Goal: Task Accomplishment & Management: Use online tool/utility

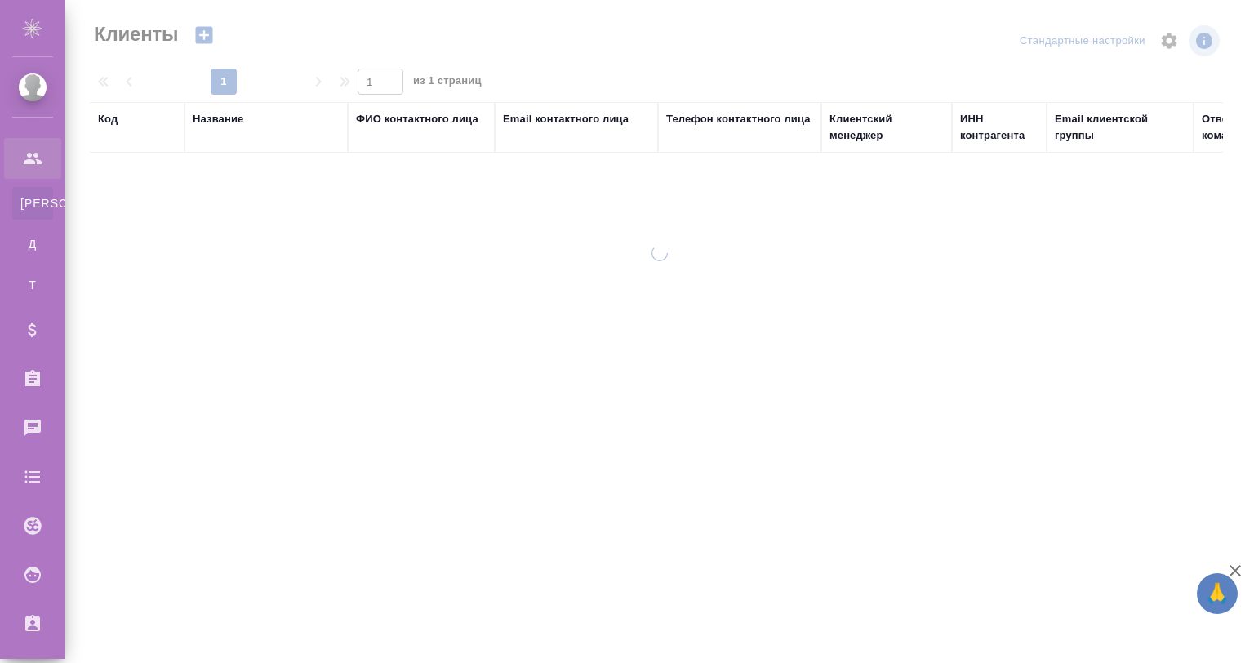
select select "RU"
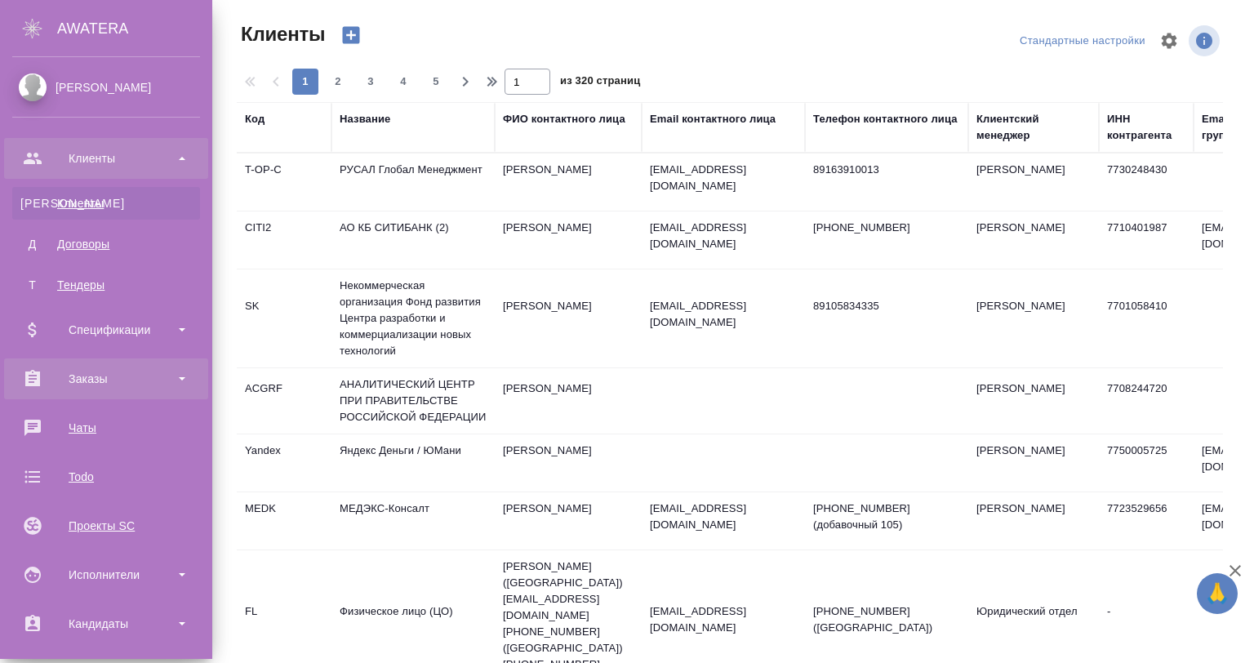
drag, startPoint x: 38, startPoint y: 378, endPoint x: 50, endPoint y: 382, distance: 12.9
click at [39, 378] on div "Заказы" at bounding box center [106, 379] width 188 height 25
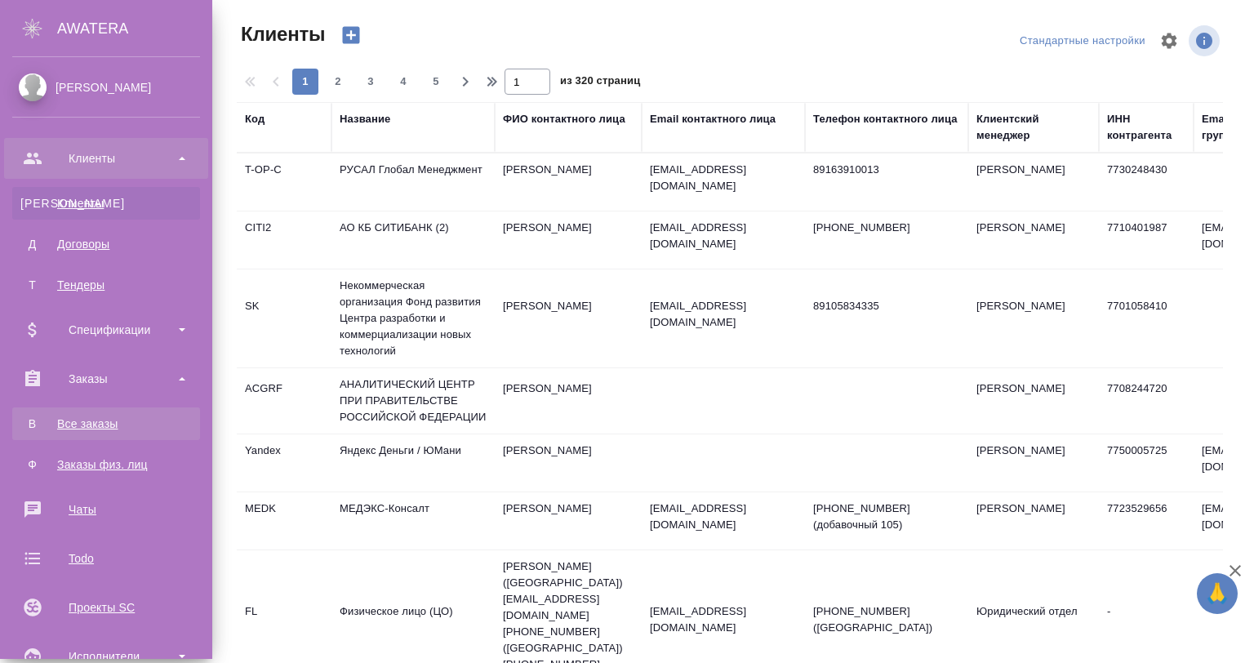
click at [109, 421] on div "Все заказы" at bounding box center [106, 424] width 172 height 16
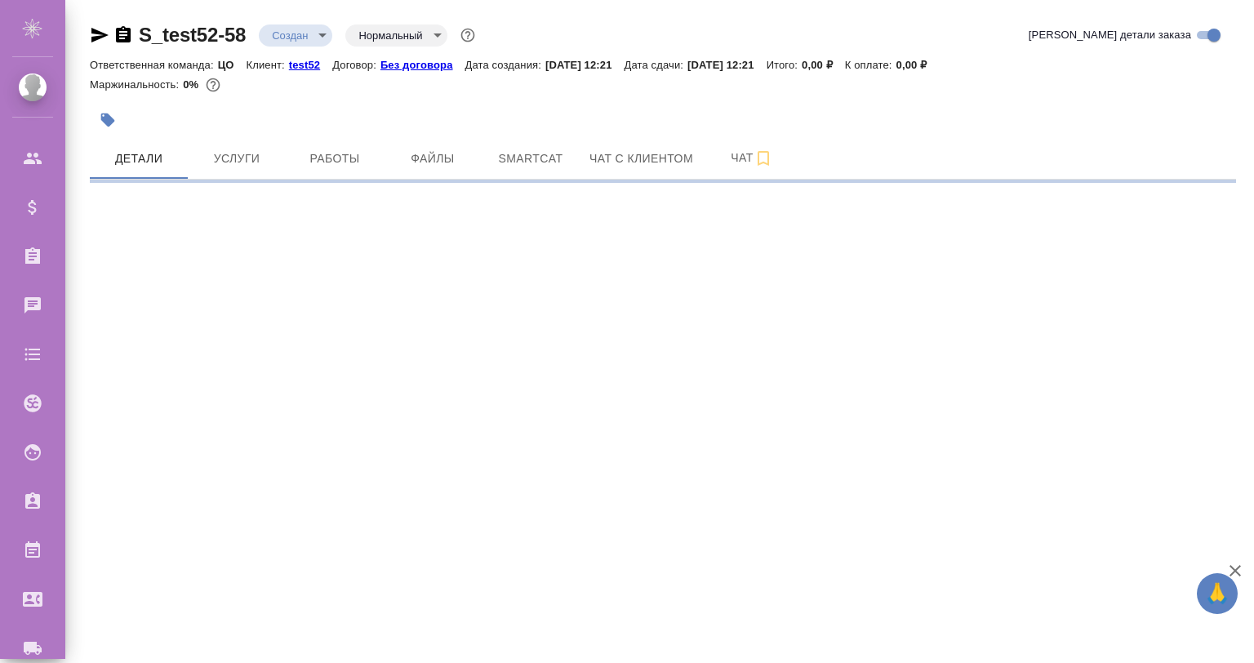
select select "RU"
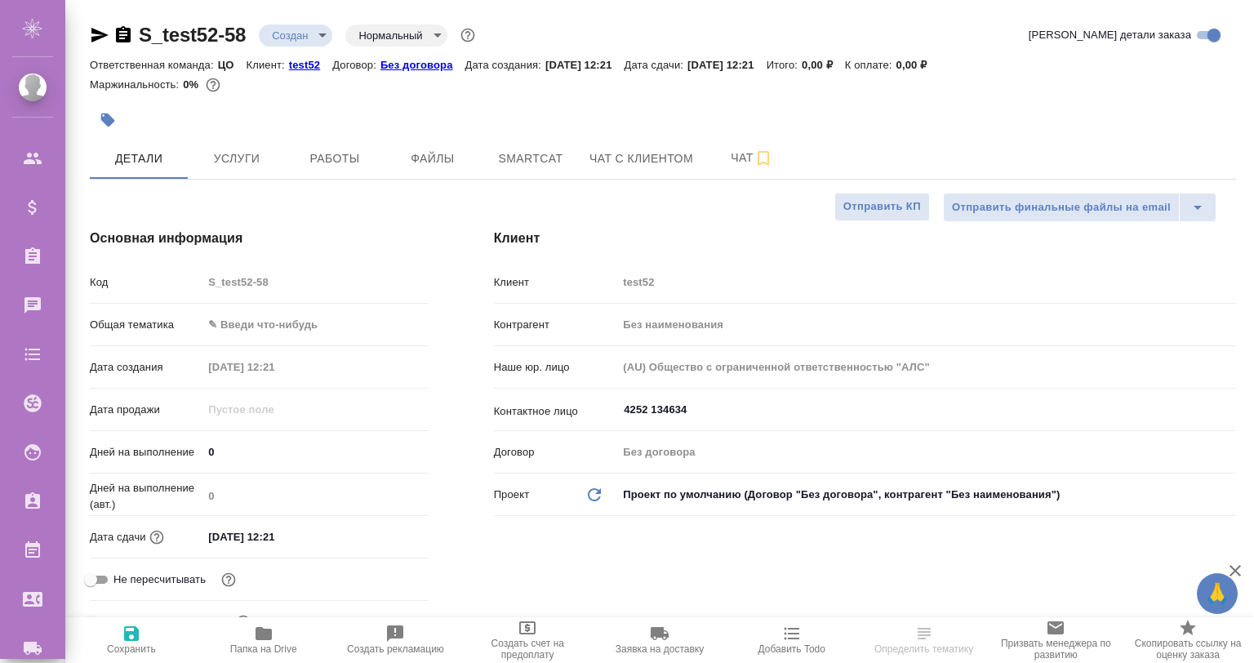
type textarea "x"
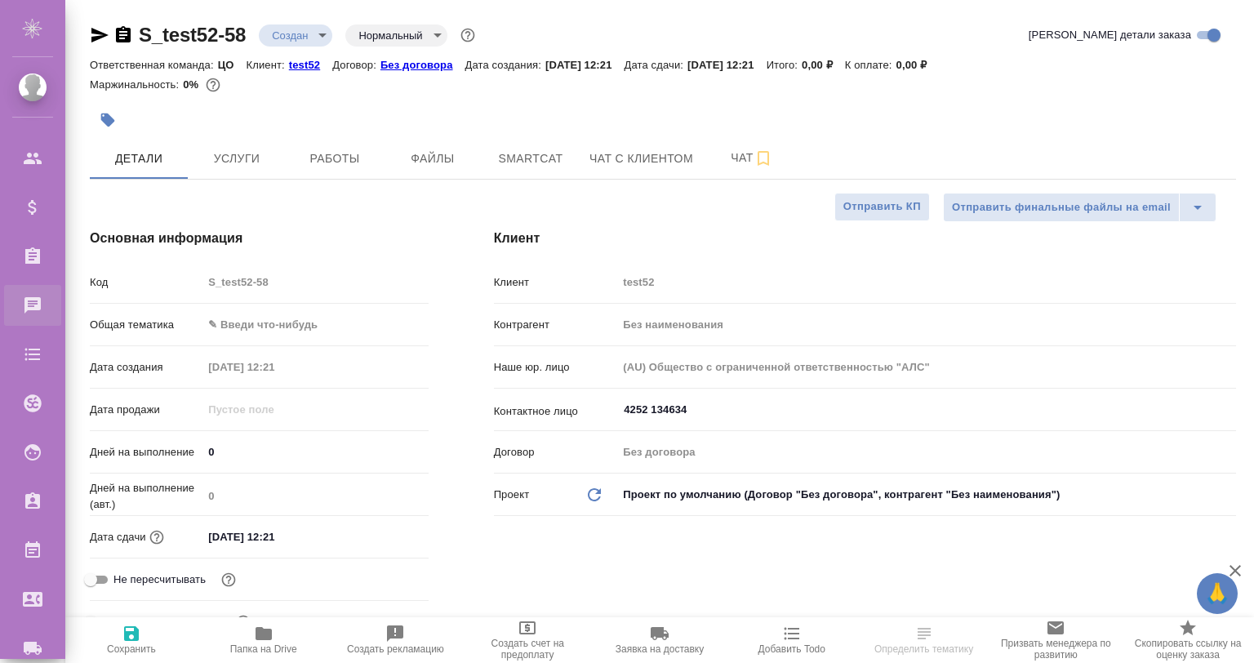
type textarea "x"
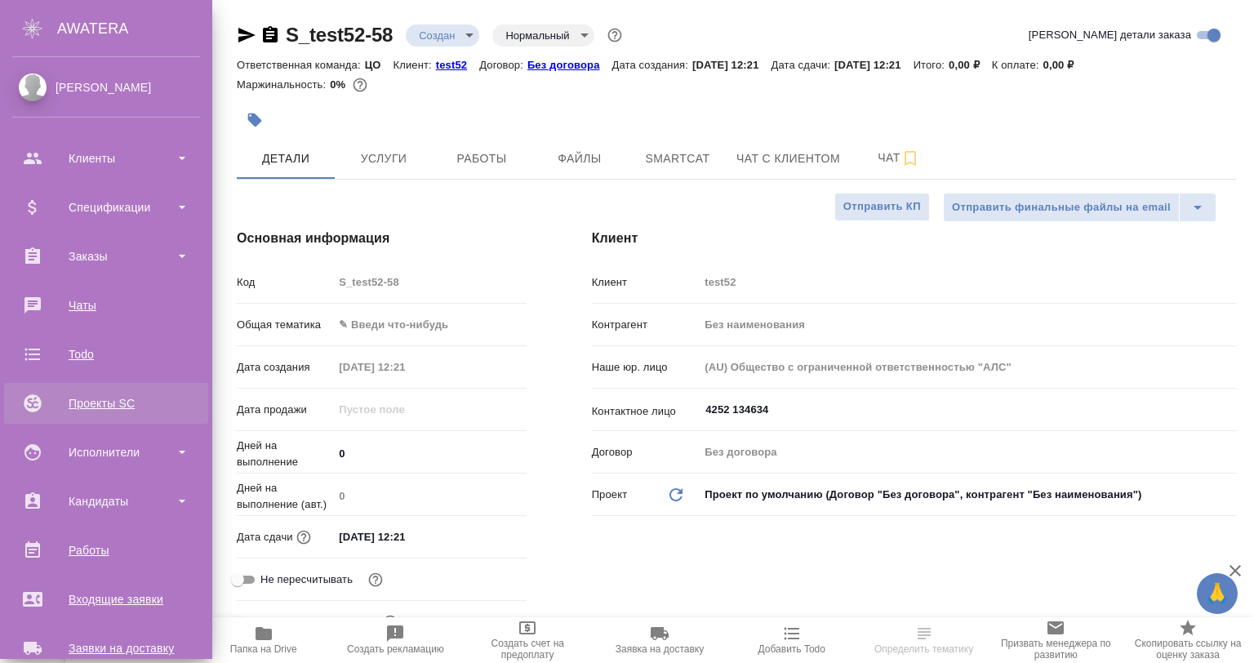
click at [128, 402] on div "Проекты SC" at bounding box center [106, 403] width 188 height 25
type textarea "x"
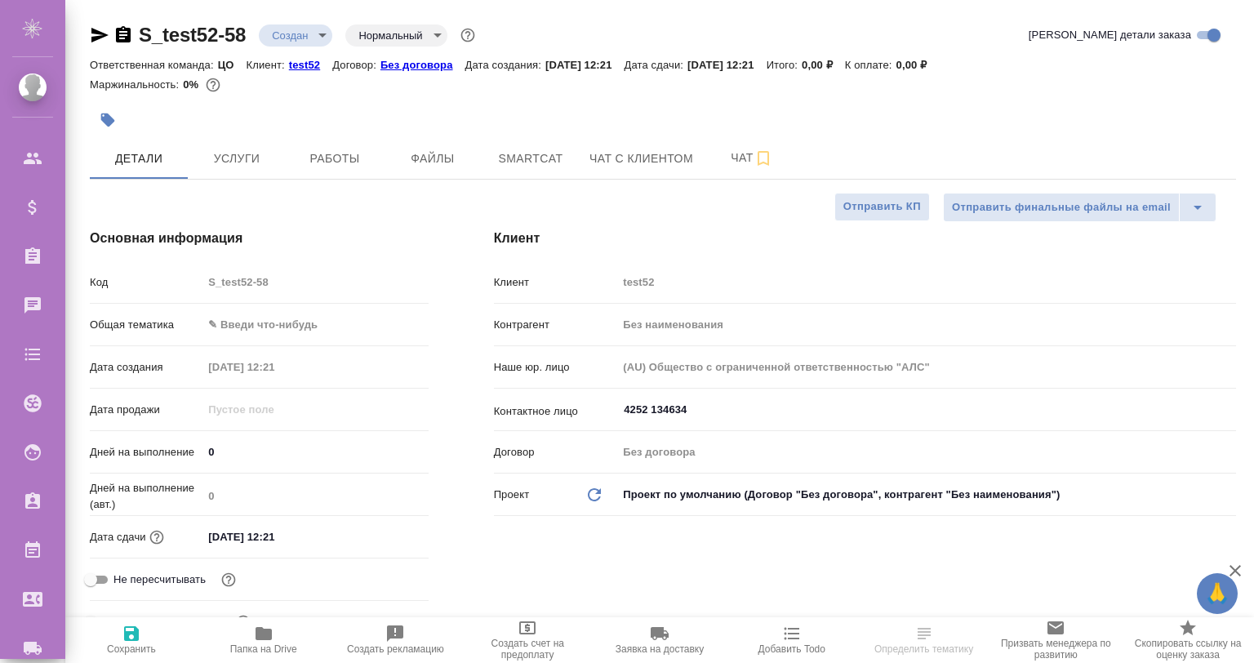
type textarea "x"
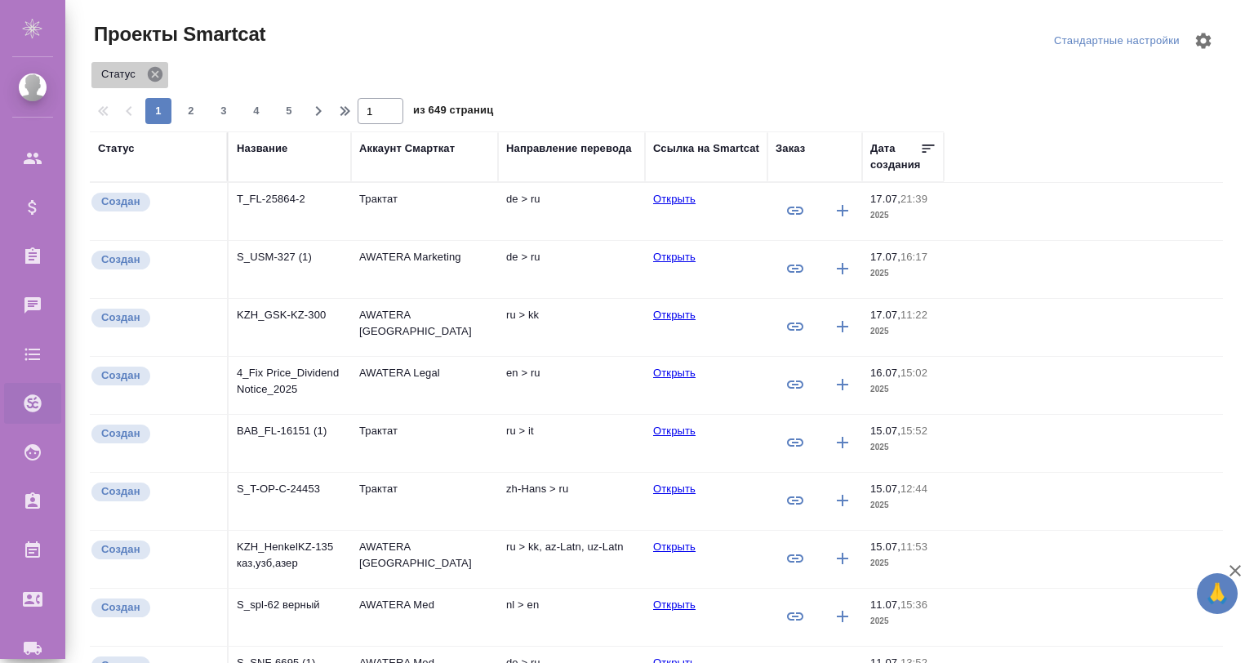
click at [155, 69] on icon at bounding box center [155, 74] width 15 height 15
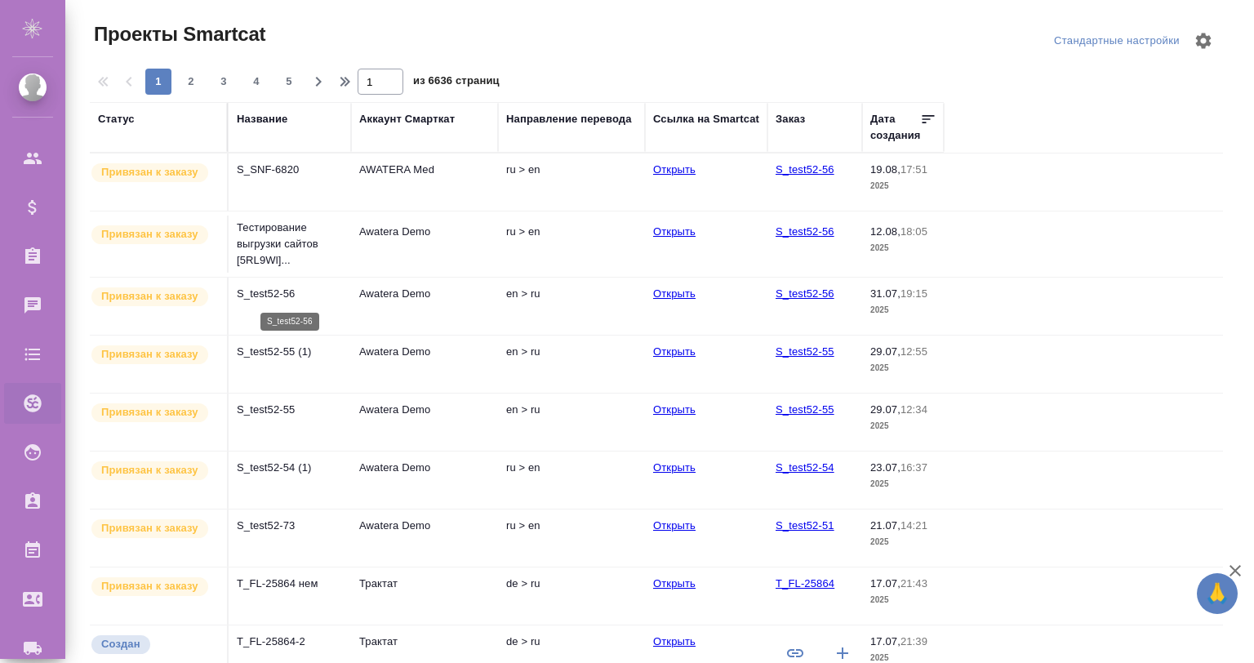
click at [289, 299] on p "S_test52-56" at bounding box center [290, 294] width 106 height 16
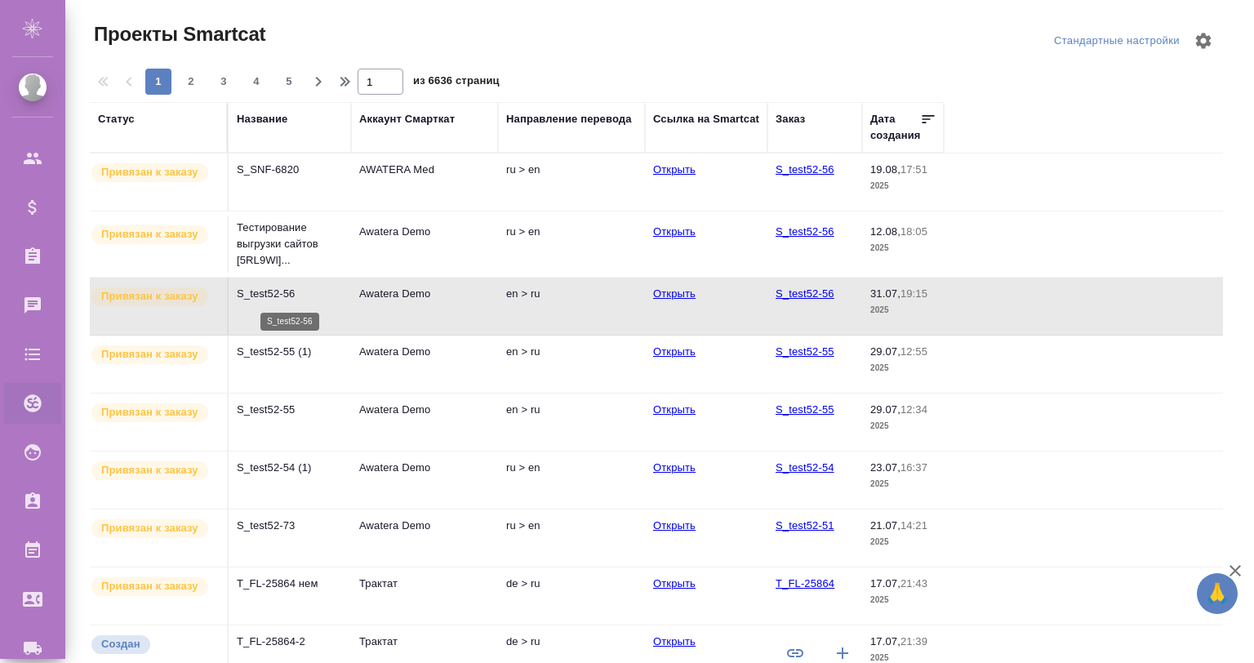
click at [289, 299] on p "S_test52-56" at bounding box center [290, 294] width 106 height 16
click at [284, 82] on span "5" at bounding box center [289, 82] width 26 height 16
type input "5"
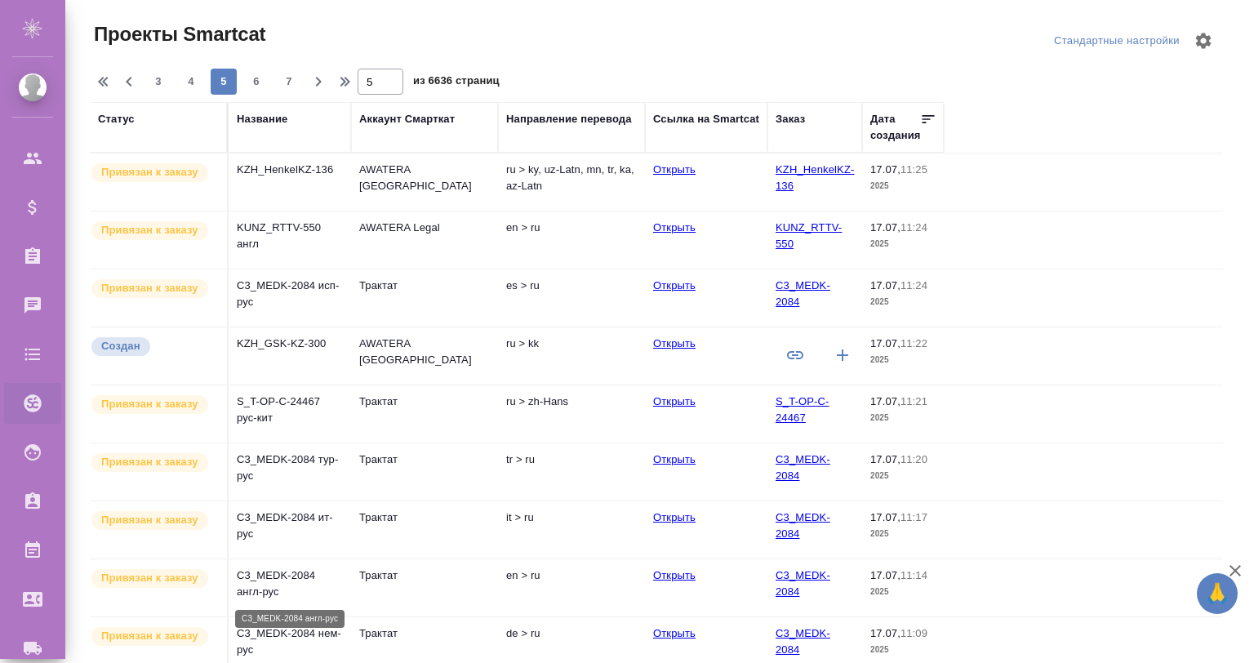
click at [310, 585] on p "C3_MEDK-2084 англ-рус" at bounding box center [290, 584] width 106 height 33
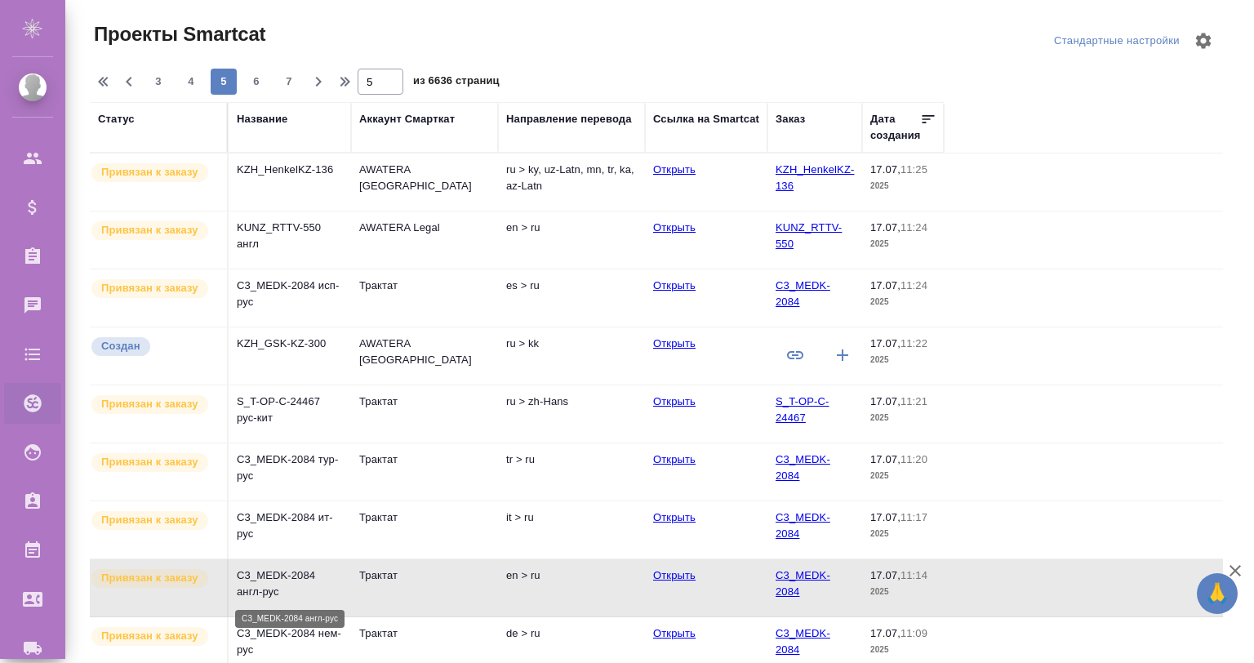
click at [310, 585] on p "C3_MEDK-2084 англ-рус" at bounding box center [290, 584] width 106 height 33
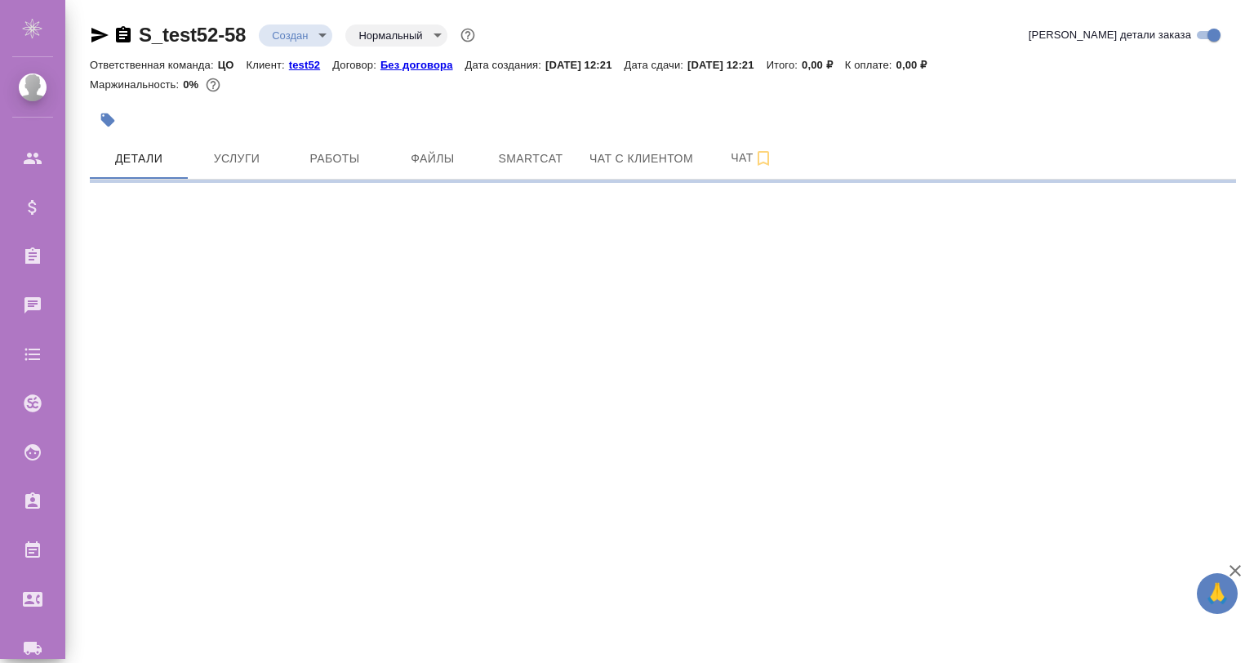
select select "RU"
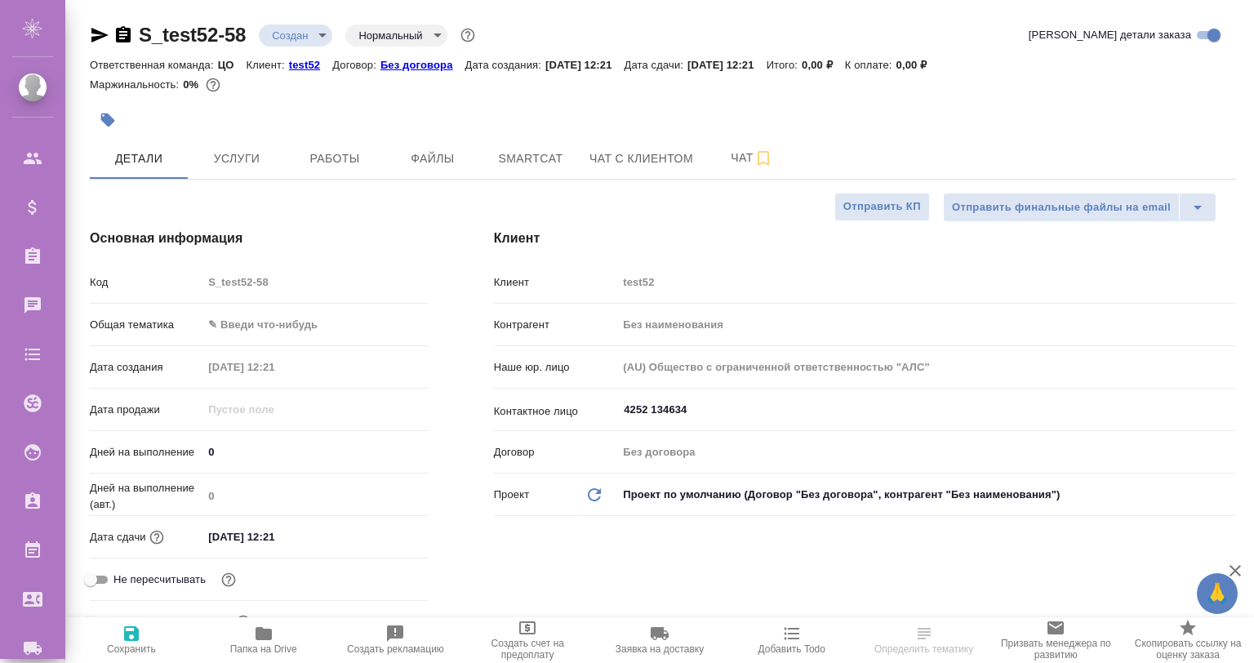
type textarea "x"
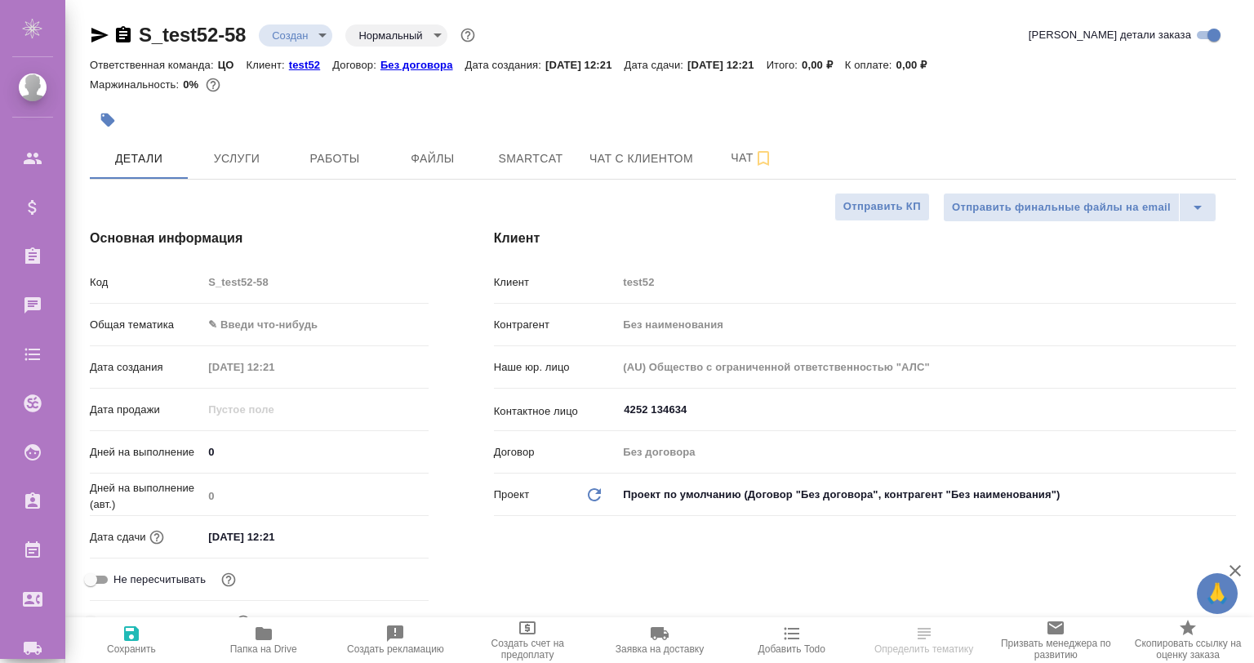
type textarea "x"
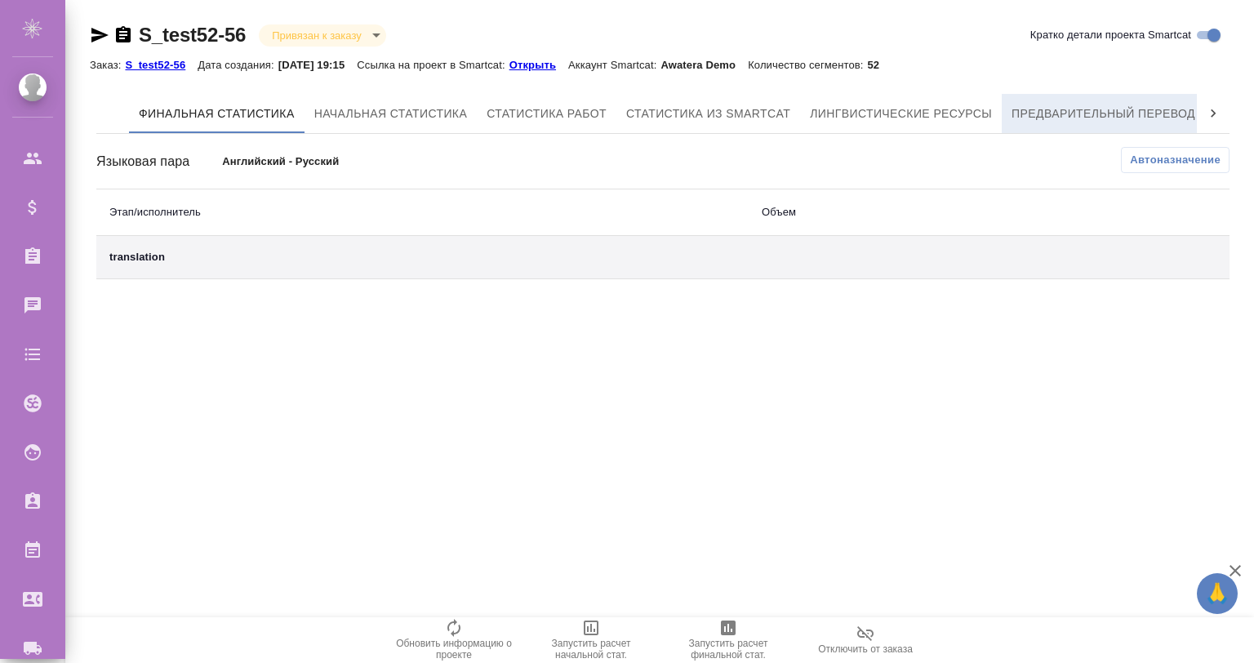
click at [1153, 109] on span "Предварительный перевод" at bounding box center [1104, 114] width 184 height 20
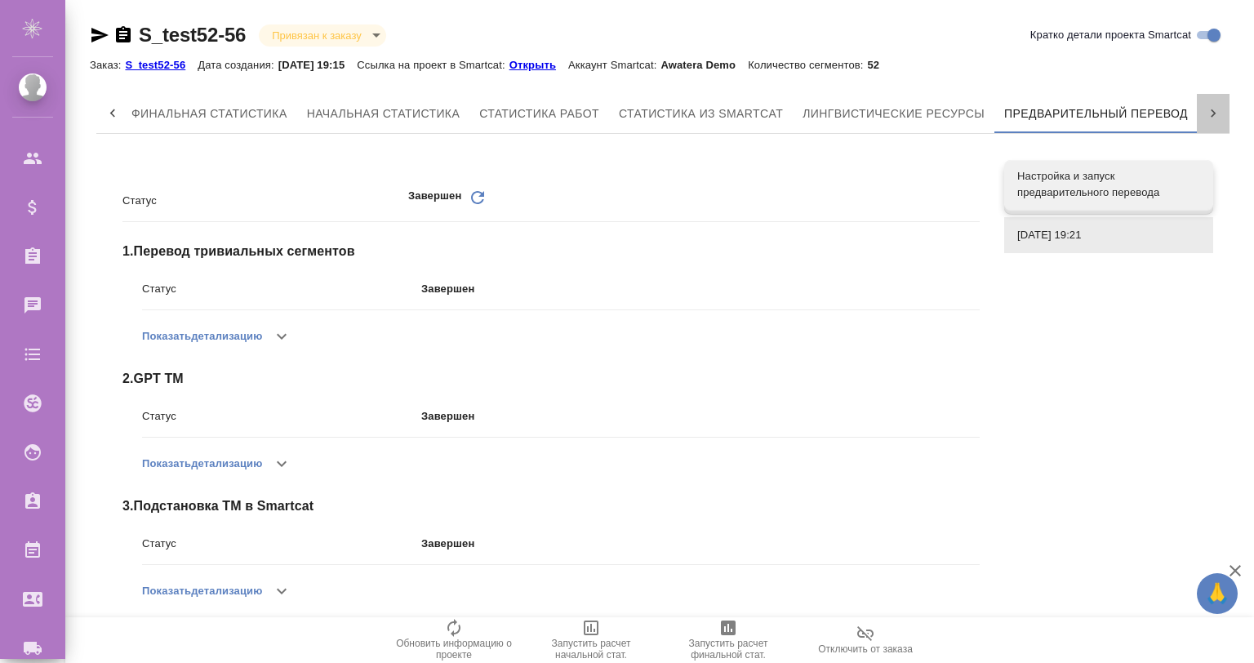
click at [1209, 108] on icon at bounding box center [1213, 113] width 16 height 16
click at [289, 454] on icon "button" at bounding box center [282, 464] width 20 height 20
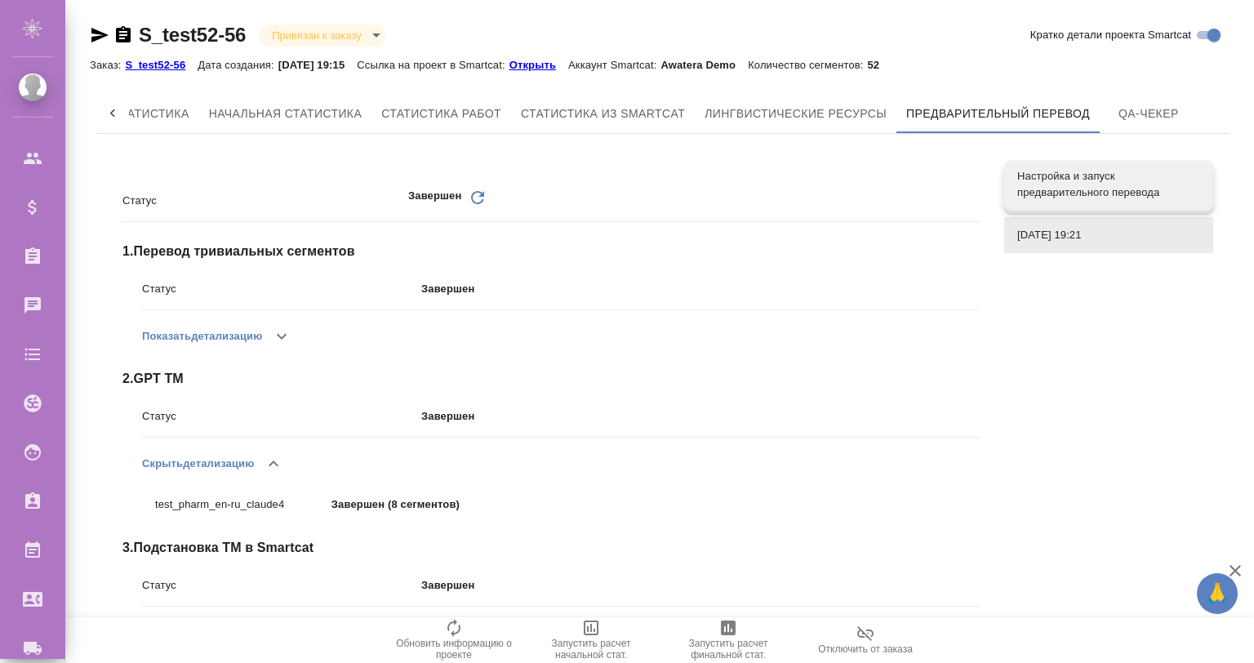
scroll to position [108, 0]
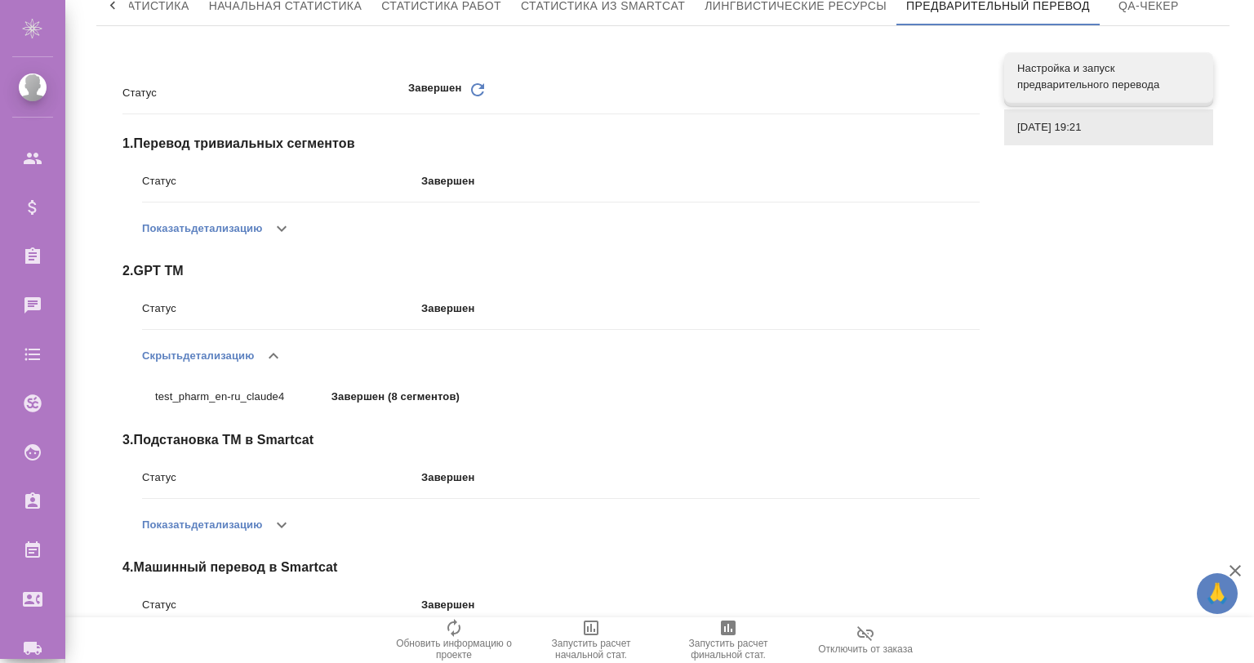
click at [276, 515] on icon "button" at bounding box center [282, 525] width 20 height 20
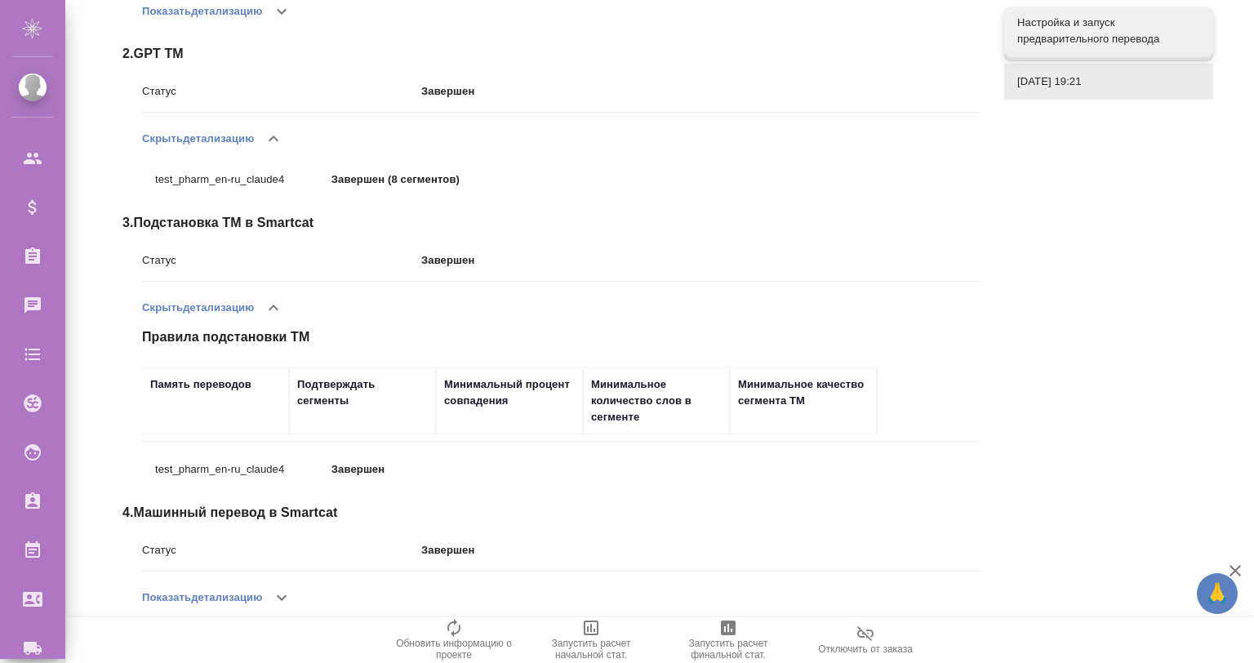
scroll to position [346, 0]
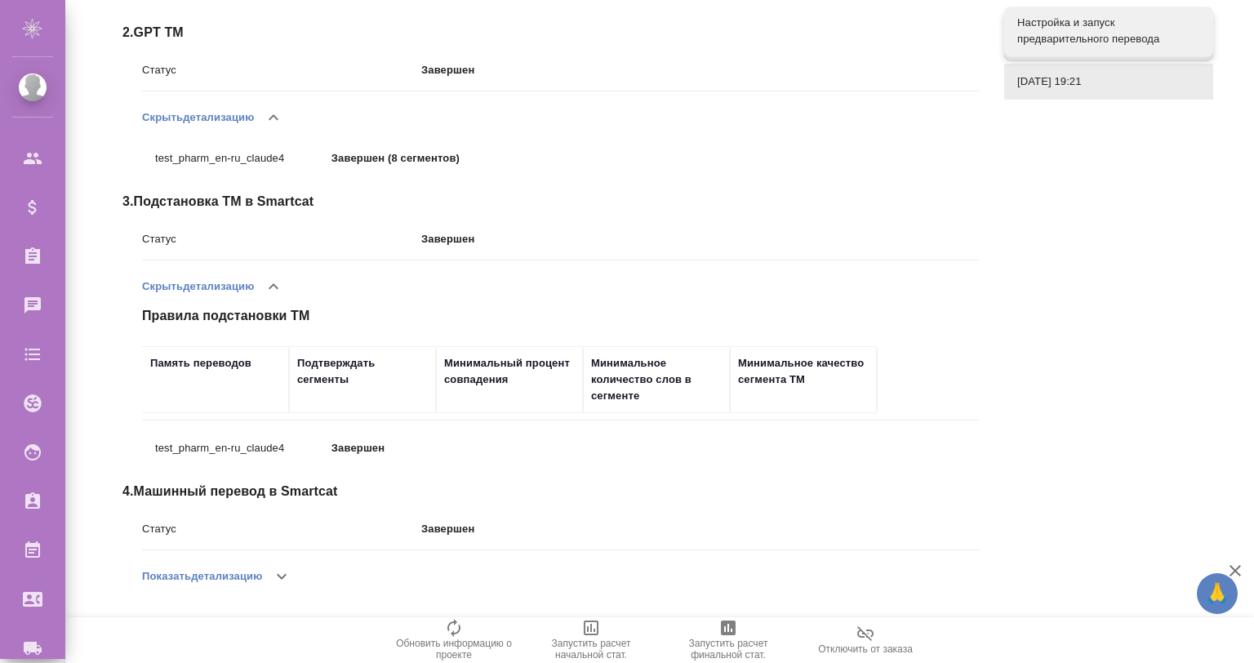
click at [240, 408] on th "Память переводов" at bounding box center [215, 379] width 147 height 67
click at [201, 389] on div "Память переводов" at bounding box center [215, 379] width 131 height 49
click at [369, 384] on div "Подтверждать сегменты" at bounding box center [362, 371] width 131 height 33
drag, startPoint x: 655, startPoint y: 389, endPoint x: 671, endPoint y: 394, distance: 17.1
click at [660, 390] on div "Минимальное количество слов в сегменте" at bounding box center [656, 379] width 131 height 49
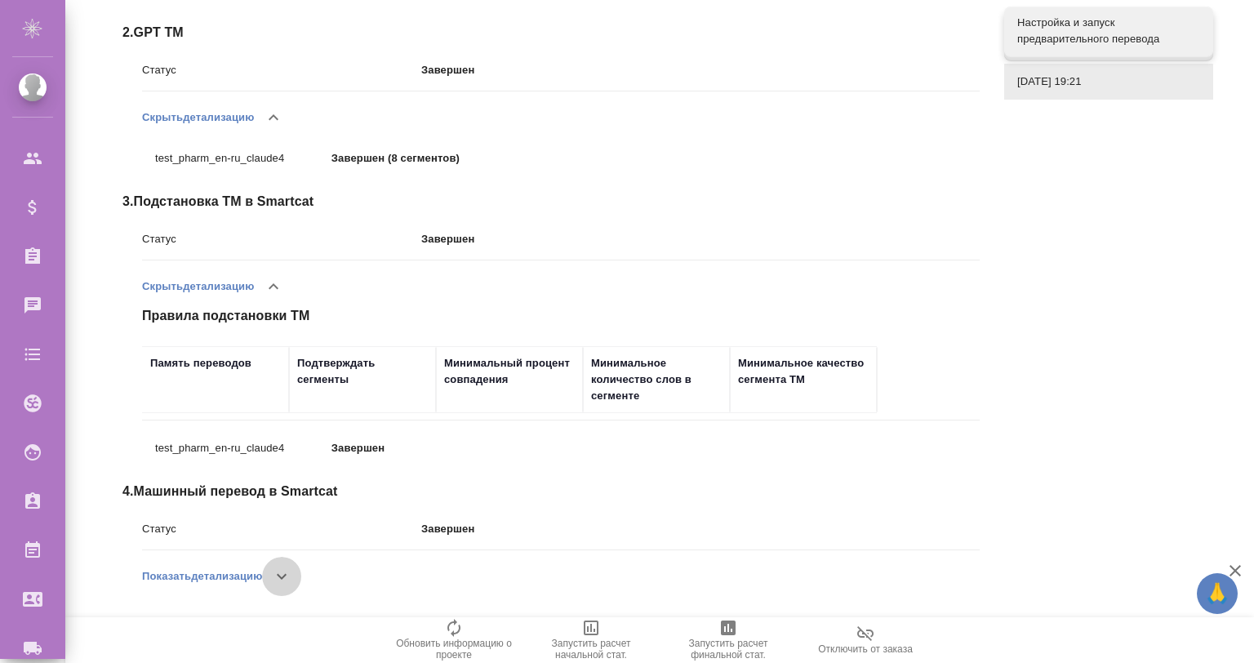
click at [282, 572] on icon "button" at bounding box center [282, 577] width 20 height 20
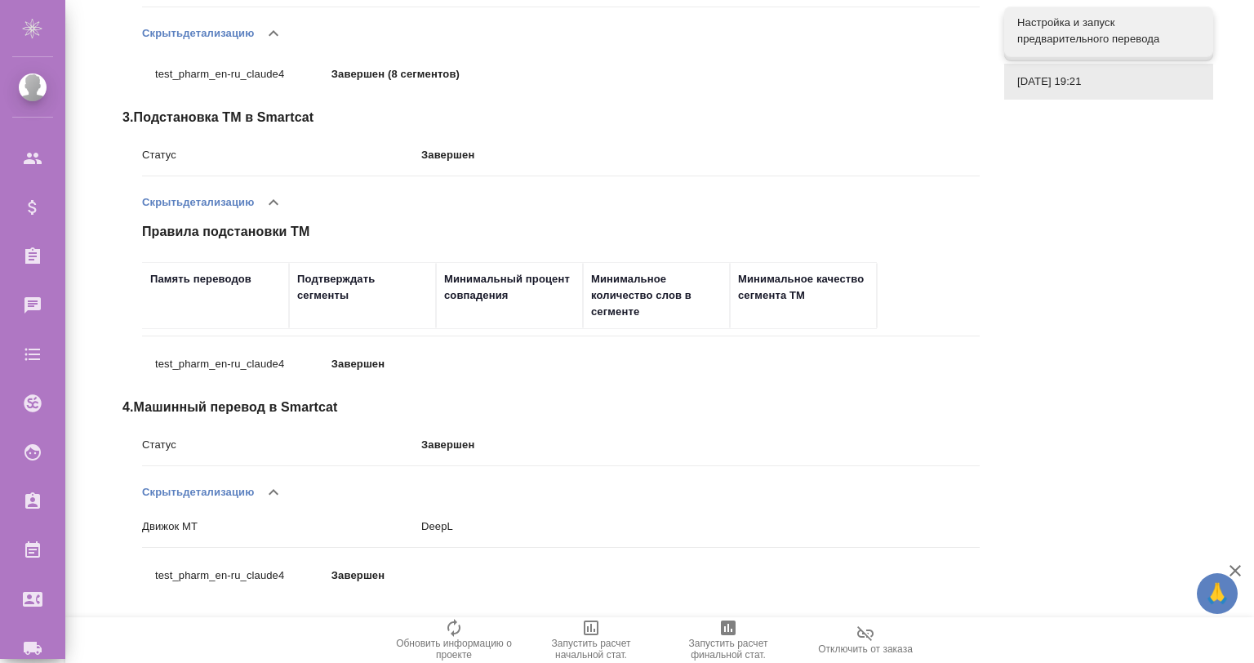
scroll to position [431, 0]
click at [274, 495] on icon "button" at bounding box center [274, 492] width 20 height 20
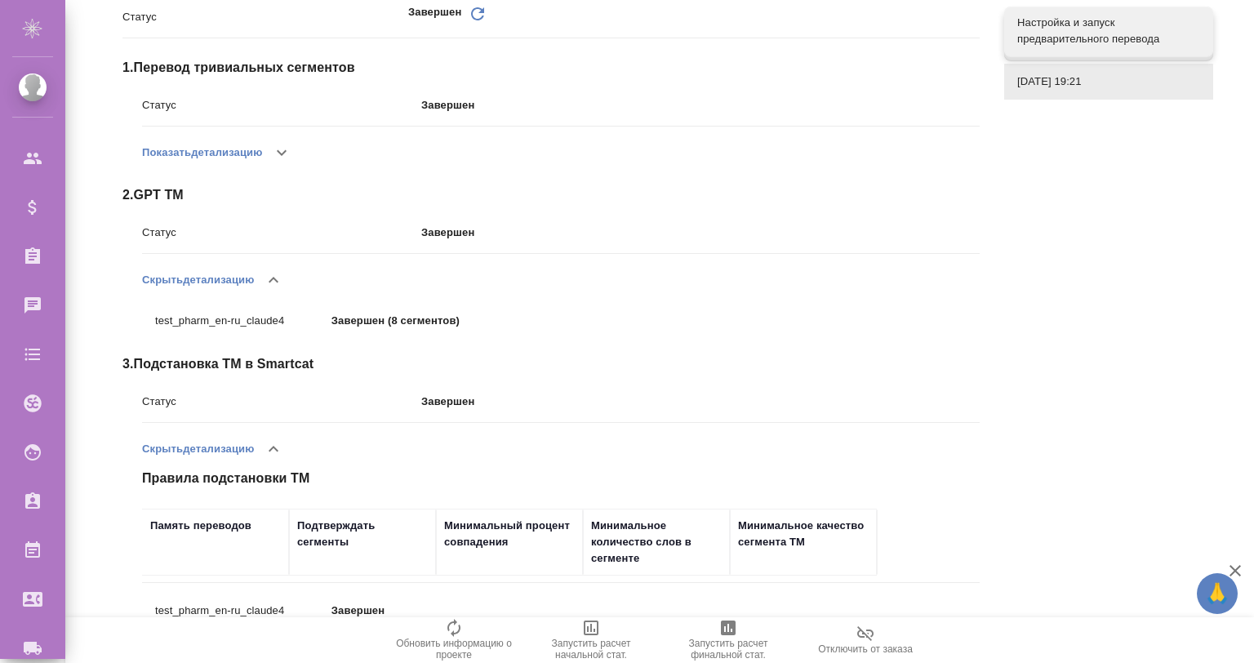
scroll to position [0, 0]
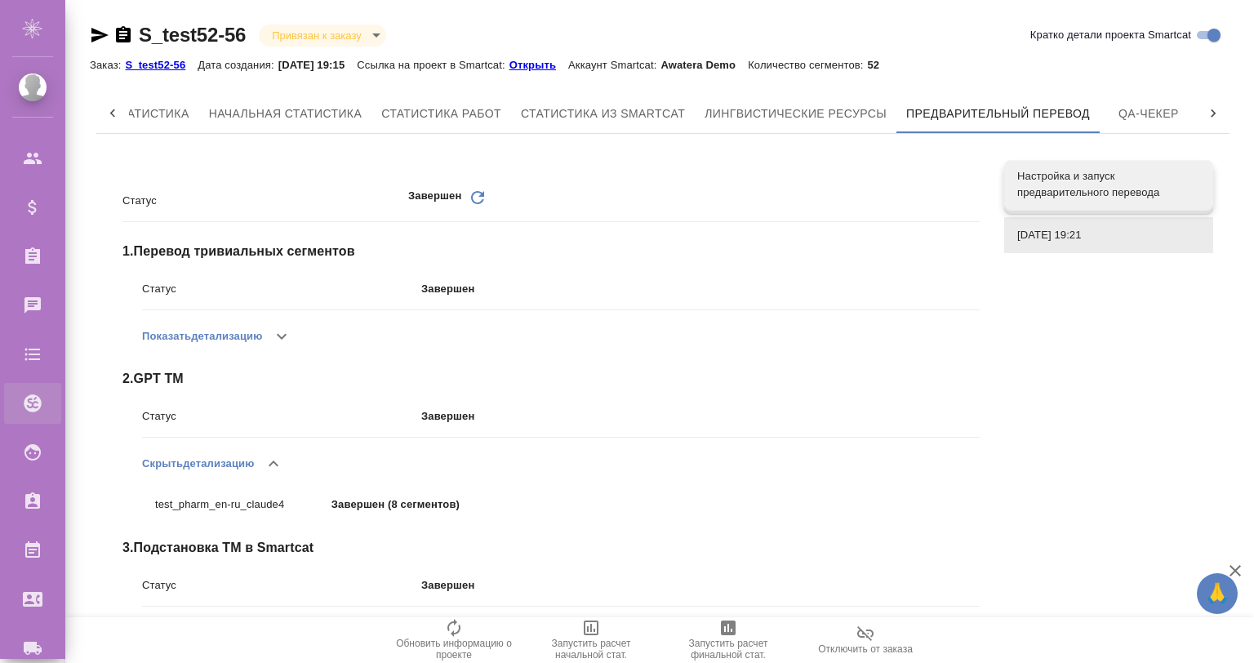
click at [33, 408] on div "Проекты SC" at bounding box center [12, 403] width 41 height 25
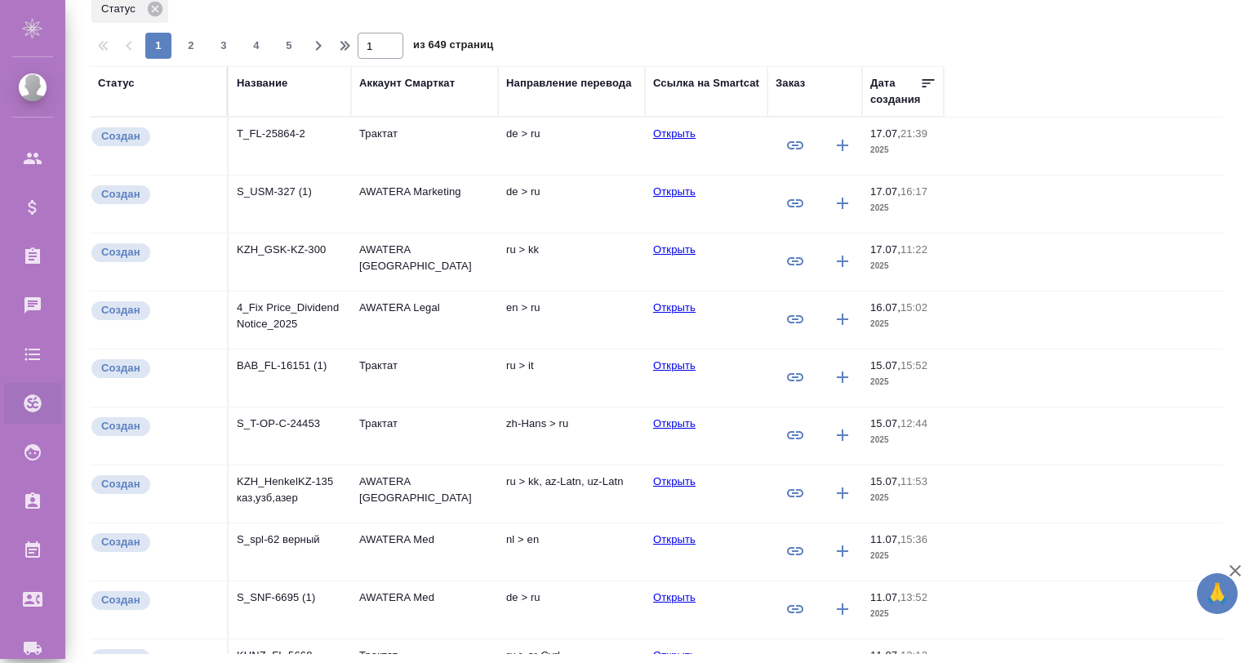
click at [278, 137] on p "T_FL-25864-2" at bounding box center [290, 134] width 106 height 16
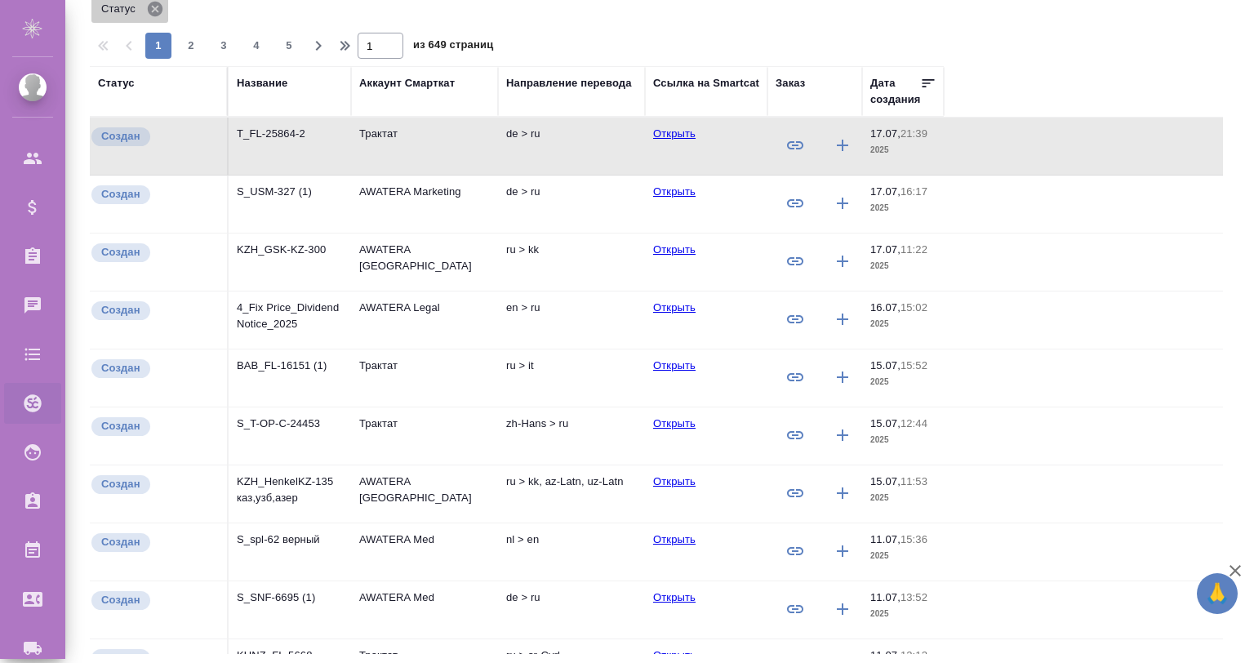
click at [155, 6] on icon at bounding box center [155, 9] width 15 height 15
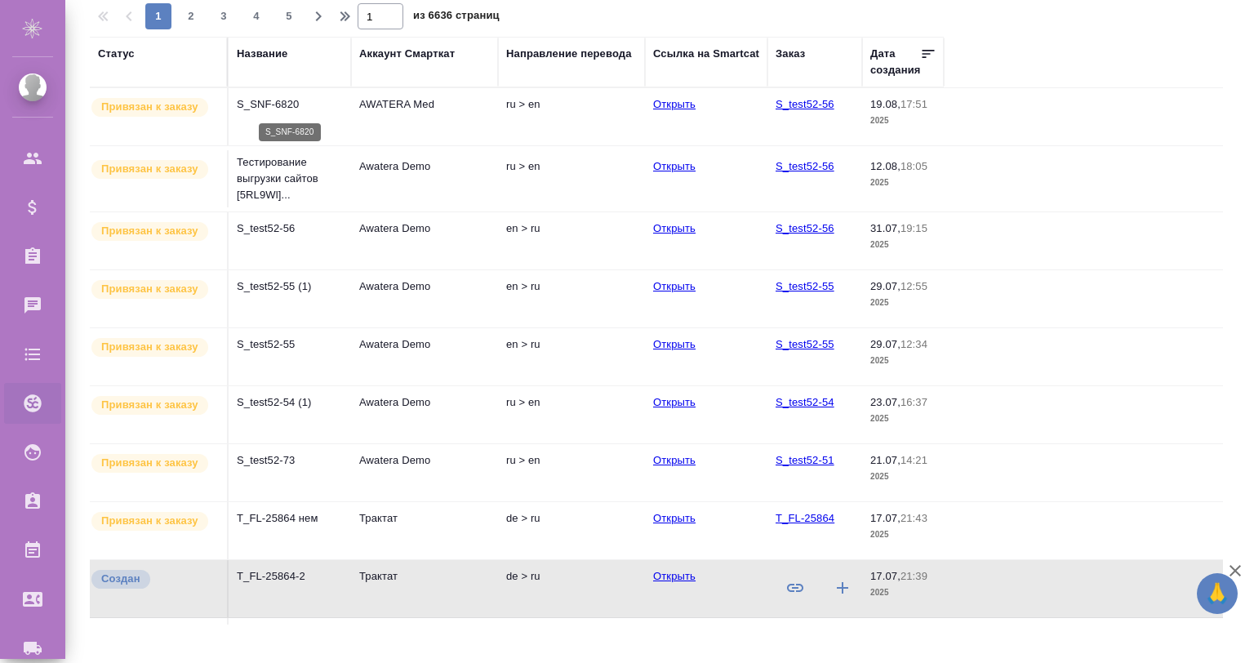
click at [296, 96] on p "S_SNF-6820" at bounding box center [290, 104] width 106 height 16
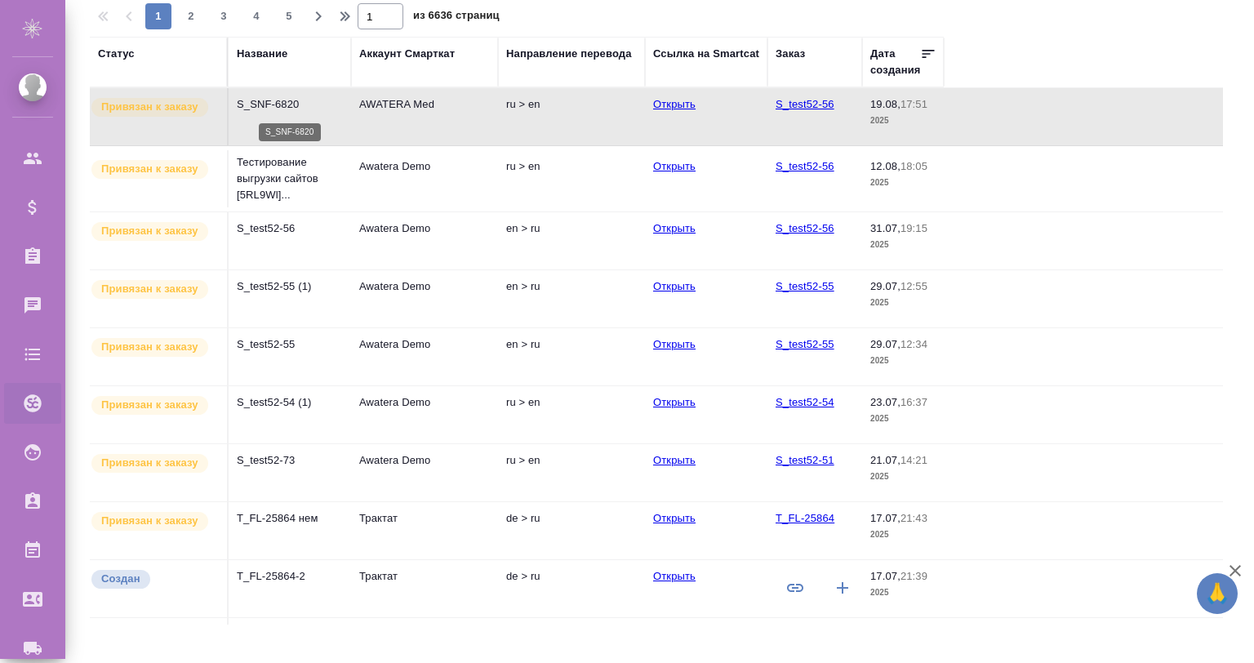
click at [319, 110] on p "S_SNF-6820" at bounding box center [290, 104] width 106 height 16
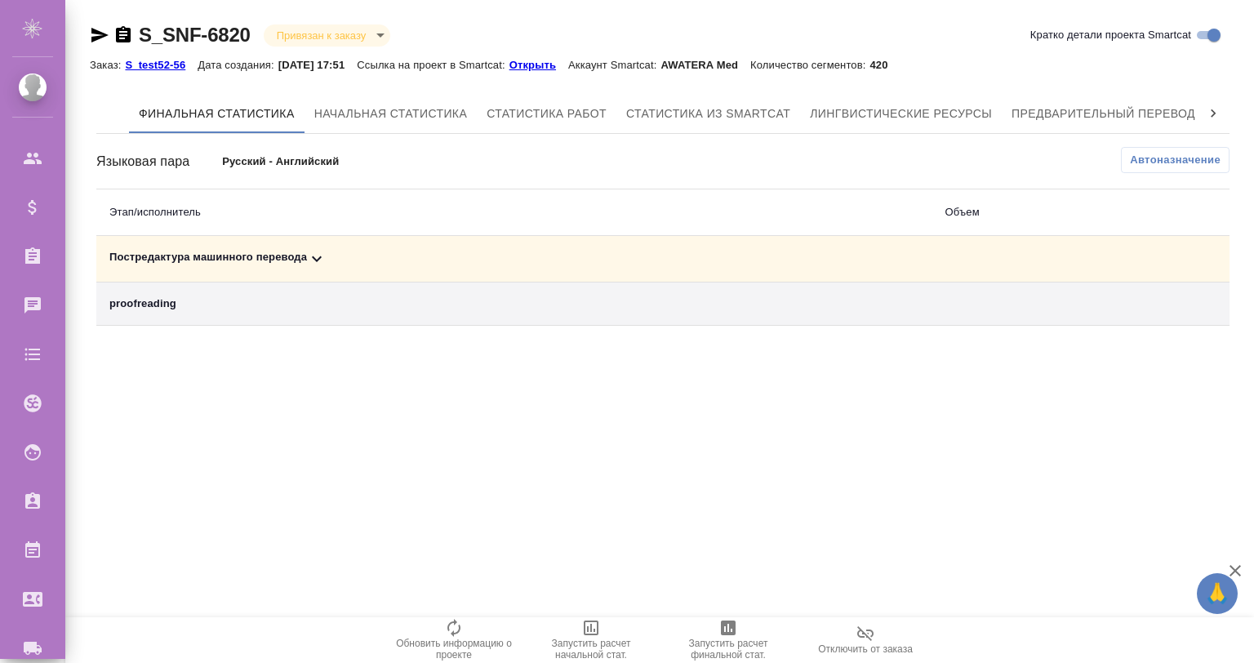
click at [686, 462] on div ".cls-1 fill:#fff; AWATERA [PERSON_NAME] Спецификации Заказы 0 Чаты Todo Проекты…" at bounding box center [627, 331] width 1254 height 663
click at [1036, 108] on span "Предварительный перевод" at bounding box center [1104, 114] width 184 height 20
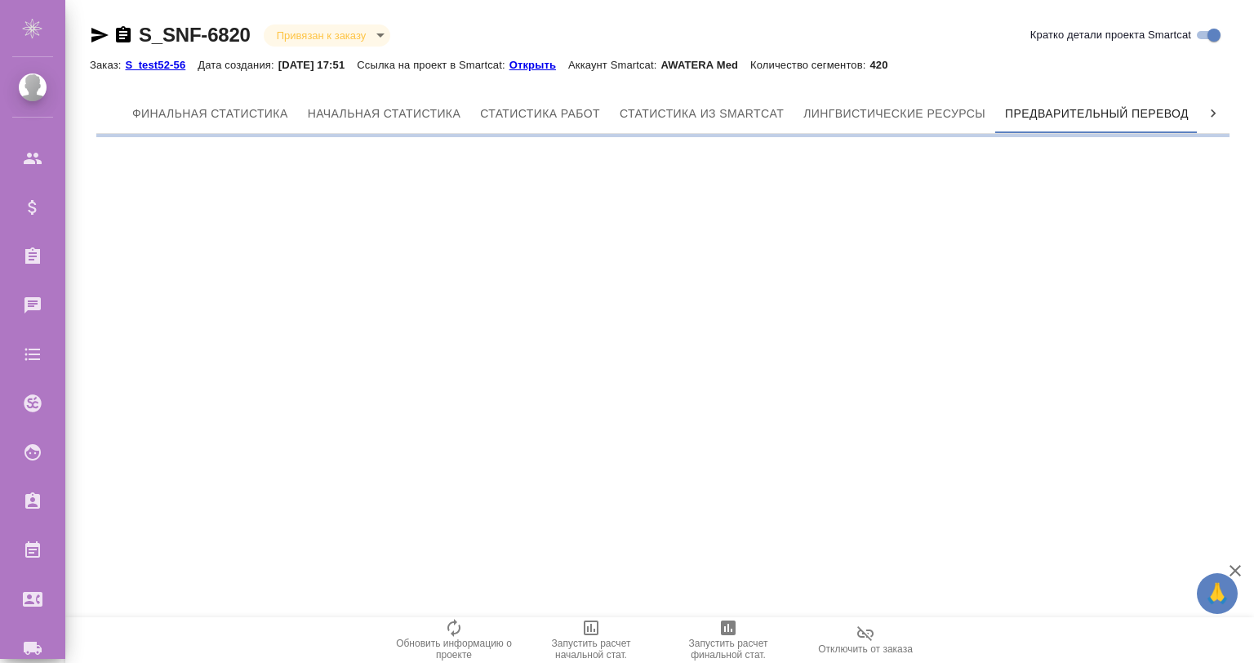
scroll to position [0, 7]
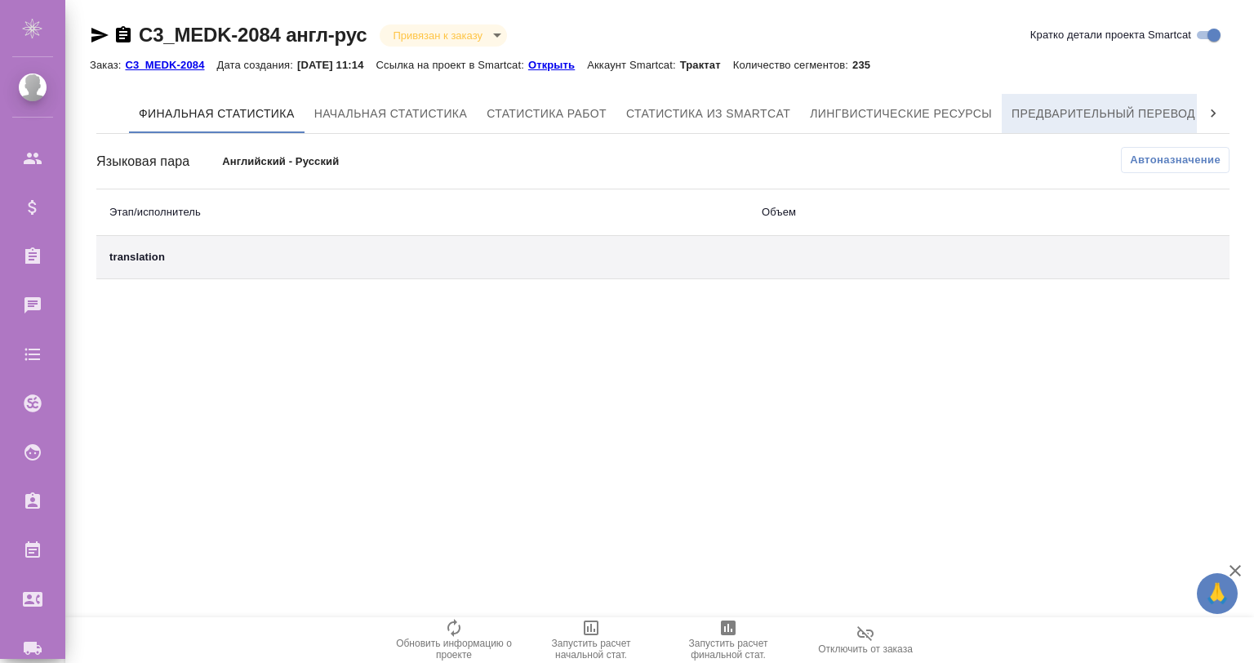
click at [1105, 118] on span "Предварительный перевод" at bounding box center [1104, 114] width 184 height 20
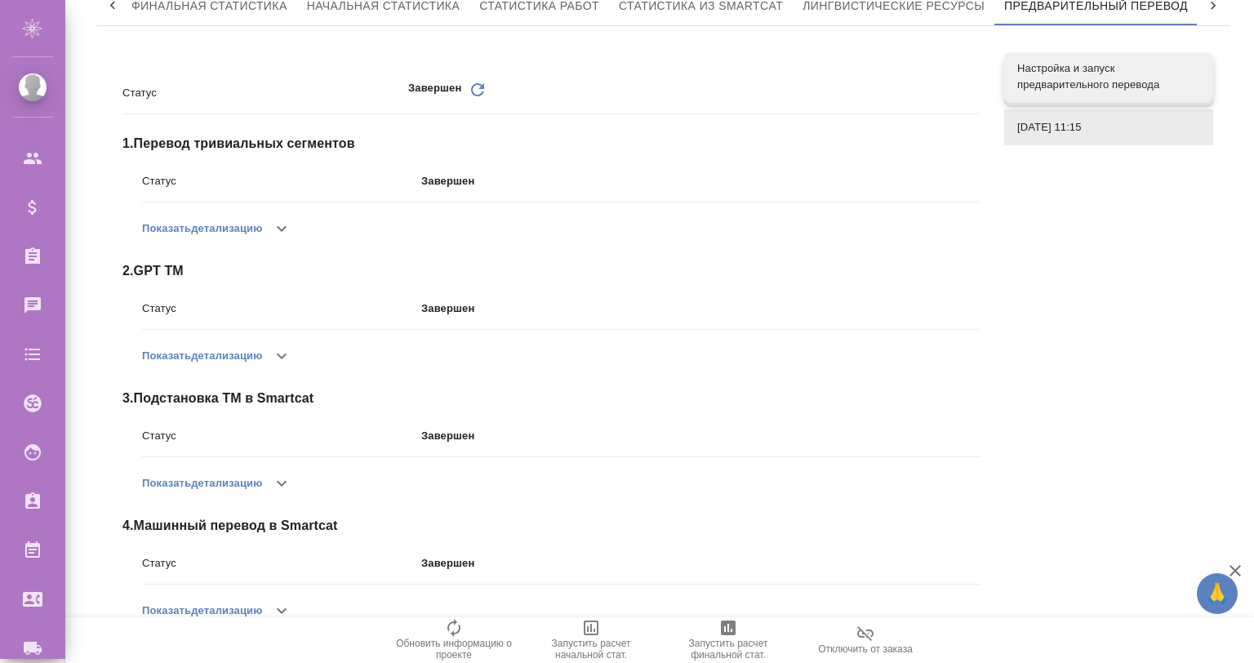
scroll to position [163, 0]
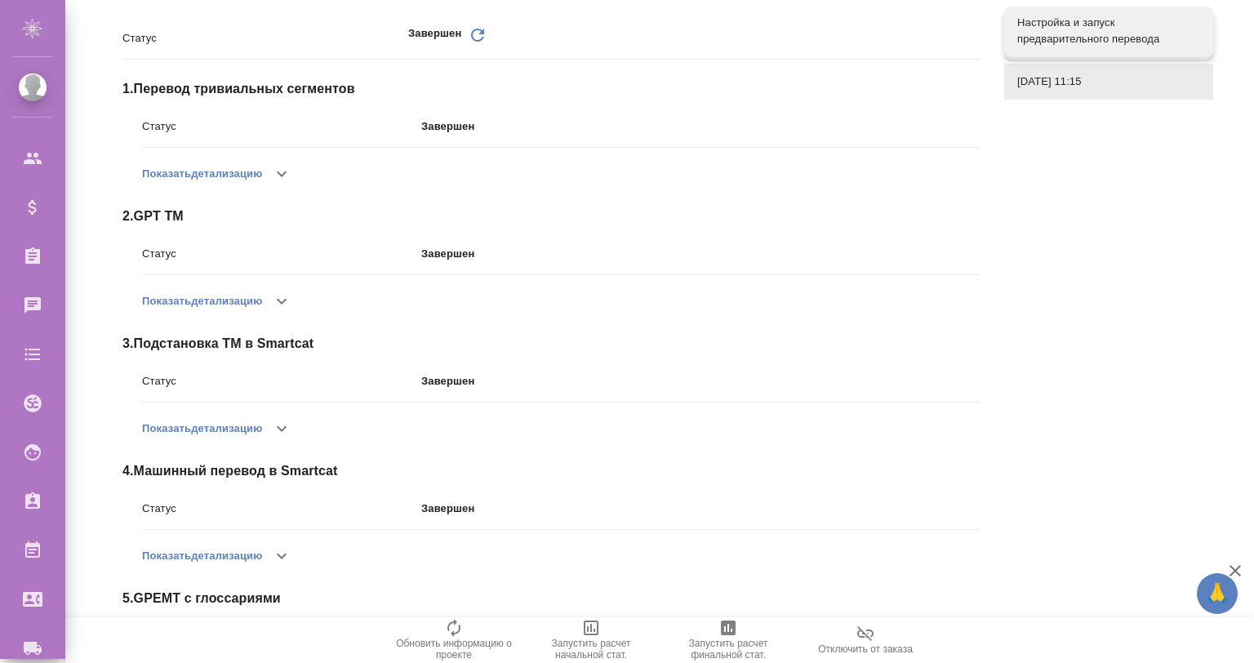
click at [270, 298] on button "button" at bounding box center [281, 301] width 39 height 39
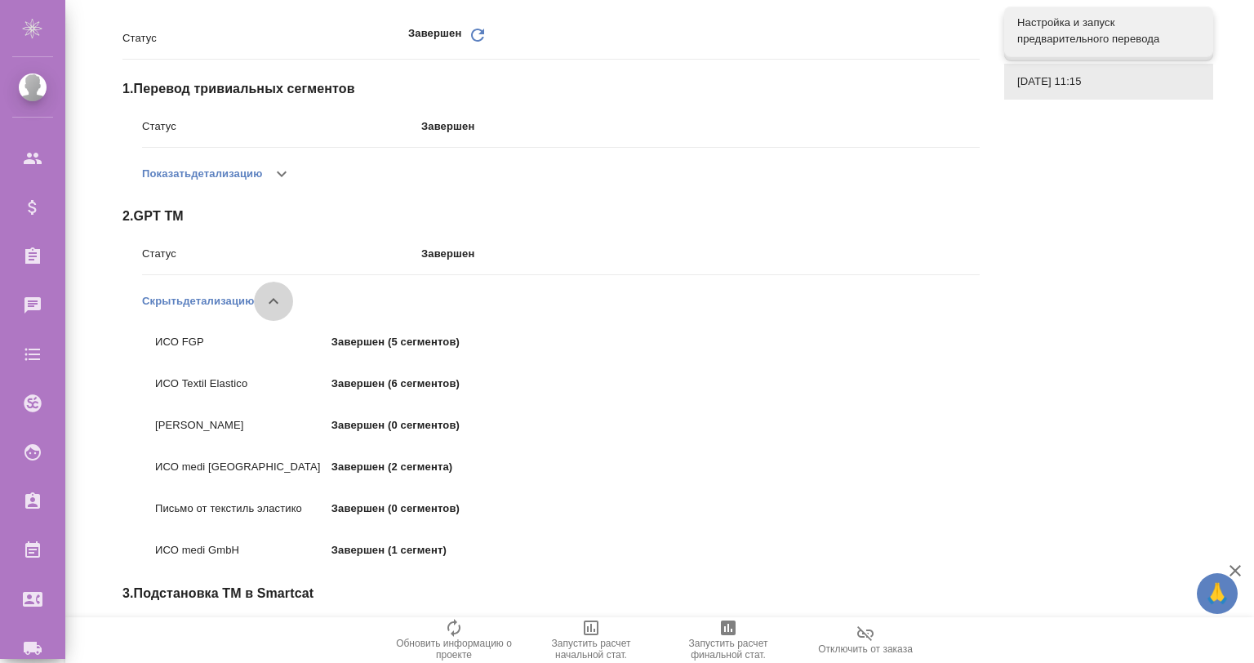
click at [271, 298] on icon "button" at bounding box center [274, 302] width 20 height 20
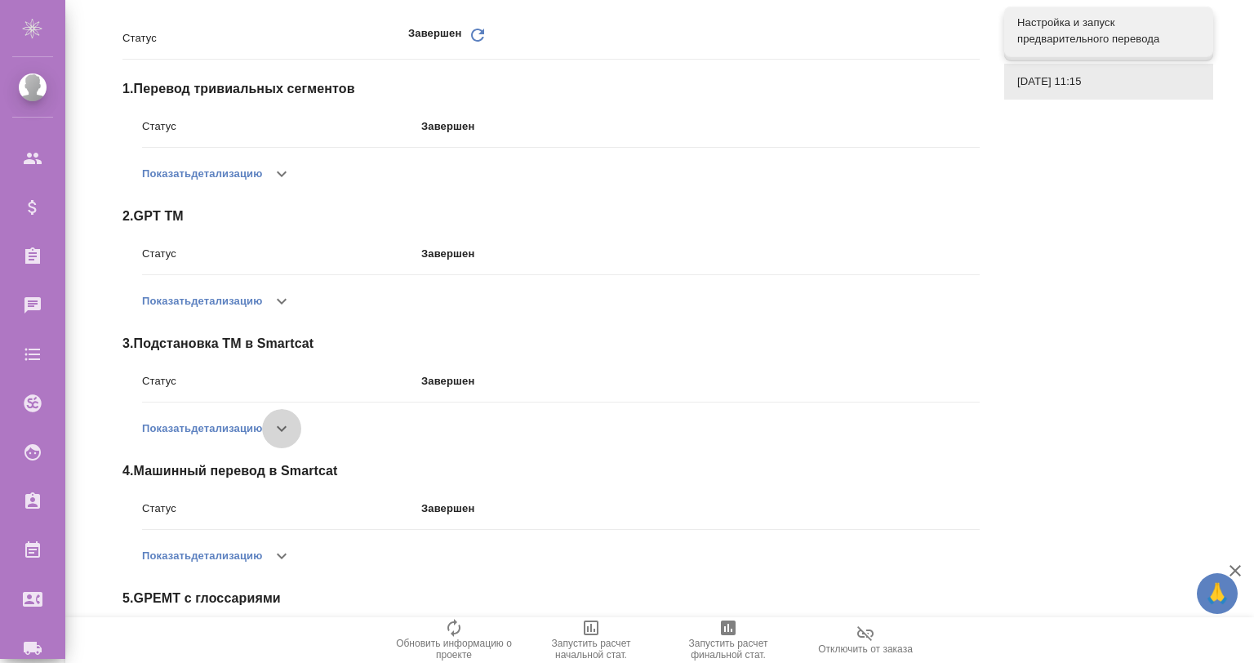
click at [292, 421] on icon "button" at bounding box center [282, 429] width 20 height 20
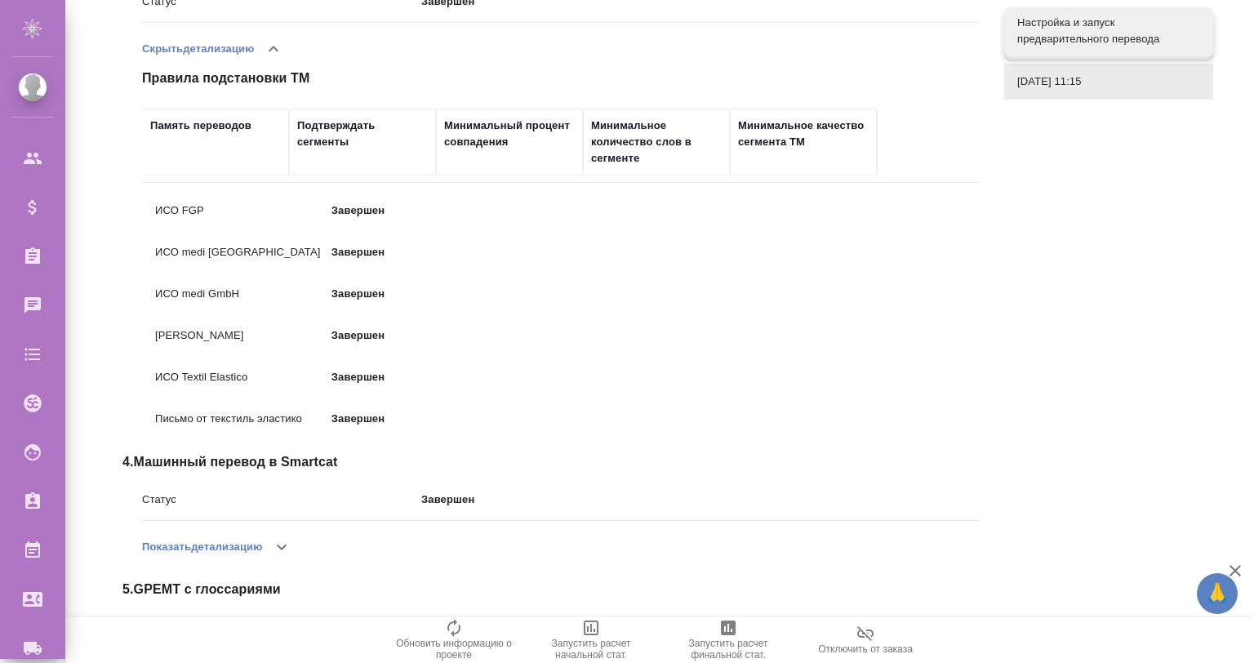
scroll to position [596, 0]
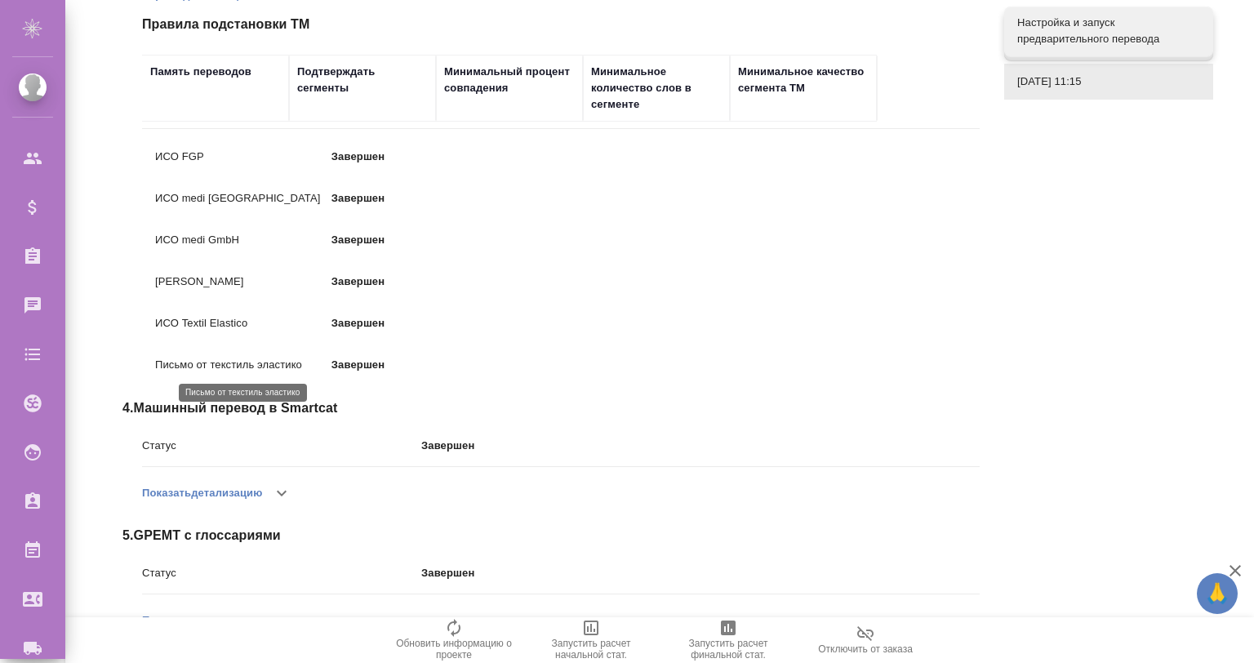
click at [240, 363] on p "Письмо от текстиль эластико" at bounding box center [243, 365] width 176 height 16
click at [339, 211] on li "ИСО medi USA Завершен" at bounding box center [366, 198] width 449 height 42
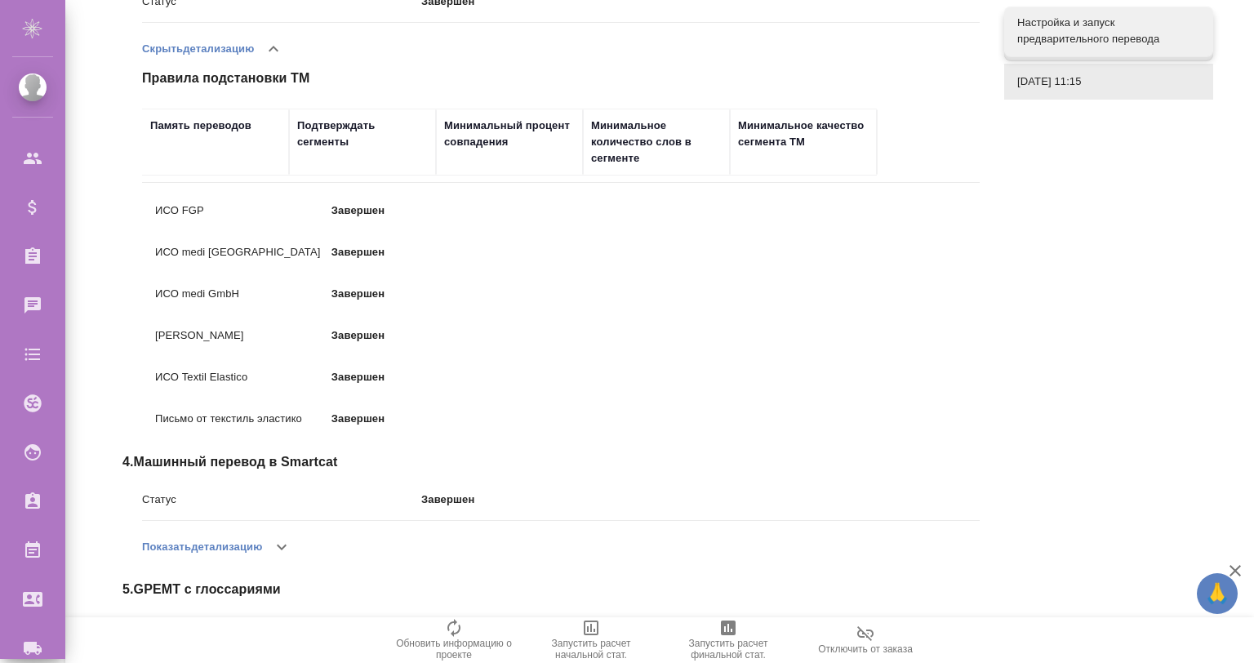
scroll to position [488, 0]
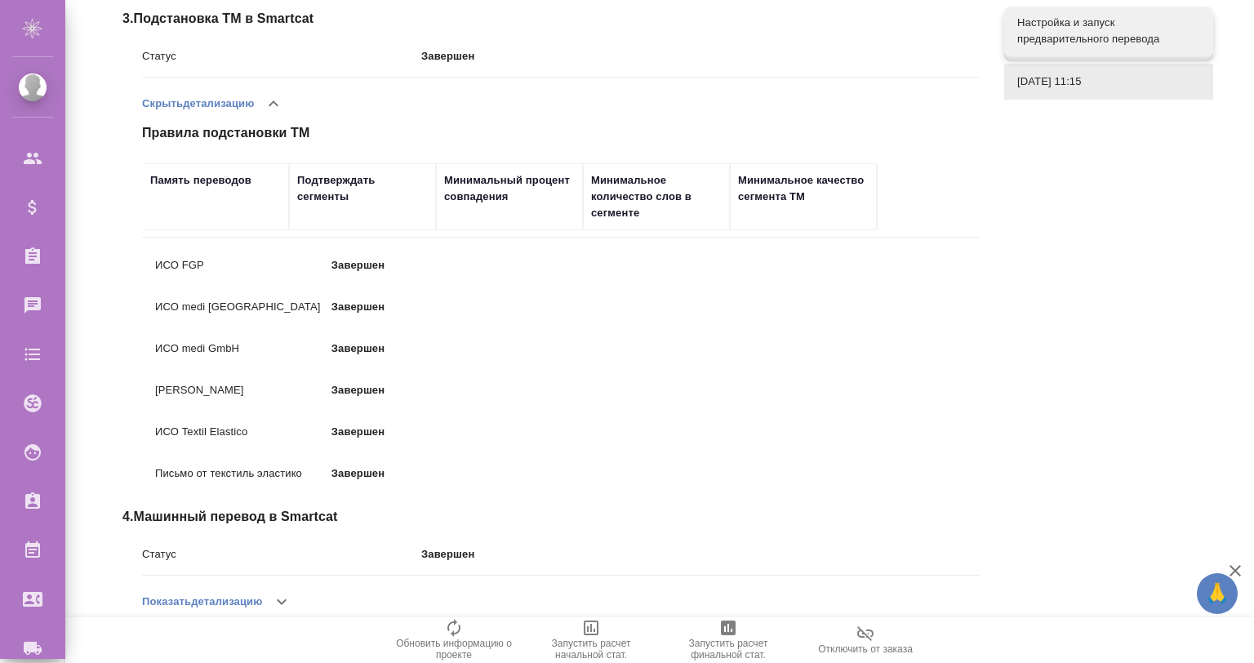
click at [267, 100] on icon "button" at bounding box center [274, 104] width 20 height 20
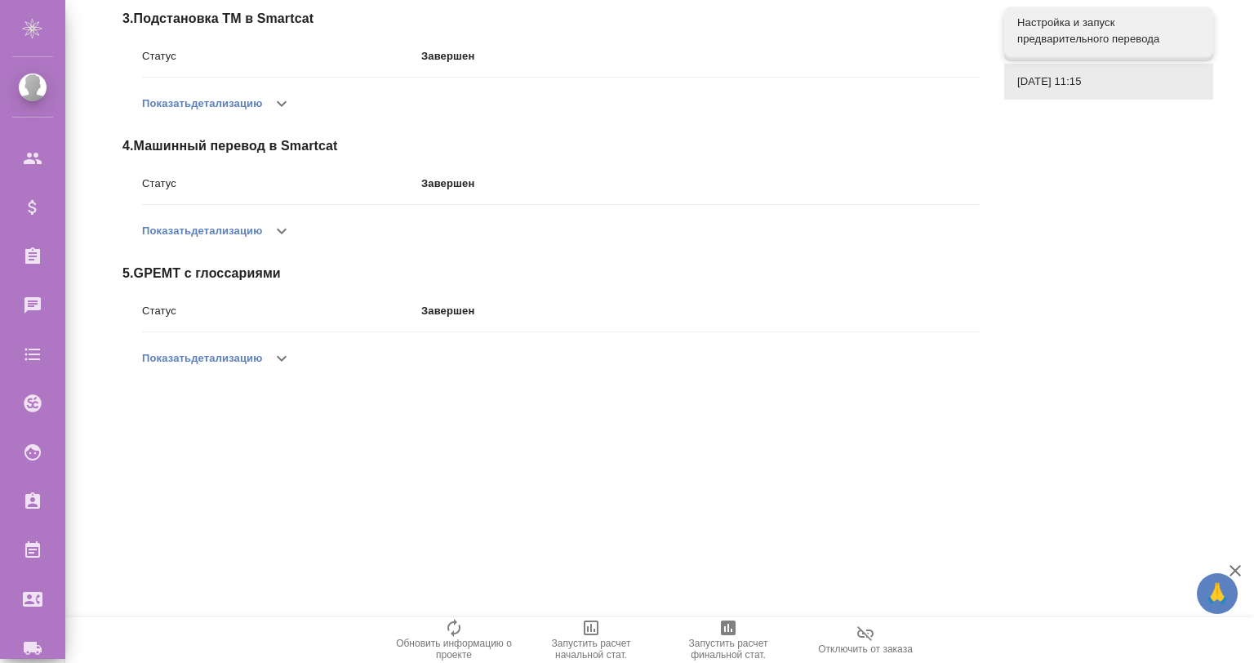
scroll to position [487, 0]
click at [274, 227] on icon "button" at bounding box center [282, 232] width 20 height 20
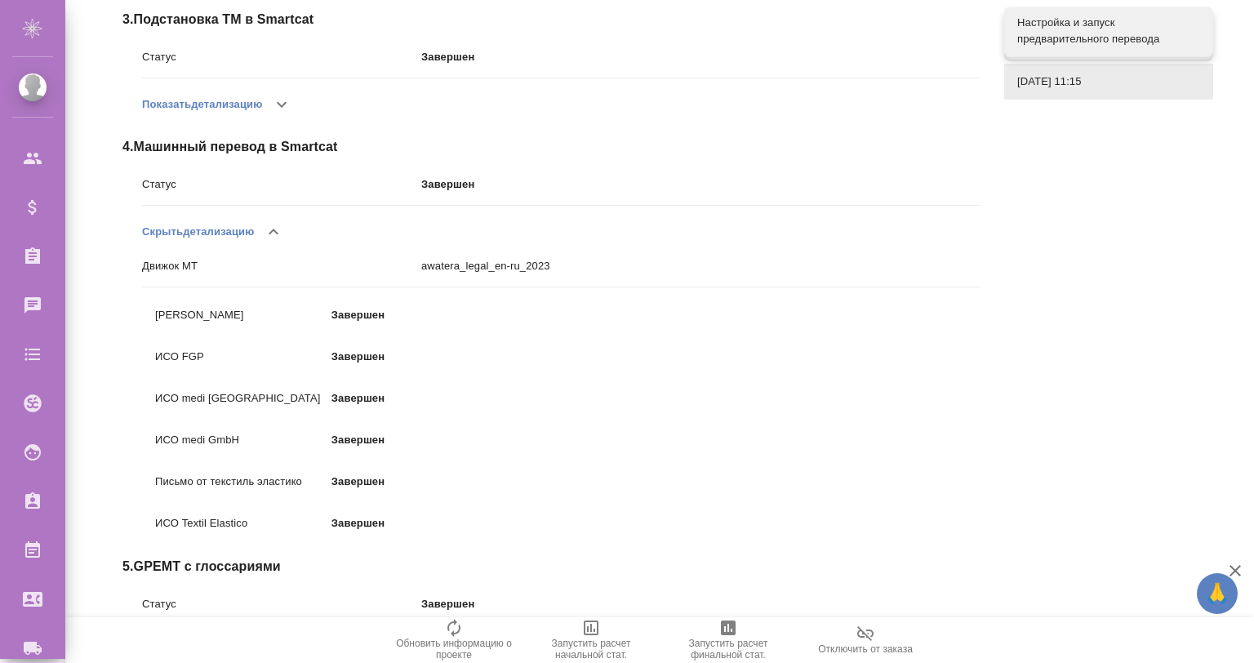
click at [498, 271] on p "awatera_legal_en-ru_2023" at bounding box center [700, 266] width 559 height 16
click at [273, 229] on icon "button" at bounding box center [274, 232] width 20 height 20
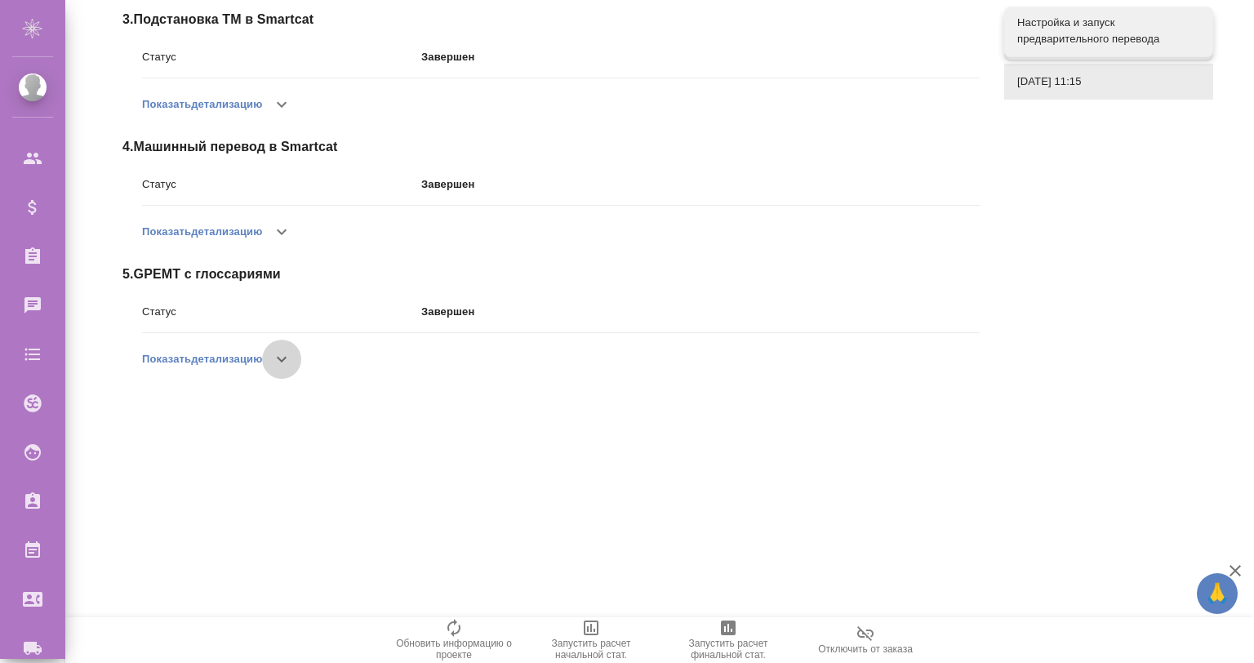
click at [277, 355] on icon "button" at bounding box center [282, 360] width 20 height 20
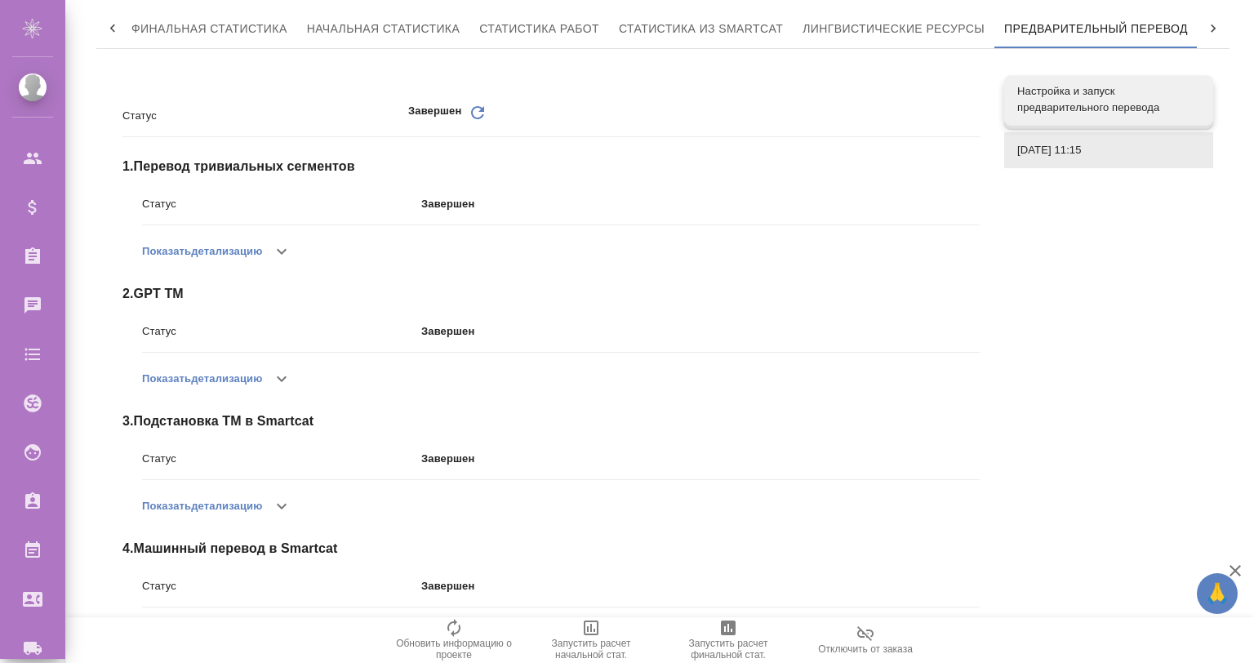
scroll to position [0, 0]
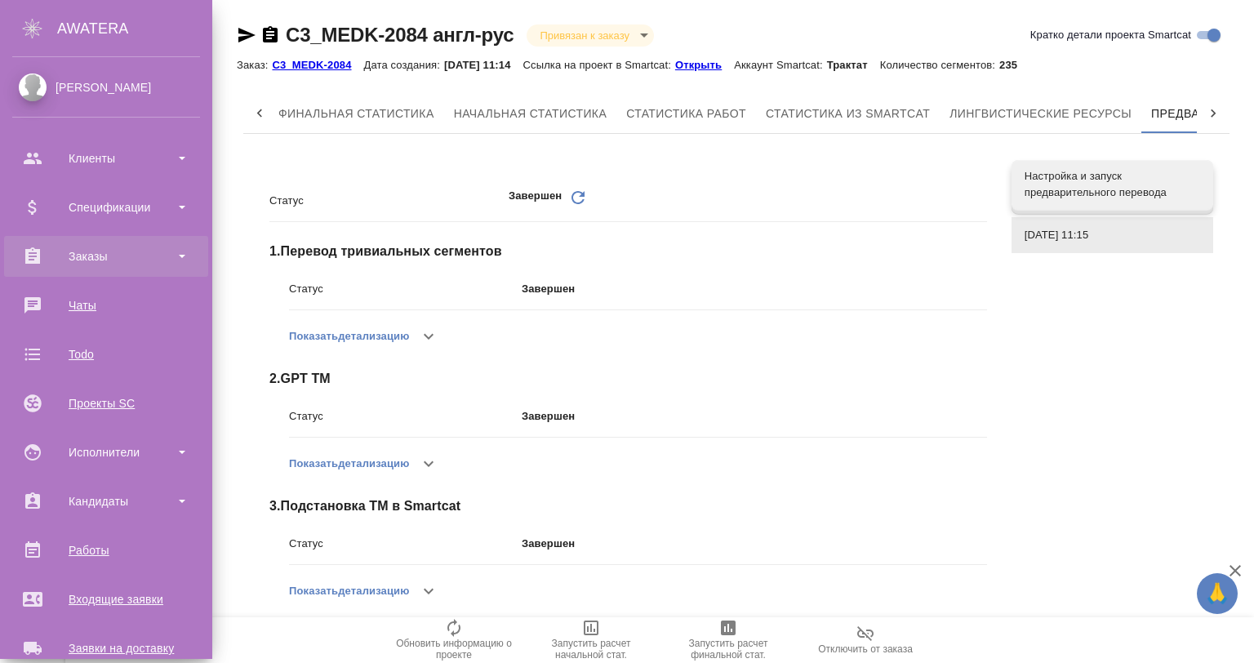
click at [104, 268] on div "Заказы" at bounding box center [106, 256] width 188 height 25
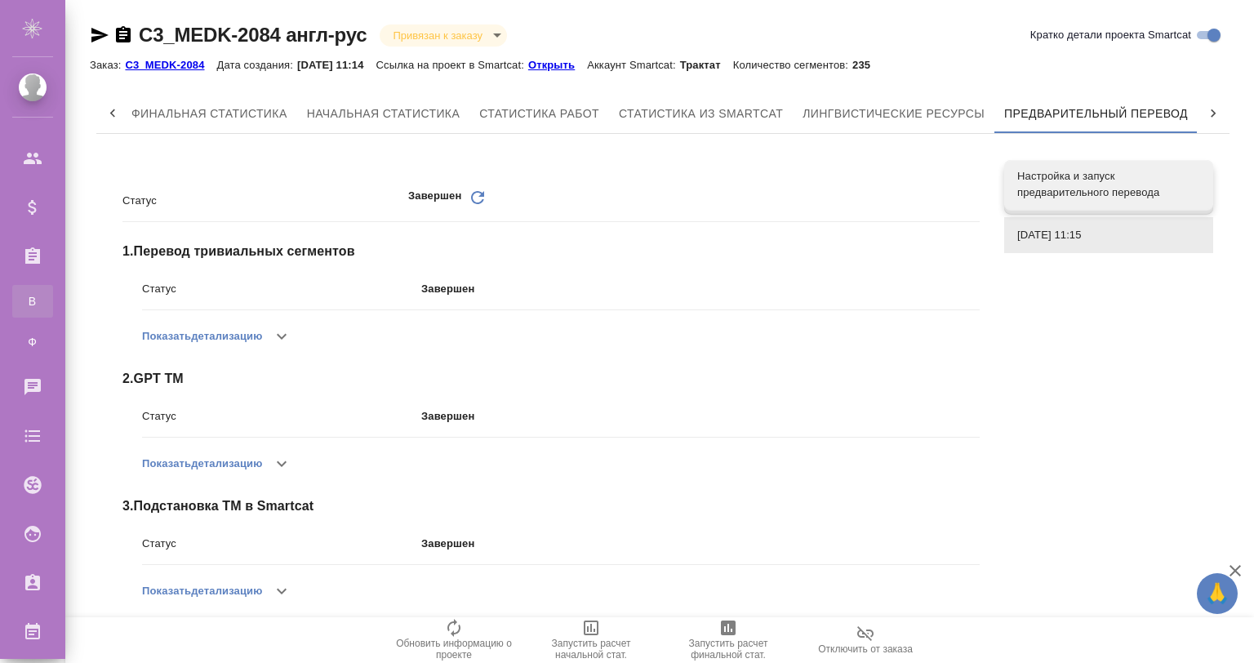
click at [25, 307] on div "Все заказы" at bounding box center [12, 301] width 25 height 16
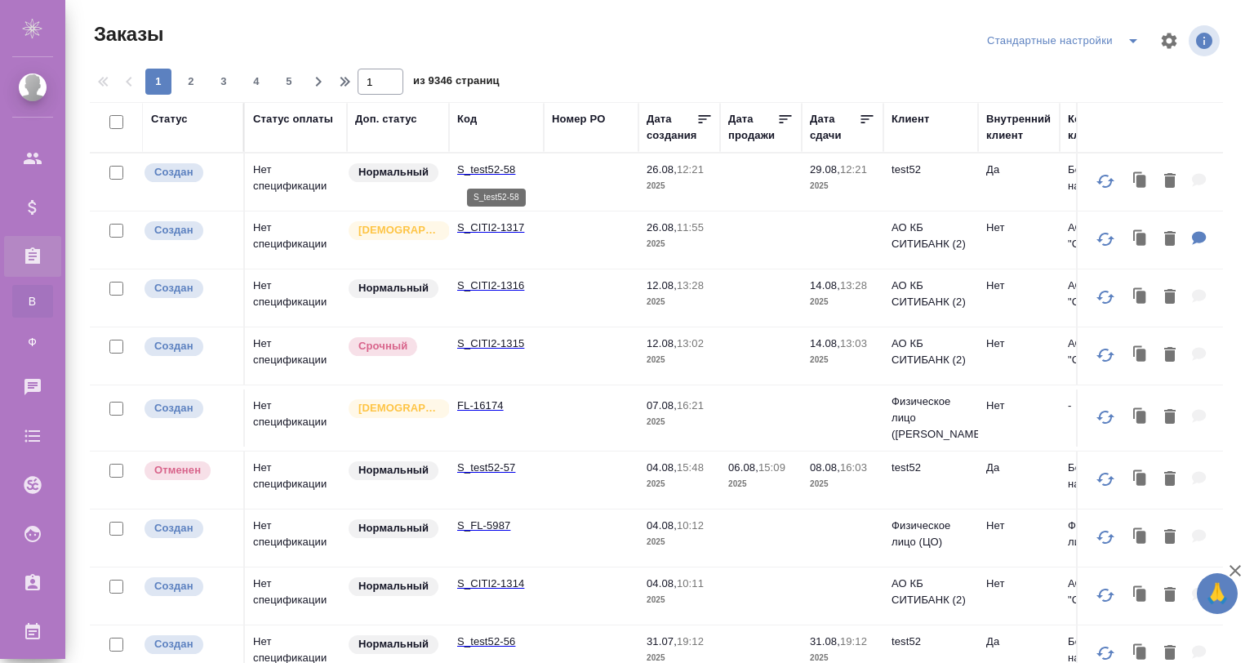
click at [477, 160] on td "S_test52-58" at bounding box center [496, 182] width 95 height 57
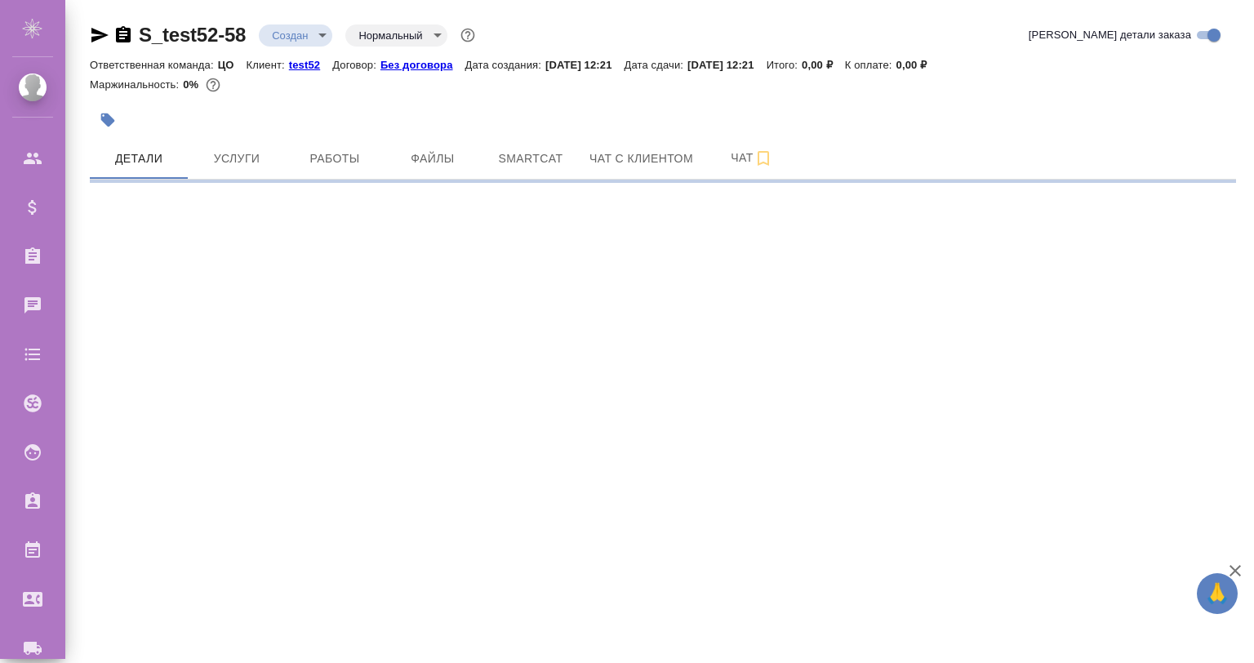
select select "RU"
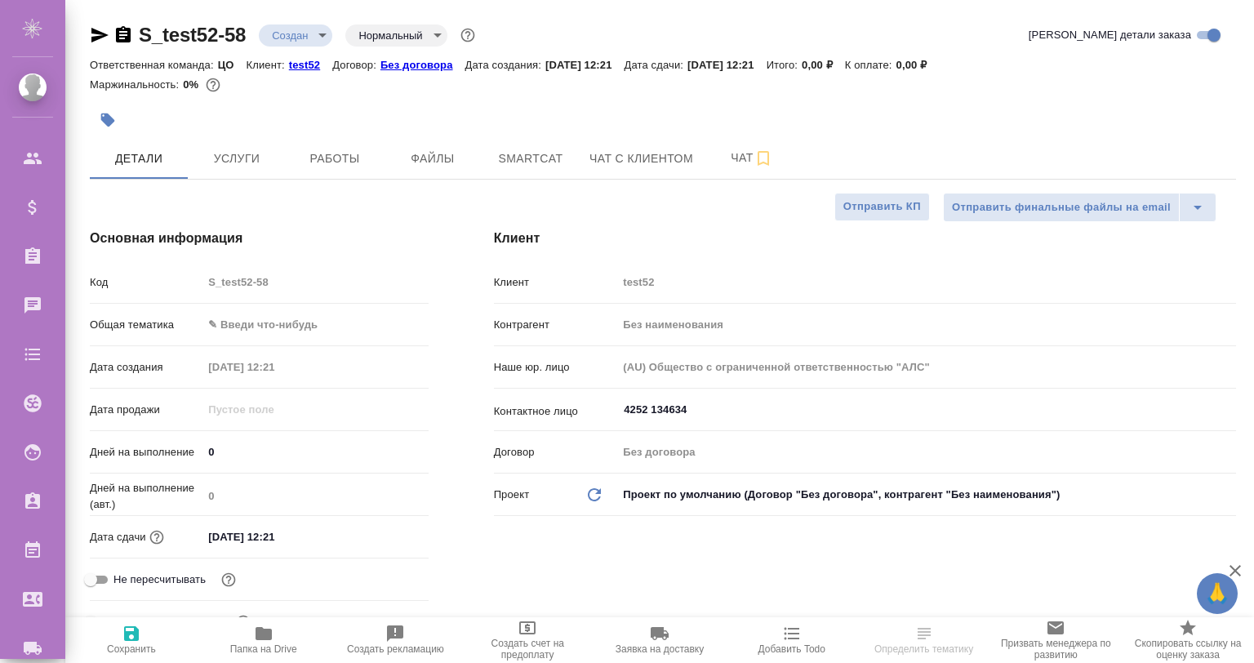
type textarea "x"
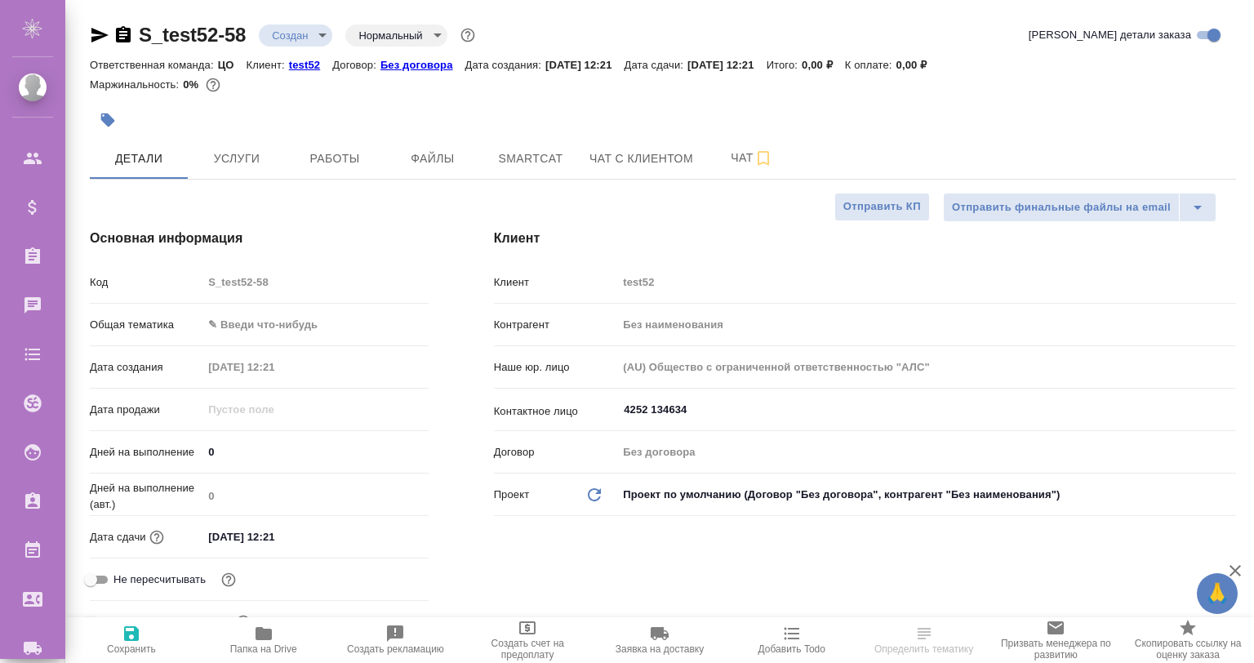
type textarea "x"
click at [535, 147] on button "Smartcat" at bounding box center [531, 158] width 98 height 41
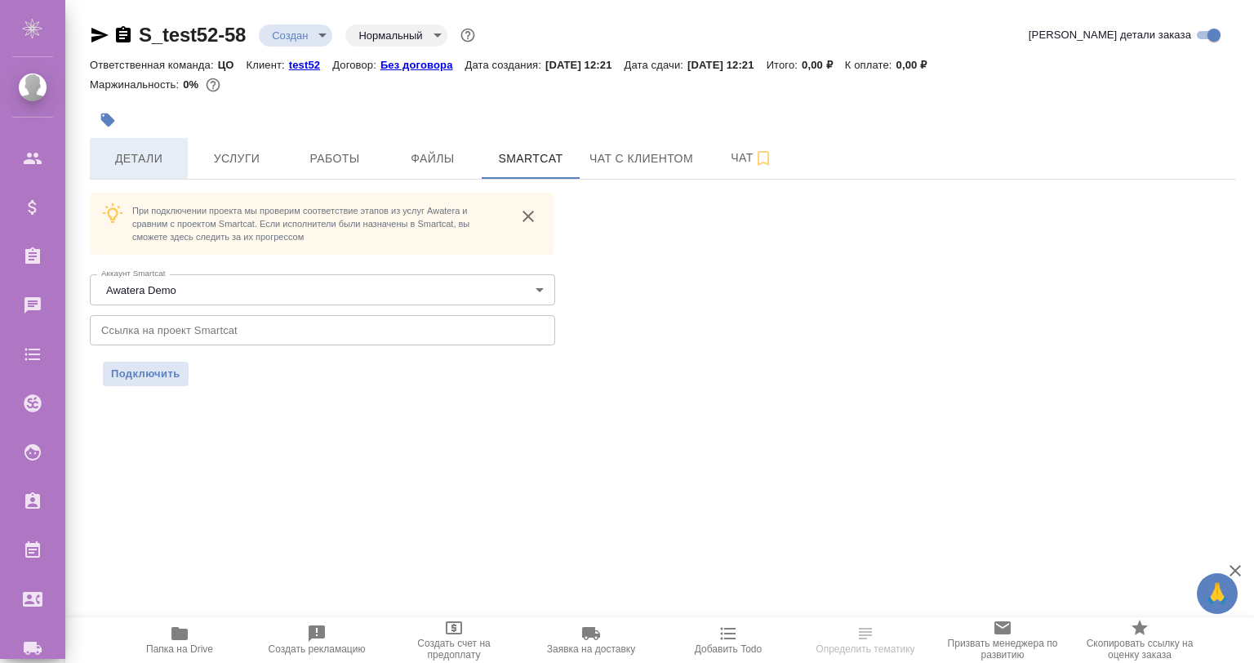
click at [131, 155] on span "Детали" at bounding box center [139, 159] width 78 height 20
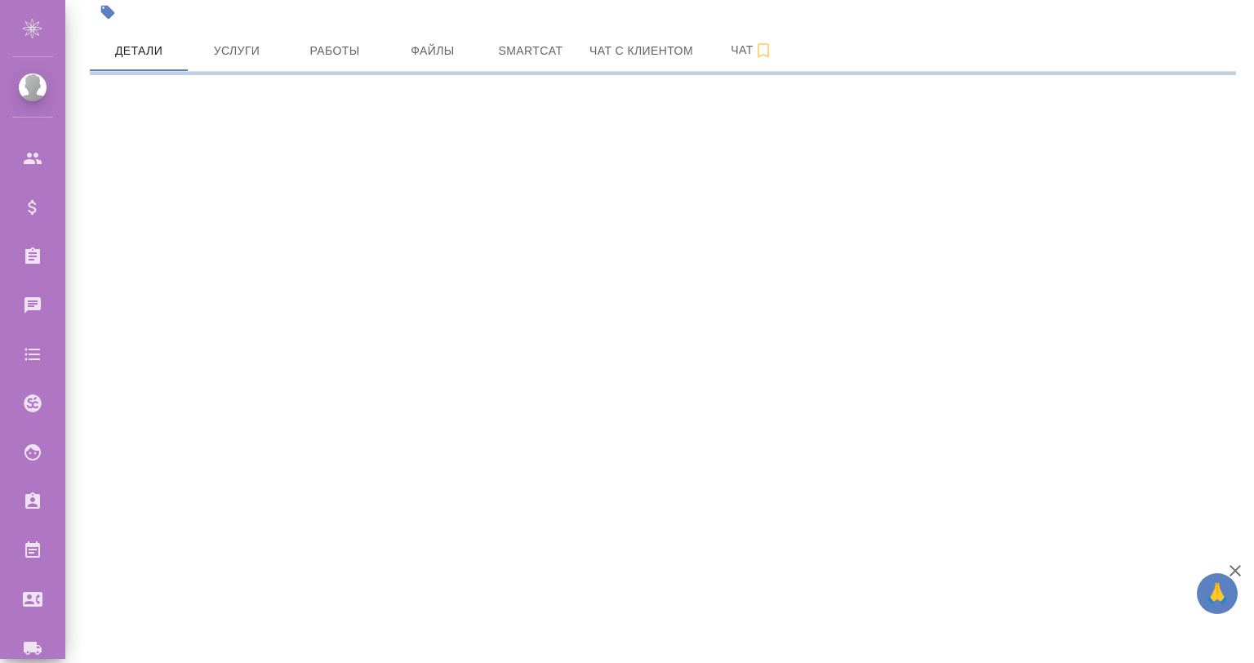
select select "RU"
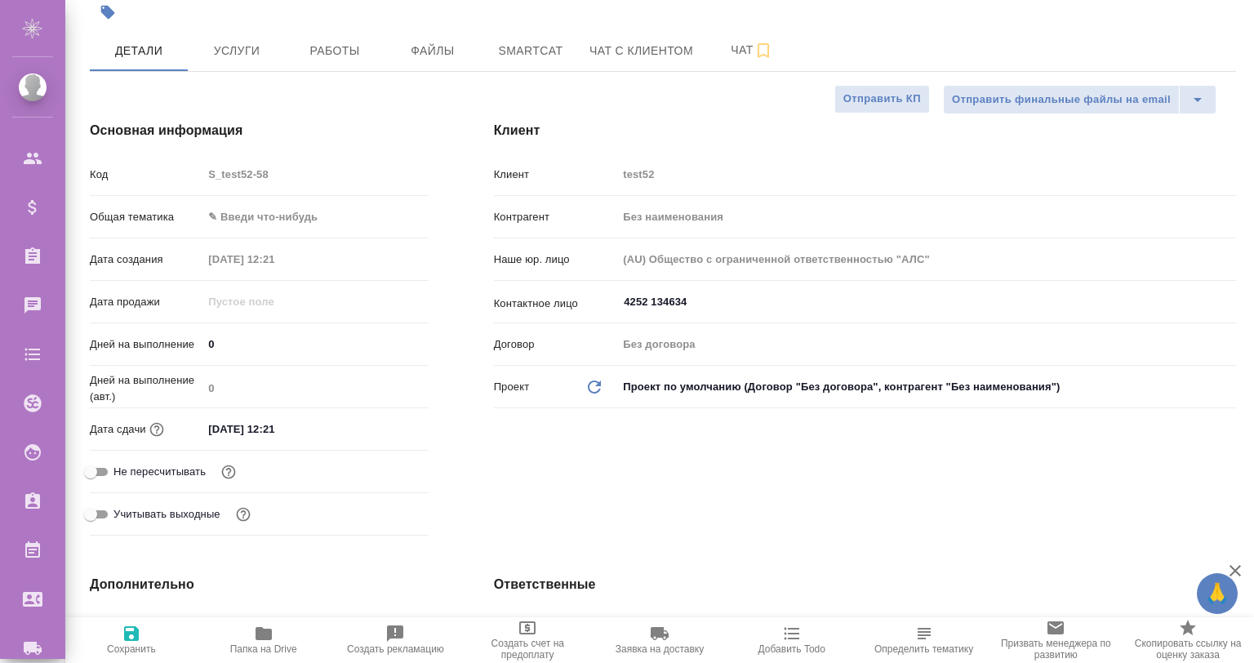
type textarea "x"
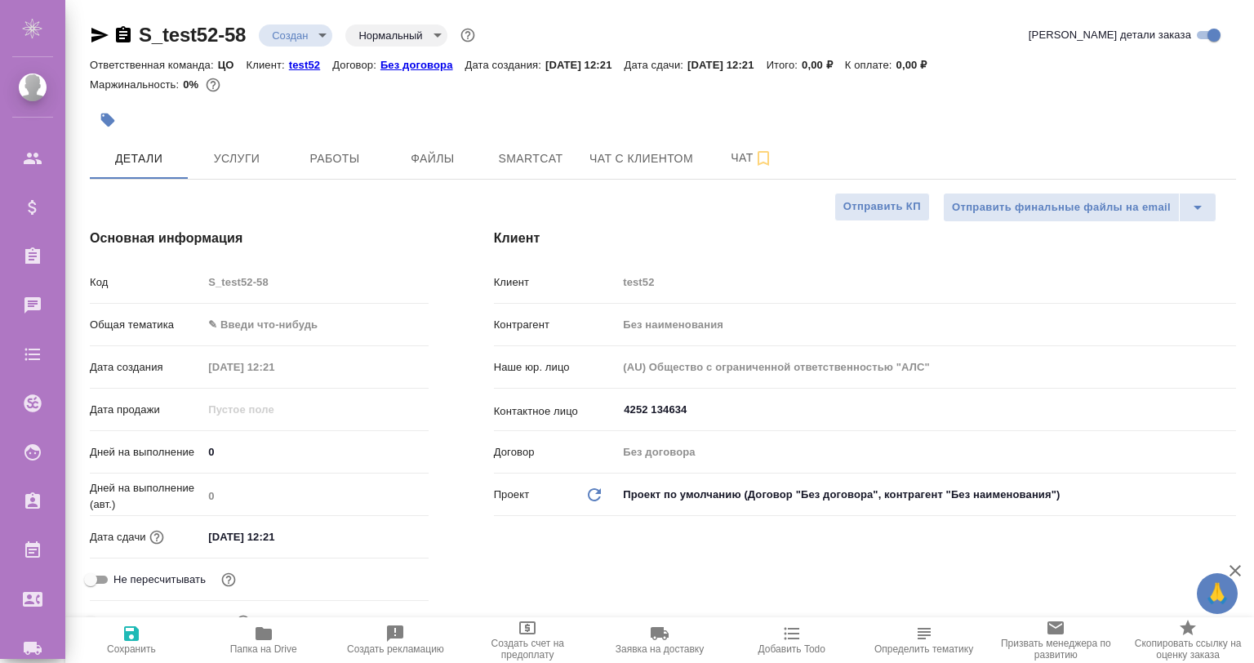
click at [304, 61] on p "test52" at bounding box center [310, 65] width 43 height 12
type textarea "x"
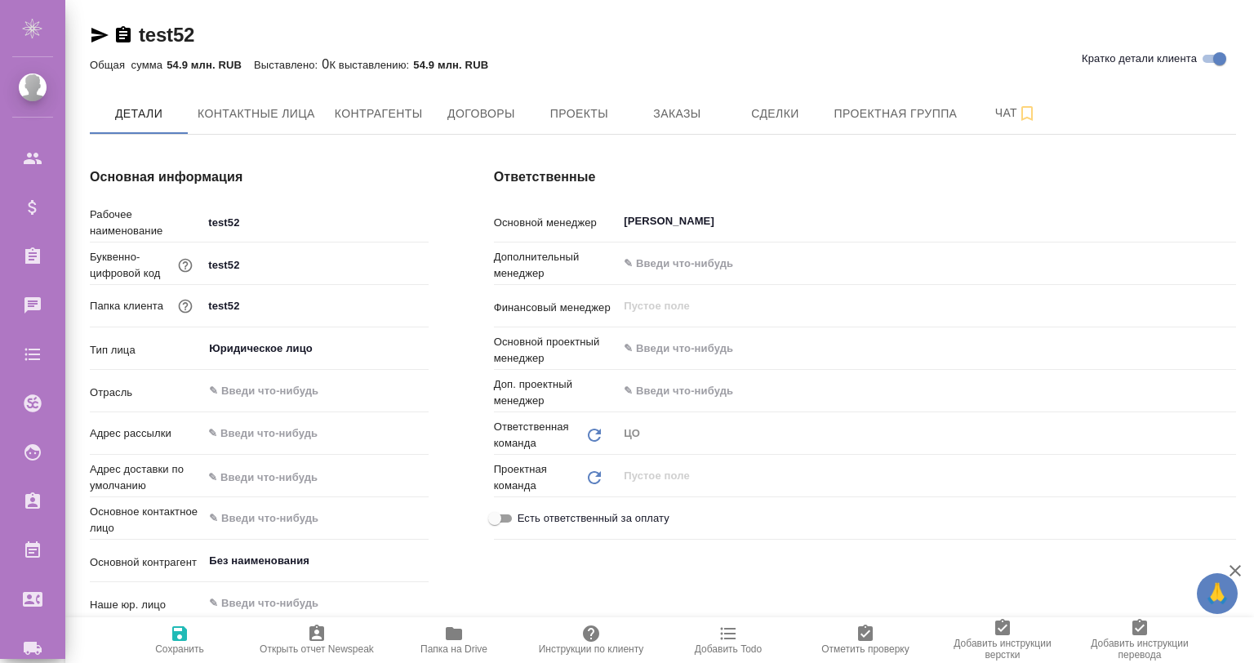
type textarea "x"
click at [696, 118] on span "Заказы" at bounding box center [677, 114] width 78 height 20
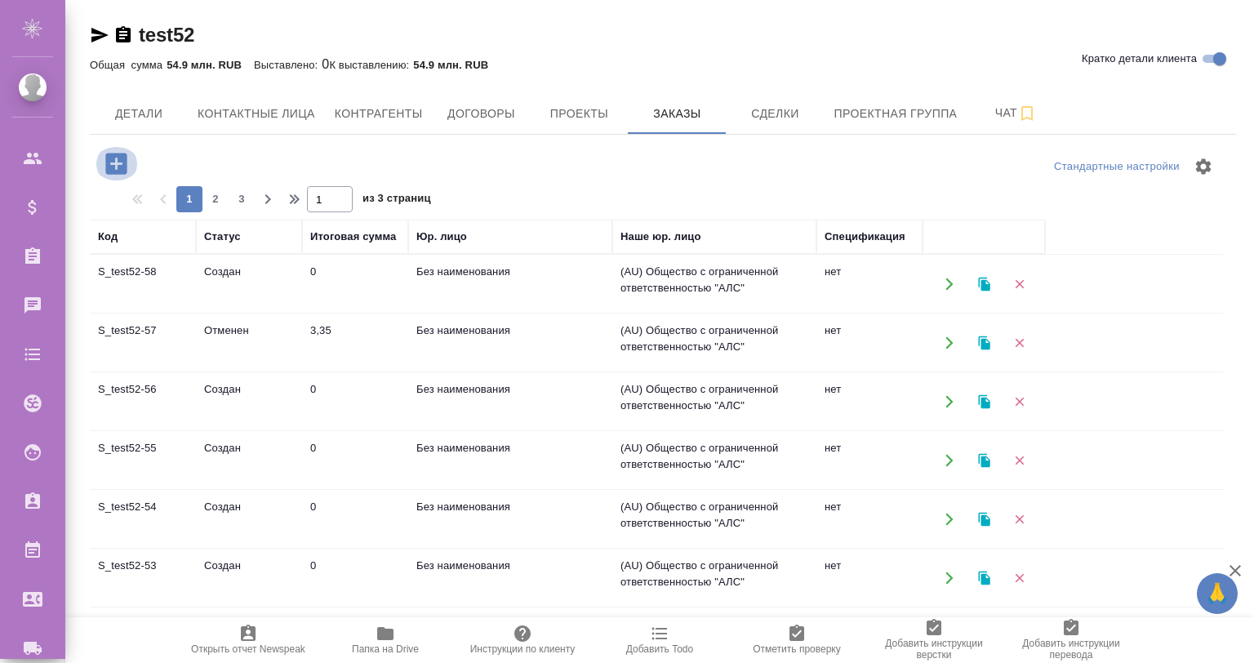
click at [123, 161] on icon "button" at bounding box center [115, 163] width 21 height 21
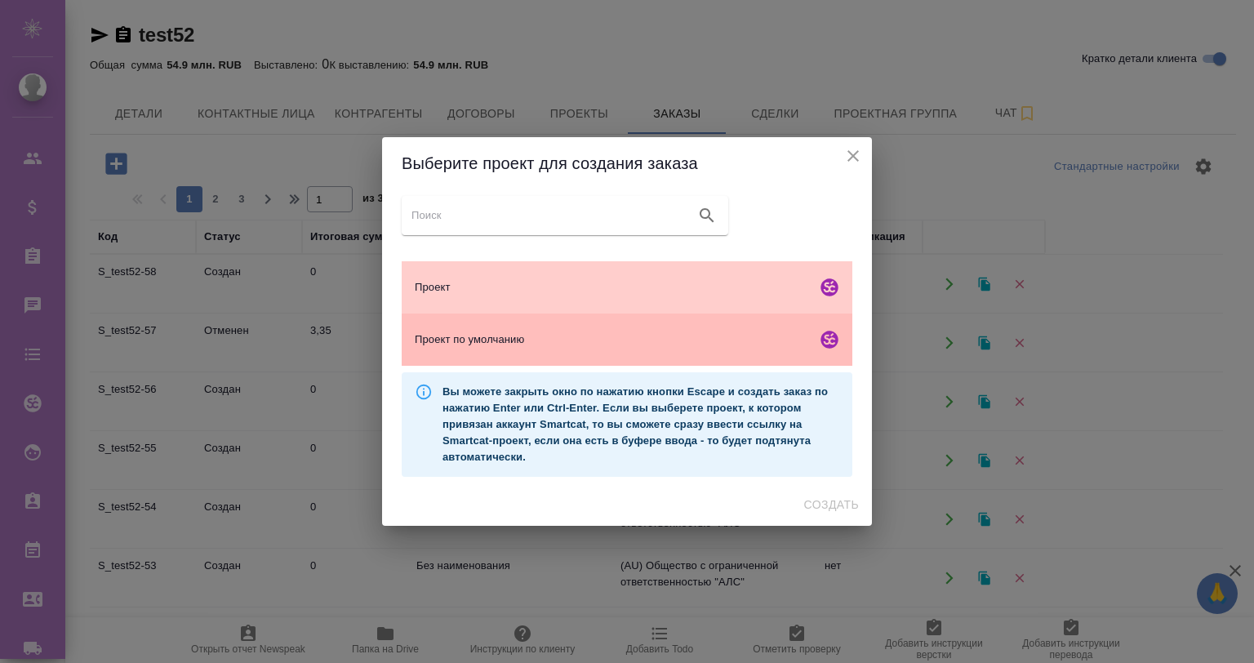
click at [519, 328] on div "Проект по умолчанию" at bounding box center [627, 340] width 451 height 52
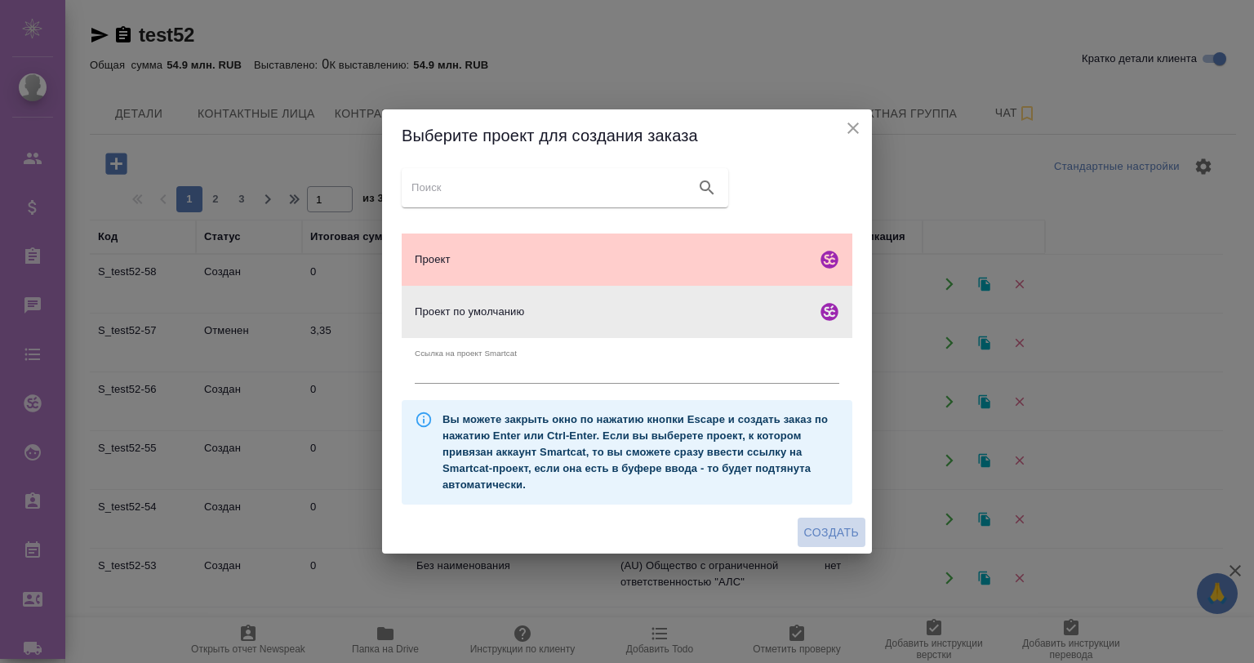
click at [832, 527] on span "Создать" at bounding box center [831, 533] width 55 height 20
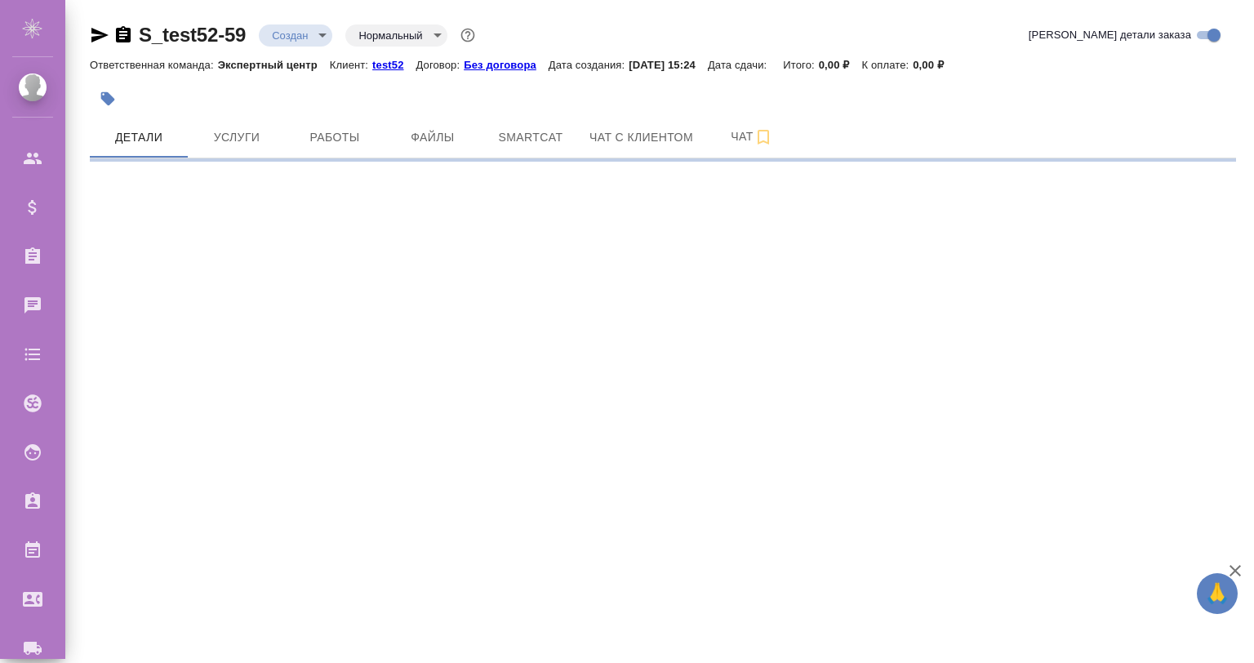
select select "RU"
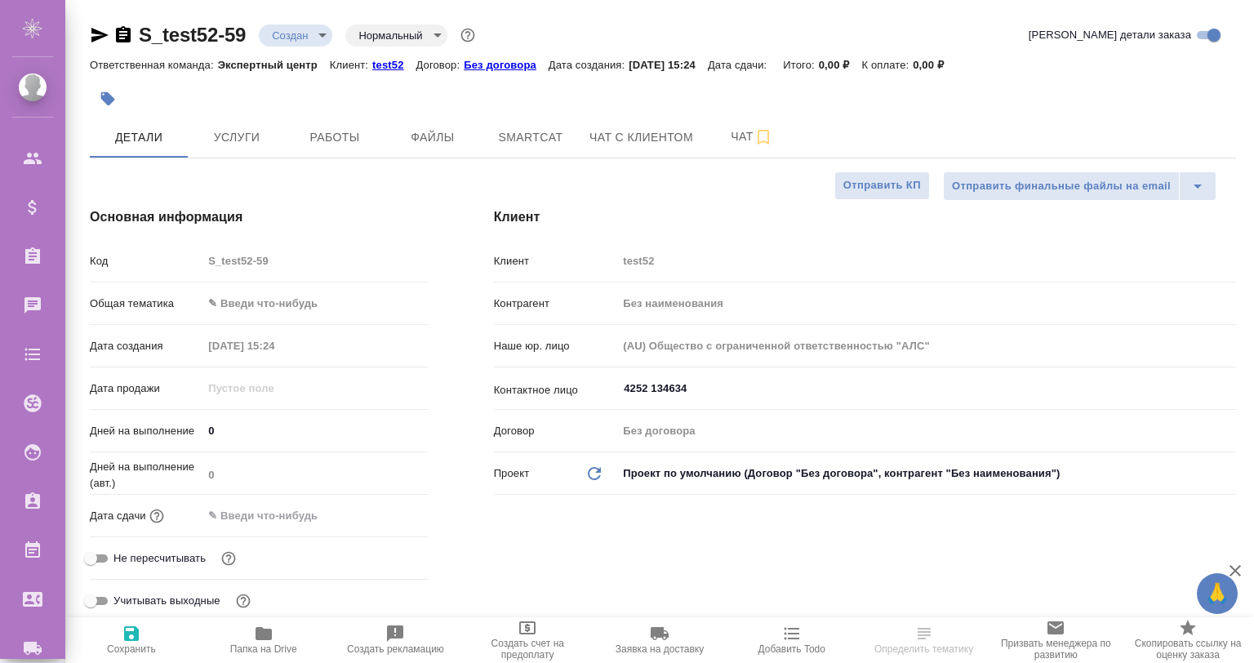
type textarea "x"
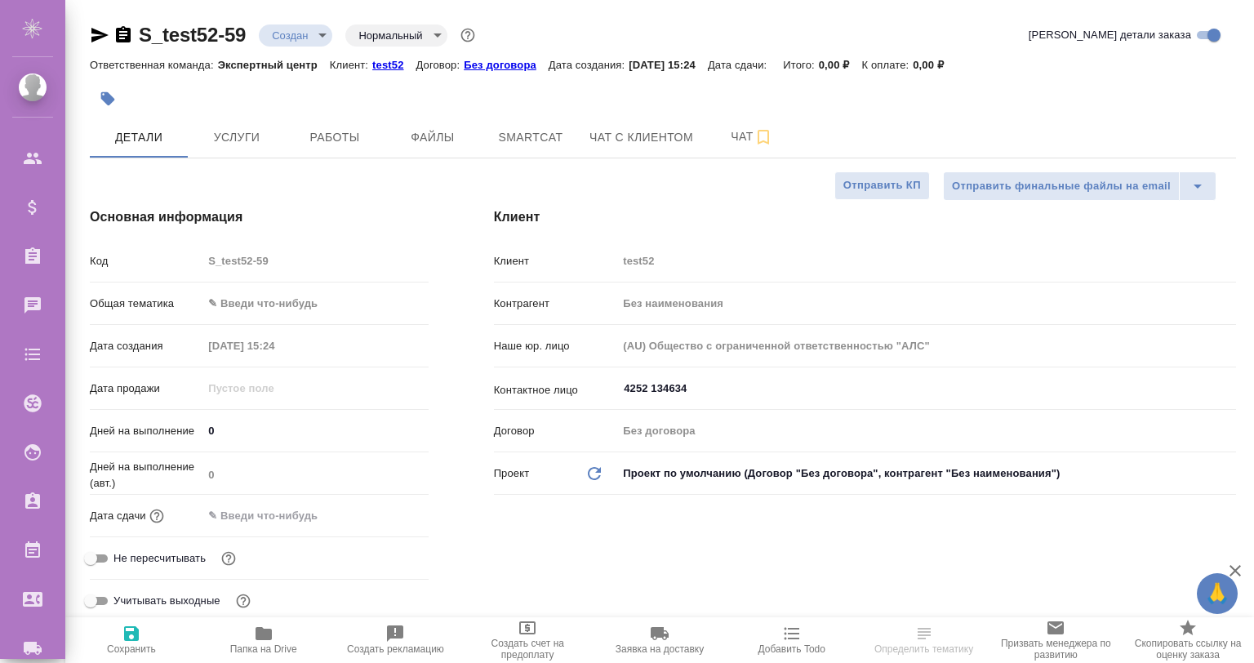
type textarea "x"
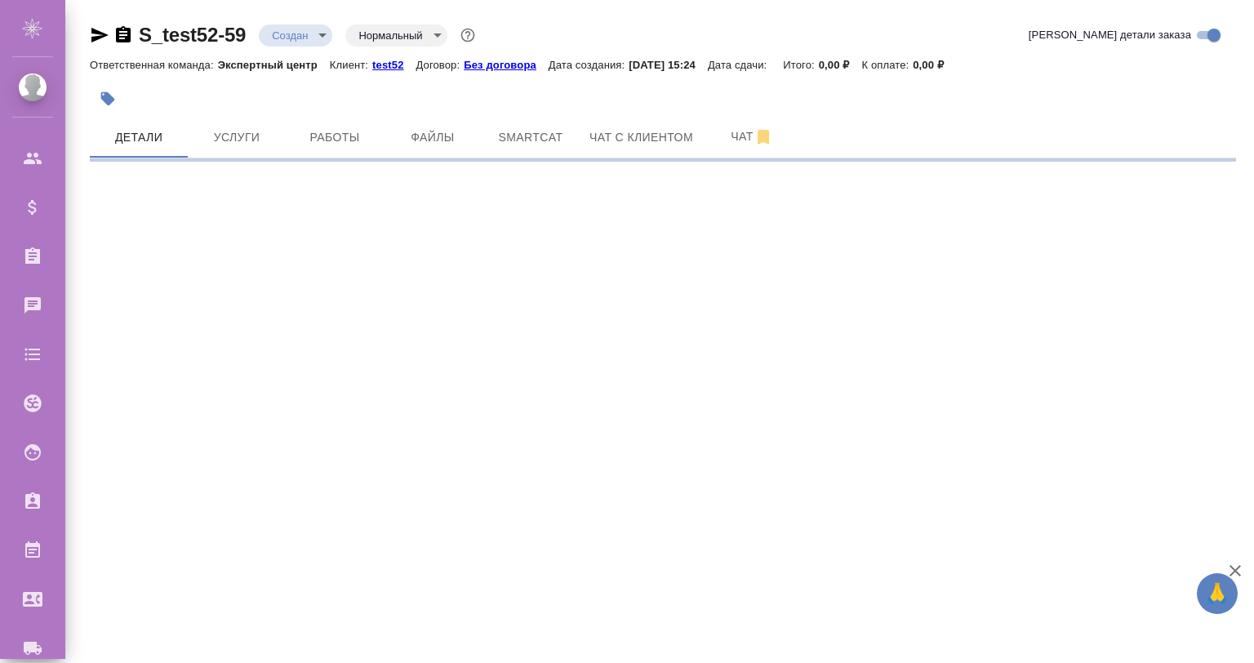
select select "RU"
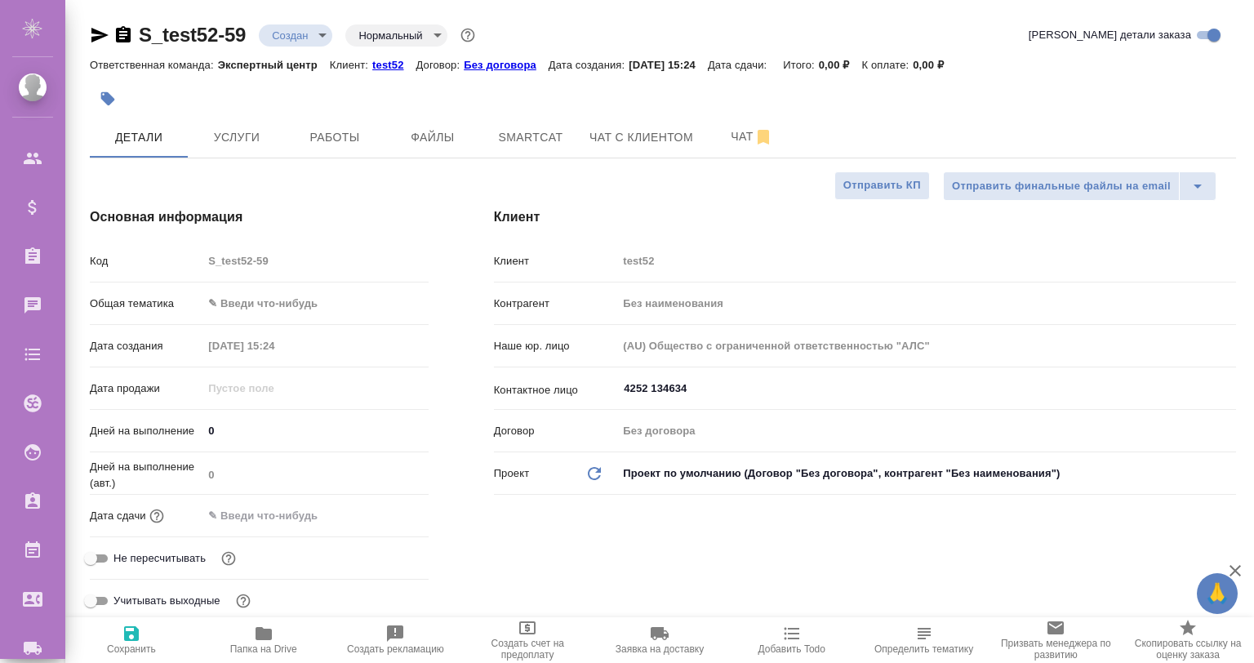
type textarea "x"
click at [243, 298] on body "🙏 .cls-1 fill:#fff; AWATERA Gvozdikov Andrey Клиенты Спецификации Заказы 0 Чаты…" at bounding box center [627, 331] width 1254 height 663
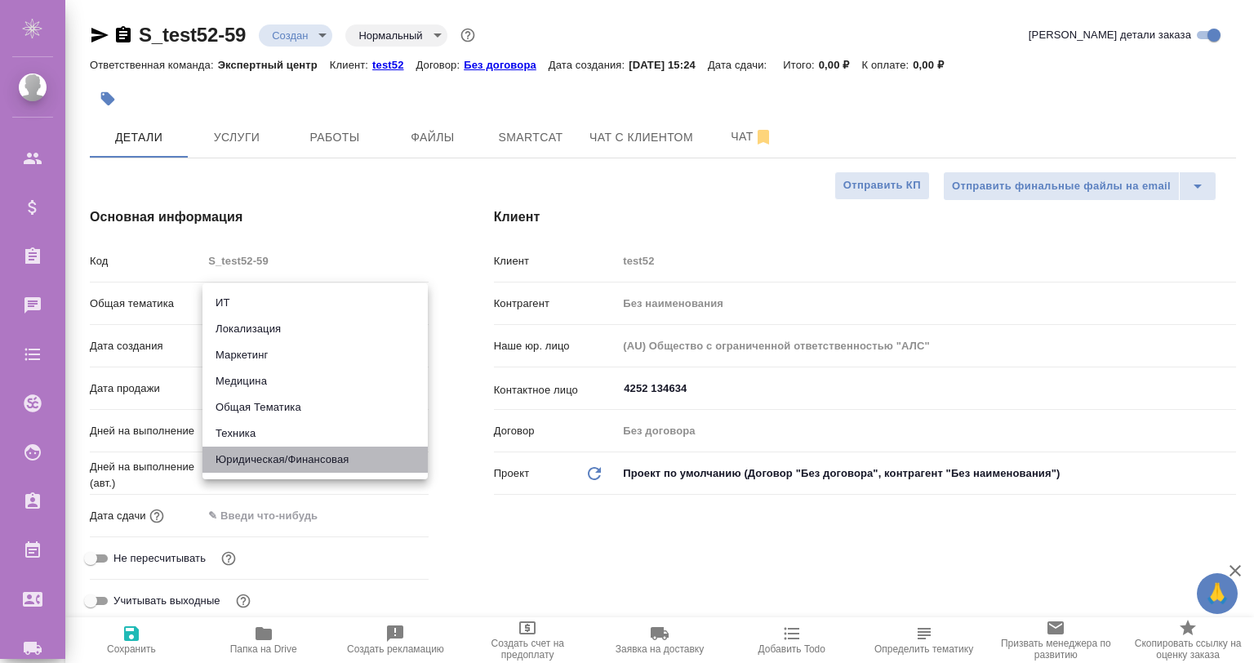
click at [292, 451] on li "Юридическая/Финансовая" at bounding box center [315, 460] width 225 height 26
type input "yr-fn"
type textarea "x"
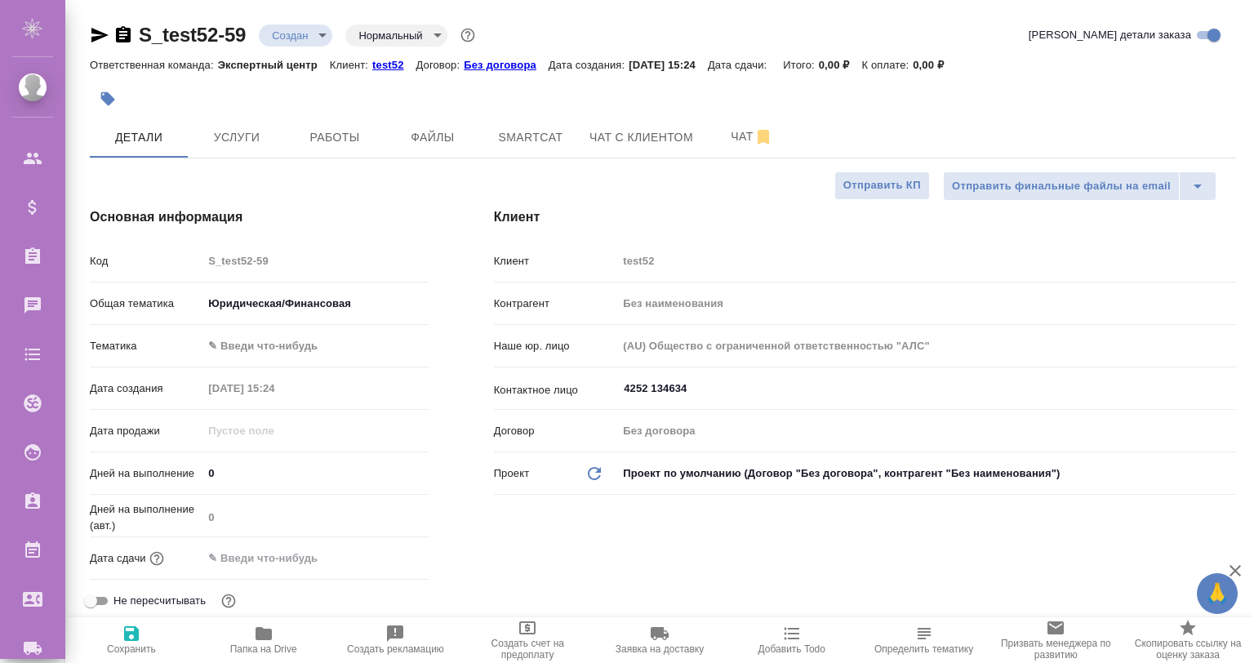
click at [285, 353] on body "🙏 .cls-1 fill:#fff; AWATERA Gvozdikov Andrey Клиенты Спецификации Заказы 0 Чаты…" at bounding box center [627, 331] width 1254 height 663
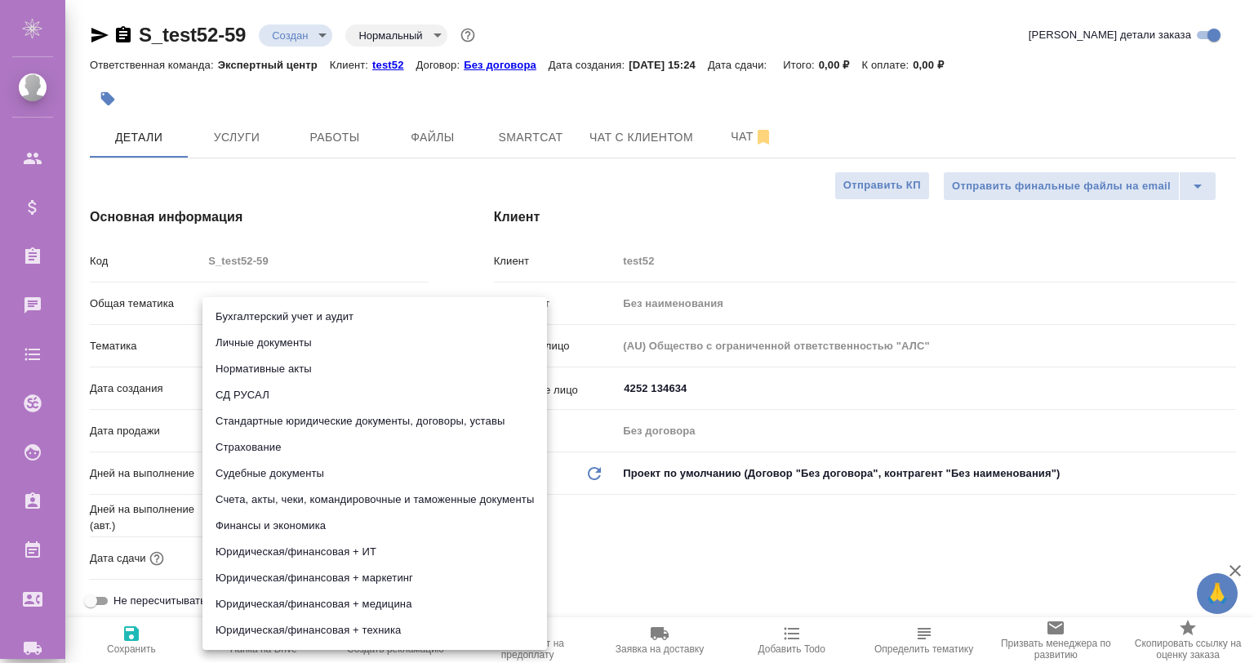
click at [331, 419] on li "Стандартные юридические документы, договоры, уставы" at bounding box center [375, 421] width 345 height 26
type textarea "x"
type input "5f647205b73bc97568ca66bf"
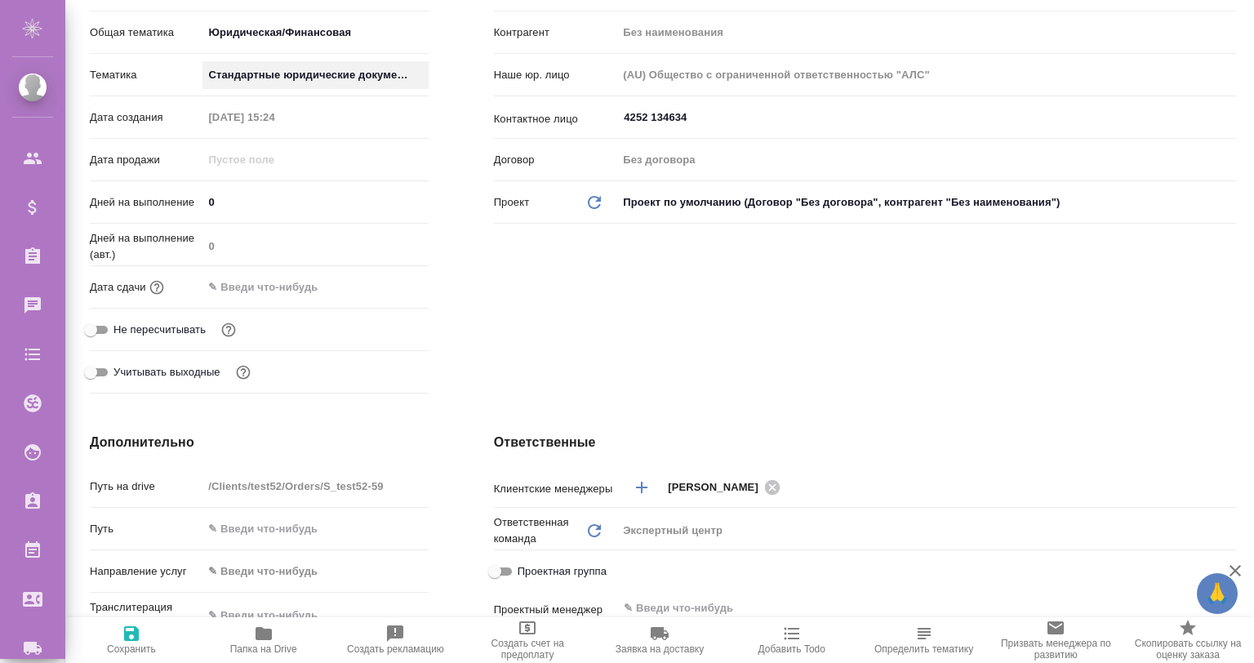
scroll to position [488, 0]
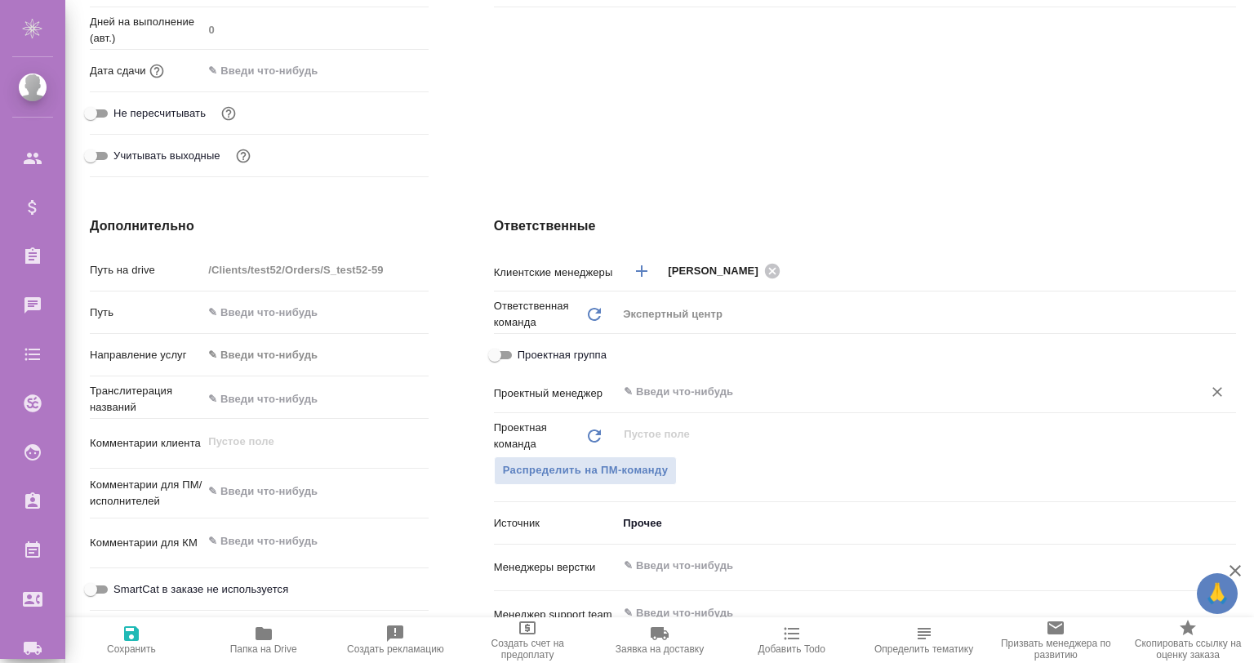
click at [646, 378] on div "​" at bounding box center [926, 391] width 619 height 29
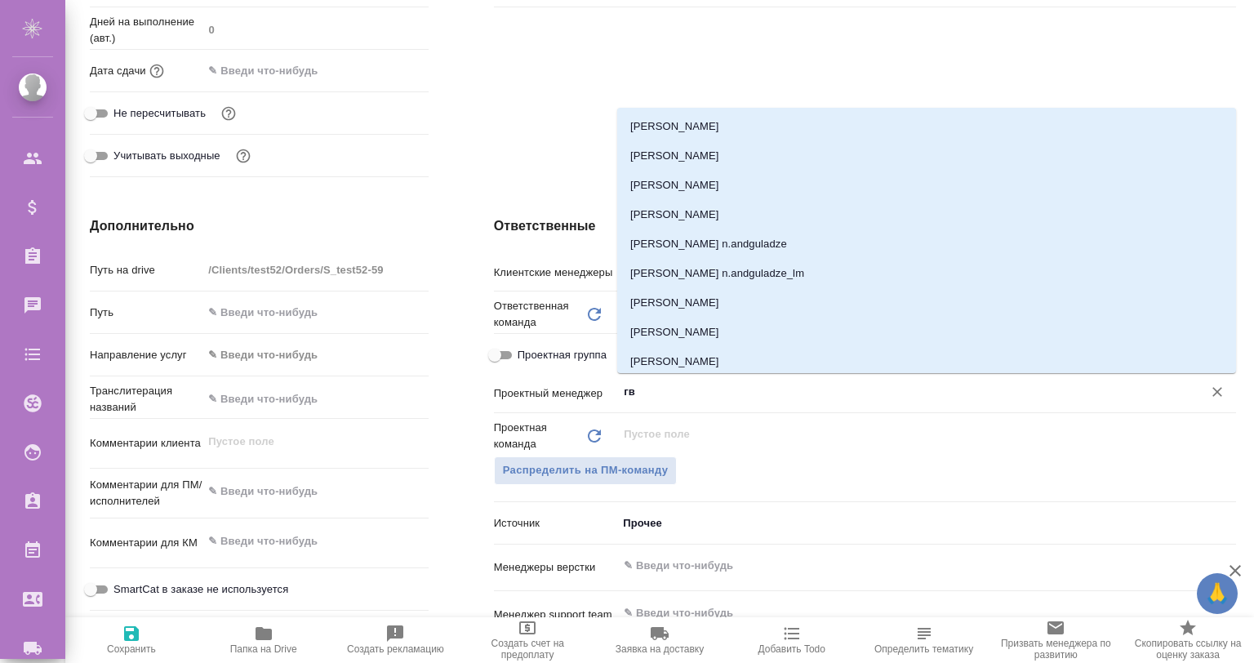
type input "гво"
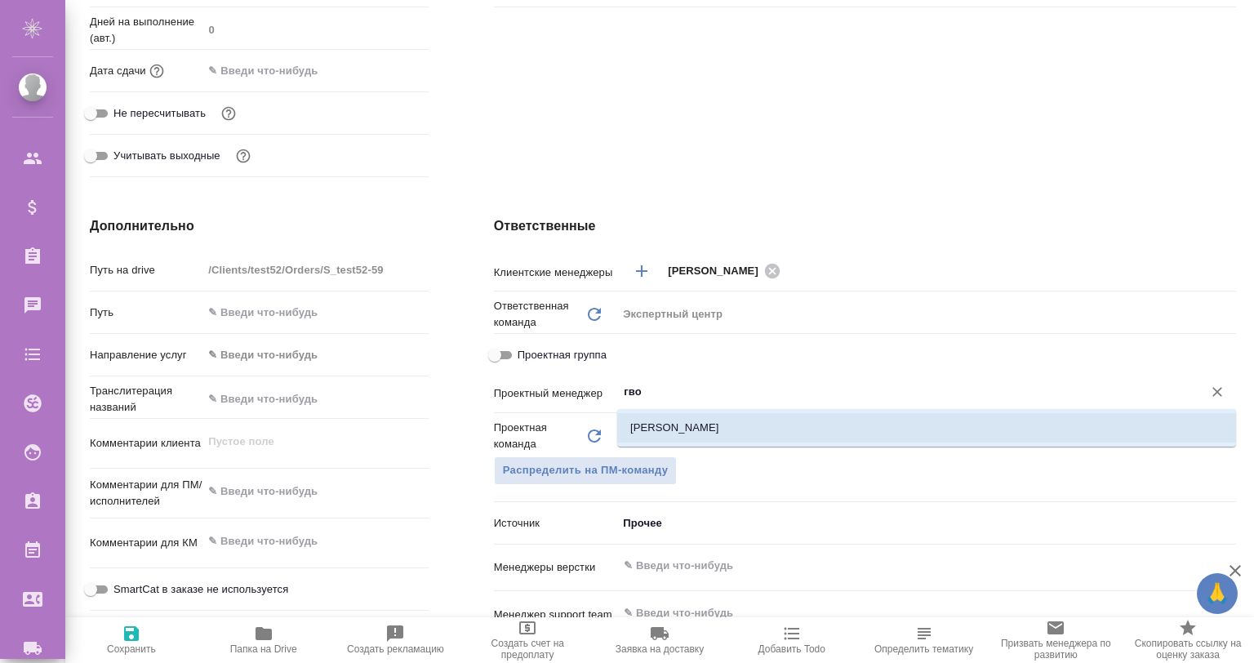
click at [712, 421] on li "Гвоздиков Андрей" at bounding box center [926, 427] width 619 height 29
type textarea "x"
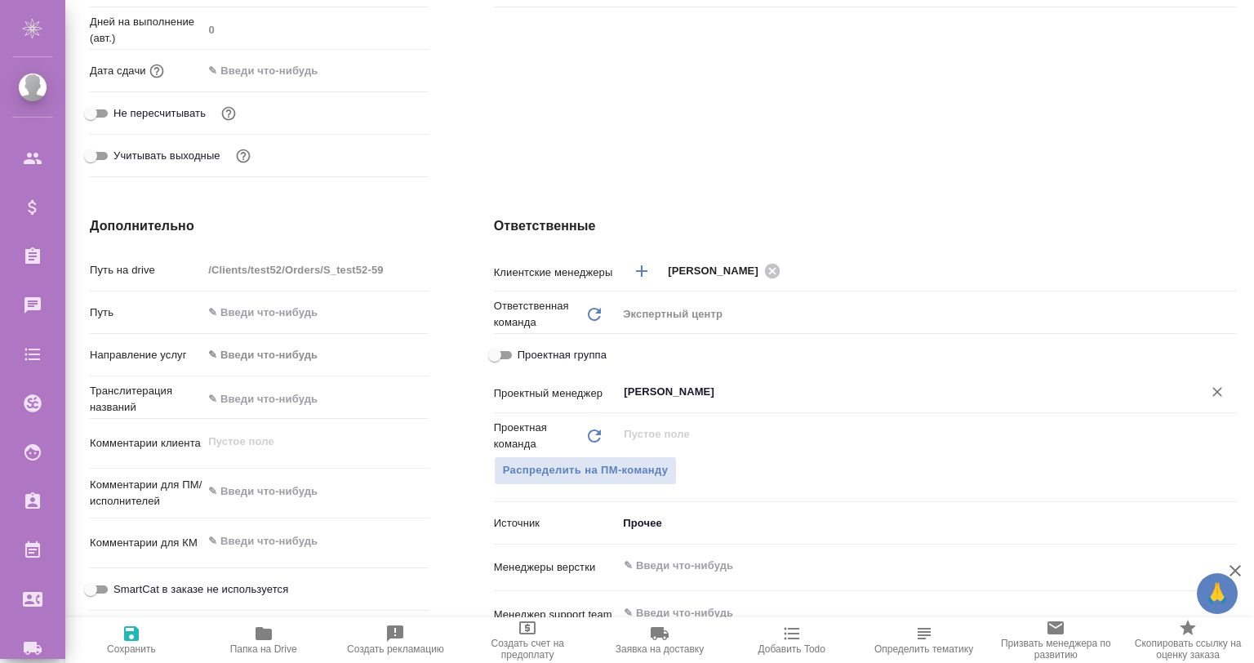
scroll to position [0, 0]
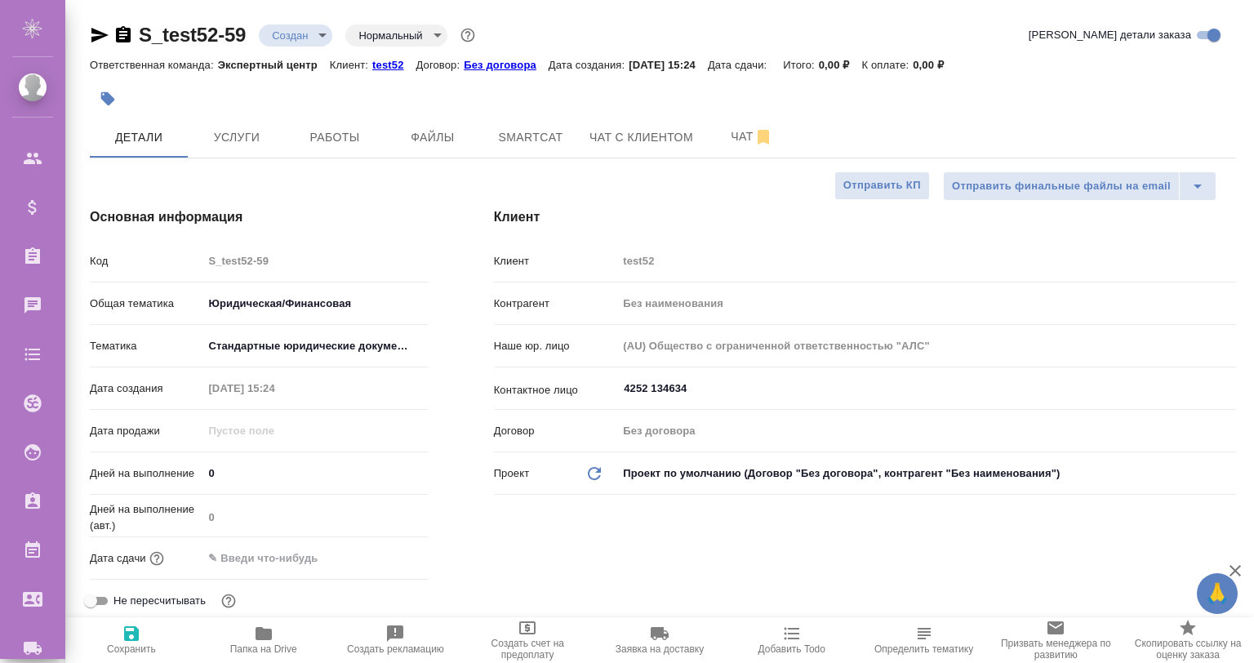
type input "Гвоздиков Андрей"
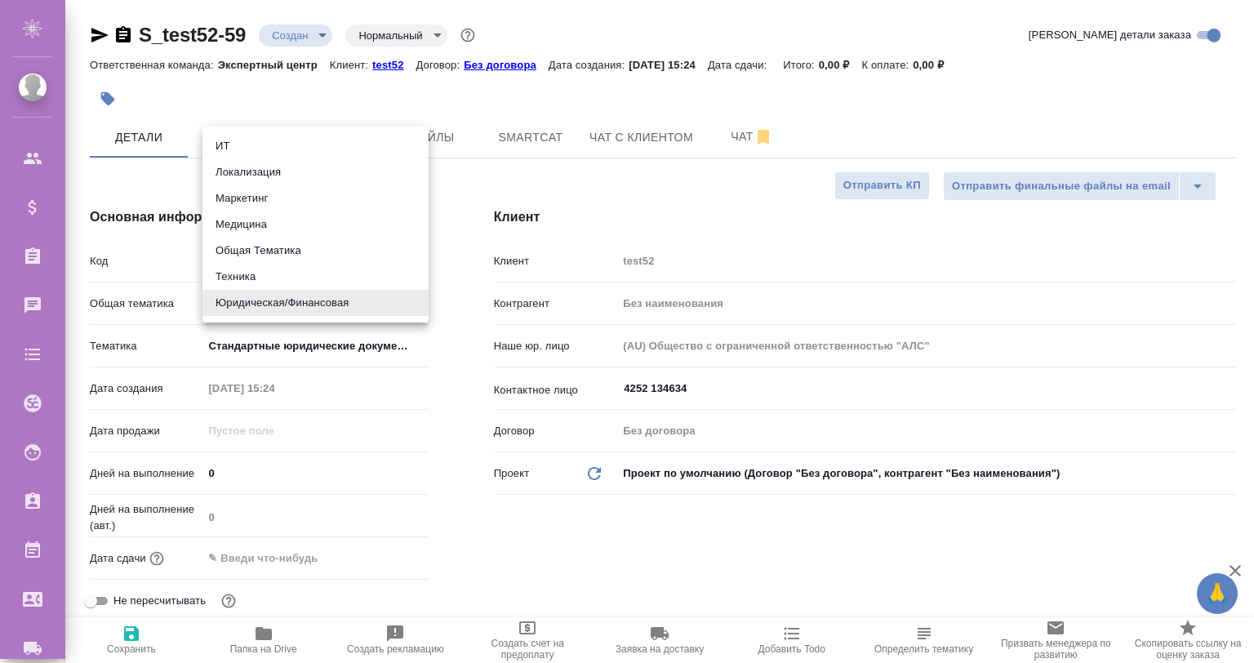
click at [296, 299] on body "🙏 .cls-1 fill:#fff; AWATERA Gvozdikov Andrey Клиенты Спецификации Заказы 0 Чаты…" at bounding box center [627, 331] width 1254 height 663
click at [460, 463] on div at bounding box center [627, 331] width 1254 height 663
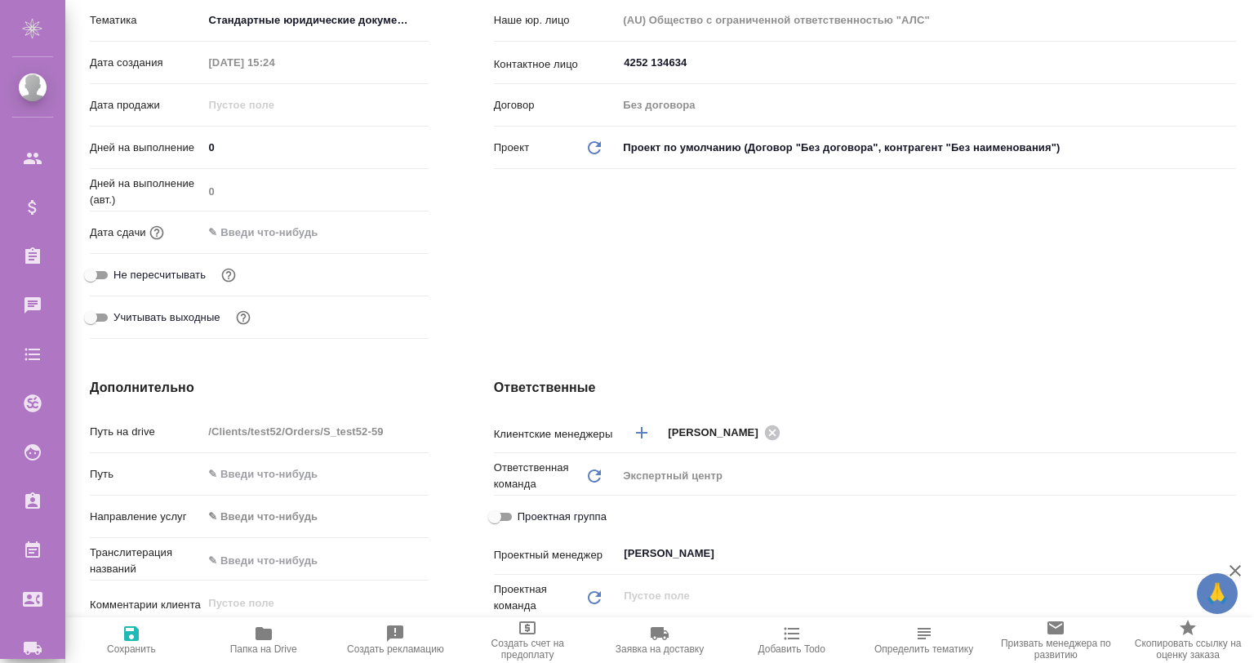
scroll to position [488, 0]
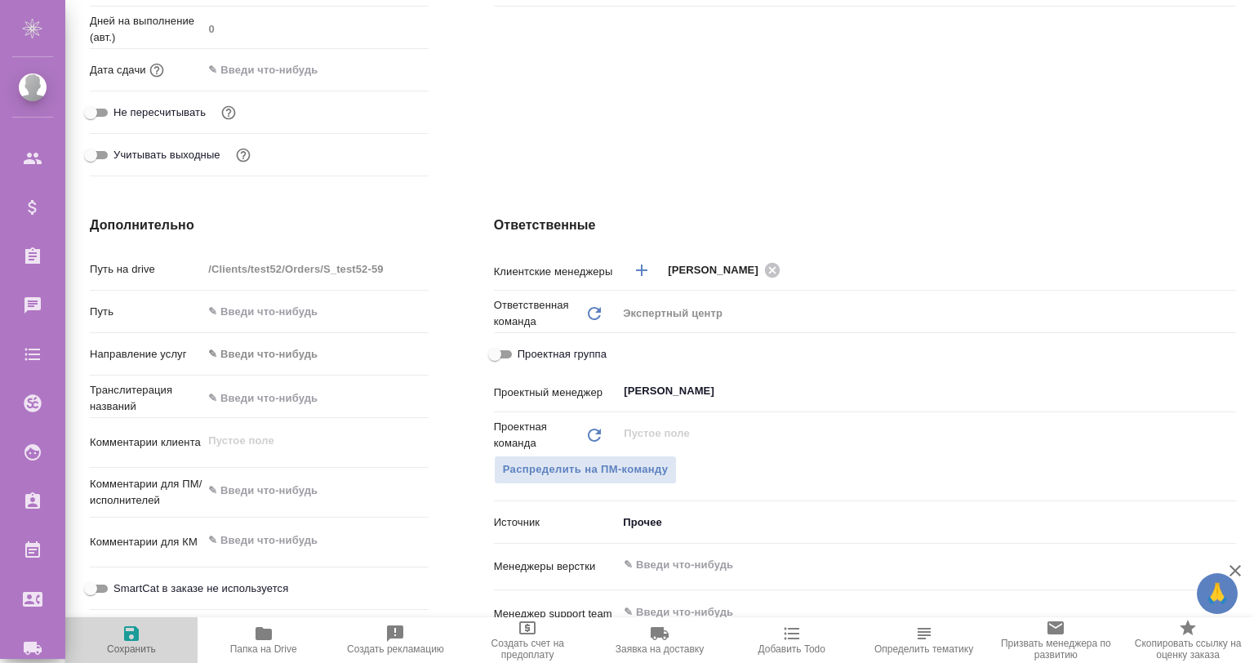
click at [114, 640] on span "Сохранить" at bounding box center [131, 639] width 113 height 31
type textarea "x"
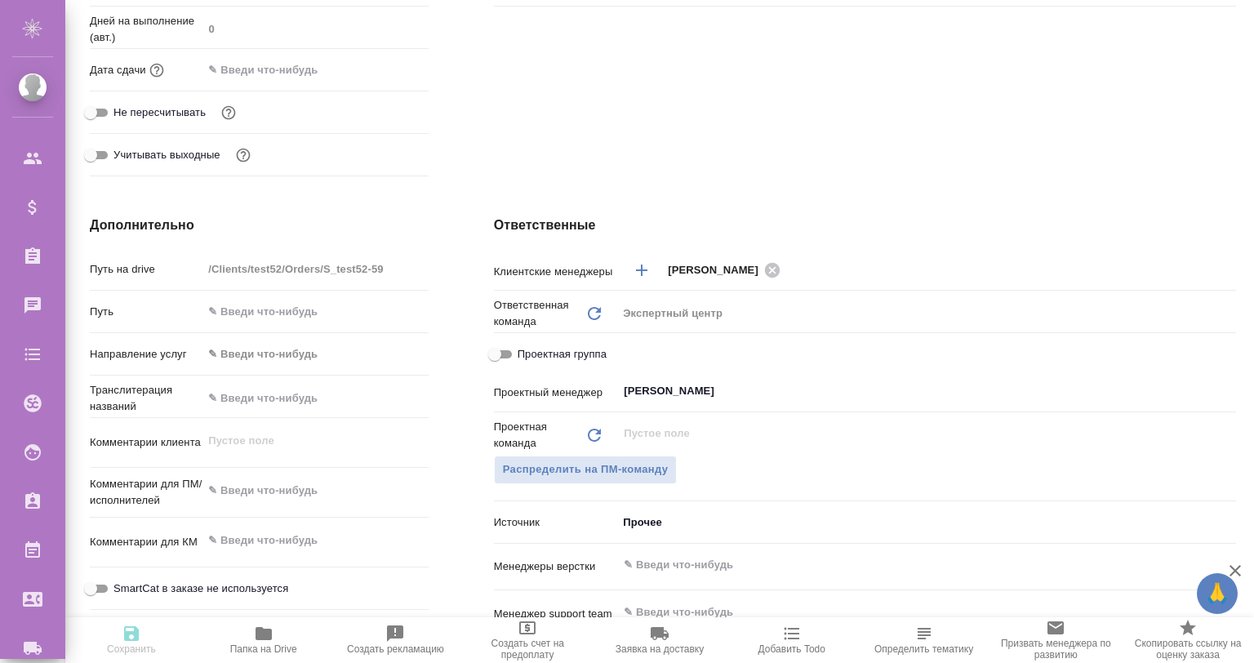
type textarea "x"
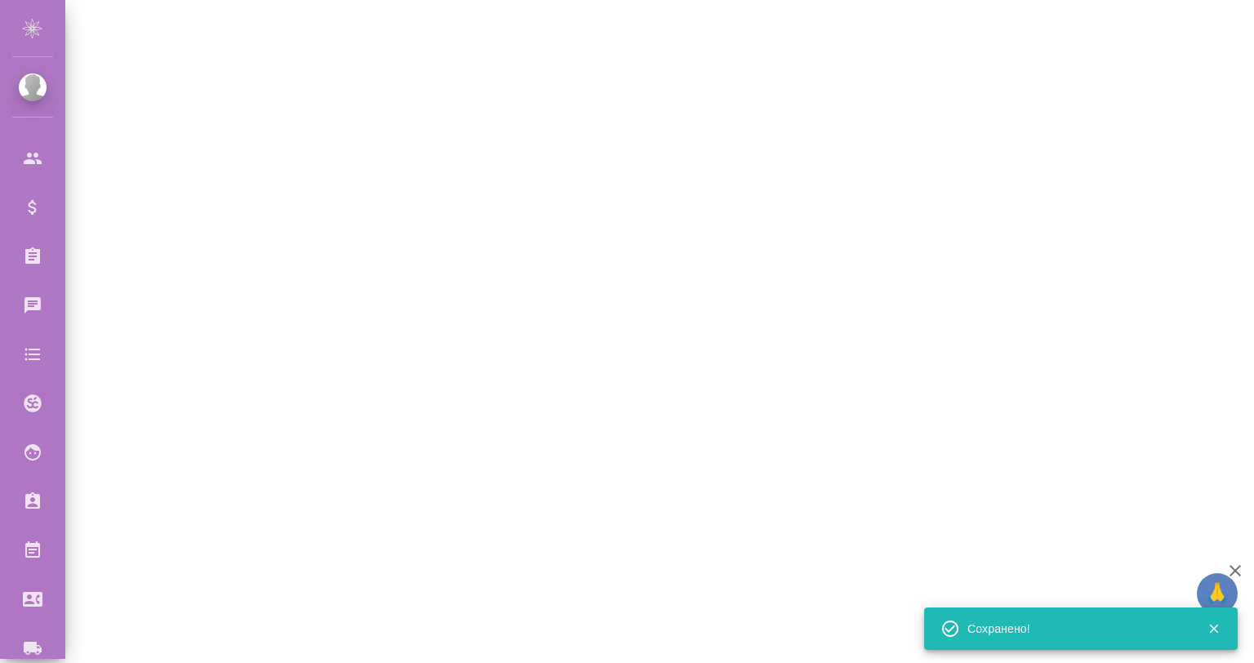
select select "RU"
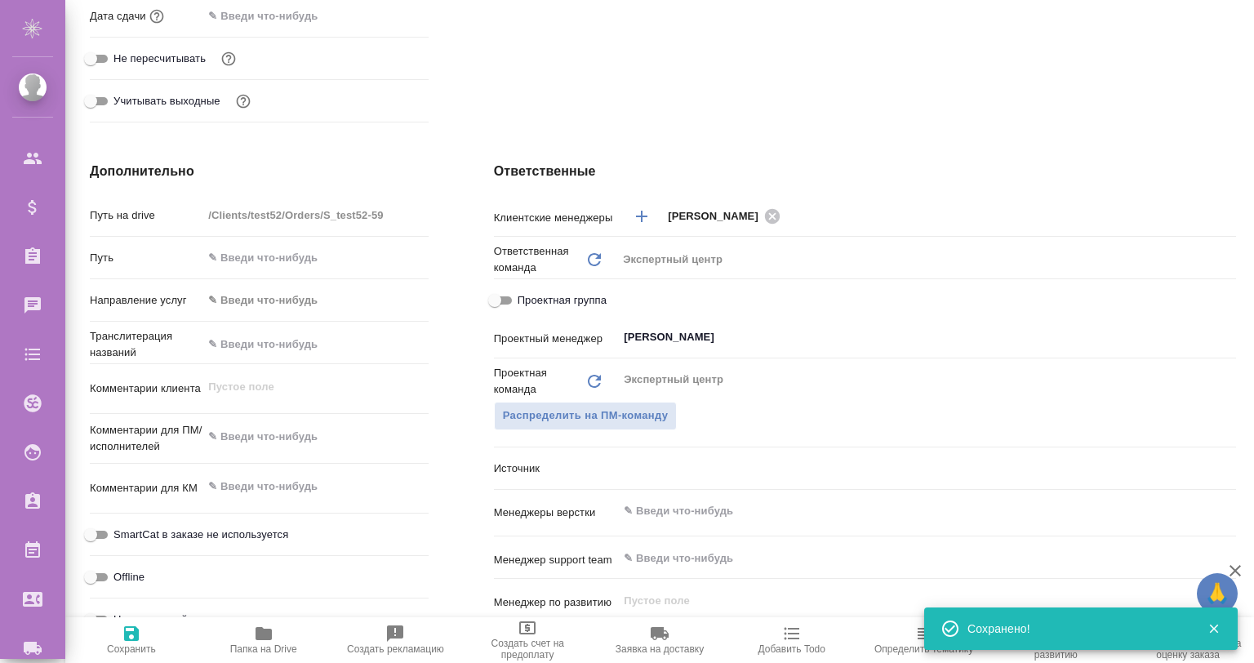
type textarea "x"
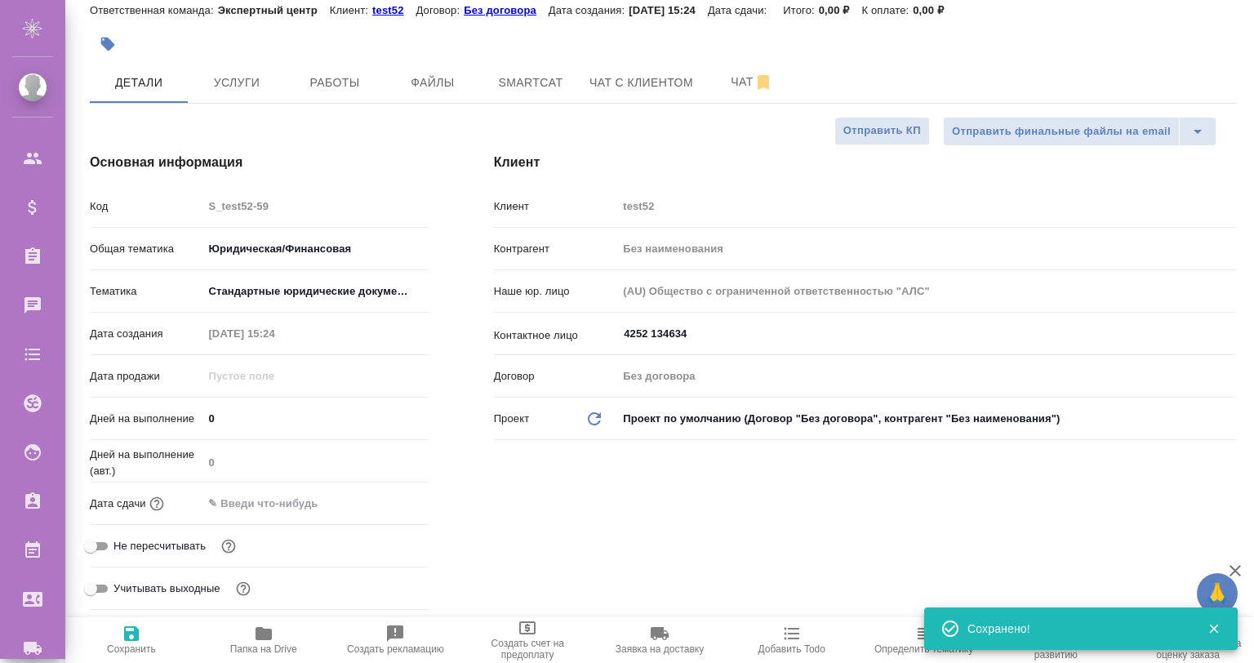
scroll to position [271, 0]
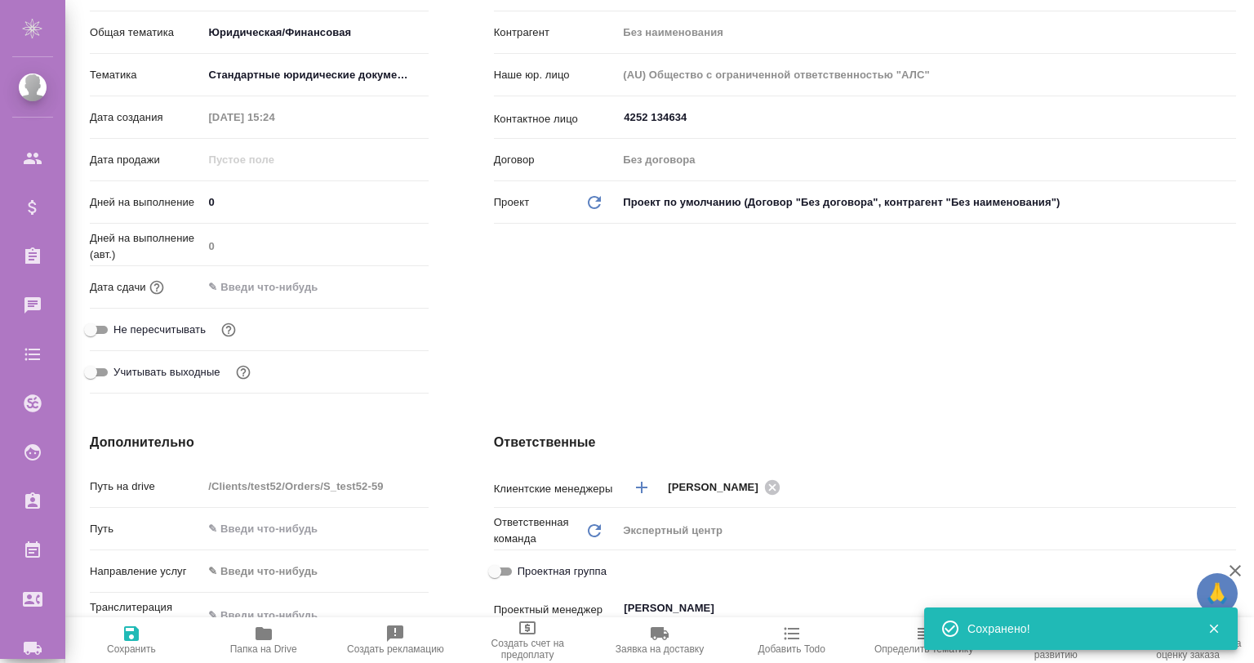
click at [262, 280] on input "text" at bounding box center [274, 287] width 143 height 24
click at [369, 281] on div at bounding box center [316, 287] width 226 height 24
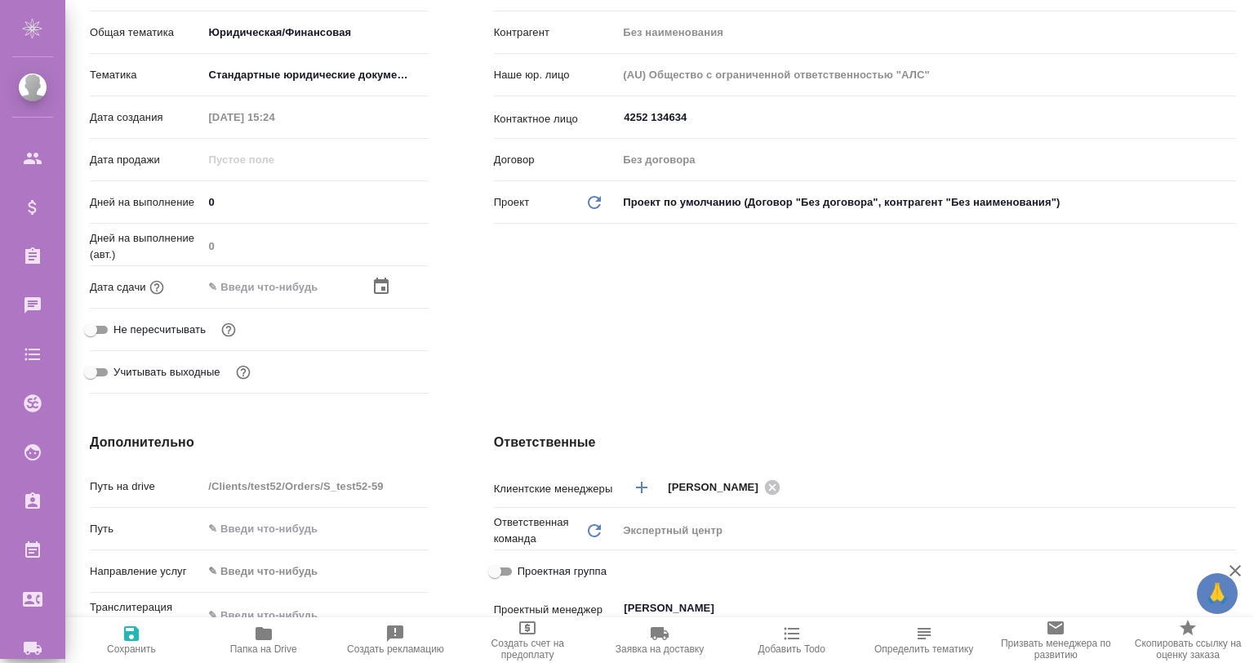
click at [381, 284] on icon "button" at bounding box center [382, 287] width 20 height 20
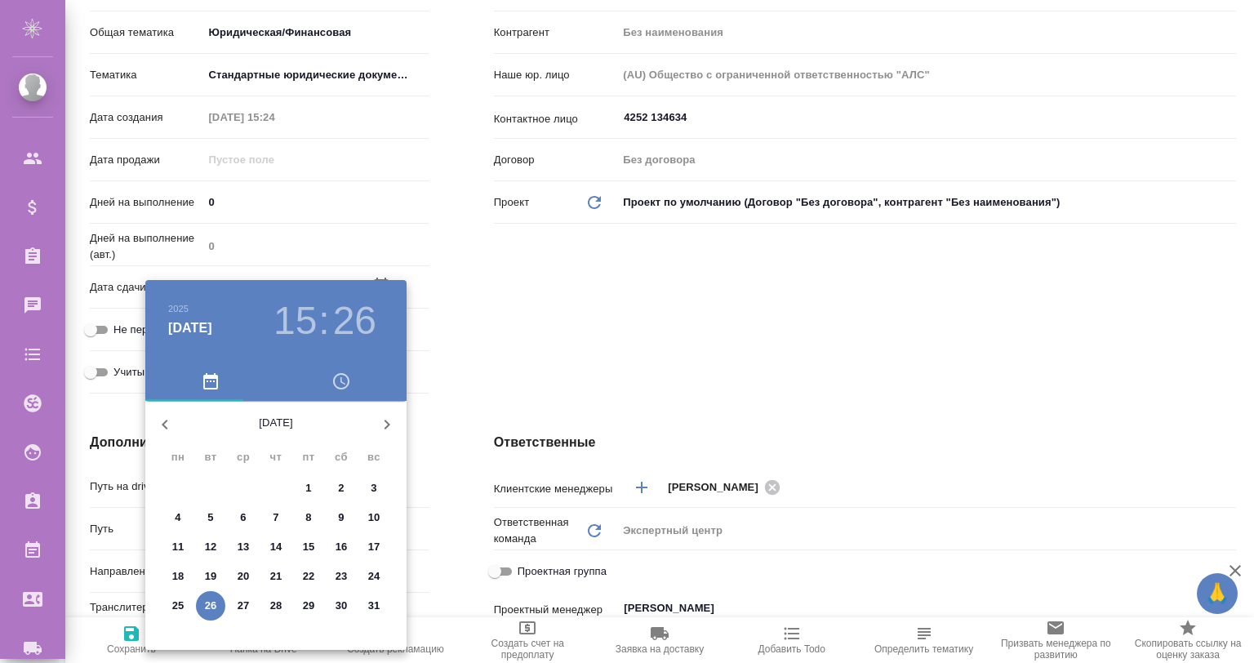
click at [372, 601] on p "31" at bounding box center [374, 606] width 12 height 16
type input "31.08.2025 15:26"
type textarea "x"
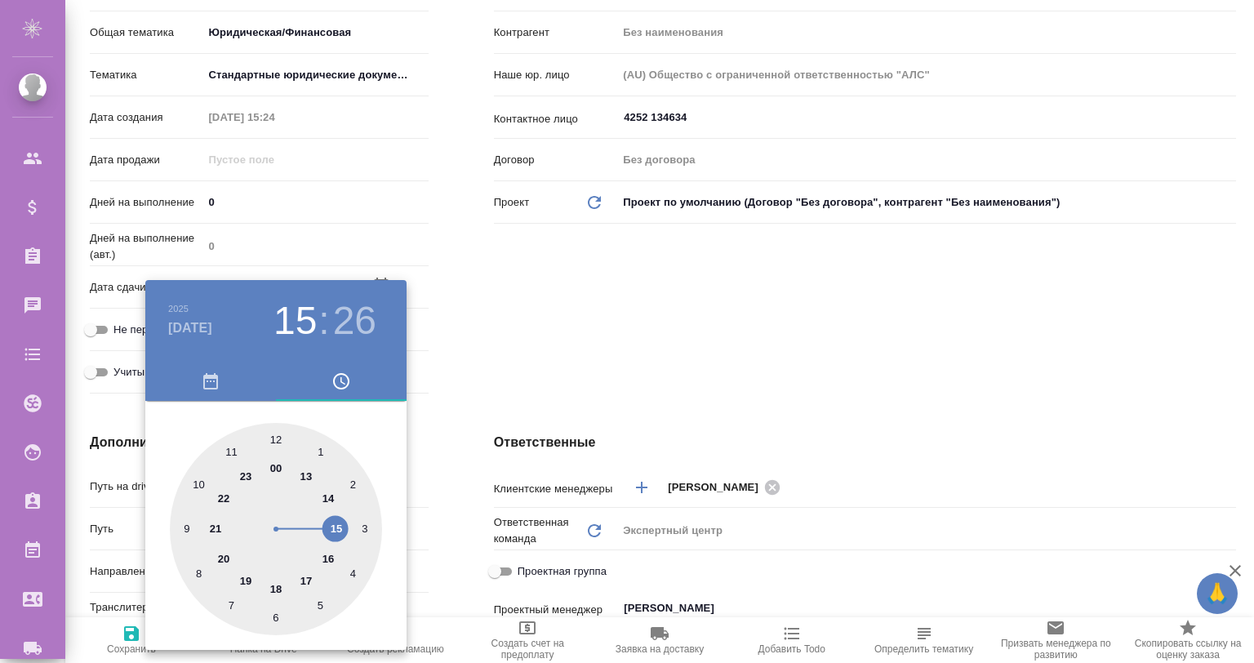
click at [326, 518] on div at bounding box center [276, 529] width 212 height 212
type textarea "x"
type input "31.08.2025 15:00"
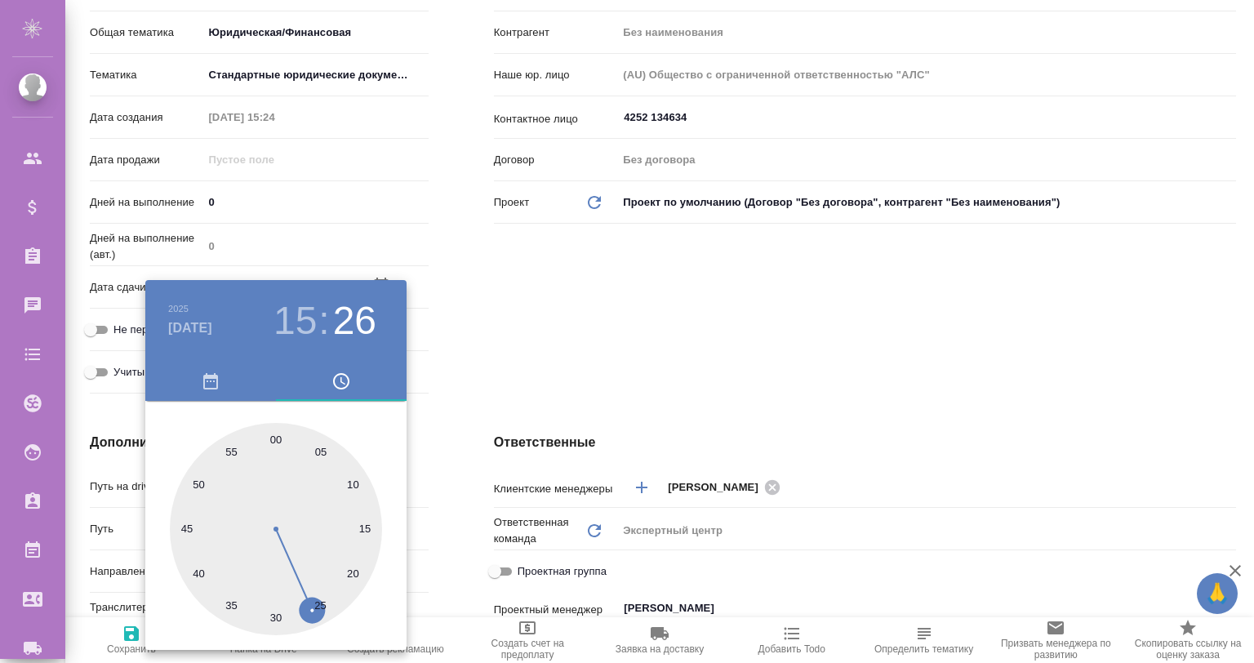
type textarea "x"
click at [271, 439] on div at bounding box center [276, 529] width 212 height 212
type textarea "x"
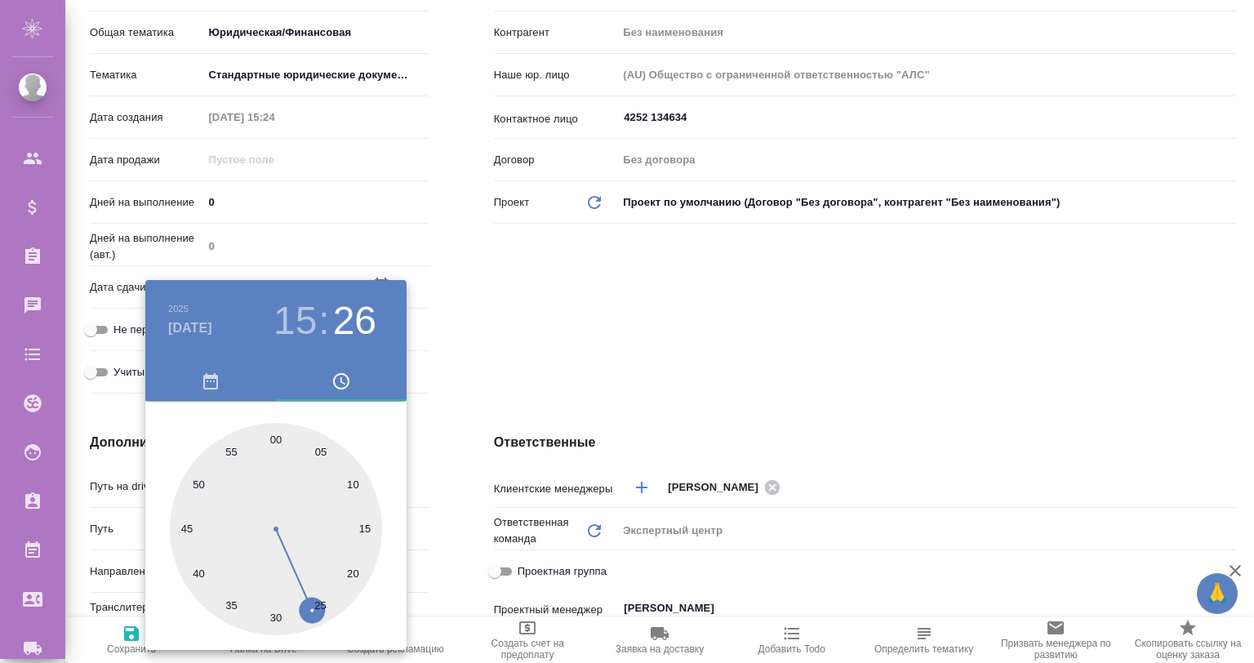
type textarea "x"
click at [603, 257] on div at bounding box center [627, 331] width 1254 height 663
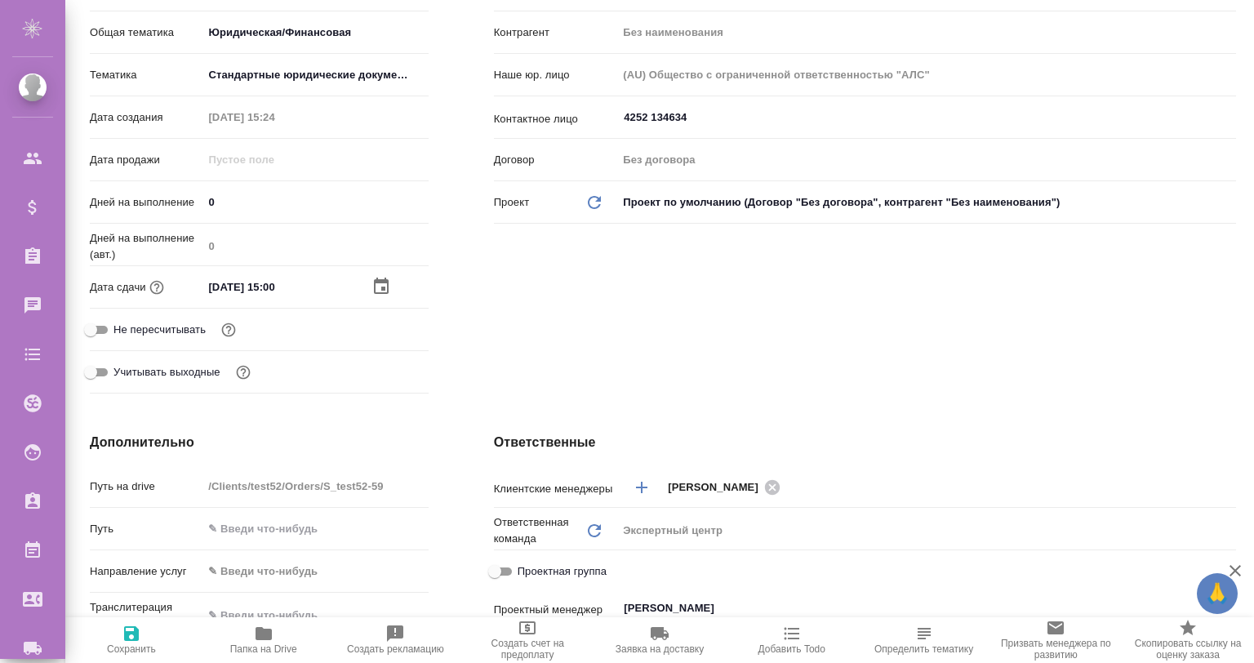
click at [122, 628] on icon "button" at bounding box center [132, 634] width 20 height 20
type textarea "x"
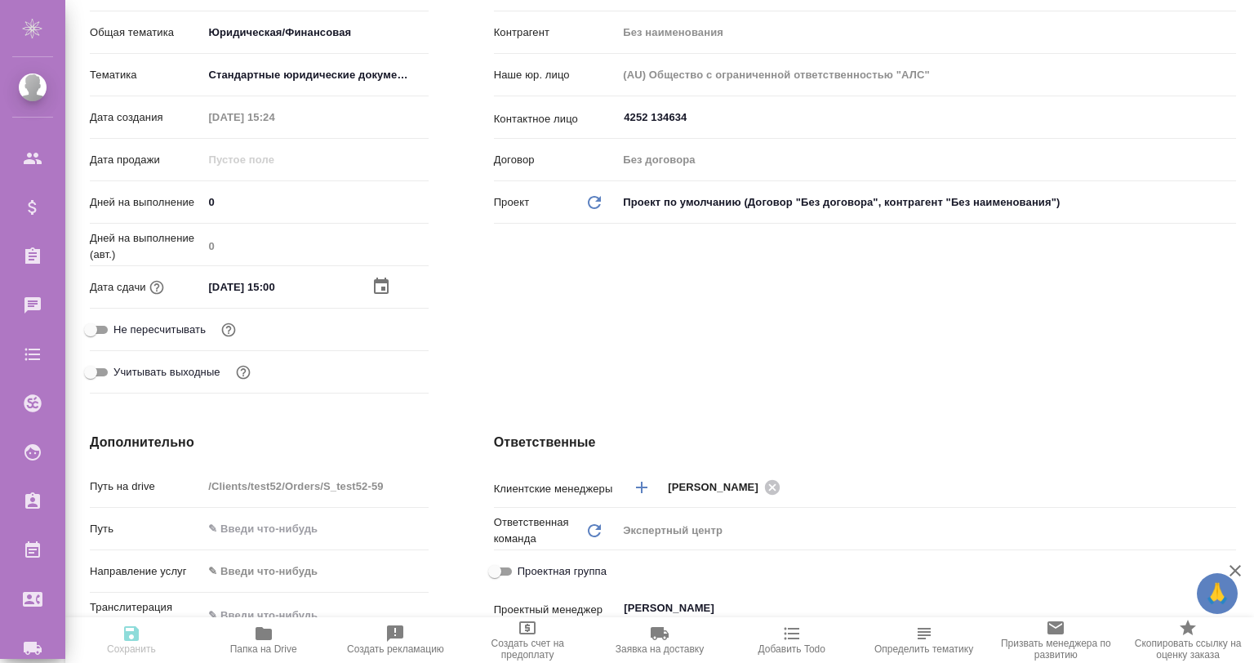
type textarea "x"
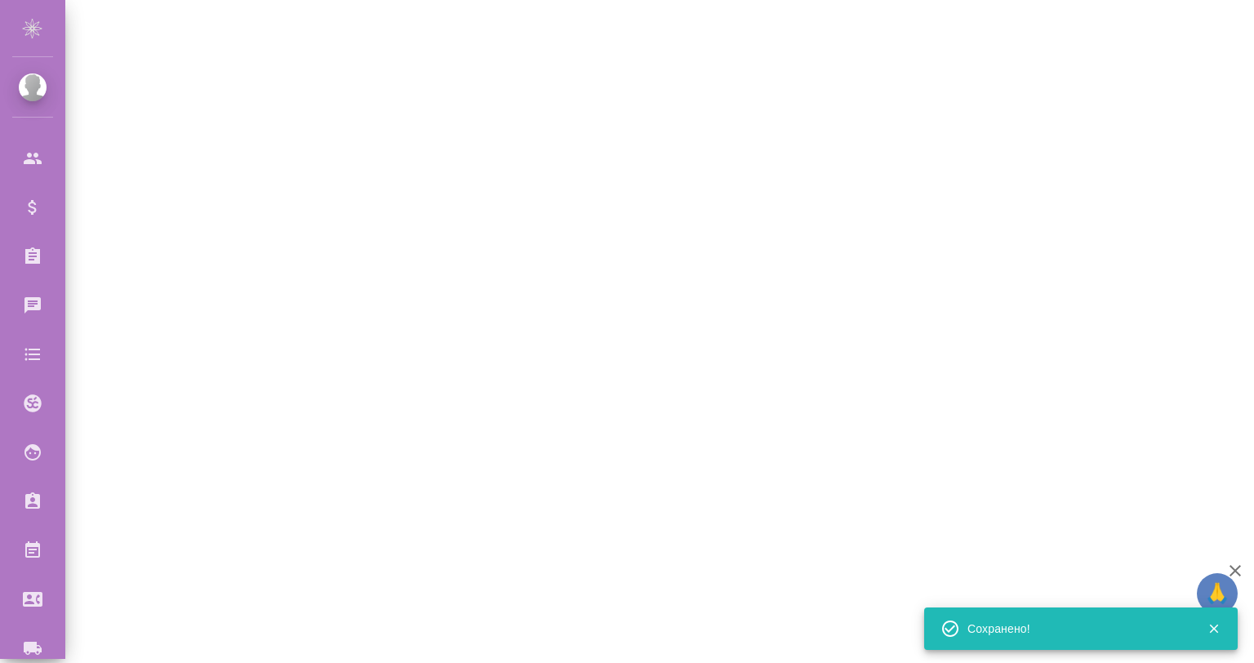
select select "RU"
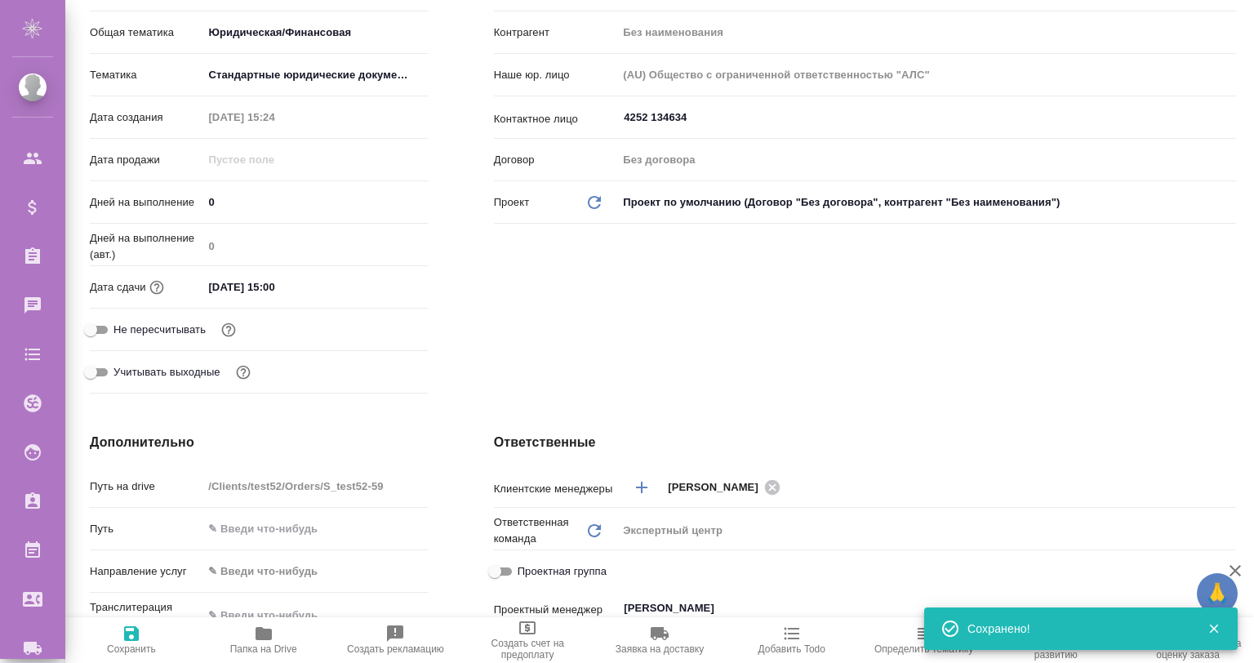
type textarea "x"
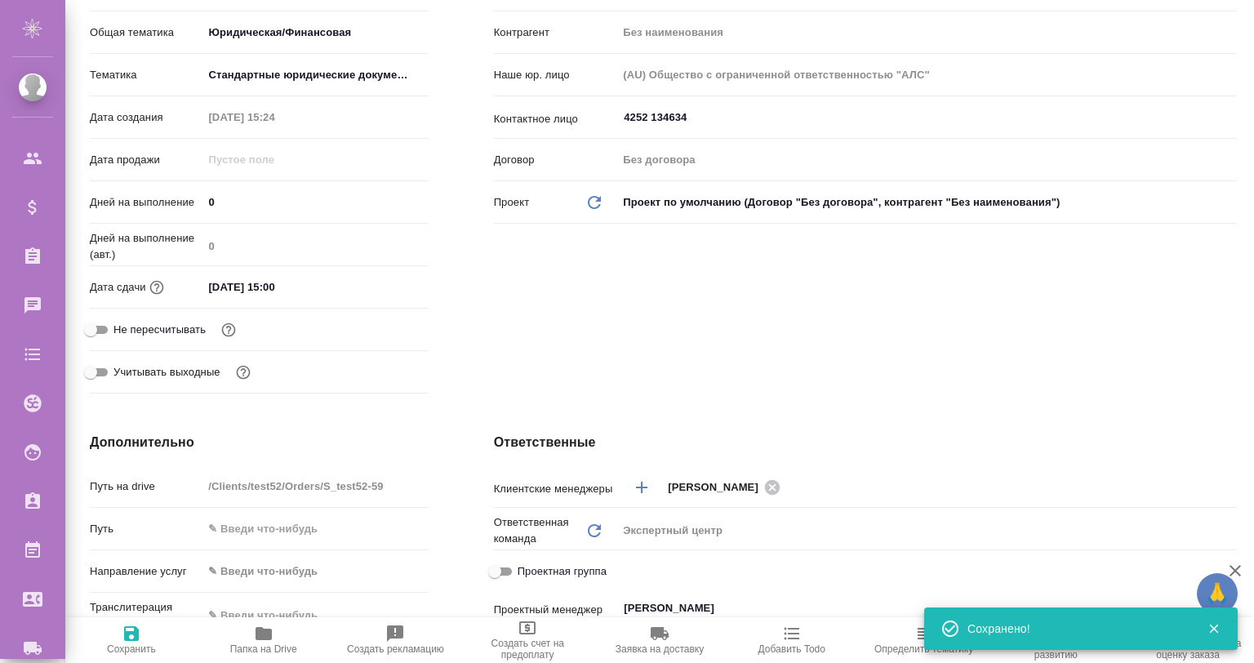
type textarea "x"
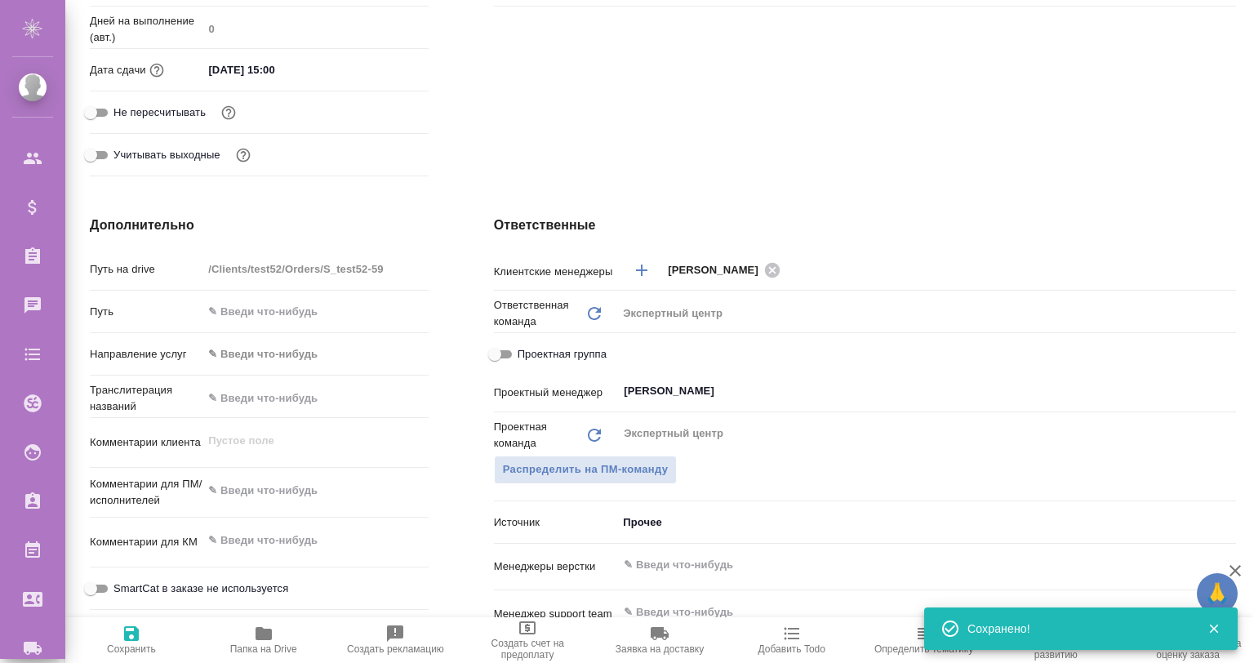
scroll to position [597, 0]
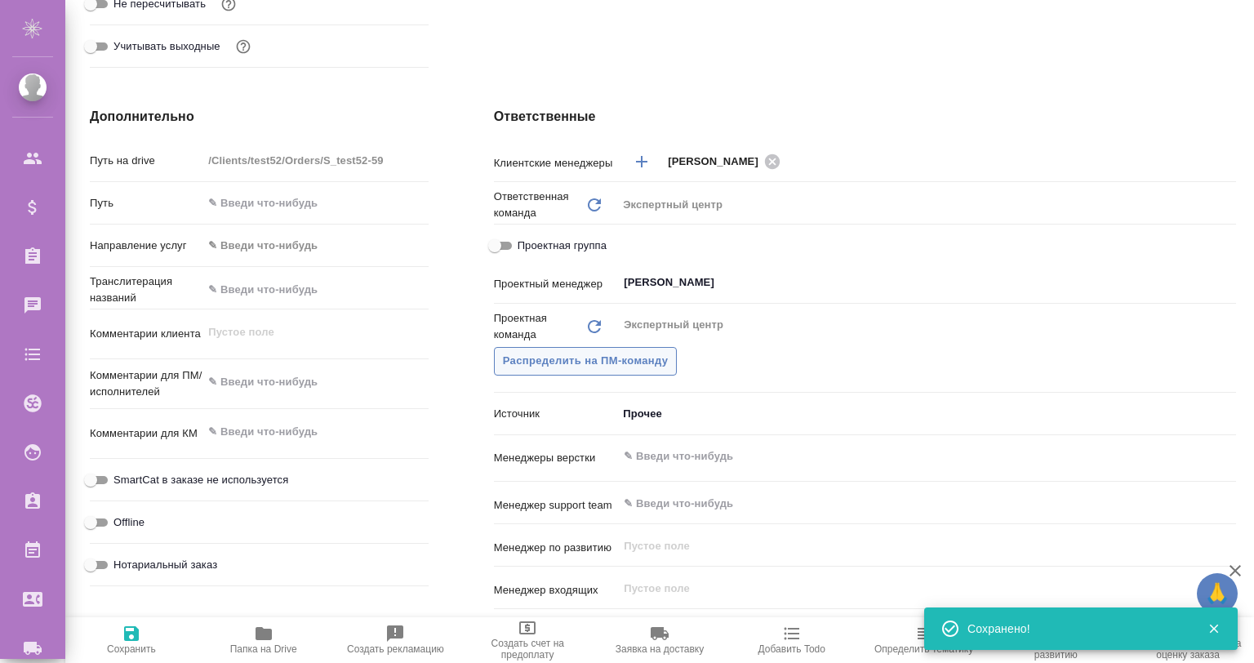
click at [552, 347] on button "Распределить на ПМ-команду" at bounding box center [586, 361] width 184 height 29
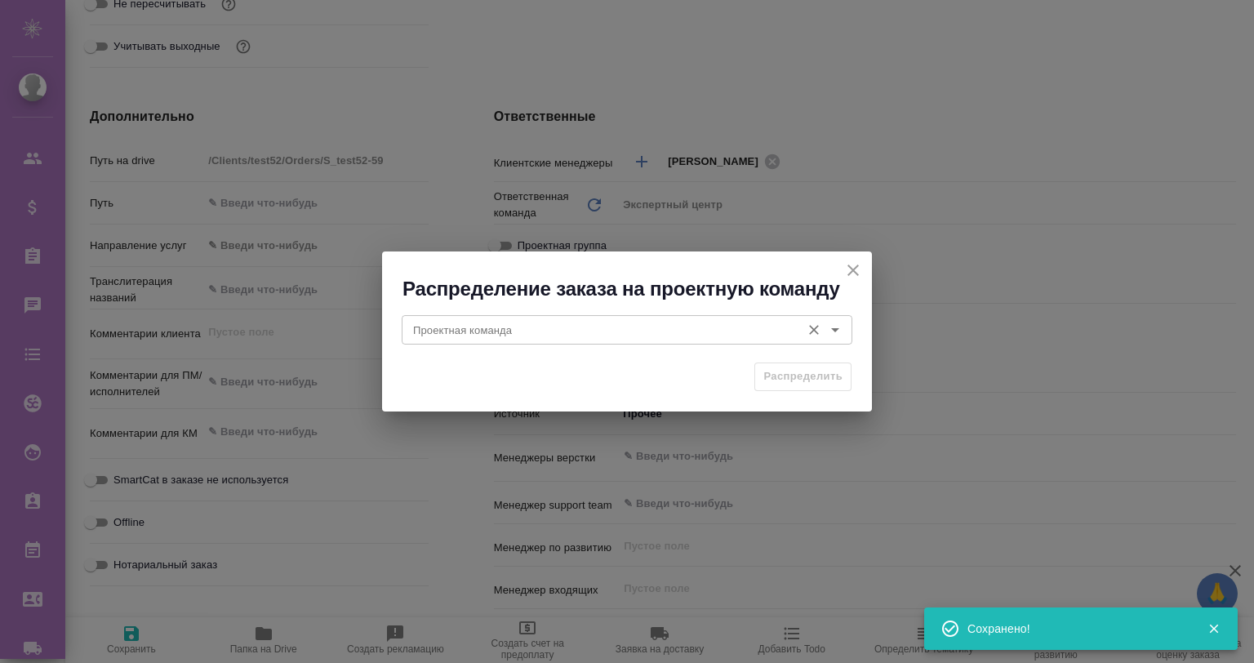
click at [672, 323] on input "Проектная команда" at bounding box center [600, 330] width 386 height 20
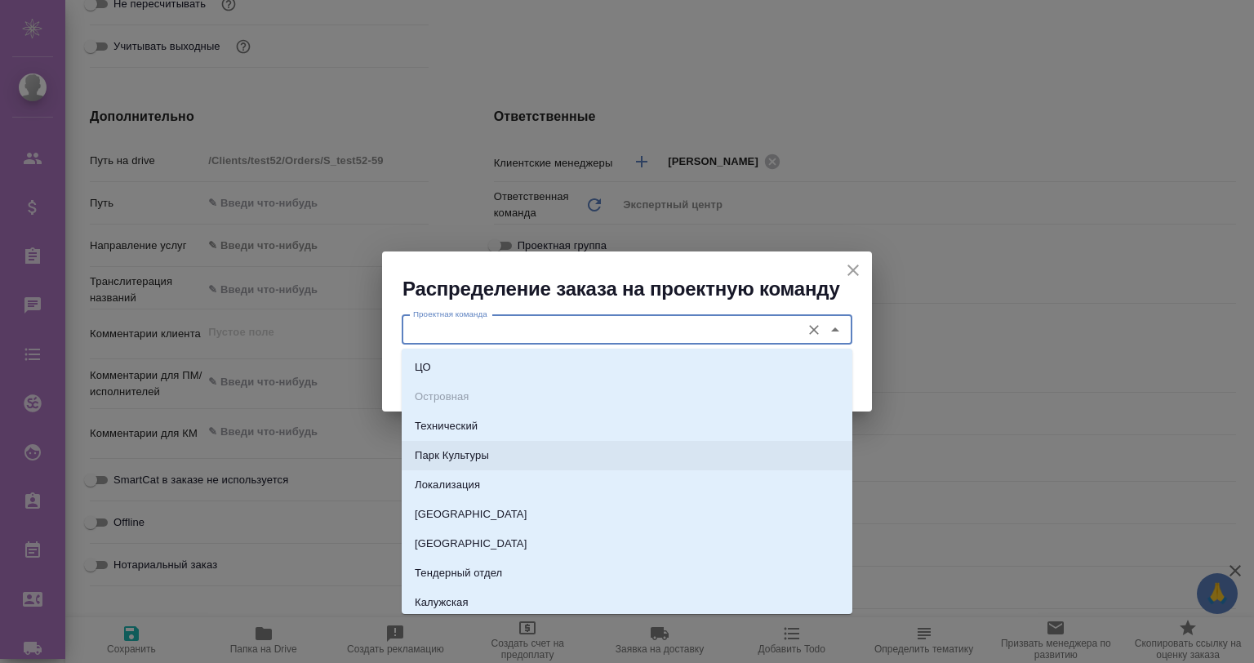
click at [536, 449] on li "Парк Культуры" at bounding box center [627, 455] width 451 height 29
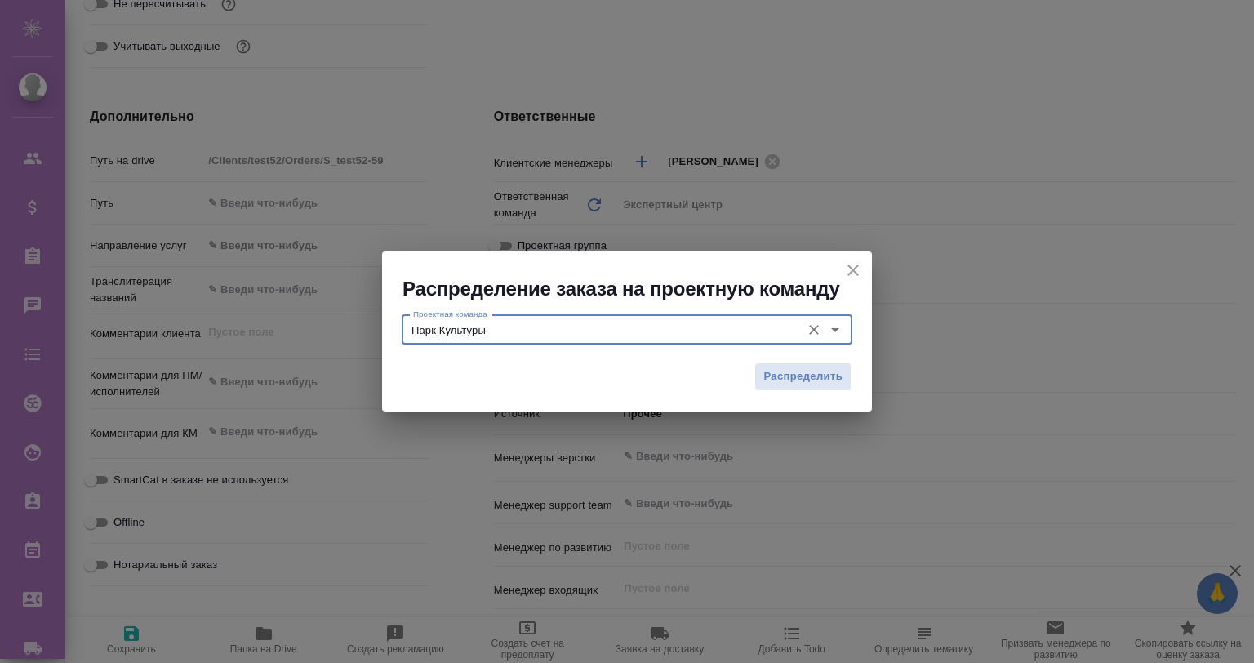
type input "Парк Культуры"
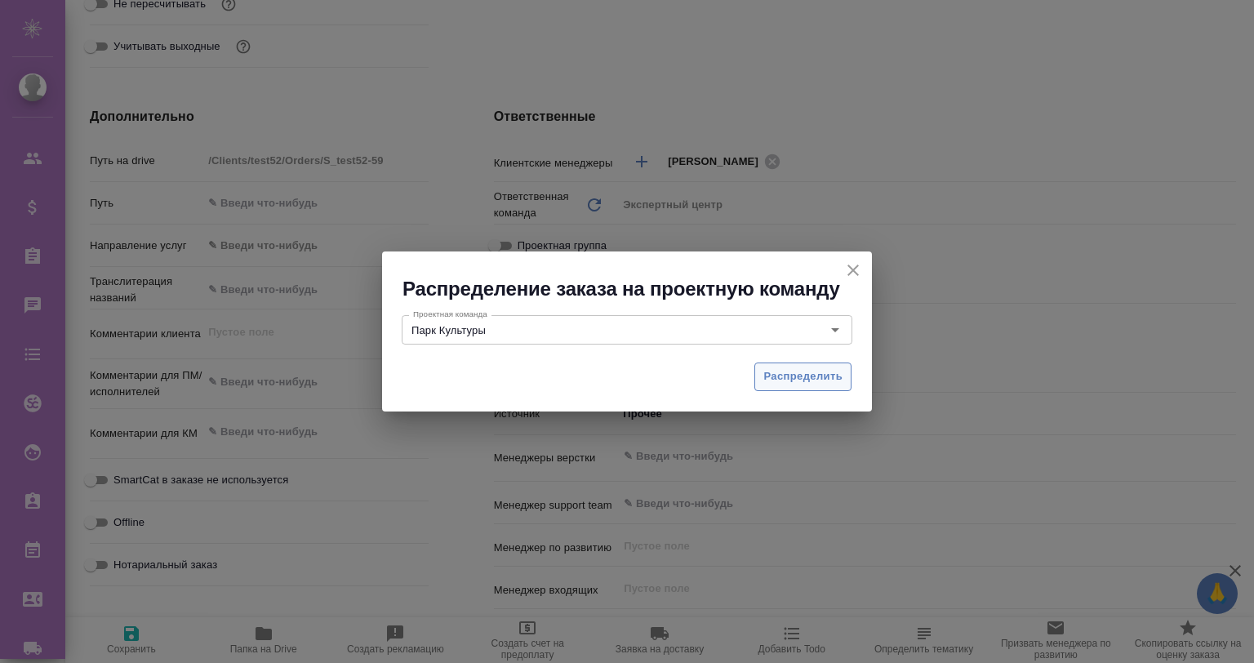
drag, startPoint x: 808, startPoint y: 352, endPoint x: 804, endPoint y: 368, distance: 16.8
click at [808, 354] on div "Проектная команда Парк Культуры Проектная команда" at bounding box center [627, 328] width 490 height 52
drag, startPoint x: 804, startPoint y: 368, endPoint x: 748, endPoint y: 445, distance: 94.7
click at [804, 369] on span "Распределить" at bounding box center [803, 377] width 79 height 19
type textarea "x"
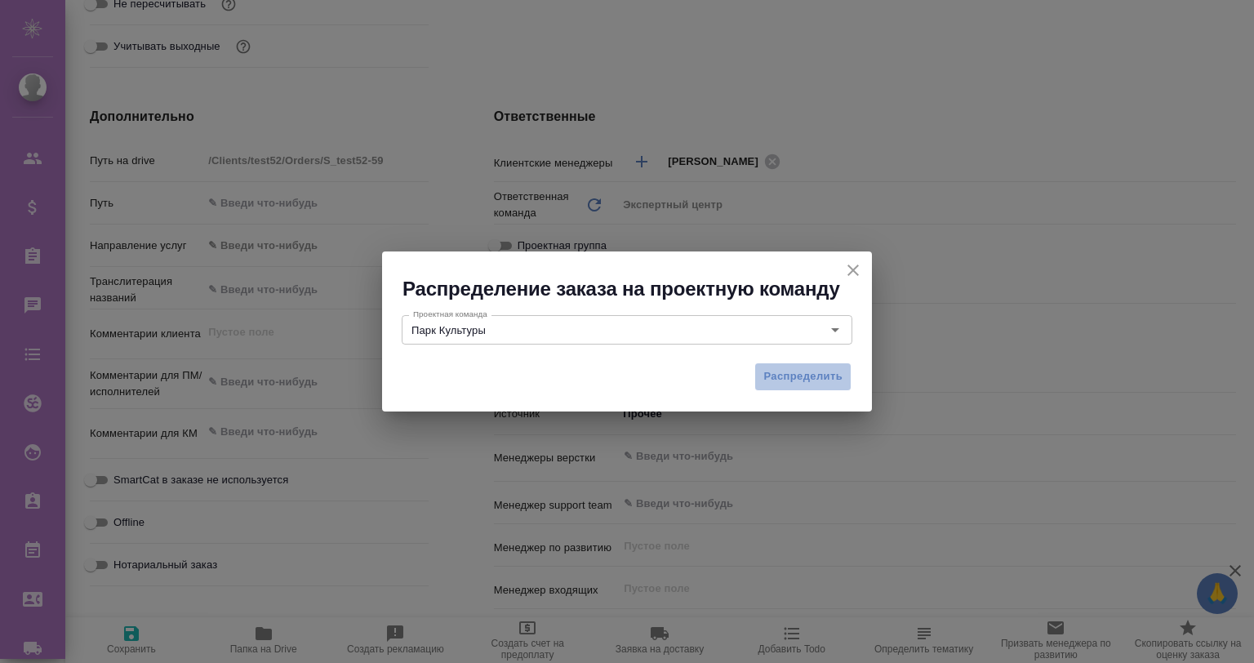
type textarea "x"
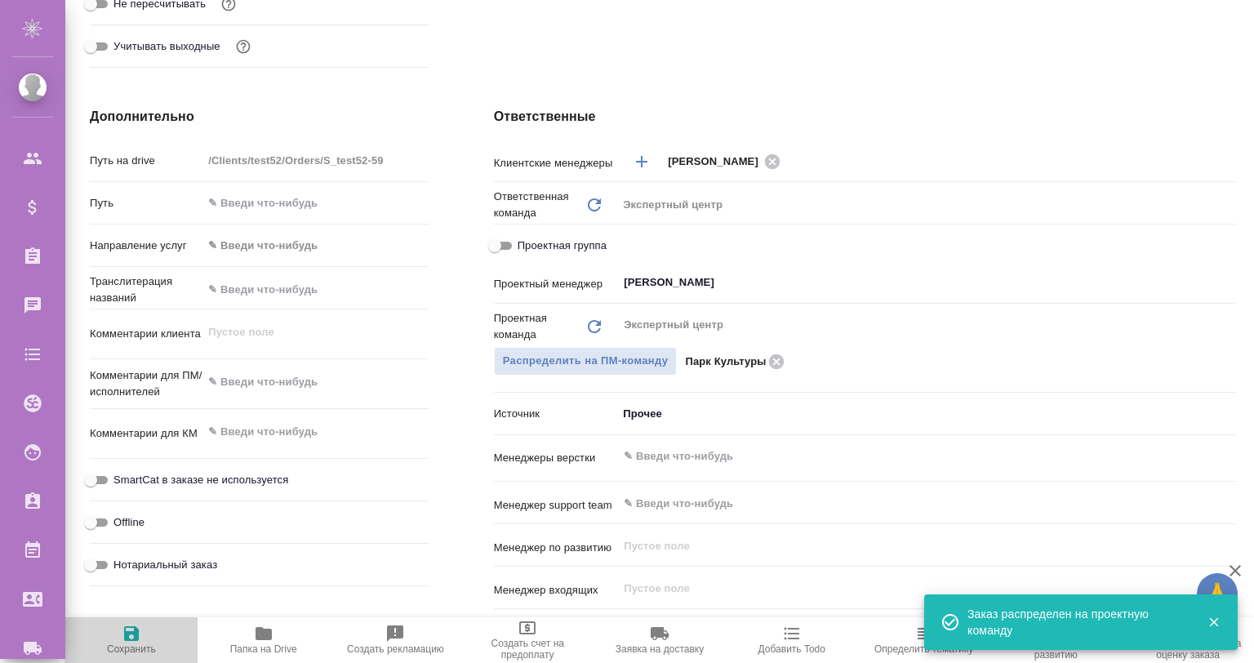
click at [137, 634] on icon "button" at bounding box center [131, 633] width 15 height 15
type textarea "x"
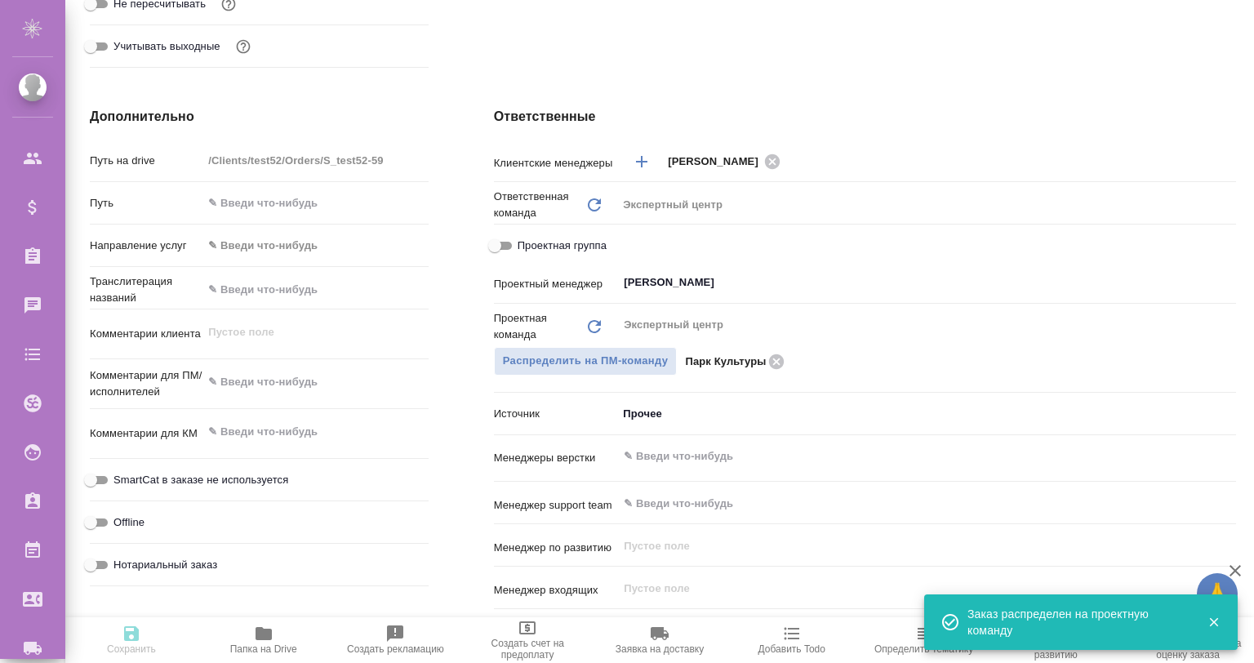
type textarea "x"
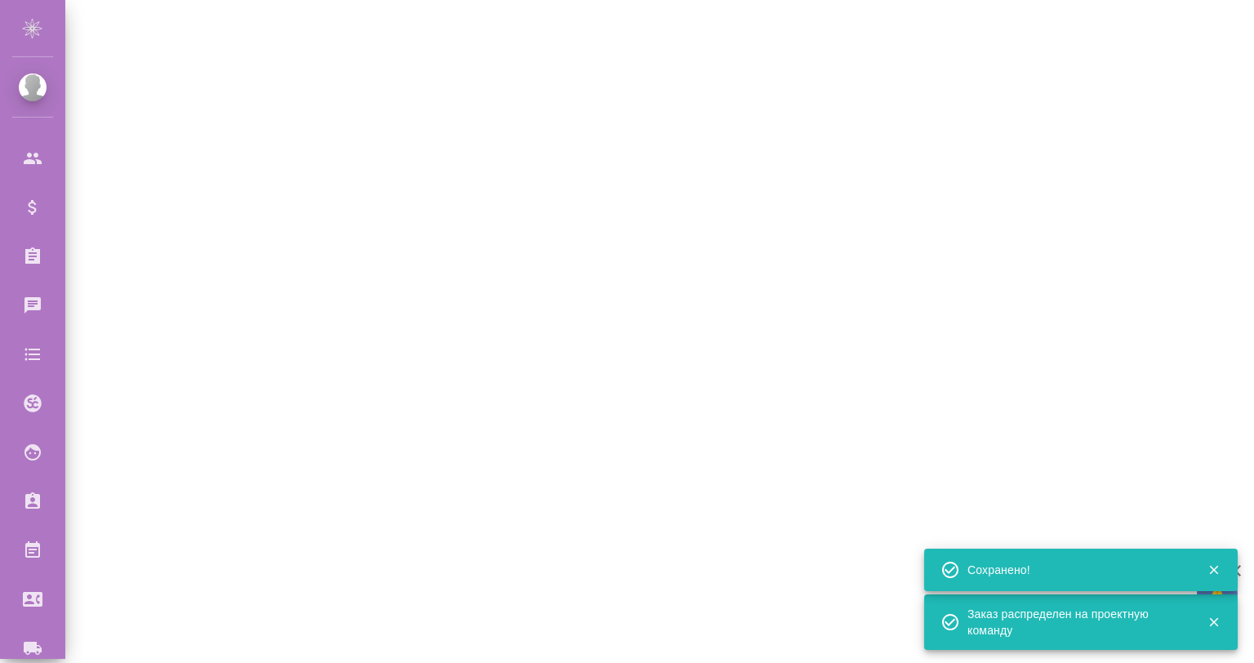
select select "RU"
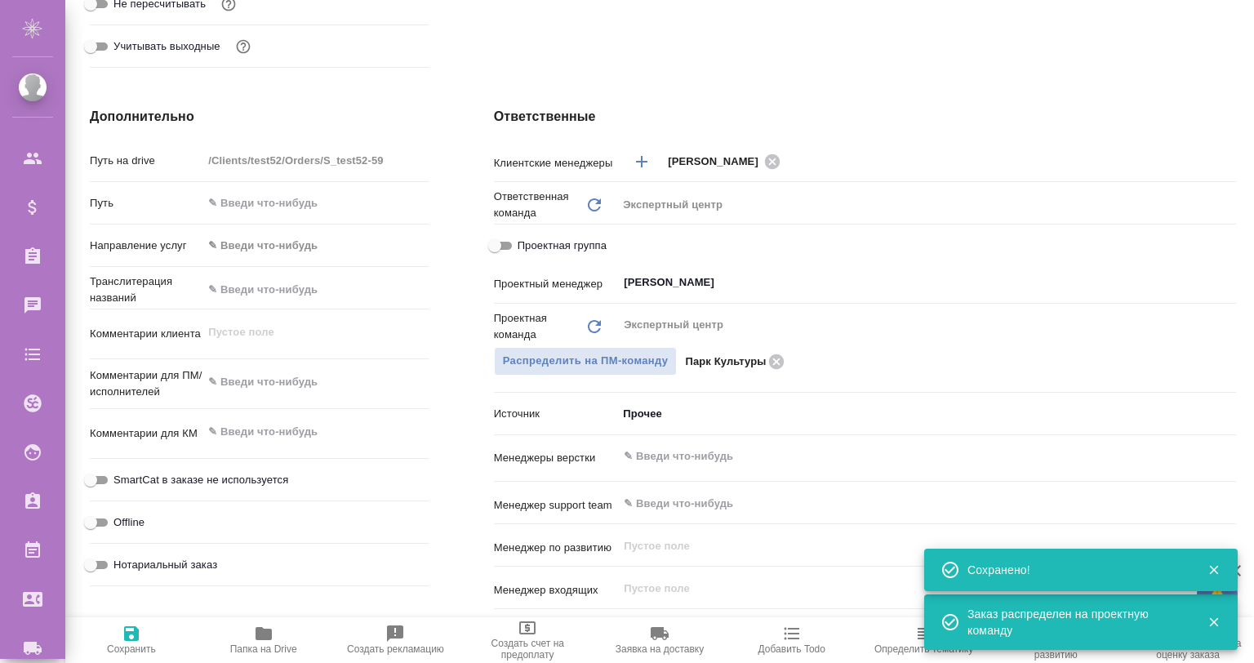
type textarea "x"
click at [774, 357] on icon at bounding box center [776, 361] width 15 height 15
type textarea "x"
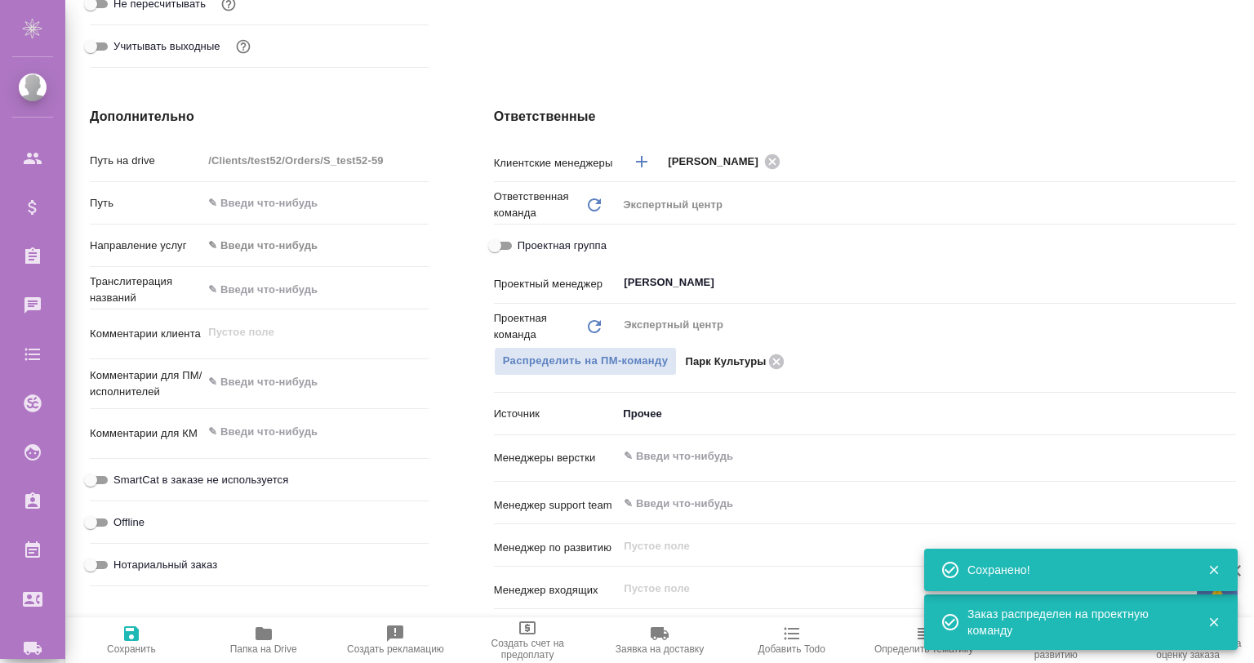
type textarea "x"
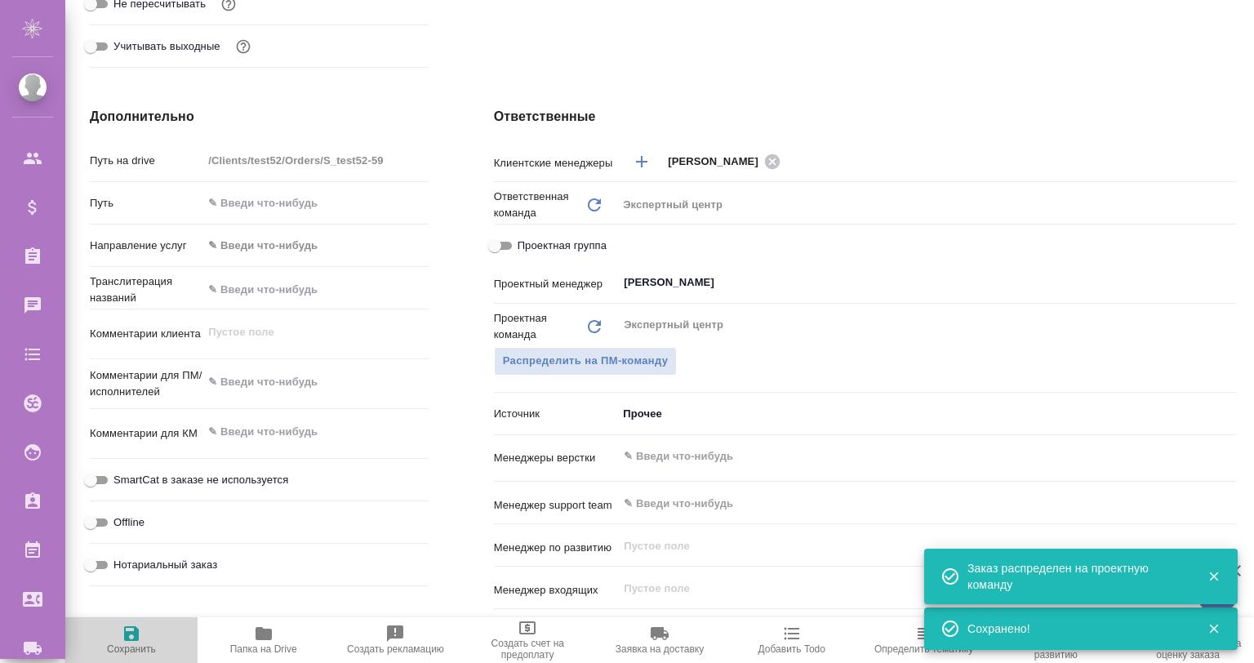
click at [103, 644] on span "Сохранить" at bounding box center [131, 639] width 113 height 31
type textarea "x"
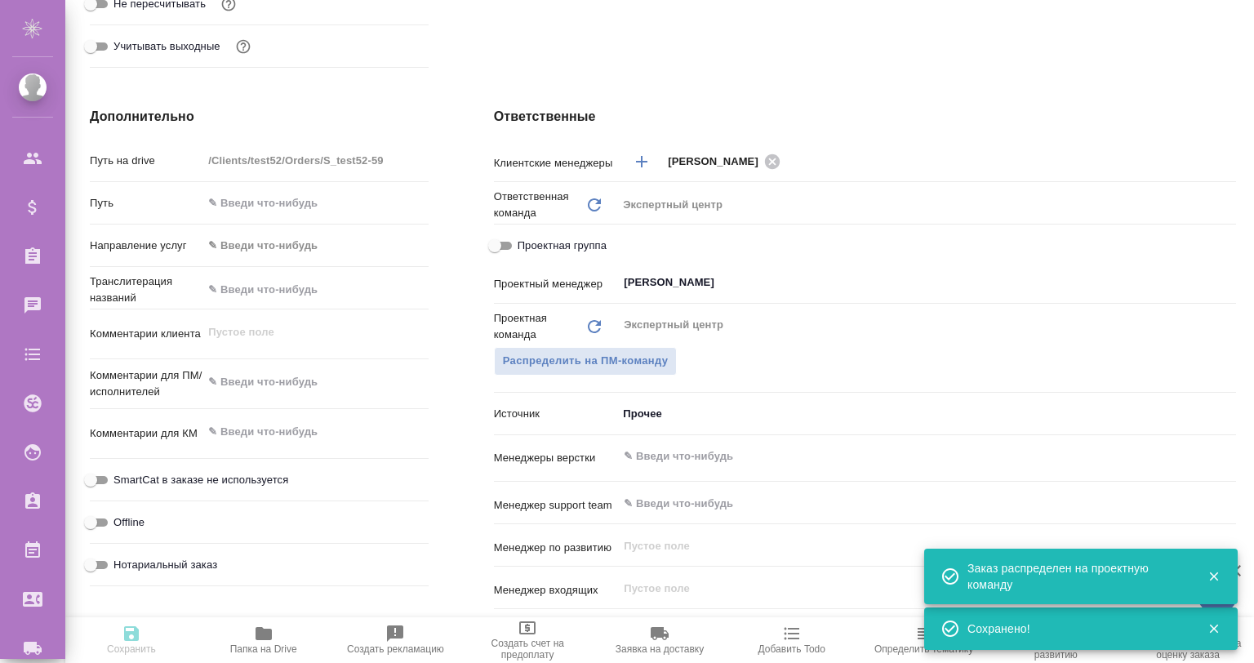
type textarea "x"
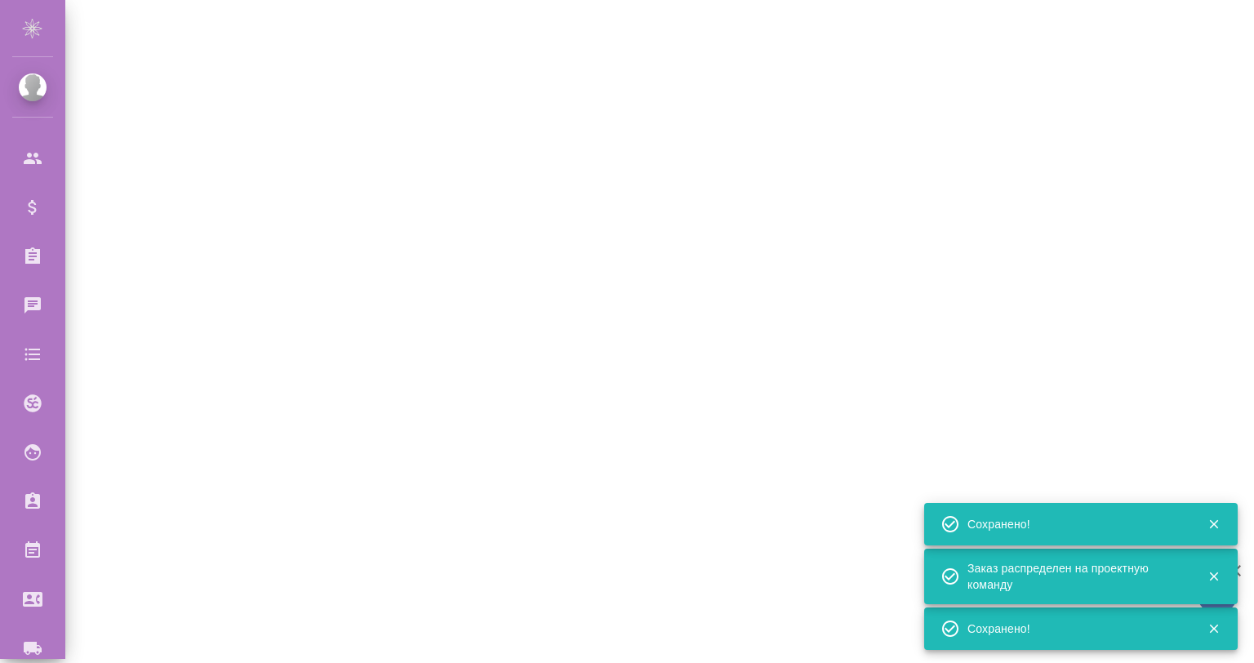
select select "RU"
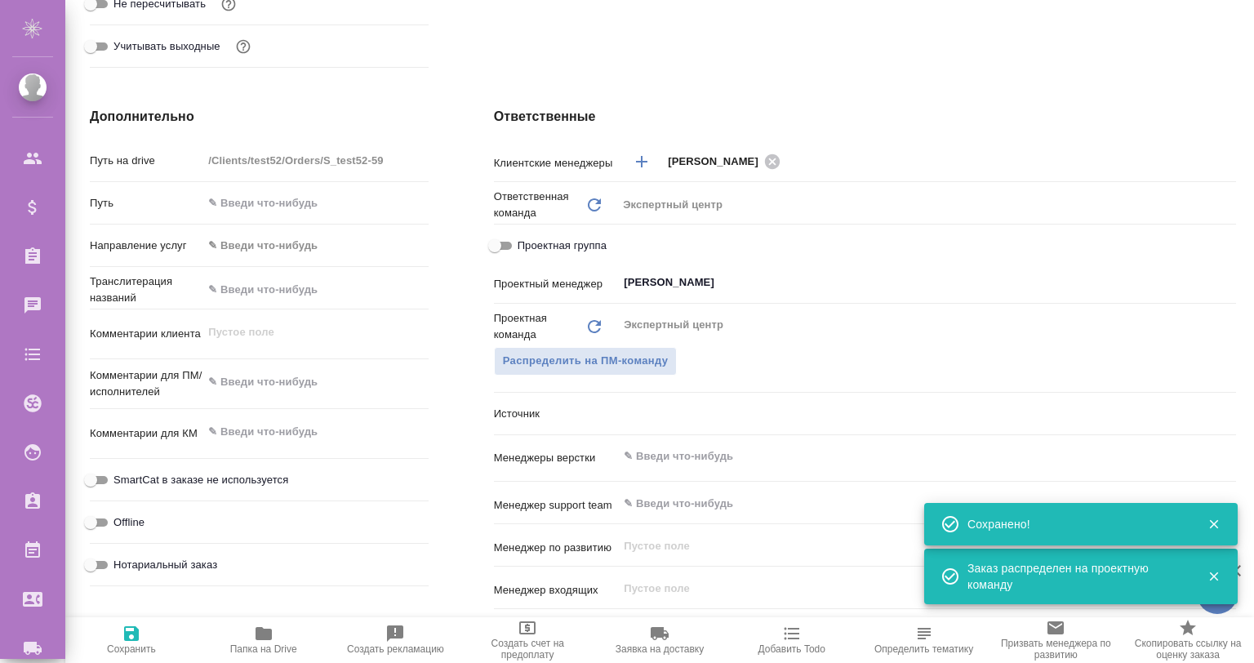
type textarea "x"
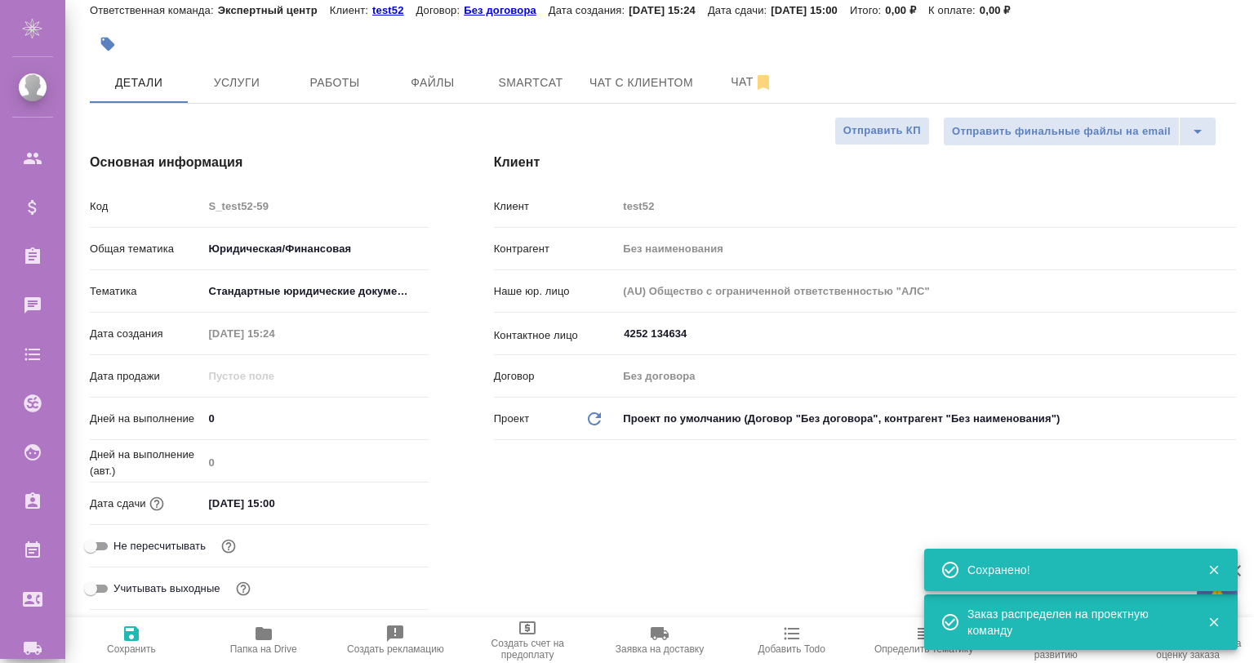
scroll to position [0, 0]
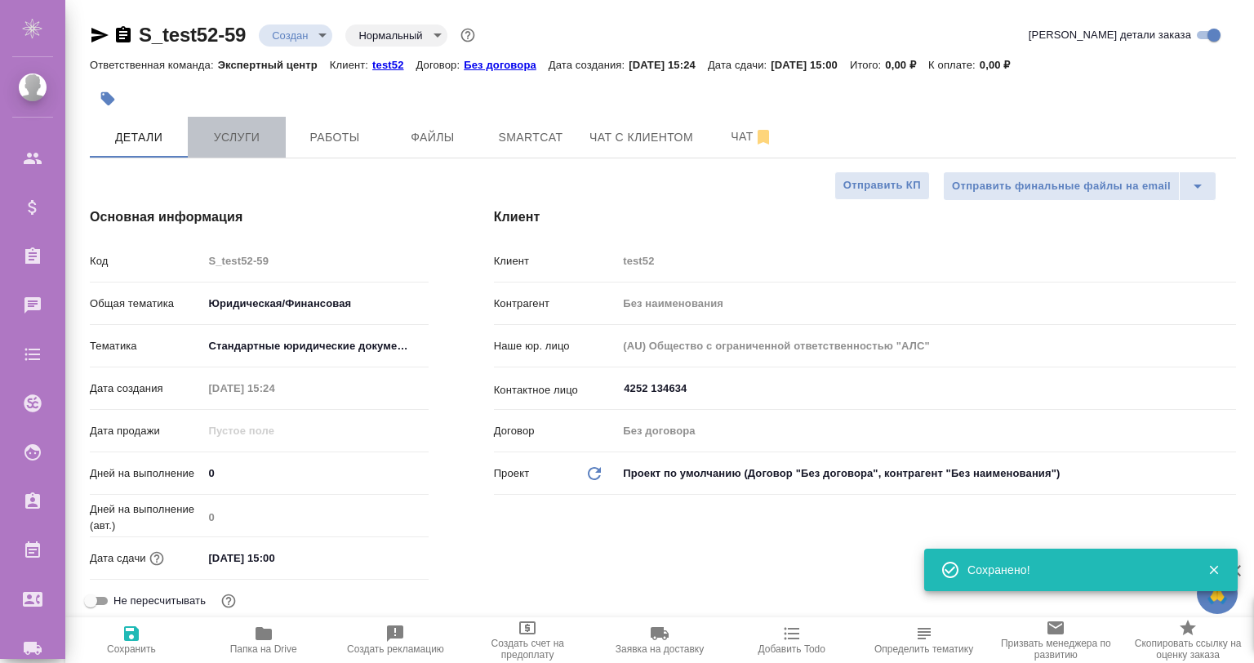
click at [221, 124] on button "Услуги" at bounding box center [237, 137] width 98 height 41
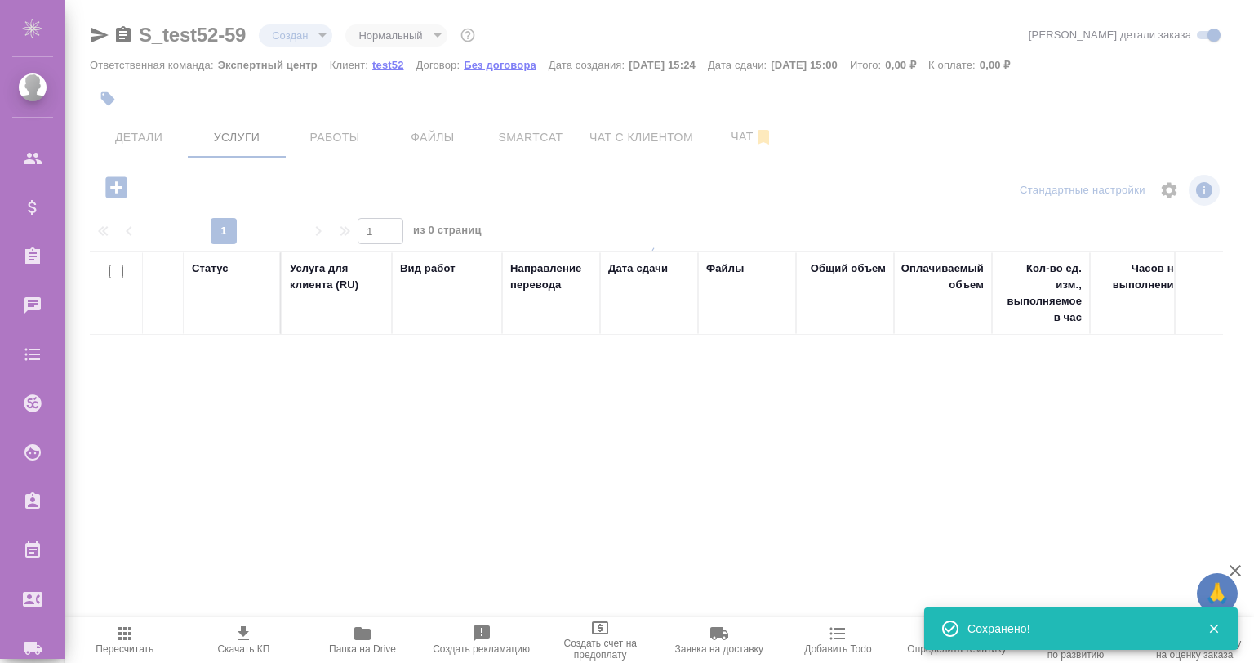
click at [107, 181] on div at bounding box center [659, 331] width 1189 height 663
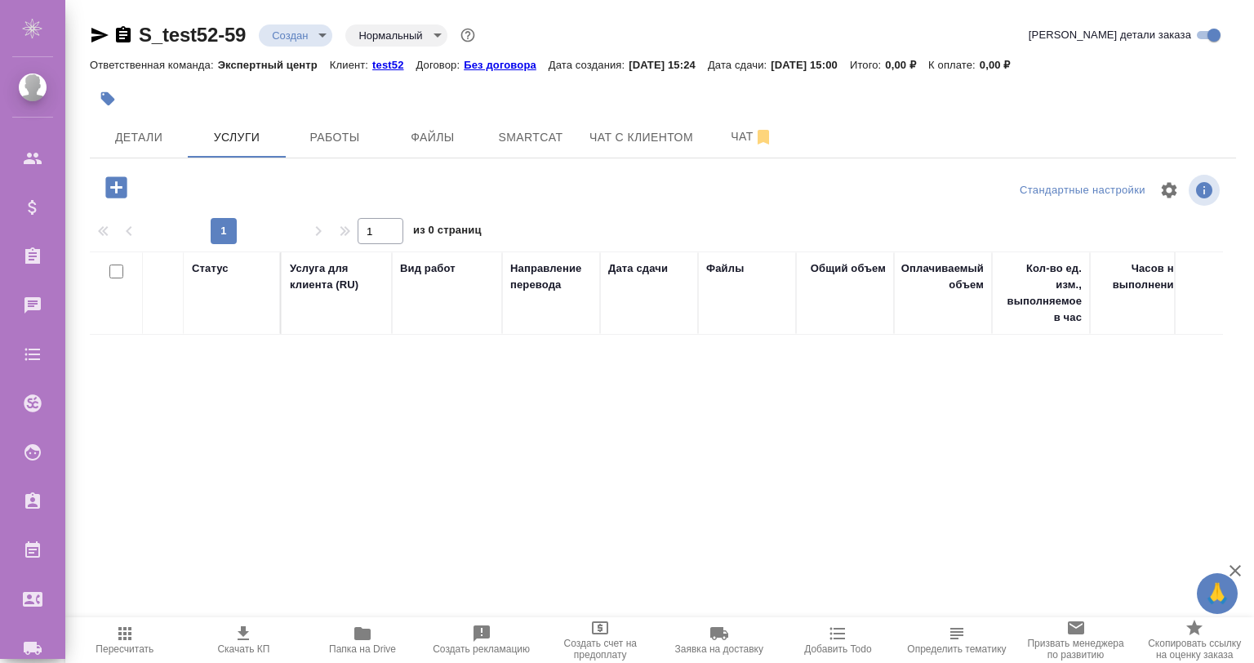
click at [107, 181] on icon "button" at bounding box center [115, 186] width 21 height 21
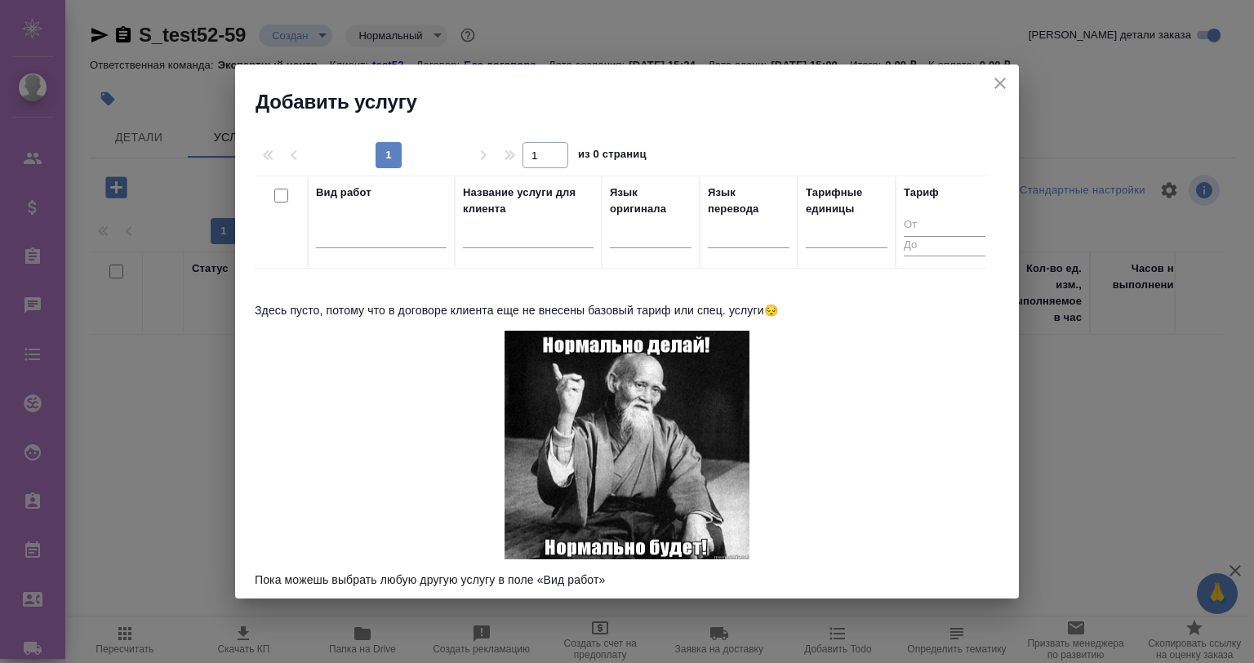
click at [983, 75] on div "Добавить услугу" at bounding box center [627, 90] width 784 height 51
drag, startPoint x: 991, startPoint y: 74, endPoint x: 973, endPoint y: 86, distance: 20.6
click at [977, 85] on div "Добавить услугу" at bounding box center [627, 90] width 784 height 51
drag, startPoint x: 996, startPoint y: 76, endPoint x: 911, endPoint y: 79, distance: 84.2
click at [996, 76] on icon "close" at bounding box center [1001, 84] width 20 height 20
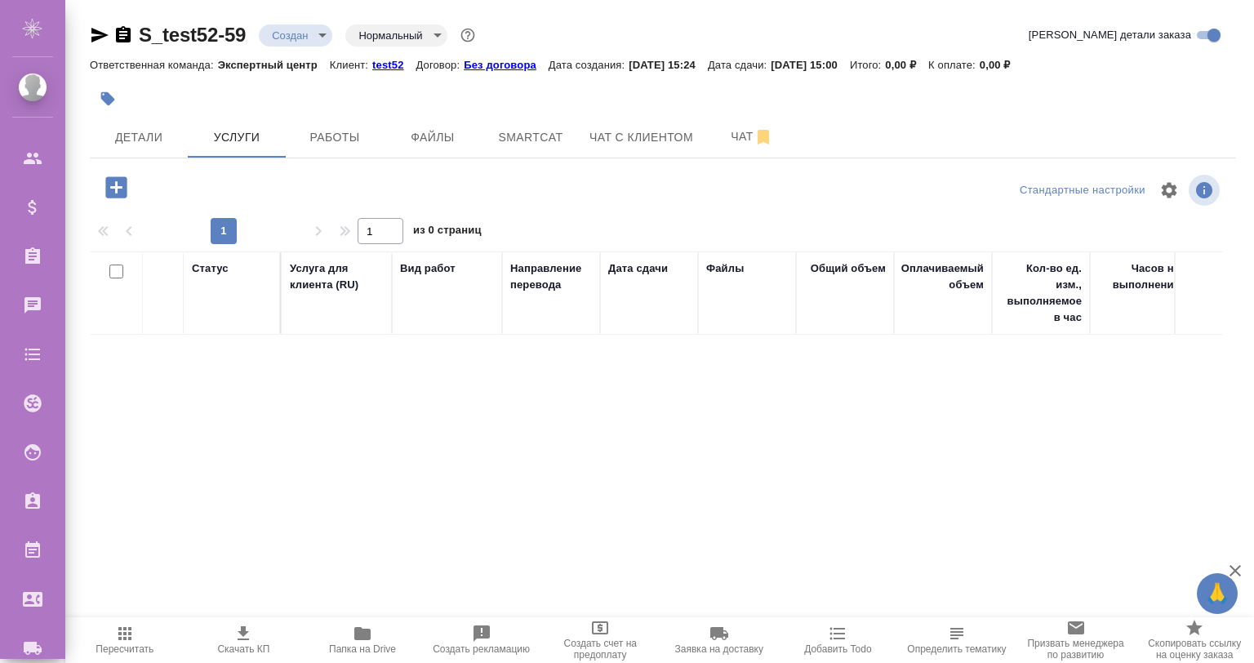
click at [297, 38] on body "🙏 .cls-1 fill:#fff; AWATERA Gvozdikov Andrey Клиенты Спецификации Заказы 0 Чаты…" at bounding box center [627, 331] width 1254 height 663
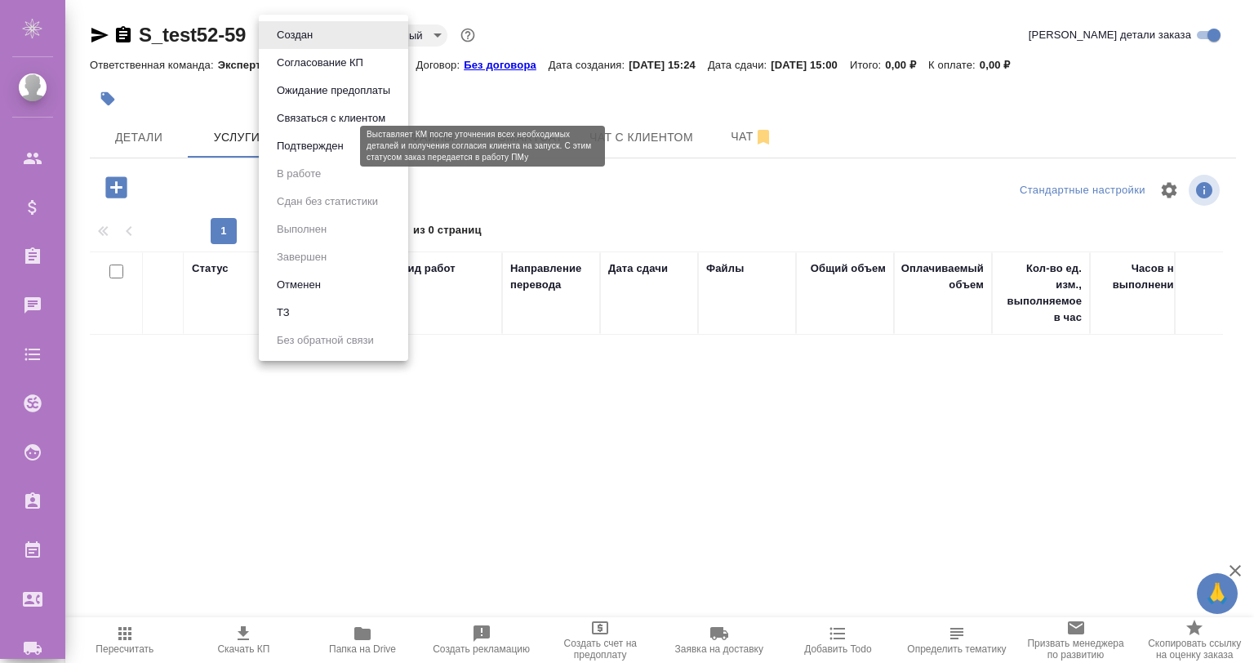
click at [332, 137] on button "Подтвержден" at bounding box center [310, 146] width 77 height 18
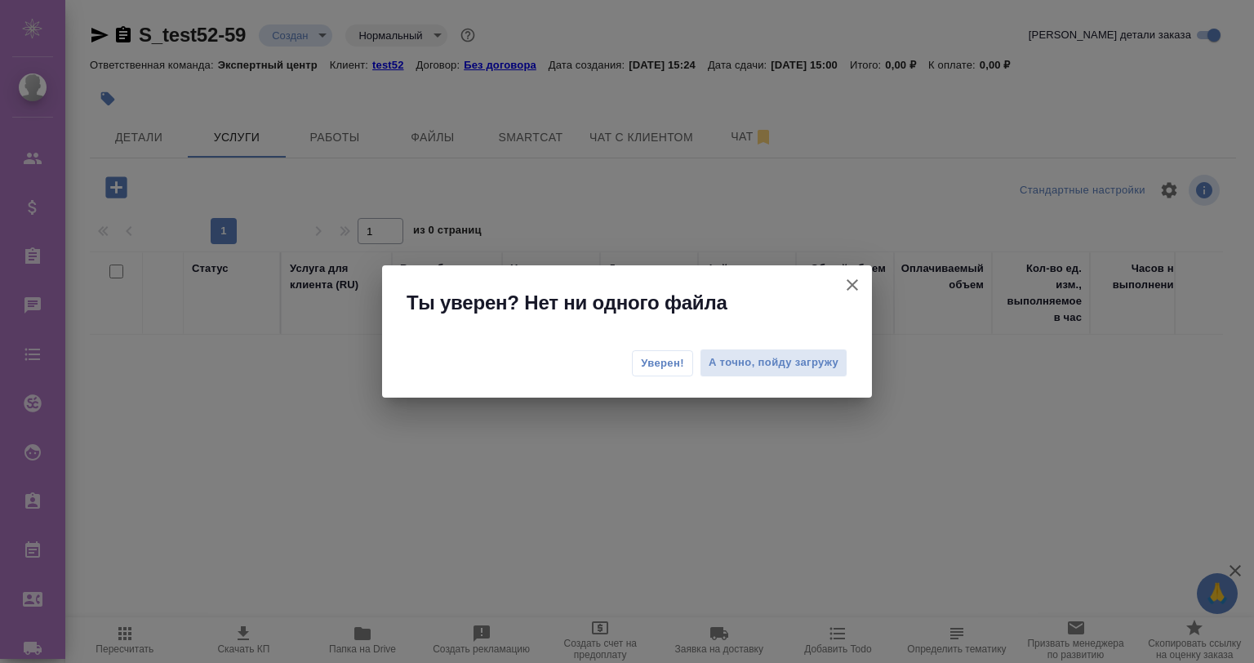
click at [661, 356] on span "Уверен!" at bounding box center [662, 363] width 43 height 16
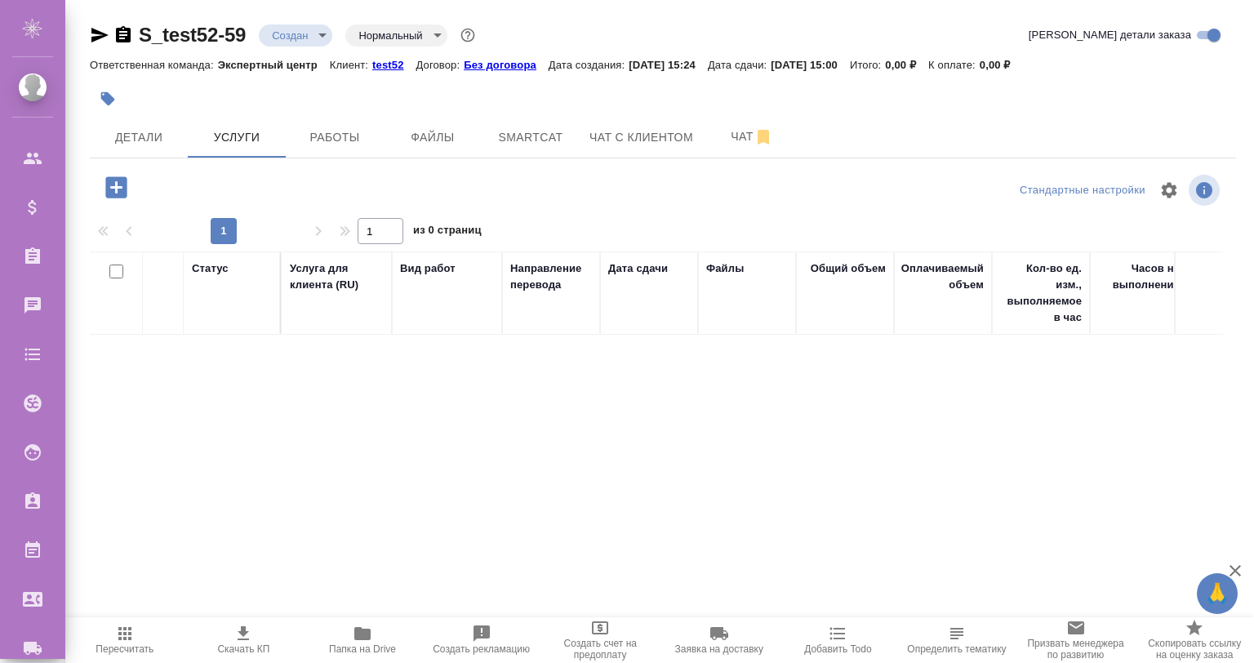
click at [661, 356] on div "Статус Услуга для клиента (RU) Вид работ Направление перевода Дата сдачи Файлы …" at bounding box center [657, 427] width 1134 height 351
click at [118, 177] on icon "button" at bounding box center [115, 186] width 21 height 21
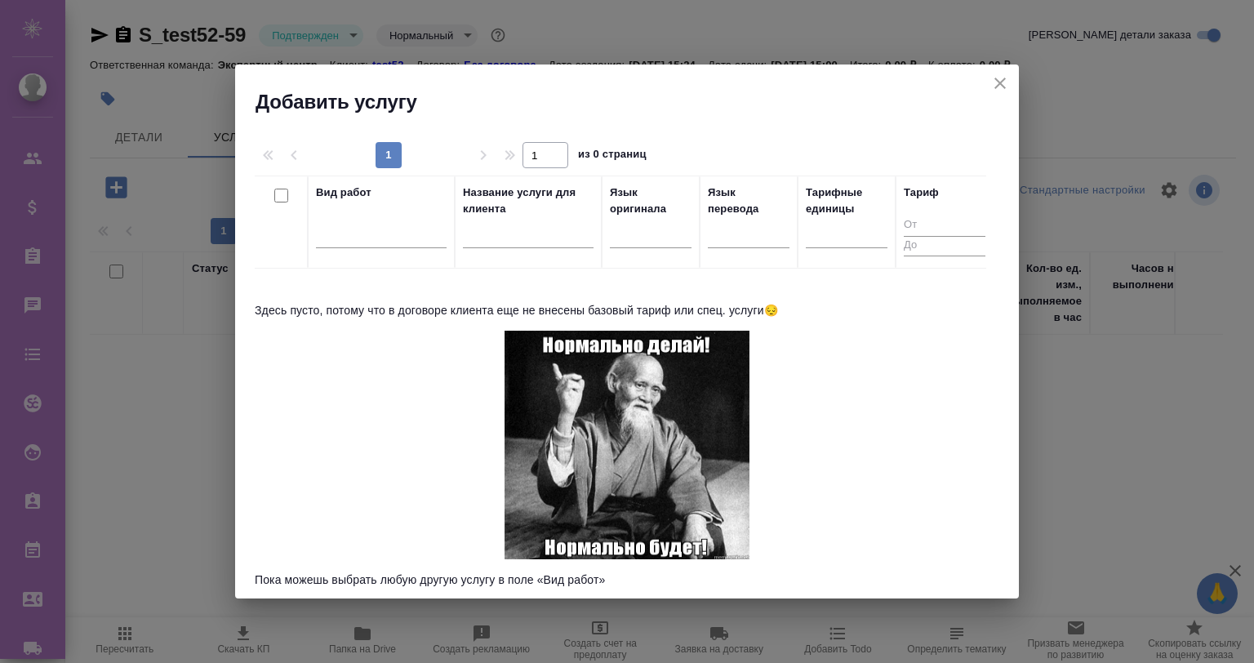
click at [274, 193] on div at bounding box center [277, 196] width 28 height 23
click at [996, 75] on icon "close" at bounding box center [1001, 84] width 20 height 20
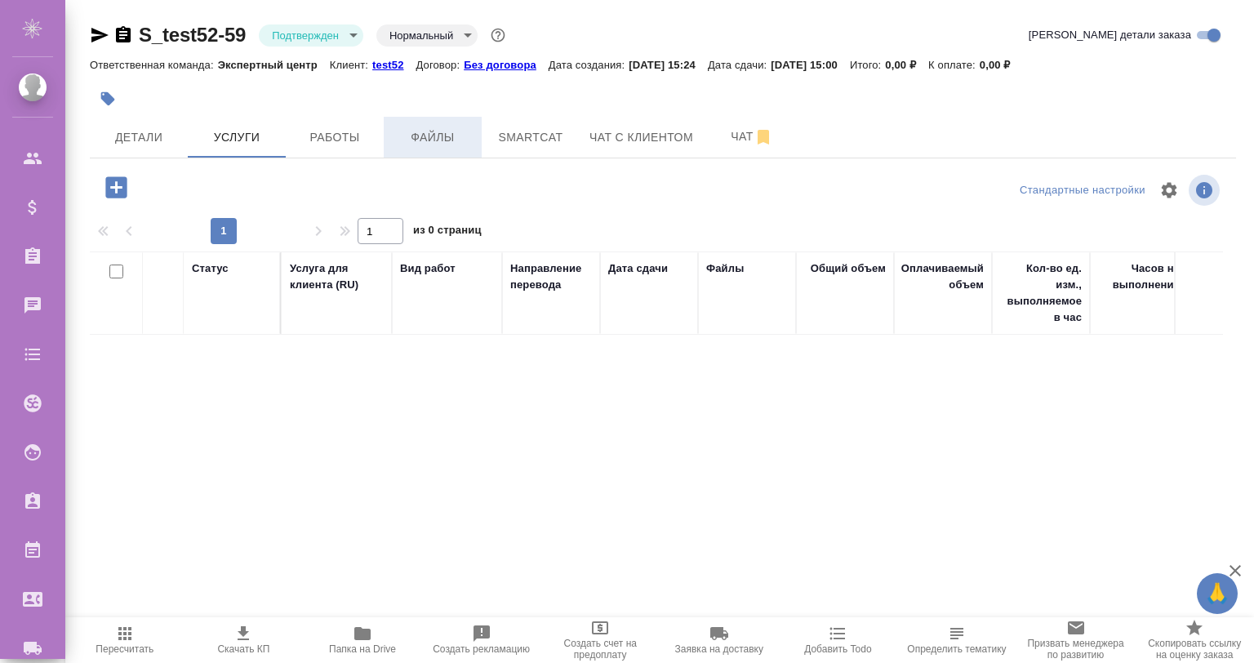
click at [425, 136] on span "Файлы" at bounding box center [433, 137] width 78 height 20
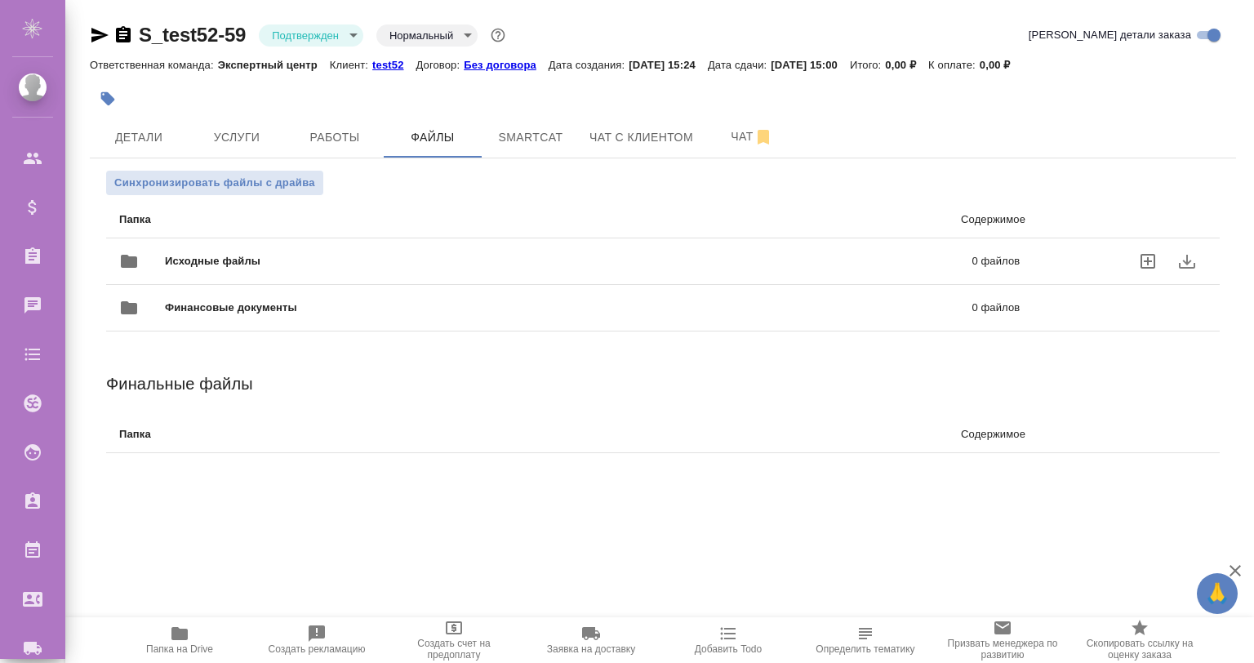
click at [1146, 255] on icon "uploadFiles" at bounding box center [1148, 261] width 15 height 15
click at [0, 0] on input "uploadFiles" at bounding box center [0, 0] width 0 height 0
click at [306, 599] on div ".cls-1 fill:#fff; AWATERA Gvozdikov Andrey Клиенты Спецификации Заказы 0 Чаты T…" at bounding box center [627, 331] width 1254 height 663
click at [356, 253] on span "Исходные файлы" at bounding box center [391, 261] width 452 height 16
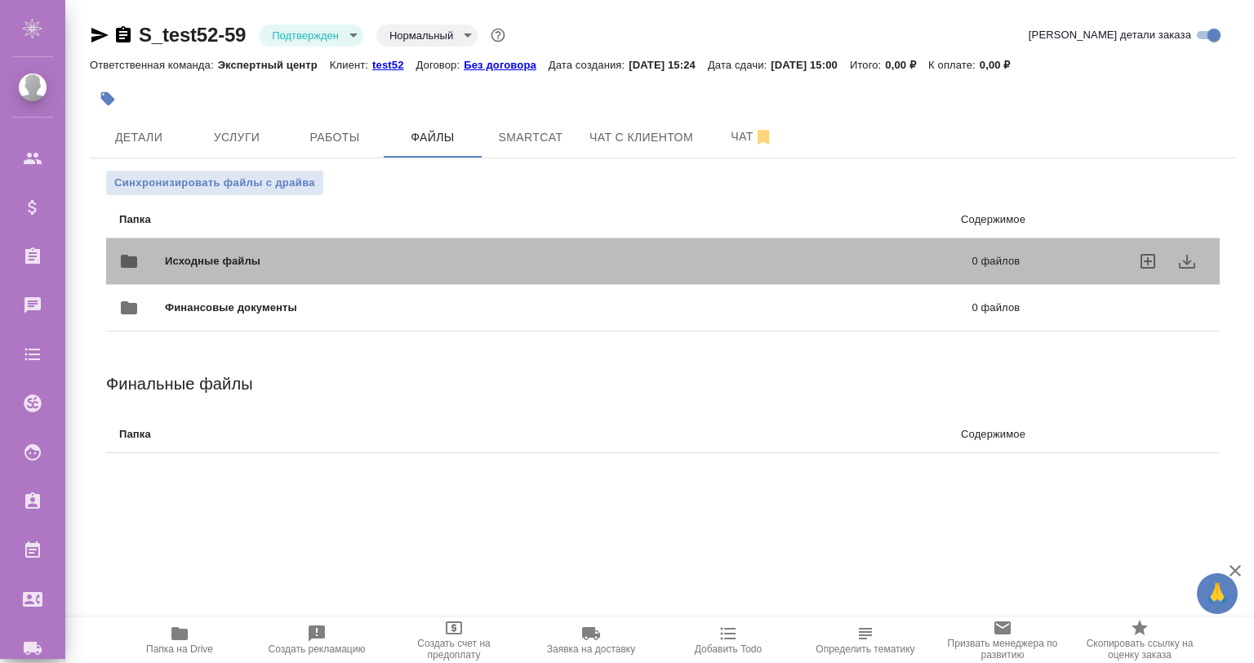
click at [187, 253] on span "Исходные файлы" at bounding box center [391, 261] width 452 height 16
click at [850, 263] on p "1 файл" at bounding box center [821, 261] width 398 height 16
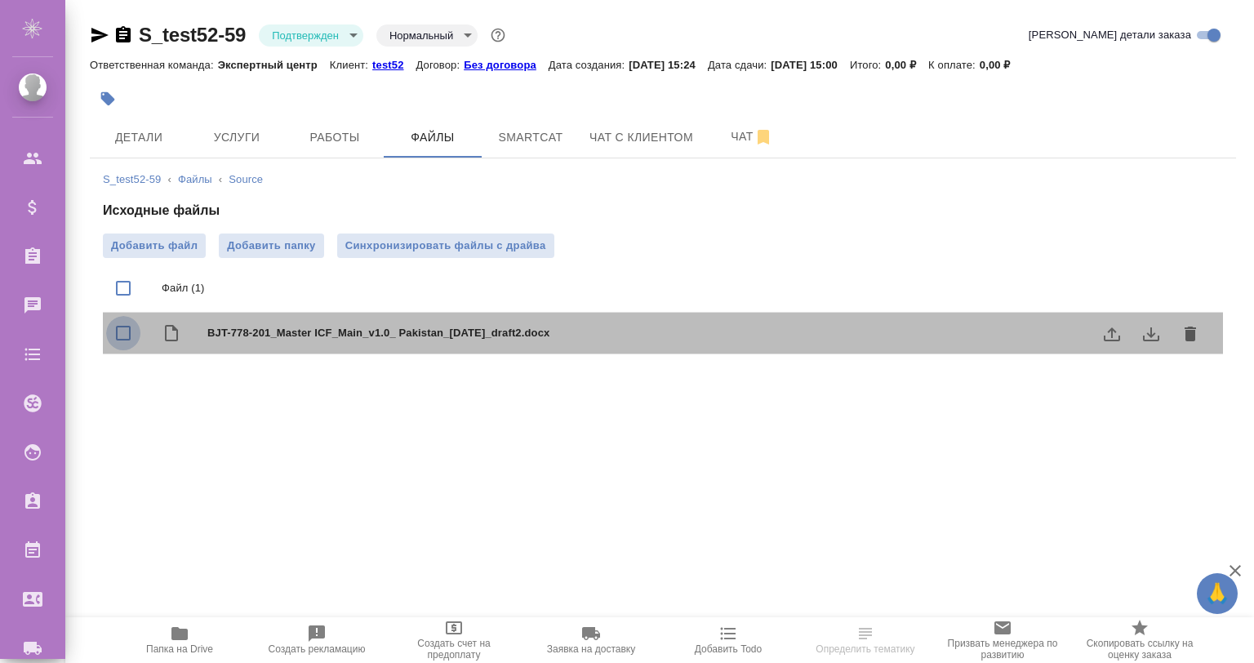
click at [120, 332] on input "checkbox" at bounding box center [123, 333] width 34 height 34
checkbox input "true"
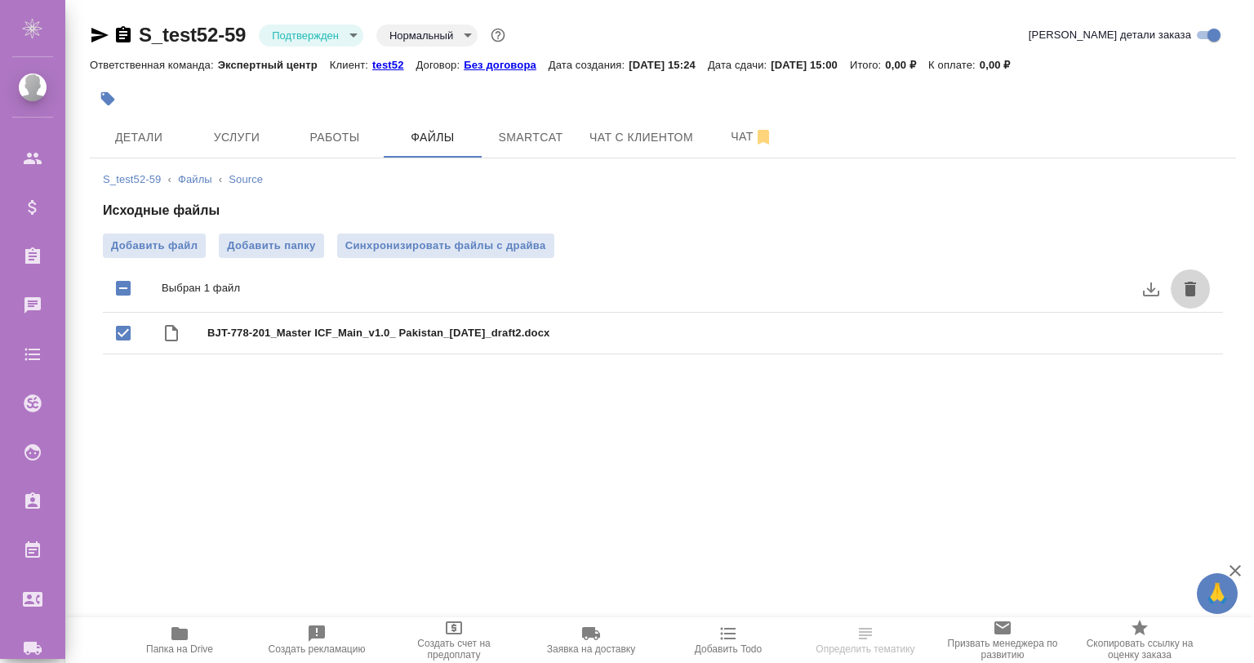
click at [1189, 284] on icon "delete" at bounding box center [1191, 289] width 20 height 20
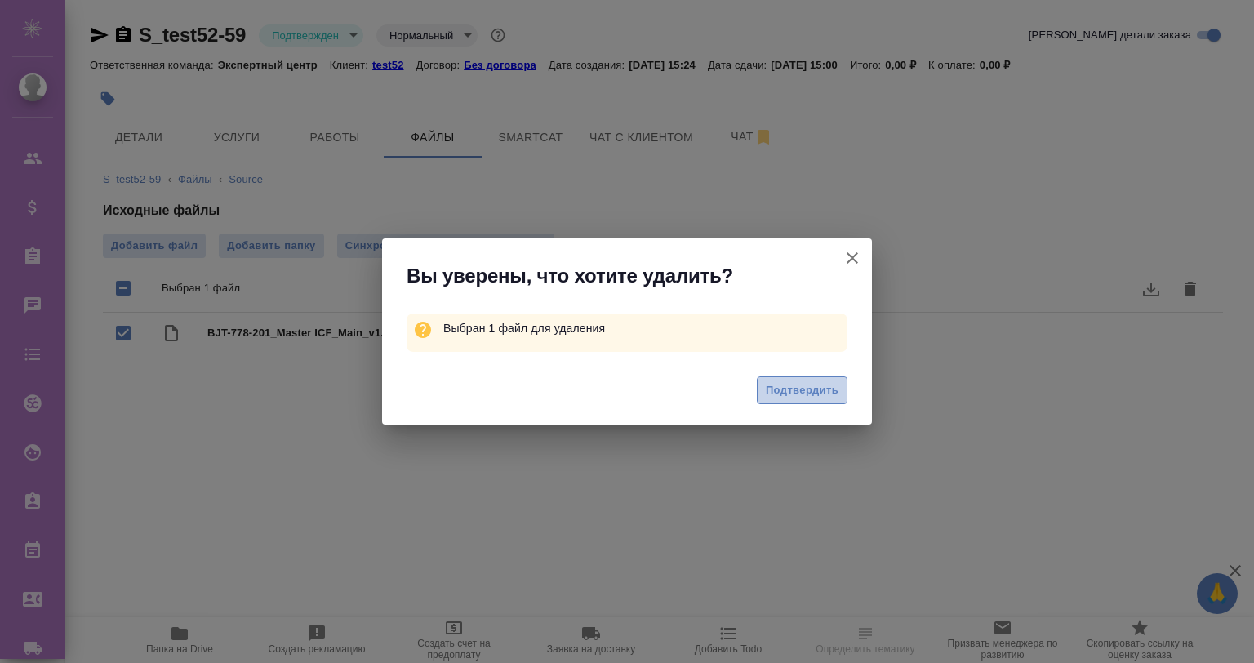
click at [768, 394] on button "Подтвердить" at bounding box center [802, 390] width 91 height 29
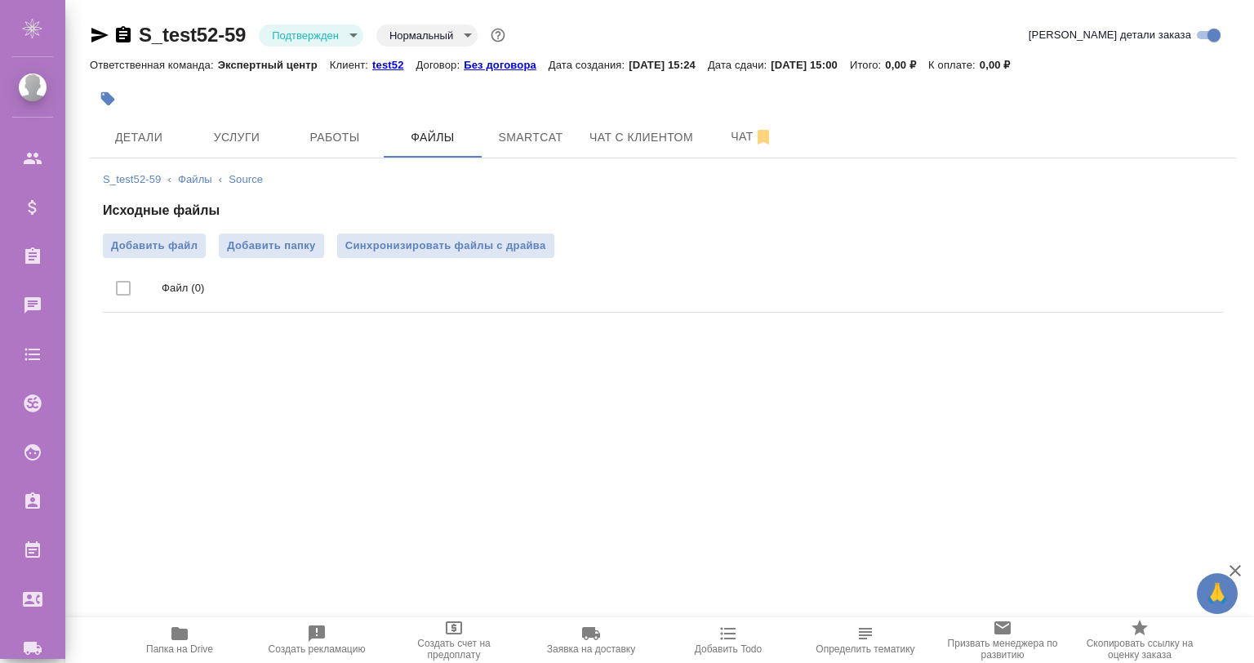
drag, startPoint x: 91, startPoint y: 381, endPoint x: 106, endPoint y: 375, distance: 16.5
click at [91, 381] on div ".cls-1 fill:#fff; AWATERA [PERSON_NAME] Спецификации Заказы 0 Чаты Todo Проекты…" at bounding box center [627, 331] width 1254 height 663
click at [149, 243] on span "Добавить файл" at bounding box center [154, 246] width 87 height 16
click at [0, 0] on input "Добавить файл" at bounding box center [0, 0] width 0 height 0
click at [242, 146] on span "Услуги" at bounding box center [237, 137] width 78 height 20
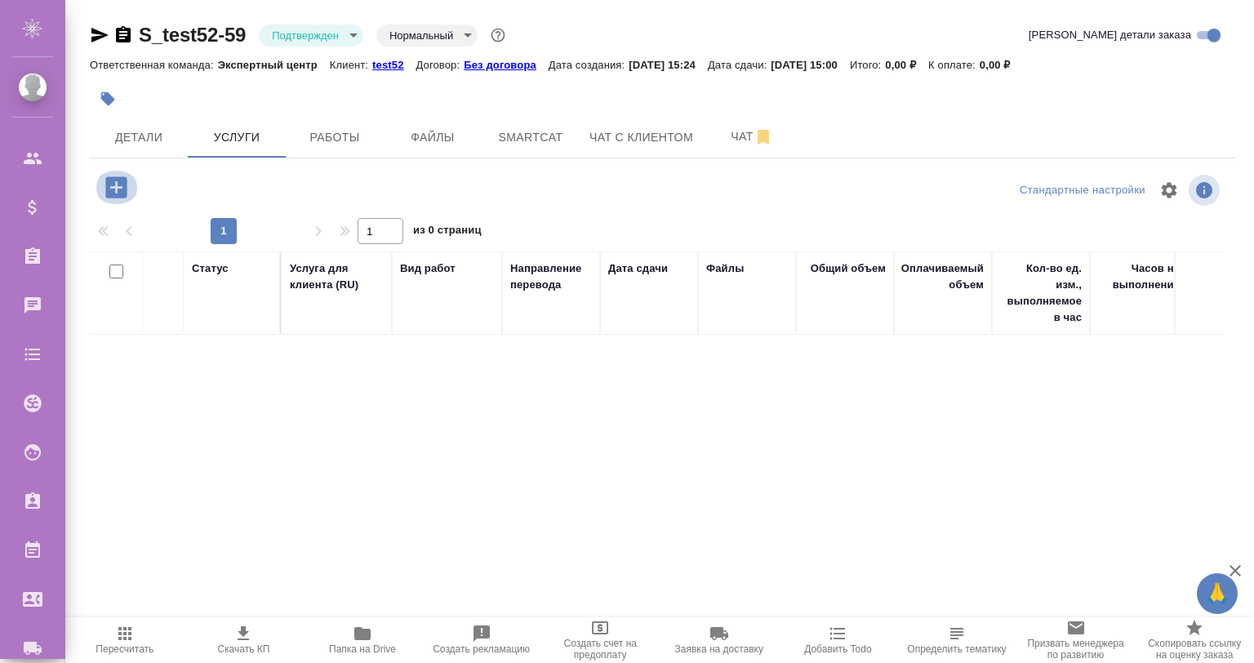
click at [105, 185] on icon "button" at bounding box center [116, 187] width 29 height 29
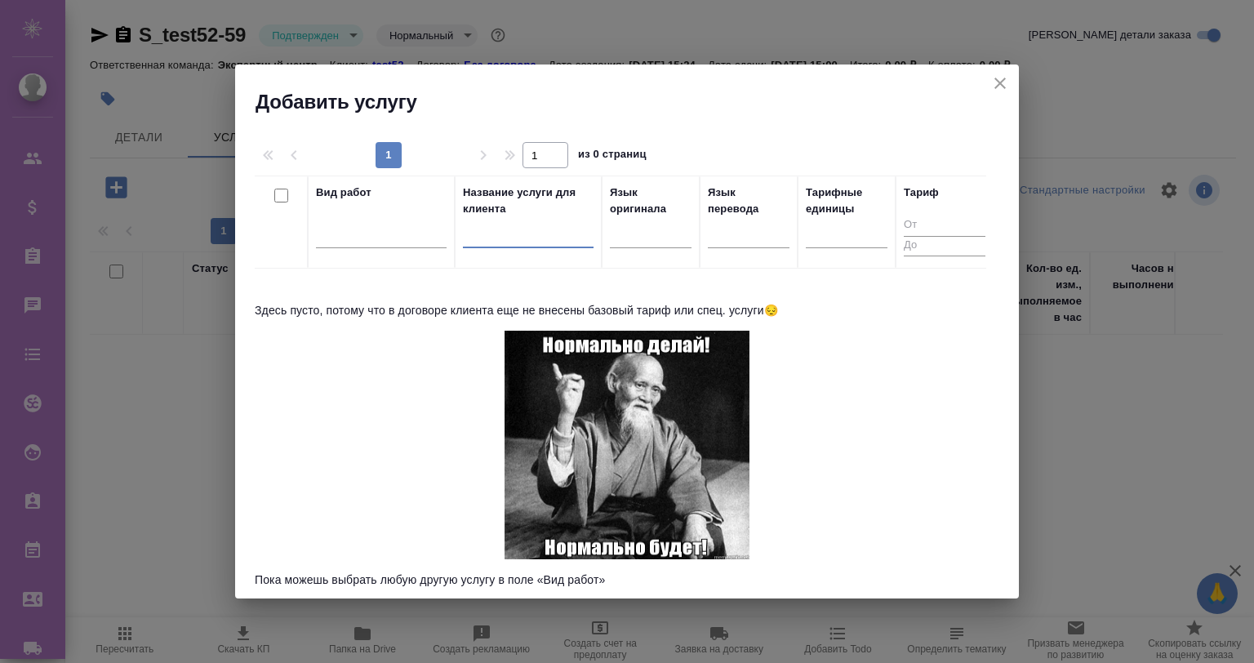
click at [507, 234] on input "text" at bounding box center [528, 238] width 131 height 20
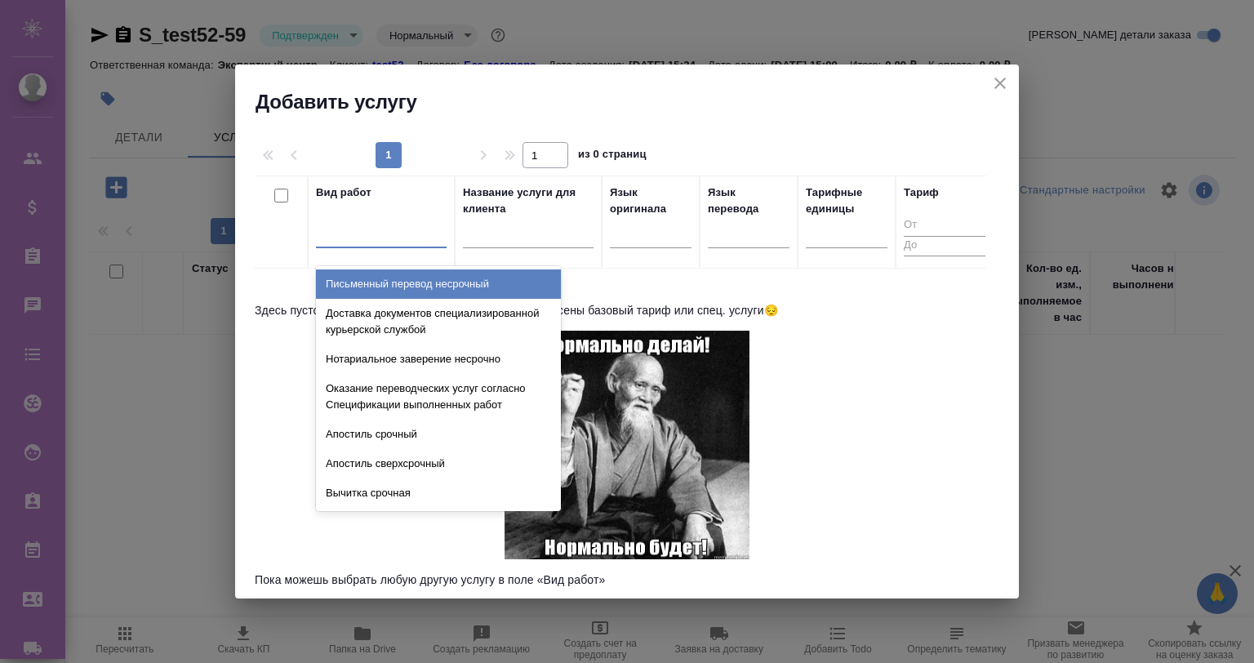
click at [408, 235] on div at bounding box center [381, 232] width 131 height 24
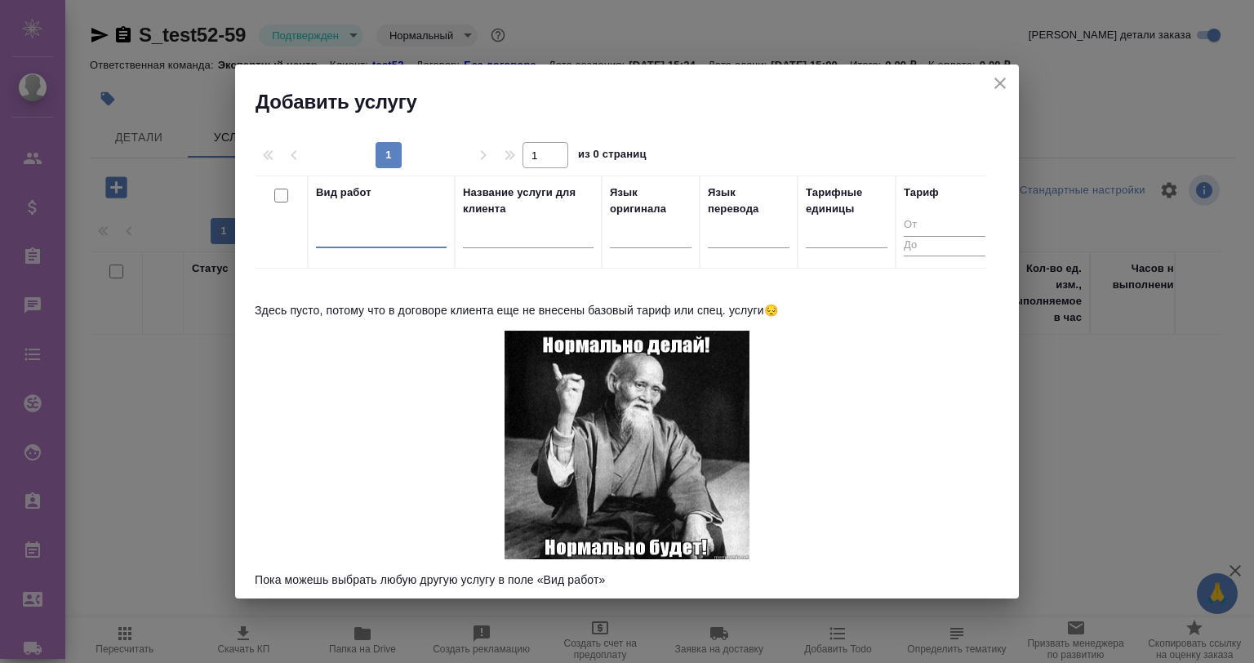
click at [372, 222] on div at bounding box center [381, 232] width 131 height 24
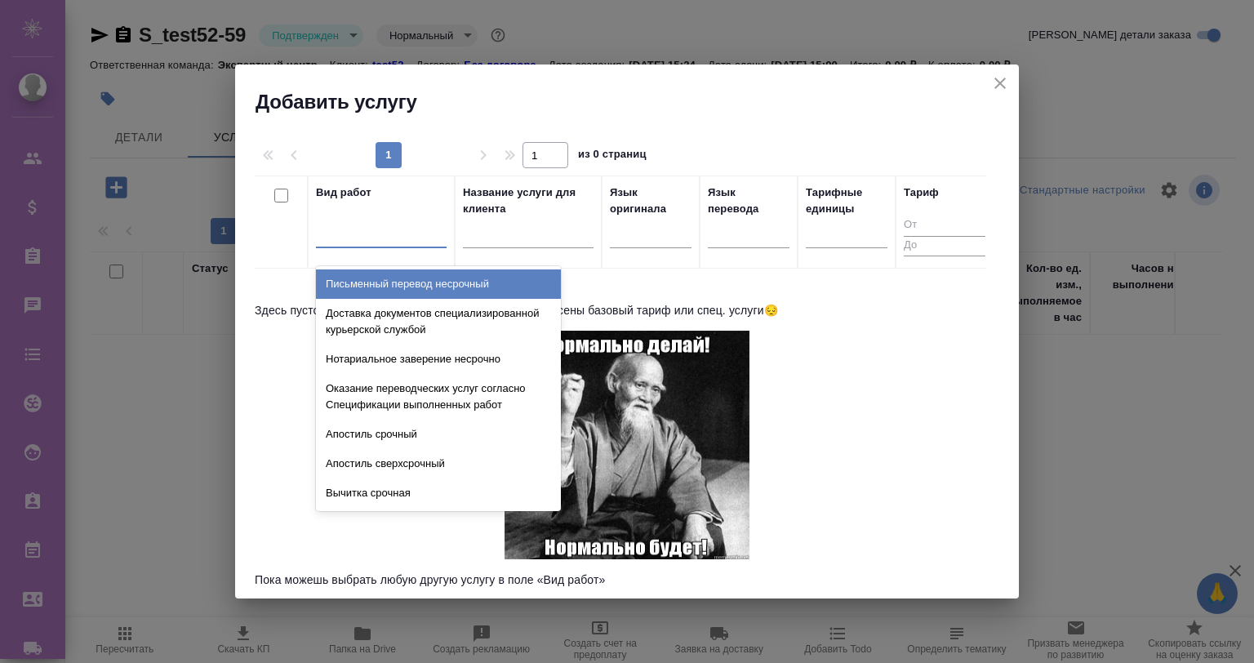
click at [338, 222] on div at bounding box center [381, 232] width 131 height 24
click at [316, 282] on div "Письменный перевод несрочный" at bounding box center [438, 284] width 245 height 29
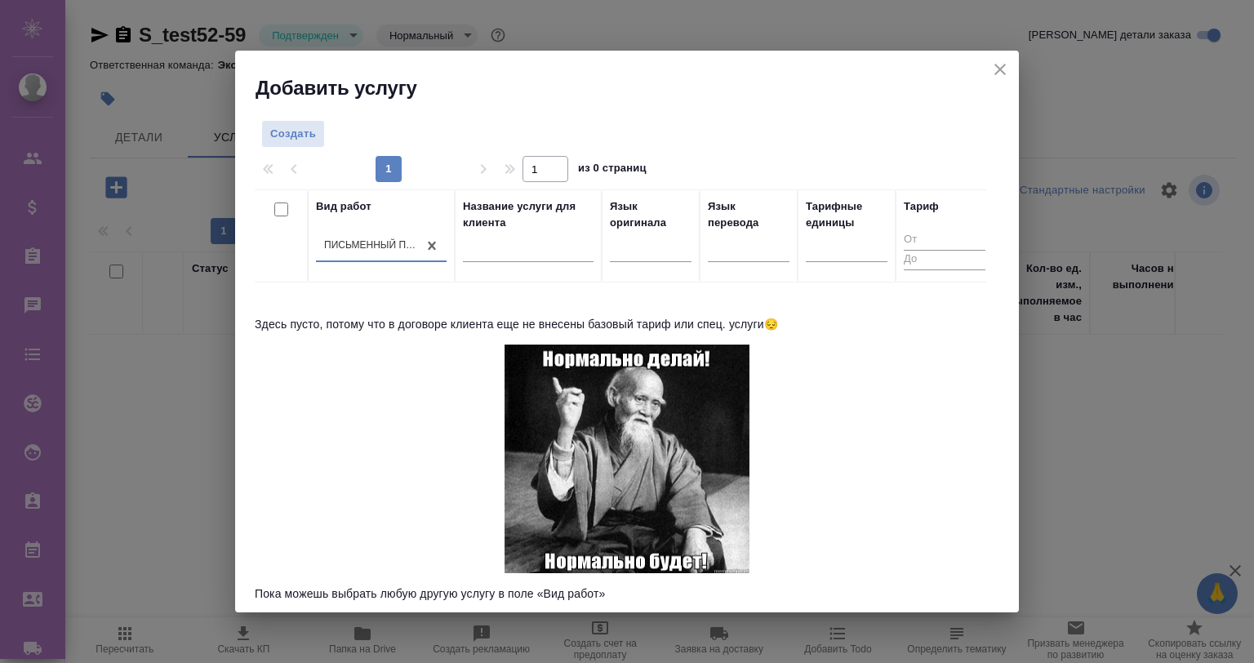
click at [297, 428] on div "Вид работ option Письменный перевод несрочный, selected. 0 results available. S…" at bounding box center [621, 393] width 732 height 408
click at [281, 142] on span "Создать" at bounding box center [293, 134] width 46 height 19
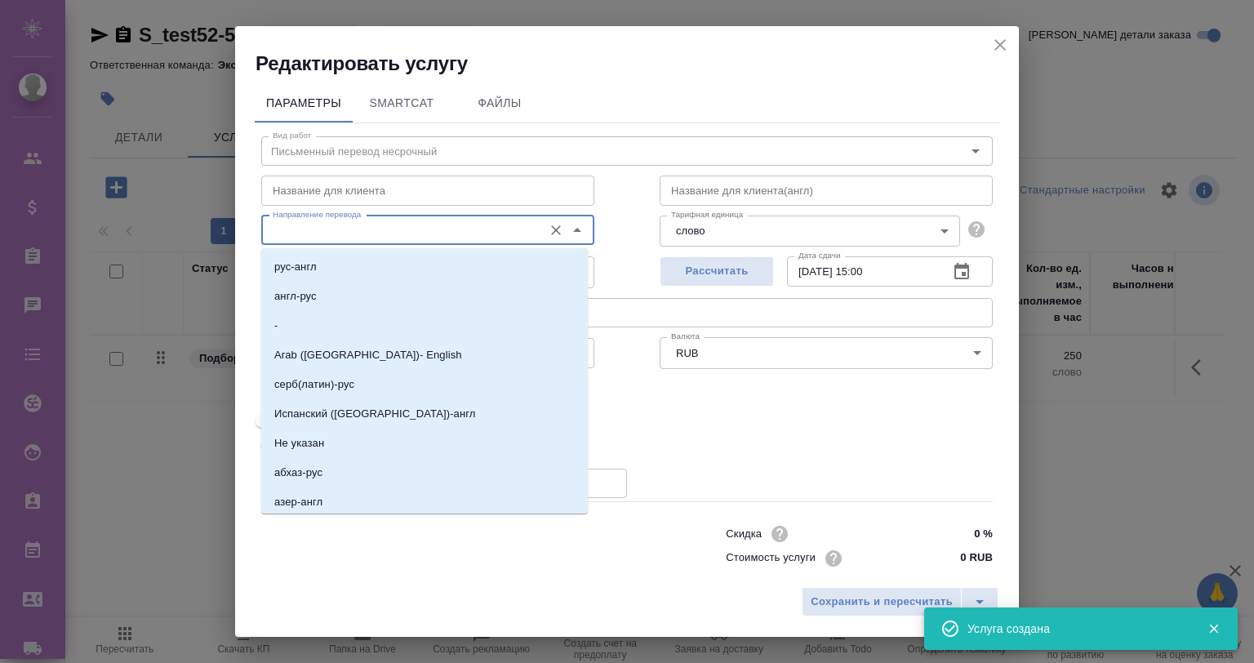
click at [369, 229] on input "Направление перевода" at bounding box center [400, 231] width 269 height 20
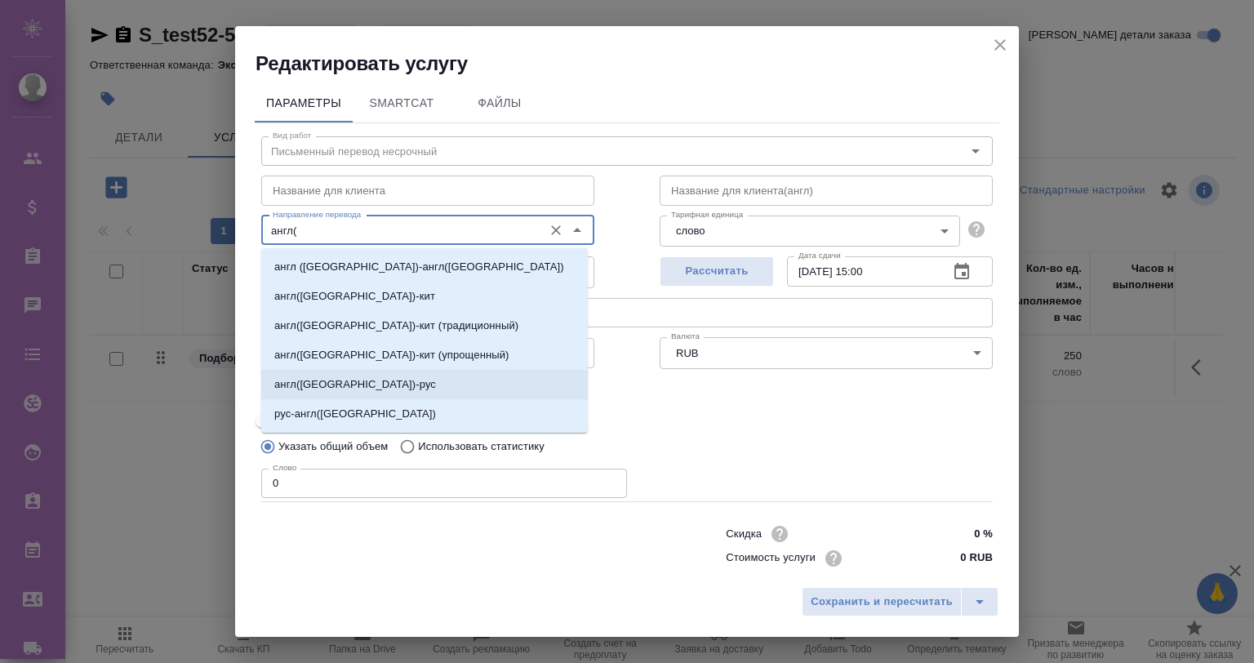
click at [415, 372] on li "англ(США)-рус" at bounding box center [424, 384] width 327 height 29
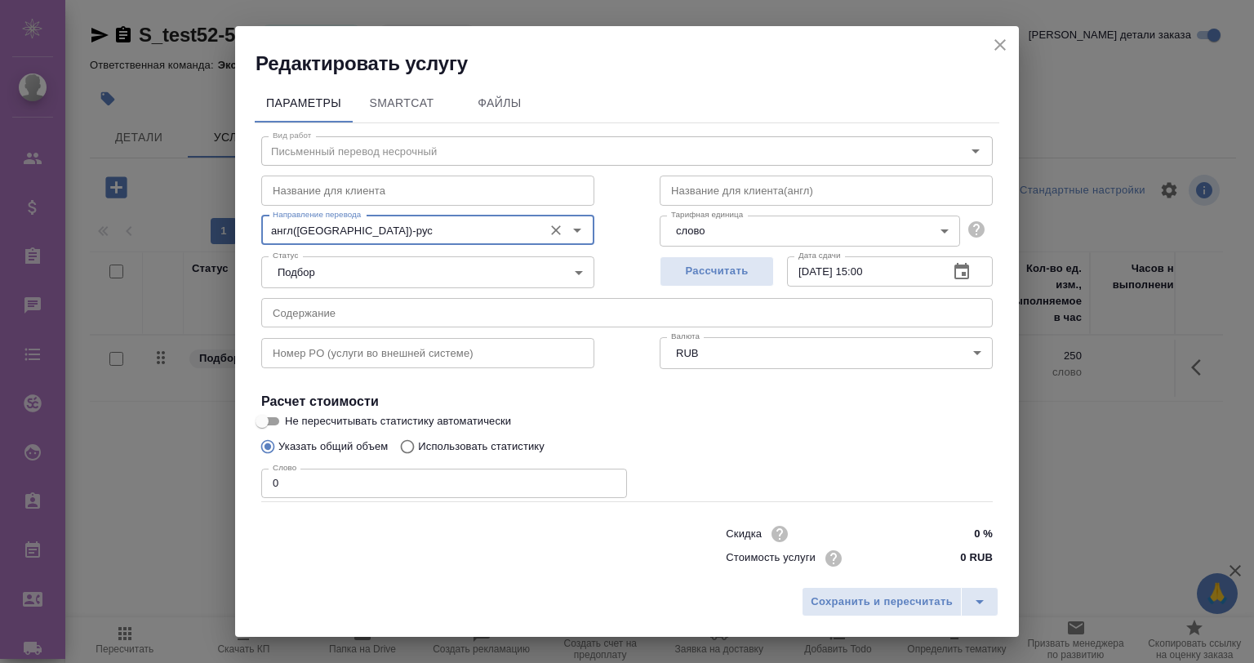
type input "англ(США)-рус"
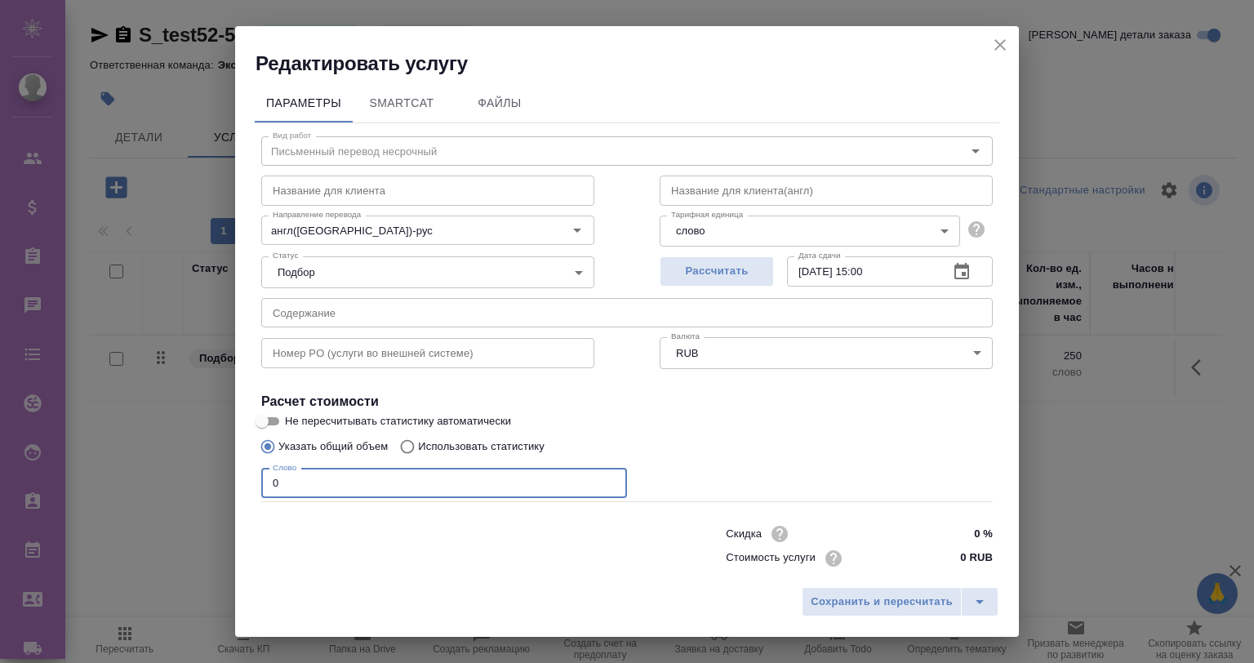
drag, startPoint x: 301, startPoint y: 473, endPoint x: 246, endPoint y: 482, distance: 55.5
click at [258, 479] on div "Вид работ Письменный перевод несрочный Вид работ Название для клиента Название …" at bounding box center [627, 361] width 745 height 476
type input "250"
click at [835, 595] on span "Сохранить и пересчитать" at bounding box center [882, 602] width 142 height 19
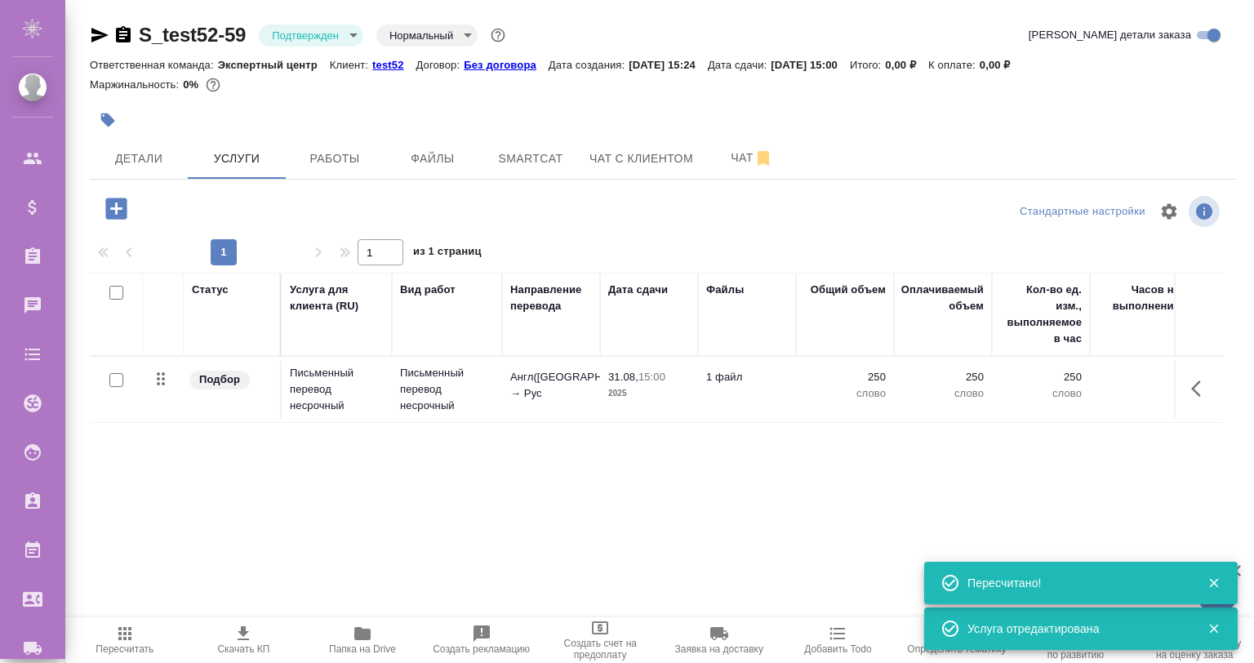
click at [111, 371] on div at bounding box center [116, 380] width 37 height 23
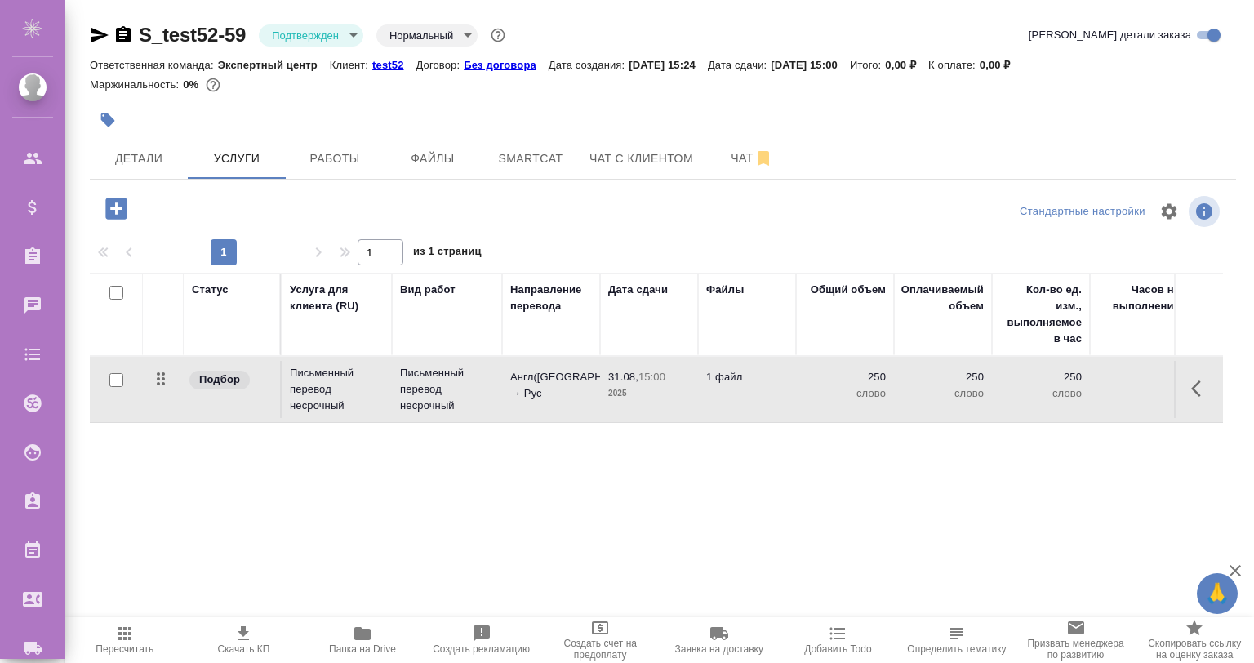
click at [113, 377] on input "checkbox" at bounding box center [116, 380] width 14 height 14
checkbox input "true"
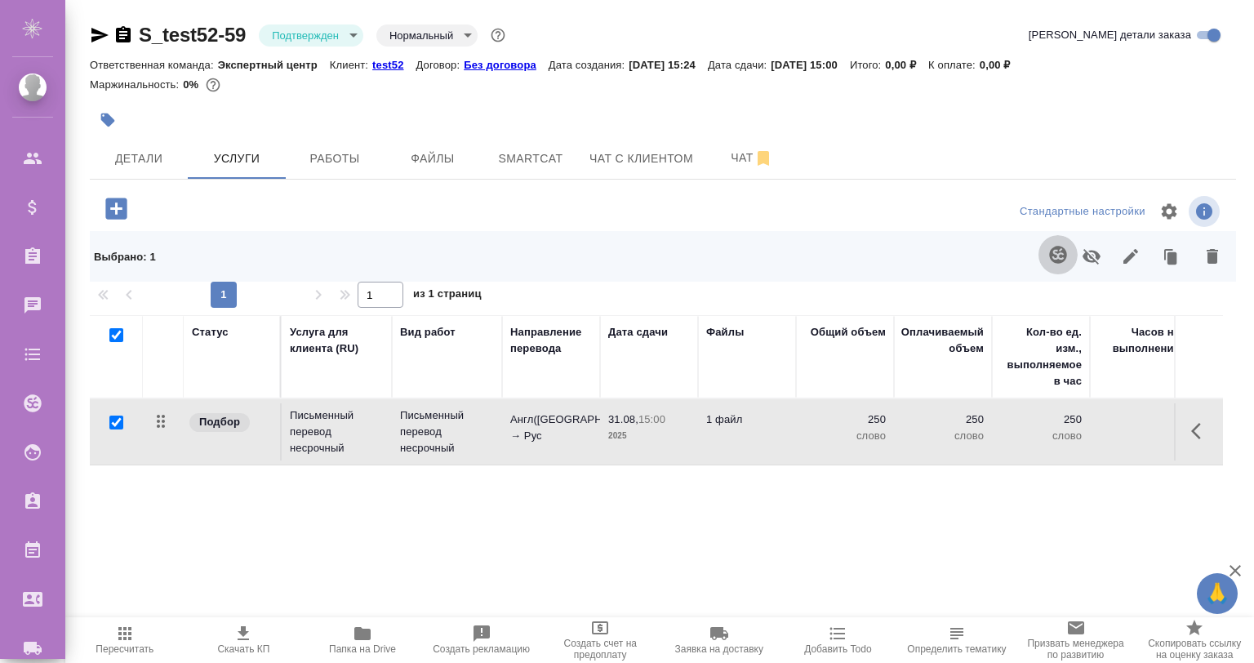
click at [1062, 255] on icon "button" at bounding box center [1057, 254] width 17 height 17
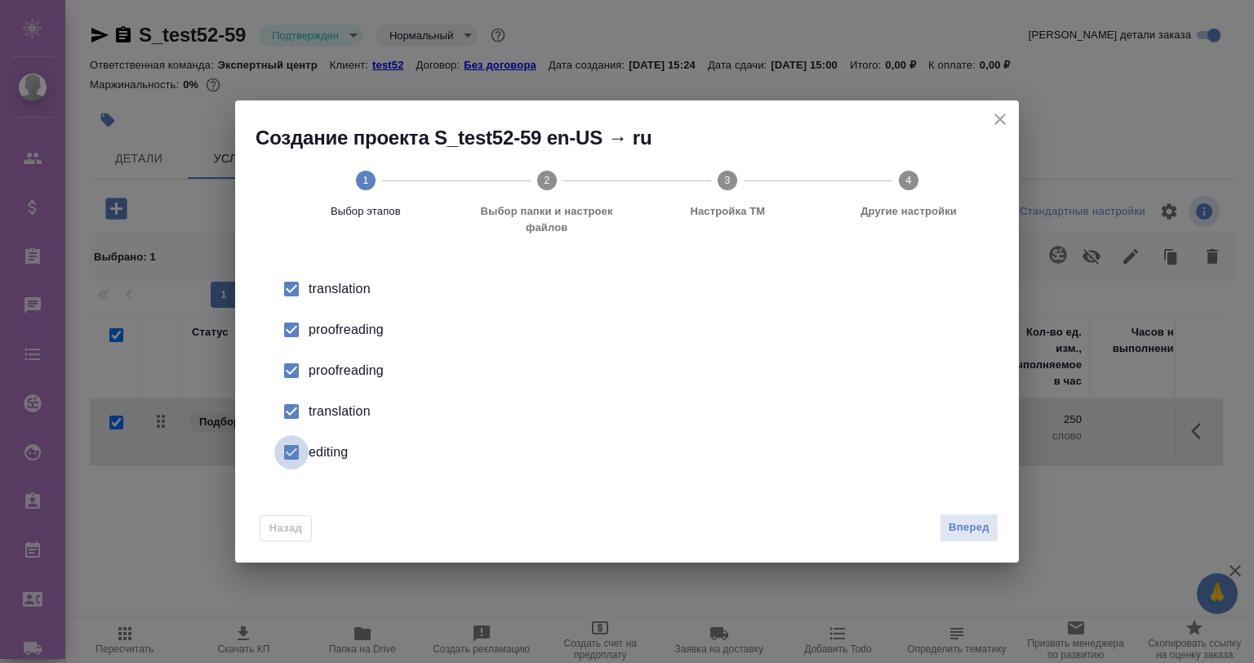
click at [302, 452] on input "checkbox" at bounding box center [291, 452] width 34 height 34
click at [302, 412] on input "checkbox" at bounding box center [291, 411] width 34 height 34
click at [301, 368] on input "checkbox" at bounding box center [291, 371] width 34 height 34
click at [301, 323] on input "checkbox" at bounding box center [291, 330] width 34 height 34
click at [975, 526] on span "Вперед" at bounding box center [969, 528] width 41 height 19
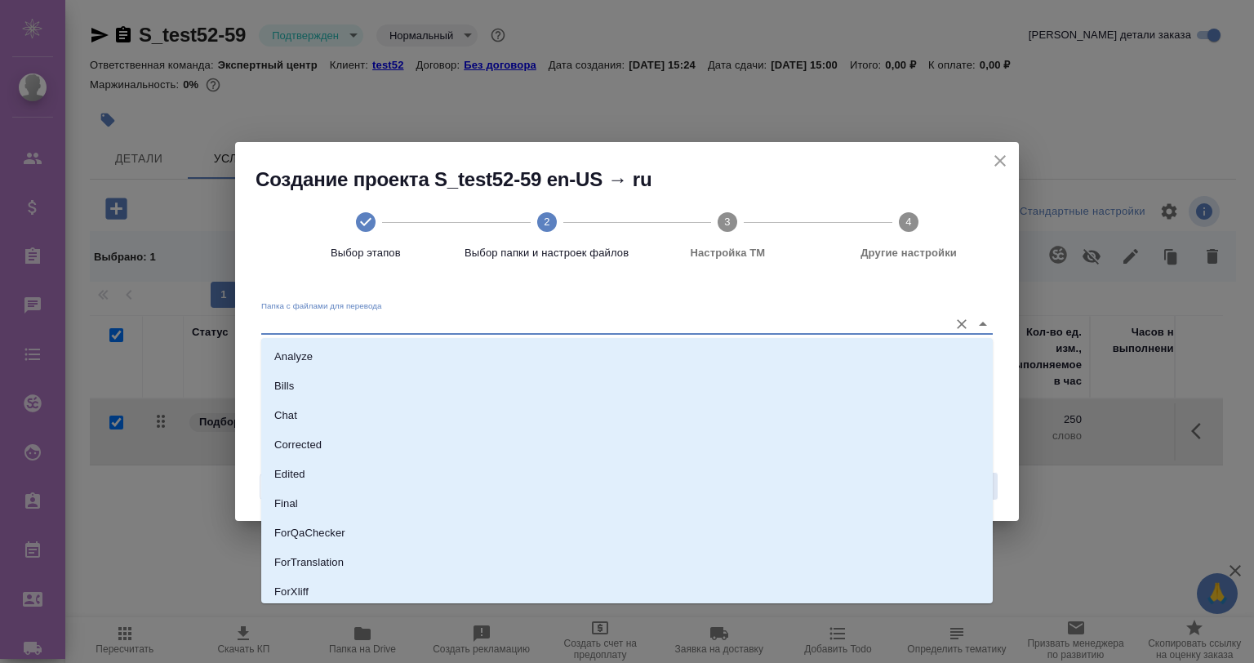
click at [417, 318] on input "Папка с файлами для перевода" at bounding box center [600, 324] width 679 height 20
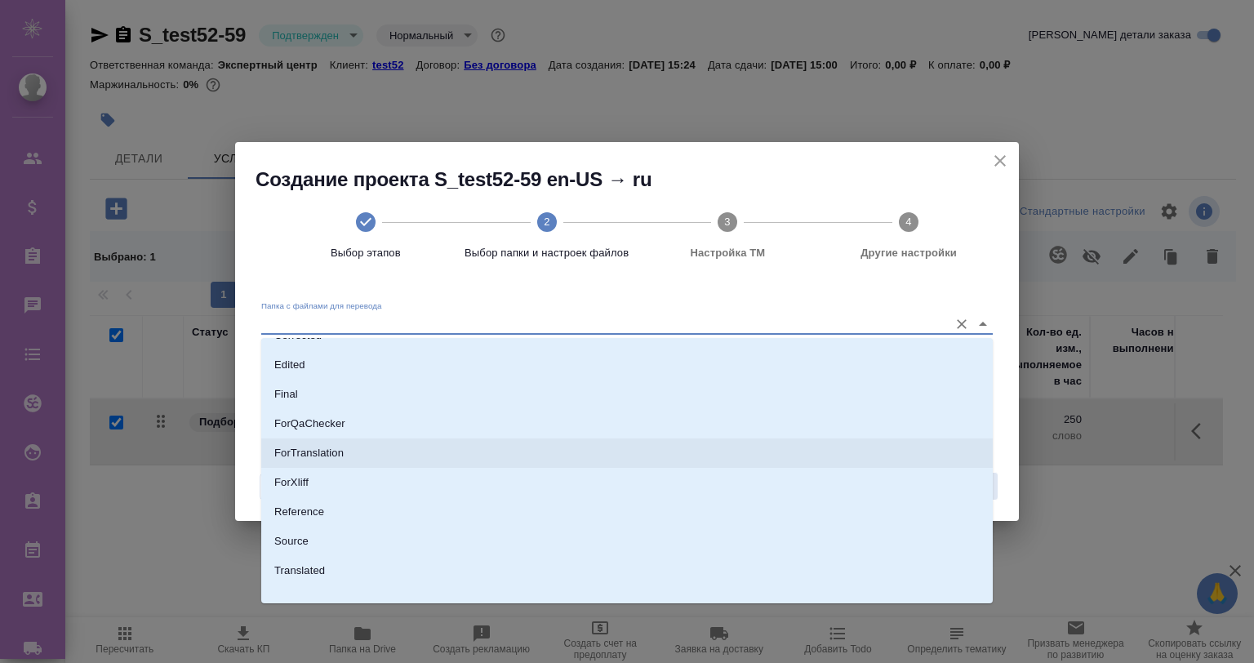
scroll to position [68, 0]
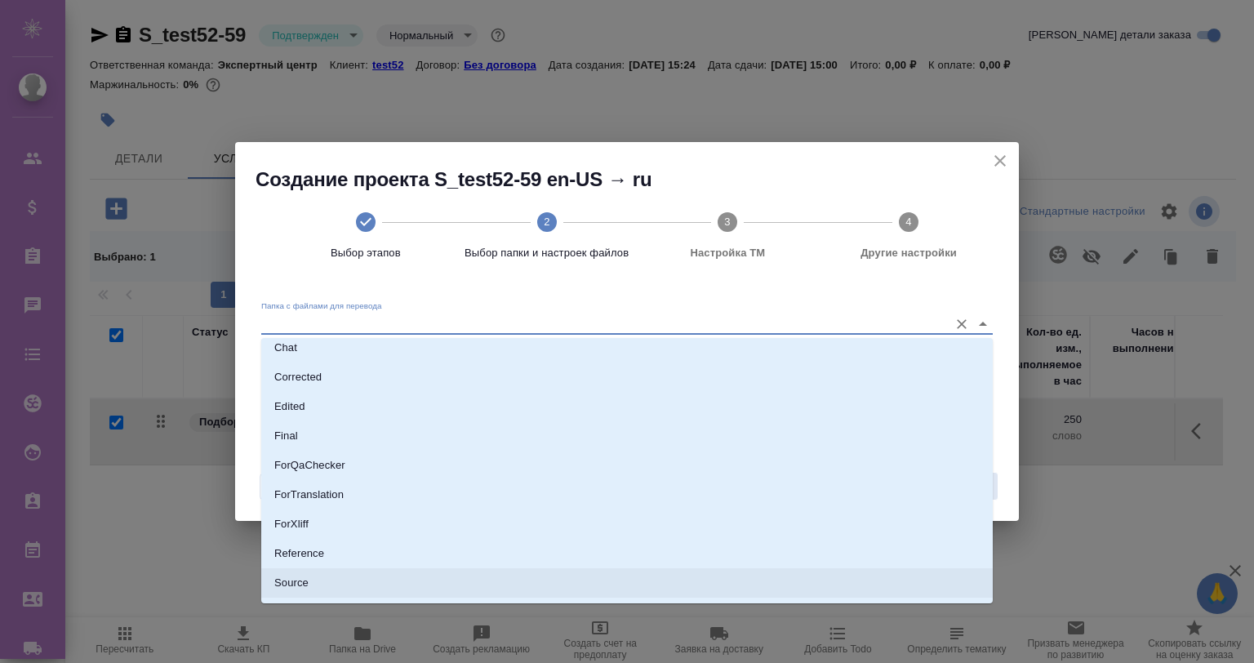
click at [294, 577] on p "Source" at bounding box center [291, 583] width 34 height 16
type input "Source"
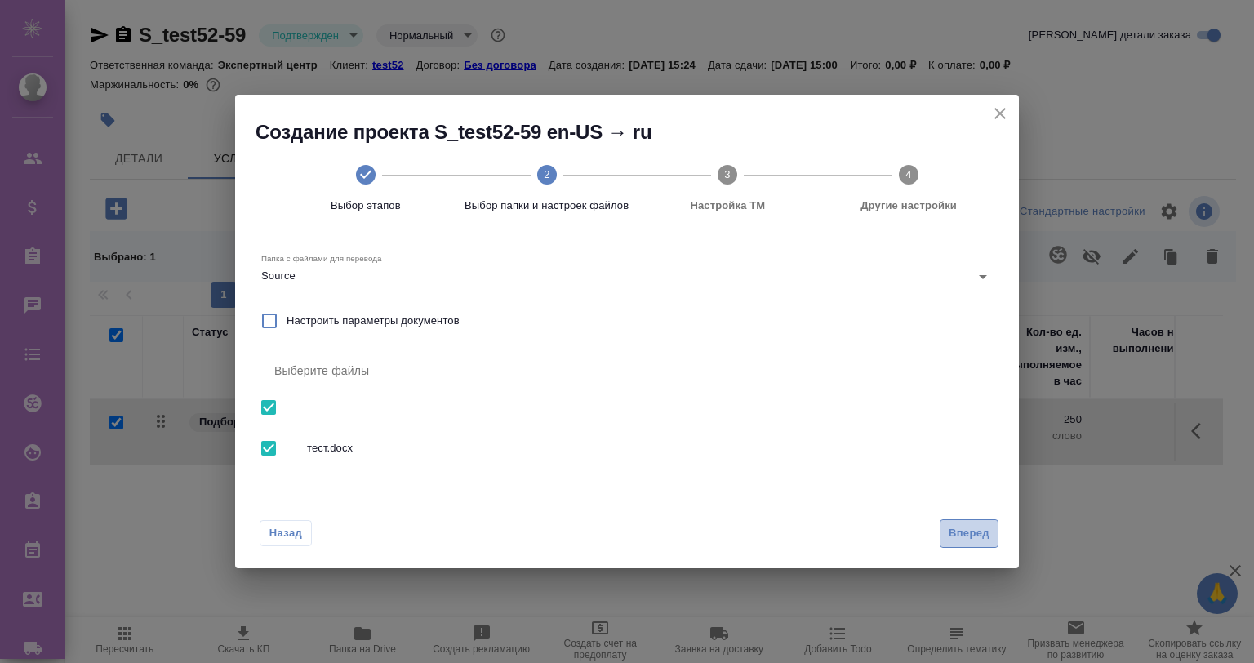
click at [954, 526] on span "Вперед" at bounding box center [969, 533] width 41 height 19
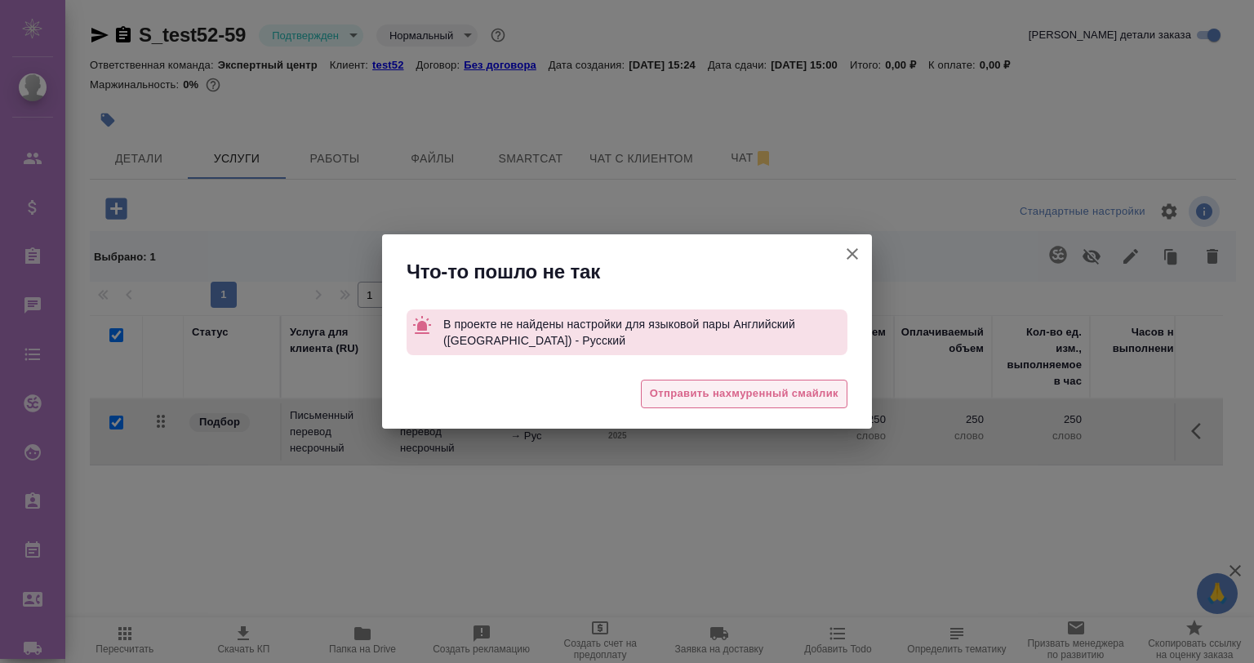
click at [672, 385] on span "Отправить нахмуренный смайлик" at bounding box center [744, 394] width 189 height 19
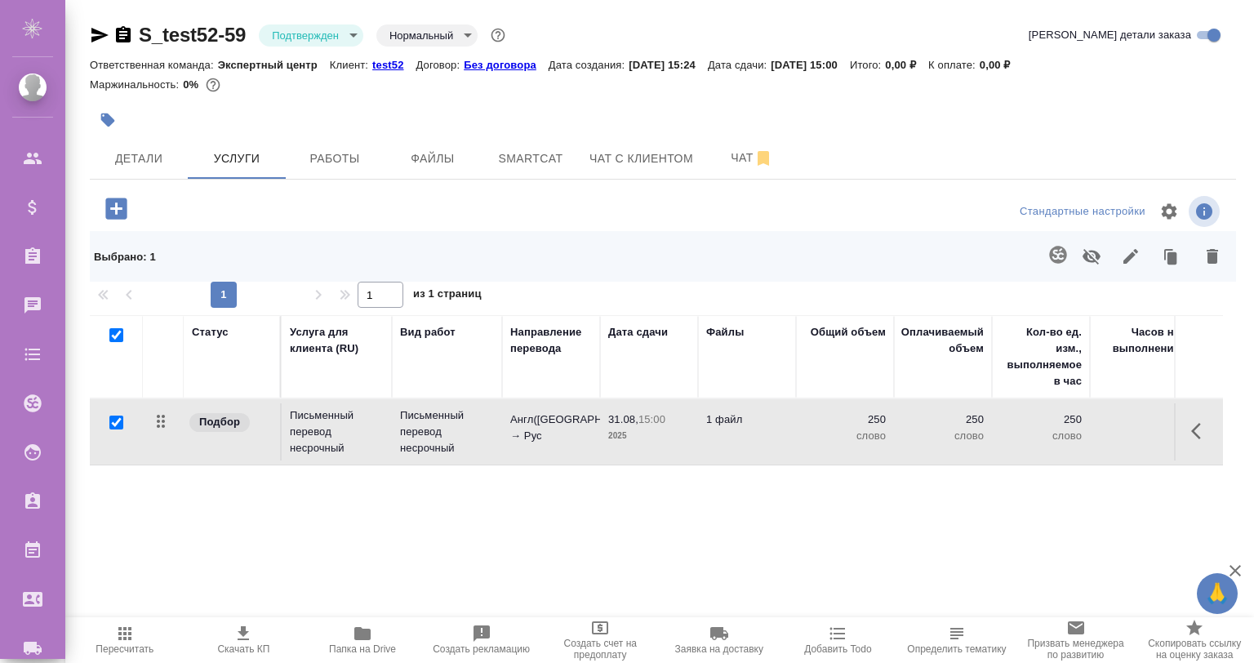
click at [384, 60] on p "test52" at bounding box center [393, 65] width 43 height 12
click at [502, 557] on div "Статус Услуга для клиента (RU) Вид работ Направление перевода Дата сдачи Файлы …" at bounding box center [657, 490] width 1134 height 351
click at [114, 419] on input "checkbox" at bounding box center [116, 423] width 14 height 14
checkbox input "false"
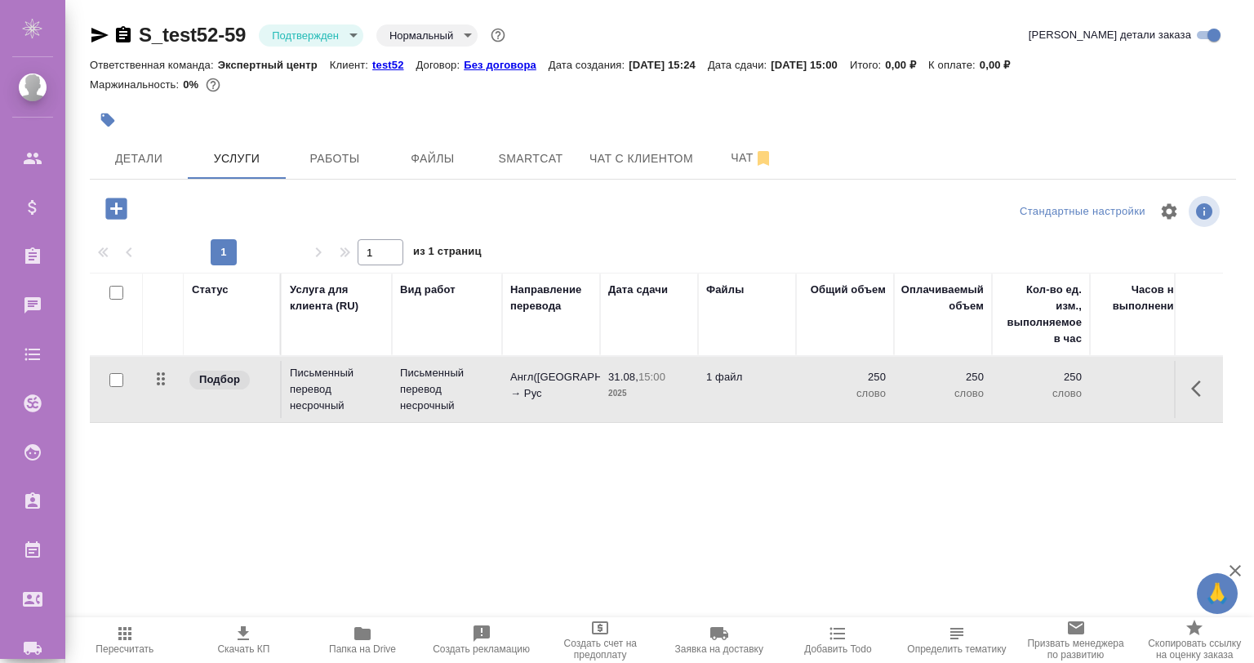
click at [110, 375] on input "checkbox" at bounding box center [116, 380] width 14 height 14
checkbox input "true"
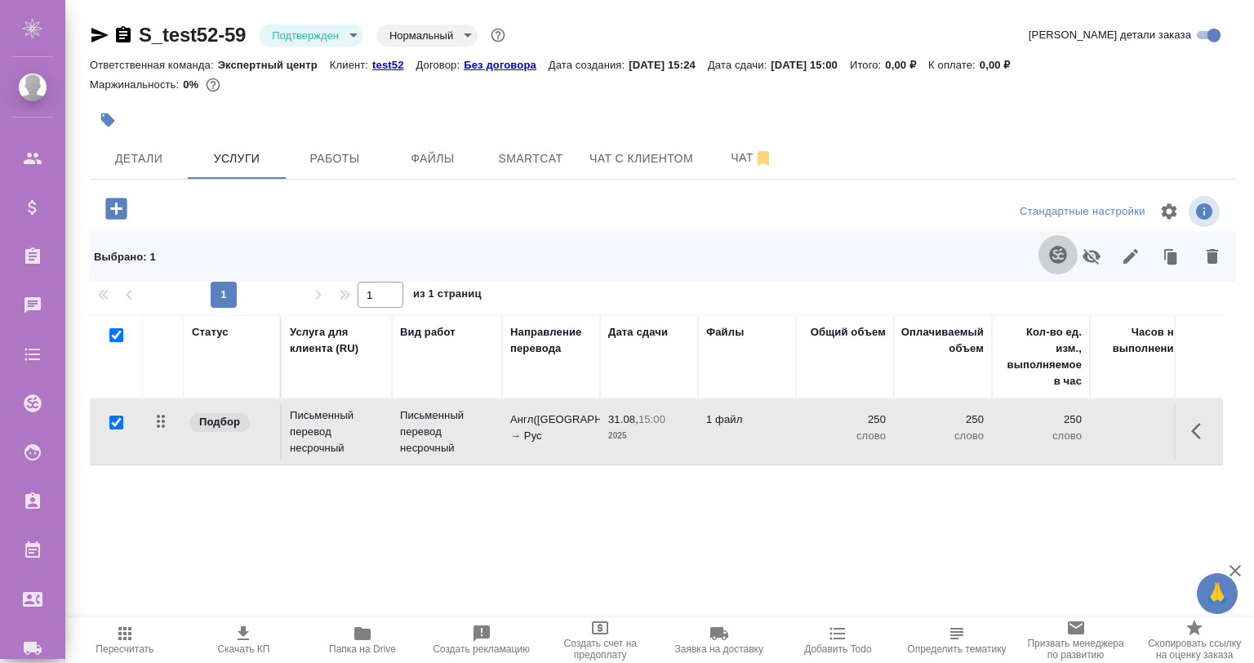
click at [1049, 248] on icon "button" at bounding box center [1057, 254] width 17 height 17
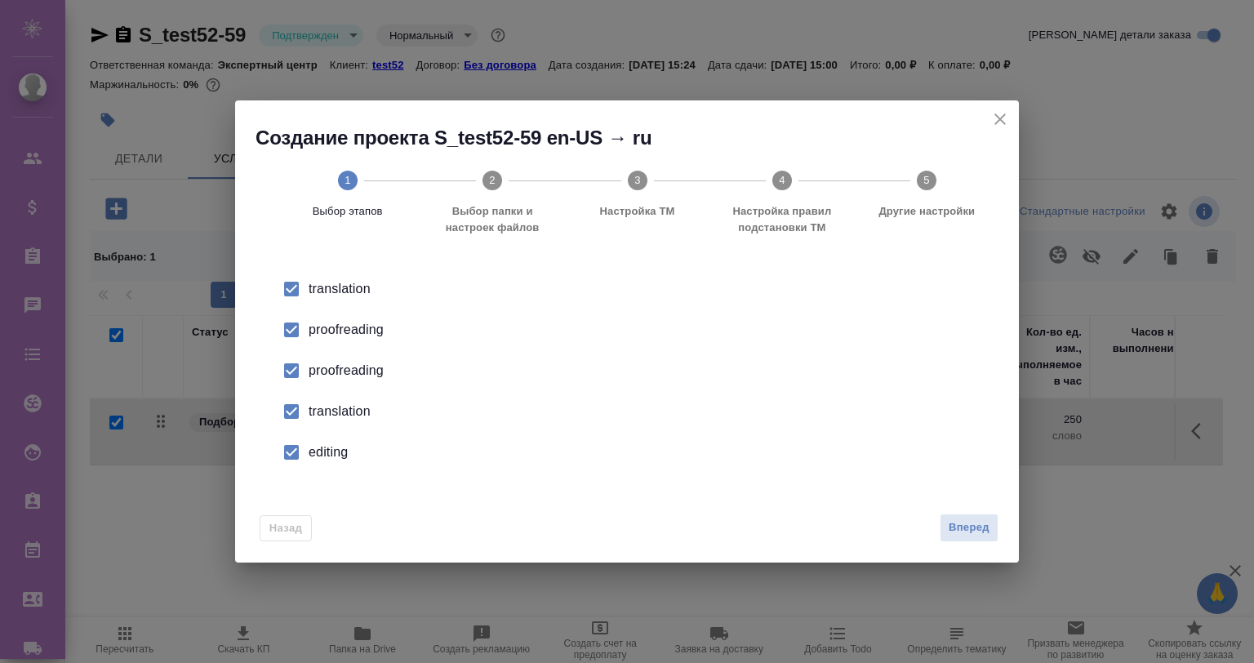
click at [298, 325] on input "checkbox" at bounding box center [291, 330] width 34 height 34
drag, startPoint x: 301, startPoint y: 365, endPoint x: 303, endPoint y: 374, distance: 9.3
click at [303, 374] on input "checkbox" at bounding box center [291, 371] width 34 height 34
drag, startPoint x: 303, startPoint y: 374, endPoint x: 297, endPoint y: 428, distance: 54.2
click at [297, 428] on input "checkbox" at bounding box center [291, 411] width 34 height 34
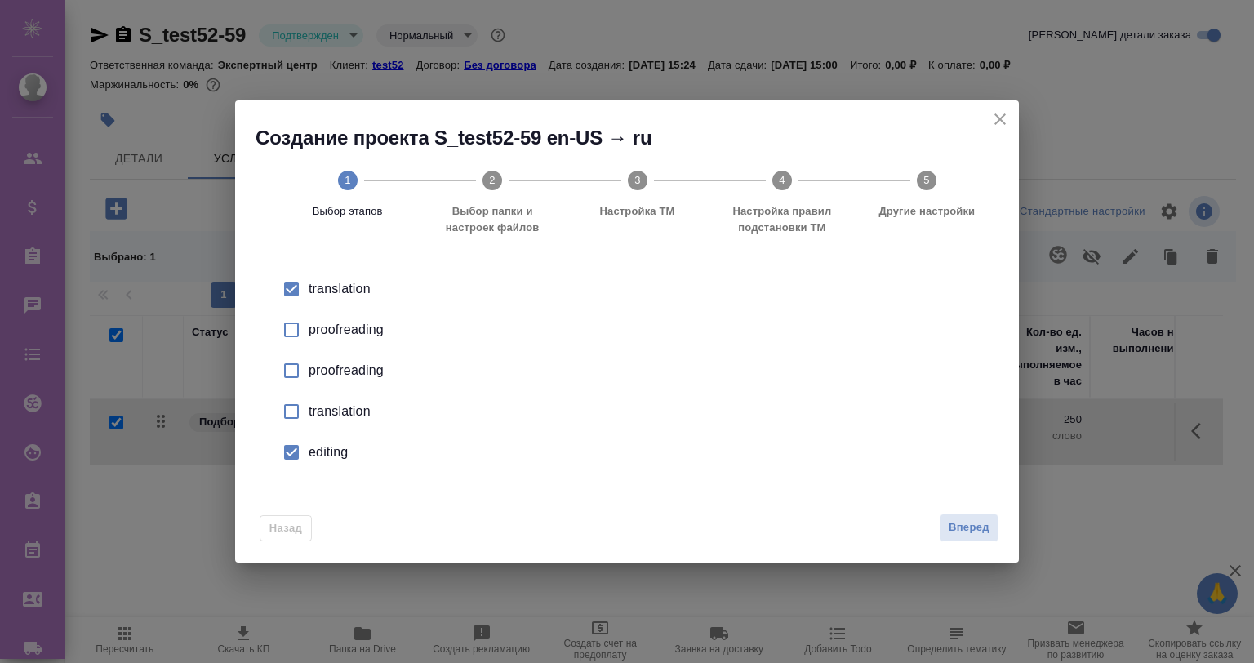
drag, startPoint x: 297, startPoint y: 428, endPoint x: 300, endPoint y: 444, distance: 16.5
click at [300, 444] on input "checkbox" at bounding box center [291, 452] width 34 height 34
click at [947, 523] on div "Назад Вперед" at bounding box center [627, 524] width 784 height 77
click at [964, 532] on span "Вперед" at bounding box center [969, 528] width 41 height 19
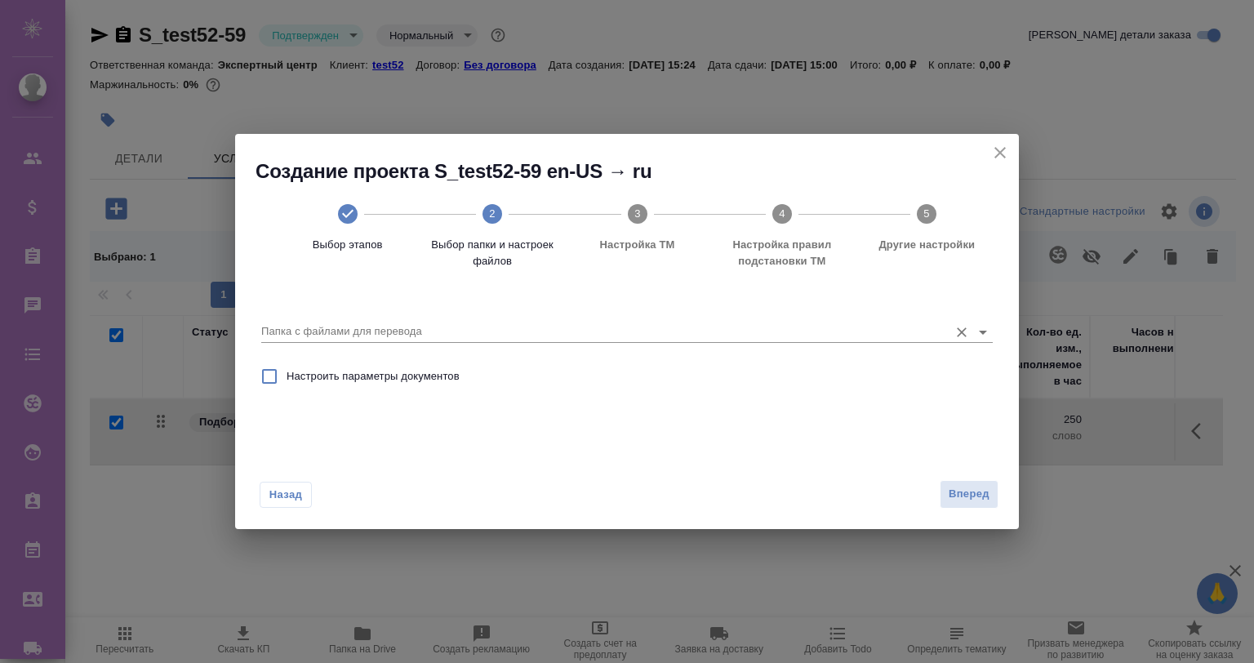
drag, startPoint x: 467, startPoint y: 308, endPoint x: 470, endPoint y: 330, distance: 22.3
click at [470, 319] on div "Папка с файлами для перевода" at bounding box center [627, 325] width 732 height 33
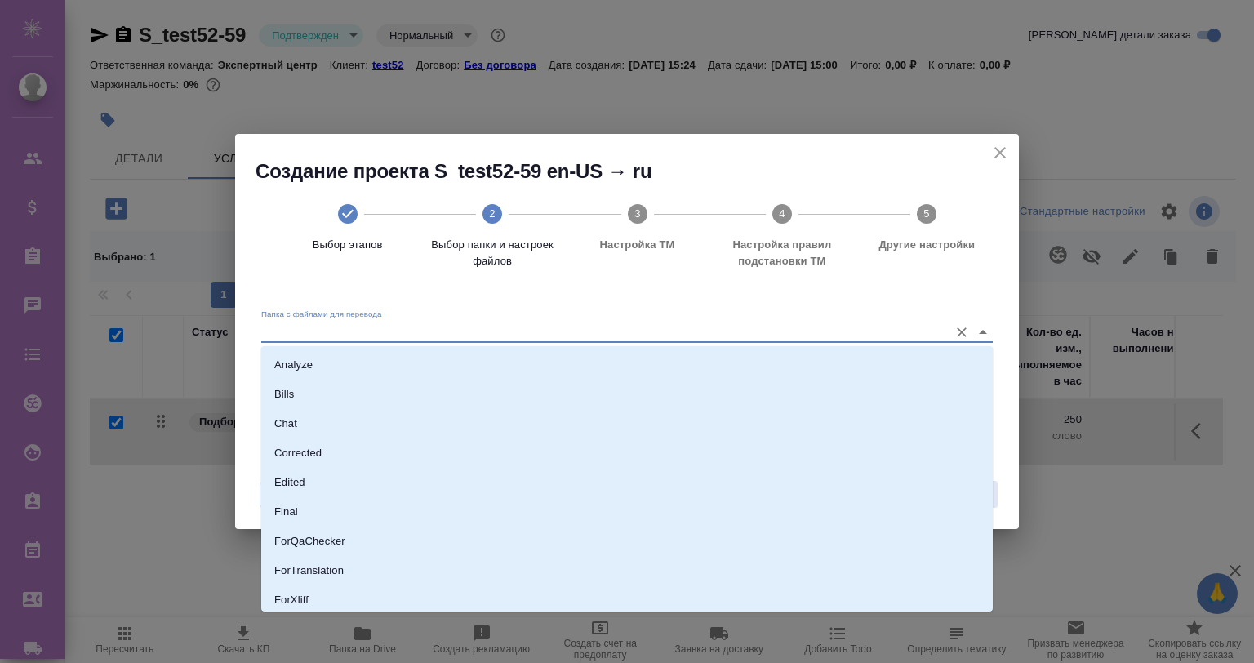
click at [467, 339] on input "Папка с файлами для перевода" at bounding box center [600, 332] width 679 height 20
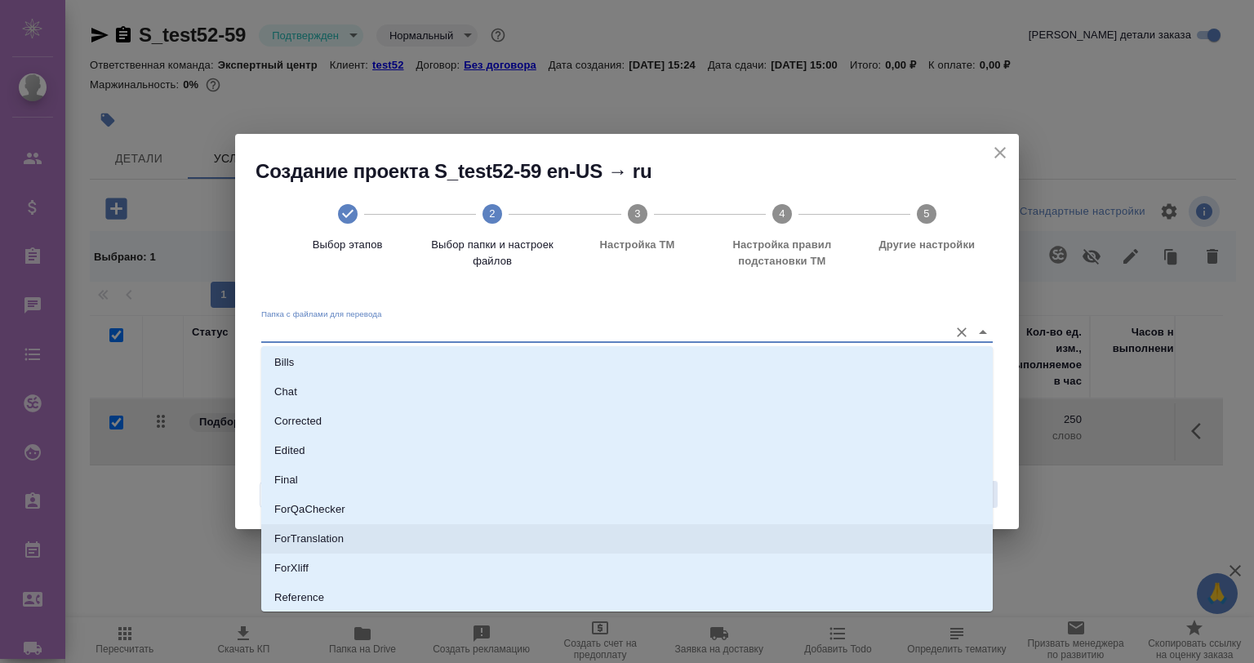
scroll to position [122, 0]
click at [340, 538] on li "Source" at bounding box center [627, 537] width 732 height 29
type input "Source"
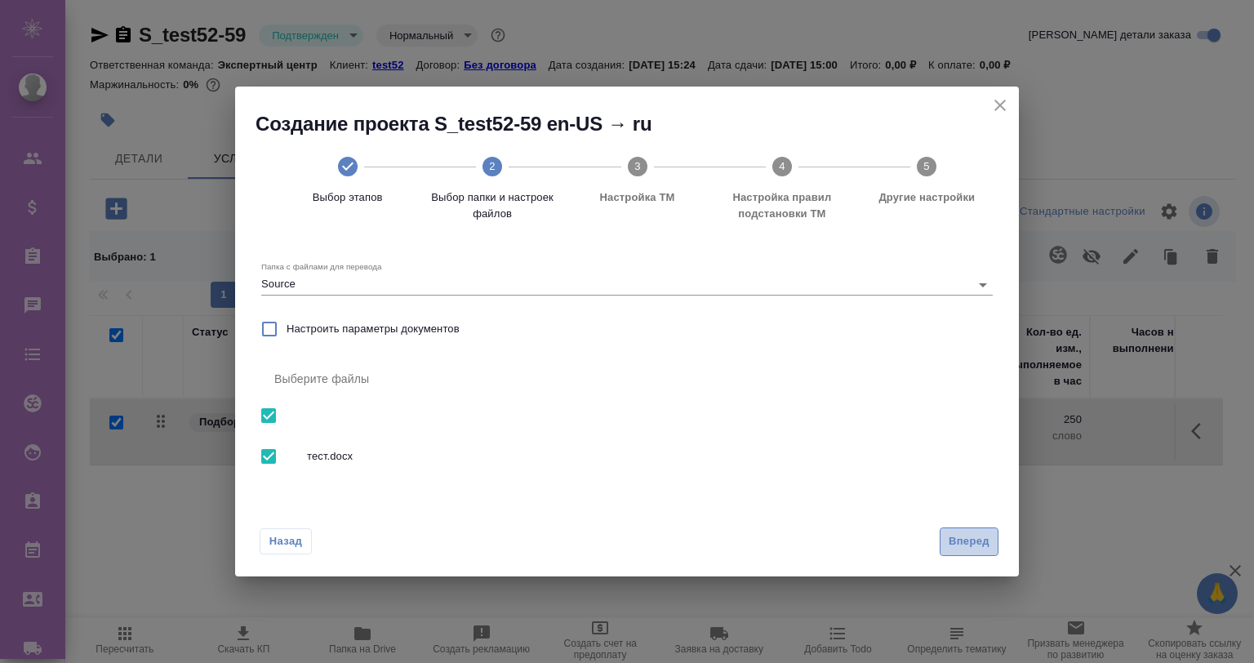
click at [965, 529] on button "Вперед" at bounding box center [969, 542] width 59 height 29
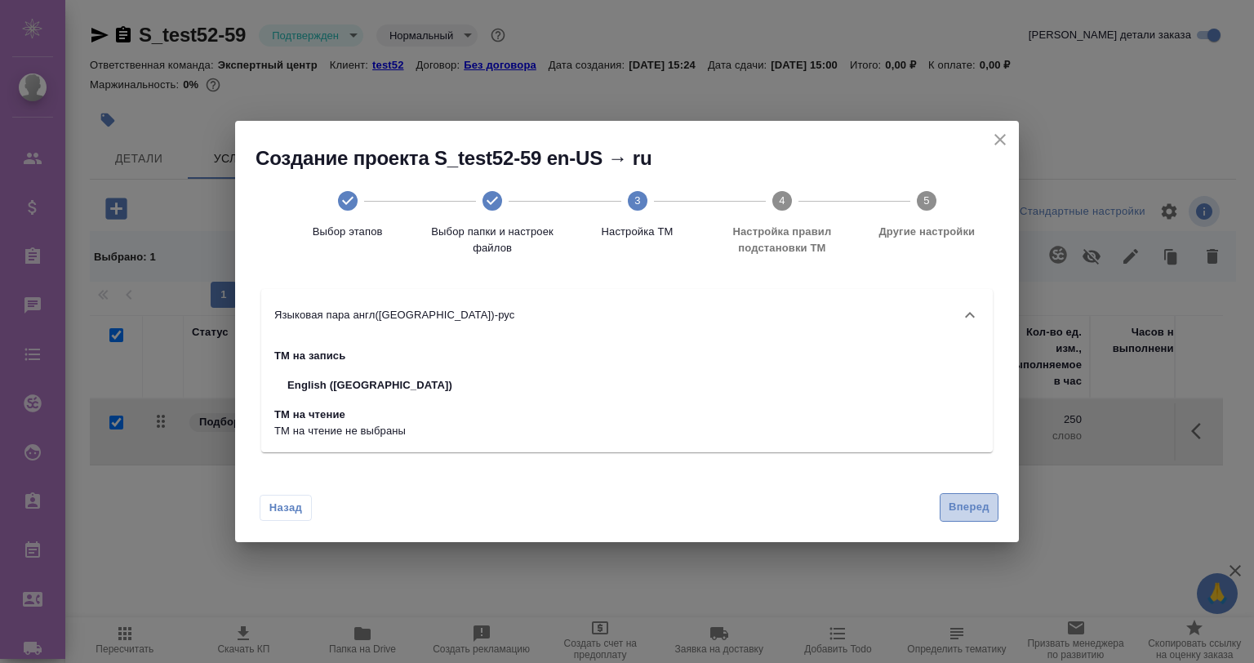
click at [947, 500] on button "Вперед" at bounding box center [969, 507] width 59 height 29
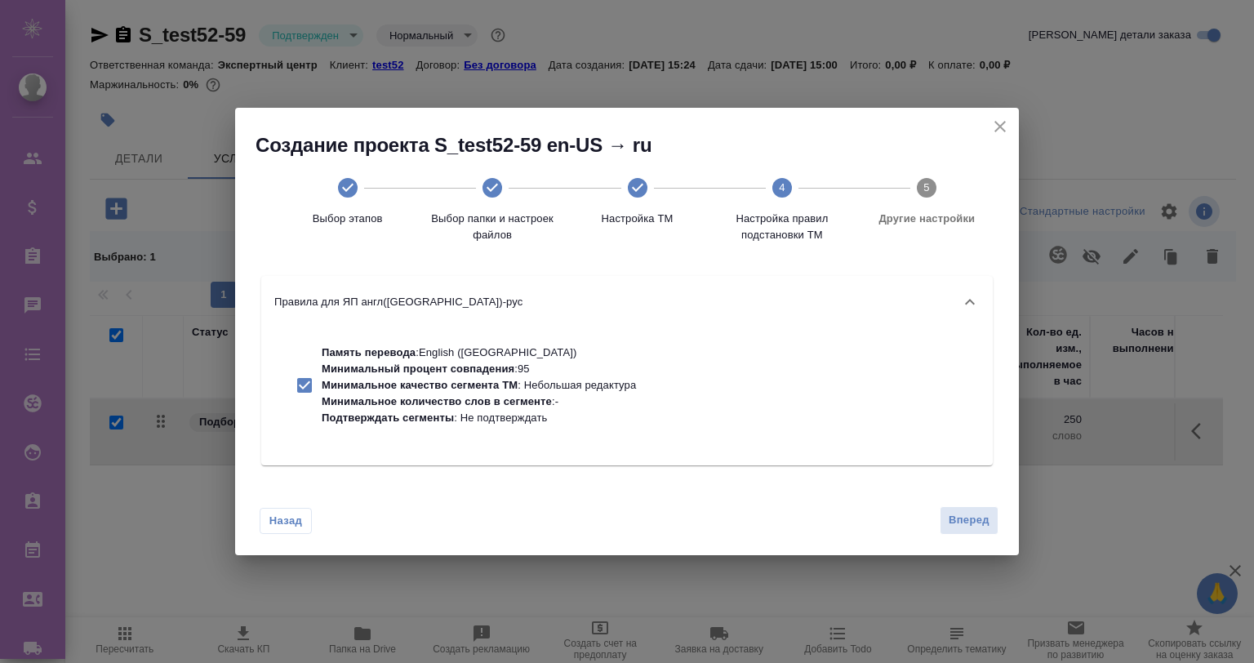
click at [498, 366] on p "Минимальный процент совпадения" at bounding box center [418, 369] width 193 height 12
click at [510, 386] on p "Минимальное качество сегмента ТМ" at bounding box center [420, 385] width 196 height 12
checkbox input "true"
click at [971, 519] on span "Вперед" at bounding box center [969, 520] width 41 height 19
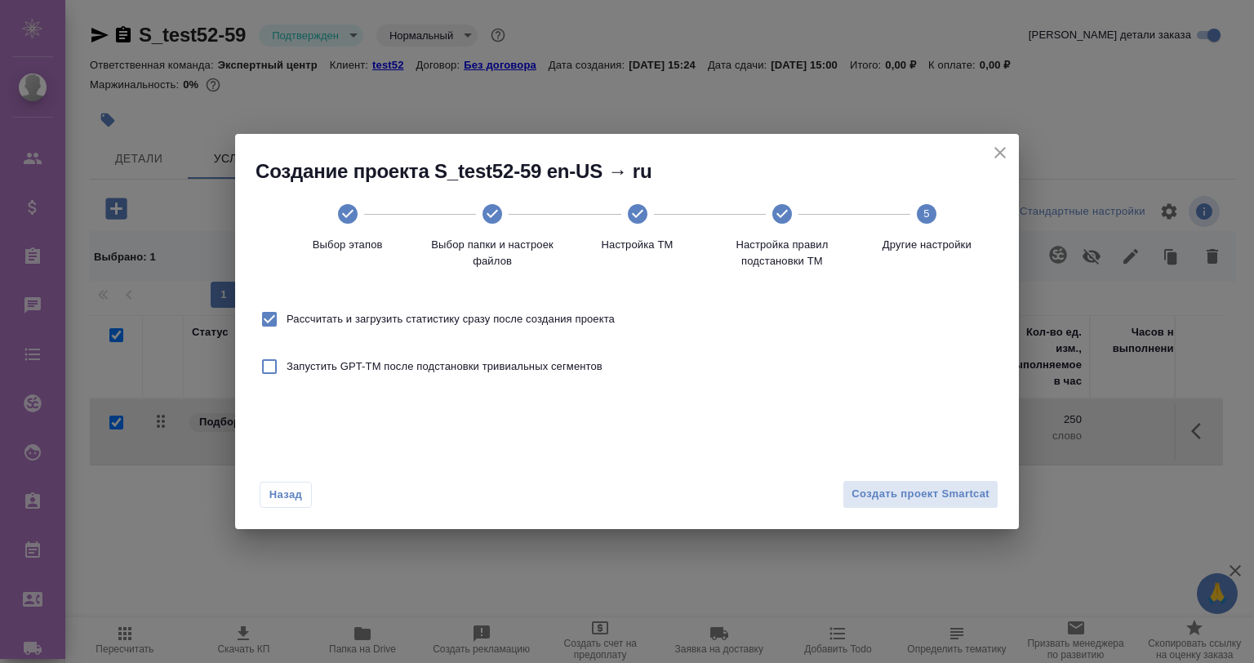
click at [394, 323] on span "Рассчитать и загрузить статистику сразу после создания проекта" at bounding box center [451, 319] width 328 height 16
click at [421, 317] on span "Рассчитать и загрузить статистику сразу после создания проекта" at bounding box center [451, 319] width 328 height 16
click at [287, 317] on input "Рассчитать и загрузить статистику сразу после создания проекта" at bounding box center [269, 319] width 34 height 34
click at [425, 319] on span "Рассчитать и загрузить статистику сразу после создания проекта" at bounding box center [451, 319] width 328 height 16
click at [287, 319] on input "Рассчитать и загрузить статистику сразу после создания проекта" at bounding box center [269, 319] width 34 height 34
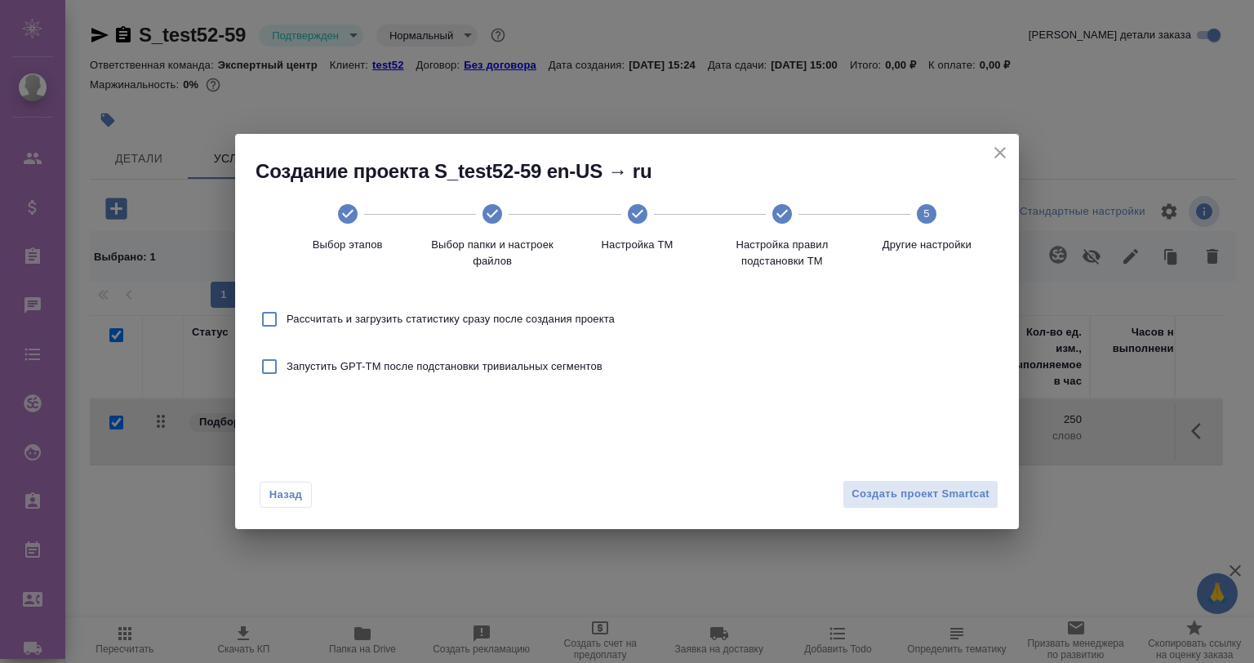
checkbox input "true"
click at [923, 486] on span "Создать проект Smartcat" at bounding box center [921, 494] width 138 height 19
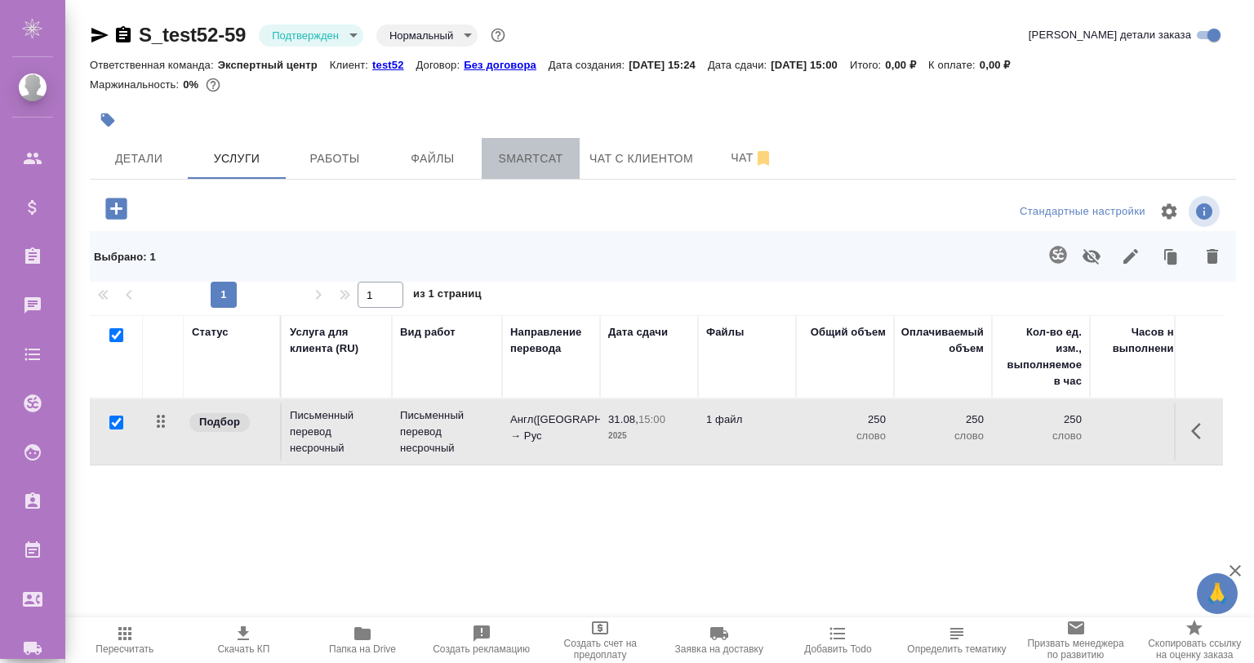
click at [540, 157] on span "Smartcat" at bounding box center [531, 159] width 78 height 20
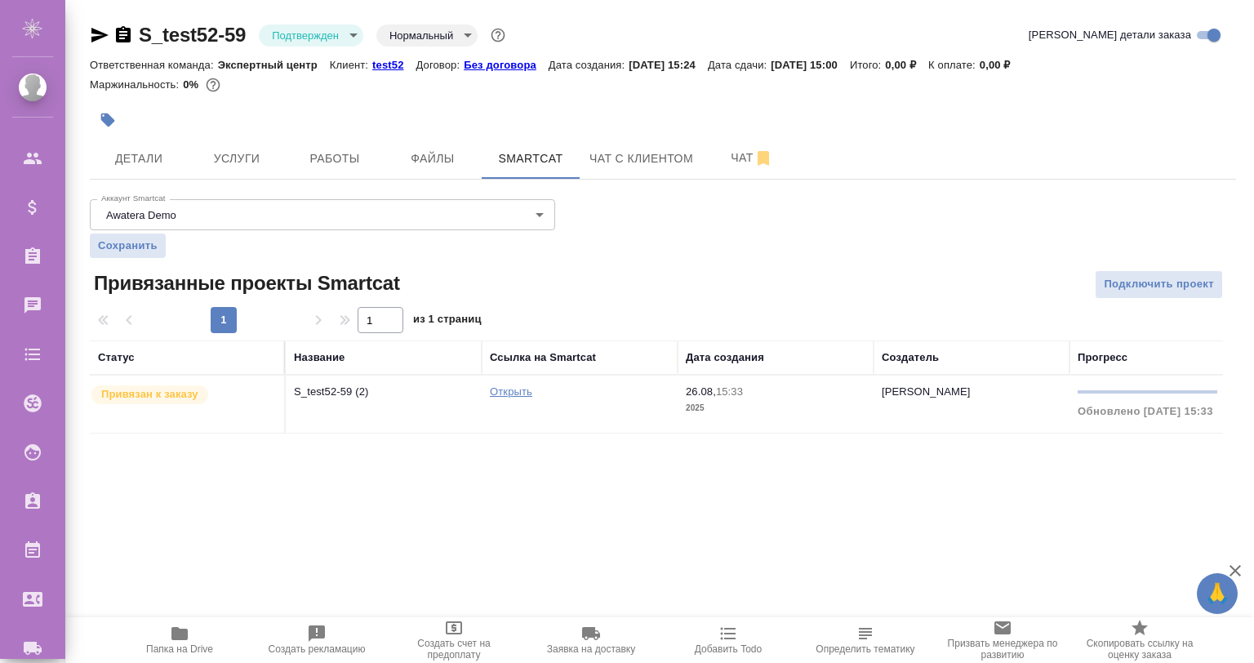
click at [331, 405] on td "S_test52-59 (2)" at bounding box center [384, 404] width 196 height 57
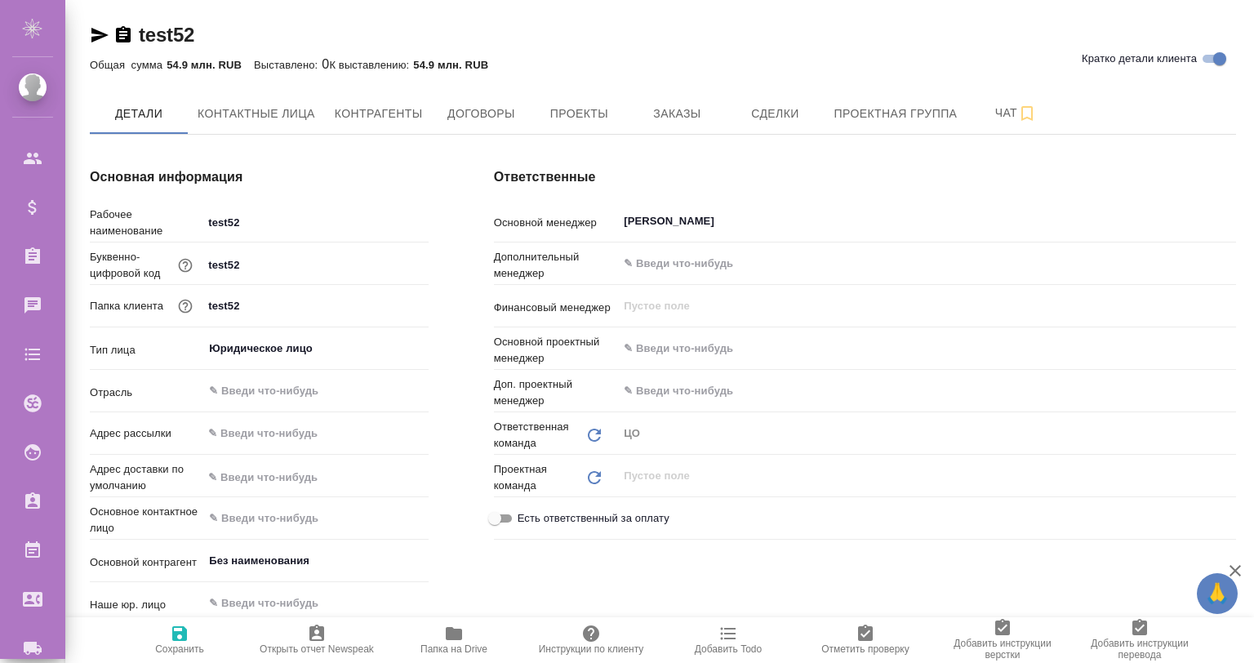
type textarea "x"
click at [598, 108] on span "Проекты" at bounding box center [579, 114] width 78 height 20
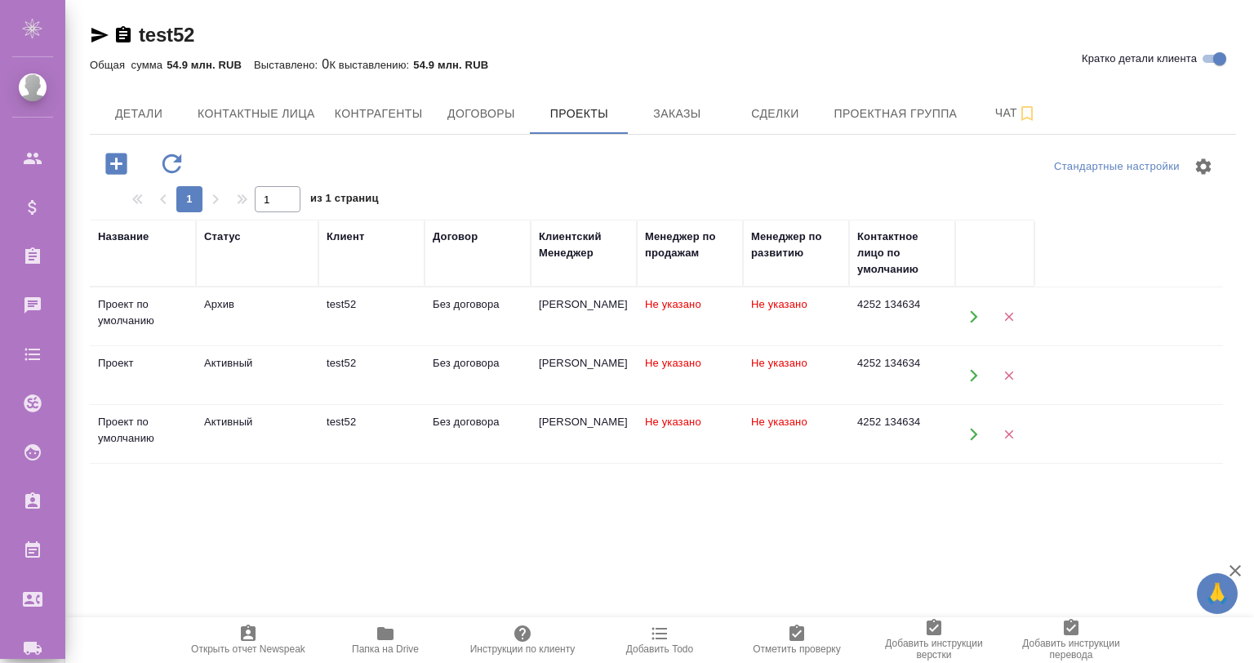
click at [212, 313] on div "Активный" at bounding box center [257, 304] width 106 height 16
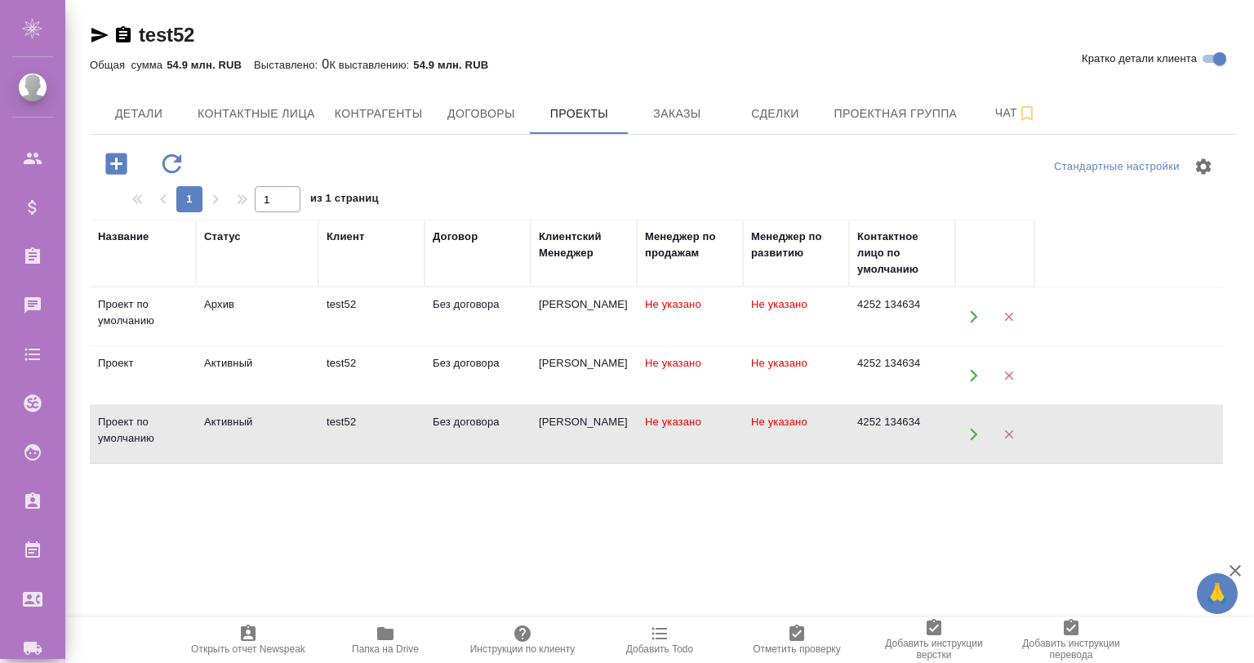
click at [212, 313] on div "Активный" at bounding box center [257, 304] width 106 height 16
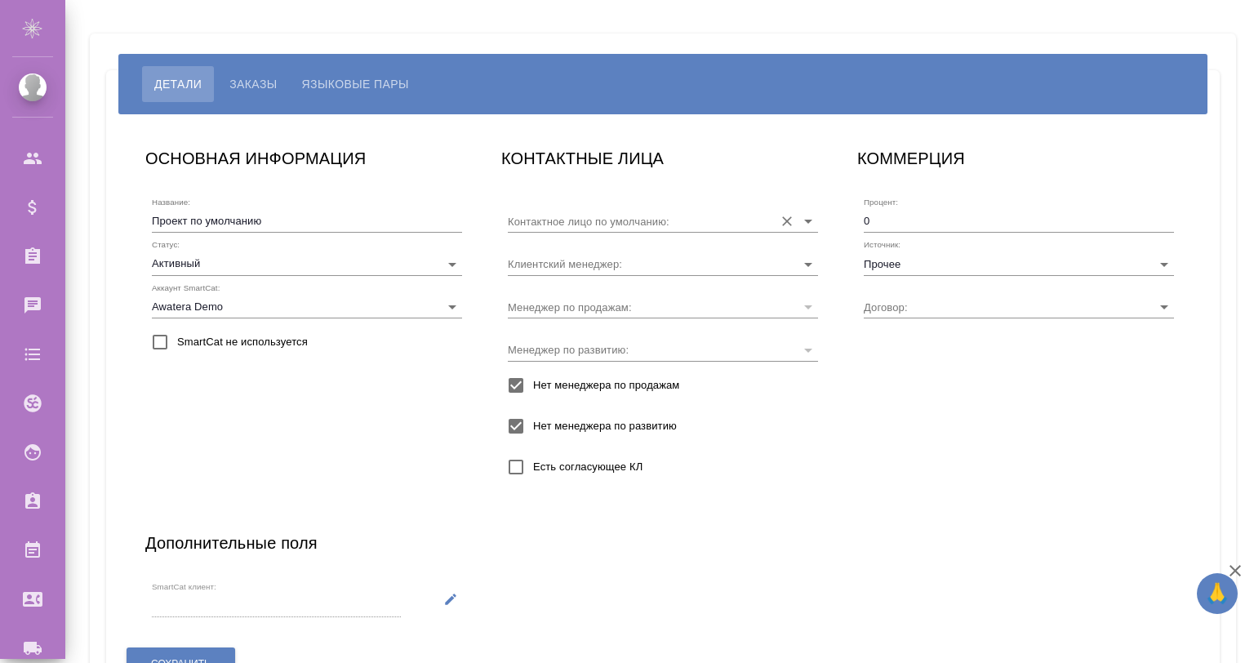
type input "4252 134634"
type input "Без договора"
type input "[PERSON_NAME]"
click at [320, 72] on button "Языковые пары" at bounding box center [355, 84] width 131 height 36
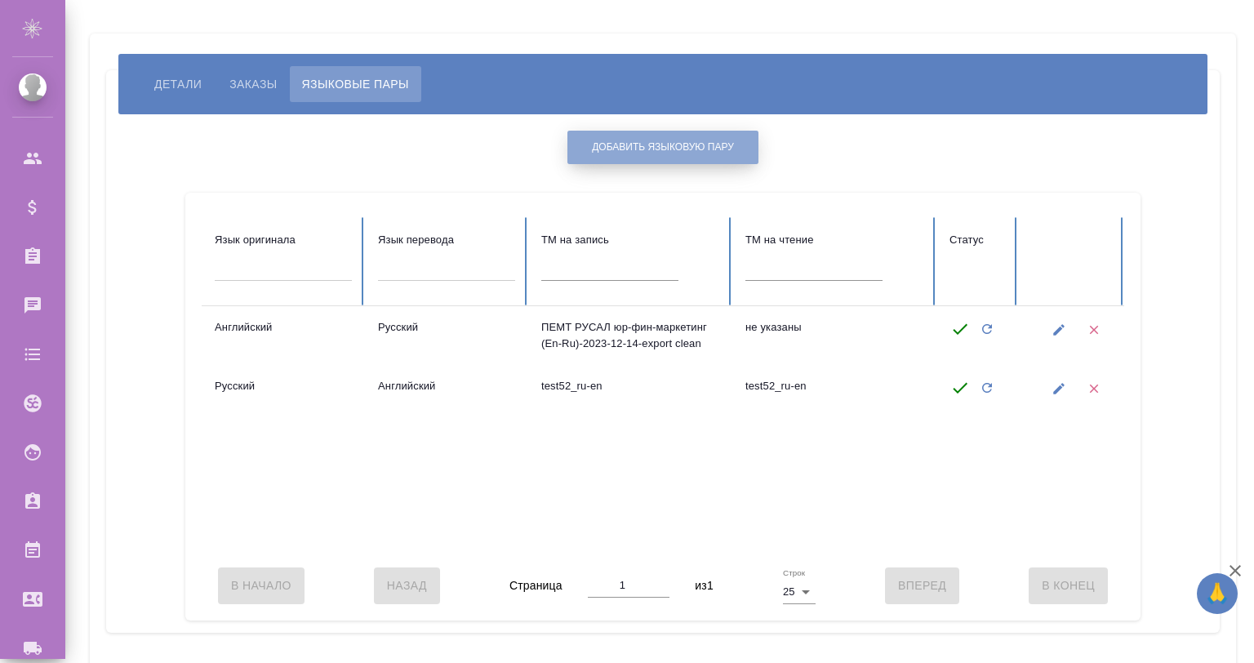
click at [650, 140] on span "Добавить языковую пару" at bounding box center [663, 147] width 142 height 14
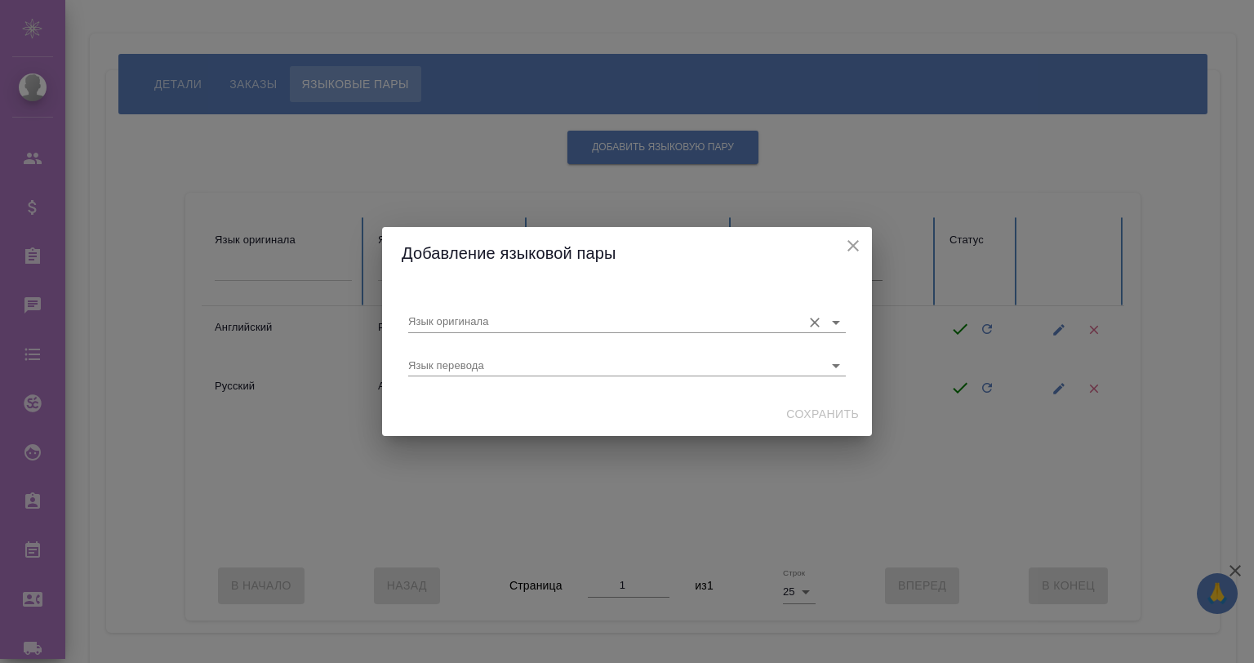
click at [483, 314] on input "Язык оригинала" at bounding box center [600, 322] width 385 height 20
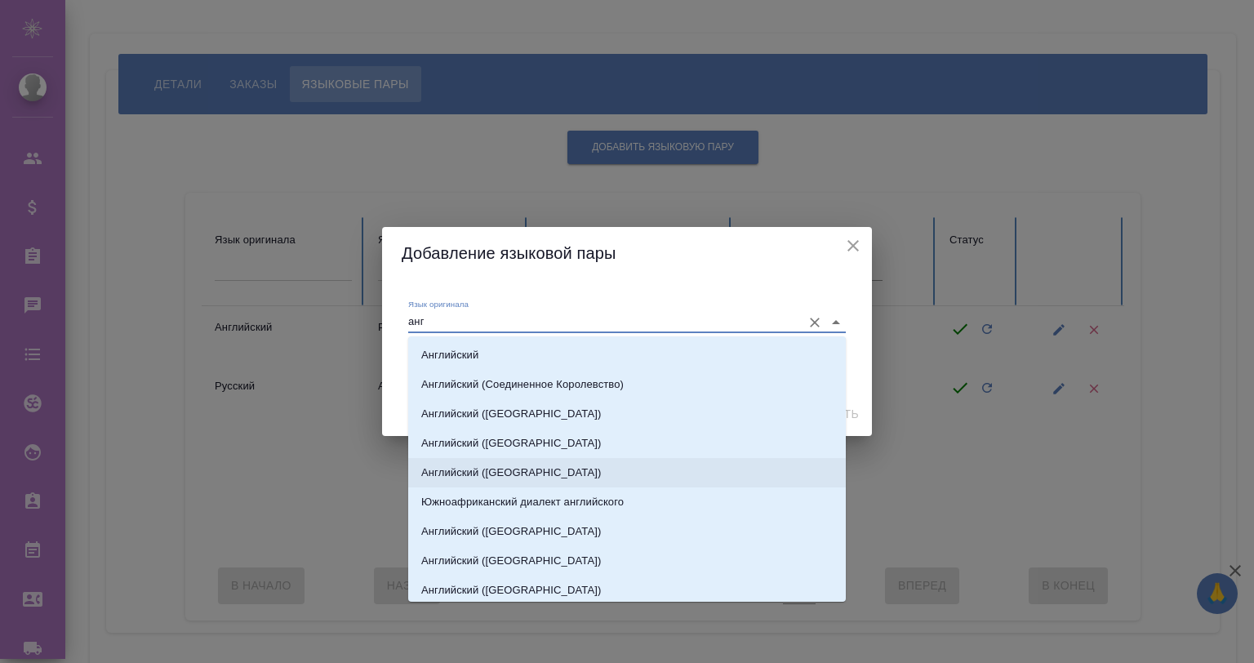
click at [492, 461] on li "Английский ([GEOGRAPHIC_DATA])" at bounding box center [627, 472] width 438 height 29
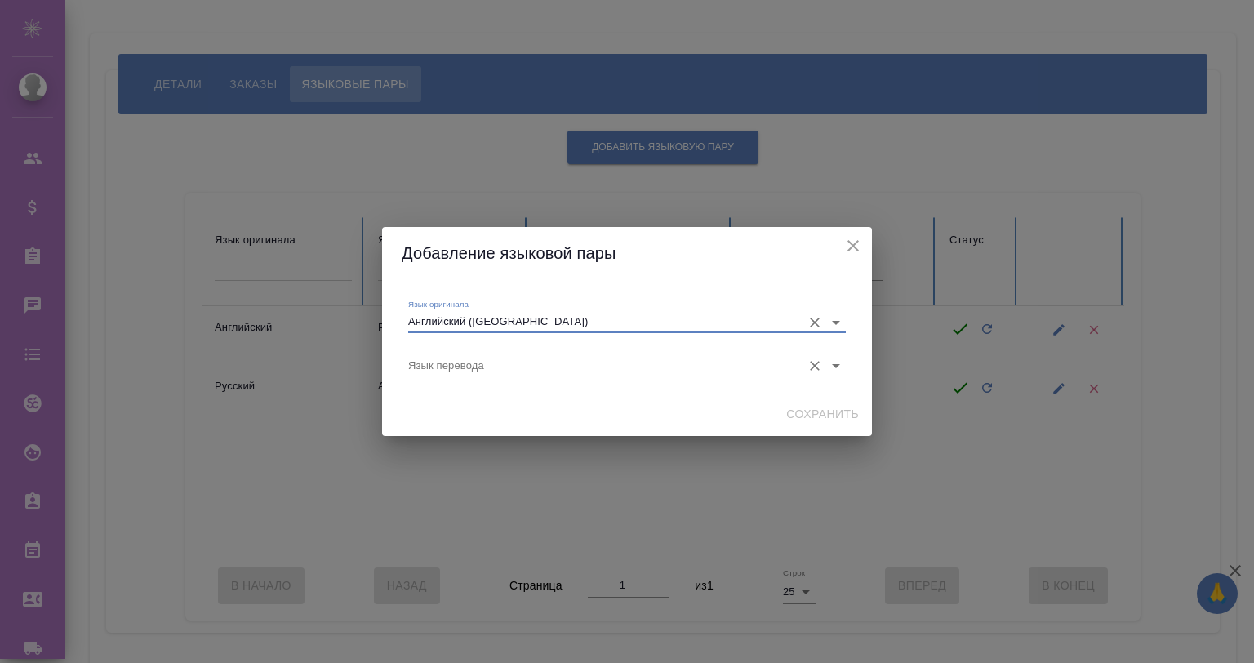
type input "Английский ([GEOGRAPHIC_DATA])"
click at [457, 363] on input "Язык перевода" at bounding box center [600, 366] width 385 height 20
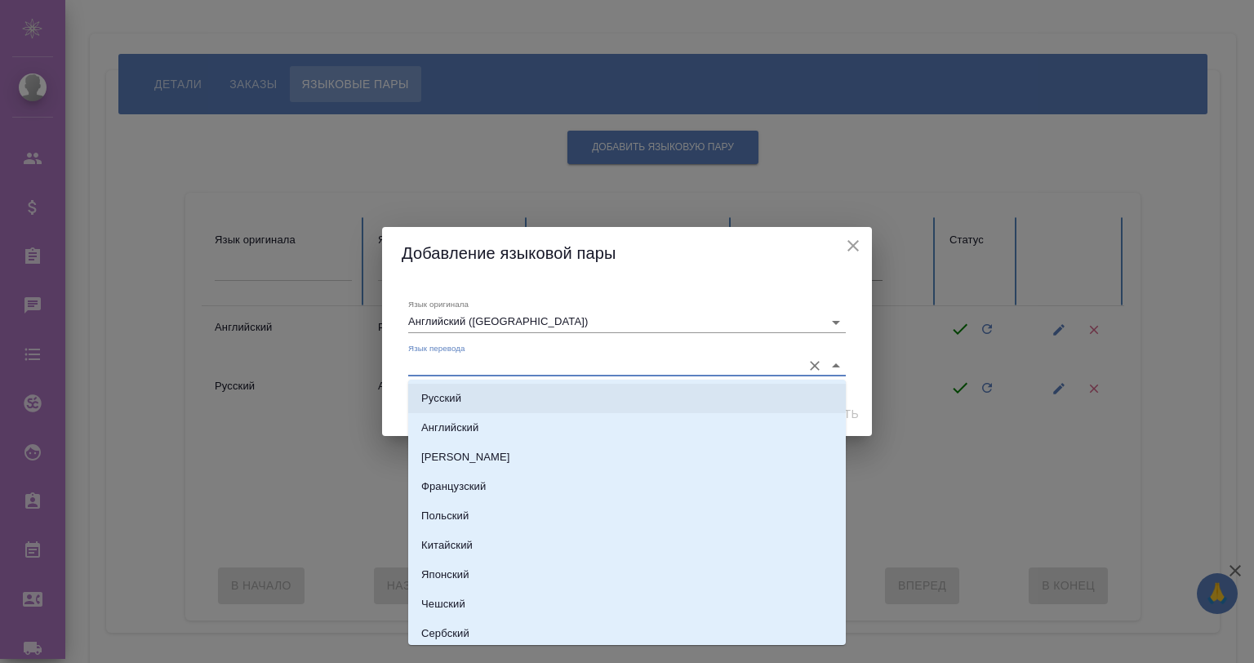
click at [464, 402] on li "Русский" at bounding box center [627, 398] width 438 height 29
type input "Русский"
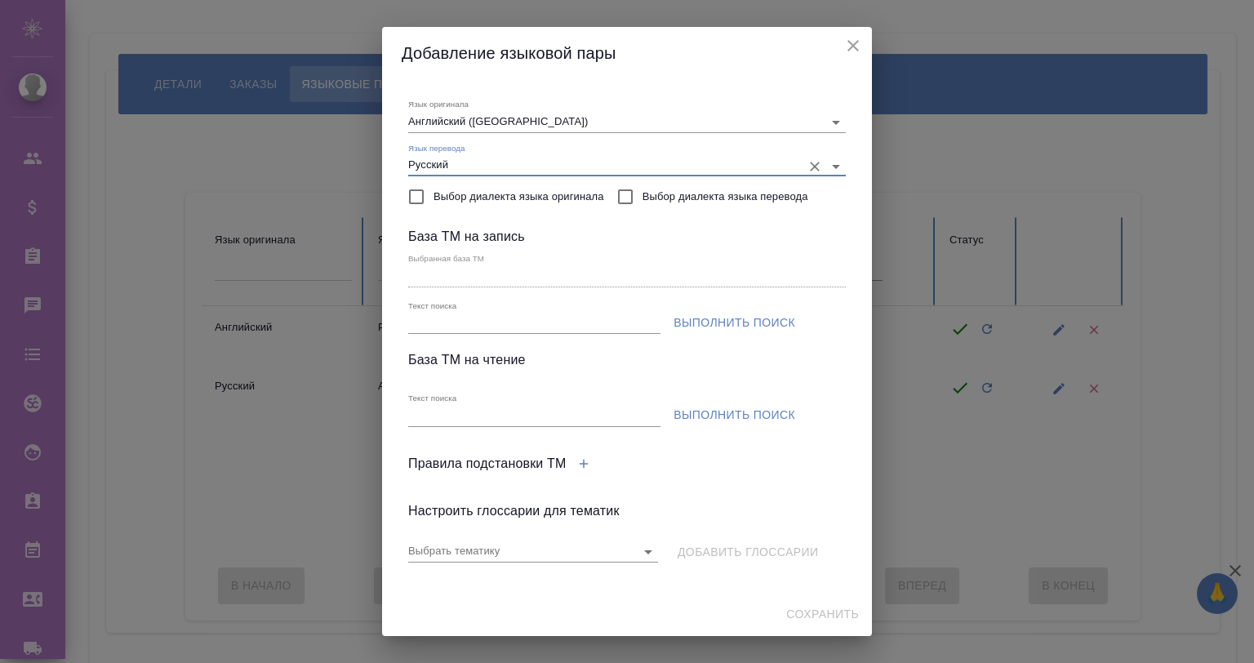
click at [738, 316] on span "Выполнить поиск" at bounding box center [735, 323] width 122 height 20
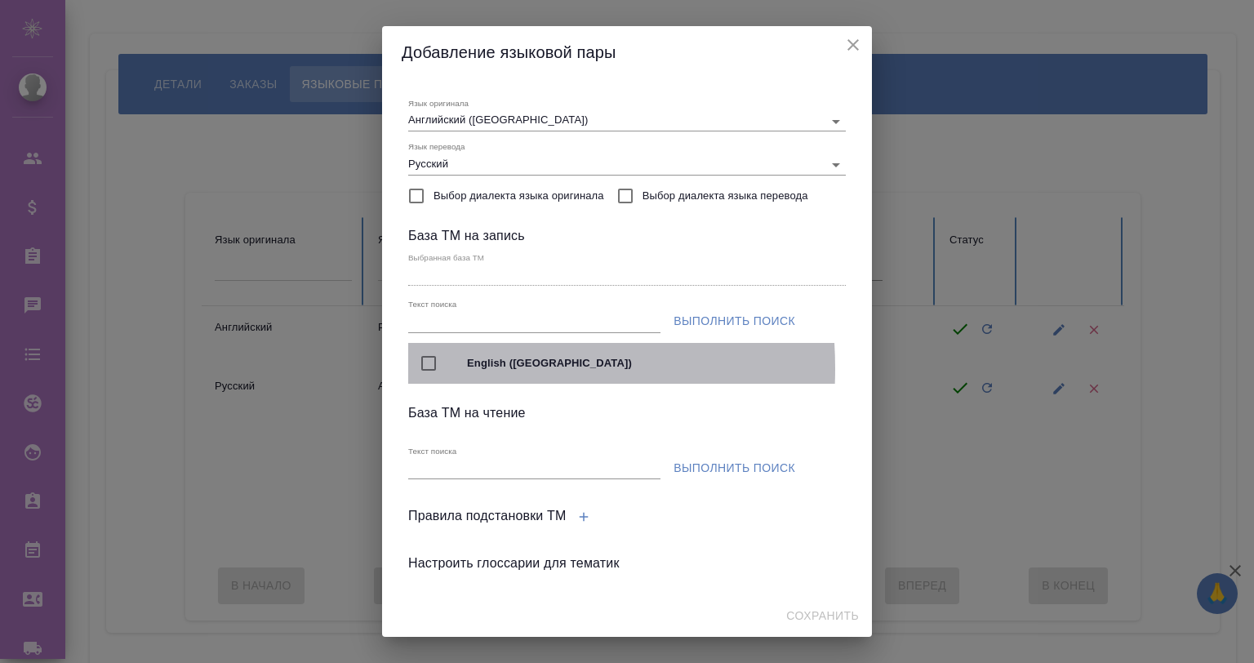
click at [422, 368] on input "checkbox" at bounding box center [429, 363] width 34 height 34
type input "English ([GEOGRAPHIC_DATA])"
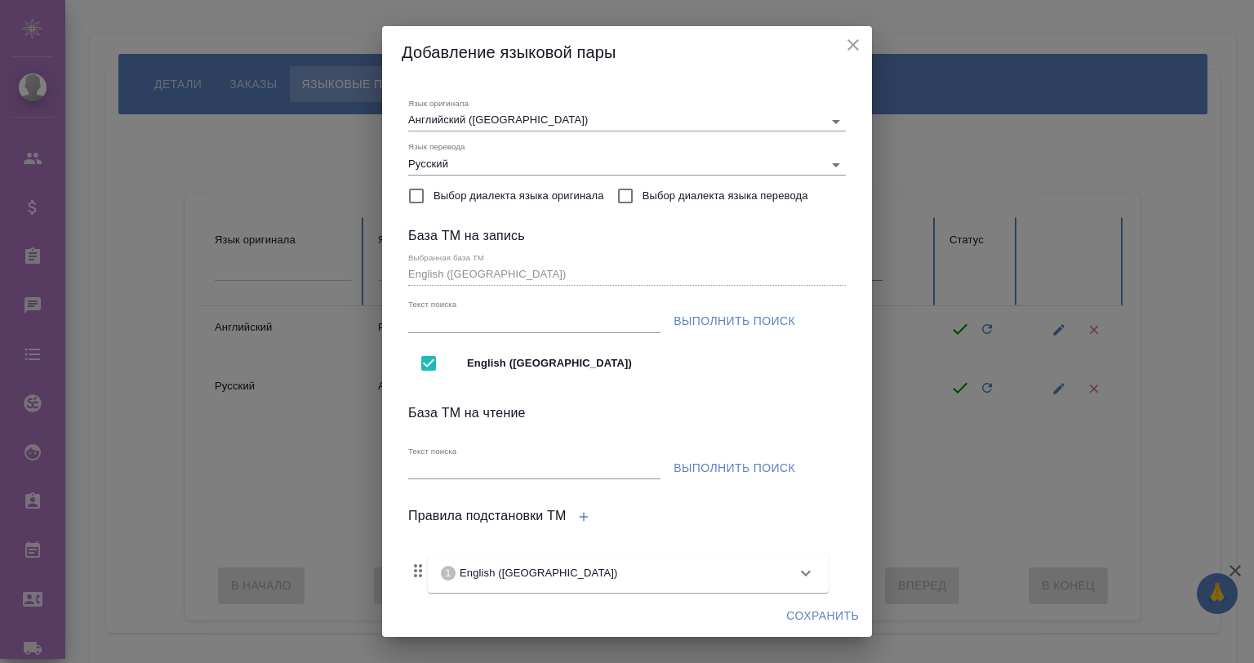
click at [720, 464] on span "Выполнить поиск" at bounding box center [735, 468] width 122 height 20
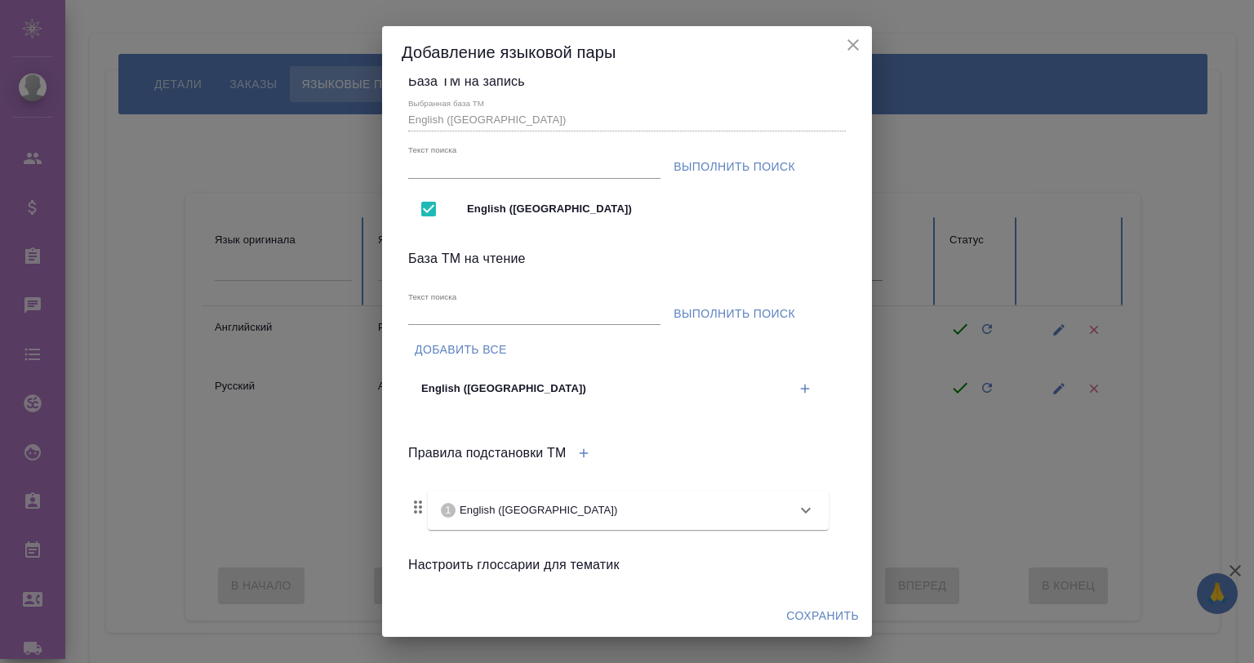
scroll to position [153, 0]
click at [798, 388] on icon "button" at bounding box center [805, 390] width 15 height 15
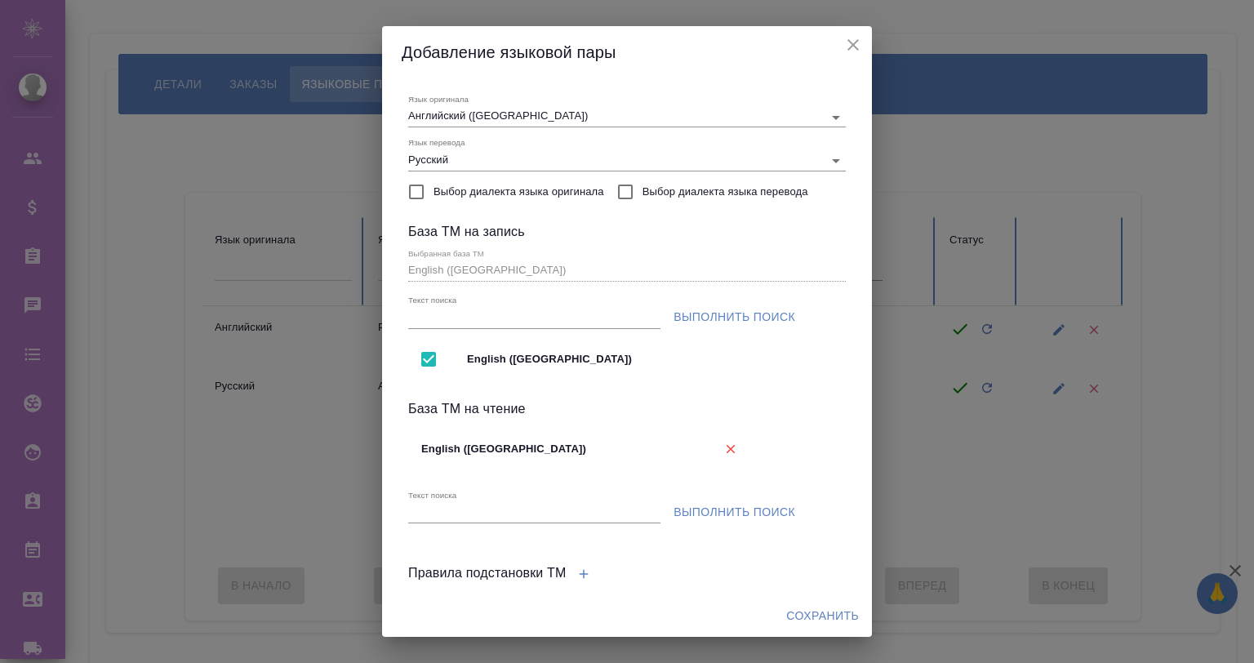
scroll to position [0, 0]
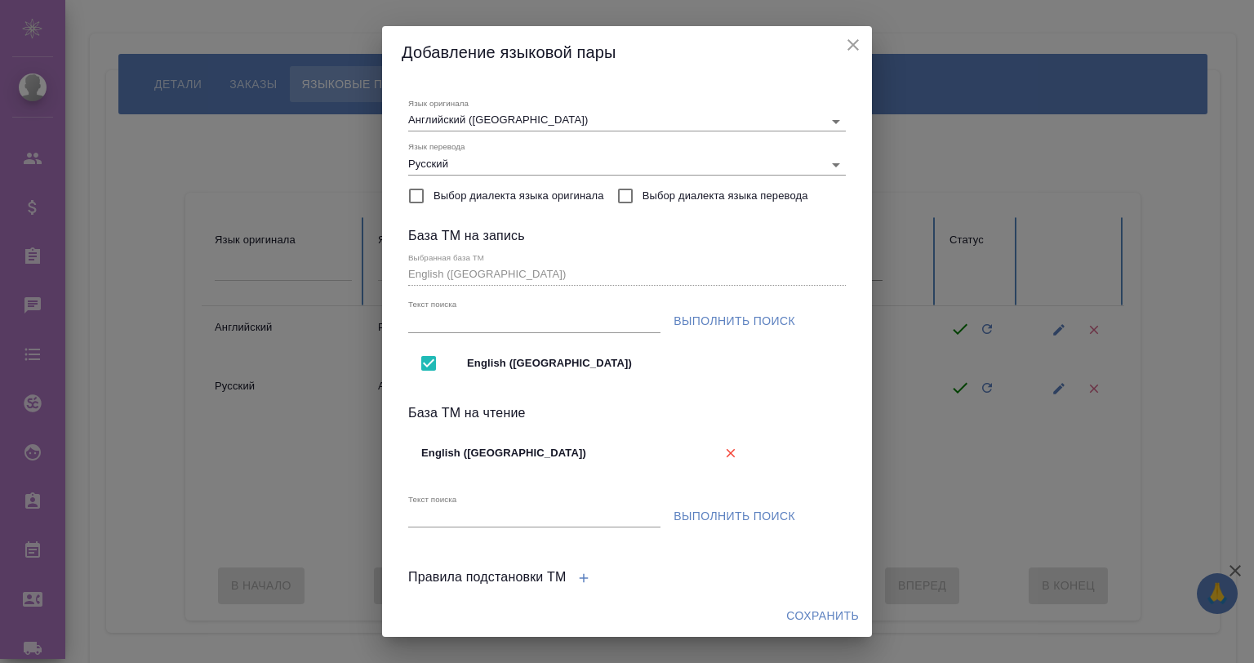
click at [433, 189] on input "Выбор диалекта языка оригинала" at bounding box center [416, 196] width 34 height 34
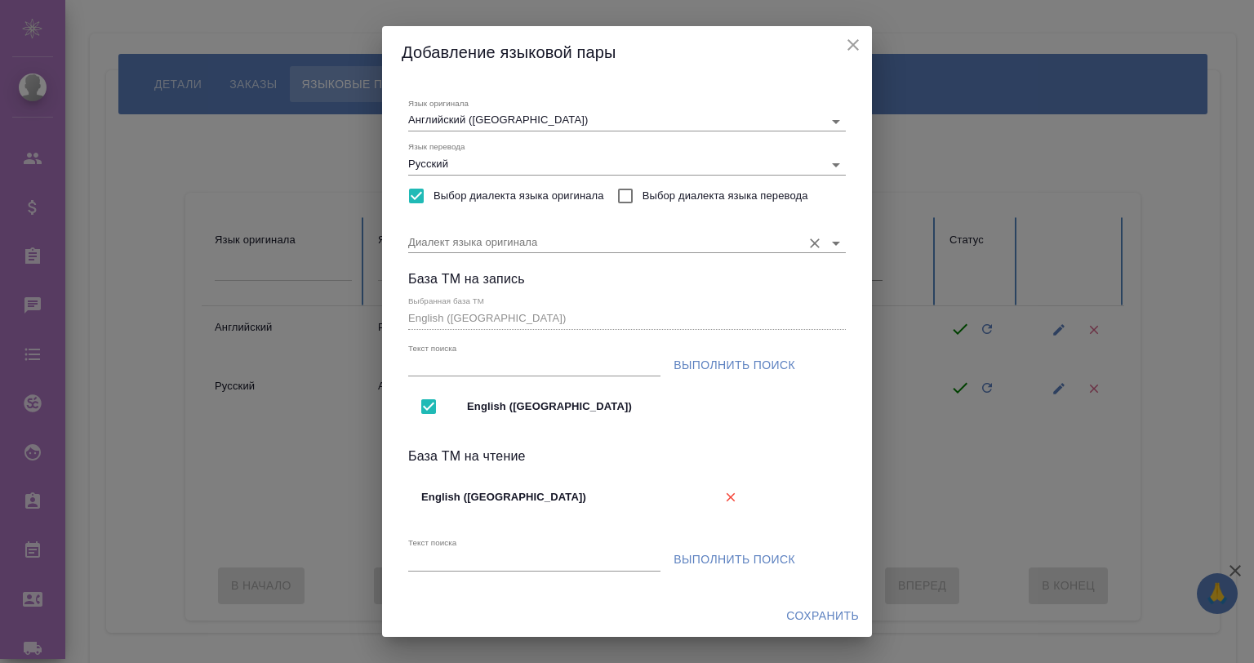
click at [519, 238] on input "Диалект языка оригинала" at bounding box center [600, 243] width 385 height 20
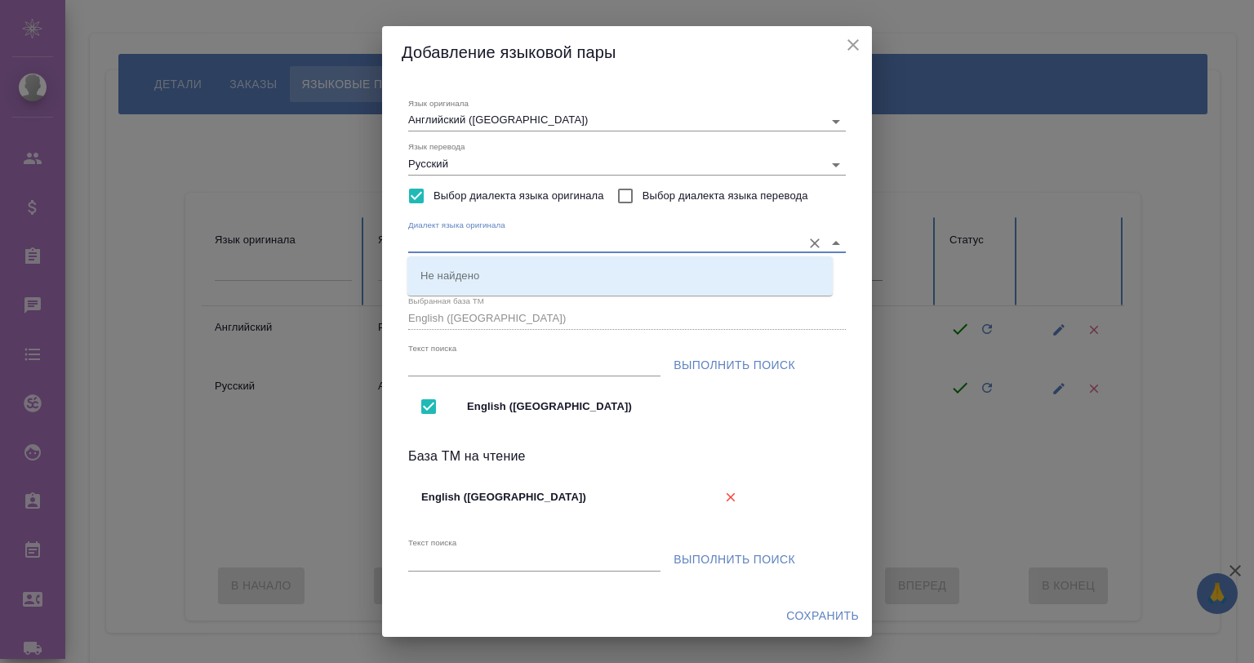
click at [519, 238] on input "Диалект языка оригинала" at bounding box center [600, 243] width 385 height 20
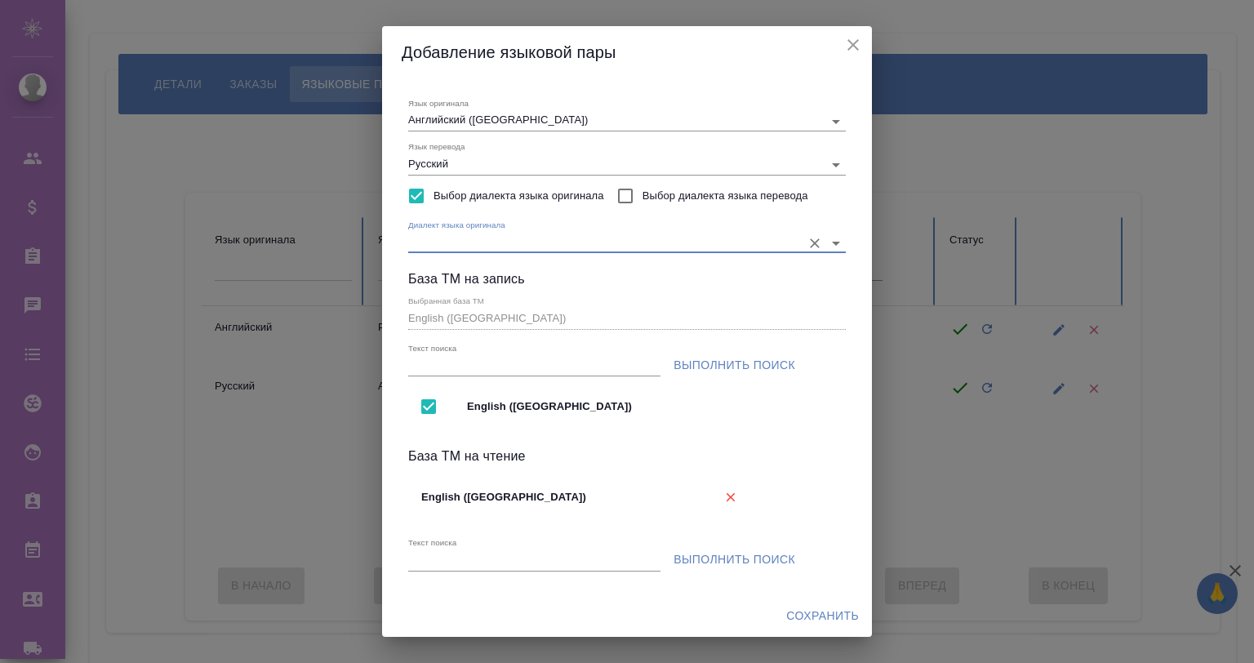
click at [642, 183] on input "Выбор диалекта языка перевода" at bounding box center [625, 196] width 34 height 34
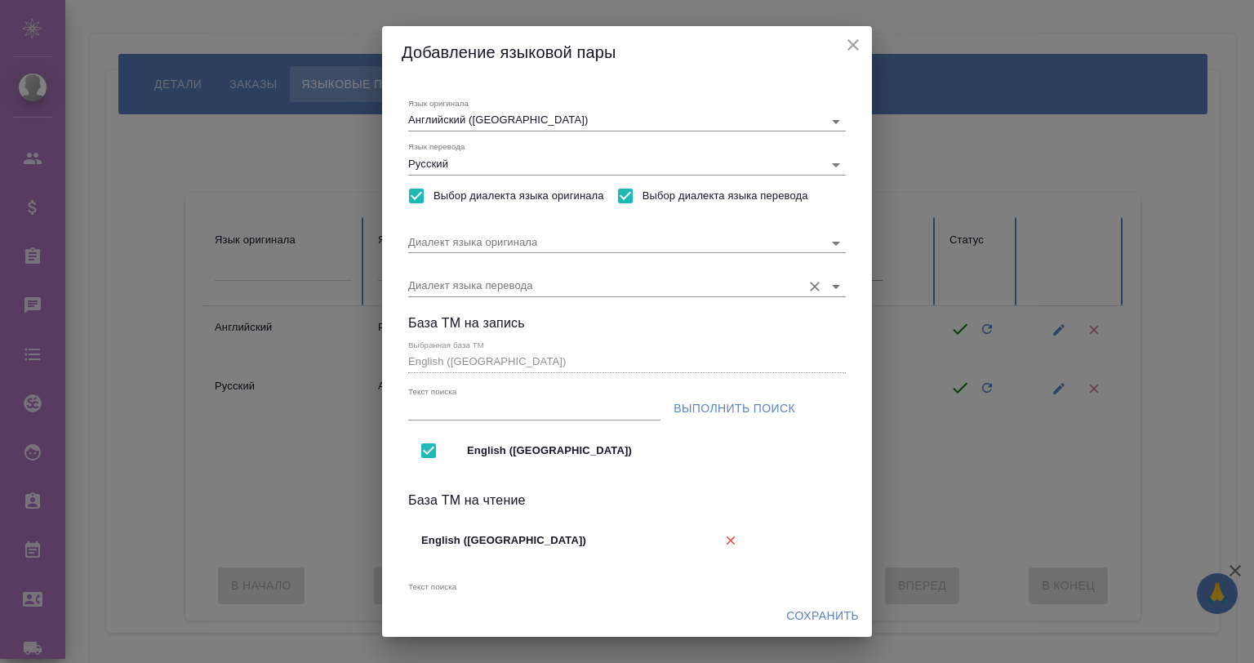
click at [629, 265] on div "Диалект языка перевода" at bounding box center [627, 279] width 438 height 33
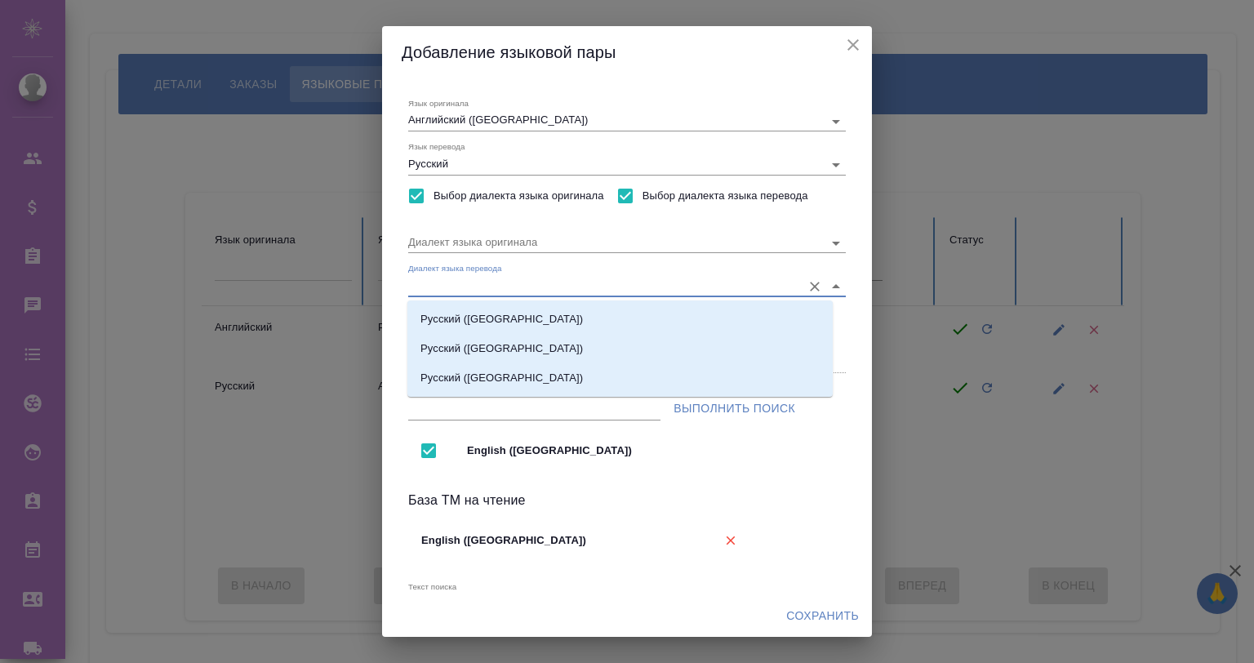
click at [627, 278] on input "Диалект языка перевода" at bounding box center [600, 286] width 385 height 20
click at [627, 287] on input "Диалект языка перевода" at bounding box center [600, 286] width 385 height 20
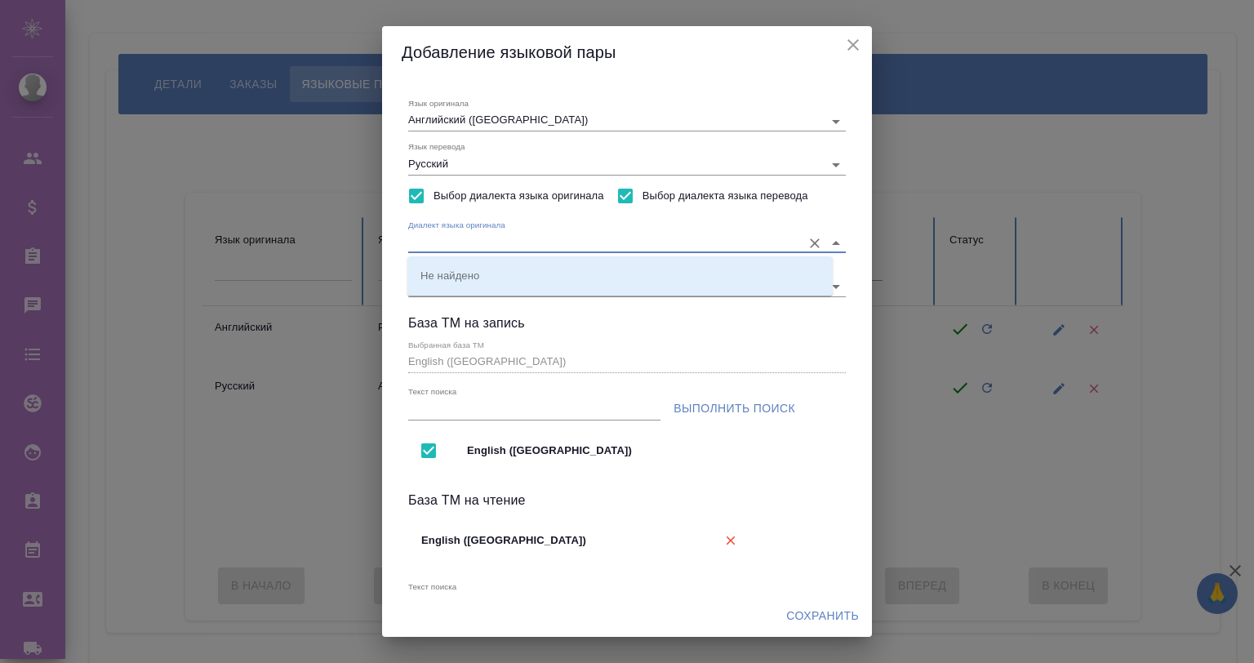
click at [585, 236] on input "Диалект языка оригинала" at bounding box center [600, 243] width 385 height 20
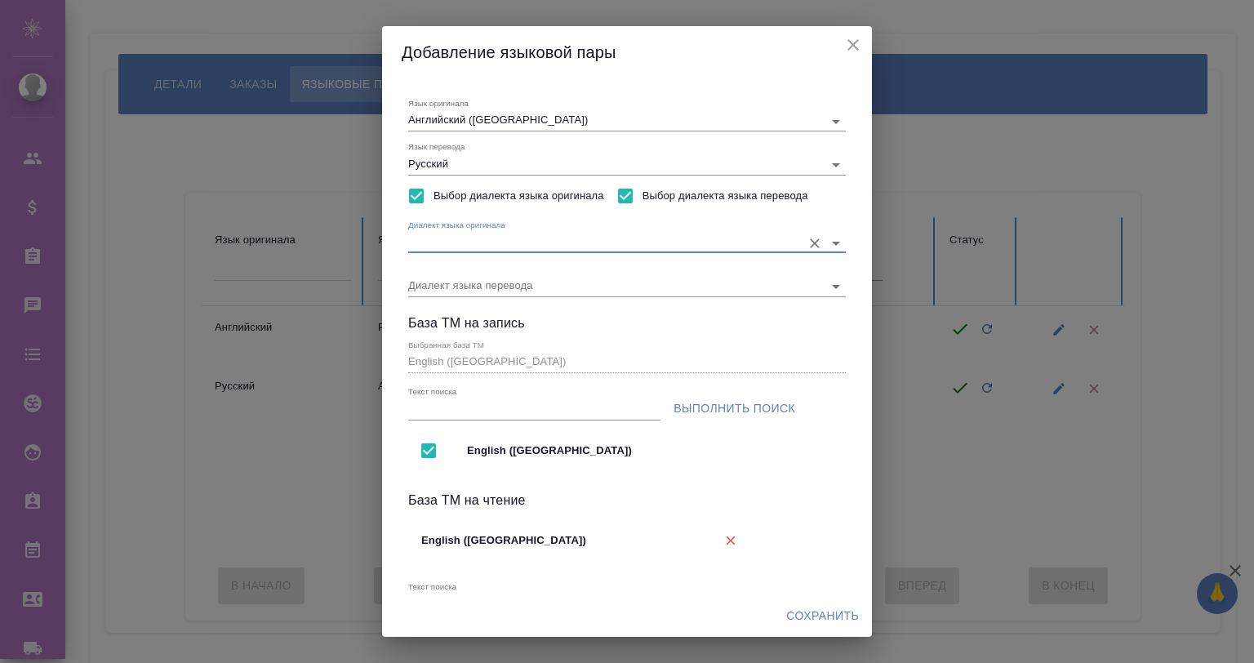
click at [523, 202] on span "Выбор диалекта языка оригинала" at bounding box center [519, 196] width 171 height 16
click at [434, 202] on input "Выбор диалекта языка оригинала" at bounding box center [416, 196] width 34 height 34
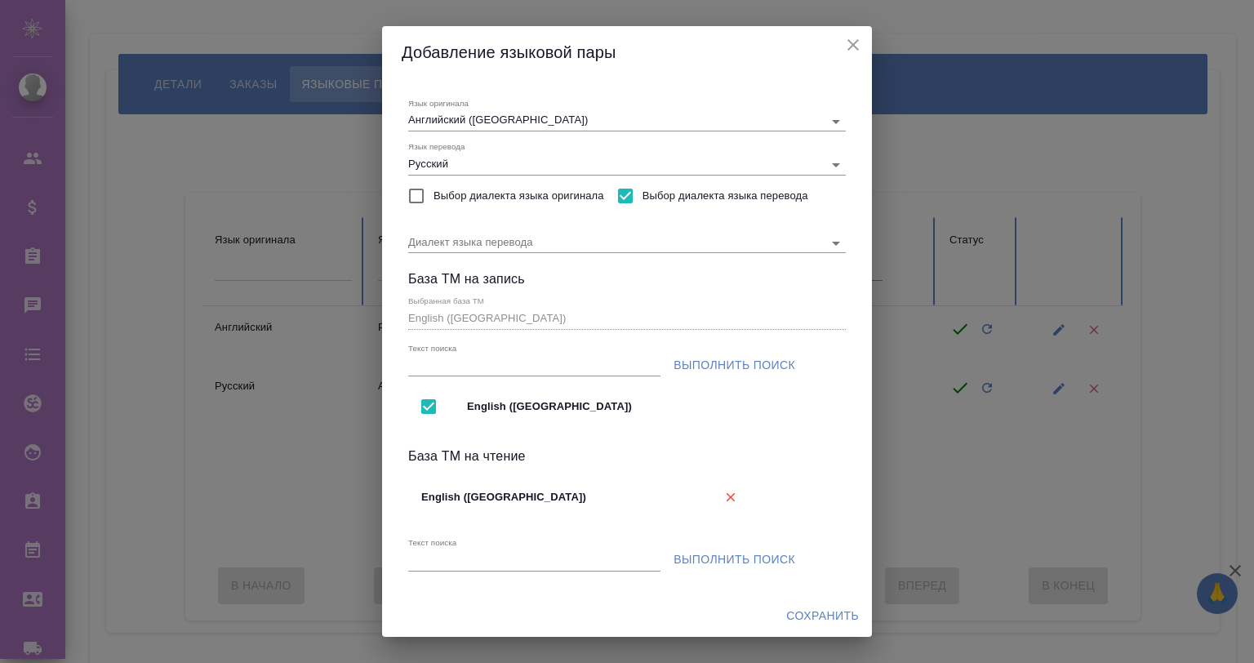
click at [620, 193] on input "Выбор диалекта языка перевода" at bounding box center [625, 196] width 34 height 34
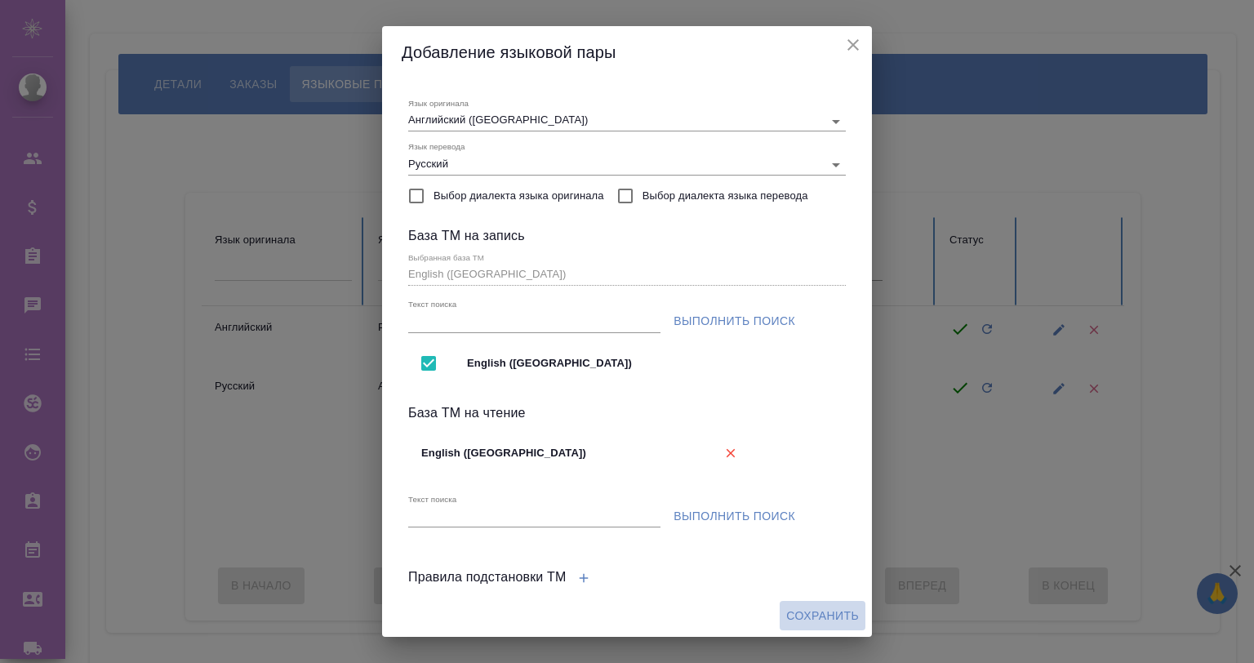
click at [810, 613] on span "Сохранить" at bounding box center [822, 616] width 73 height 20
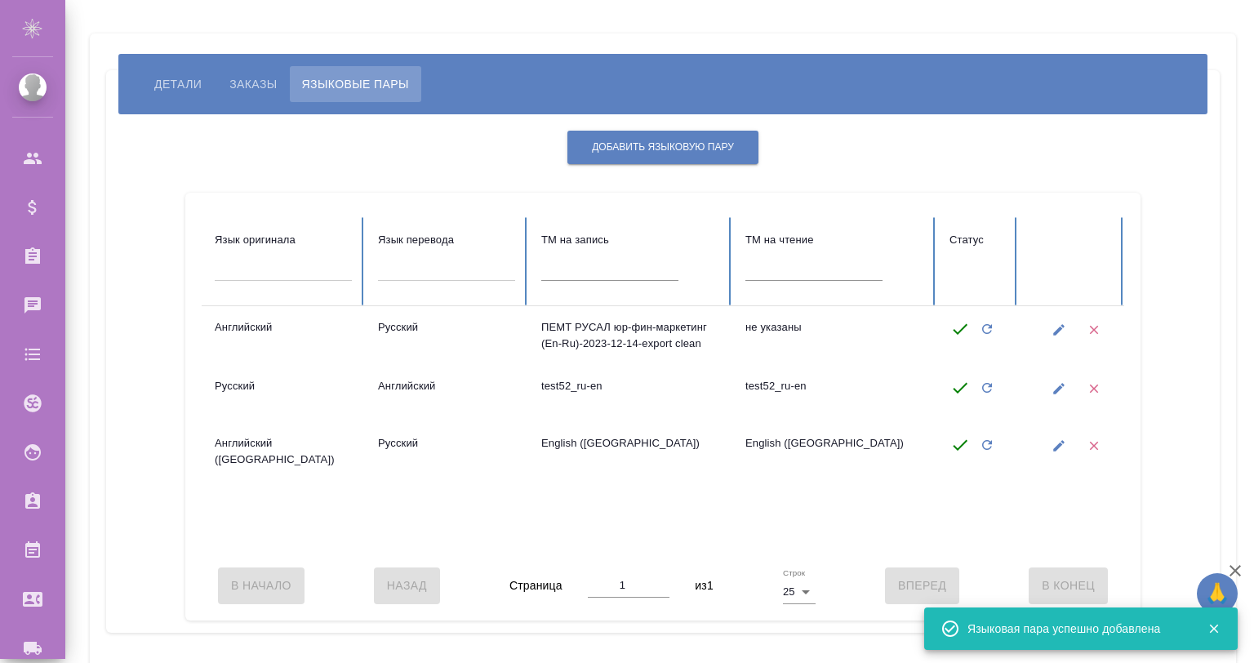
click at [1238, 577] on icon "button" at bounding box center [1236, 571] width 20 height 20
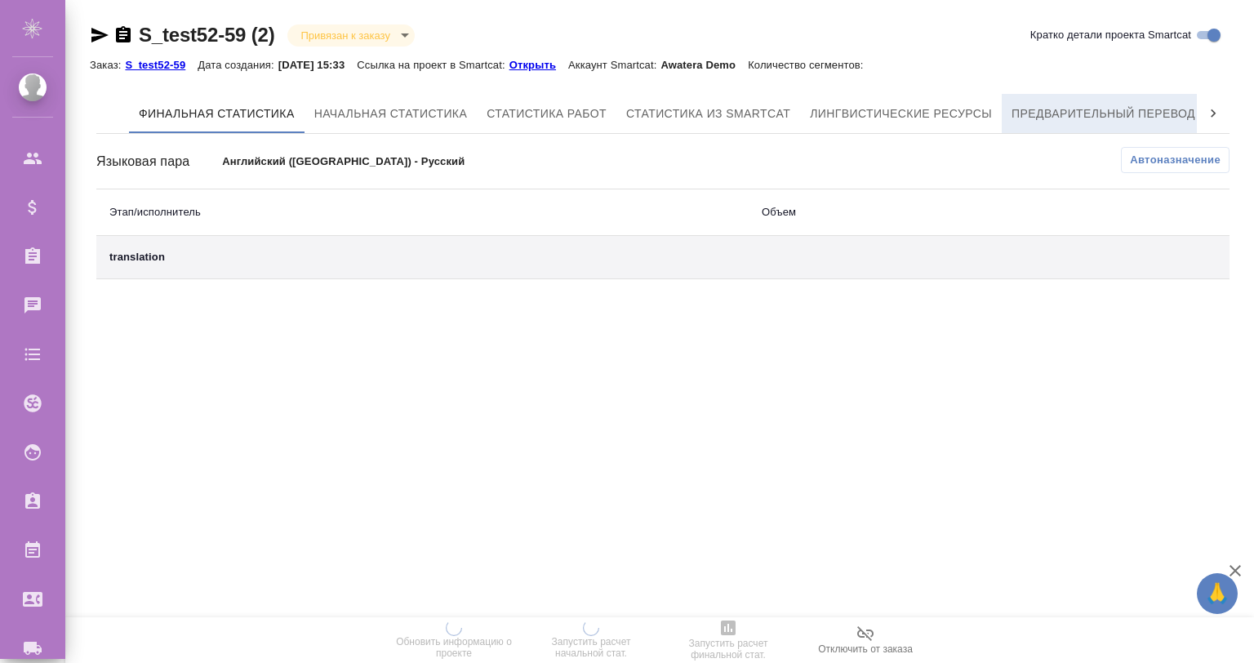
click at [1118, 102] on button "Предварительный перевод" at bounding box center [1103, 113] width 203 height 39
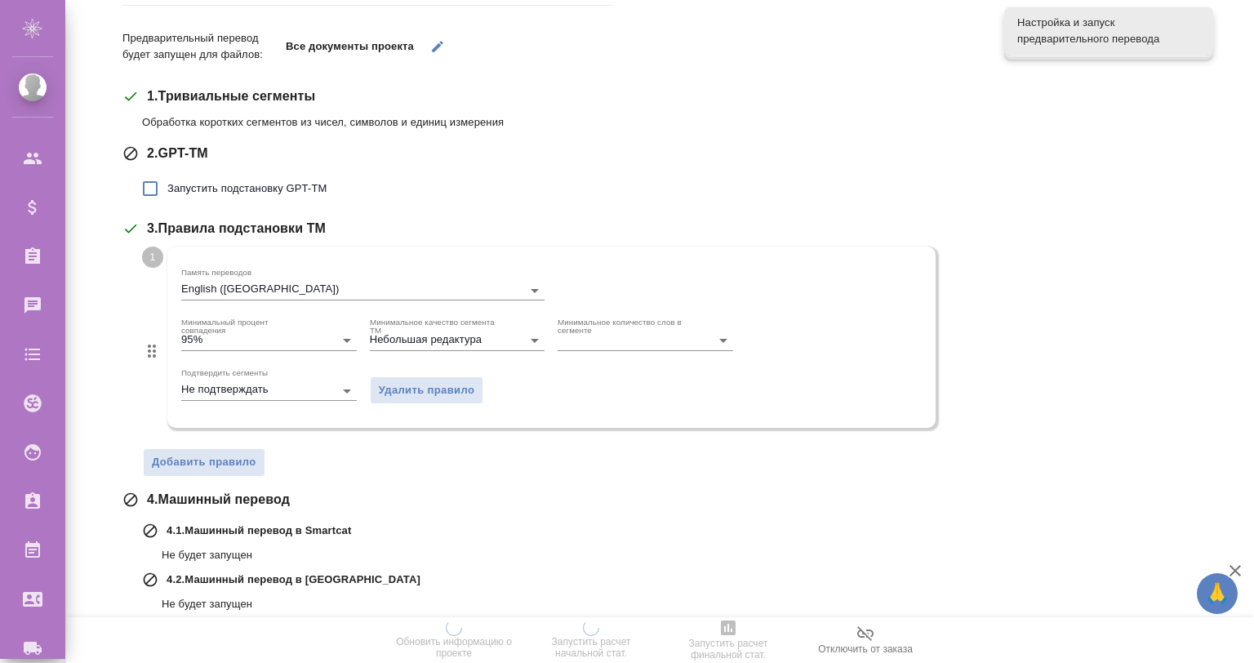
scroll to position [350, 0]
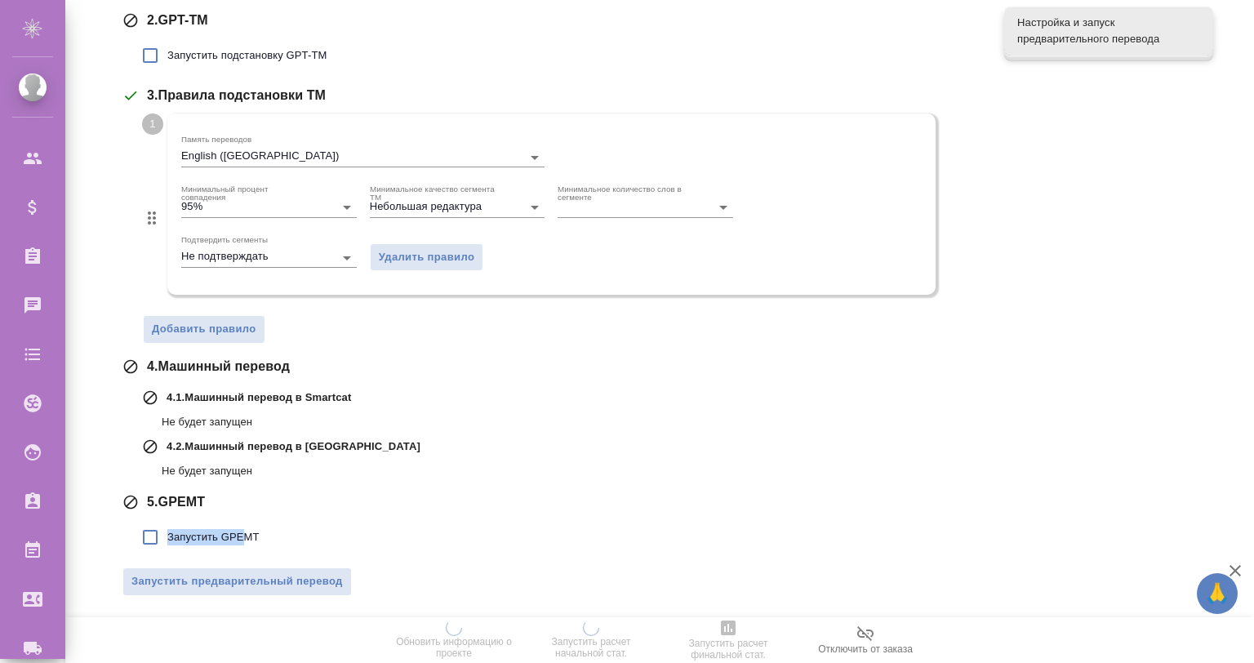
drag, startPoint x: 249, startPoint y: 519, endPoint x: 240, endPoint y: 526, distance: 11.1
click at [240, 526] on label "Запустить GPEMT" at bounding box center [196, 537] width 127 height 34
click at [241, 532] on span "Запустить GPEMT" at bounding box center [213, 537] width 92 height 16
click at [167, 532] on input "Запустить GPEMT" at bounding box center [150, 537] width 34 height 34
checkbox input "true"
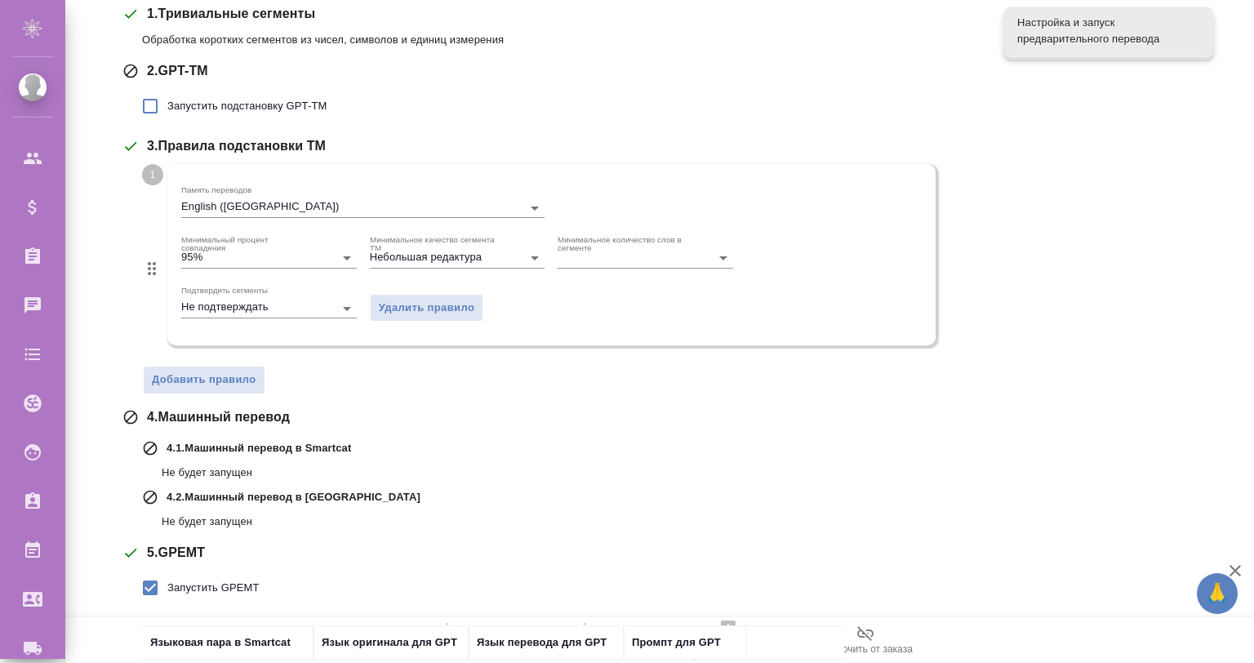
scroll to position [82, 0]
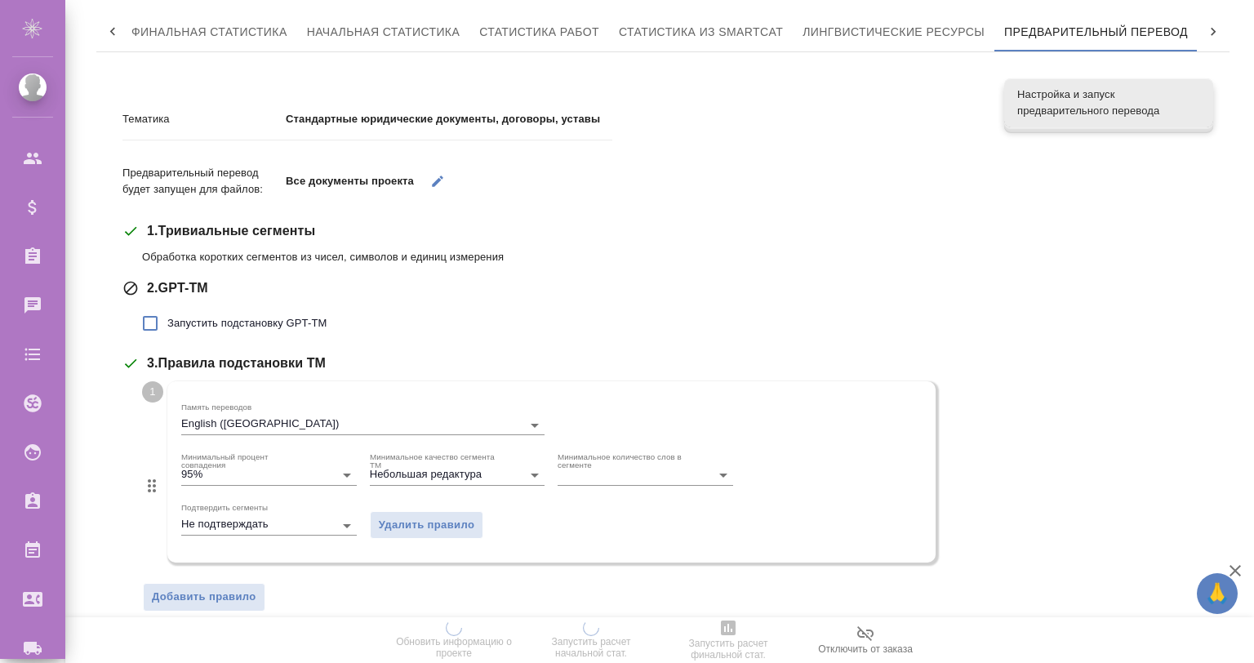
click at [250, 308] on label "Запустить подстановку GPT-TM" at bounding box center [230, 323] width 194 height 34
click at [167, 308] on input "Запустить подстановку GPT-TM" at bounding box center [150, 323] width 34 height 34
checkbox input "true"
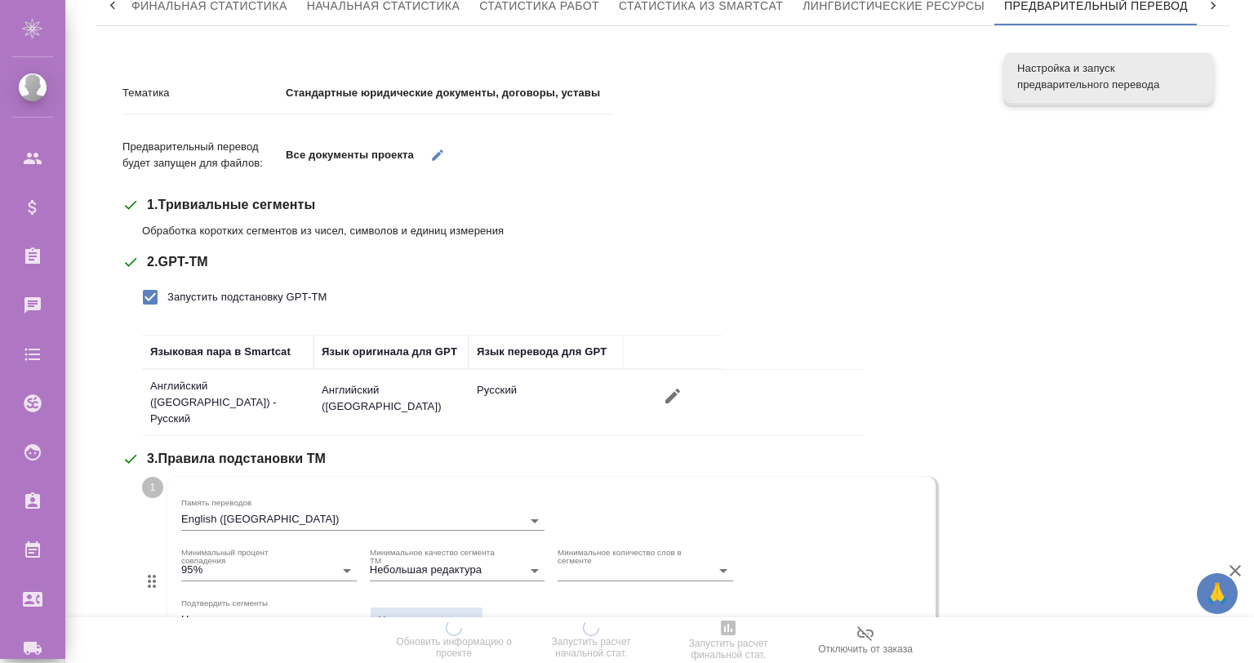
scroll to position [0, 0]
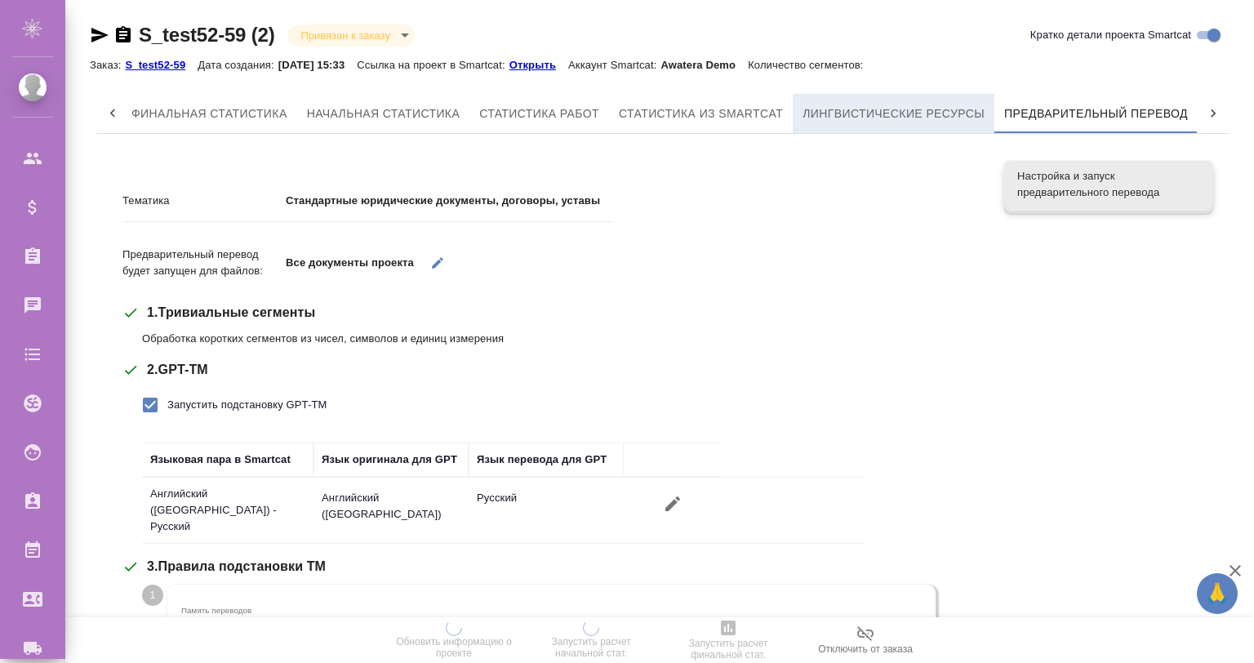
click at [919, 108] on span "Лингвистические ресурсы" at bounding box center [894, 114] width 182 height 20
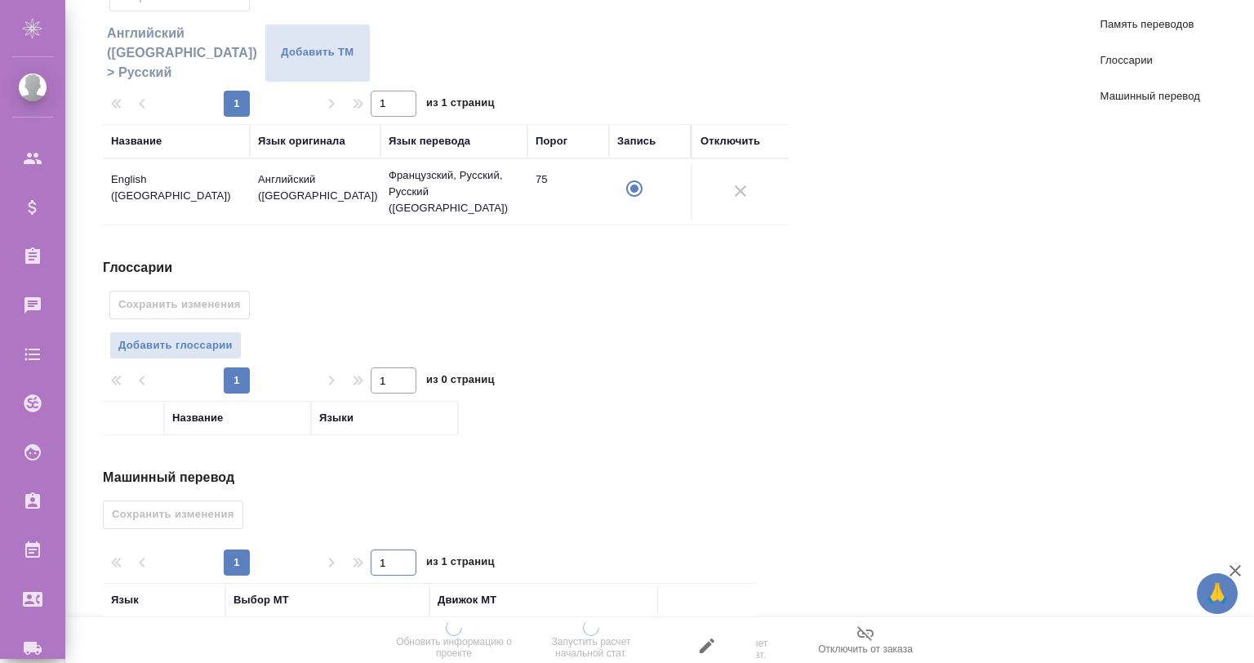
scroll to position [286, 0]
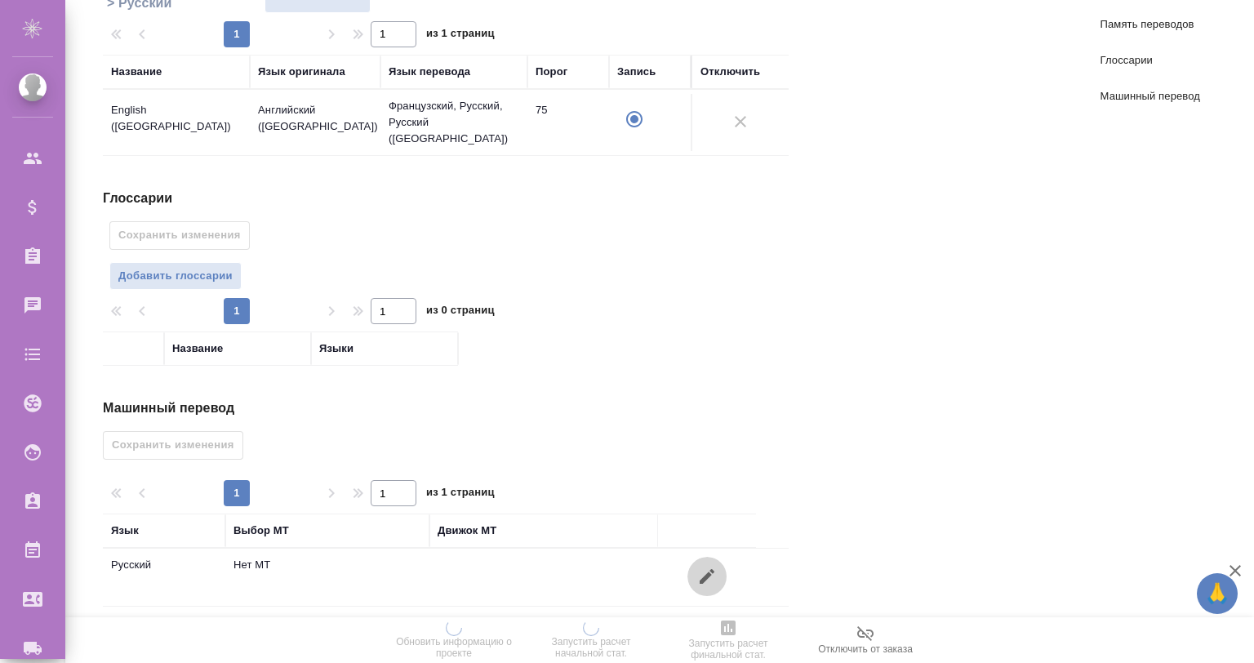
click at [712, 567] on icon "button" at bounding box center [707, 577] width 20 height 20
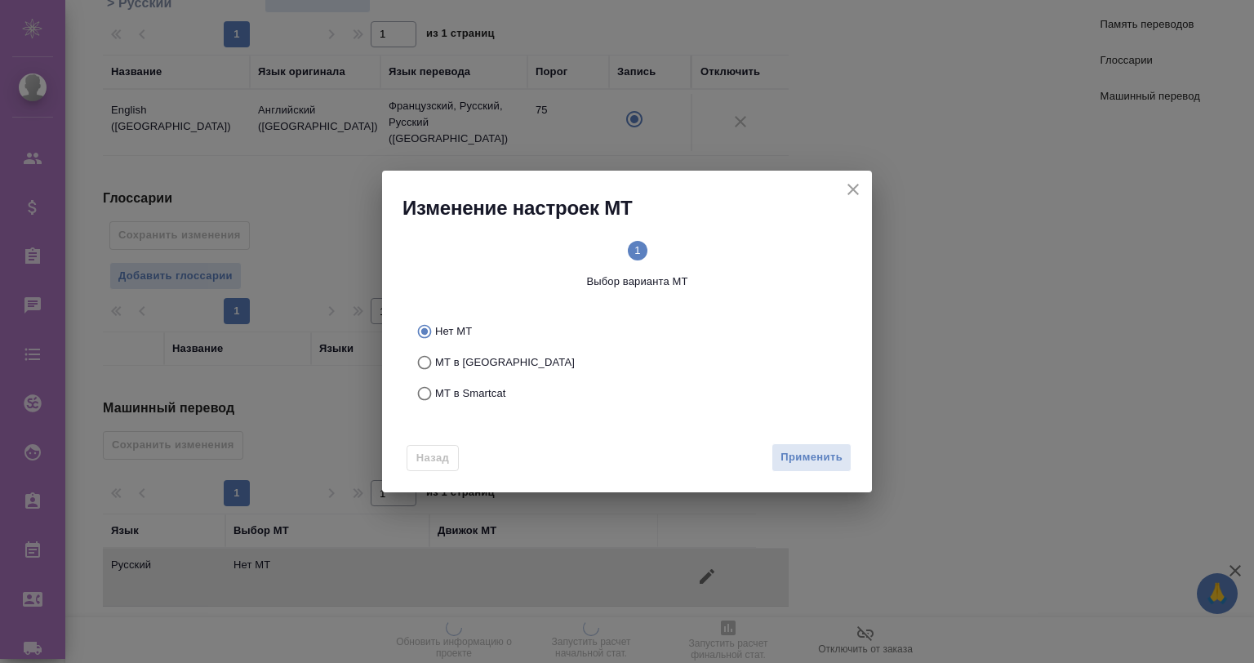
click at [472, 387] on span "МТ в Smartcat" at bounding box center [470, 393] width 71 height 16
click at [435, 387] on input "МТ в Smartcat" at bounding box center [422, 393] width 26 height 31
radio input "true"
click at [810, 445] on button "Вперед" at bounding box center [822, 457] width 59 height 29
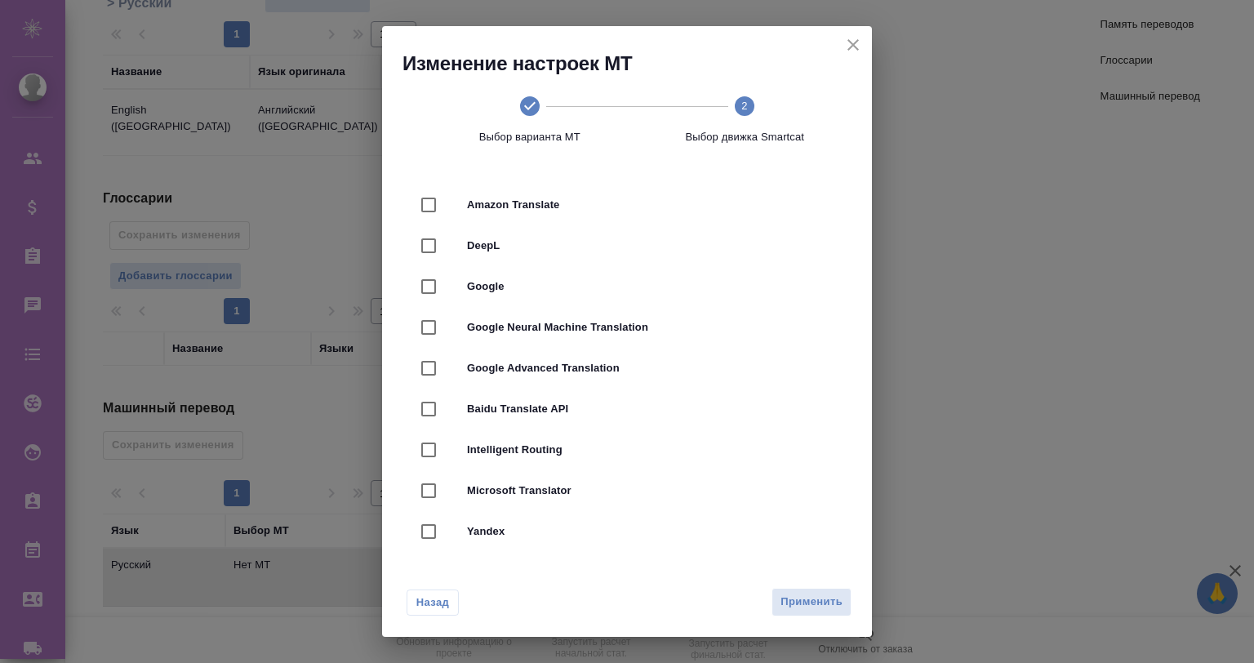
click at [853, 42] on icon "close" at bounding box center [854, 45] width 20 height 20
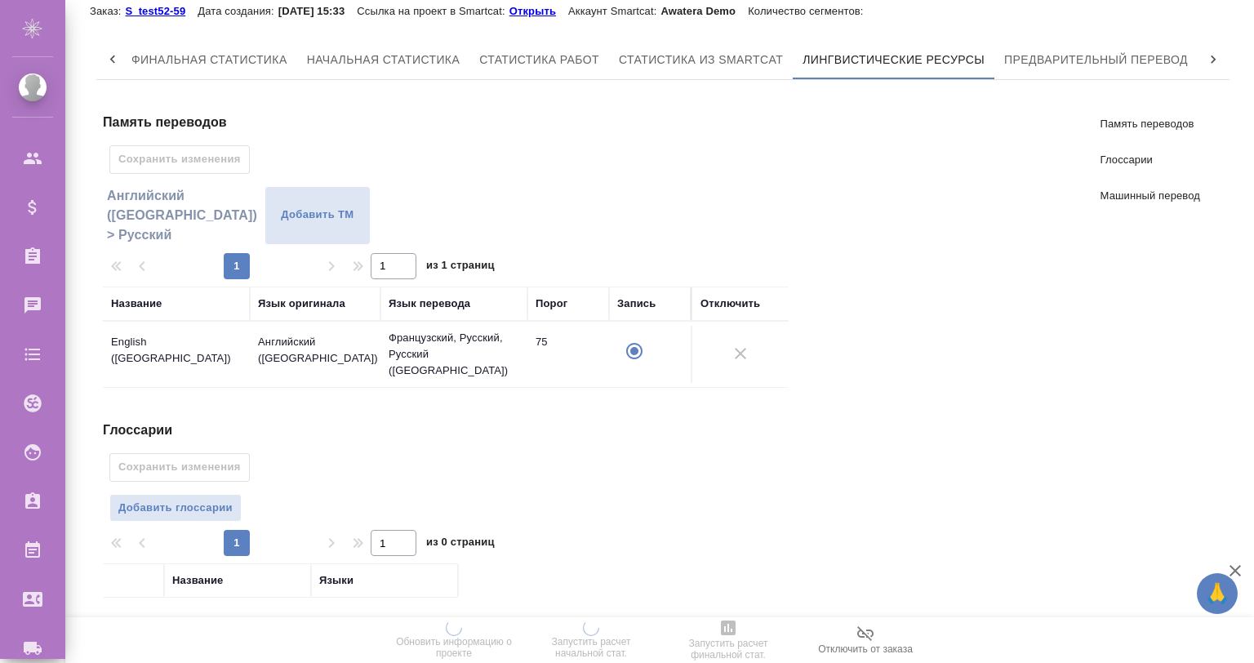
scroll to position [0, 0]
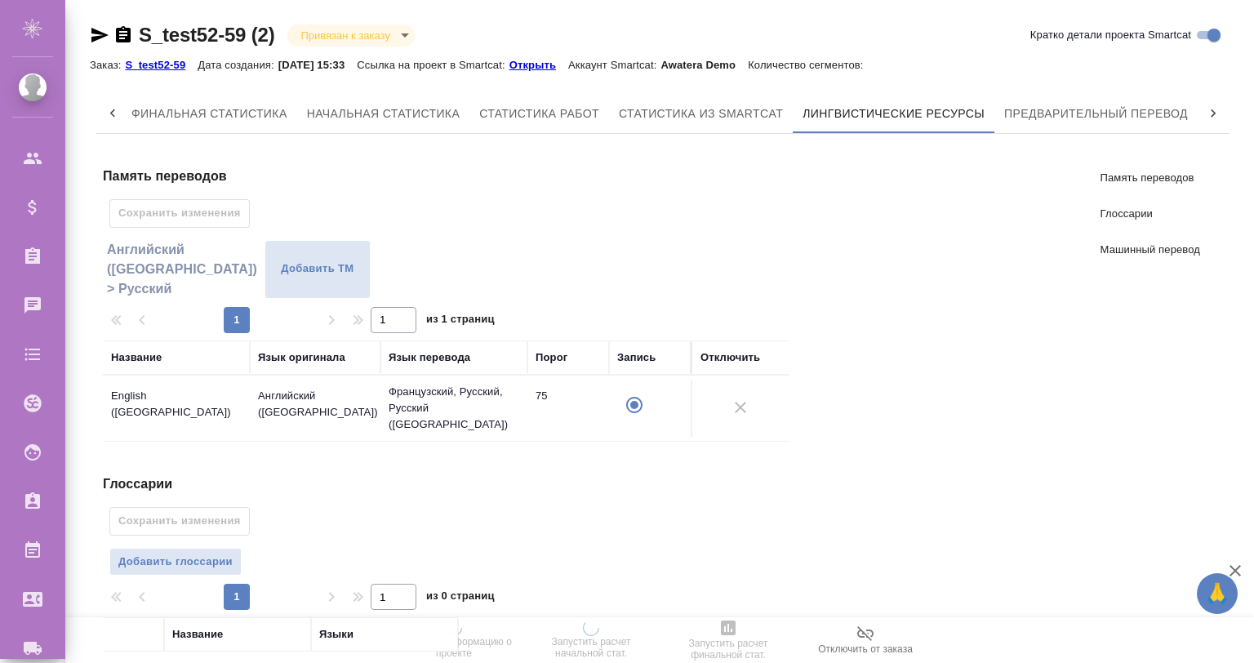
click at [544, 63] on p "Открыть" at bounding box center [539, 65] width 59 height 12
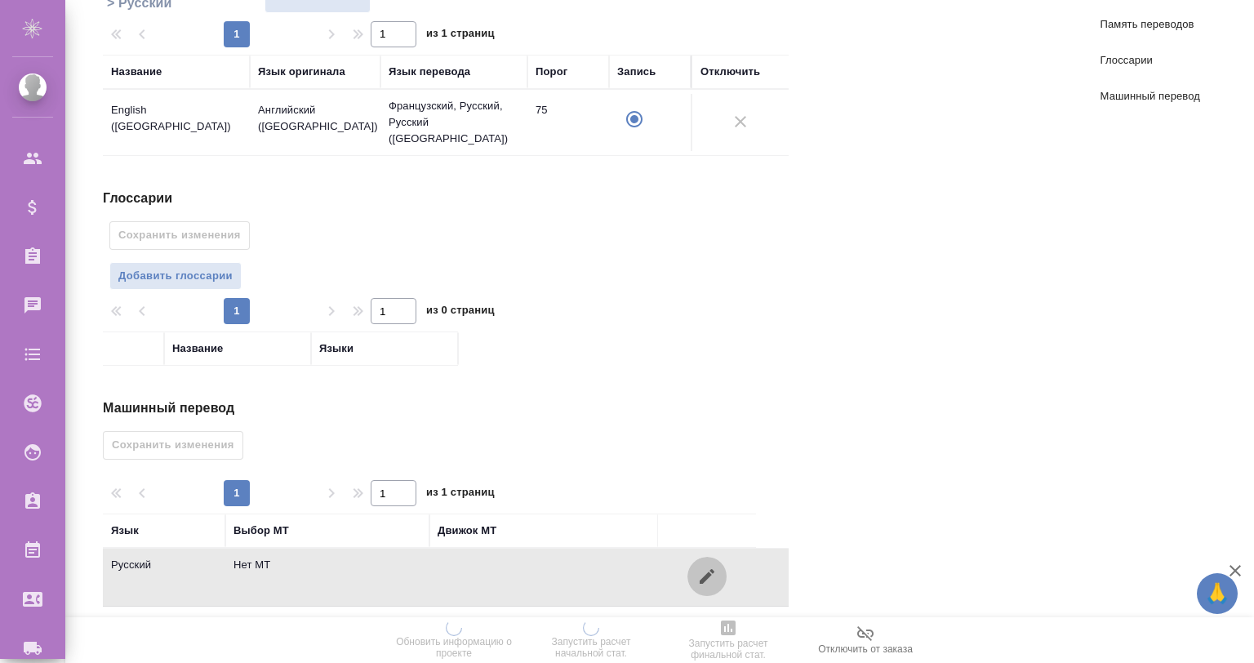
click at [718, 557] on button "button" at bounding box center [707, 576] width 39 height 39
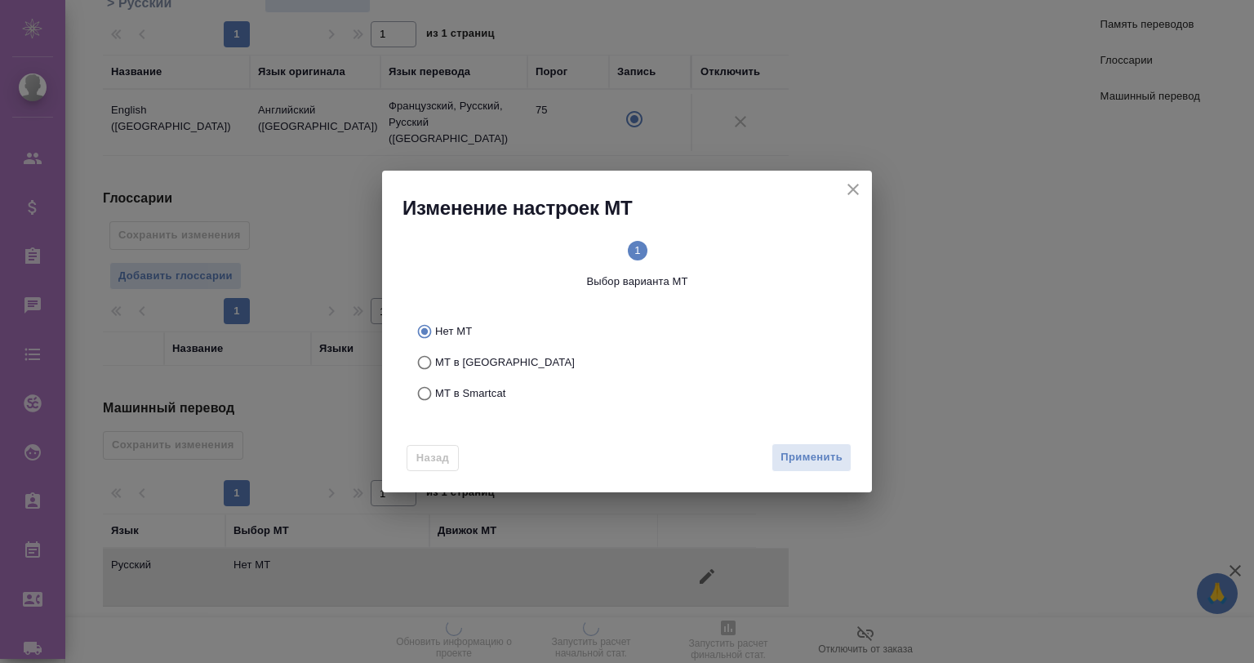
drag, startPoint x: 460, startPoint y: 383, endPoint x: 620, endPoint y: 404, distance: 161.5
click at [461, 385] on label "МТ в Smartcat" at bounding box center [624, 393] width 430 height 31
click at [435, 385] on input "МТ в Smartcat" at bounding box center [422, 393] width 26 height 31
radio input "true"
click at [819, 445] on button "Вперед" at bounding box center [822, 457] width 59 height 29
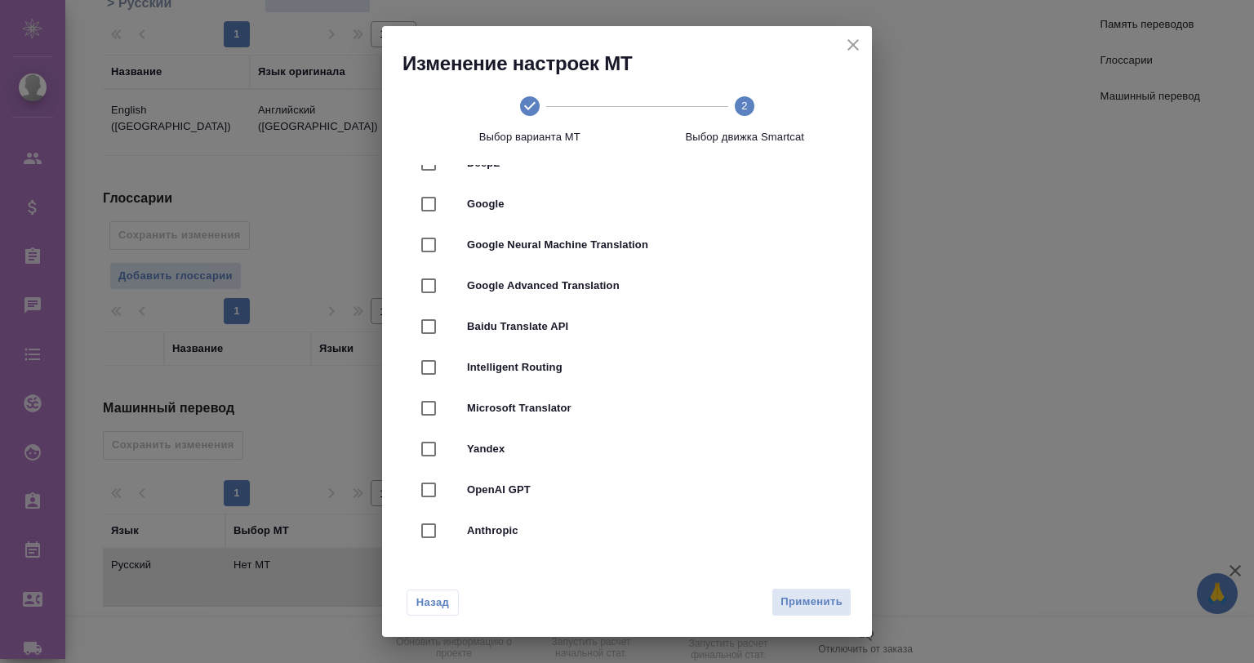
scroll to position [0, 0]
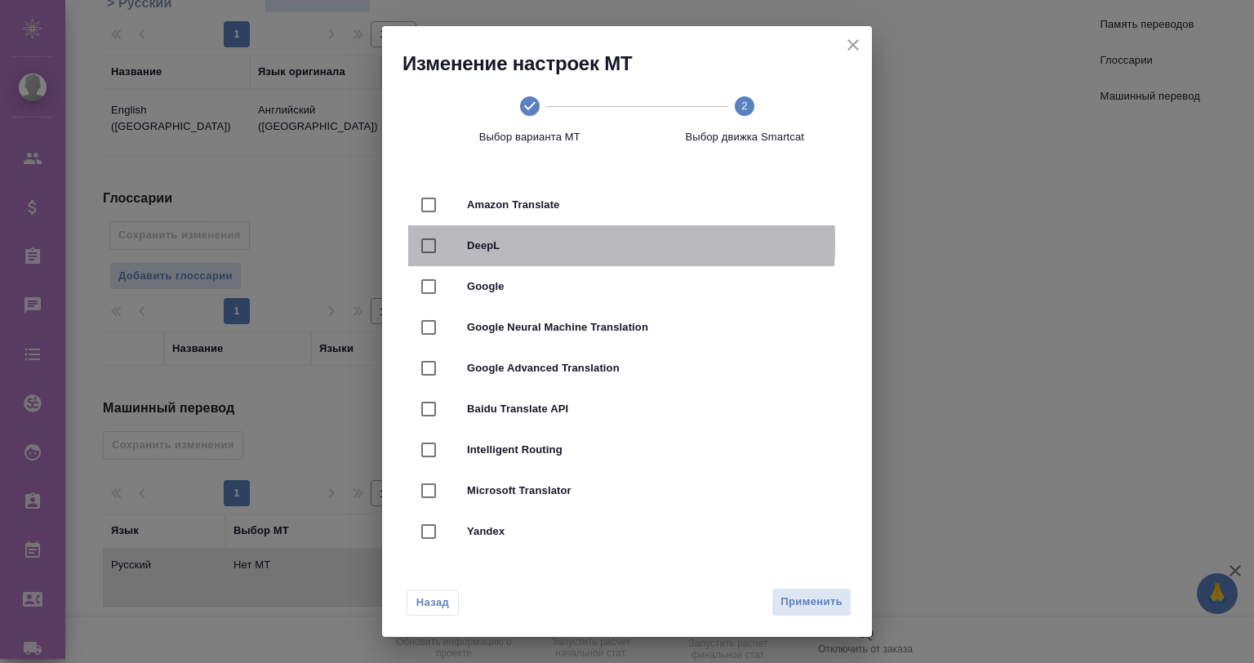
click at [466, 242] on div at bounding box center [444, 246] width 46 height 34
checkbox input "true"
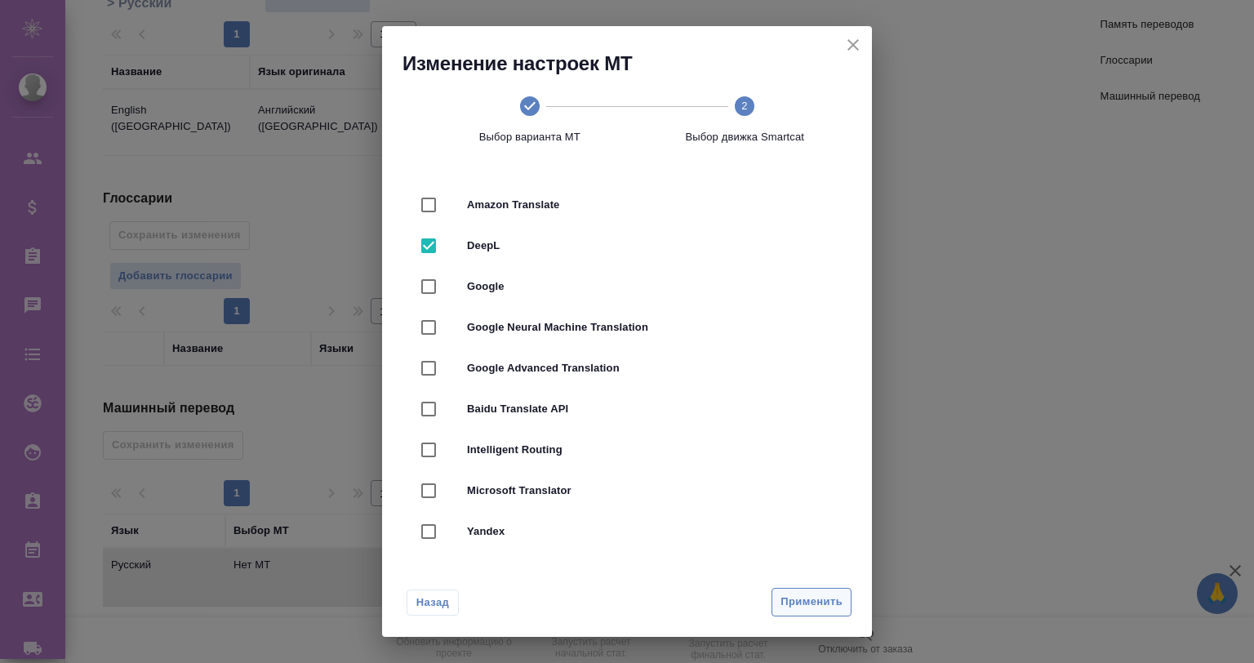
click at [791, 597] on span "Применить" at bounding box center [812, 602] width 62 height 19
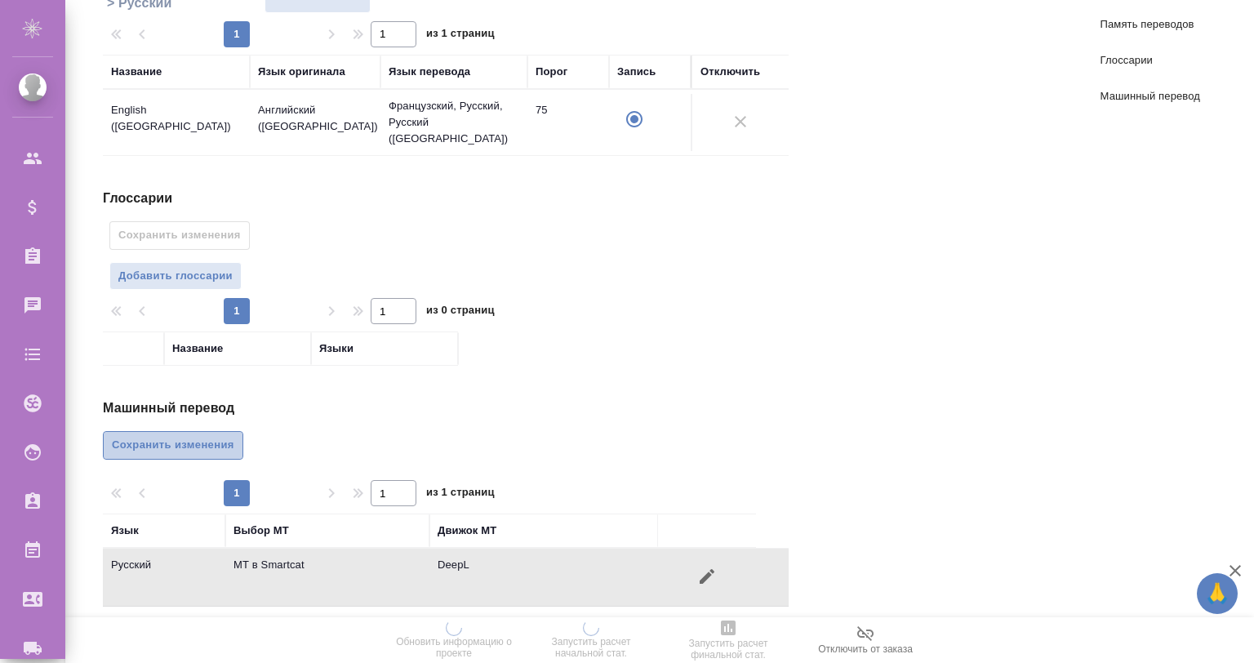
click at [162, 436] on span "Сохранить изменения" at bounding box center [173, 445] width 123 height 19
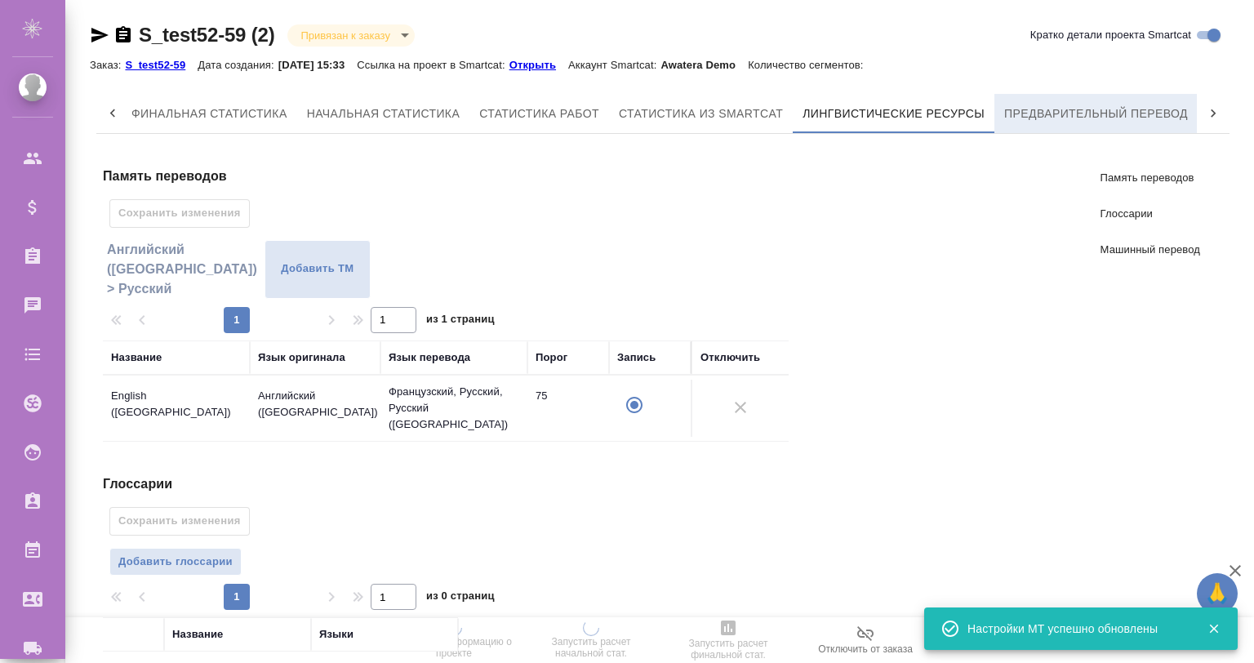
click at [1110, 104] on span "Предварительный перевод" at bounding box center [1097, 114] width 184 height 20
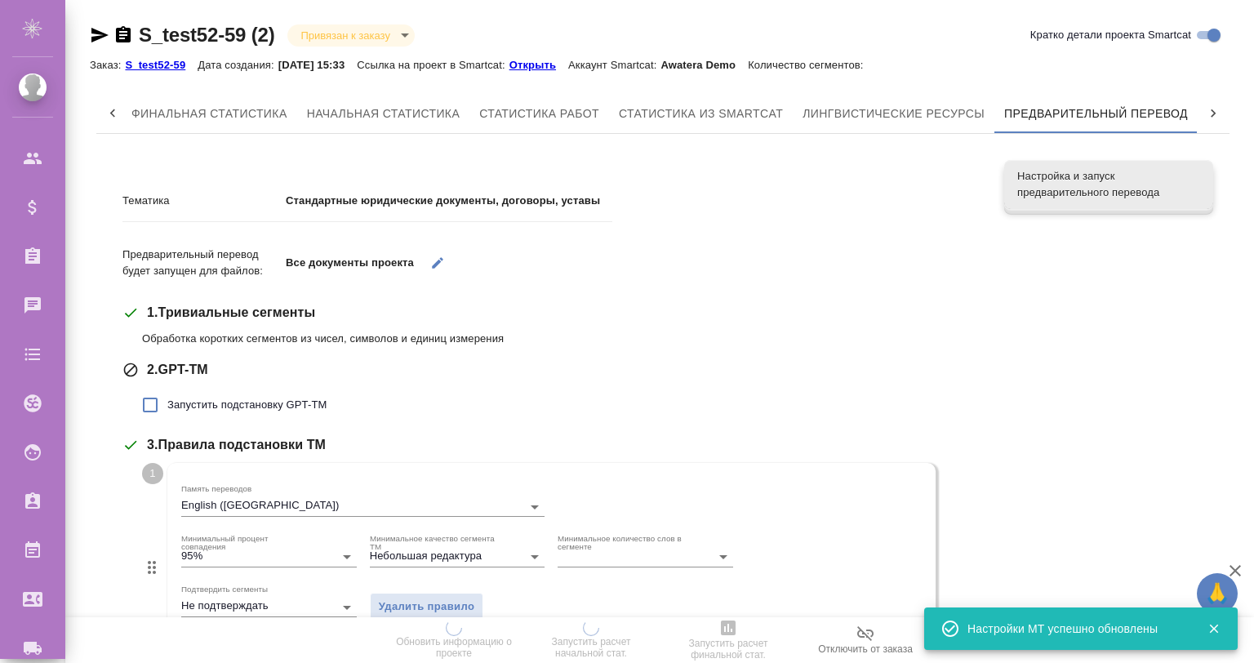
click at [225, 416] on label "Запустить подстановку GPT-TM" at bounding box center [230, 405] width 194 height 34
click at [167, 416] on input "Запустить подстановку GPT-TM" at bounding box center [150, 405] width 34 height 34
checkbox input "true"
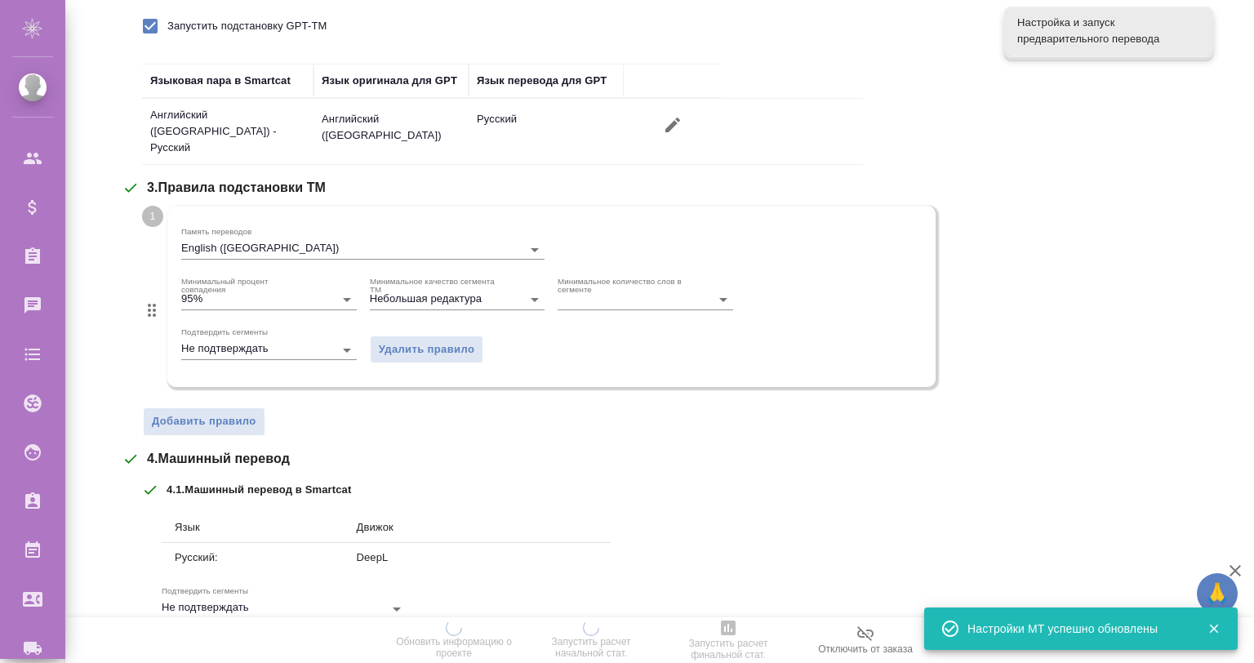
scroll to position [488, 0]
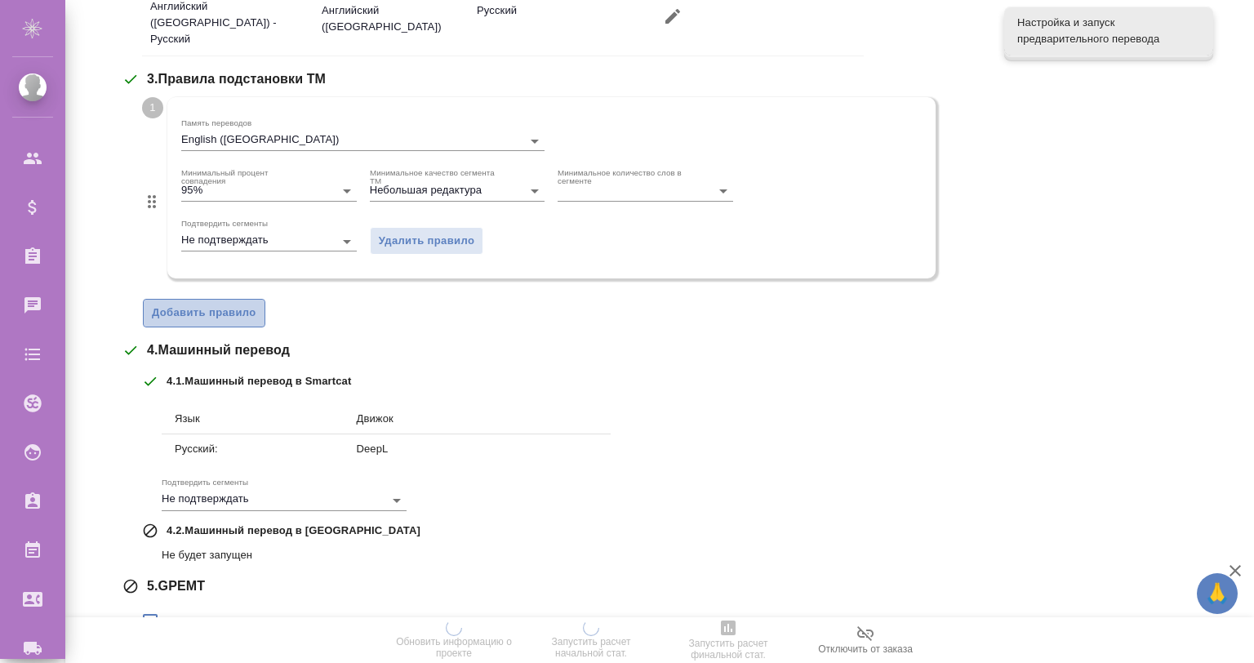
click at [209, 310] on span "Добавить правило" at bounding box center [204, 313] width 105 height 19
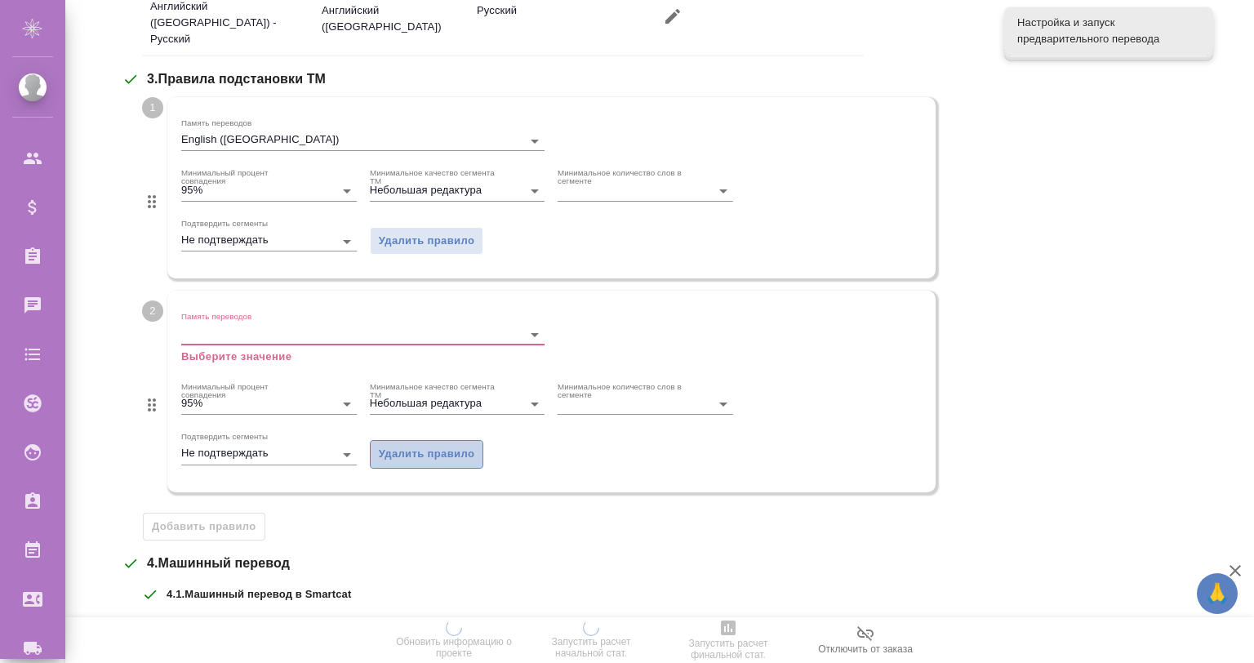
drag, startPoint x: 450, startPoint y: 452, endPoint x: 442, endPoint y: 438, distance: 16.1
click at [448, 445] on span "Удалить правило" at bounding box center [427, 454] width 96 height 19
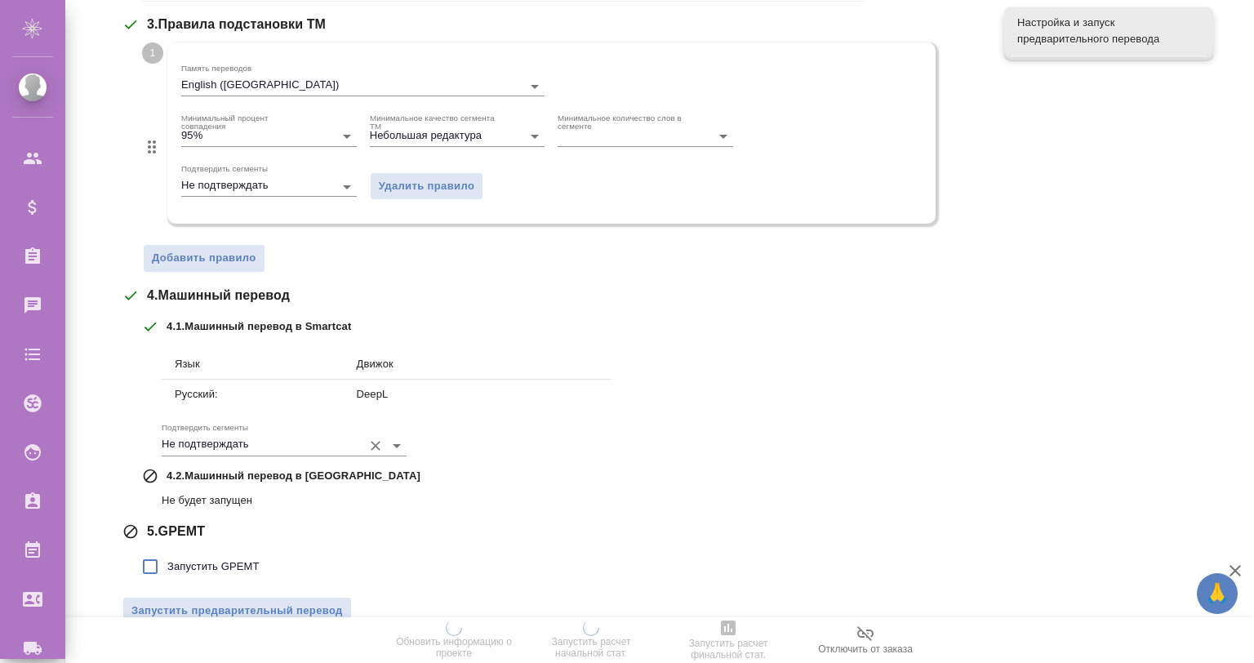
scroll to position [562, 0]
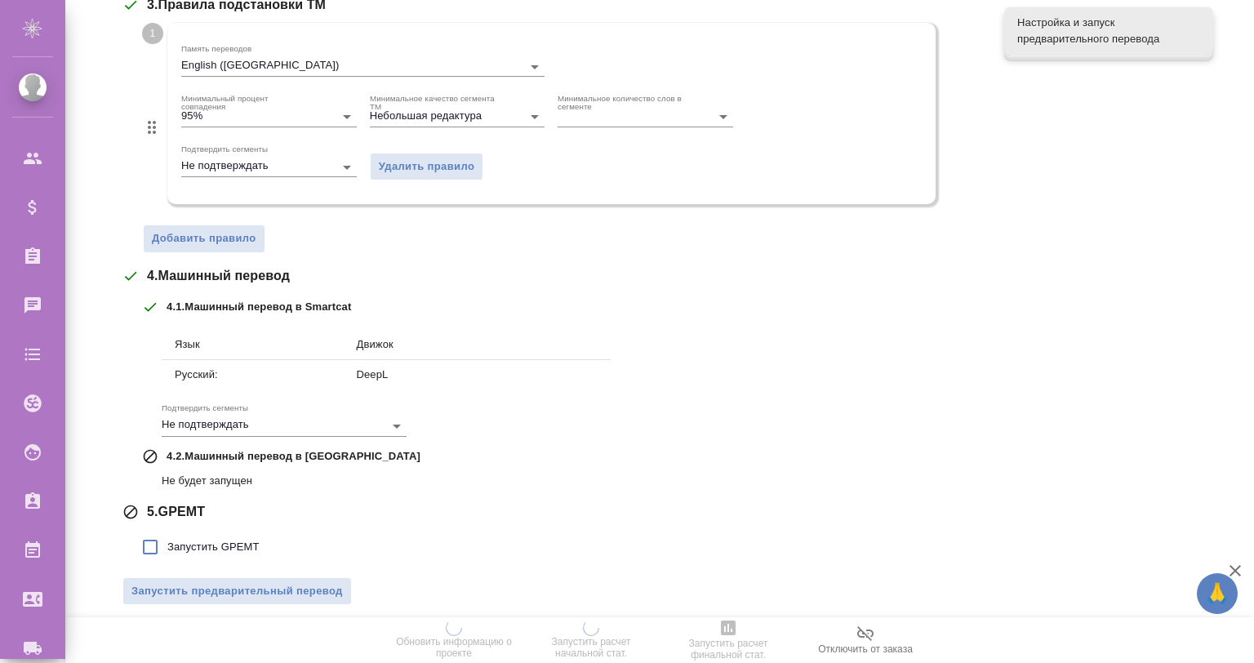
click at [200, 539] on span "Запустить GPEMT" at bounding box center [213, 547] width 92 height 16
click at [167, 533] on input "Запустить GPEMT" at bounding box center [150, 547] width 34 height 34
checkbox input "true"
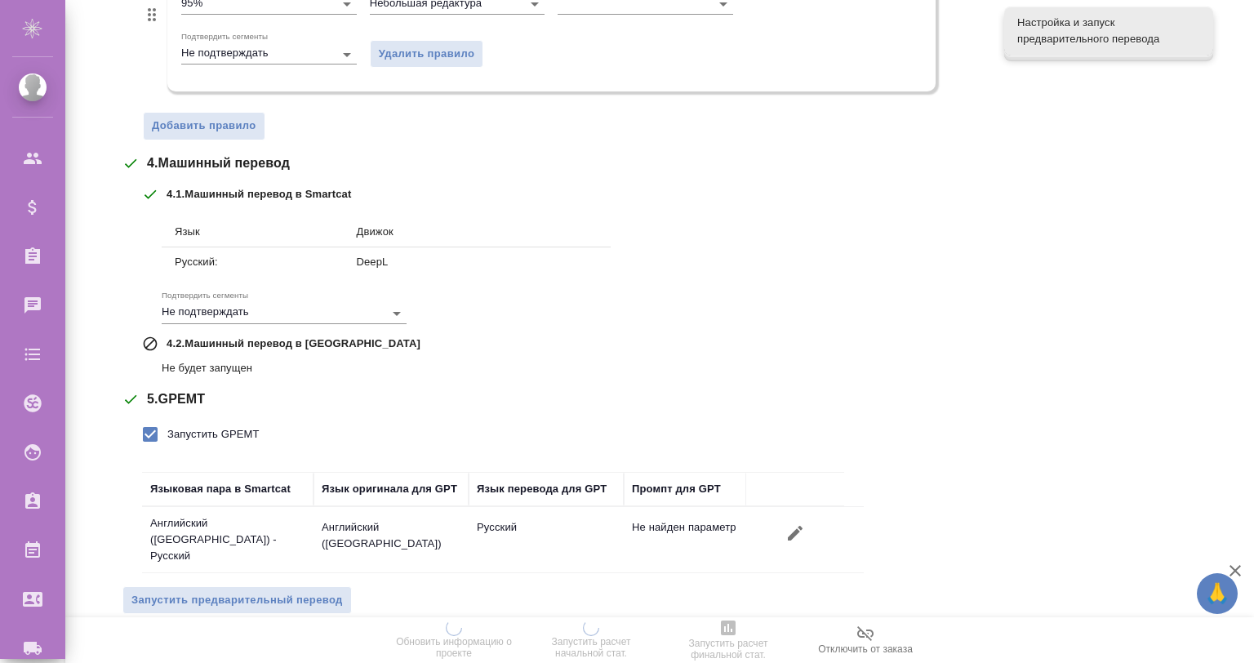
scroll to position [675, 0]
click at [252, 591] on span "Запустить предварительный перевод" at bounding box center [237, 600] width 212 height 19
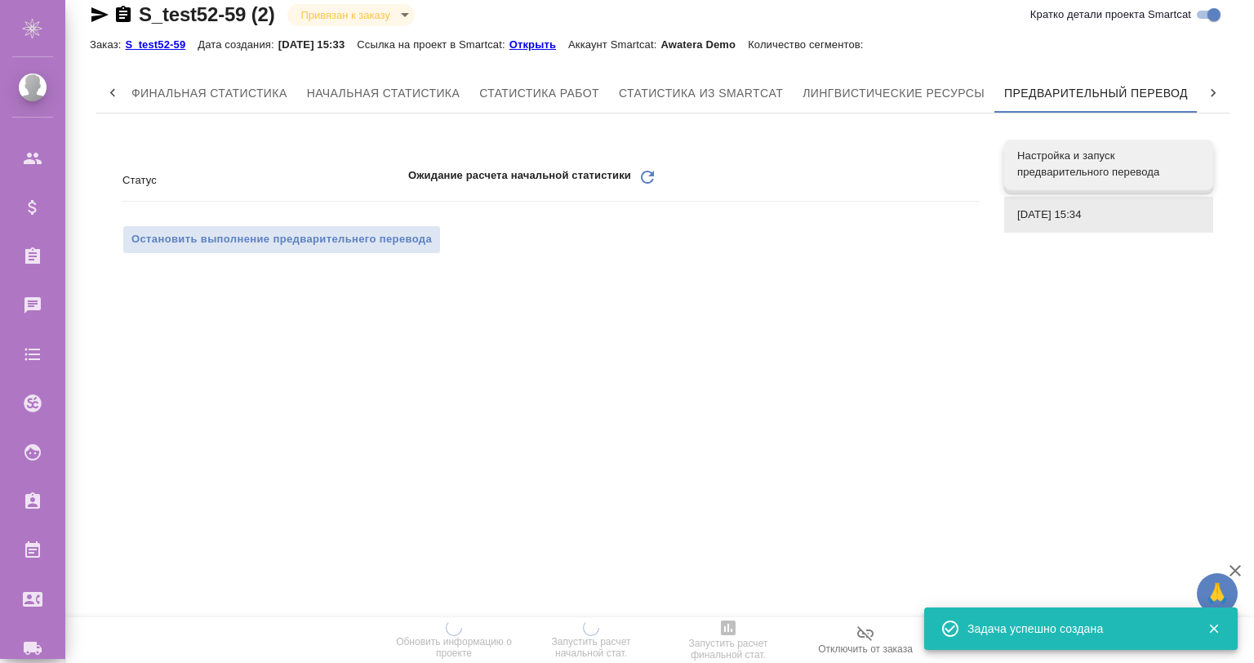
scroll to position [0, 0]
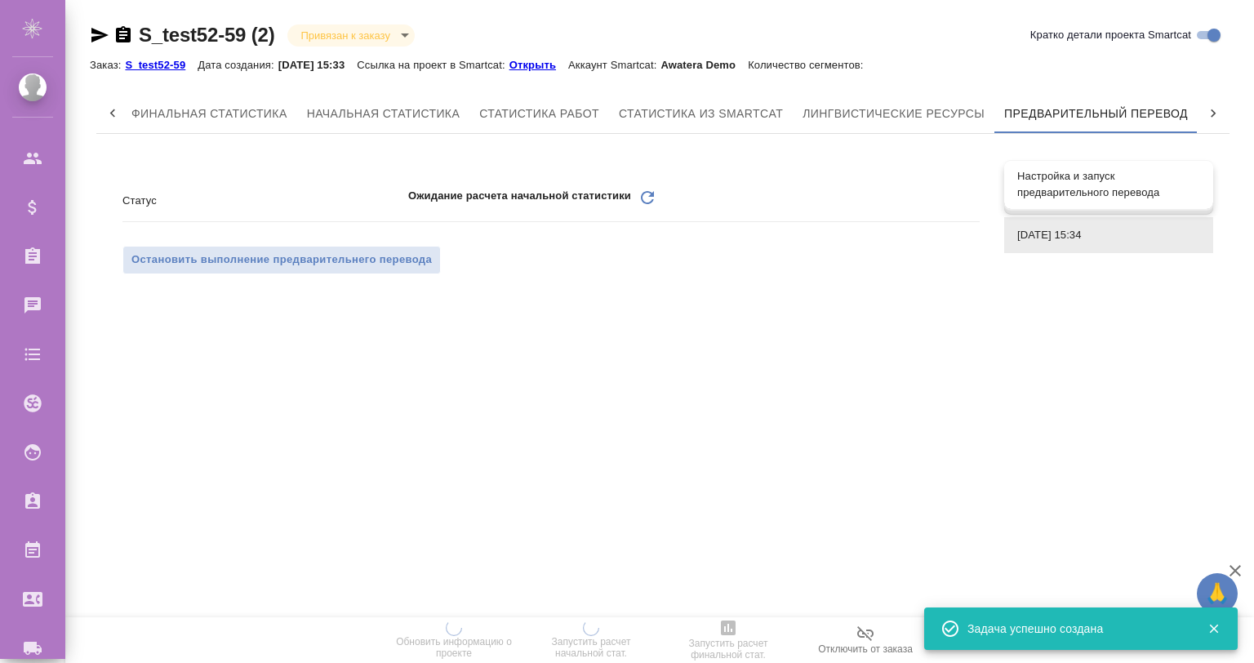
click at [1094, 193] on span "Настройка и запуск предварительного перевода" at bounding box center [1109, 184] width 183 height 33
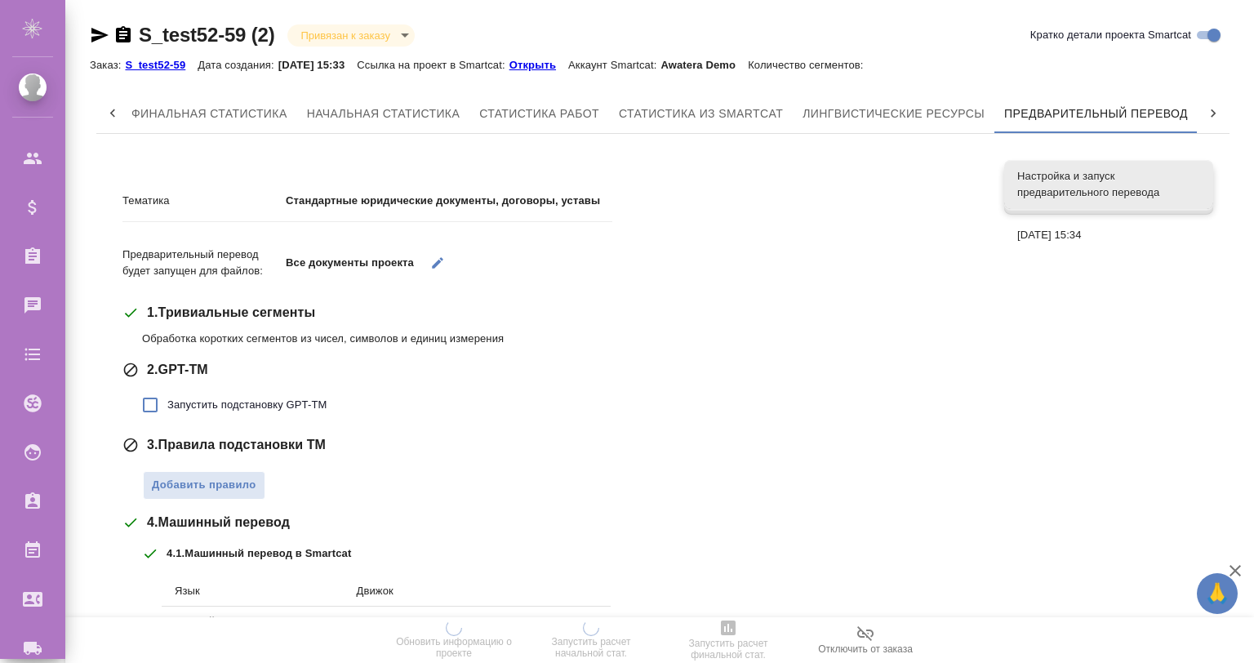
click at [1112, 232] on span "26.08.2025, 15:34" at bounding box center [1109, 235] width 183 height 16
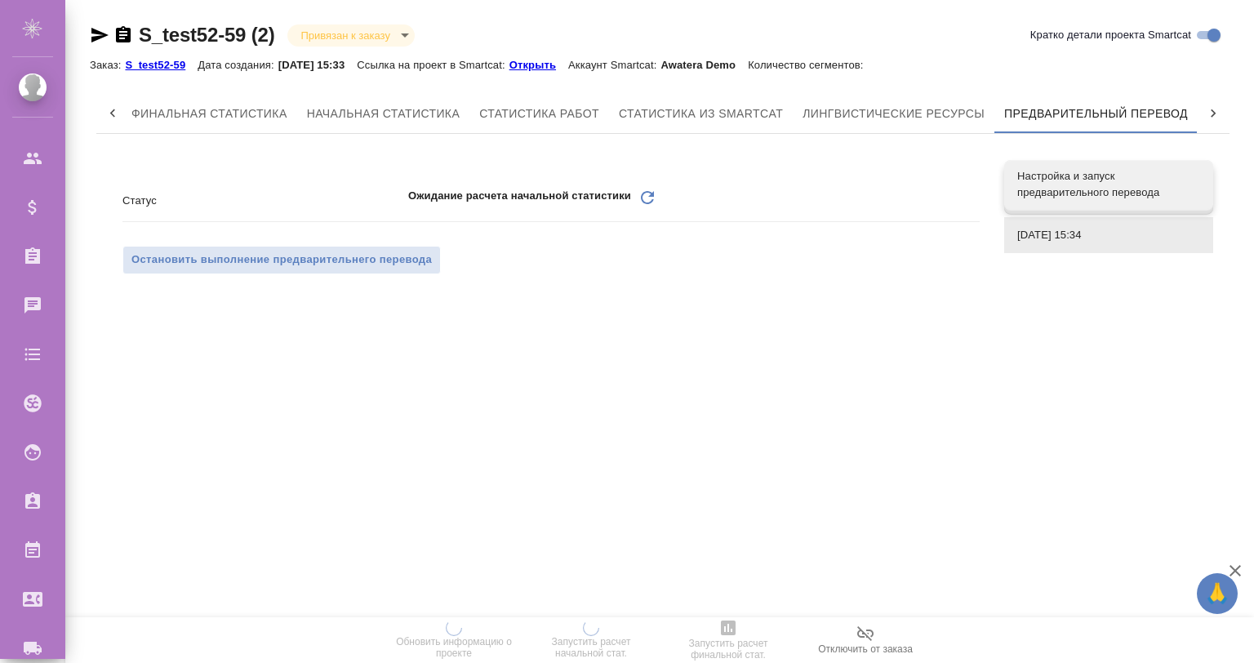
click at [964, 318] on div "Финальная статистика Начальная статистика Статистика работ Статистика из Smartc…" at bounding box center [663, 203] width 1147 height 233
click at [1052, 189] on span "Настройка и запуск предварительного перевода" at bounding box center [1109, 184] width 183 height 33
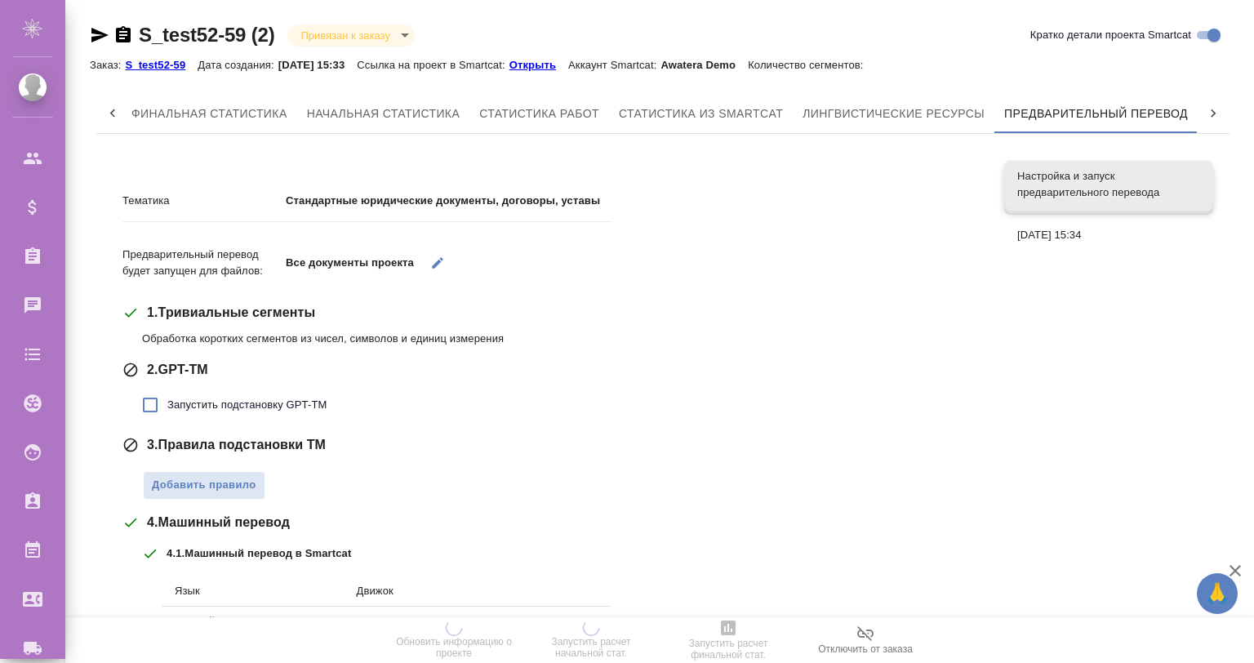
click at [1092, 195] on span "Настройка и запуск предварительного перевода" at bounding box center [1109, 184] width 183 height 33
click at [1091, 195] on span "Настройка и запуск предварительного перевода" at bounding box center [1109, 184] width 183 height 33
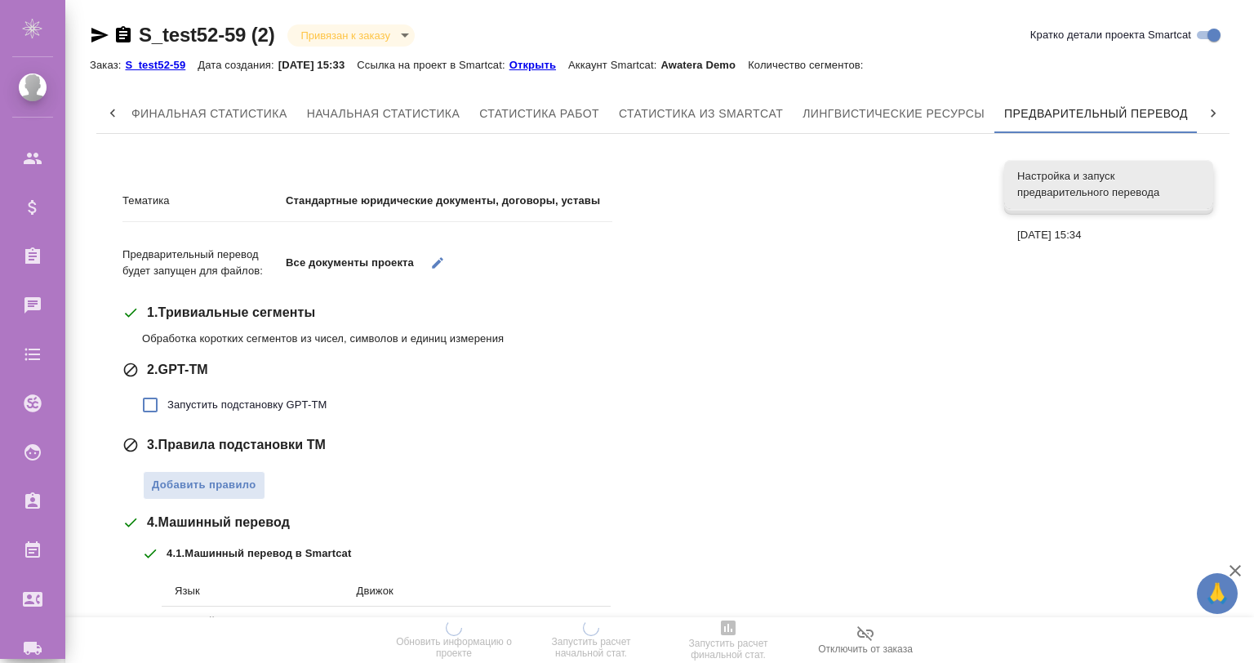
click at [1089, 195] on span "Настройка и запуск предварительного перевода" at bounding box center [1109, 184] width 183 height 33
click at [1089, 197] on span "Настройка и запуск предварительного перевода" at bounding box center [1109, 184] width 183 height 33
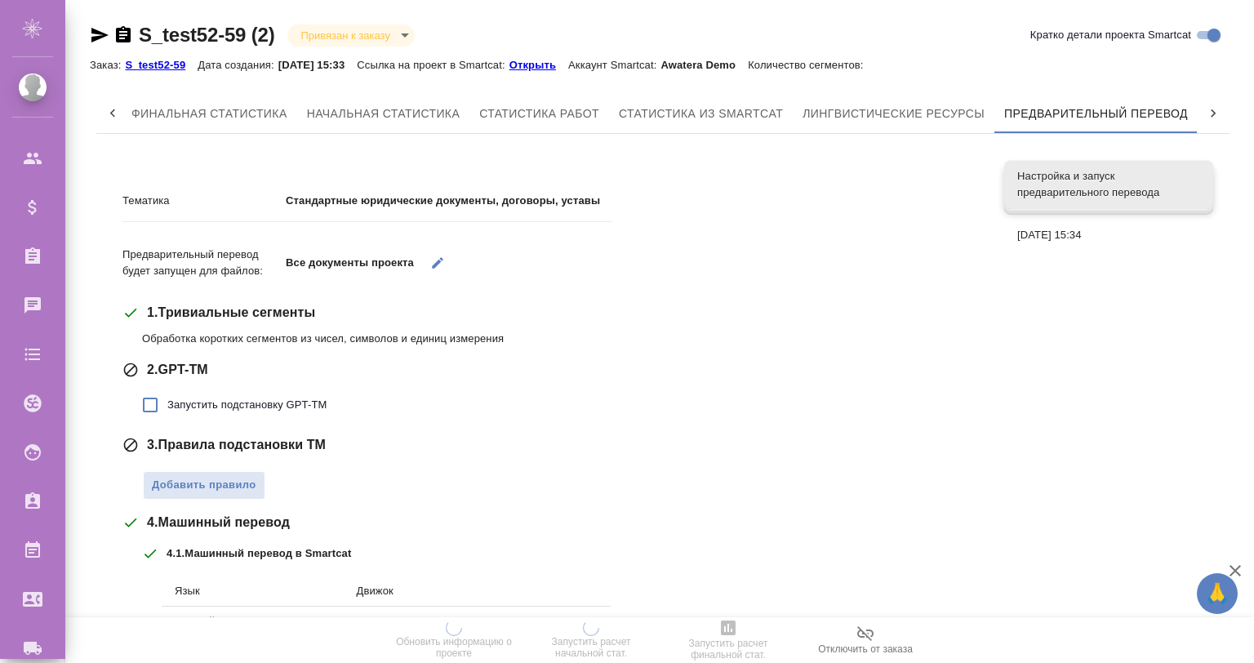
click at [1089, 197] on span "Настройка и запуск предварительного перевода" at bounding box center [1109, 184] width 183 height 33
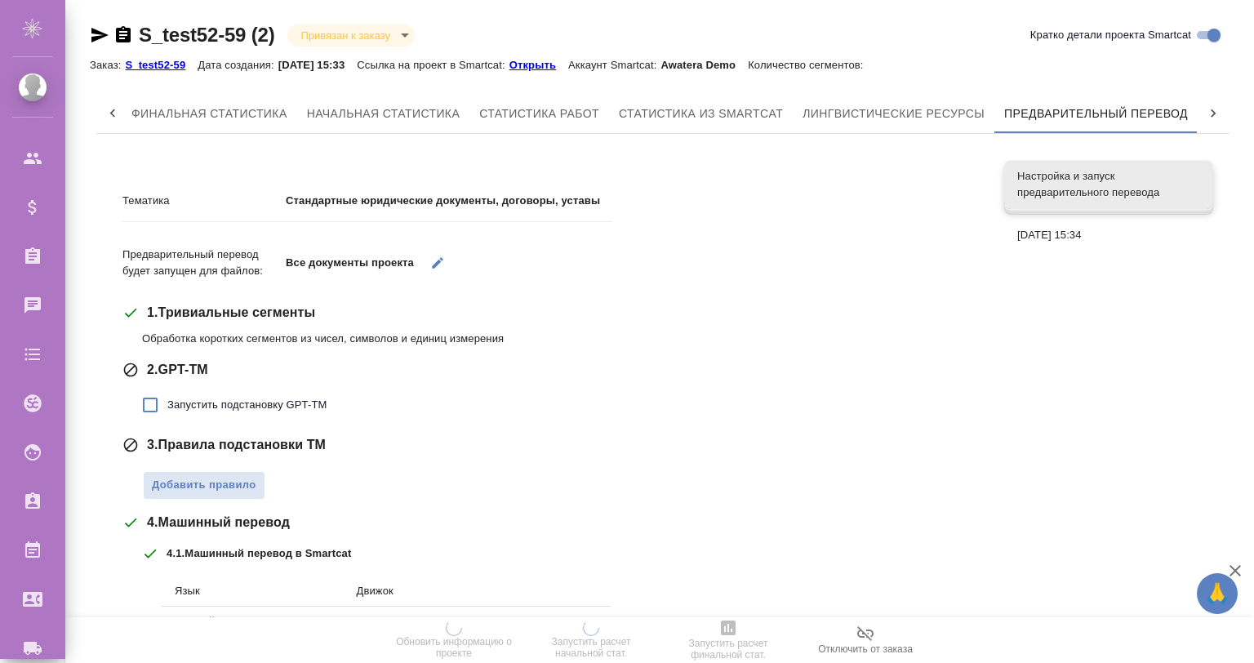
click at [1089, 197] on span "Настройка и запуск предварительного перевода" at bounding box center [1109, 184] width 183 height 33
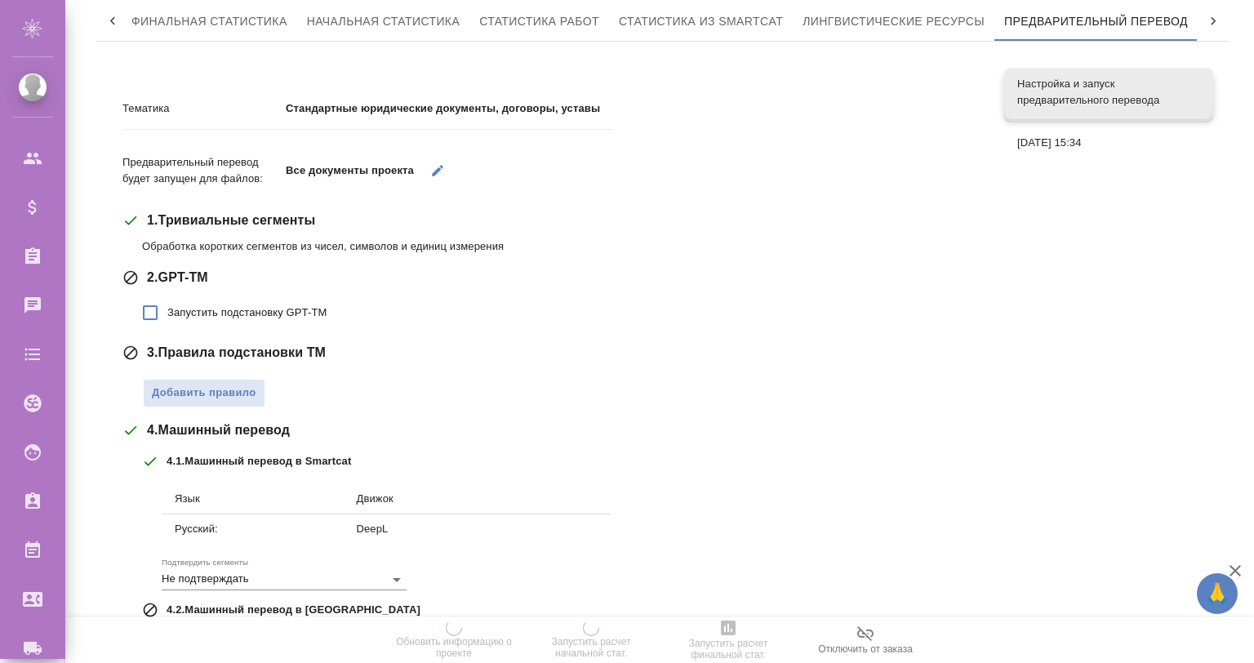
scroll to position [38, 0]
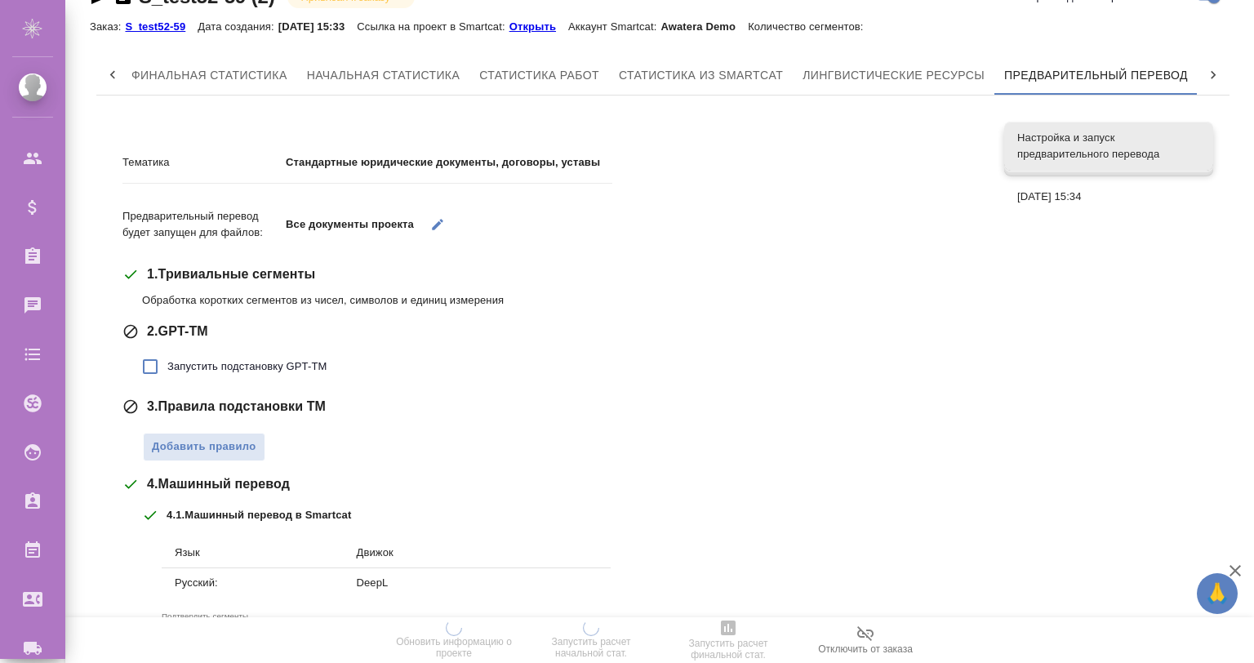
click at [1039, 177] on nav "Настройка и запуск предварительного перевода 26.08.2025, 15:34" at bounding box center [1109, 168] width 209 height 106
drag, startPoint x: 1044, startPoint y: 187, endPoint x: 1040, endPoint y: 198, distance: 12.1
click at [1044, 189] on div "26.08.2025, 15:34" at bounding box center [1109, 197] width 209 height 36
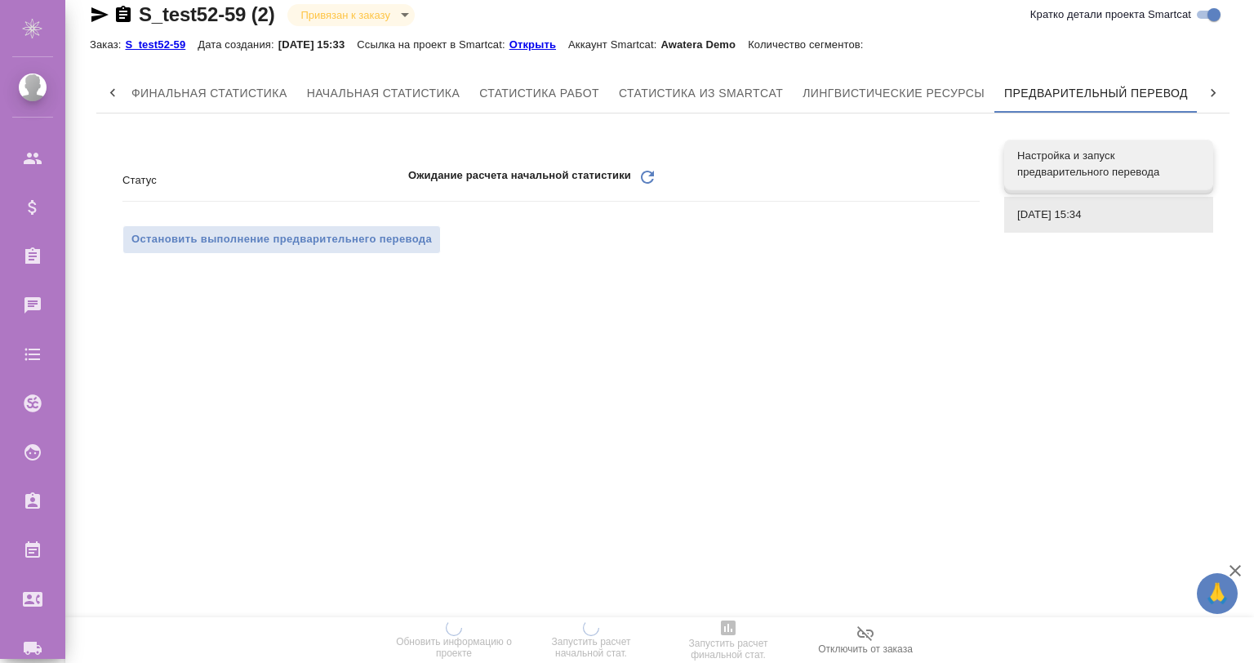
scroll to position [0, 0]
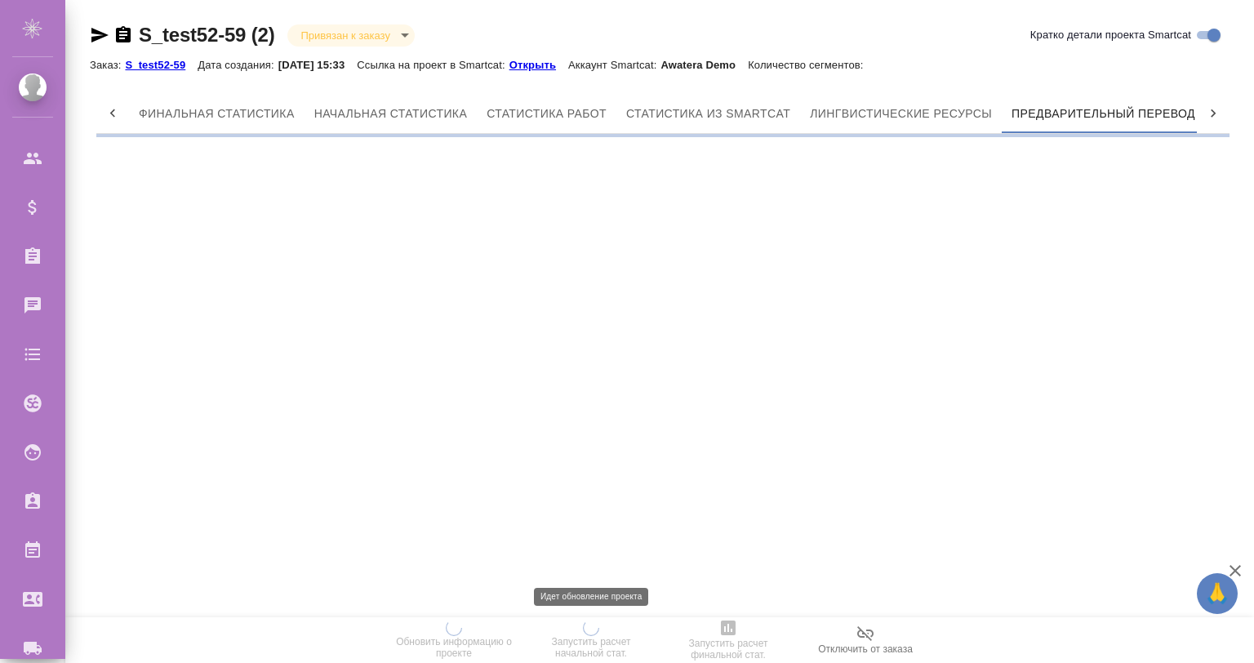
scroll to position [0, 7]
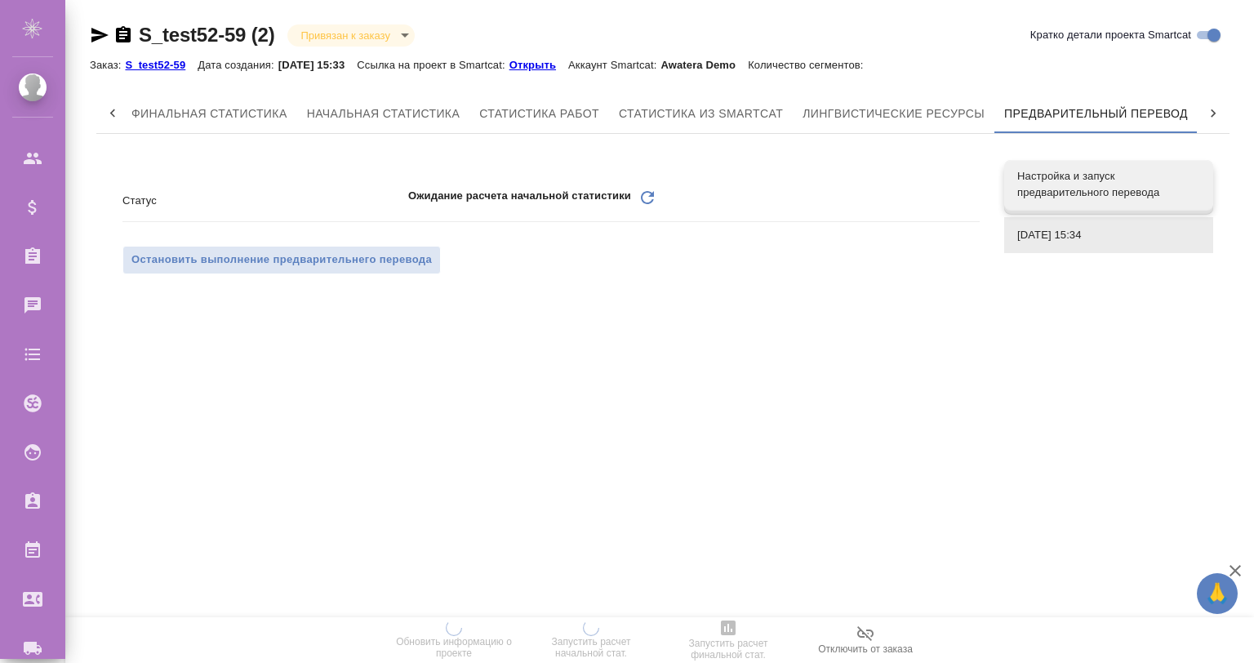
click at [648, 194] on icon "Обновить" at bounding box center [648, 198] width 20 height 20
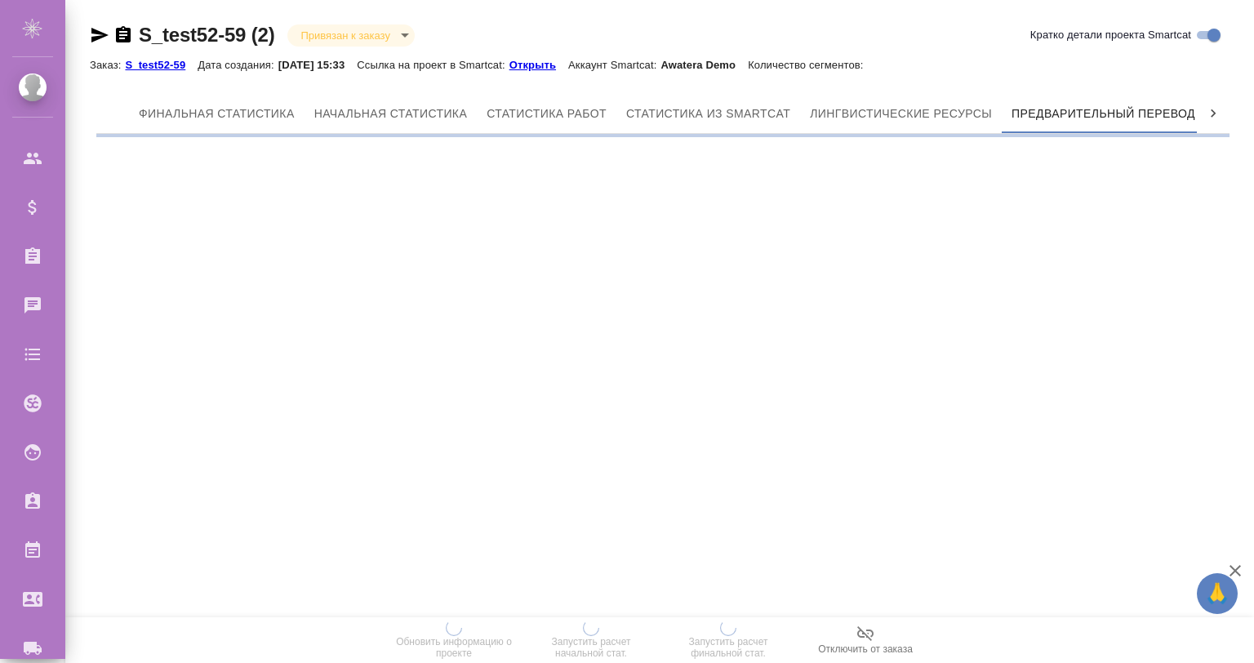
scroll to position [0, 7]
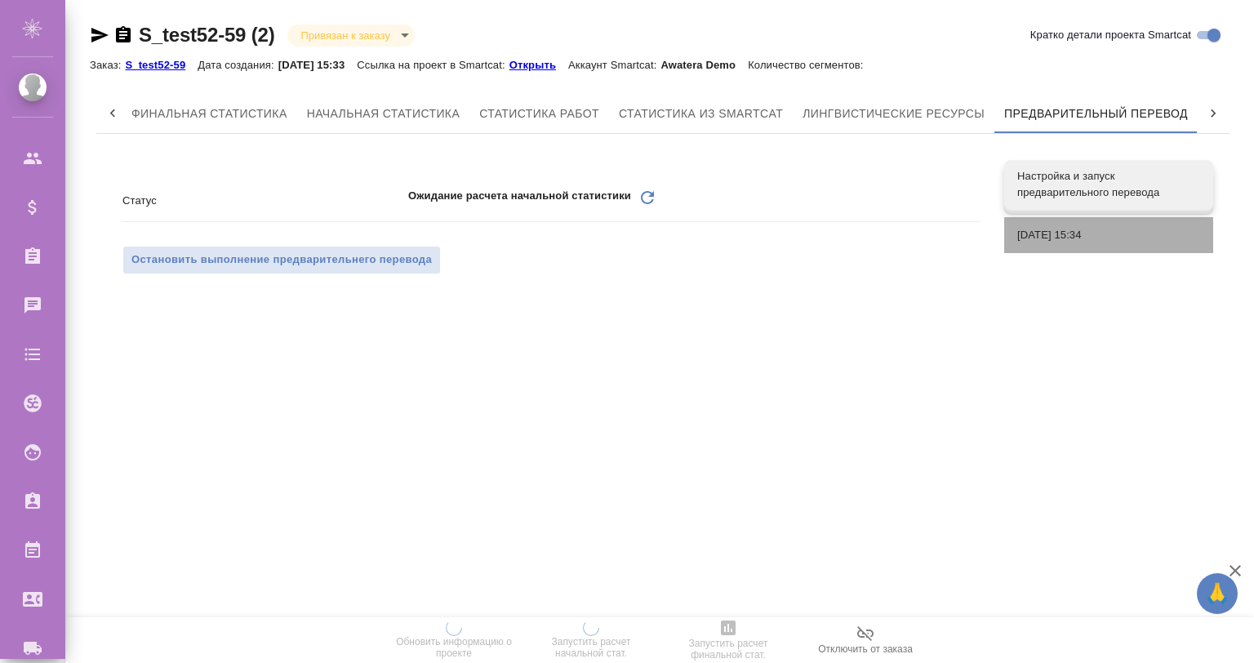
click at [1045, 234] on span "[DATE] 15:34" at bounding box center [1109, 235] width 183 height 16
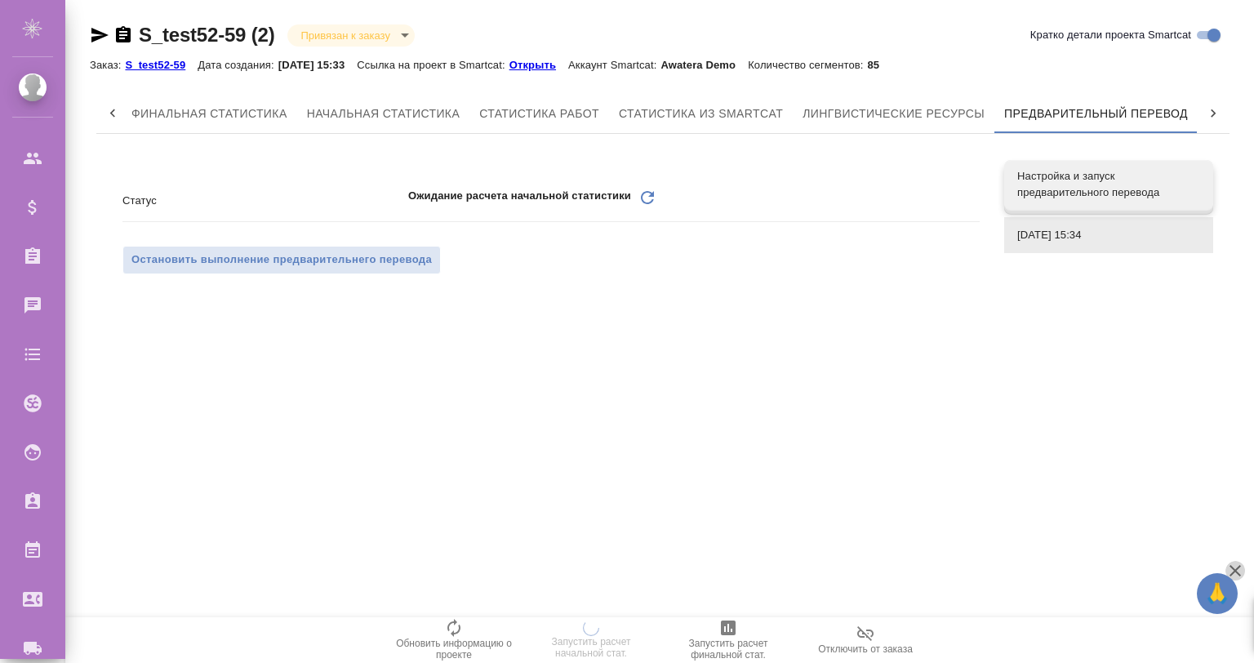
click at [1235, 571] on icon "button" at bounding box center [1235, 570] width 11 height 11
click at [644, 193] on icon at bounding box center [647, 197] width 13 height 13
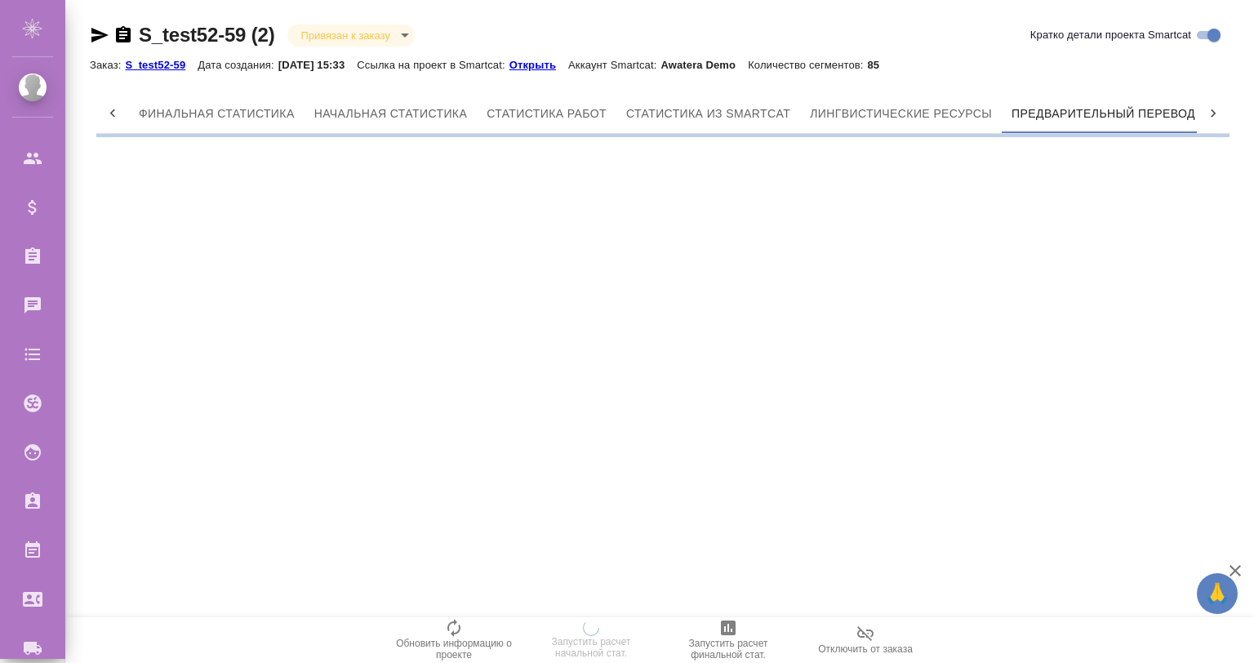
scroll to position [0, 7]
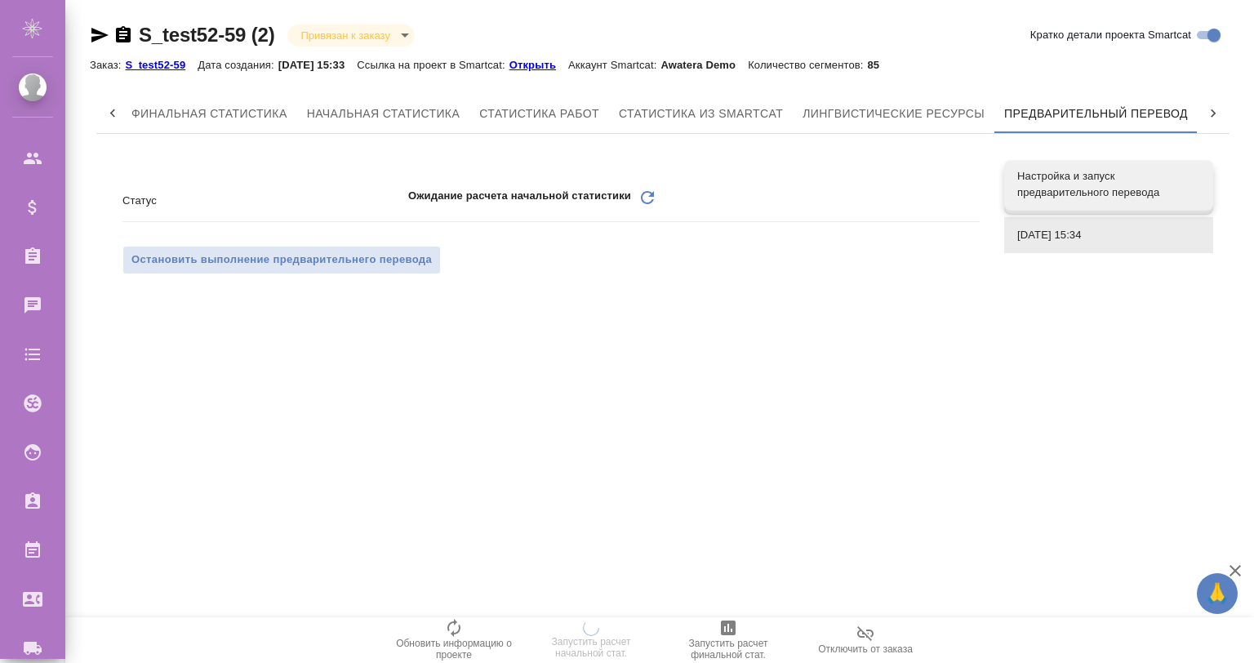
click at [638, 194] on icon "Обновить" at bounding box center [648, 198] width 20 height 20
click at [642, 191] on icon "Обновить" at bounding box center [648, 198] width 20 height 20
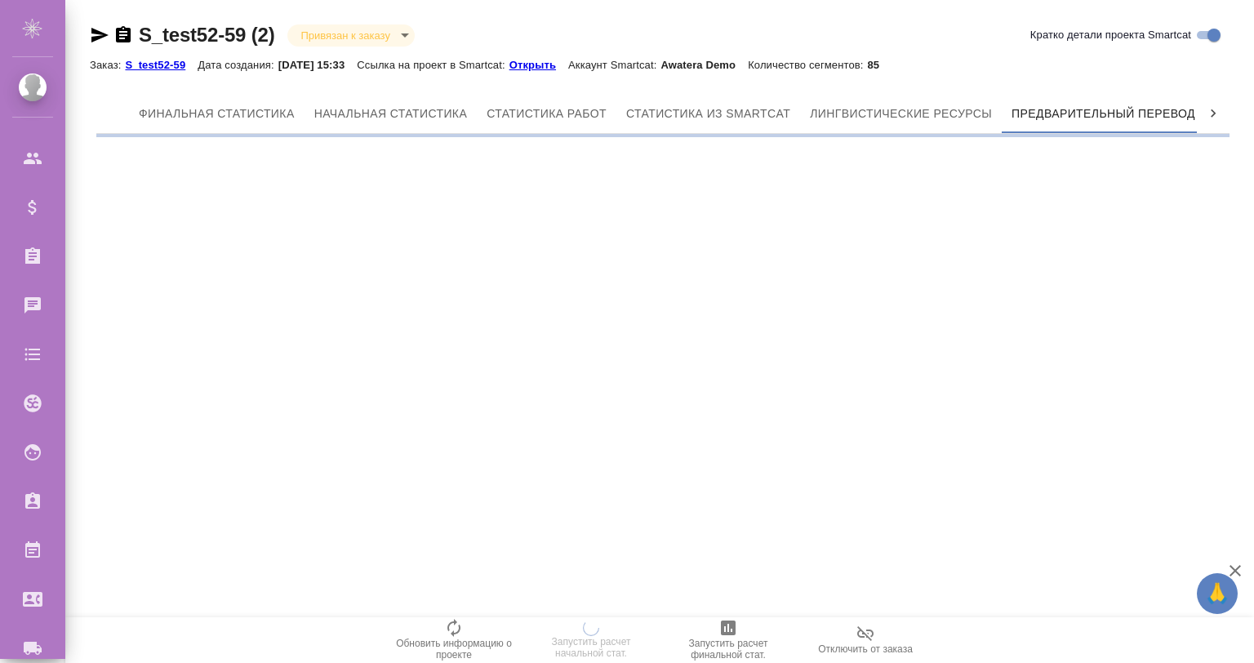
scroll to position [0, 7]
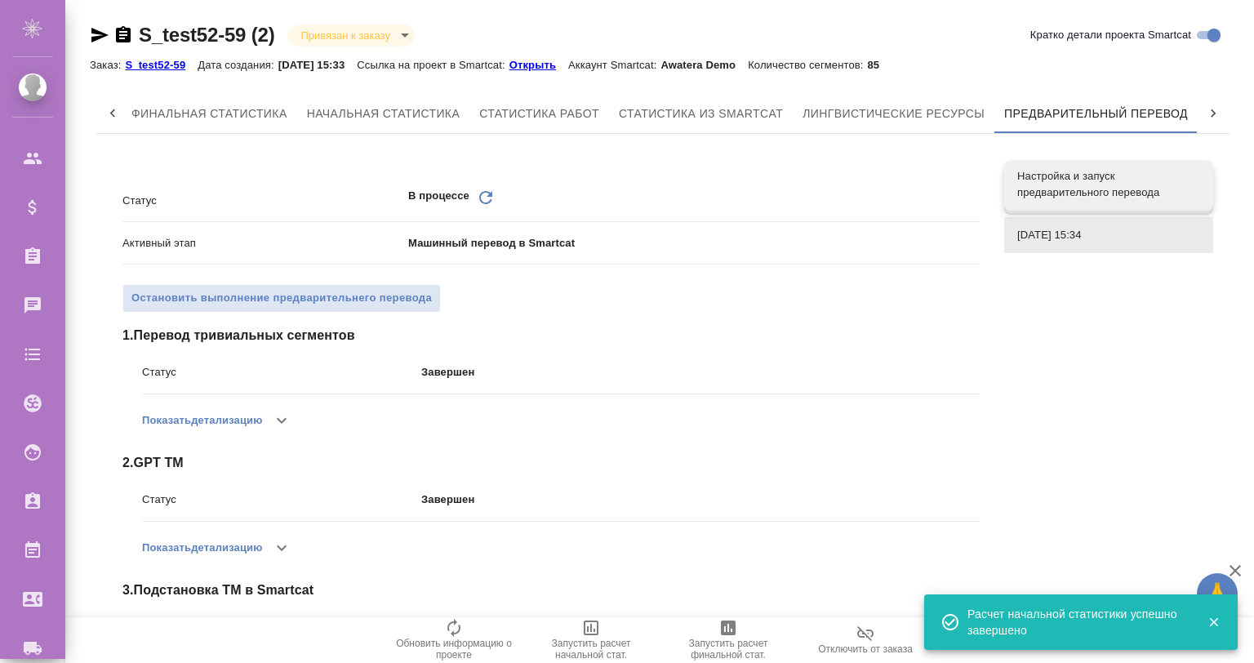
scroll to position [187, 0]
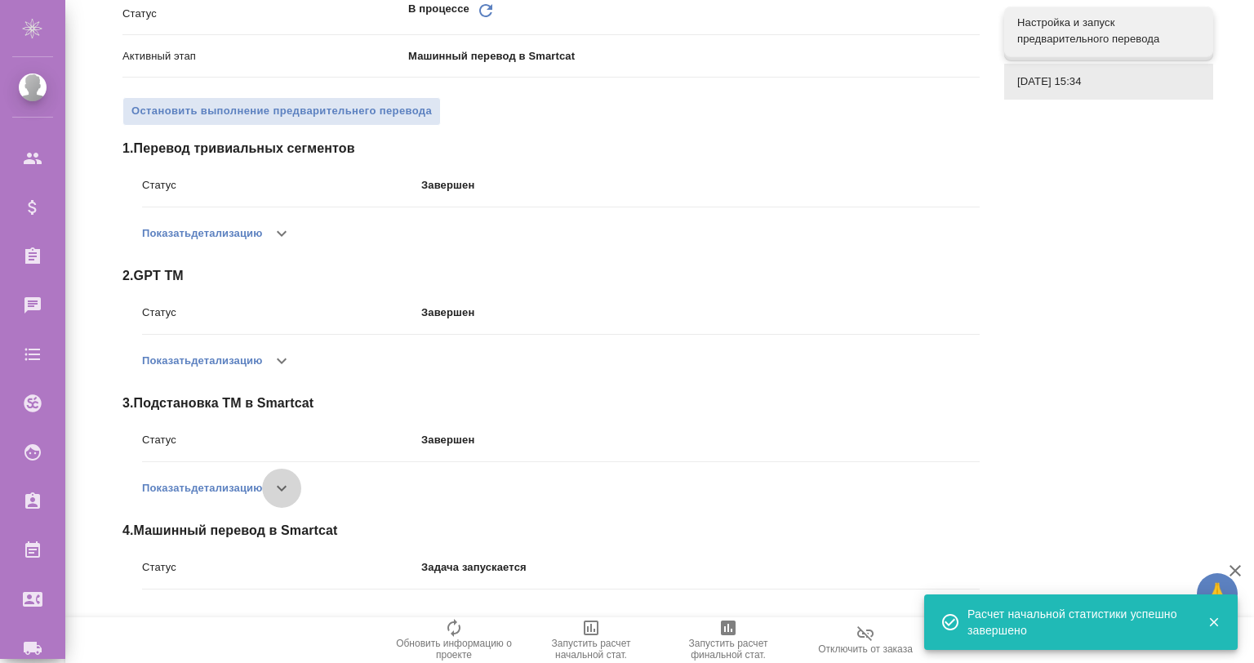
click at [281, 486] on icon "button" at bounding box center [282, 488] width 10 height 6
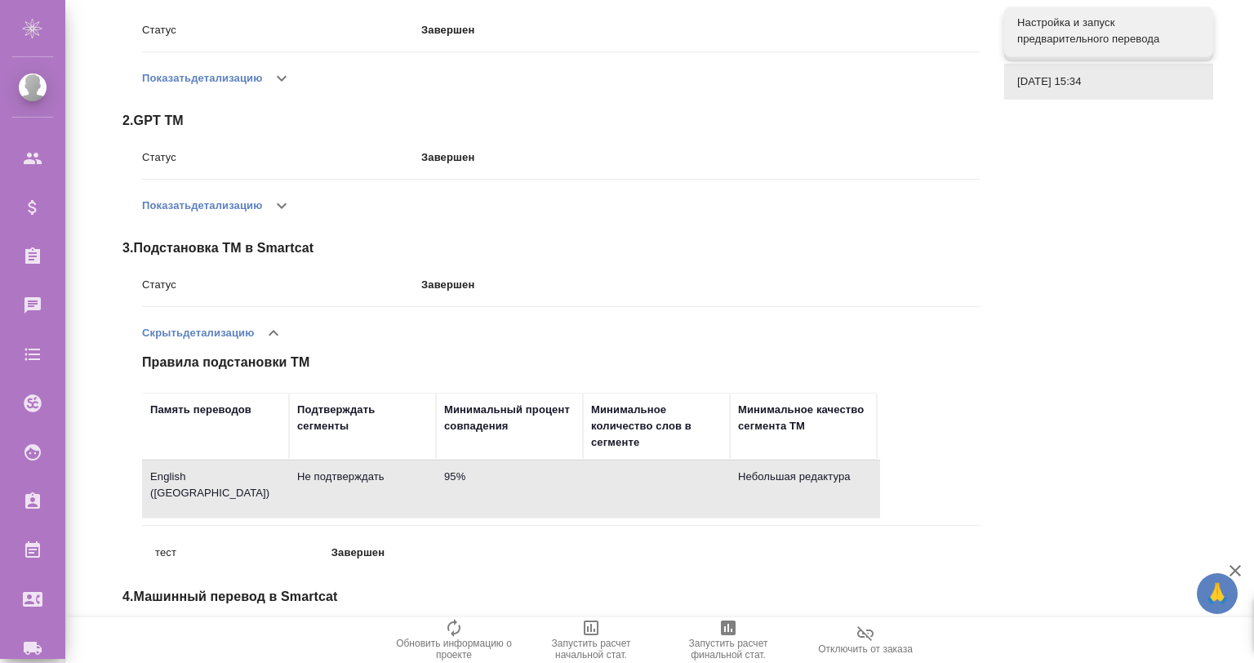
scroll to position [408, 0]
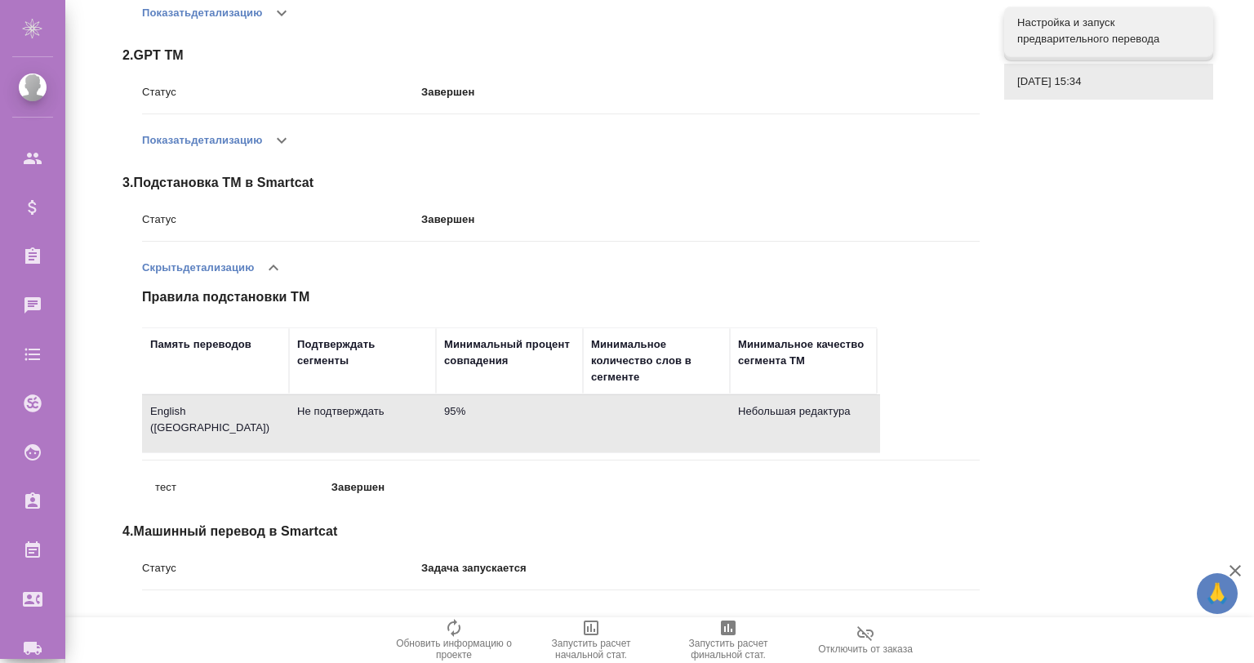
click at [118, 383] on div "Статус В процессе Обновить Активный этап Машинный перевод в Smartcat Остановить…" at bounding box center [551, 188] width 871 height 858
click at [497, 427] on td "95%" at bounding box center [509, 423] width 147 height 57
click at [281, 145] on icon "button" at bounding box center [282, 141] width 20 height 20
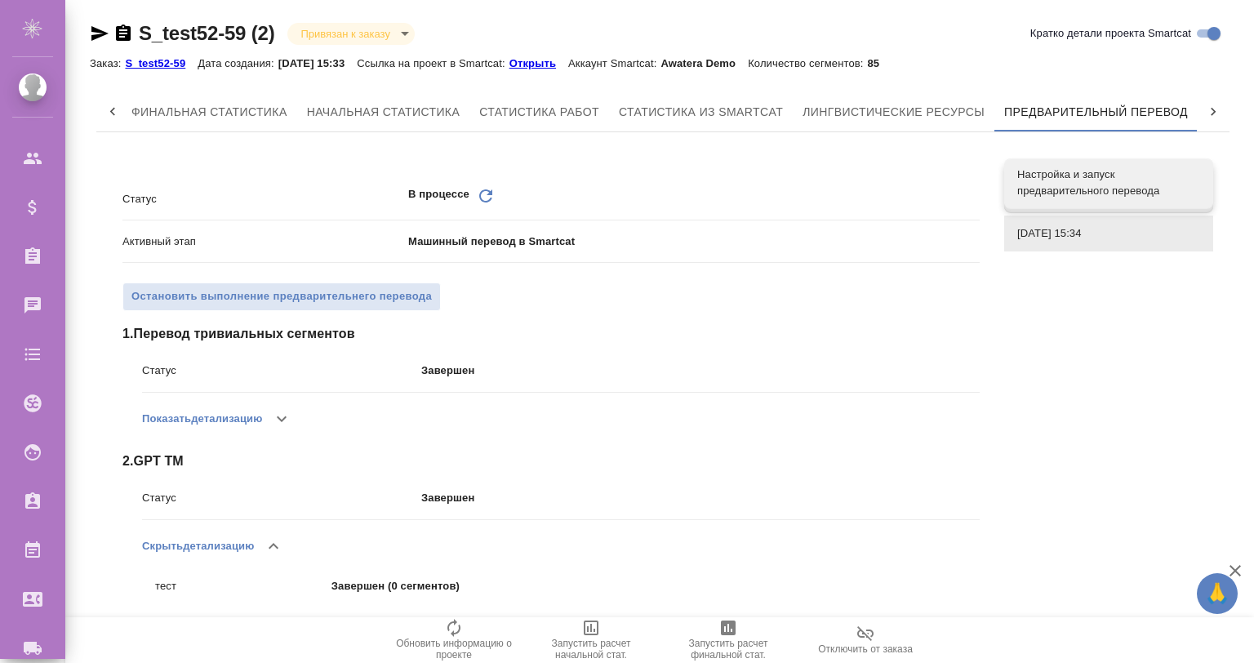
scroll to position [0, 0]
click at [283, 419] on icon "button" at bounding box center [282, 420] width 10 height 6
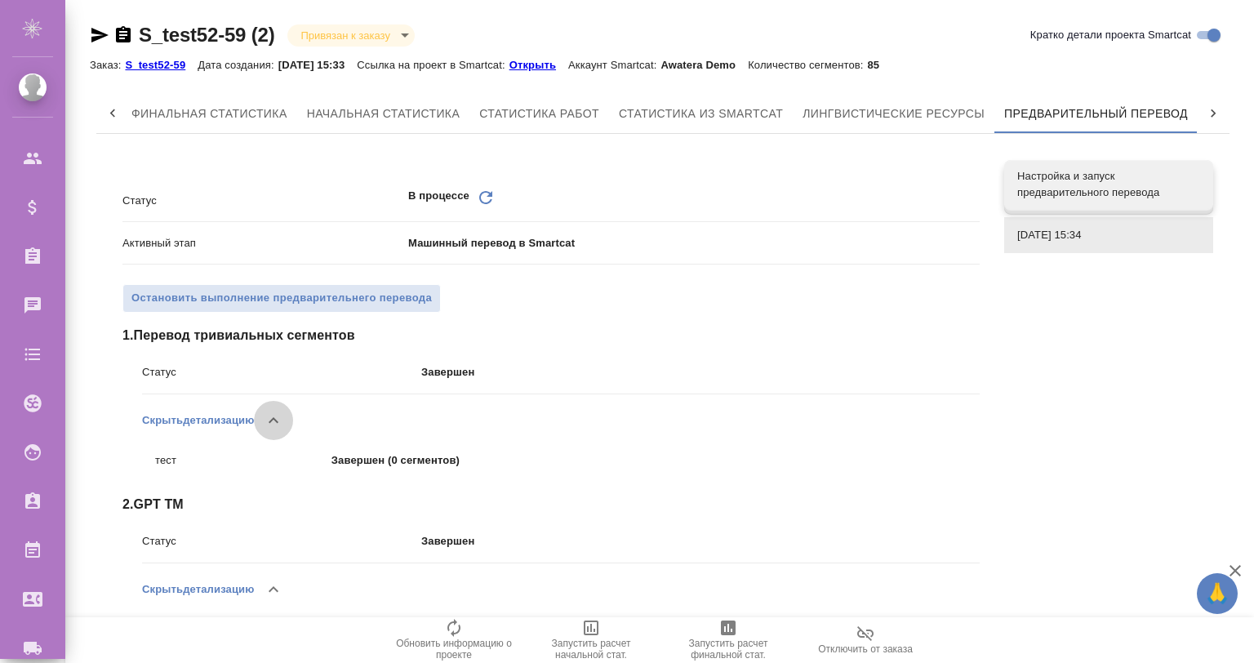
click at [283, 419] on icon "button" at bounding box center [274, 421] width 20 height 20
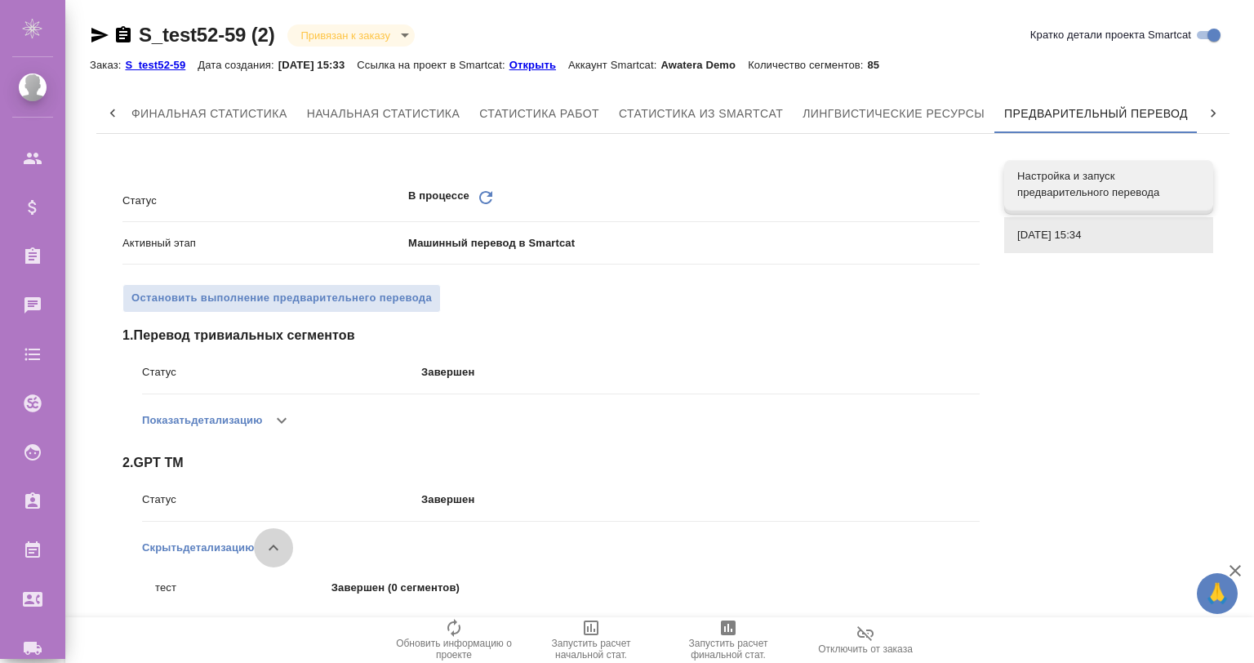
click at [281, 538] on icon "button" at bounding box center [274, 548] width 20 height 20
click at [546, 62] on p "Открыть" at bounding box center [539, 65] width 59 height 12
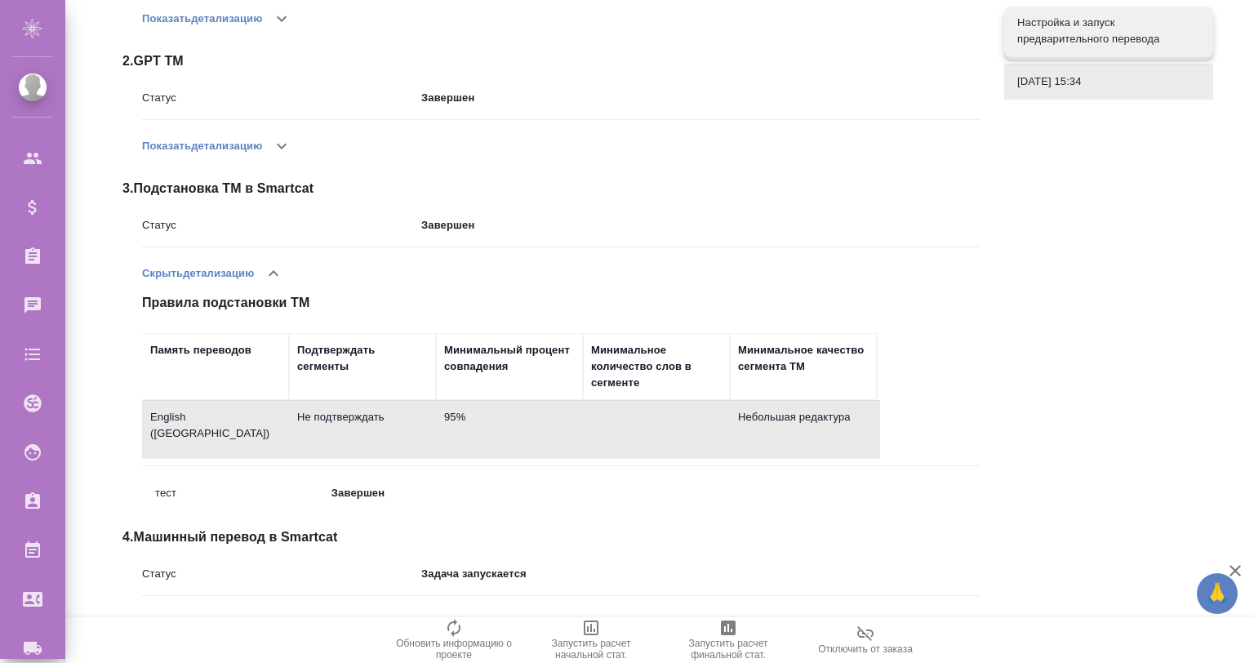
scroll to position [408, 0]
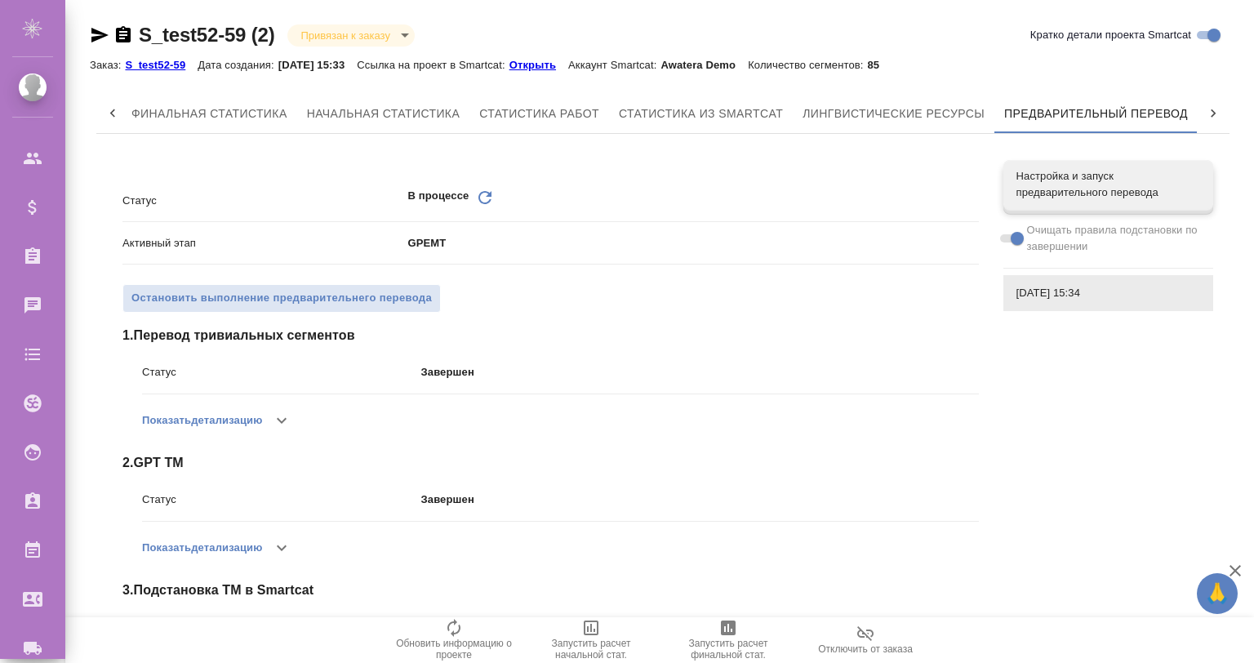
scroll to position [314, 0]
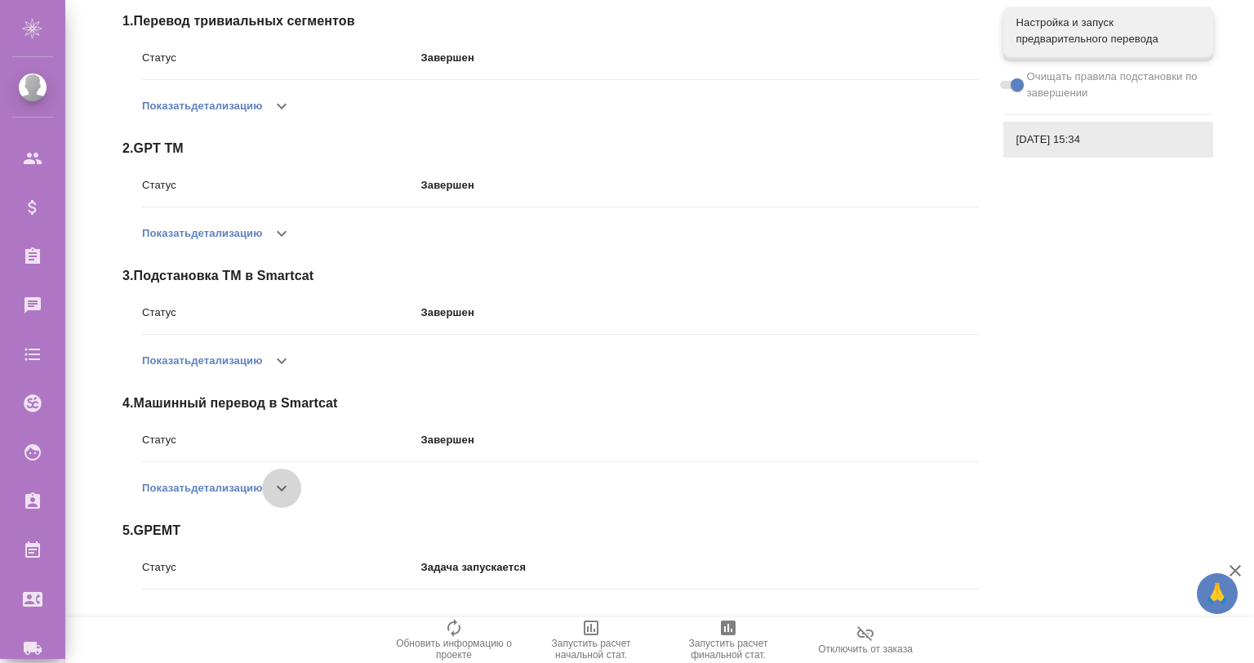
click at [287, 480] on icon "button" at bounding box center [282, 489] width 20 height 20
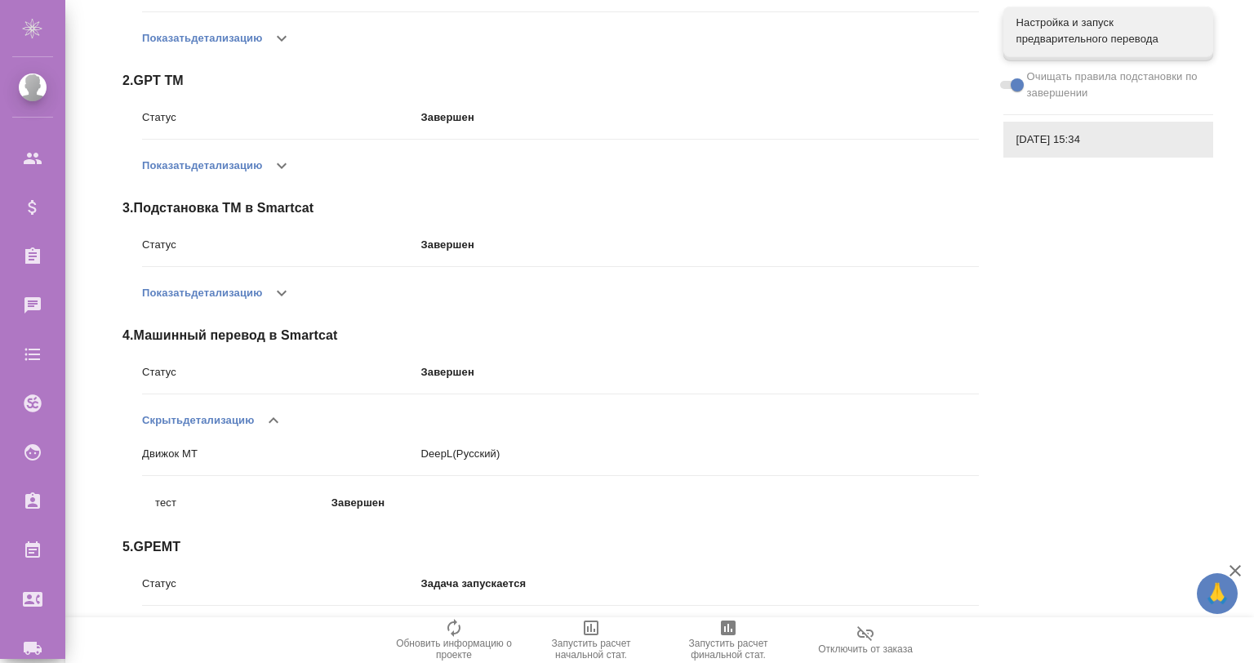
scroll to position [399, 0]
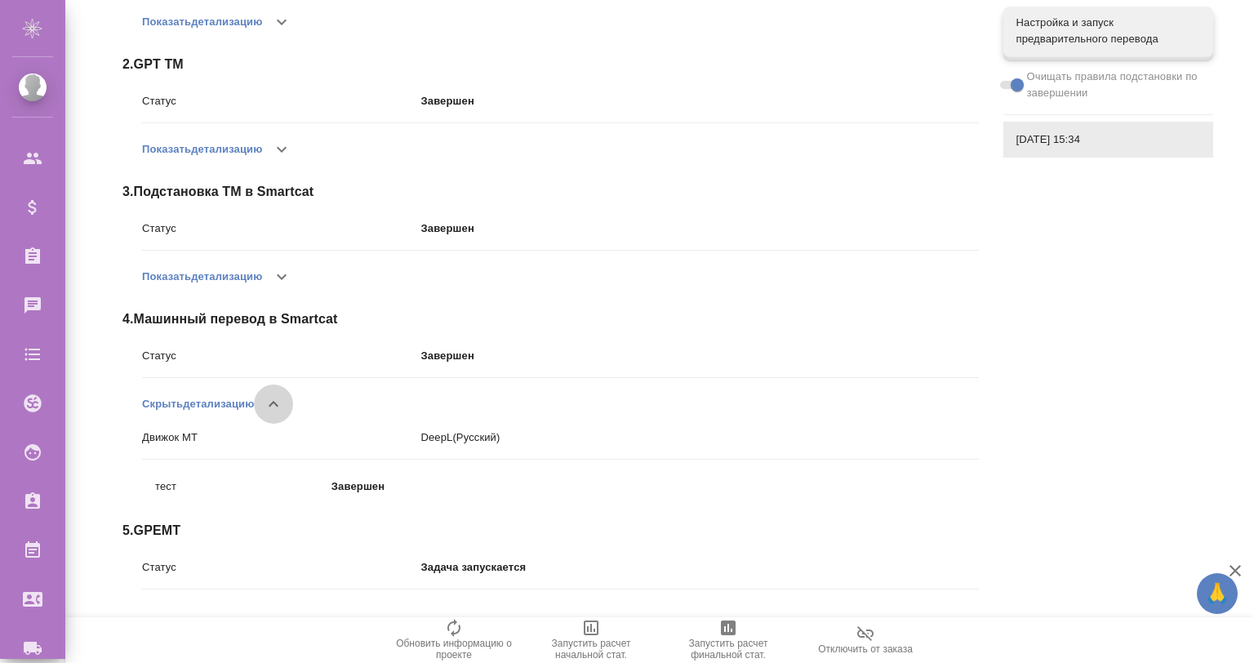
click at [281, 392] on button "button" at bounding box center [273, 404] width 39 height 39
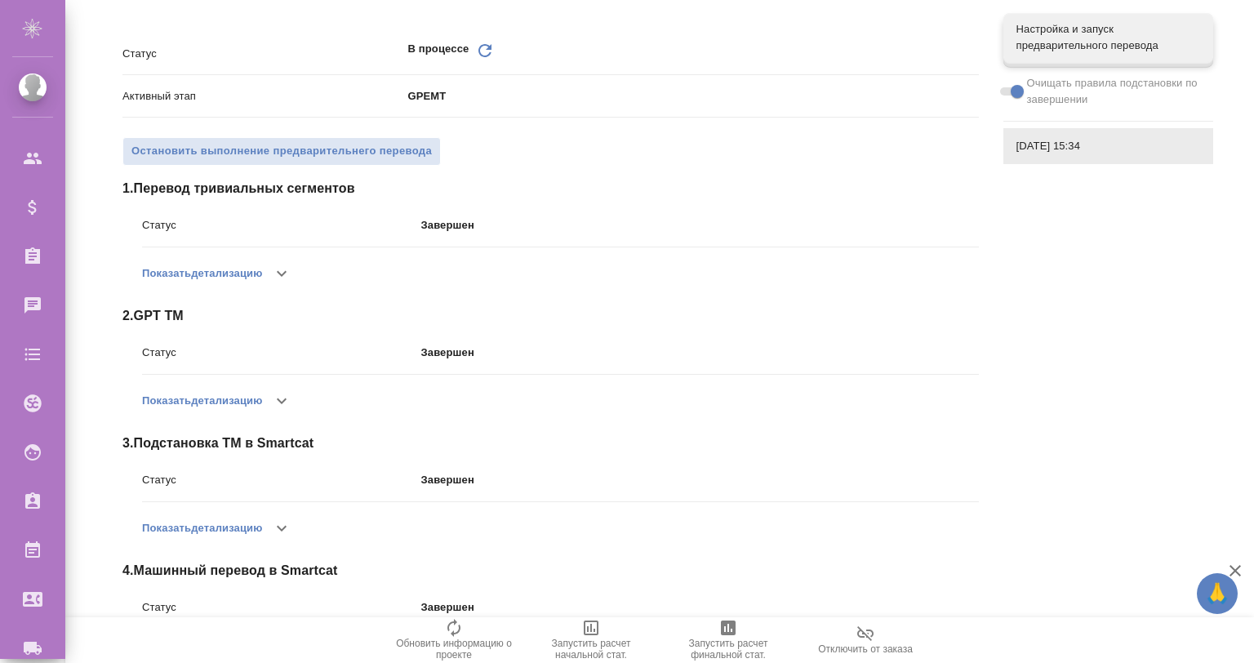
scroll to position [0, 0]
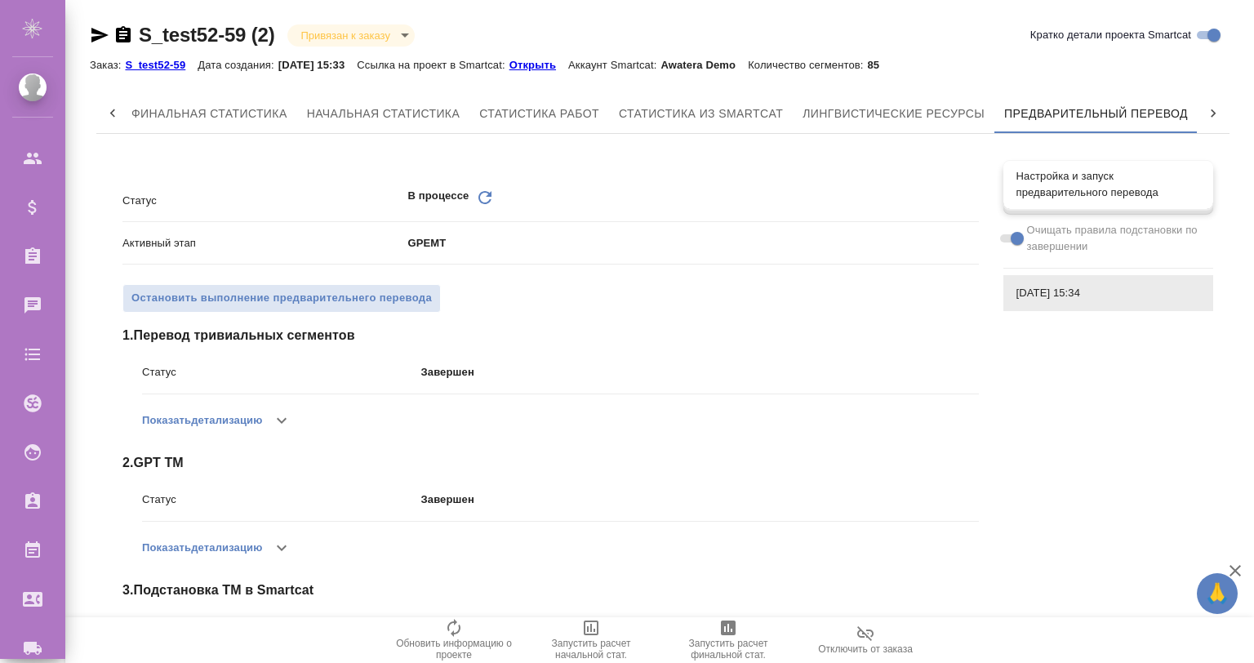
click at [1032, 173] on span "Настройка и запуск предварительного перевода" at bounding box center [1109, 184] width 184 height 33
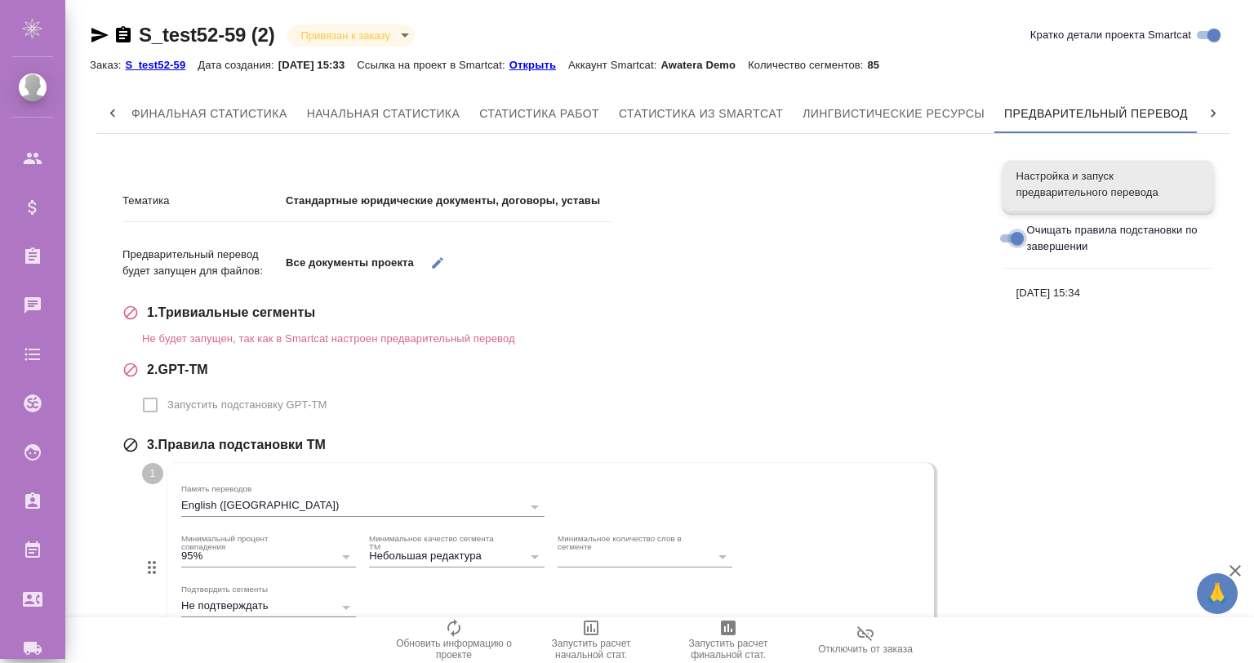
click at [1018, 238] on input "Очищать правила подстановки по завершении" at bounding box center [1017, 239] width 59 height 20
click at [1002, 237] on input "Очищать правила подстановки по завершении" at bounding box center [1004, 239] width 59 height 20
checkbox input "true"
click at [1055, 297] on span "[DATE] 15:34" at bounding box center [1109, 293] width 184 height 16
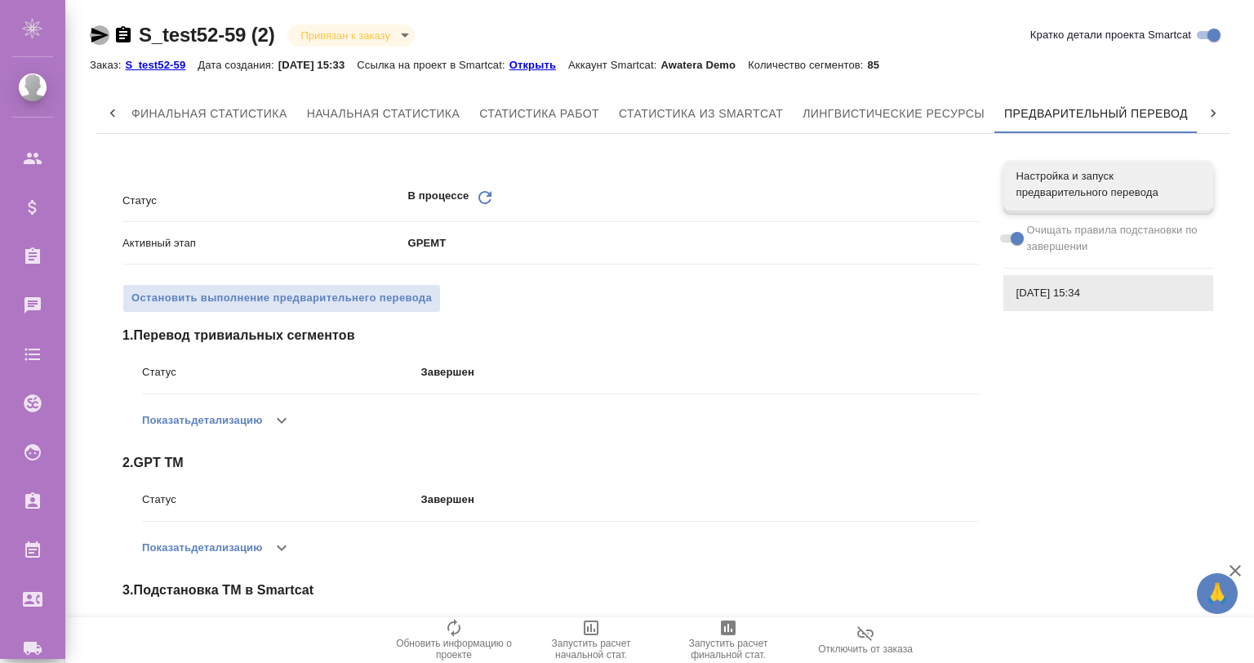
click at [96, 35] on icon "button" at bounding box center [100, 35] width 20 height 20
click at [559, 62] on p "Открыть" at bounding box center [539, 65] width 59 height 12
click at [164, 461] on span "2 . GPT TM" at bounding box center [551, 463] width 857 height 20
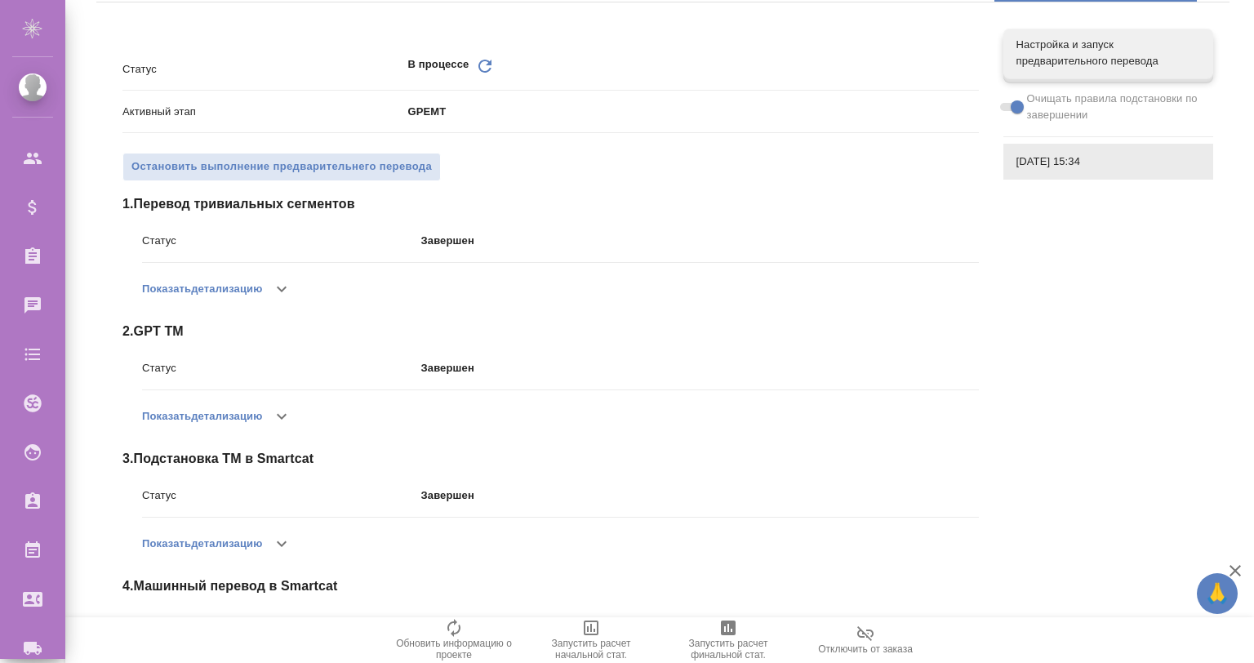
scroll to position [167, 0]
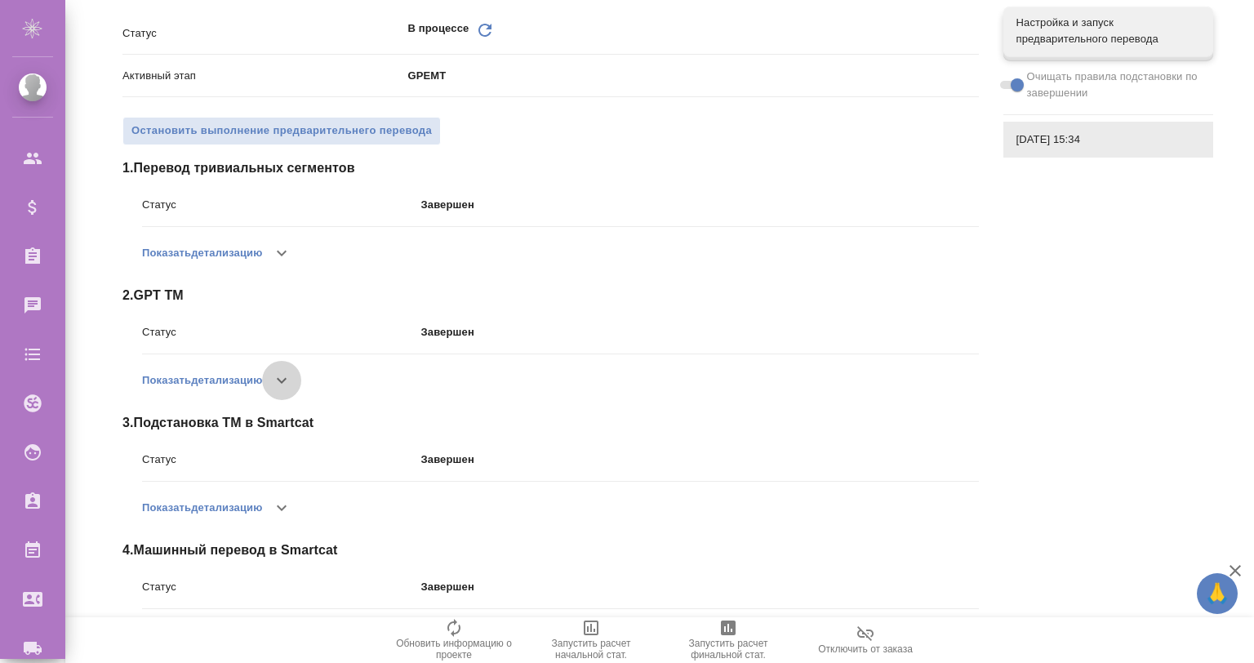
click at [282, 389] on icon "button" at bounding box center [282, 381] width 20 height 20
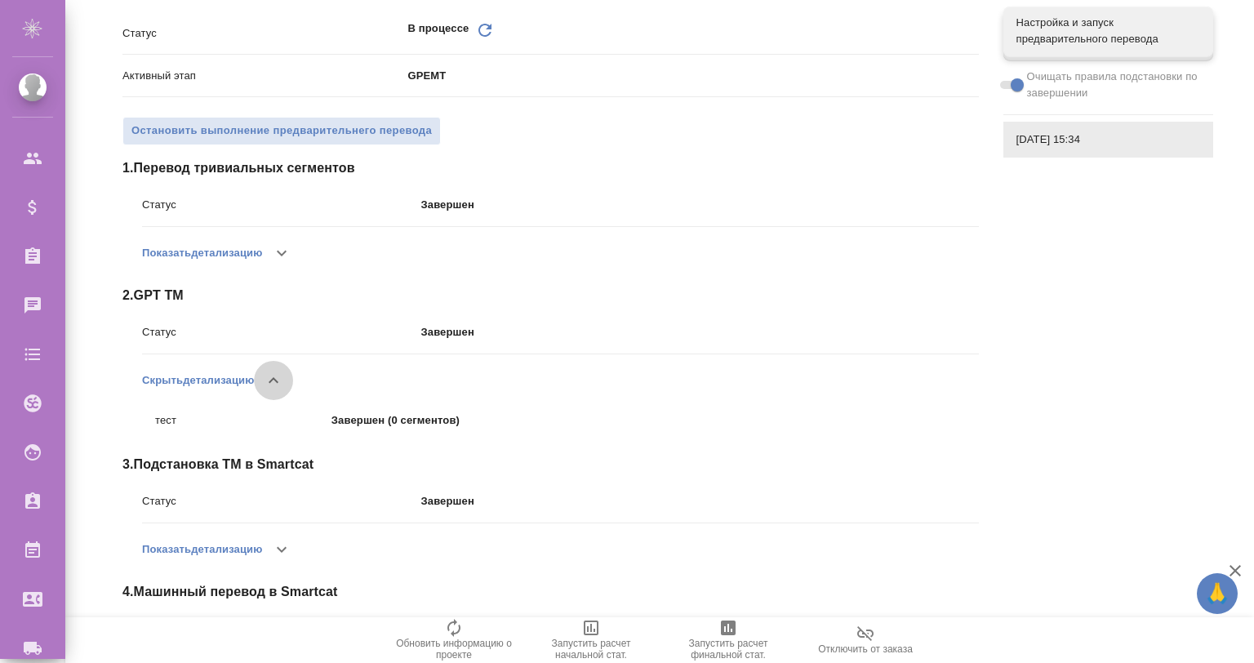
click at [282, 389] on icon "button" at bounding box center [274, 381] width 20 height 20
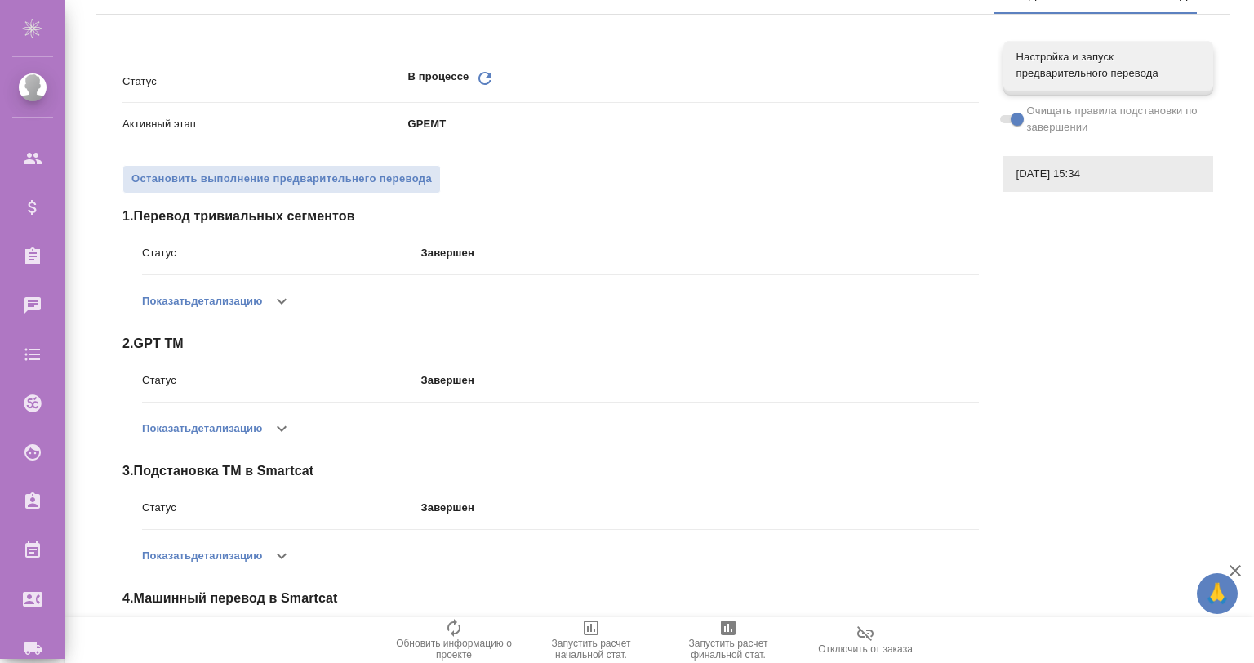
scroll to position [106, 0]
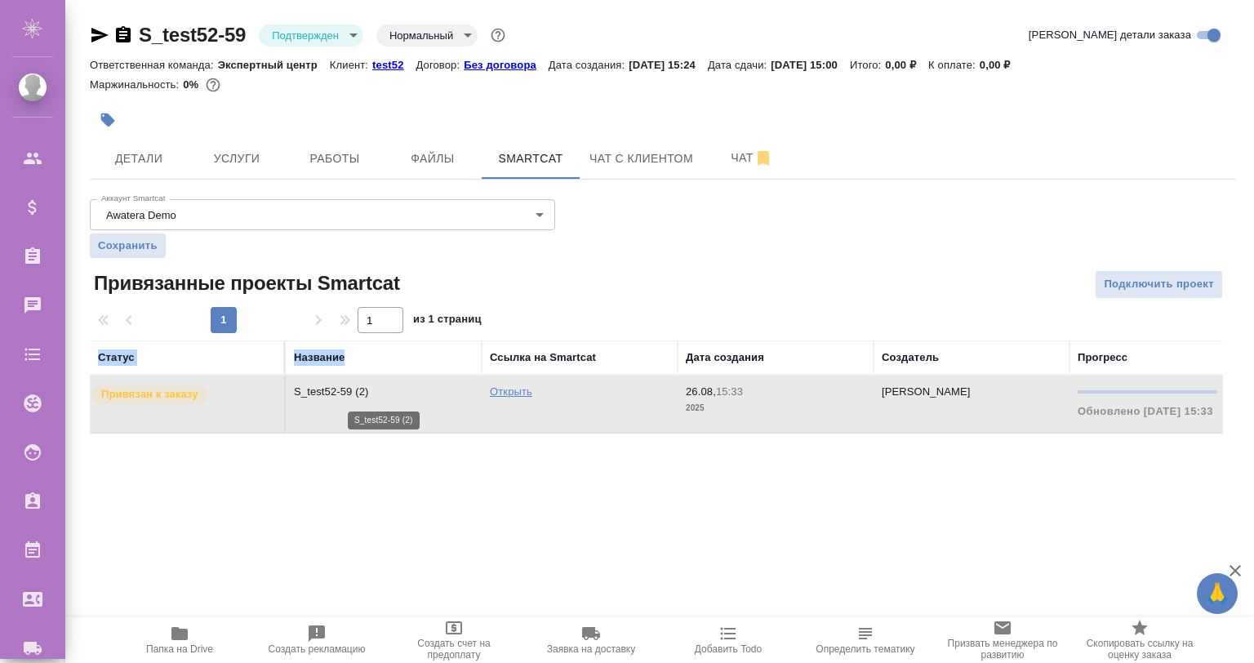
drag, startPoint x: 343, startPoint y: 374, endPoint x: 364, endPoint y: 391, distance: 27.3
click at [364, 391] on table "Статус Название Ссылка на Smartcat Дата создания Создатель Прогресс Привязан к …" at bounding box center [792, 387] width 1405 height 93
click at [364, 391] on p "S_test52-59 (2)" at bounding box center [384, 392] width 180 height 16
click at [737, 261] on div "Аккаунт Smartcat Awatera Demo 5edf3738bd274f397ed57cb4 Аккаунт Smartcat Сохрани…" at bounding box center [663, 313] width 1147 height 241
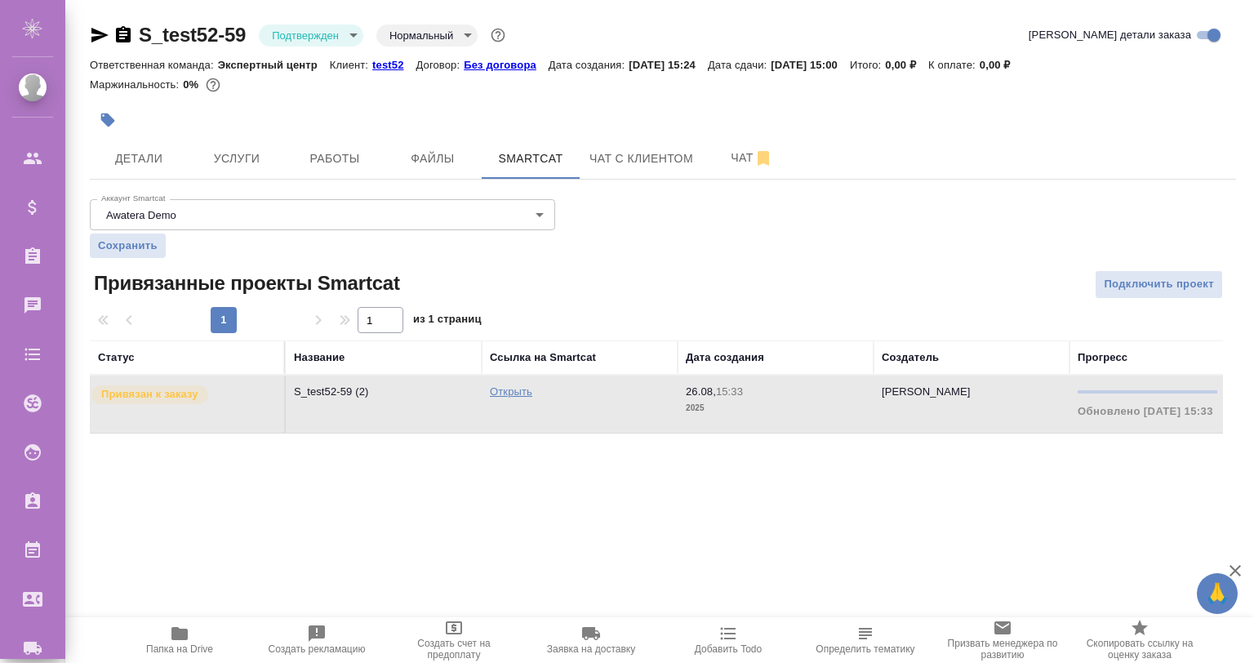
click at [382, 381] on td "S_test52-59 (2)" at bounding box center [384, 404] width 196 height 57
click at [248, 149] on span "Услуги" at bounding box center [237, 159] width 78 height 20
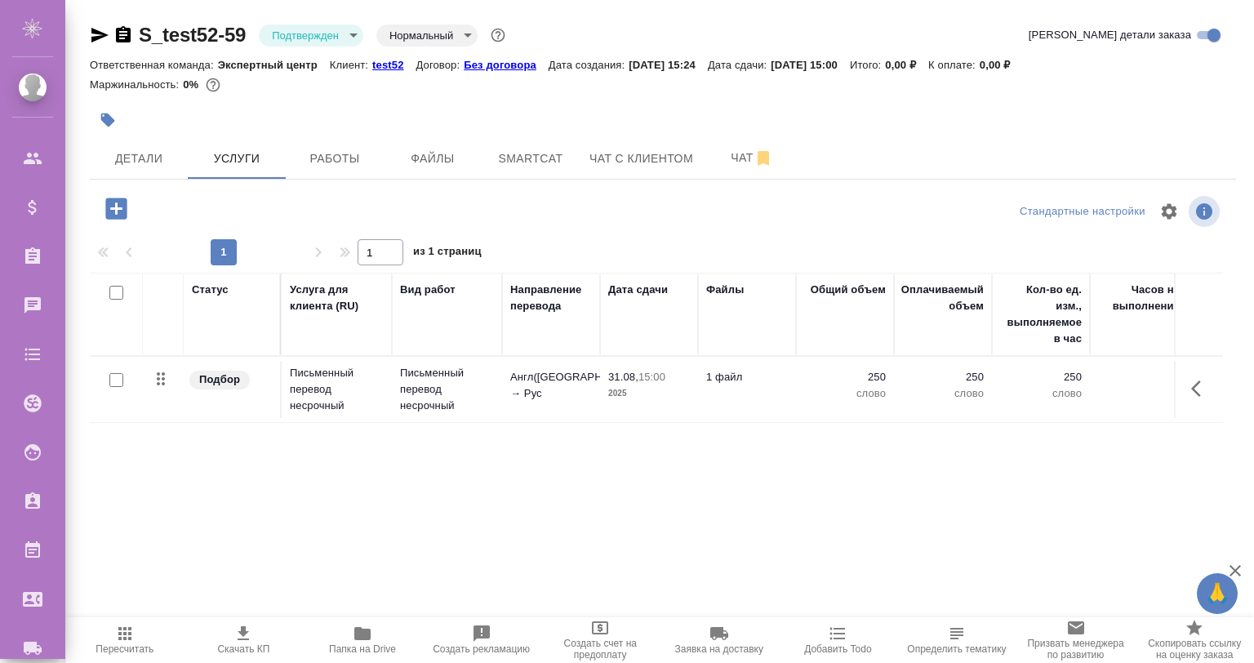
click at [112, 201] on icon "button" at bounding box center [115, 208] width 21 height 21
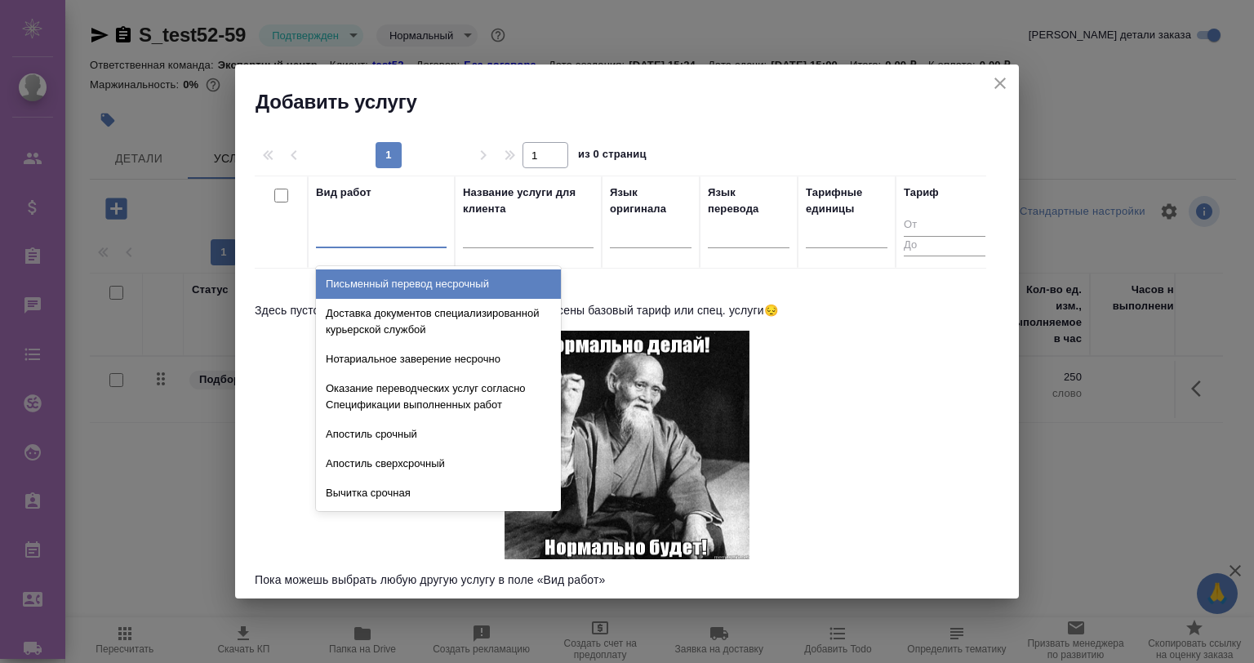
click at [427, 231] on div at bounding box center [381, 232] width 131 height 24
click at [529, 282] on div "Письменный перевод несрочный" at bounding box center [438, 284] width 245 height 29
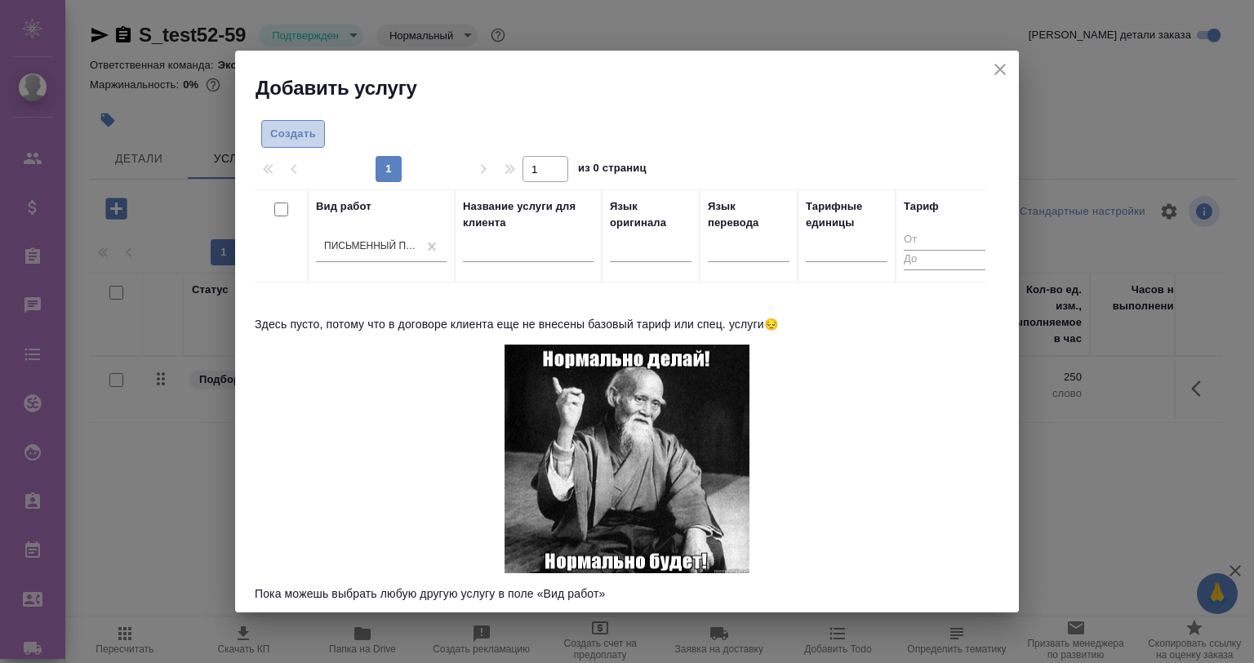
click at [307, 131] on span "Создать" at bounding box center [293, 134] width 46 height 19
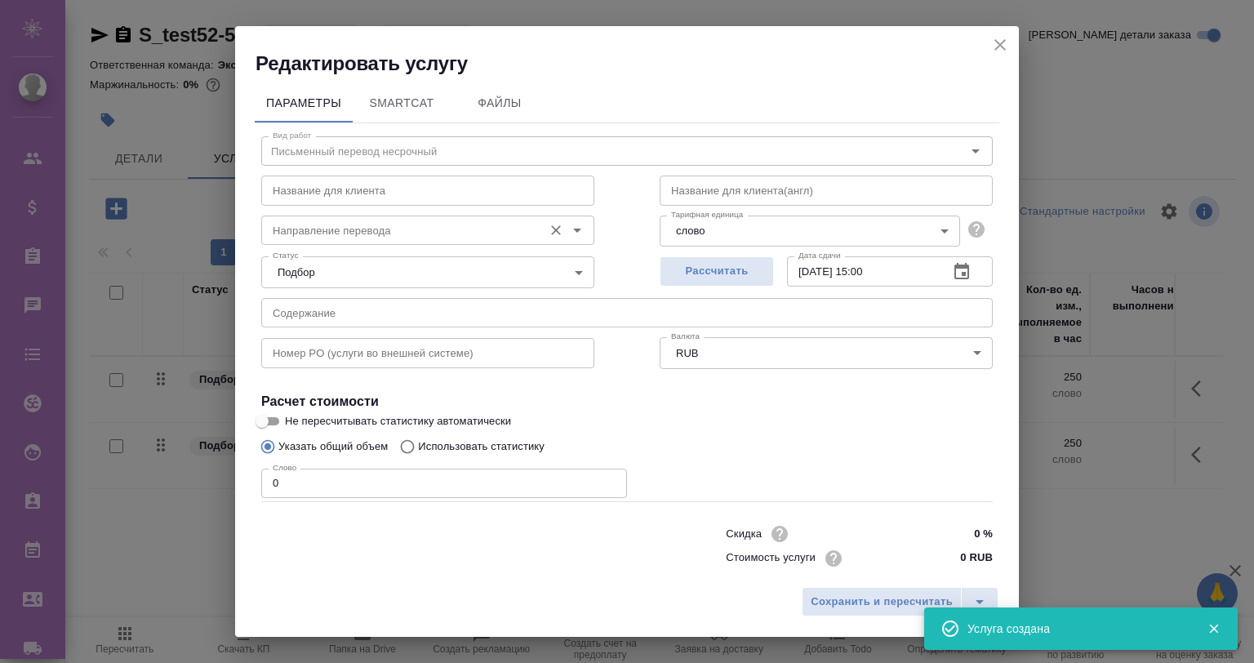
click at [336, 232] on input "Направление перевода" at bounding box center [400, 231] width 269 height 20
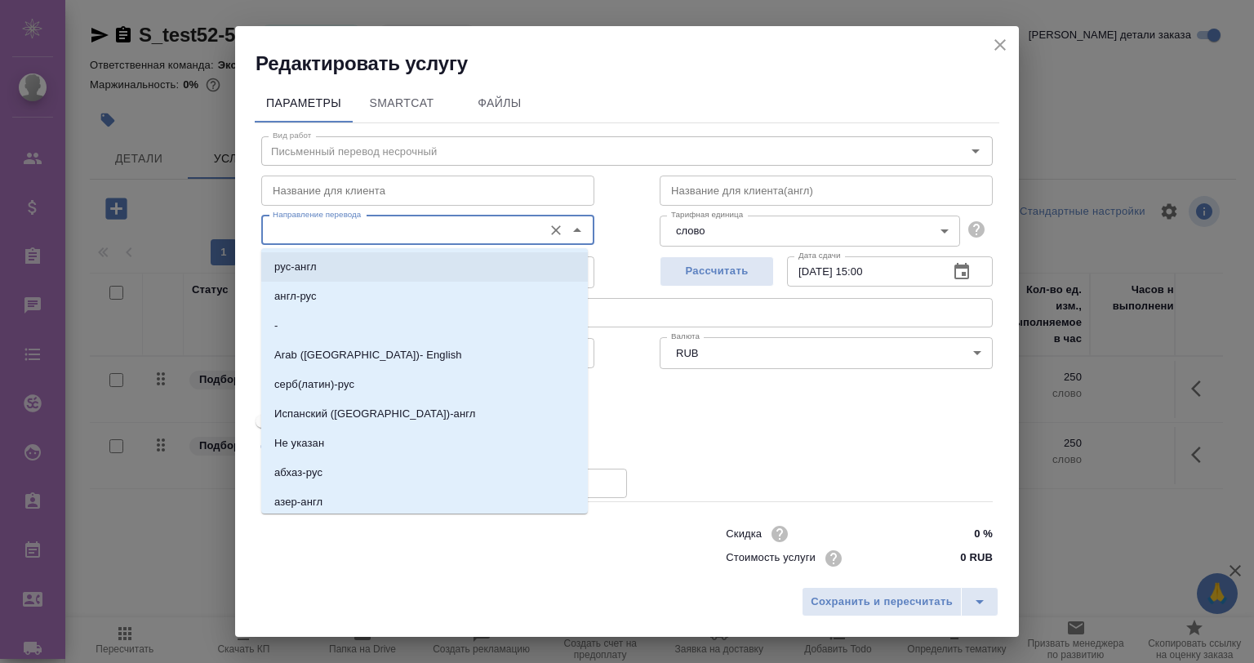
click at [333, 264] on li "рус-англ" at bounding box center [424, 266] width 327 height 29
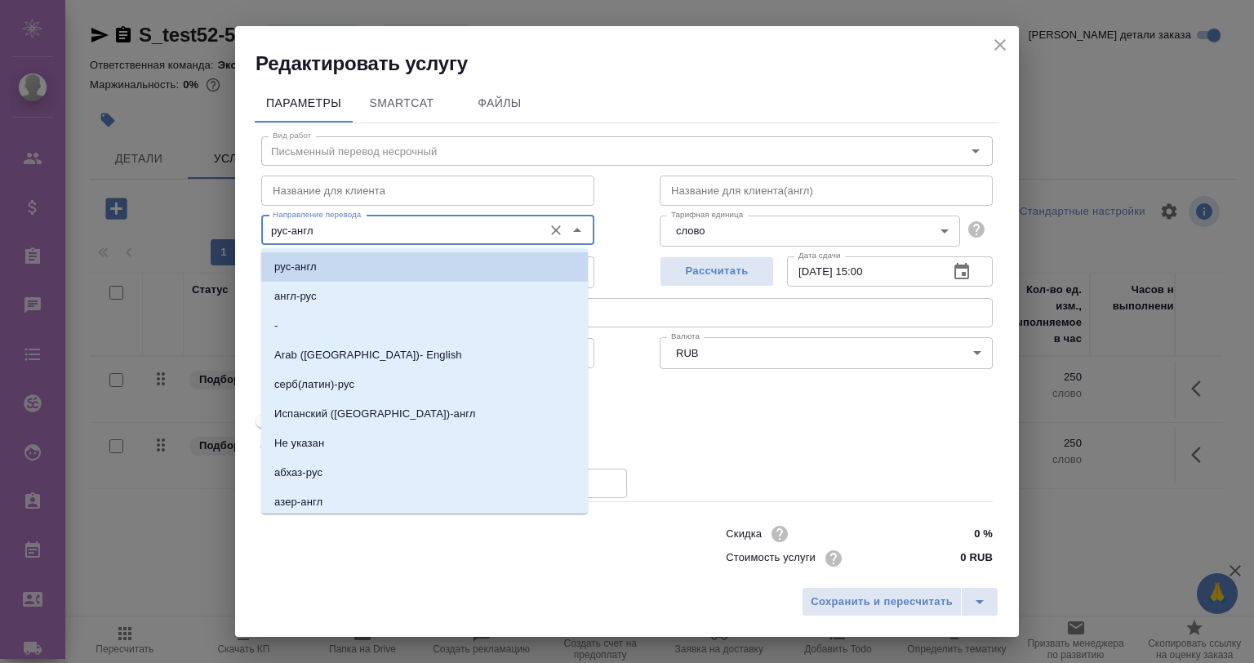
click at [432, 226] on input "рус-англ" at bounding box center [400, 231] width 269 height 20
click at [415, 301] on li "англ-рус" at bounding box center [424, 296] width 327 height 29
type input "англ-рус"
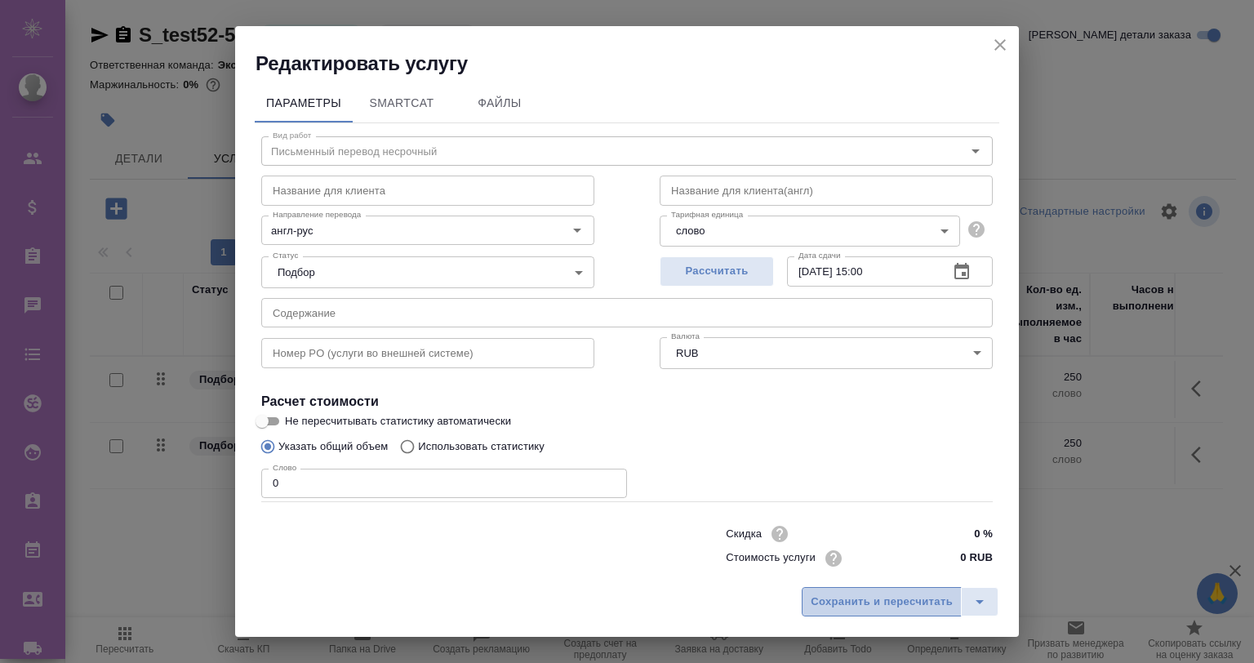
click at [811, 590] on button "Сохранить и пересчитать" at bounding box center [882, 601] width 160 height 29
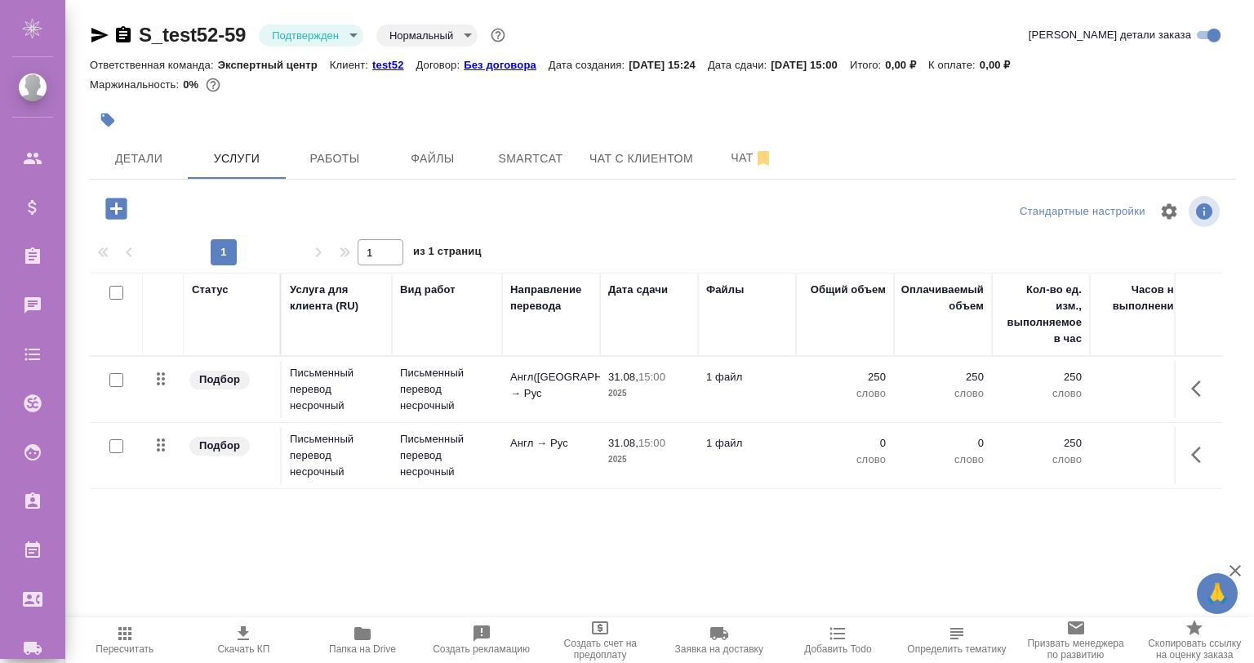
click at [530, 402] on p "Англ → Рус" at bounding box center [551, 385] width 82 height 33
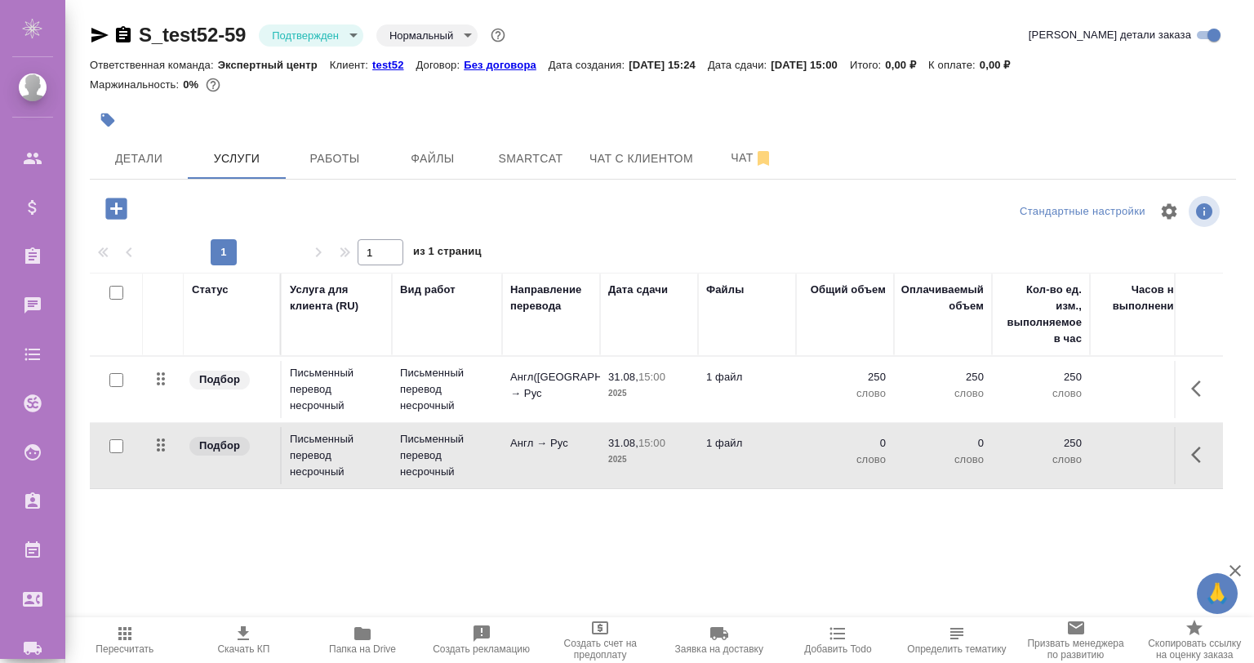
click at [114, 443] on input "checkbox" at bounding box center [116, 446] width 14 height 14
checkbox input "true"
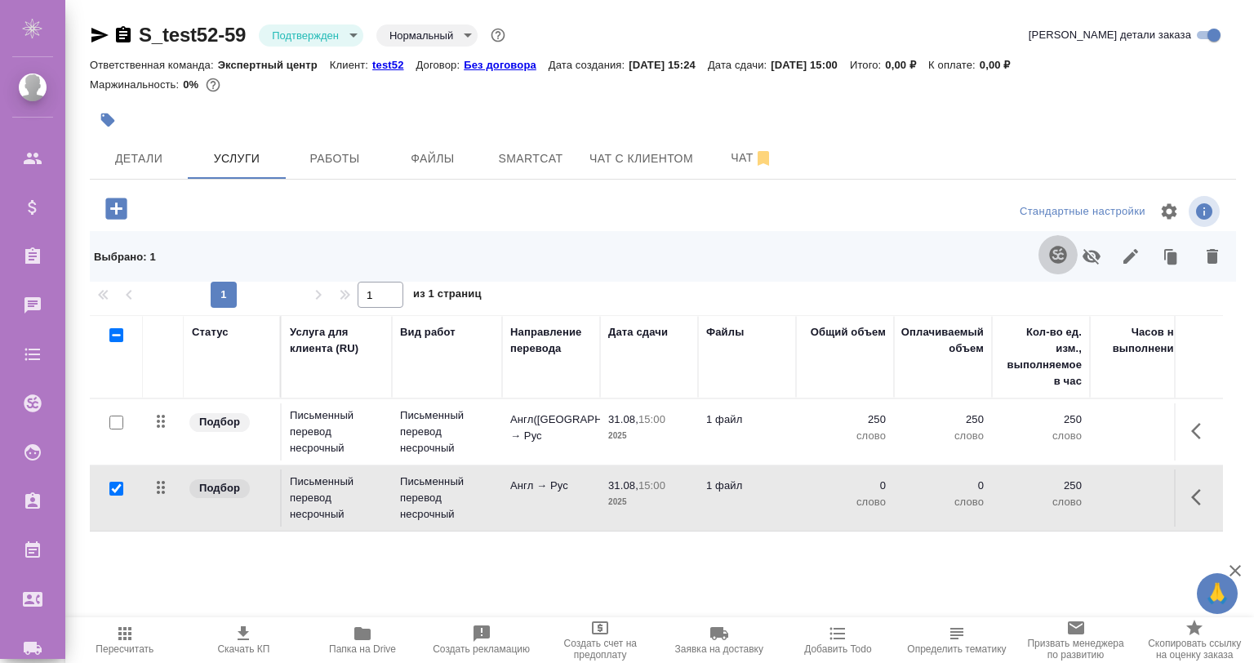
click at [1049, 250] on icon "button" at bounding box center [1057, 254] width 17 height 17
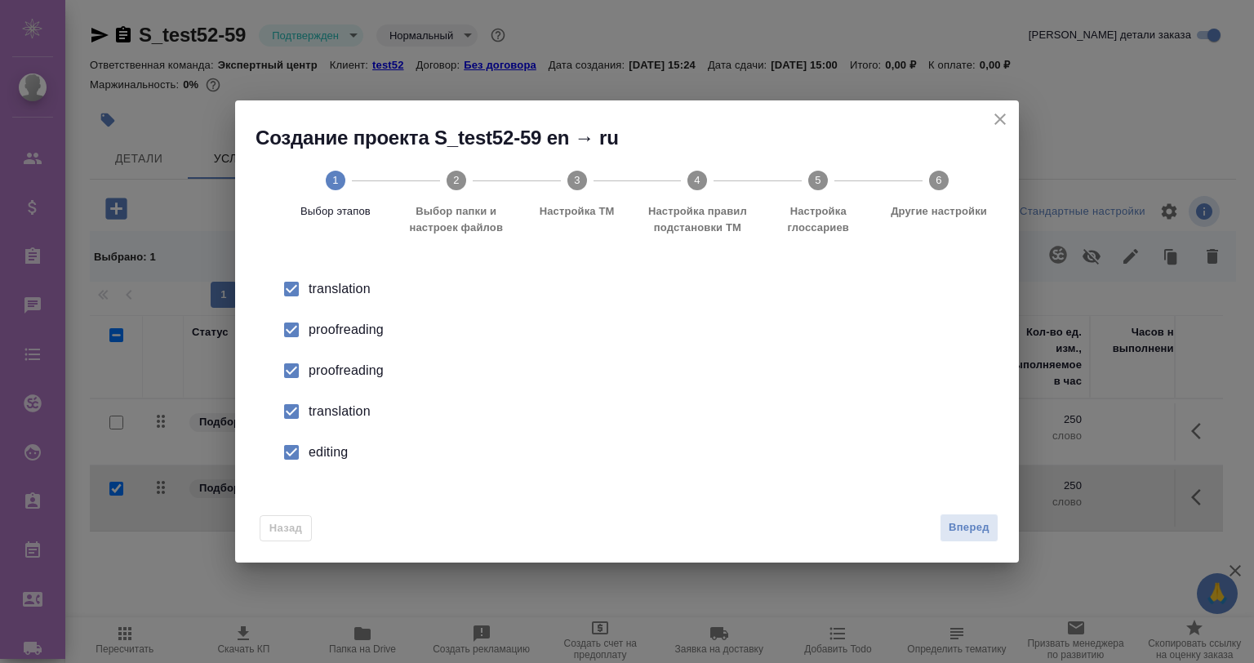
click at [354, 316] on li "proofreading" at bounding box center [627, 330] width 732 height 41
click at [339, 340] on div "proofreading" at bounding box center [644, 330] width 671 height 20
click at [338, 299] on div "translation" at bounding box center [644, 289] width 671 height 20
click at [323, 452] on div "editing" at bounding box center [644, 453] width 671 height 20
click at [974, 532] on span "Вперед" at bounding box center [969, 528] width 41 height 19
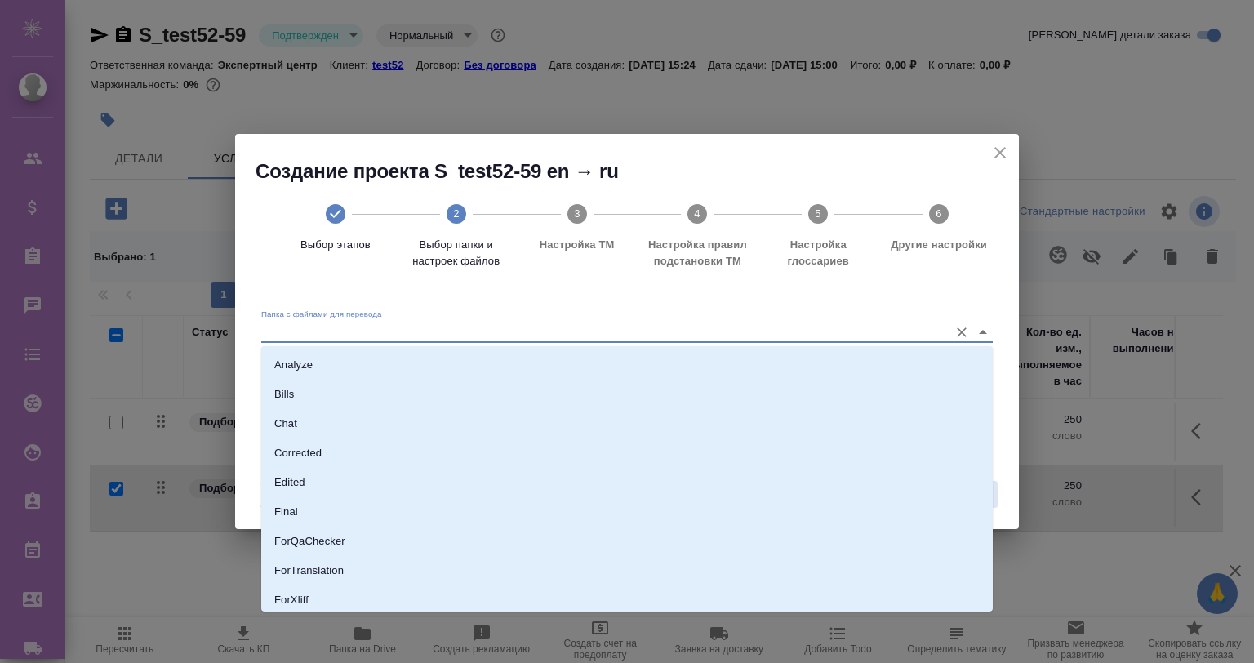
click at [711, 323] on input "Папка с файлами для перевода" at bounding box center [600, 332] width 679 height 20
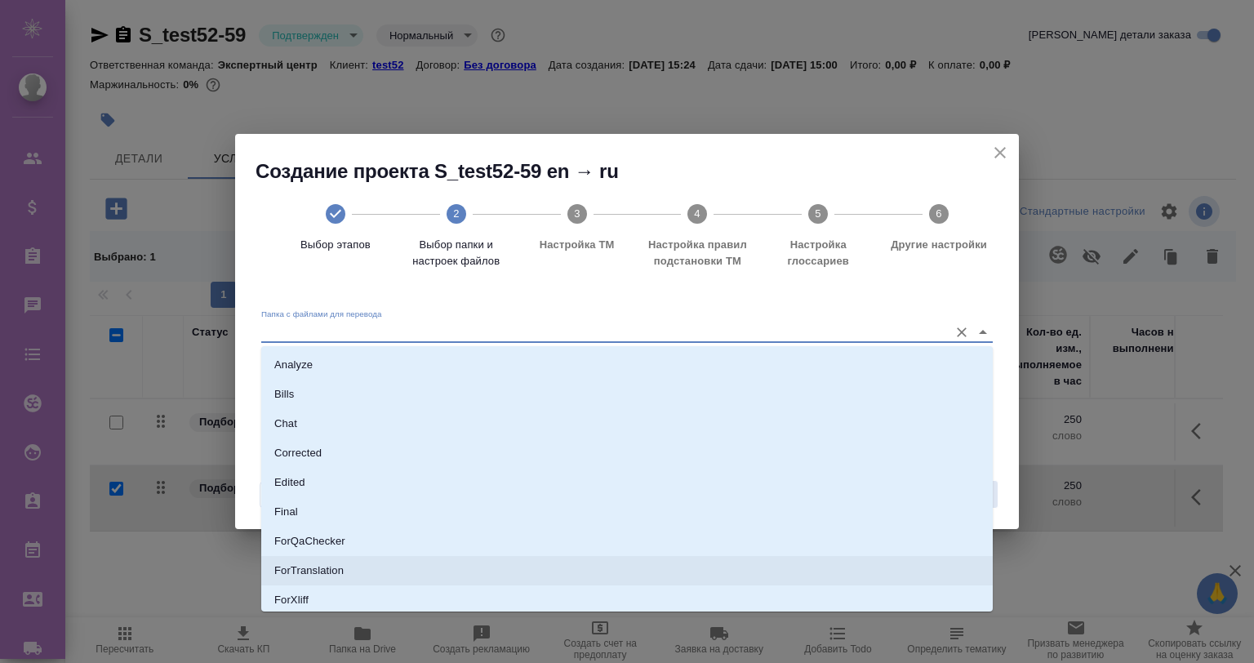
scroll to position [122, 0]
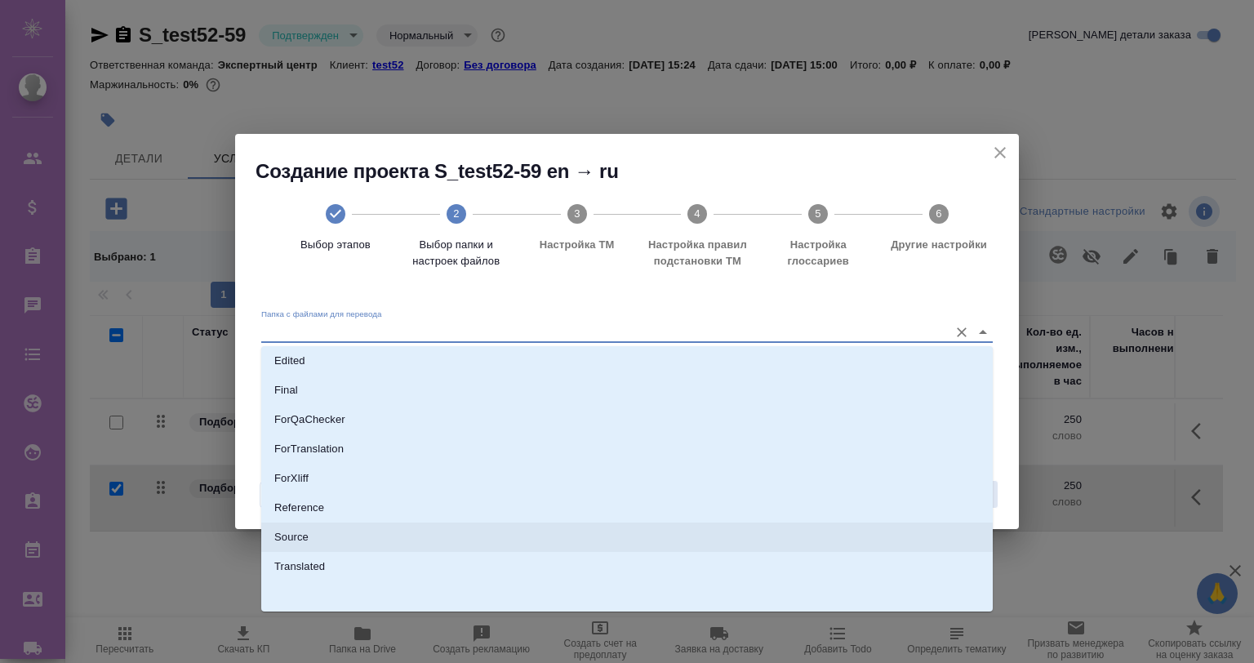
click at [537, 535] on li "Source" at bounding box center [627, 537] width 732 height 29
type input "Source"
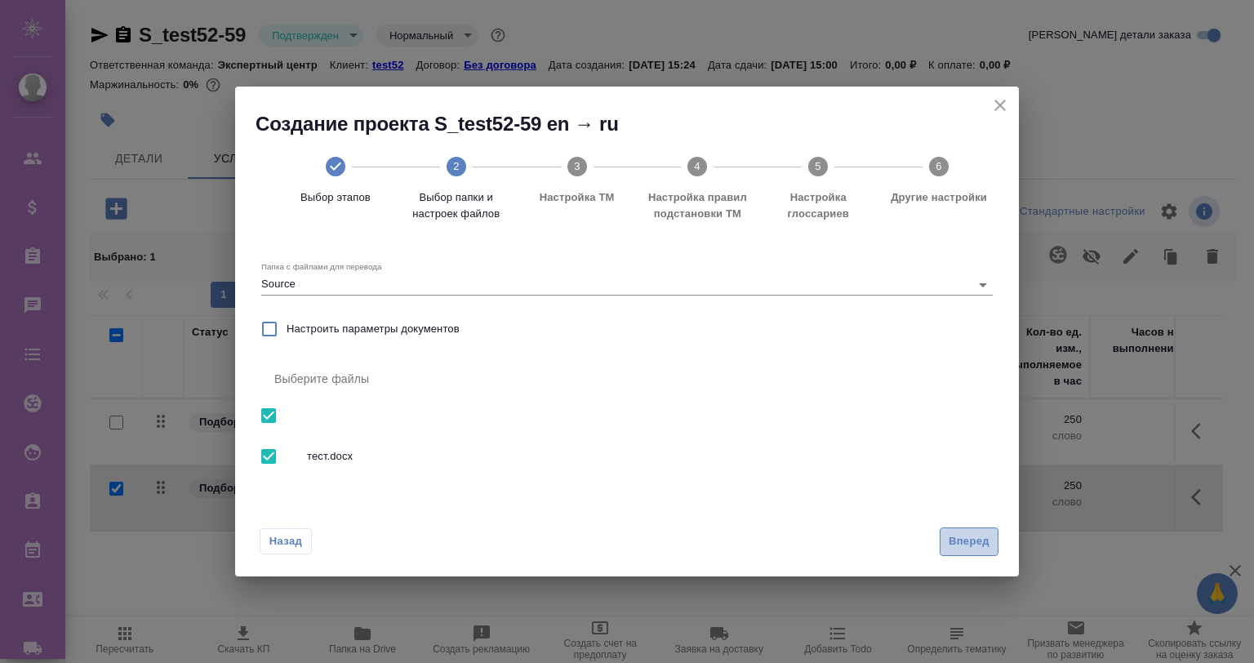
click at [964, 537] on span "Вперед" at bounding box center [969, 541] width 41 height 19
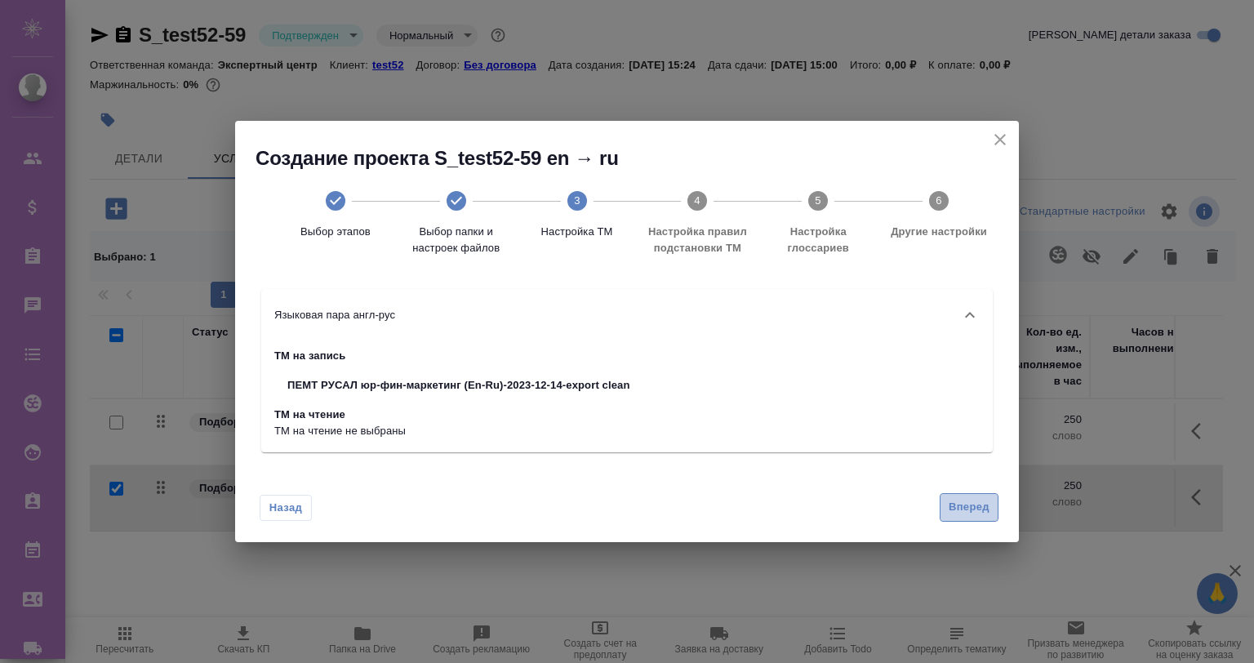
click at [954, 506] on span "Вперед" at bounding box center [969, 507] width 41 height 19
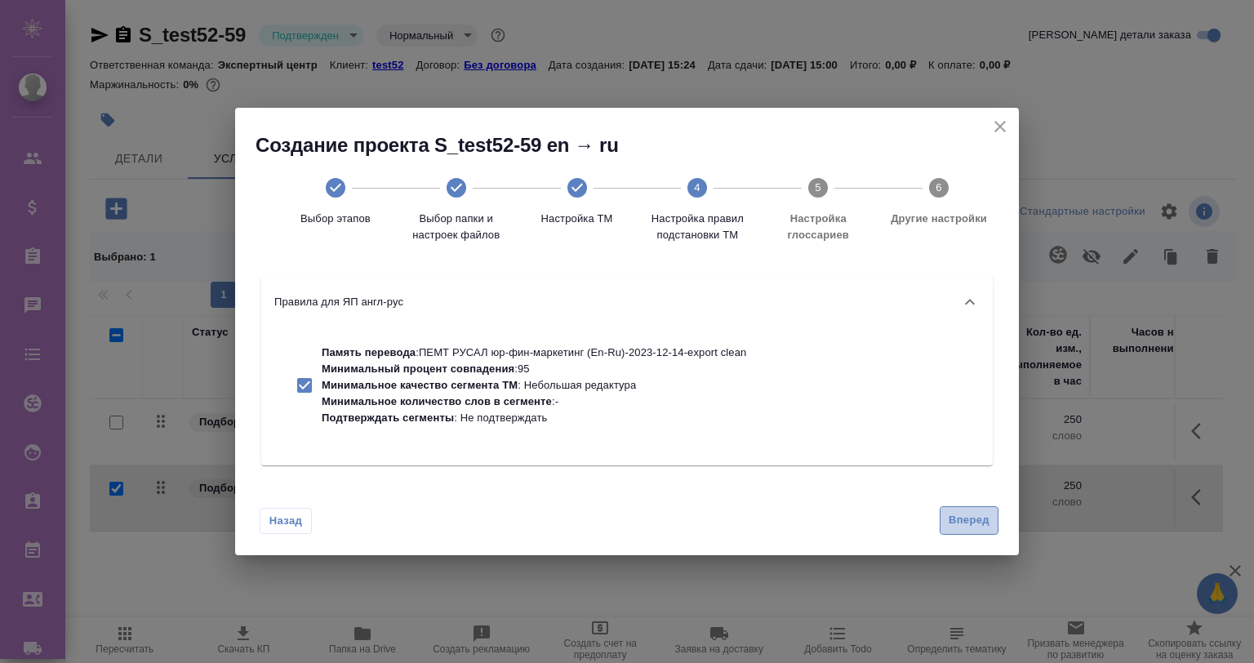
click at [951, 517] on span "Вперед" at bounding box center [969, 520] width 41 height 19
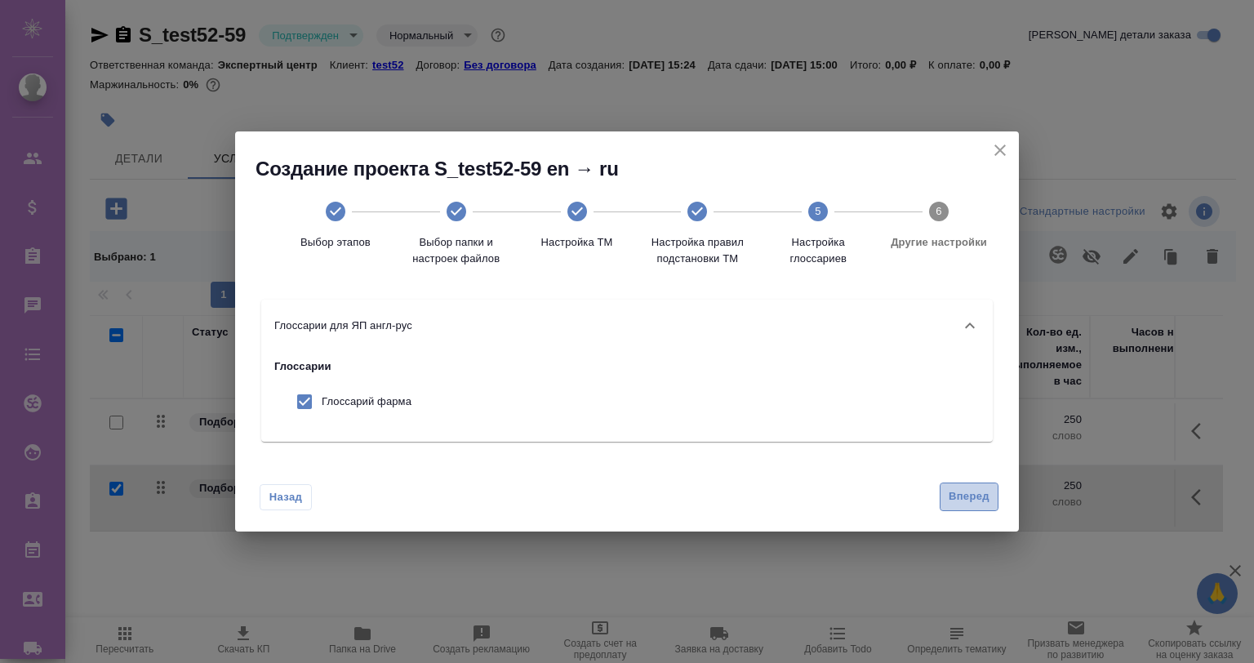
click at [956, 487] on button "Вперед" at bounding box center [969, 497] width 59 height 29
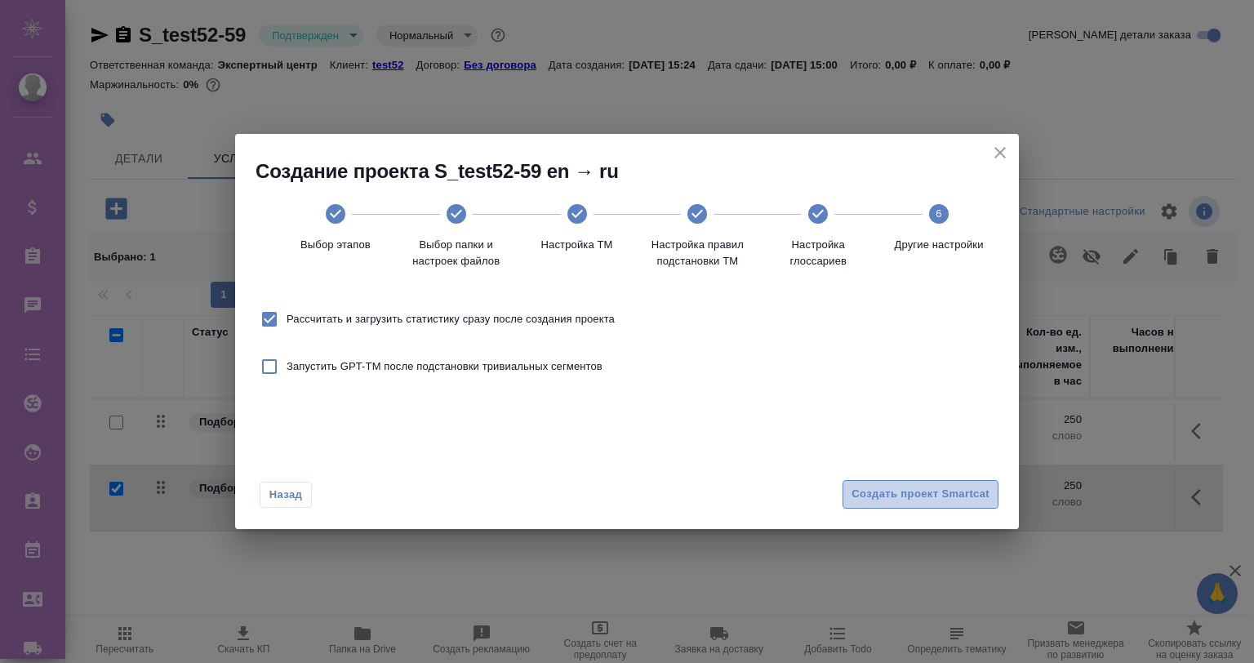
click at [893, 493] on span "Создать проект Smartcat" at bounding box center [921, 494] width 138 height 19
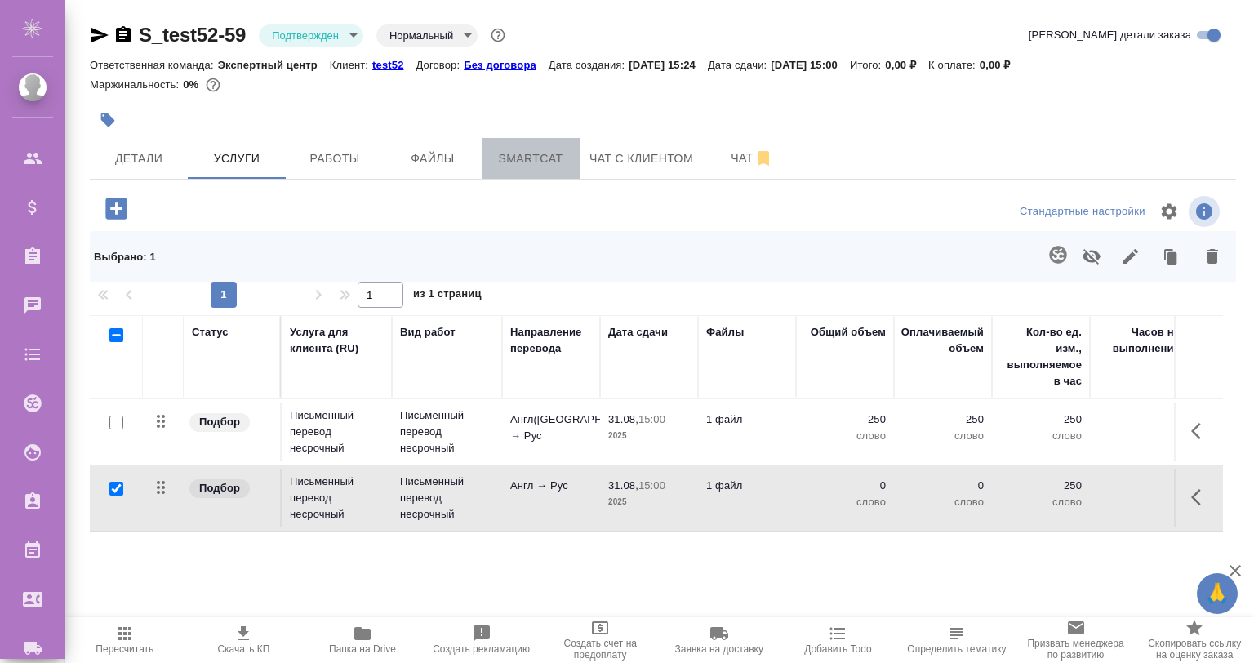
click at [531, 154] on span "Smartcat" at bounding box center [531, 159] width 78 height 20
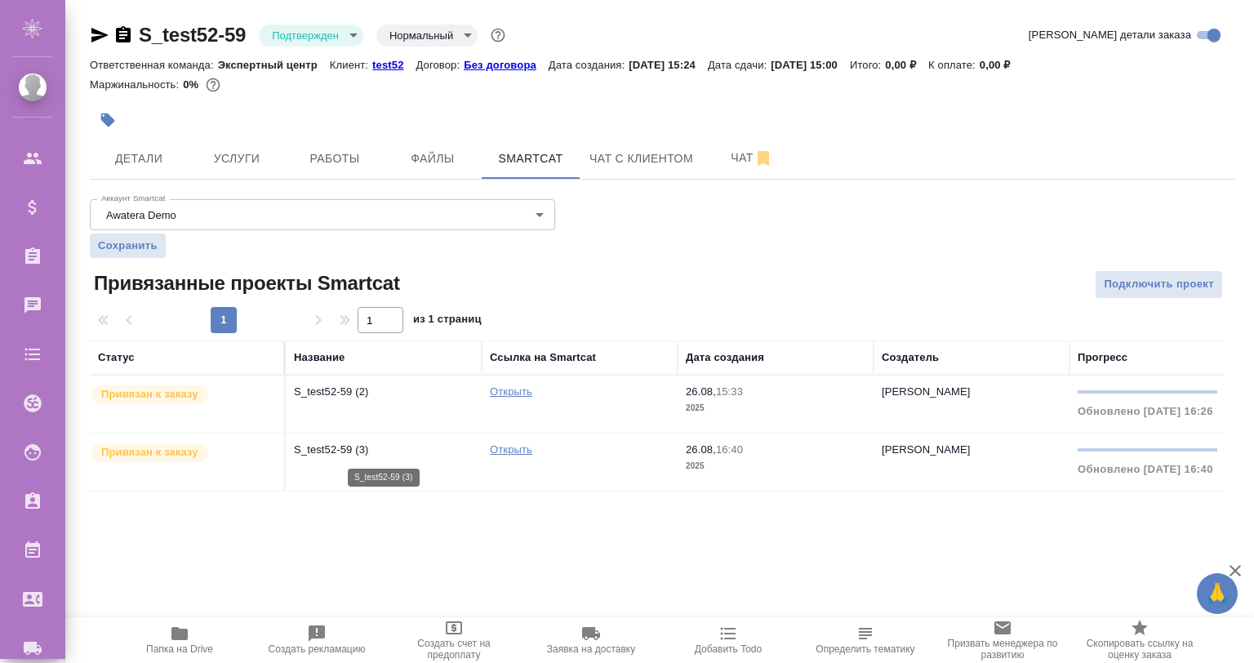
click at [361, 443] on p "S_test52-59 (3)" at bounding box center [384, 450] width 180 height 16
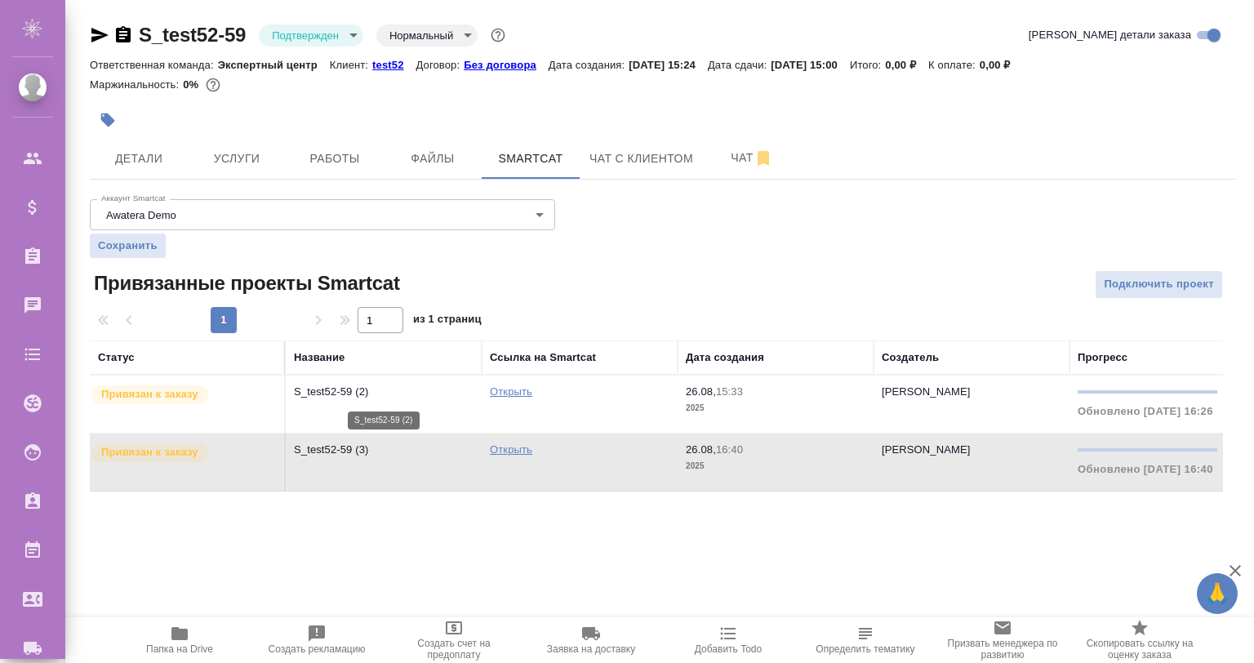
click at [381, 390] on p "S_test52-59 (2)" at bounding box center [384, 392] width 180 height 16
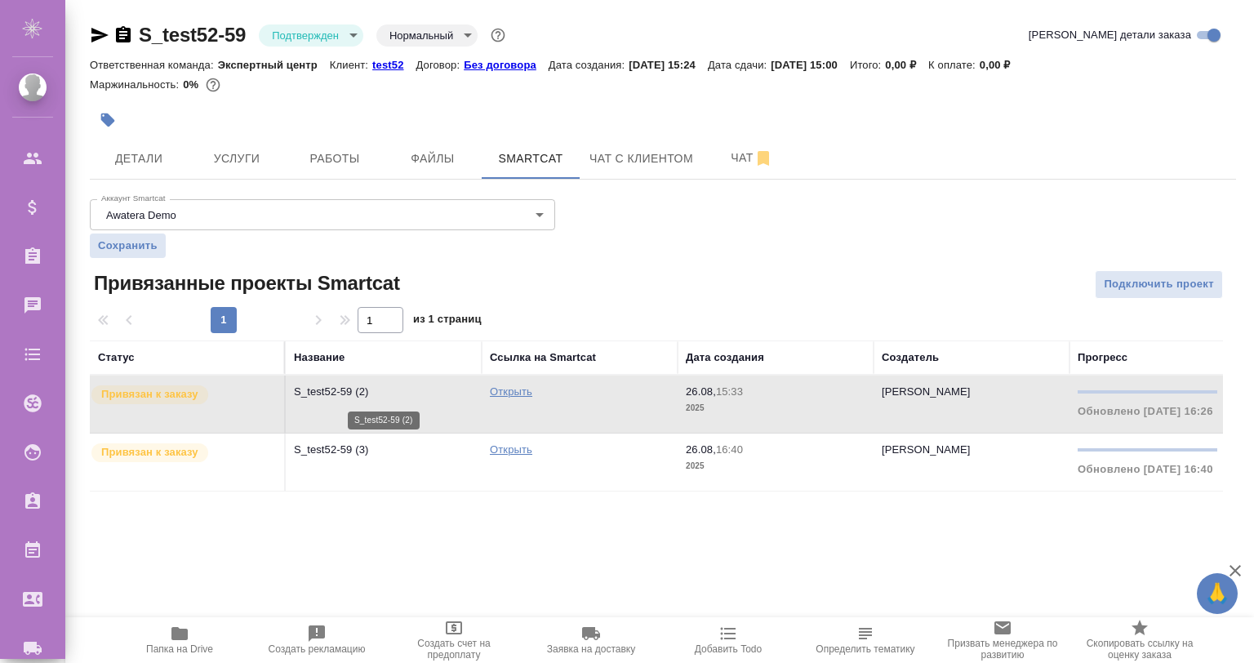
click at [381, 390] on p "S_test52-59 (2)" at bounding box center [384, 392] width 180 height 16
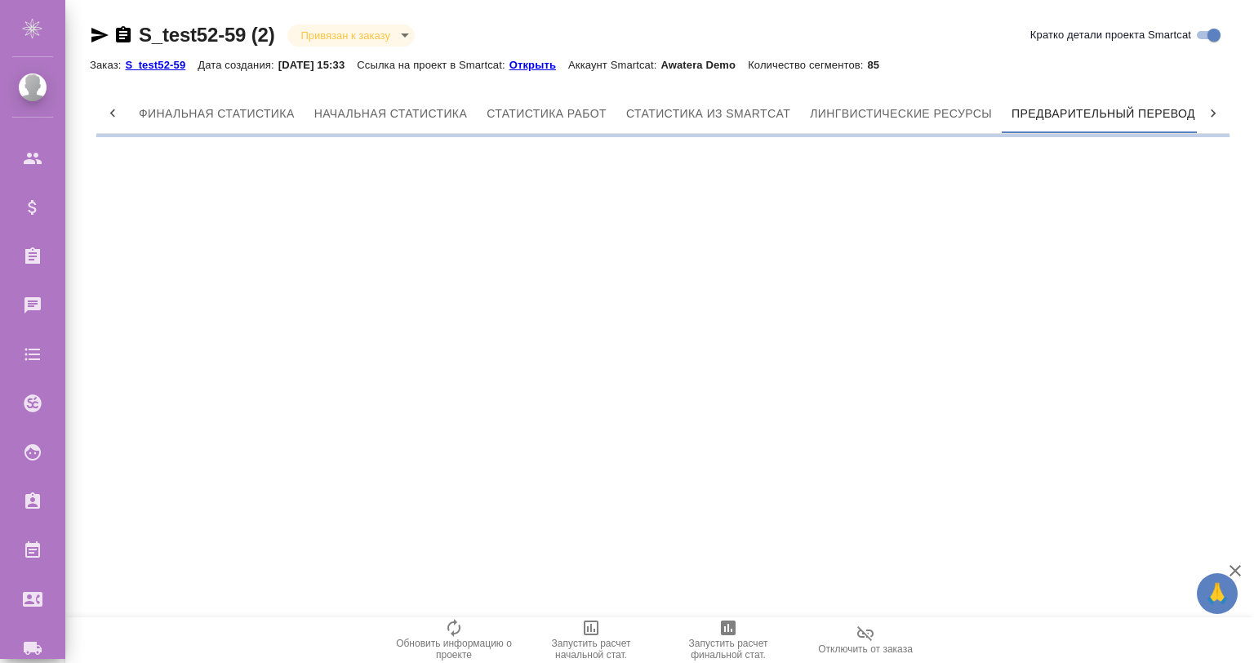
scroll to position [0, 7]
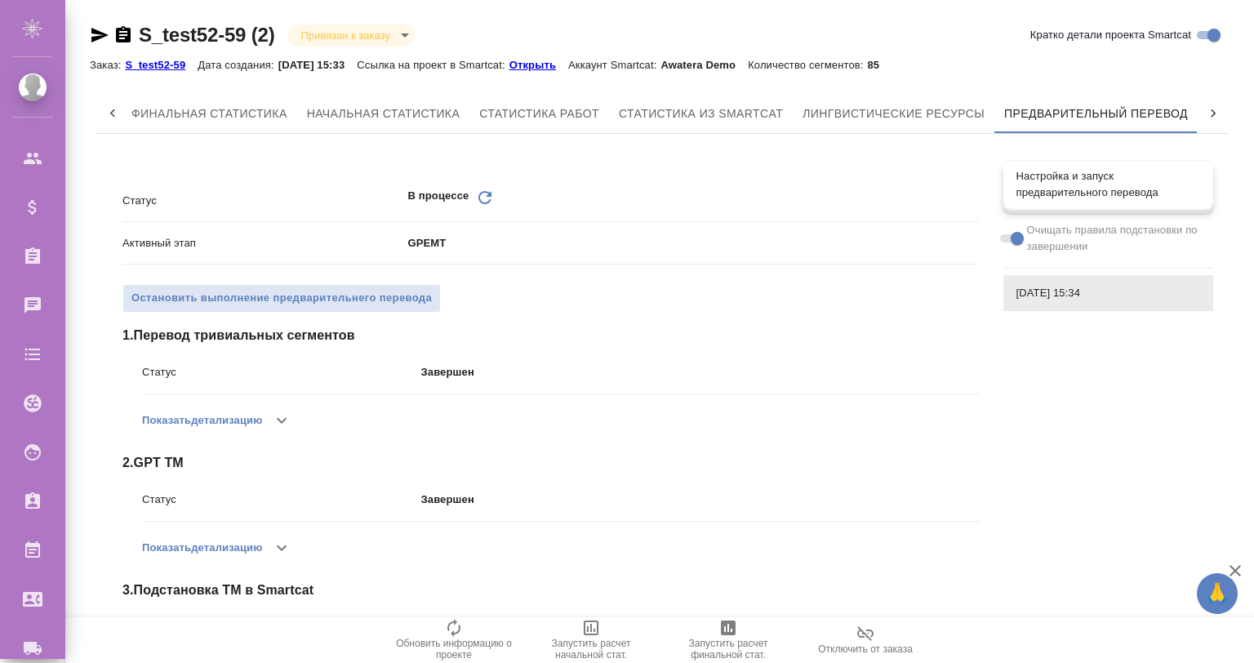
click at [1064, 194] on span "Настройка и запуск предварительного перевода" at bounding box center [1109, 184] width 184 height 33
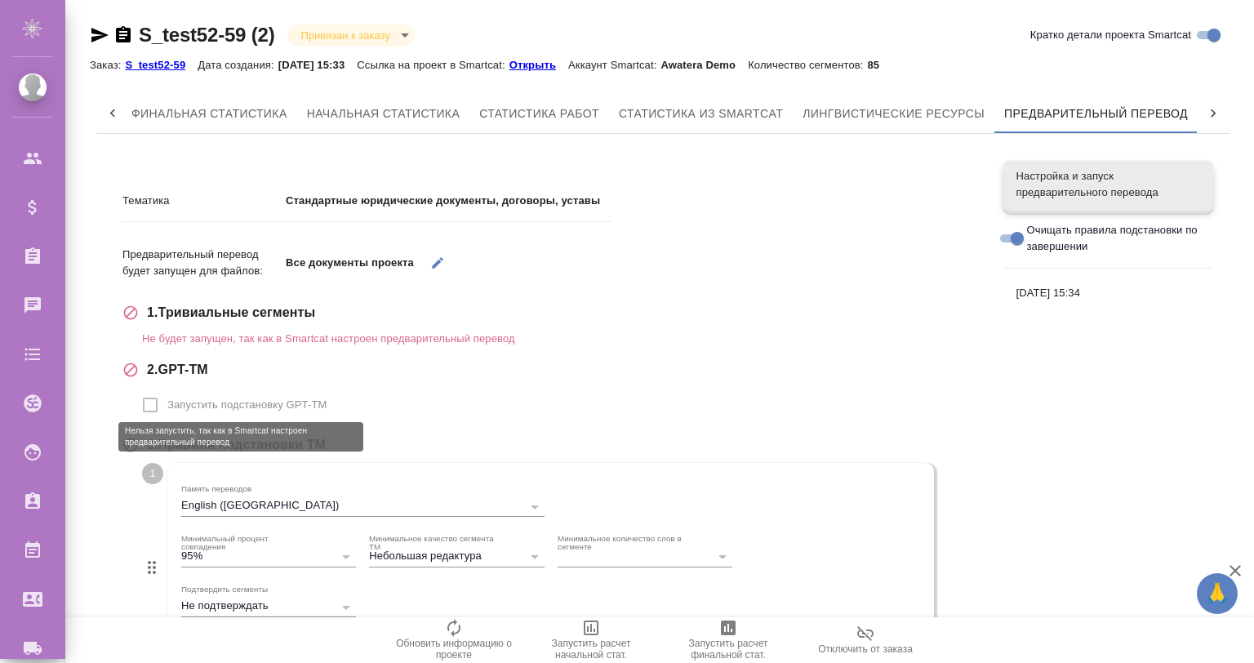
click at [281, 400] on span "Запустить подстановку GPT-TM" at bounding box center [246, 405] width 159 height 16
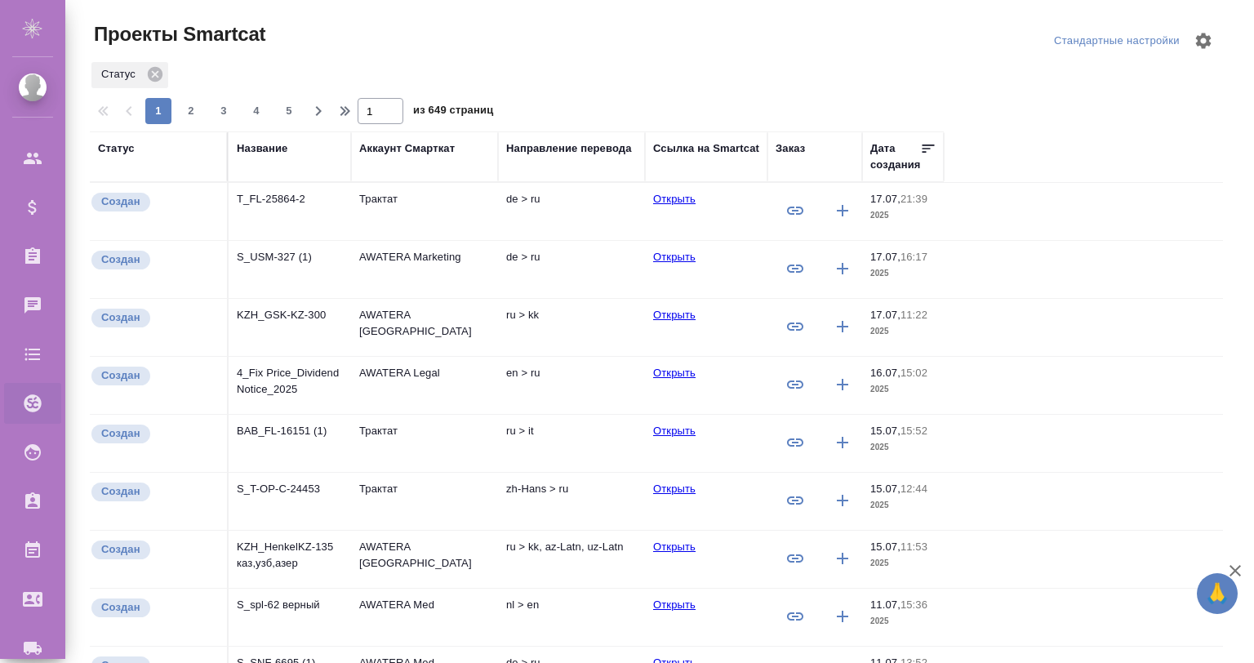
click at [266, 212] on td "T_FL-25864-2" at bounding box center [290, 211] width 123 height 57
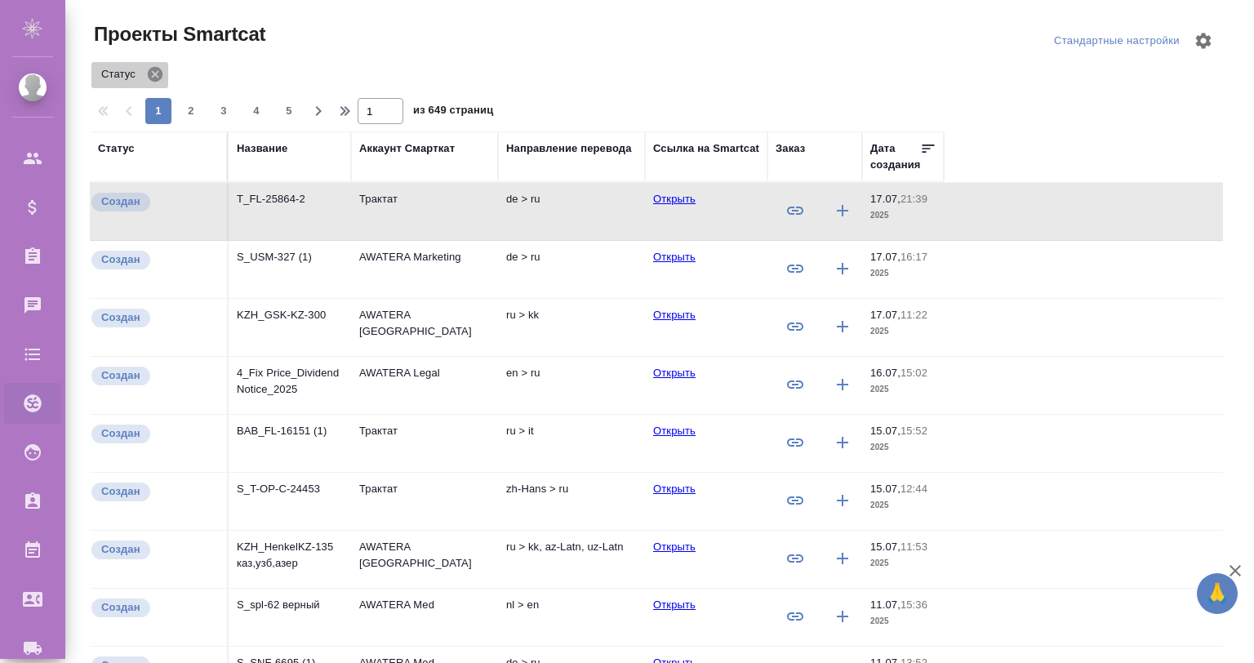
click at [151, 70] on icon at bounding box center [155, 74] width 15 height 15
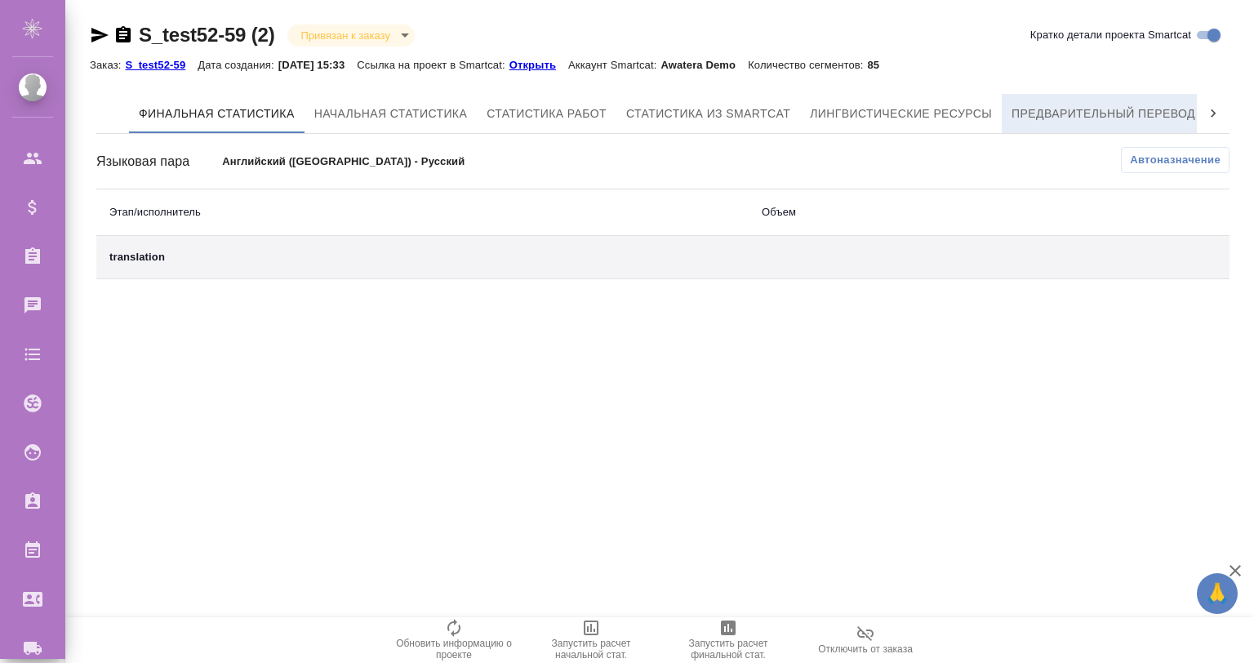
click at [1081, 99] on button "Предварительный перевод" at bounding box center [1103, 113] width 203 height 39
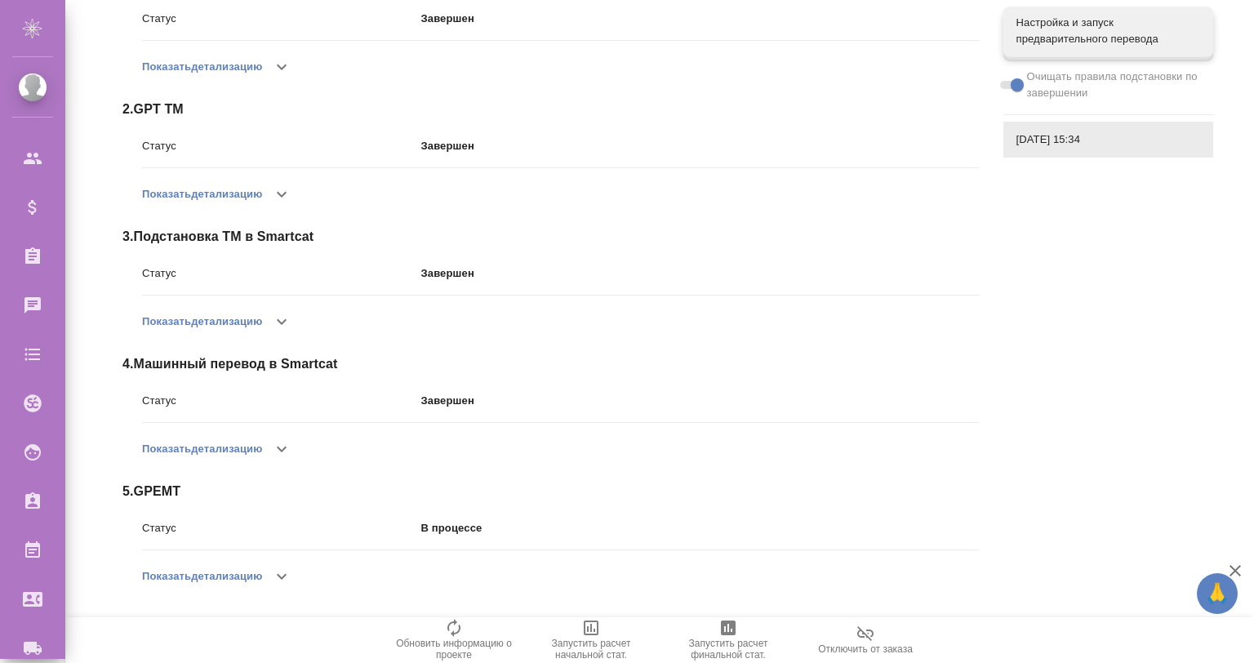
scroll to position [353, 0]
click at [1036, 13] on div "Настройка и запуск предварительного перевода" at bounding box center [1109, 31] width 210 height 49
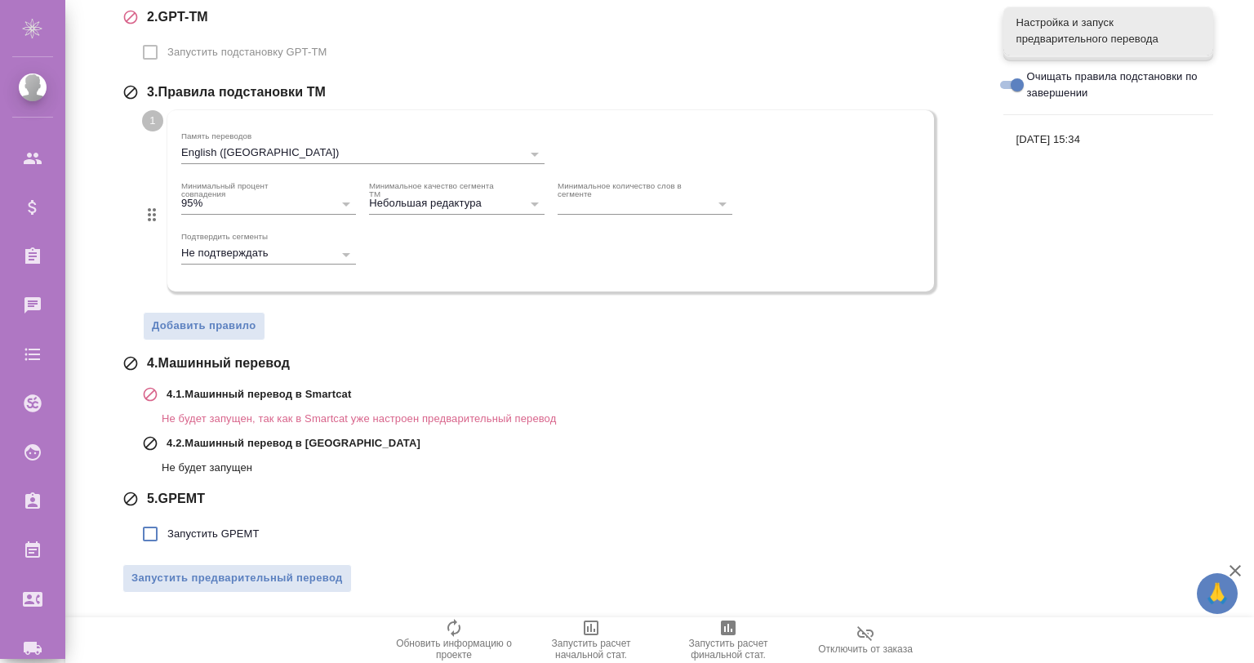
click at [183, 526] on span "Запустить GPEMT" at bounding box center [213, 534] width 92 height 16
click at [167, 525] on input "Запустить GPEMT" at bounding box center [150, 534] width 34 height 34
checkbox input "true"
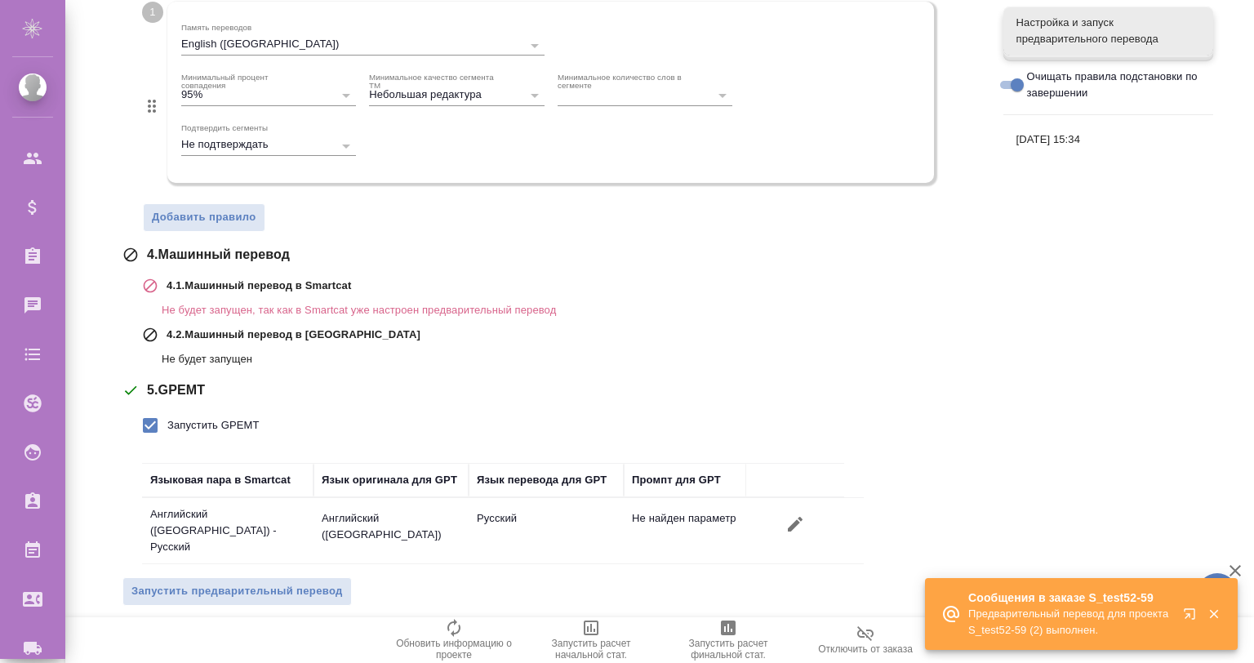
scroll to position [0, 0]
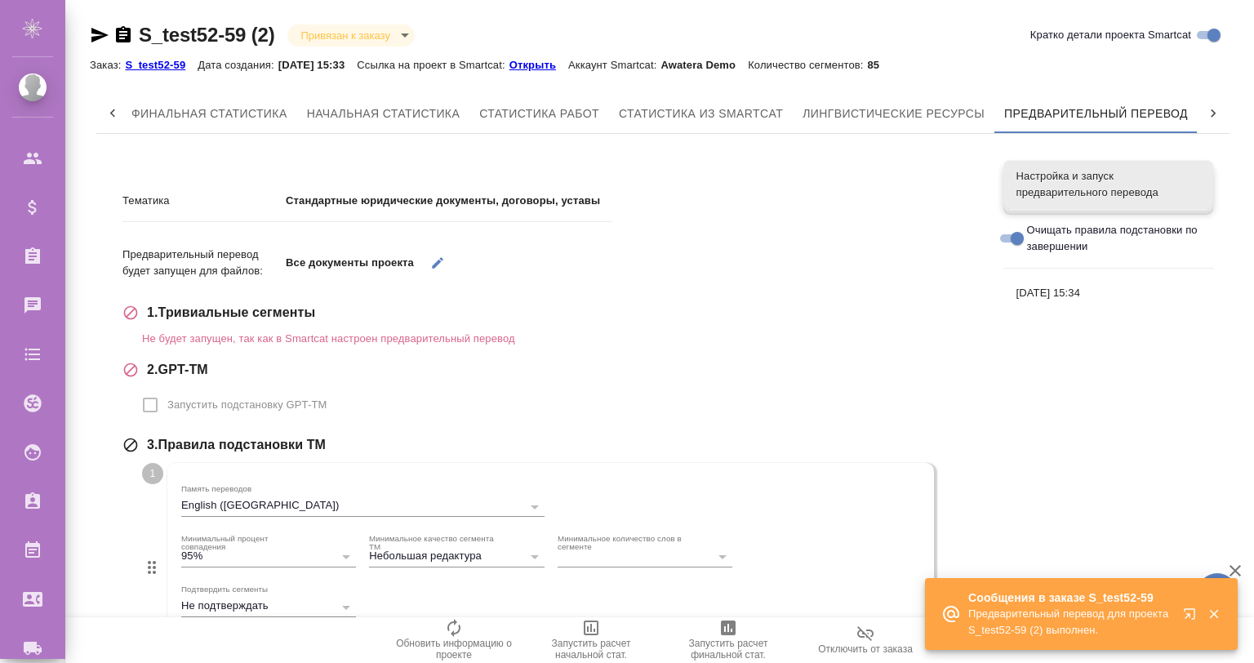
drag, startPoint x: 1044, startPoint y: 265, endPoint x: 1049, endPoint y: 296, distance: 31.6
click at [1049, 296] on nav "Настройка и запуск предварительного перевода Очищать правила подстановки по зав…" at bounding box center [1109, 236] width 210 height 164
click at [1049, 296] on span "[DATE] 15:34" at bounding box center [1109, 293] width 184 height 16
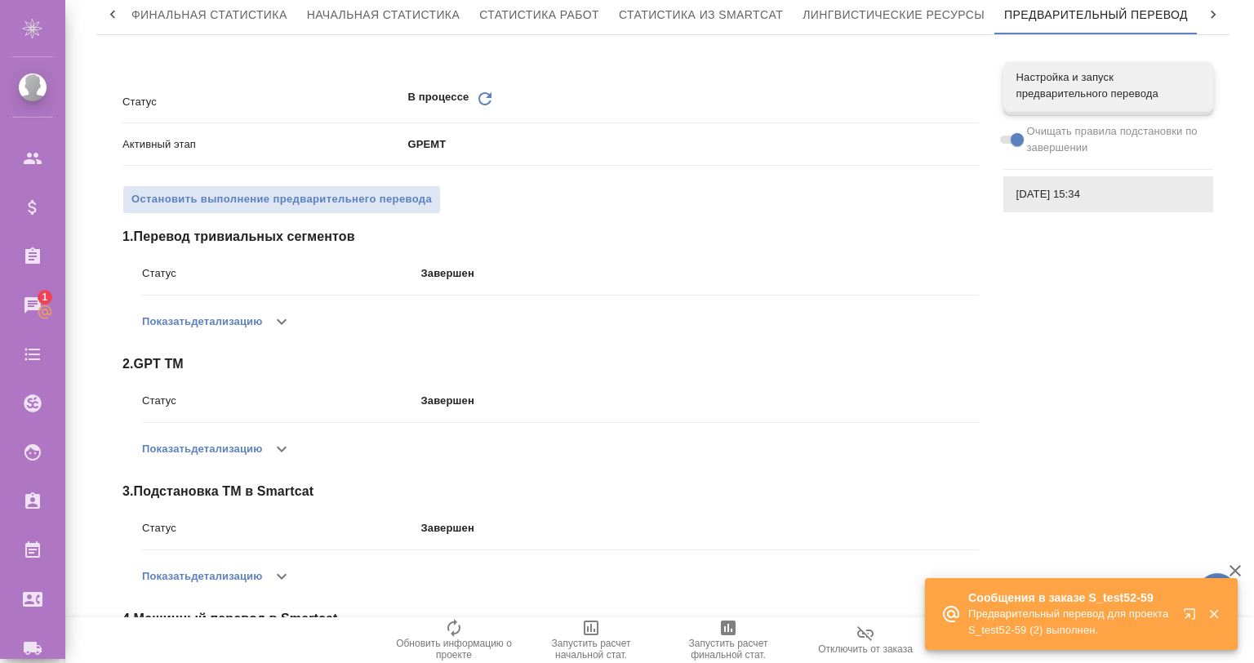
scroll to position [100, 0]
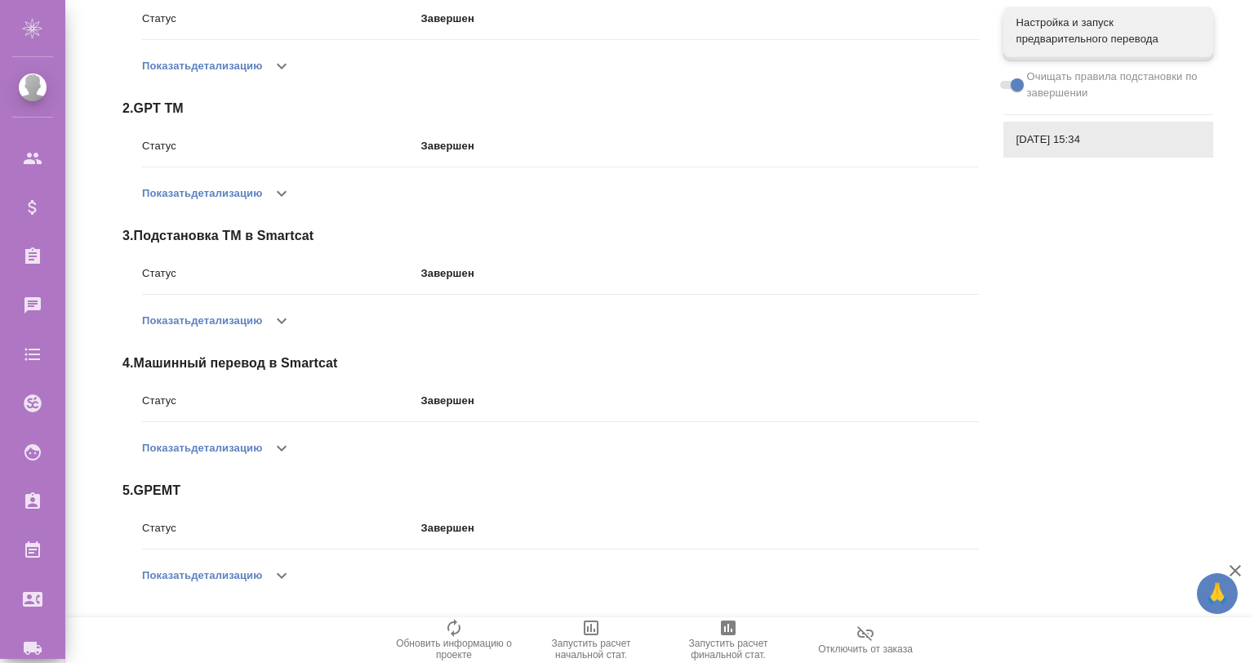
scroll to position [270, 0]
click at [287, 581] on icon "button" at bounding box center [282, 577] width 20 height 20
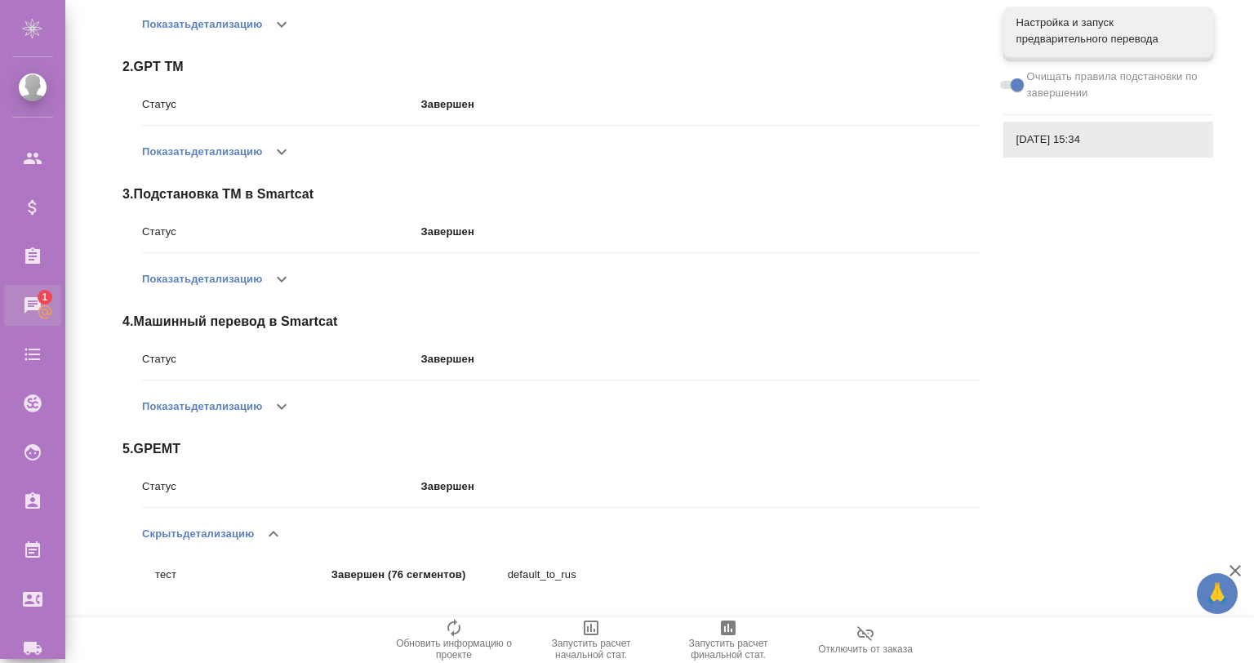
click at [33, 296] on div "Чаты" at bounding box center [12, 305] width 41 height 25
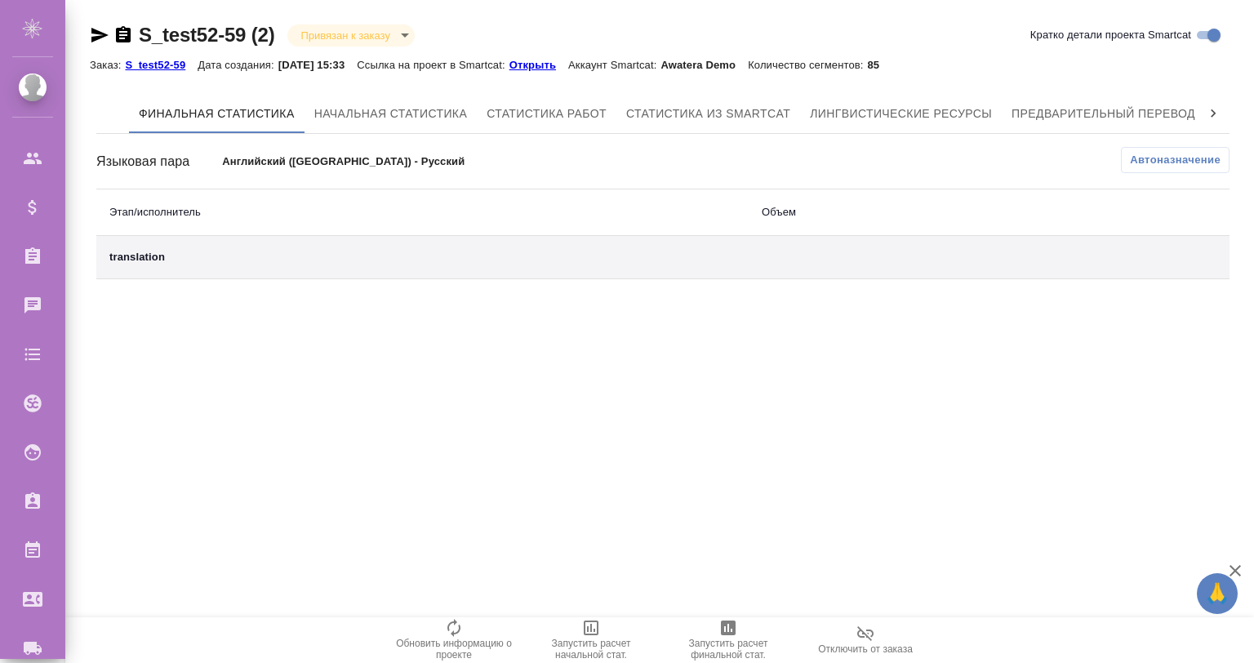
click at [162, 63] on p "S_test52-59" at bounding box center [161, 65] width 73 height 12
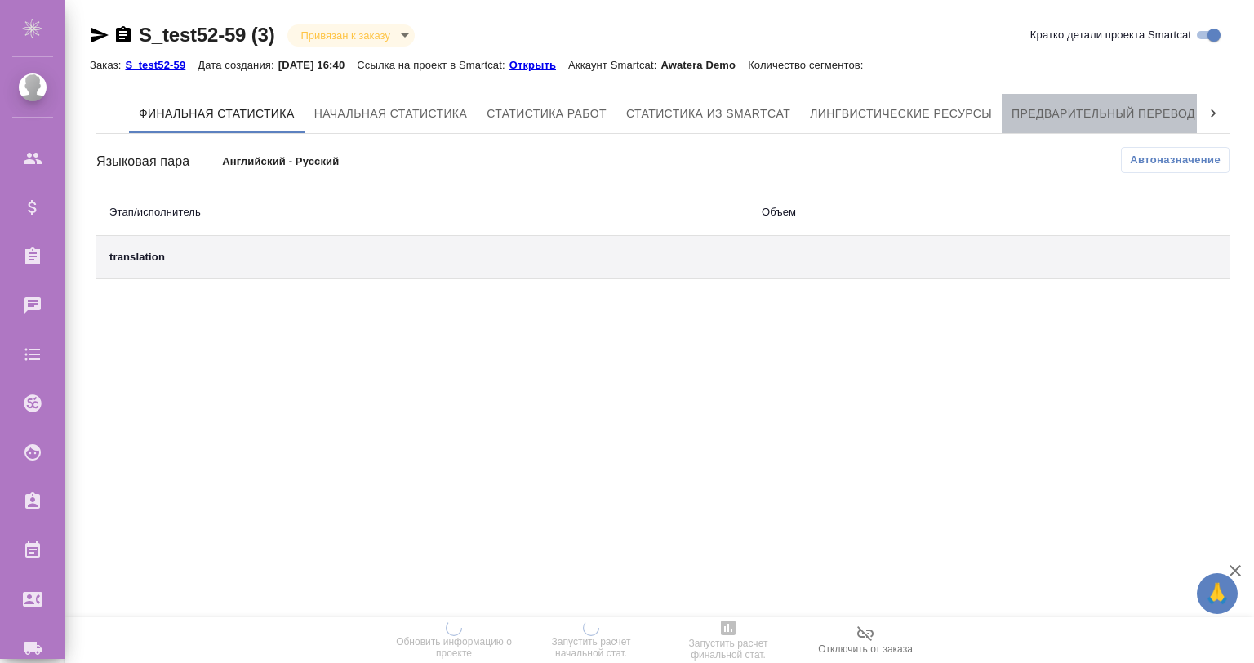
click at [1090, 109] on span "Предварительный перевод" at bounding box center [1104, 114] width 184 height 20
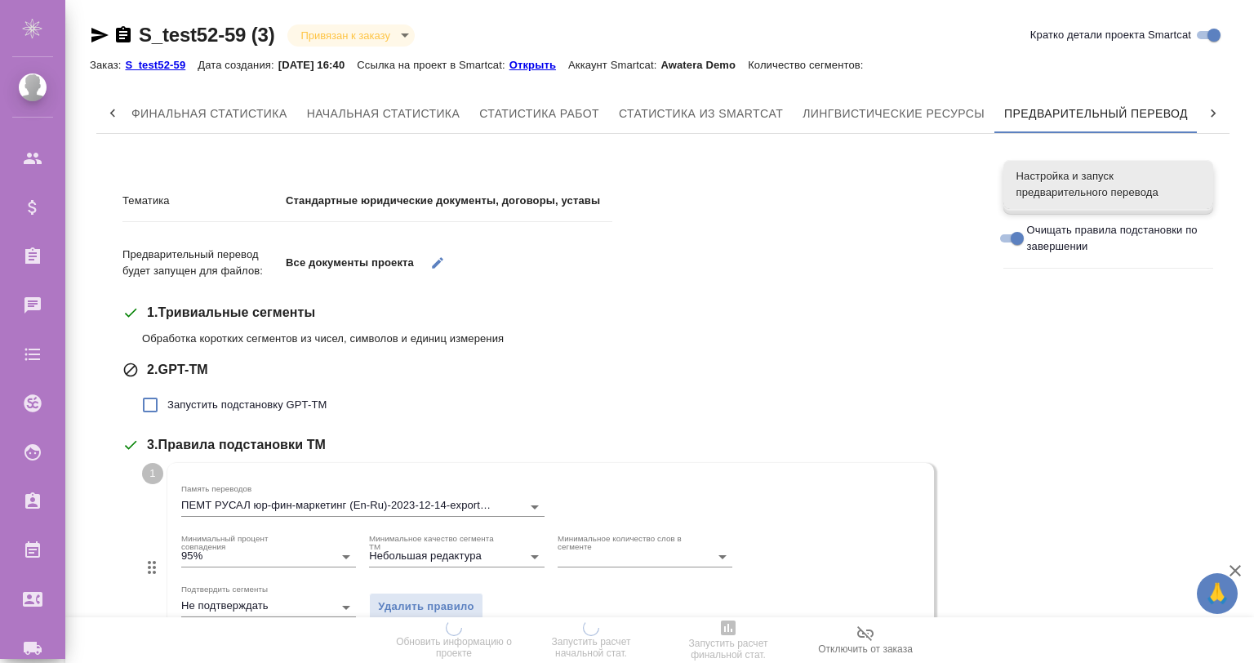
scroll to position [0, 7]
click at [1080, 193] on span "Настройка и запуск предварительного перевода" at bounding box center [1109, 184] width 184 height 33
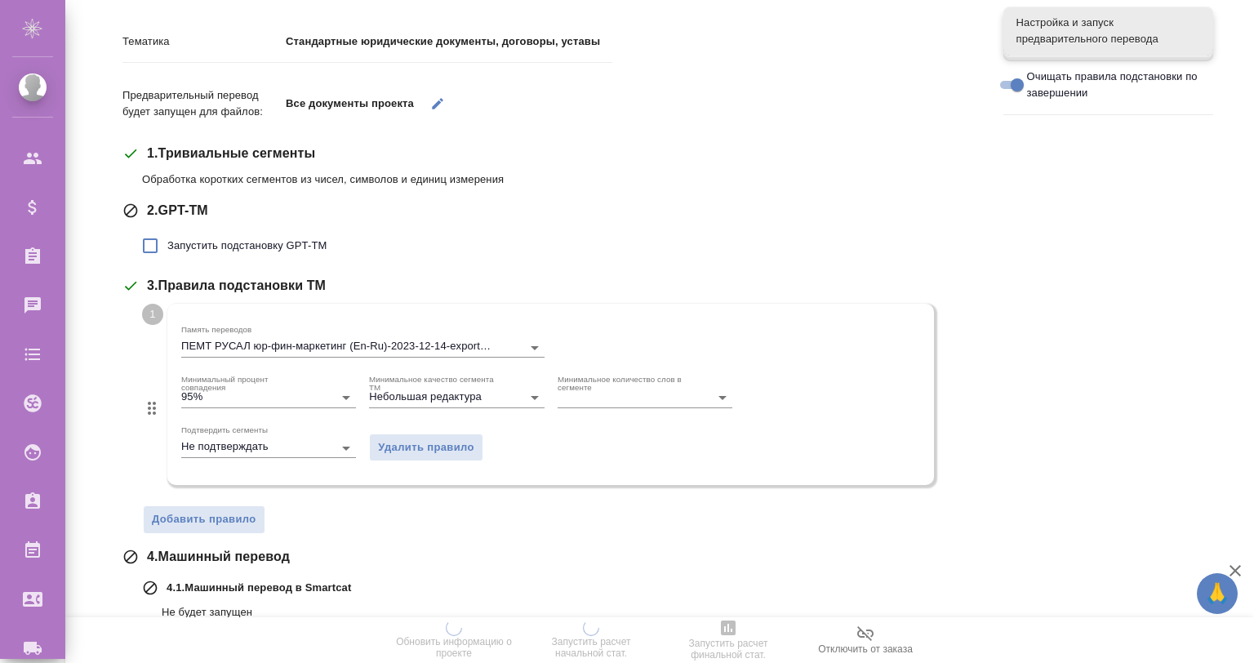
scroll to position [350, 0]
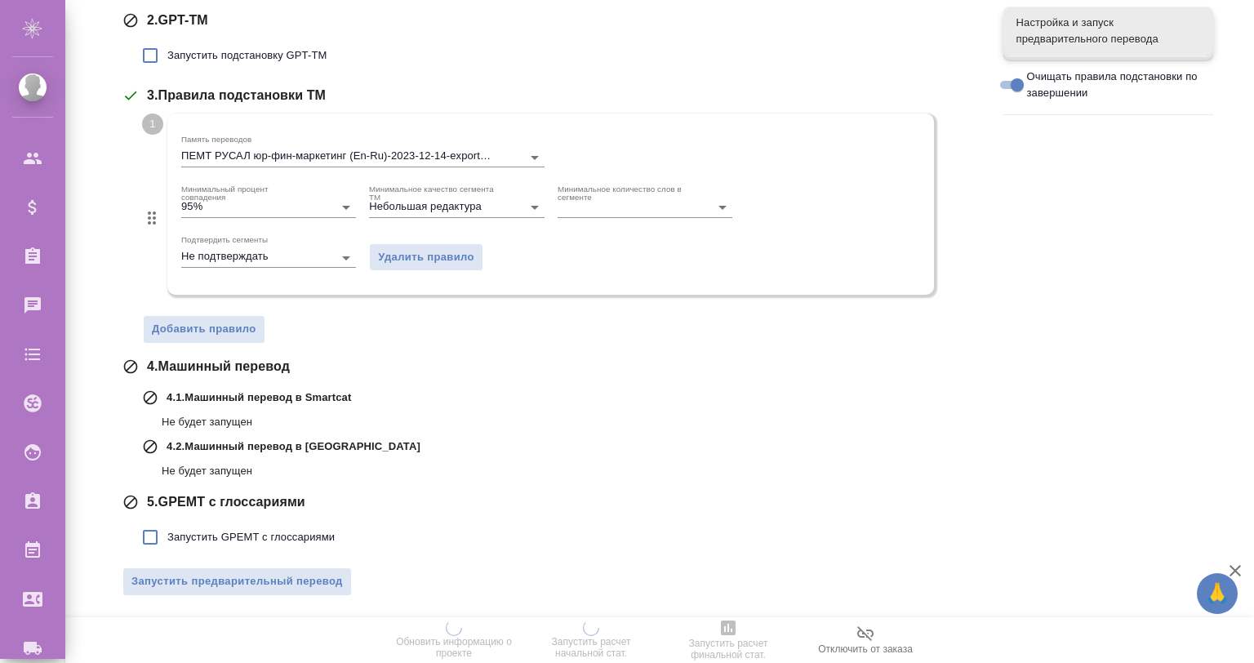
click at [292, 533] on span "Запустить GPEMT с глоссариями" at bounding box center [250, 537] width 167 height 16
click at [167, 533] on input "Запустить GPEMT с глоссариями" at bounding box center [150, 537] width 34 height 34
checkbox input "true"
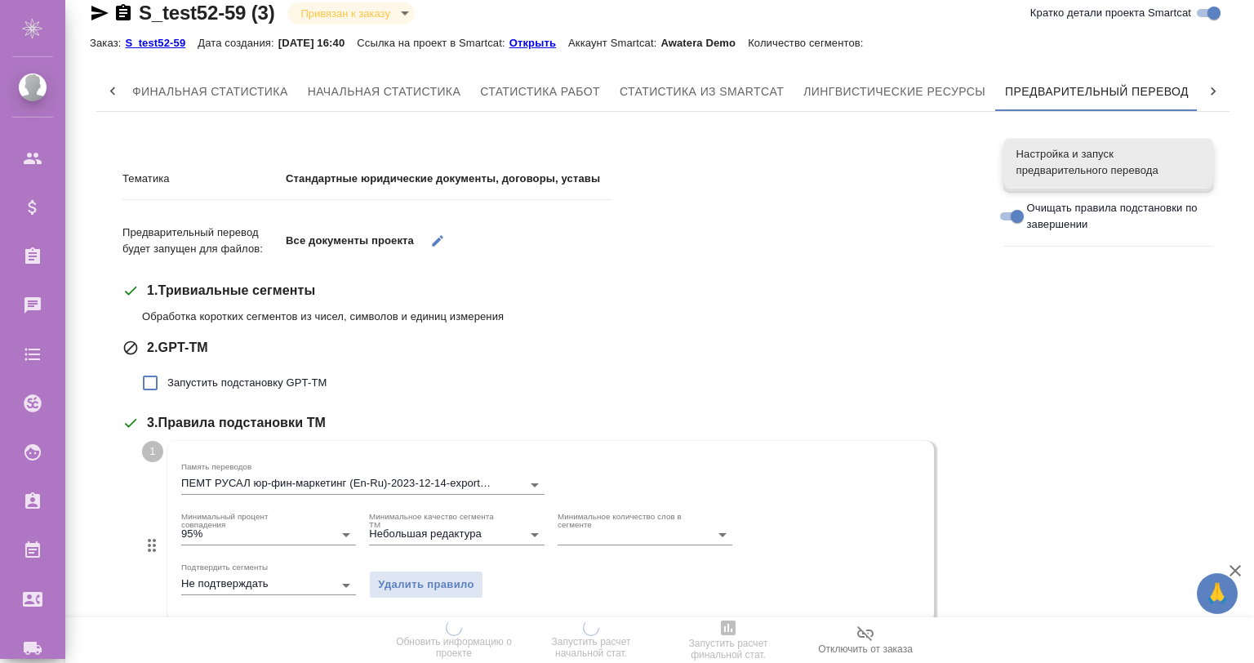
scroll to position [0, 0]
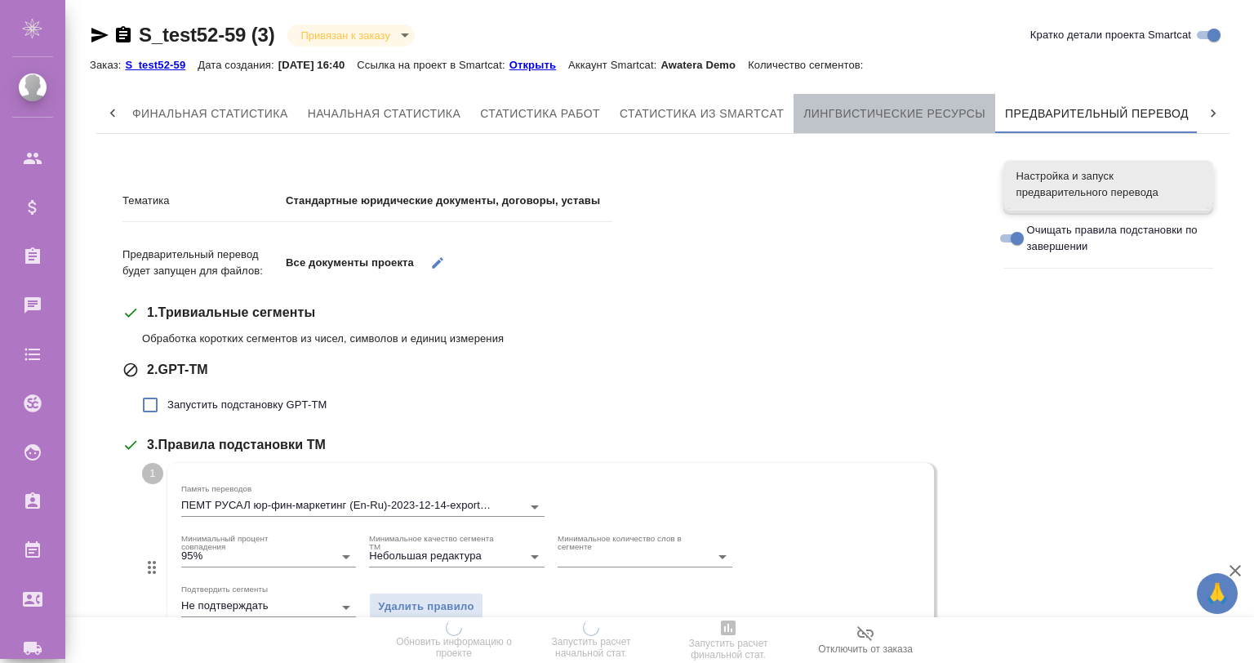
click at [820, 115] on span "Лингвистические ресурсы" at bounding box center [895, 114] width 182 height 20
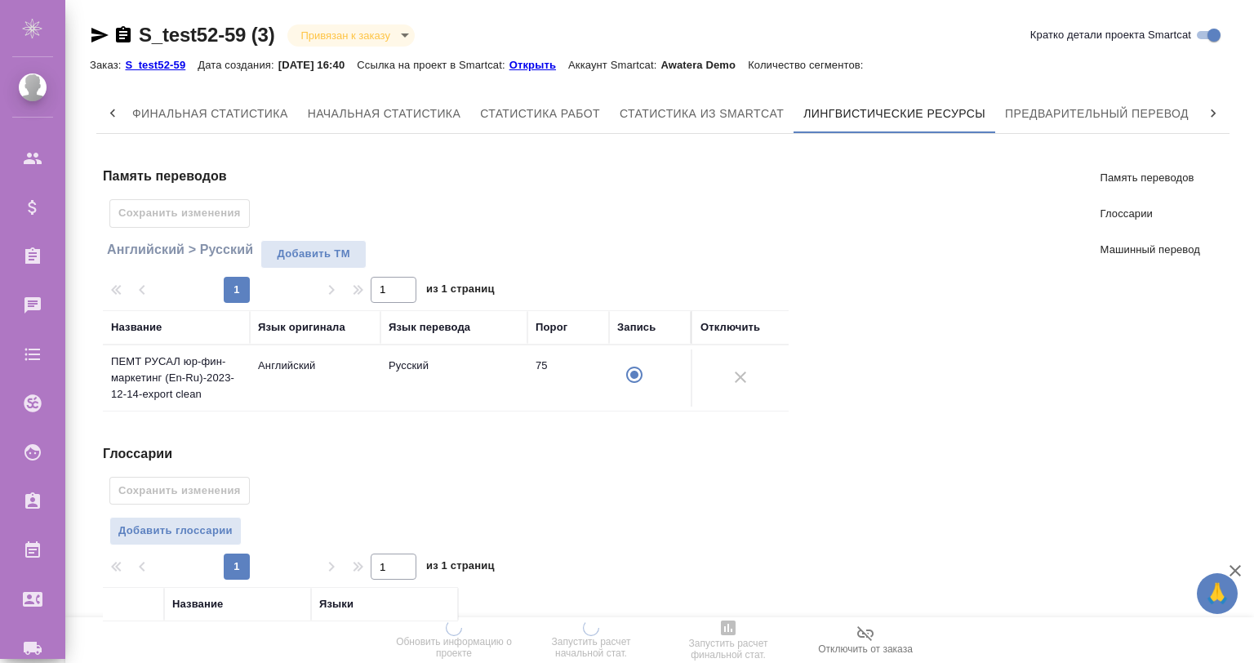
scroll to position [322, 0]
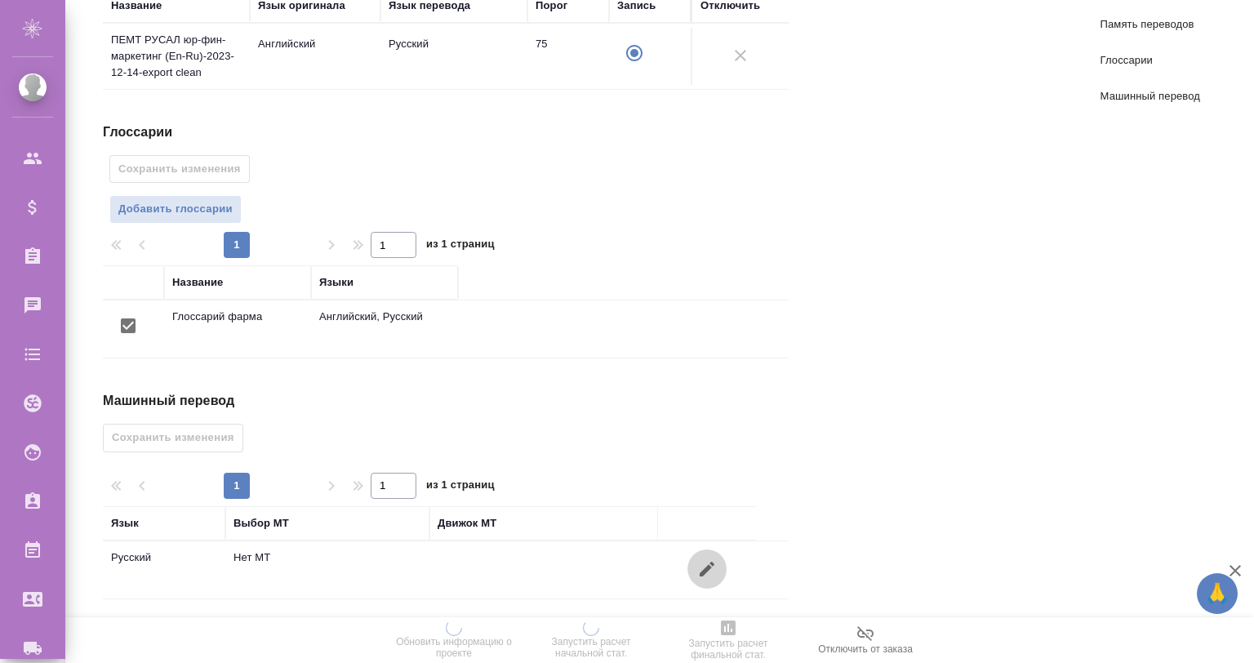
click at [702, 575] on icon "button" at bounding box center [707, 569] width 20 height 20
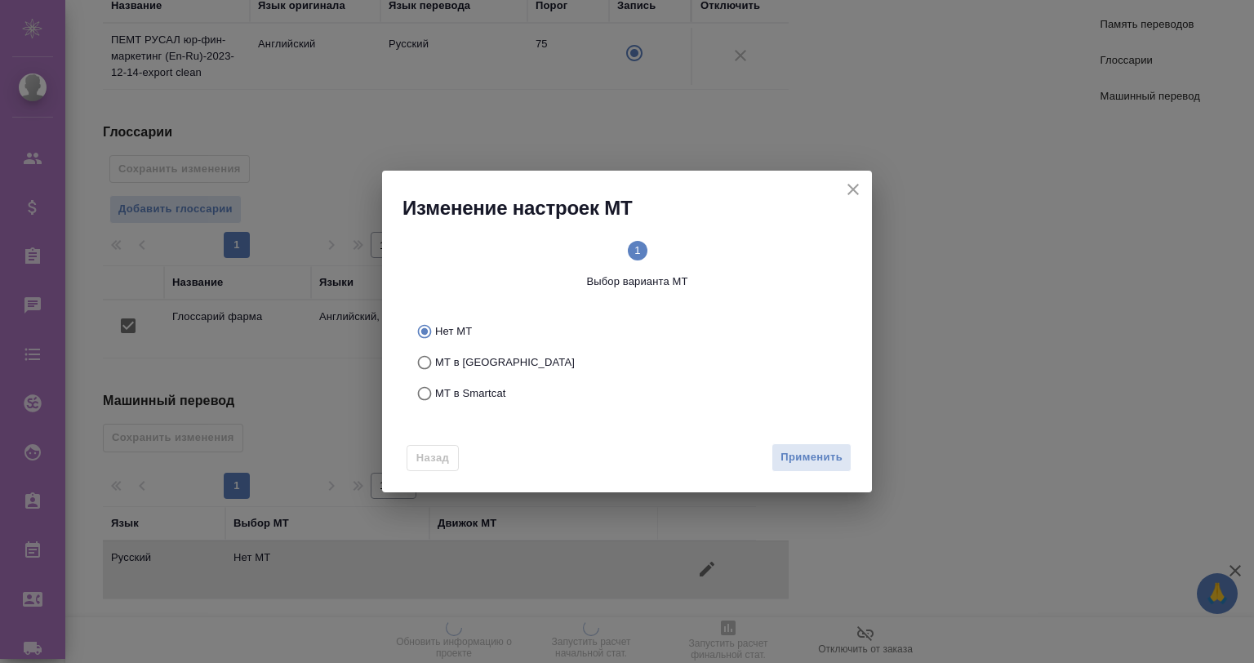
click at [470, 397] on span "МТ в Smartcat" at bounding box center [470, 393] width 71 height 16
click at [435, 397] on input "МТ в Smartcat" at bounding box center [422, 393] width 26 height 31
radio input "true"
click at [797, 452] on button "Вперед" at bounding box center [822, 457] width 59 height 29
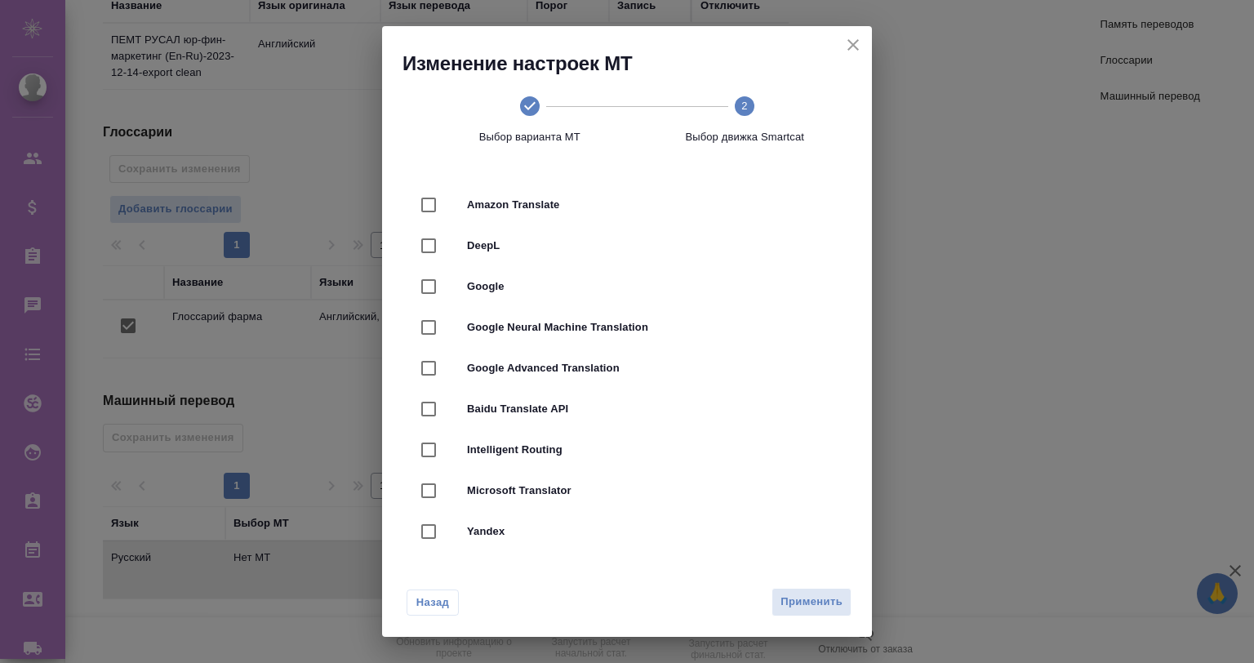
click at [510, 248] on span "DeepL" at bounding box center [650, 246] width 366 height 16
checkbox input "true"
click at [786, 591] on button "Применить" at bounding box center [812, 602] width 80 height 29
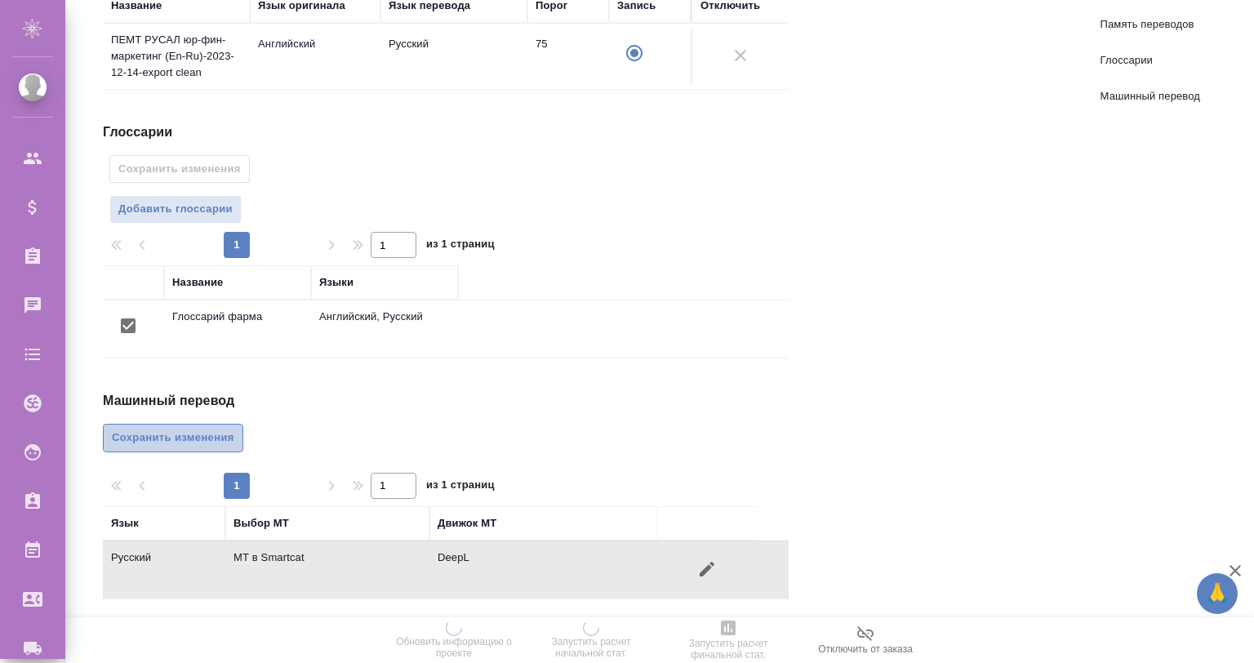
click at [173, 424] on button "Сохранить изменения" at bounding box center [173, 438] width 140 height 29
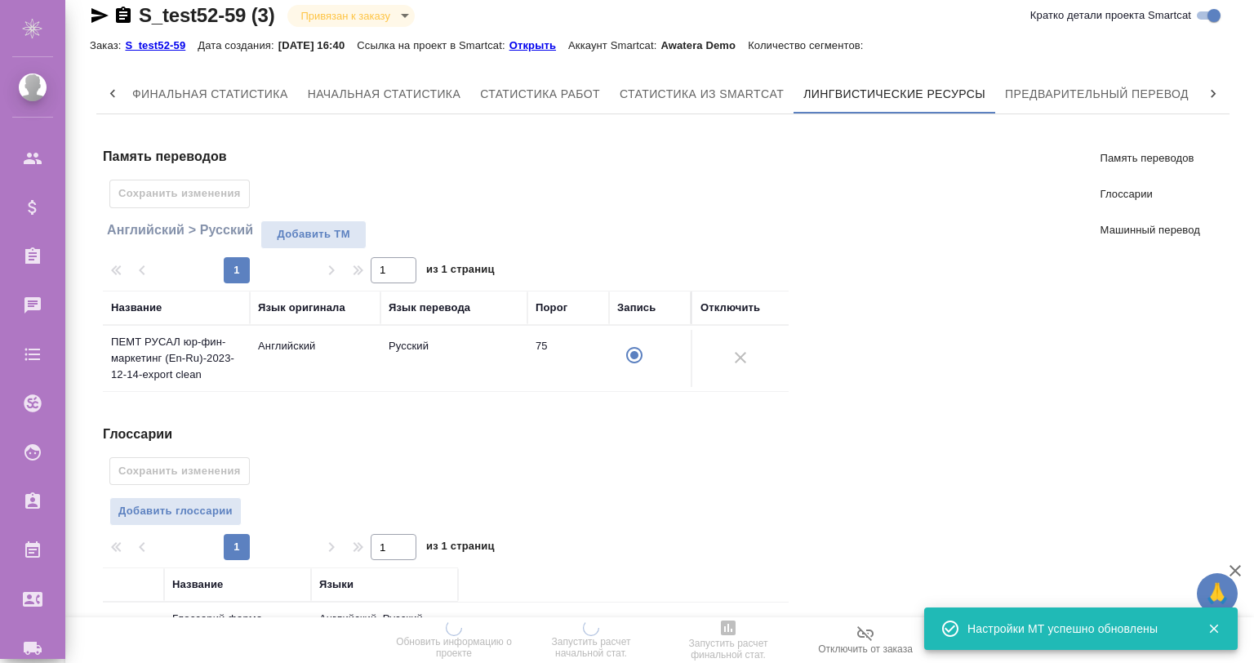
scroll to position [0, 0]
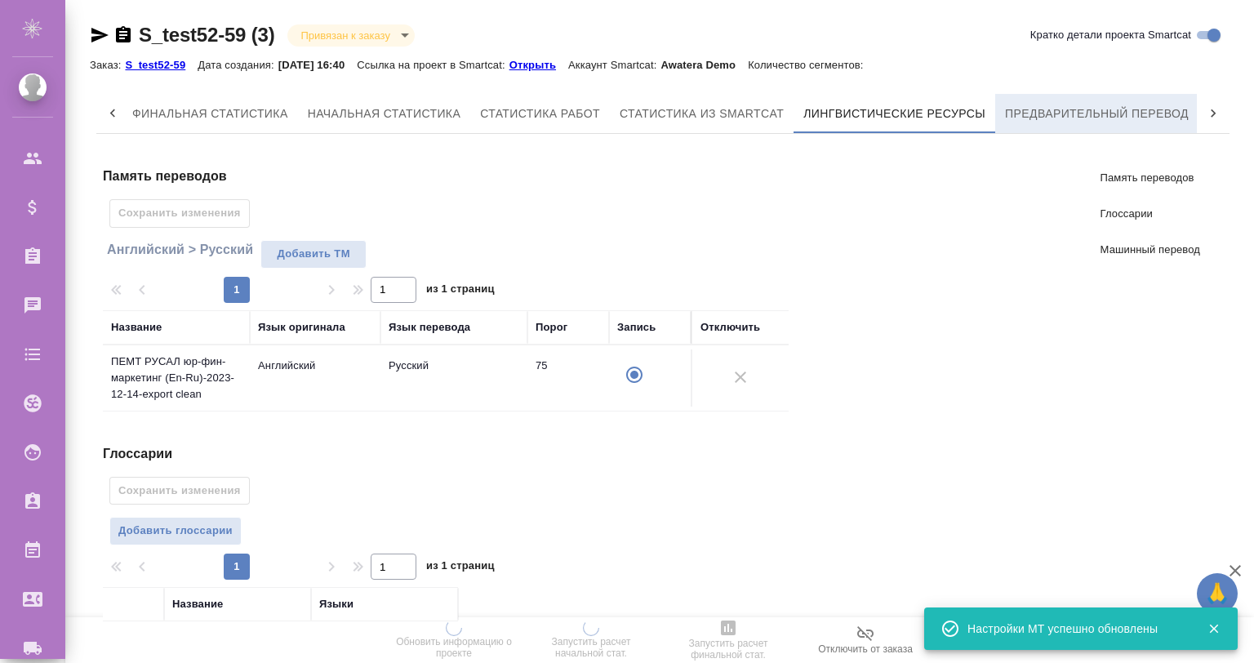
click at [1058, 109] on span "Предварительный перевод" at bounding box center [1097, 114] width 184 height 20
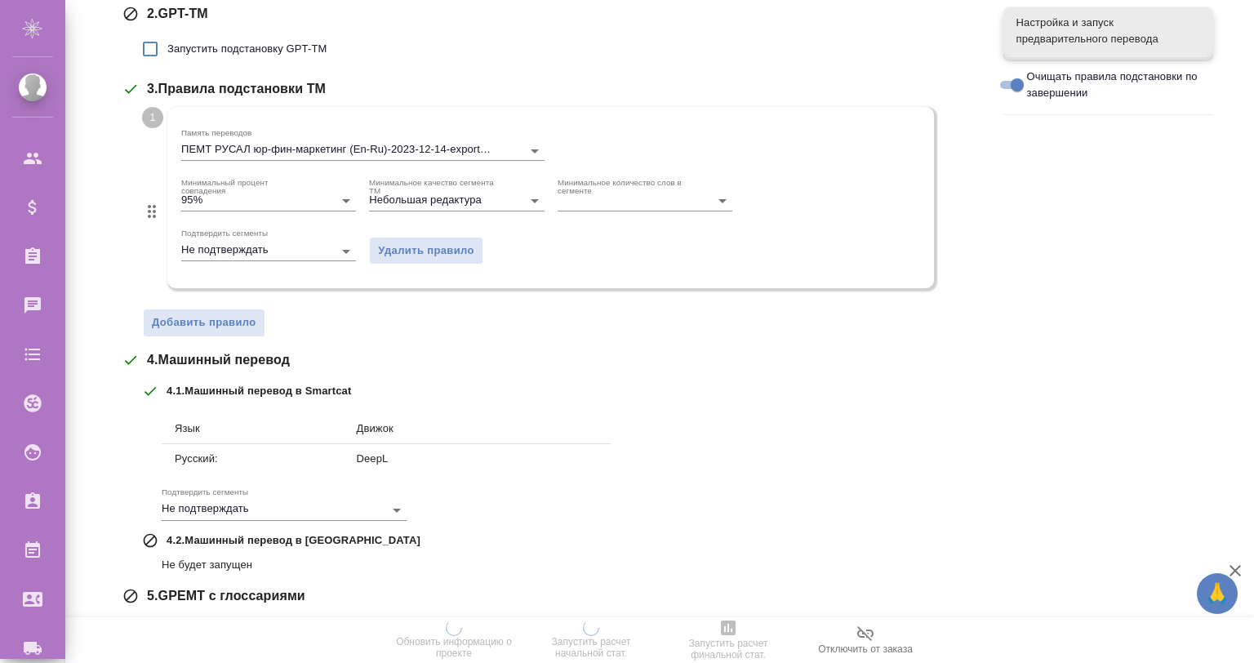
scroll to position [356, 0]
click at [345, 252] on icon "Open" at bounding box center [346, 252] width 20 height 20
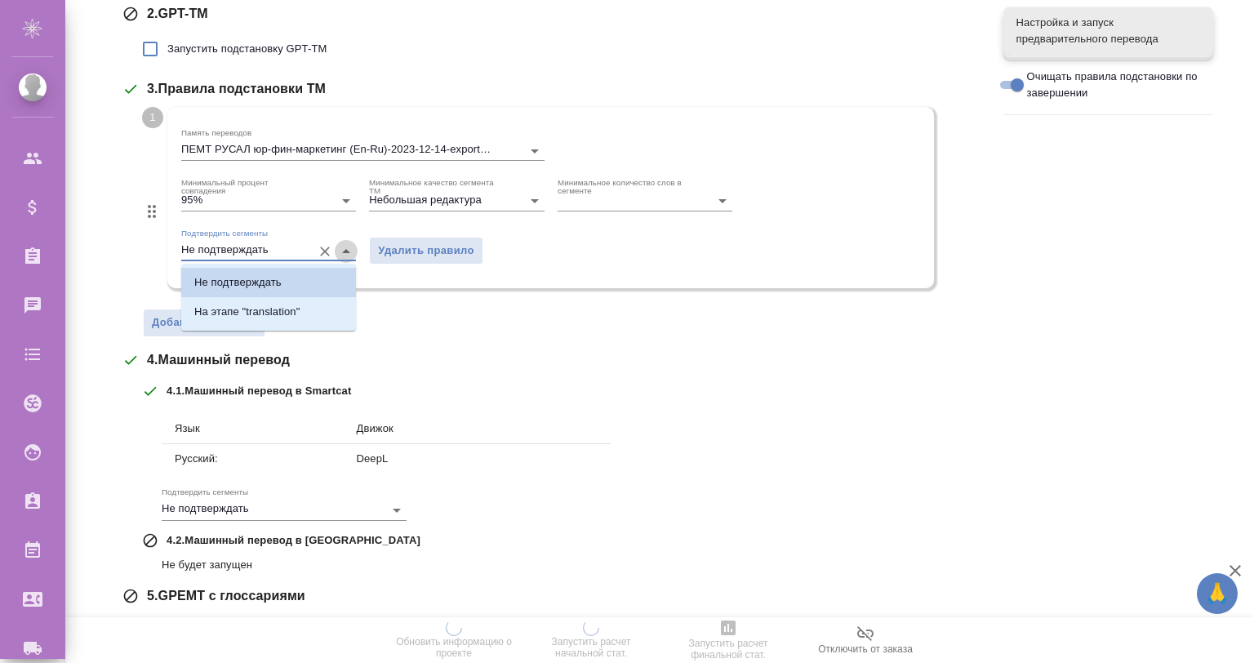
click at [345, 252] on icon "Close" at bounding box center [346, 251] width 8 height 4
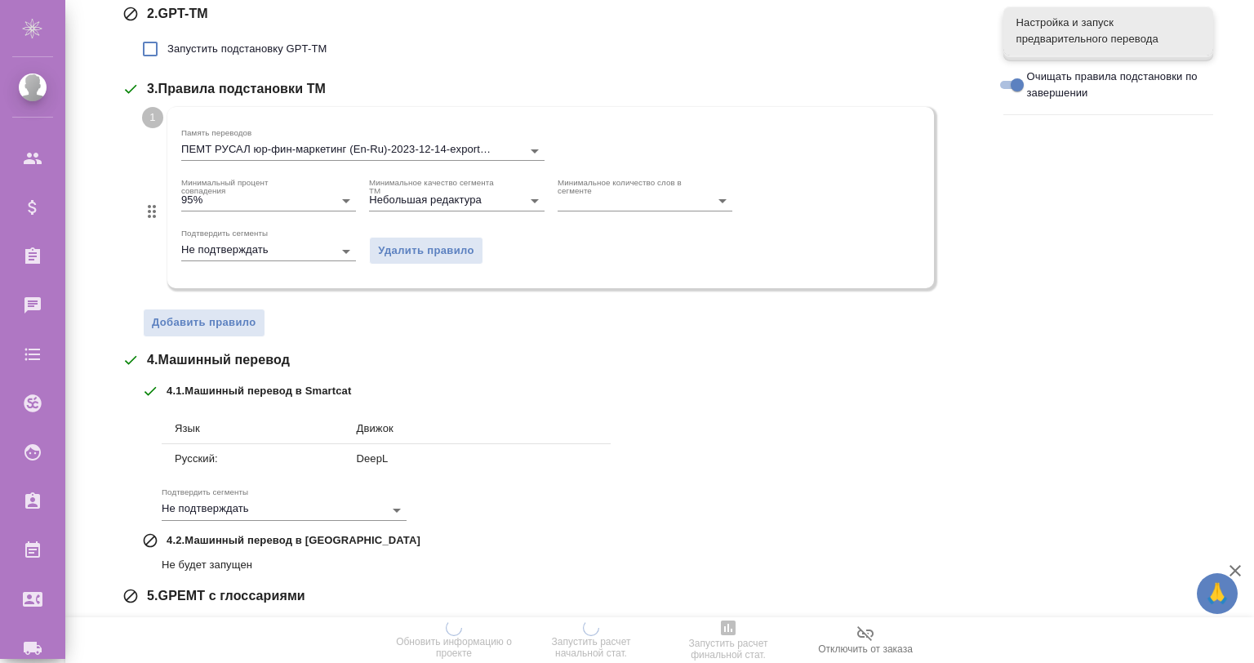
click at [784, 483] on div "Язык Движок Русский: DeepL Подтвердить сегменты Не подтверждать" at bounding box center [571, 466] width 818 height 116
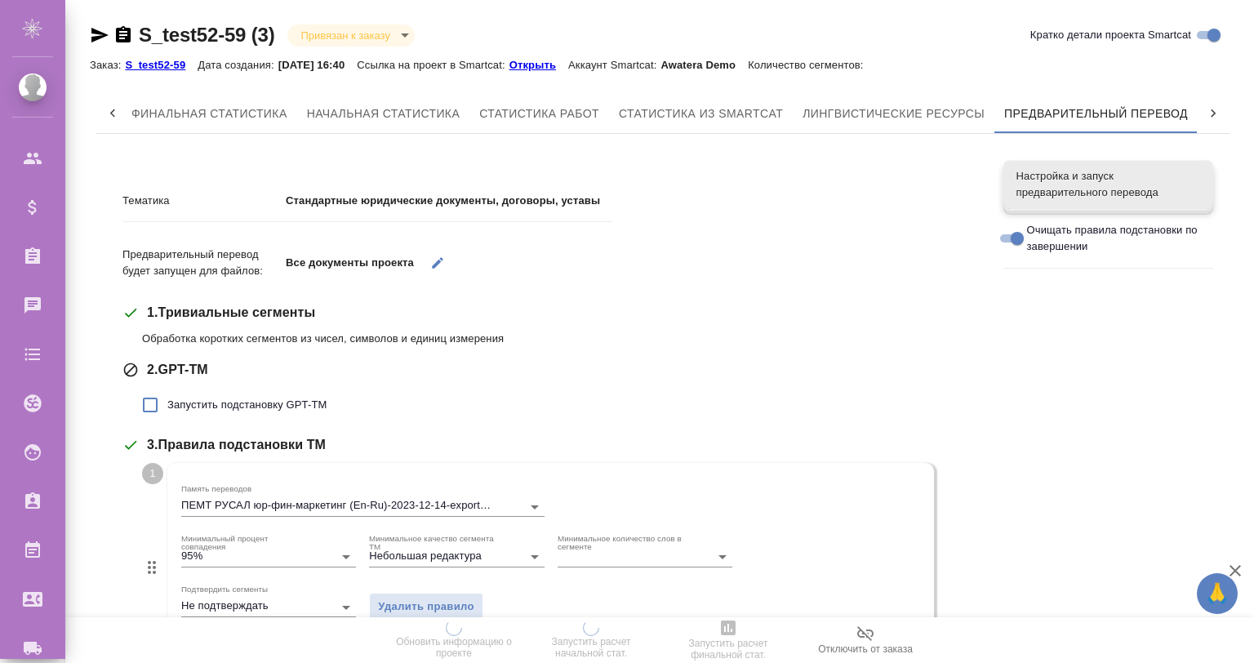
click at [541, 63] on p "Открыть" at bounding box center [539, 65] width 59 height 12
click at [214, 403] on span "Запустить подстановку GPT-TM" at bounding box center [246, 405] width 159 height 16
click at [167, 403] on input "Запустить подстановку GPT-TM" at bounding box center [150, 405] width 34 height 34
checkbox input "true"
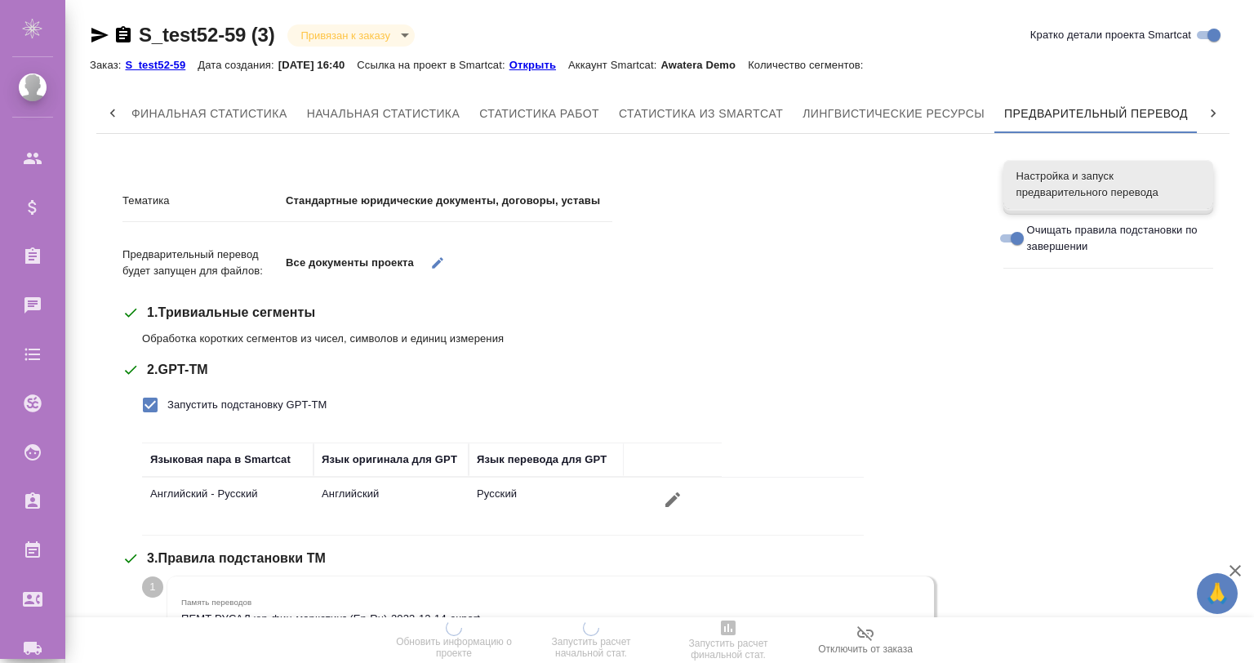
scroll to position [562, 0]
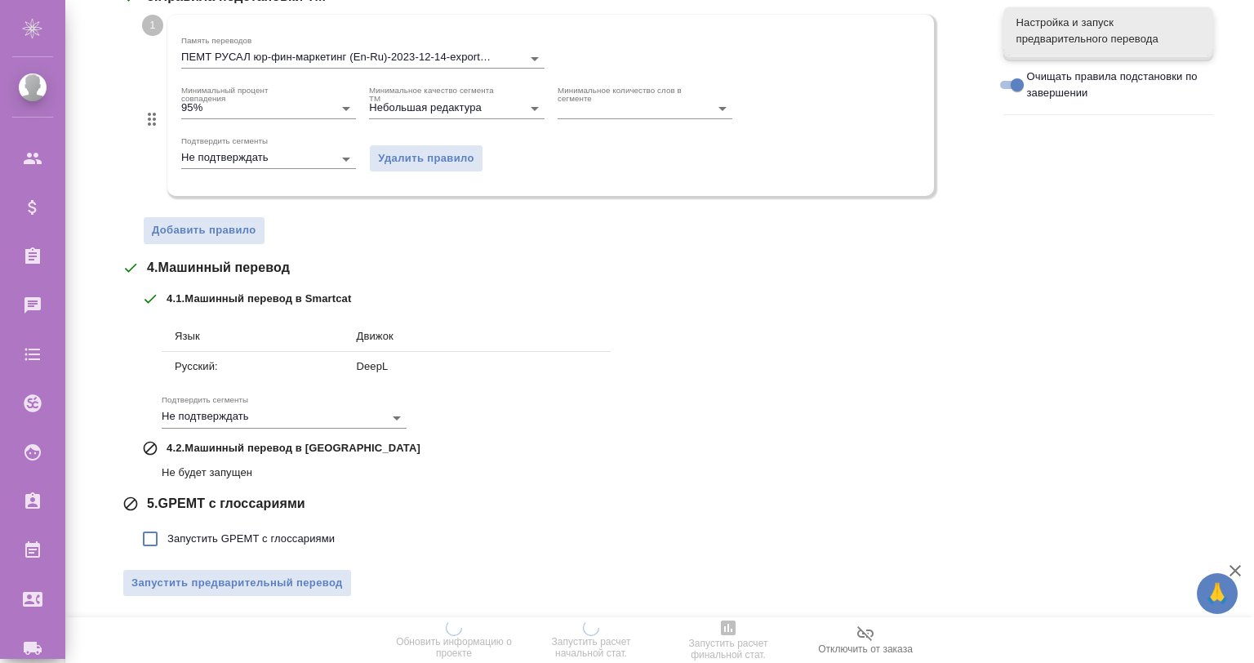
click at [291, 541] on span "Запустить GPEMT с глоссариями" at bounding box center [250, 539] width 167 height 16
click at [167, 541] on input "Запустить GPEMT с глоссариями" at bounding box center [150, 539] width 34 height 34
checkbox input "true"
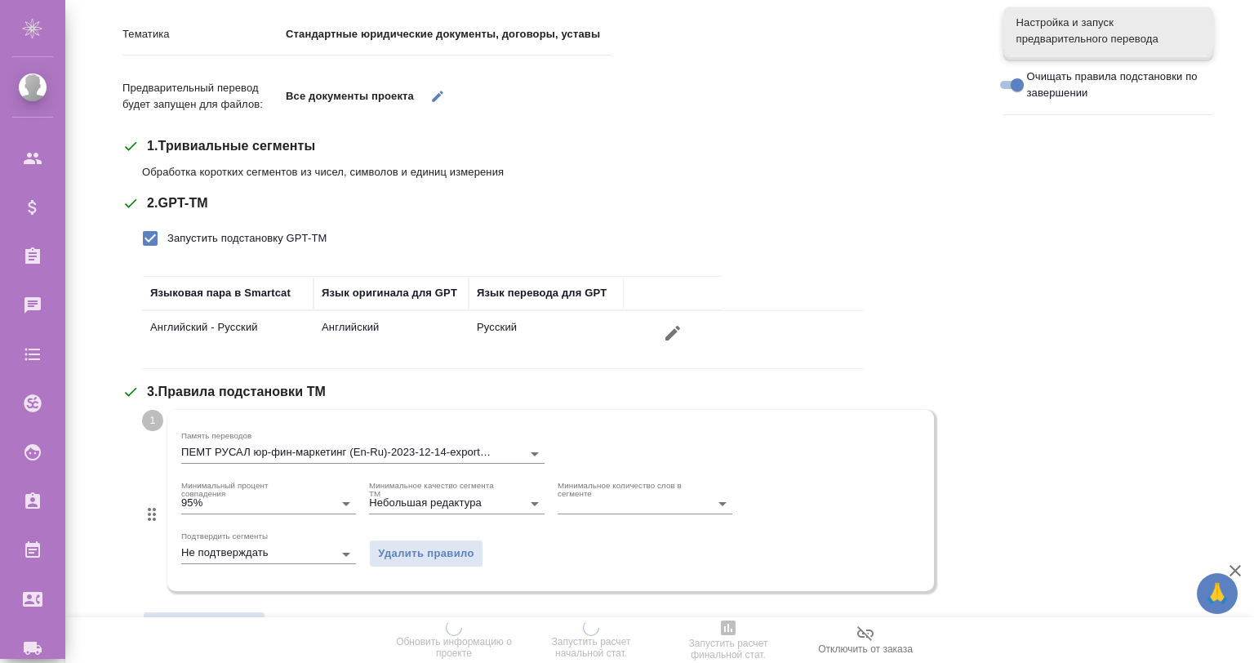
scroll to position [0, 0]
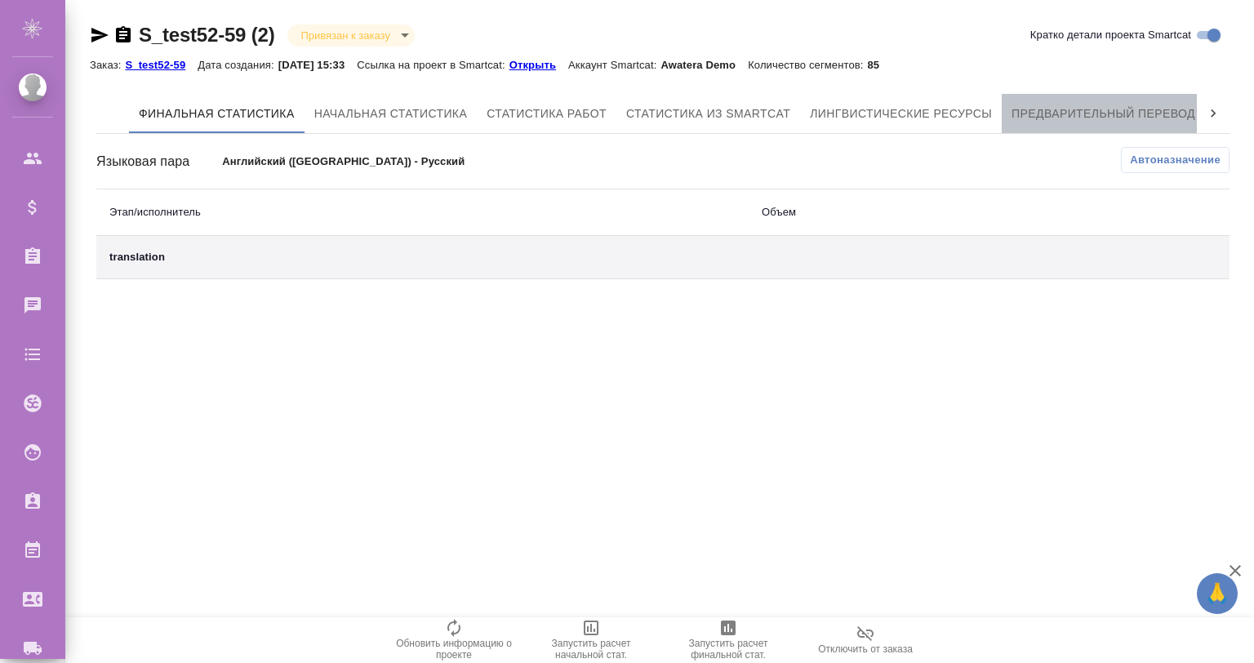
click at [1096, 105] on span "Предварительный перевод" at bounding box center [1104, 114] width 184 height 20
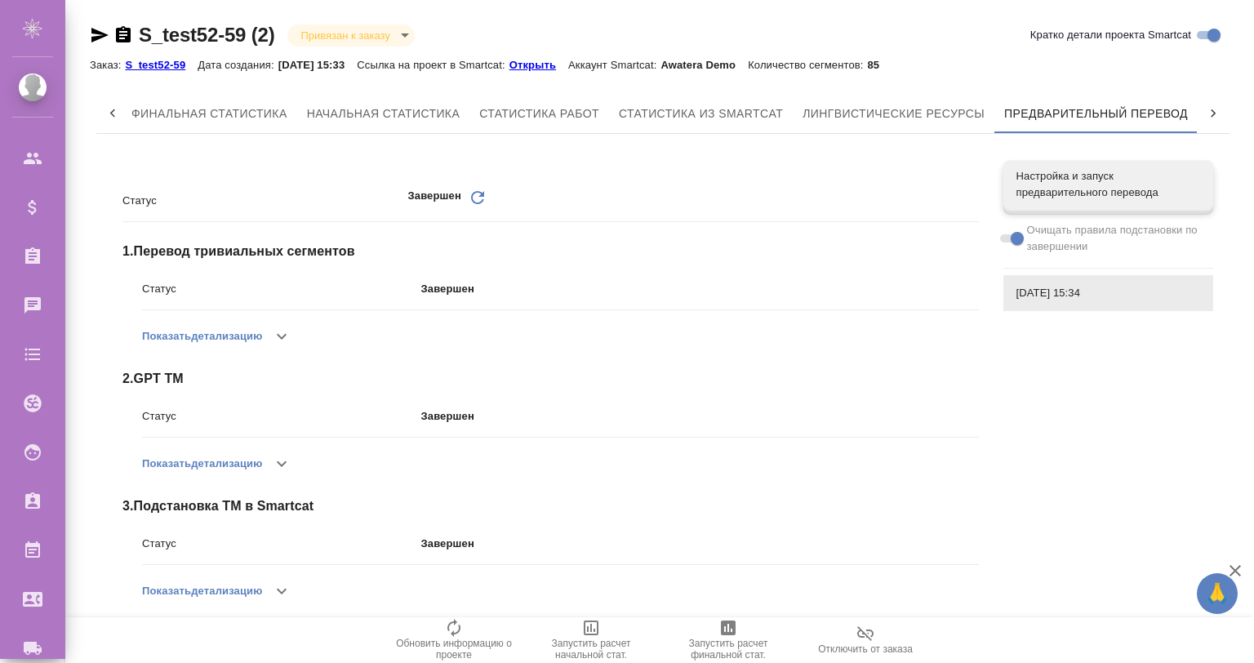
scroll to position [200, 0]
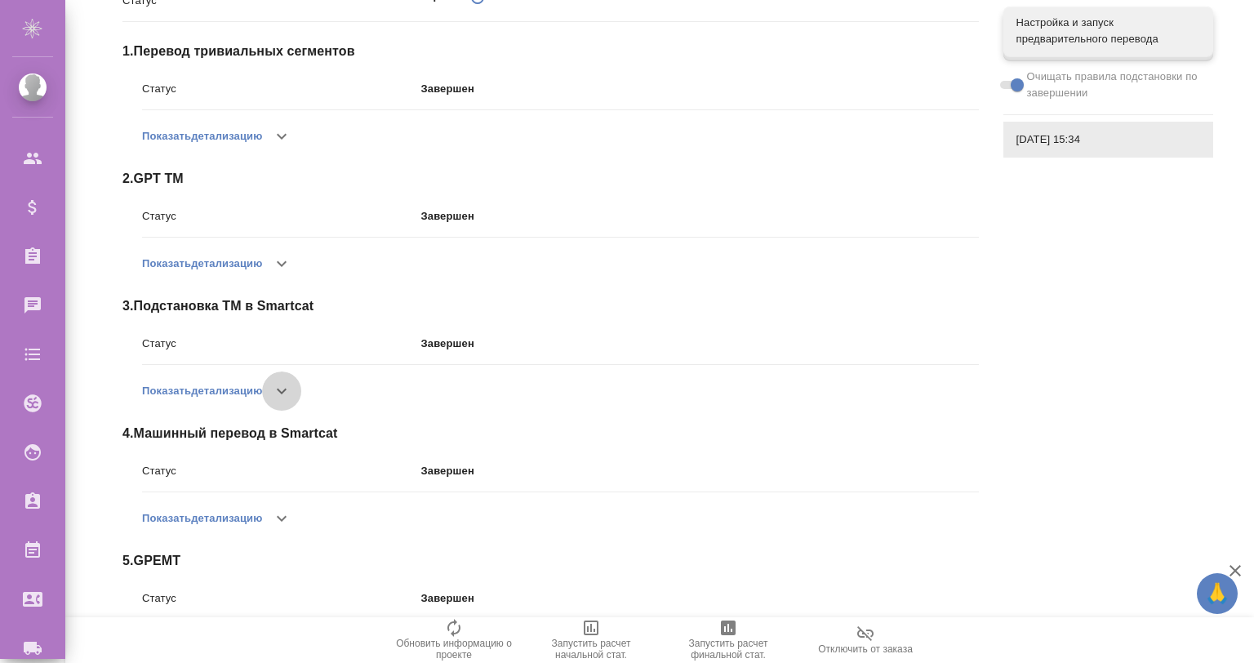
click at [278, 384] on icon "button" at bounding box center [282, 391] width 20 height 20
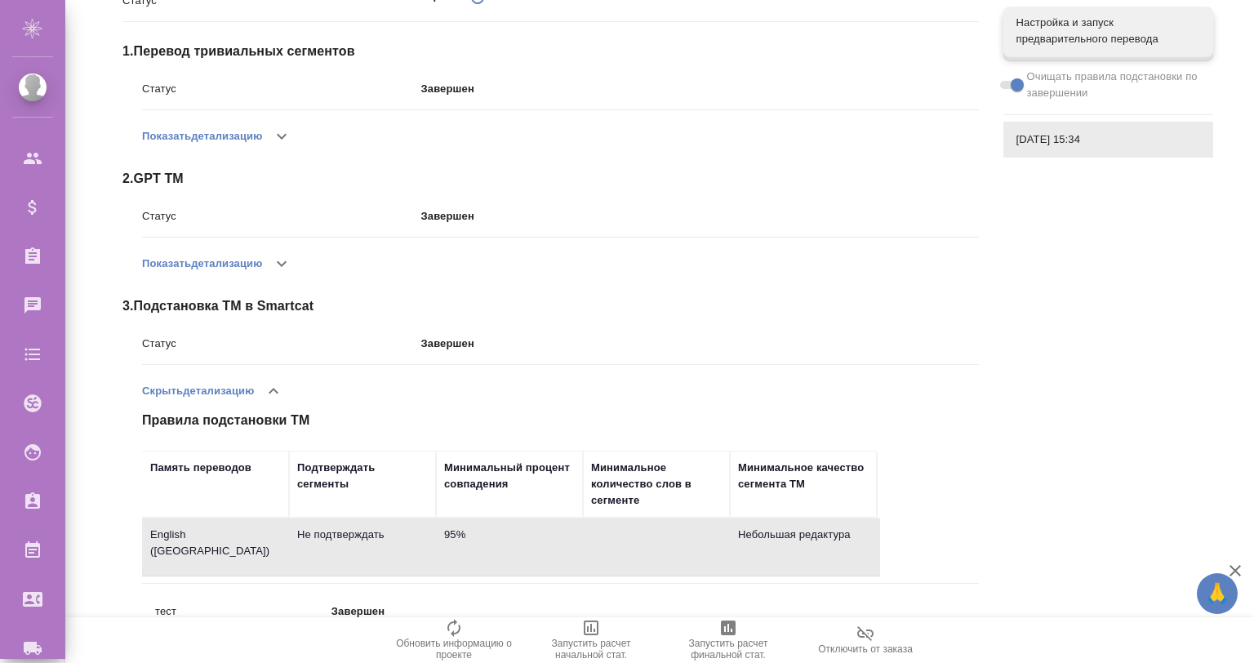
scroll to position [0, 0]
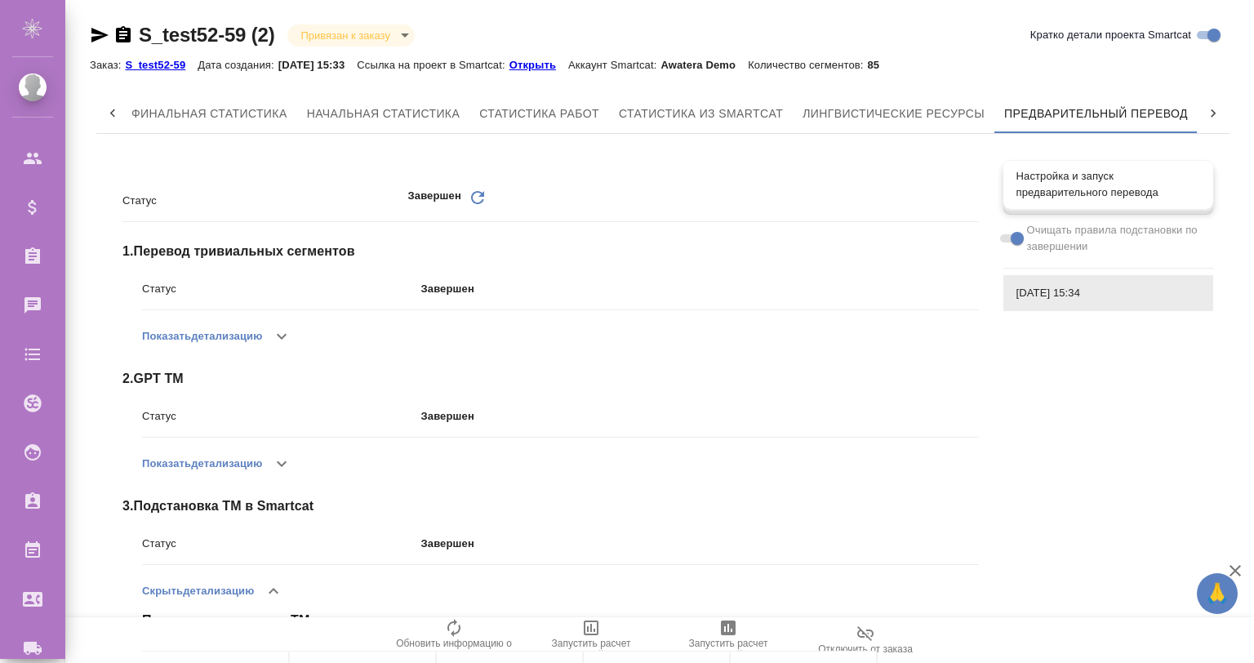
click at [1053, 181] on span "Настройка и запуск предварительного перевода" at bounding box center [1109, 184] width 184 height 33
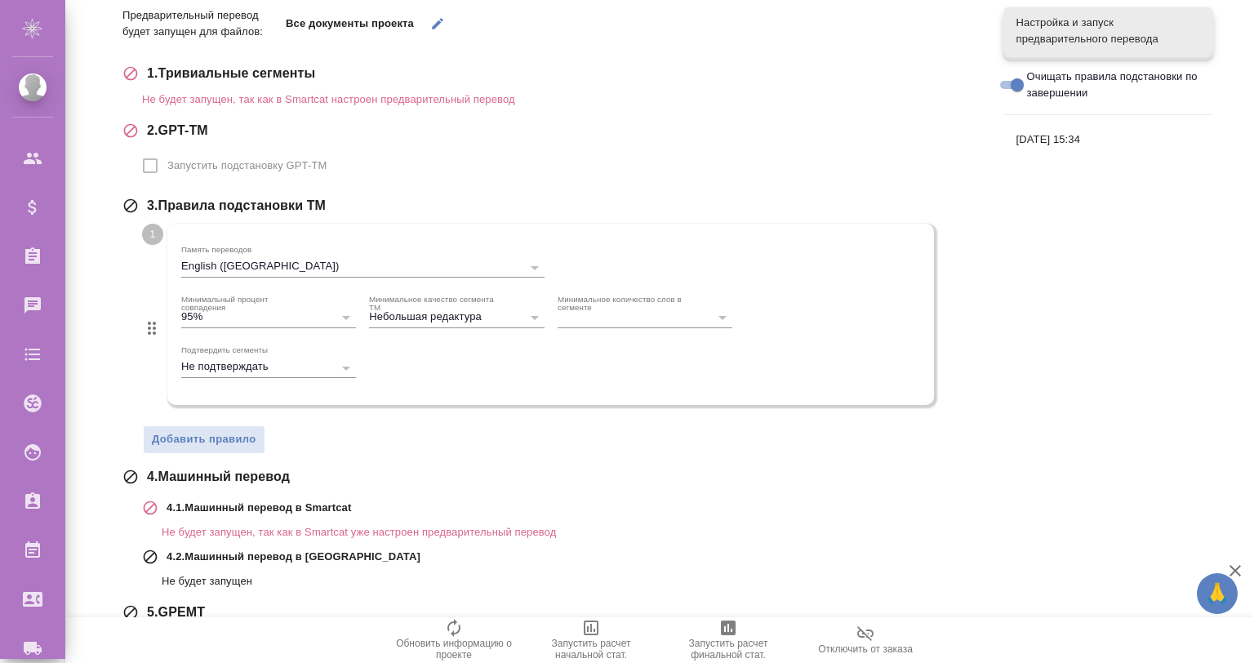
scroll to position [286, 0]
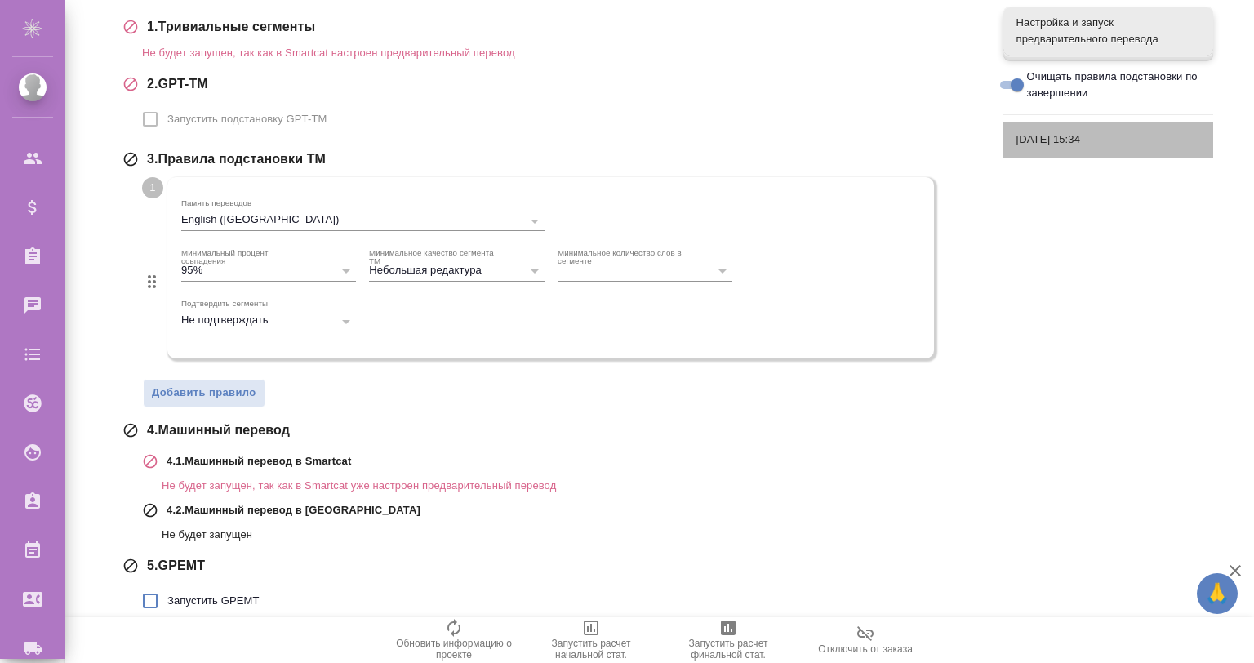
click at [1082, 147] on span "[DATE] 15:34" at bounding box center [1109, 139] width 184 height 16
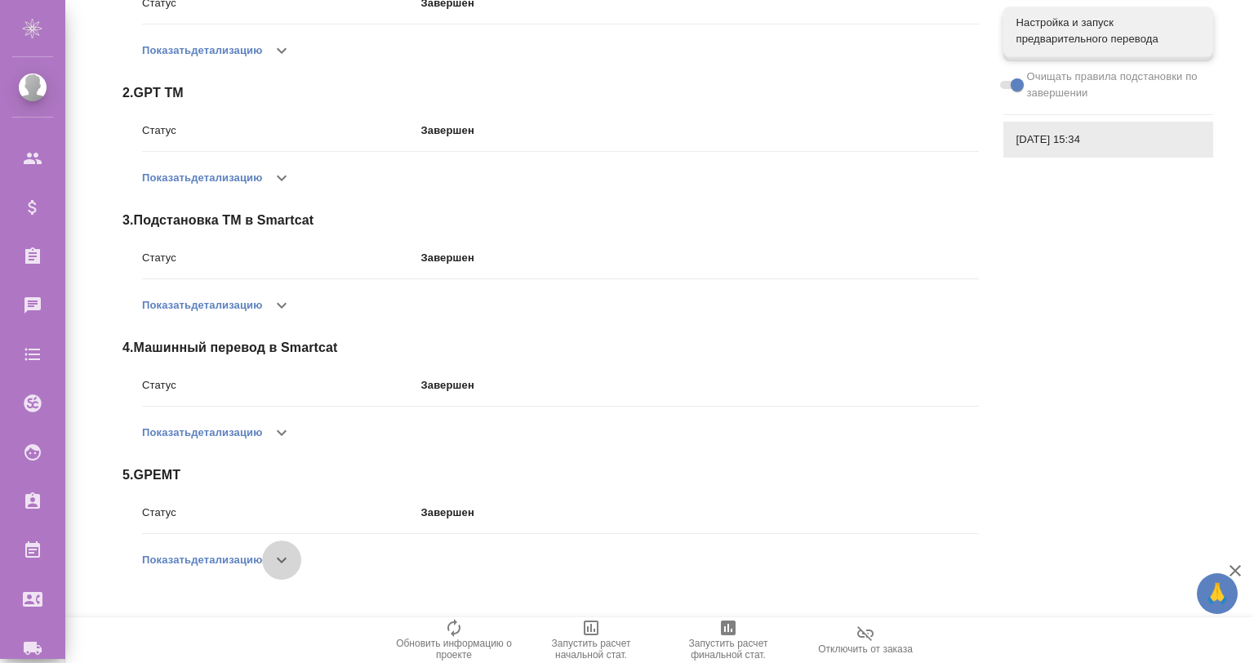
click at [289, 562] on icon "button" at bounding box center [282, 560] width 20 height 20
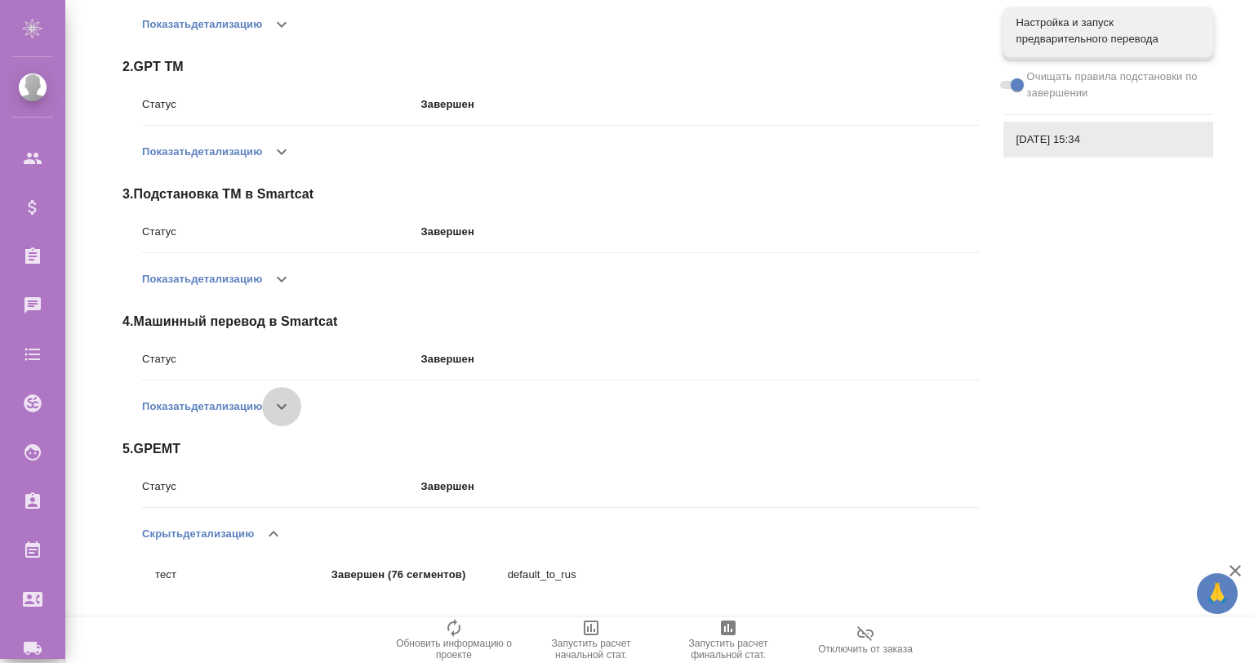
click at [287, 408] on icon "button" at bounding box center [282, 407] width 20 height 20
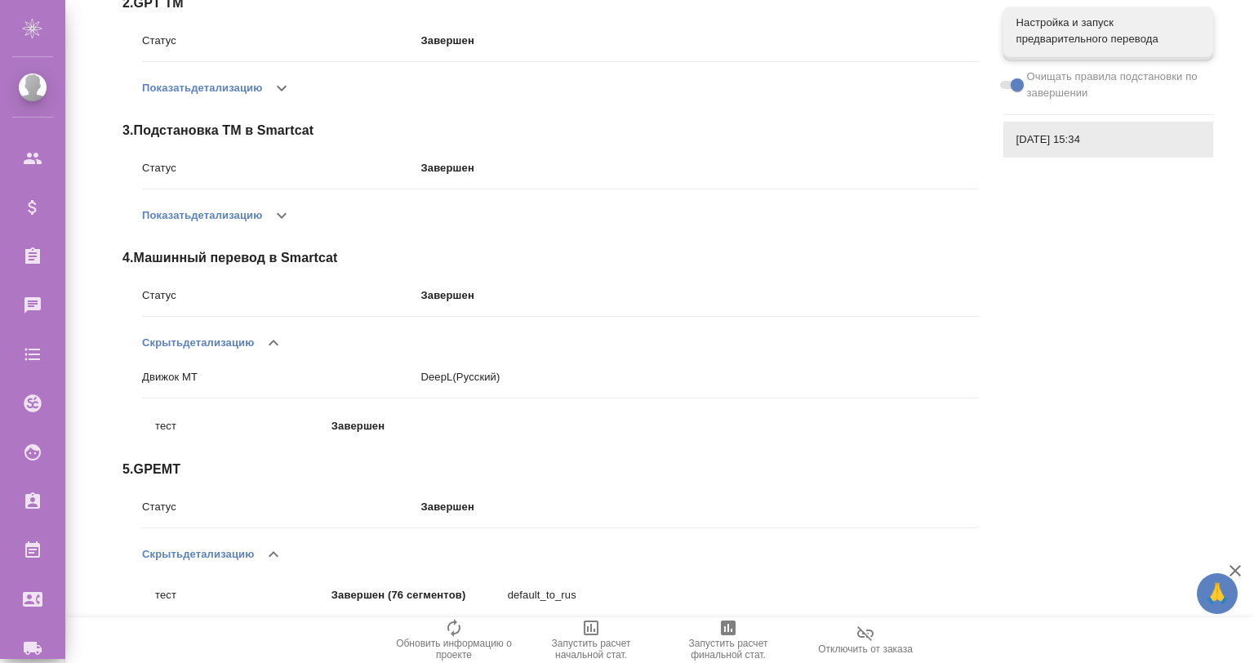
scroll to position [395, 0]
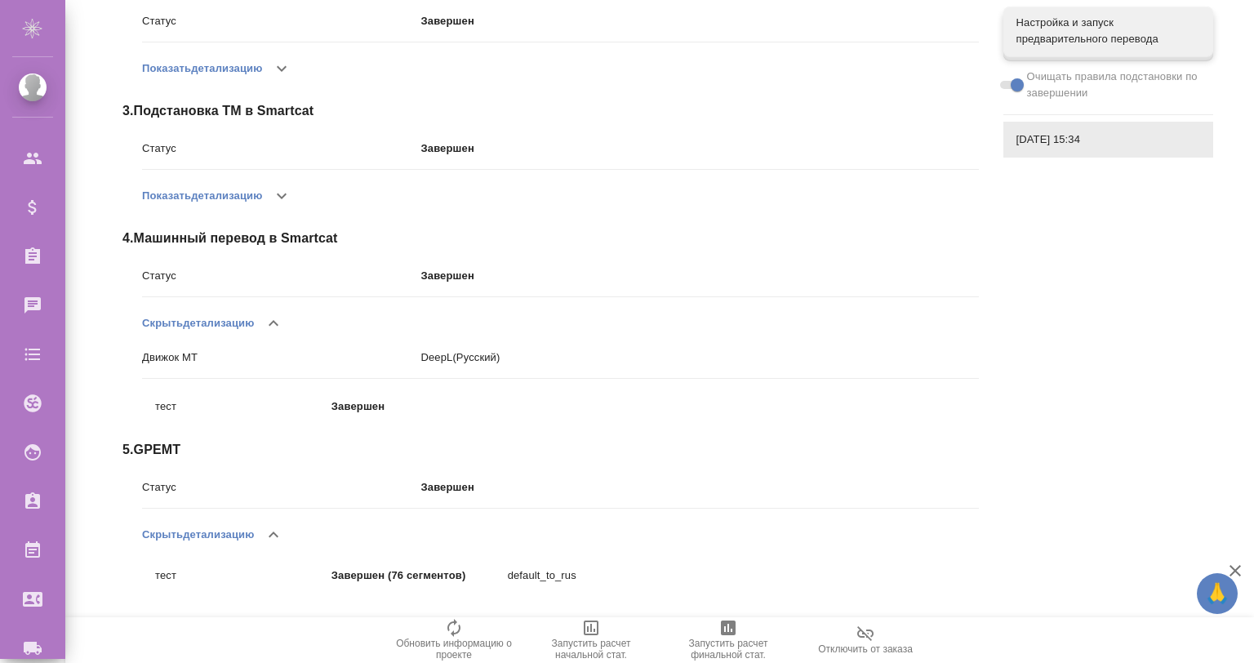
click at [277, 210] on button "button" at bounding box center [281, 195] width 39 height 39
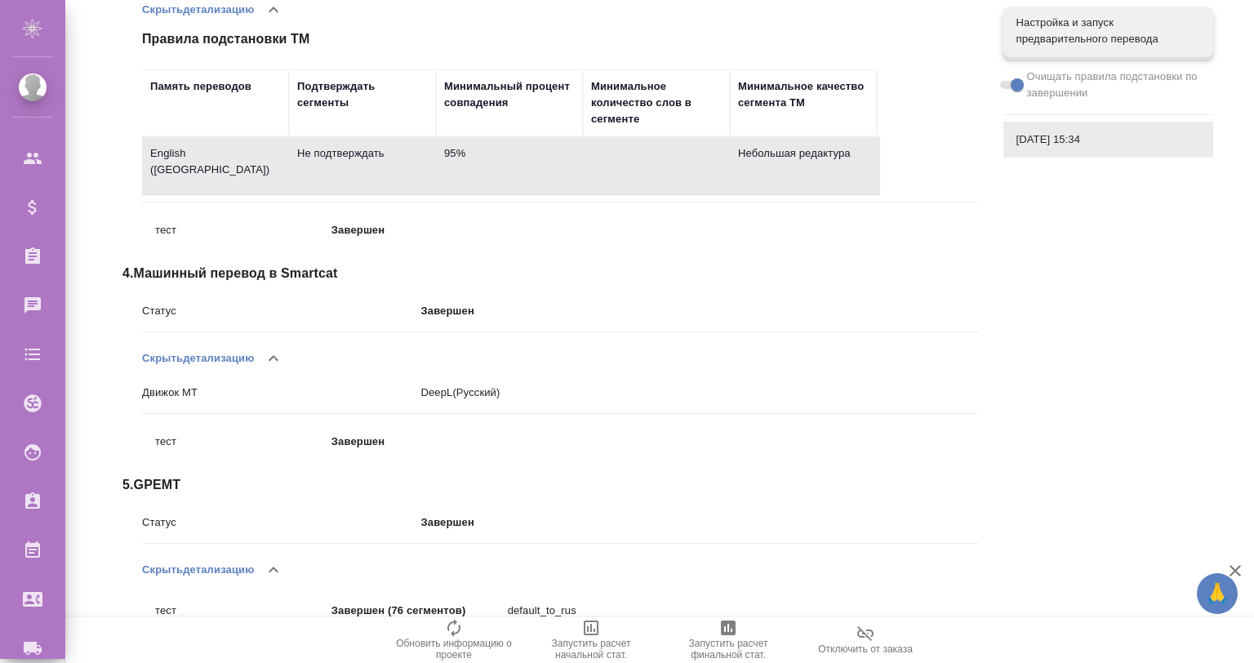
scroll to position [617, 0]
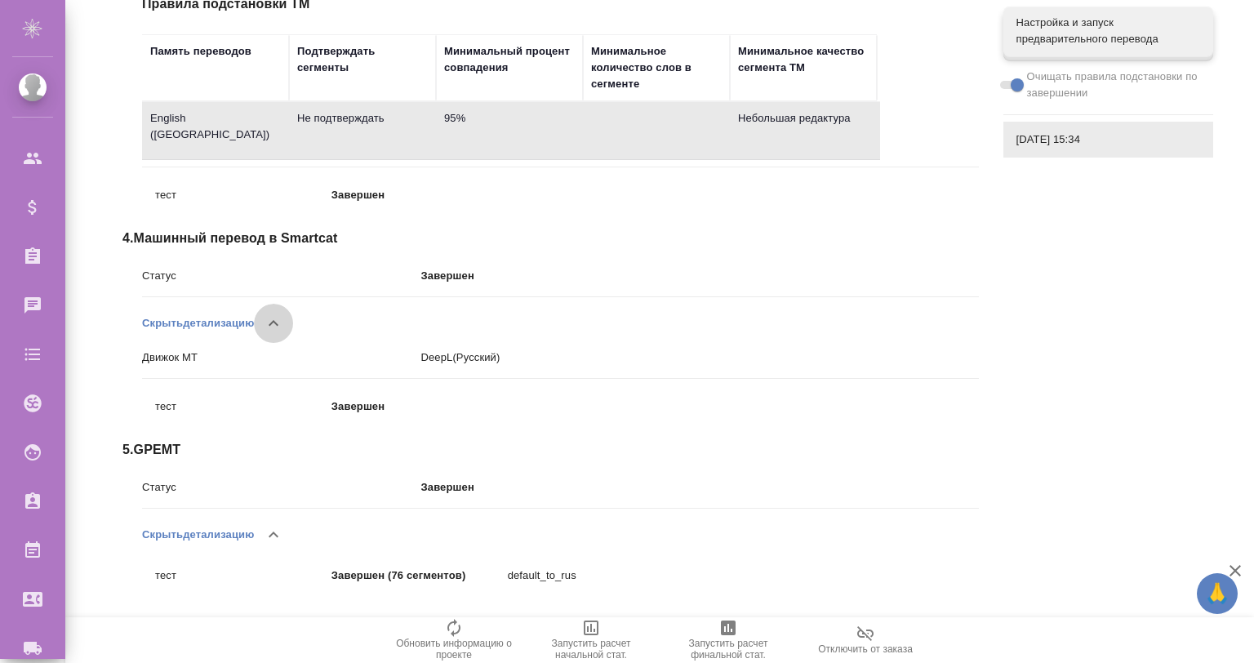
click at [268, 321] on icon "button" at bounding box center [274, 324] width 20 height 20
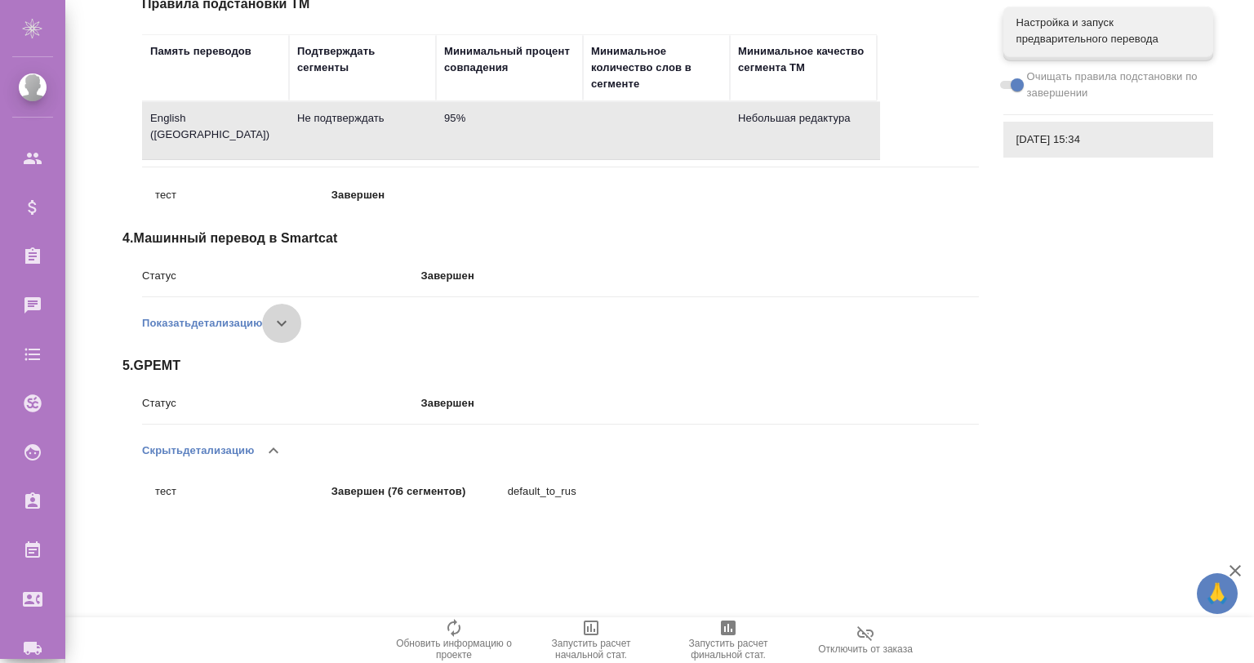
click at [268, 321] on button "button" at bounding box center [281, 323] width 39 height 39
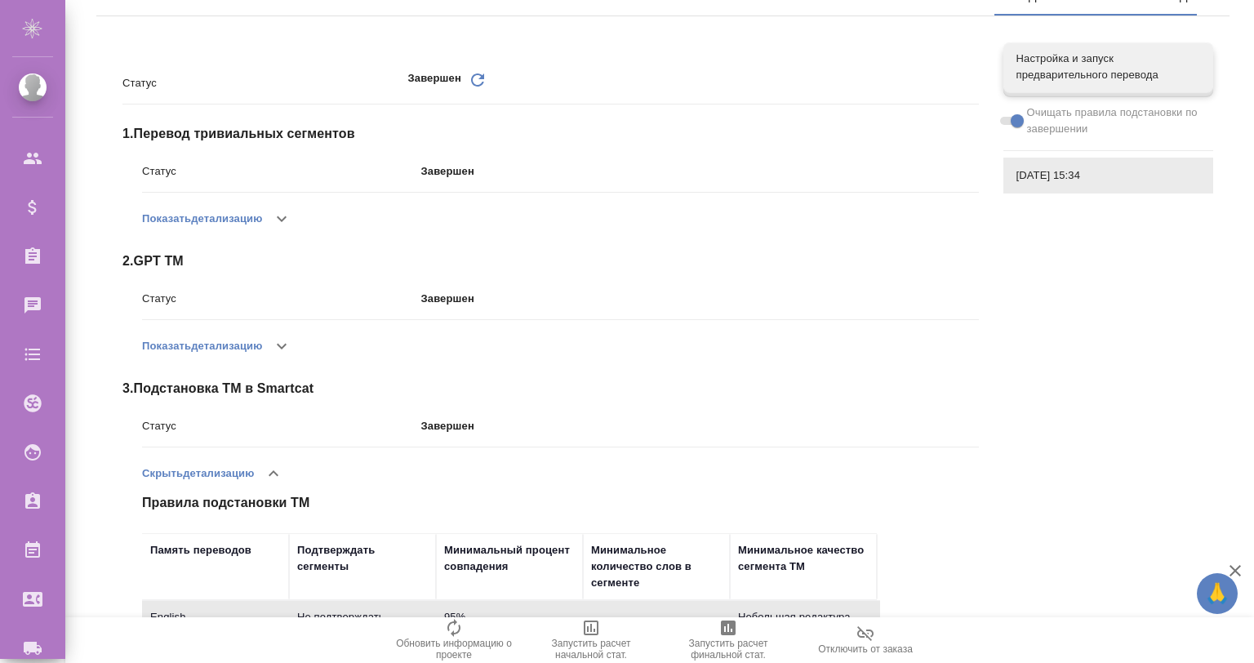
scroll to position [0, 0]
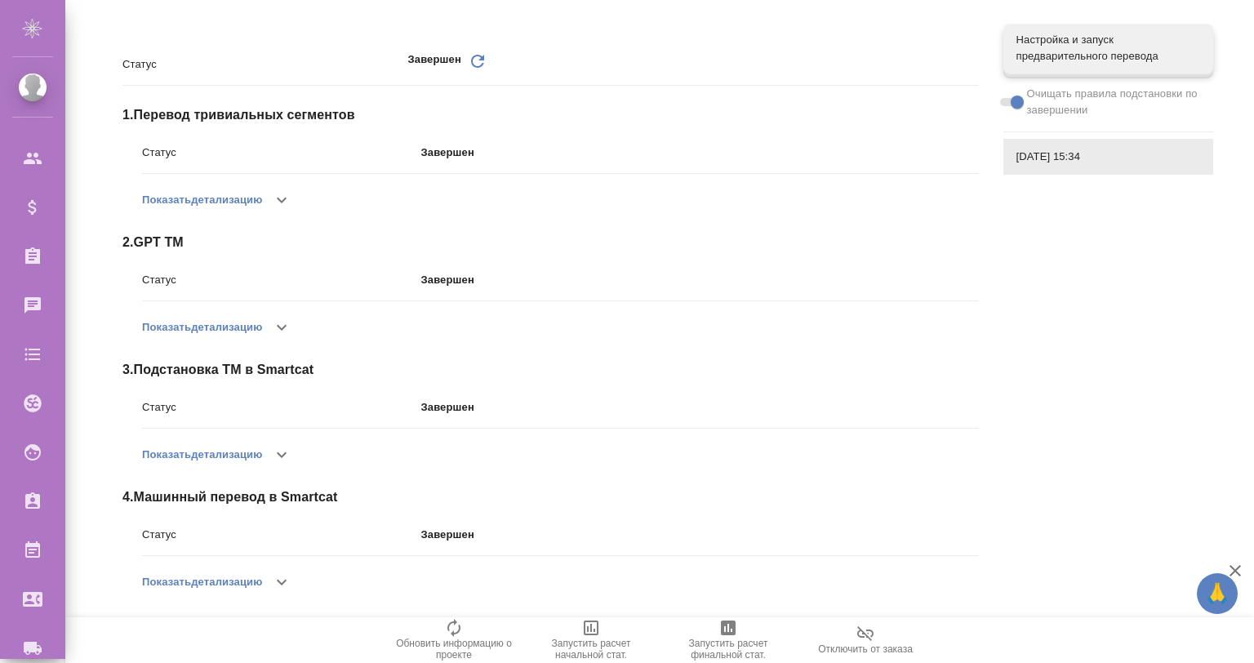
scroll to position [270, 0]
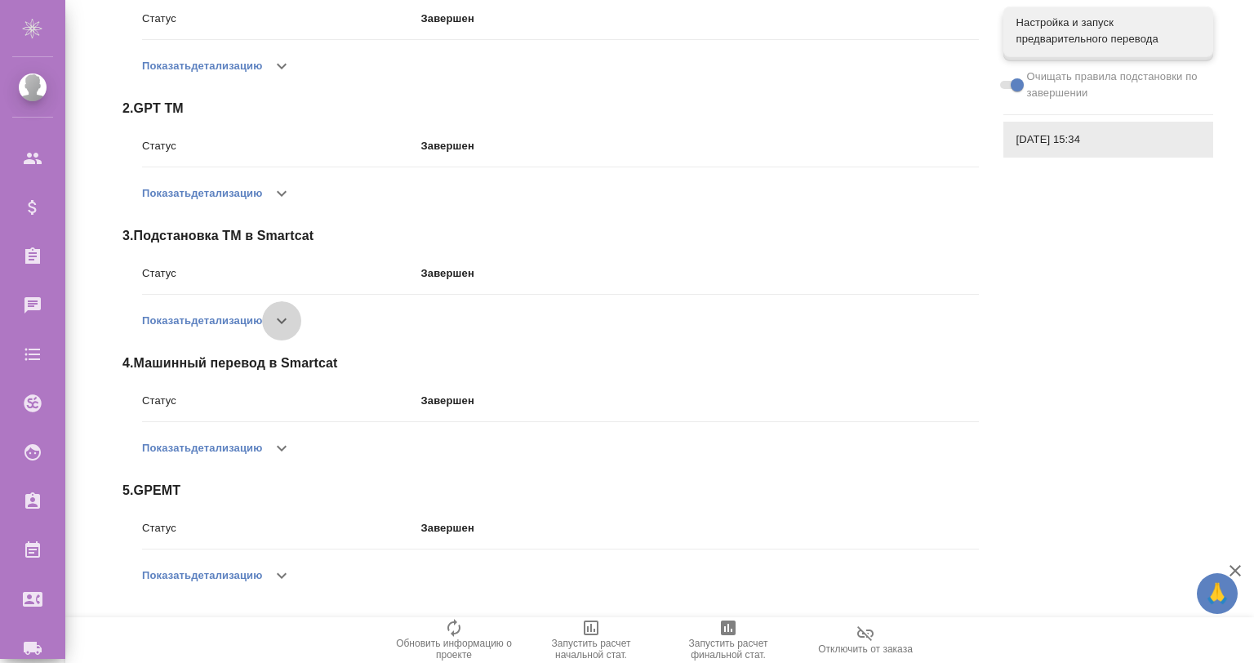
click at [281, 326] on icon "button" at bounding box center [282, 321] width 20 height 20
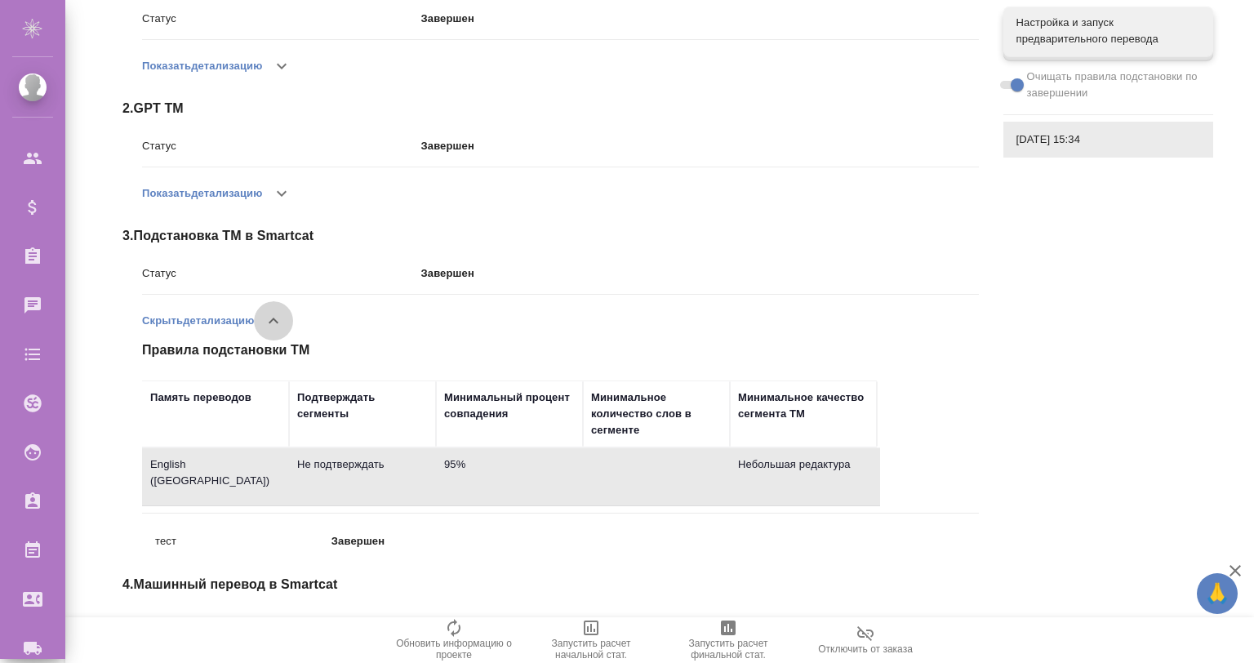
click at [281, 326] on icon "button" at bounding box center [274, 321] width 20 height 20
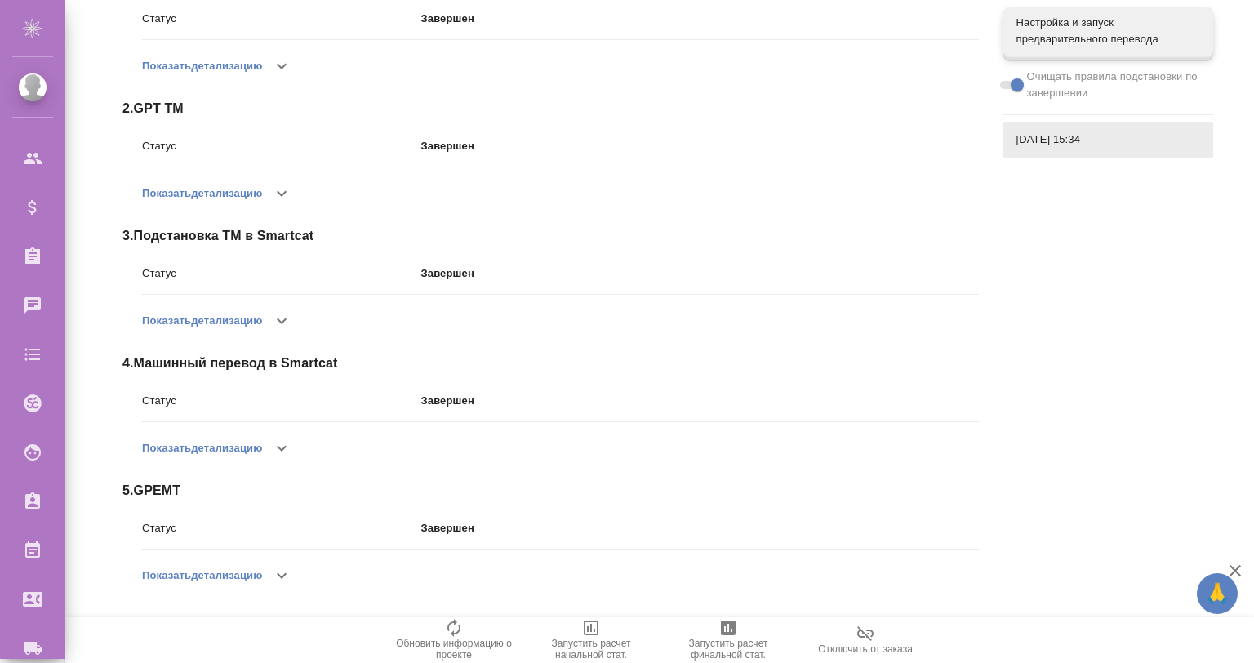
scroll to position [0, 0]
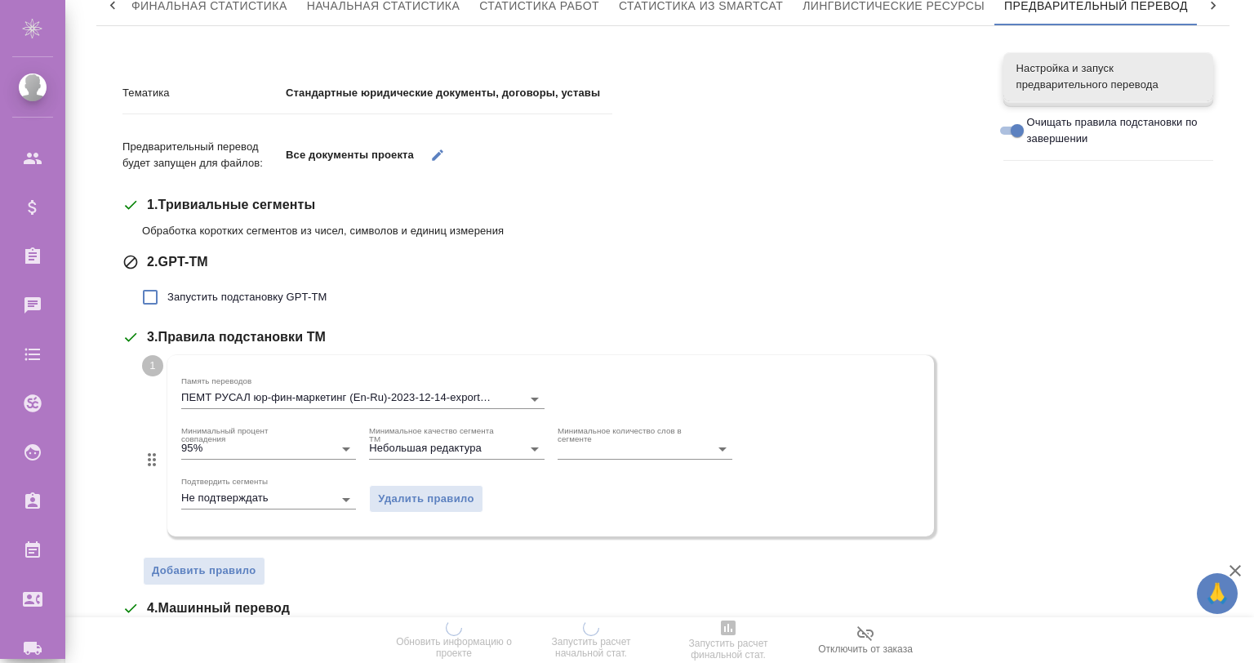
scroll to position [110, 0]
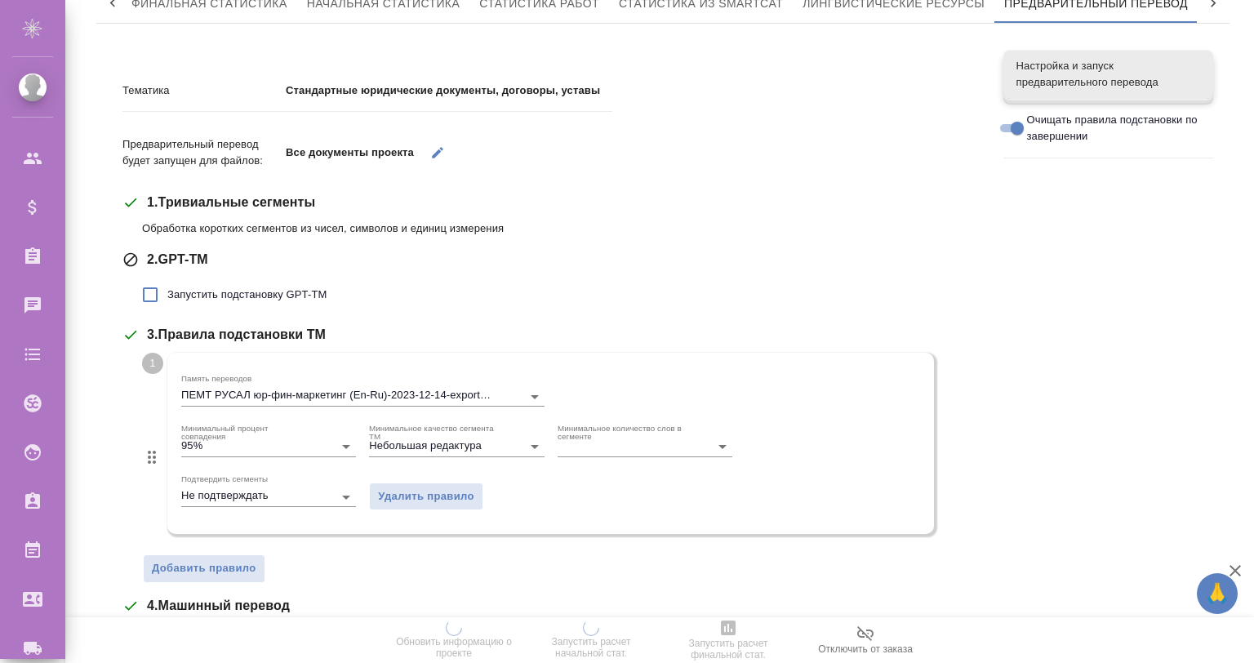
click at [253, 297] on span "Запустить подстановку GPT-TM" at bounding box center [246, 295] width 159 height 16
click at [167, 297] on input "Запустить подстановку GPT-TM" at bounding box center [150, 295] width 34 height 34
checkbox input "true"
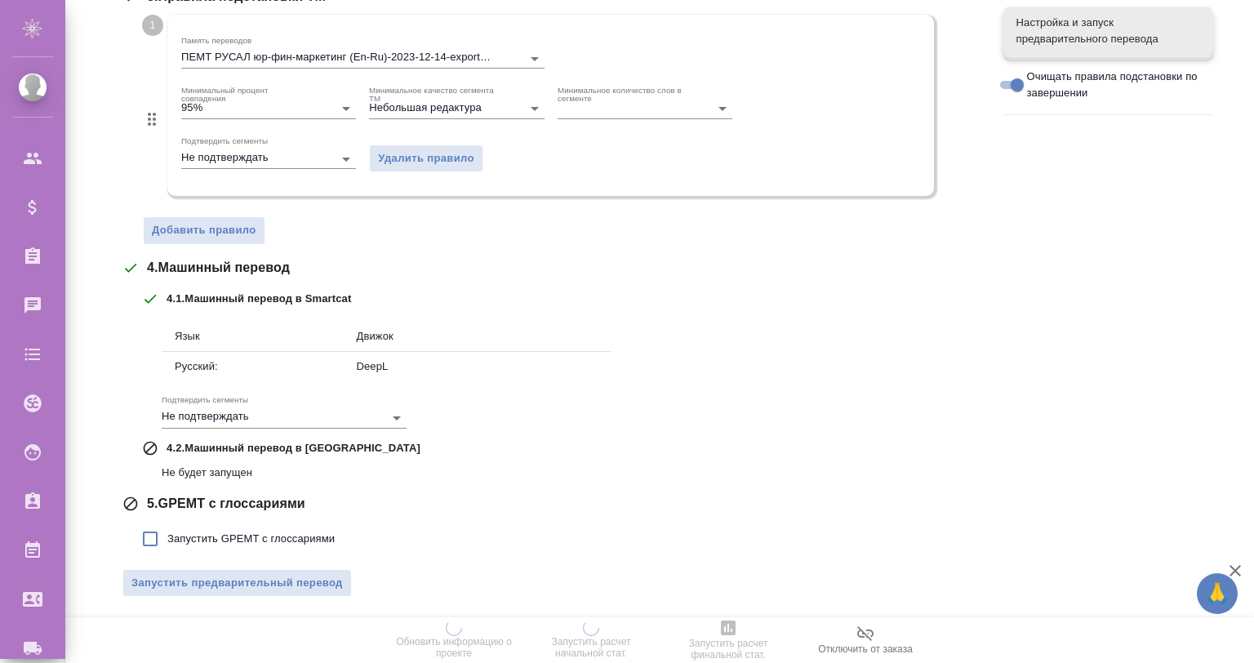
scroll to position [561, 0]
click at [265, 536] on span "Запустить GPEMT с глоссариями" at bounding box center [250, 540] width 167 height 16
click at [167, 536] on input "Запустить GPEMT с глоссариями" at bounding box center [150, 540] width 34 height 34
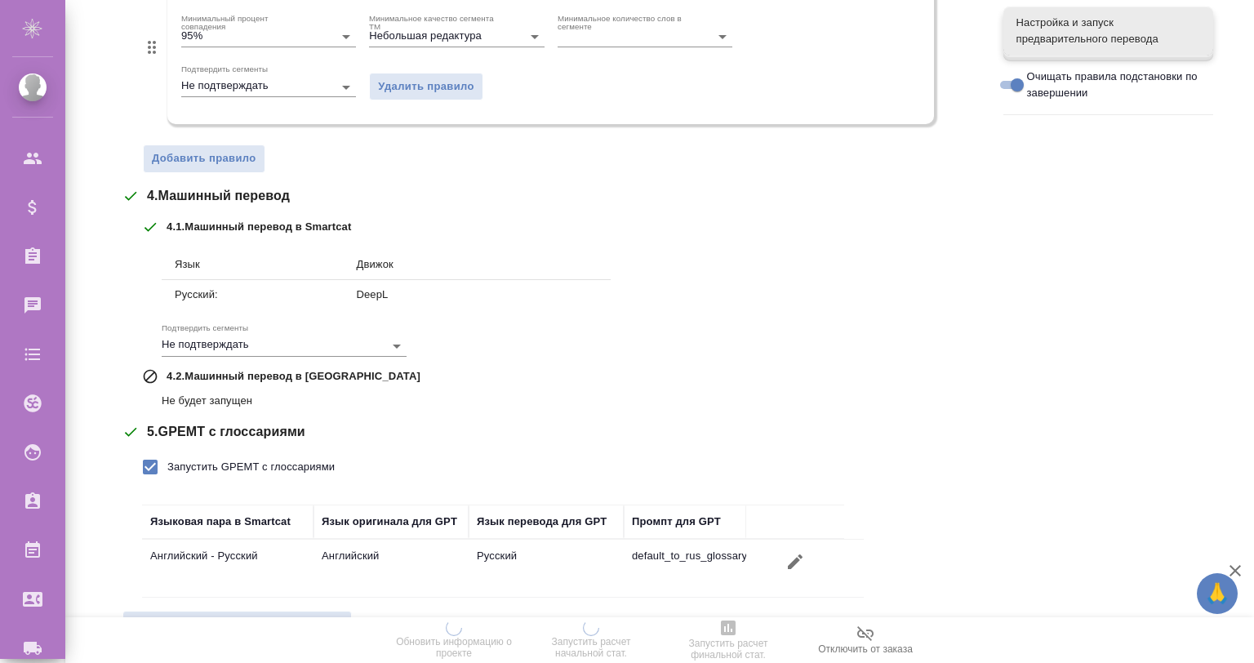
scroll to position [675, 0]
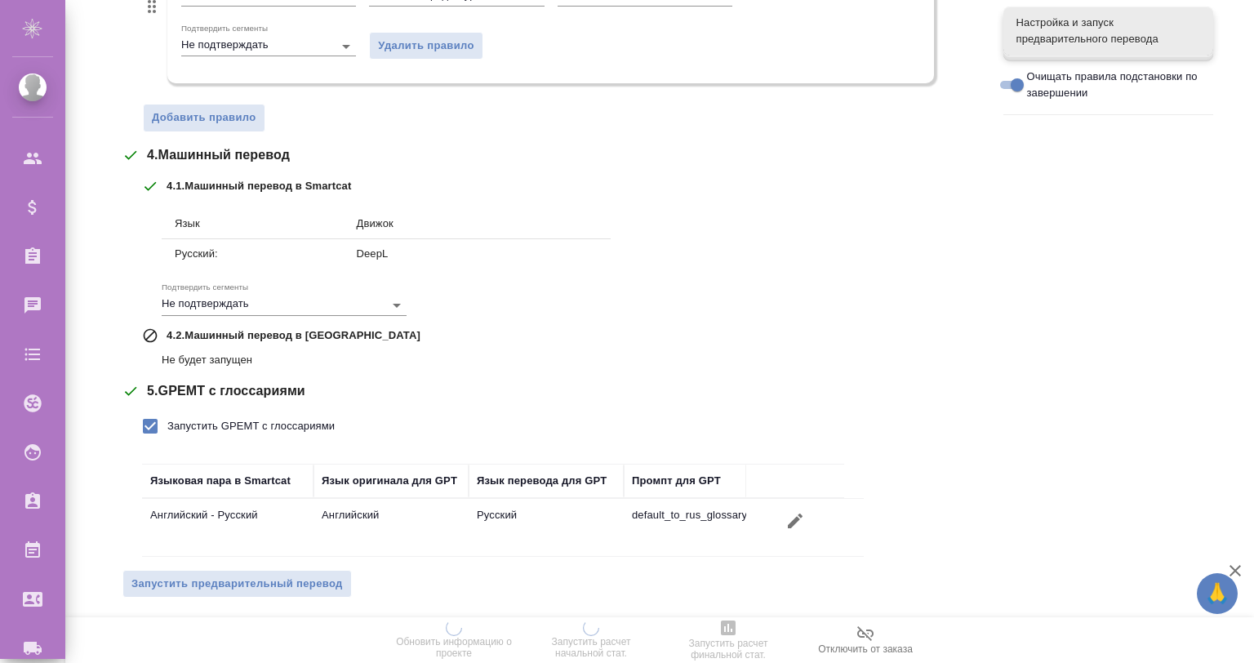
click at [287, 414] on label "Запустить GPEMT с глоссариями" at bounding box center [234, 426] width 202 height 34
click at [167, 414] on input "Запустить GPEMT с глоссариями" at bounding box center [150, 426] width 34 height 34
checkbox input "false"
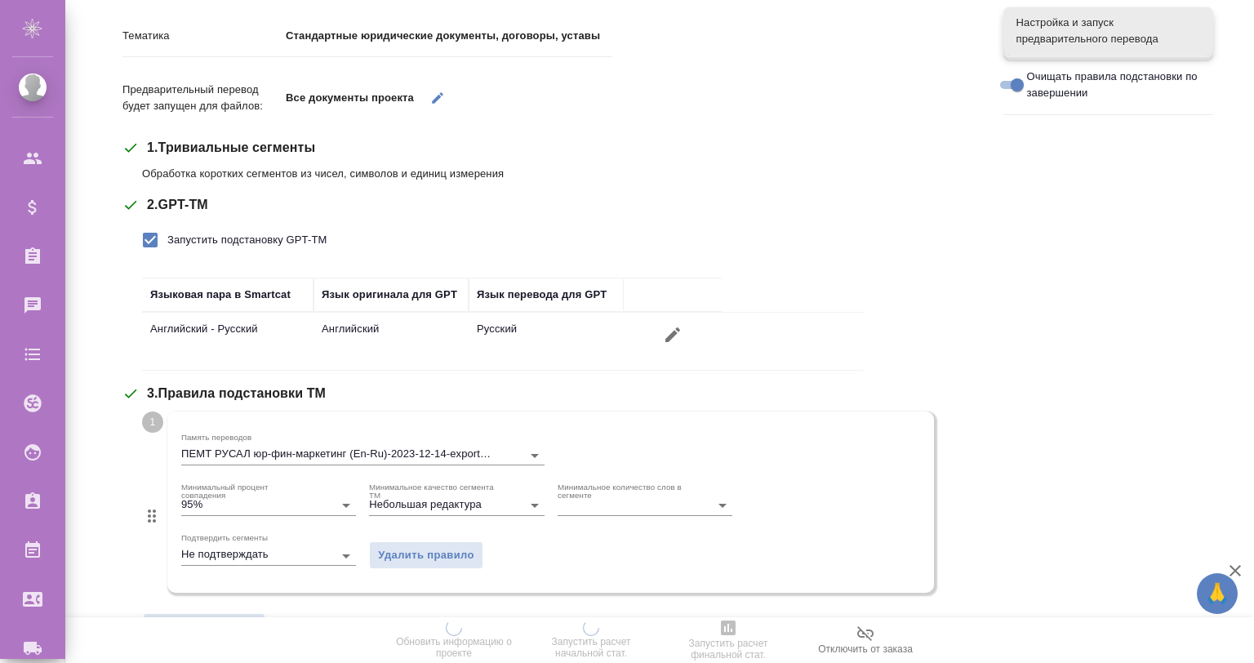
scroll to position [0, 0]
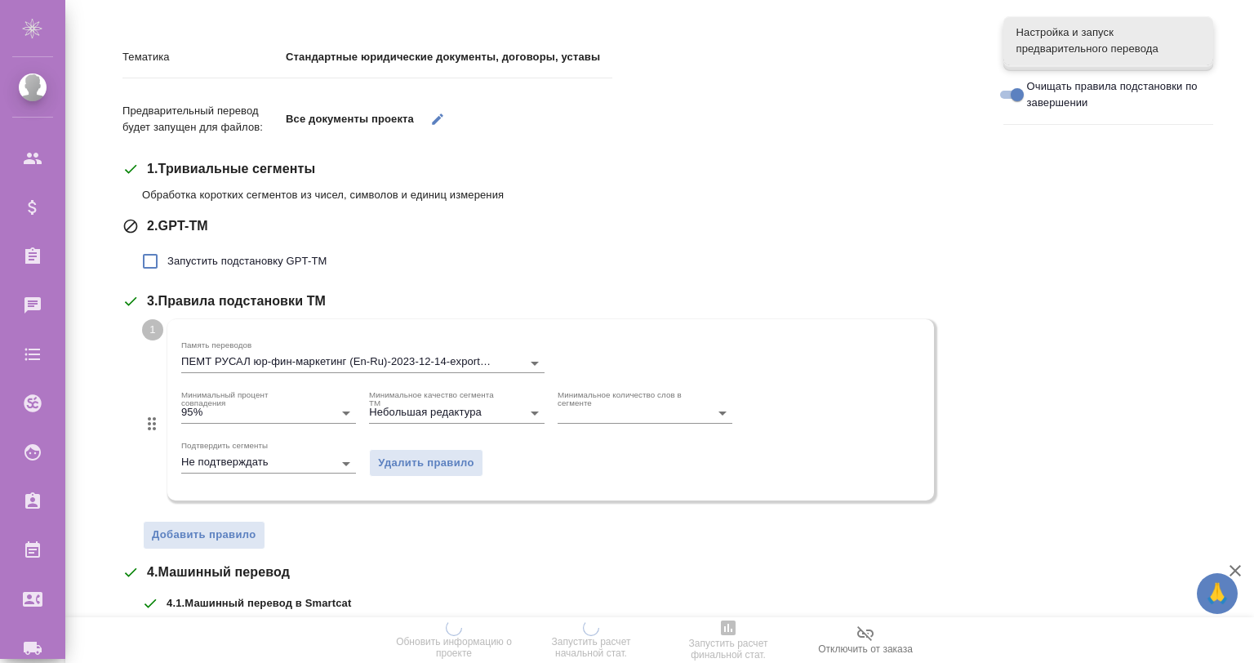
scroll to position [148, 0]
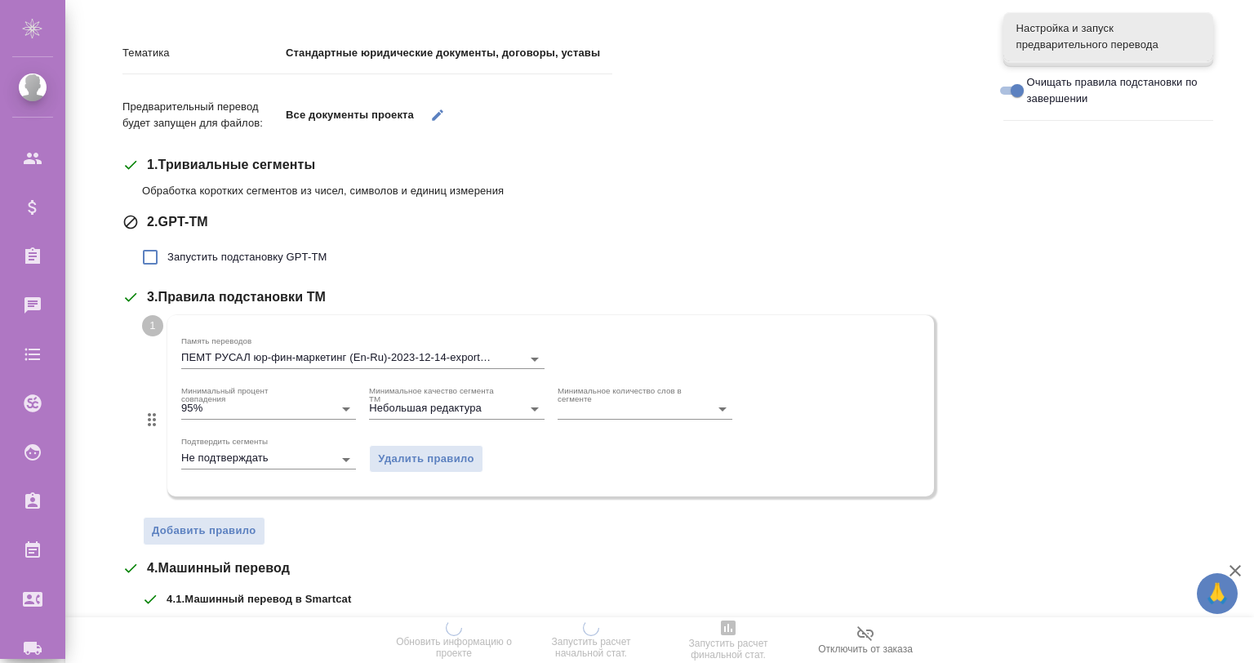
click at [301, 251] on span "Запустить подстановку GPT-TM" at bounding box center [246, 257] width 159 height 16
click at [167, 251] on input "Запустить подстановку GPT-TM" at bounding box center [150, 257] width 34 height 34
checkbox input "true"
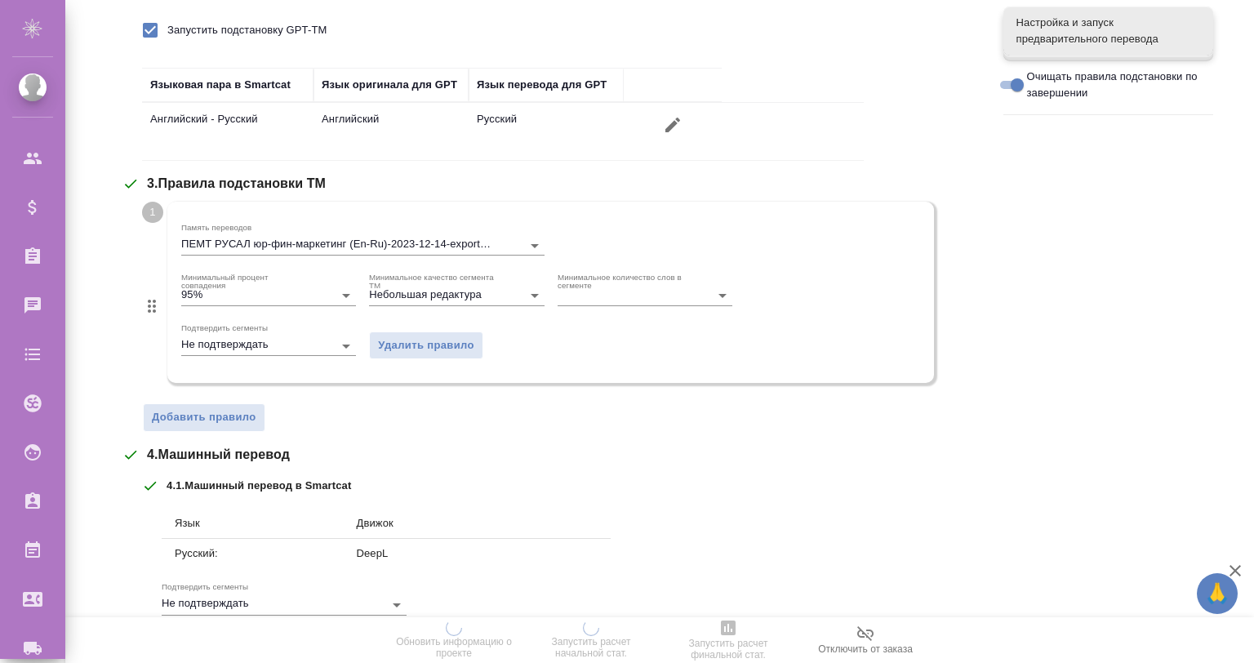
scroll to position [562, 0]
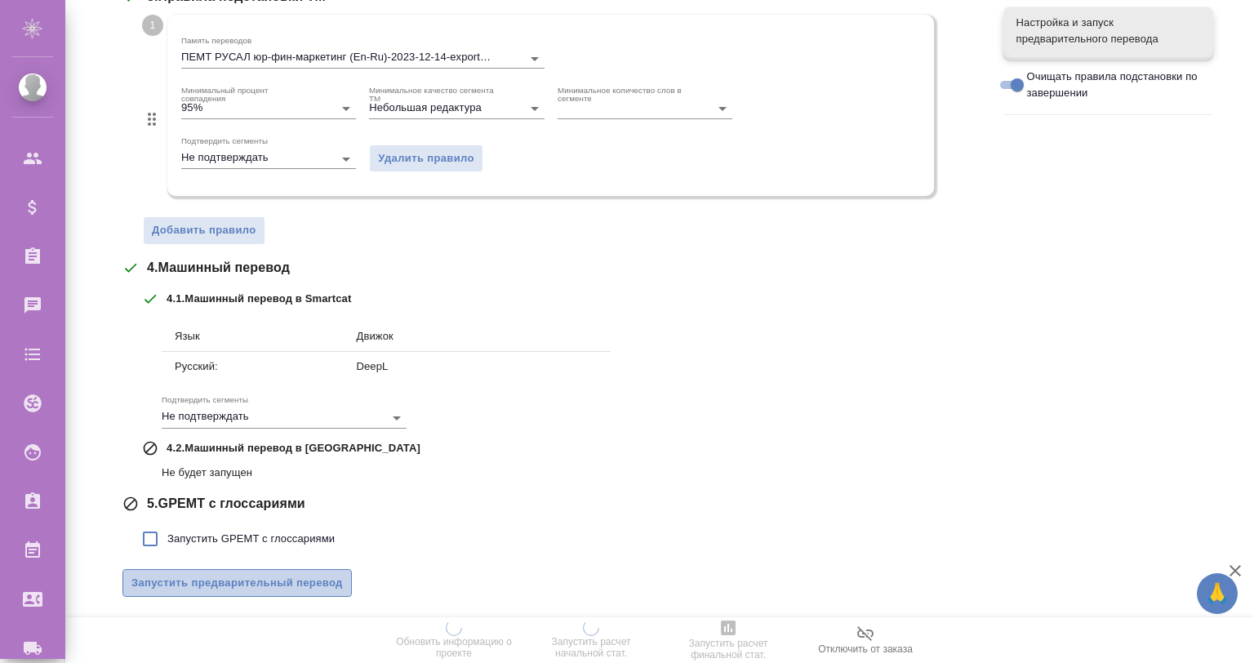
click at [300, 580] on span "Запустить предварительный перевод" at bounding box center [237, 583] width 212 height 19
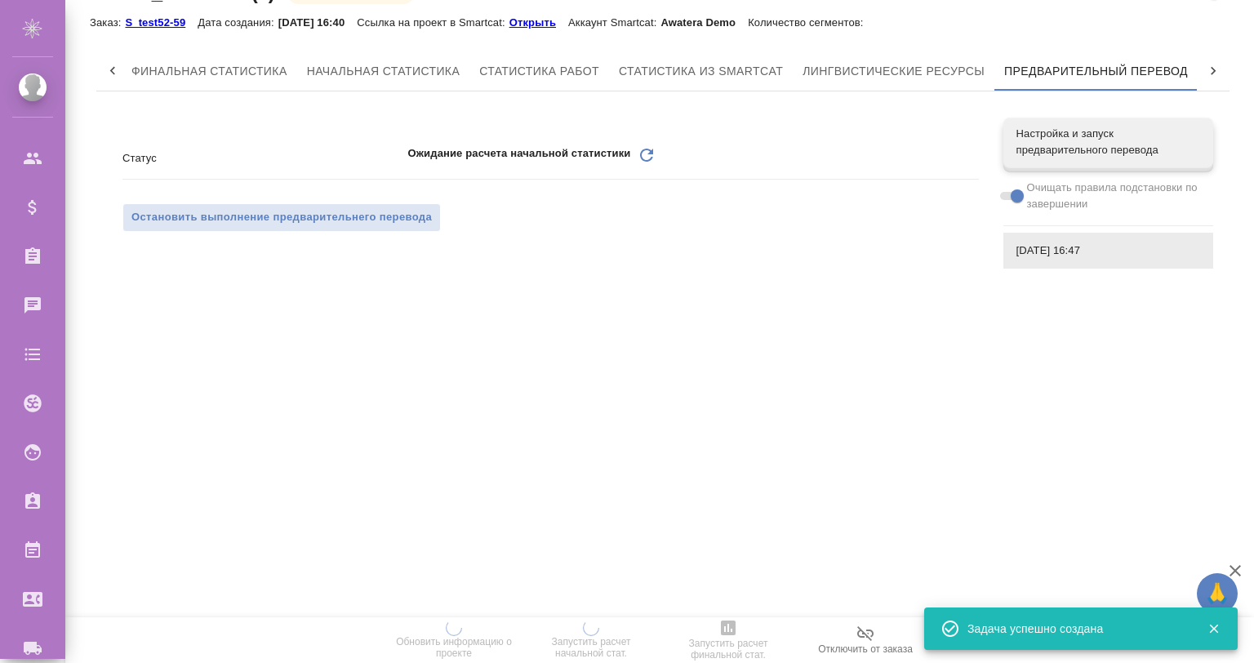
scroll to position [0, 0]
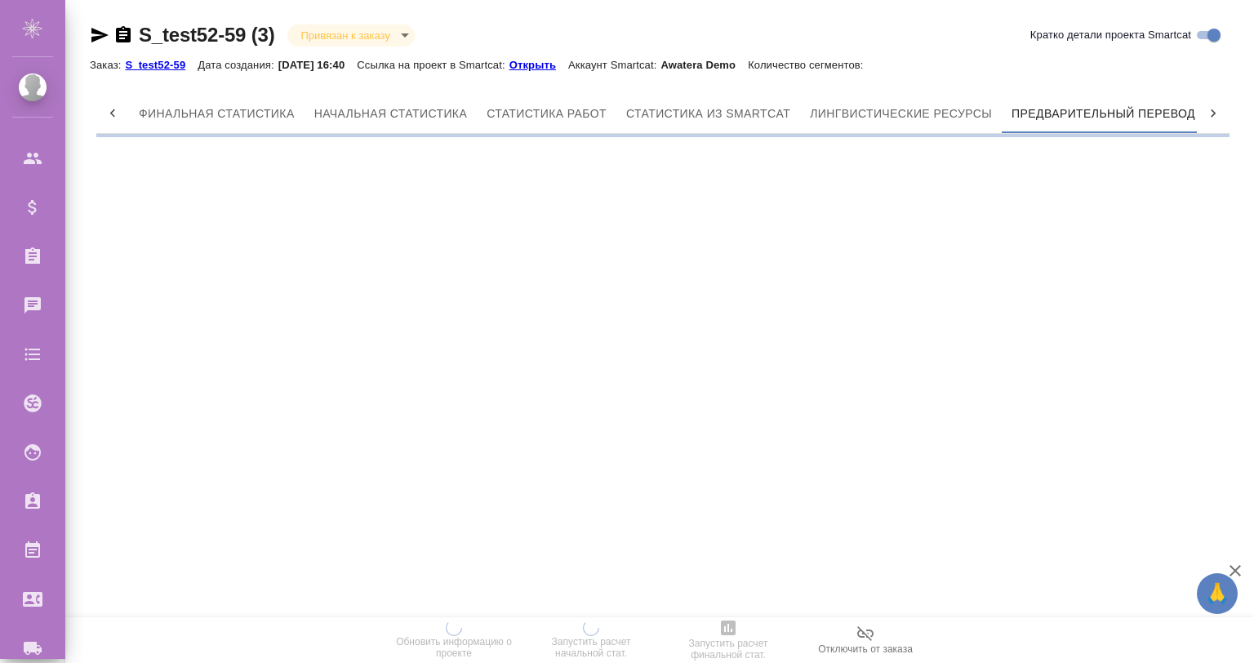
scroll to position [0, 7]
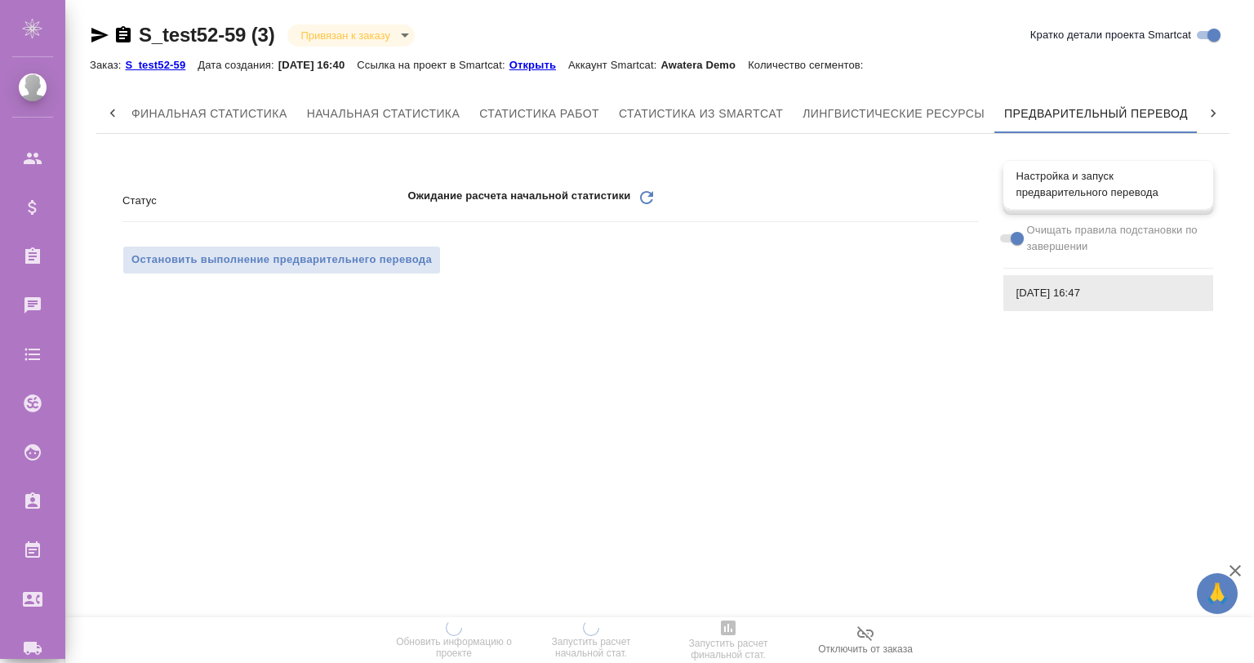
click at [1048, 180] on span "Настройка и запуск предварительного перевода" at bounding box center [1109, 184] width 184 height 33
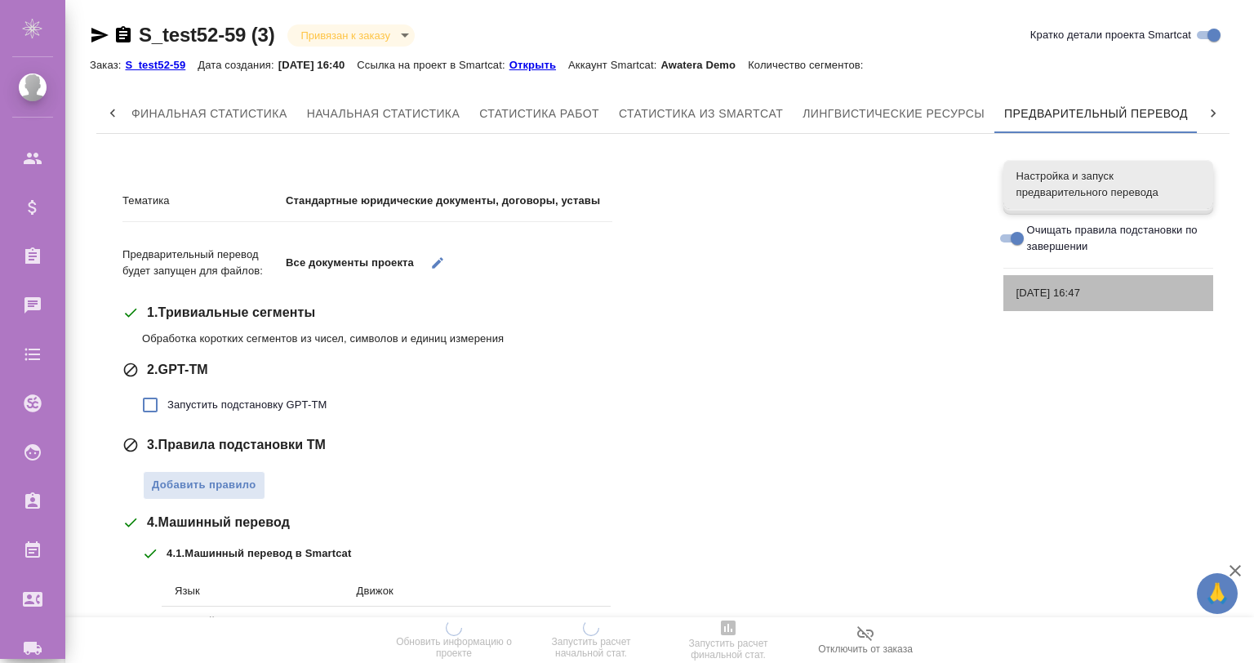
click at [1058, 295] on span "26.08.2025, 16:47" at bounding box center [1109, 293] width 184 height 16
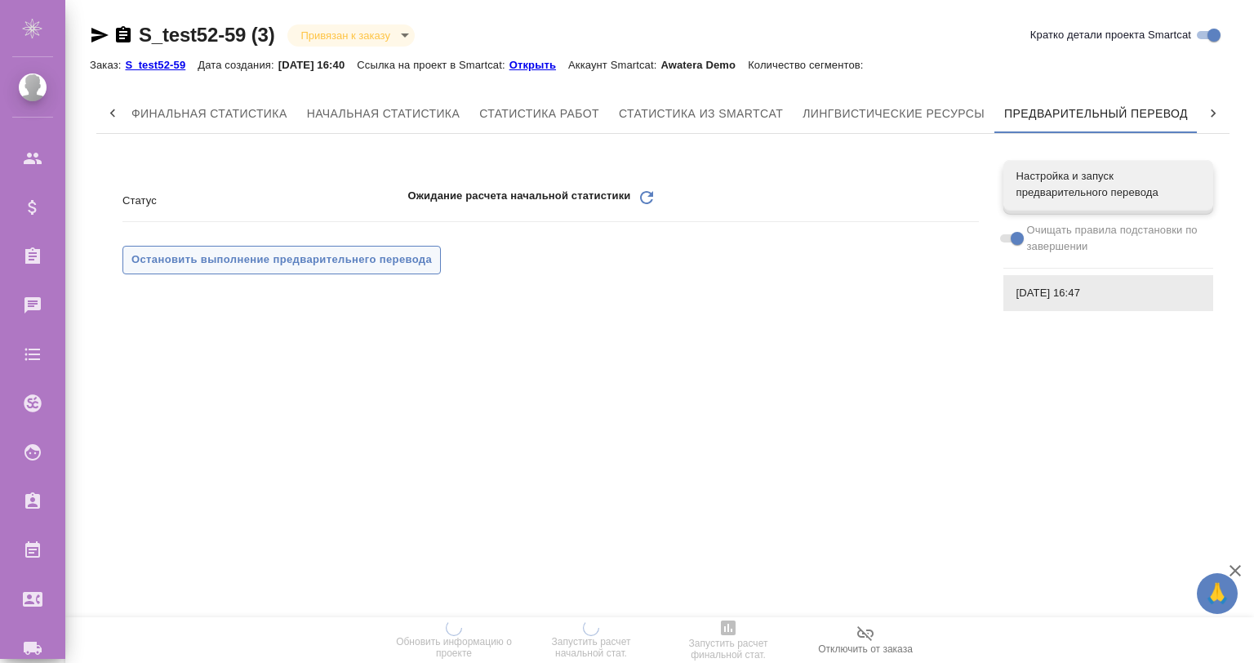
click at [309, 256] on span "Остановить выполнение предварительнего перевода" at bounding box center [281, 260] width 301 height 19
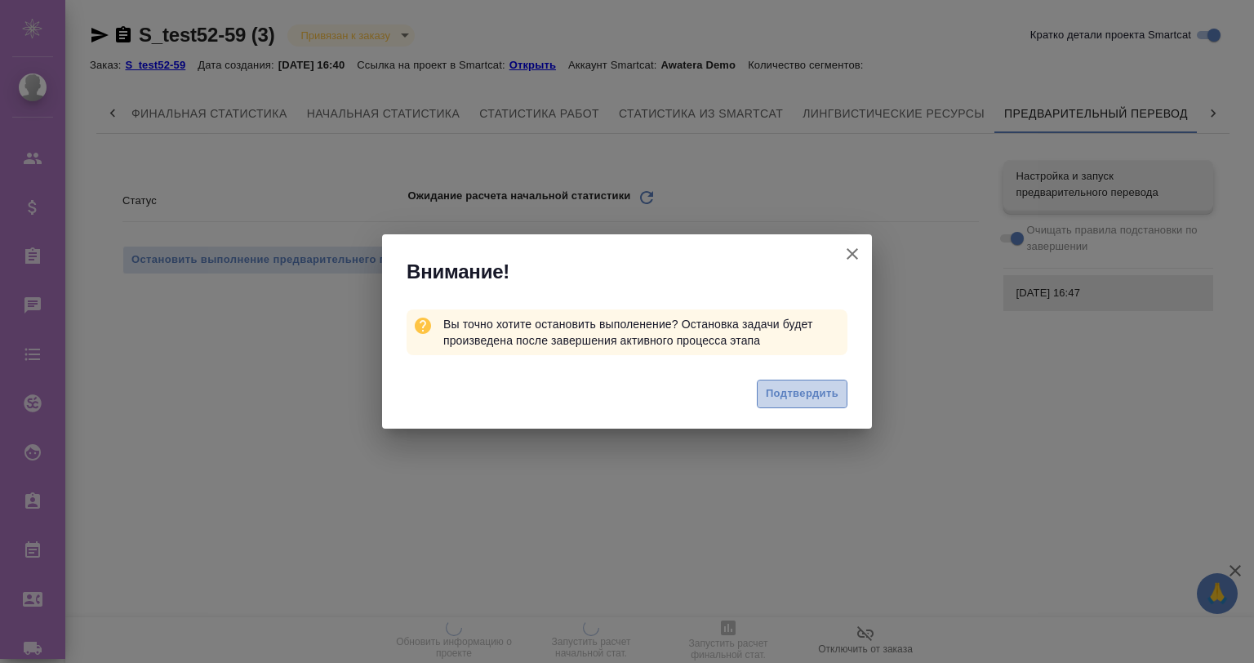
click at [789, 391] on span "Подтвердить" at bounding box center [802, 394] width 73 height 19
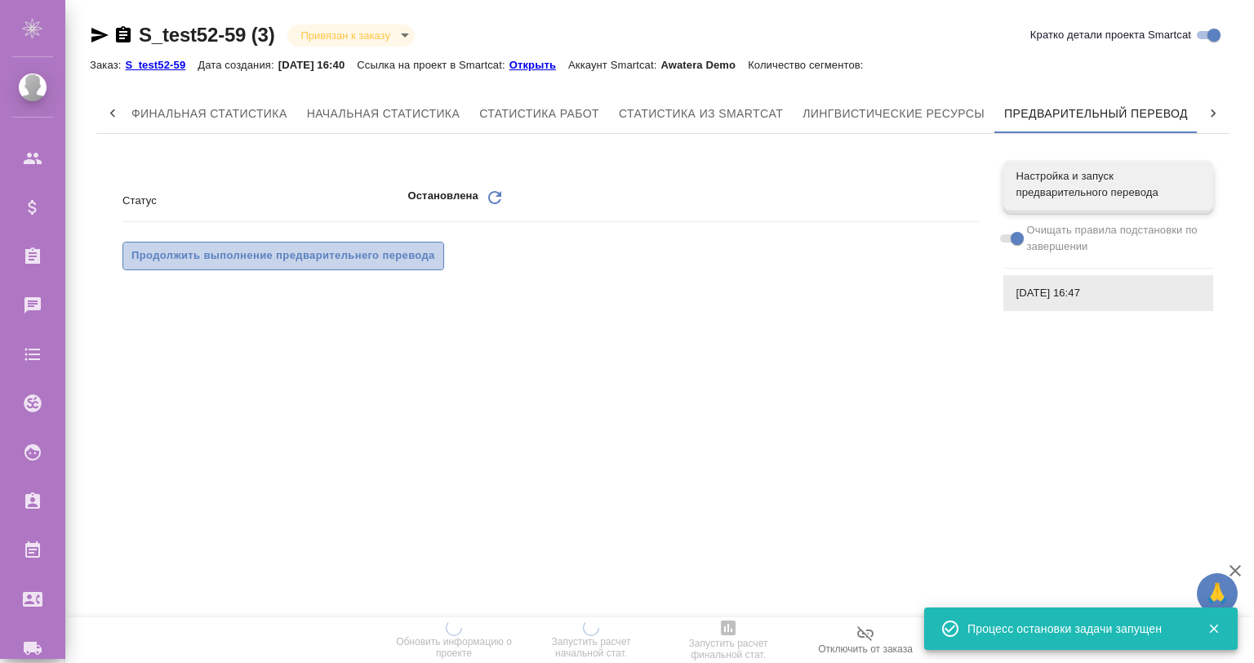
click at [284, 247] on span "Продолжить выполнение предварительнего перевода" at bounding box center [283, 256] width 304 height 19
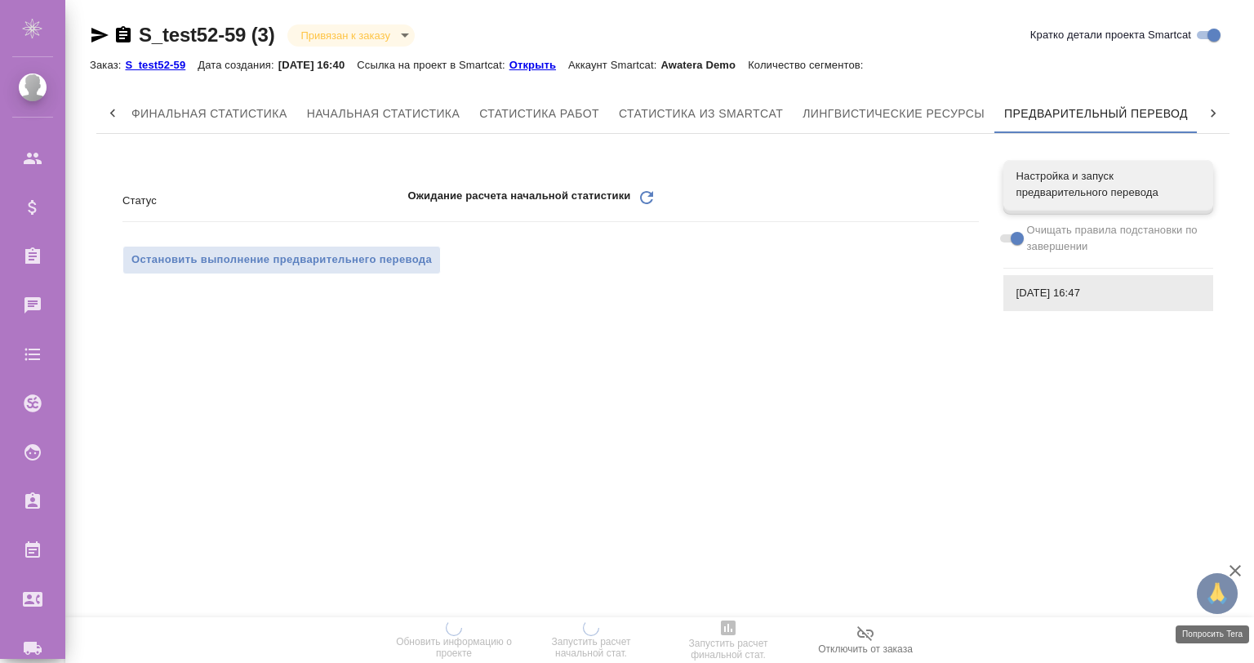
click at [1232, 580] on button "🙏" at bounding box center [1217, 593] width 41 height 41
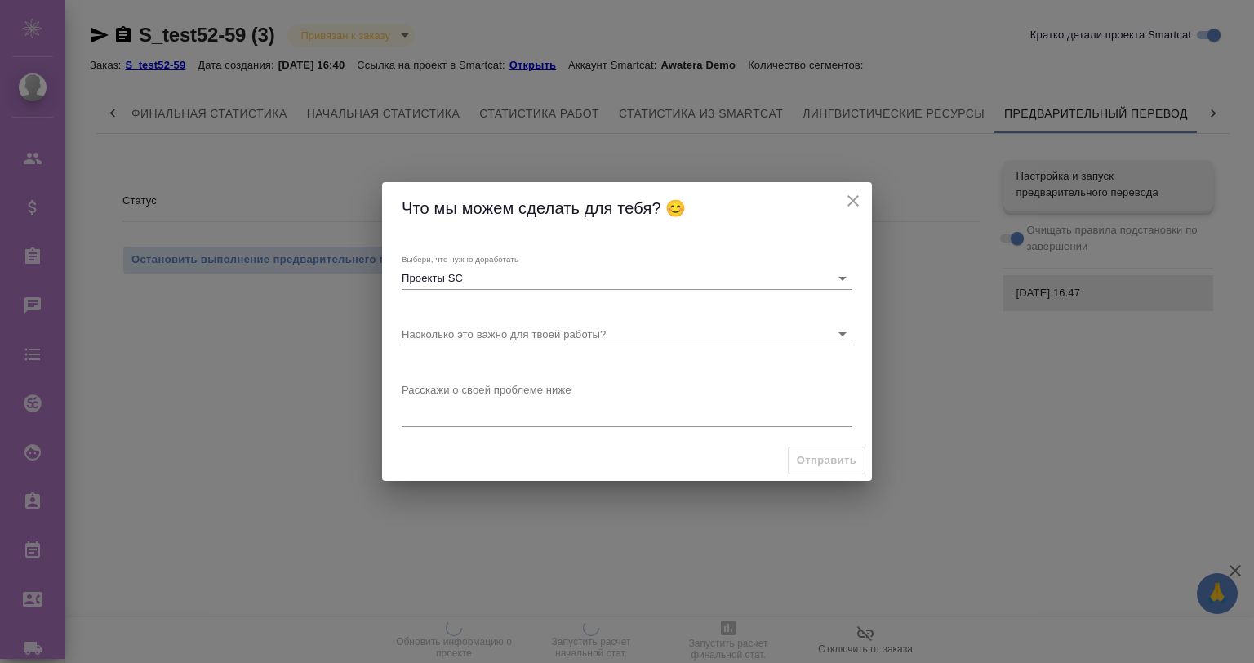
click at [849, 200] on icon "close" at bounding box center [854, 201] width 20 height 20
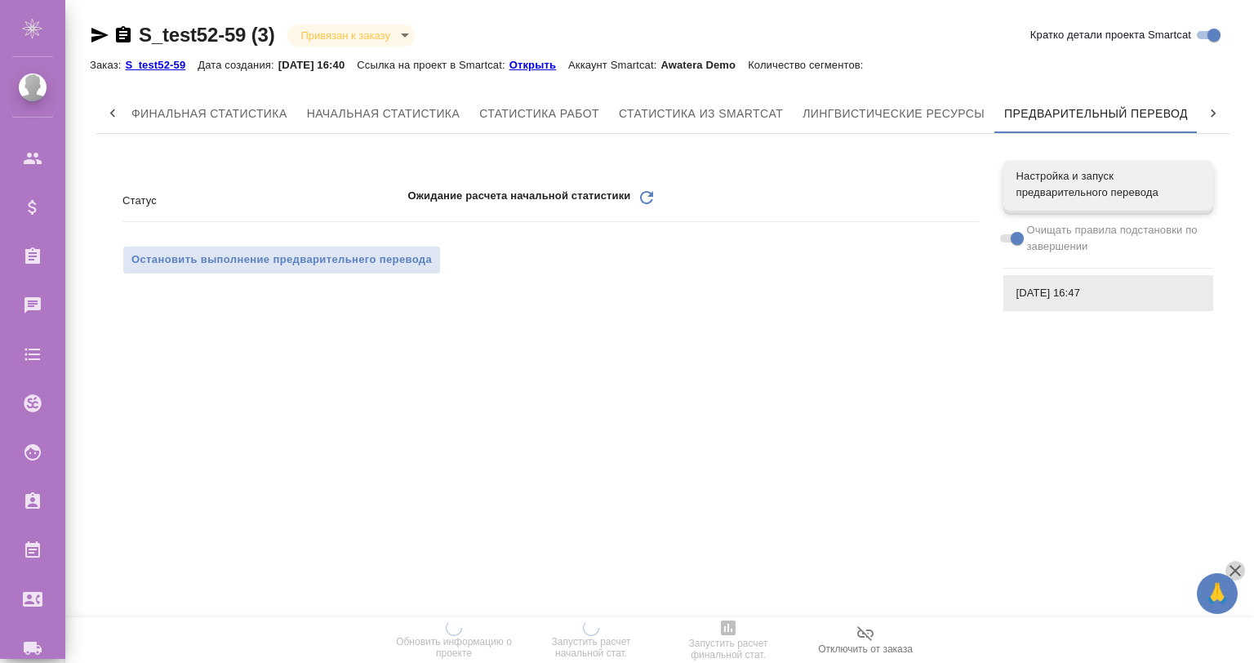
click at [1238, 573] on icon "button" at bounding box center [1235, 570] width 11 height 11
click at [557, 61] on p "Открыть" at bounding box center [539, 65] width 59 height 12
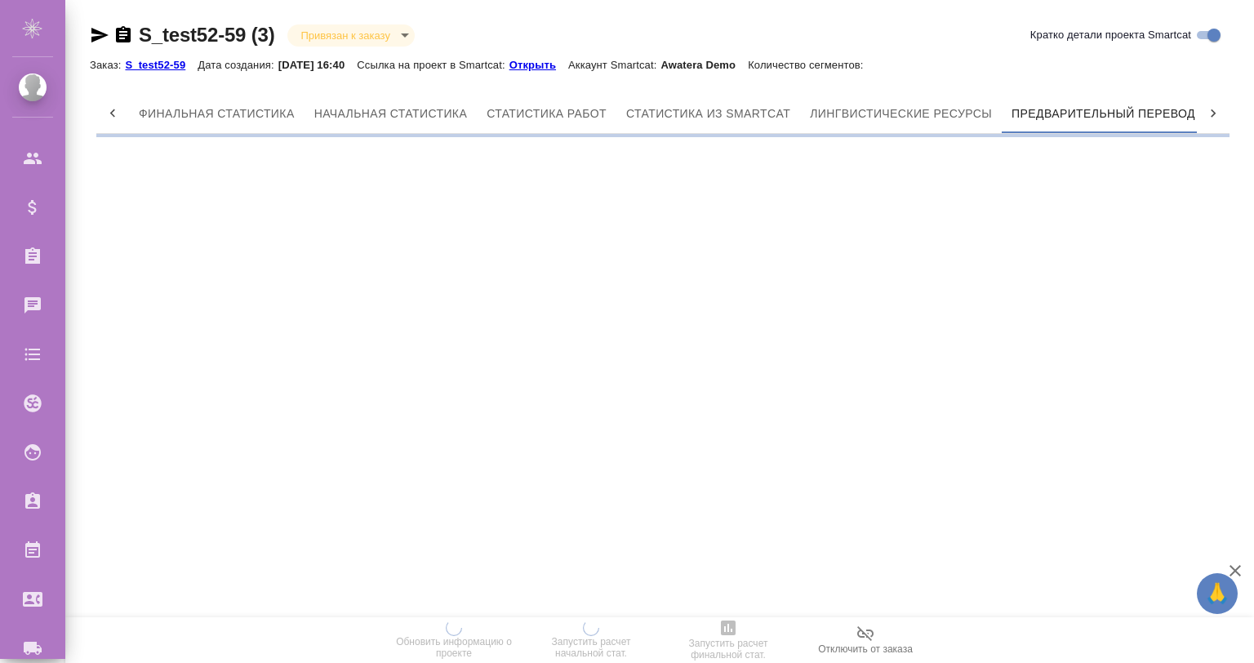
scroll to position [0, 7]
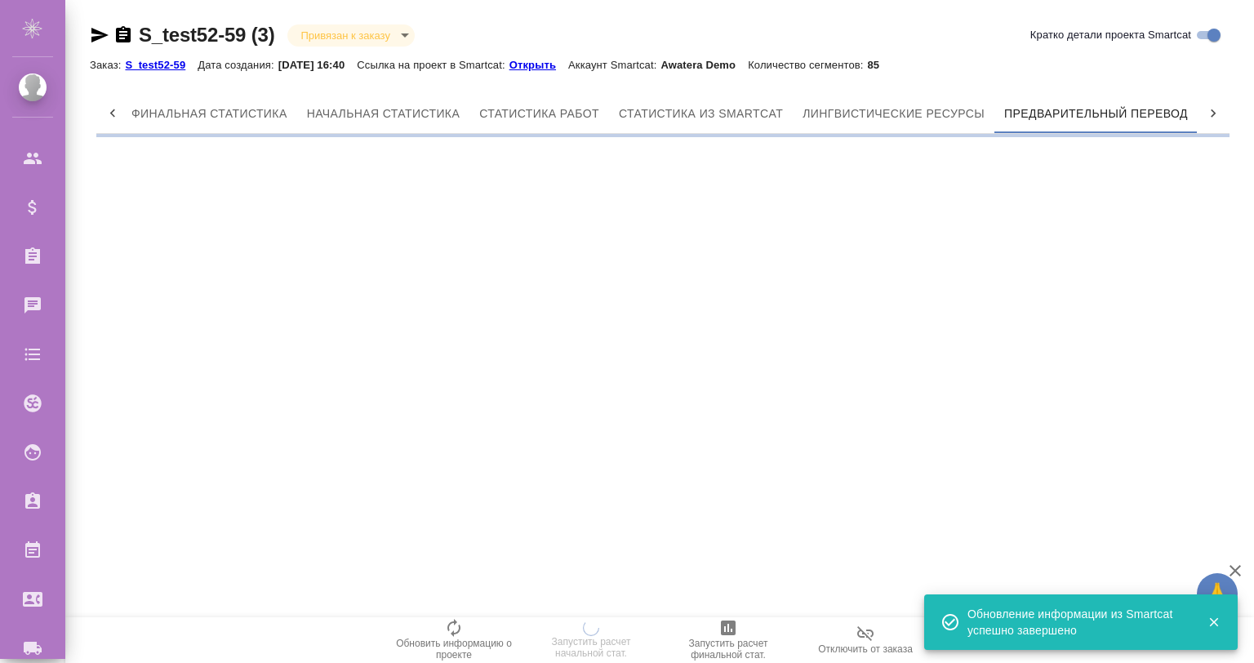
scroll to position [0, 7]
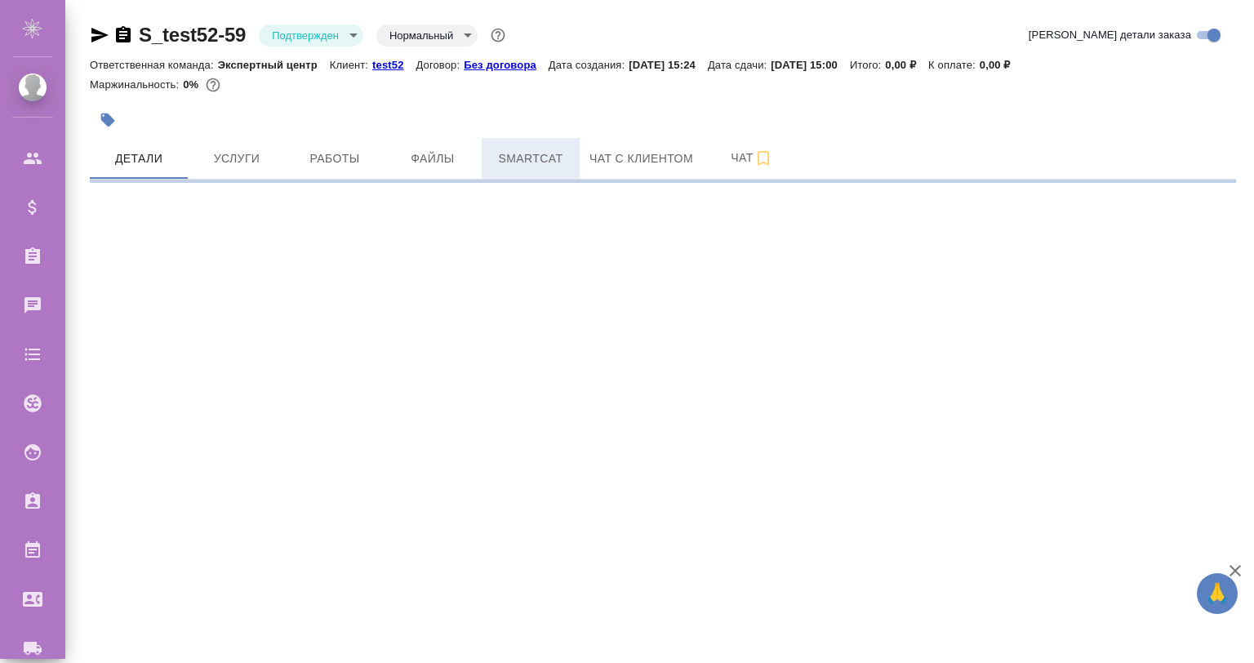
select select "RU"
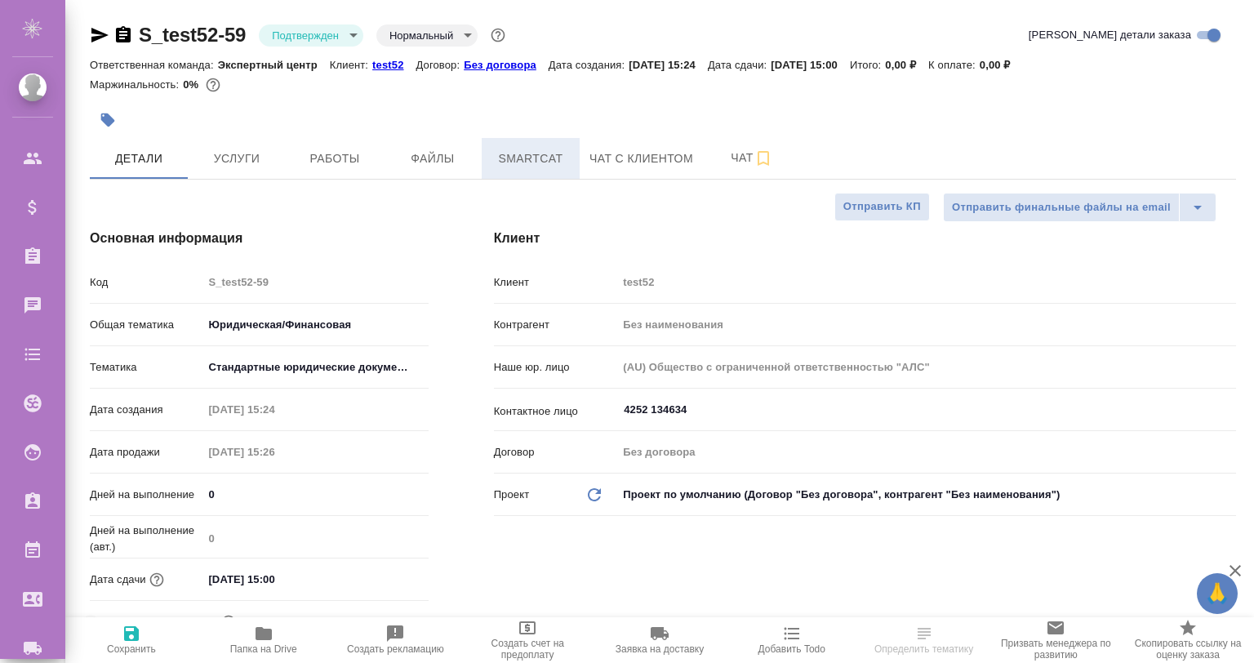
type textarea "x"
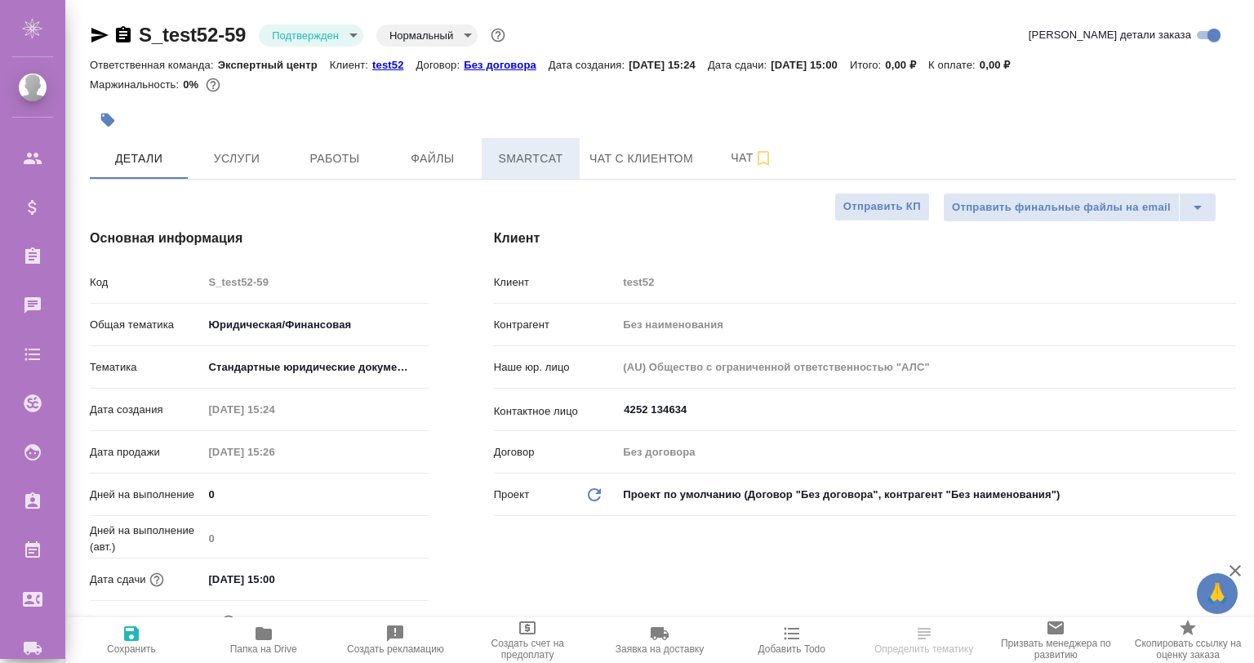
type textarea "x"
click at [516, 166] on span "Smartcat" at bounding box center [531, 159] width 78 height 20
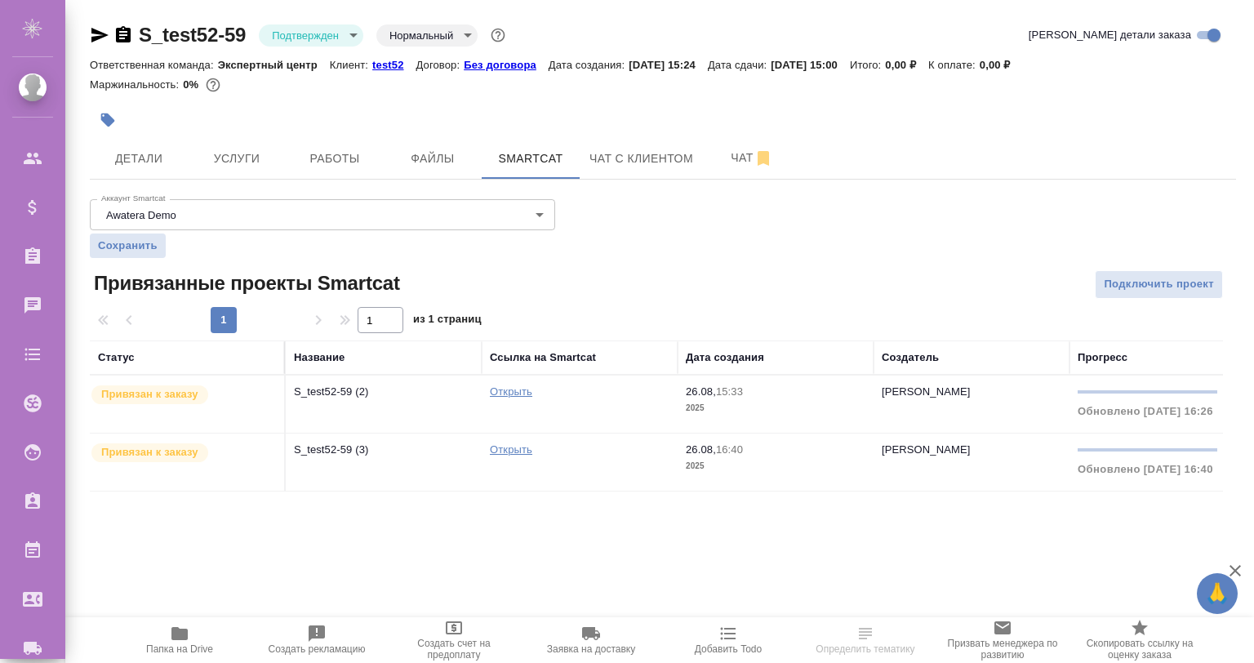
click at [369, 408] on td "S_test52-59 (2)" at bounding box center [384, 404] width 196 height 57
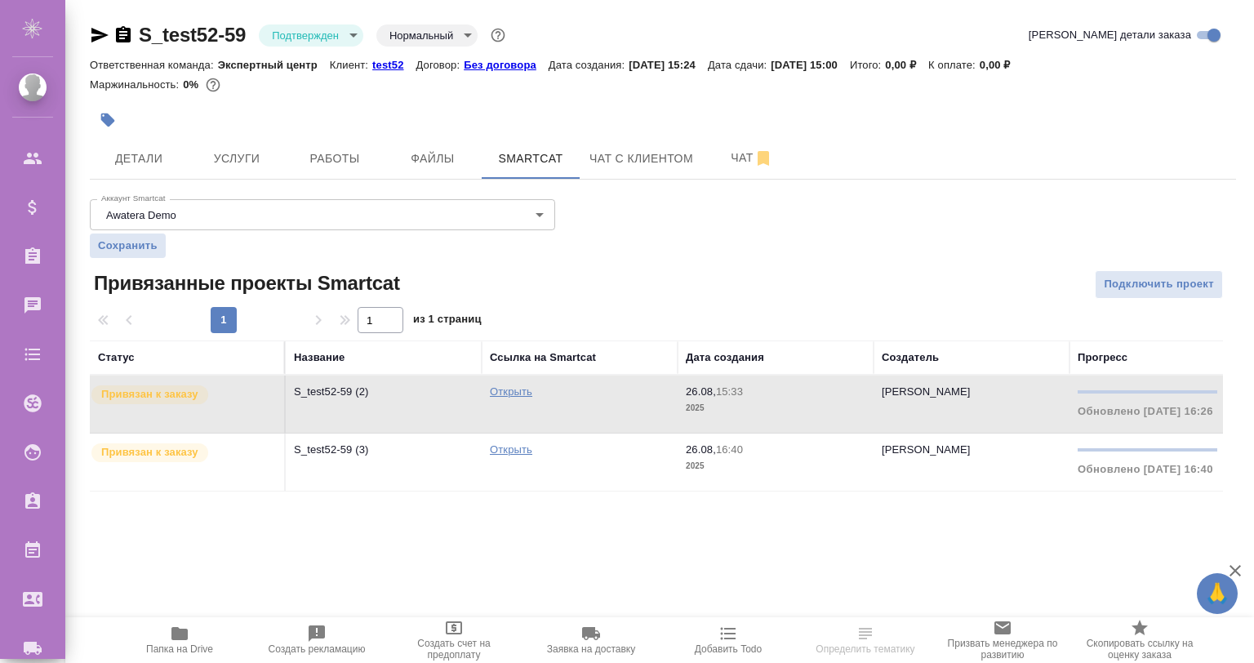
click at [369, 408] on td "S_test52-59 (2)" at bounding box center [384, 404] width 196 height 57
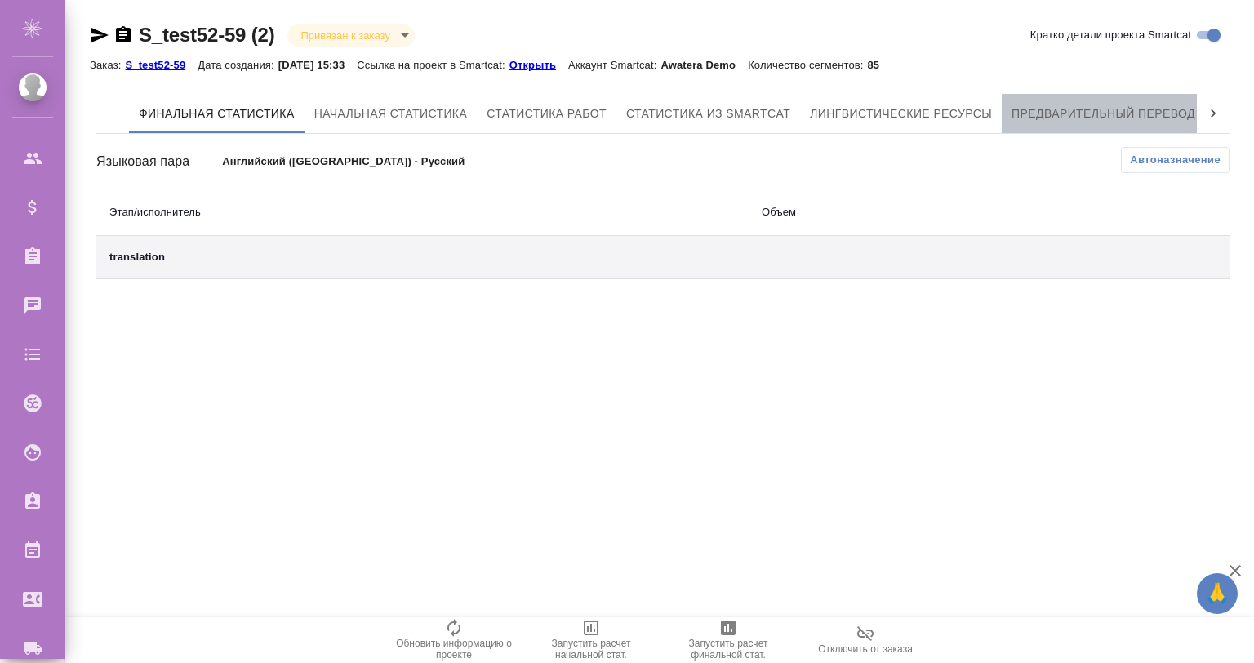
click at [1161, 108] on span "Предварительный перевод" at bounding box center [1104, 114] width 184 height 20
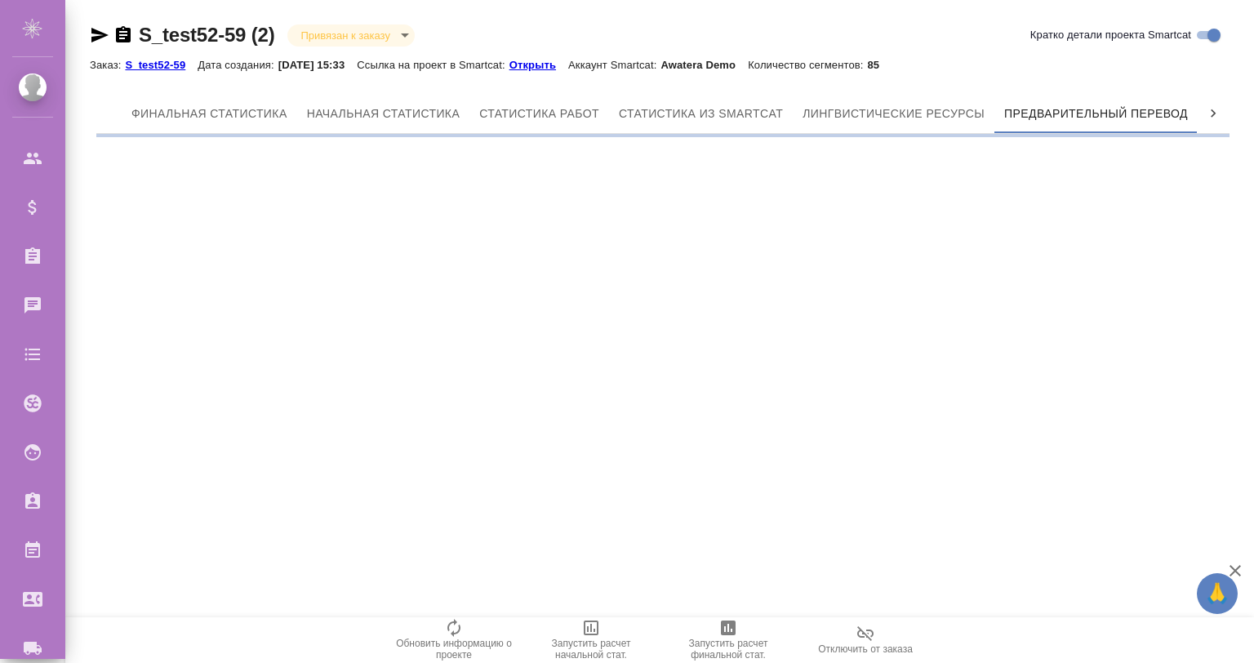
scroll to position [0, 7]
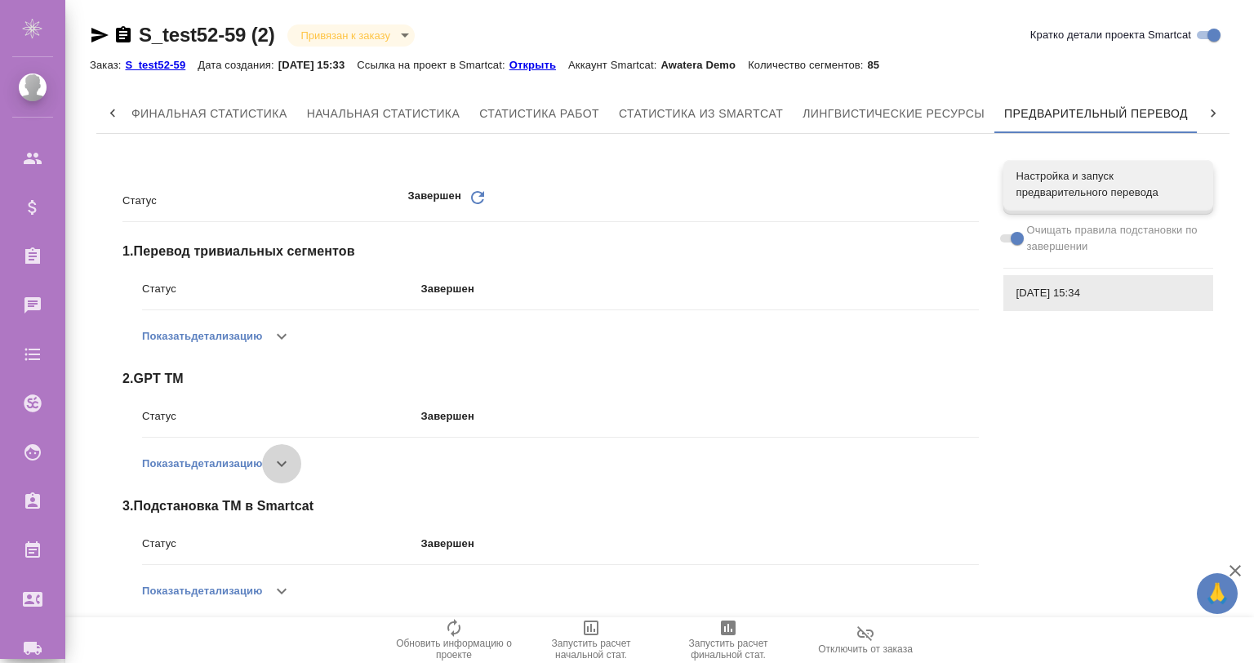
click at [287, 470] on icon "button" at bounding box center [282, 464] width 20 height 20
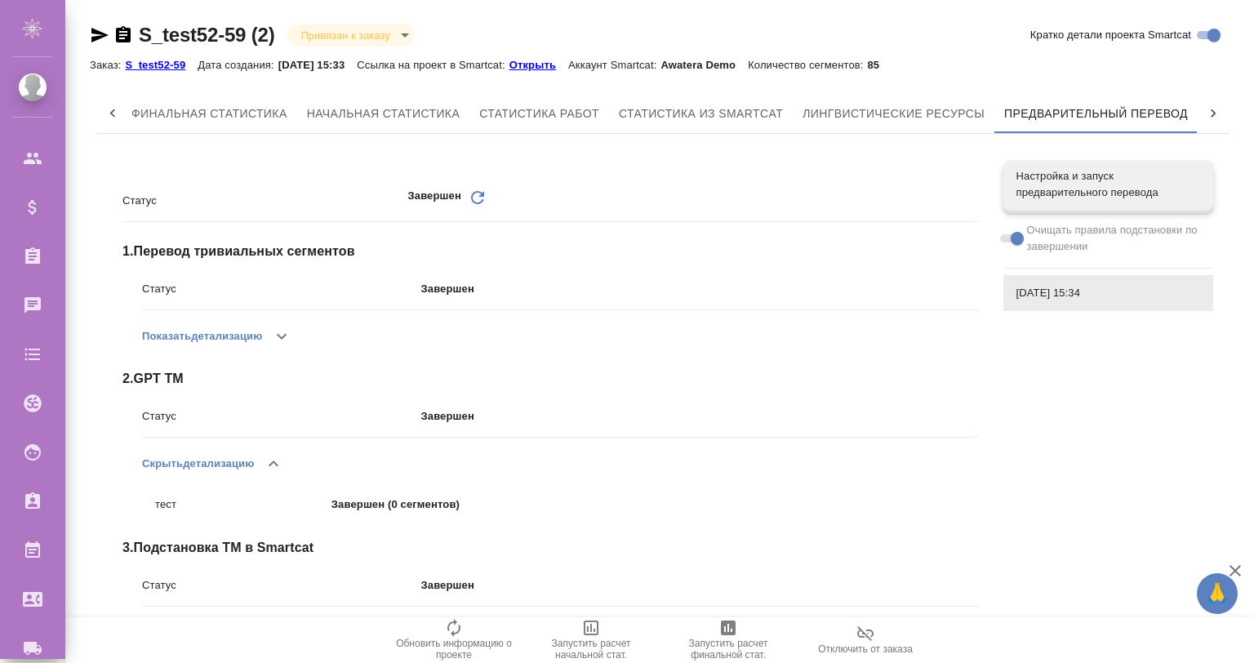
scroll to position [312, 0]
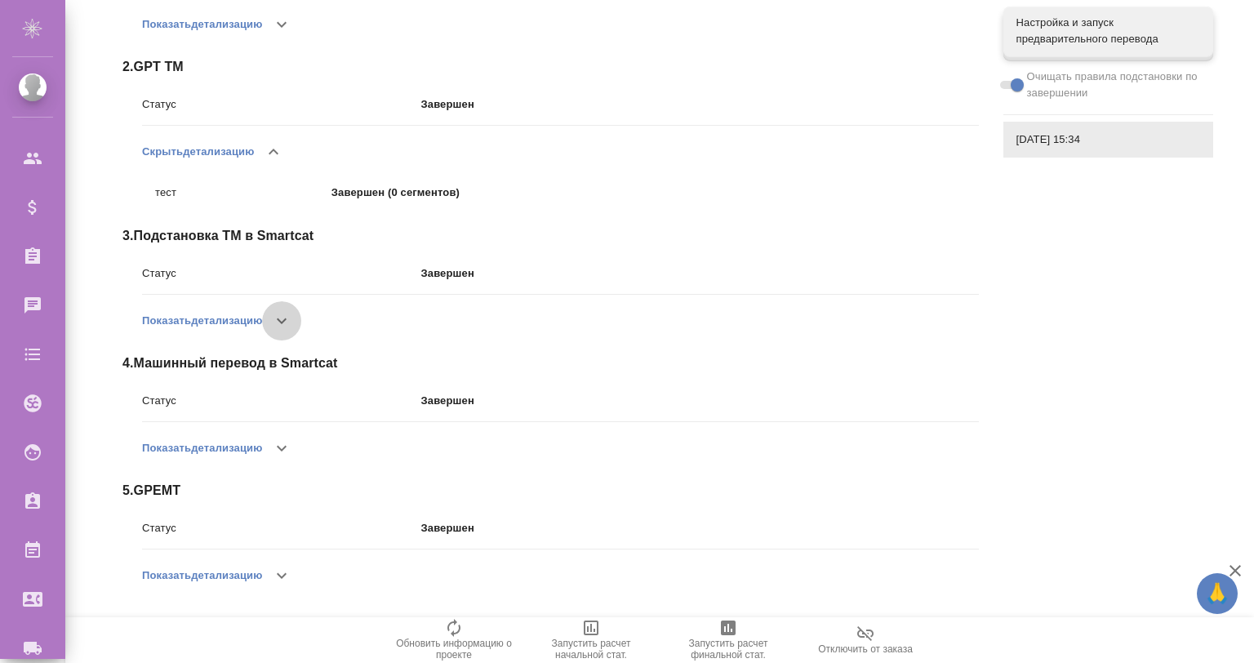
click at [287, 312] on icon "button" at bounding box center [282, 321] width 20 height 20
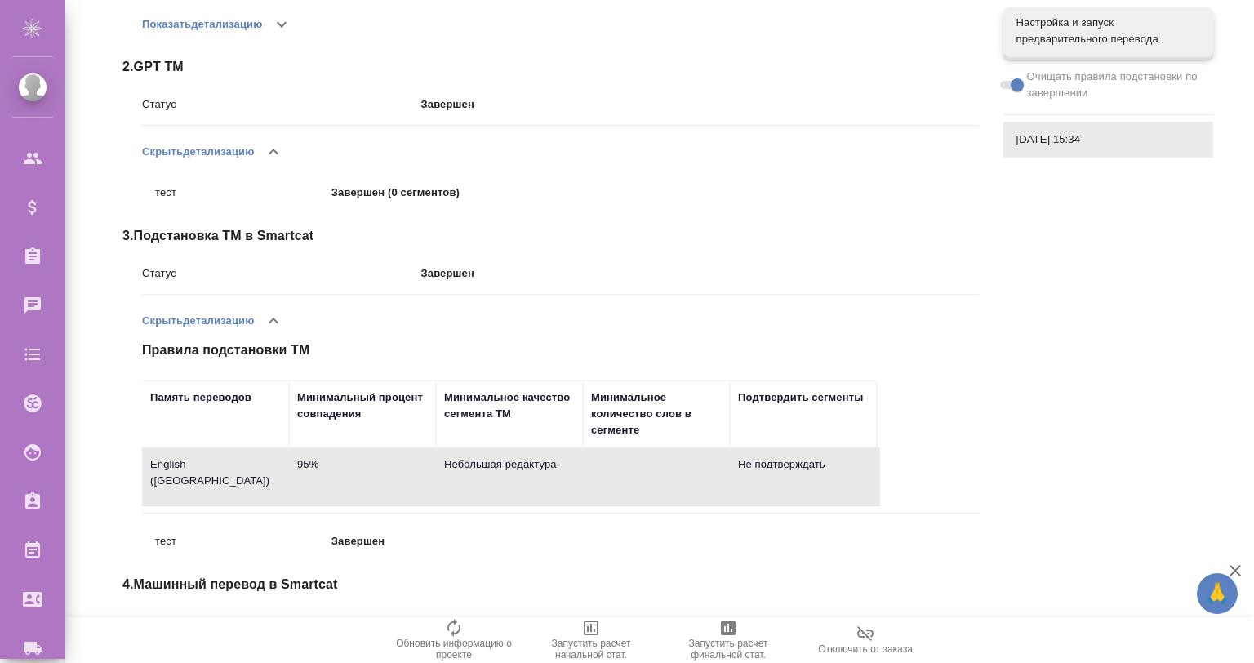
click at [684, 483] on td at bounding box center [656, 476] width 147 height 57
click at [270, 319] on icon "button" at bounding box center [274, 321] width 20 height 20
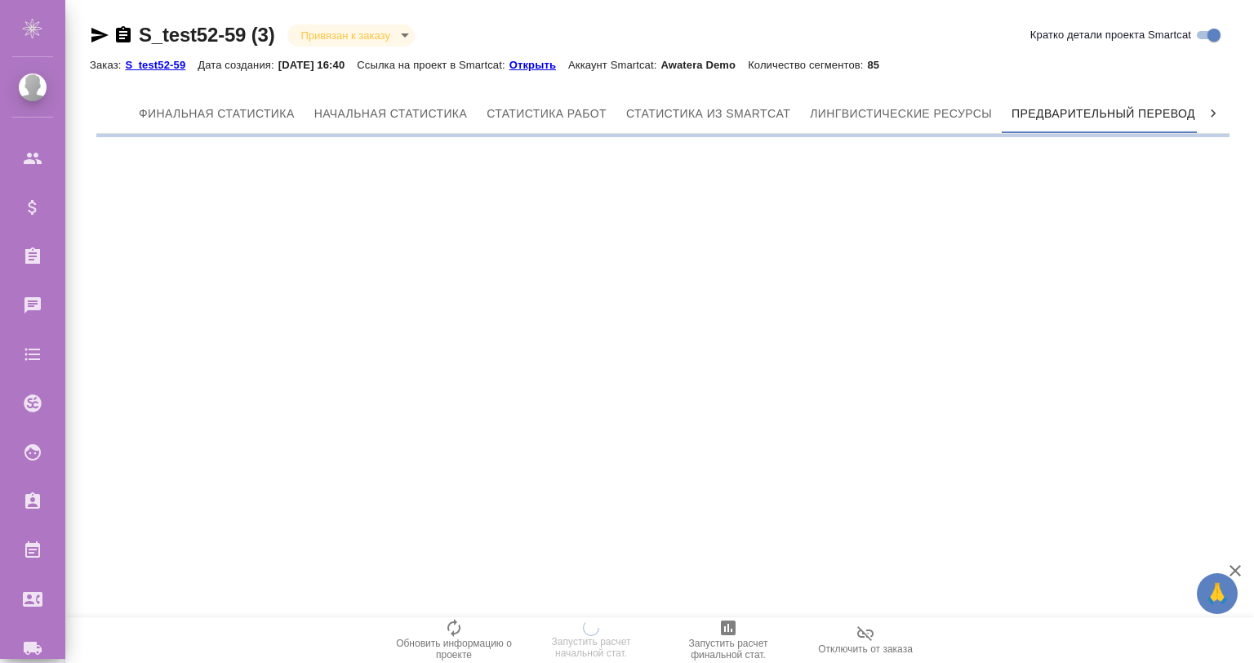
scroll to position [0, 7]
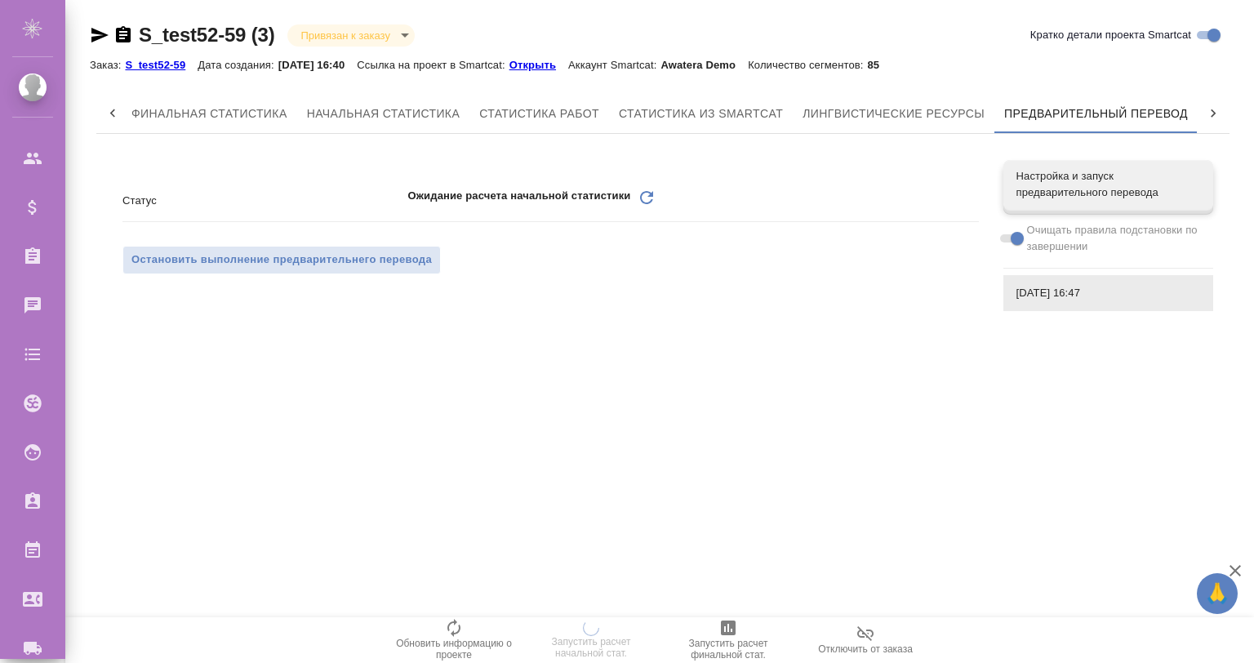
click at [644, 191] on icon "Обновить" at bounding box center [647, 198] width 20 height 20
click at [643, 196] on icon "Обновить" at bounding box center [647, 198] width 20 height 20
click at [648, 195] on icon "Обновить" at bounding box center [647, 198] width 20 height 20
click at [1065, 183] on span "Настройка и запуск предварительного перевода" at bounding box center [1109, 184] width 184 height 33
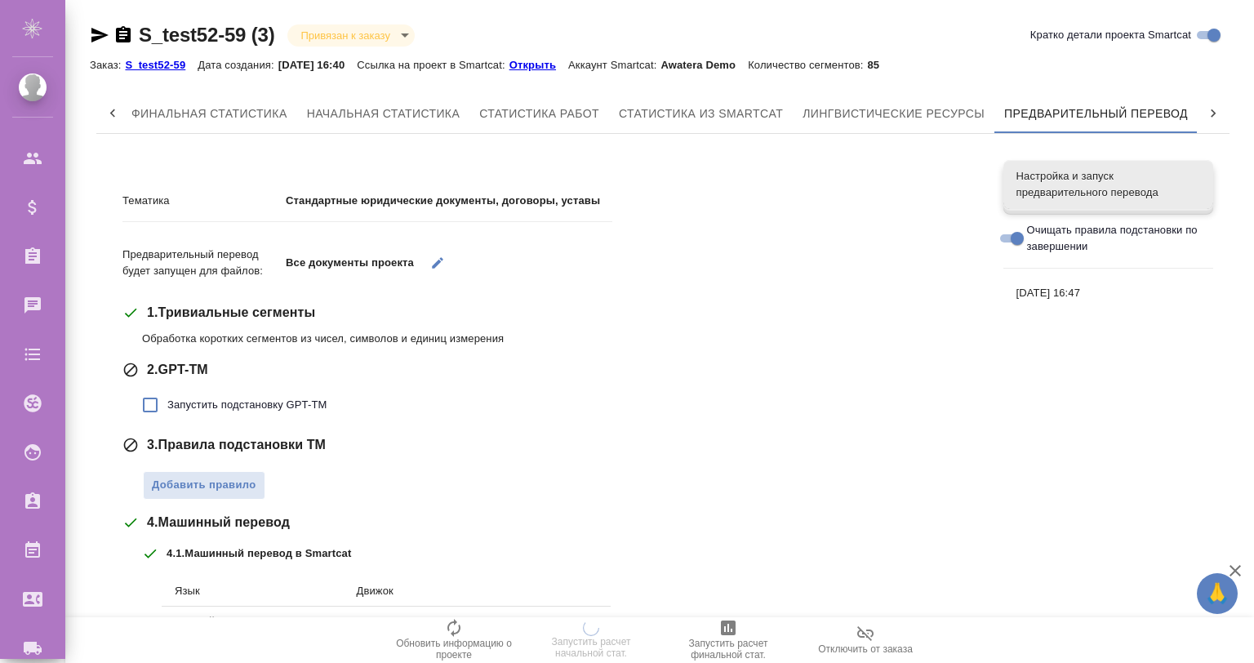
click at [1073, 179] on span "Настройка и запуск предварительного перевода" at bounding box center [1109, 184] width 184 height 33
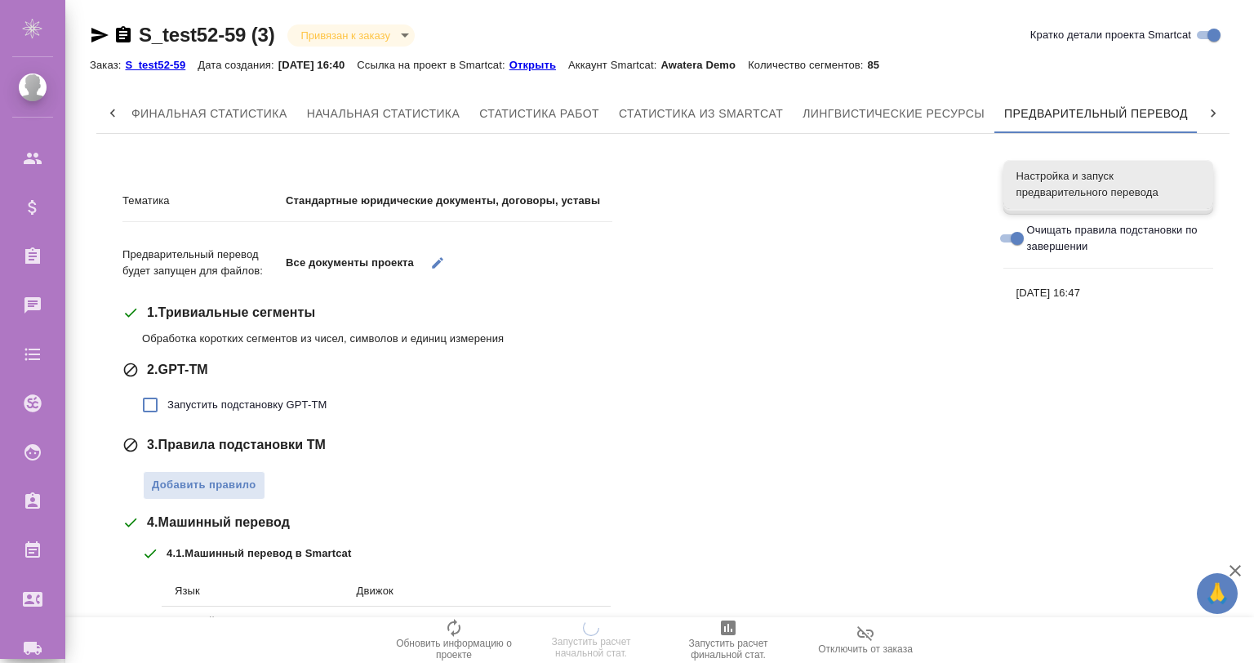
click at [1073, 179] on span "Настройка и запуск предварительного перевода" at bounding box center [1109, 184] width 184 height 33
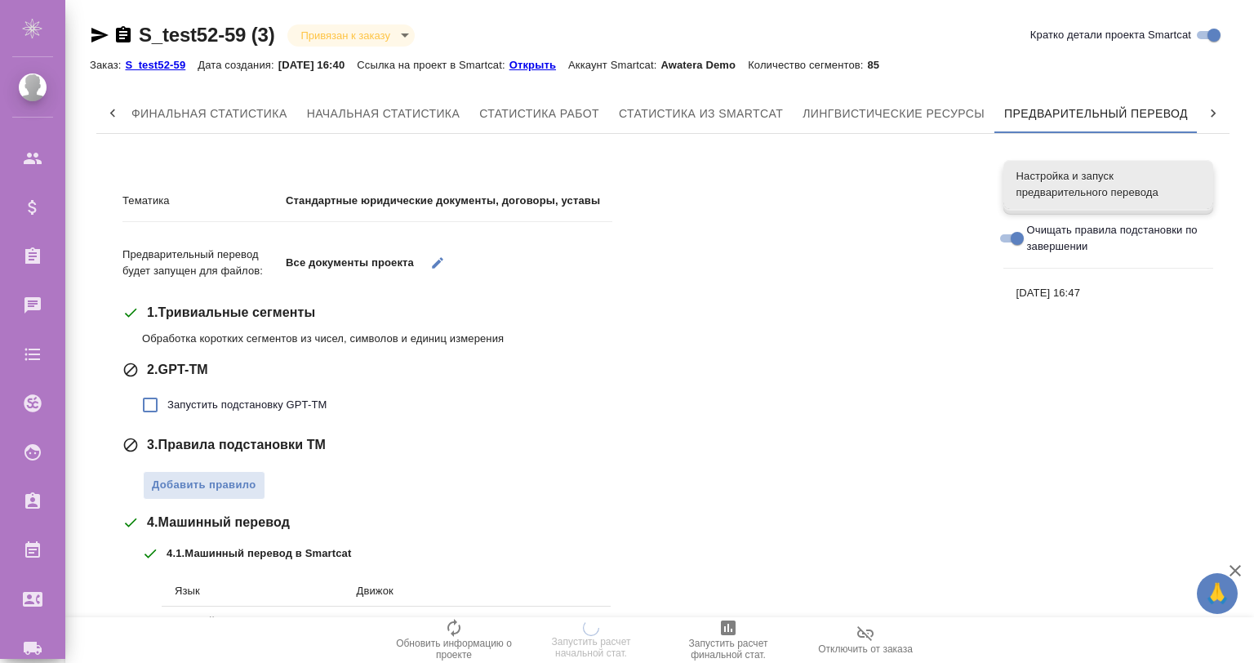
click at [1073, 179] on span "Настройка и запуск предварительного перевода" at bounding box center [1109, 184] width 184 height 33
click at [1031, 291] on span "[DATE] 16:47" at bounding box center [1109, 293] width 184 height 16
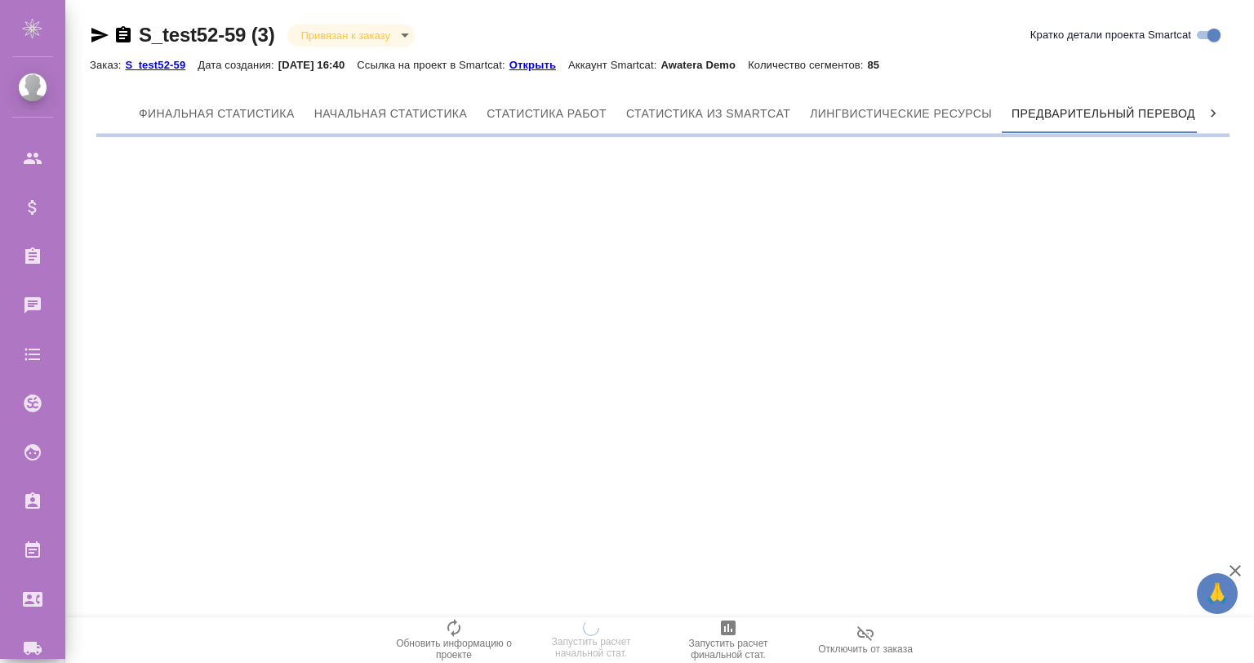
scroll to position [0, 7]
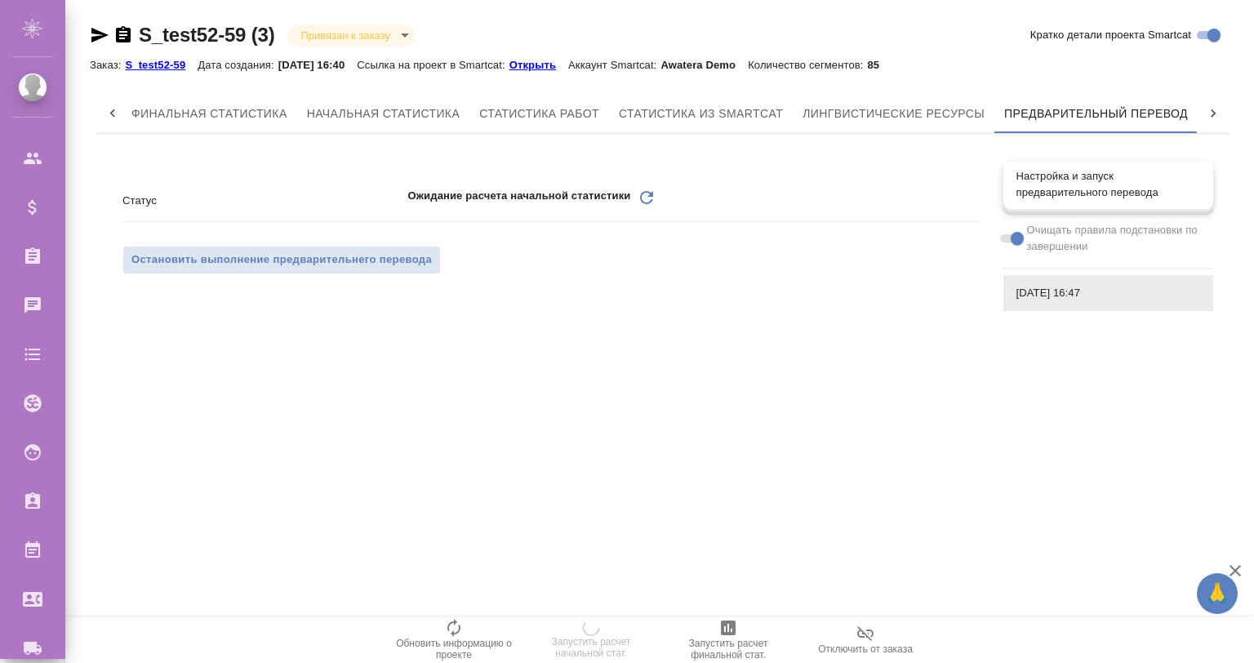
click at [1033, 204] on div "Настройка и запуск предварительного перевода" at bounding box center [1109, 184] width 210 height 49
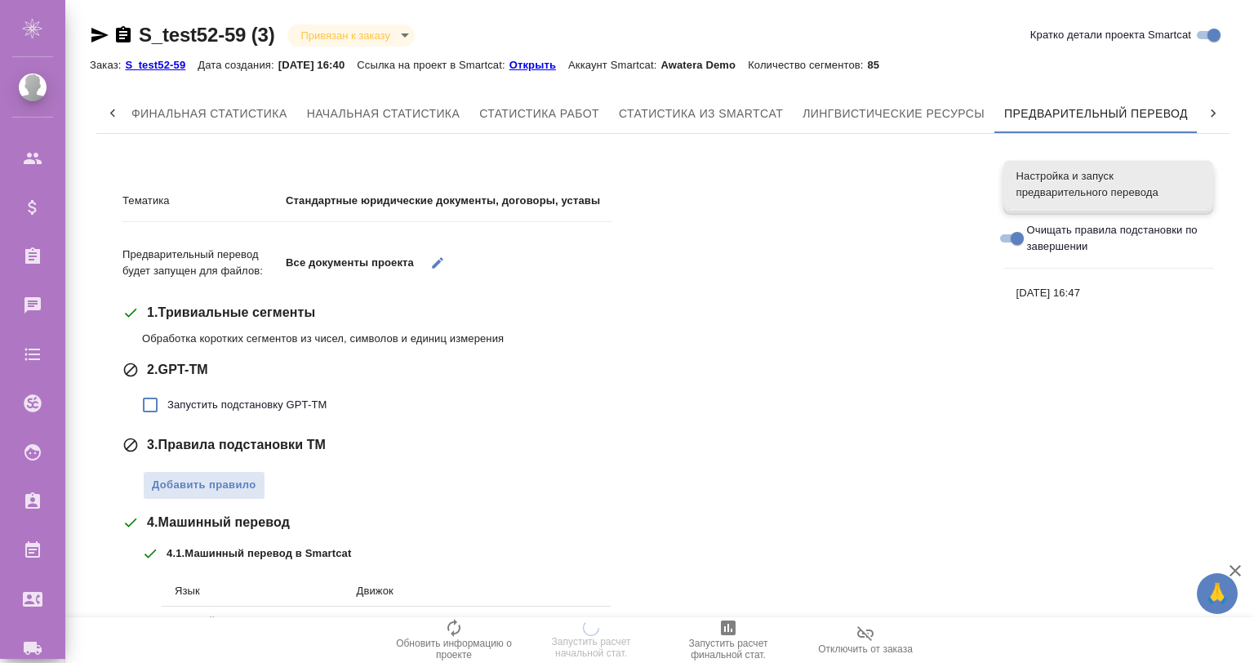
click at [1033, 204] on div "Настройка и запуск предварительного перевода" at bounding box center [1109, 184] width 210 height 49
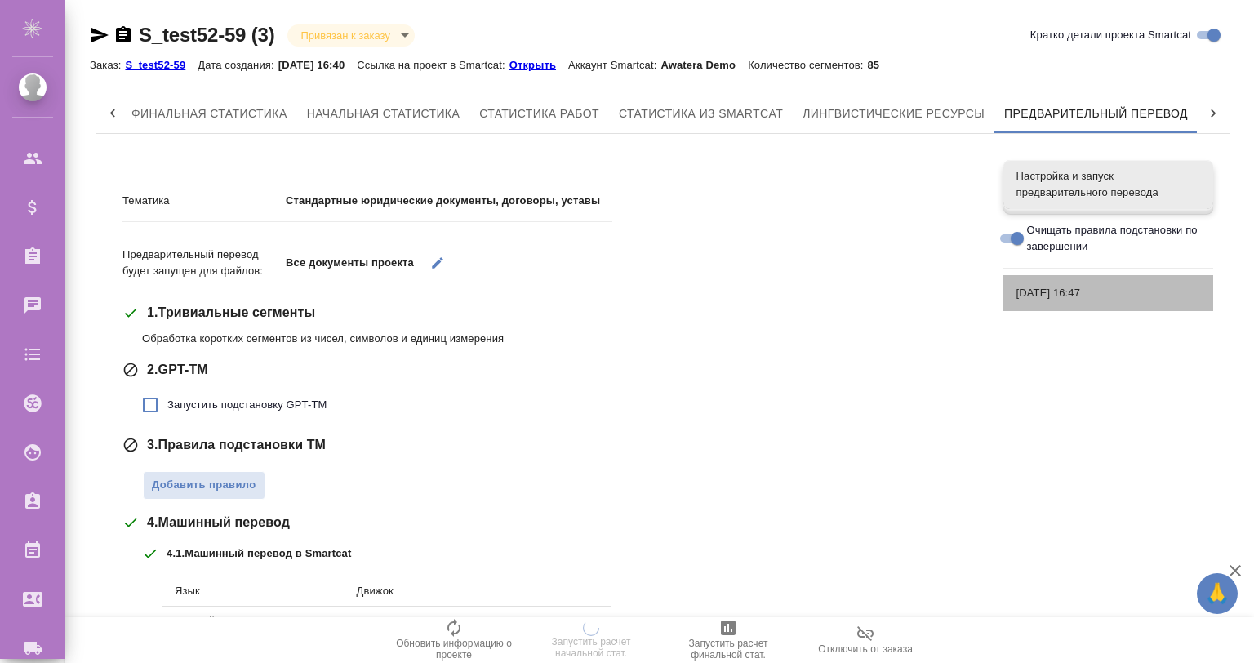
click at [1060, 280] on div "[DATE] 16:47" at bounding box center [1109, 293] width 210 height 36
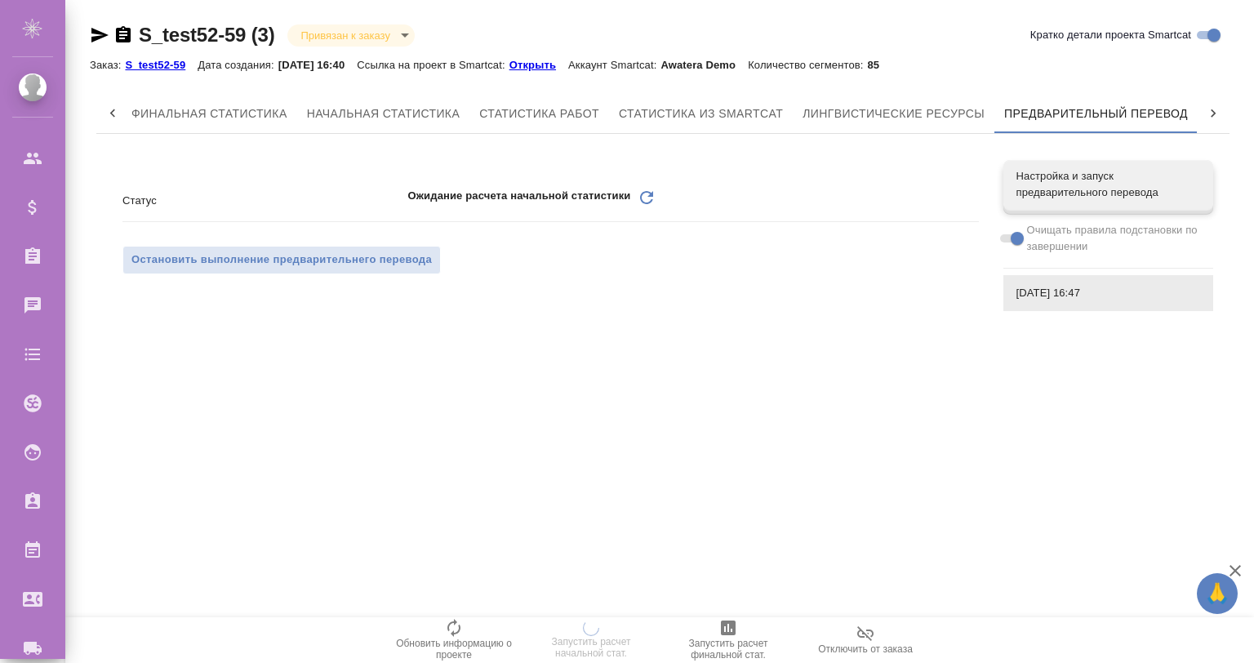
click at [643, 189] on icon "Обновить" at bounding box center [647, 198] width 20 height 20
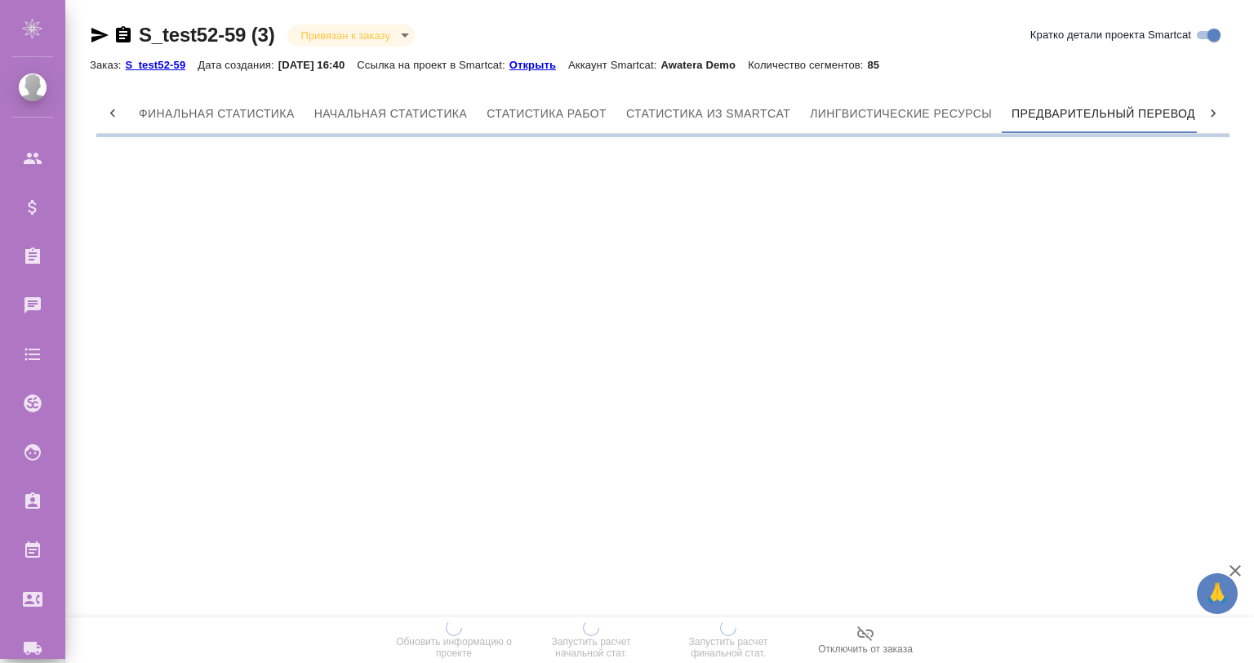
scroll to position [0, 7]
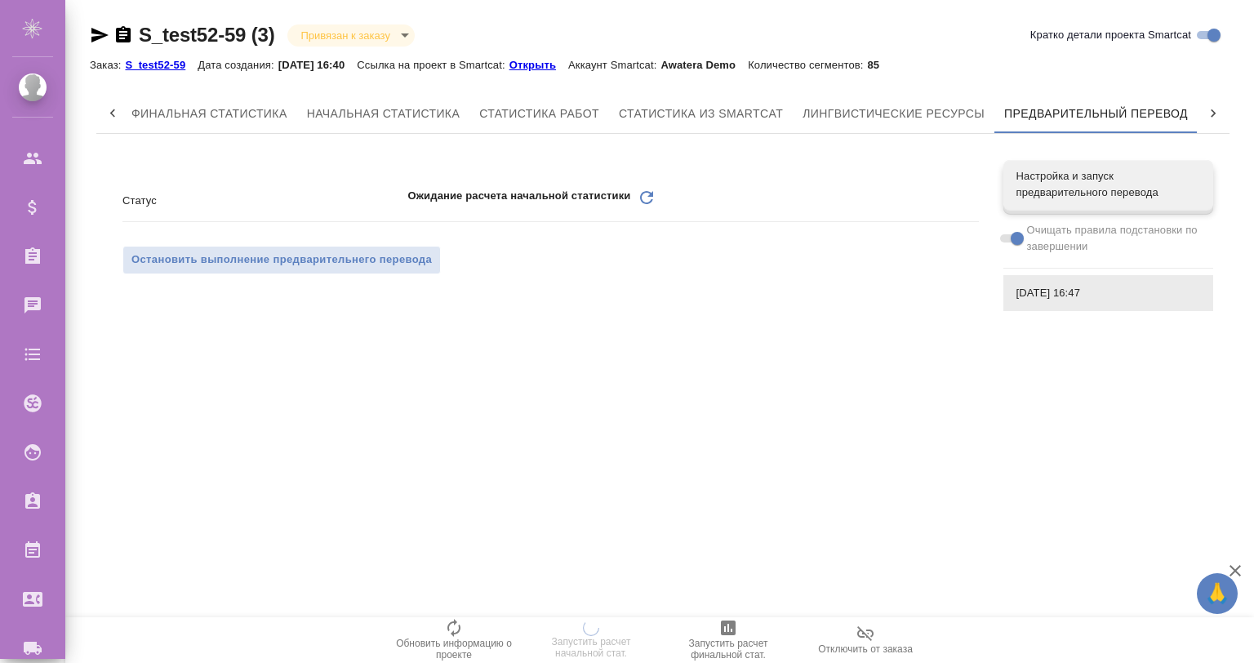
click at [644, 194] on icon "Обновить" at bounding box center [647, 198] width 20 height 20
click at [647, 196] on icon "Обновить" at bounding box center [647, 198] width 20 height 20
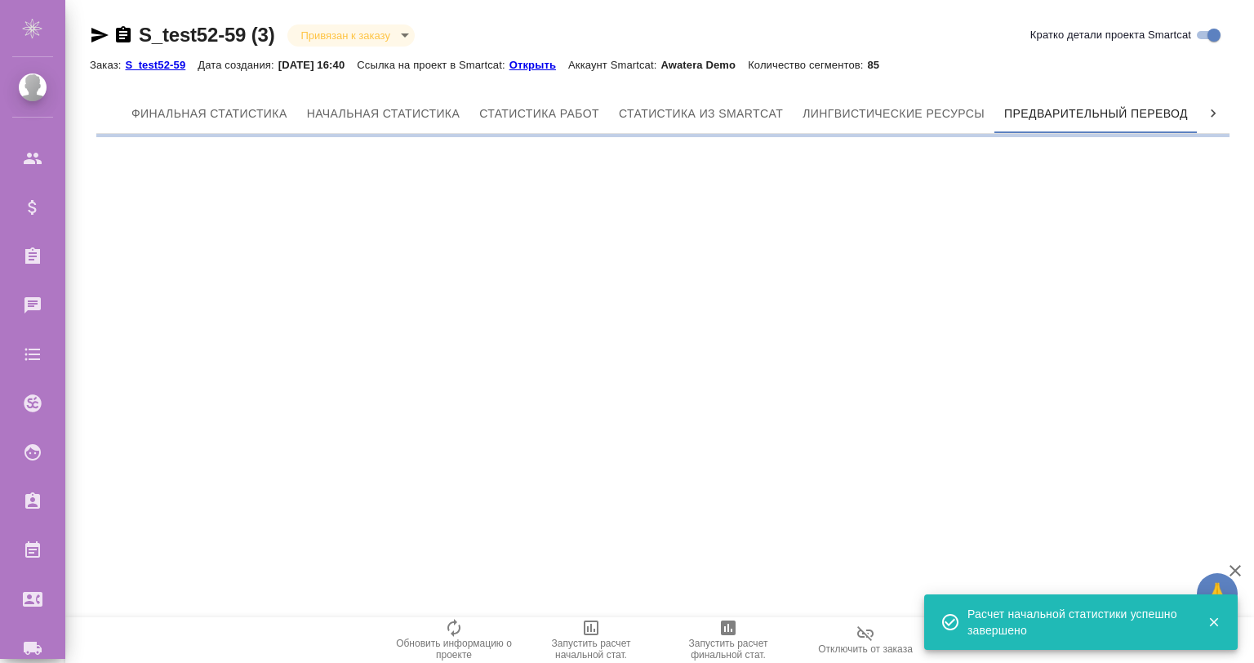
scroll to position [0, 7]
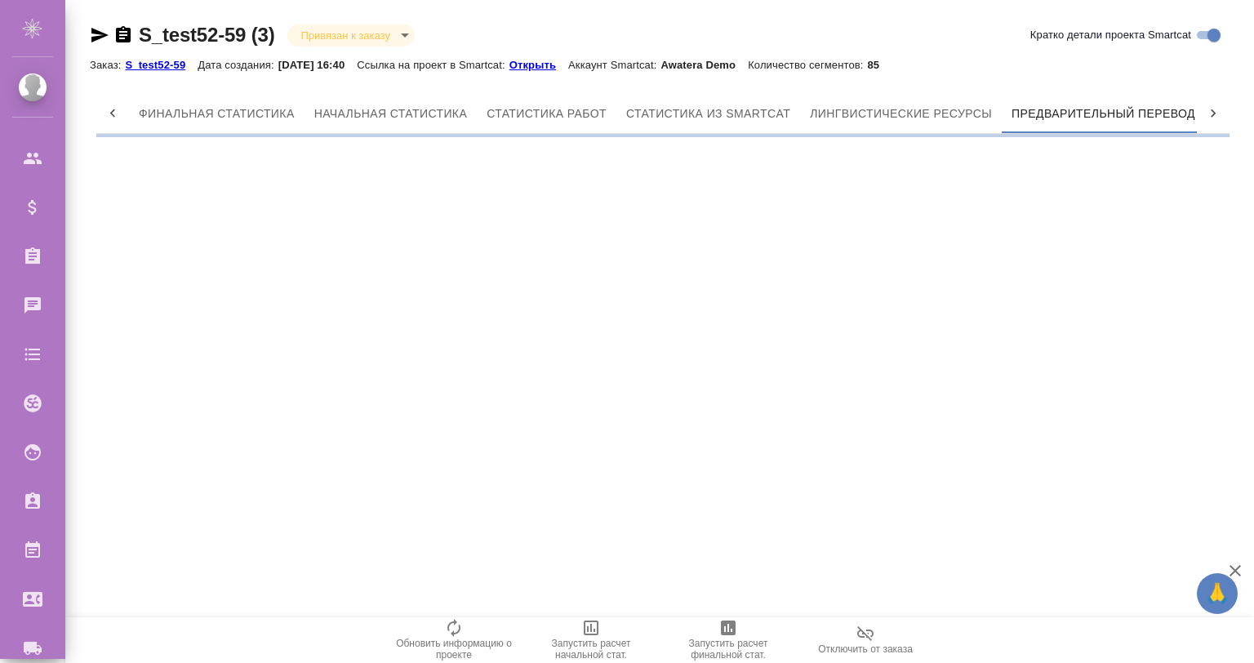
scroll to position [0, 7]
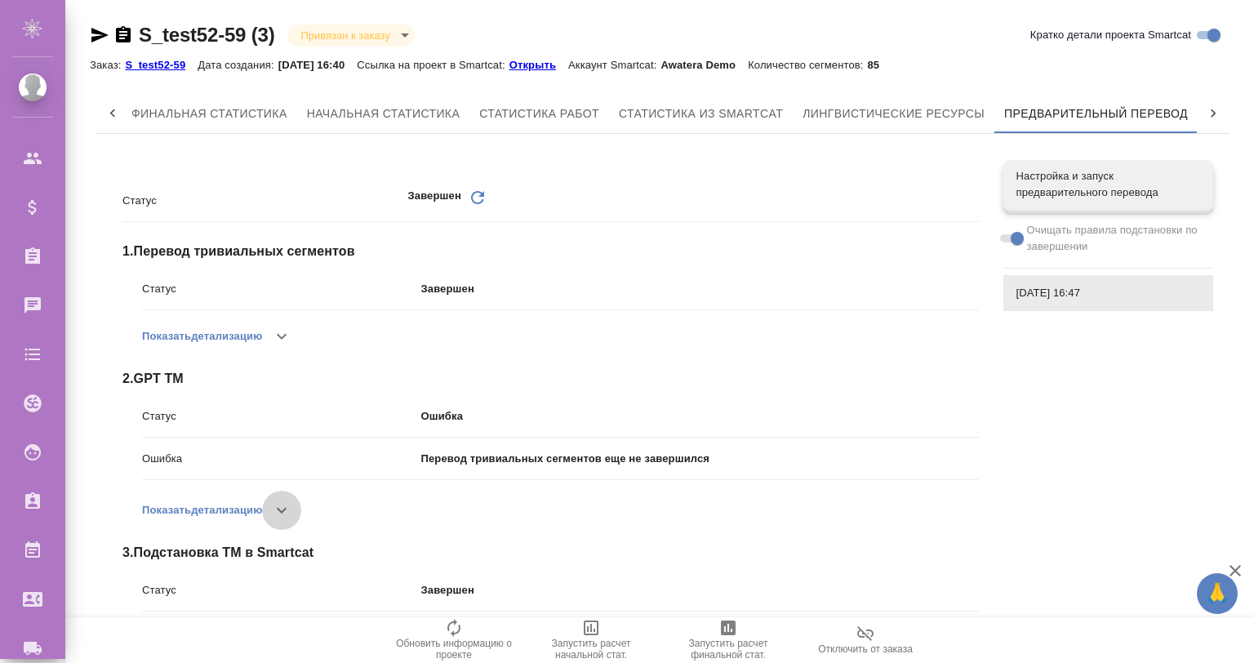
click at [281, 506] on icon "button" at bounding box center [282, 511] width 20 height 20
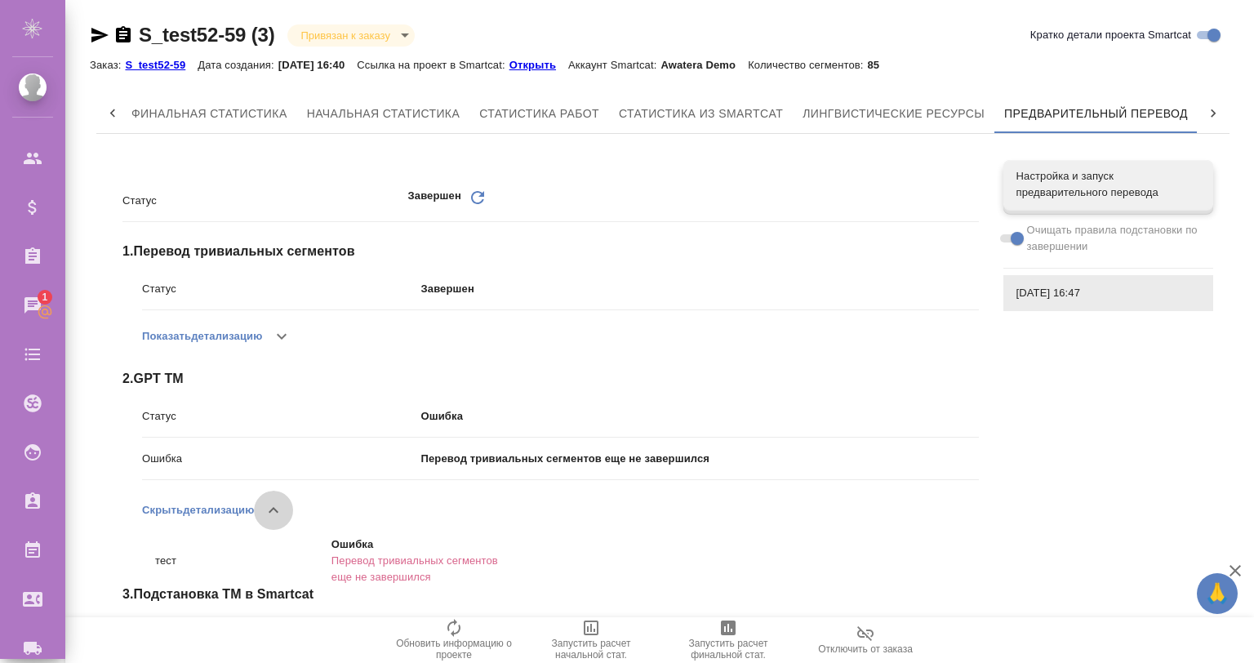
drag, startPoint x: 281, startPoint y: 506, endPoint x: 301, endPoint y: 494, distance: 23.4
click at [281, 506] on icon "button" at bounding box center [274, 511] width 20 height 20
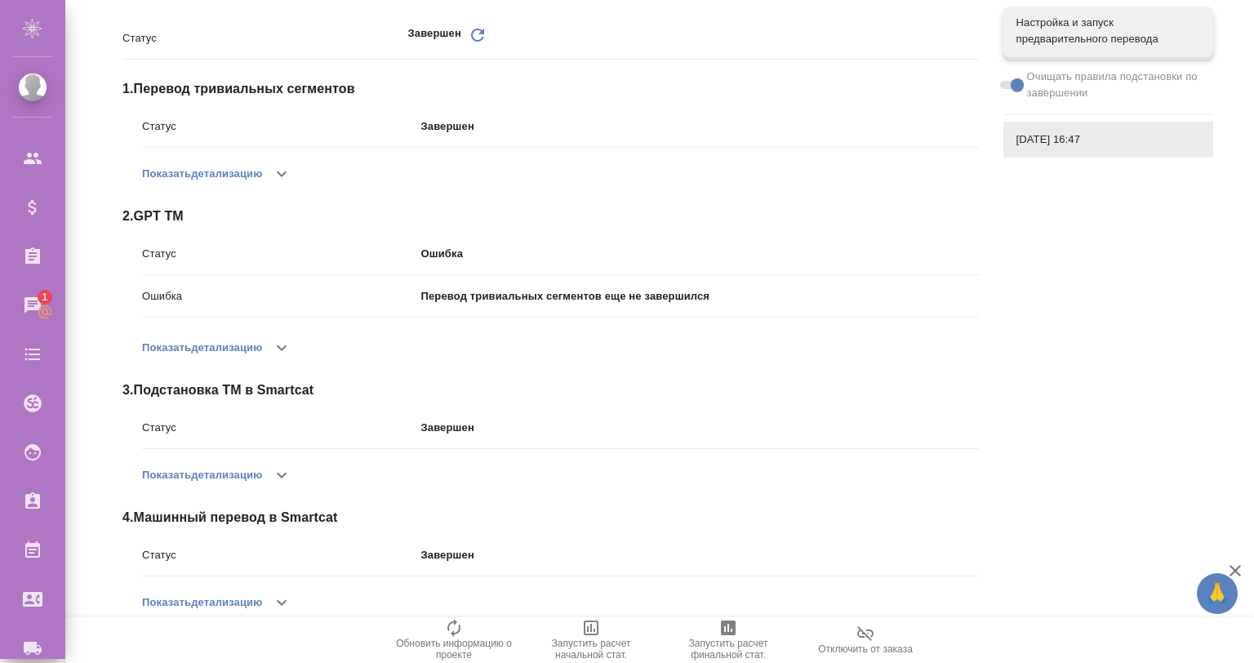
scroll to position [189, 0]
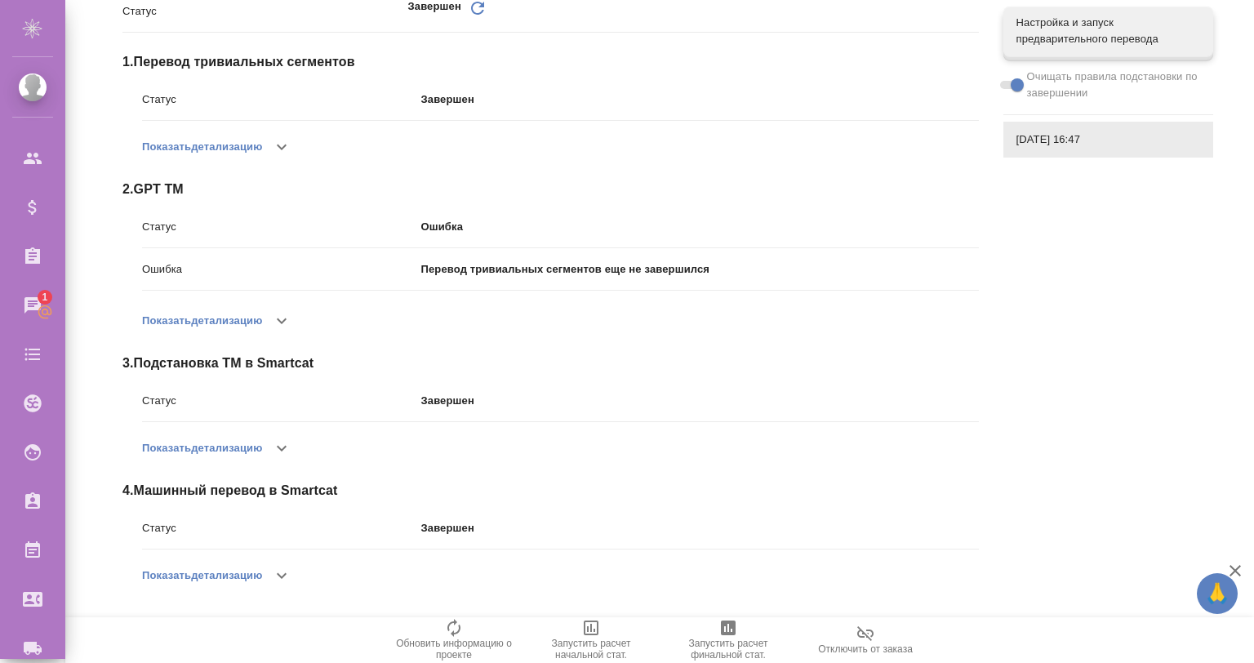
click at [292, 317] on icon "button" at bounding box center [282, 321] width 20 height 20
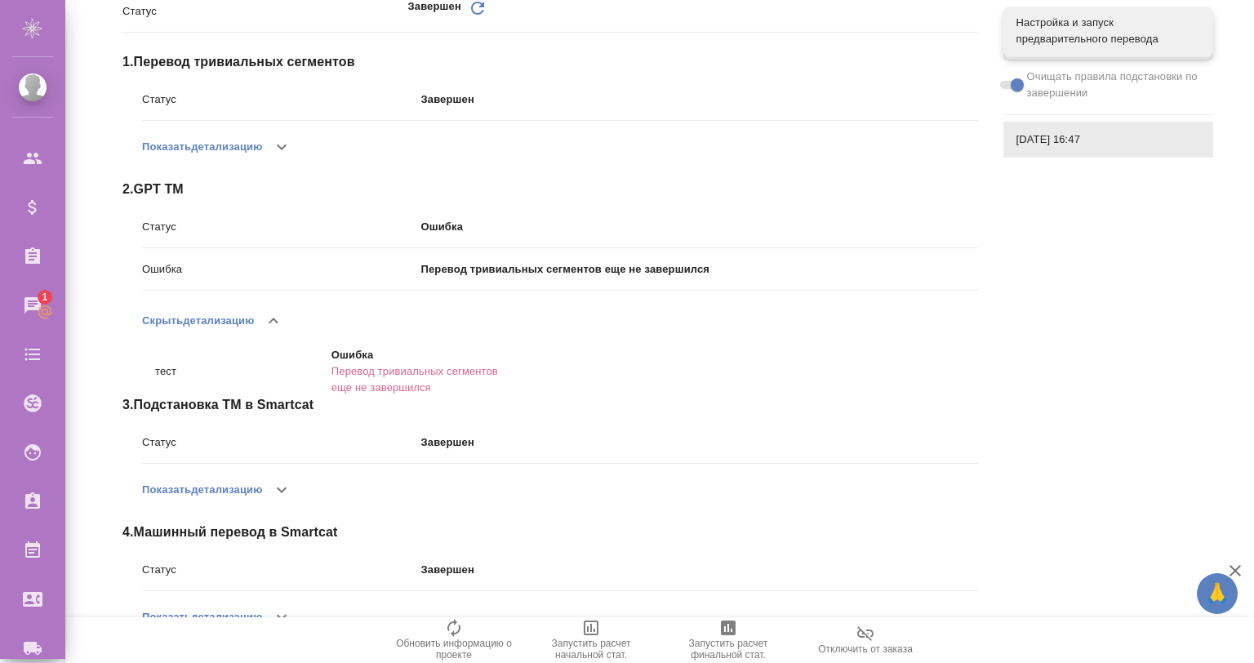
scroll to position [231, 0]
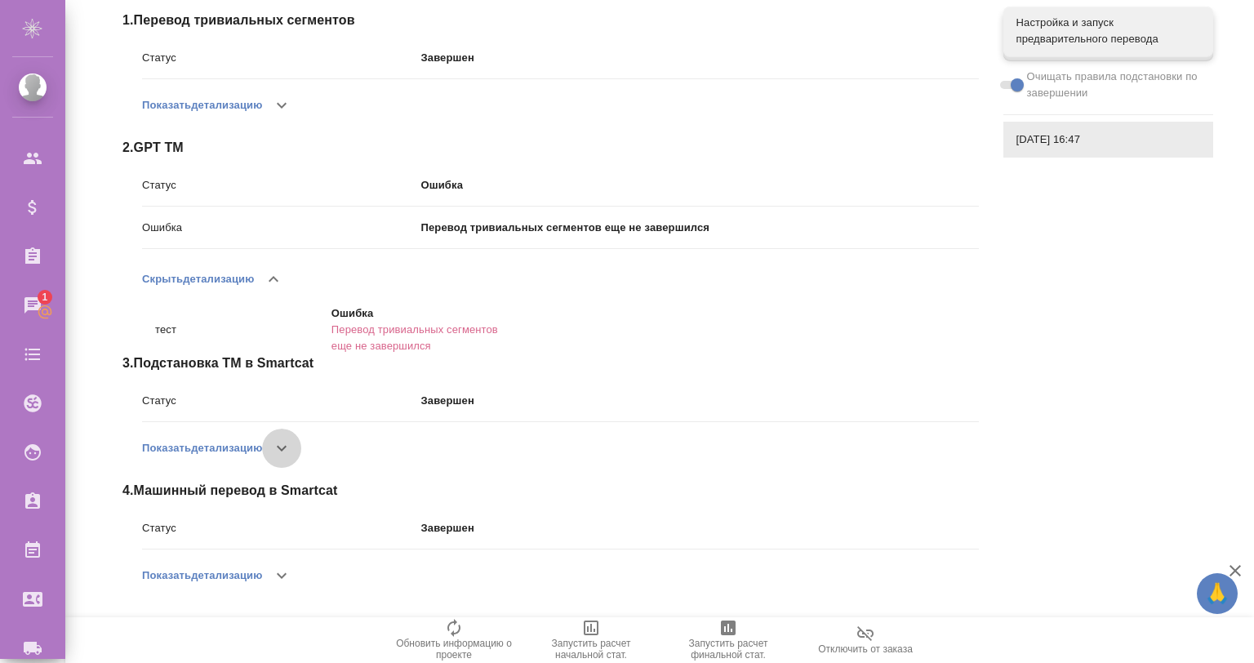
drag, startPoint x: 293, startPoint y: 438, endPoint x: 287, endPoint y: 446, distance: 10.0
click at [287, 446] on icon "button" at bounding box center [282, 449] width 20 height 20
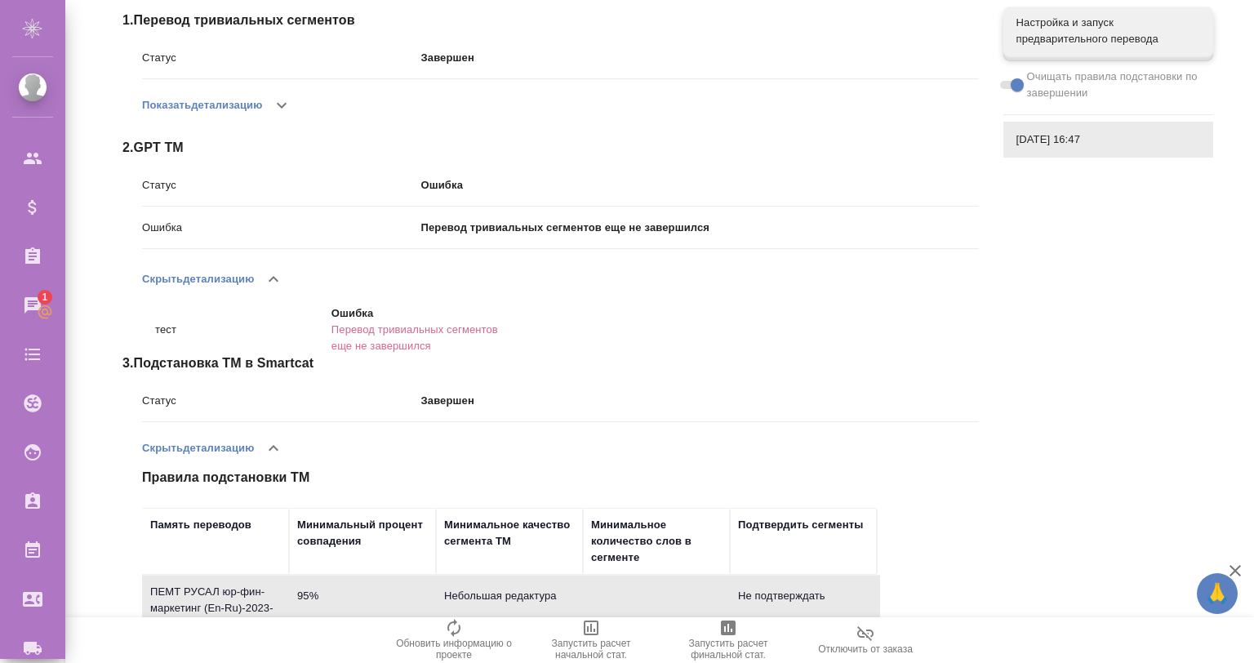
scroll to position [448, 0]
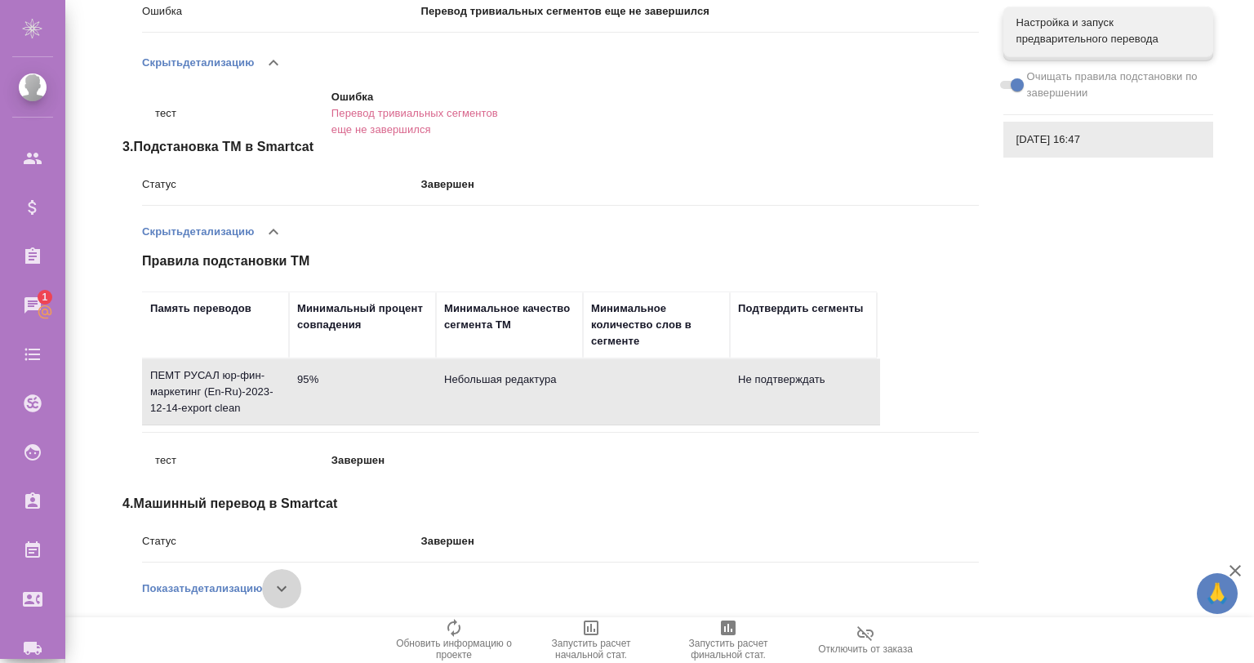
click at [274, 584] on button "button" at bounding box center [281, 588] width 39 height 39
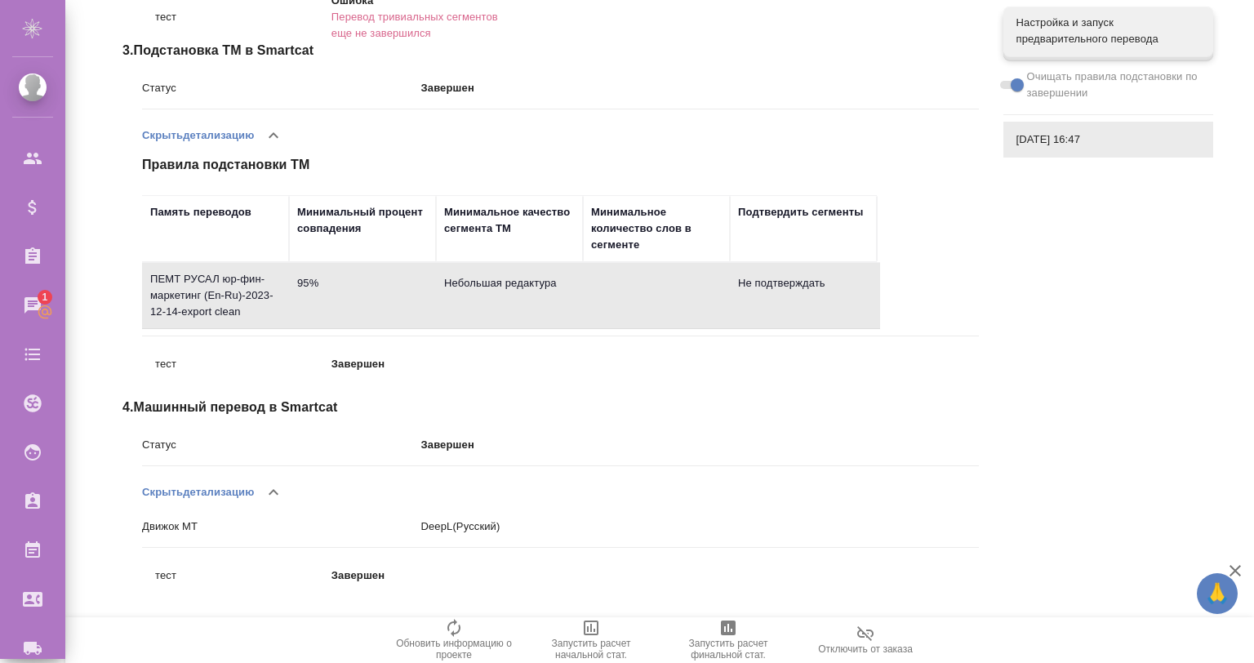
scroll to position [544, 0]
click at [270, 486] on icon "button" at bounding box center [274, 493] width 20 height 20
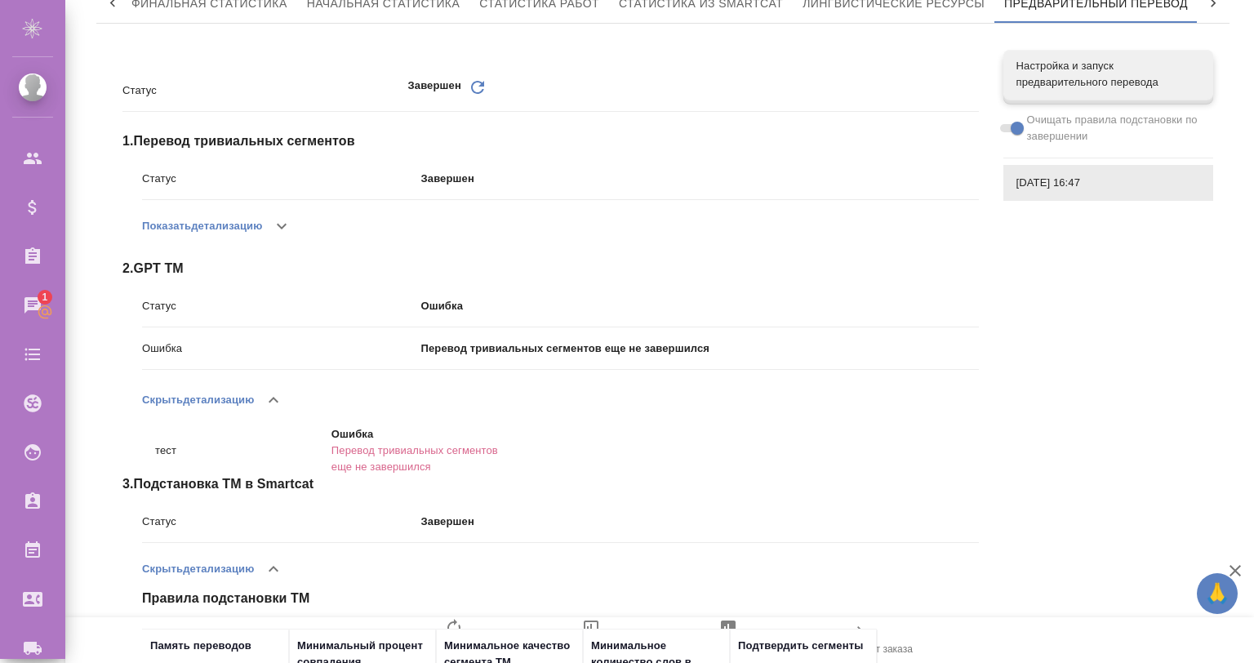
scroll to position [0, 0]
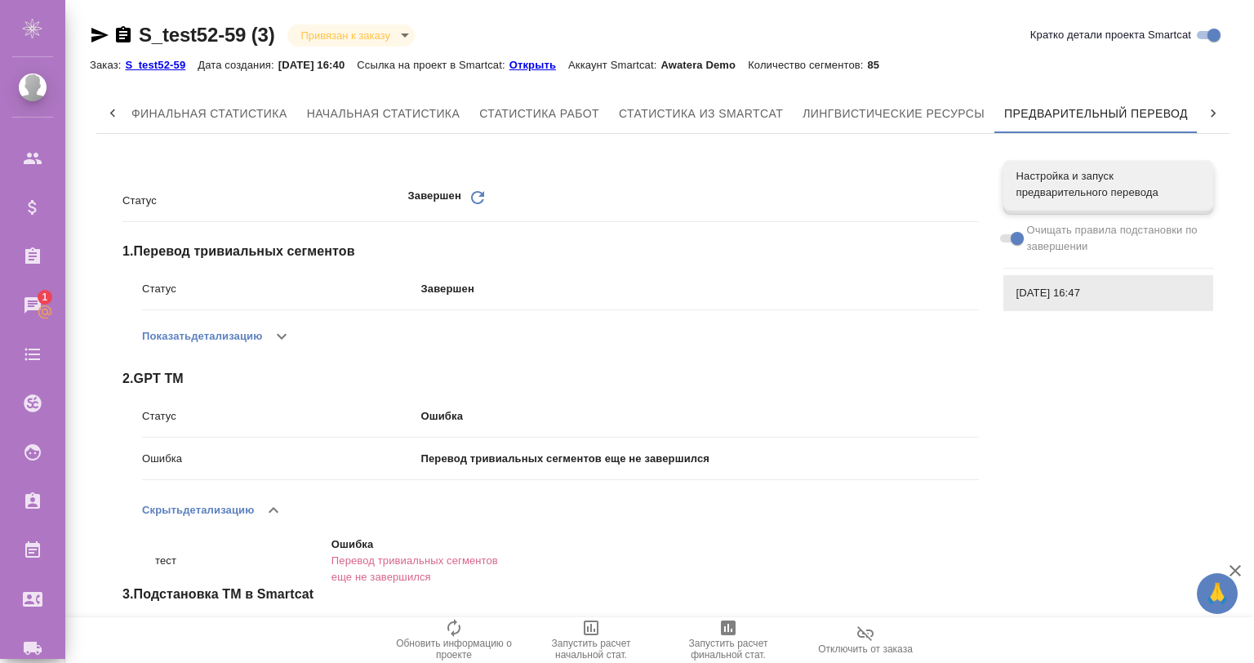
click at [558, 65] on p "Открыть" at bounding box center [539, 65] width 59 height 12
click at [1083, 180] on span "Настройка и запуск предварительного перевода" at bounding box center [1109, 184] width 184 height 33
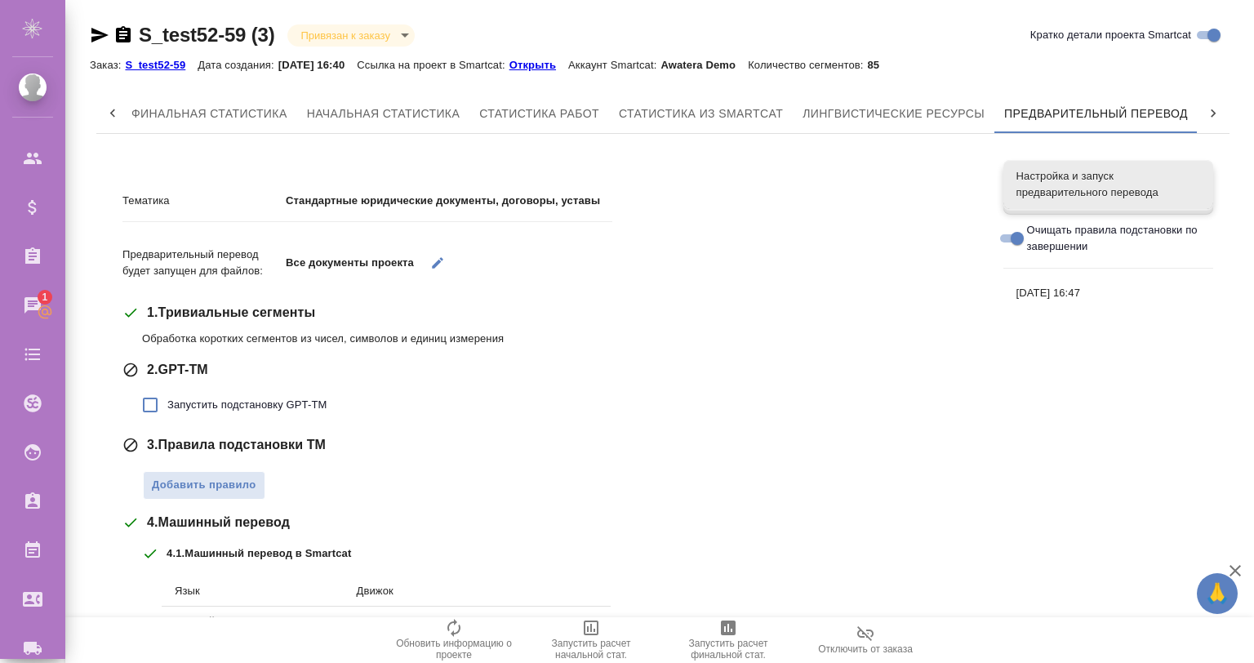
click at [1007, 238] on input "Очищать правила подстановки по завершении" at bounding box center [1017, 239] width 59 height 20
checkbox input "false"
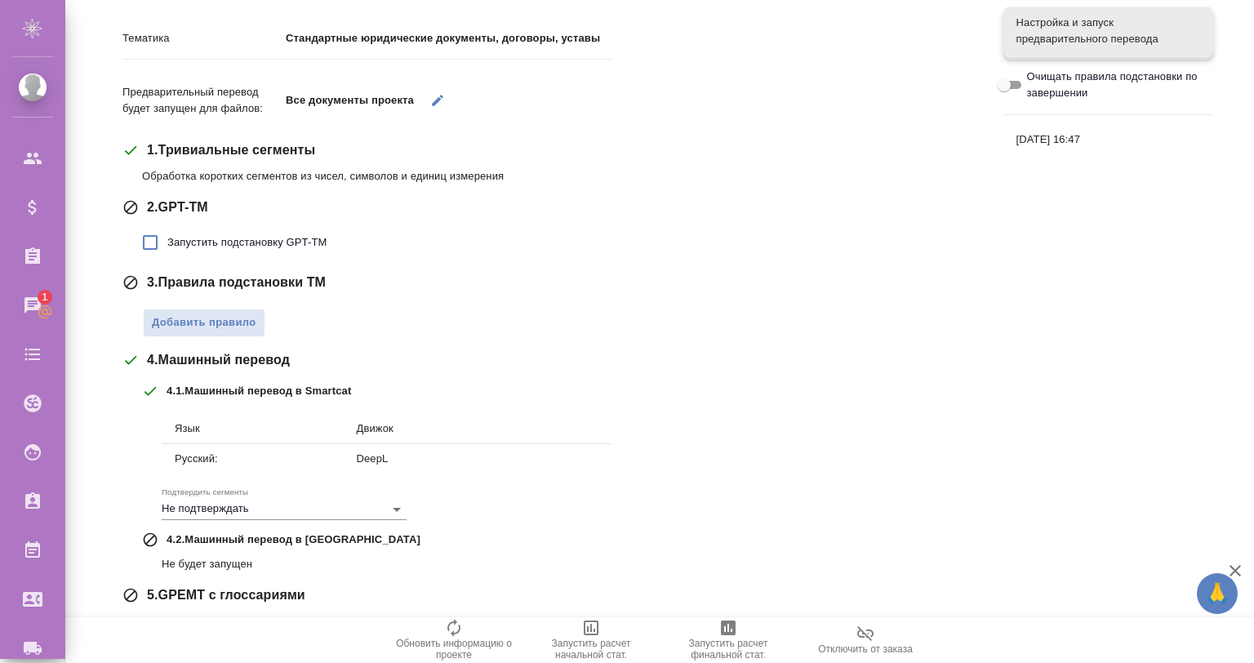
click at [231, 235] on span "Запустить подстановку GPT-TM" at bounding box center [246, 242] width 159 height 16
click at [167, 235] on input "Запустить подстановку GPT-TM" at bounding box center [150, 242] width 34 height 34
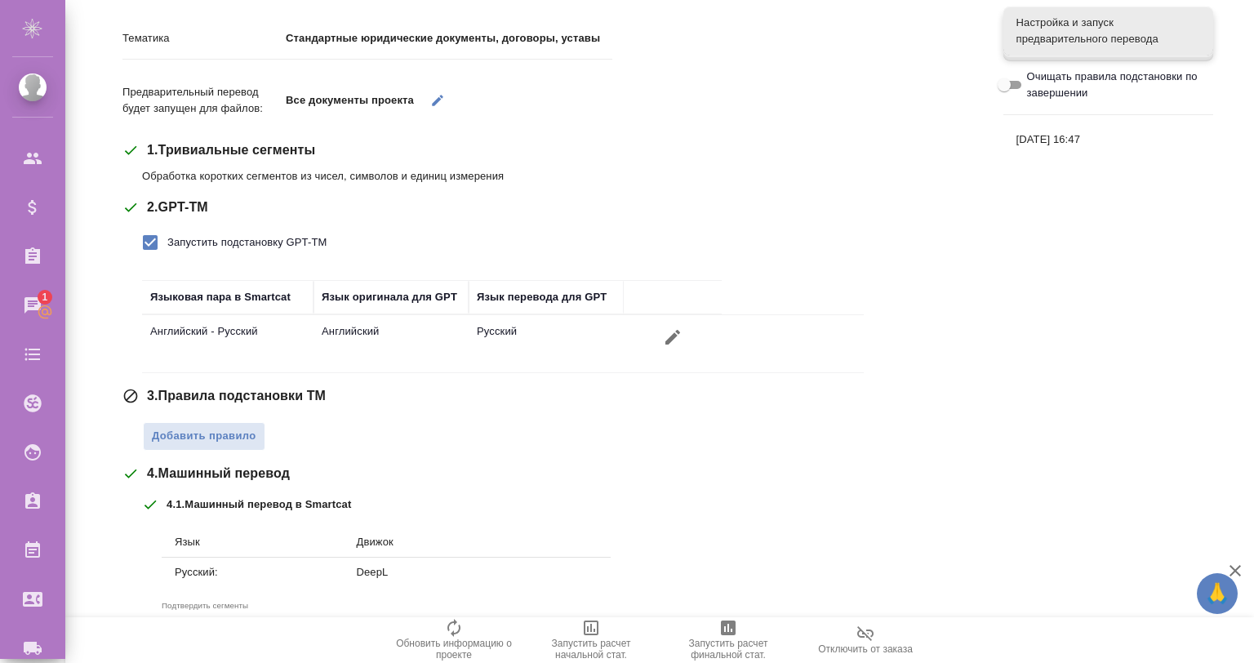
click at [231, 235] on span "Запустить подстановку GPT-TM" at bounding box center [246, 242] width 159 height 16
click at [167, 235] on input "Запустить подстановку GPT-TM" at bounding box center [150, 242] width 34 height 34
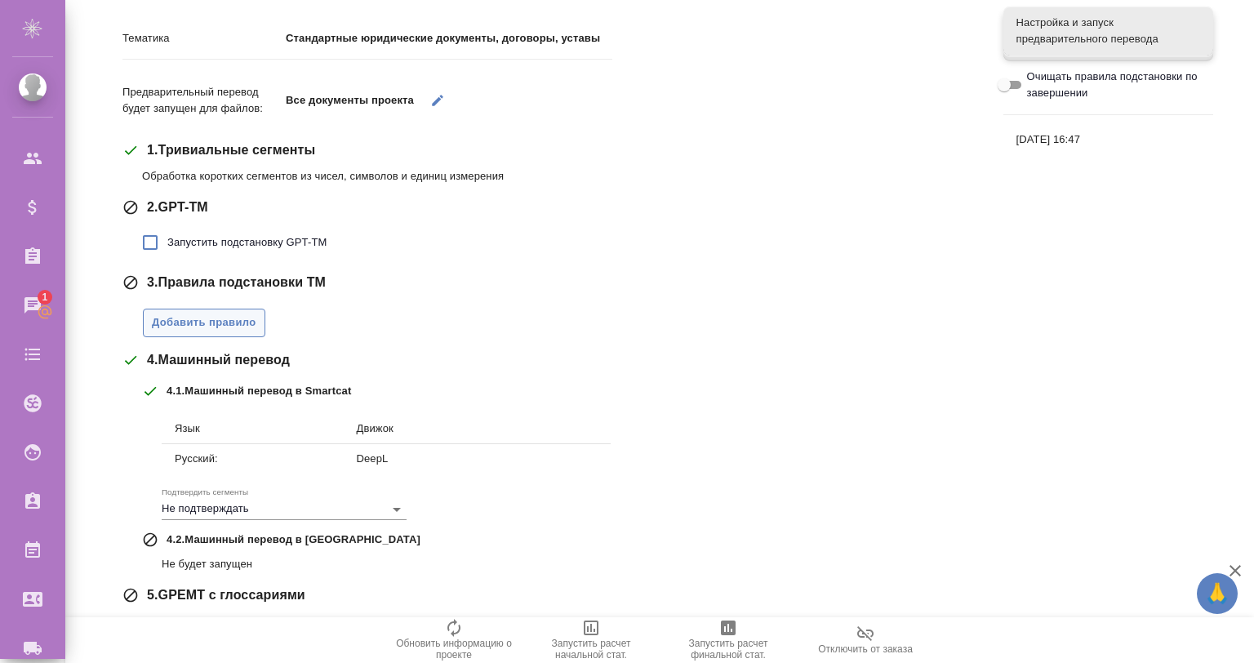
click at [208, 326] on span "Добавить правило" at bounding box center [204, 323] width 105 height 19
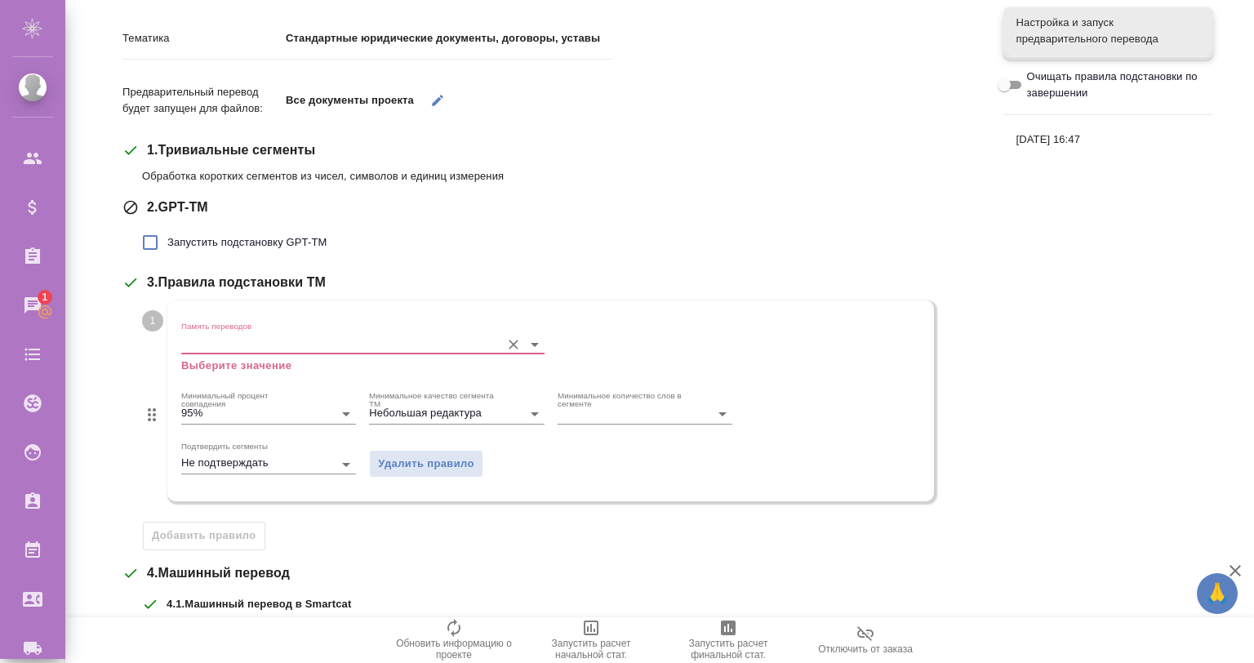
click at [232, 350] on input "Память переводов" at bounding box center [336, 344] width 311 height 20
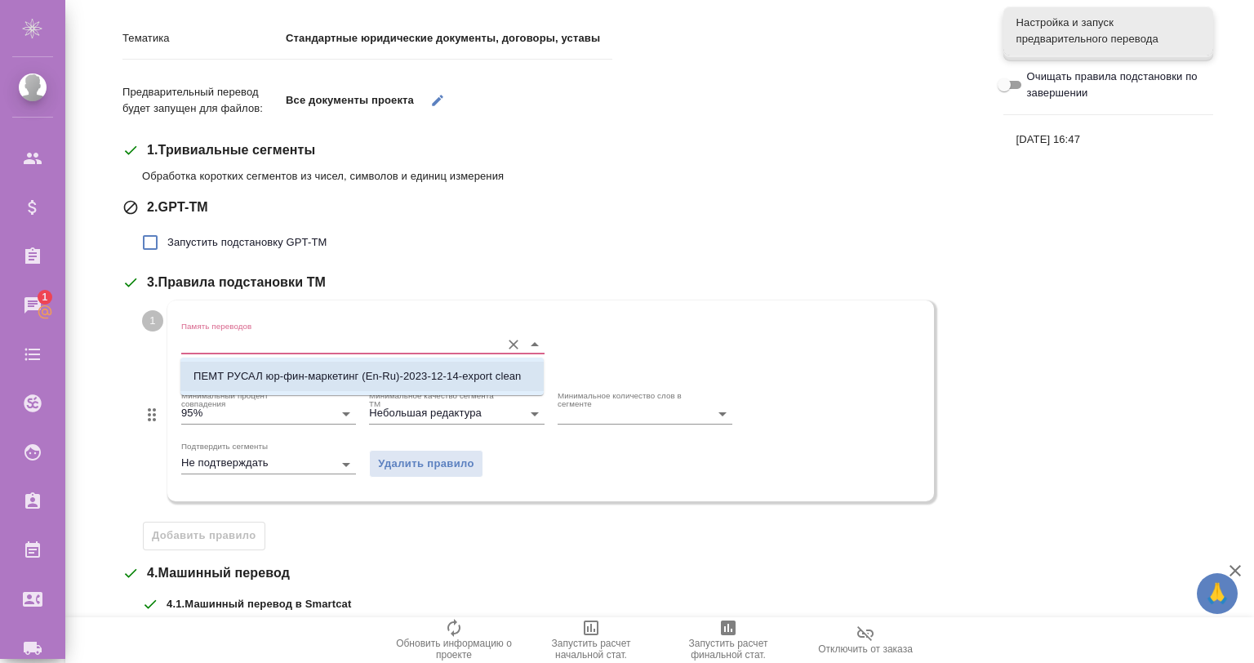
click at [274, 375] on p "ПЕМТ РУСАЛ юр-фин-маркетинг (En-Ru)-2023-12-14-export clean" at bounding box center [357, 376] width 327 height 16
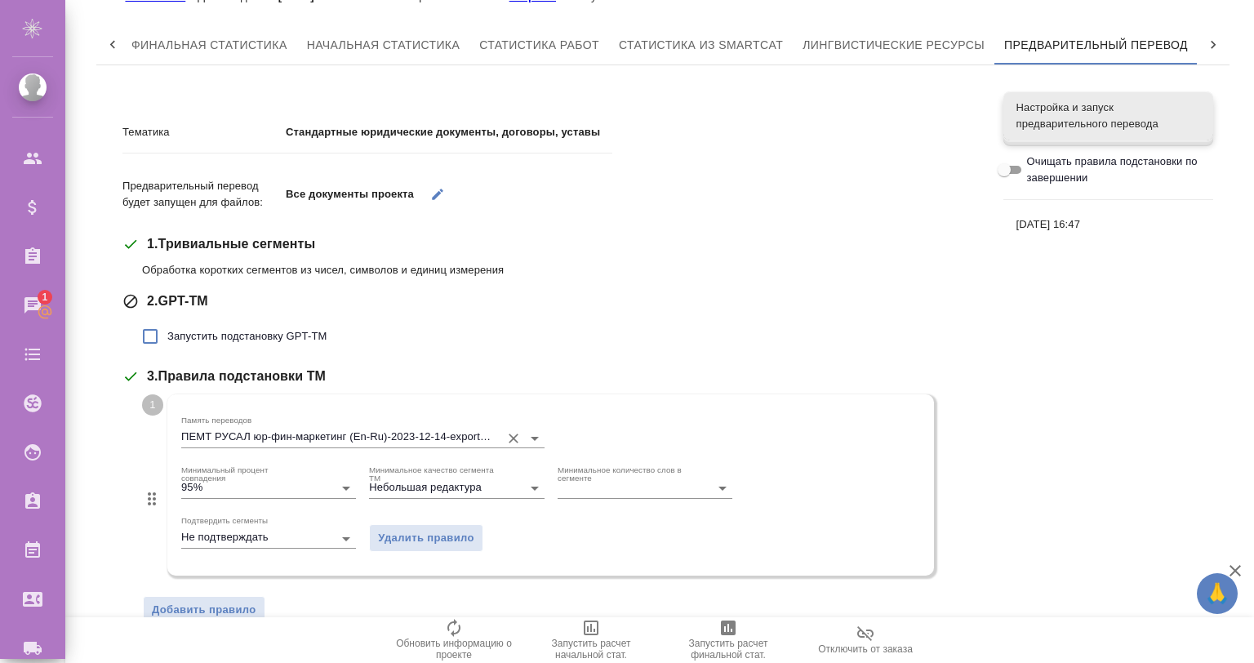
scroll to position [0, 0]
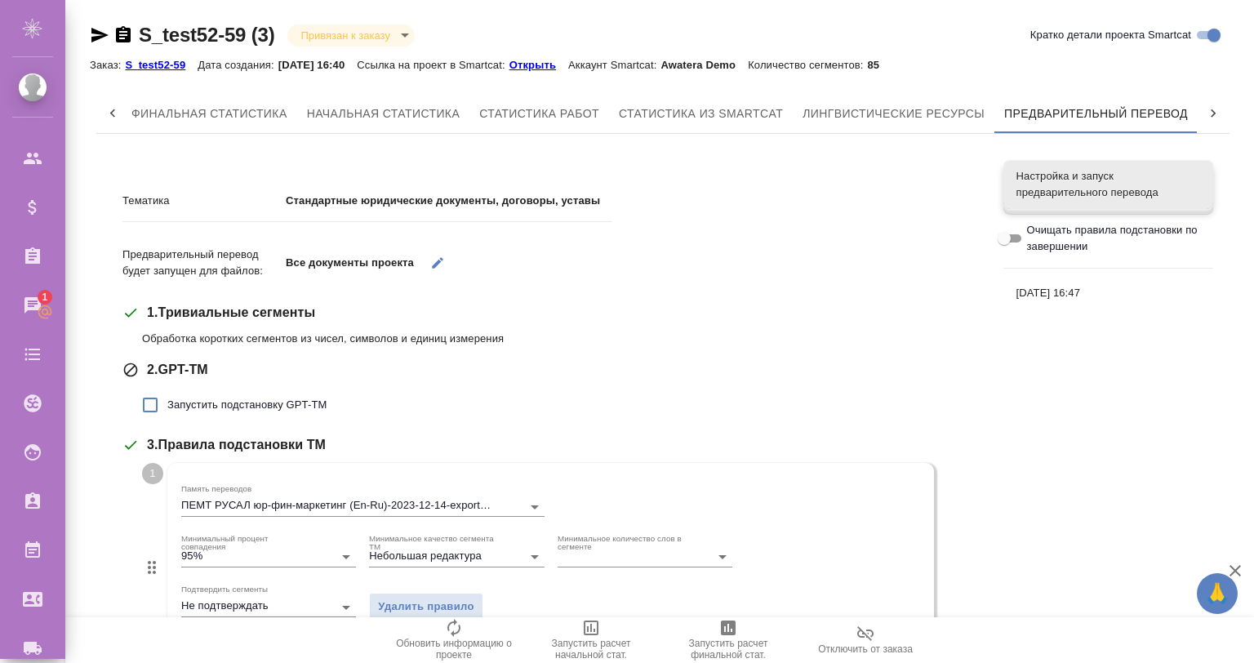
click at [229, 403] on span "Запустить подстановку GPT-TM" at bounding box center [246, 405] width 159 height 16
click at [167, 403] on input "Запустить подстановку GPT-TM" at bounding box center [150, 405] width 34 height 34
checkbox input "true"
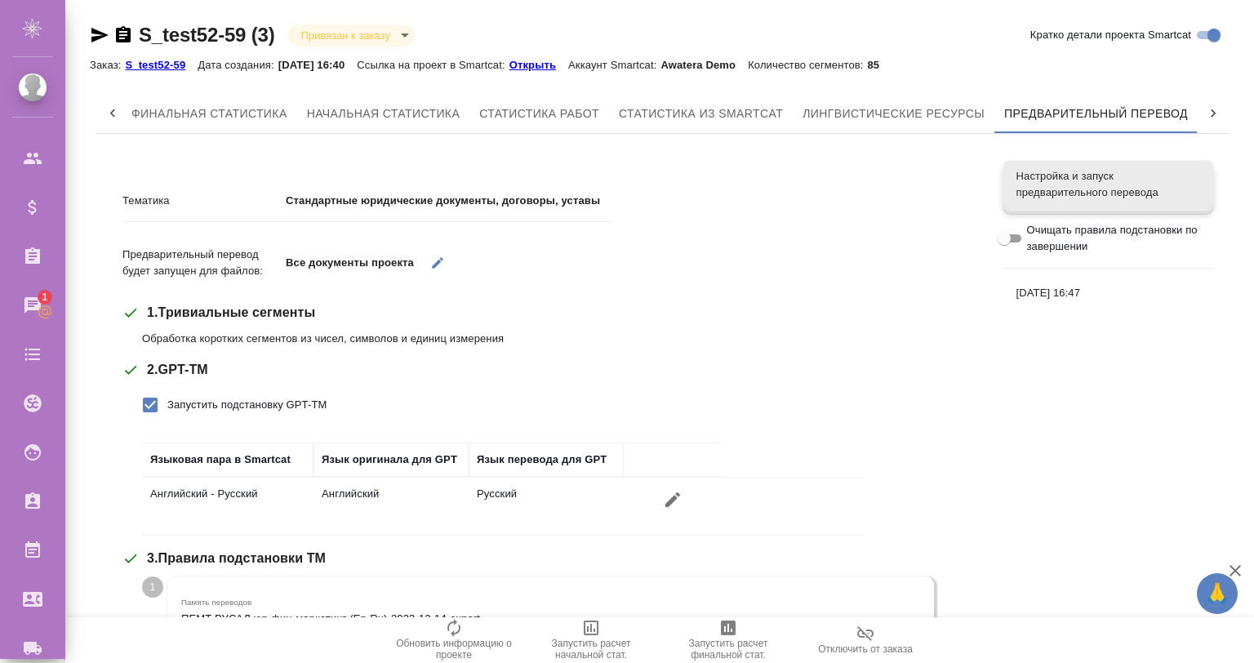
click at [149, 64] on p "S_test52-59" at bounding box center [161, 65] width 73 height 12
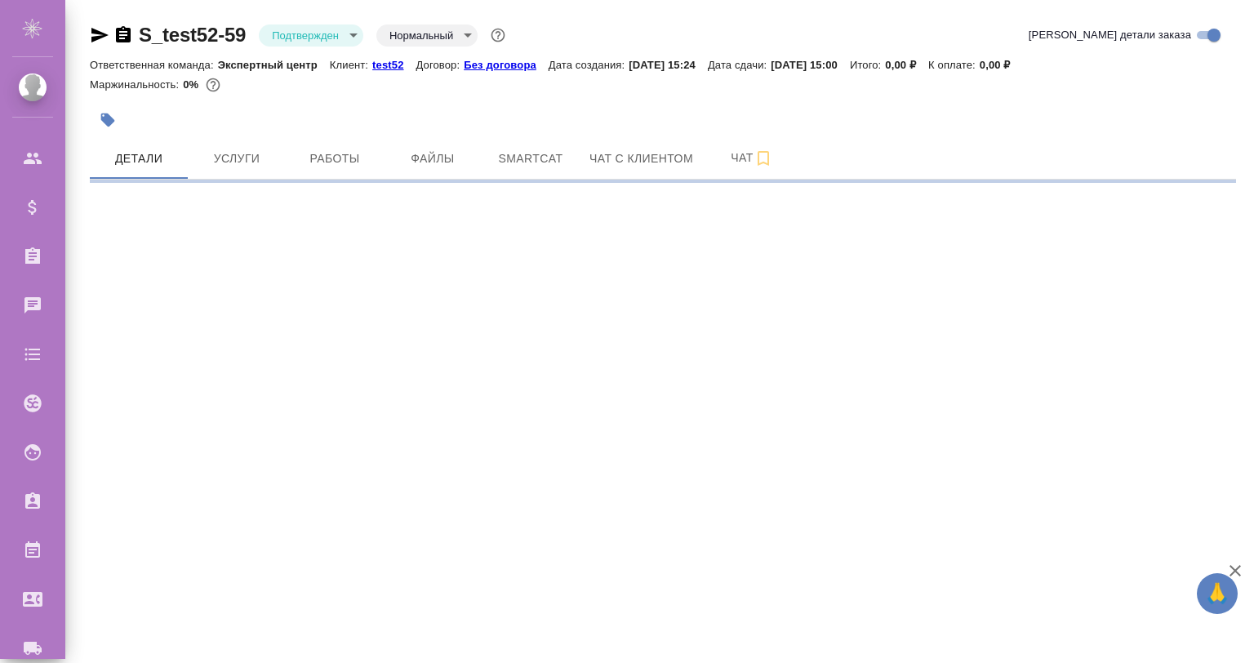
select select "RU"
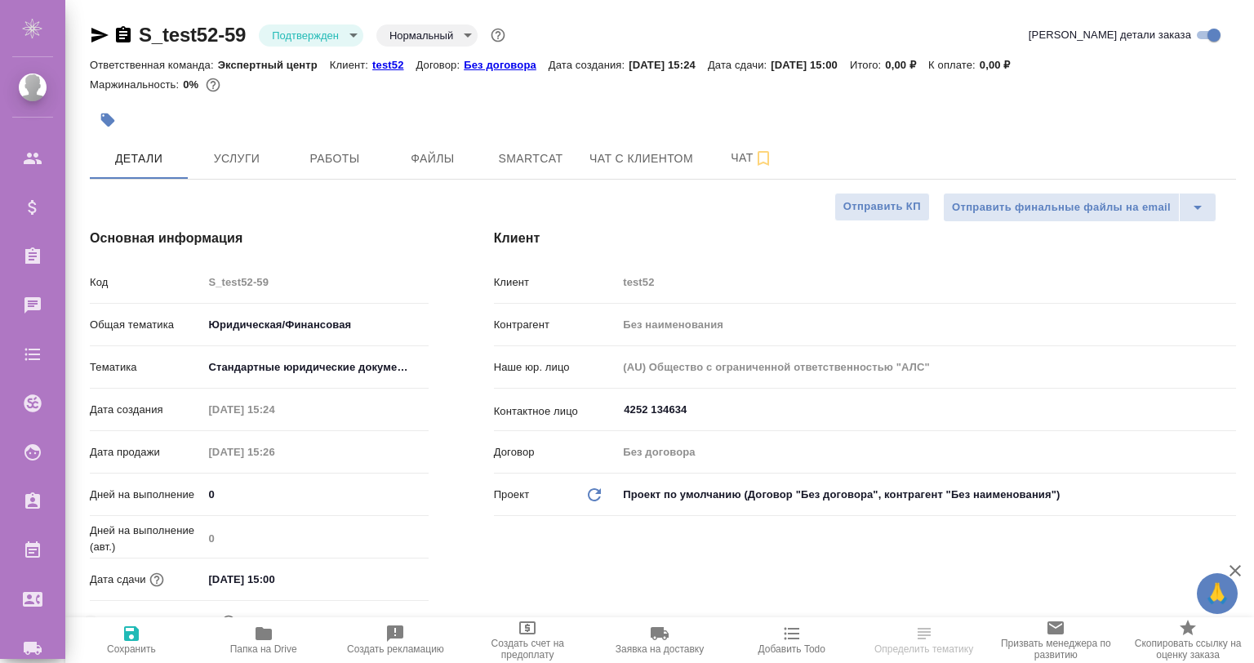
type textarea "x"
type input "[PERSON_NAME]"
type textarea "x"
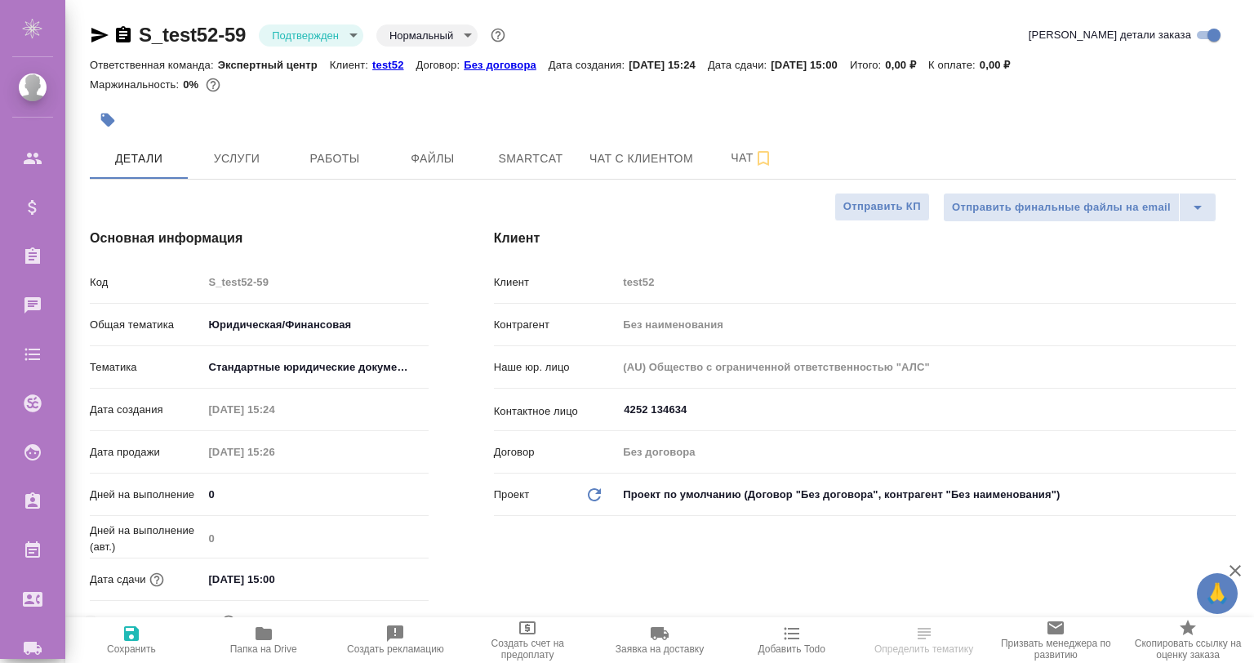
type textarea "x"
click at [425, 152] on span "Файлы" at bounding box center [433, 159] width 78 height 20
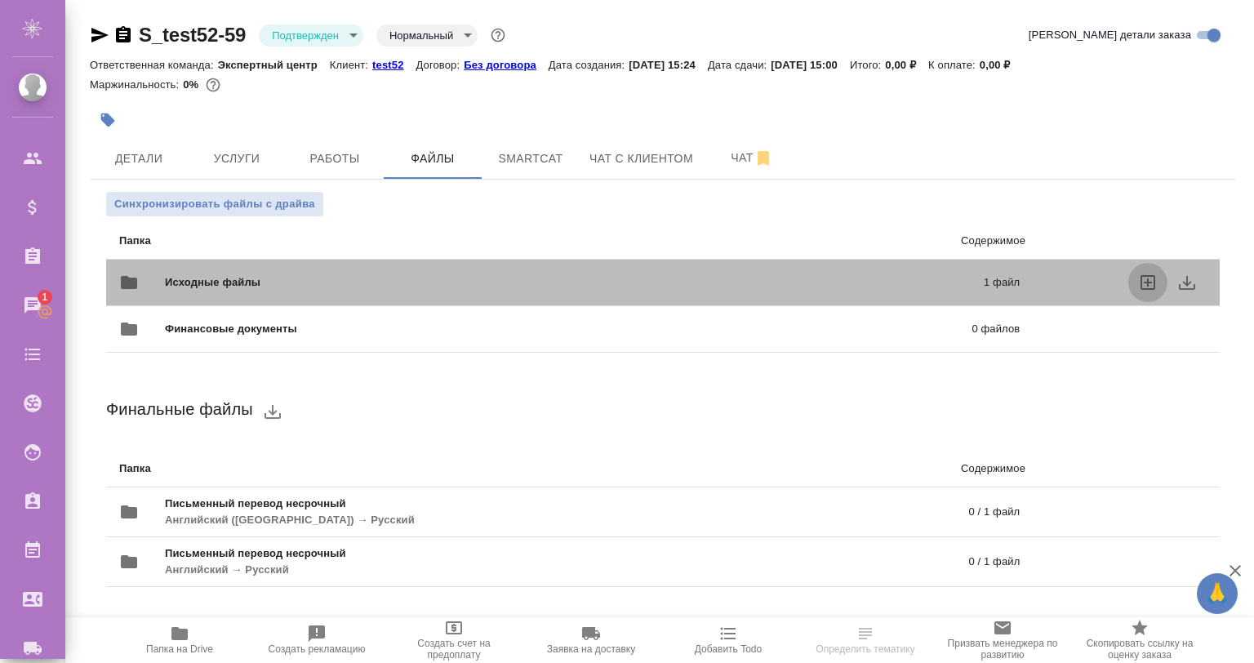
click at [1143, 280] on icon "uploadFiles" at bounding box center [1148, 283] width 20 height 20
click at [0, 0] on input "uploadFiles" at bounding box center [0, 0] width 0 height 0
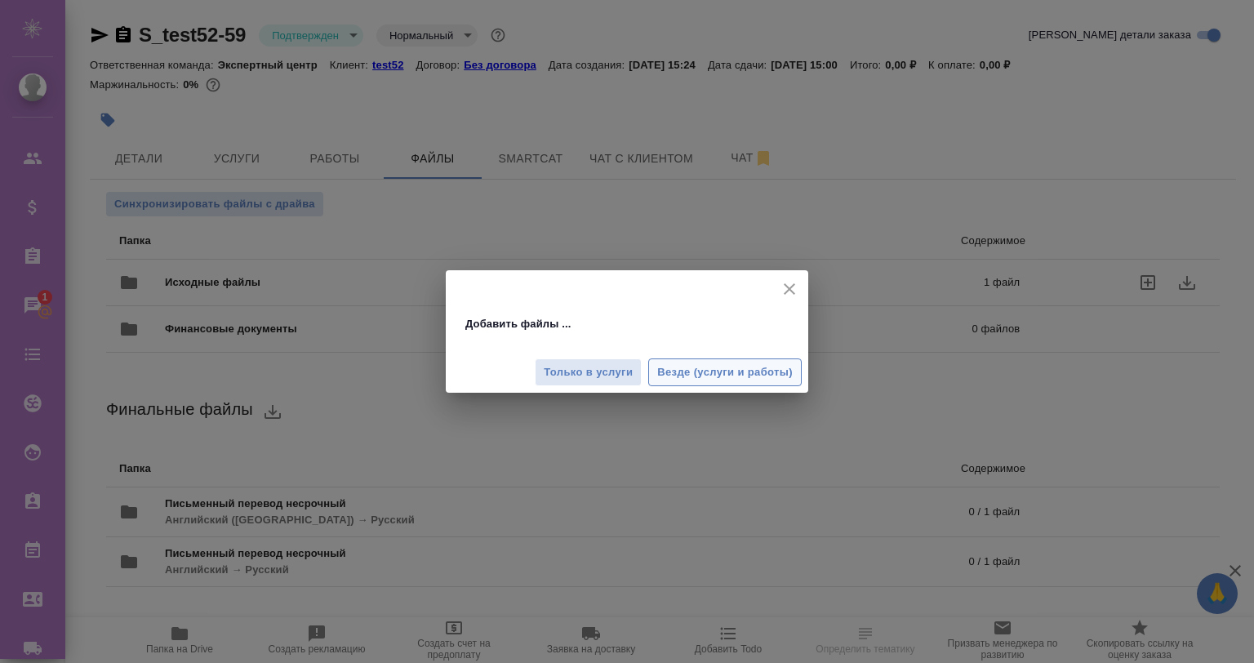
click at [688, 372] on span "Везде (услуги и работы)" at bounding box center [725, 372] width 136 height 19
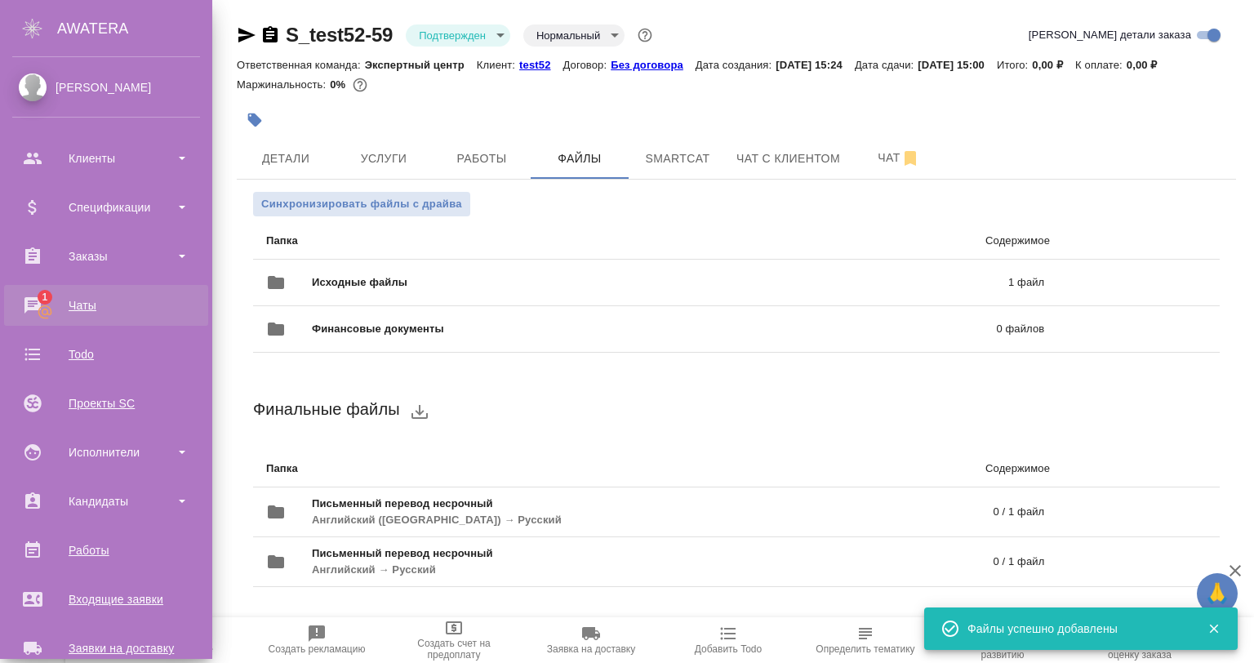
click at [46, 307] on div "Чаты" at bounding box center [106, 305] width 188 height 25
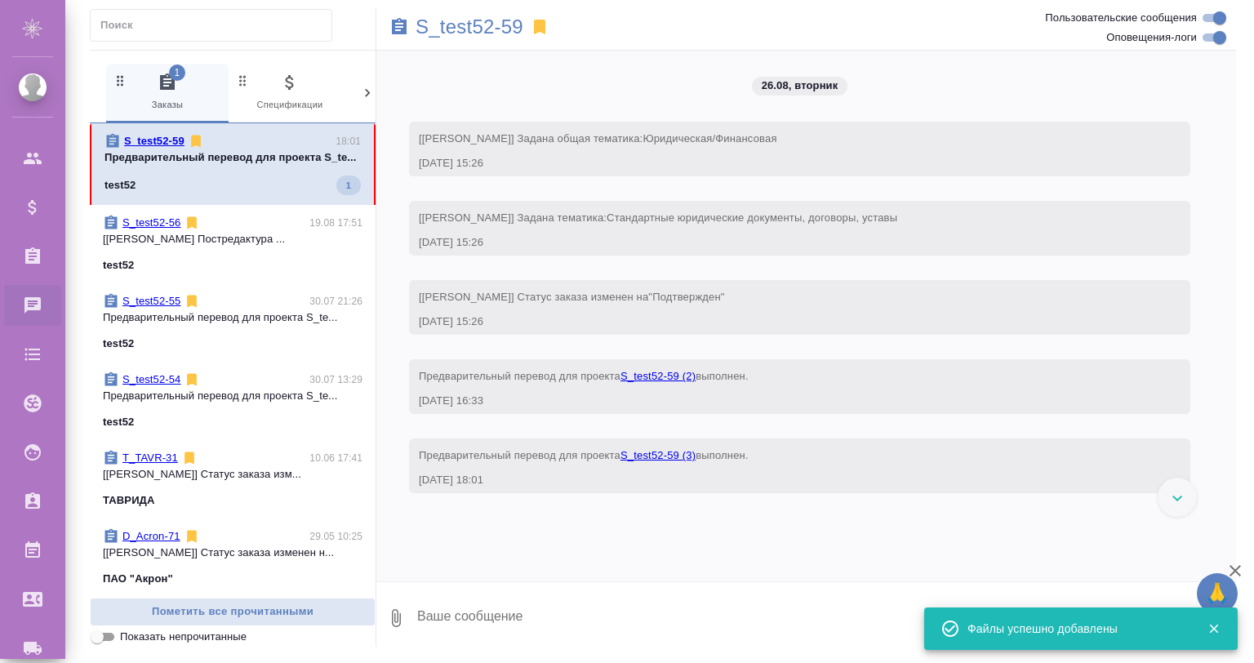
click at [202, 194] on div "test52 1" at bounding box center [233, 186] width 256 height 20
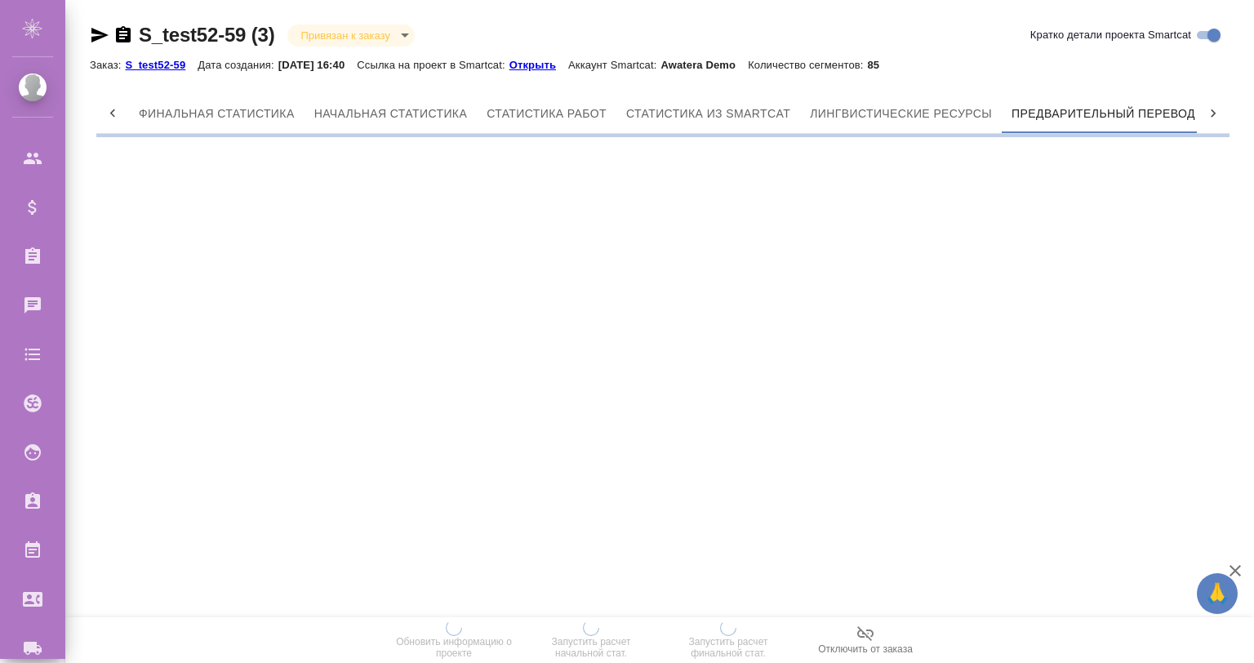
scroll to position [0, 7]
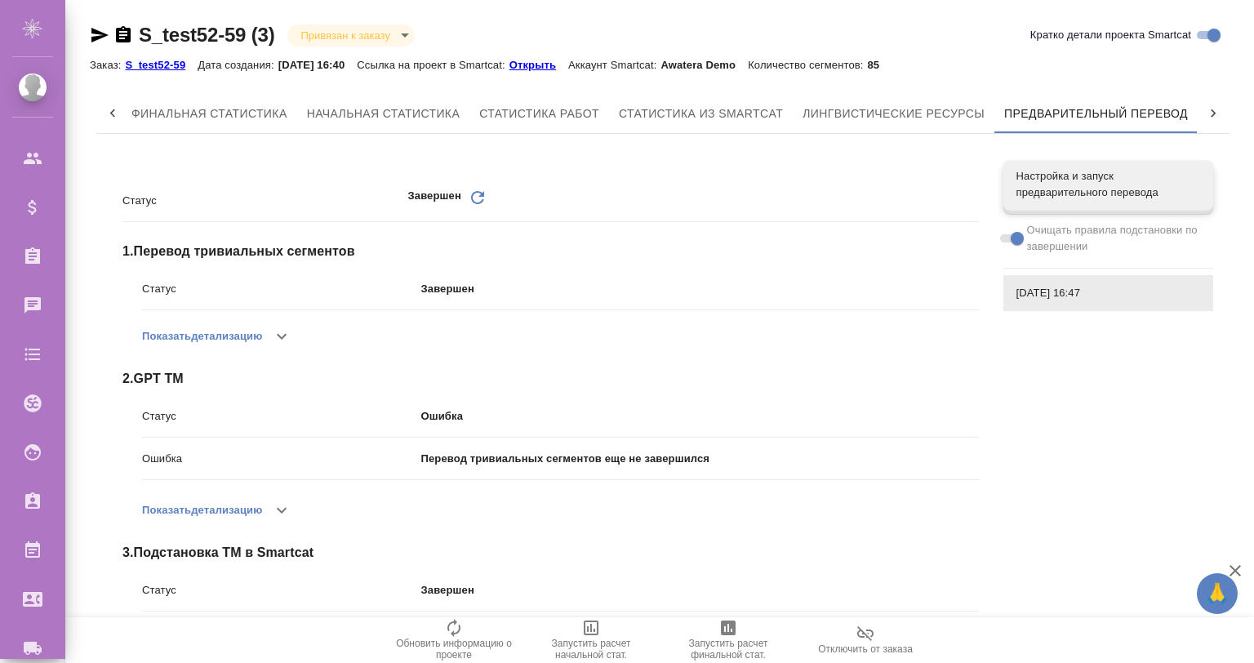
drag, startPoint x: 1078, startPoint y: 186, endPoint x: 827, endPoint y: 186, distance: 250.7
click at [1076, 186] on span "Настройка и запуск предварительного перевода" at bounding box center [1109, 184] width 184 height 33
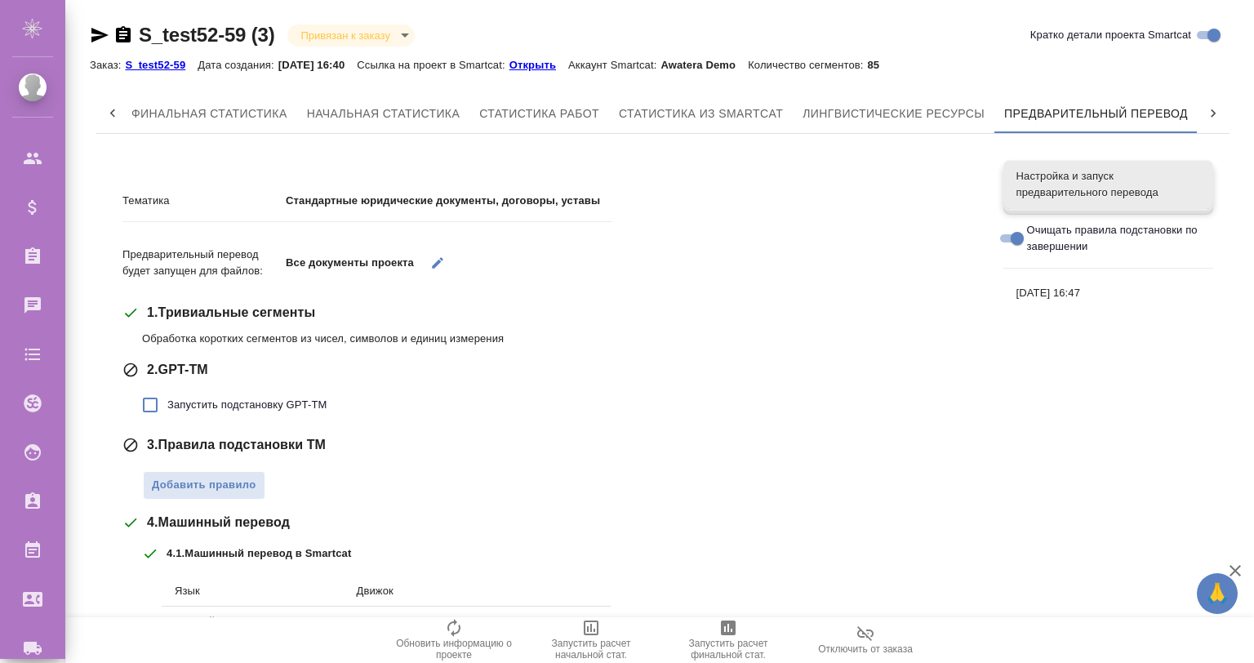
click at [419, 261] on div "Все документы проекта" at bounding box center [449, 263] width 327 height 42
click at [430, 261] on button "button" at bounding box center [437, 262] width 33 height 33
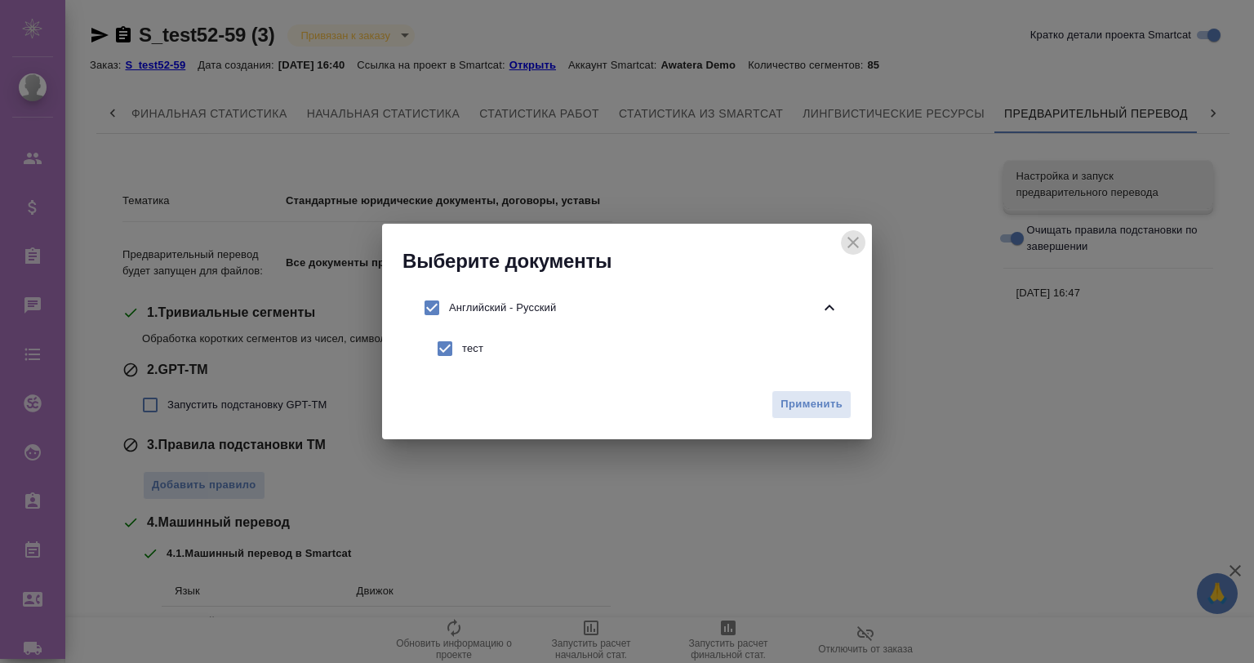
click at [853, 235] on icon "close" at bounding box center [854, 243] width 20 height 20
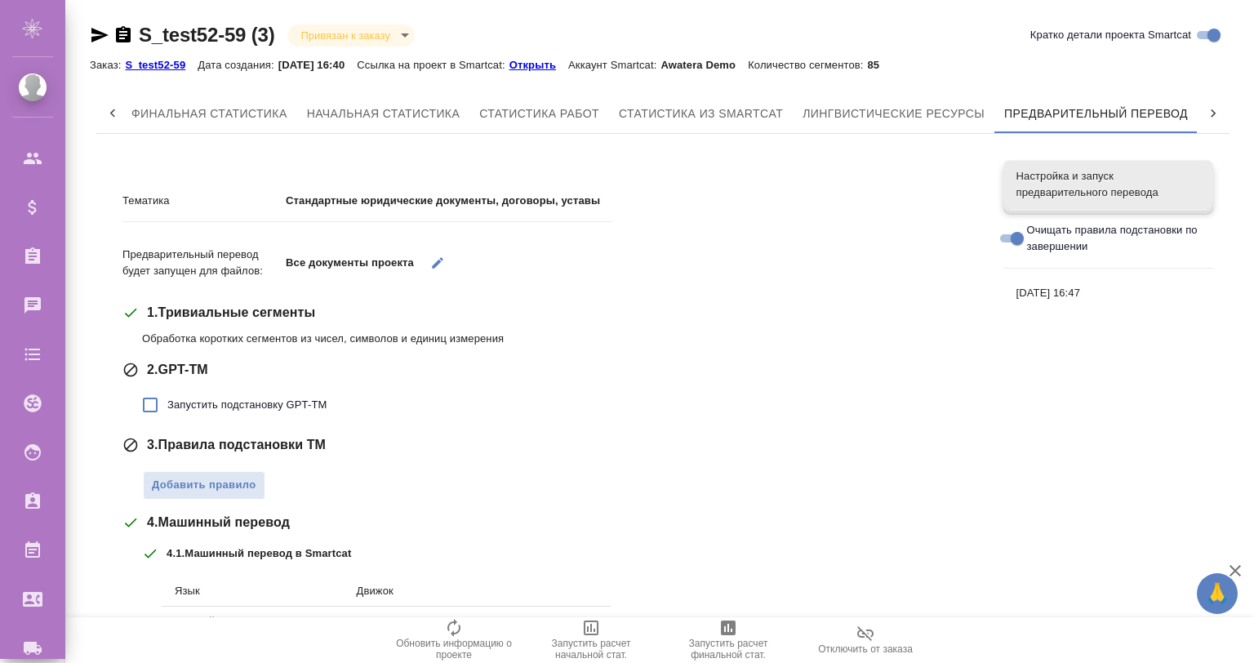
click at [167, 60] on p "S_test52-59" at bounding box center [161, 65] width 73 height 12
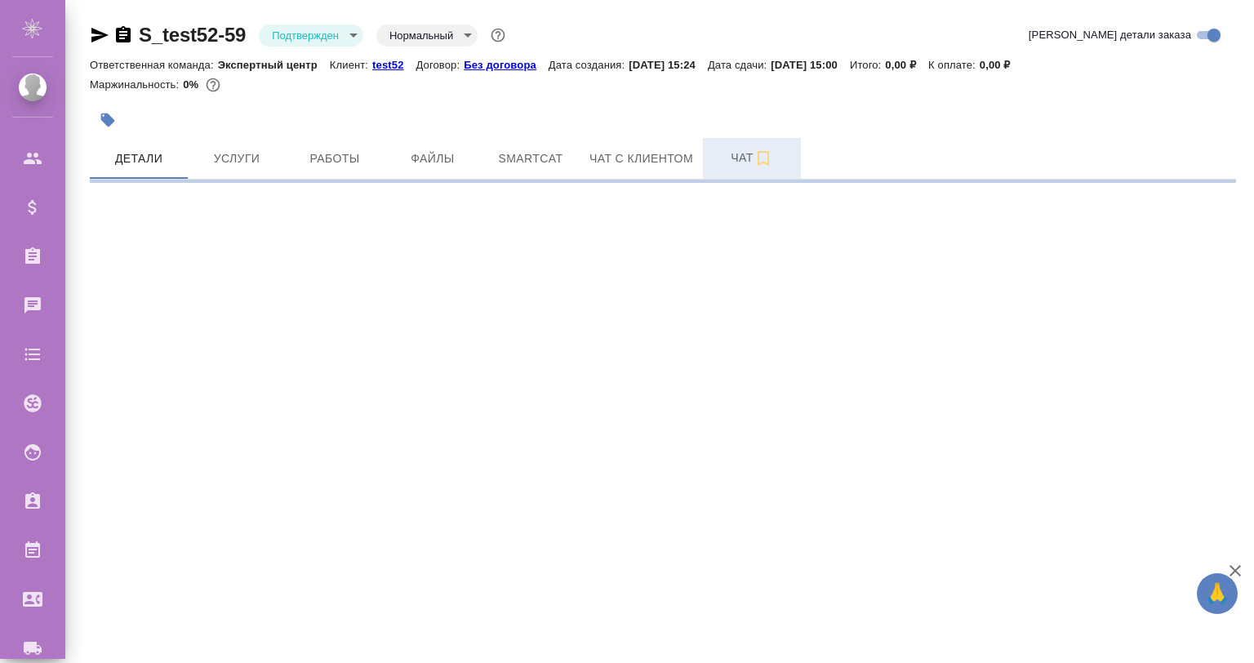
select select "RU"
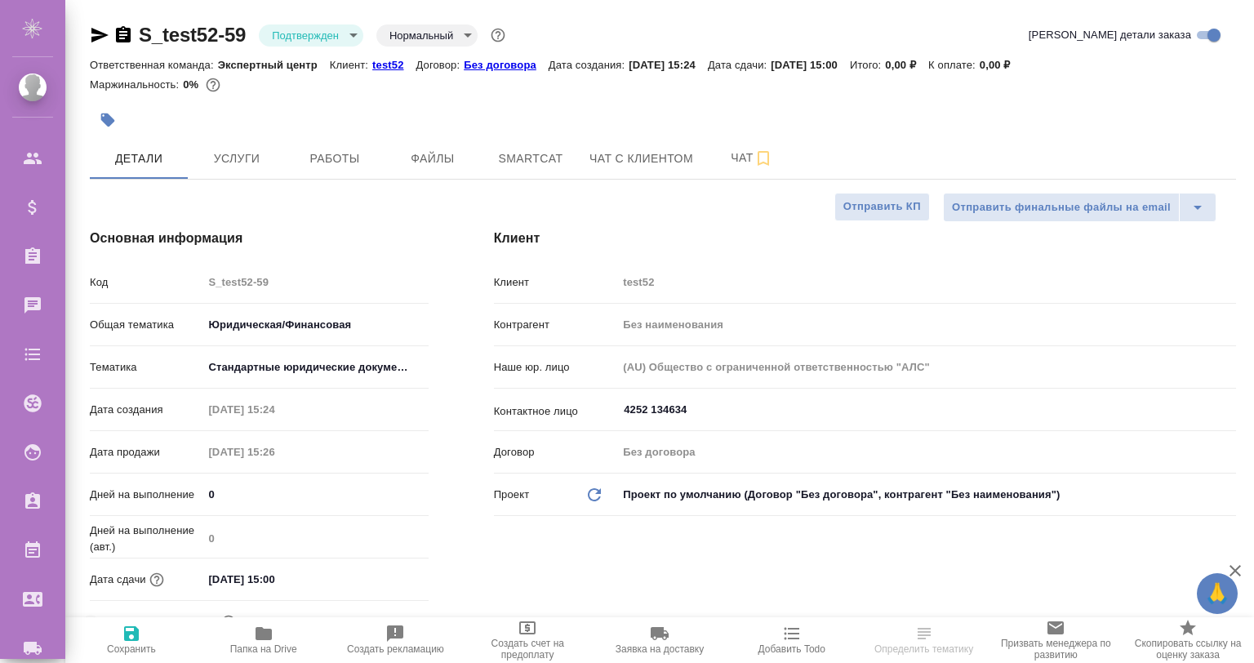
type textarea "x"
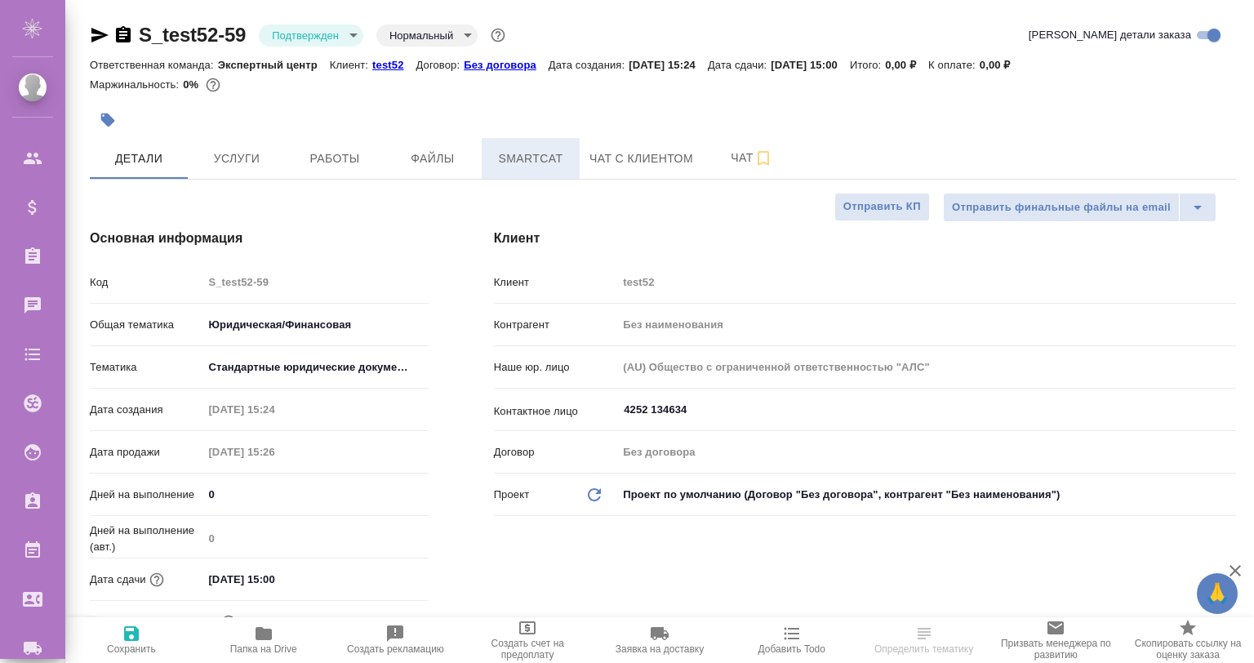
type textarea "x"
click at [490, 148] on button "Smartcat" at bounding box center [531, 158] width 98 height 41
type textarea "x"
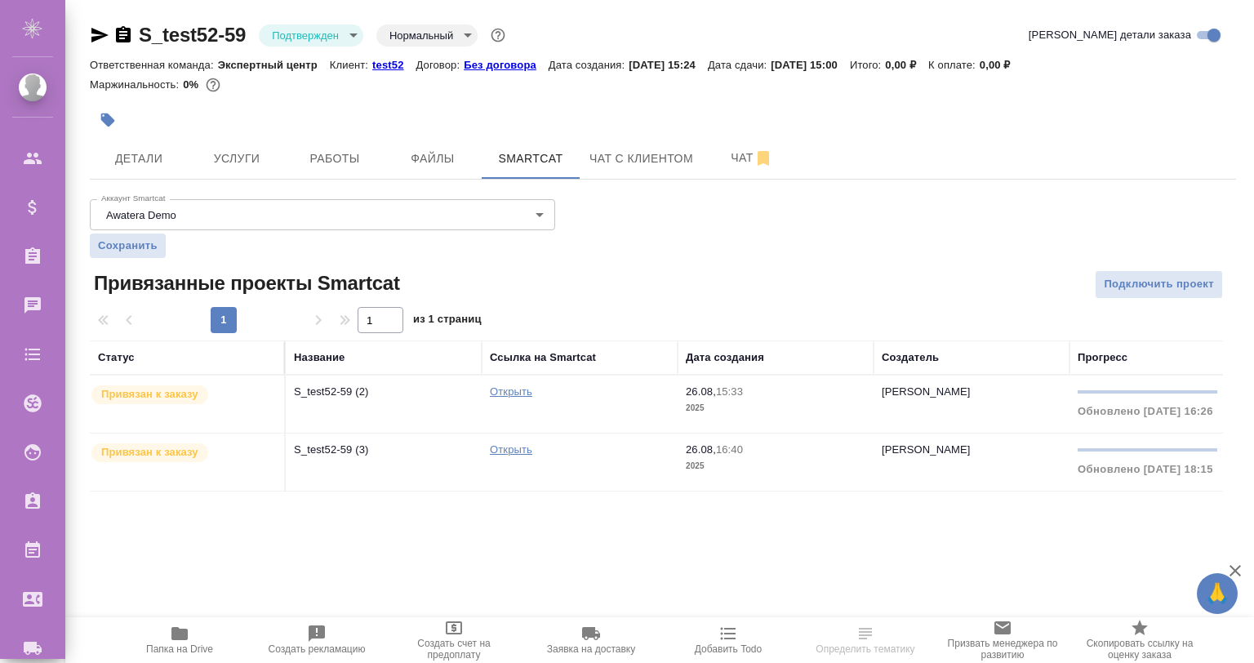
drag, startPoint x: 662, startPoint y: 488, endPoint x: 1008, endPoint y: 506, distance: 346.7
click at [1008, 506] on div "S_test52-59 Подтвержден confirmed Нормальный normal Кратко детали заказа Ответс…" at bounding box center [663, 266] width 1165 height 533
click at [500, 448] on link "Открыть" at bounding box center [511, 449] width 42 height 12
click at [389, 433] on td "S_test52-59 (3)" at bounding box center [384, 404] width 196 height 57
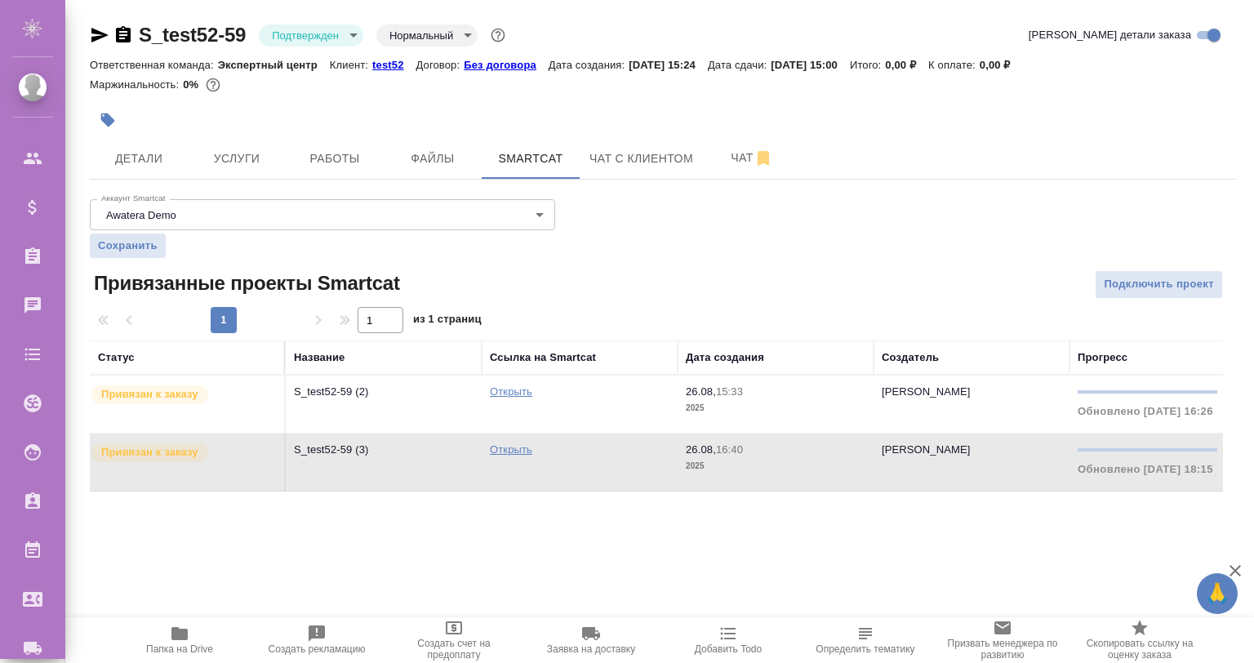
click at [389, 433] on td "S_test52-59 (3)" at bounding box center [384, 404] width 196 height 57
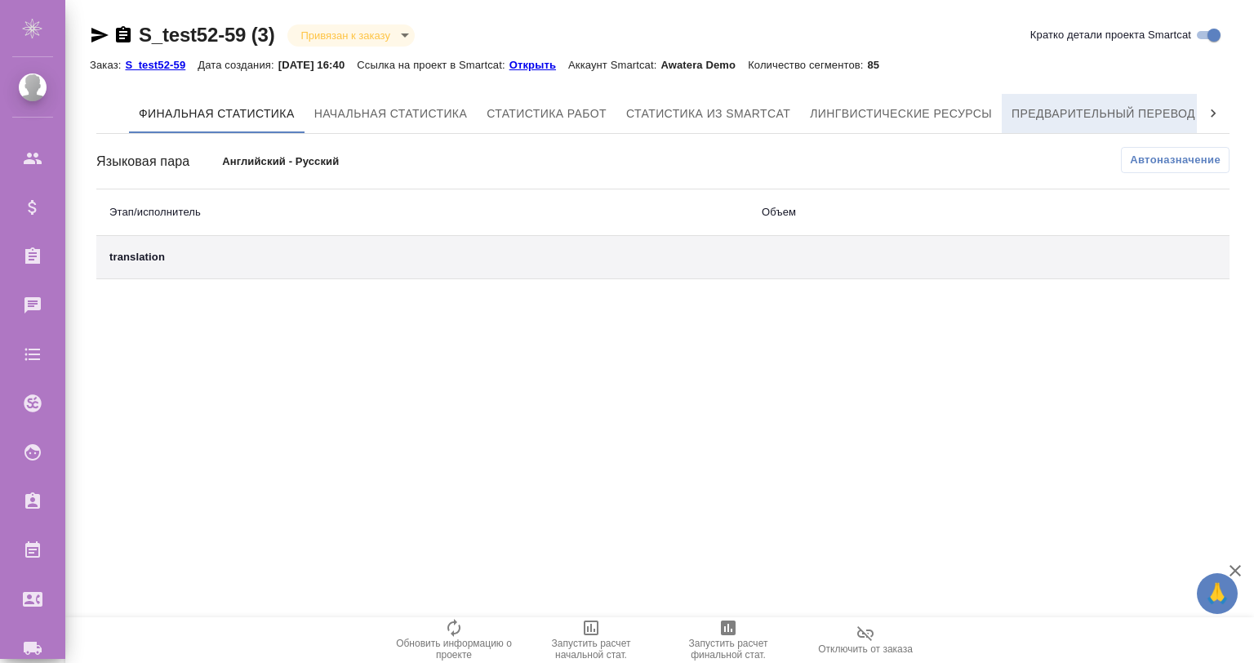
click at [1140, 95] on button "Предварительный перевод" at bounding box center [1103, 113] width 203 height 39
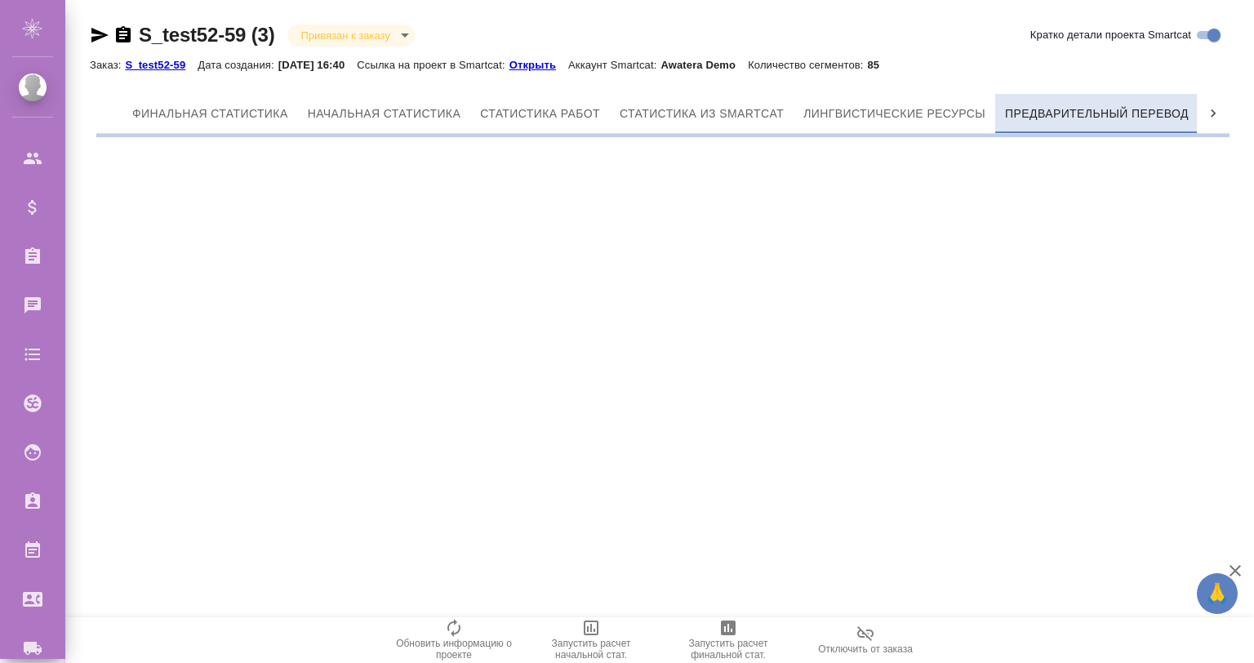
scroll to position [0, 7]
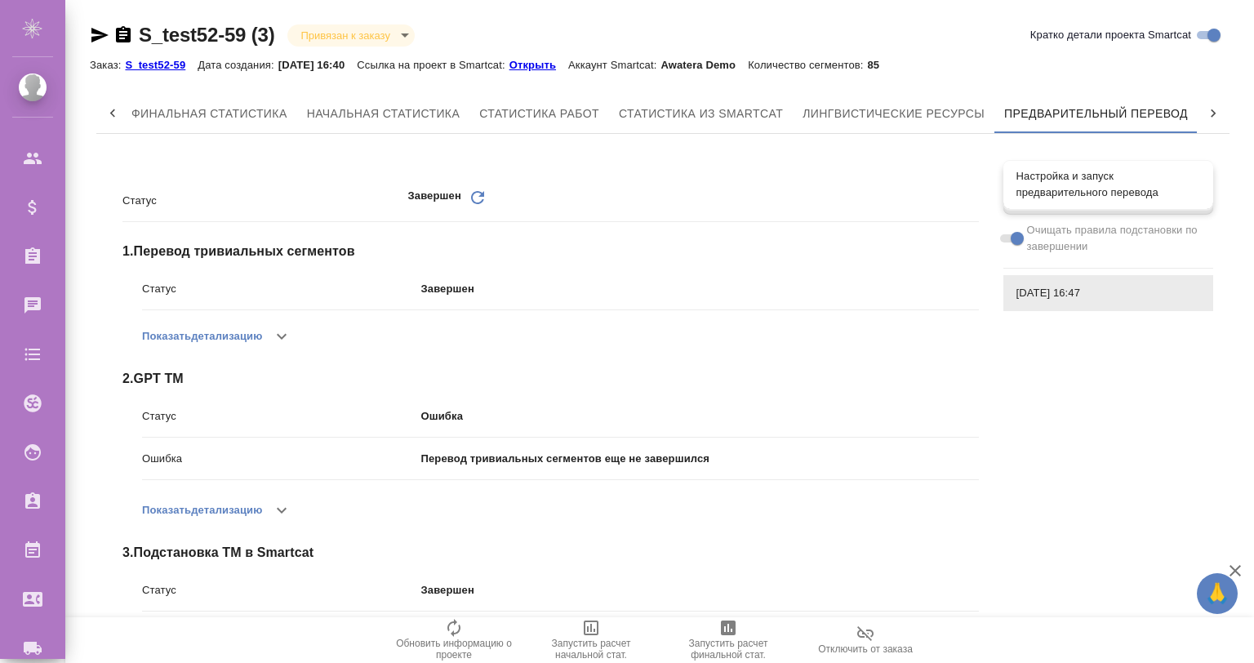
click at [1071, 188] on span "Настройка и запуск предварительного перевода" at bounding box center [1109, 184] width 184 height 33
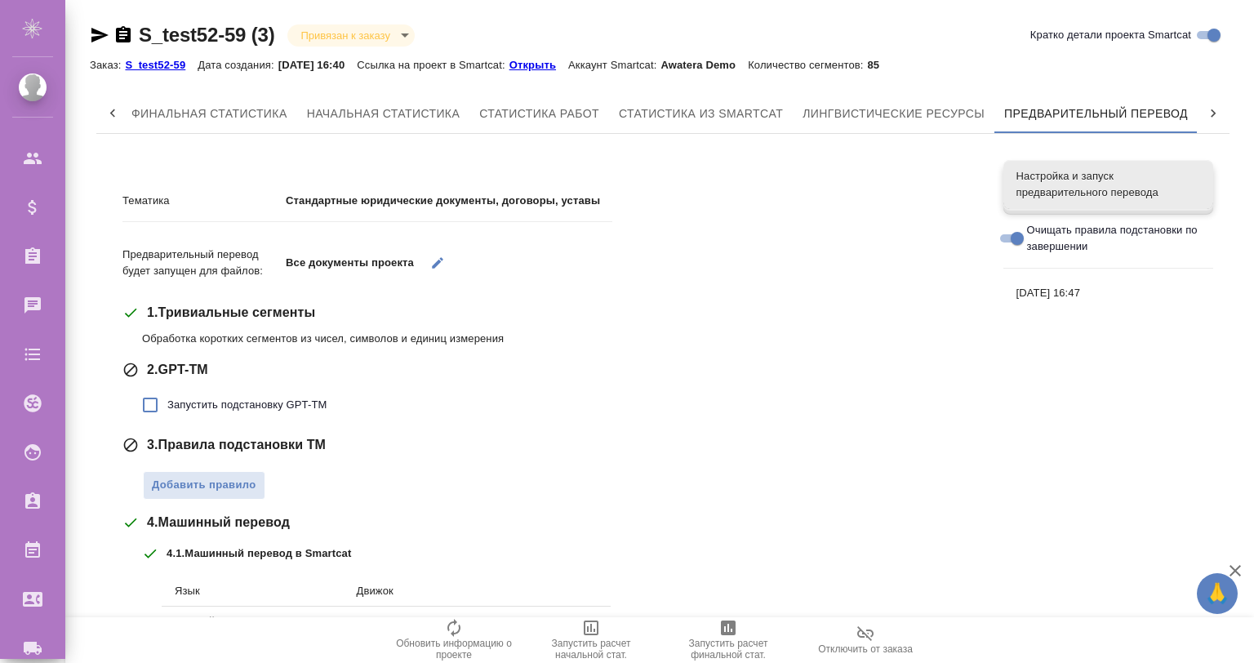
click at [238, 399] on span "Запустить подстановку GPT-TM" at bounding box center [246, 405] width 159 height 16
click at [167, 399] on input "Запустить подстановку GPT-TM" at bounding box center [150, 405] width 34 height 34
checkbox input "true"
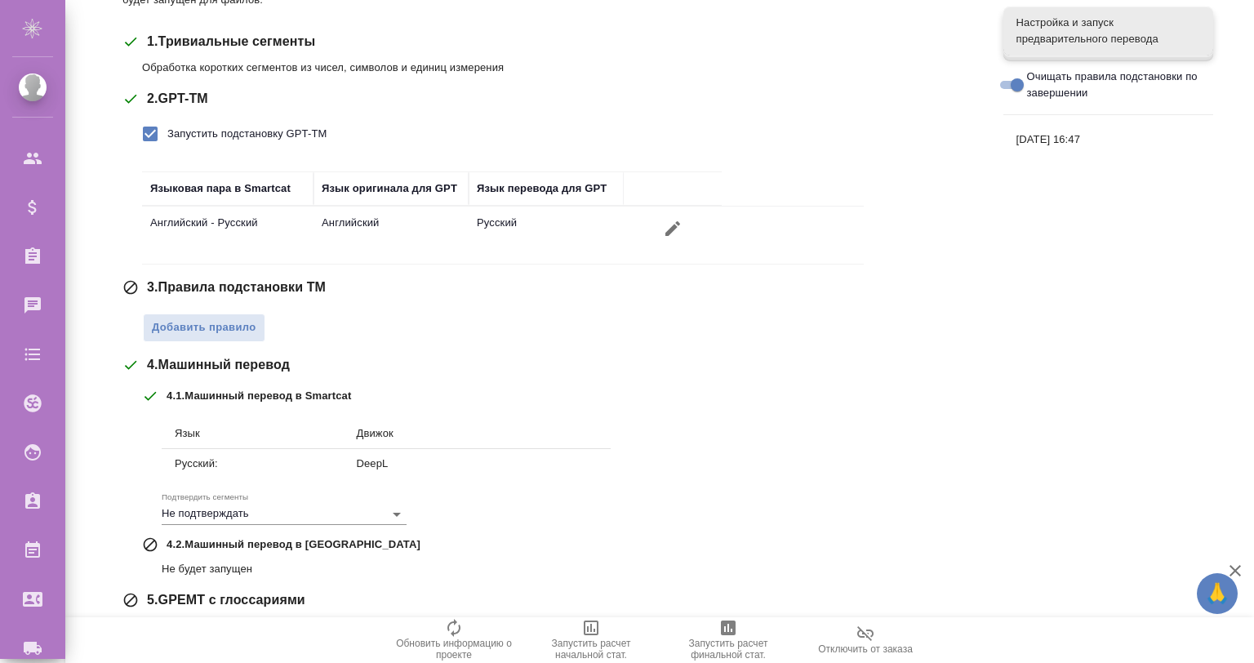
scroll to position [54, 0]
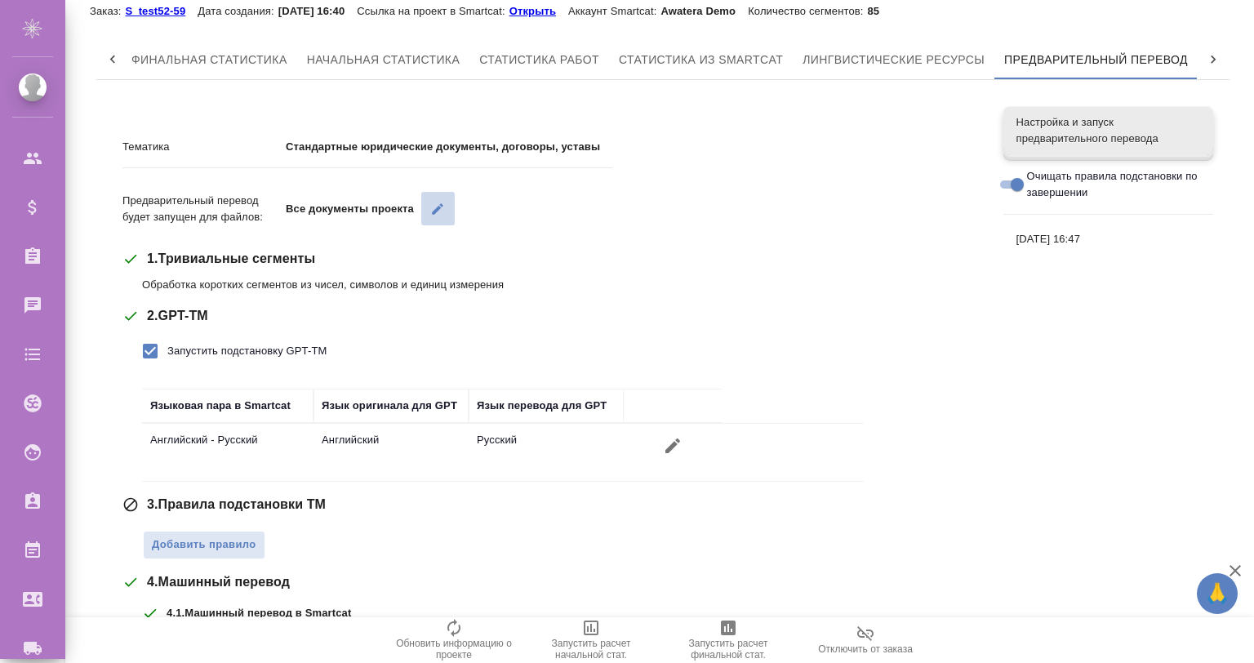
click at [431, 209] on icon "button" at bounding box center [437, 209] width 15 height 15
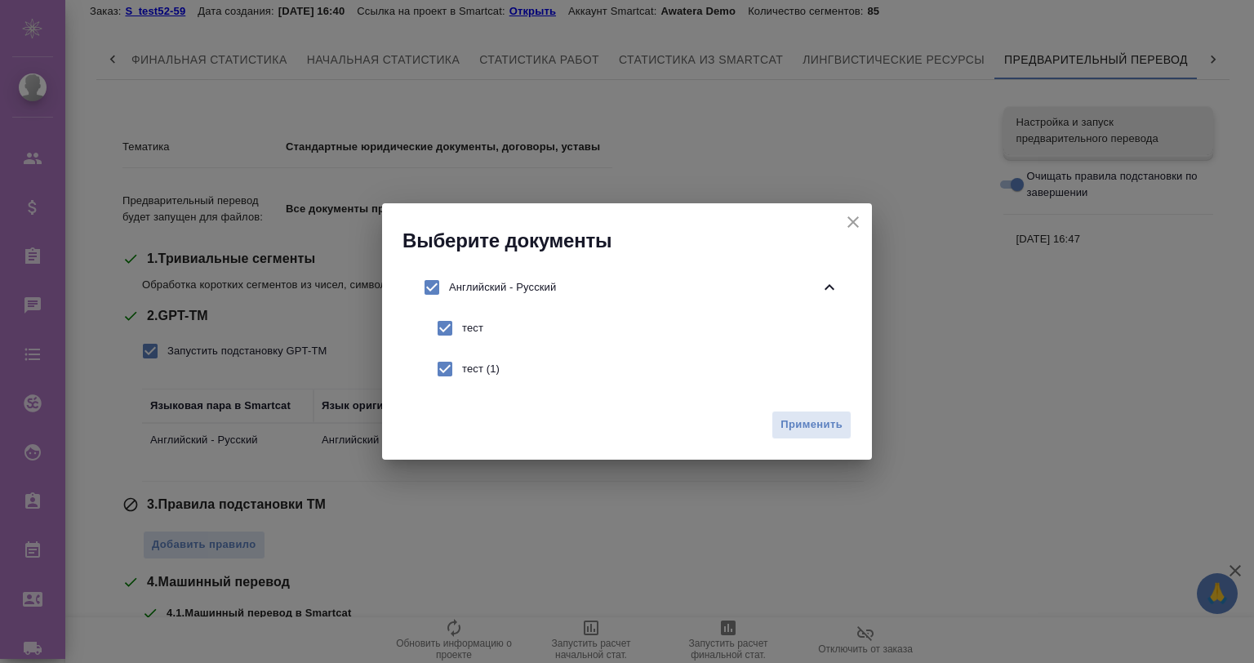
click at [451, 332] on input "checkbox" at bounding box center [445, 328] width 34 height 34
checkbox input "false"
click at [798, 420] on span "Применить" at bounding box center [812, 425] width 62 height 19
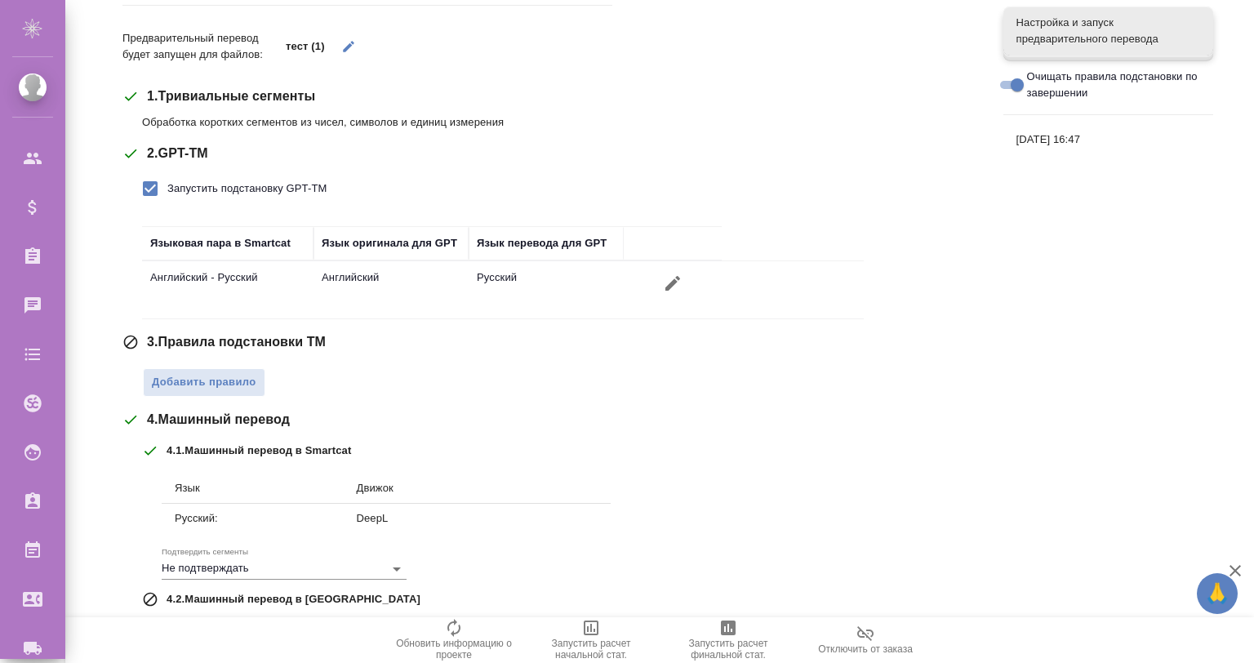
scroll to position [368, 0]
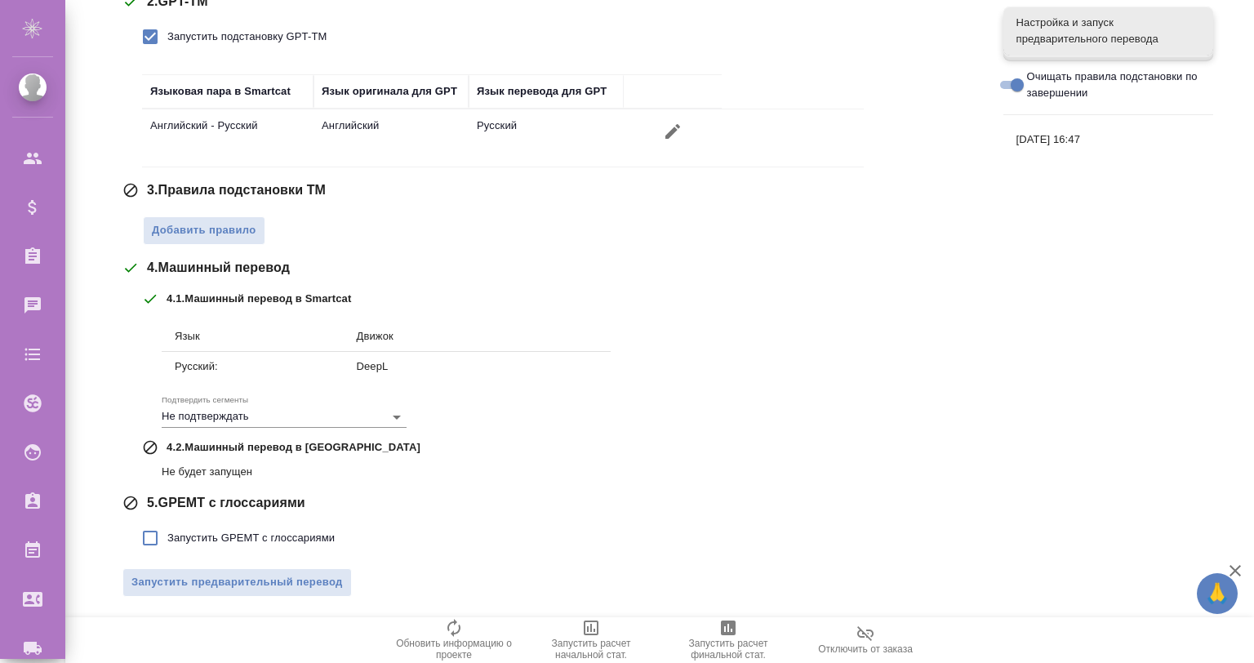
drag, startPoint x: 1021, startPoint y: 80, endPoint x: 1009, endPoint y: 89, distance: 15.2
click at [1020, 80] on input "Очищать правила подстановки по завершении" at bounding box center [1017, 85] width 59 height 20
checkbox input "false"
click at [311, 573] on span "Запустить предварительный перевод" at bounding box center [237, 582] width 212 height 19
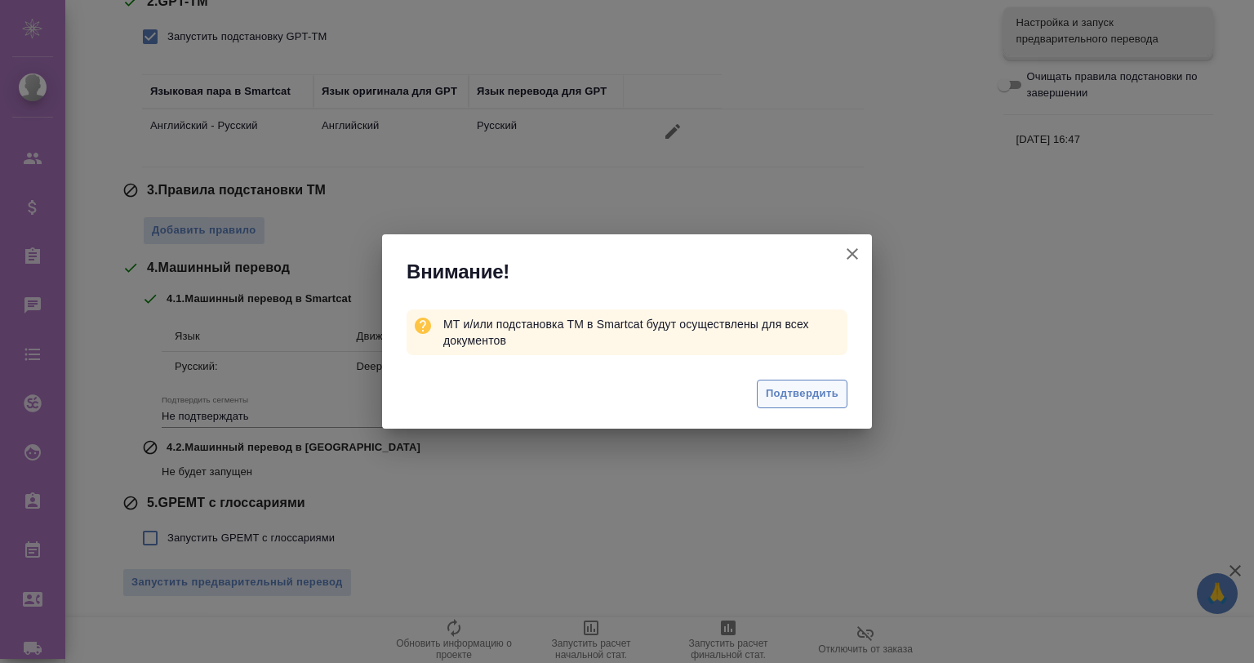
drag, startPoint x: 803, startPoint y: 411, endPoint x: 800, endPoint y: 395, distance: 15.7
click at [800, 395] on div "Подтвердить" at bounding box center [627, 395] width 490 height 65
click at [795, 387] on span "Подтвердить" at bounding box center [802, 394] width 73 height 19
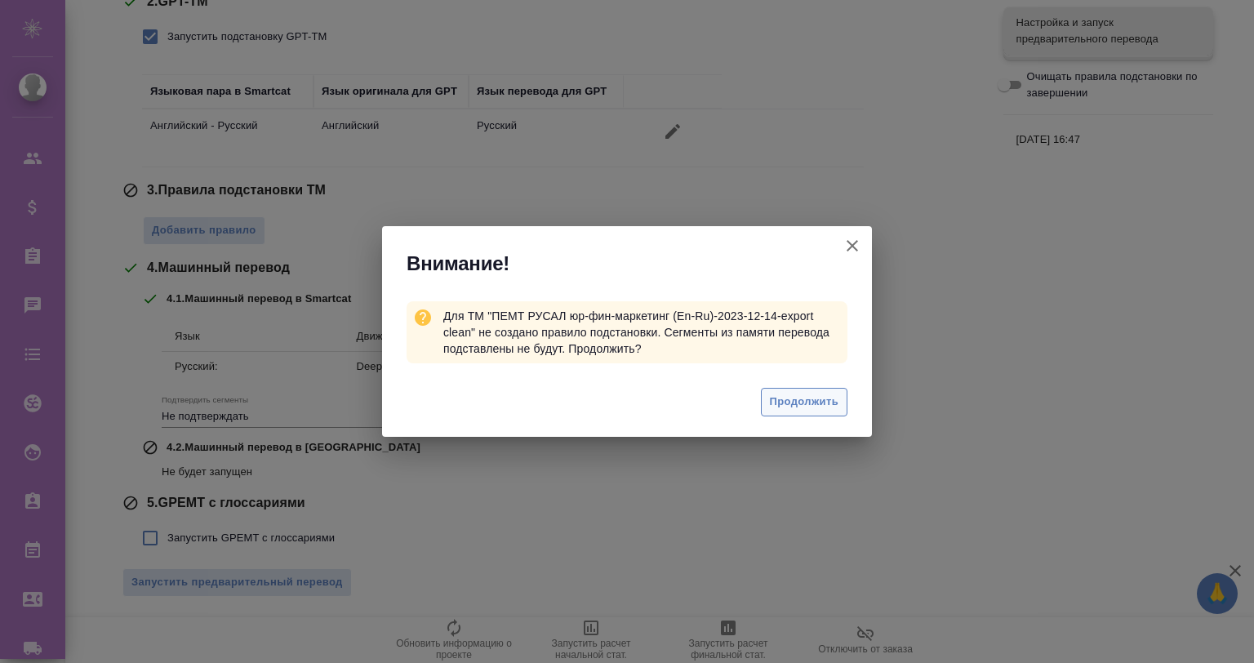
click at [791, 398] on span "Продолжить" at bounding box center [804, 402] width 69 height 19
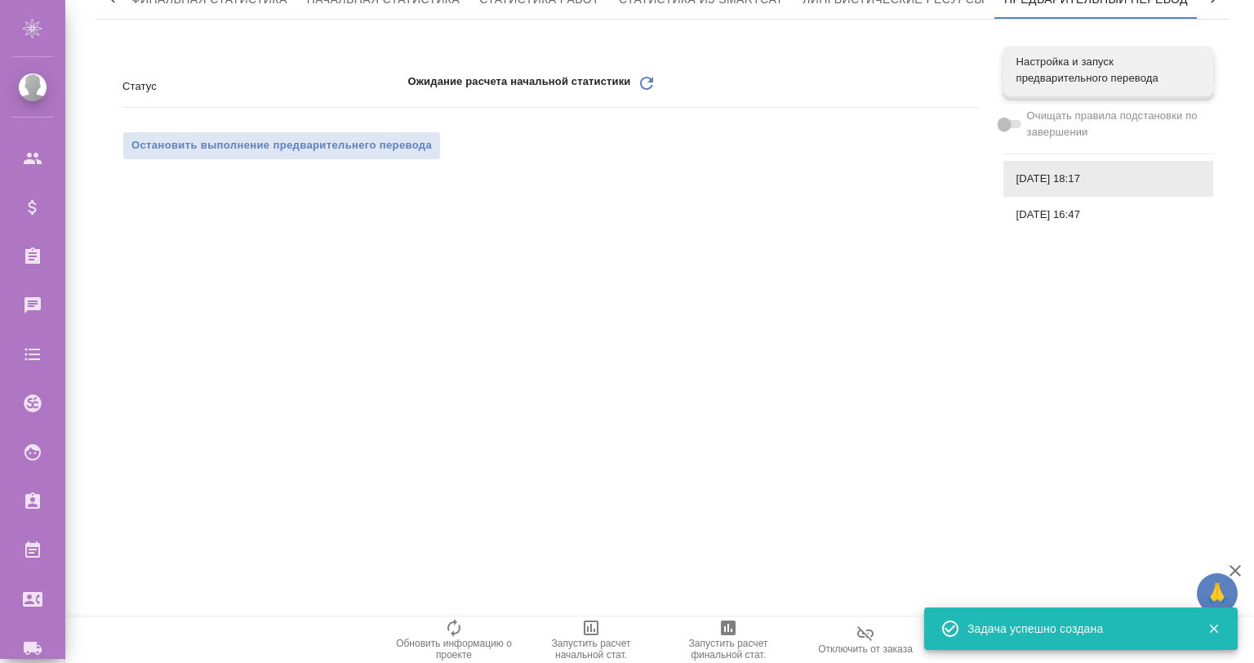
scroll to position [0, 0]
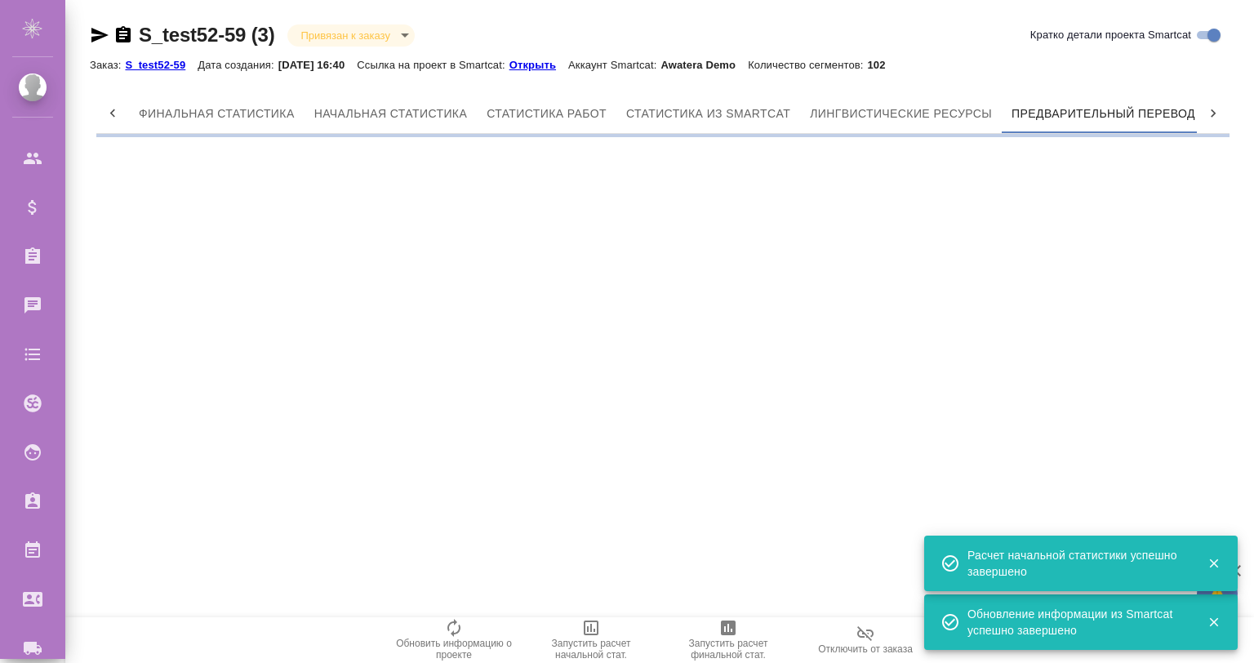
scroll to position [0, 7]
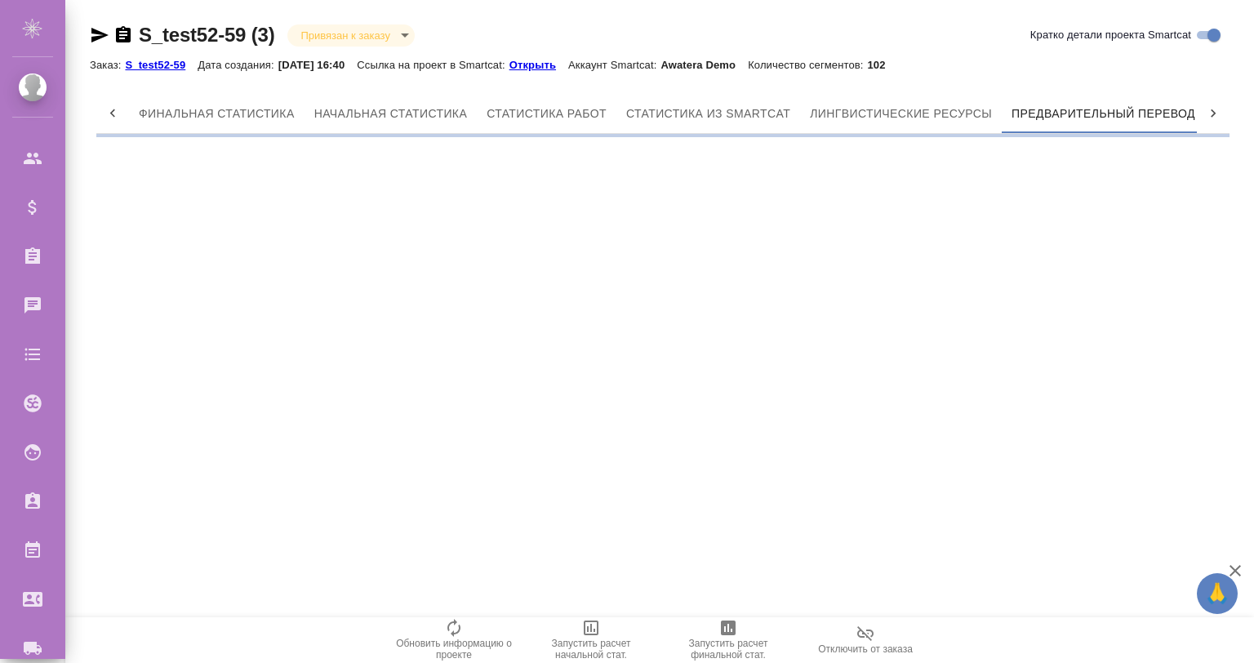
scroll to position [0, 7]
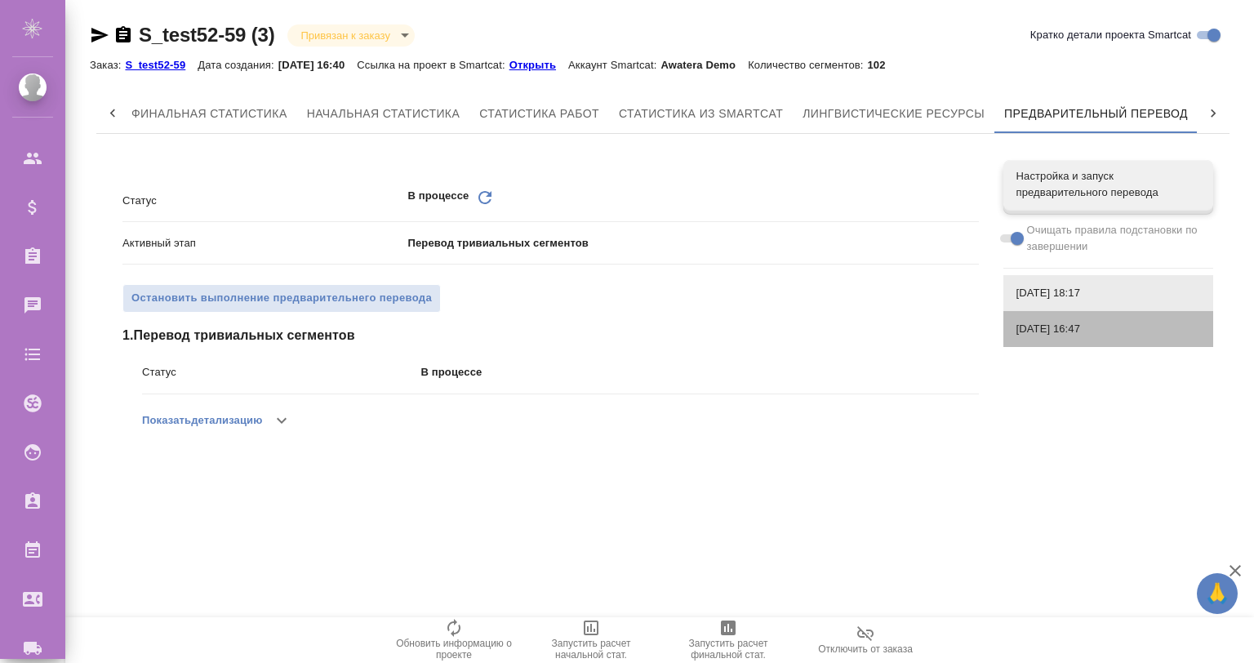
click at [1067, 323] on span "[DATE] 16:47" at bounding box center [1109, 329] width 184 height 16
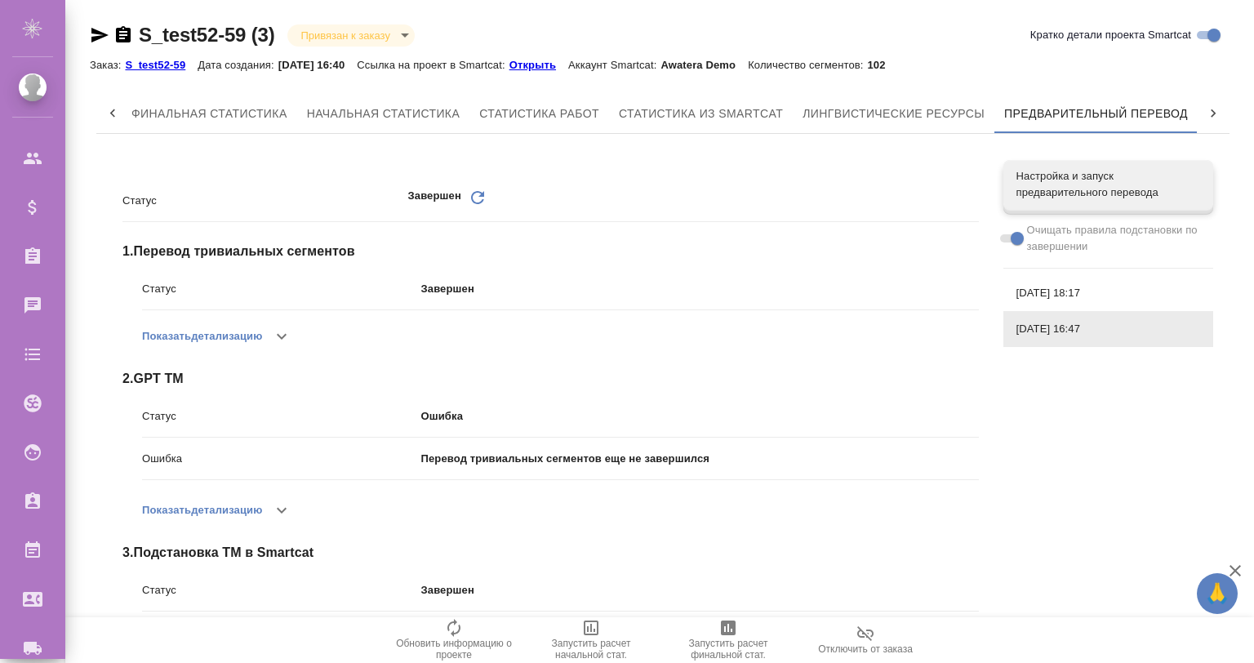
click at [1061, 290] on span "[DATE] 18:17" at bounding box center [1109, 293] width 184 height 16
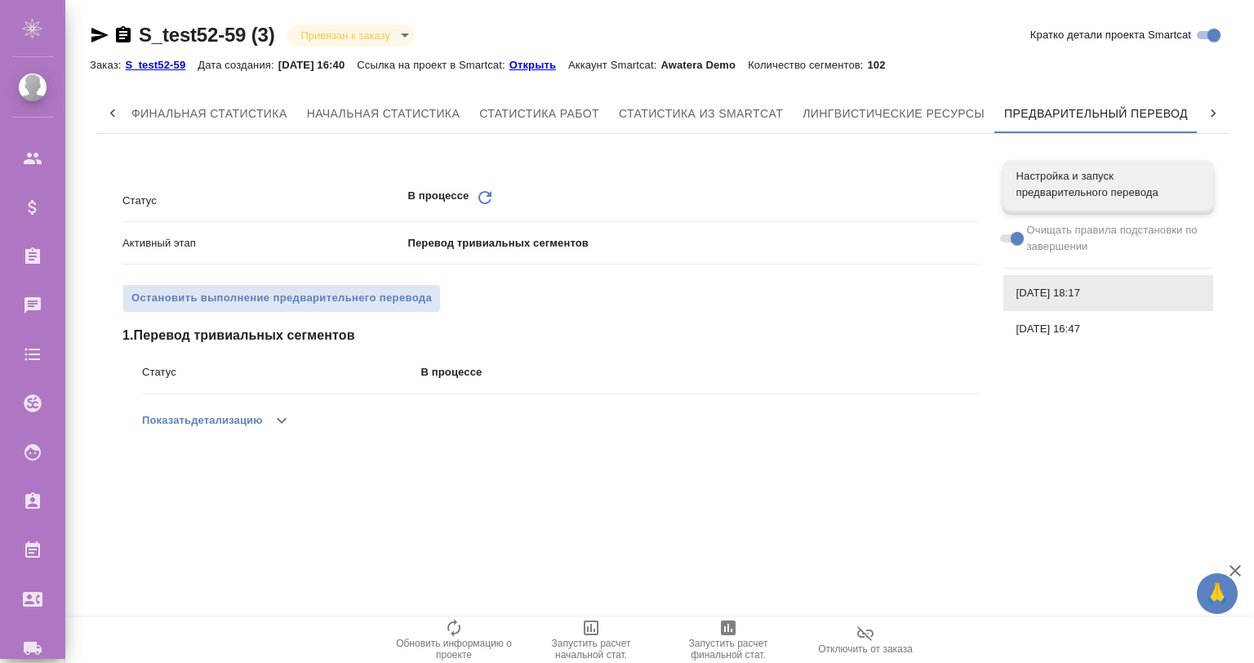
click at [1013, 237] on span at bounding box center [1010, 238] width 21 height 8
click at [1008, 232] on span at bounding box center [1011, 239] width 33 height 20
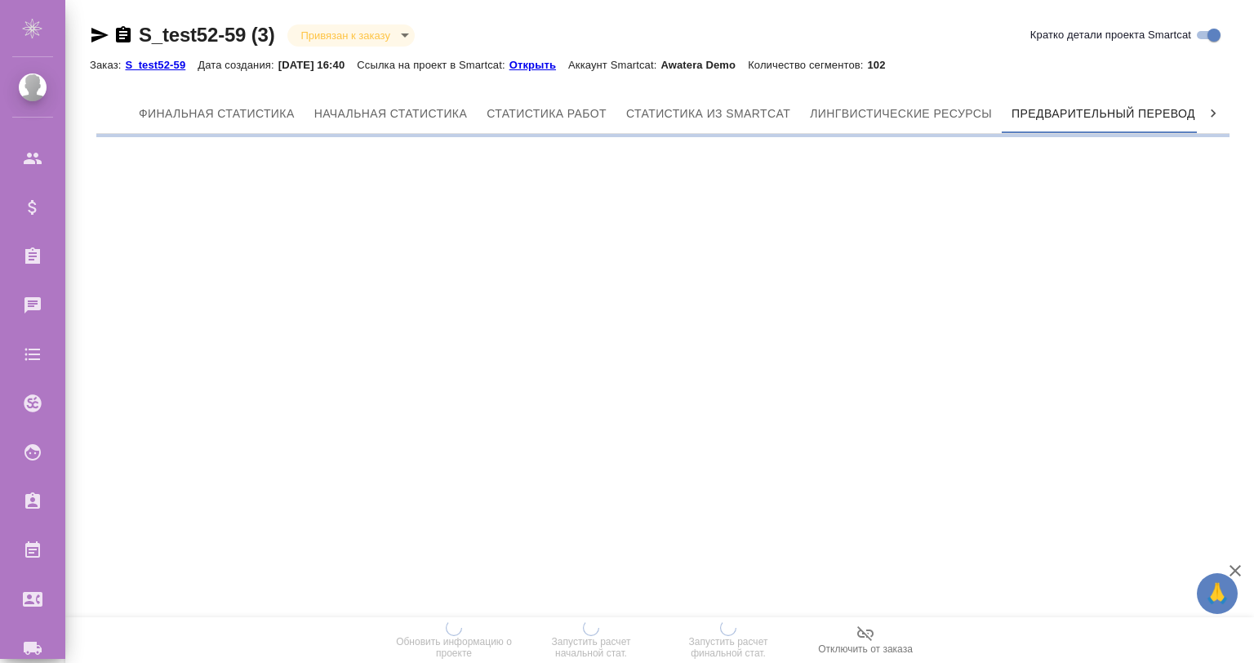
scroll to position [0, 7]
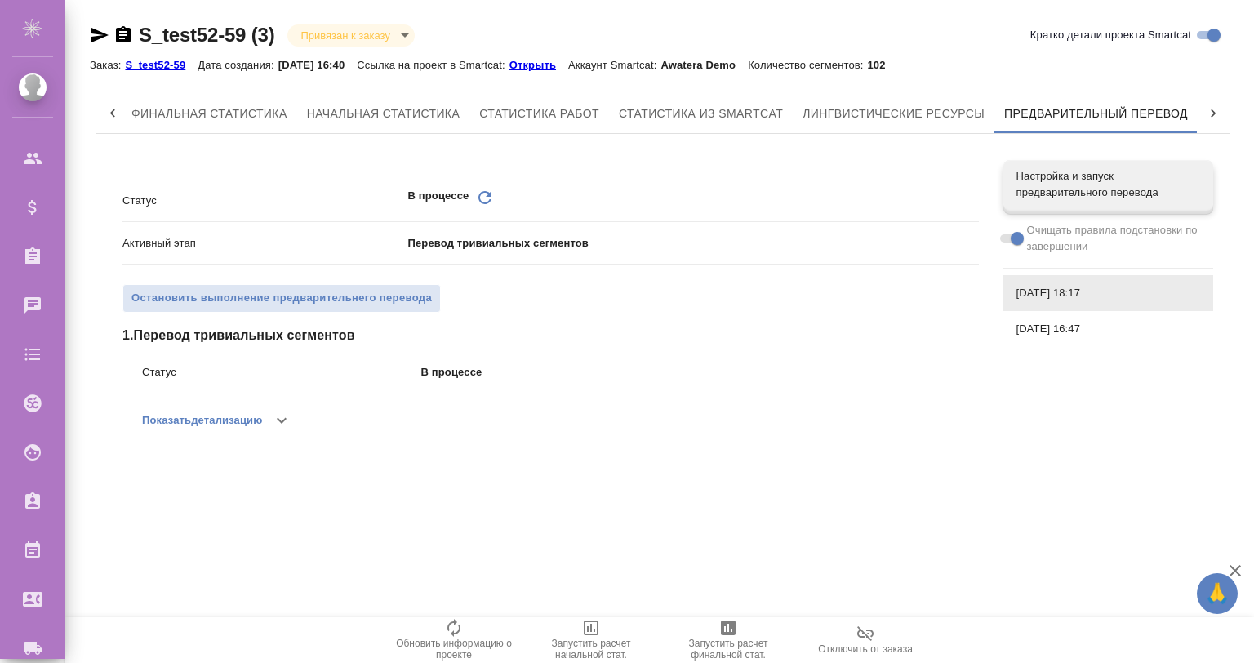
click at [559, 60] on p "Открыть" at bounding box center [539, 65] width 59 height 12
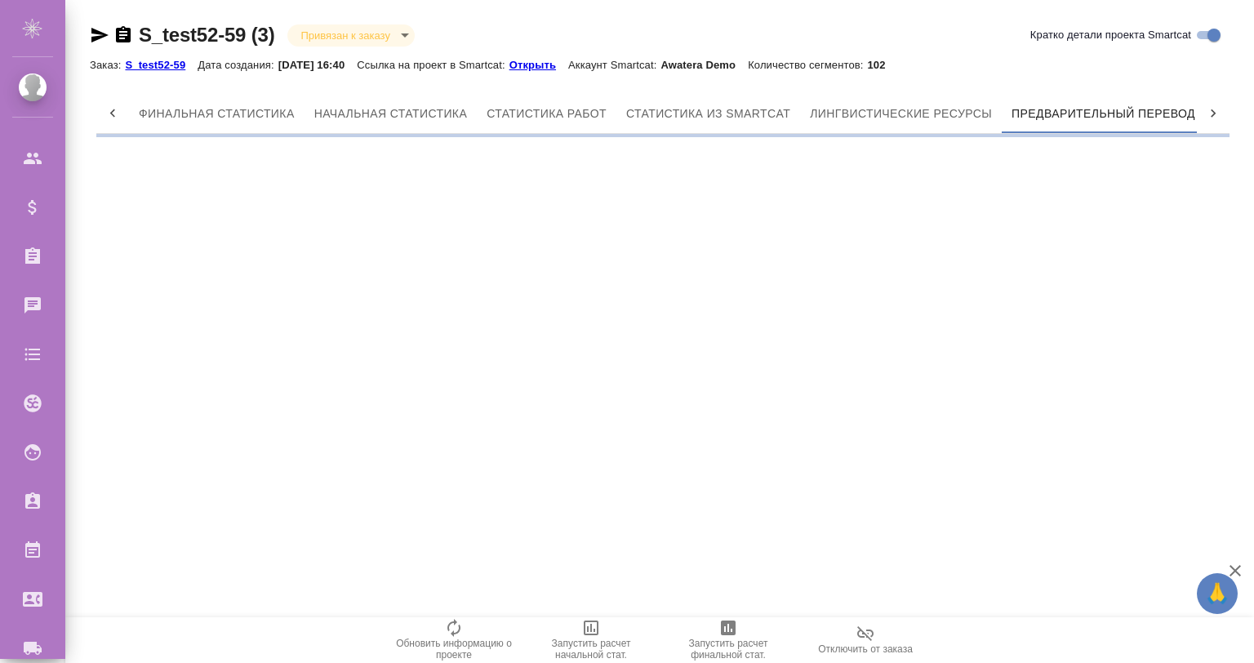
scroll to position [0, 7]
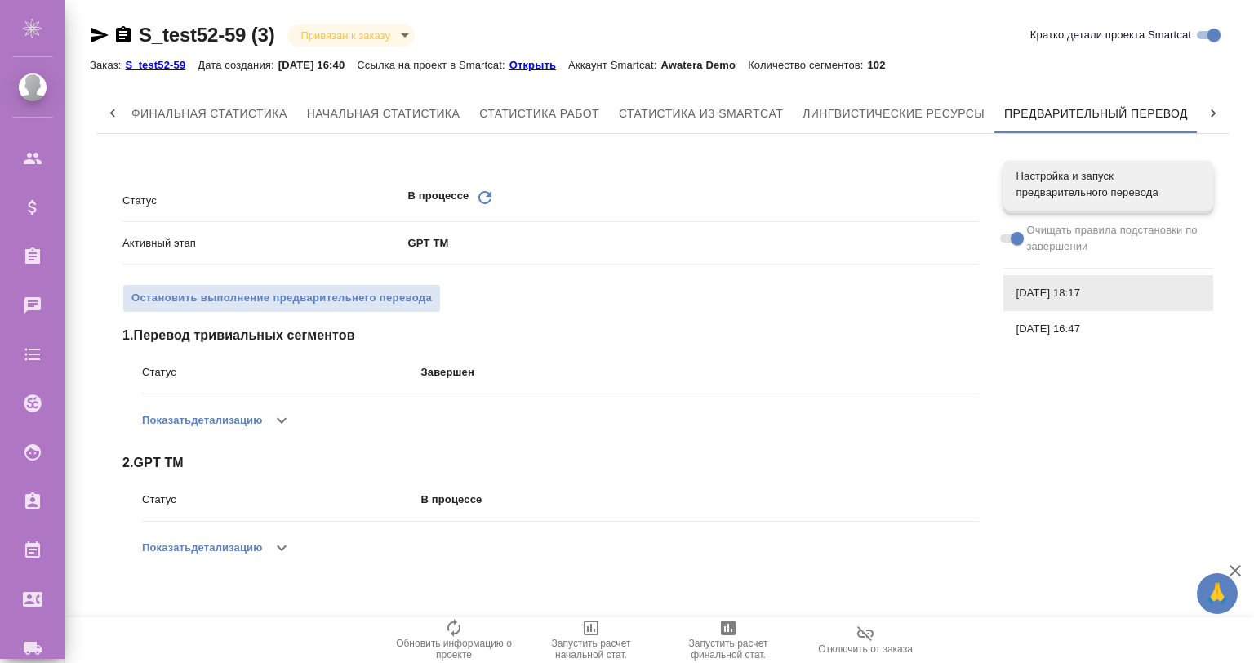
click at [276, 539] on icon "button" at bounding box center [282, 548] width 20 height 20
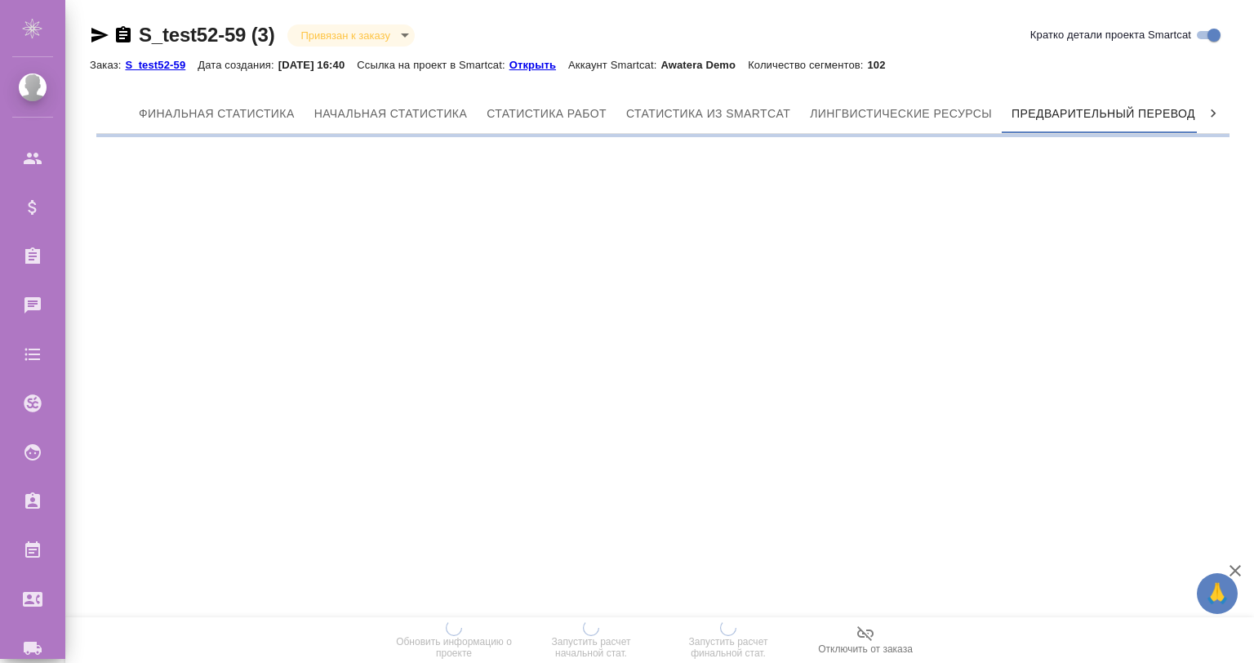
scroll to position [0, 7]
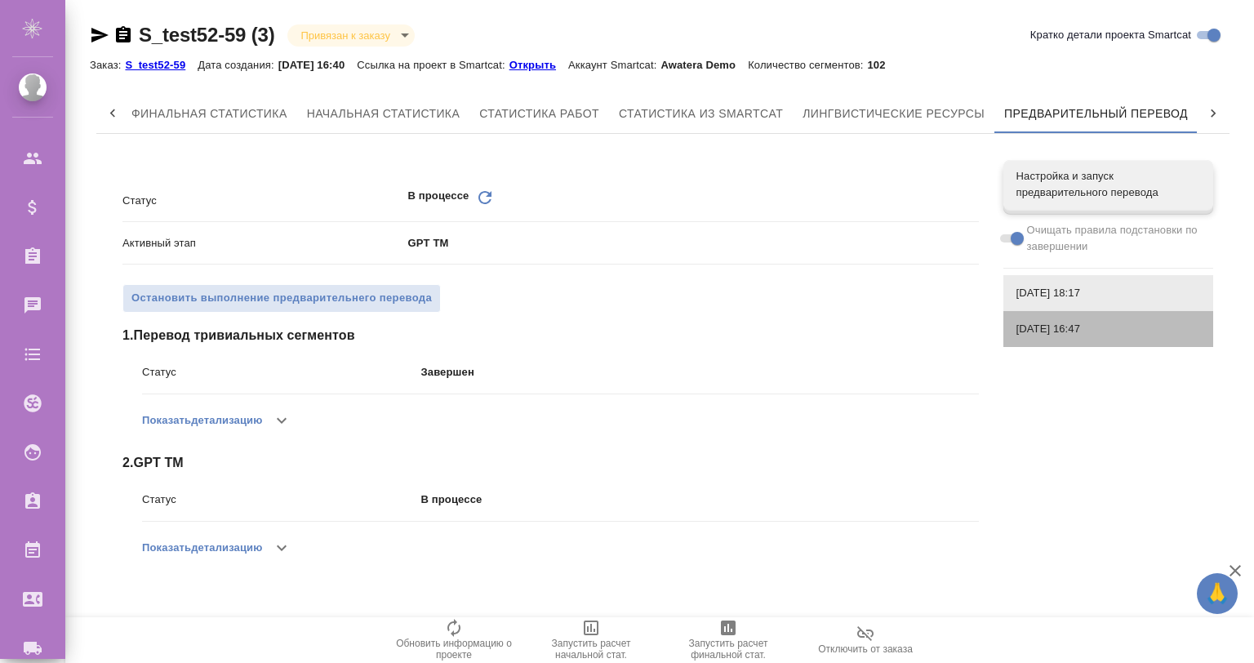
click at [1033, 317] on div "[DATE] 16:47" at bounding box center [1109, 329] width 210 height 36
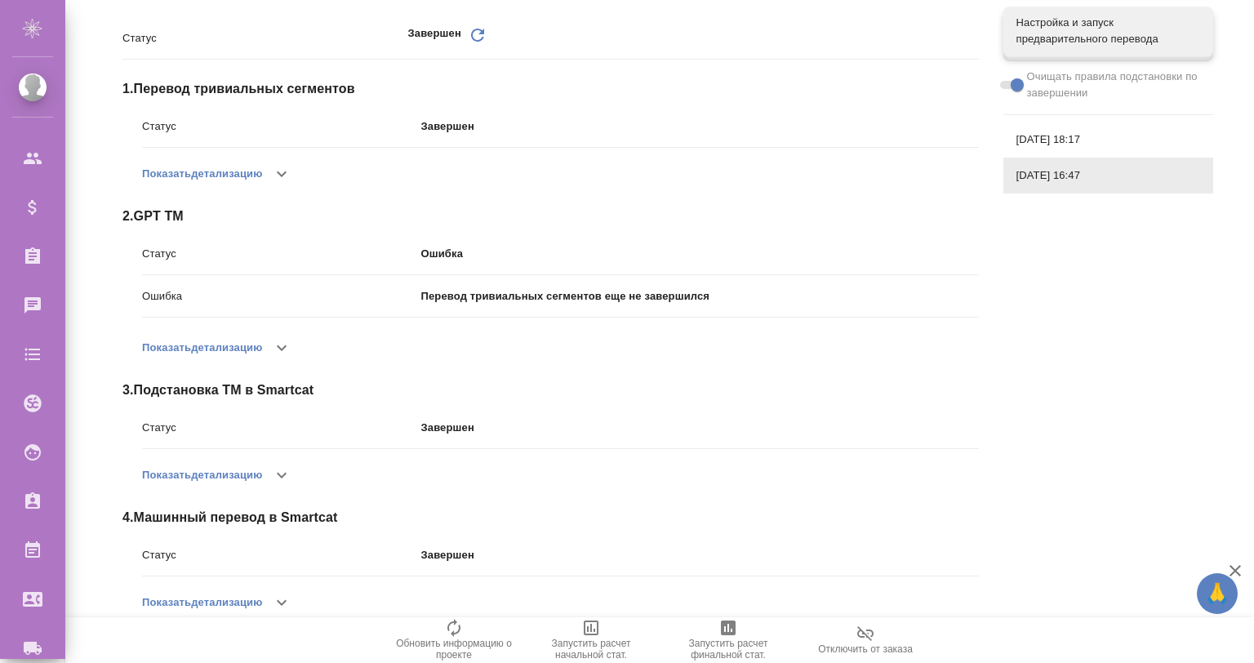
scroll to position [189, 0]
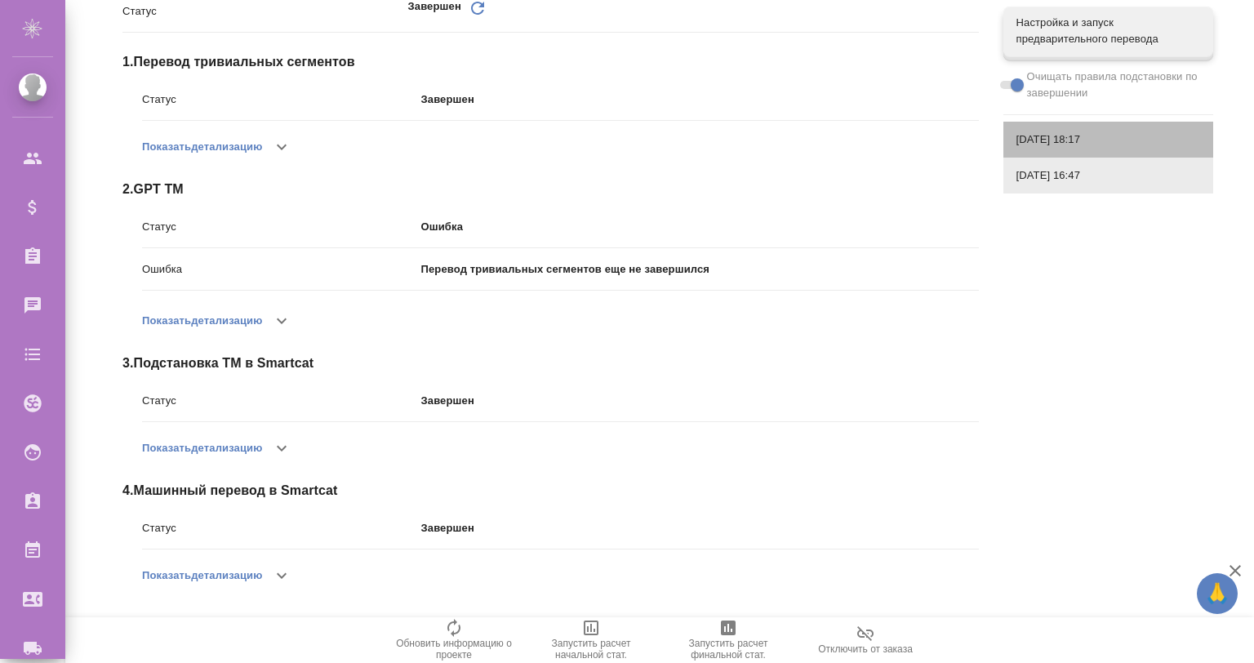
click at [1053, 142] on span "26.08.2025, 18:17" at bounding box center [1109, 139] width 184 height 16
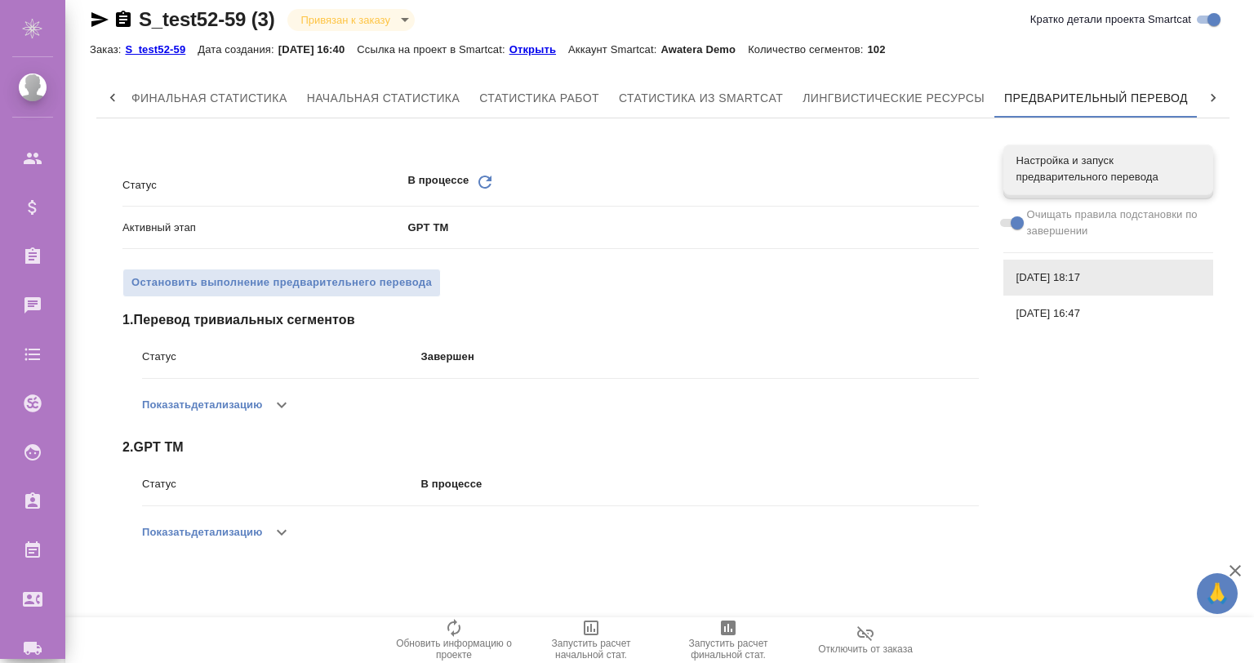
scroll to position [0, 0]
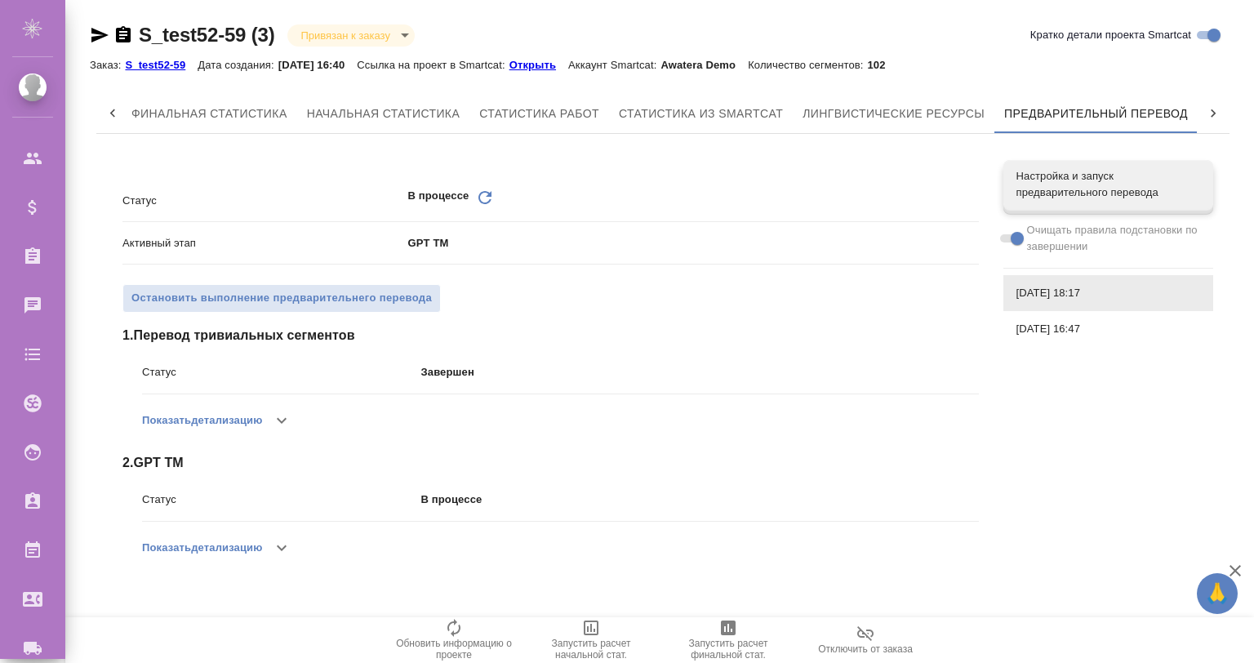
click at [1006, 235] on span at bounding box center [1010, 238] width 21 height 8
drag, startPoint x: 1055, startPoint y: 314, endPoint x: 1067, endPoint y: 314, distance: 11.5
click at [1055, 317] on div "[DATE] 16:47" at bounding box center [1109, 329] width 210 height 36
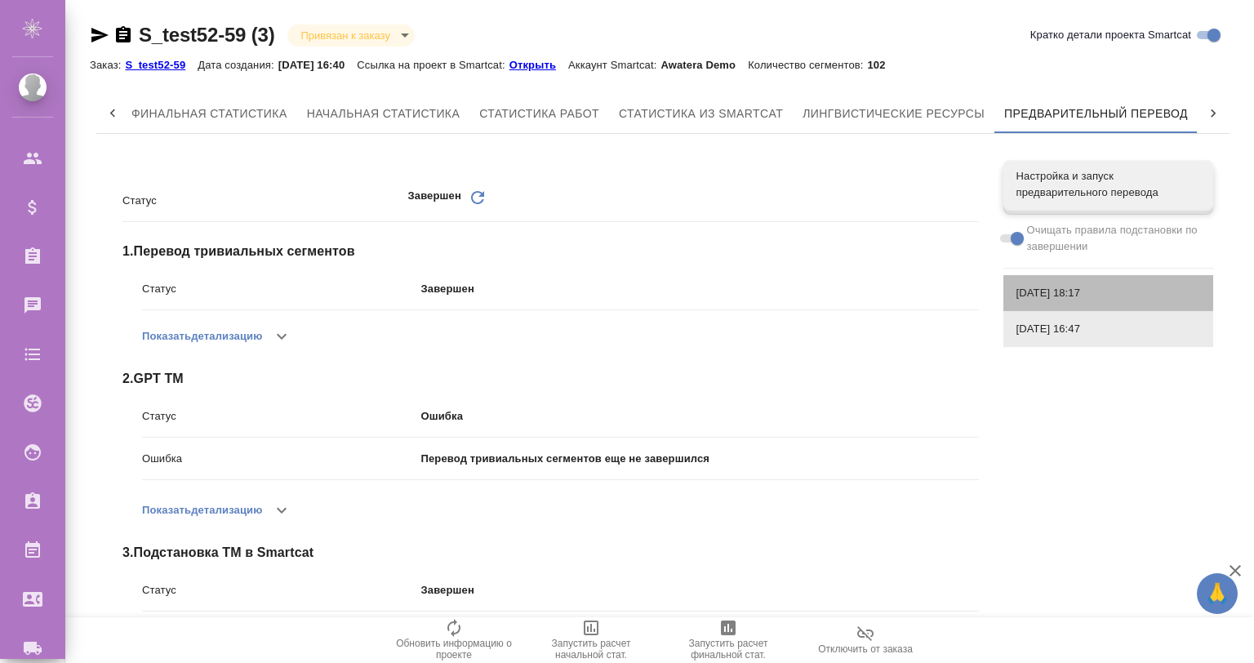
drag, startPoint x: 1071, startPoint y: 292, endPoint x: 1066, endPoint y: 314, distance: 22.0
click at [1071, 292] on span "[DATE] 18:17" at bounding box center [1109, 293] width 184 height 16
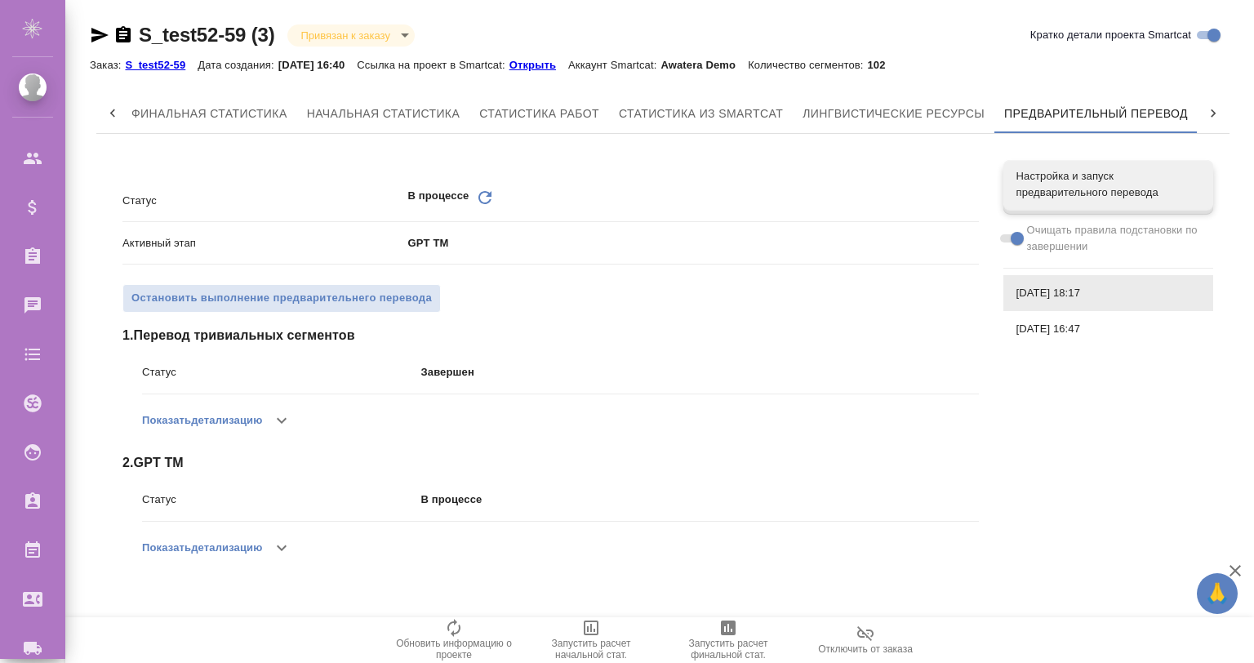
click at [1066, 314] on div "[DATE] 16:47" at bounding box center [1109, 329] width 210 height 36
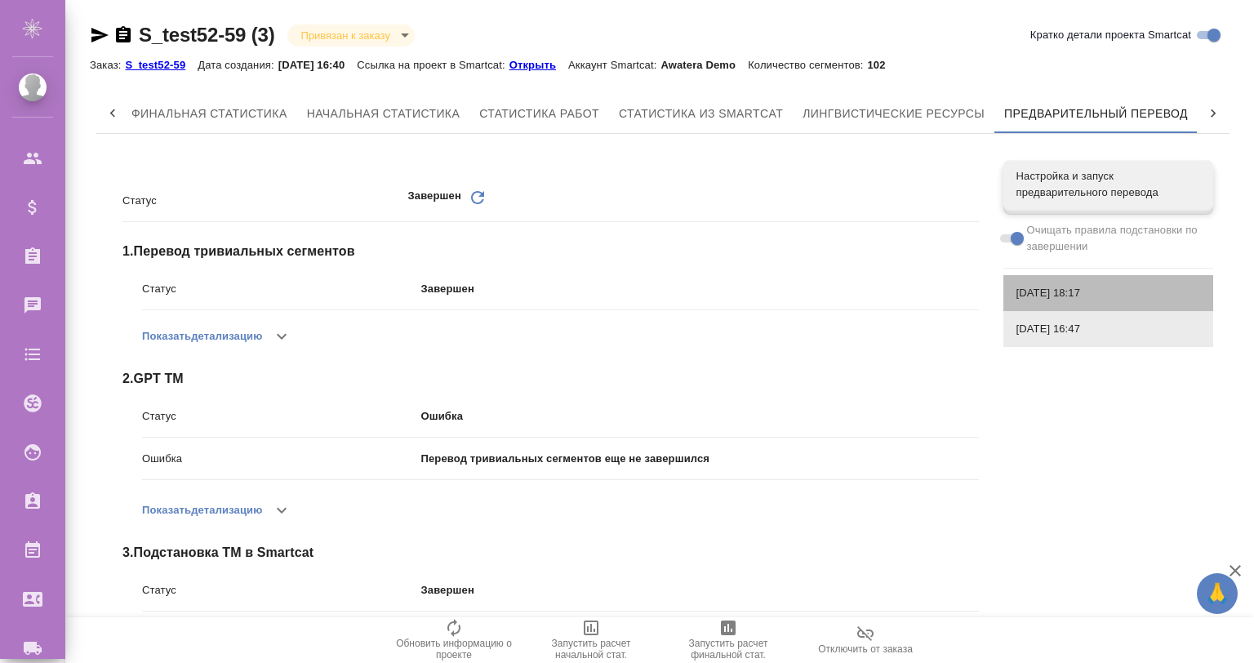
click at [1061, 285] on span "[DATE] 18:17" at bounding box center [1109, 293] width 184 height 16
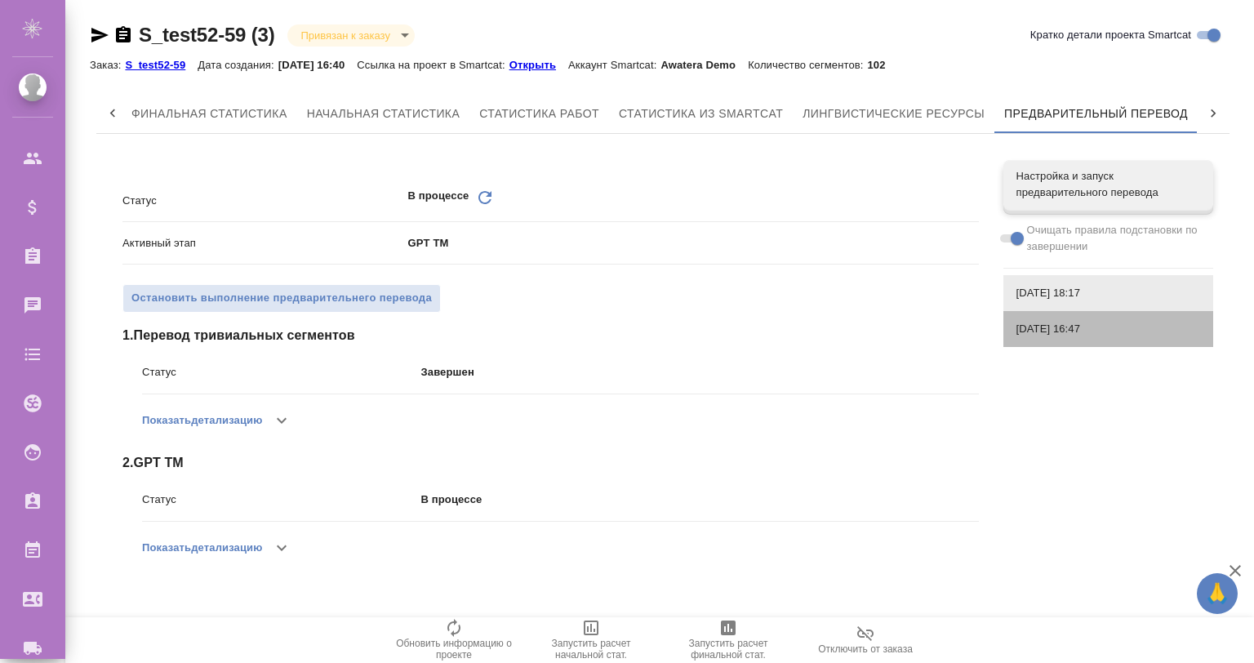
click at [1047, 330] on span "[DATE] 16:47" at bounding box center [1109, 329] width 184 height 16
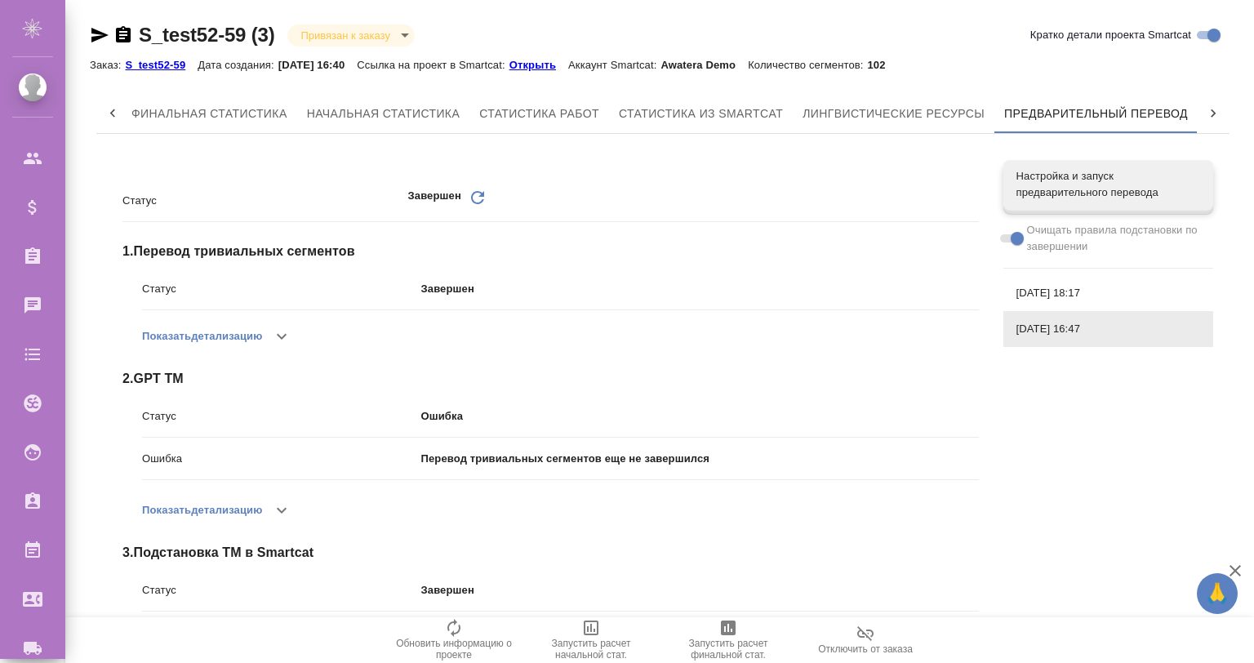
click at [1040, 283] on div "[DATE] 18:17" at bounding box center [1109, 293] width 210 height 36
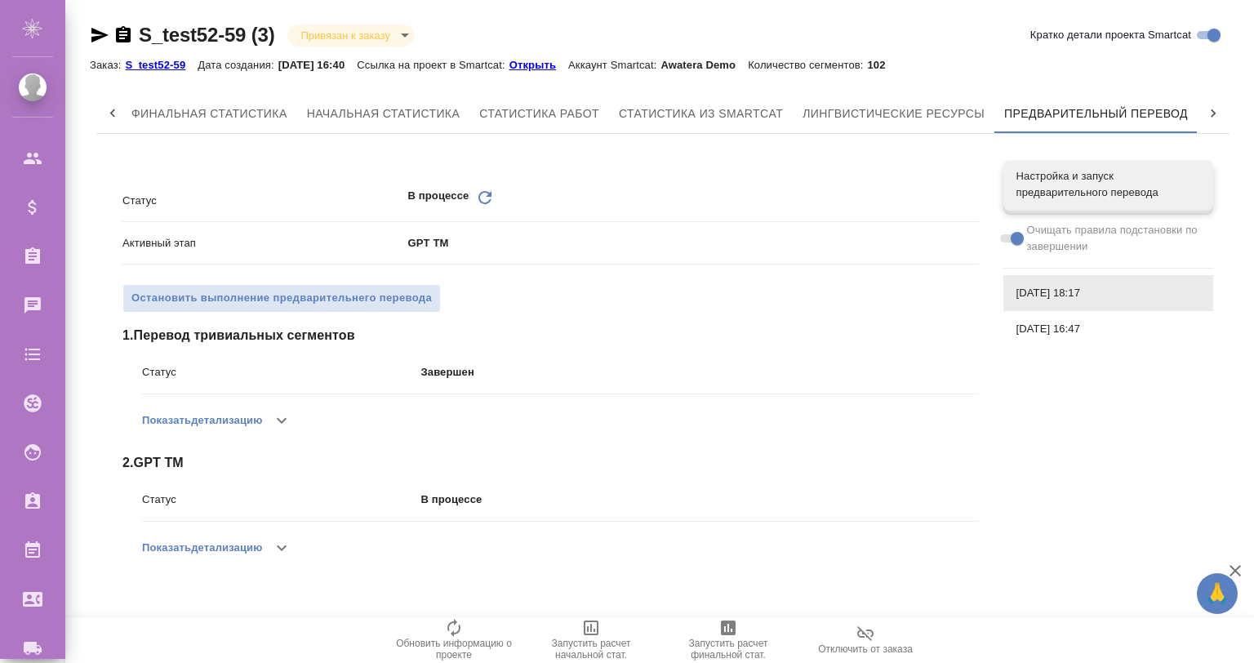
click at [1014, 233] on span at bounding box center [1011, 239] width 33 height 20
click at [1236, 565] on icon "button" at bounding box center [1236, 571] width 20 height 20
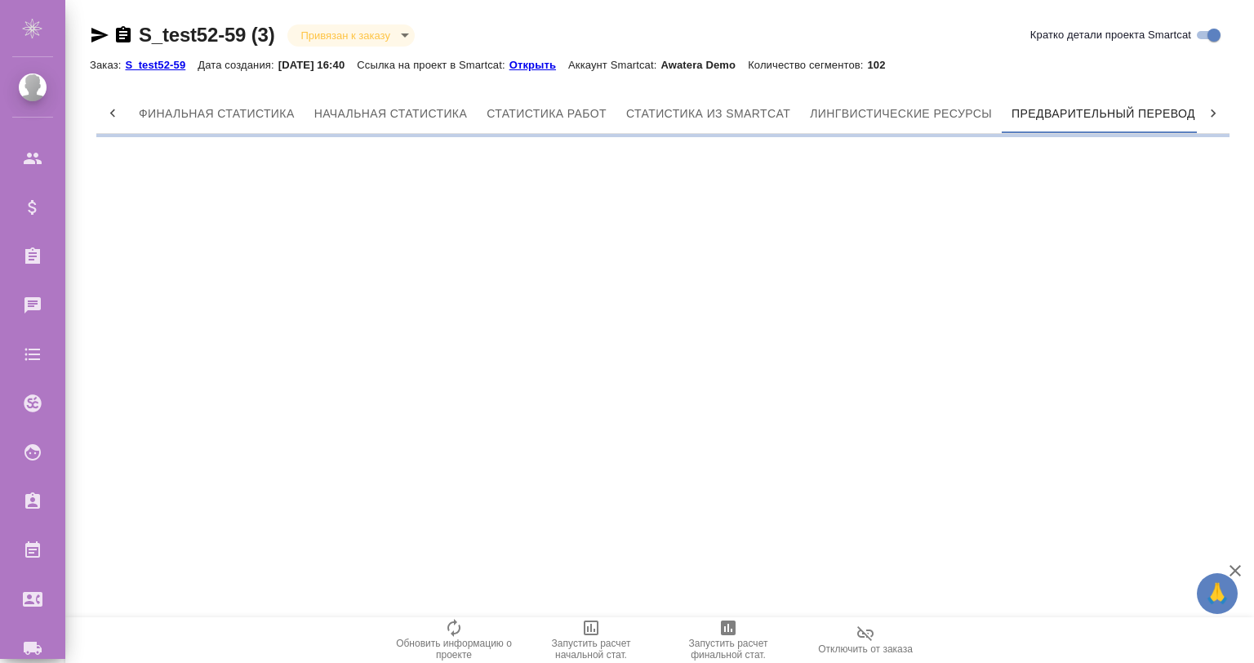
scroll to position [0, 7]
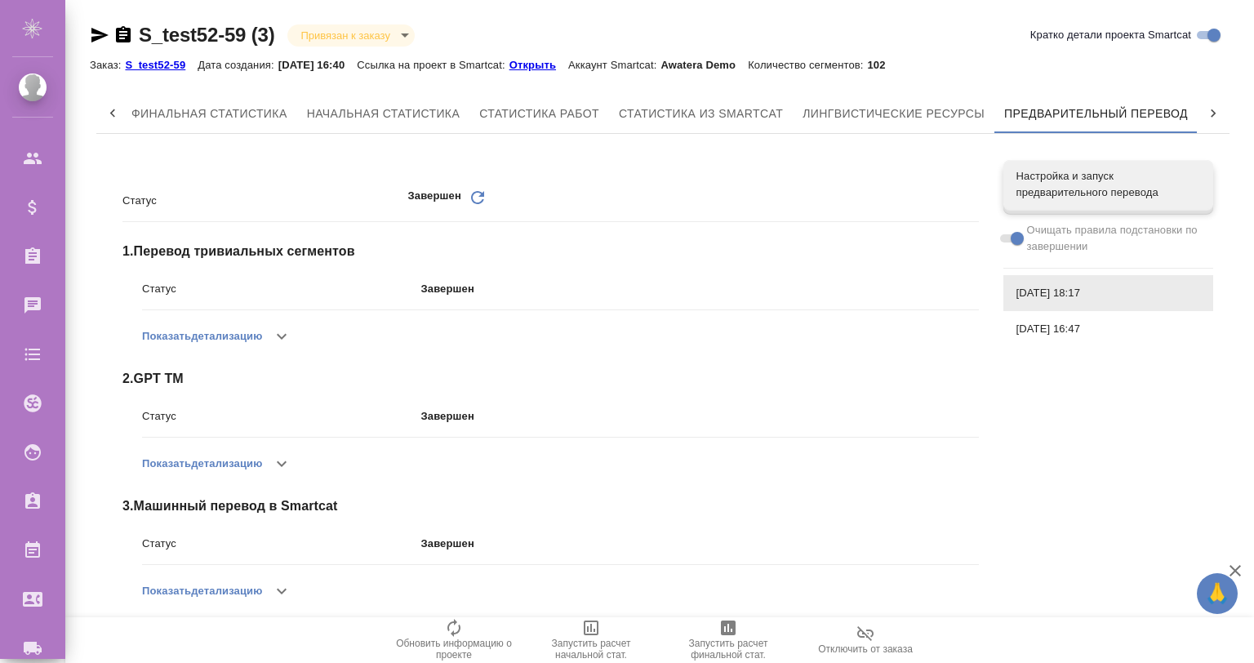
scroll to position [16, 0]
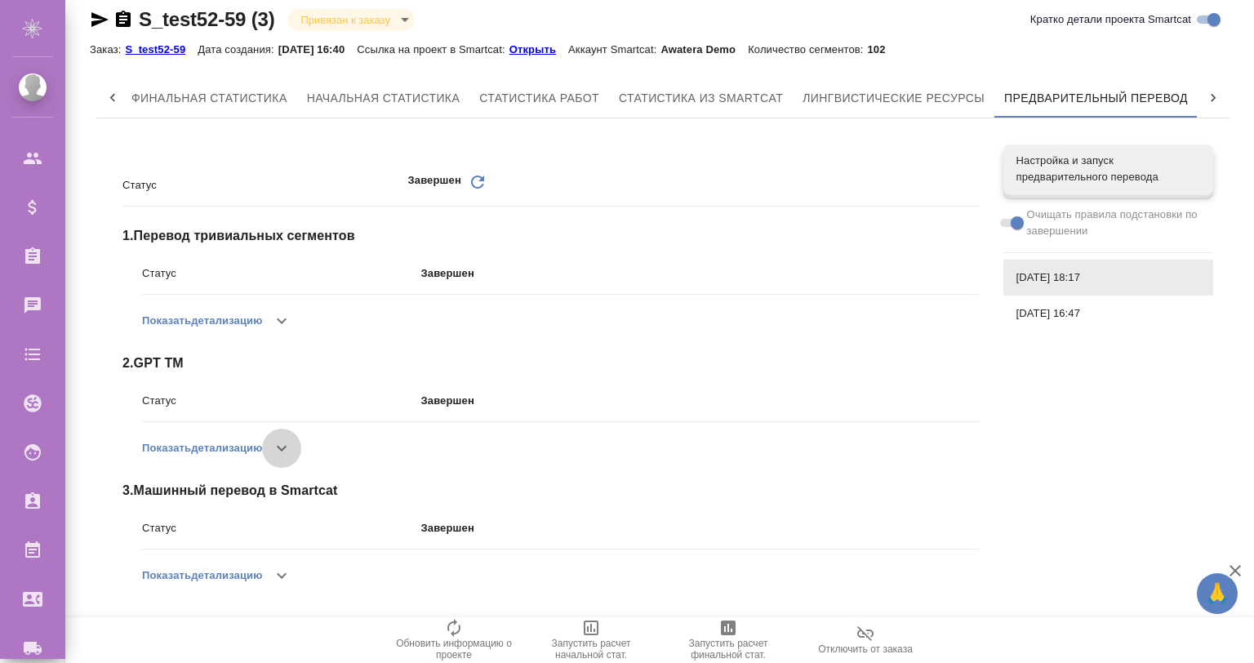
click at [278, 451] on icon "button" at bounding box center [282, 449] width 20 height 20
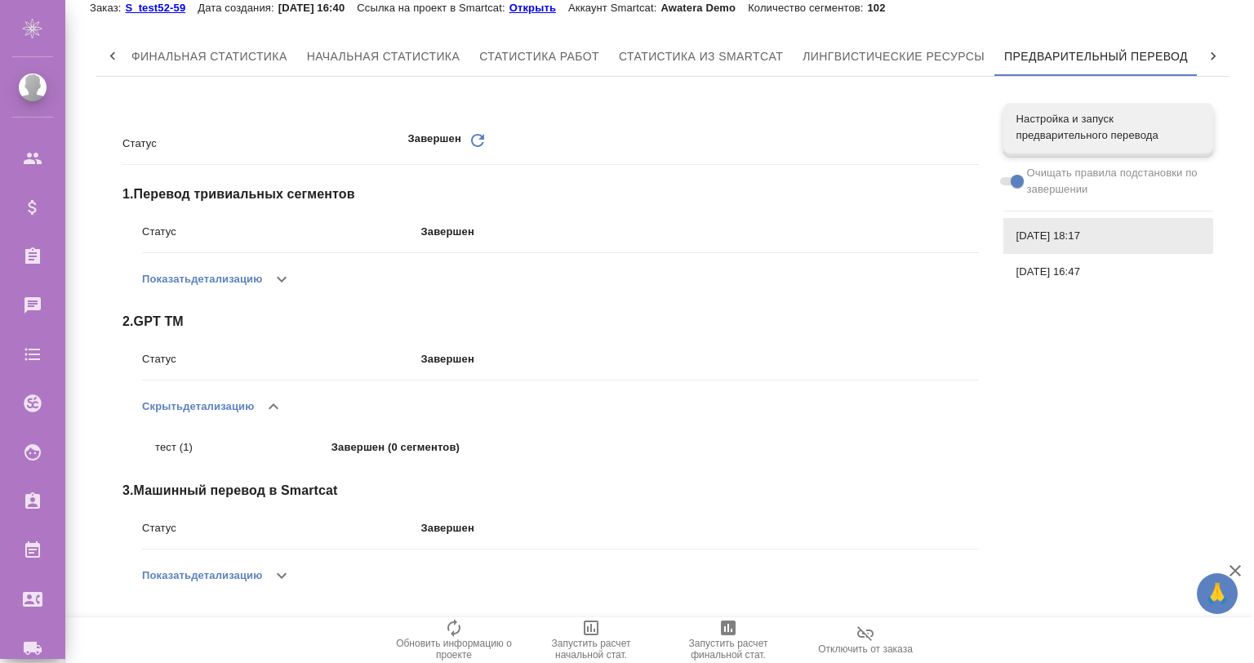
scroll to position [0, 0]
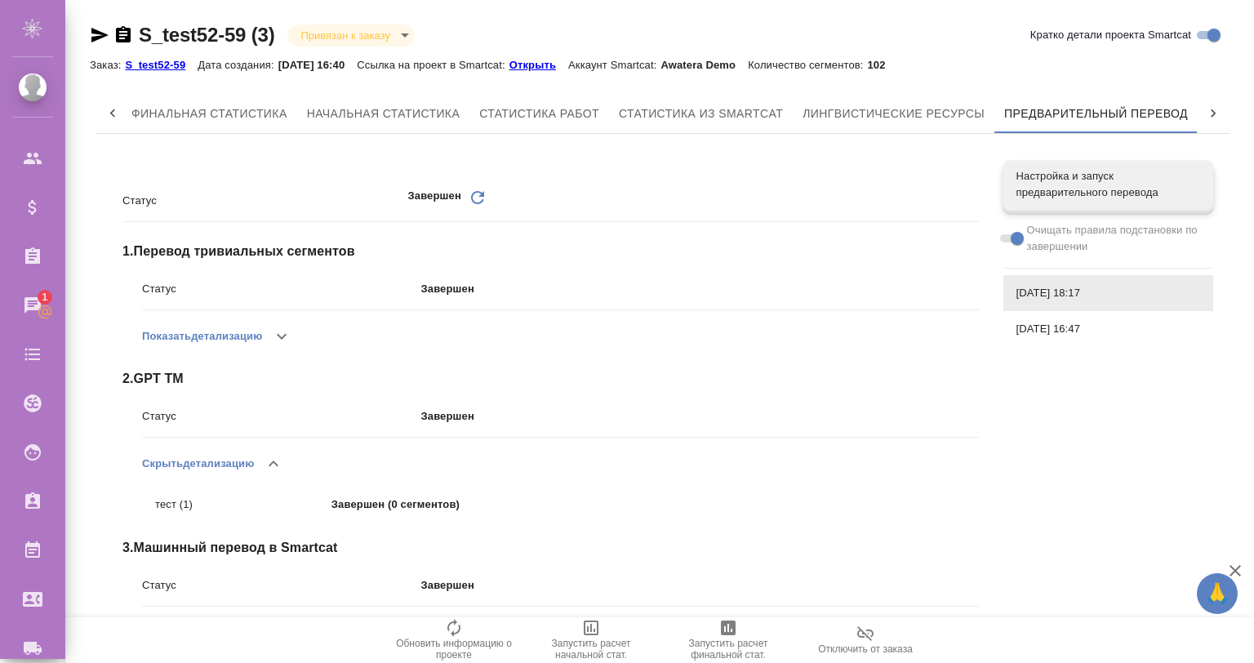
click at [555, 66] on p "Открыть" at bounding box center [539, 65] width 59 height 12
click at [1011, 238] on span at bounding box center [1010, 238] width 21 height 8
click at [1039, 198] on span "Настройка и запуск предварительного перевода" at bounding box center [1109, 184] width 184 height 33
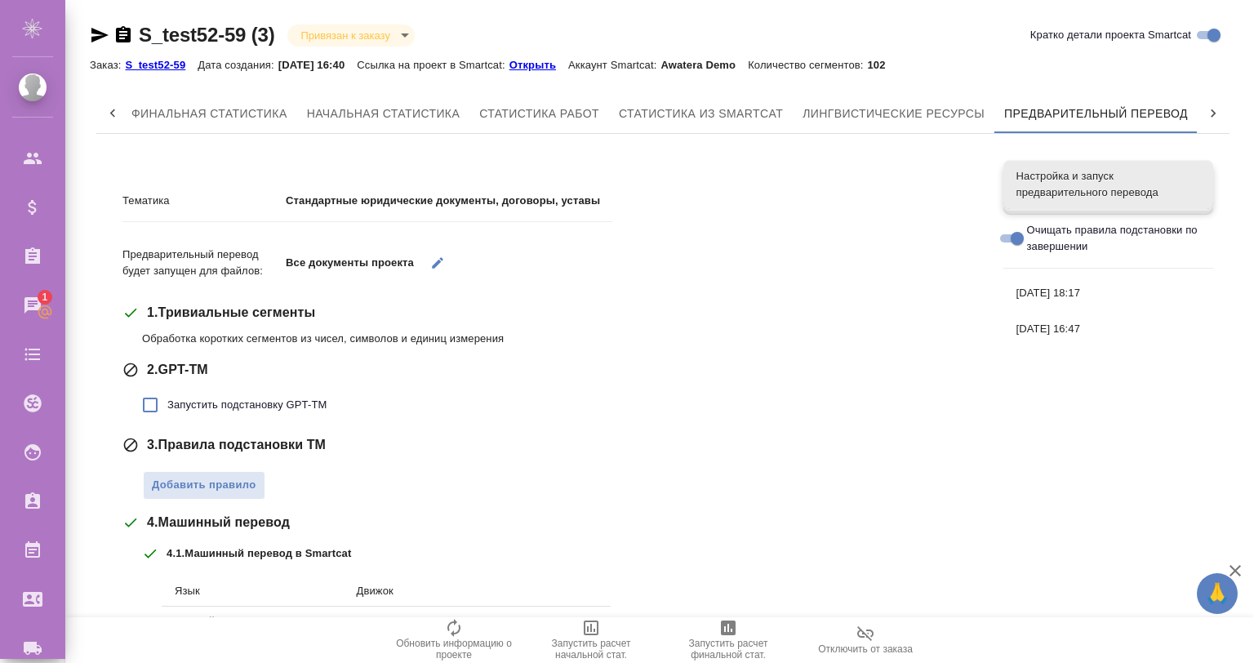
click at [1014, 238] on input "Очищать правила подстановки по завершении" at bounding box center [1017, 239] width 59 height 20
checkbox input "false"
click at [546, 62] on p "Открыть" at bounding box center [539, 65] width 59 height 12
click at [434, 259] on icon "button" at bounding box center [437, 263] width 15 height 15
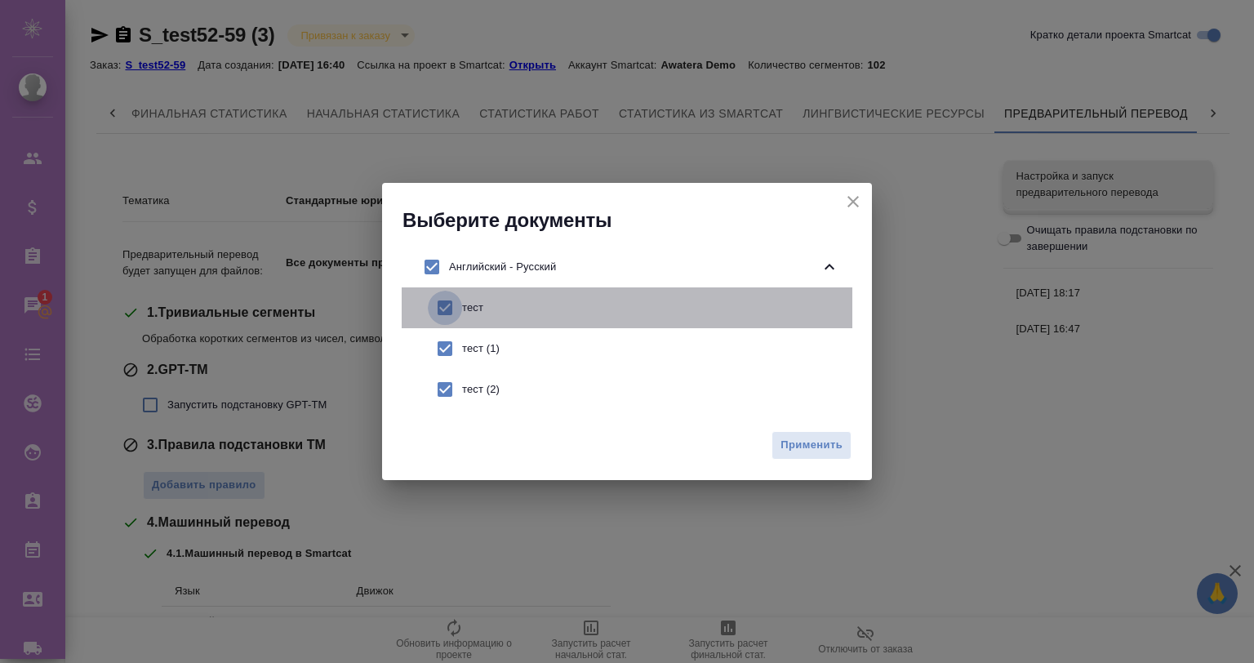
drag, startPoint x: 441, startPoint y: 302, endPoint x: 451, endPoint y: 366, distance: 64.5
click at [443, 305] on input "checkbox" at bounding box center [445, 308] width 34 height 34
checkbox input "false"
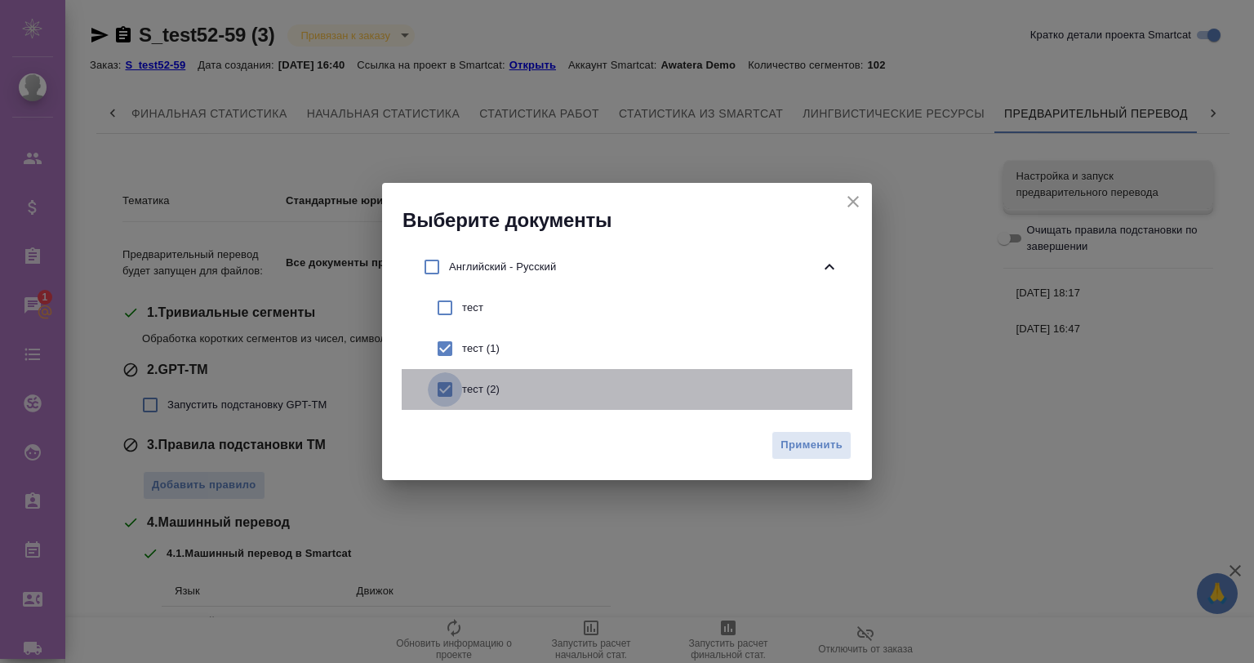
click at [451, 385] on input "checkbox" at bounding box center [445, 389] width 34 height 34
checkbox input "false"
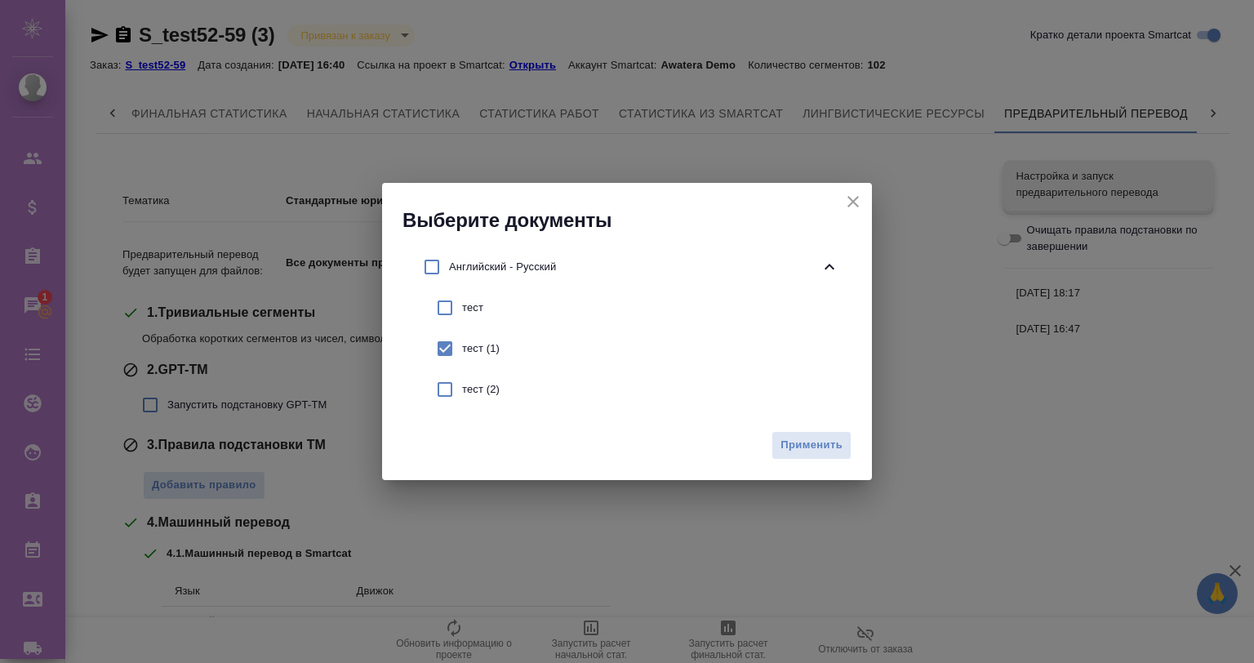
drag, startPoint x: 444, startPoint y: 348, endPoint x: 446, endPoint y: 372, distance: 24.6
click at [444, 354] on input "checkbox" at bounding box center [445, 349] width 34 height 34
checkbox input "false"
drag, startPoint x: 448, startPoint y: 379, endPoint x: 461, endPoint y: 392, distance: 18.5
click at [448, 385] on input "checkbox" at bounding box center [445, 389] width 34 height 34
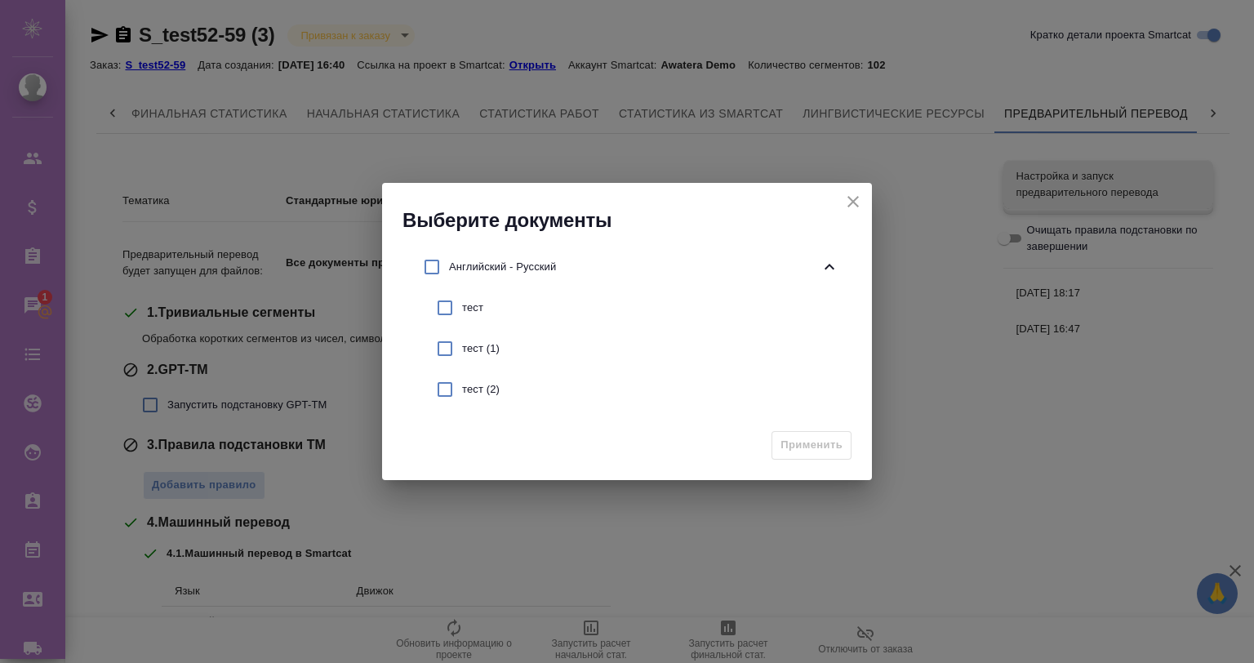
checkbox input "true"
click at [846, 438] on button "Применить" at bounding box center [812, 445] width 80 height 29
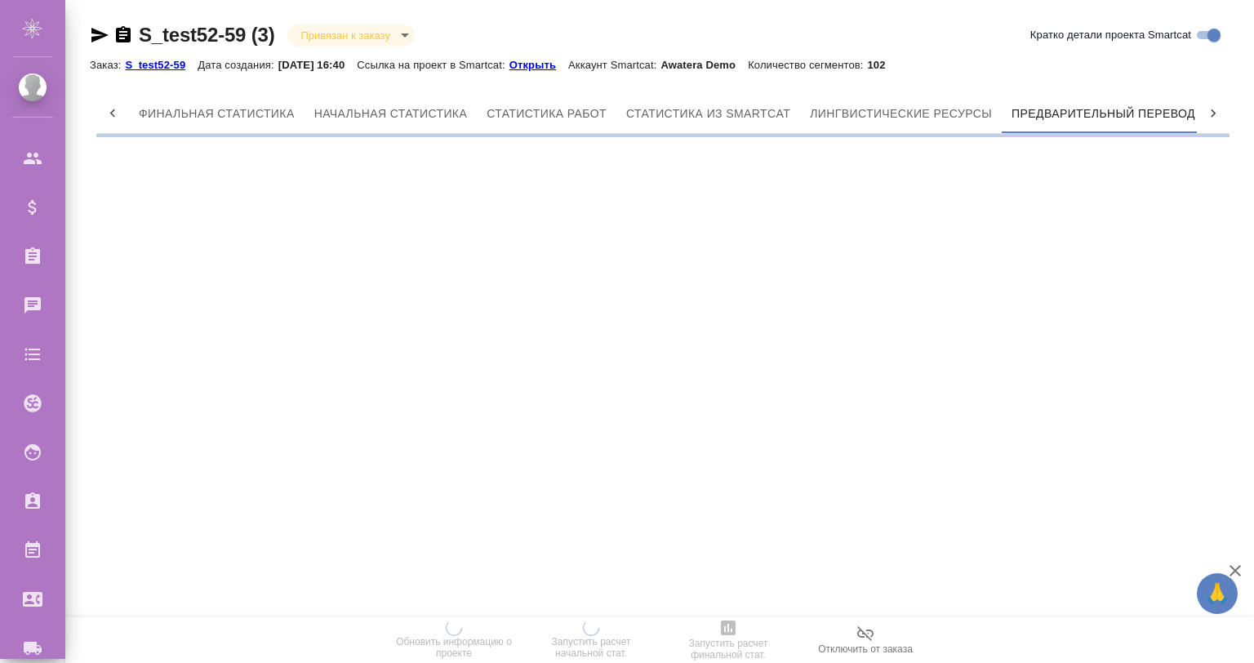
scroll to position [0, 109]
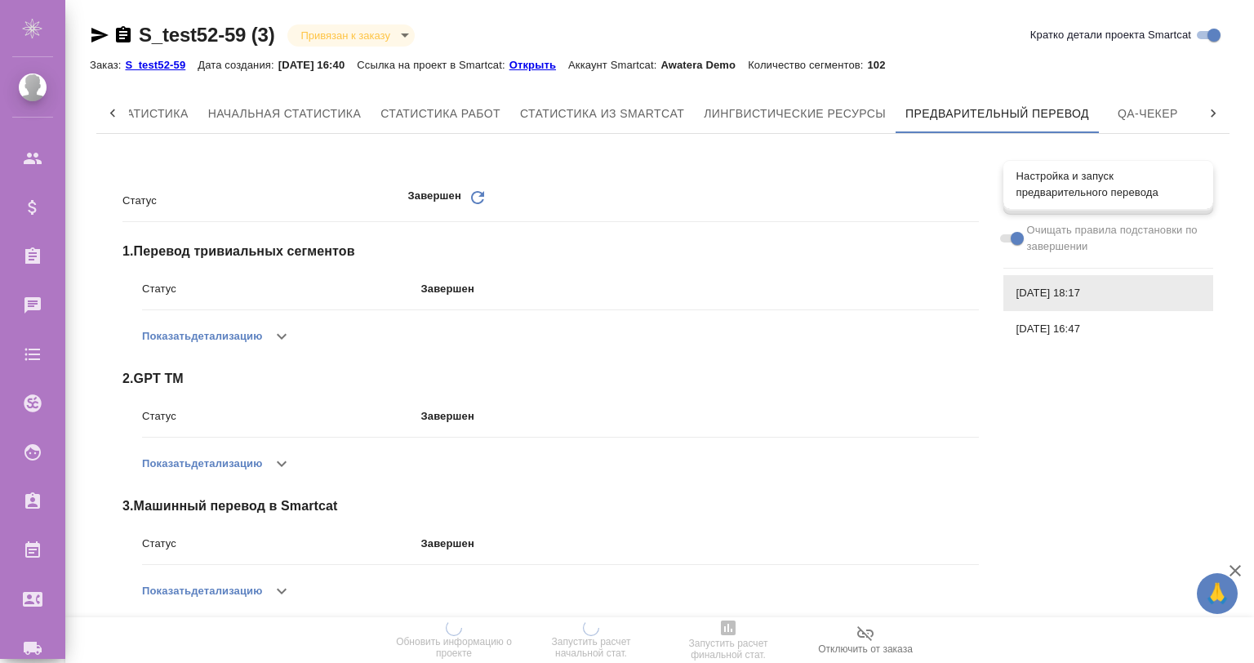
click at [1041, 192] on span "Настройка и запуск предварительного перевода" at bounding box center [1109, 184] width 184 height 33
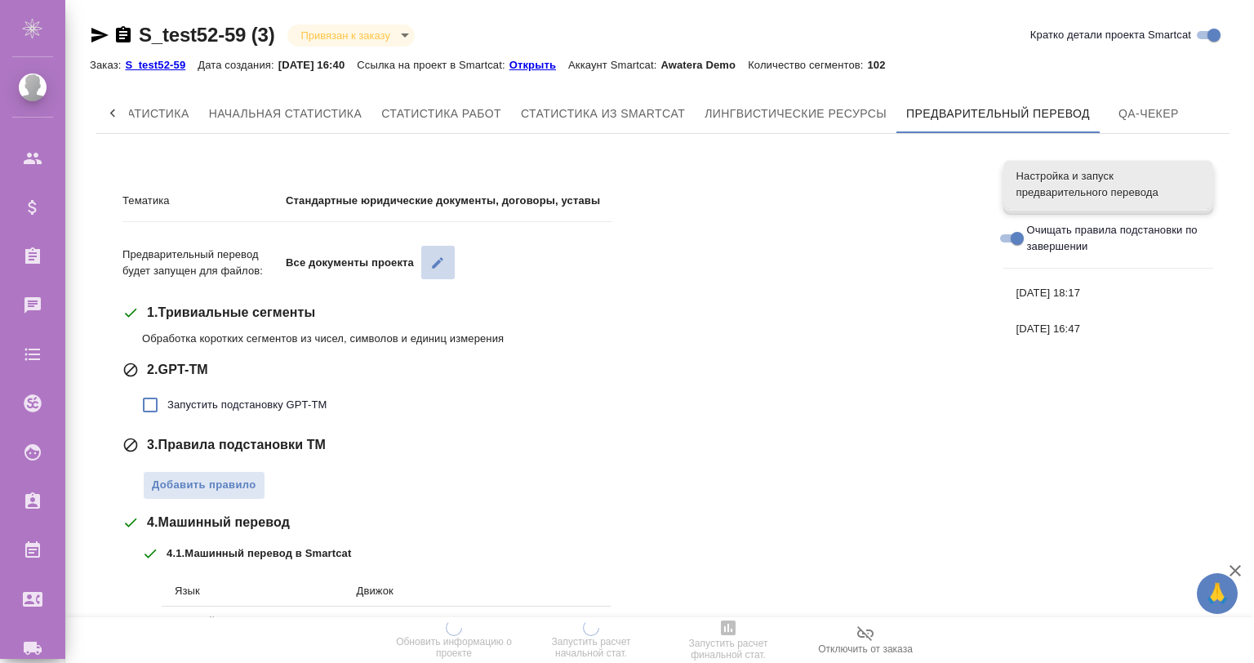
click at [427, 261] on button "button" at bounding box center [437, 262] width 33 height 33
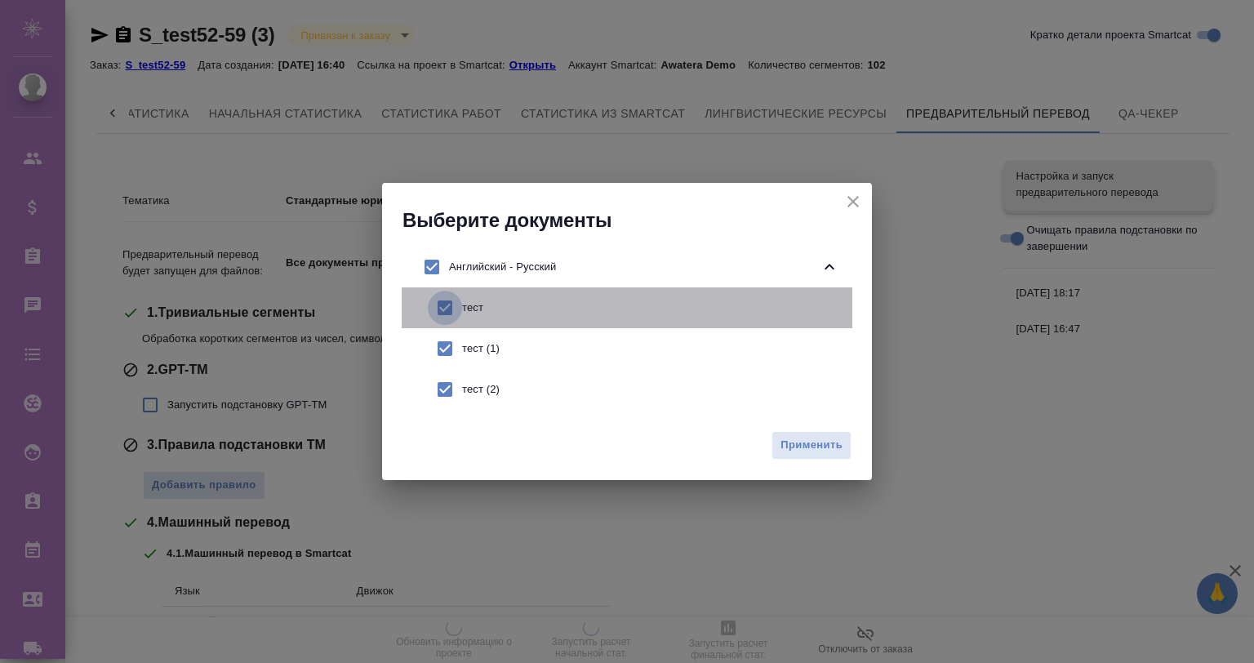
drag, startPoint x: 444, startPoint y: 298, endPoint x: 441, endPoint y: 338, distance: 40.2
click at [443, 314] on input "checkbox" at bounding box center [445, 308] width 34 height 34
checkbox input "false"
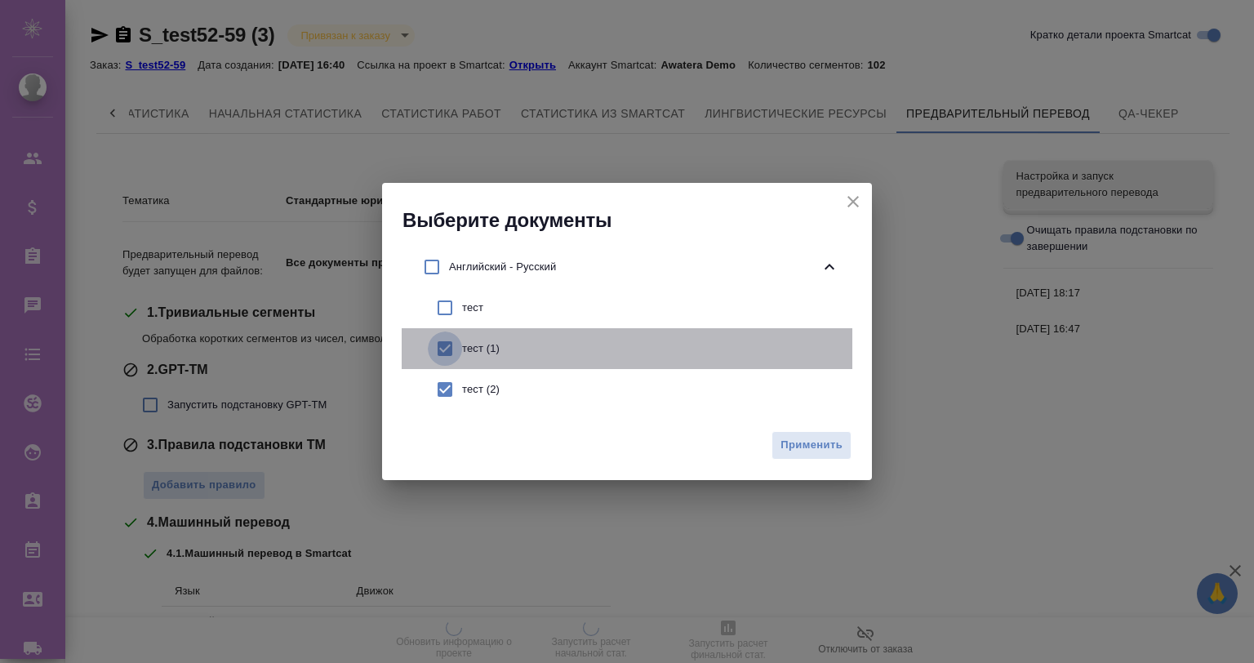
drag, startPoint x: 441, startPoint y: 338, endPoint x: 556, endPoint y: 394, distance: 127.8
click at [443, 339] on input "checkbox" at bounding box center [445, 349] width 34 height 34
checkbox input "false"
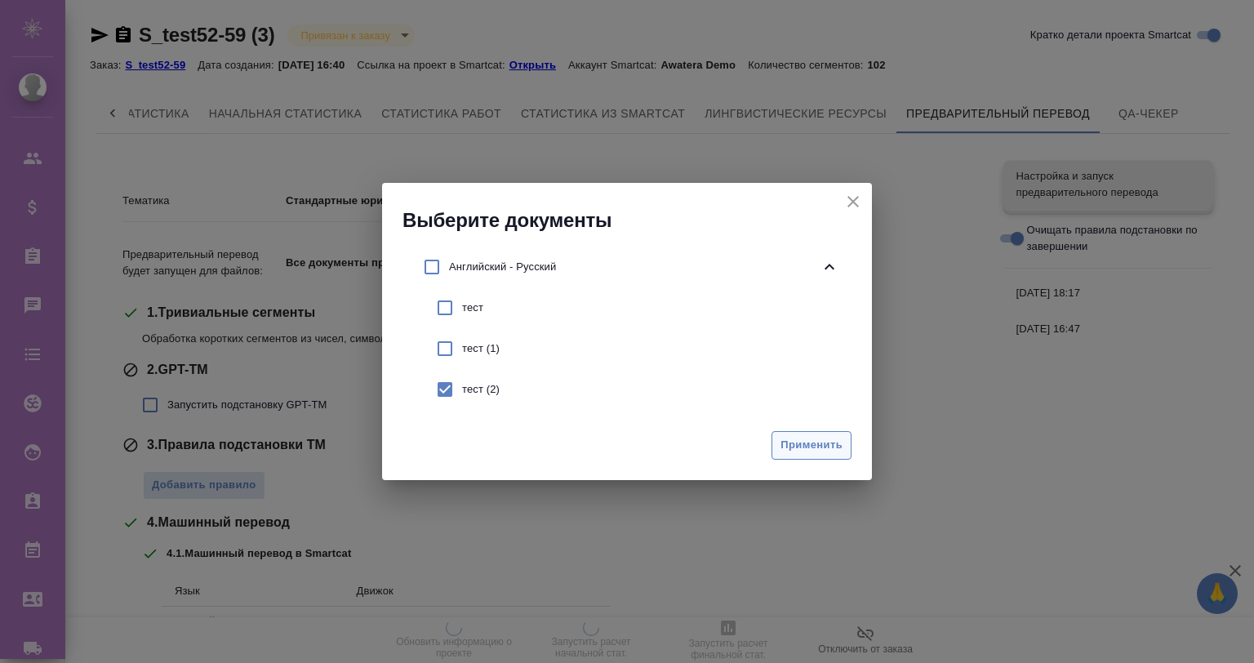
click at [813, 445] on span "Применить" at bounding box center [812, 445] width 62 height 19
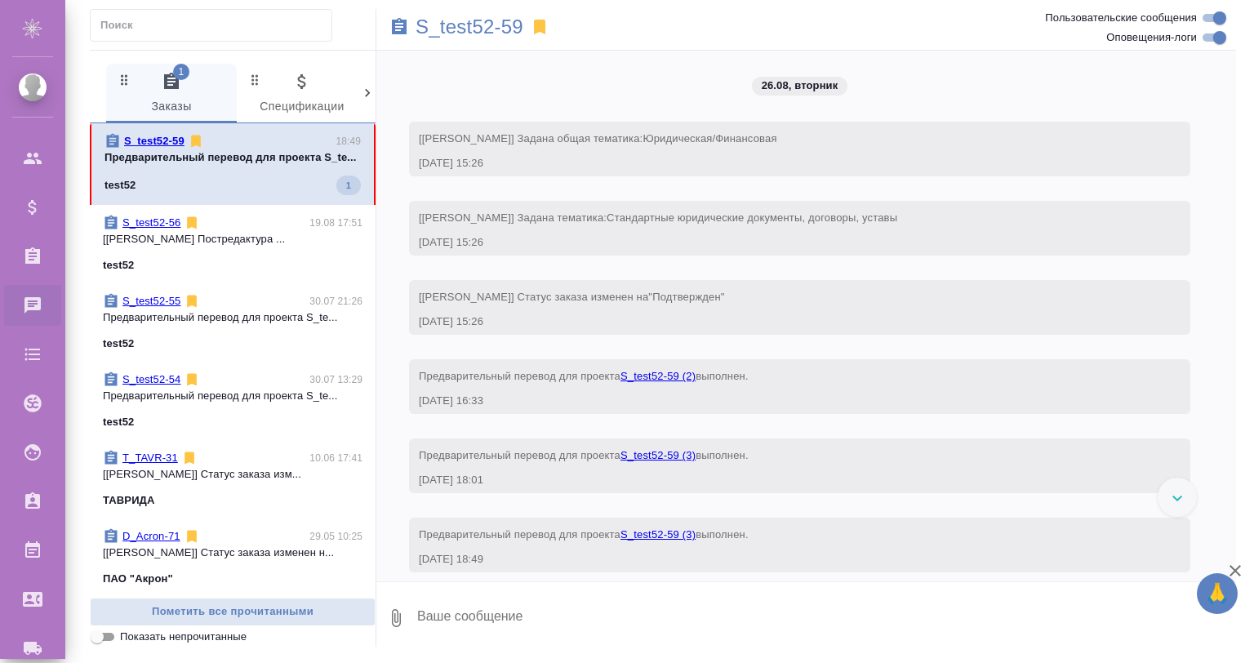
scroll to position [15, 0]
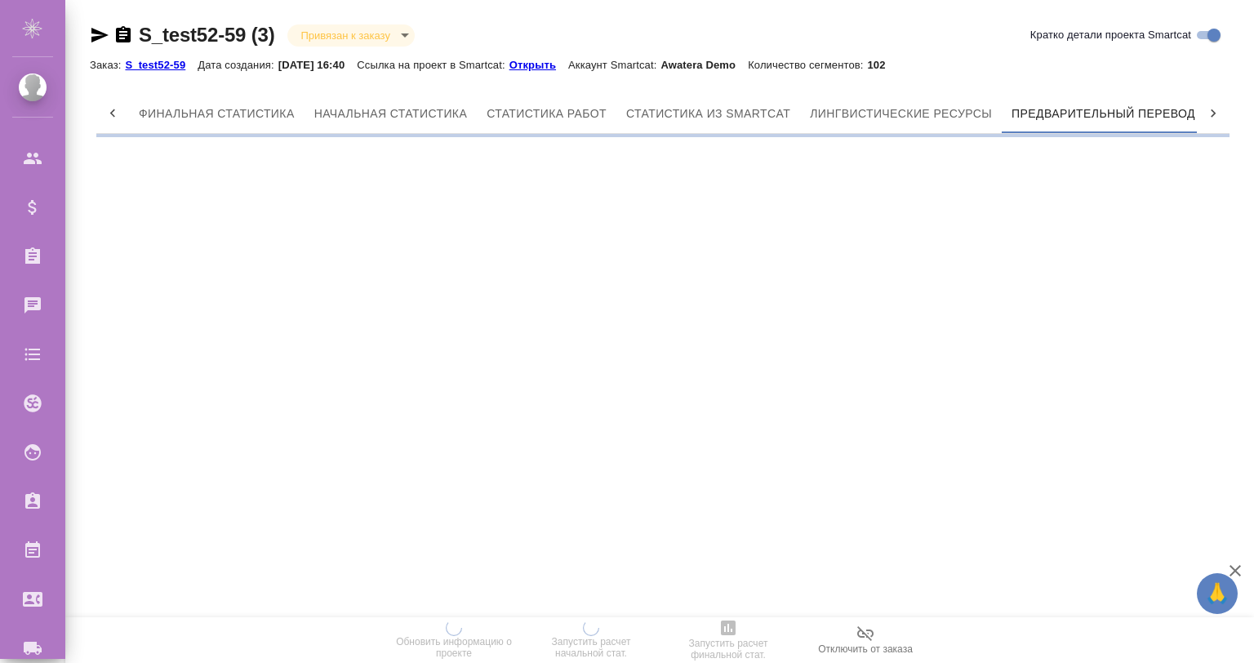
scroll to position [0, 7]
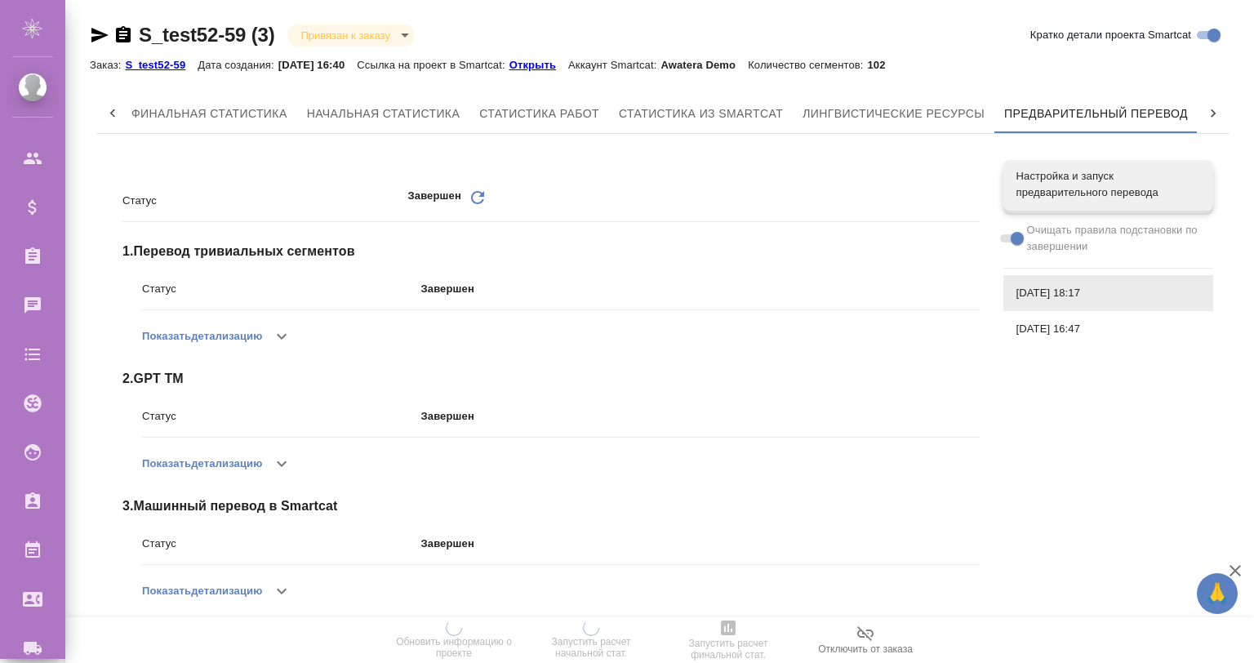
click at [1166, 497] on div "Статус Завершен Обновить 1 . Перевод тривиальных сегментов Статус Завершен Пока…" at bounding box center [663, 398] width 1134 height 503
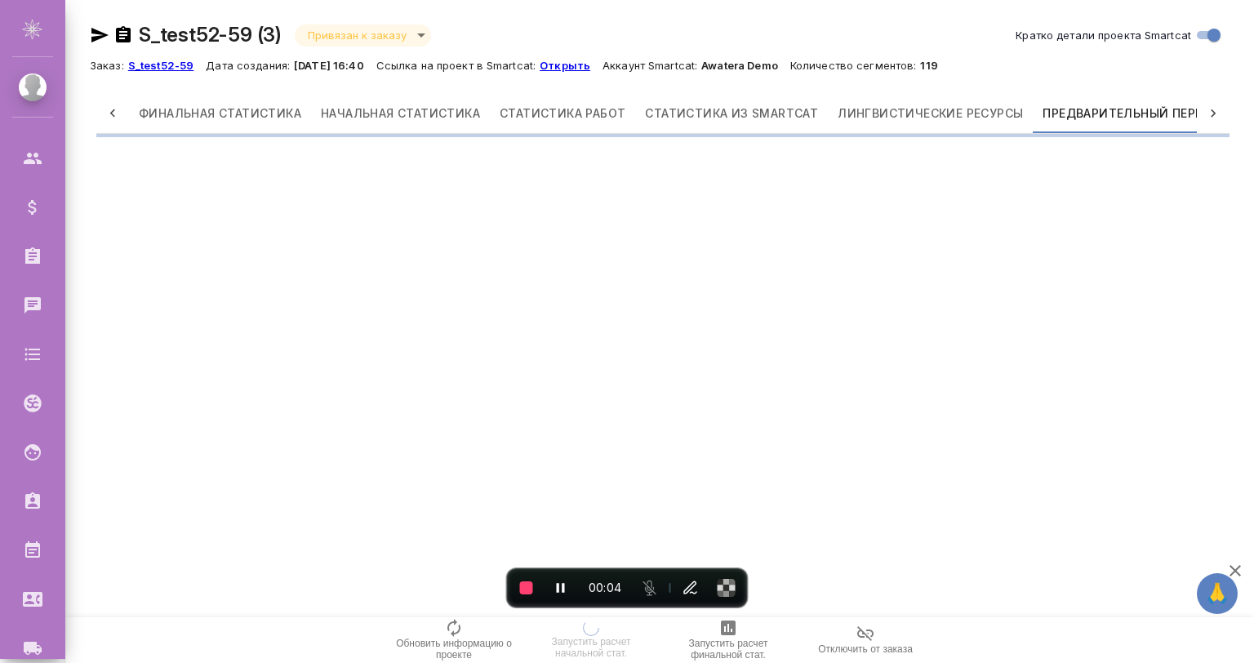
scroll to position [0, 42]
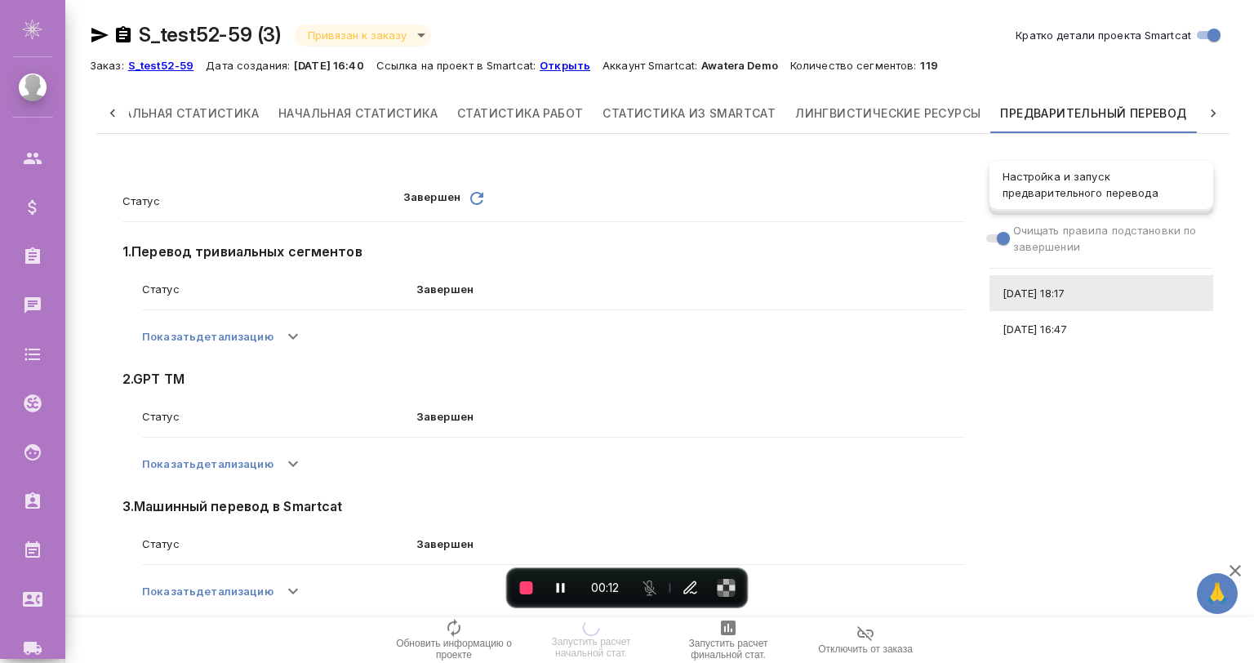
drag, startPoint x: 1054, startPoint y: 182, endPoint x: 1044, endPoint y: 190, distance: 13.4
click at [1052, 182] on span "Настройка и запуск предварительного перевода" at bounding box center [1102, 184] width 198 height 33
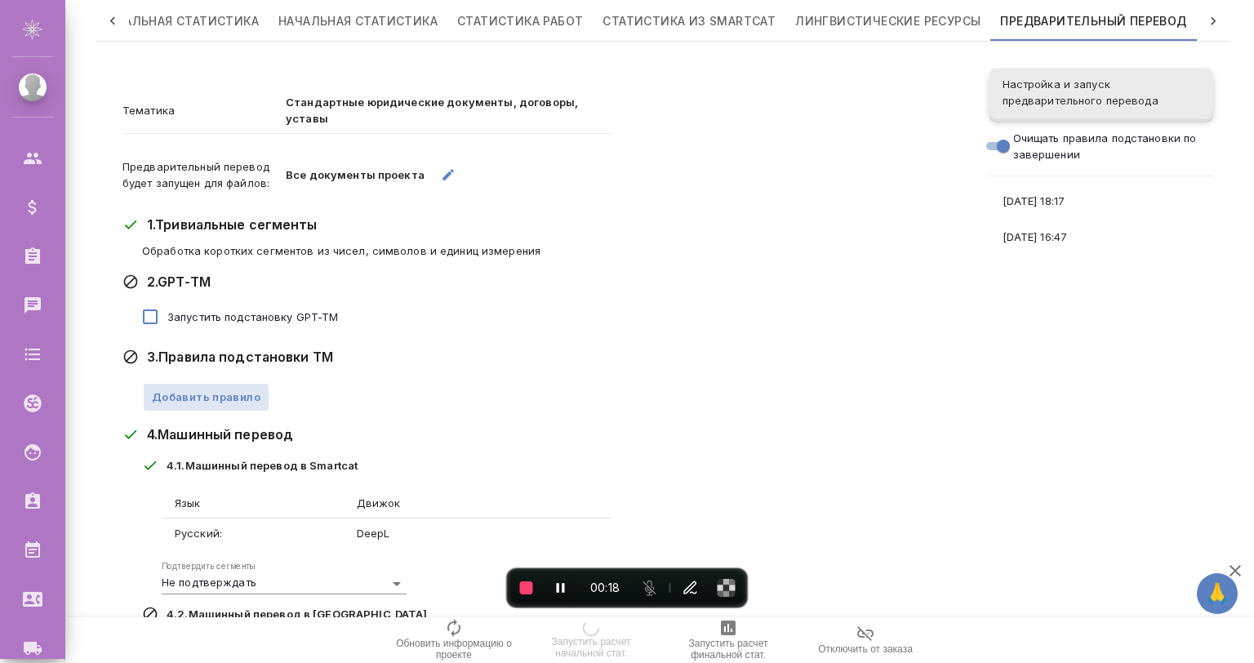
scroll to position [0, 0]
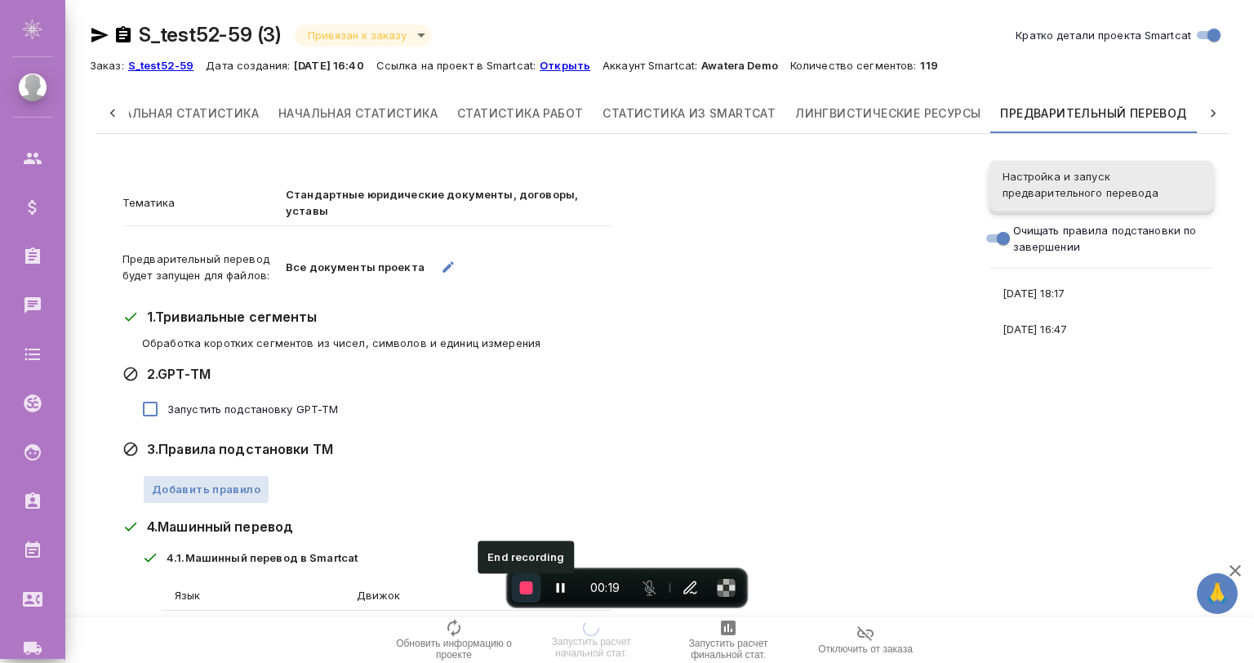
click at [528, 590] on span "End recording" at bounding box center [526, 587] width 13 height 13
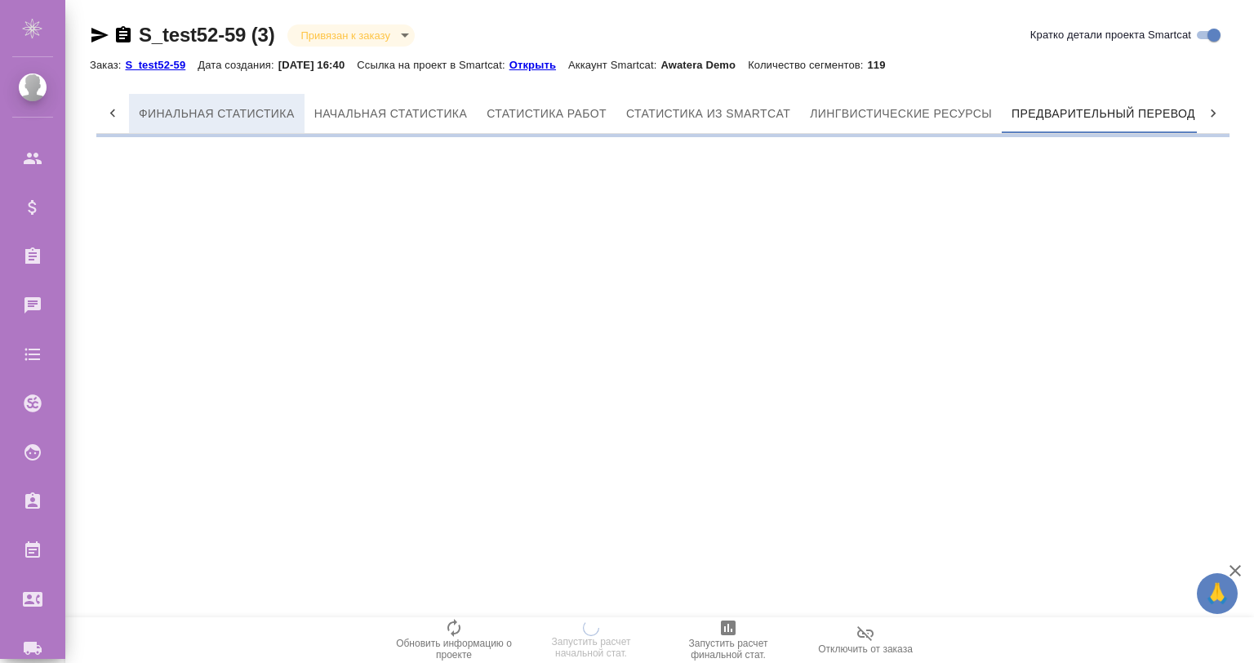
scroll to position [0, 7]
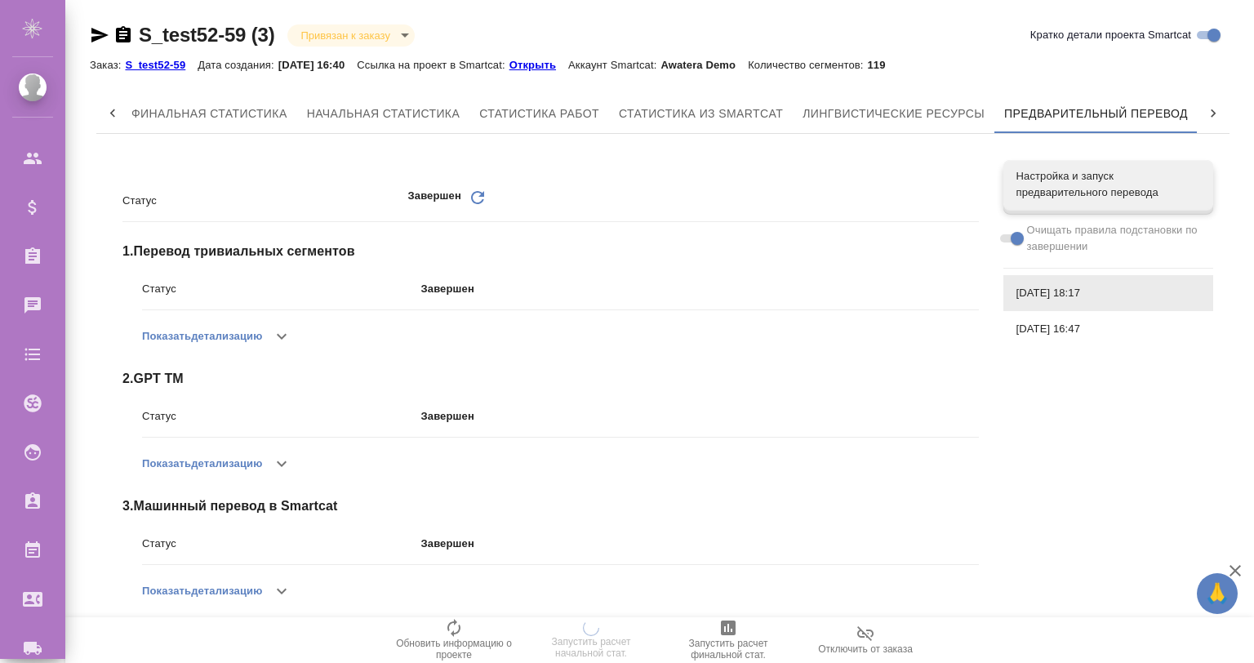
click at [114, 114] on icon at bounding box center [113, 113] width 16 height 16
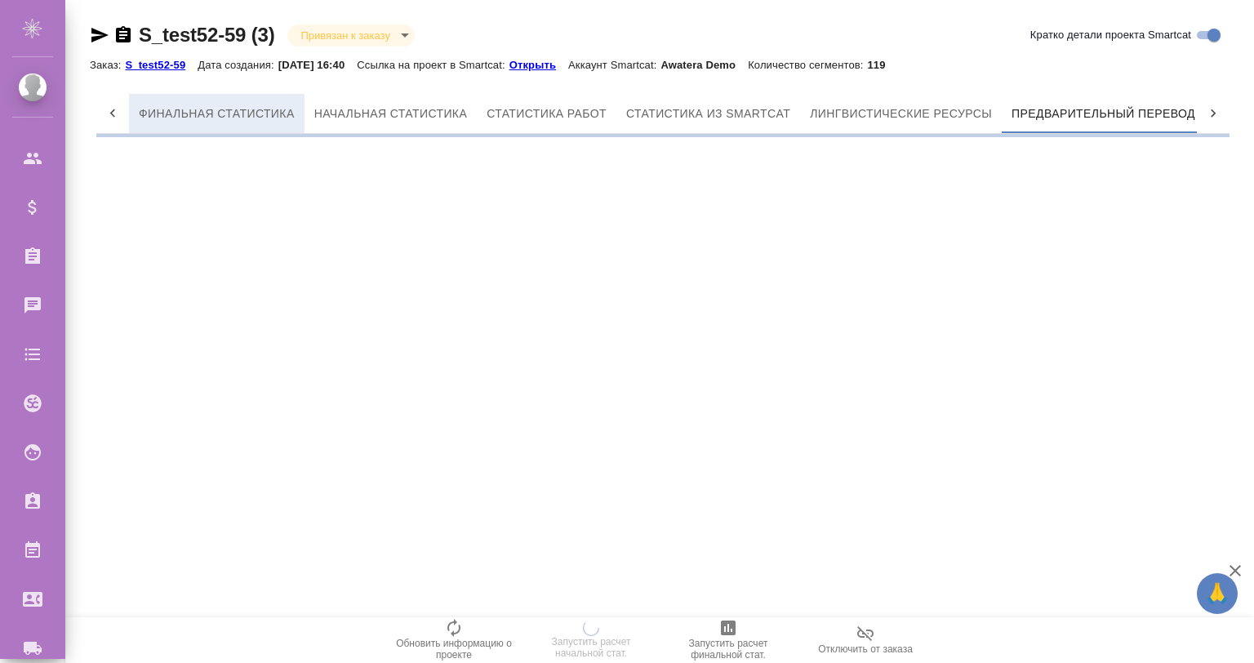
scroll to position [0, 7]
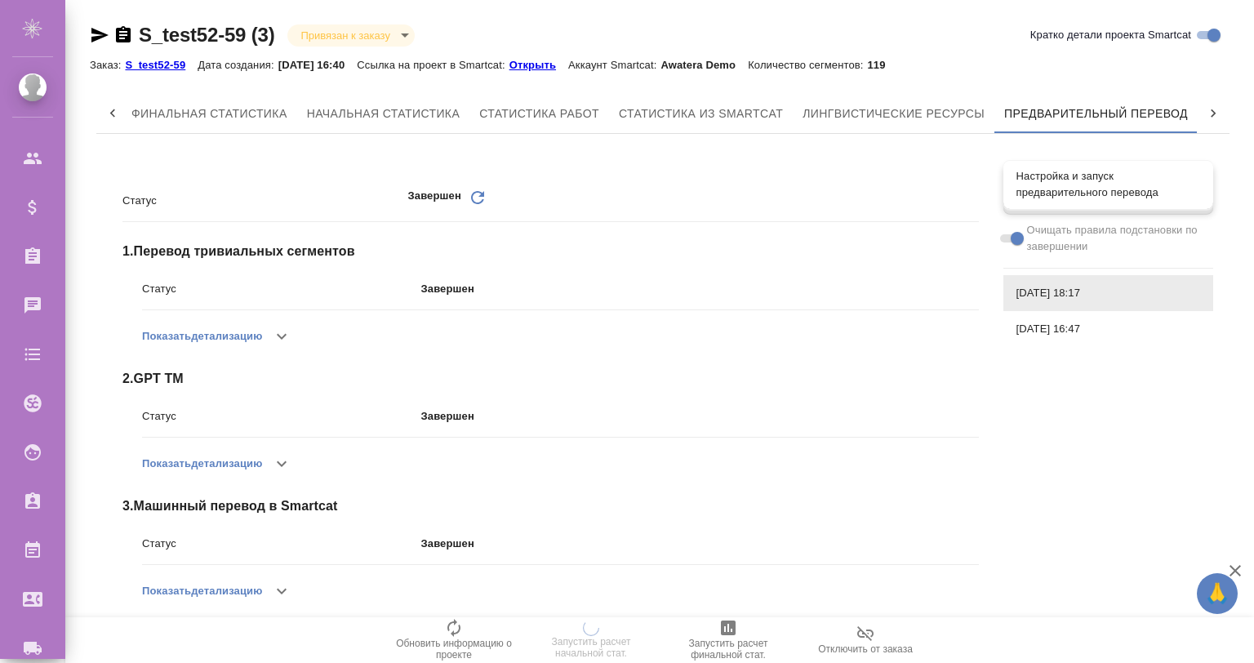
click at [1074, 186] on span "Настройка и запуск предварительного перевода" at bounding box center [1109, 184] width 184 height 33
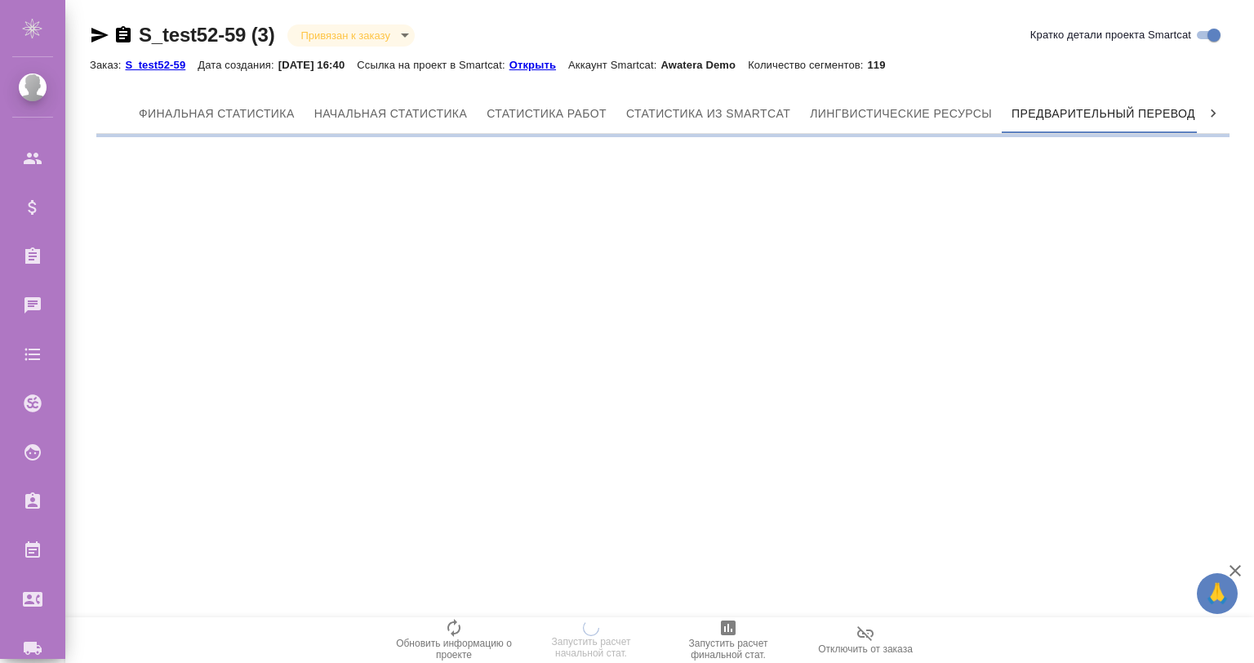
scroll to position [0, 7]
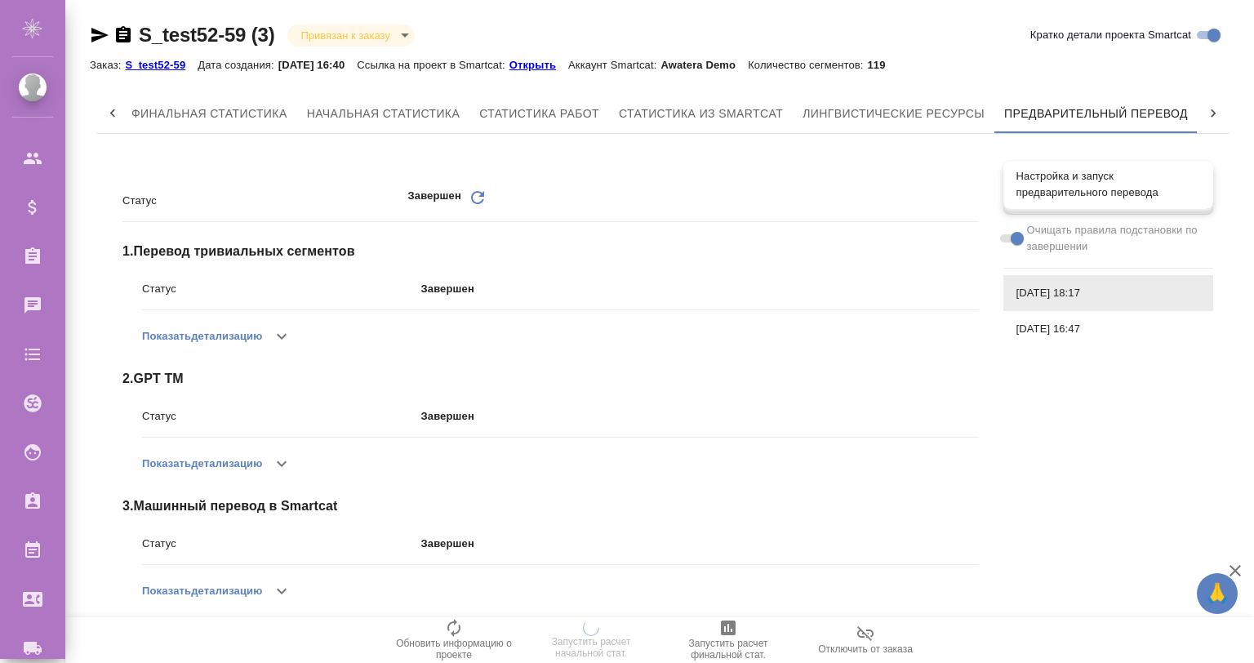
click at [1071, 189] on span "Настройка и запуск предварительного перевода" at bounding box center [1109, 184] width 184 height 33
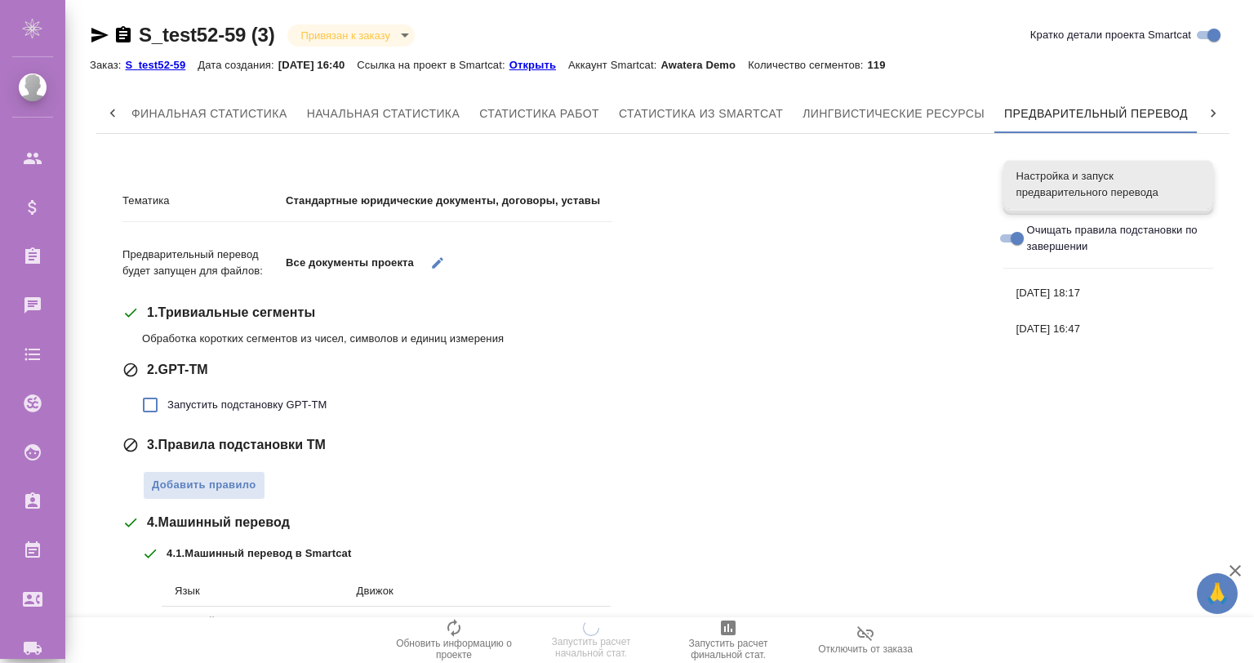
click at [1081, 277] on div "[DATE] 18:17" at bounding box center [1109, 293] width 210 height 36
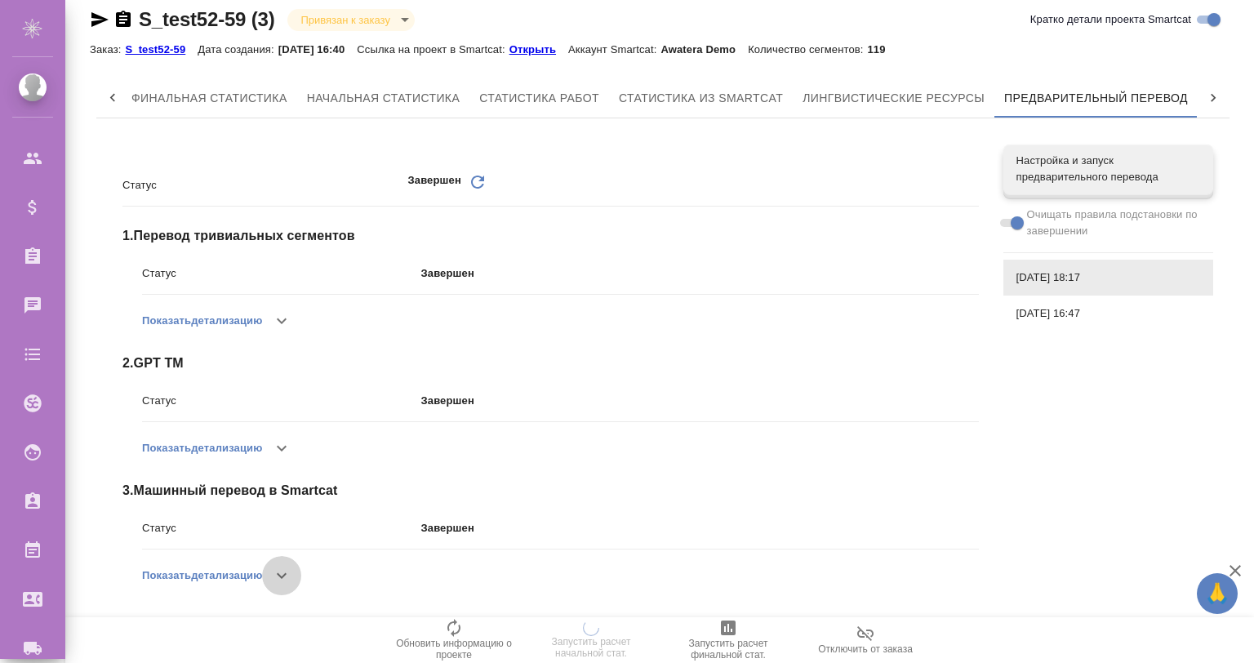
click at [287, 569] on icon "button" at bounding box center [282, 576] width 20 height 20
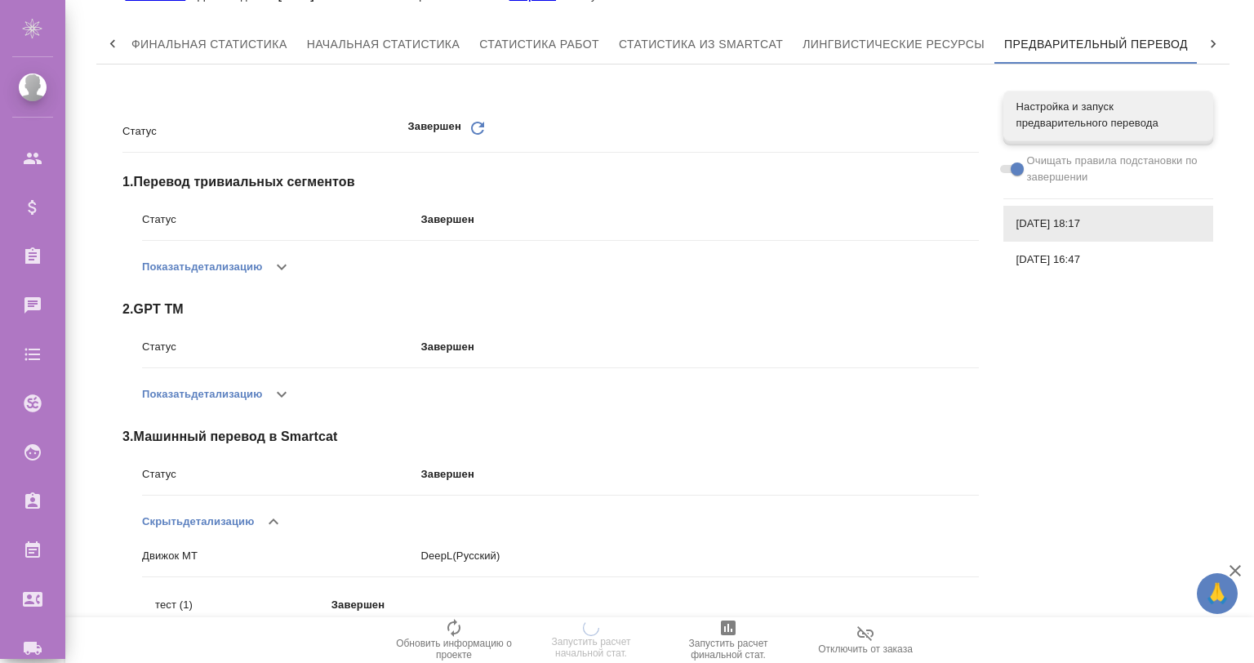
scroll to position [100, 0]
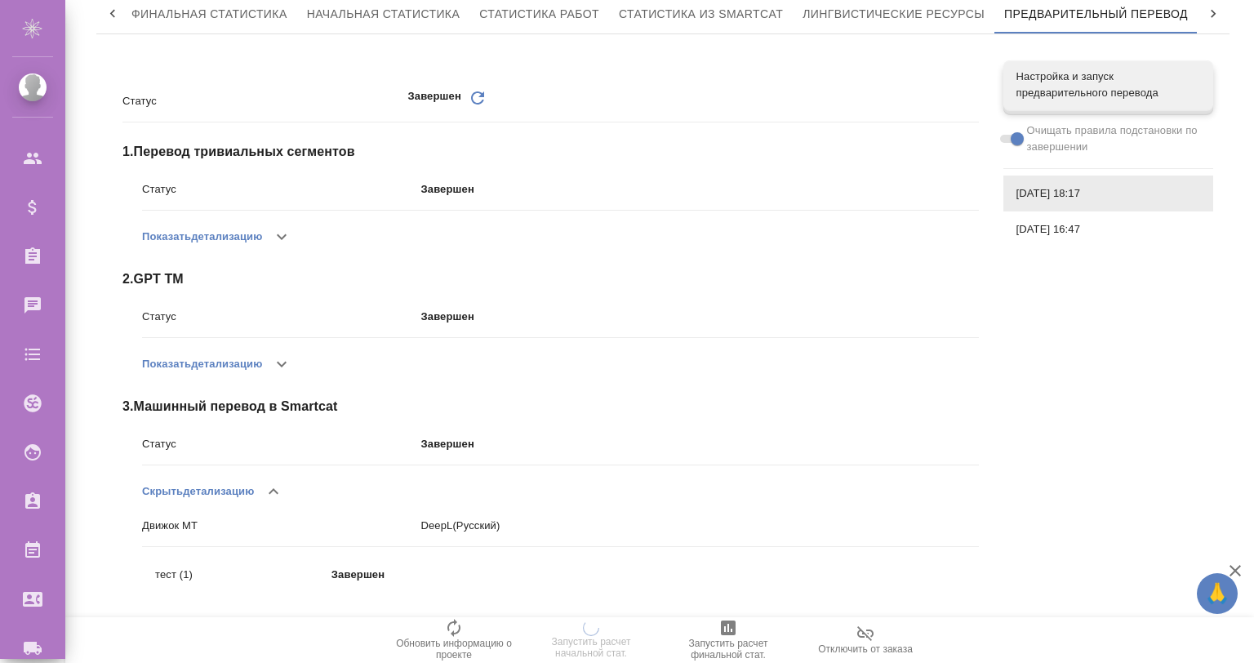
click at [270, 362] on button "button" at bounding box center [281, 364] width 39 height 39
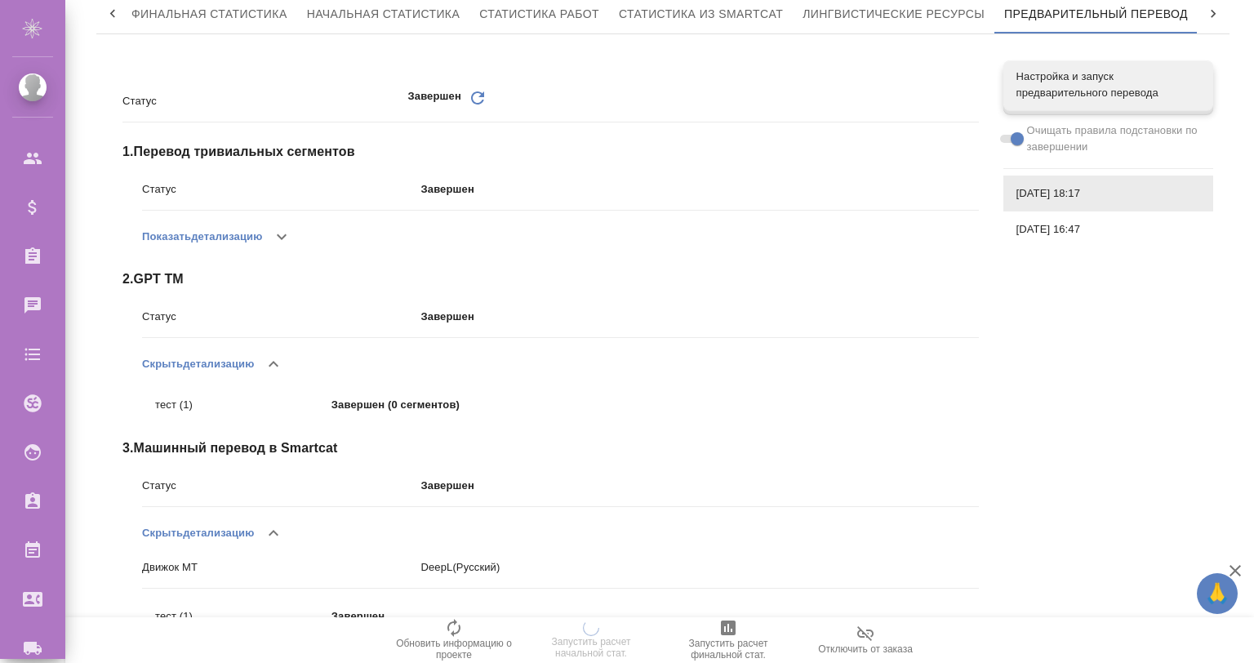
click at [270, 362] on icon "button" at bounding box center [274, 364] width 20 height 20
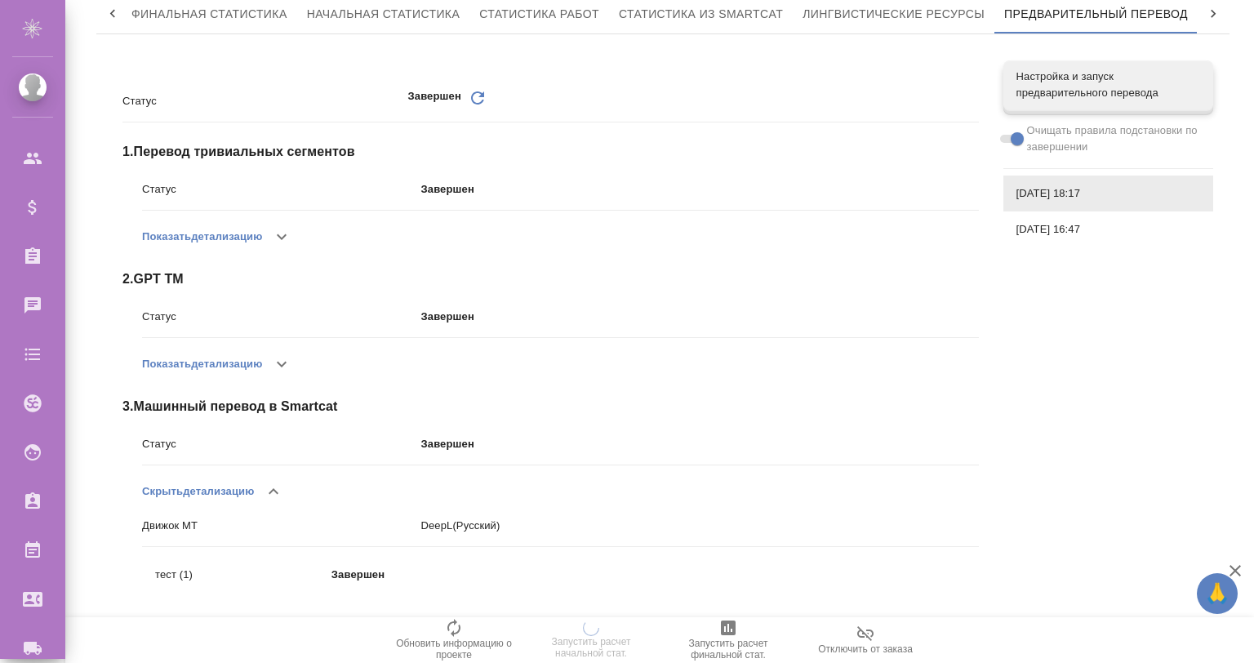
scroll to position [0, 0]
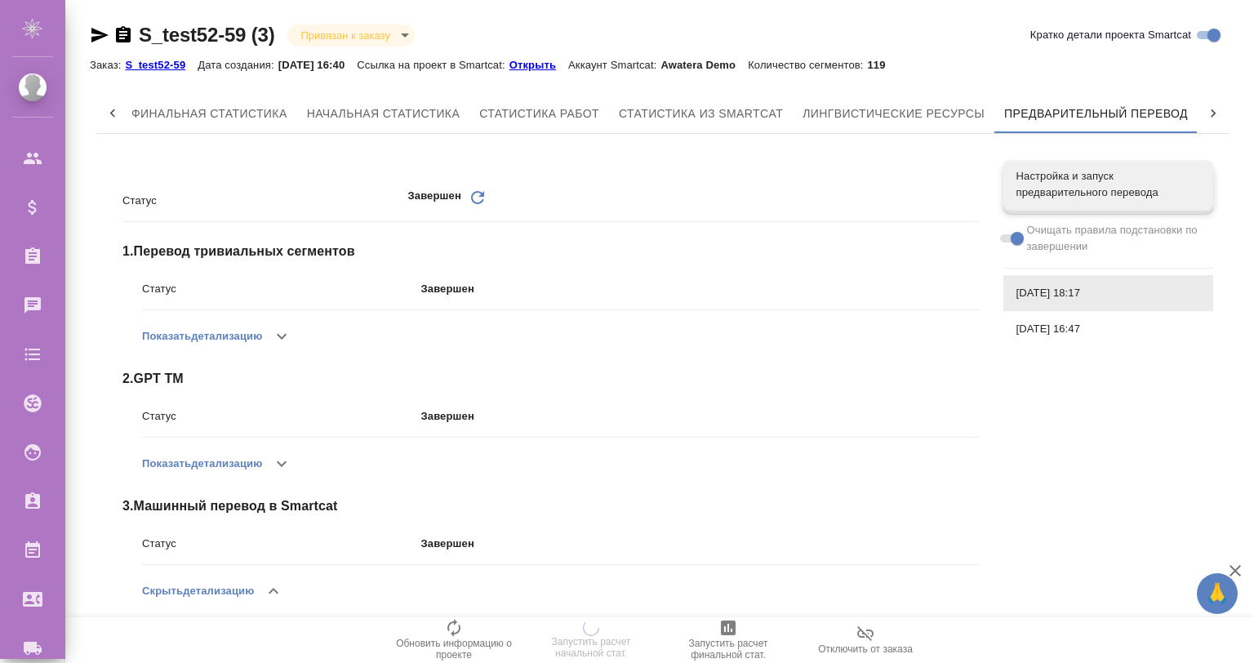
click at [261, 448] on button "Показать детализацию" at bounding box center [202, 463] width 120 height 39
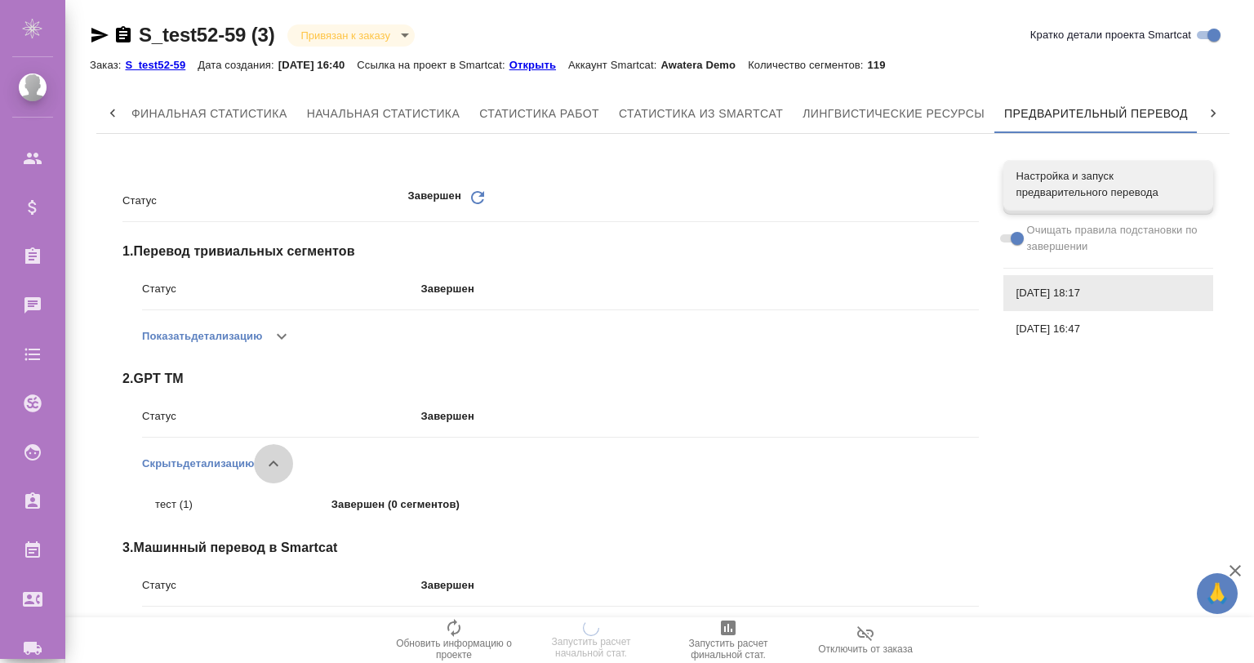
click at [276, 458] on icon "button" at bounding box center [274, 464] width 20 height 20
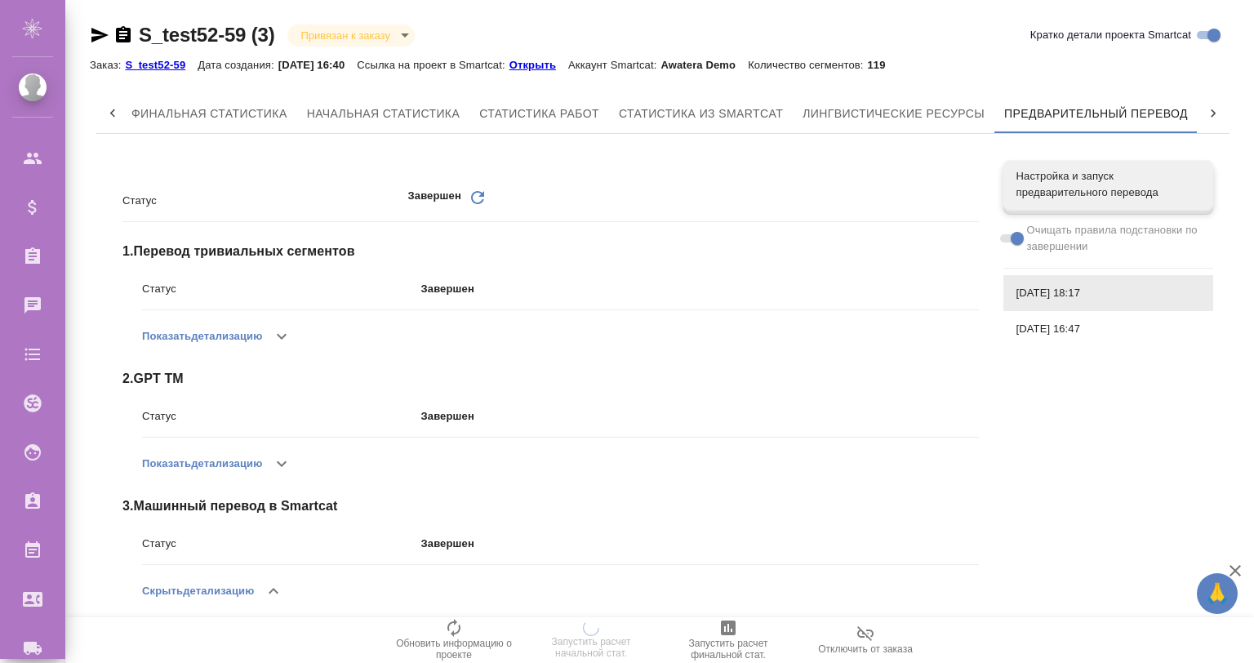
click at [265, 583] on button "button" at bounding box center [273, 591] width 39 height 39
click at [1057, 185] on span "Настройка и запуск предварительного перевода" at bounding box center [1109, 184] width 184 height 33
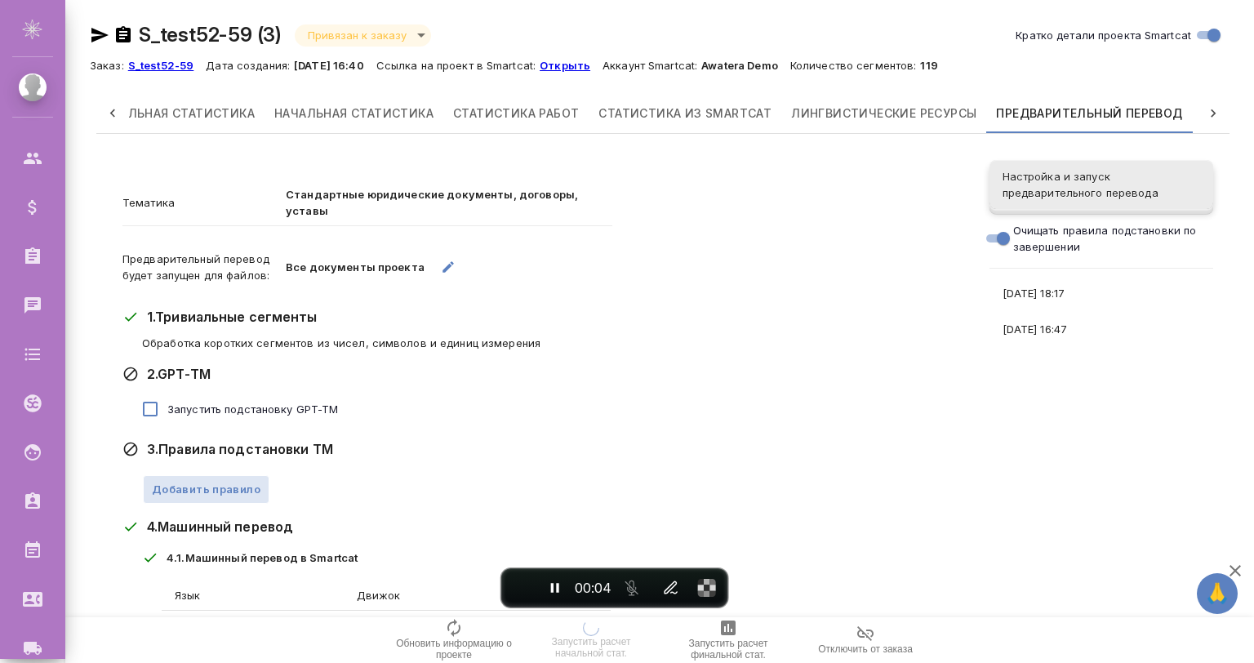
scroll to position [0, 56]
drag, startPoint x: 515, startPoint y: 581, endPoint x: 461, endPoint y: 451, distance: 141.4
click at [521, 588] on span "End recording" at bounding box center [521, 588] width 0 height 0
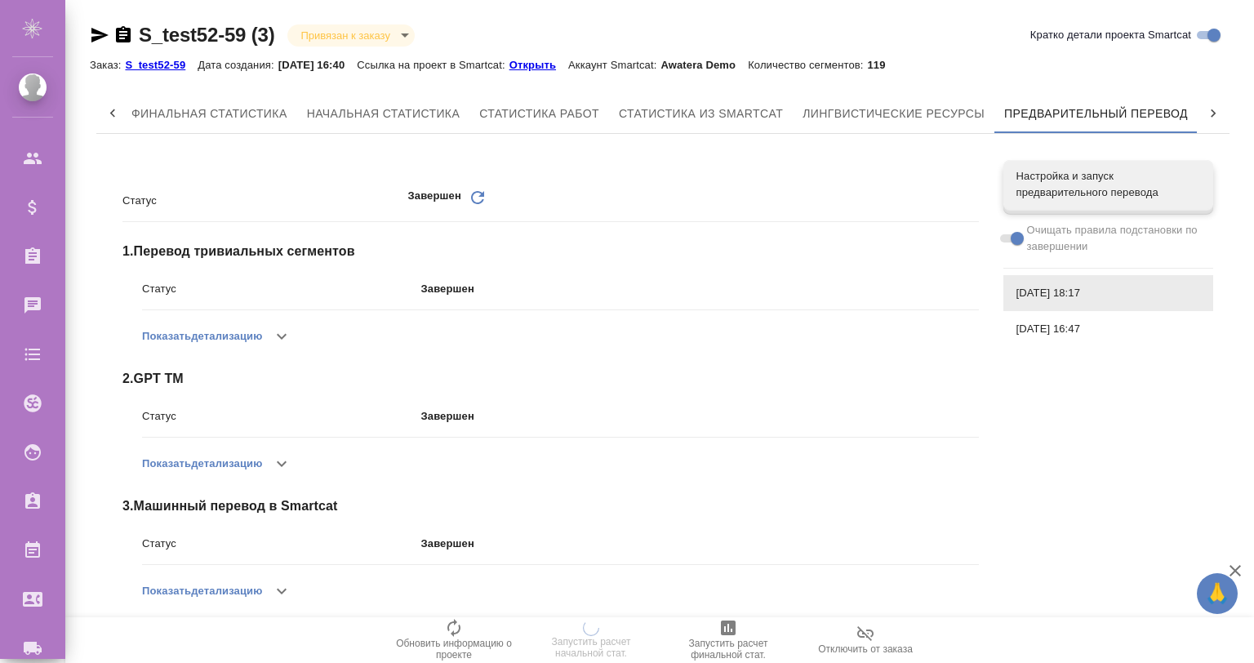
click at [1238, 563] on icon "button" at bounding box center [1236, 571] width 20 height 20
click at [833, 199] on div "Завершен Обновить" at bounding box center [693, 200] width 571 height 25
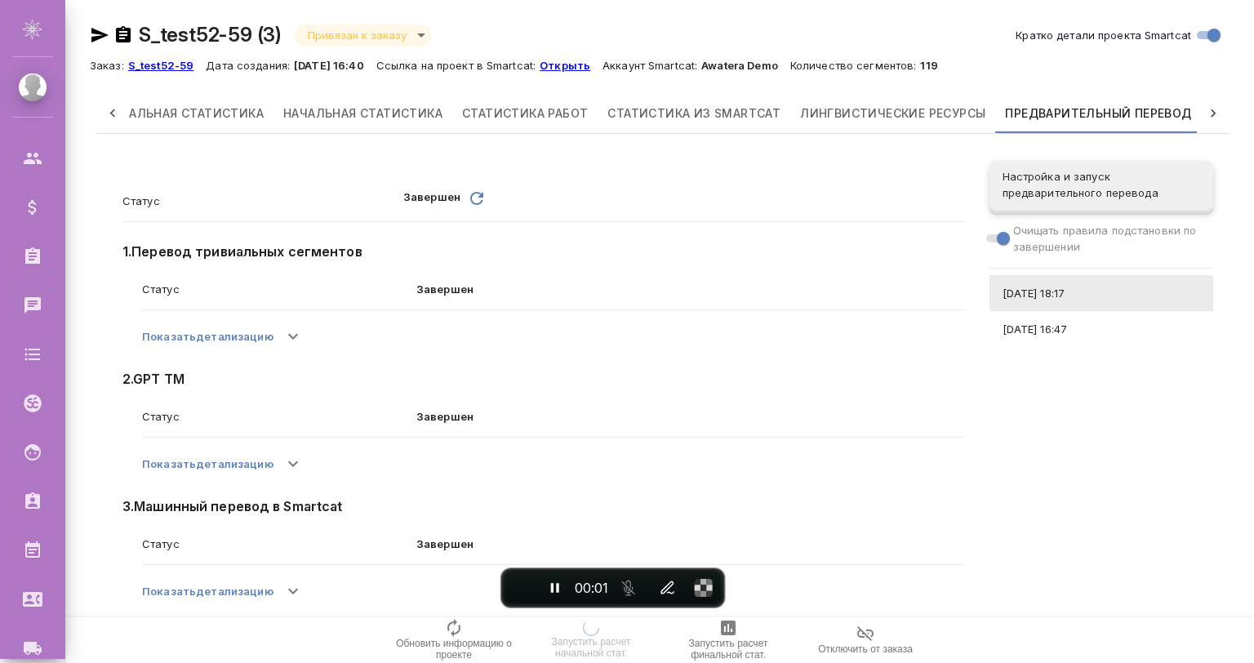
scroll to position [0, 56]
click at [281, 325] on button "button" at bounding box center [293, 336] width 39 height 39
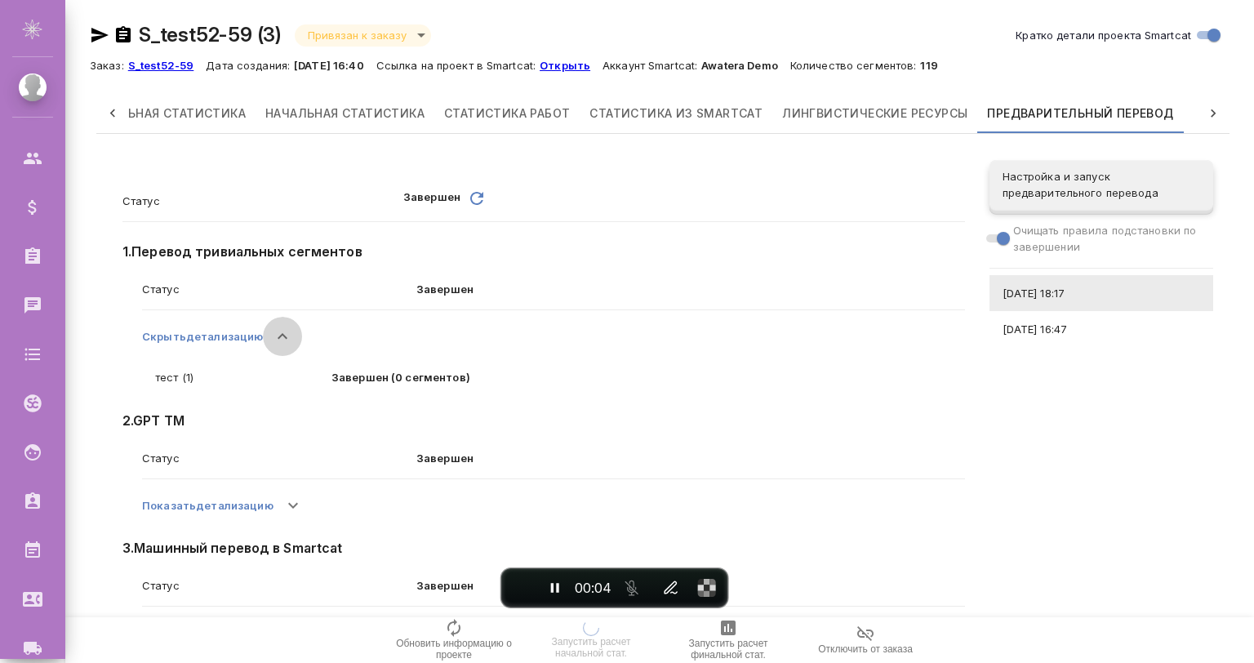
click at [284, 330] on icon "button" at bounding box center [283, 337] width 20 height 20
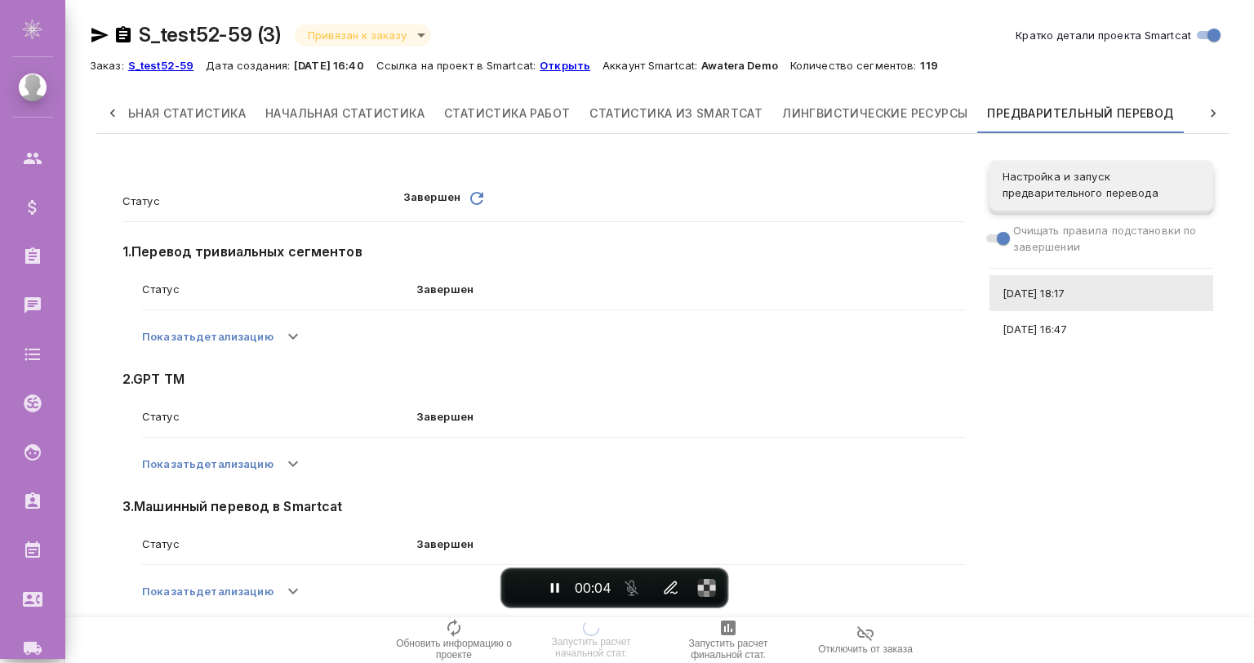
scroll to position [16, 0]
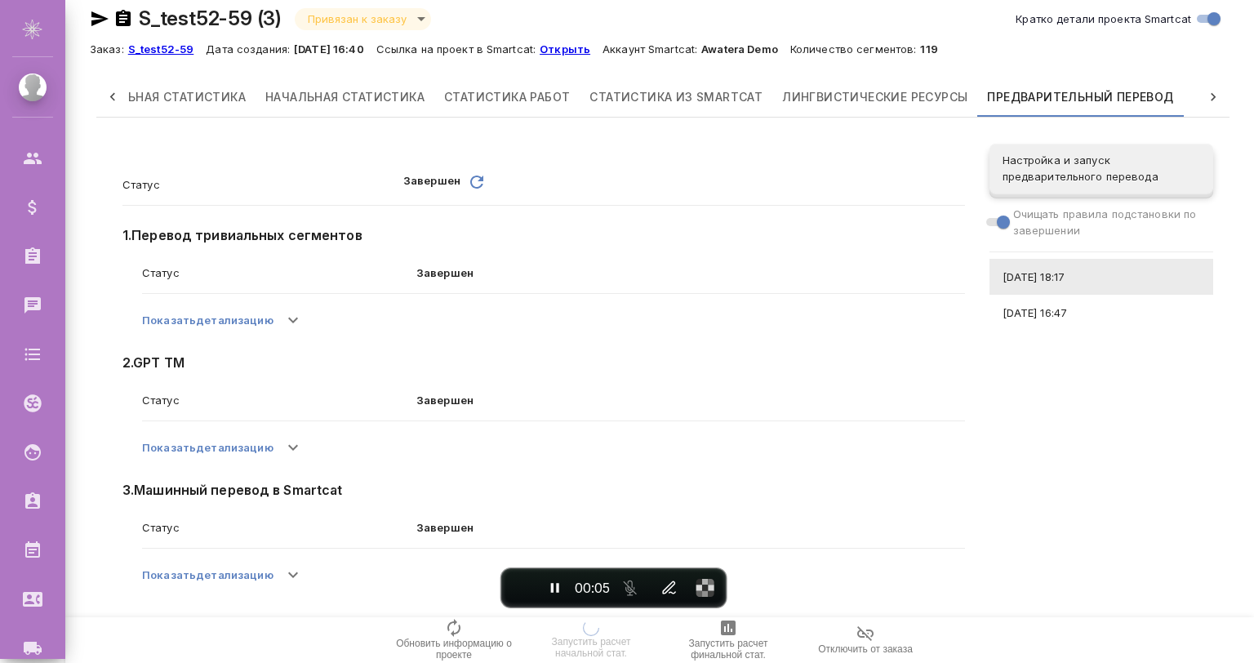
click at [292, 568] on icon "button" at bounding box center [293, 575] width 20 height 20
click at [292, 568] on button "button" at bounding box center [282, 574] width 39 height 39
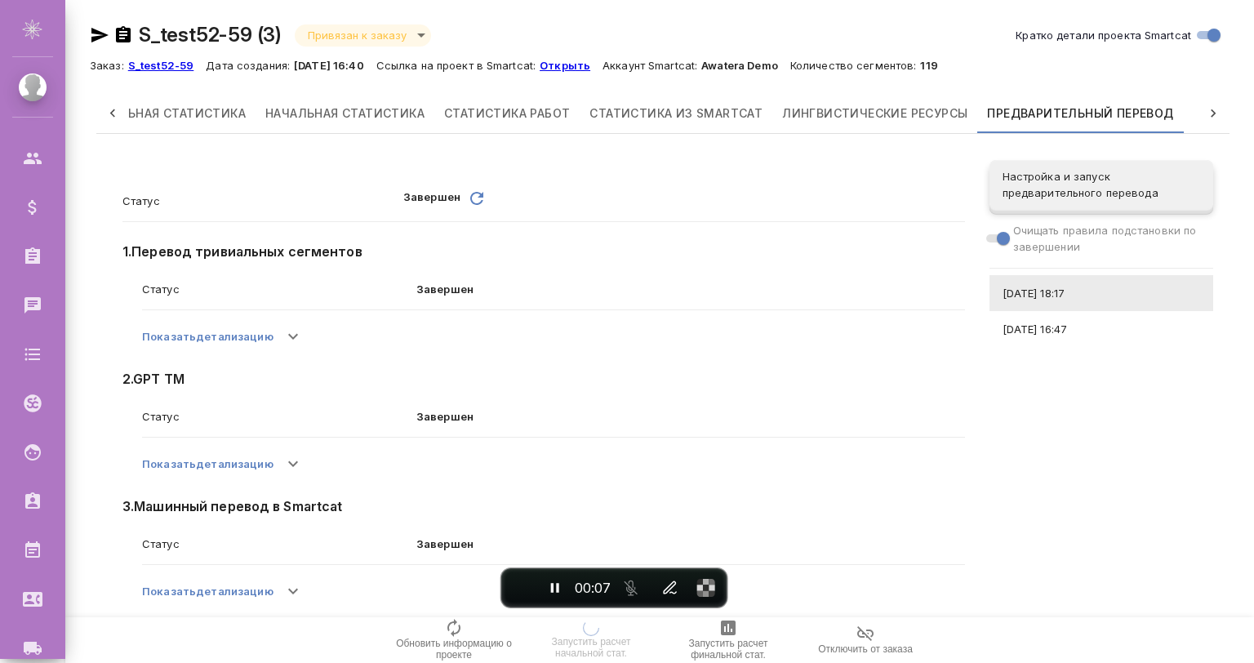
click at [276, 568] on div "Статус Завершен" at bounding box center [553, 550] width 823 height 42
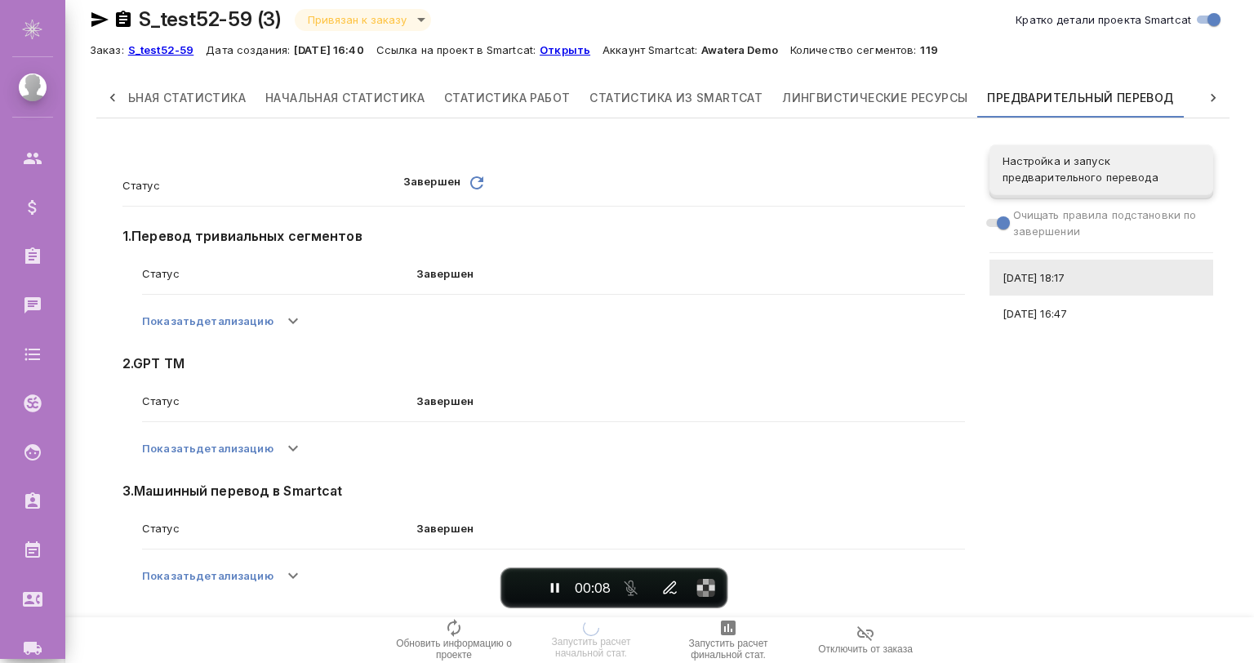
click at [1022, 311] on span "[DATE] 16:47" at bounding box center [1102, 313] width 198 height 16
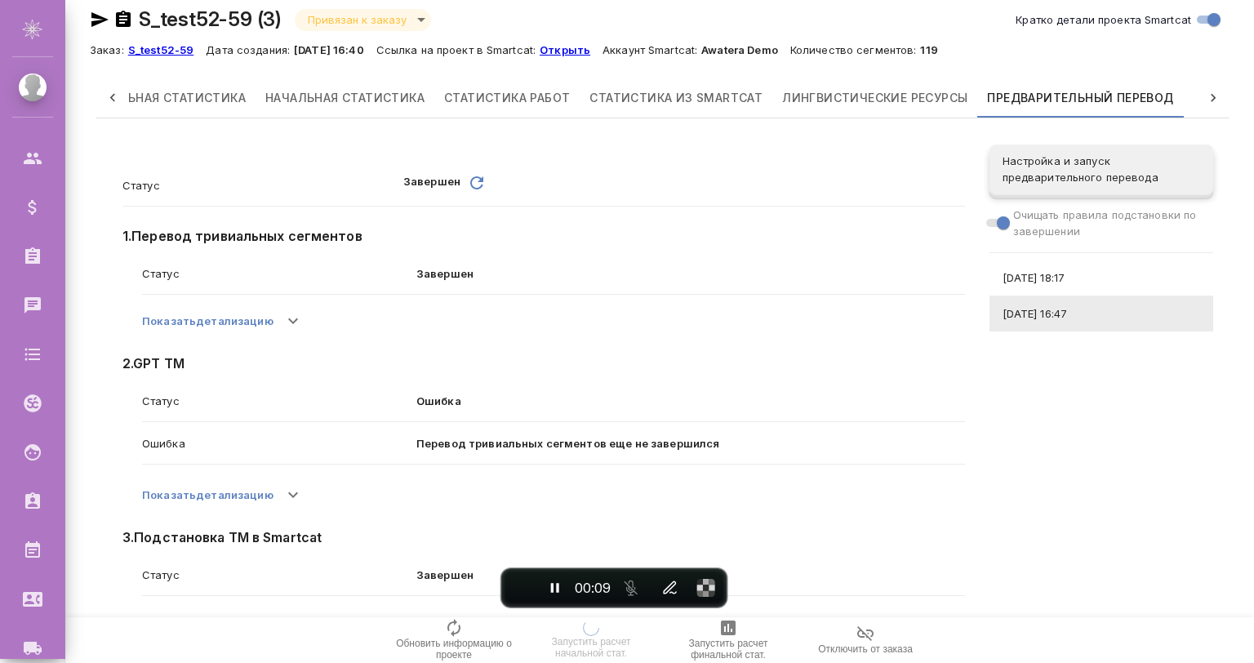
scroll to position [189, 0]
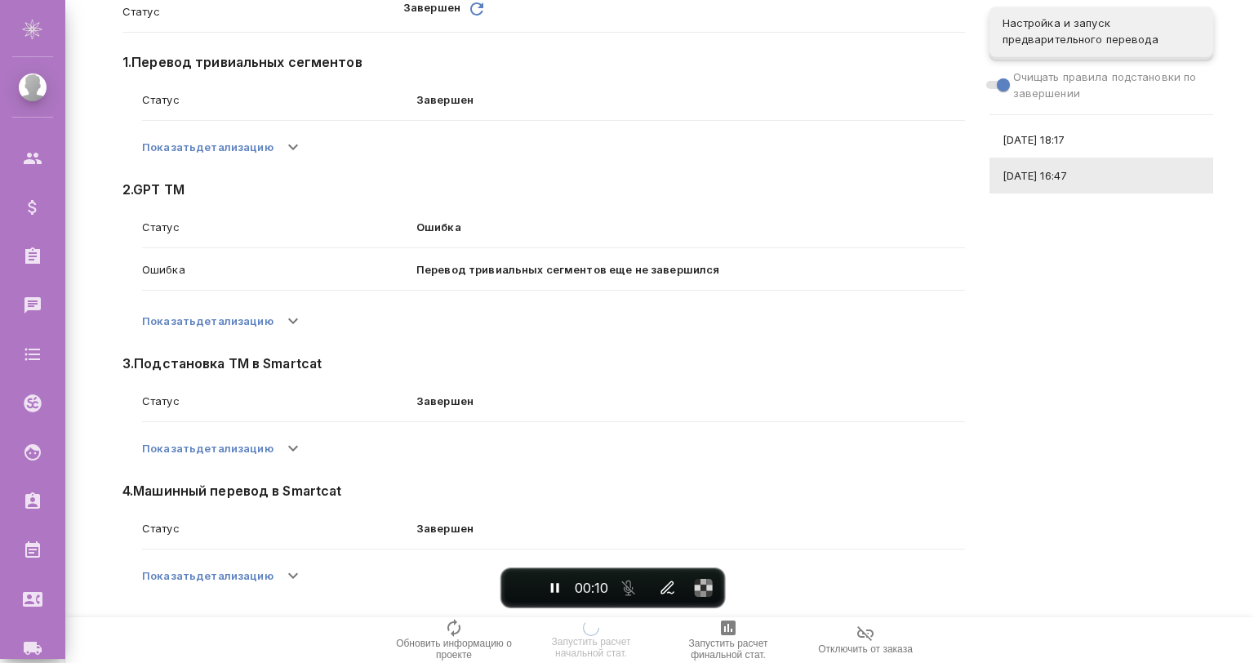
click at [276, 317] on button "button" at bounding box center [293, 320] width 39 height 39
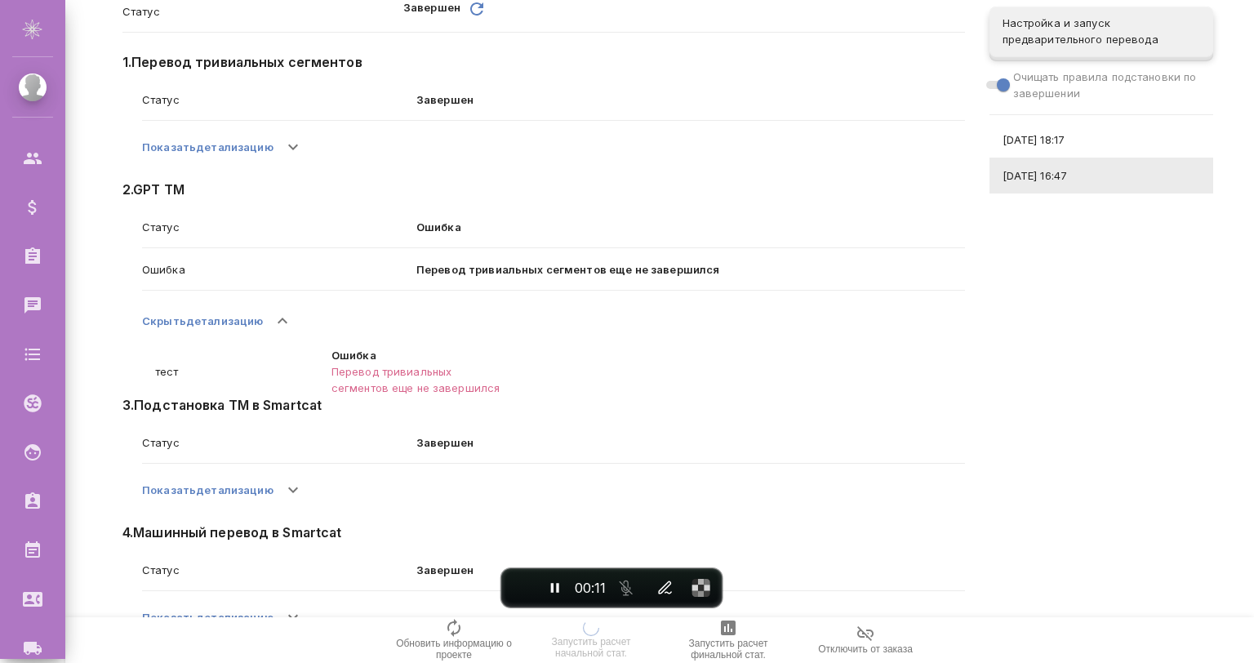
click at [273, 320] on icon "button" at bounding box center [283, 321] width 20 height 20
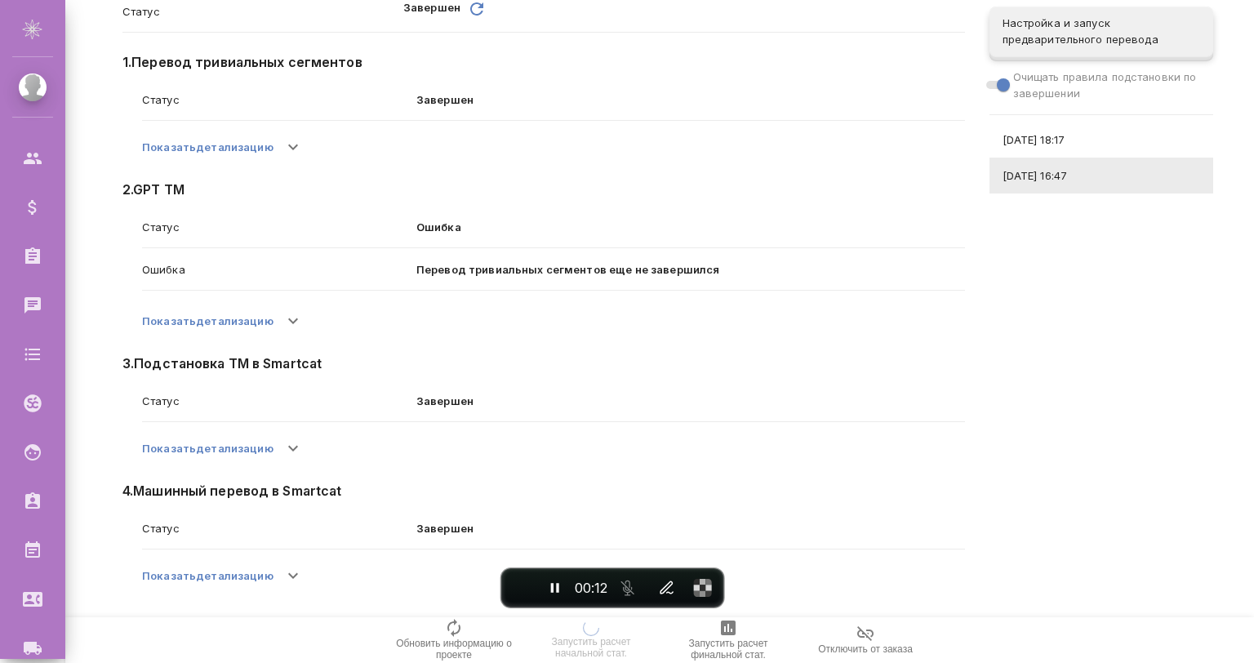
scroll to position [0, 0]
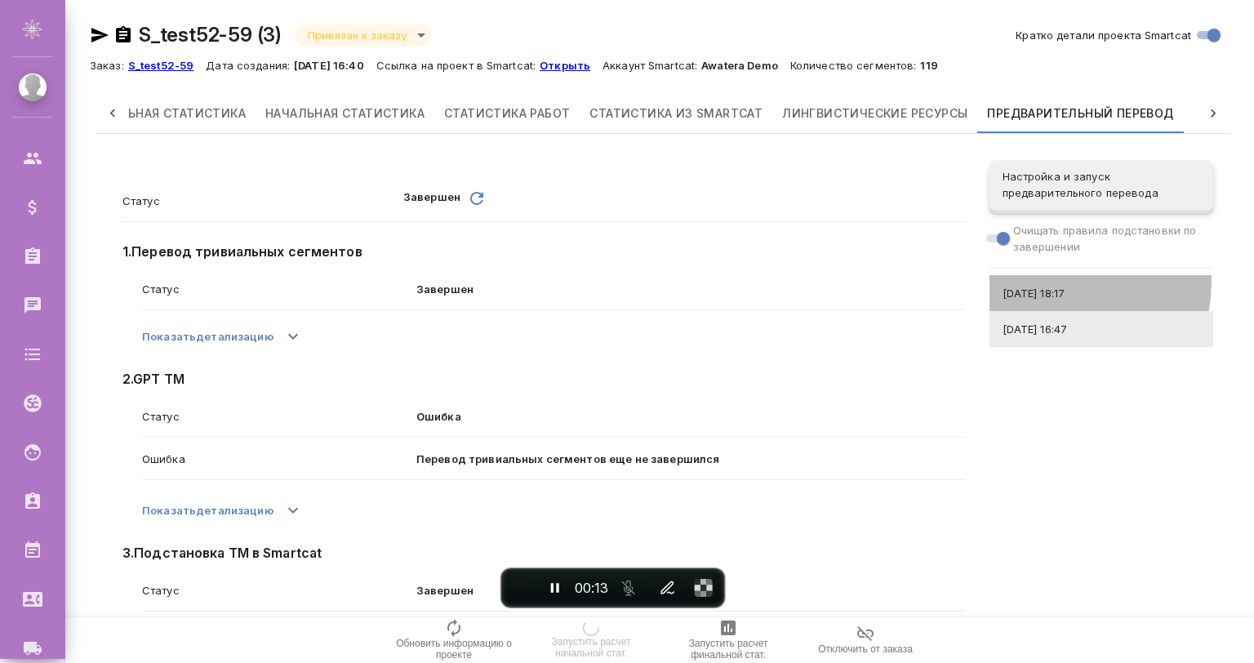
click at [1030, 281] on div "[DATE] 18:17" at bounding box center [1102, 293] width 224 height 36
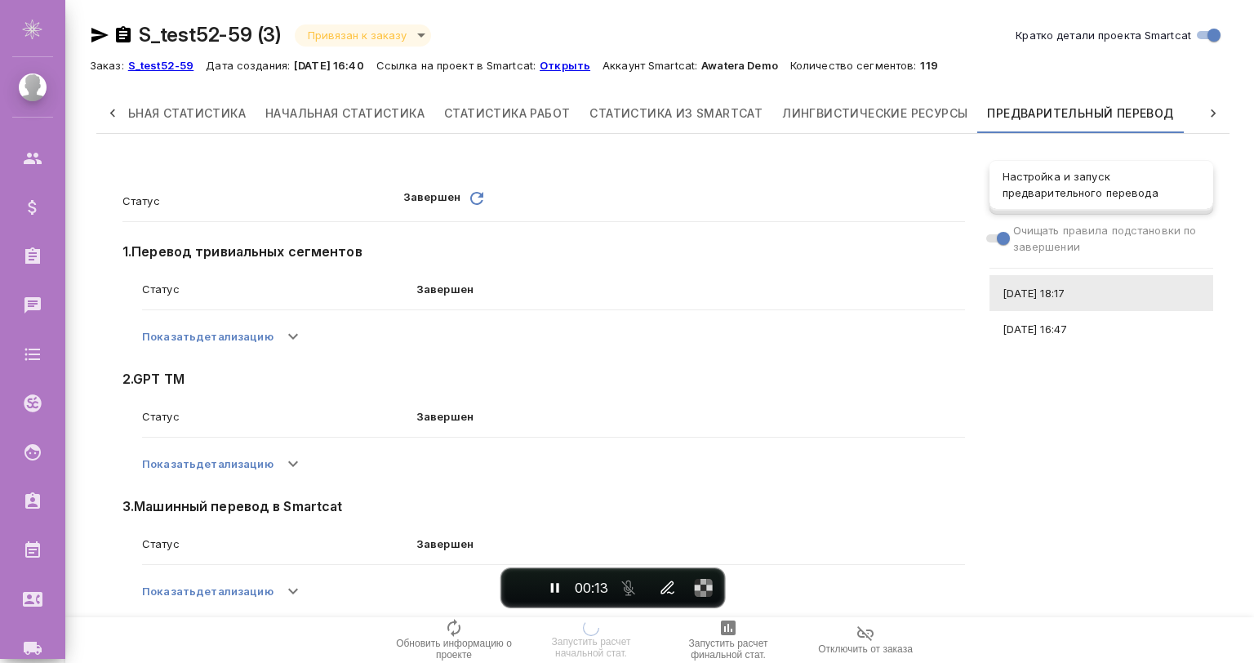
click at [1046, 188] on span "Настройка и запуск предварительного перевода" at bounding box center [1102, 184] width 198 height 33
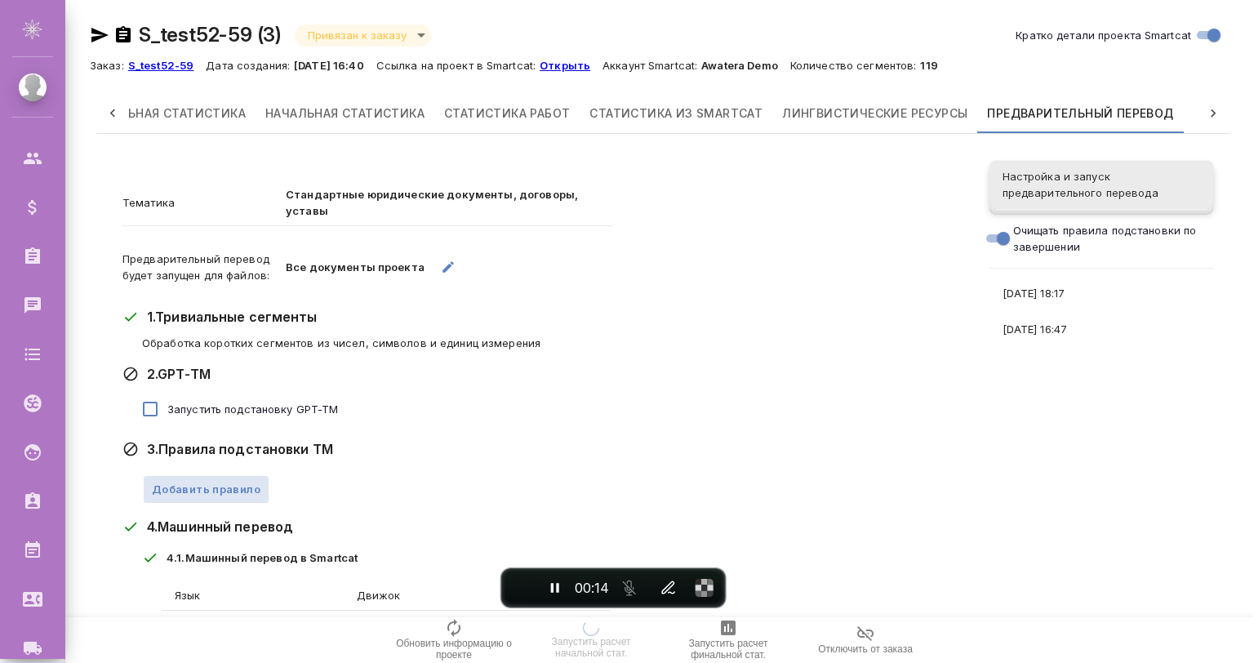
click at [1063, 186] on span "Настройка и запуск предварительного перевода" at bounding box center [1102, 184] width 198 height 33
click at [1071, 178] on span "Настройка и запуск предварительного перевода" at bounding box center [1102, 184] width 198 height 33
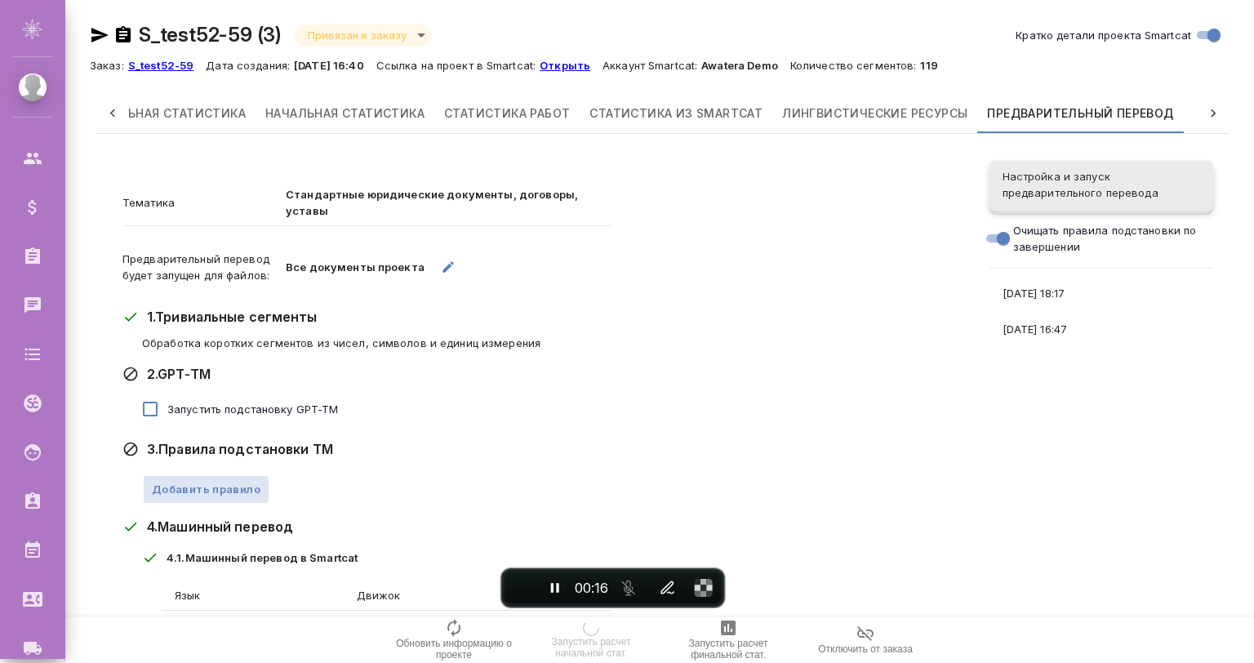
click at [1071, 178] on span "Настройка и запуск предварительного перевода" at bounding box center [1102, 184] width 198 height 33
click at [508, 583] on button "End recording" at bounding box center [520, 587] width 29 height 29
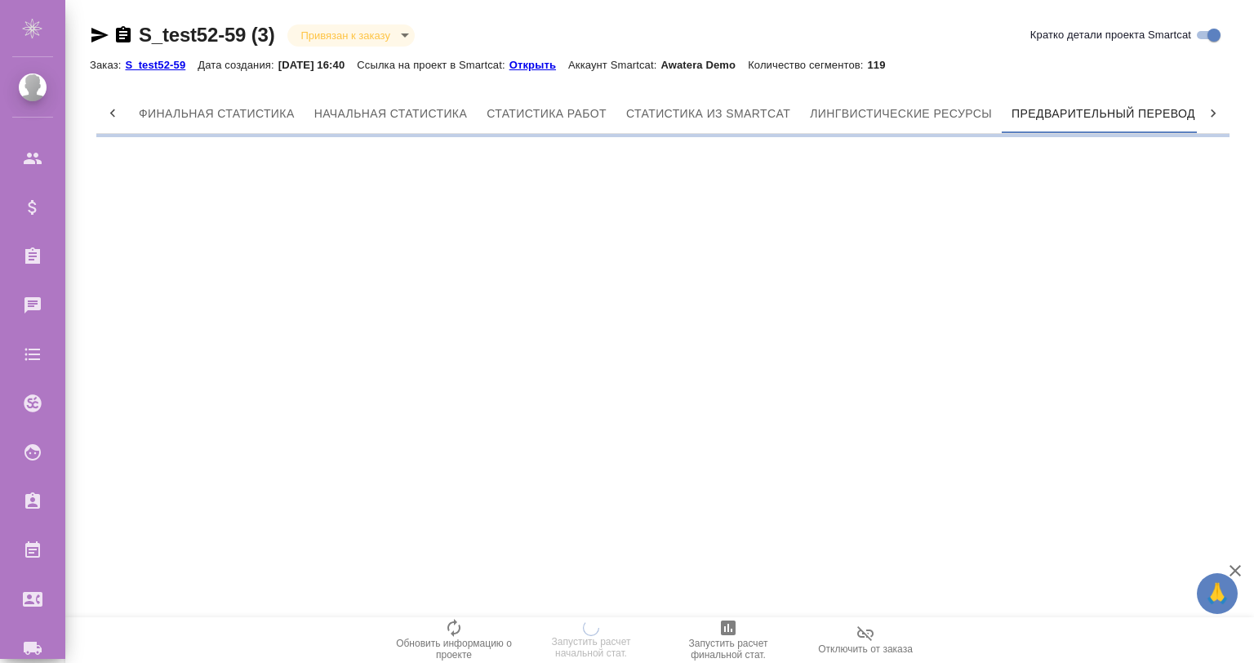
scroll to position [0, 7]
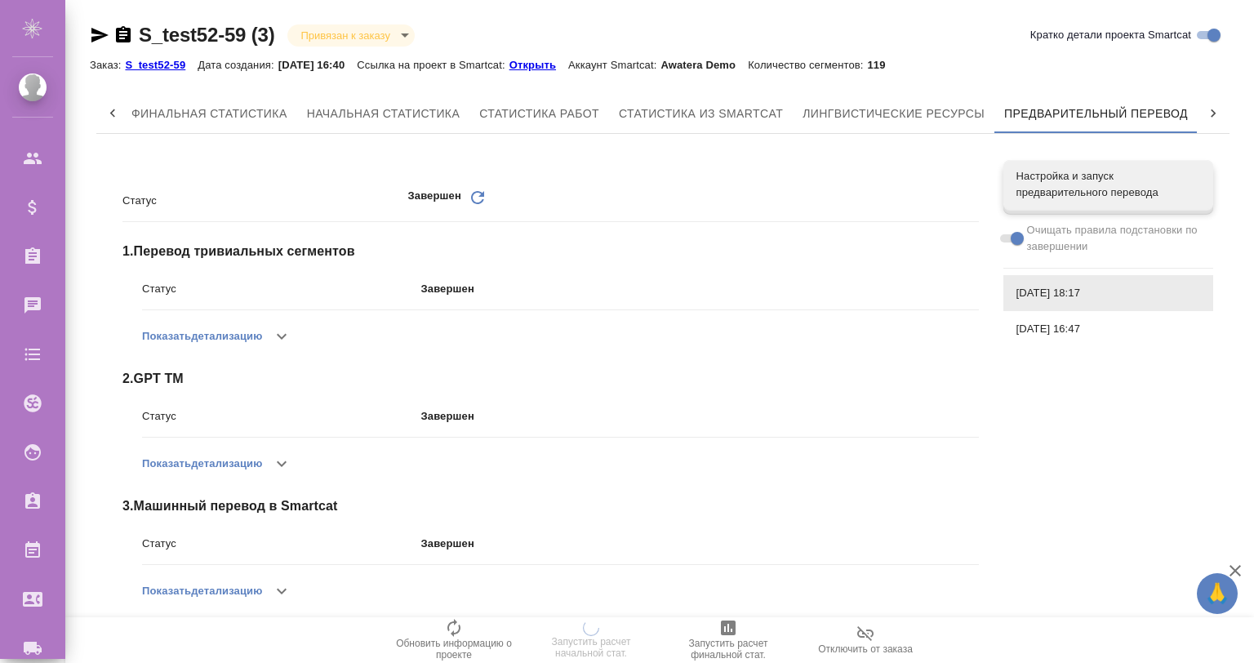
click at [1041, 321] on span "[DATE] 16:47" at bounding box center [1109, 329] width 184 height 16
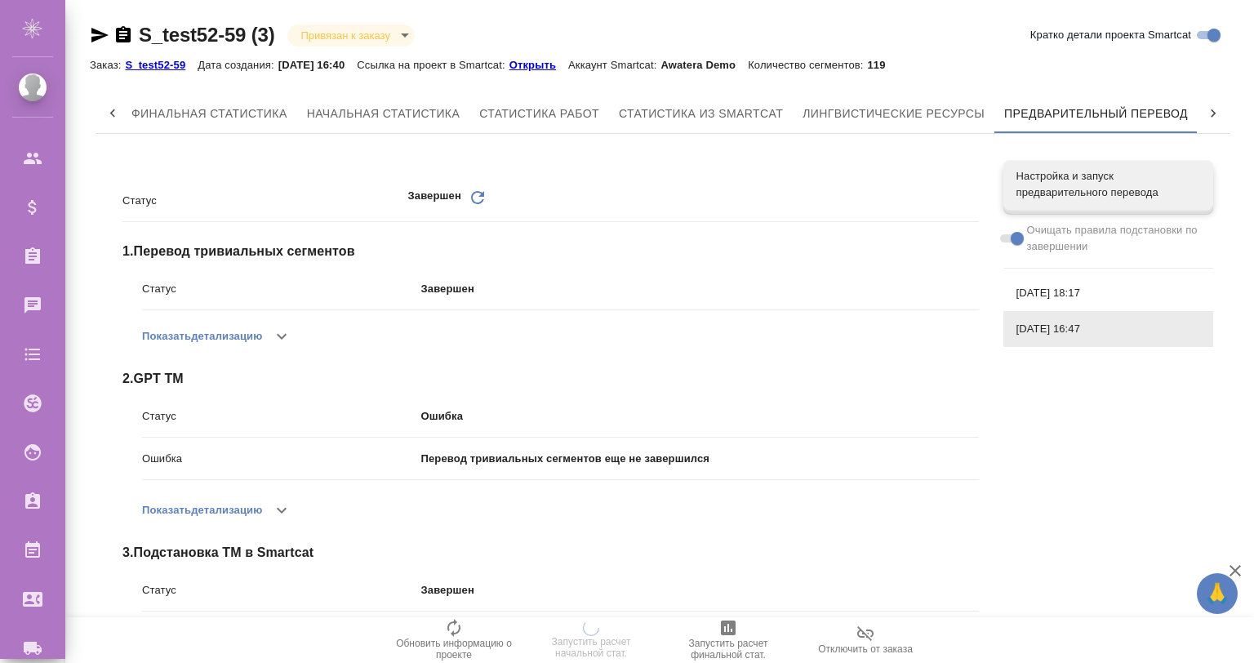
click at [1050, 296] on span "[DATE] 18:17" at bounding box center [1109, 293] width 184 height 16
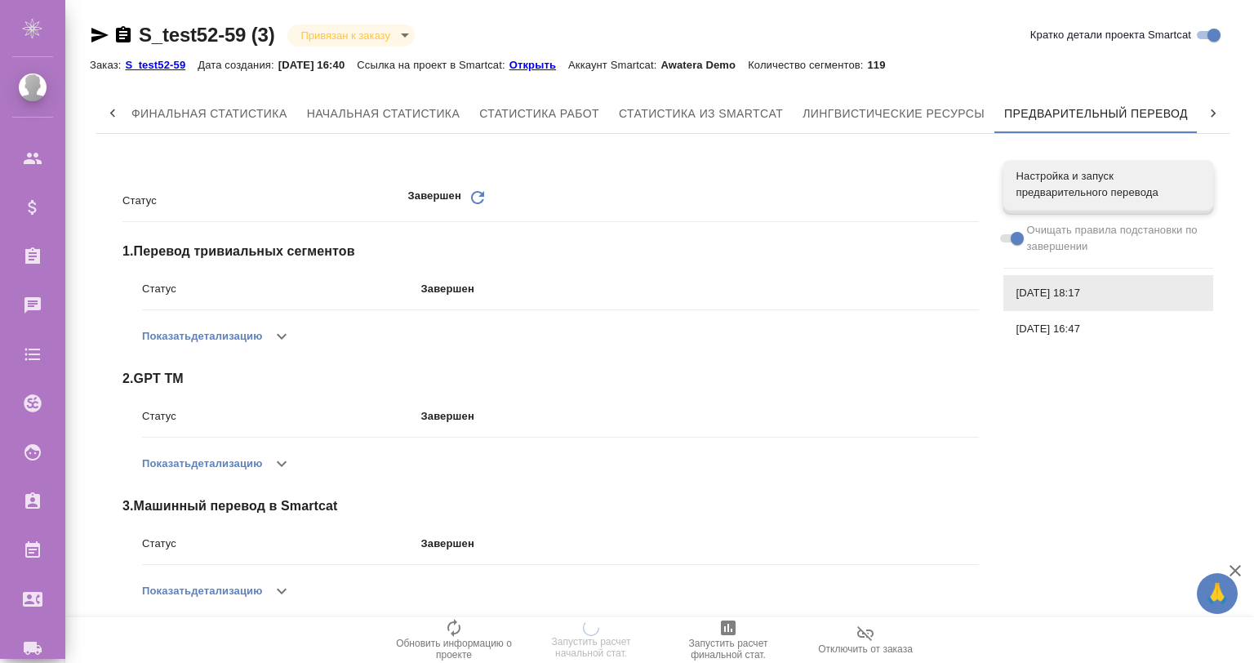
click at [1046, 319] on div "[DATE] 16:47" at bounding box center [1109, 329] width 210 height 36
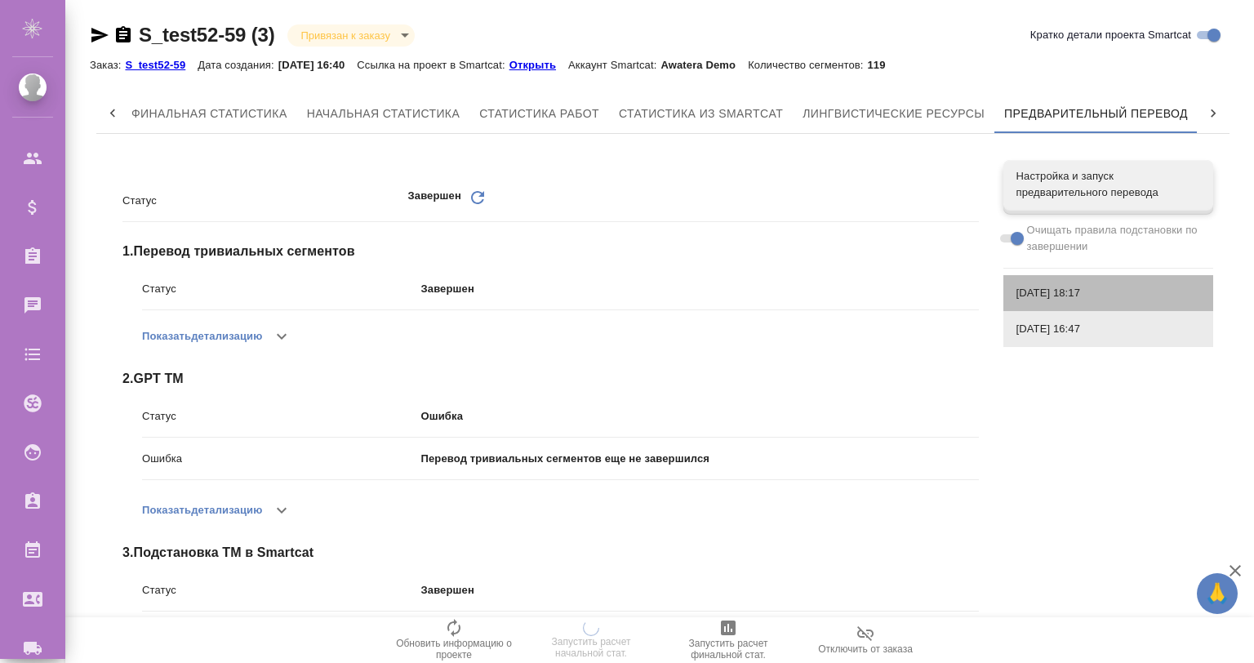
click at [1049, 290] on span "[DATE] 18:17" at bounding box center [1109, 293] width 184 height 16
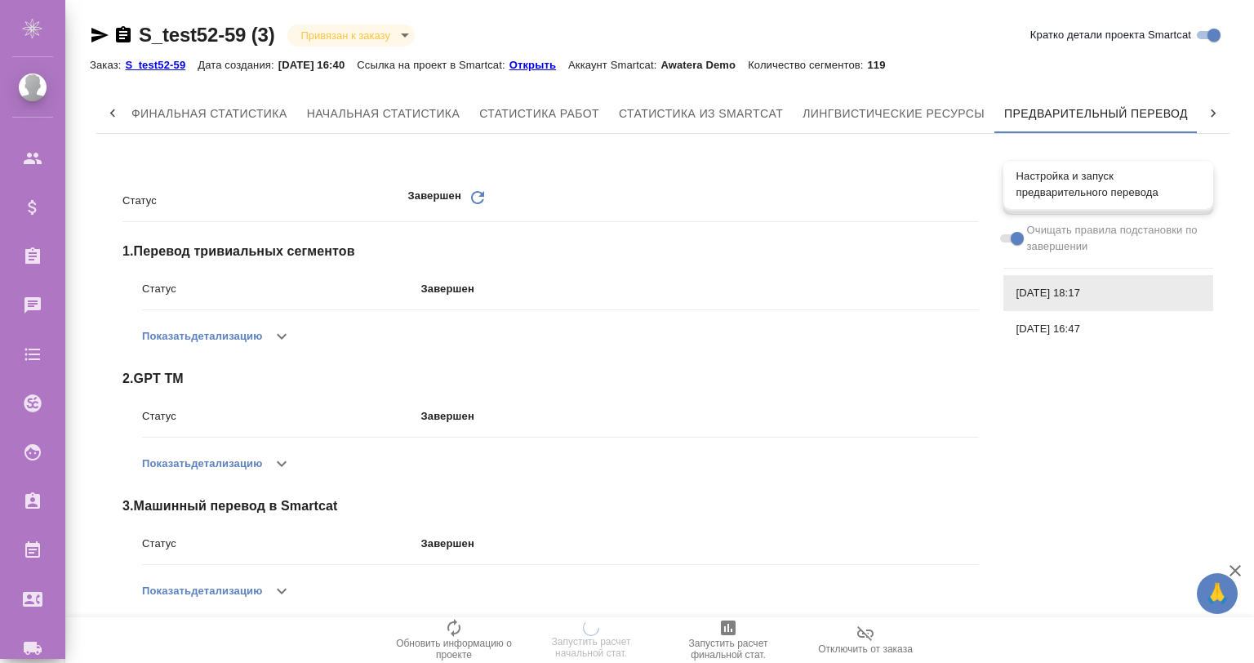
click at [1091, 188] on span "Настройка и запуск предварительного перевода" at bounding box center [1109, 184] width 184 height 33
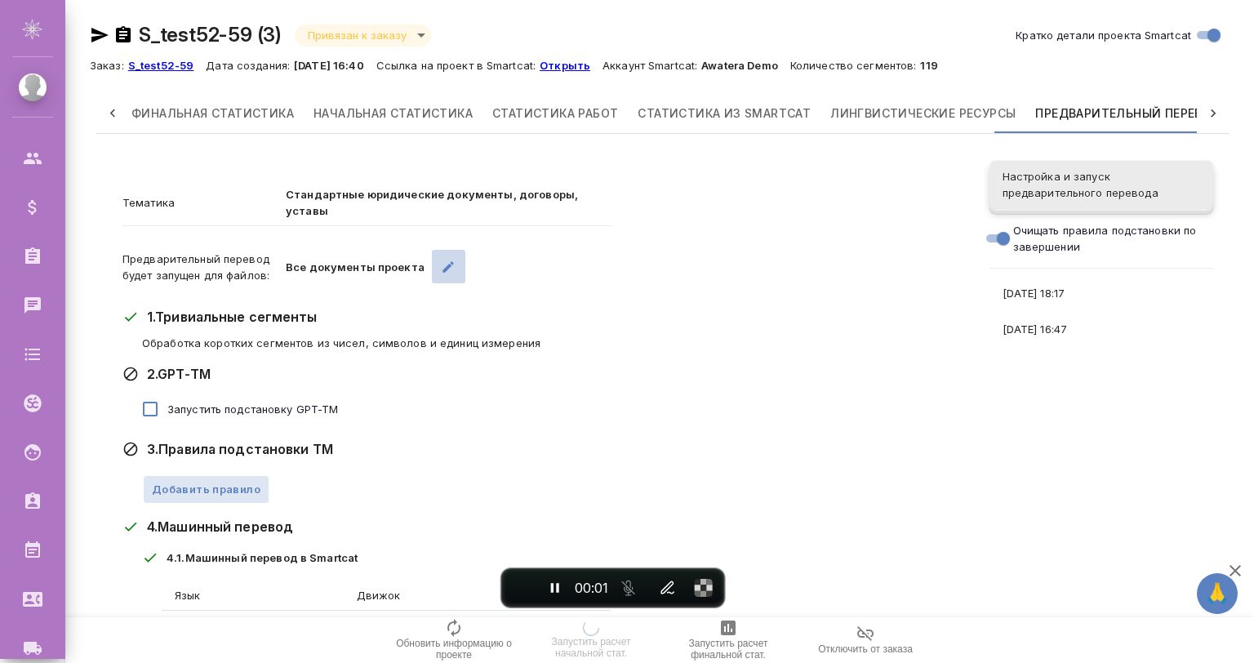
click at [441, 260] on icon "button" at bounding box center [448, 267] width 15 height 15
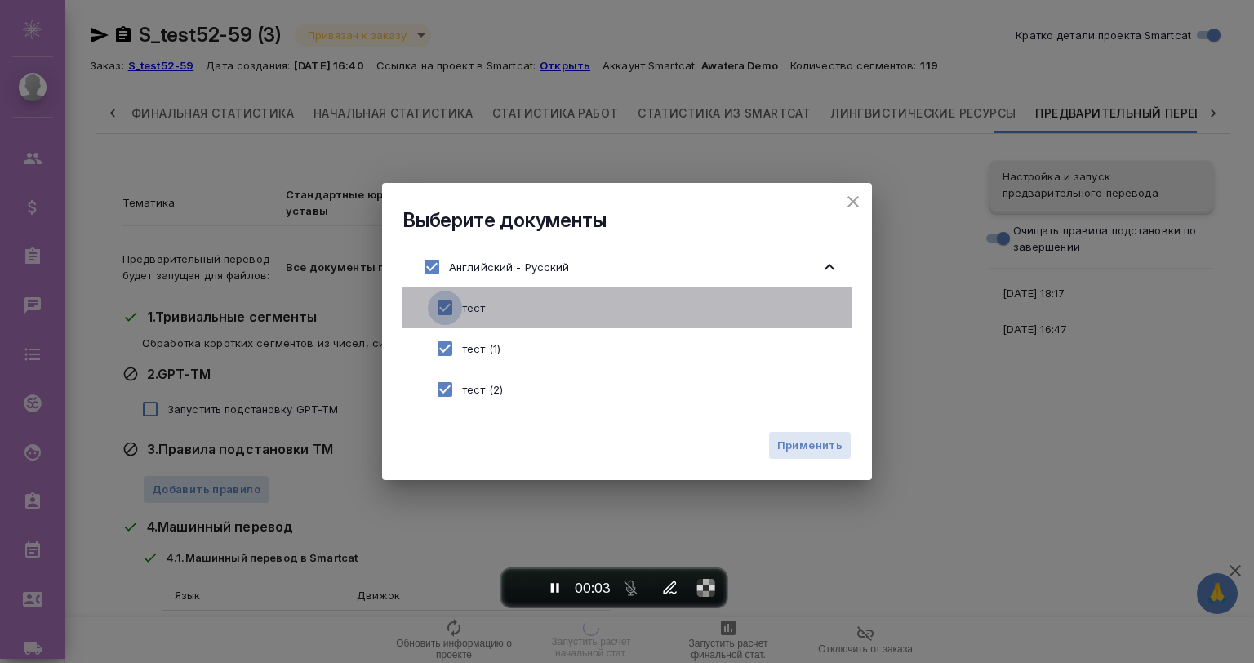
drag, startPoint x: 439, startPoint y: 302, endPoint x: 439, endPoint y: 315, distance: 13.1
click at [439, 307] on input "checkbox" at bounding box center [445, 308] width 34 height 34
checkbox input "false"
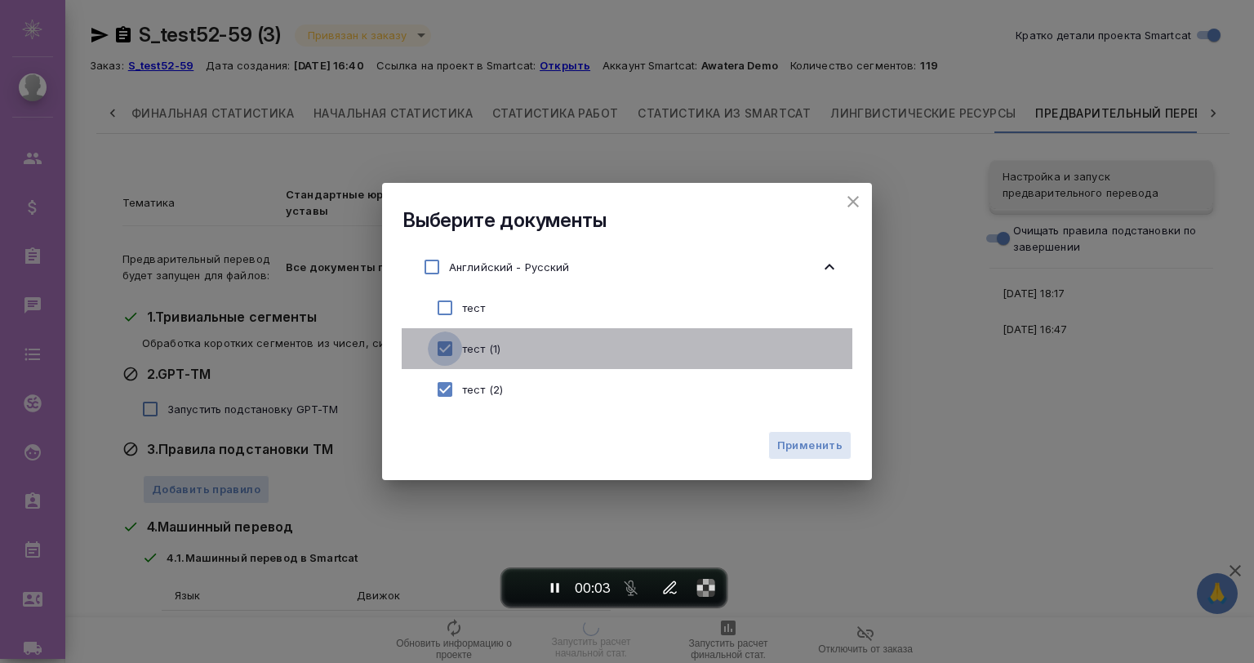
click at [441, 347] on input "checkbox" at bounding box center [445, 349] width 34 height 34
checkbox input "false"
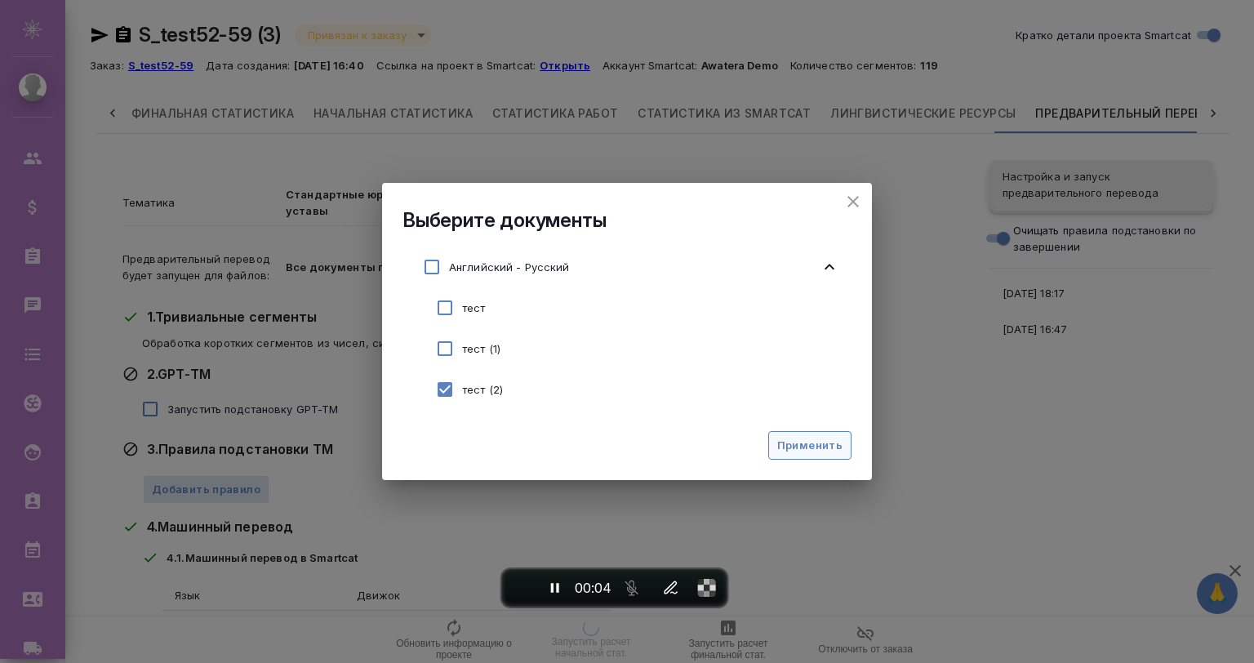
click at [786, 439] on span "Применить" at bounding box center [809, 445] width 65 height 19
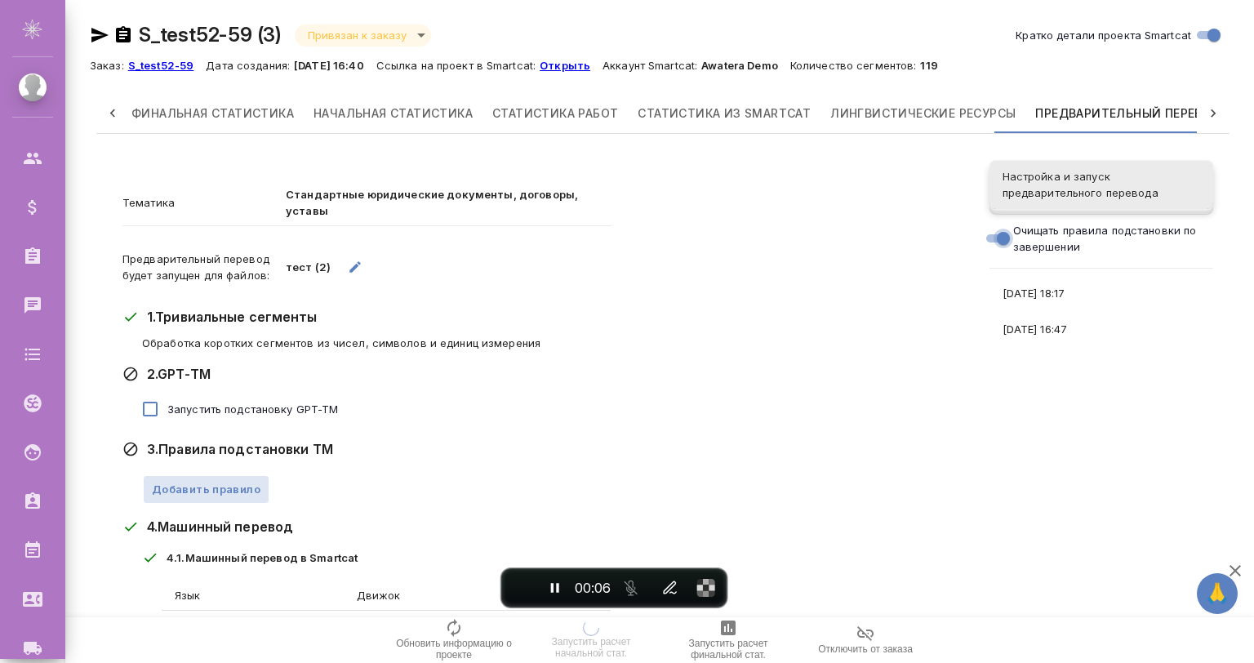
click at [996, 234] on input "Очищать правила подстановки по завершении" at bounding box center [1003, 239] width 59 height 20
checkbox input "false"
click at [269, 394] on label "Запустить подстановку GPT-TM" at bounding box center [235, 409] width 205 height 34
click at [167, 394] on input "Запустить подстановку GPT-TM" at bounding box center [150, 409] width 34 height 34
checkbox input "true"
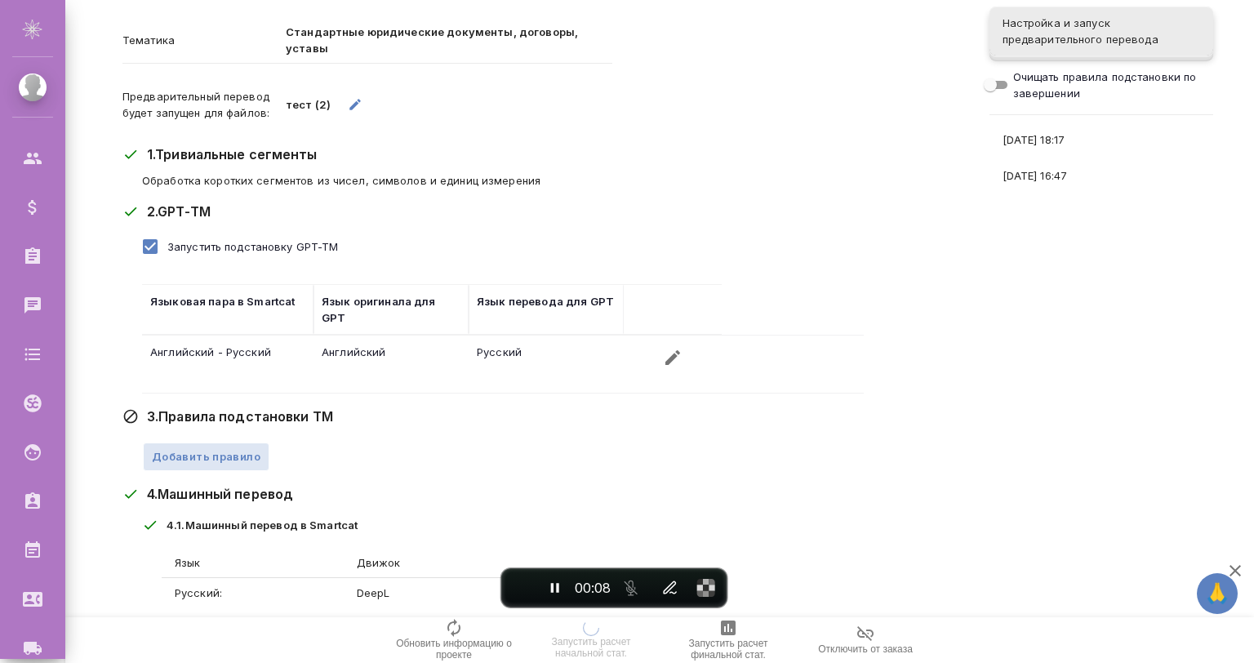
scroll to position [216, 0]
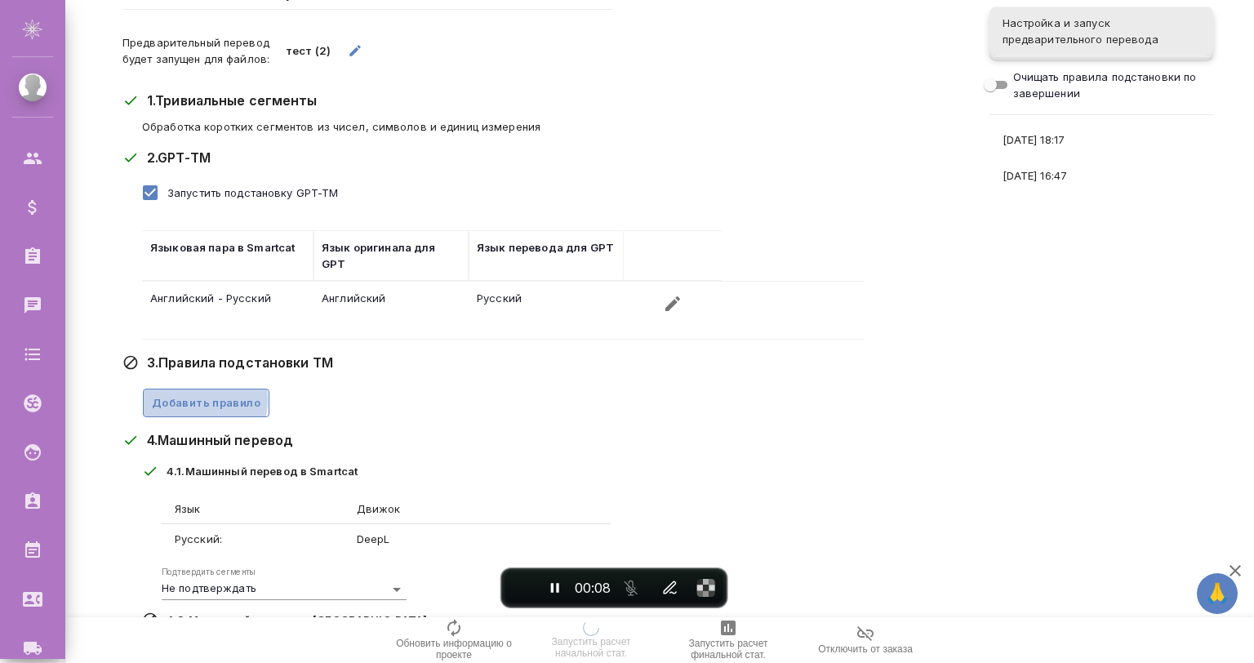
click at [193, 394] on span "Добавить правило" at bounding box center [206, 403] width 109 height 19
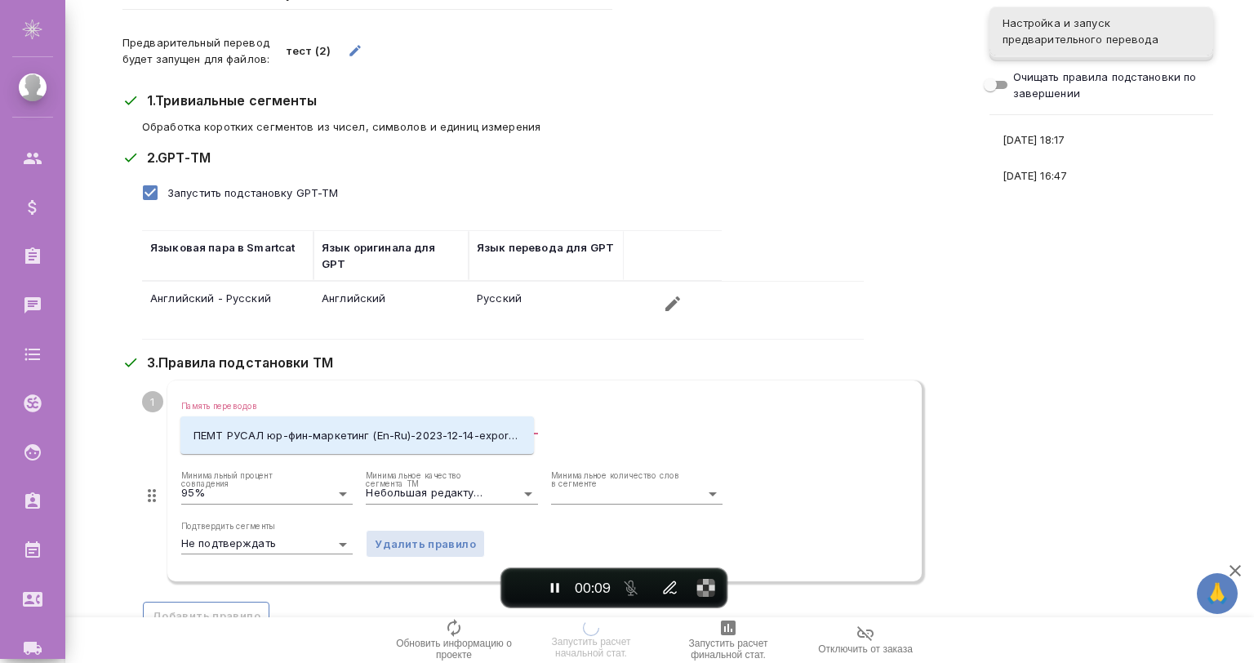
click at [225, 414] on input "Память переводов" at bounding box center [333, 424] width 305 height 20
click at [245, 427] on p "ПЕМТ РУСАЛ юр-фин-маркетинг (En-Ru)-2023-12-14-export clean" at bounding box center [357, 435] width 327 height 16
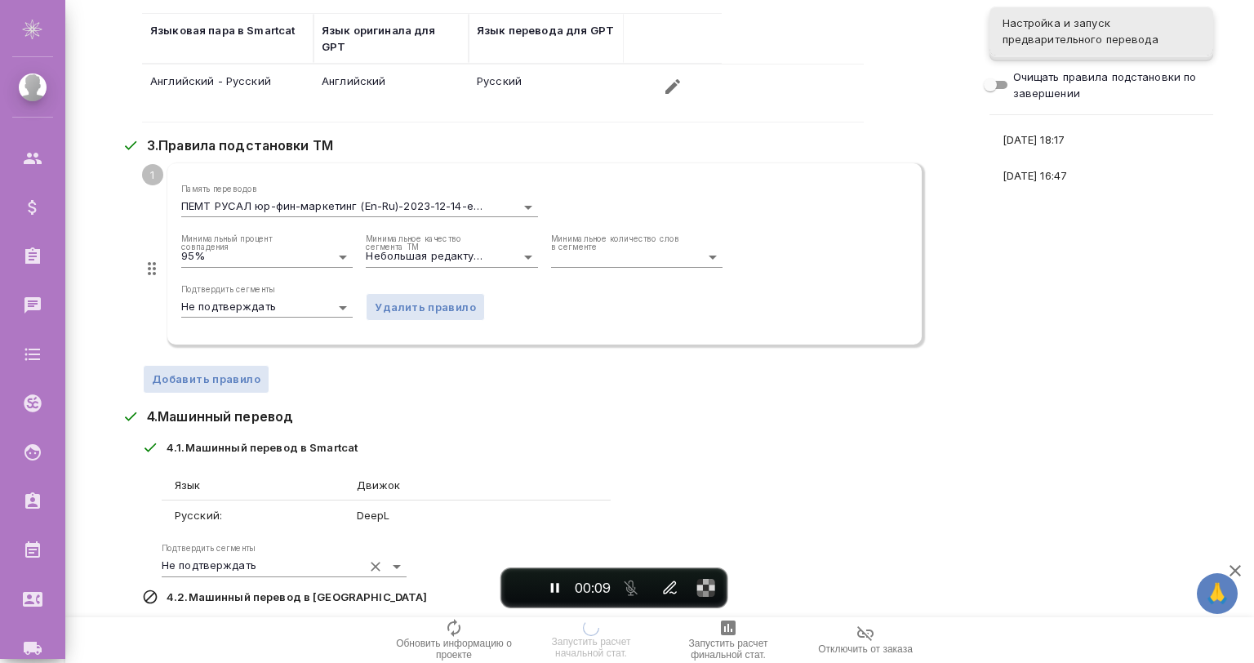
scroll to position [542, 0]
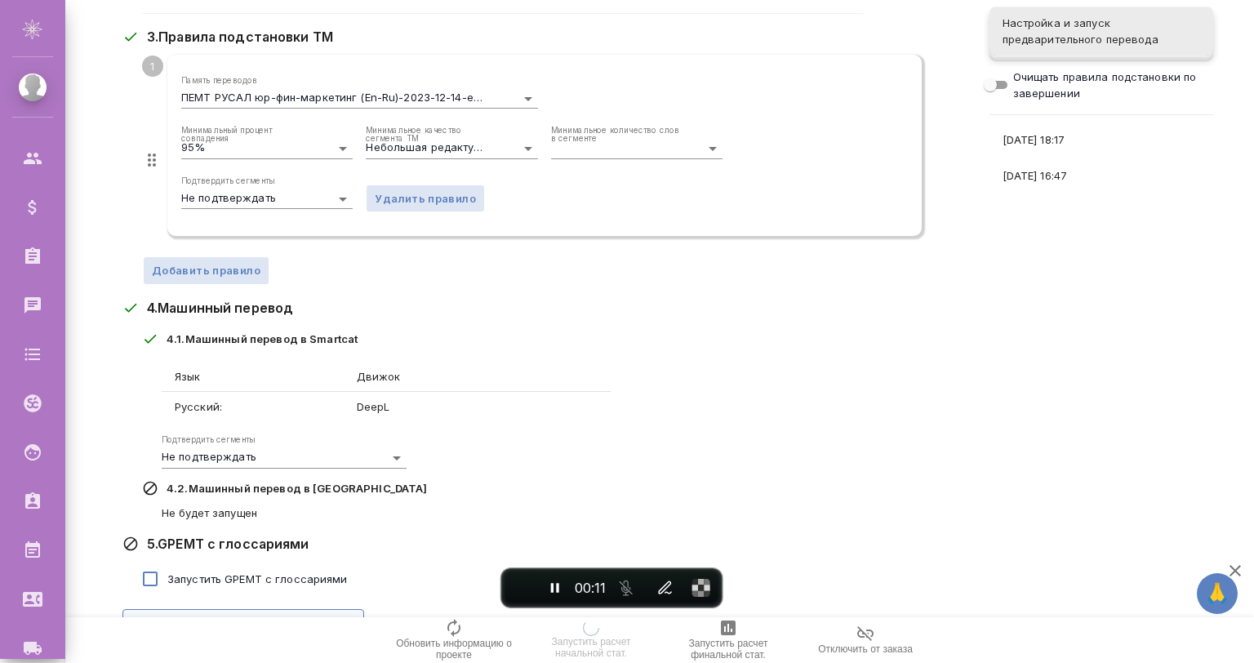
click at [292, 614] on span "Запустить предварительный перевод" at bounding box center [243, 623] width 224 height 19
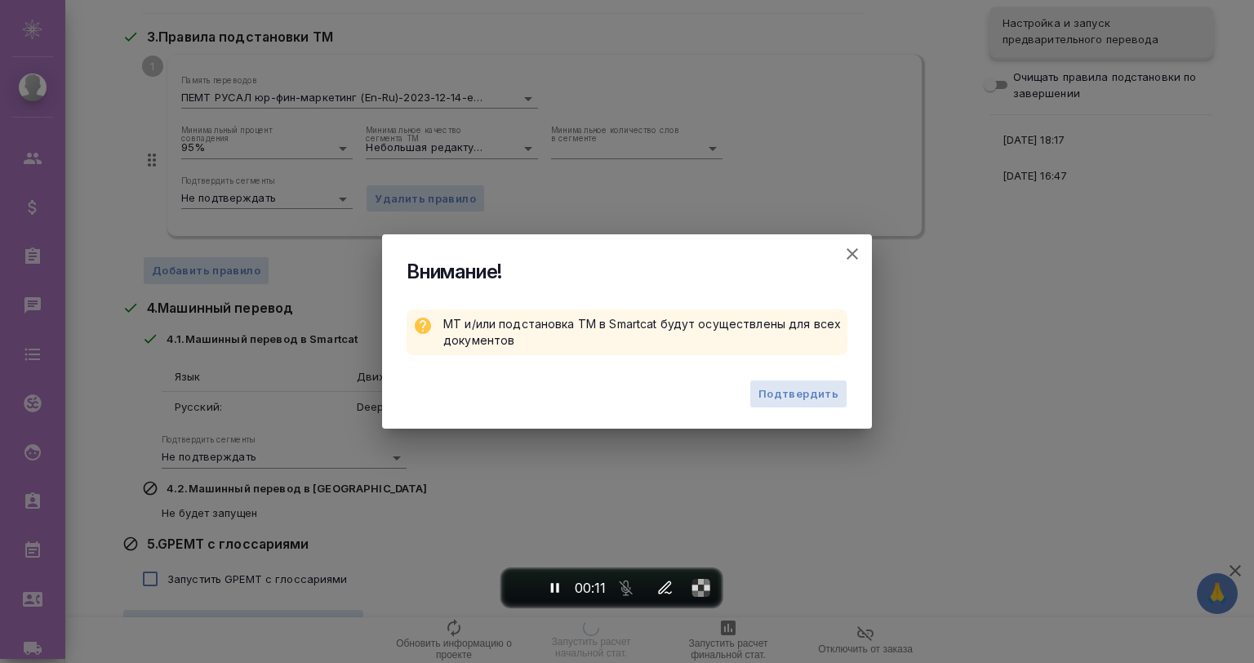
scroll to position [379, 0]
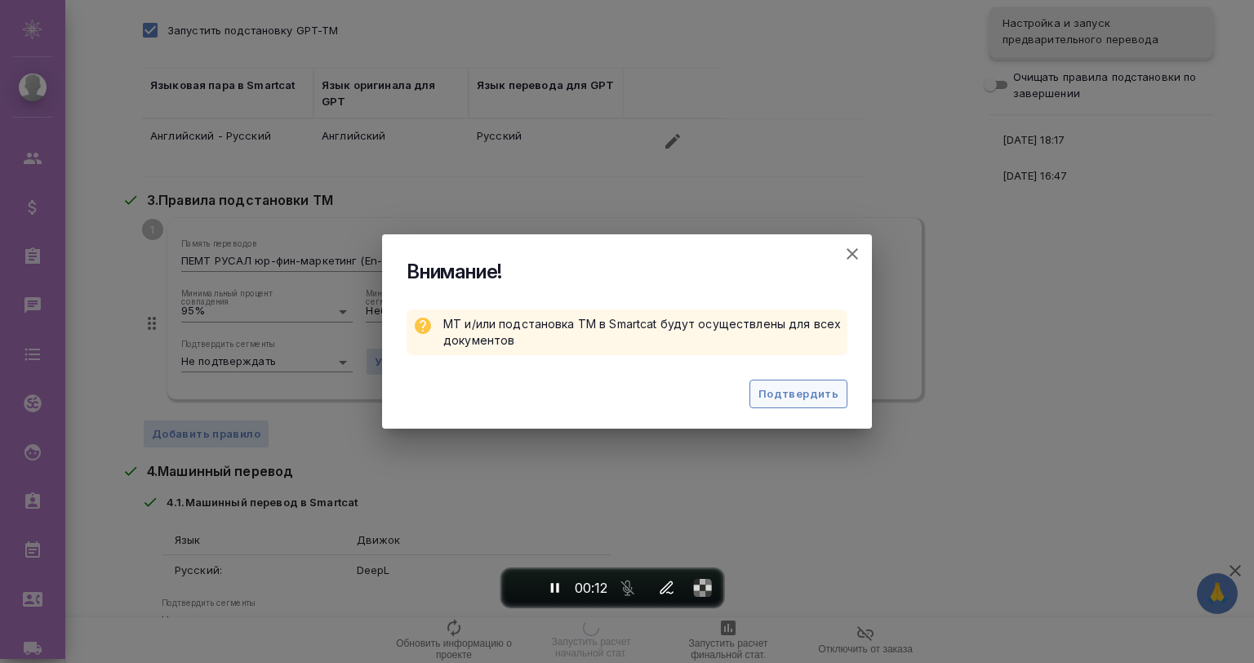
click at [800, 394] on span "Подтвердить" at bounding box center [799, 394] width 80 height 19
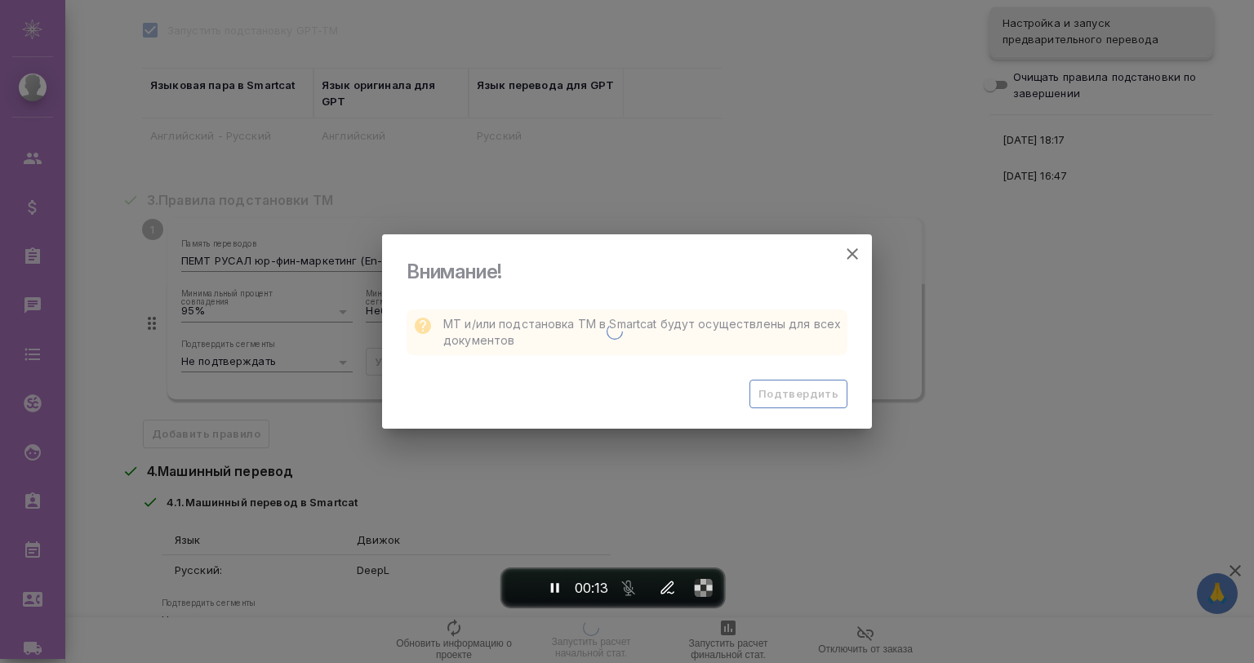
click at [800, 394] on div at bounding box center [615, 331] width 466 height 194
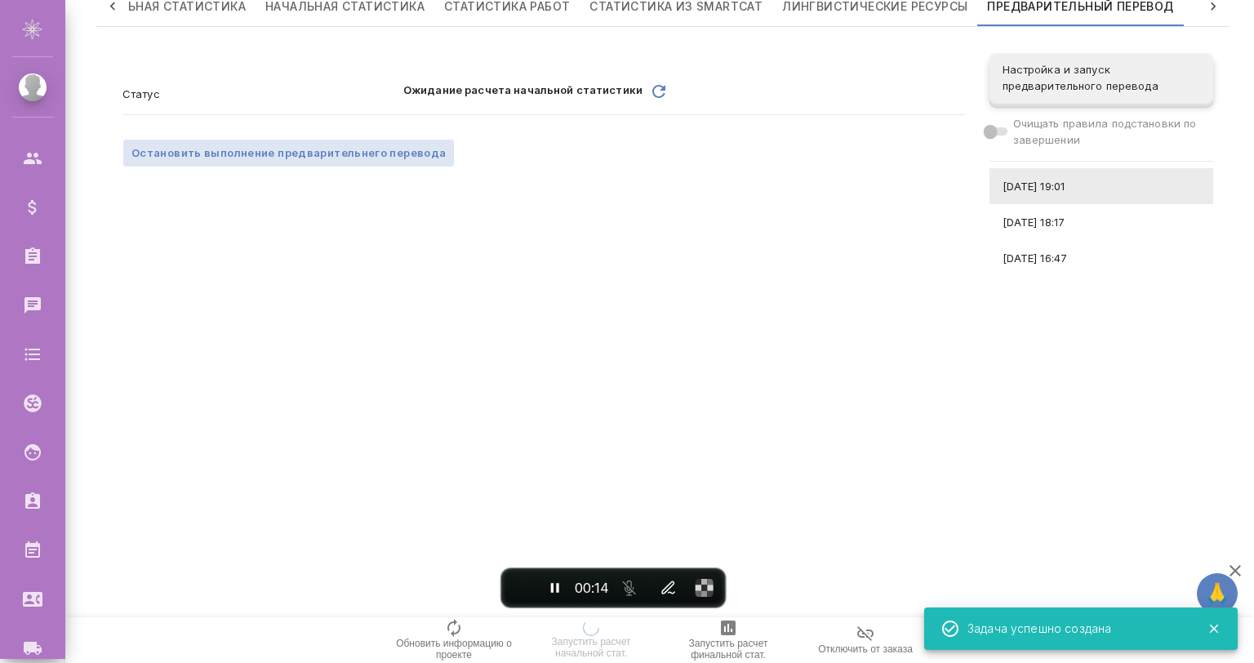
scroll to position [0, 0]
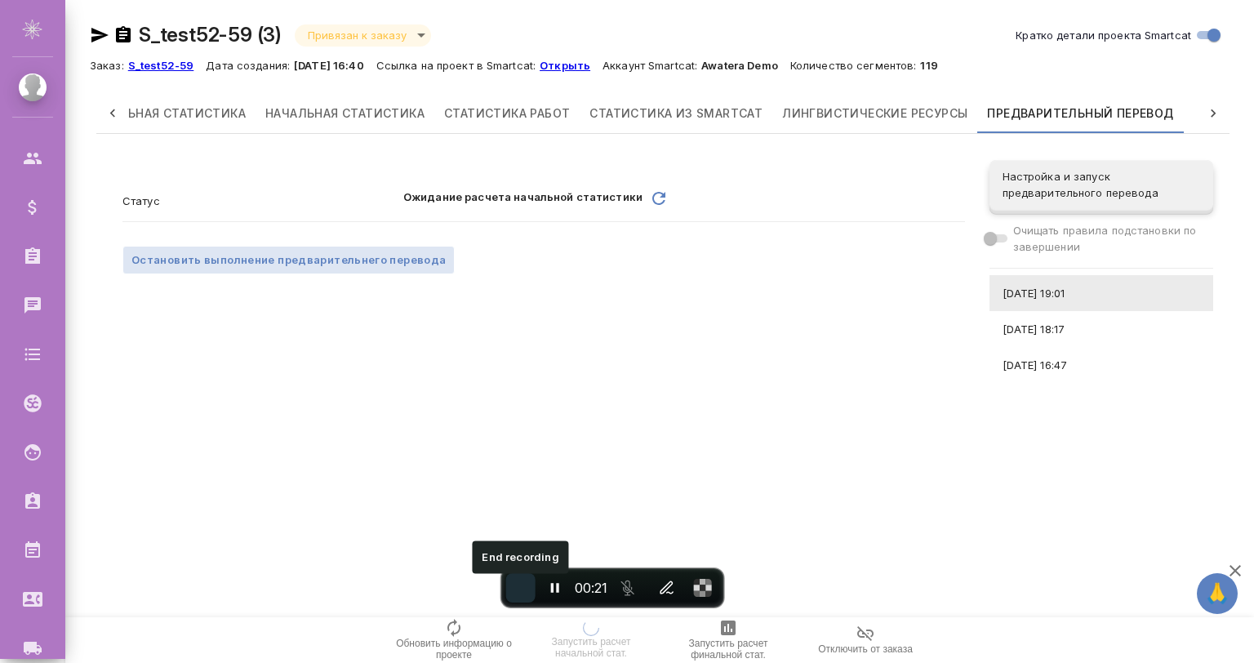
click at [513, 583] on button "End recording" at bounding box center [520, 587] width 29 height 29
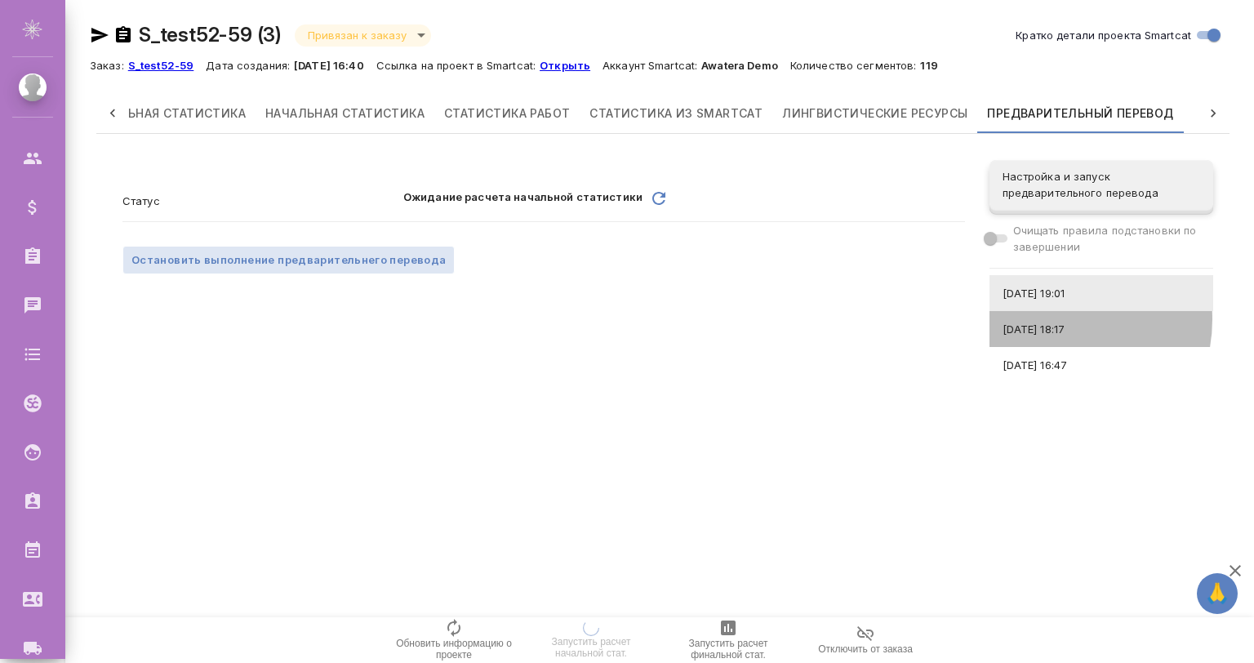
click at [1050, 319] on div "[DATE] 18:17" at bounding box center [1102, 329] width 224 height 36
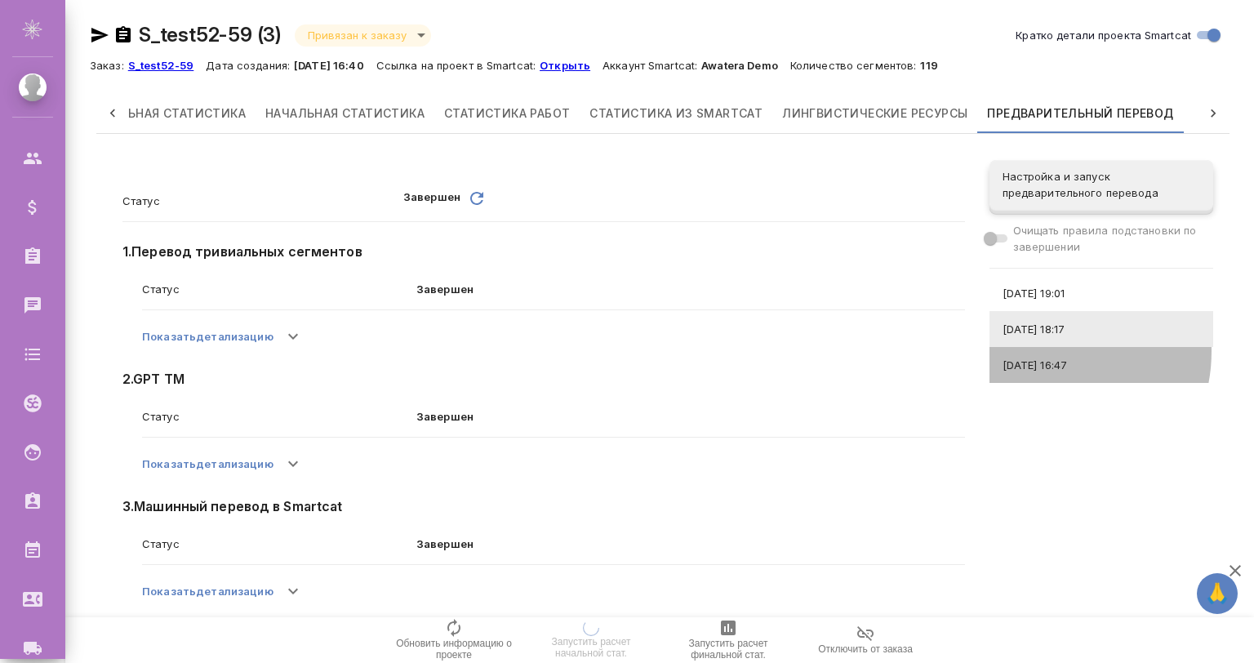
click at [1036, 351] on div "[DATE] 16:47" at bounding box center [1102, 365] width 224 height 36
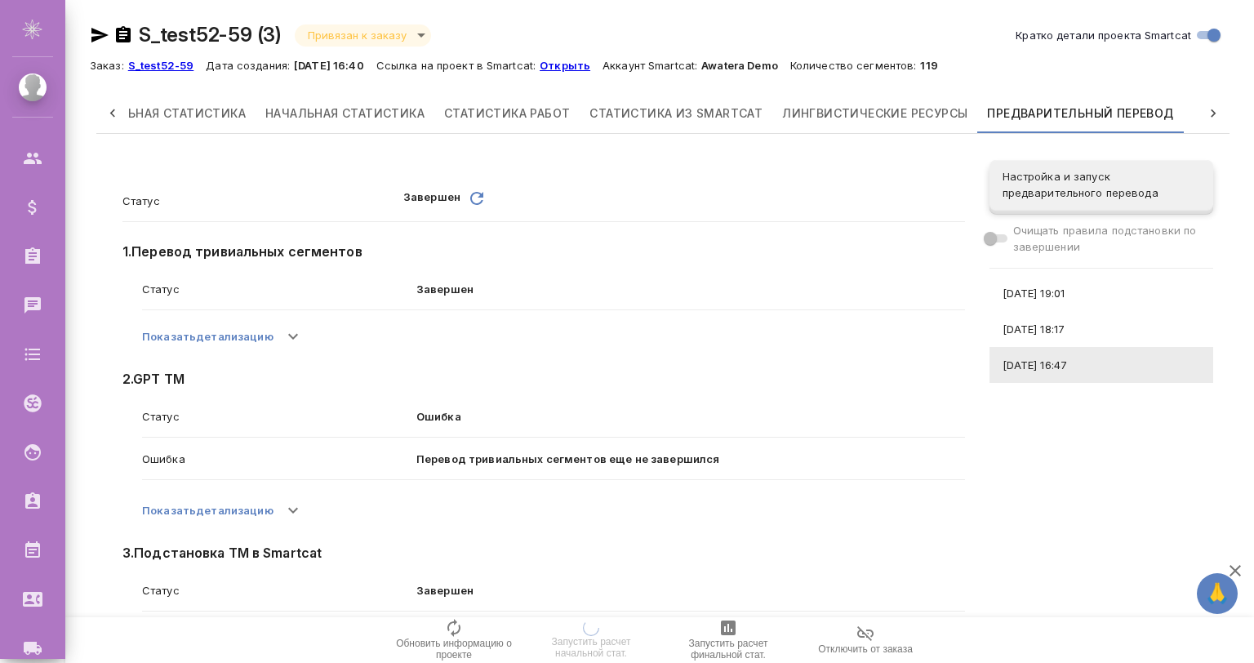
click at [1115, 443] on div "Статус Завершен Обновить 1 . Перевод тривиальных сегментов Статус Завершен Пока…" at bounding box center [663, 485] width 1134 height 677
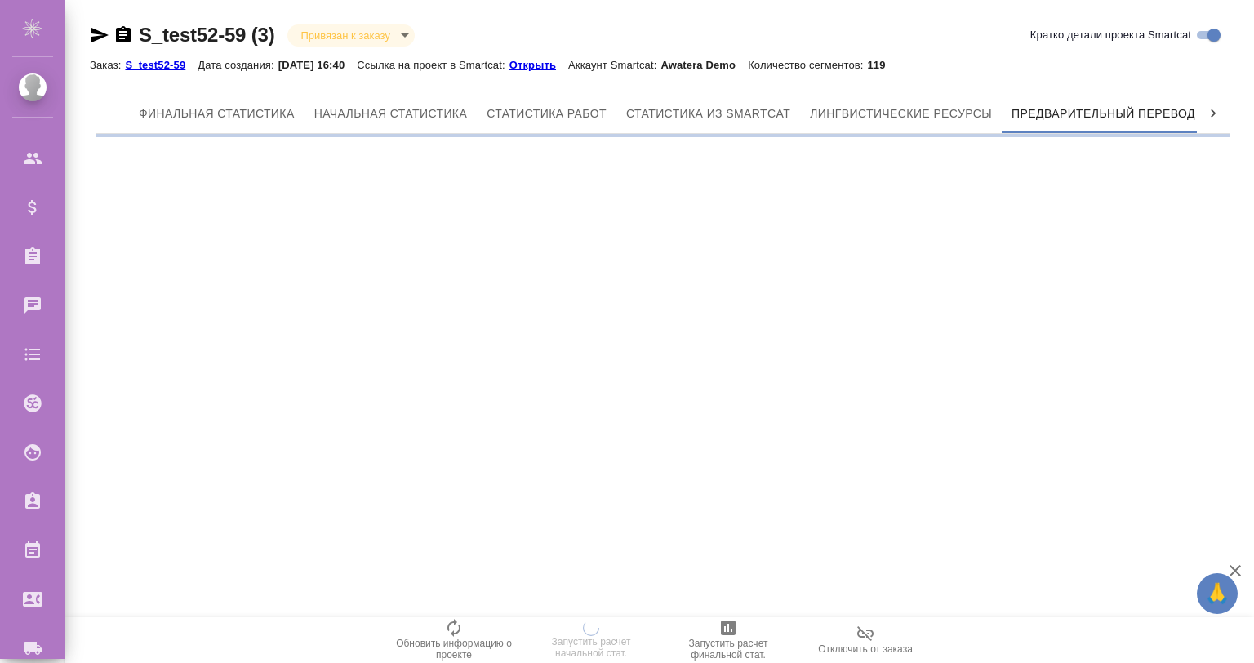
scroll to position [0, 7]
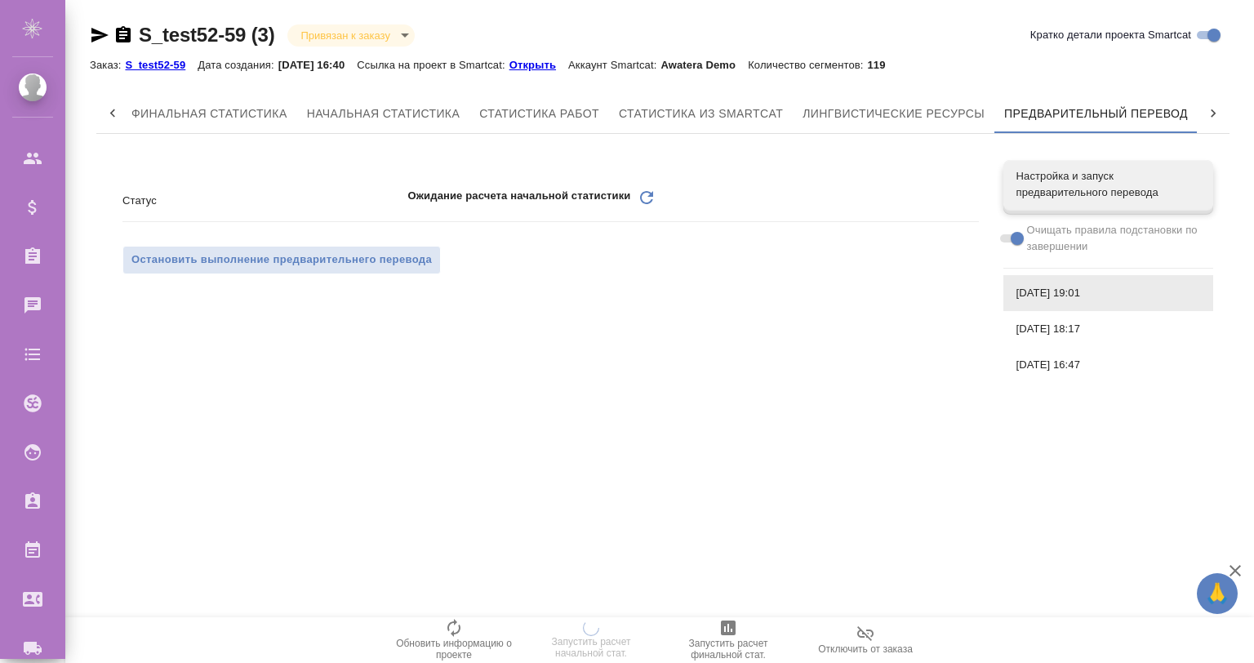
click at [1052, 326] on span "[DATE] 18:17" at bounding box center [1109, 329] width 184 height 16
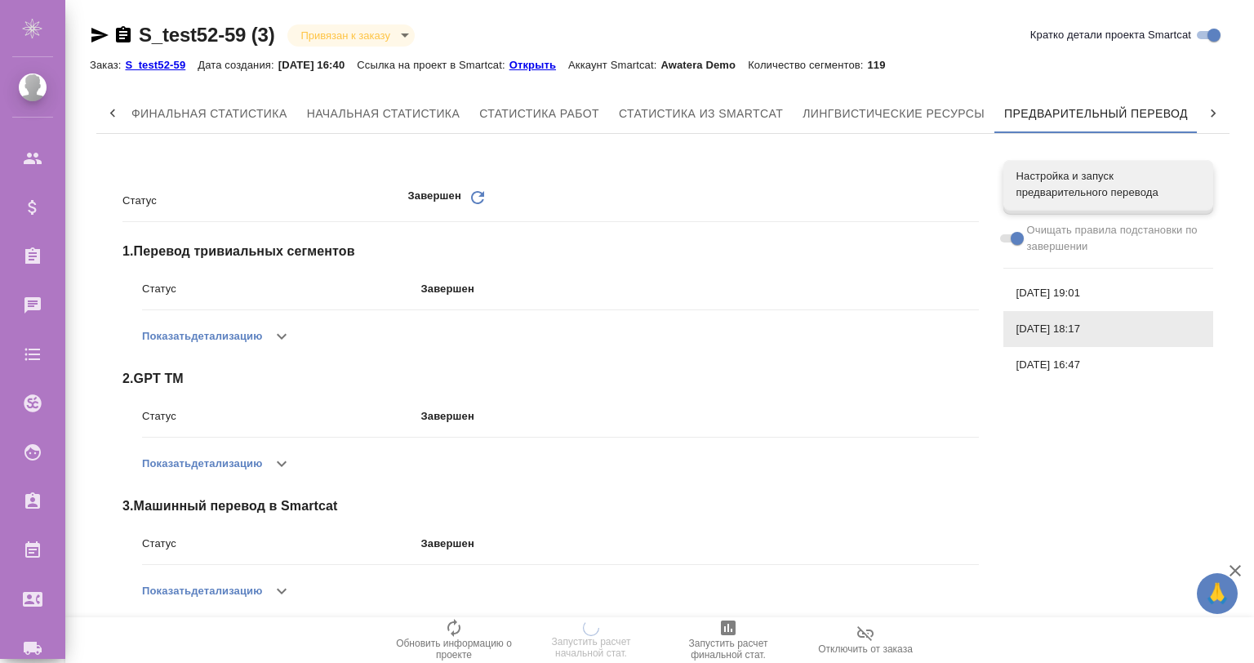
drag, startPoint x: 1051, startPoint y: 290, endPoint x: 1062, endPoint y: 344, distance: 54.9
click at [1052, 291] on span "[DATE] 19:01" at bounding box center [1109, 293] width 184 height 16
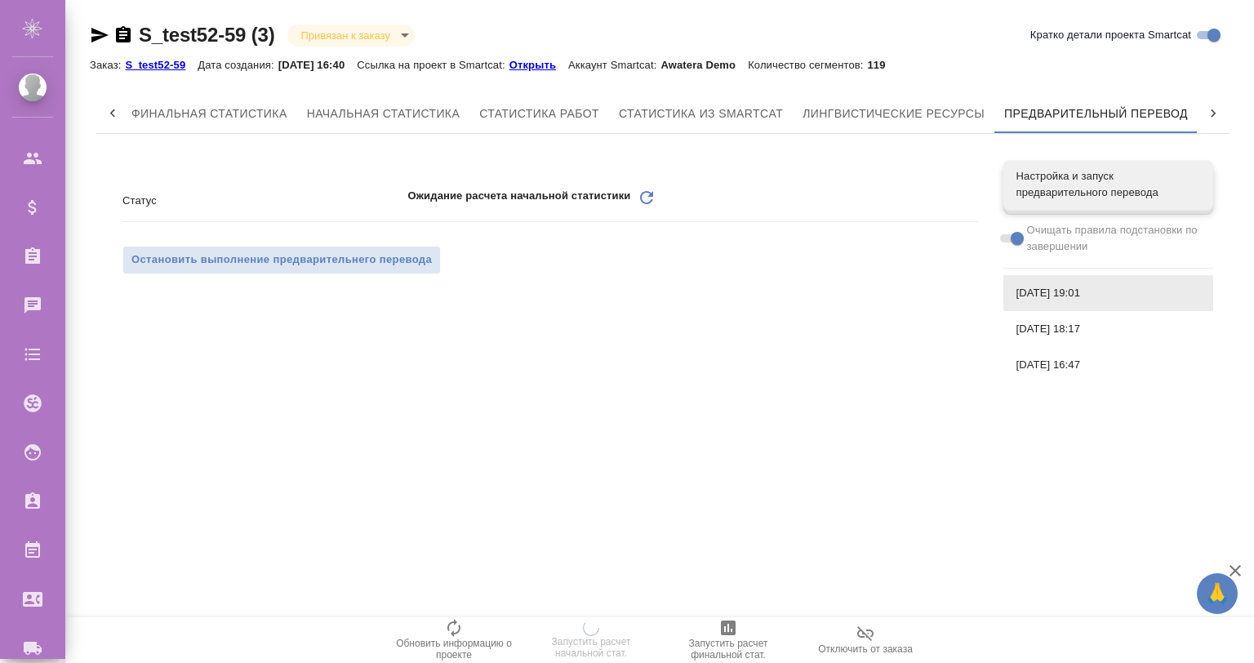
click at [1062, 344] on div "[DATE] 18:17" at bounding box center [1109, 329] width 210 height 36
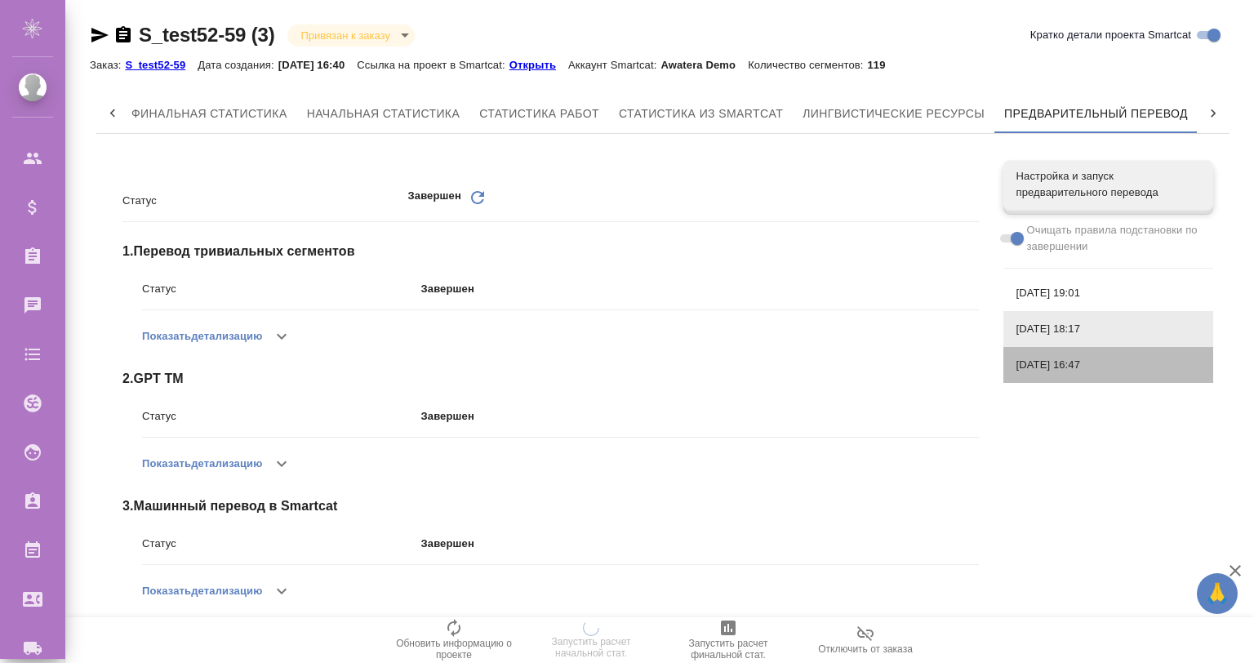
click at [1066, 358] on span "[DATE] 16:47" at bounding box center [1109, 365] width 184 height 16
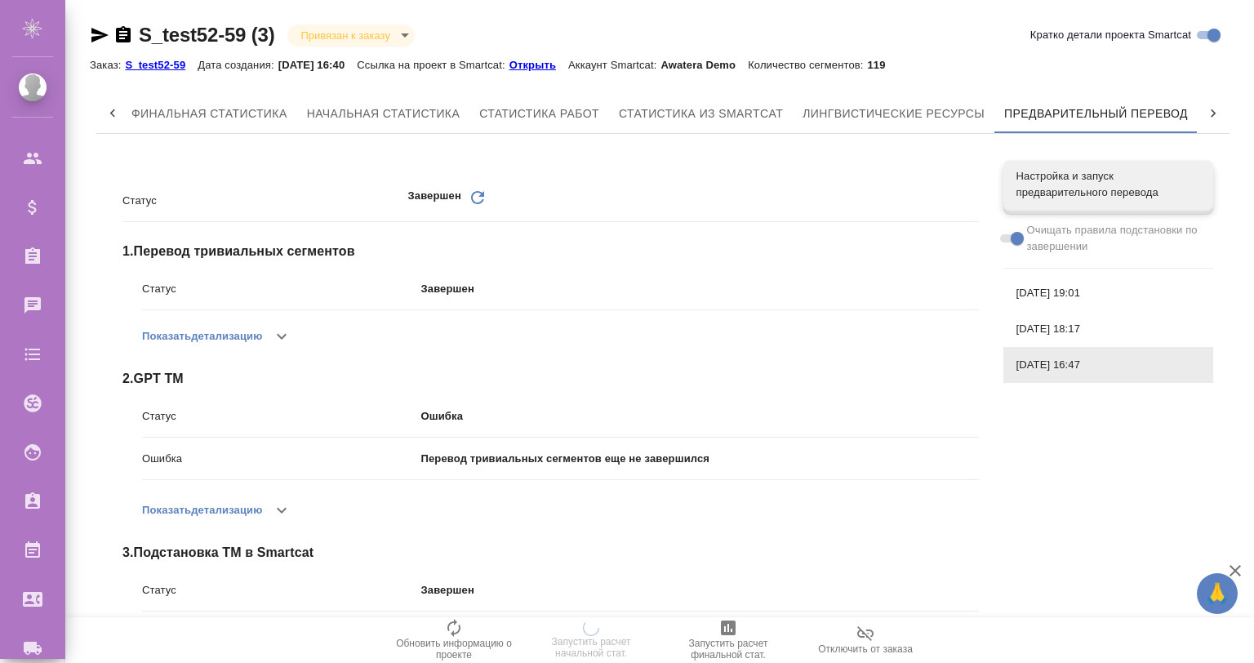
click at [1044, 287] on span "[DATE] 19:01" at bounding box center [1109, 293] width 184 height 16
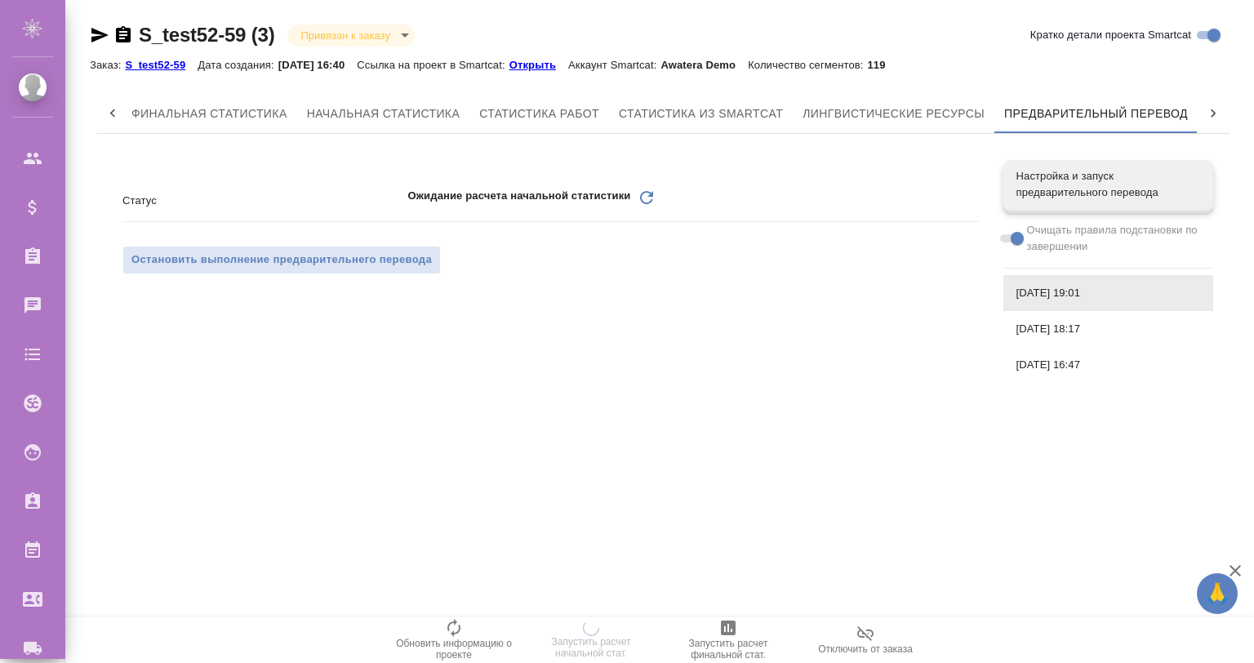
click at [1062, 323] on span "[DATE] 18:17" at bounding box center [1109, 329] width 184 height 16
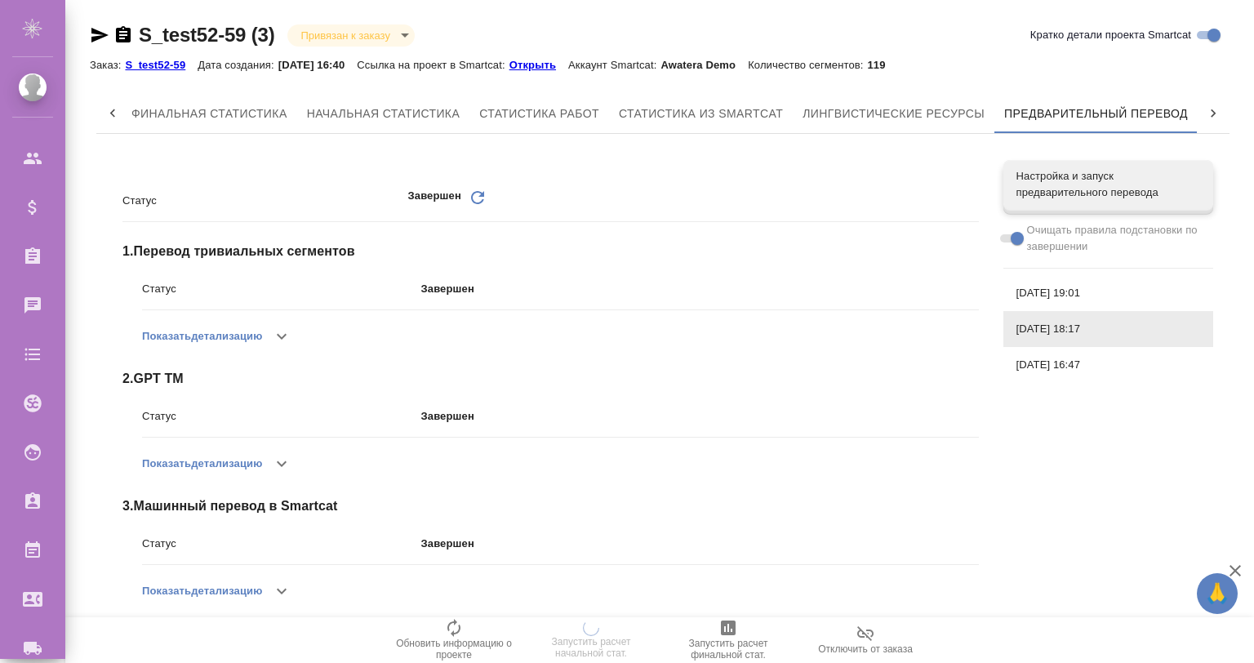
click at [1076, 352] on div "[DATE] 16:47" at bounding box center [1109, 365] width 210 height 36
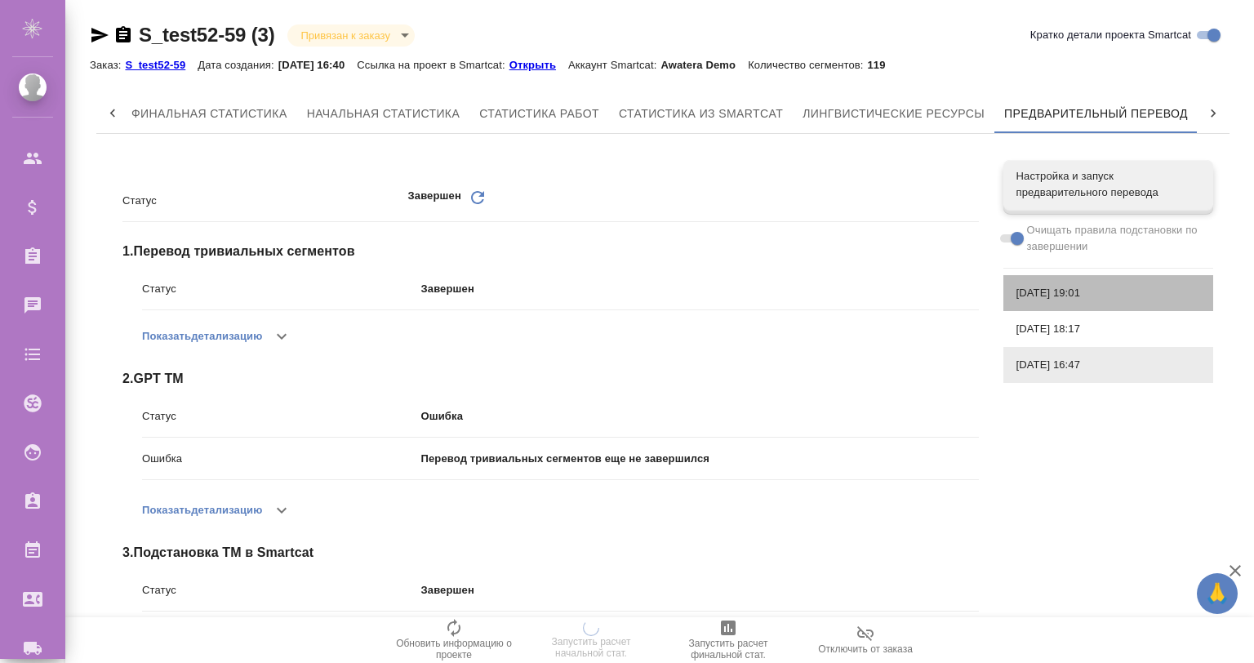
click at [1049, 279] on div "[DATE] 19:01" at bounding box center [1109, 293] width 210 height 36
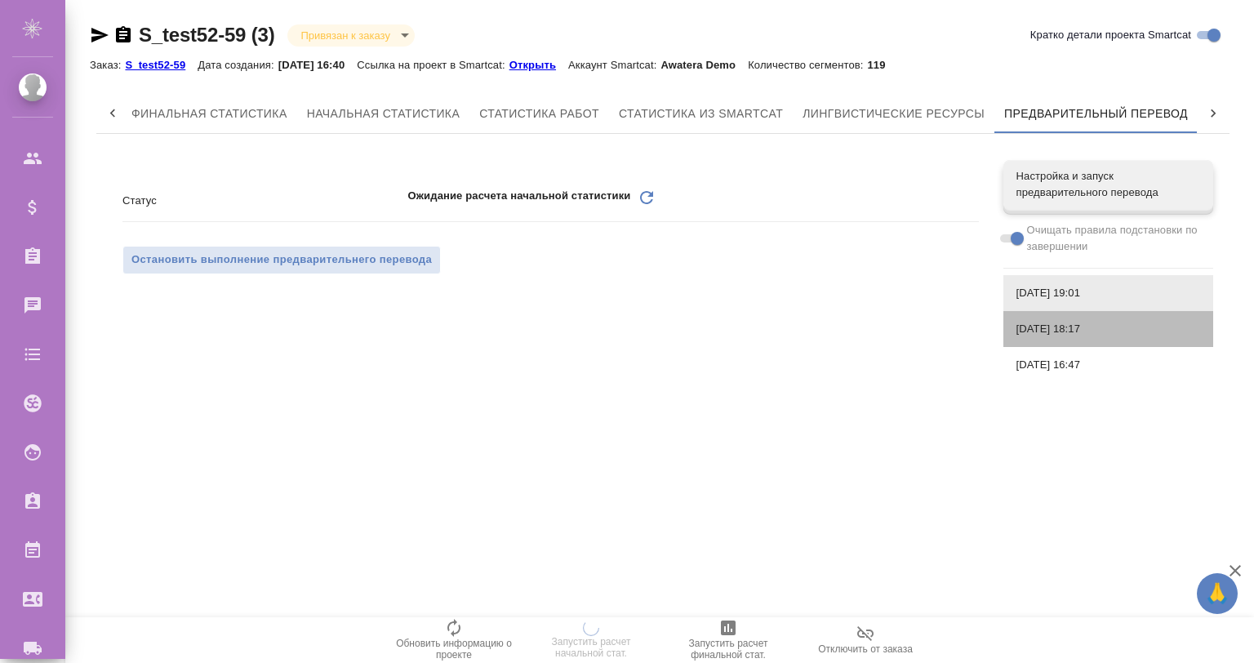
click at [1067, 328] on span "[DATE] 18:17" at bounding box center [1109, 329] width 184 height 16
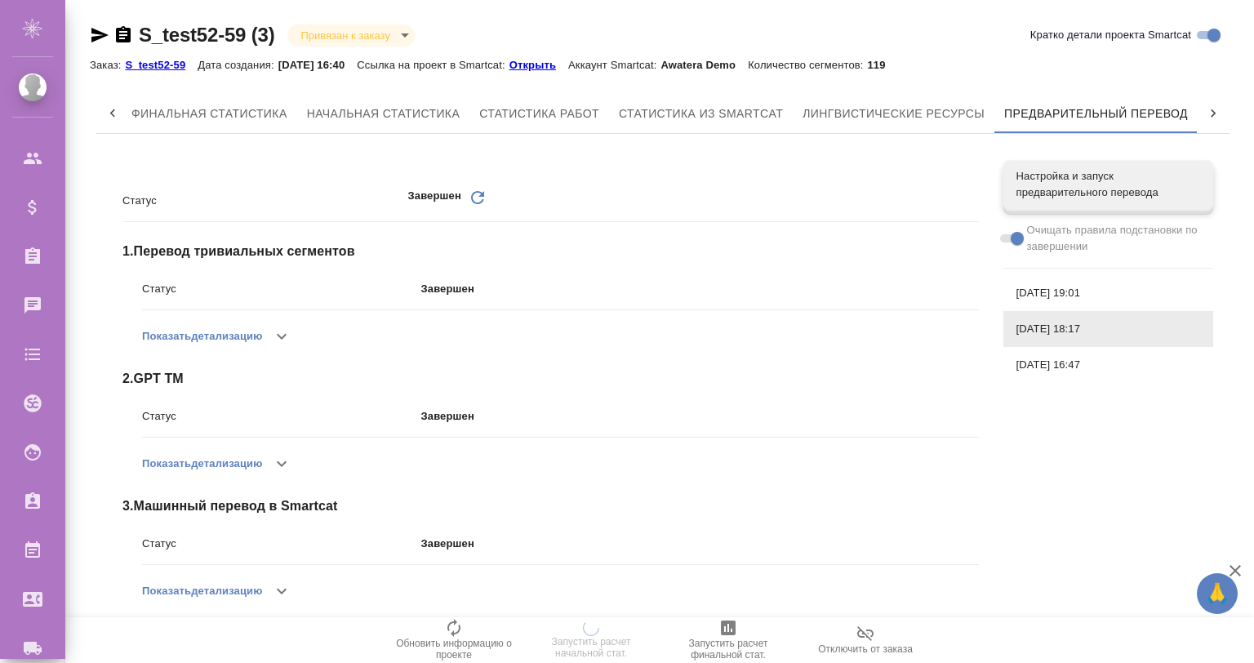
drag, startPoint x: 1058, startPoint y: 358, endPoint x: 1049, endPoint y: 296, distance: 61.9
click at [1059, 358] on span "[DATE] 16:47" at bounding box center [1109, 365] width 184 height 16
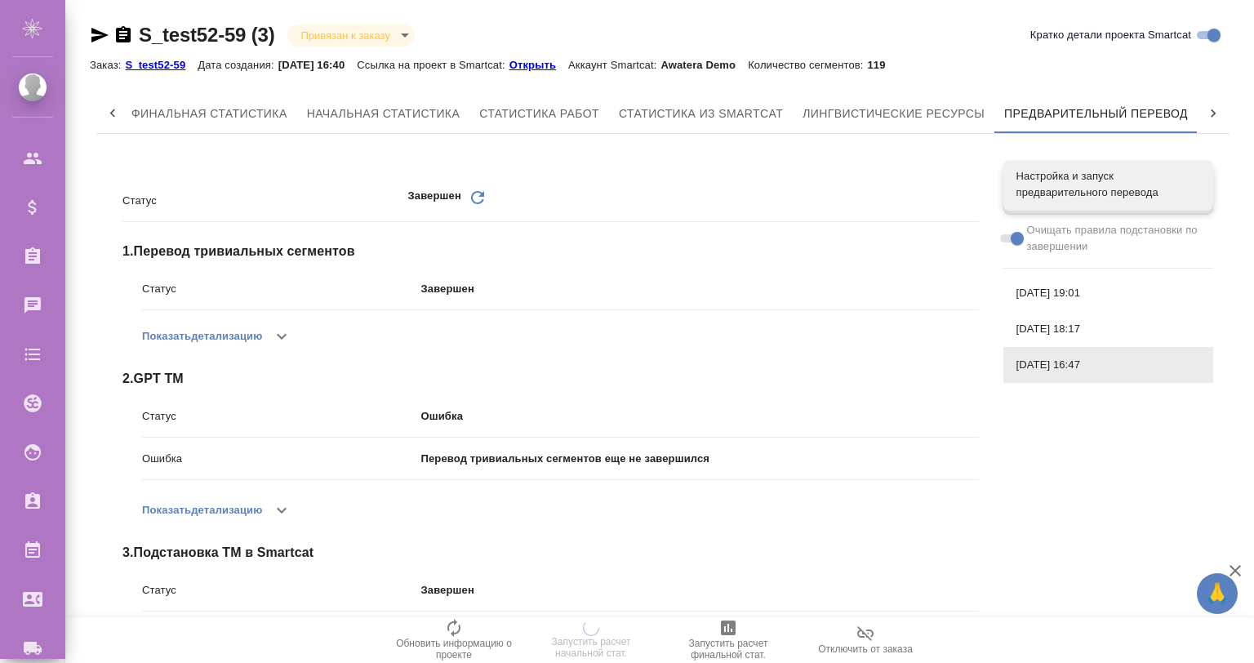
drag, startPoint x: 1045, startPoint y: 274, endPoint x: 1054, endPoint y: 287, distance: 14.7
click at [1045, 276] on div "[DATE] 19:01" at bounding box center [1109, 293] width 210 height 36
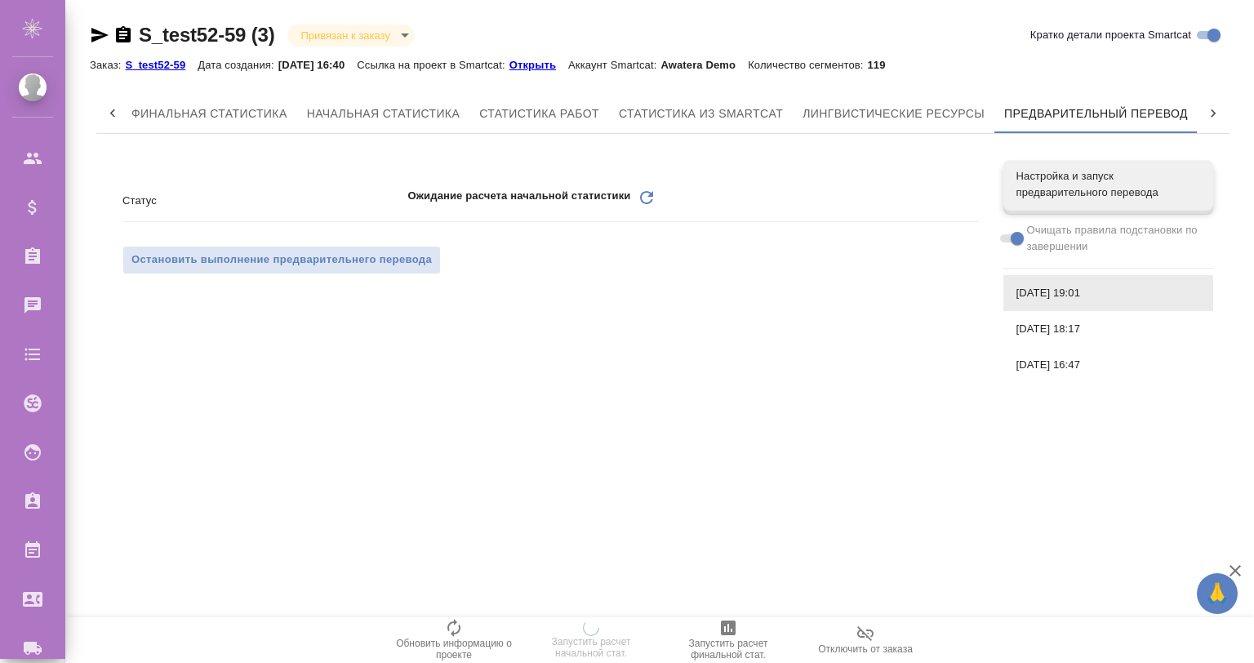
click at [1067, 332] on span "[DATE] 18:17" at bounding box center [1109, 329] width 184 height 16
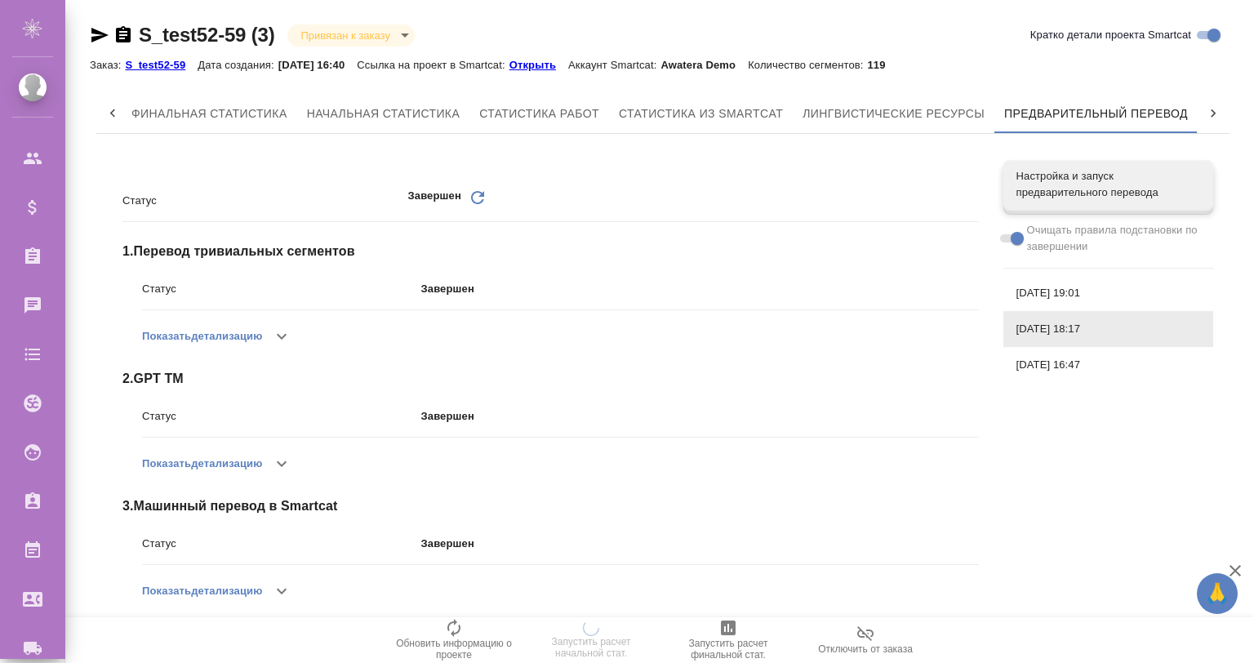
drag, startPoint x: 1061, startPoint y: 367, endPoint x: 1049, endPoint y: 289, distance: 78.5
click at [1063, 367] on span "[DATE] 16:47" at bounding box center [1109, 365] width 184 height 16
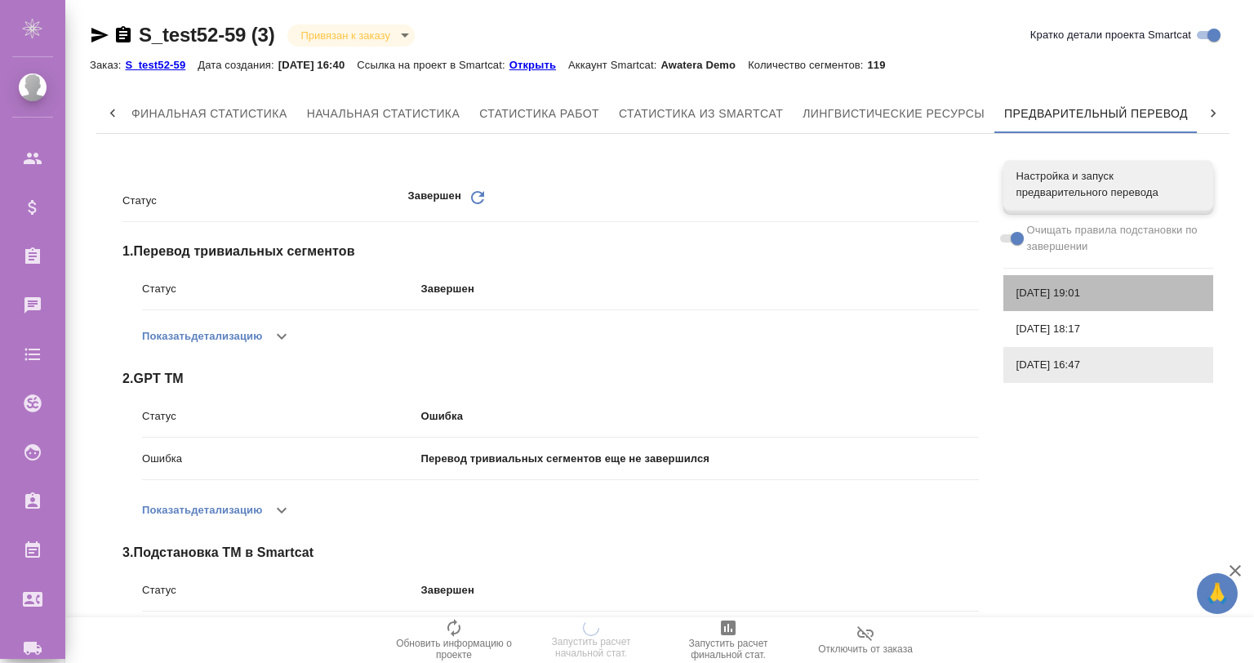
drag, startPoint x: 1048, startPoint y: 279, endPoint x: 1056, endPoint y: 327, distance: 48.9
click at [1048, 283] on div "[DATE] 19:01" at bounding box center [1109, 293] width 210 height 36
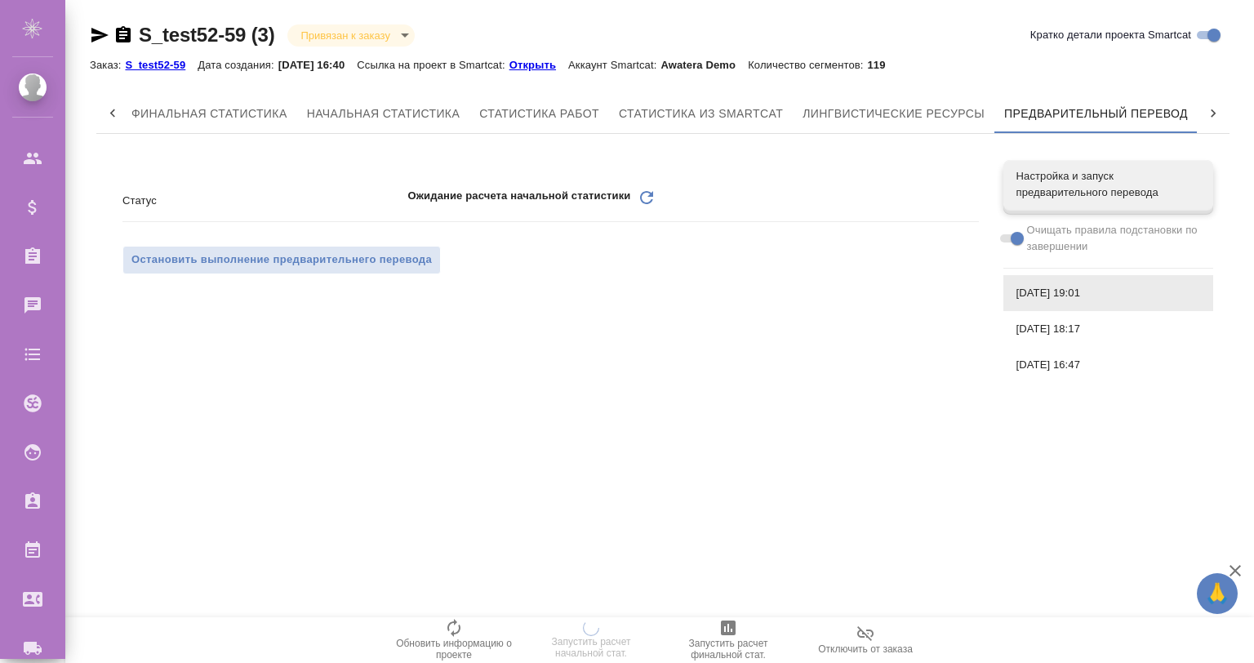
click at [1056, 327] on span "[DATE] 18:17" at bounding box center [1109, 329] width 184 height 16
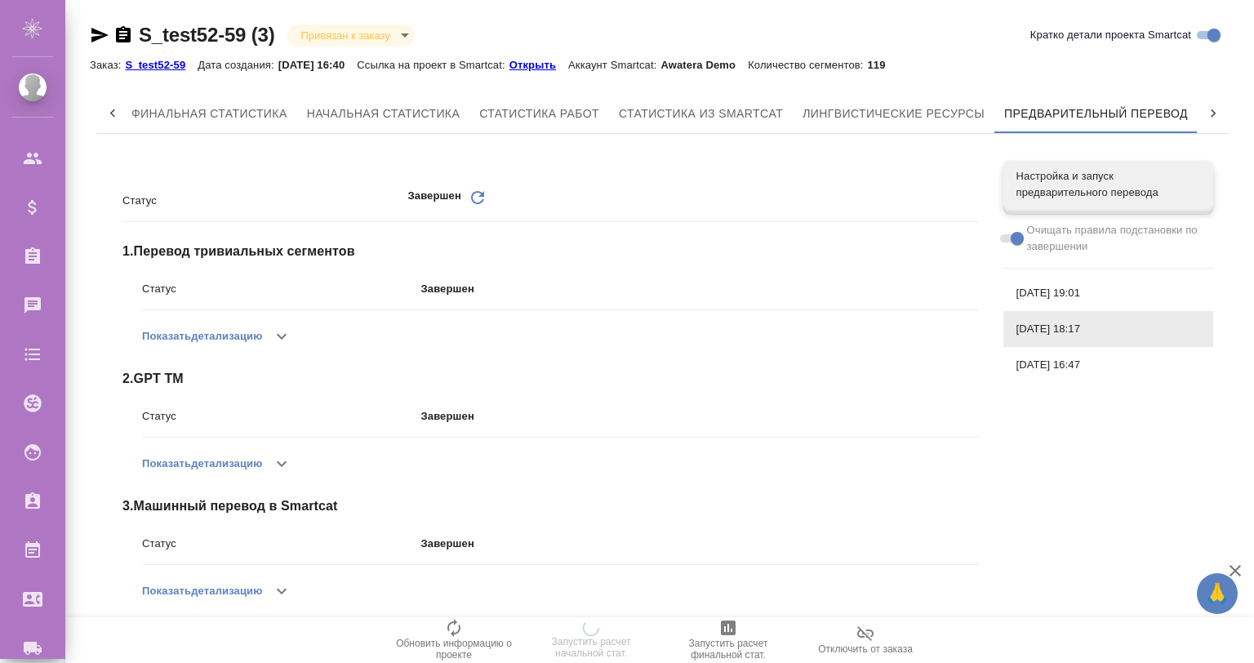
click at [1062, 354] on div "[DATE] 16:47" at bounding box center [1109, 365] width 210 height 36
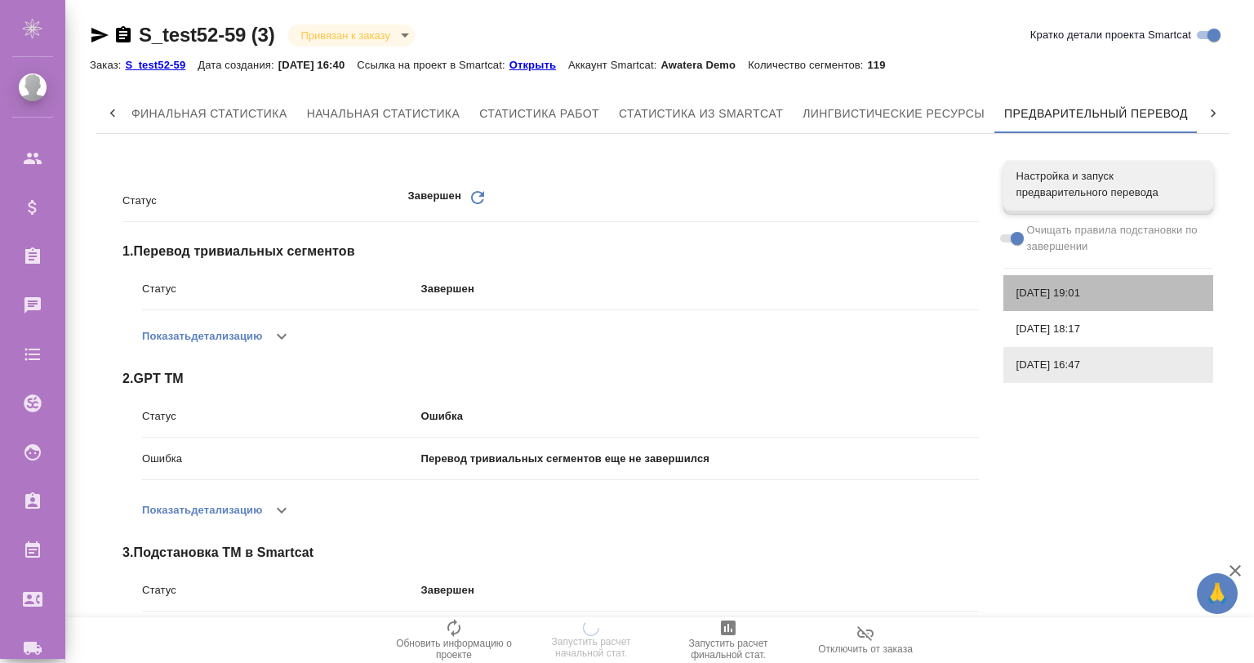
click at [1049, 280] on div "[DATE] 19:01" at bounding box center [1109, 293] width 210 height 36
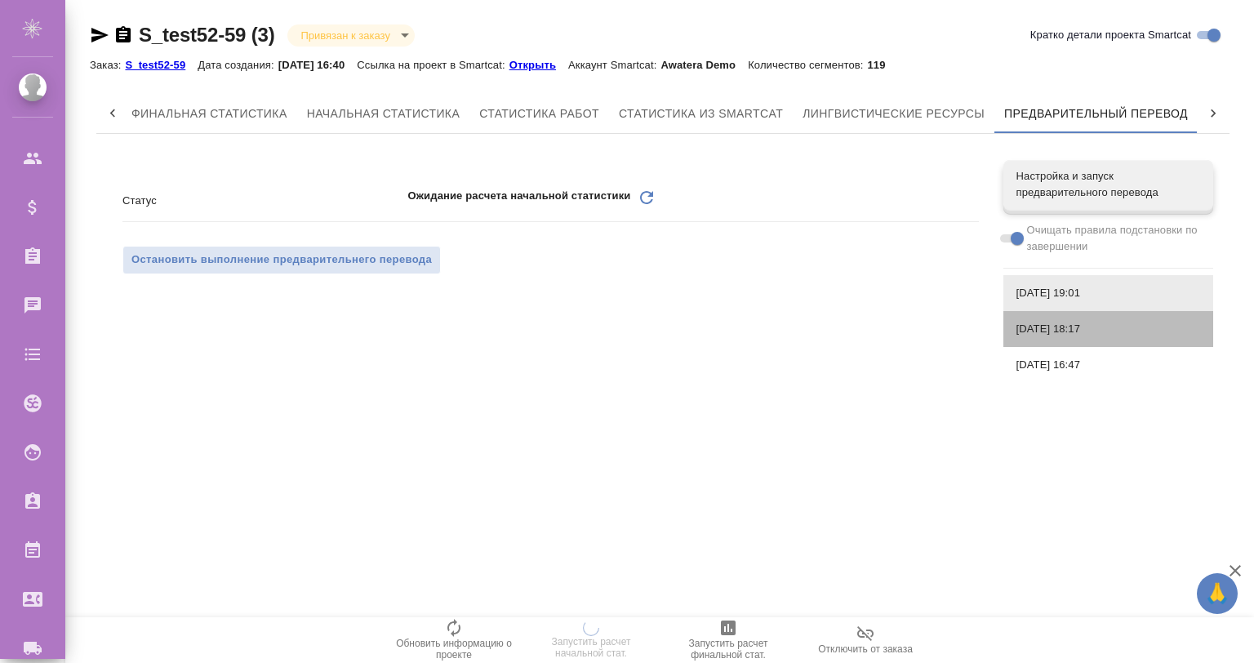
click at [1063, 330] on span "[DATE] 18:17" at bounding box center [1109, 329] width 184 height 16
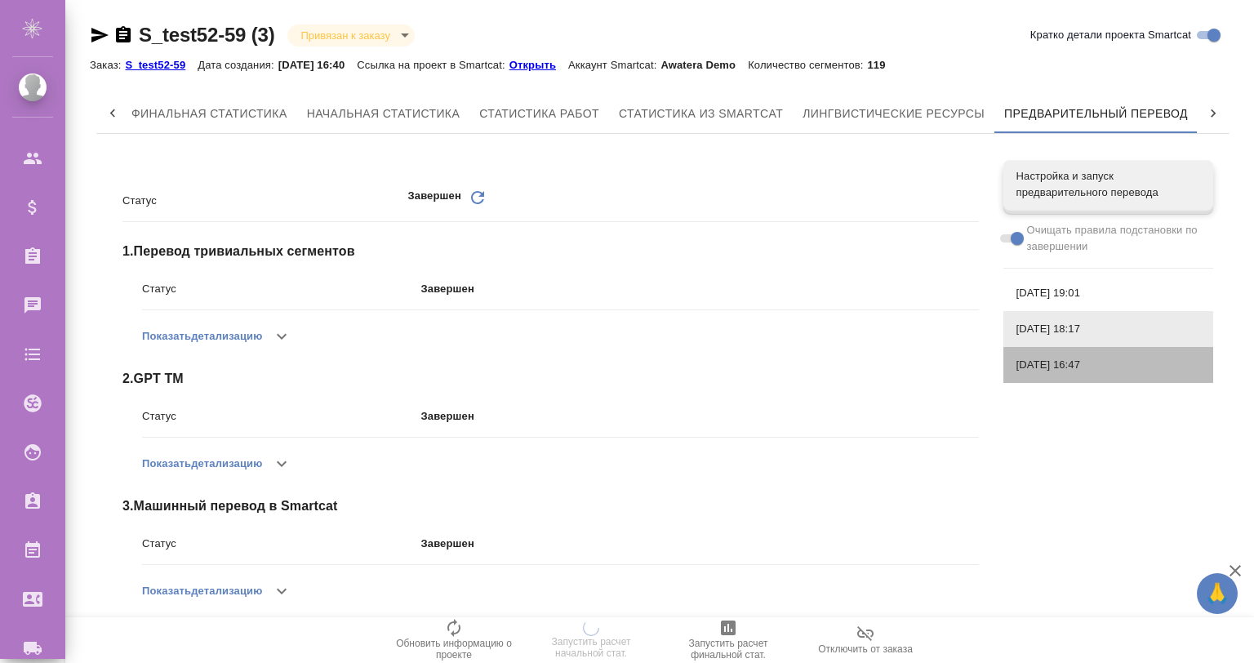
click at [1056, 359] on span "[DATE] 16:47" at bounding box center [1109, 365] width 184 height 16
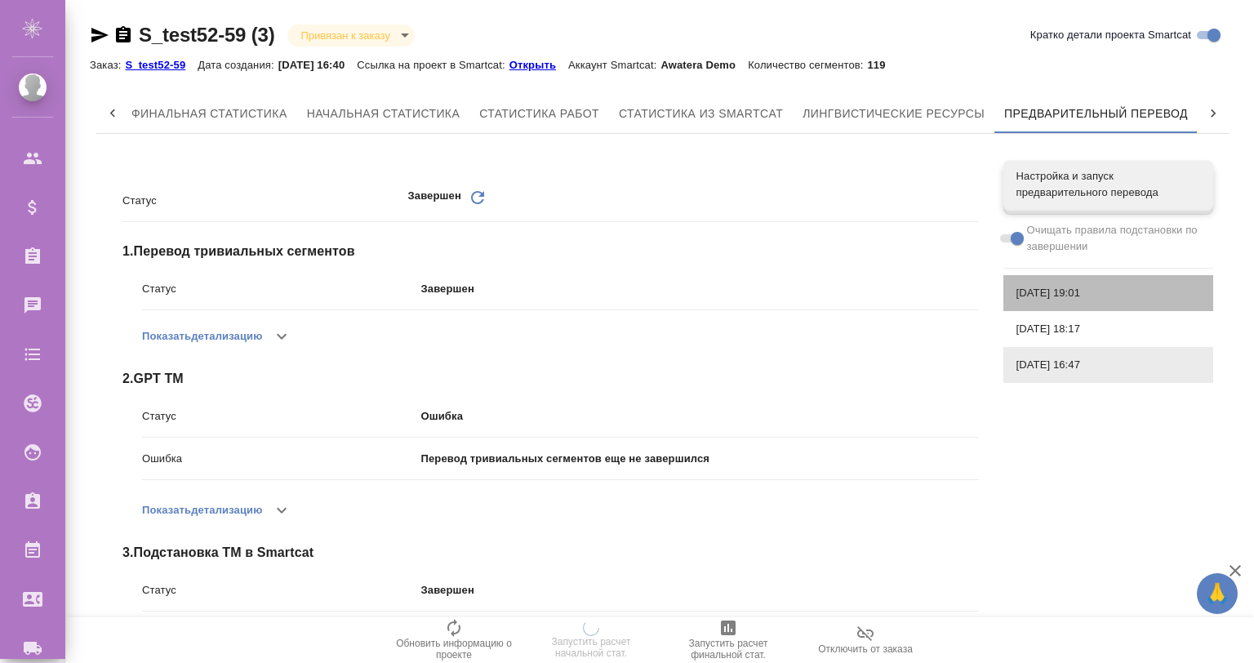
click at [1016, 283] on div "[DATE] 19:01" at bounding box center [1109, 293] width 210 height 36
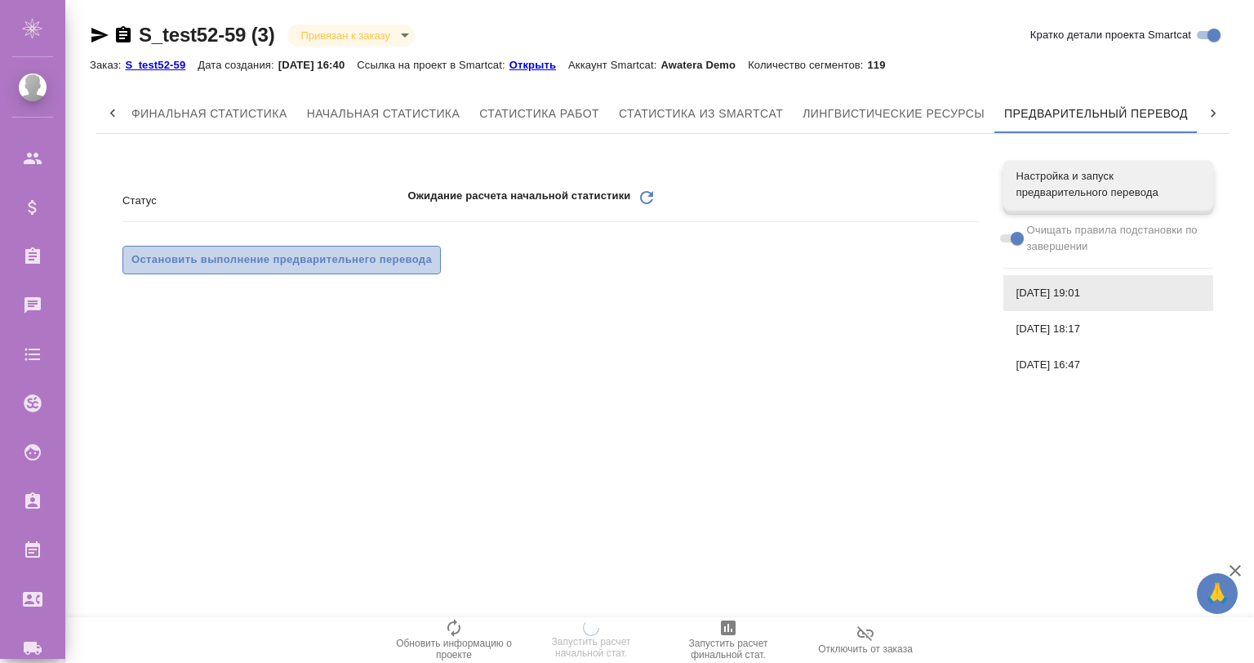
click at [305, 247] on button "Остановить выполнение предварительнего перевода" at bounding box center [282, 260] width 319 height 29
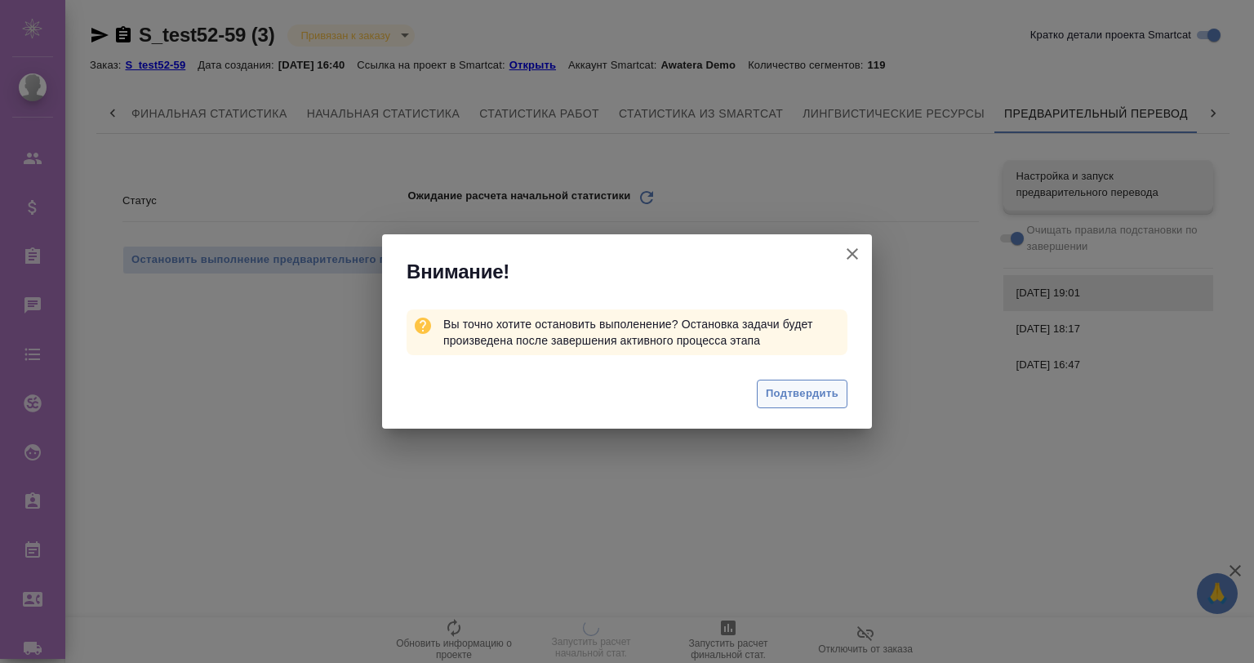
click at [800, 394] on span "Подтвердить" at bounding box center [802, 394] width 73 height 19
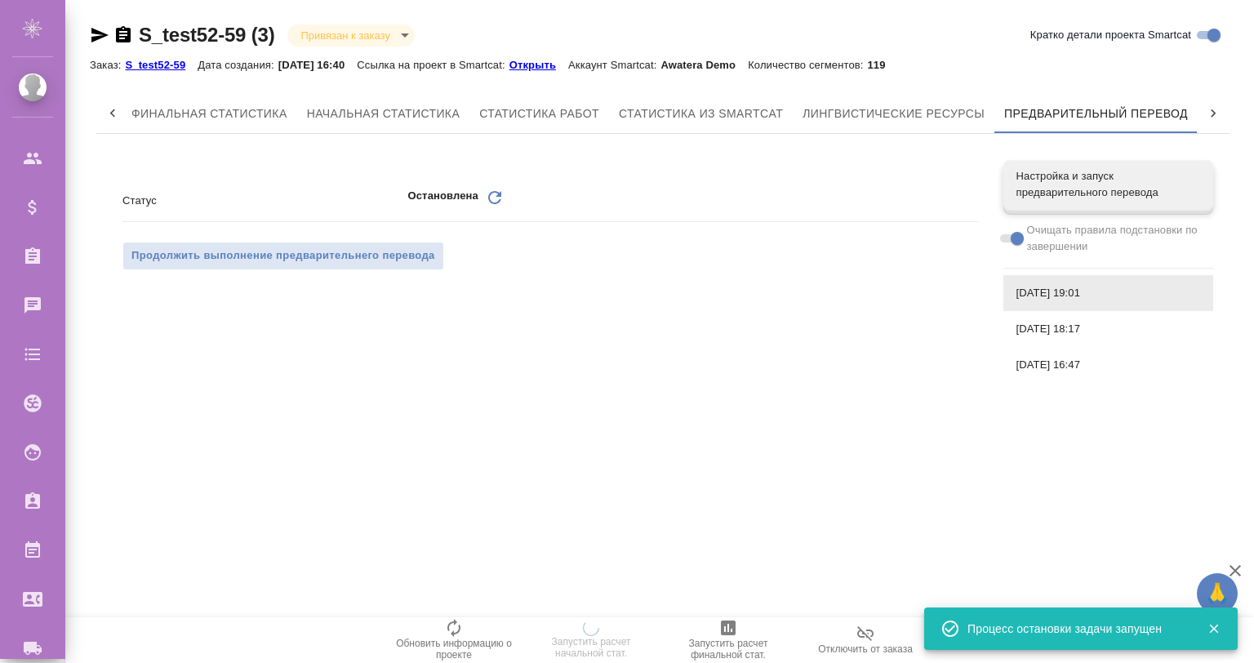
drag, startPoint x: 1054, startPoint y: 335, endPoint x: 1067, endPoint y: 372, distance: 40.1
click at [1054, 337] on div "[DATE] 18:17" at bounding box center [1109, 329] width 210 height 36
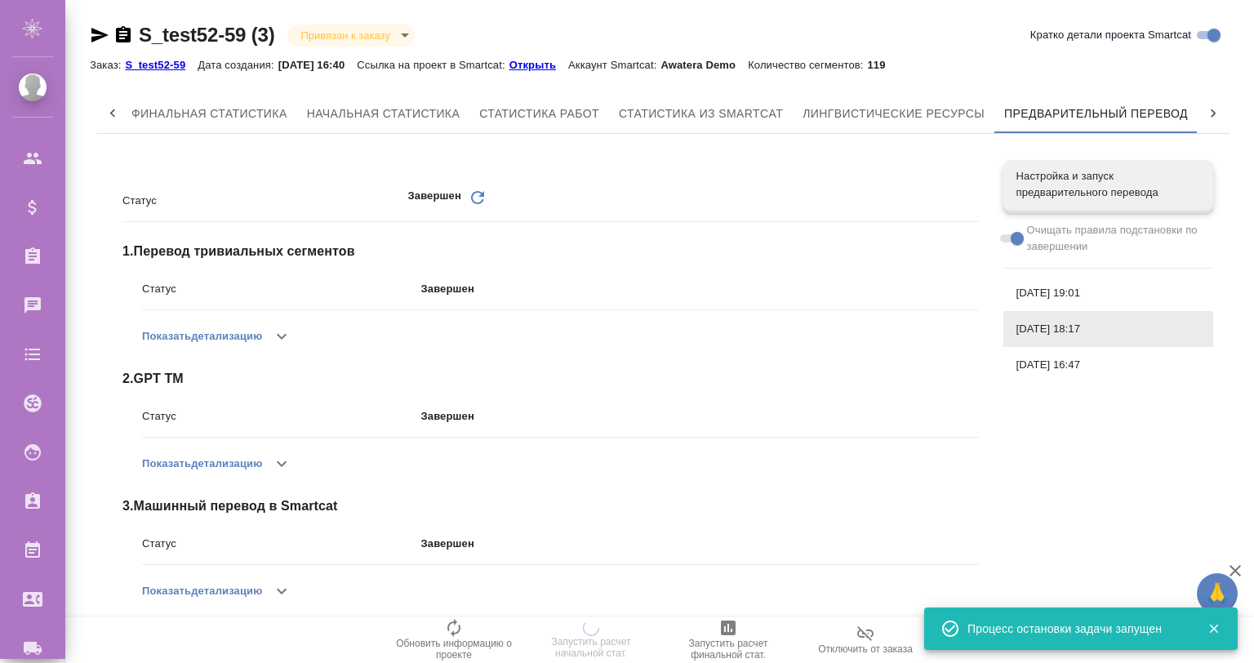
click at [1067, 372] on span "[DATE] 16:47" at bounding box center [1109, 365] width 184 height 16
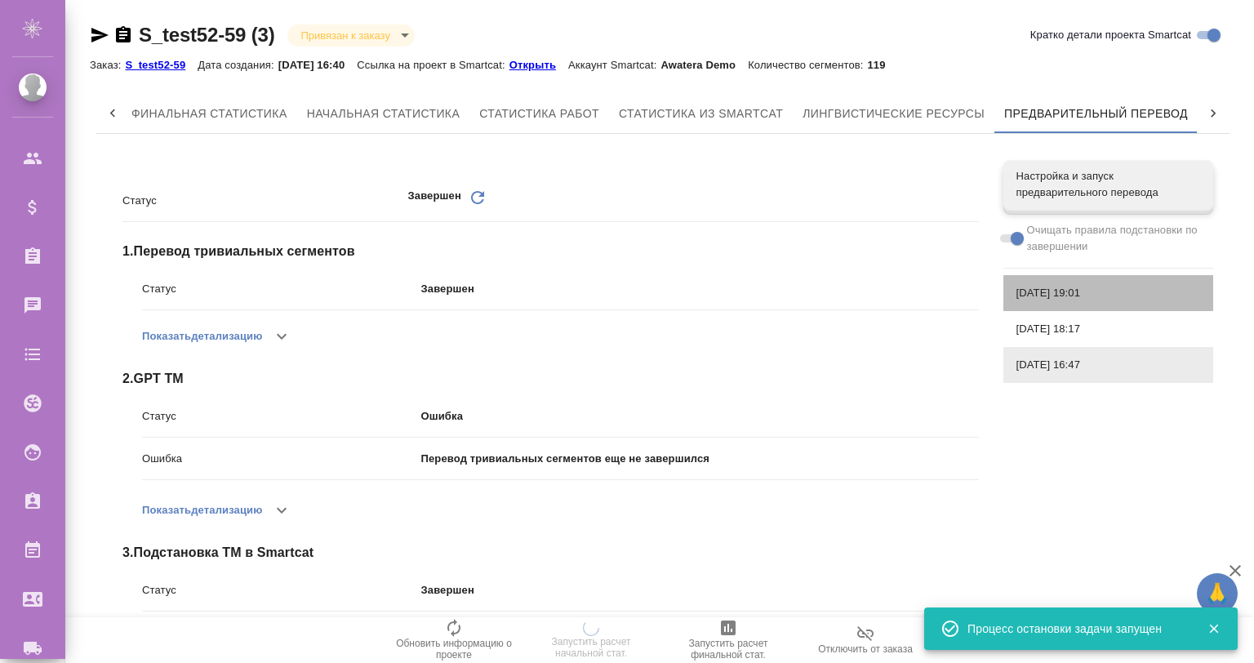
click at [1062, 286] on span "[DATE] 19:01" at bounding box center [1109, 293] width 184 height 16
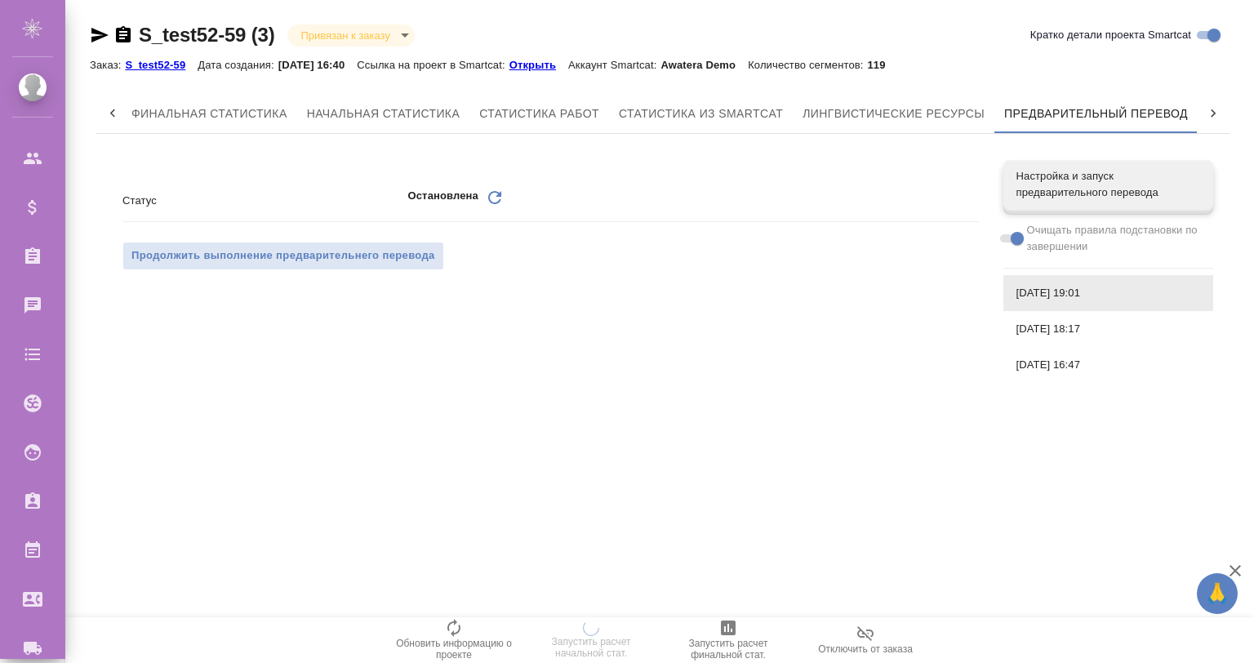
click at [1001, 233] on span at bounding box center [1011, 239] width 33 height 20
click at [1055, 185] on span "Настройка и запуск предварительного перевода" at bounding box center [1109, 184] width 184 height 33
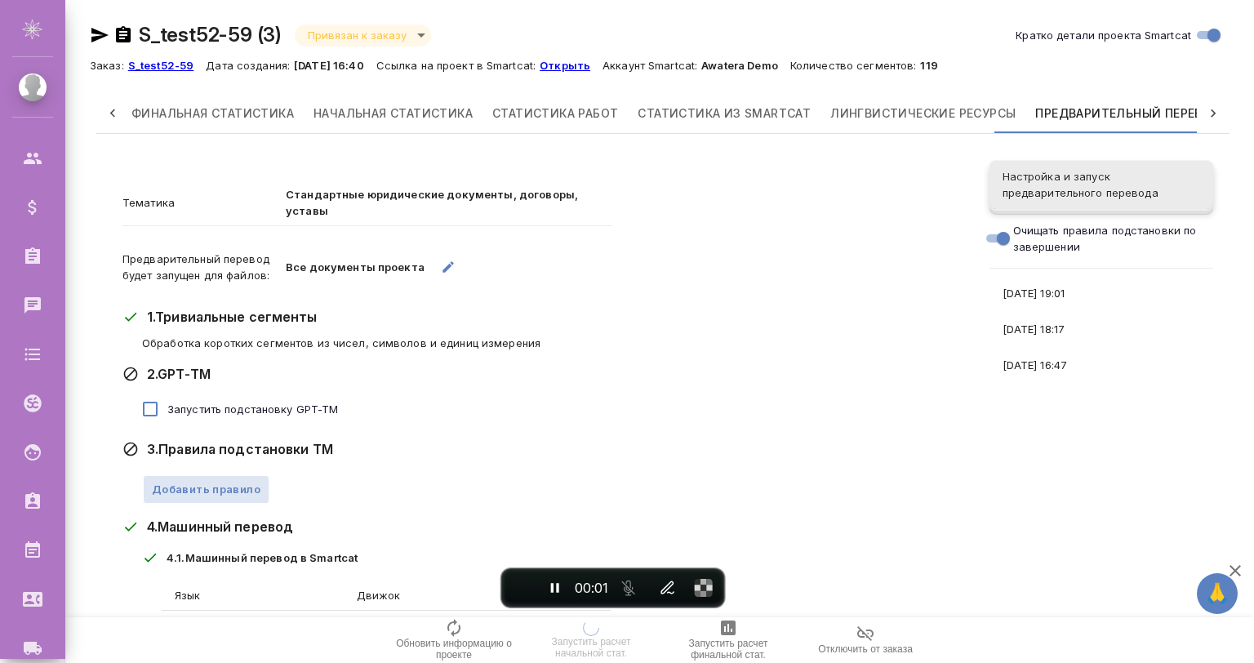
click at [1024, 175] on span "Настройка и запуск предварительного перевода" at bounding box center [1102, 184] width 198 height 33
click at [448, 266] on button "button" at bounding box center [448, 266] width 33 height 33
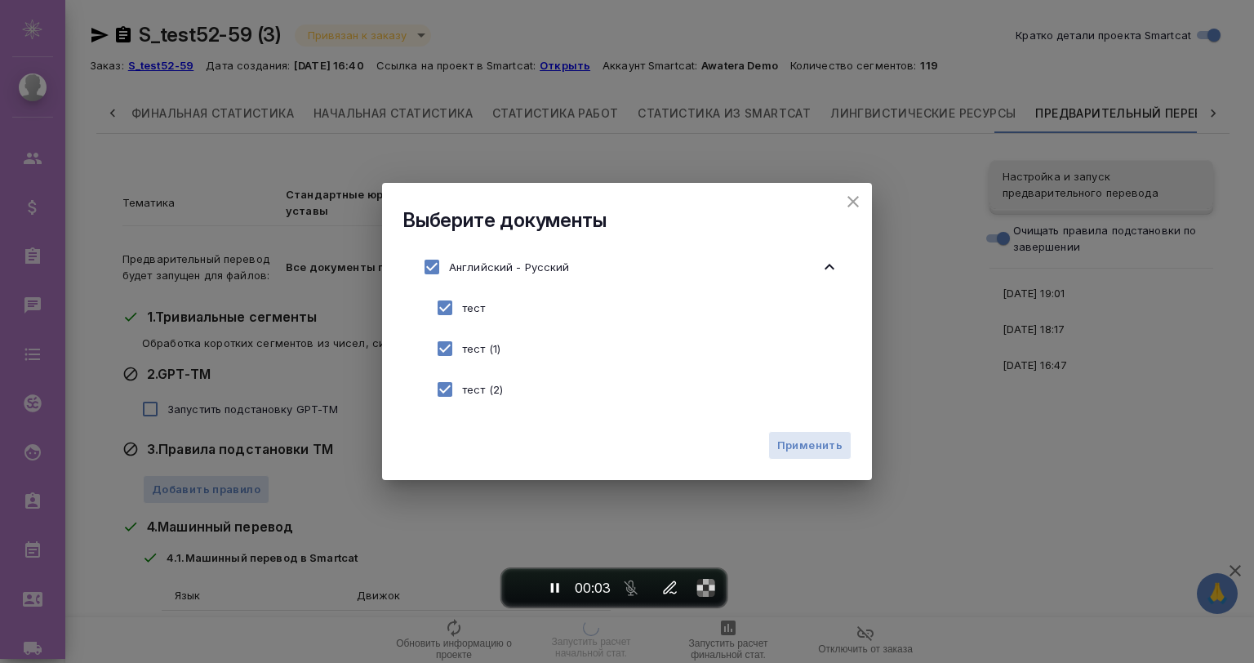
drag, startPoint x: 447, startPoint y: 307, endPoint x: 446, endPoint y: 334, distance: 27.0
click at [447, 309] on input "checkbox" at bounding box center [445, 308] width 34 height 34
checkbox input "false"
drag, startPoint x: 446, startPoint y: 334, endPoint x: 629, endPoint y: 395, distance: 192.9
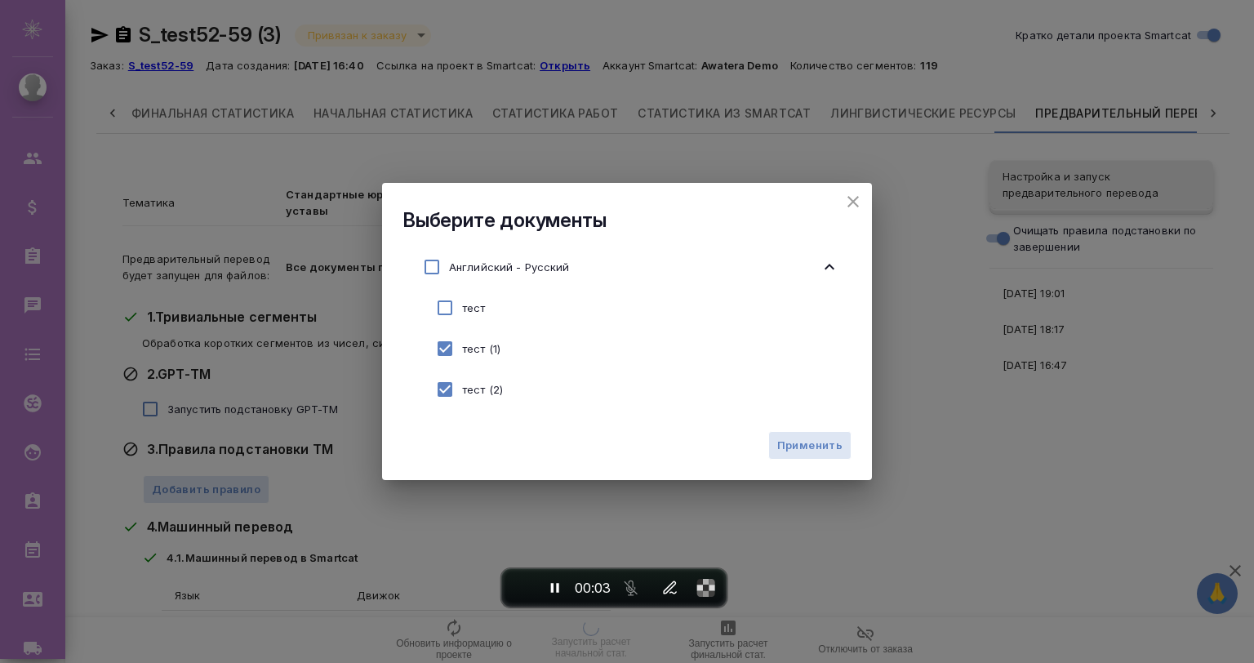
click at [446, 335] on input "checkbox" at bounding box center [445, 349] width 34 height 34
checkbox input "false"
click at [800, 448] on span "Применить" at bounding box center [809, 445] width 65 height 19
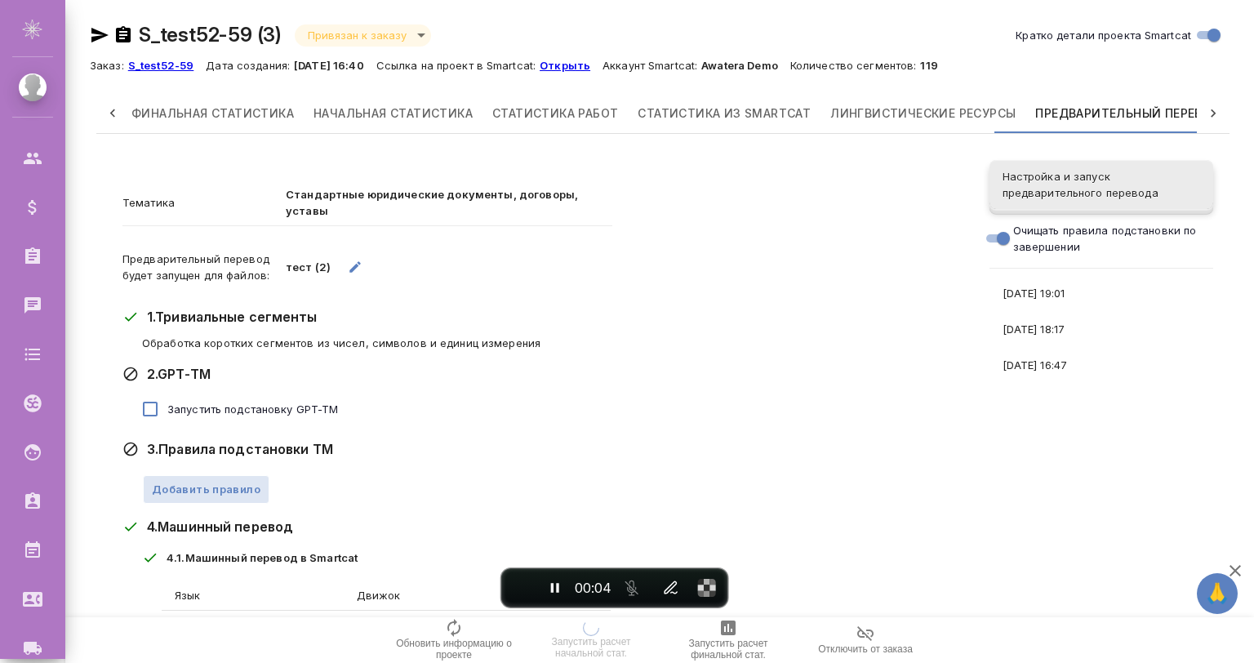
click at [246, 401] on span "Запустить подстановку GPT-TM" at bounding box center [252, 409] width 171 height 16
click at [167, 397] on input "Запустить подстановку GPT-TM" at bounding box center [150, 409] width 34 height 34
checkbox input "true"
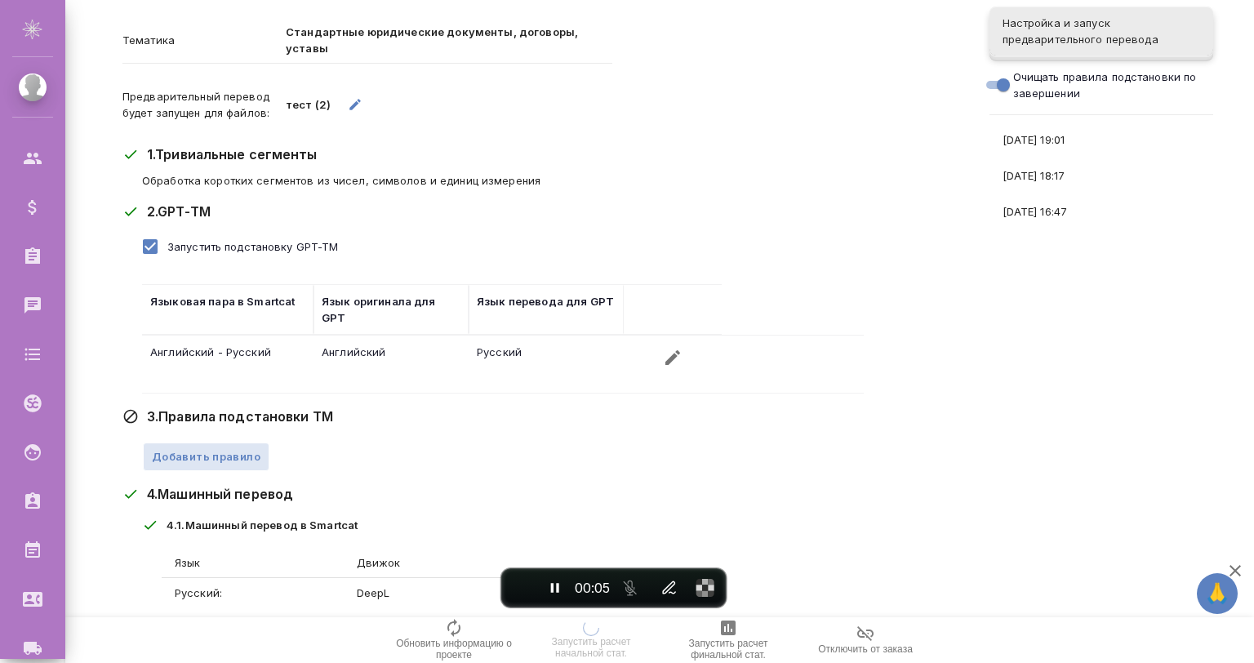
scroll to position [271, 0]
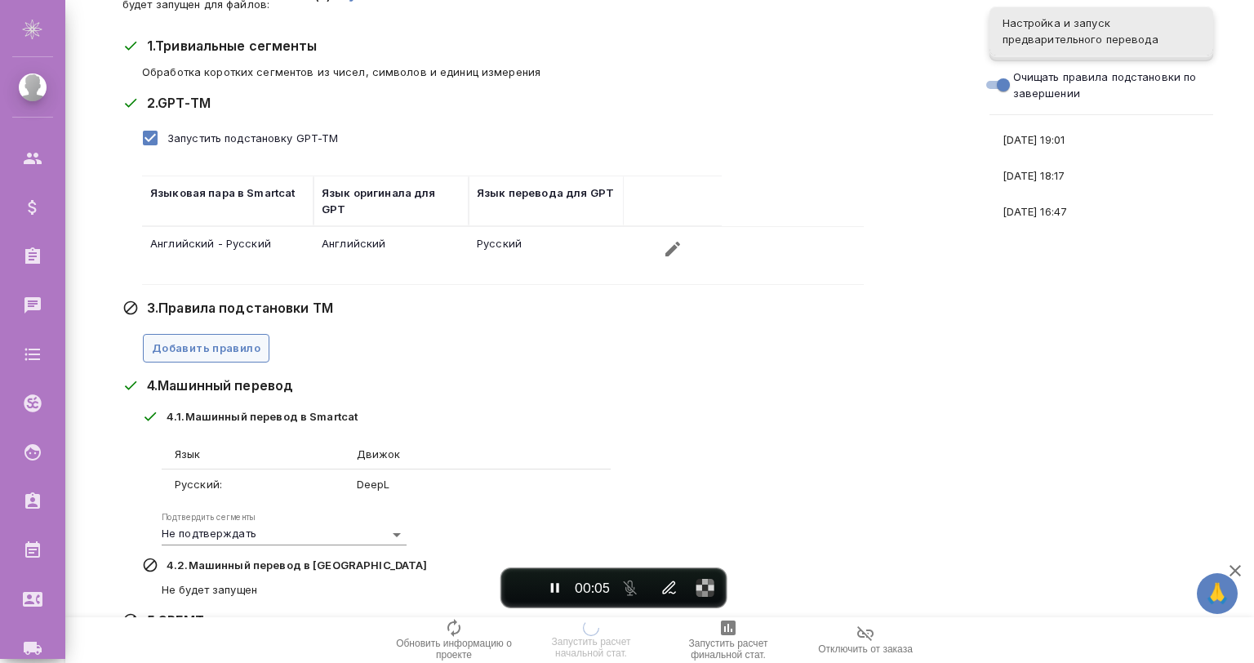
click at [228, 339] on span "Добавить правило" at bounding box center [206, 348] width 109 height 19
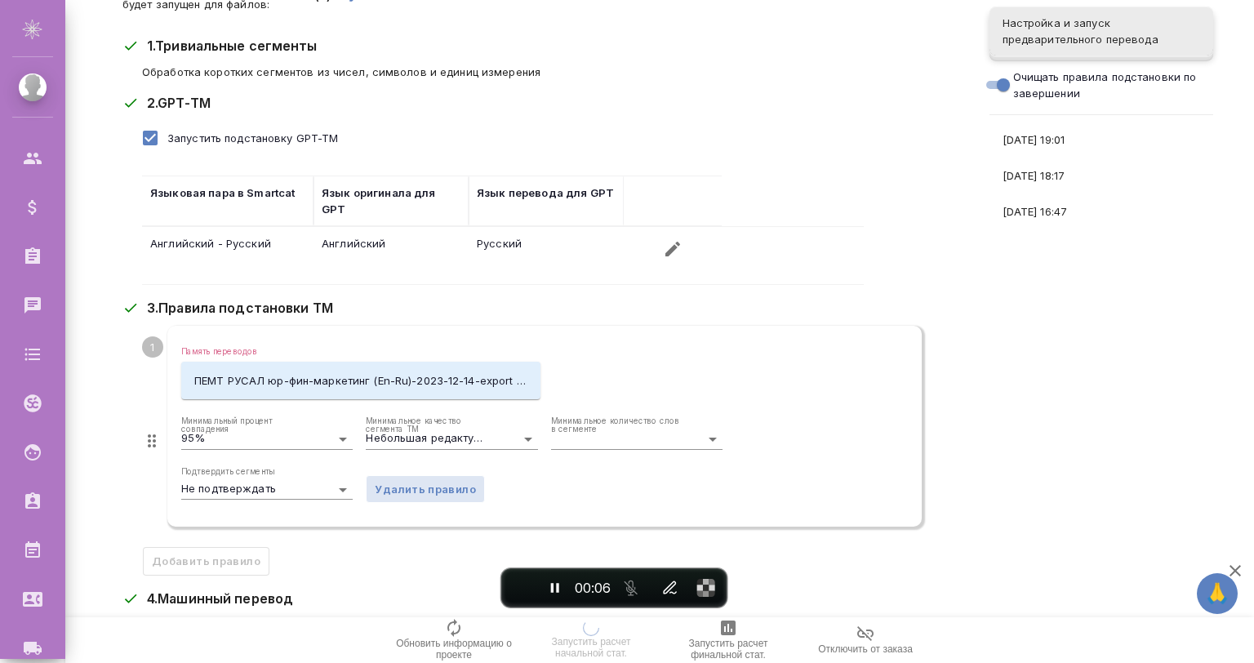
click at [254, 359] on input "Память переводов" at bounding box center [333, 369] width 305 height 20
click at [295, 387] on p "ПЕМТ РУСАЛ юр-фин-маркетинг (En-Ru)-2023-12-14-export clean" at bounding box center [360, 380] width 333 height 16
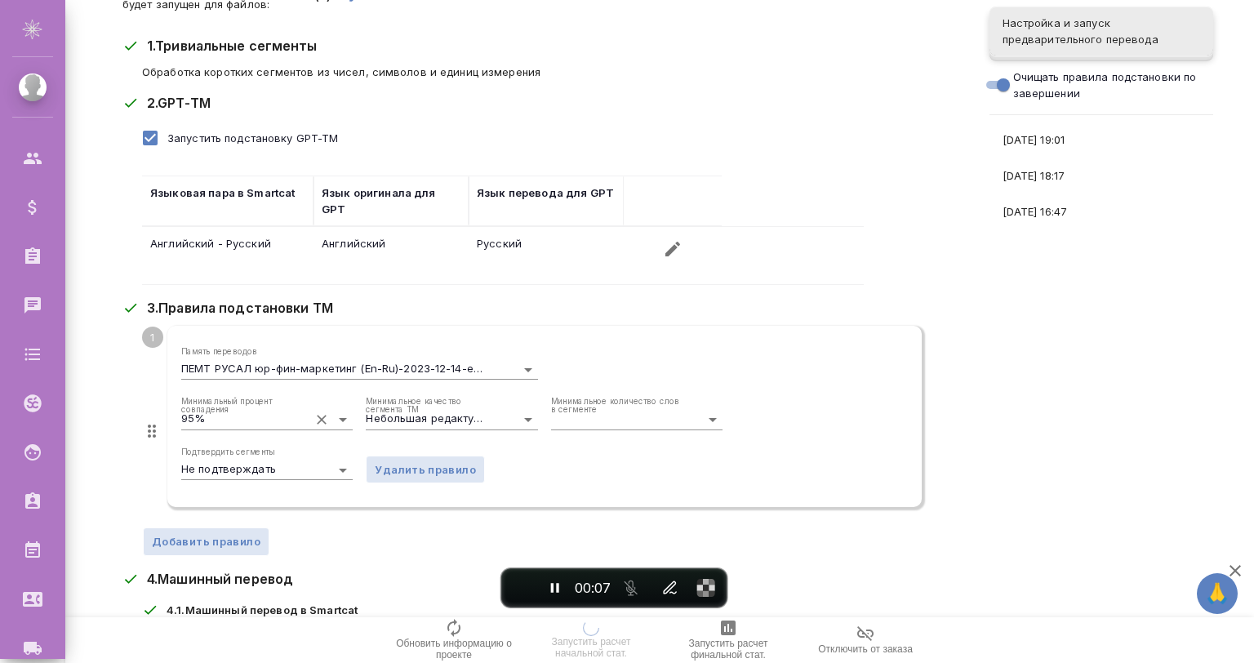
scroll to position [562, 0]
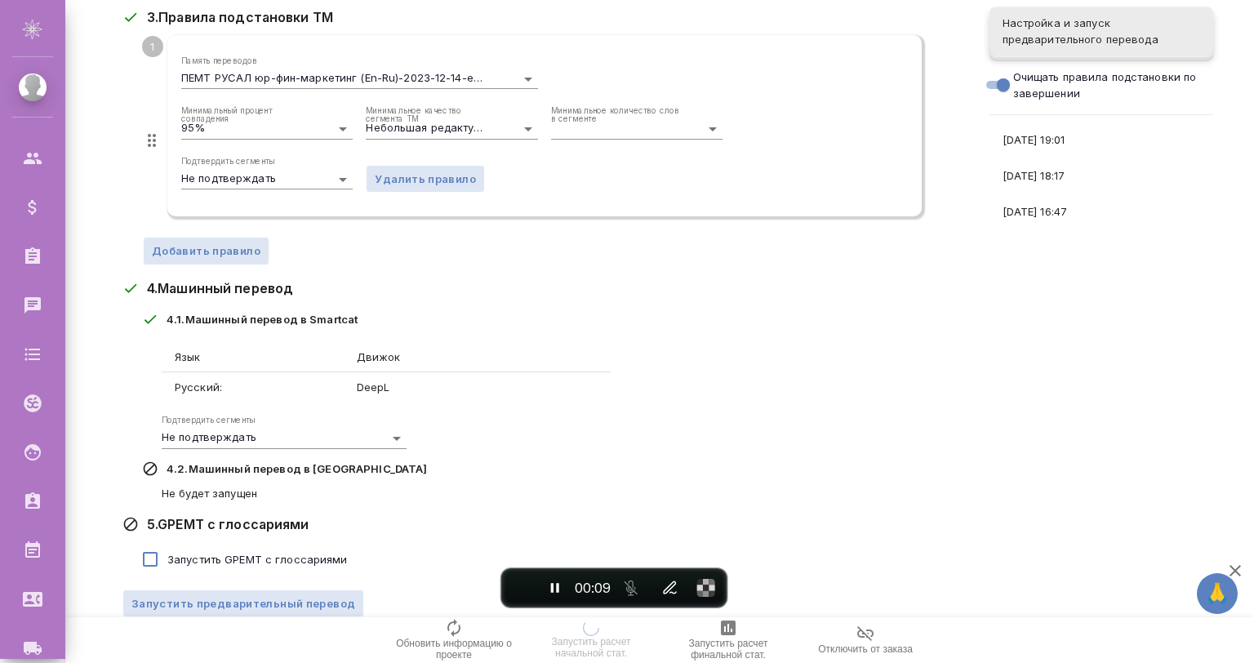
click at [1002, 78] on input "Очищать правила подстановки по завершении" at bounding box center [1003, 85] width 59 height 20
checkbox input "false"
click at [281, 595] on span "Запустить предварительный перевод" at bounding box center [243, 604] width 224 height 19
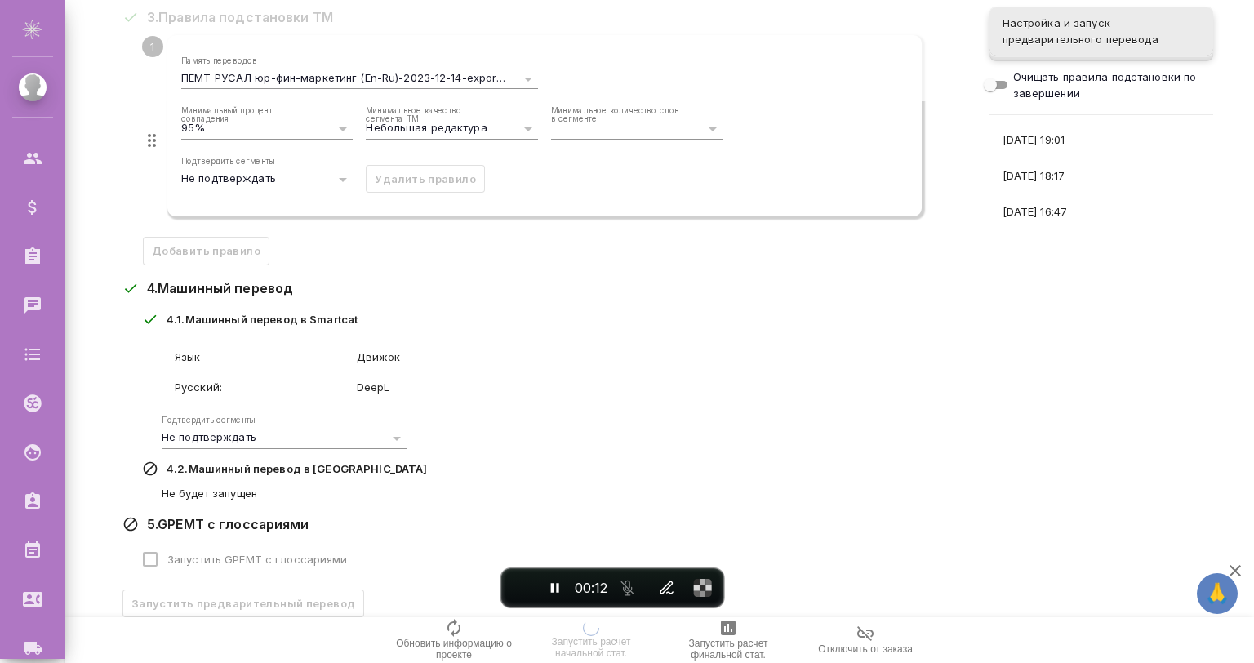
scroll to position [0, 42]
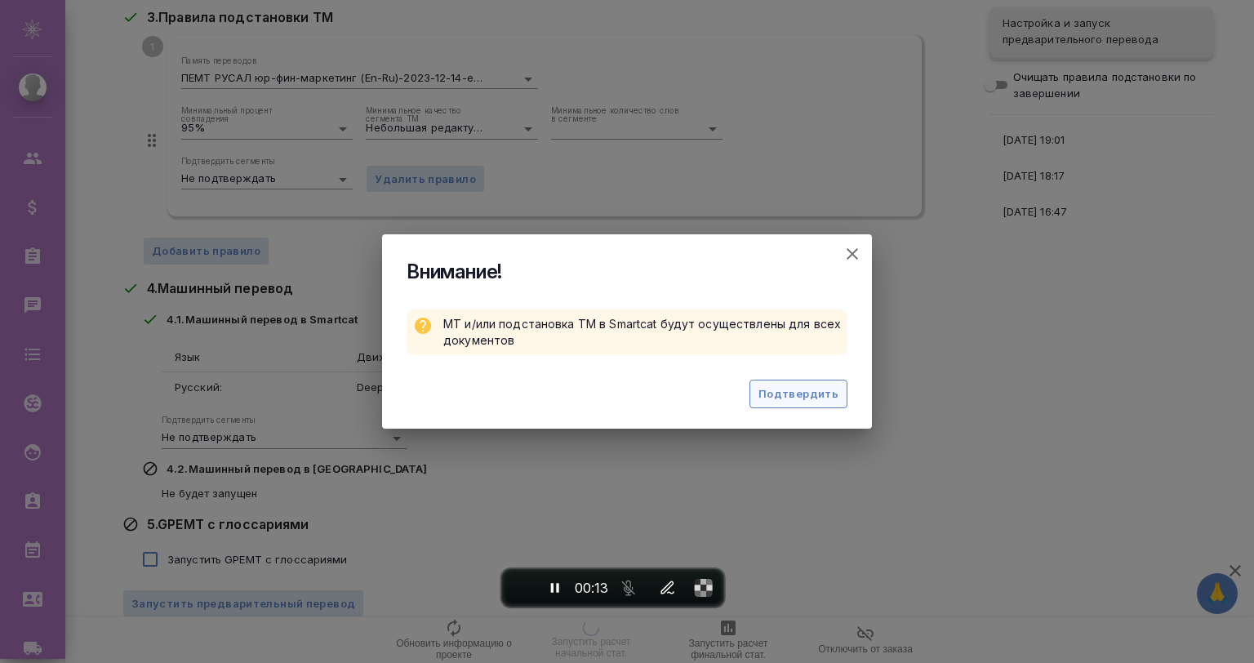
click at [782, 389] on span "Подтвердить" at bounding box center [799, 394] width 80 height 19
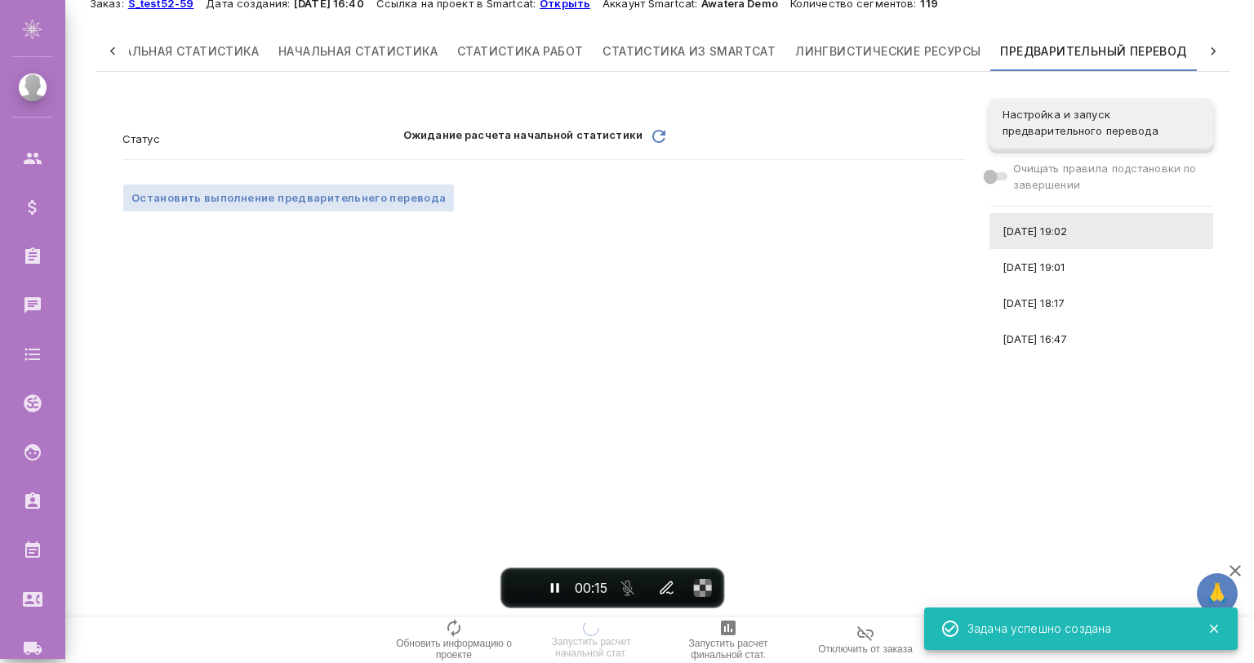
scroll to position [0, 0]
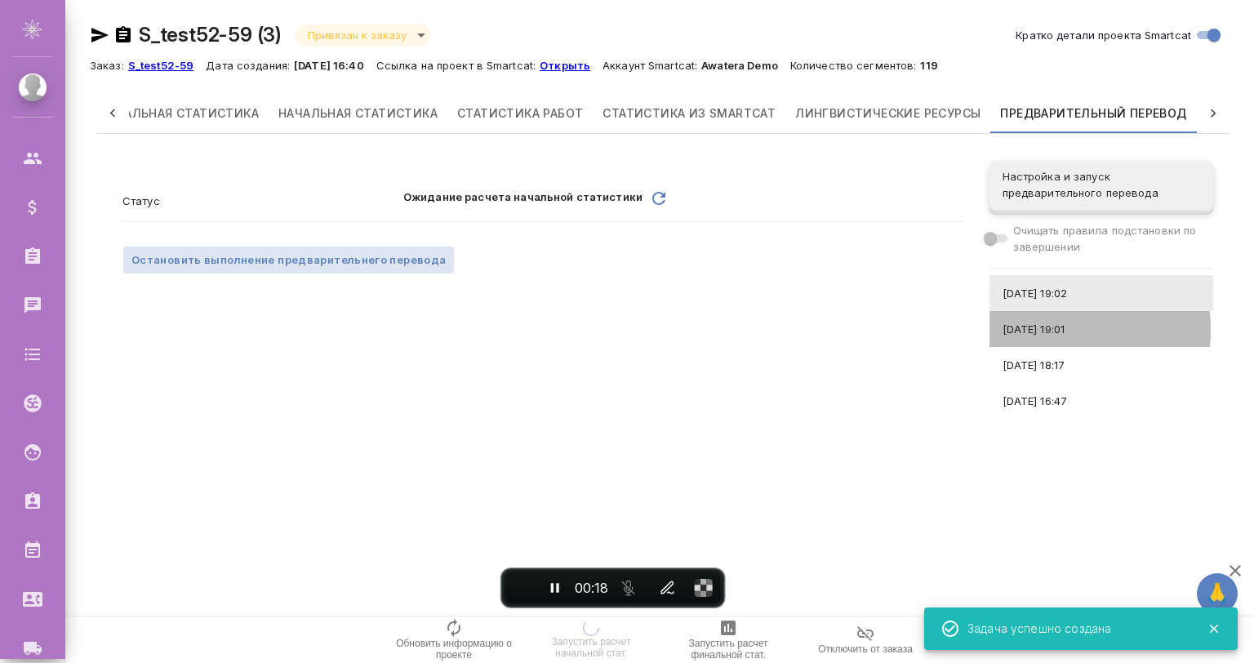
click at [1027, 330] on span "[DATE] 19:01" at bounding box center [1102, 329] width 198 height 16
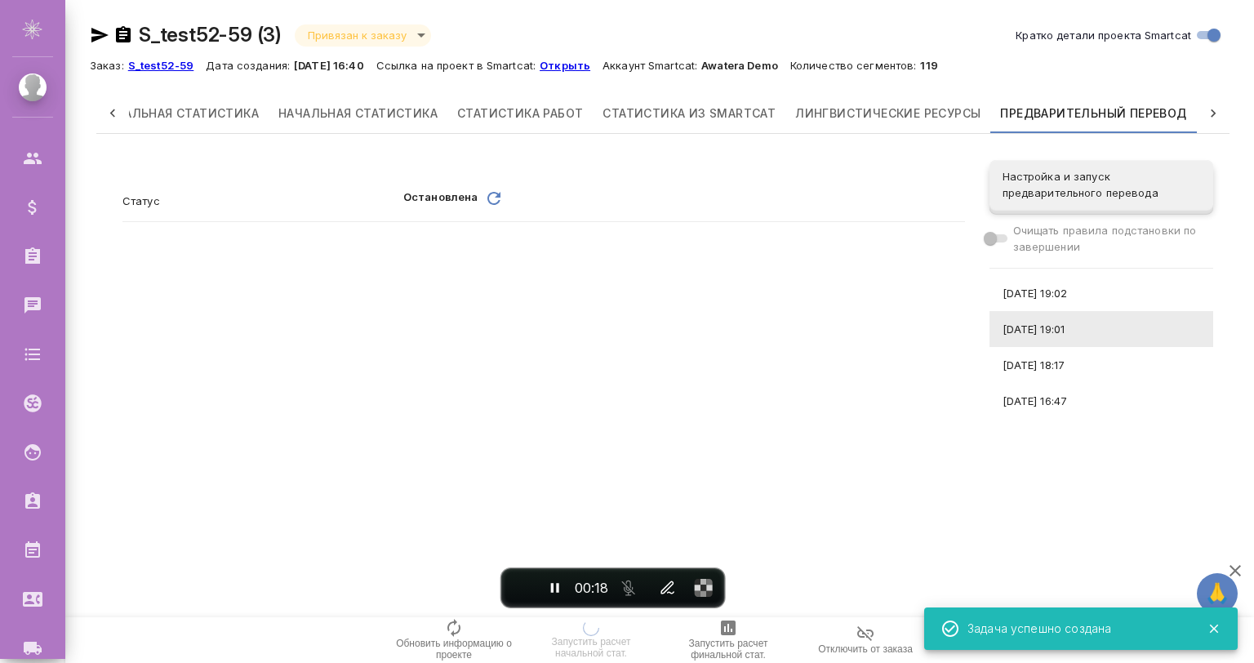
drag, startPoint x: 1049, startPoint y: 350, endPoint x: 1049, endPoint y: 367, distance: 17.2
click at [1049, 350] on div "[DATE] 18:17" at bounding box center [1102, 365] width 224 height 36
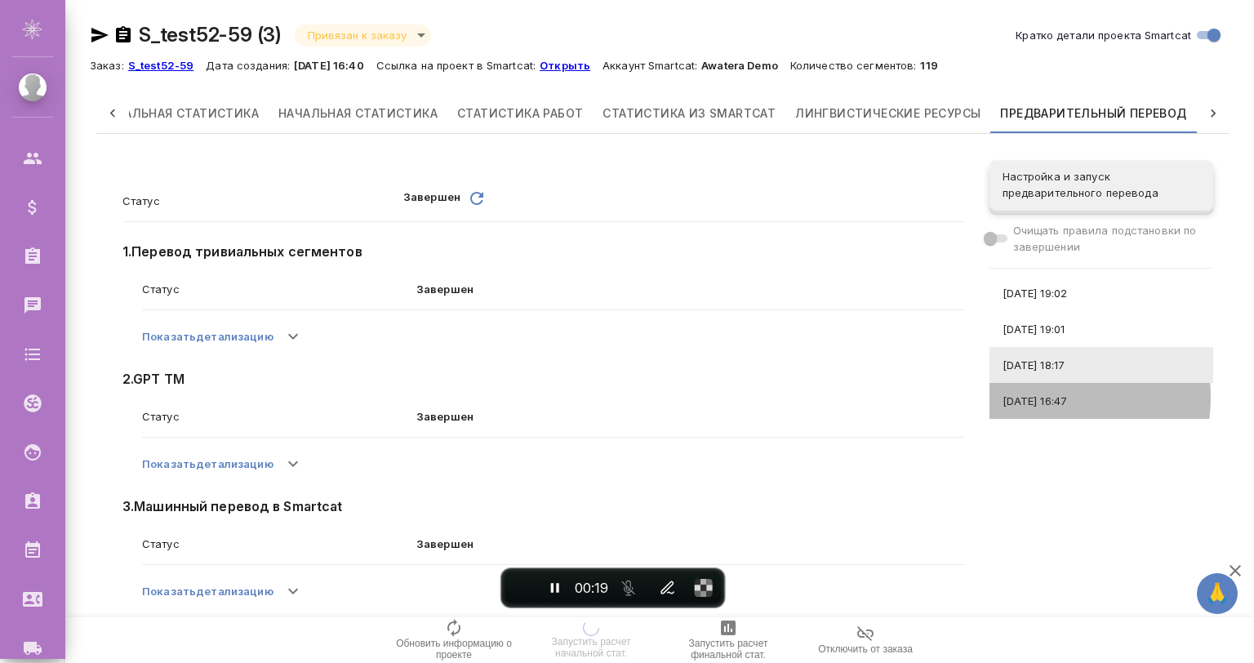
click at [1049, 398] on span "[DATE] 16:47" at bounding box center [1102, 401] width 198 height 16
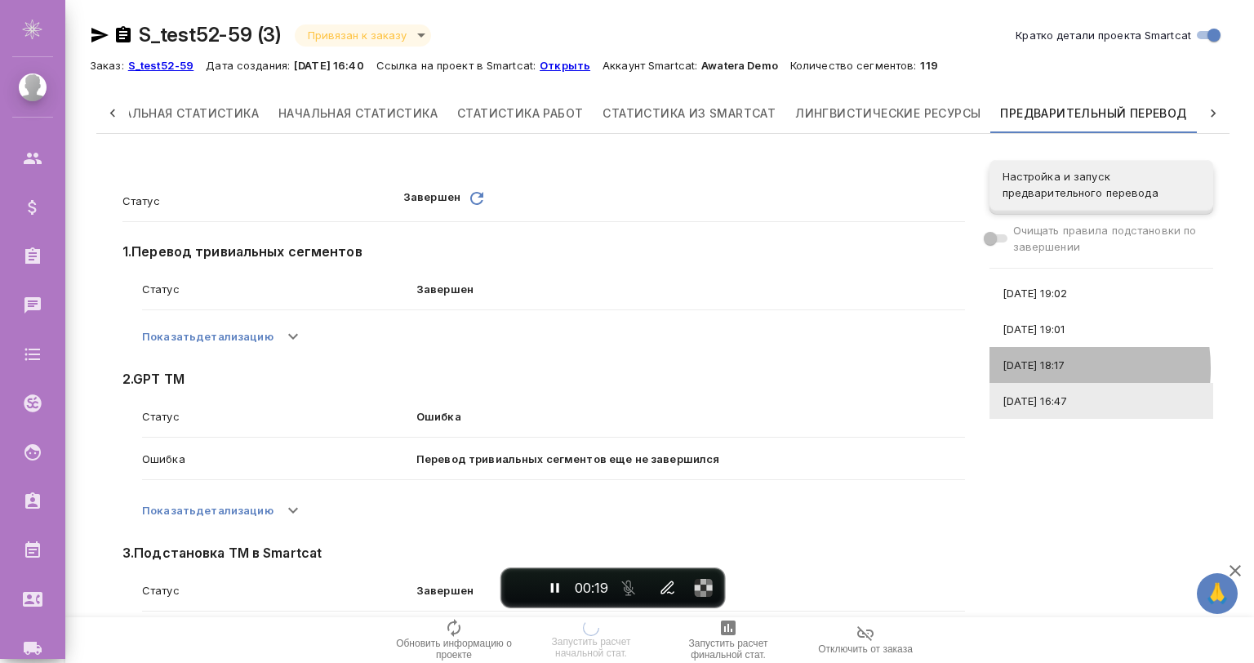
click at [1049, 368] on span "[DATE] 18:17" at bounding box center [1102, 365] width 198 height 16
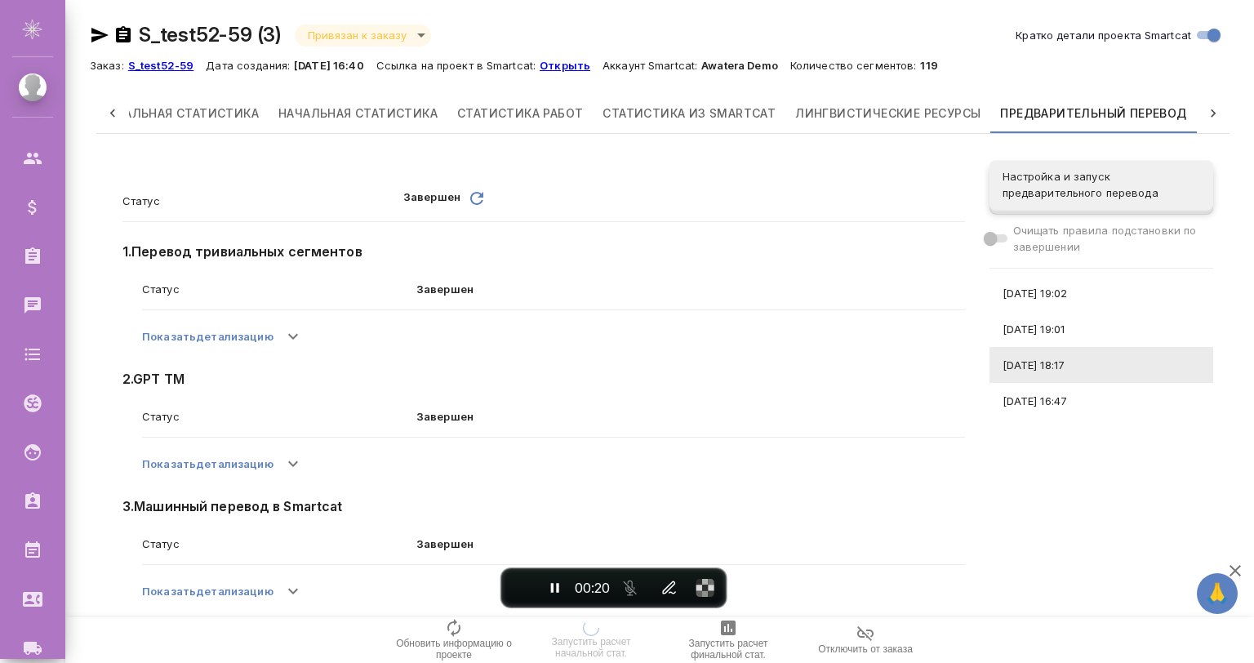
click at [1043, 332] on span "[DATE] 19:01" at bounding box center [1102, 329] width 198 height 16
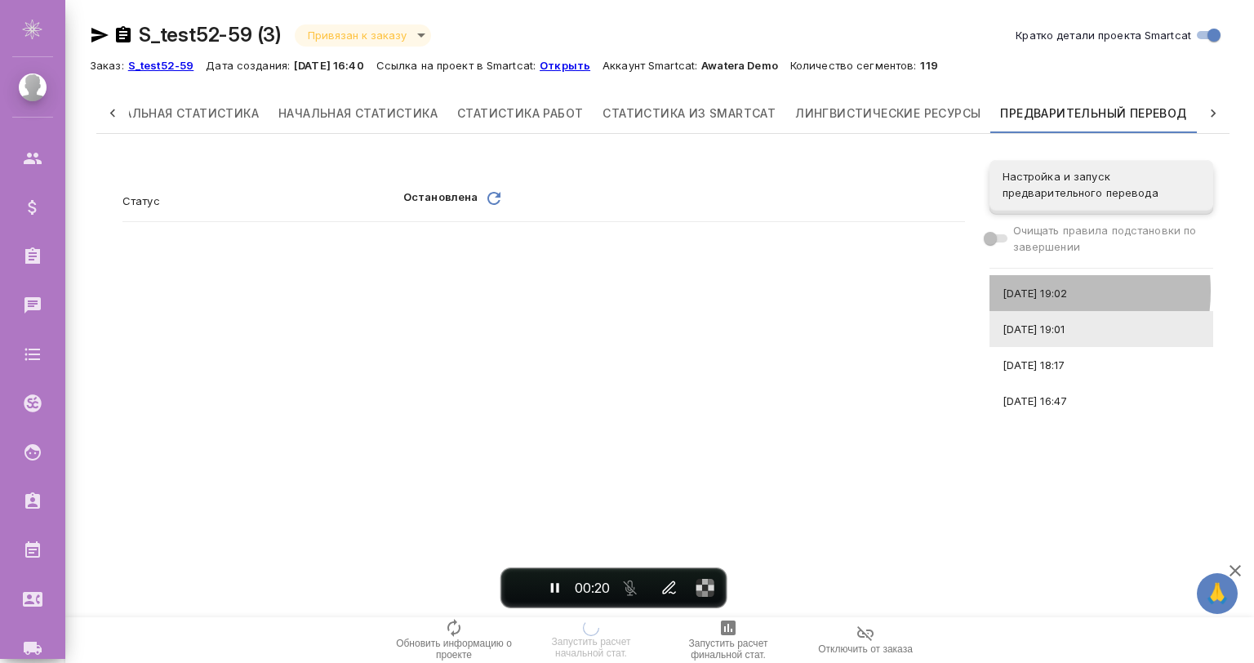
click at [1042, 291] on span "[DATE] 19:02" at bounding box center [1102, 293] width 198 height 16
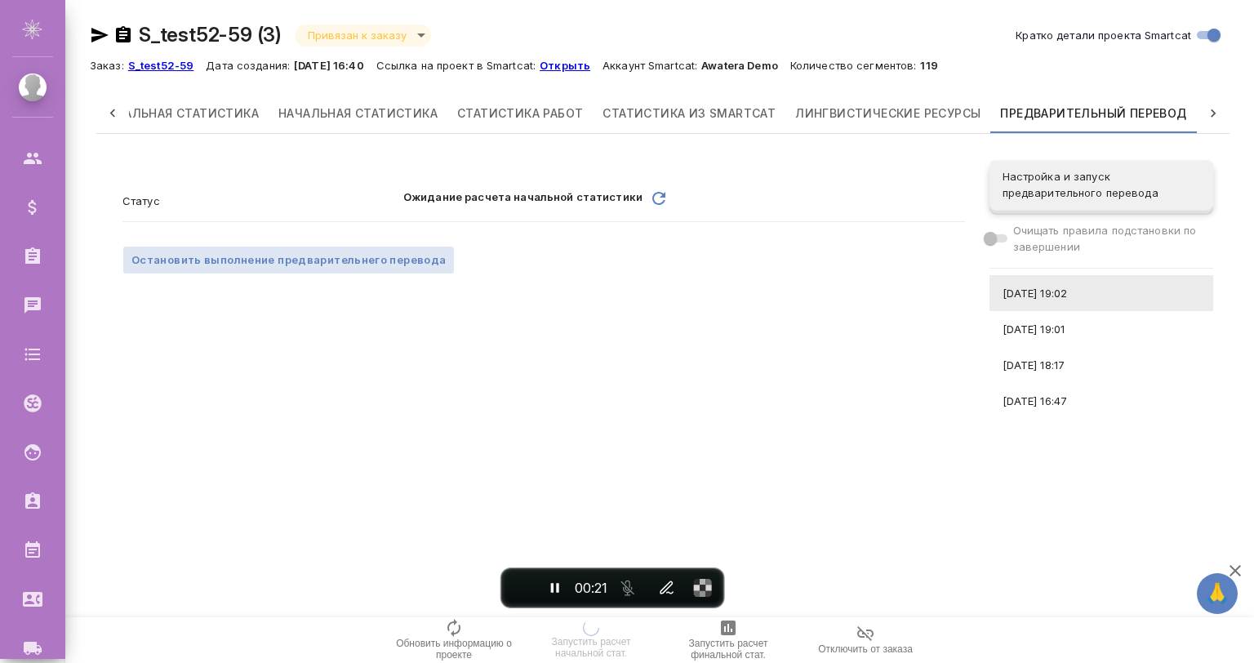
drag, startPoint x: 1048, startPoint y: 330, endPoint x: 1051, endPoint y: 357, distance: 27.1
click at [1048, 331] on span "[DATE] 19:01" at bounding box center [1102, 329] width 198 height 16
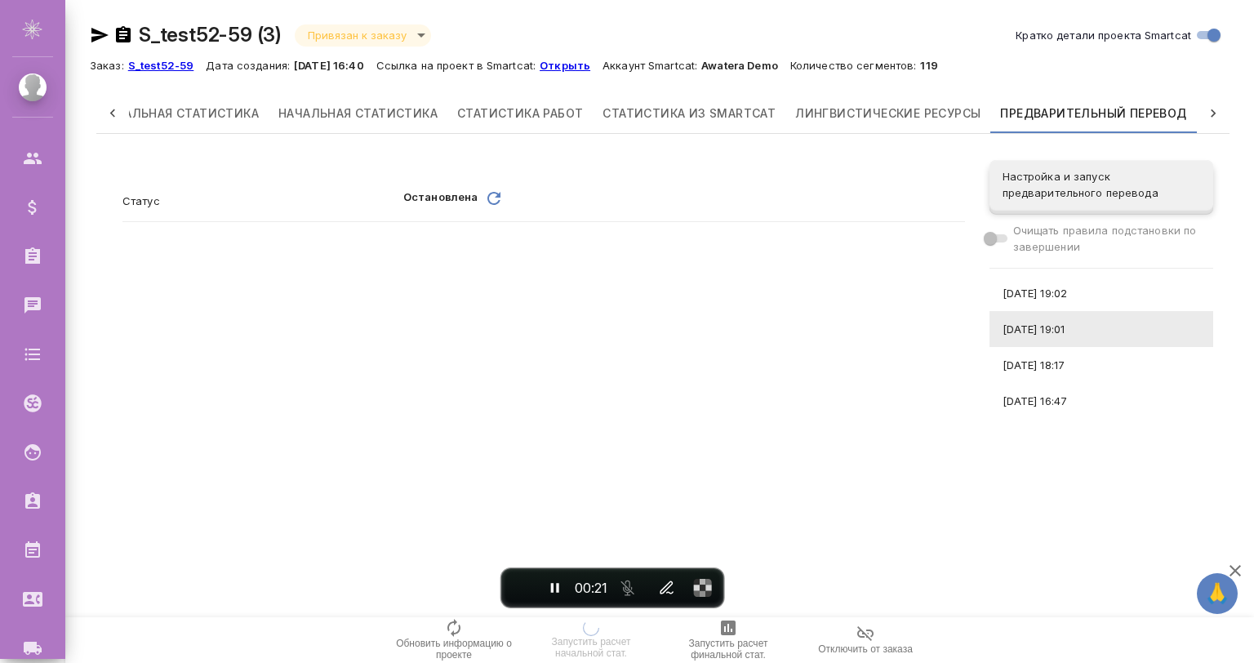
drag, startPoint x: 1051, startPoint y: 357, endPoint x: 1058, endPoint y: 380, distance: 24.0
click at [1051, 359] on span "[DATE] 18:17" at bounding box center [1102, 365] width 198 height 16
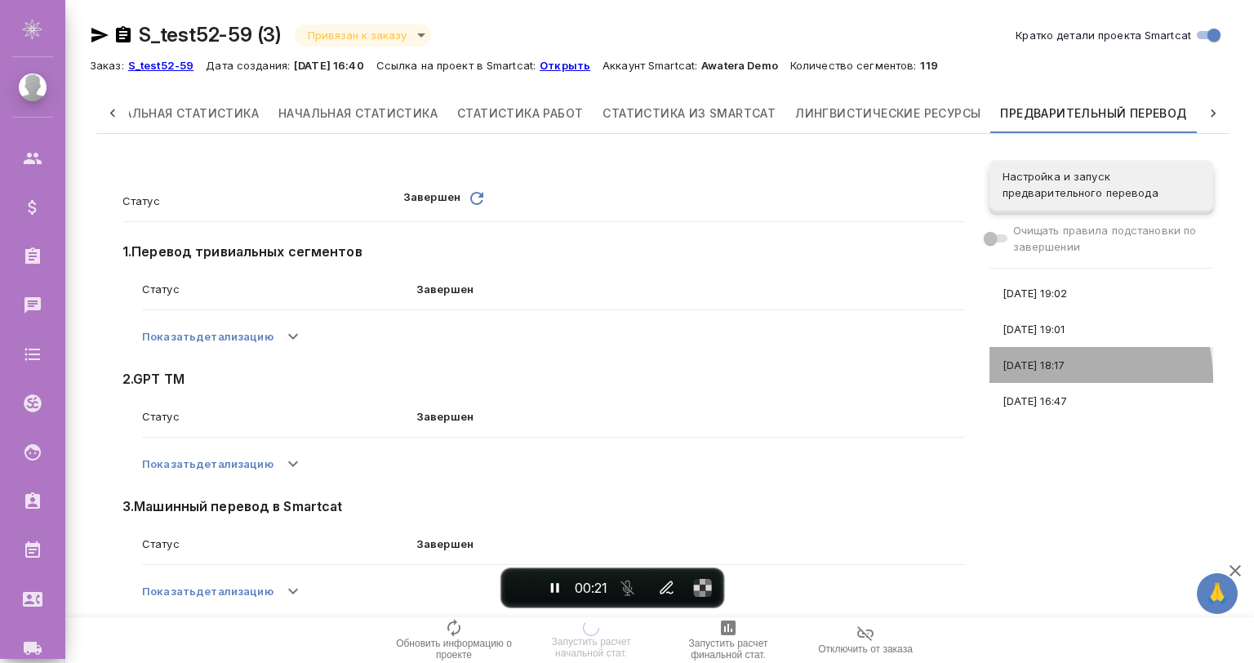
drag, startPoint x: 1058, startPoint y: 380, endPoint x: 1065, endPoint y: 401, distance: 22.2
click at [1061, 385] on nav "Настройка и запуск предварительного перевода Очищать правила подстановки по зав…" at bounding box center [1102, 290] width 224 height 272
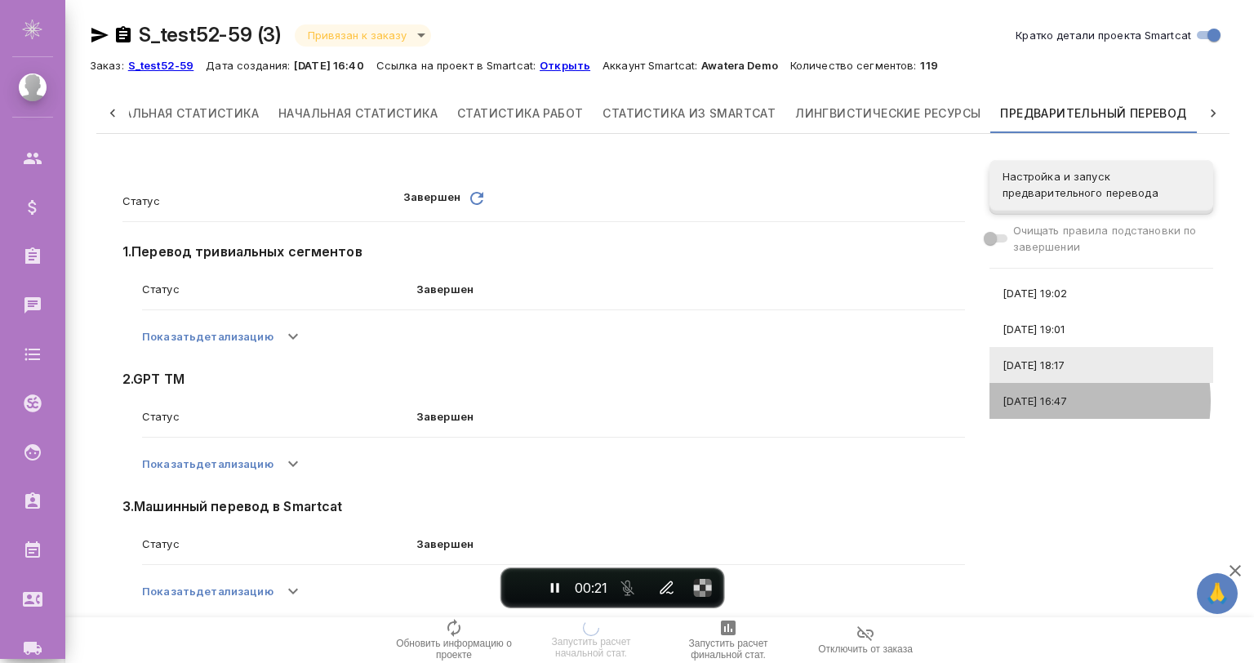
click at [1065, 401] on span "[DATE] 16:47" at bounding box center [1102, 401] width 198 height 16
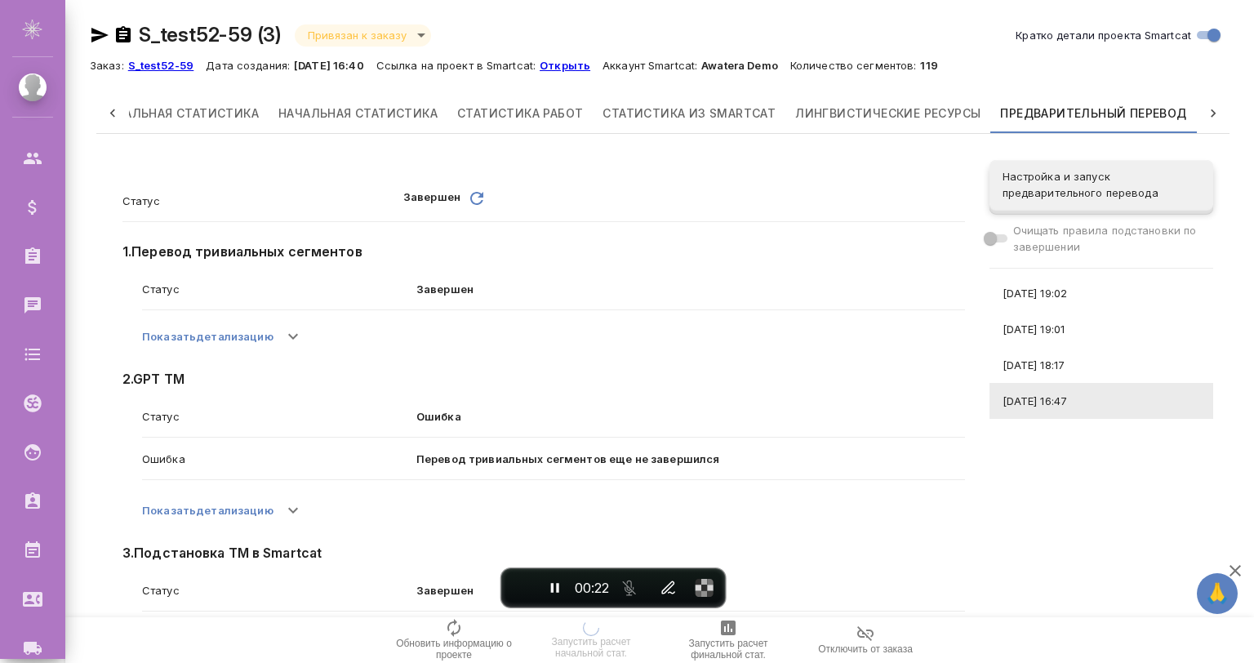
click at [1065, 314] on div "[DATE] 19:01" at bounding box center [1102, 329] width 224 height 36
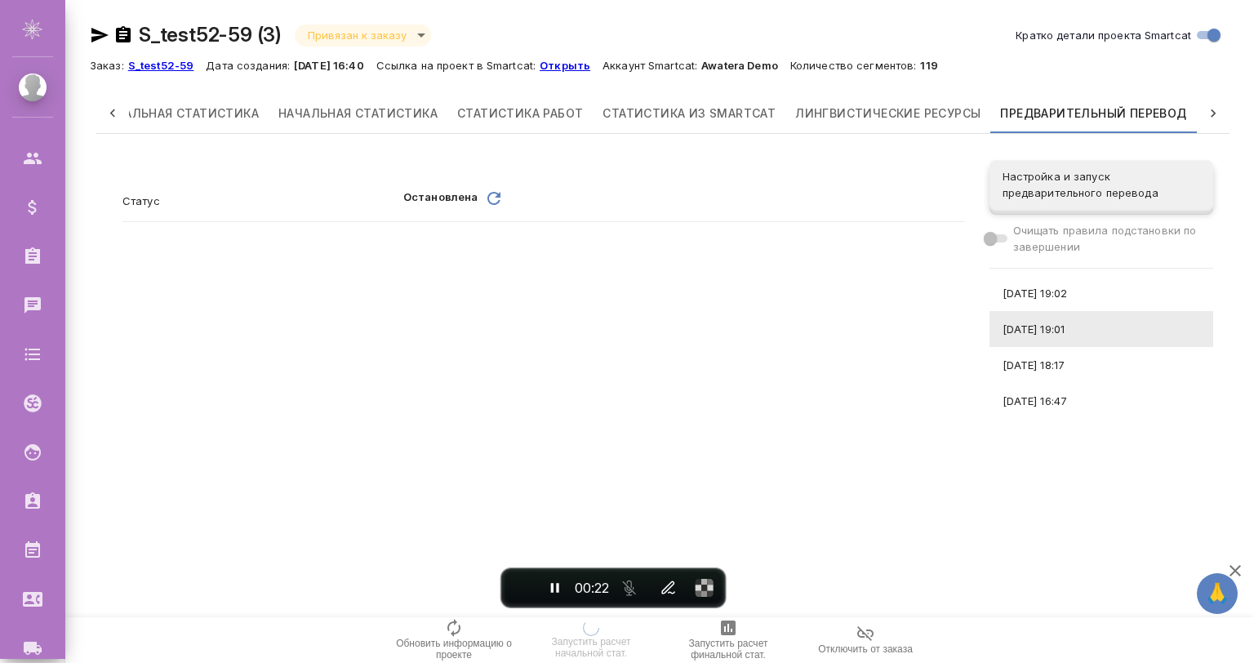
click at [1057, 285] on span "[DATE] 19:02" at bounding box center [1102, 293] width 198 height 16
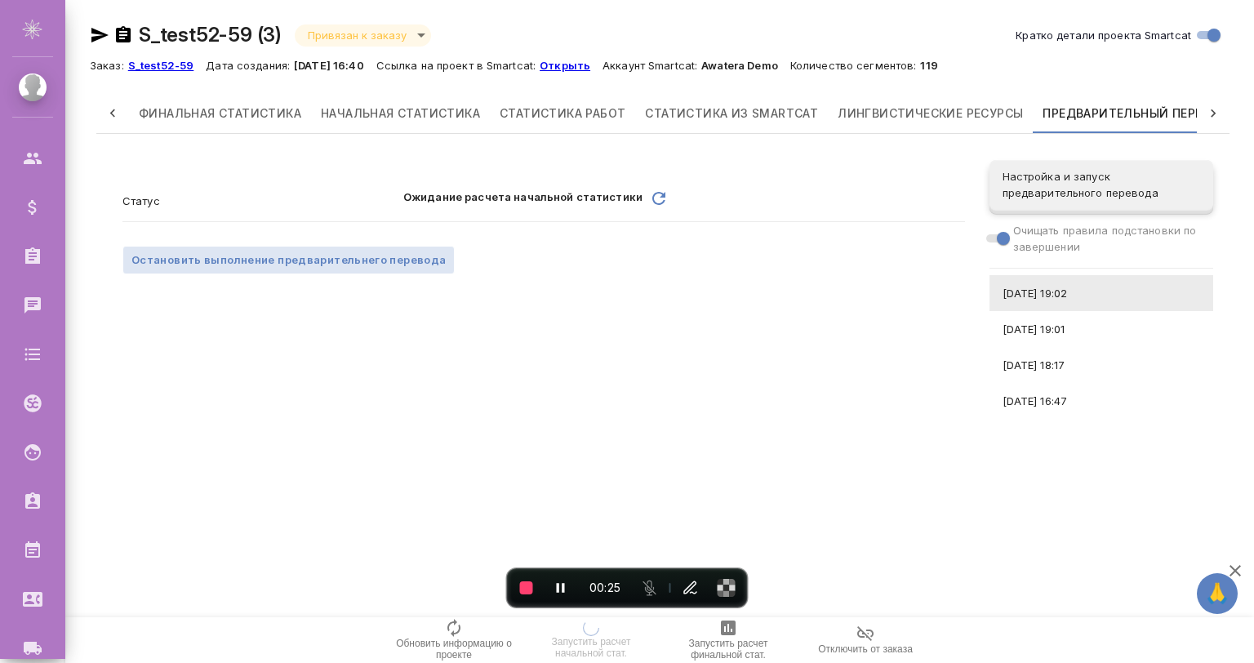
scroll to position [0, 42]
drag, startPoint x: 1045, startPoint y: 327, endPoint x: 1047, endPoint y: 357, distance: 29.5
click at [1045, 339] on div "[DATE] 19:01" at bounding box center [1102, 329] width 224 height 36
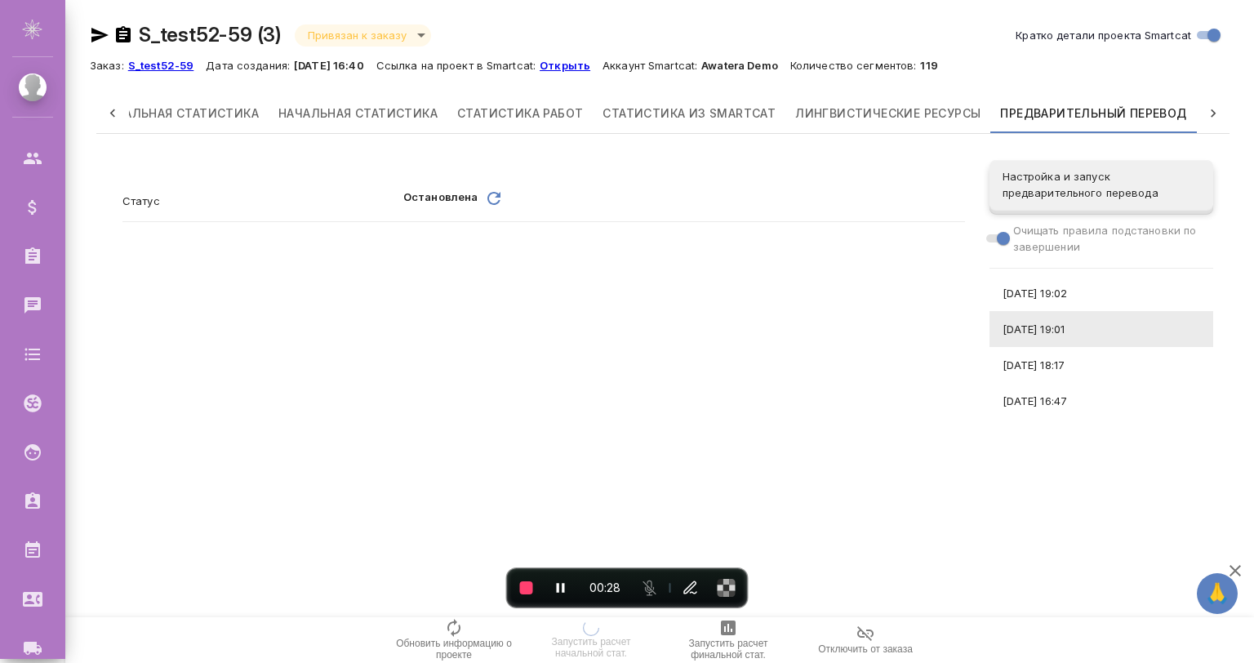
drag, startPoint x: 1047, startPoint y: 357, endPoint x: 1049, endPoint y: 382, distance: 25.4
click at [1047, 359] on span "[DATE] 18:17" at bounding box center [1102, 365] width 198 height 16
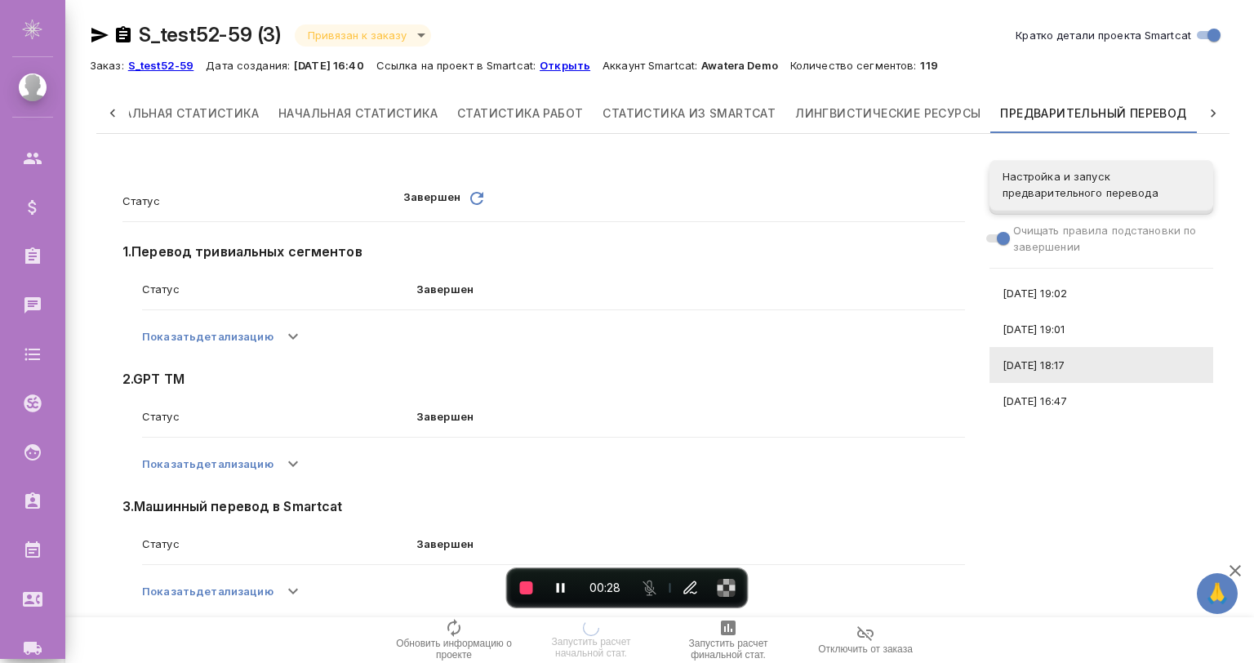
drag, startPoint x: 1049, startPoint y: 387, endPoint x: 1056, endPoint y: 408, distance: 22.2
click at [1052, 390] on div "[DATE] 16:47" at bounding box center [1102, 401] width 224 height 36
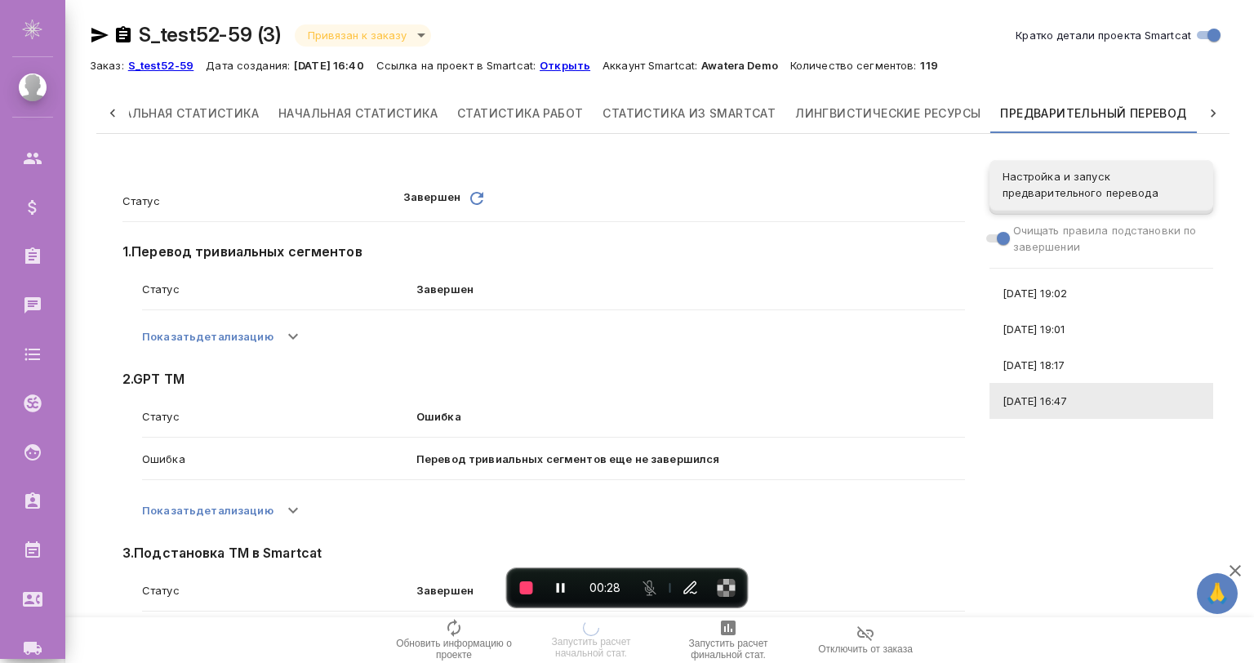
click at [1047, 359] on span "[DATE] 18:17" at bounding box center [1102, 365] width 198 height 16
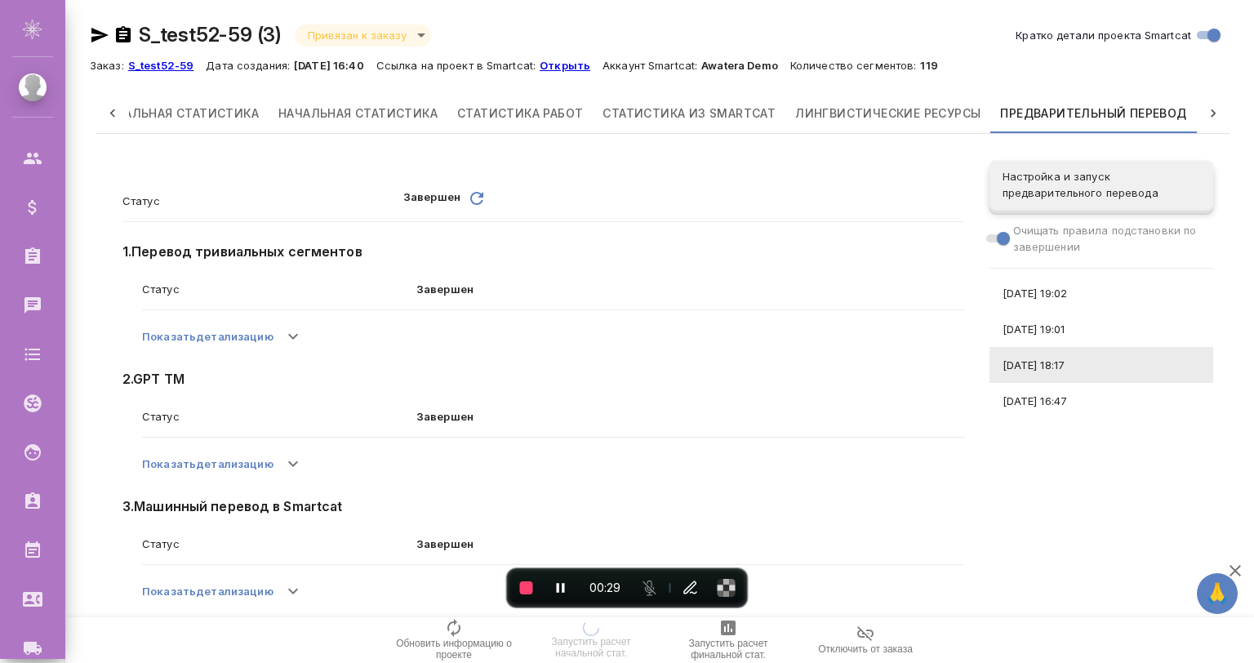
click at [1036, 314] on div "[DATE] 19:01" at bounding box center [1102, 329] width 224 height 36
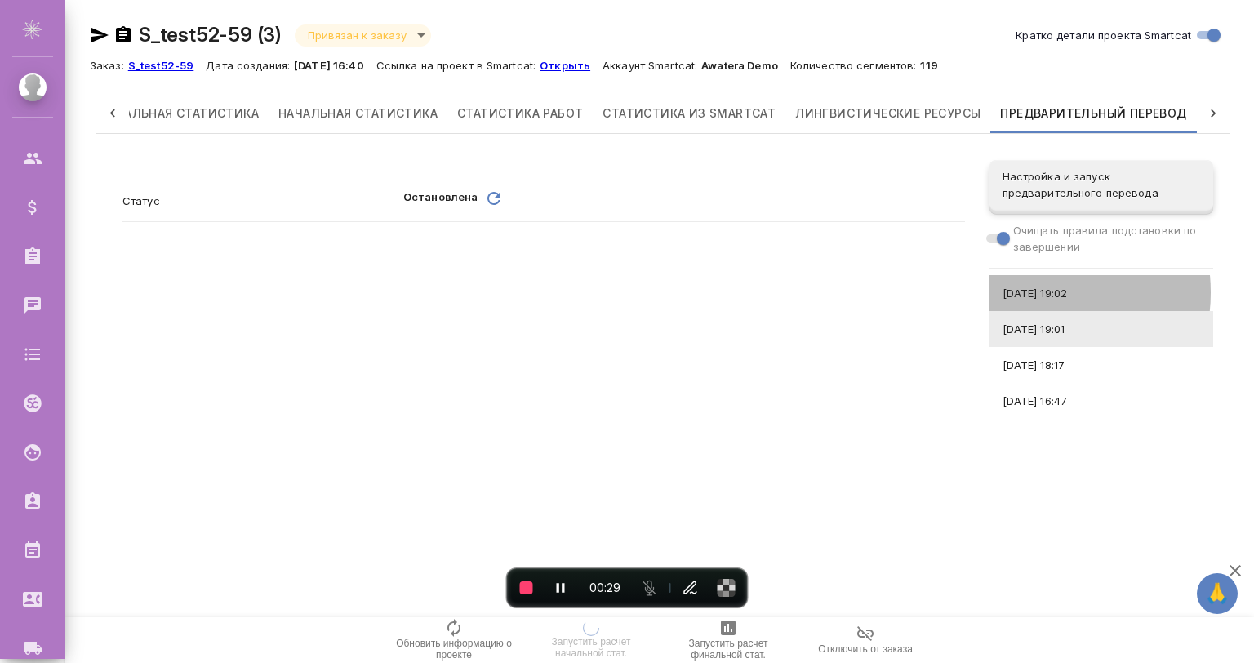
click at [1031, 292] on span "[DATE] 19:02" at bounding box center [1102, 293] width 198 height 16
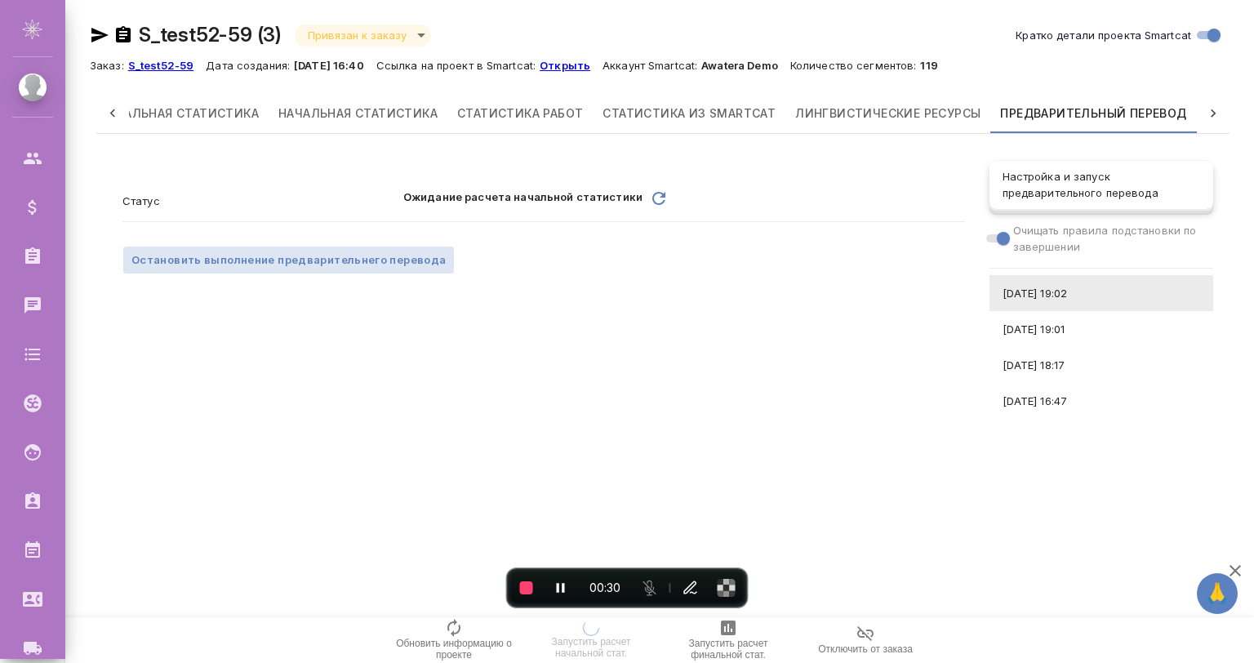
click at [1035, 188] on span "Настройка и запуск предварительного перевода" at bounding box center [1102, 184] width 198 height 33
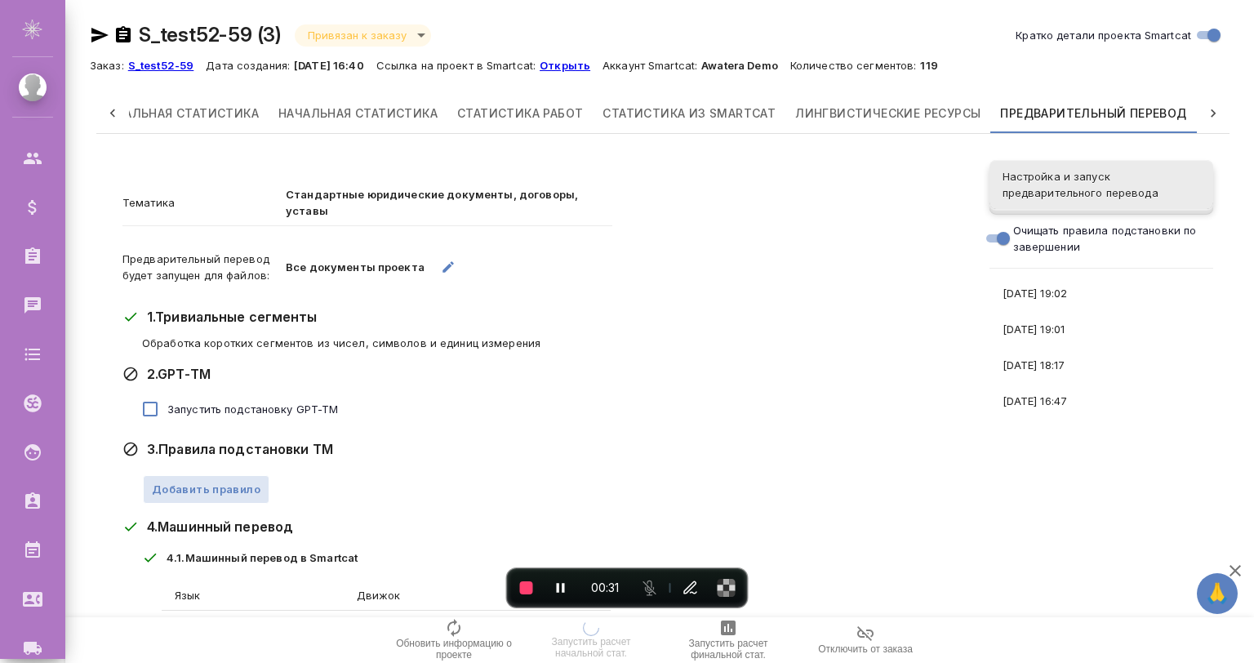
click at [1035, 186] on span "Настройка и запуск предварительного перевода" at bounding box center [1102, 184] width 198 height 33
click at [526, 593] on span "End recording" at bounding box center [526, 587] width 13 height 13
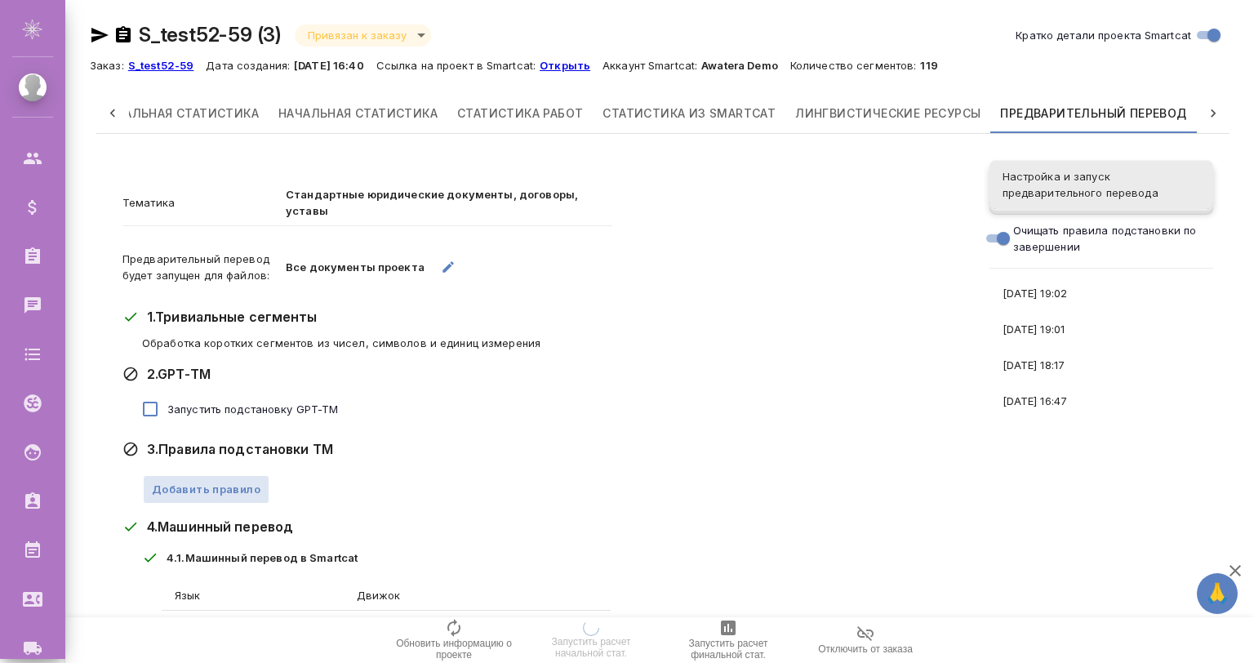
click at [1074, 287] on span "[DATE] 19:02" at bounding box center [1102, 293] width 198 height 16
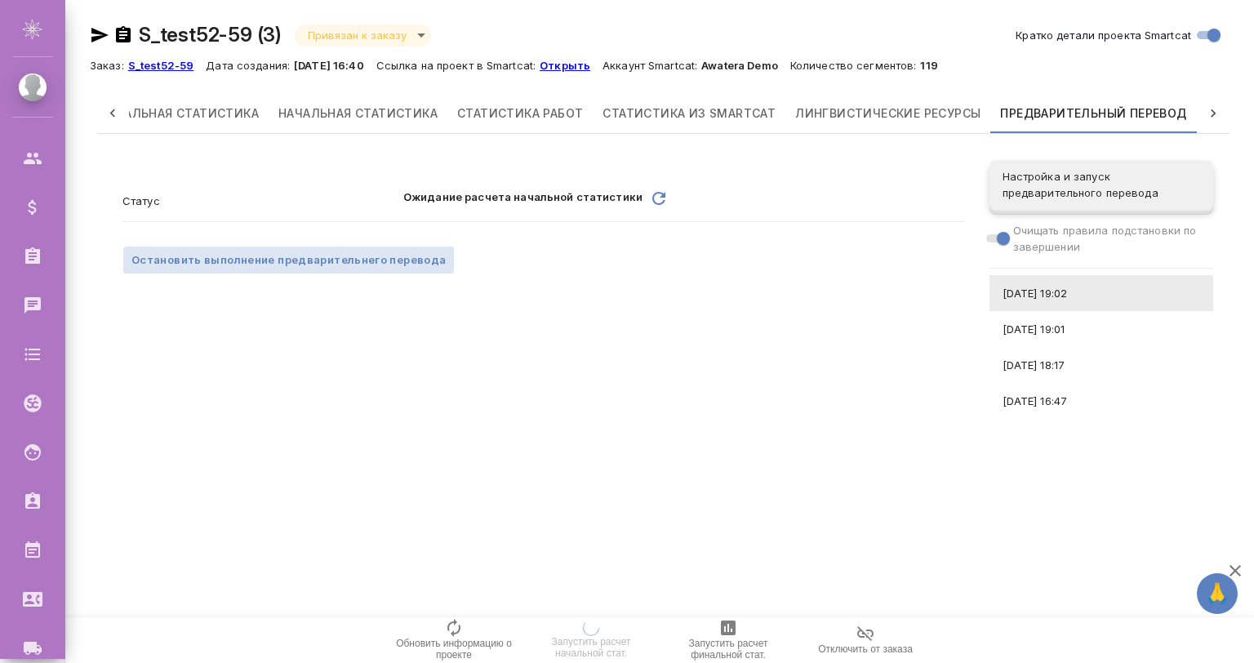
click at [1076, 321] on span "[DATE] 19:01" at bounding box center [1102, 329] width 198 height 16
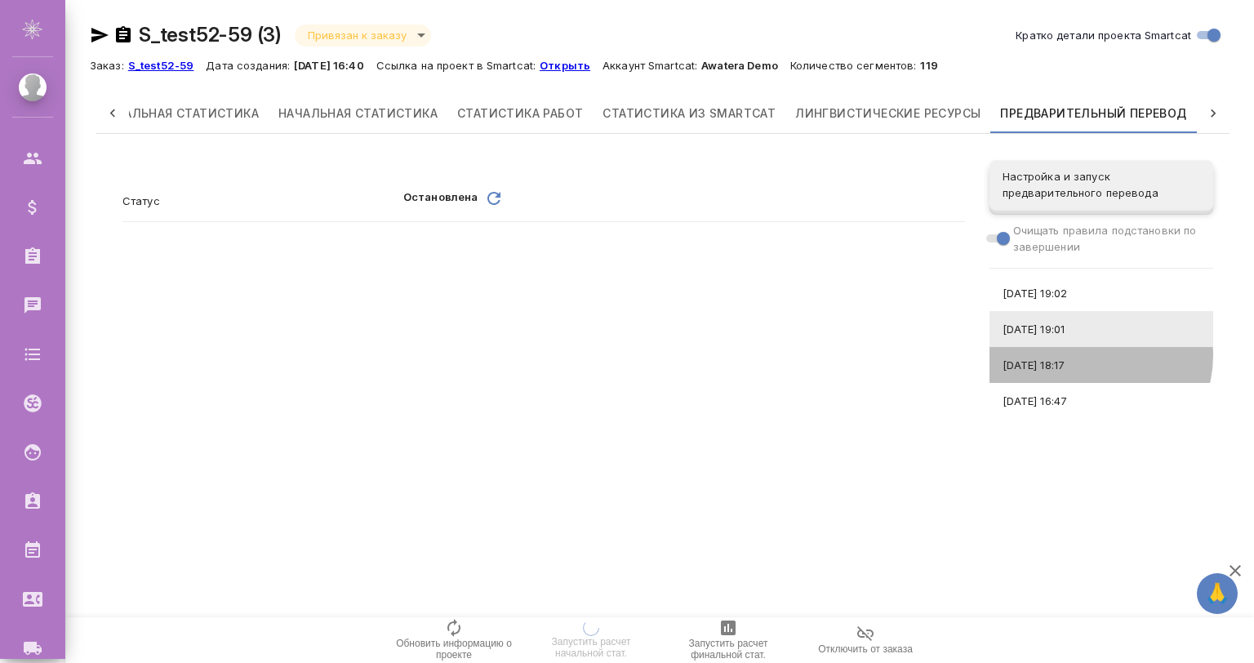
drag, startPoint x: 1094, startPoint y: 355, endPoint x: 1112, endPoint y: 388, distance: 37.7
click at [1096, 359] on div "[DATE] 18:17" at bounding box center [1102, 365] width 224 height 36
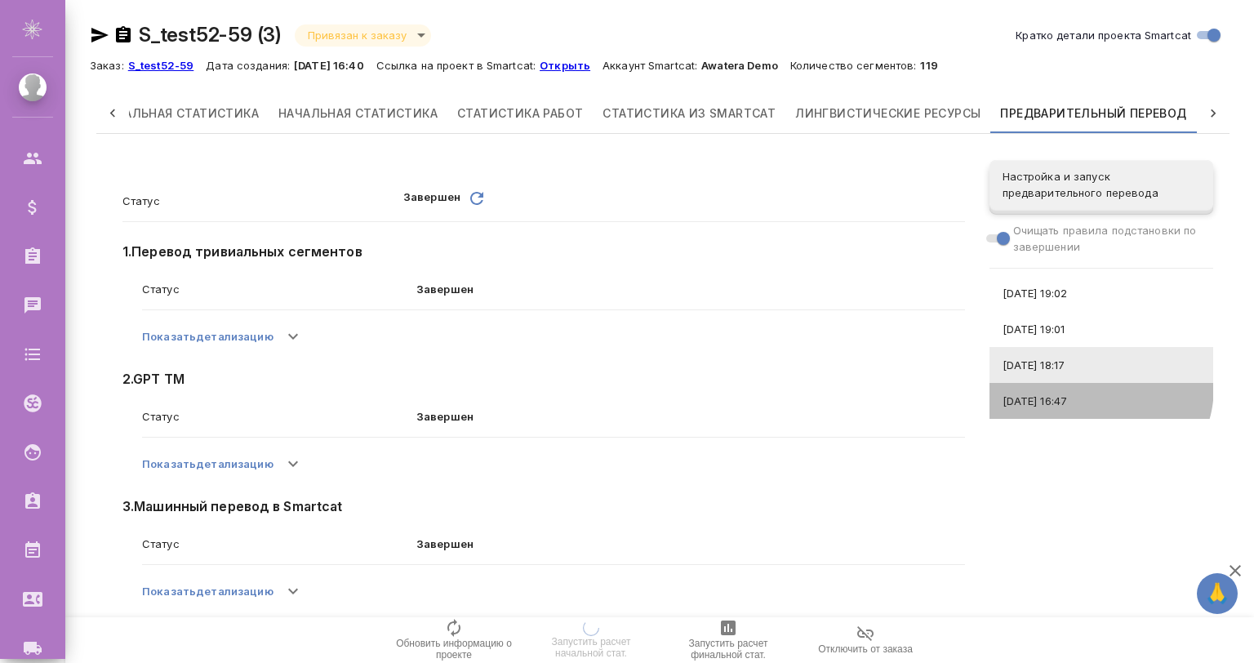
click at [1097, 388] on div "[DATE] 16:47" at bounding box center [1102, 401] width 224 height 36
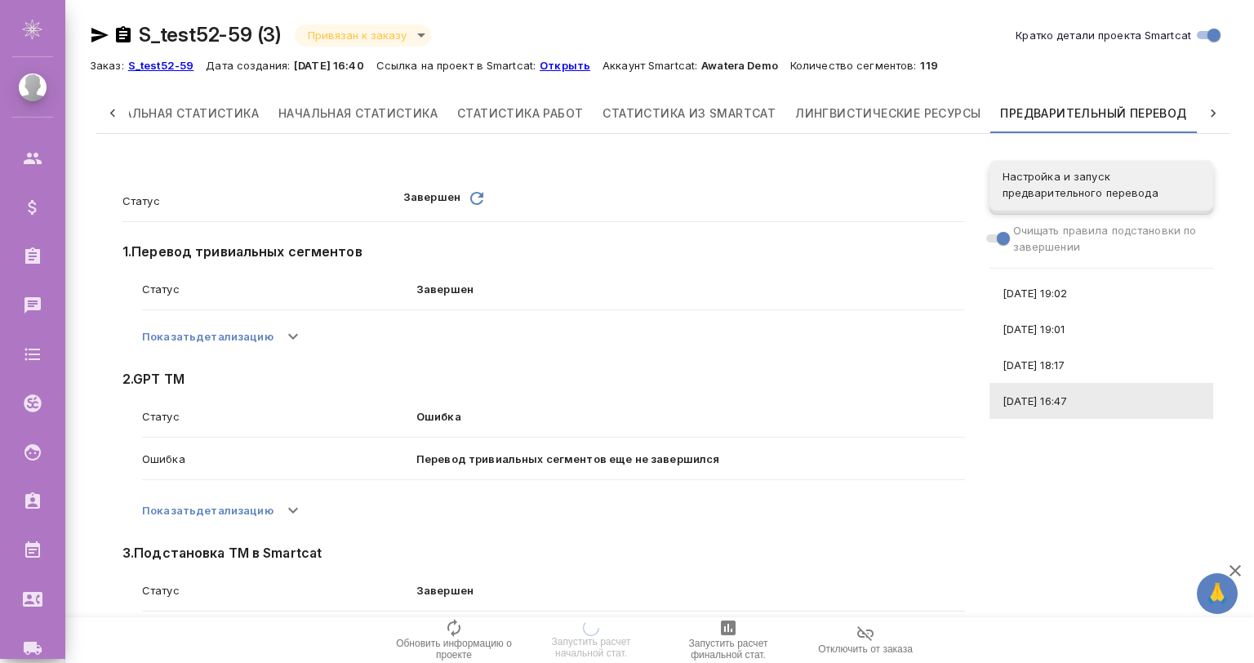
click at [1085, 359] on span "[DATE] 18:17" at bounding box center [1102, 365] width 198 height 16
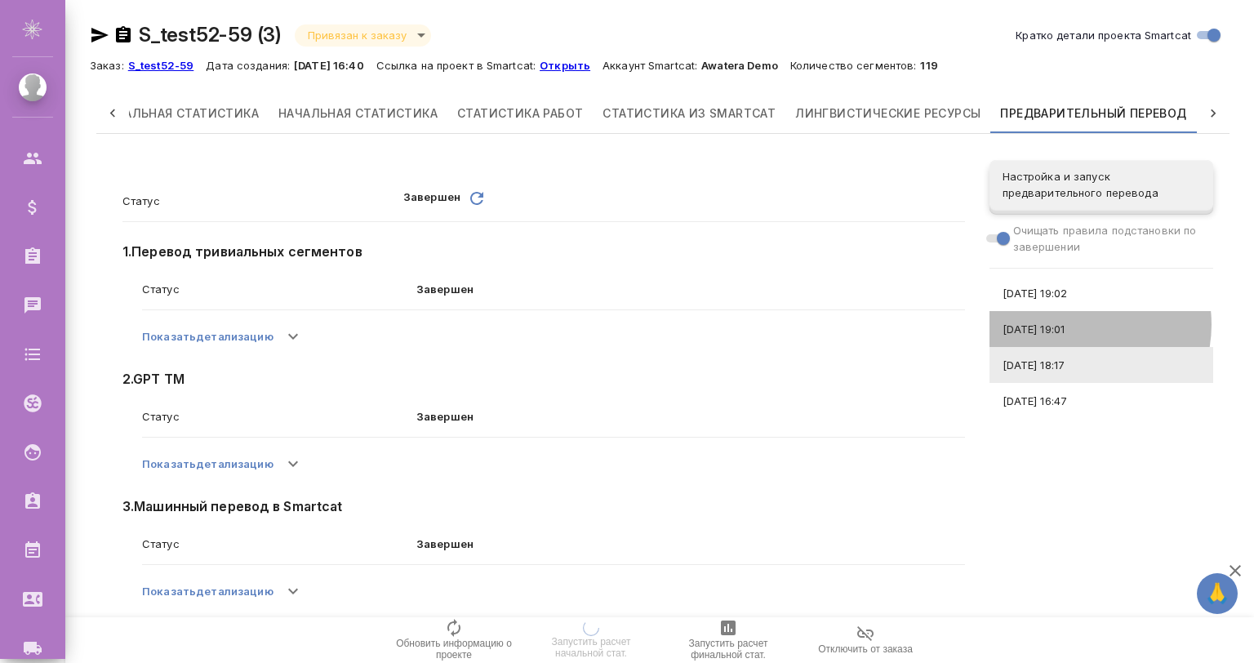
click at [1079, 324] on span "[DATE] 19:01" at bounding box center [1102, 329] width 198 height 16
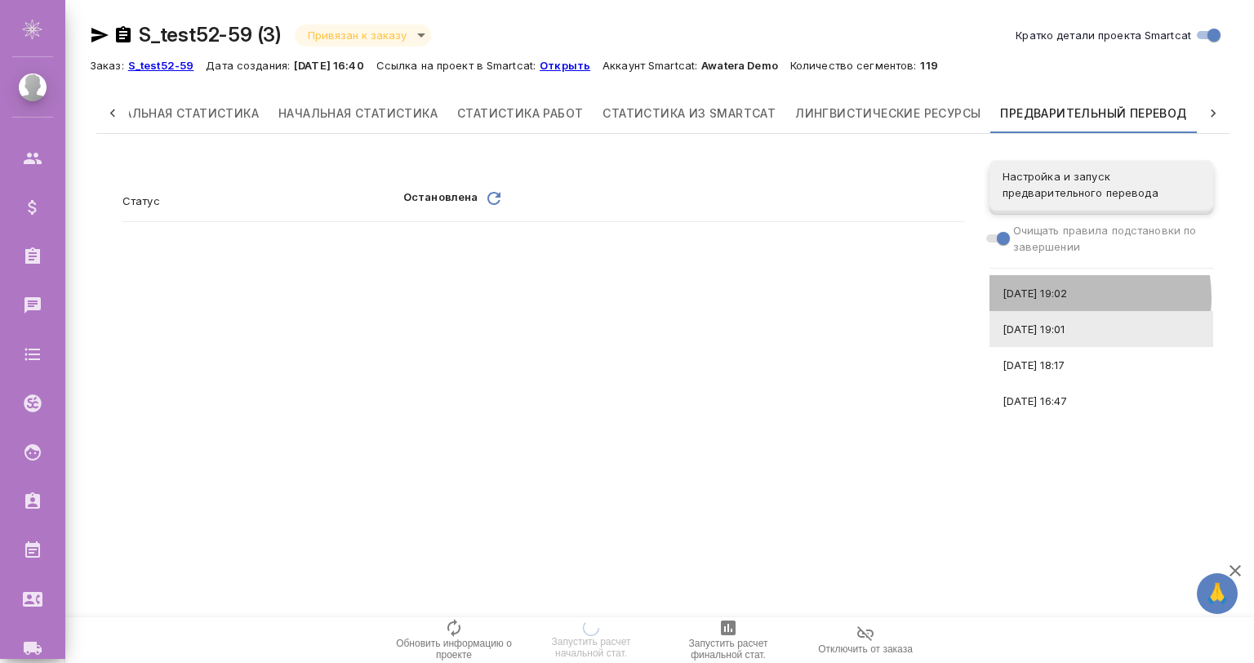
click at [1075, 297] on span "[DATE] 19:02" at bounding box center [1102, 293] width 198 height 16
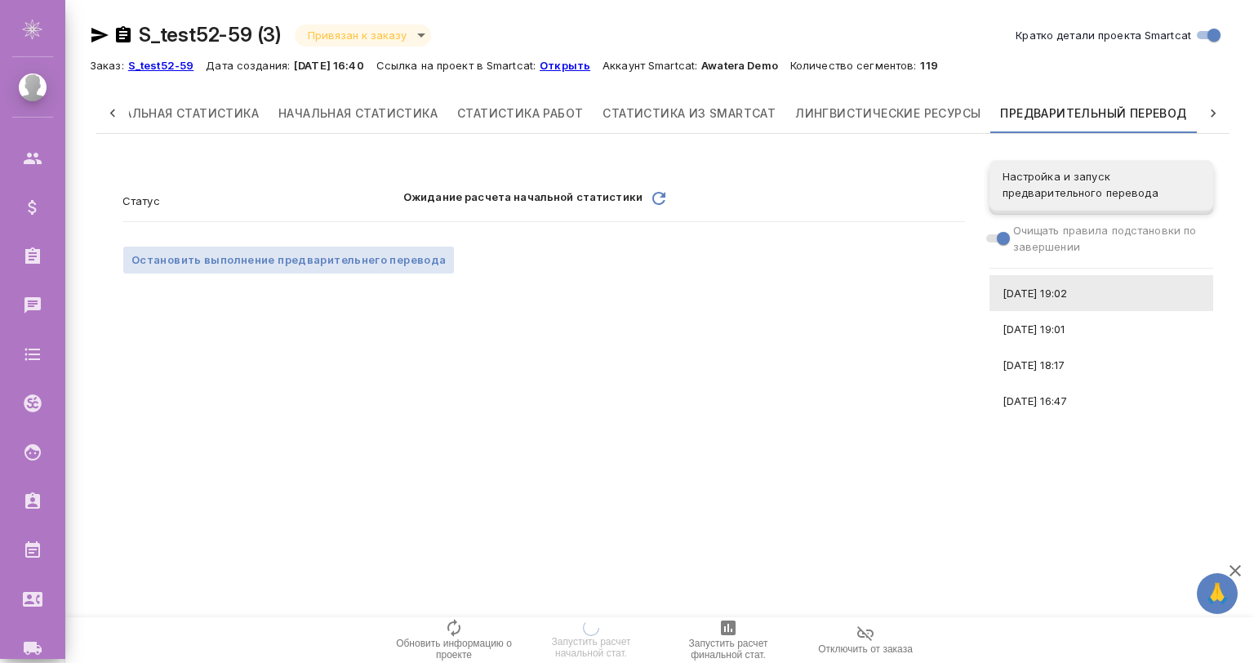
click at [1071, 273] on nav "Настройка и запуск предварительного перевода Очищать правила подстановки по зав…" at bounding box center [1102, 290] width 224 height 272
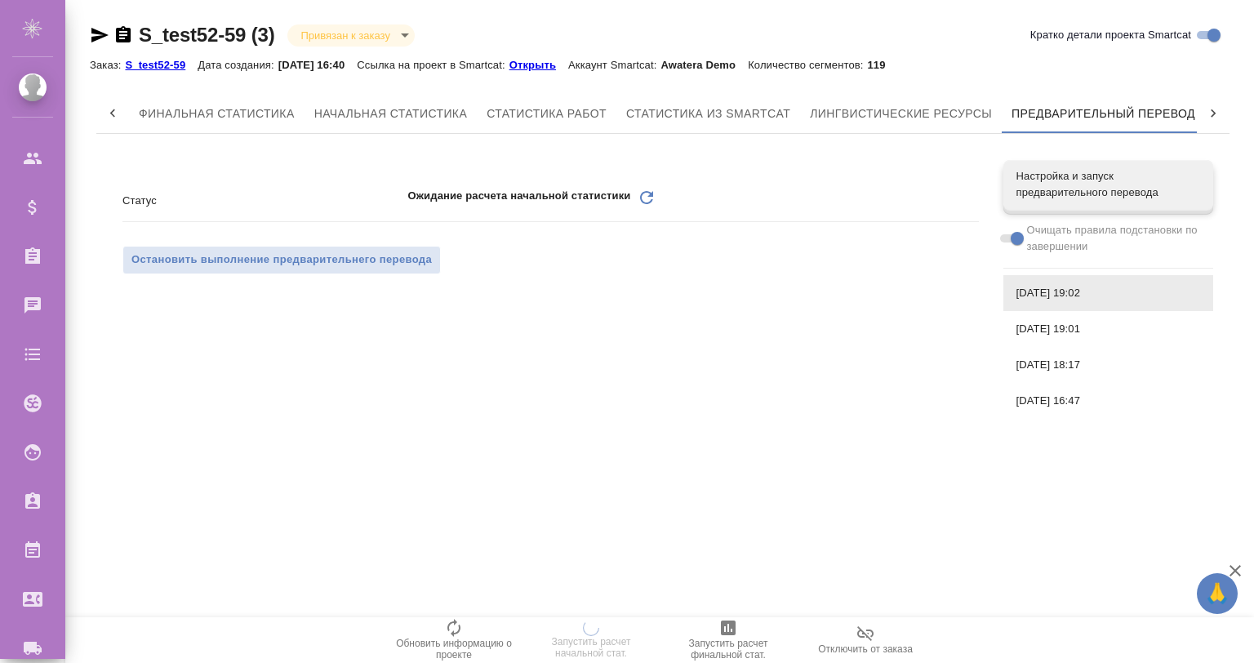
scroll to position [0, 7]
click at [1058, 333] on span "[DATE] 19:01" at bounding box center [1109, 329] width 184 height 16
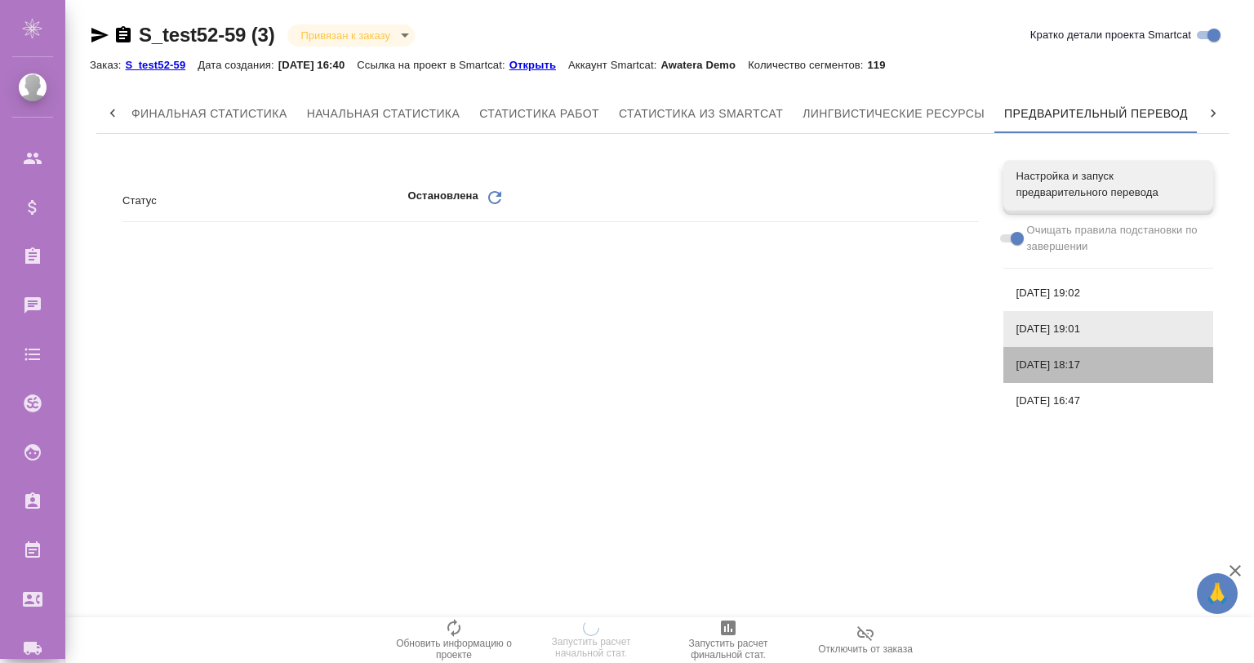
drag, startPoint x: 1062, startPoint y: 372, endPoint x: 1071, endPoint y: 402, distance: 31.0
click at [1063, 373] on div "[DATE] 18:17" at bounding box center [1109, 365] width 210 height 36
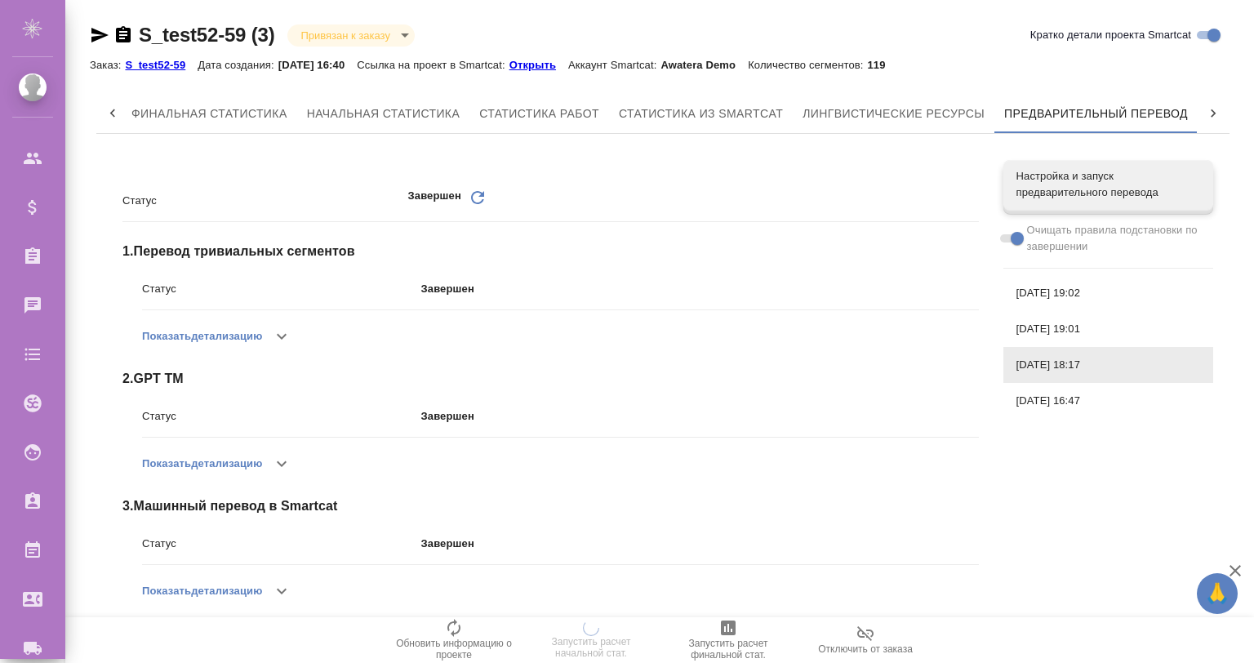
click at [1071, 402] on span "[DATE] 16:47" at bounding box center [1109, 401] width 184 height 16
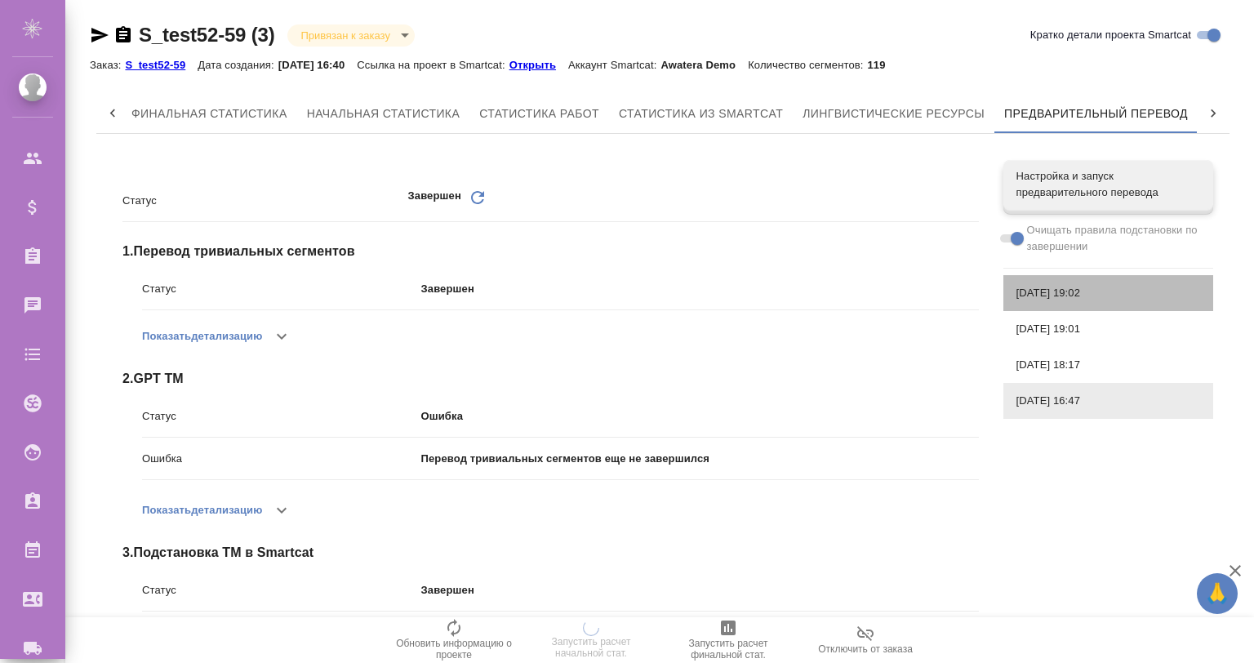
click at [1058, 301] on span "[DATE] 19:02" at bounding box center [1109, 293] width 184 height 16
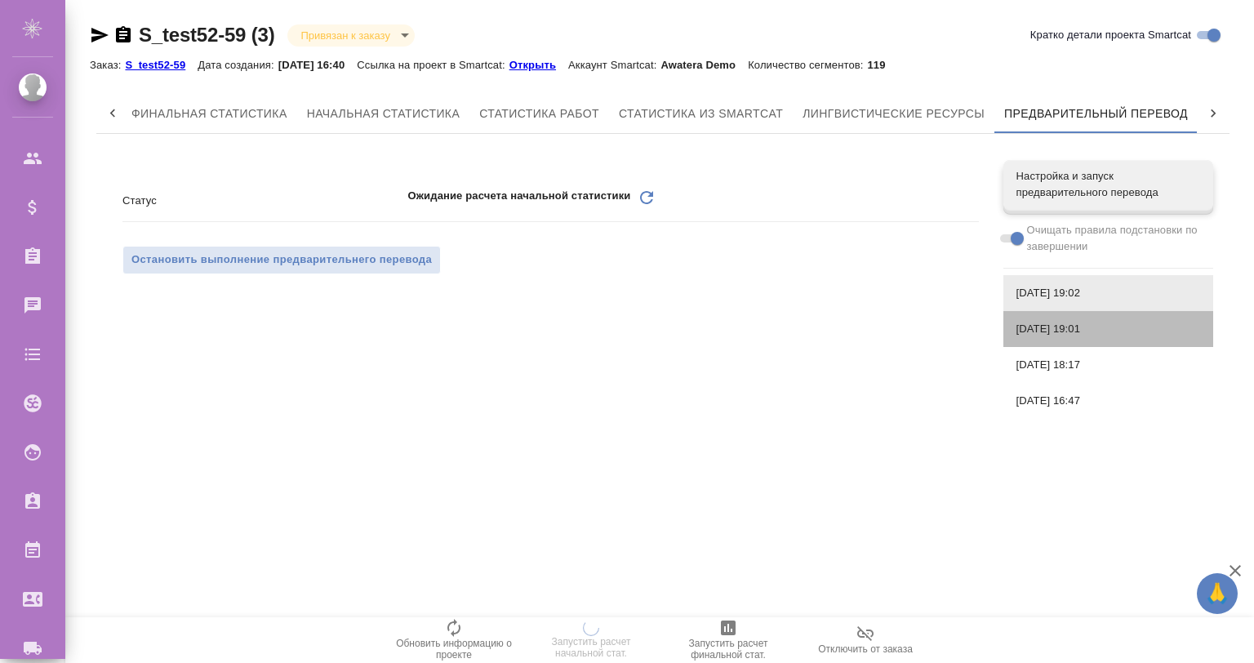
drag, startPoint x: 1054, startPoint y: 324, endPoint x: 1063, endPoint y: 356, distance: 33.1
click at [1054, 328] on span "[DATE] 19:01" at bounding box center [1109, 329] width 184 height 16
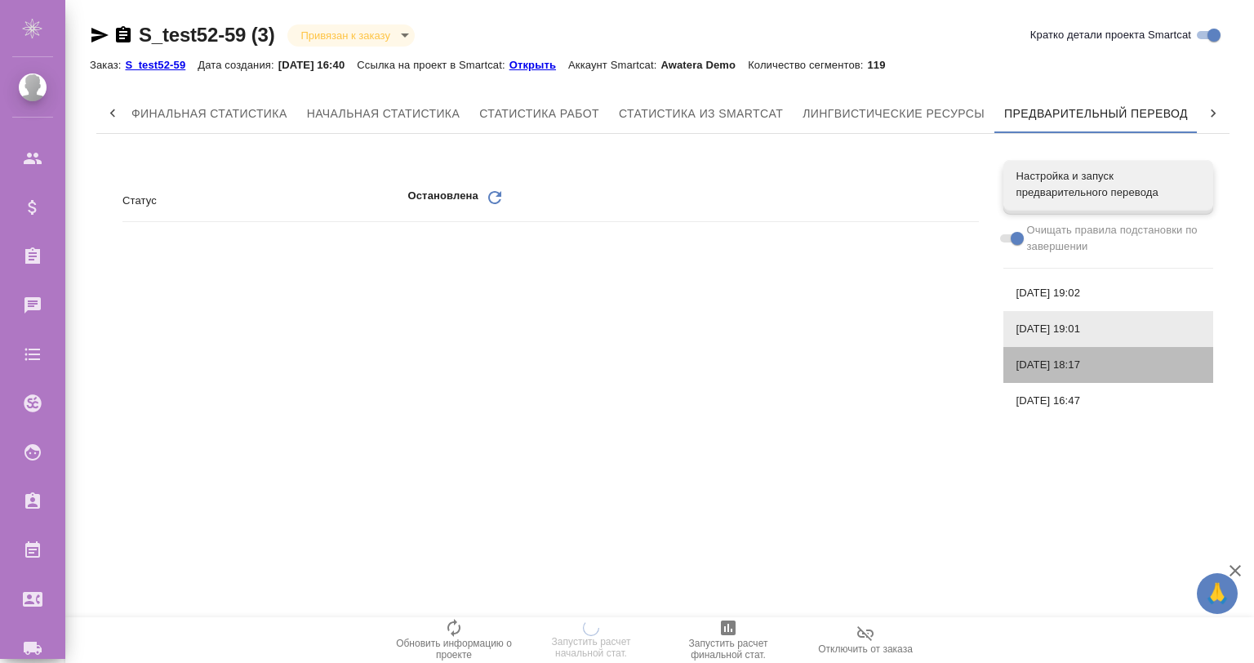
drag, startPoint x: 1063, startPoint y: 356, endPoint x: 1070, endPoint y: 379, distance: 24.0
click at [1063, 359] on span "[DATE] 18:17" at bounding box center [1109, 365] width 184 height 16
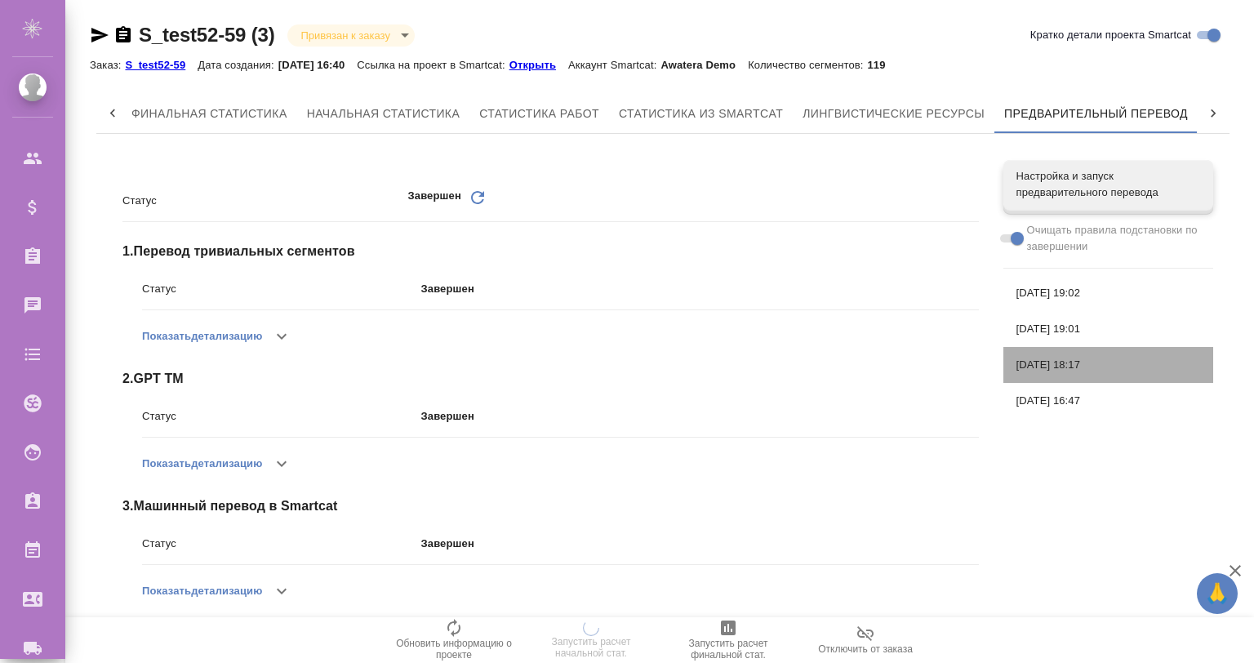
drag, startPoint x: 1071, startPoint y: 379, endPoint x: 1078, endPoint y: 400, distance: 22.5
click at [1073, 393] on nav "Настройка и запуск предварительного перевода Очищать правила подстановки по зав…" at bounding box center [1109, 290] width 210 height 272
click at [1082, 407] on span "[DATE] 16:47" at bounding box center [1109, 401] width 184 height 16
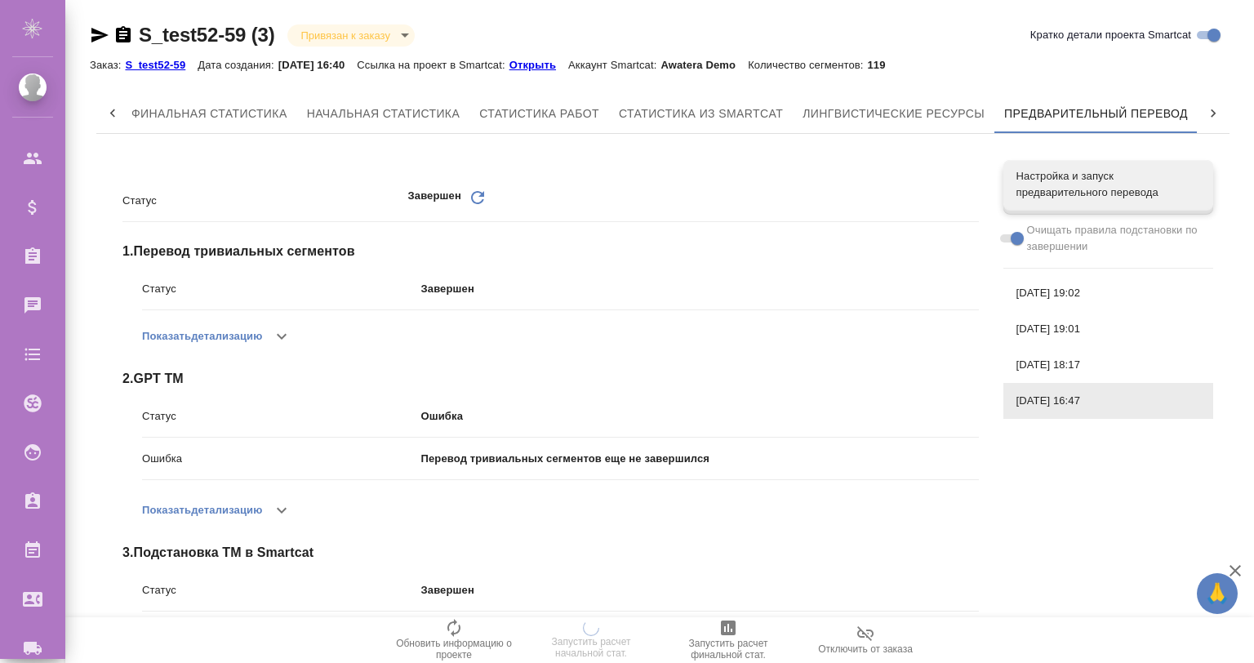
drag, startPoint x: 1064, startPoint y: 299, endPoint x: 1052, endPoint y: 299, distance: 12.3
click at [1063, 299] on span "[DATE] 19:02" at bounding box center [1109, 293] width 184 height 16
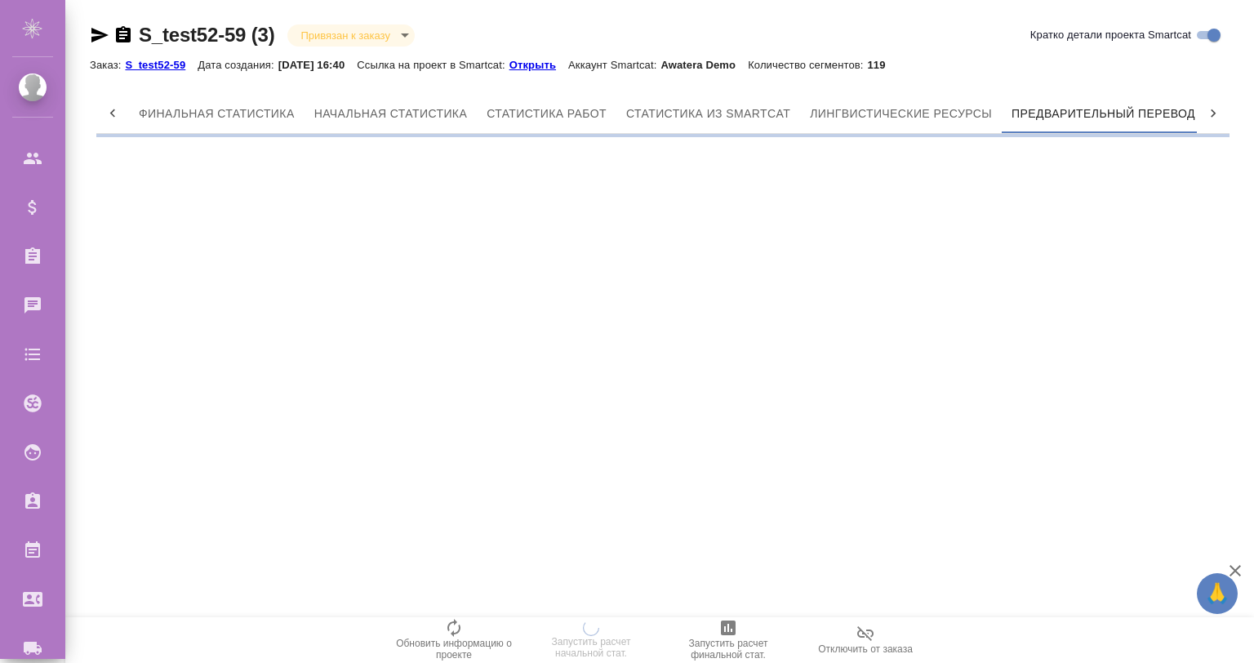
scroll to position [0, 7]
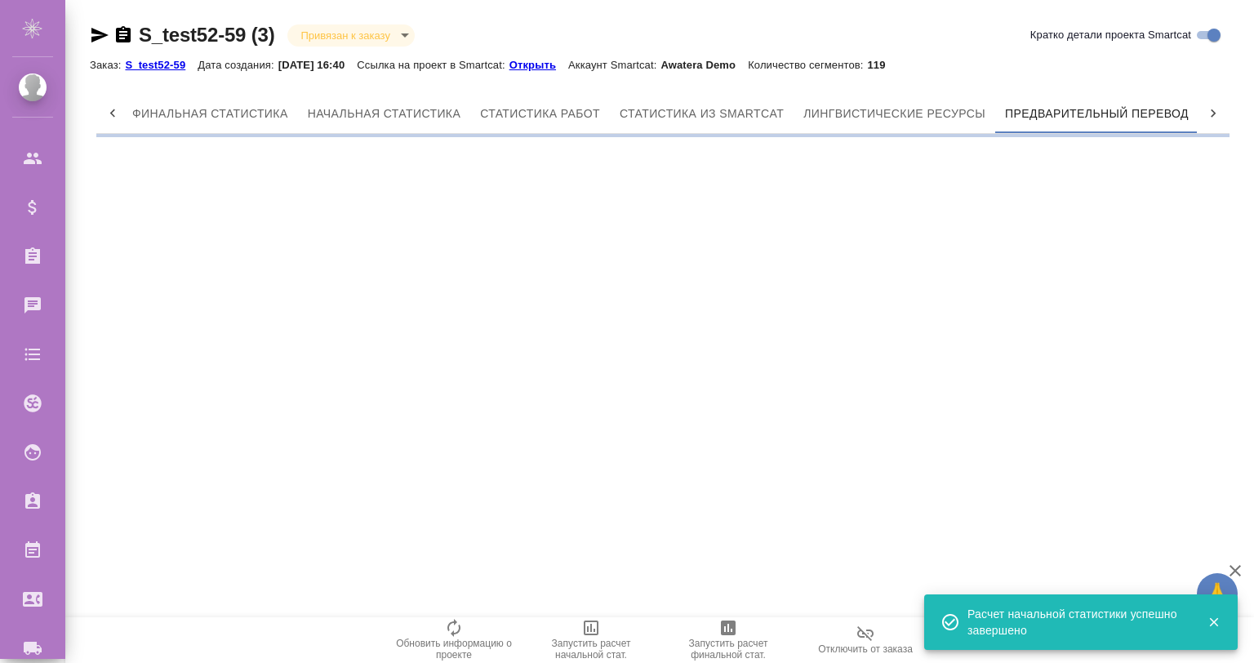
scroll to position [0, 7]
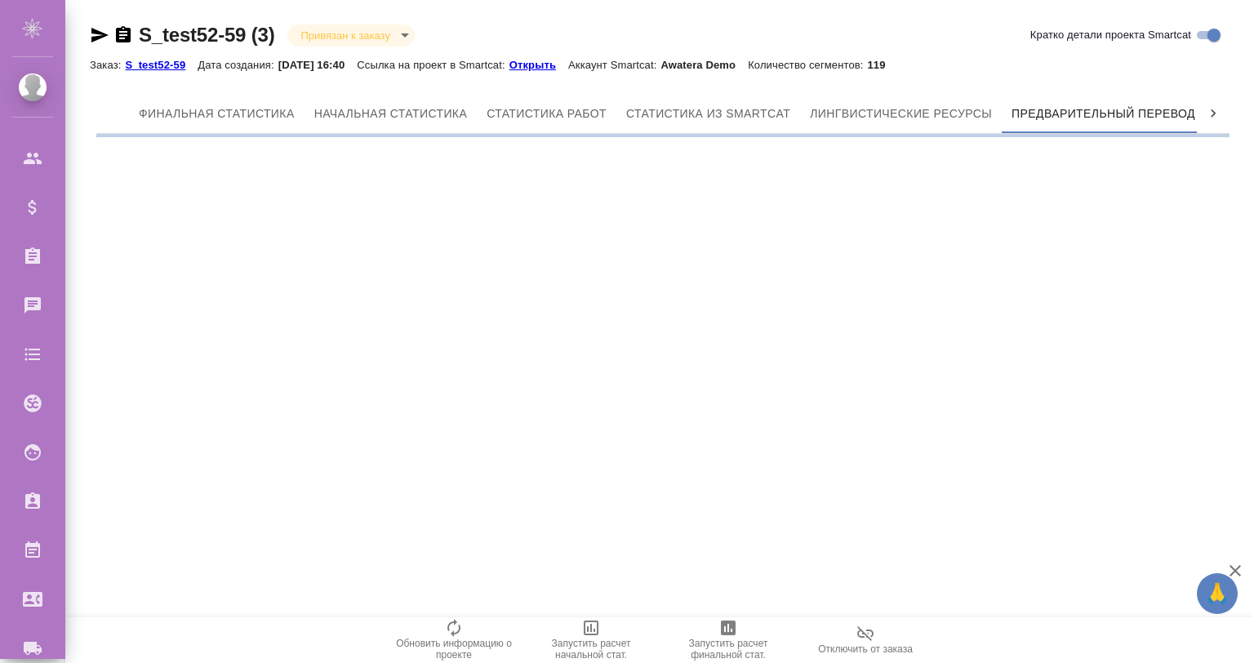
scroll to position [0, 7]
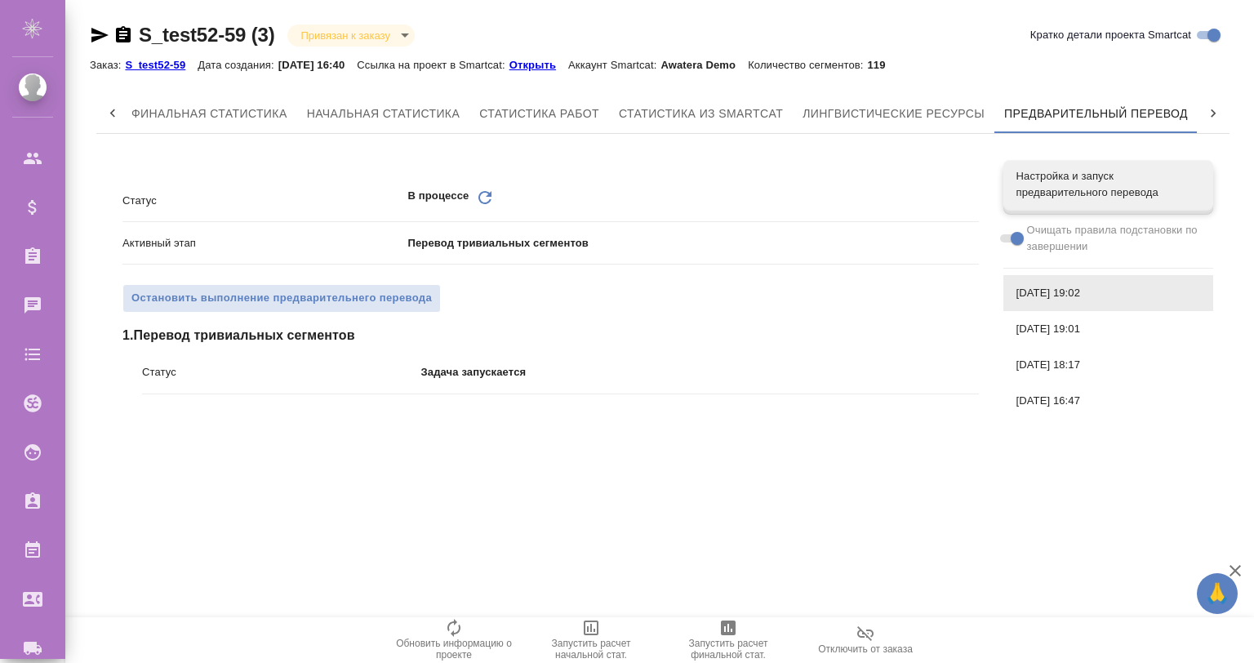
click at [479, 193] on icon "Обновить" at bounding box center [485, 198] width 20 height 20
click at [1010, 236] on span at bounding box center [1010, 238] width 21 height 8
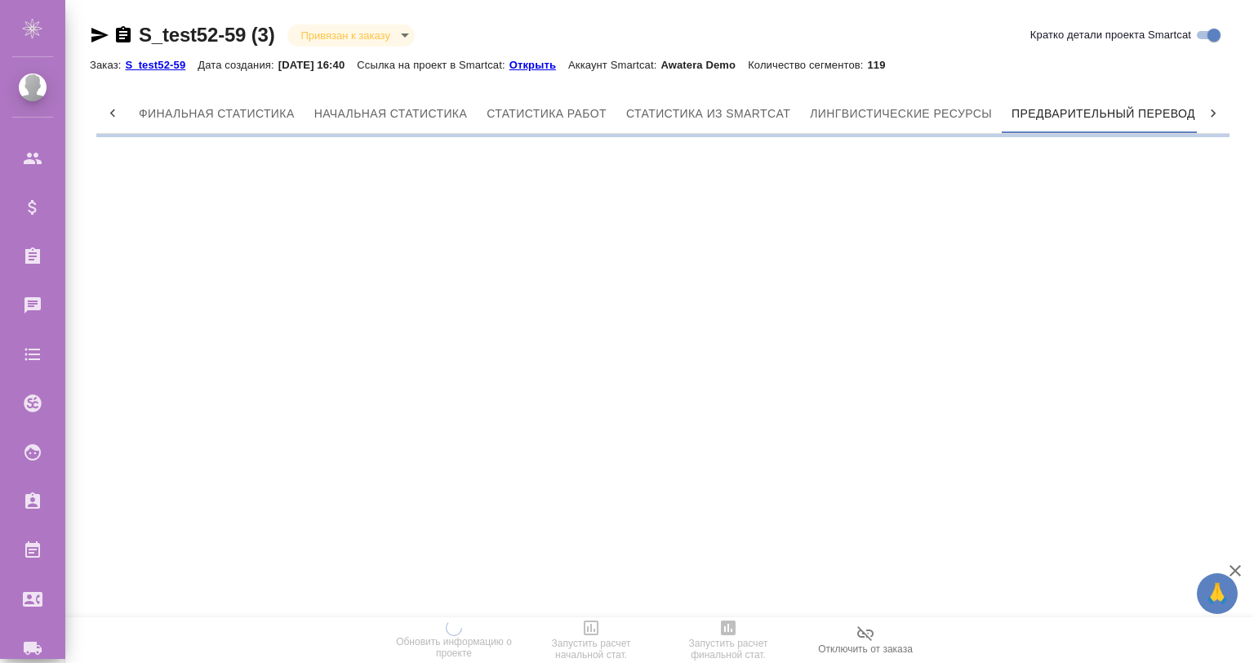
scroll to position [0, 7]
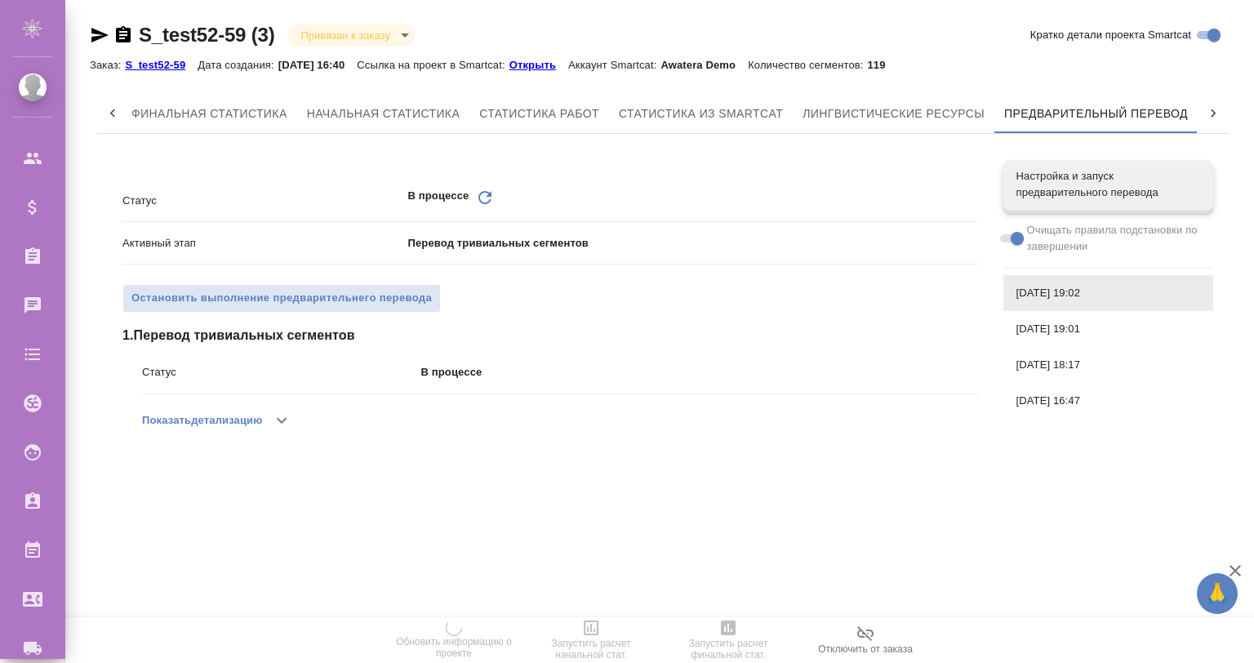
click at [287, 418] on icon "button" at bounding box center [282, 421] width 20 height 20
click at [274, 417] on icon "button" at bounding box center [274, 421] width 20 height 20
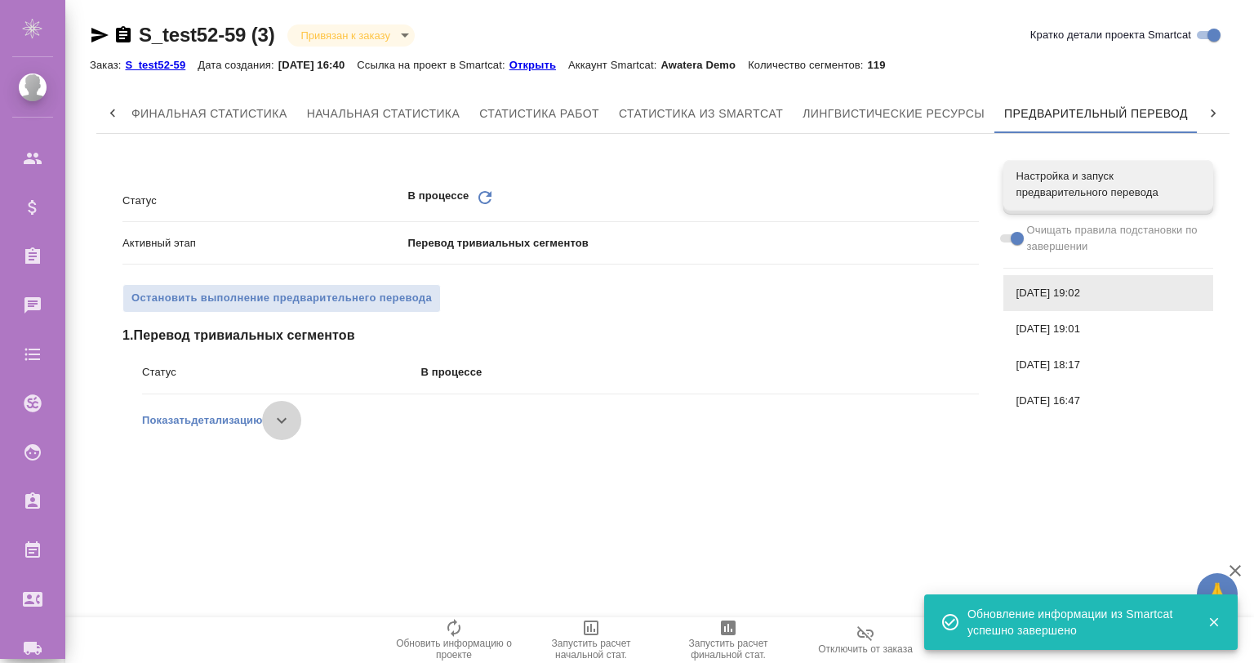
click at [281, 412] on icon "button" at bounding box center [282, 421] width 20 height 20
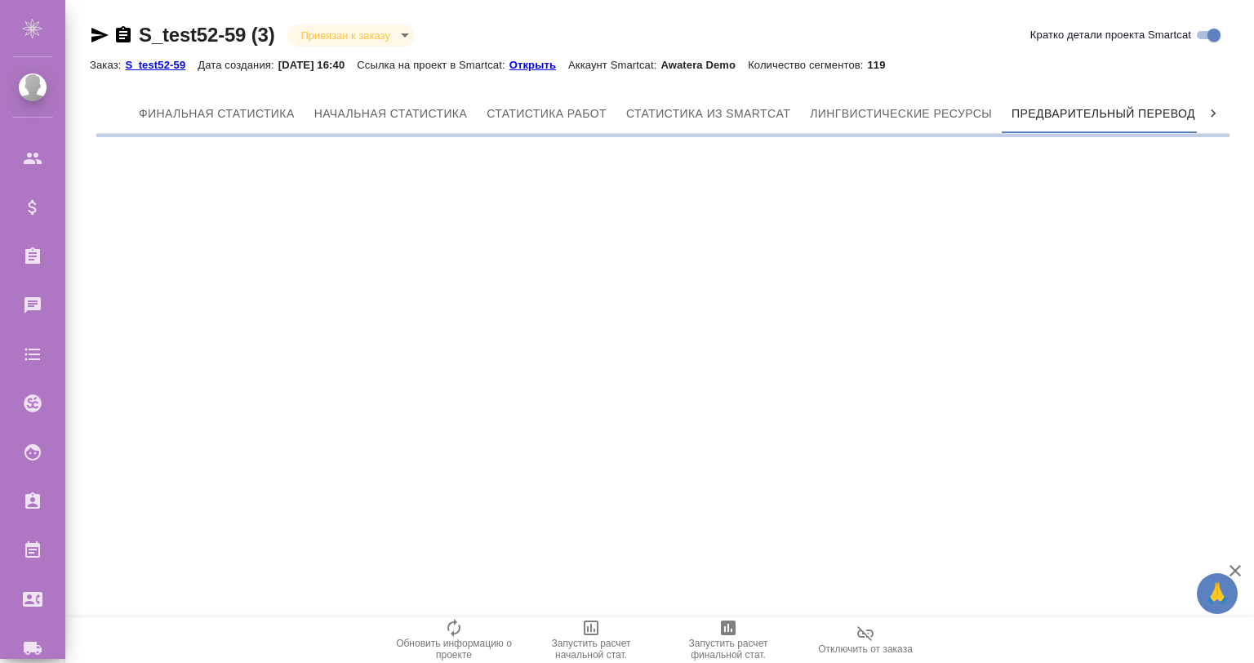
scroll to position [0, 7]
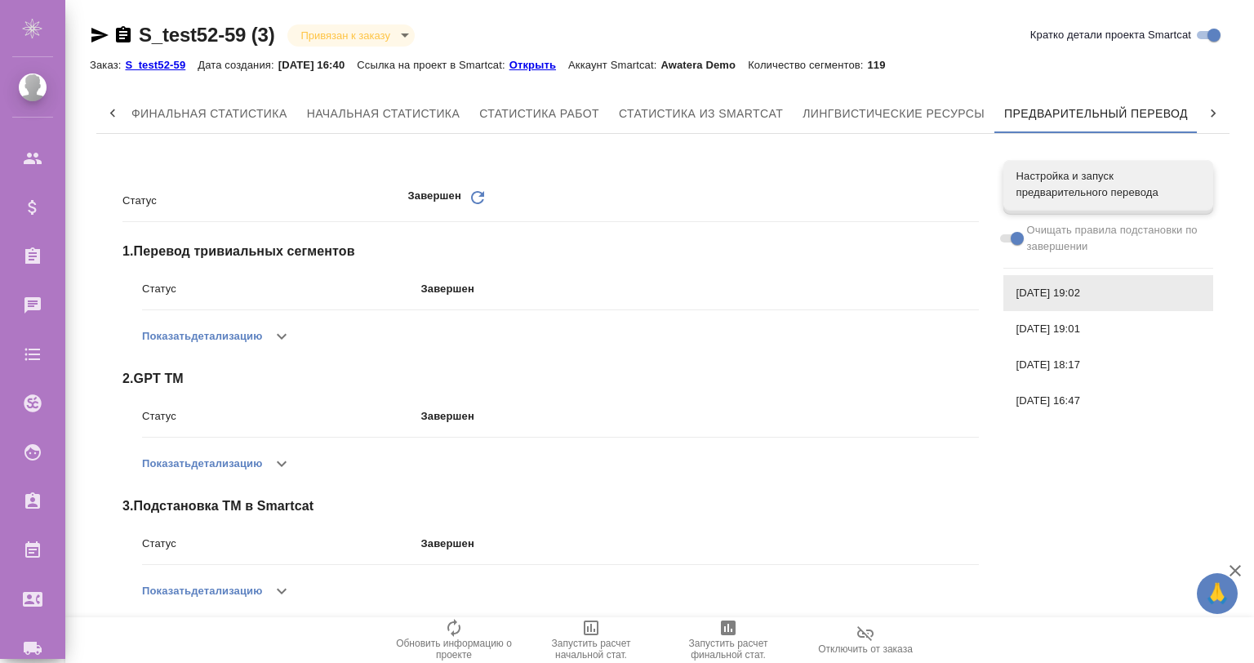
click at [278, 337] on icon "button" at bounding box center [282, 337] width 20 height 20
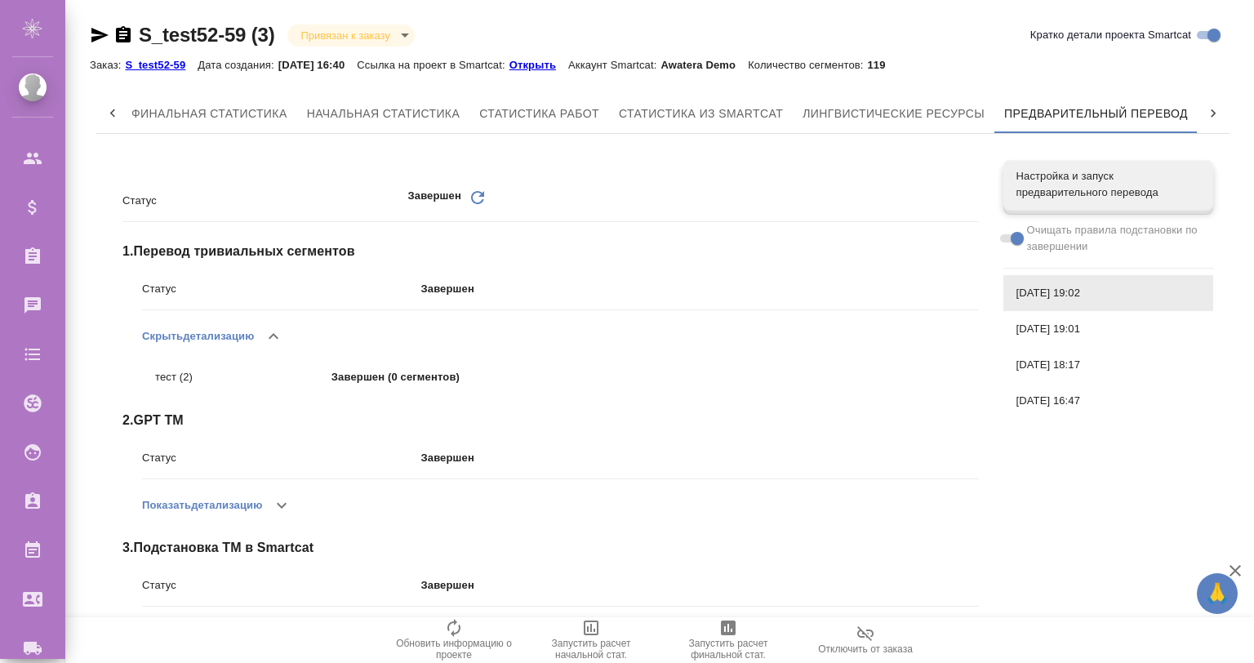
click at [280, 333] on icon "button" at bounding box center [274, 337] width 20 height 20
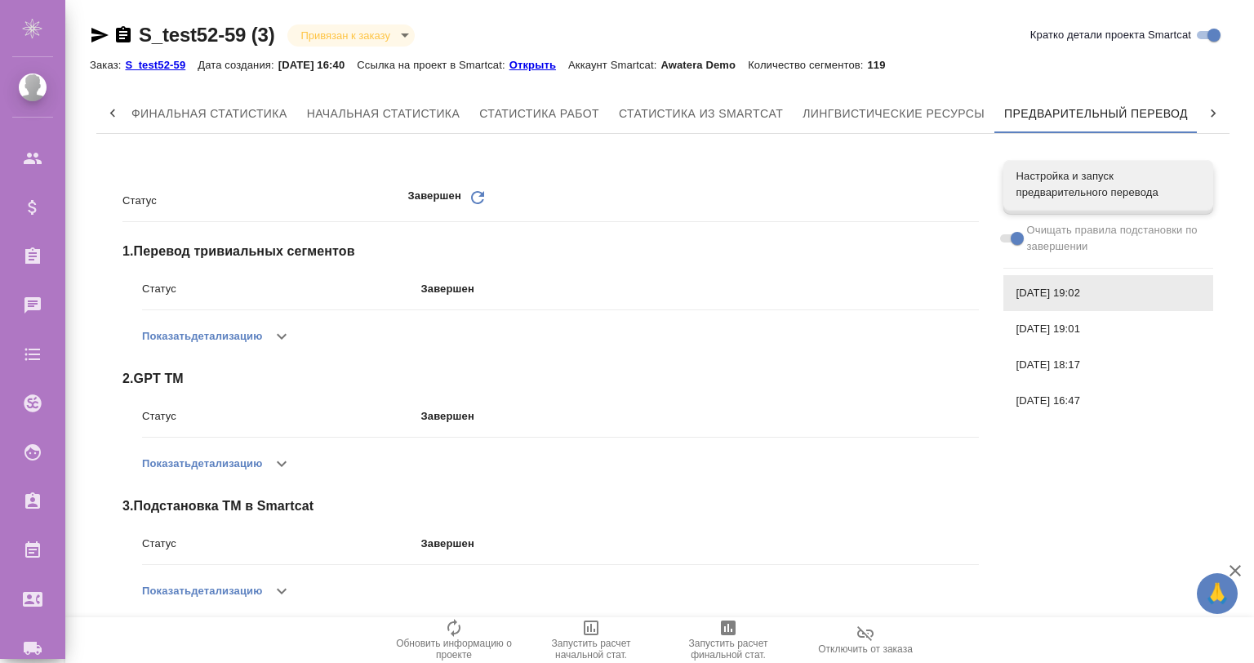
scroll to position [143, 0]
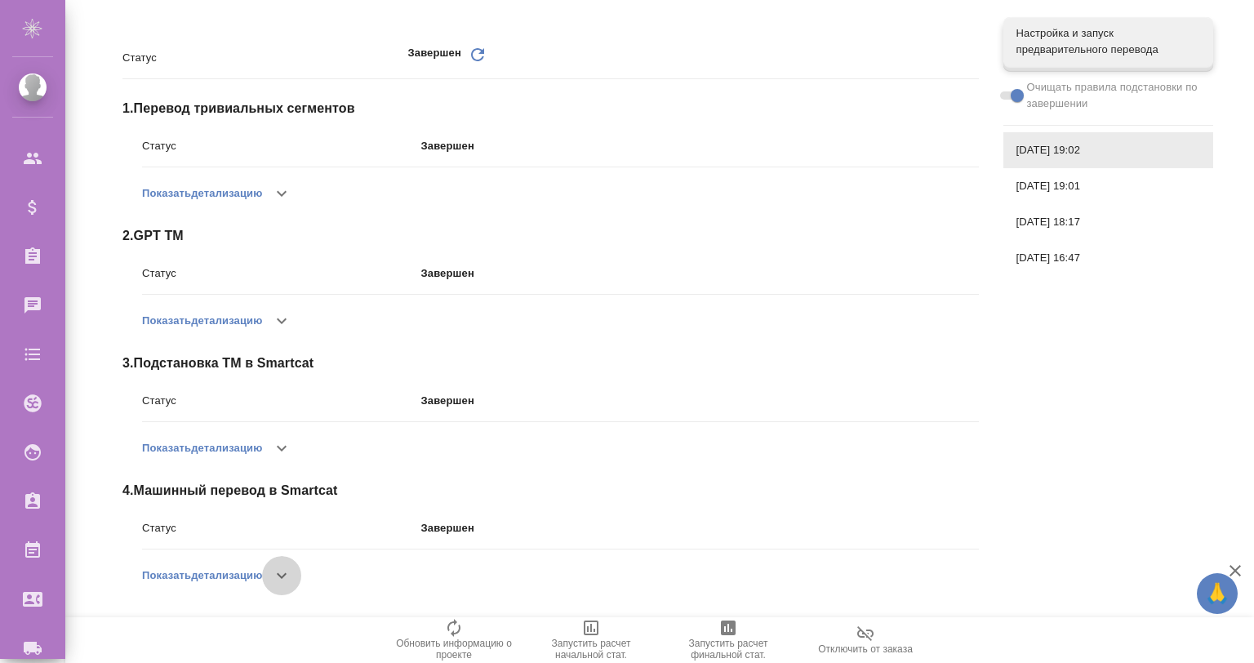
click at [278, 576] on icon "button" at bounding box center [282, 576] width 20 height 20
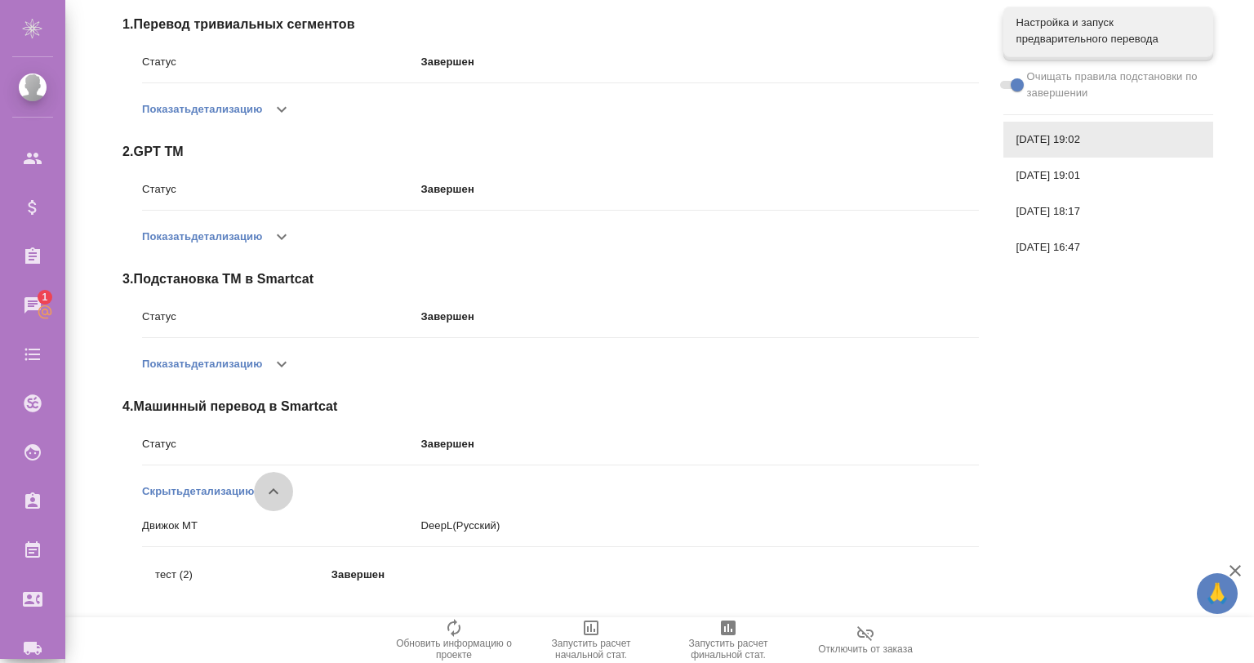
click at [261, 492] on button "button" at bounding box center [273, 491] width 39 height 39
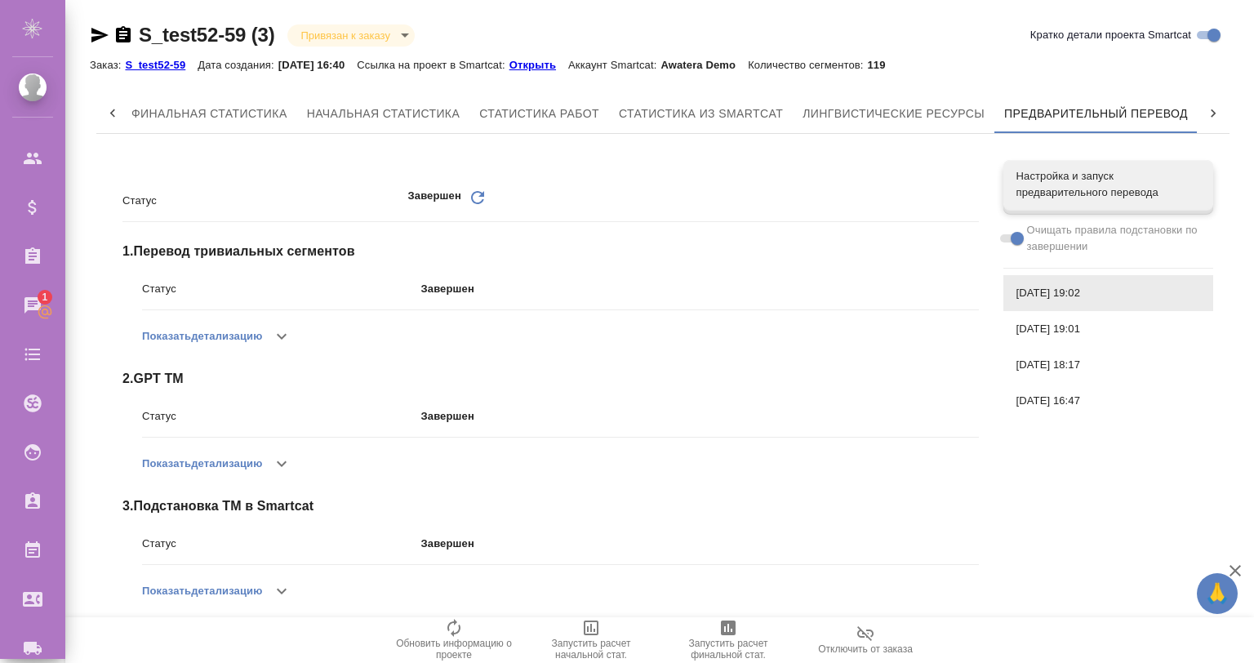
click at [545, 58] on link "Открыть" at bounding box center [539, 64] width 59 height 14
click at [1089, 404] on span "26.08.2025, 16:47" at bounding box center [1109, 401] width 184 height 16
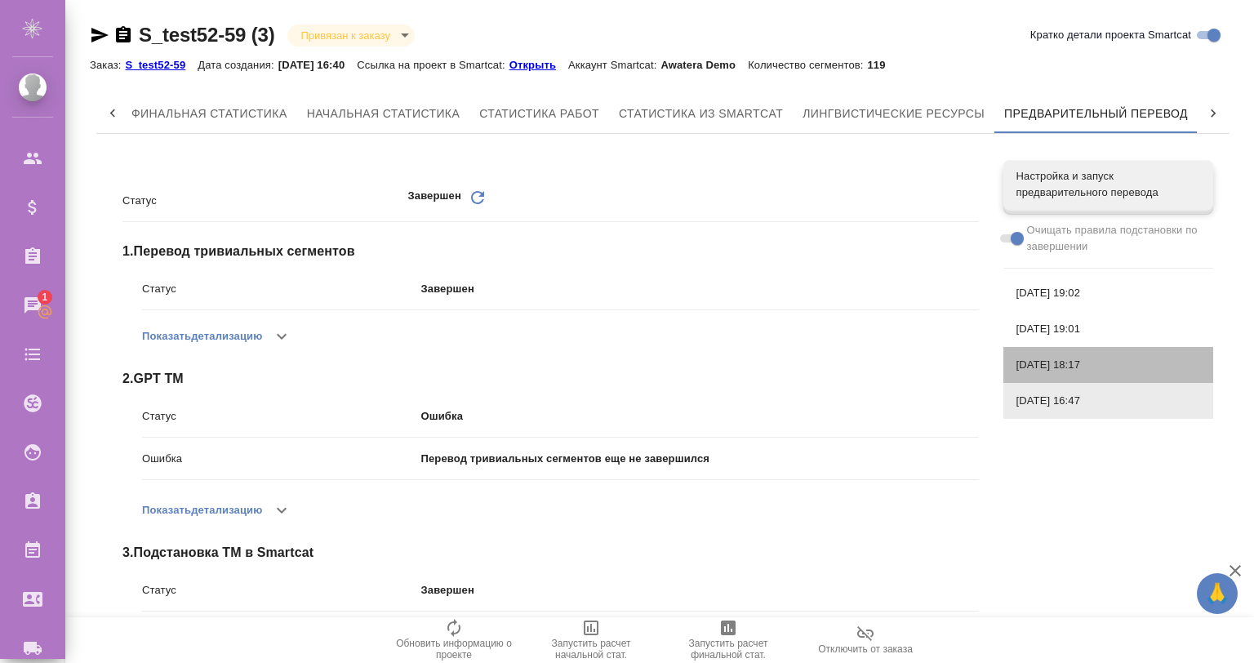
click at [1061, 363] on span "26.08.2025, 18:17" at bounding box center [1109, 365] width 184 height 16
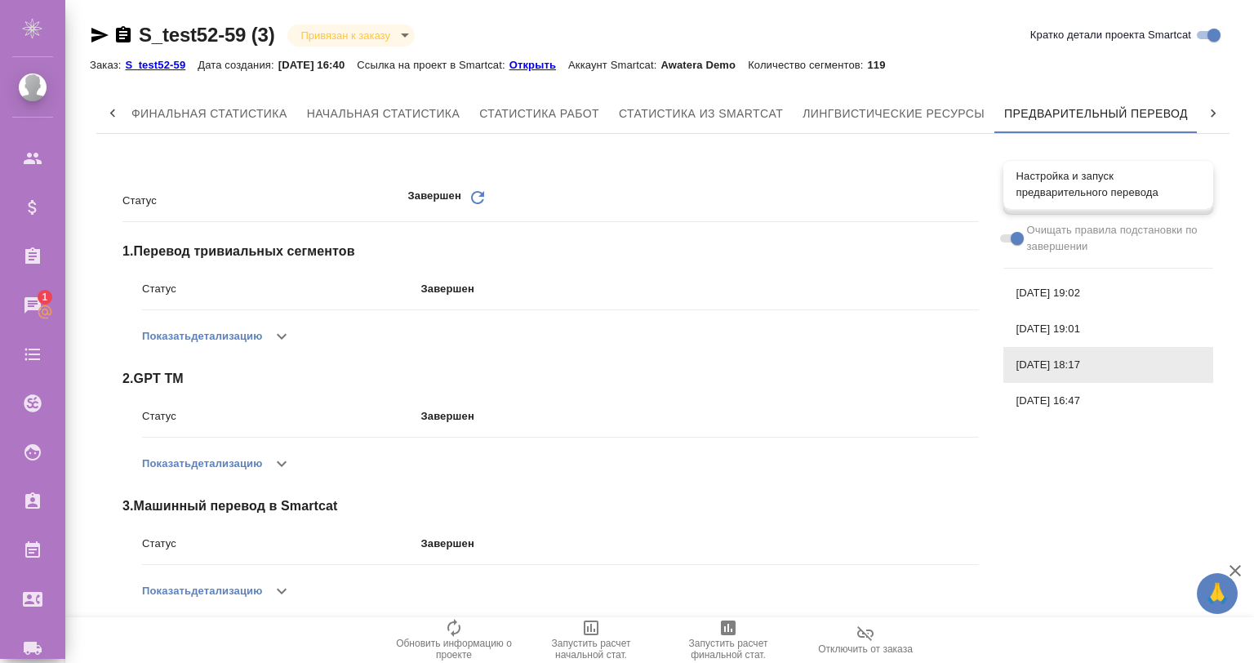
click at [1036, 171] on span "Настройка и запуск предварительного перевода" at bounding box center [1109, 184] width 184 height 33
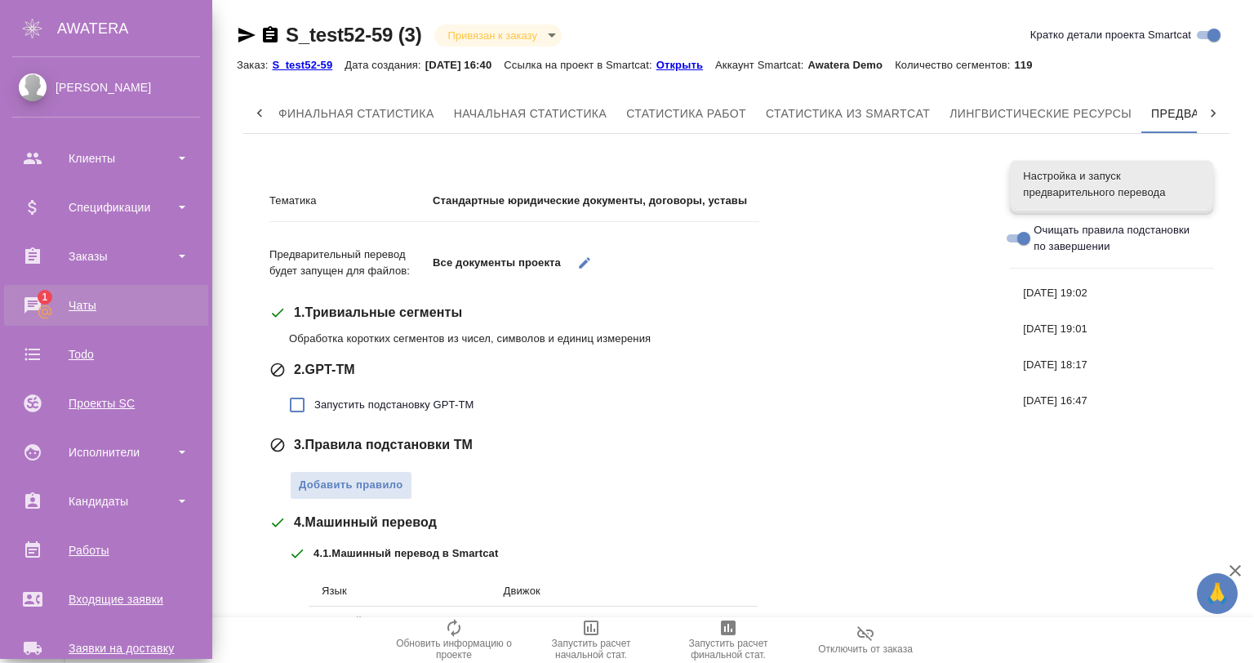
click at [45, 297] on div "Чаты" at bounding box center [106, 305] width 188 height 25
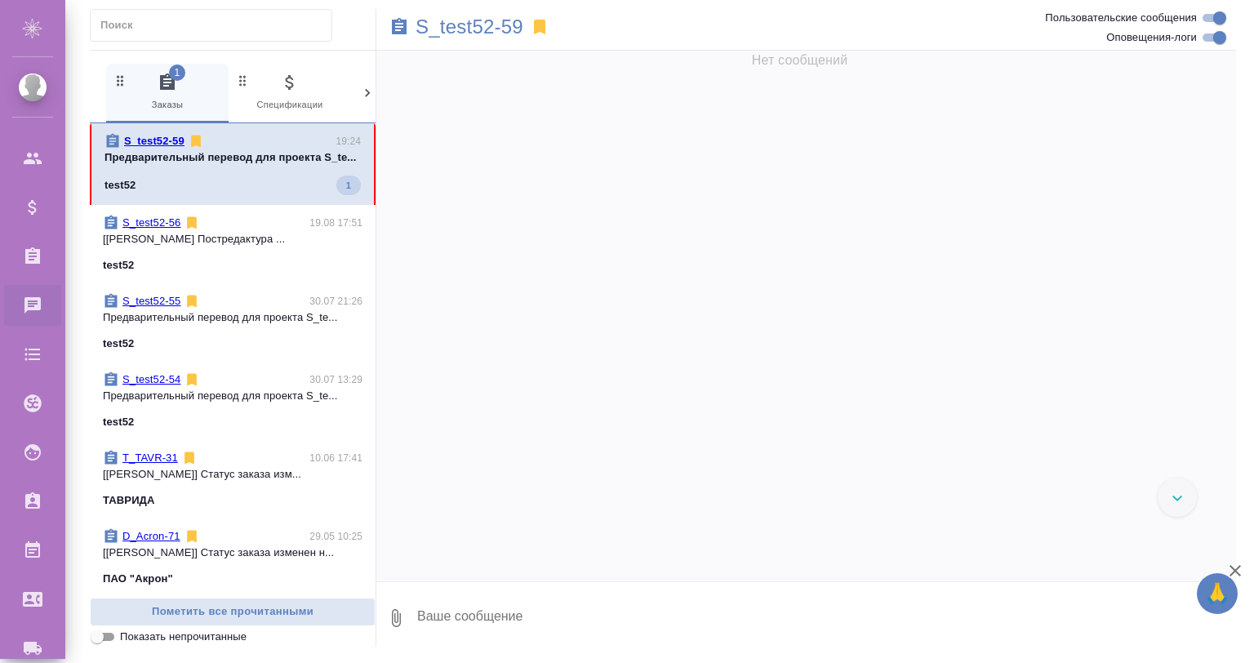
click at [216, 166] on p "Предварительный перевод для проекта S_te..." at bounding box center [233, 157] width 256 height 16
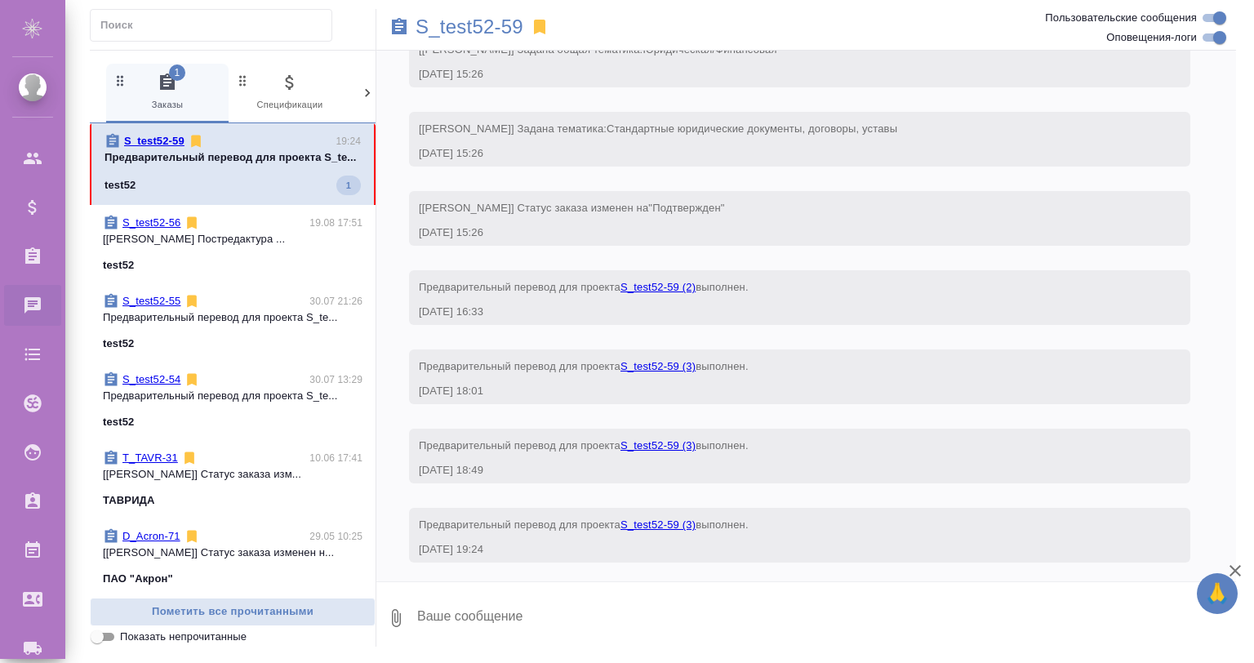
scroll to position [95, 0]
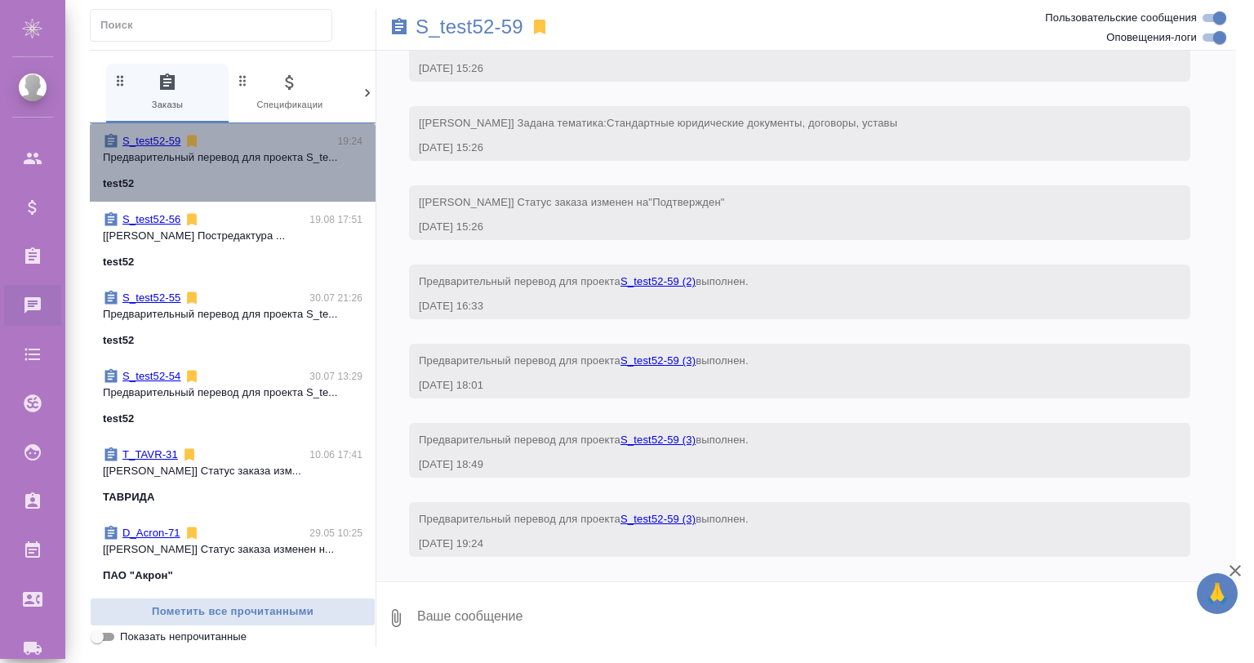
click at [310, 183] on div "test52" at bounding box center [233, 184] width 260 height 16
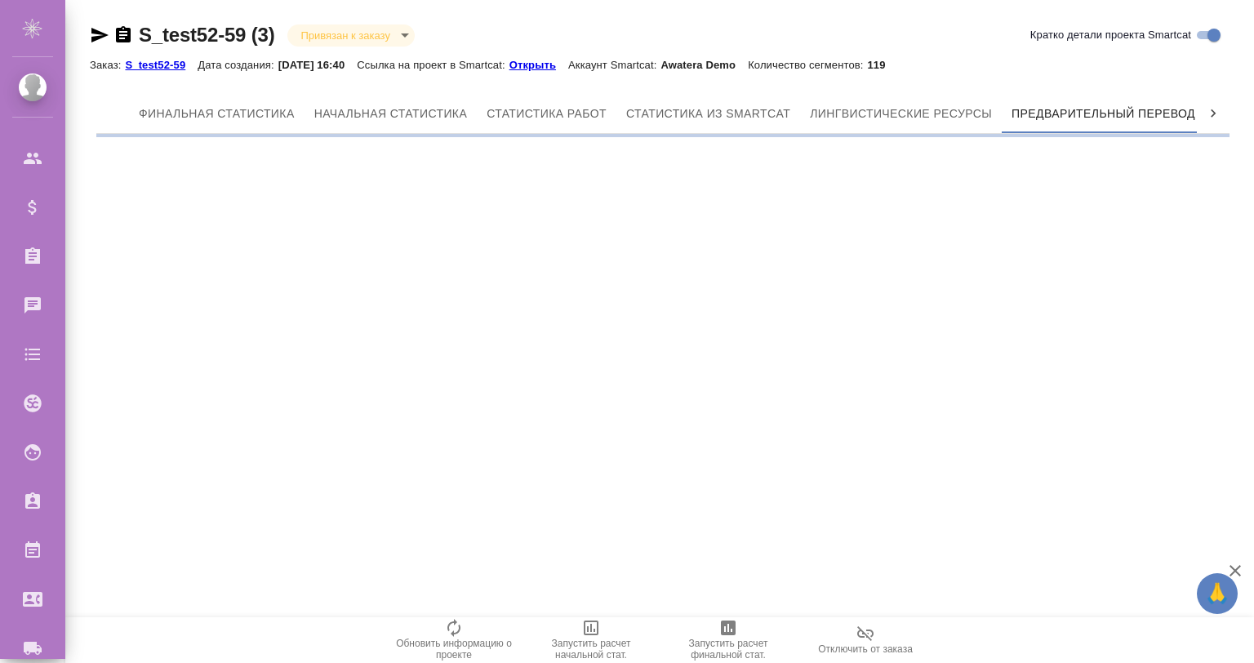
scroll to position [0, 7]
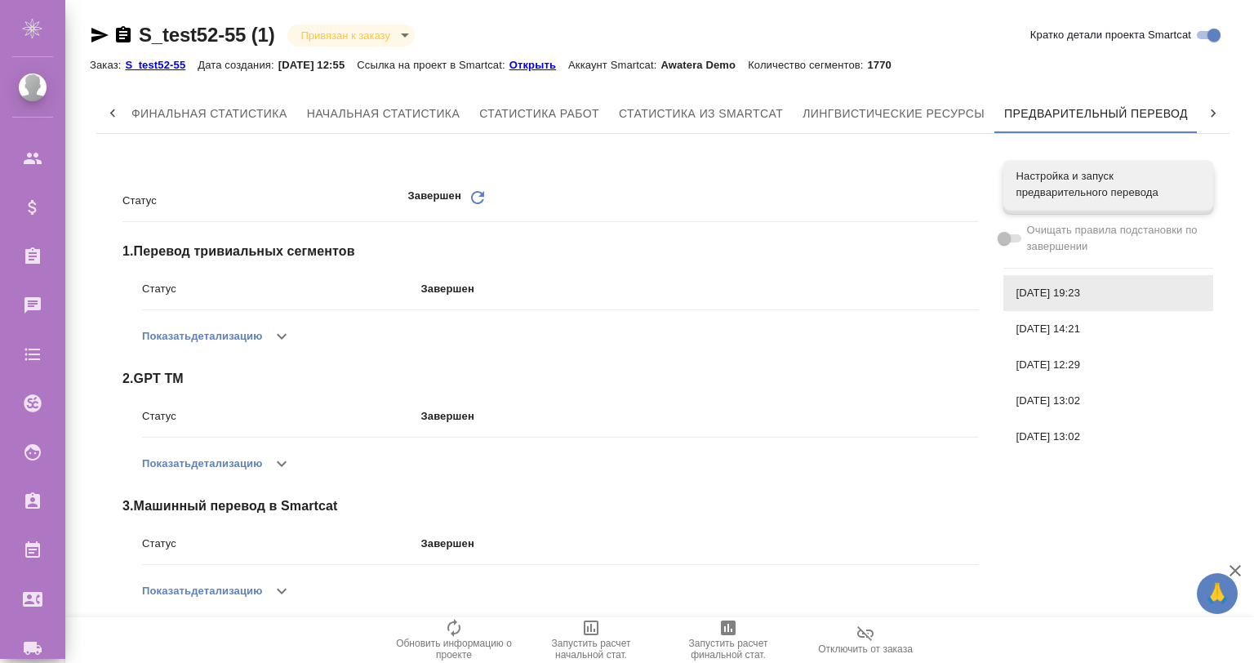
click at [1046, 330] on span "30.07.2025, 14:21" at bounding box center [1109, 329] width 184 height 16
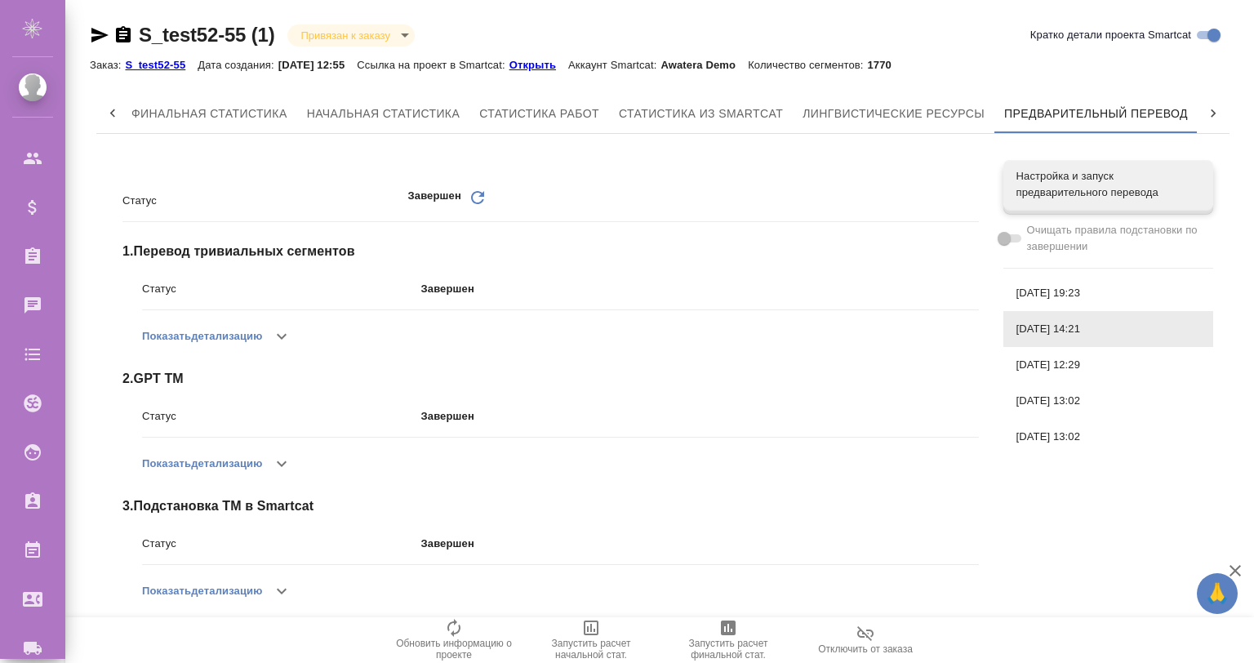
click at [1060, 366] on span "30.07.2025, 12:29" at bounding box center [1109, 365] width 184 height 16
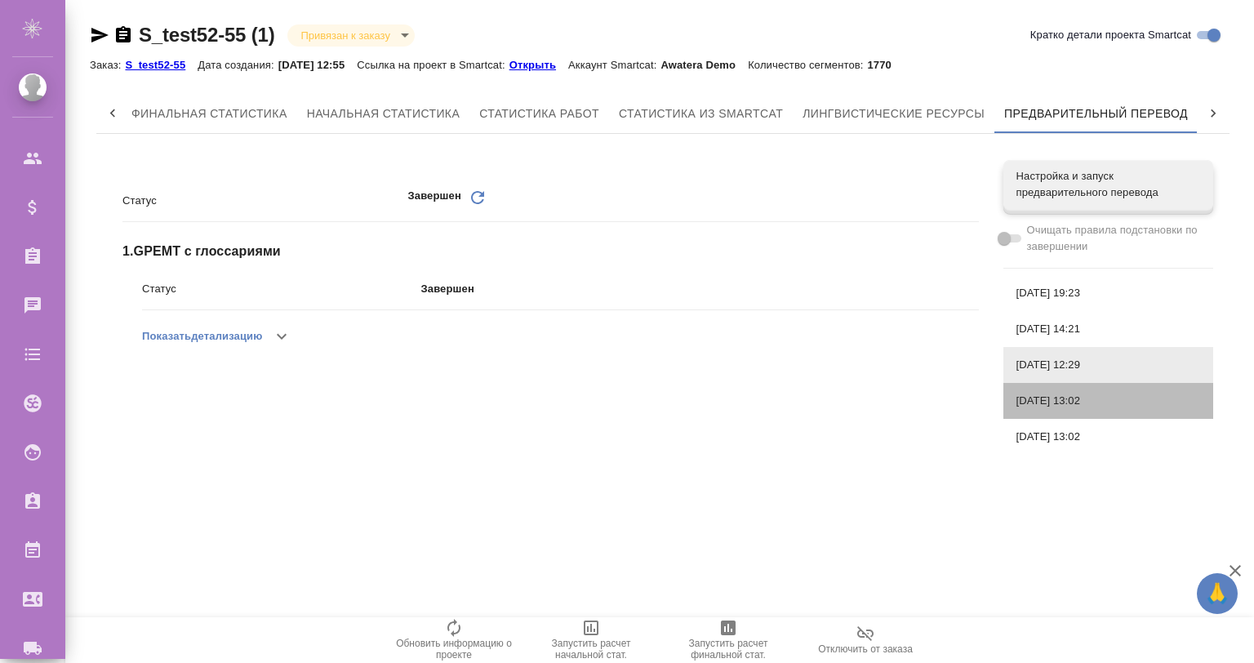
click at [1071, 405] on span "29.07.2025, 13:02" at bounding box center [1109, 401] width 184 height 16
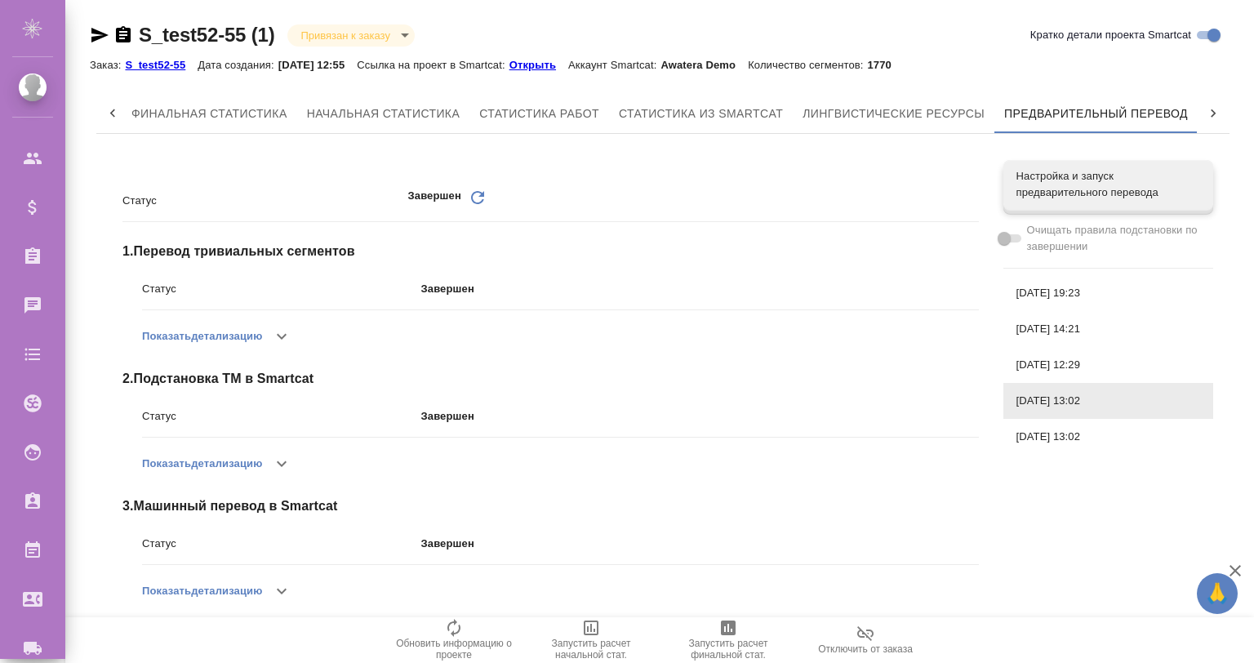
click at [1092, 456] on nav "Настройка и запуск предварительного перевода Очищать правила подстановки по зав…" at bounding box center [1109, 308] width 210 height 308
click at [1084, 431] on span "29.07.2025, 13:02" at bounding box center [1109, 437] width 184 height 16
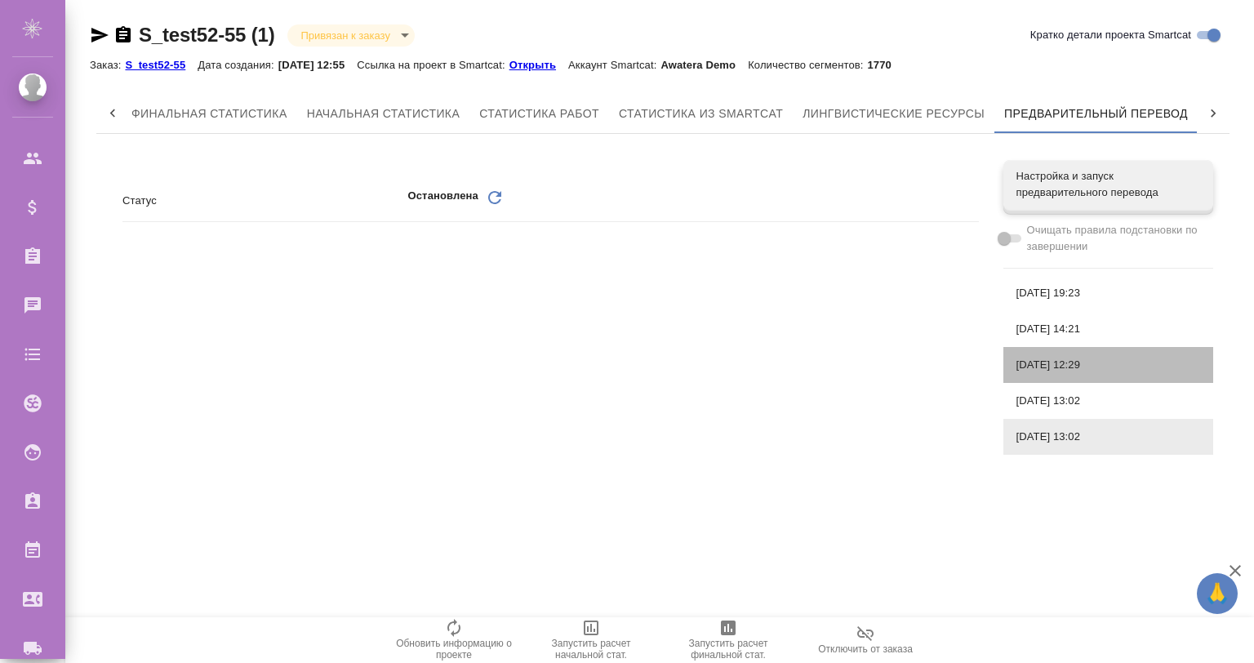
click at [1075, 376] on div "30.07.2025, 12:29" at bounding box center [1109, 365] width 210 height 36
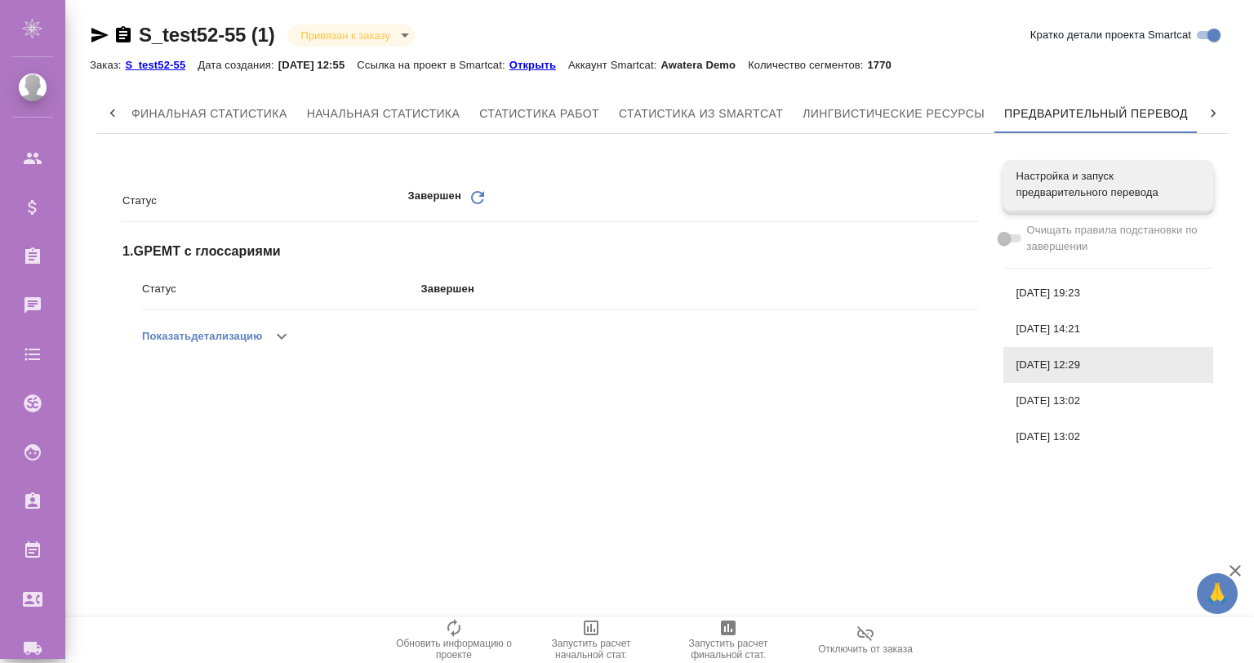
click at [1065, 311] on div "30.07.2025, 14:21" at bounding box center [1109, 329] width 210 height 36
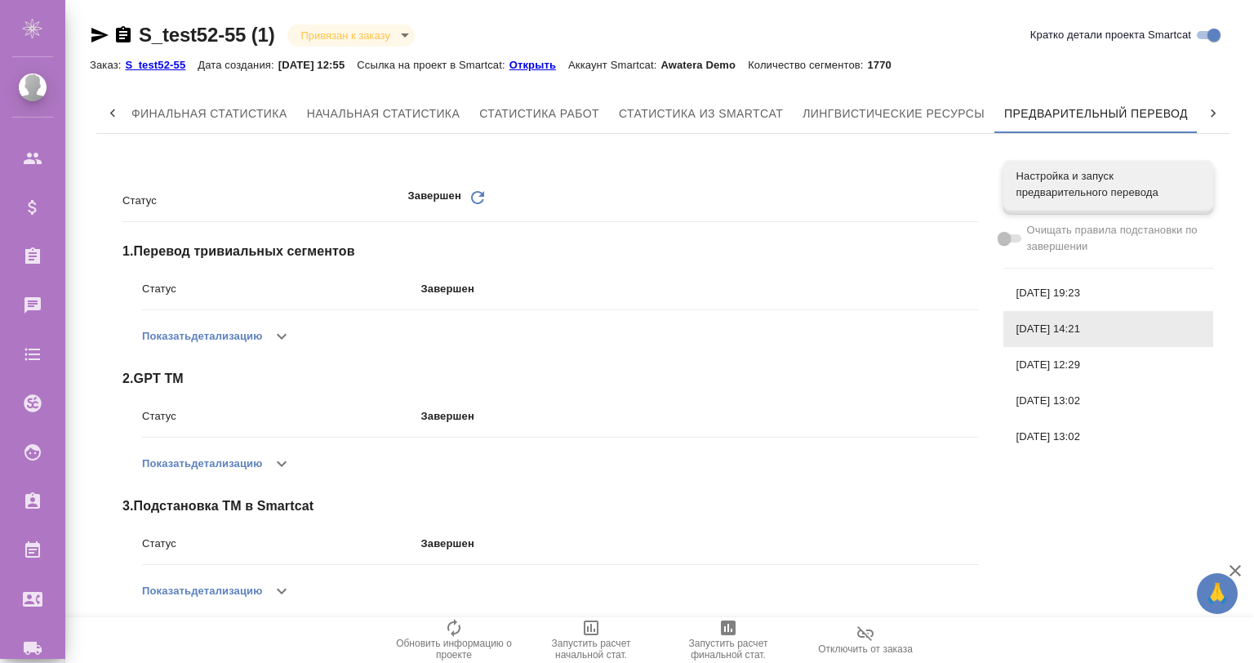
click at [1060, 283] on div "30.07.2025, 19:23" at bounding box center [1109, 293] width 210 height 36
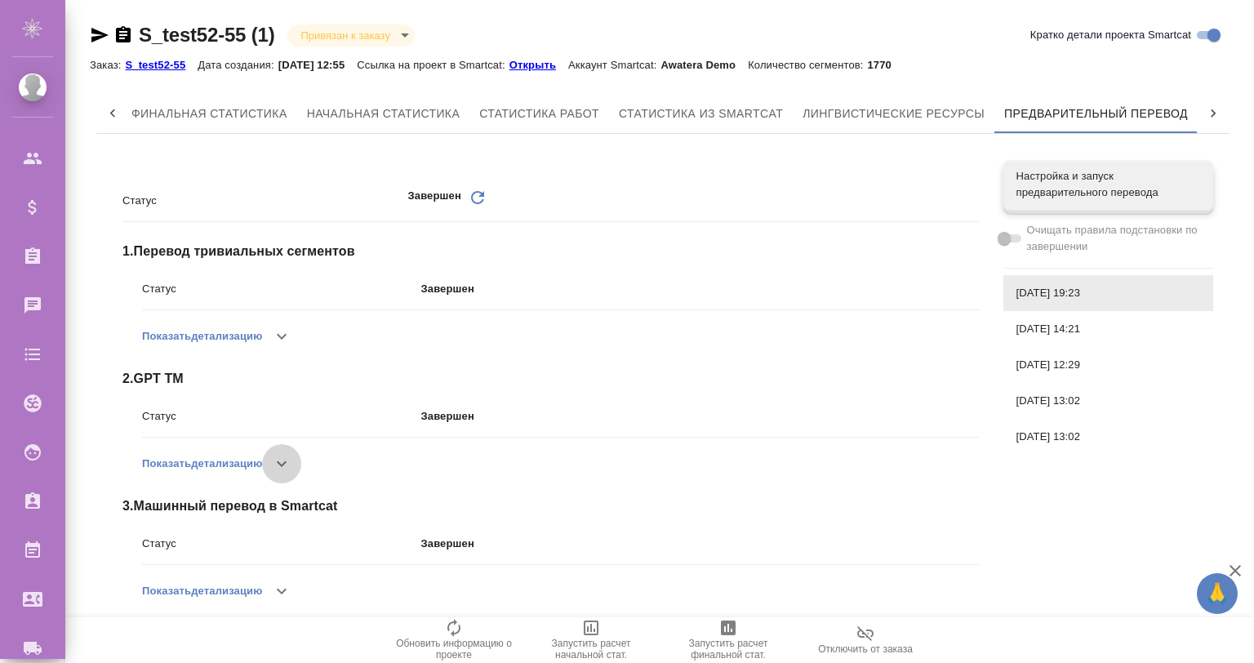
click at [292, 466] on icon "button" at bounding box center [282, 464] width 20 height 20
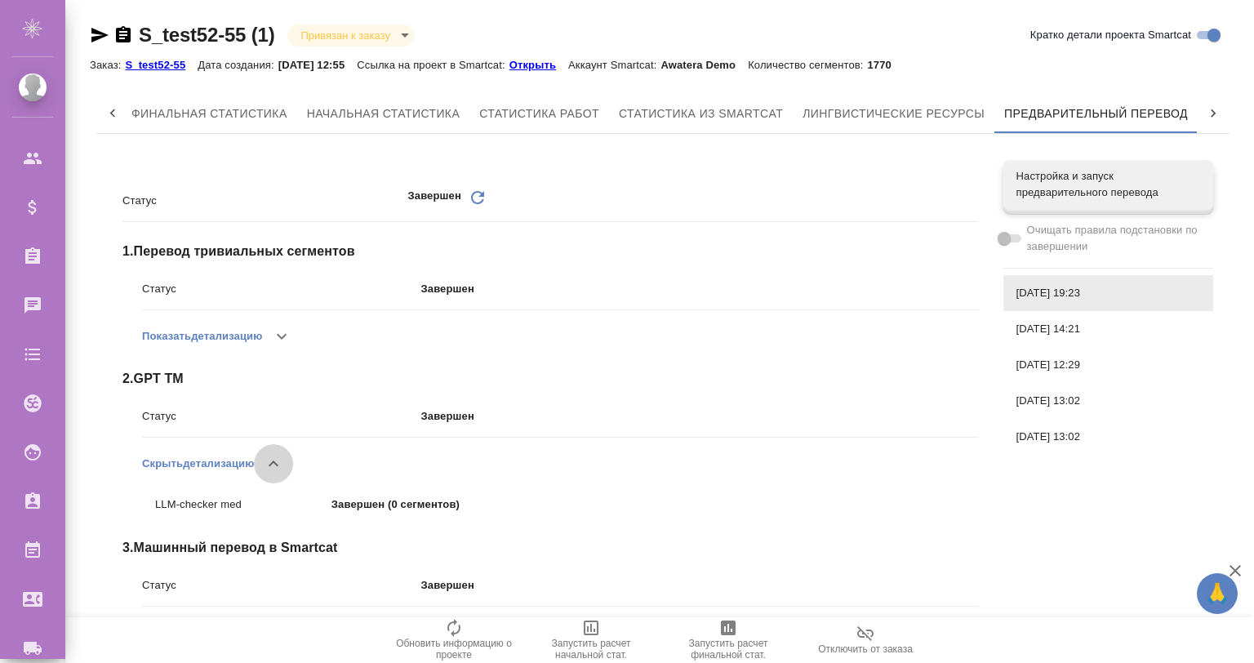
click at [274, 461] on icon "button" at bounding box center [274, 464] width 20 height 20
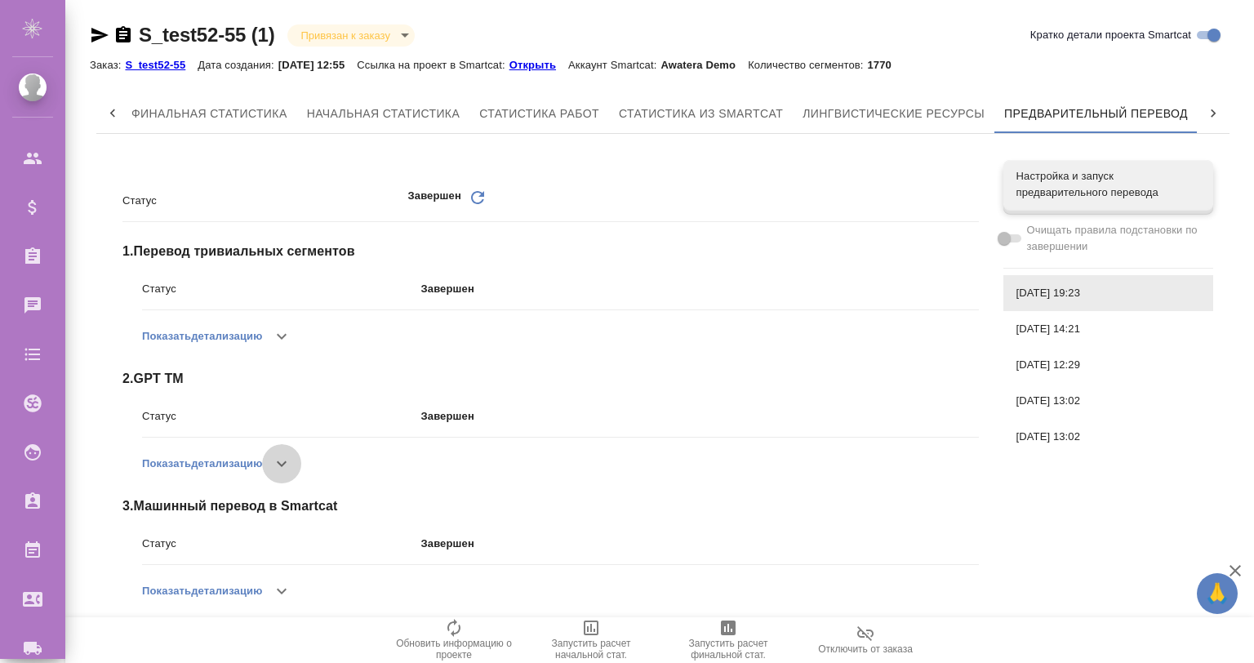
click at [274, 461] on icon "button" at bounding box center [282, 464] width 20 height 20
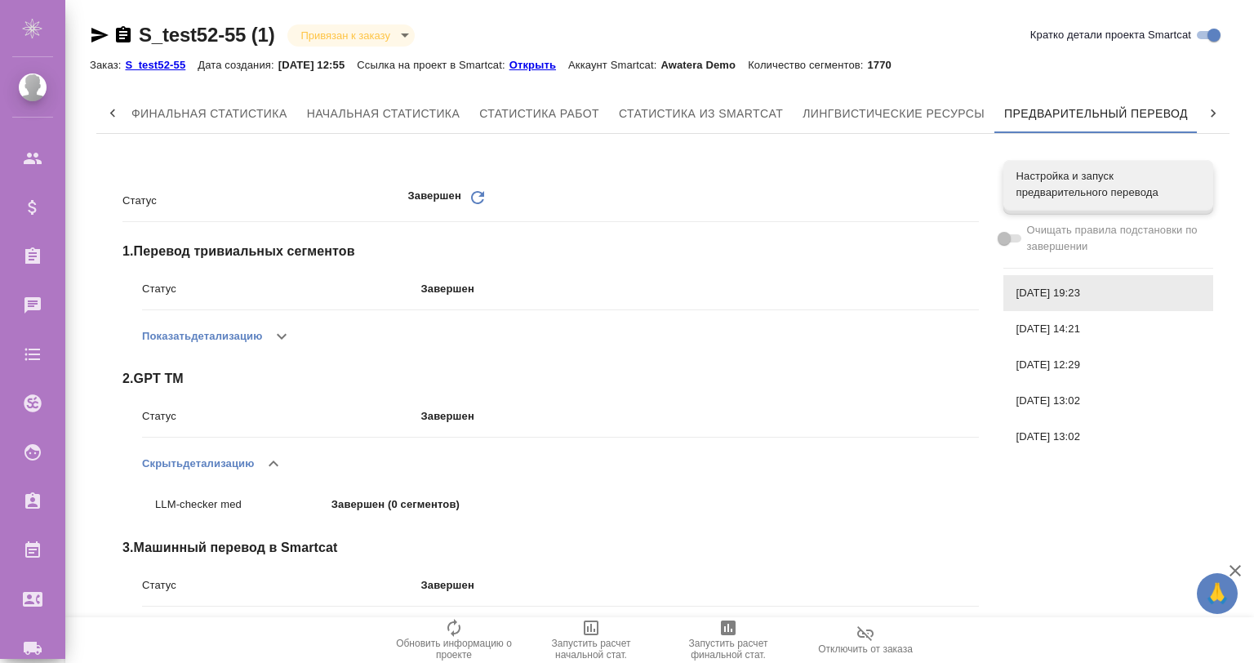
click at [274, 461] on icon "button" at bounding box center [274, 464] width 20 height 20
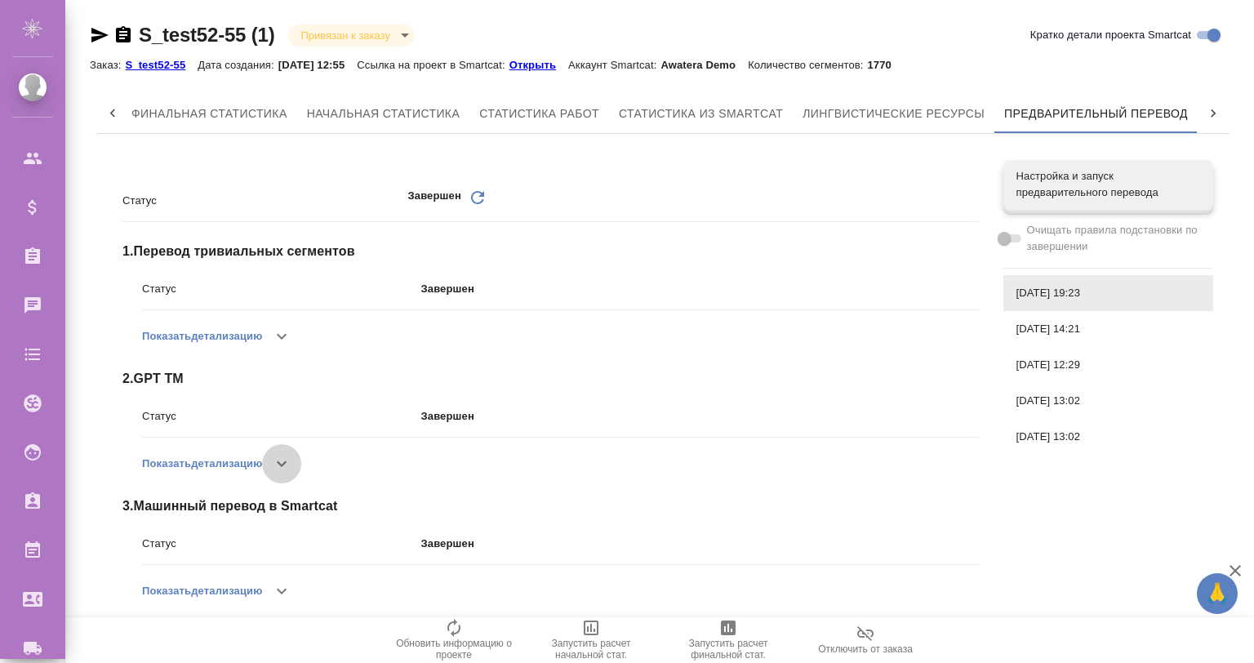
click at [274, 461] on icon "button" at bounding box center [282, 464] width 20 height 20
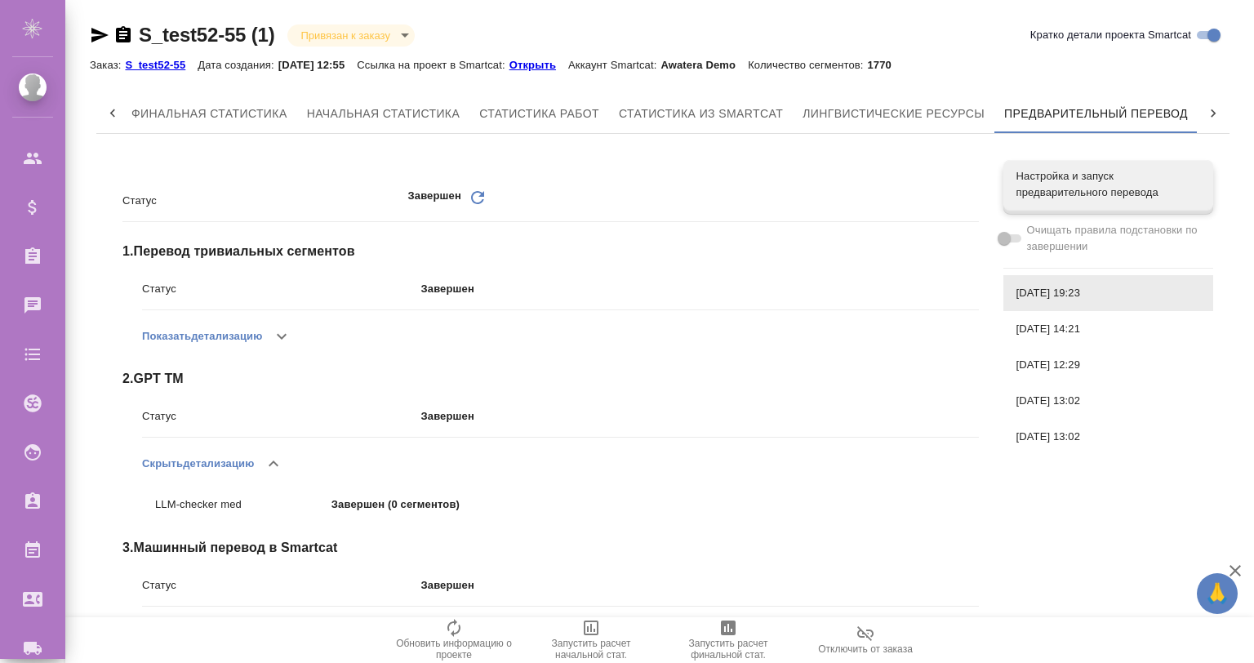
click at [274, 461] on icon "button" at bounding box center [274, 464] width 20 height 20
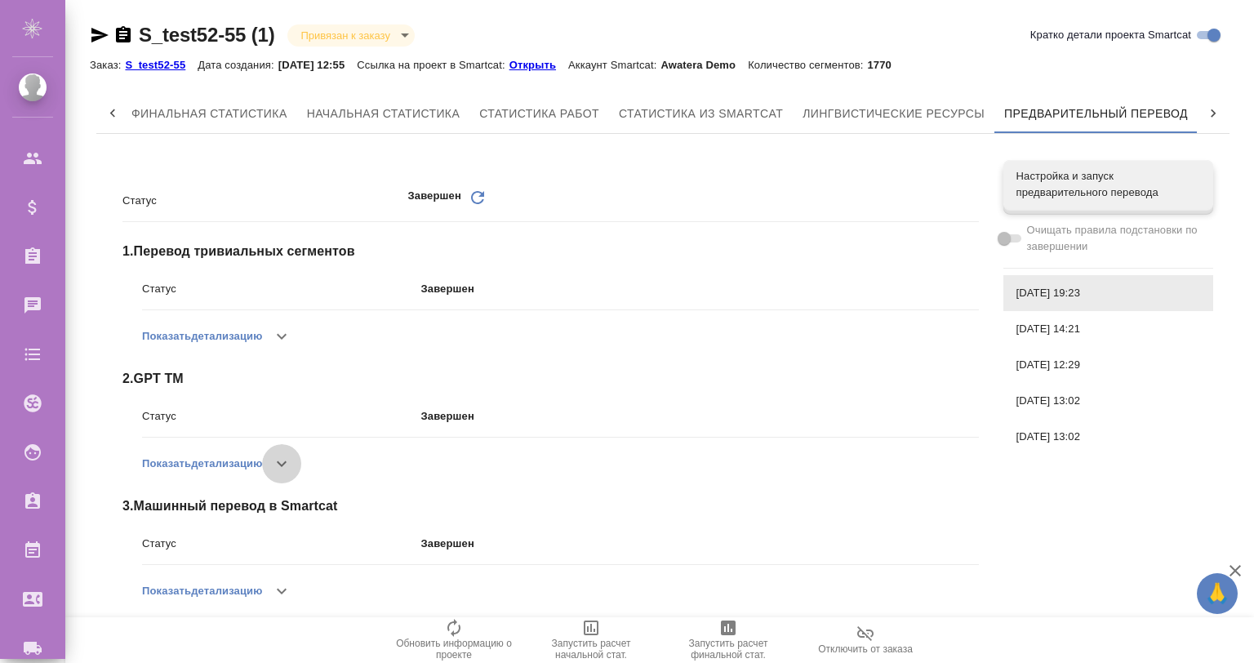
click at [274, 461] on icon "button" at bounding box center [282, 464] width 20 height 20
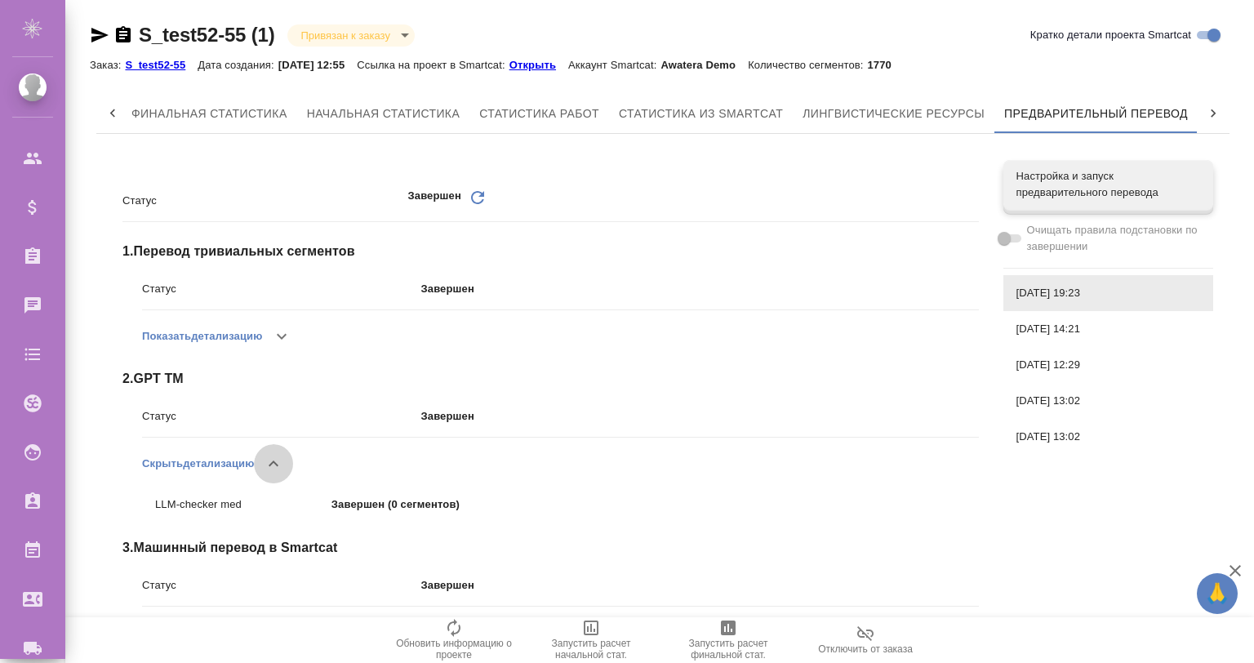
click at [274, 461] on icon "button" at bounding box center [274, 464] width 20 height 20
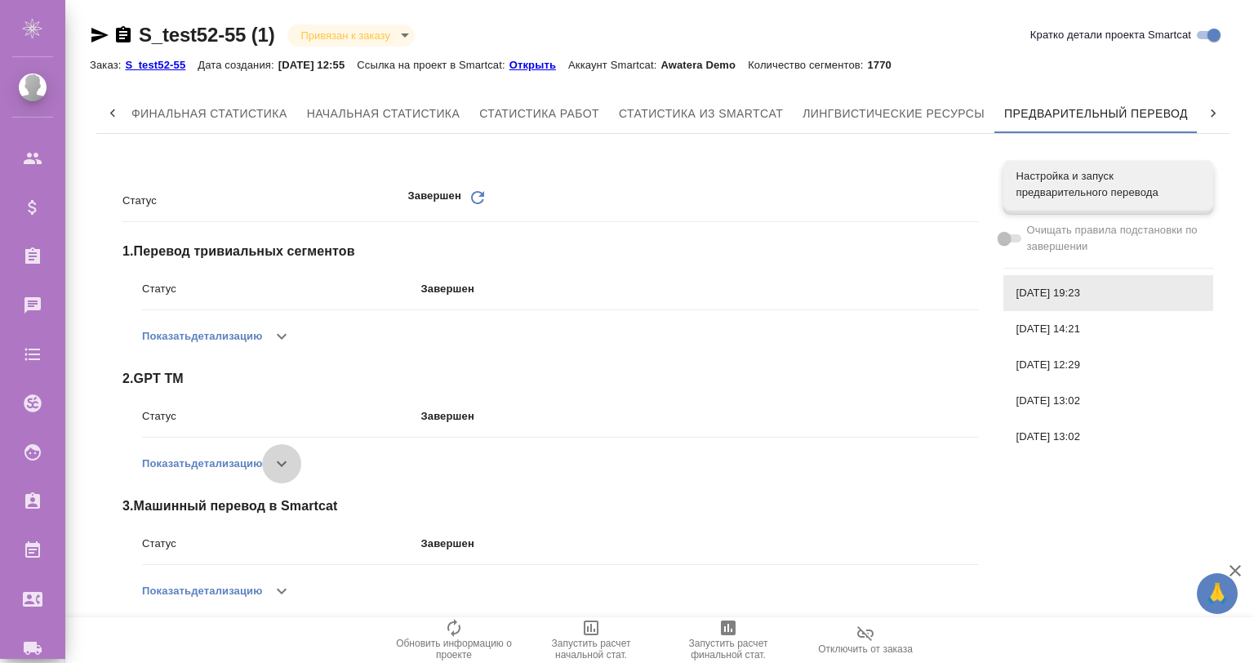
click at [274, 461] on icon "button" at bounding box center [282, 464] width 20 height 20
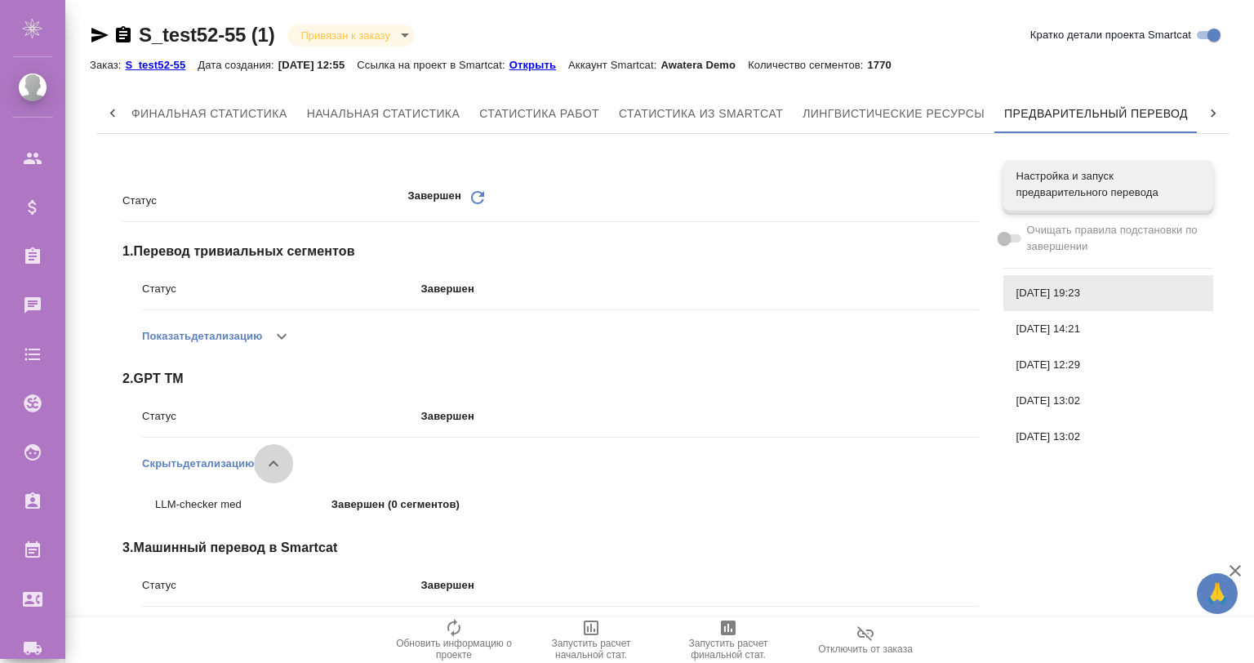
click at [274, 461] on icon "button" at bounding box center [274, 464] width 20 height 20
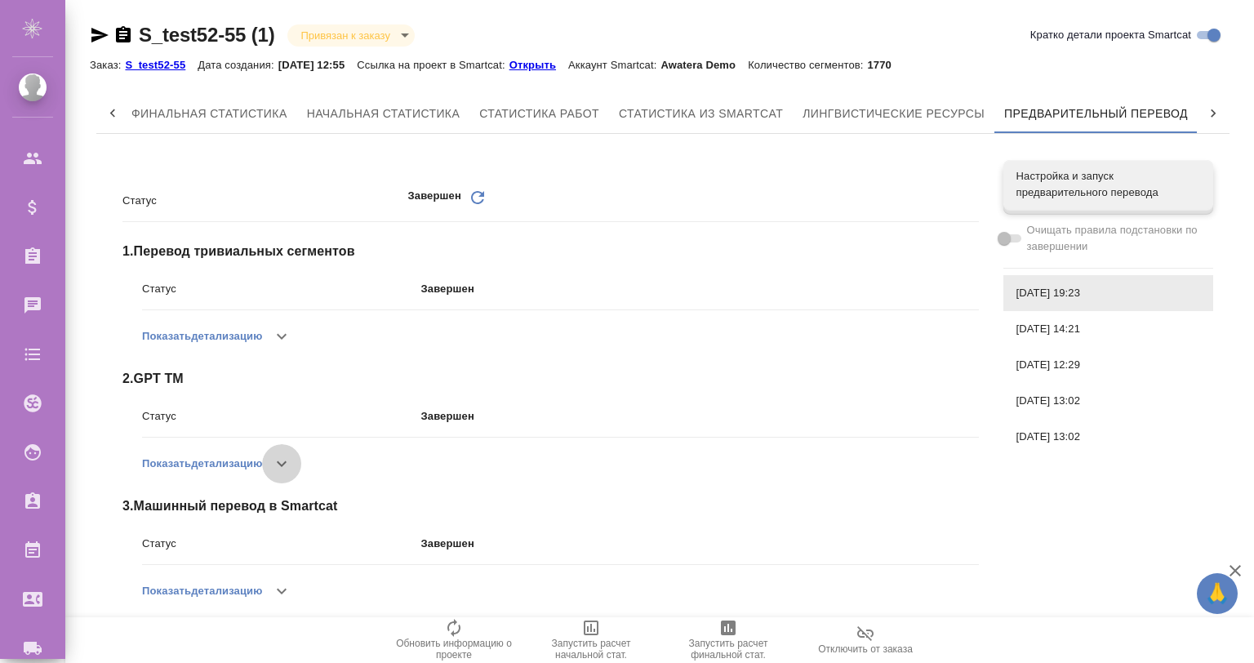
click at [275, 461] on button "button" at bounding box center [281, 463] width 39 height 39
click at [275, 461] on icon "button" at bounding box center [282, 464] width 20 height 20
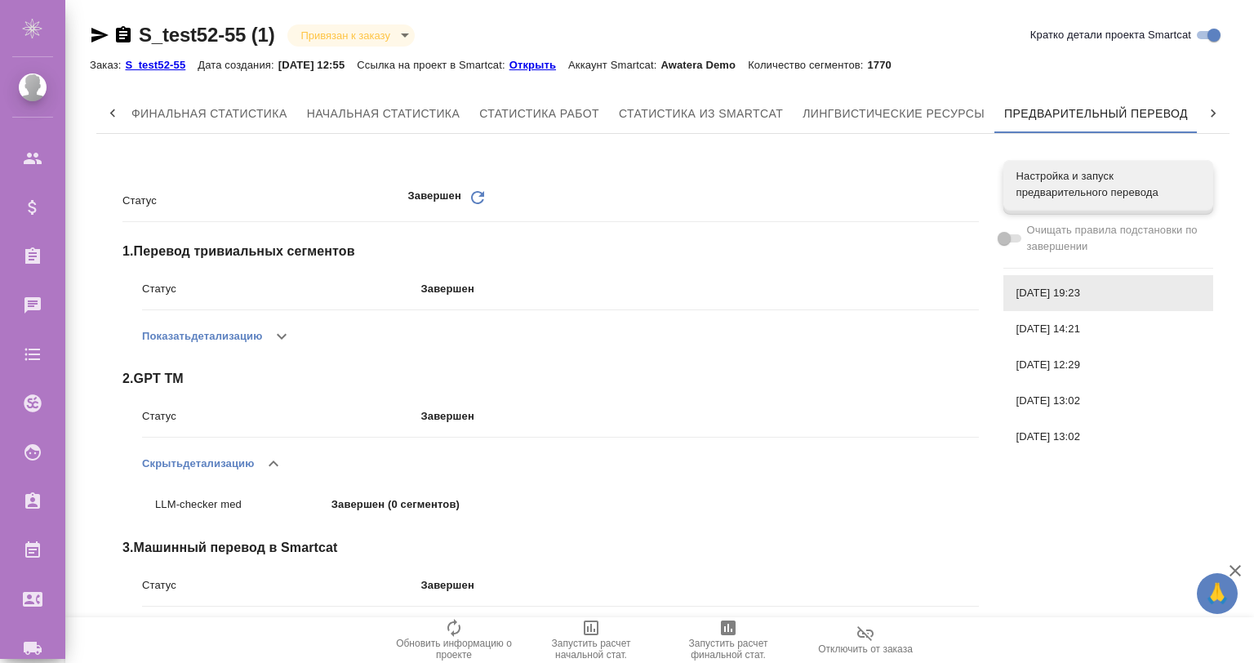
click at [275, 463] on icon "button" at bounding box center [274, 464] width 10 height 6
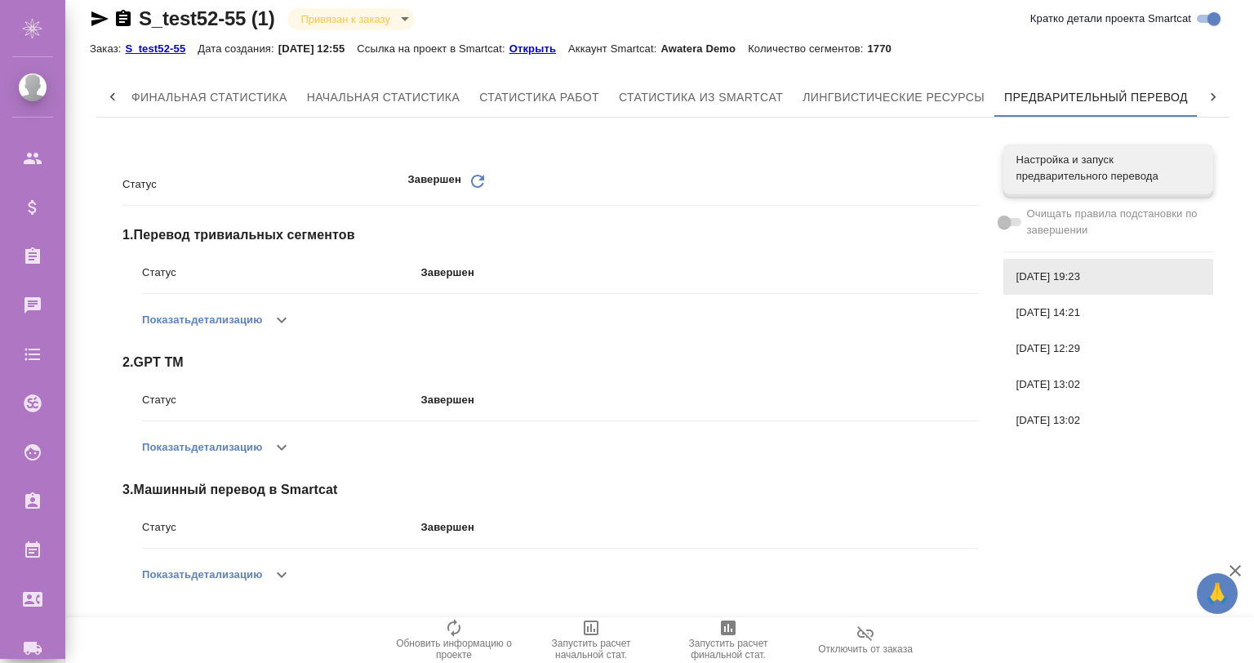
scroll to position [0, 0]
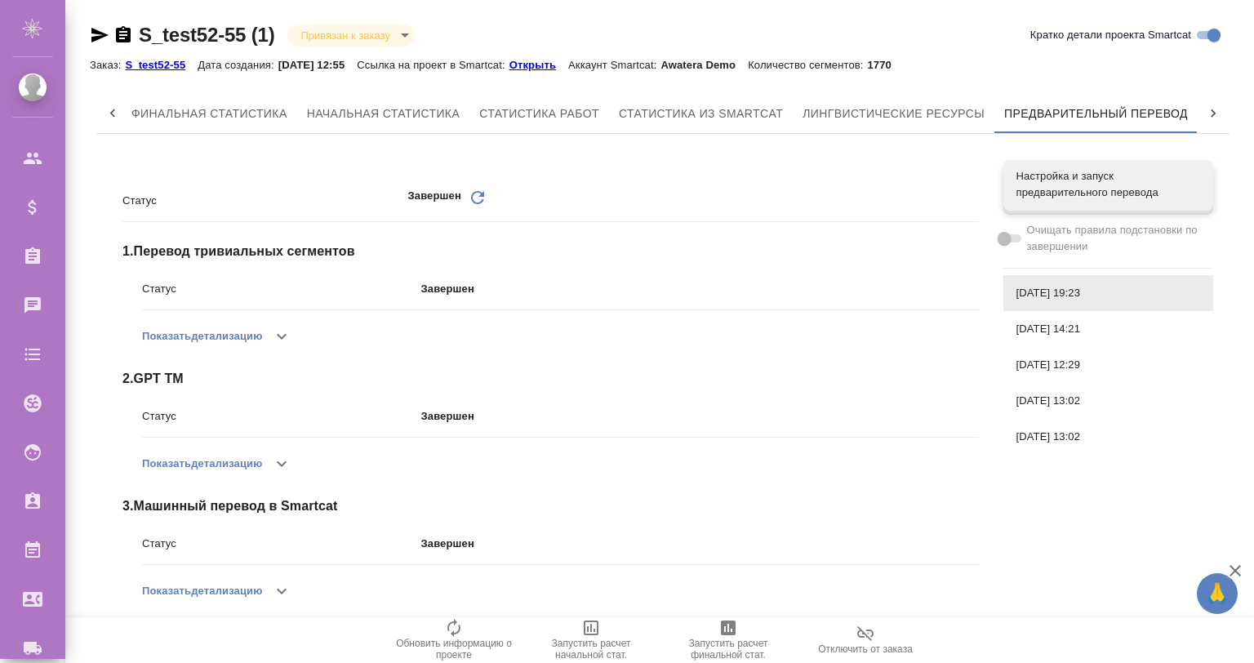
click at [145, 60] on p "S_test52-55" at bounding box center [161, 65] width 73 height 12
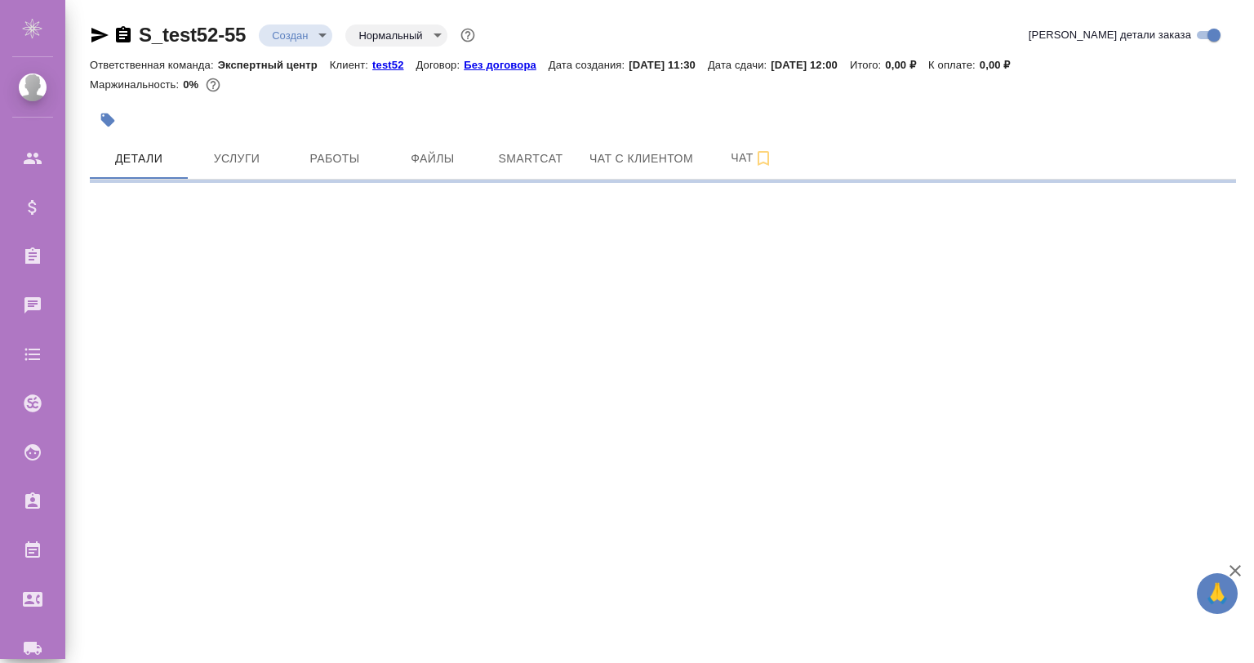
select select "RU"
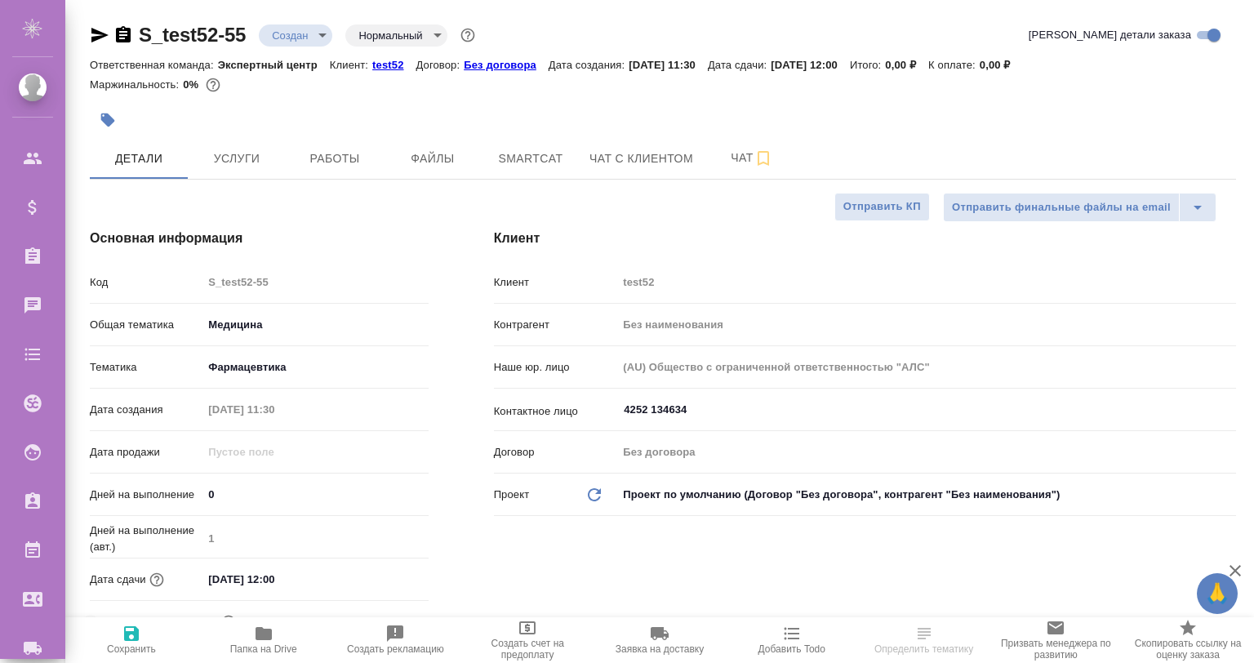
type textarea "x"
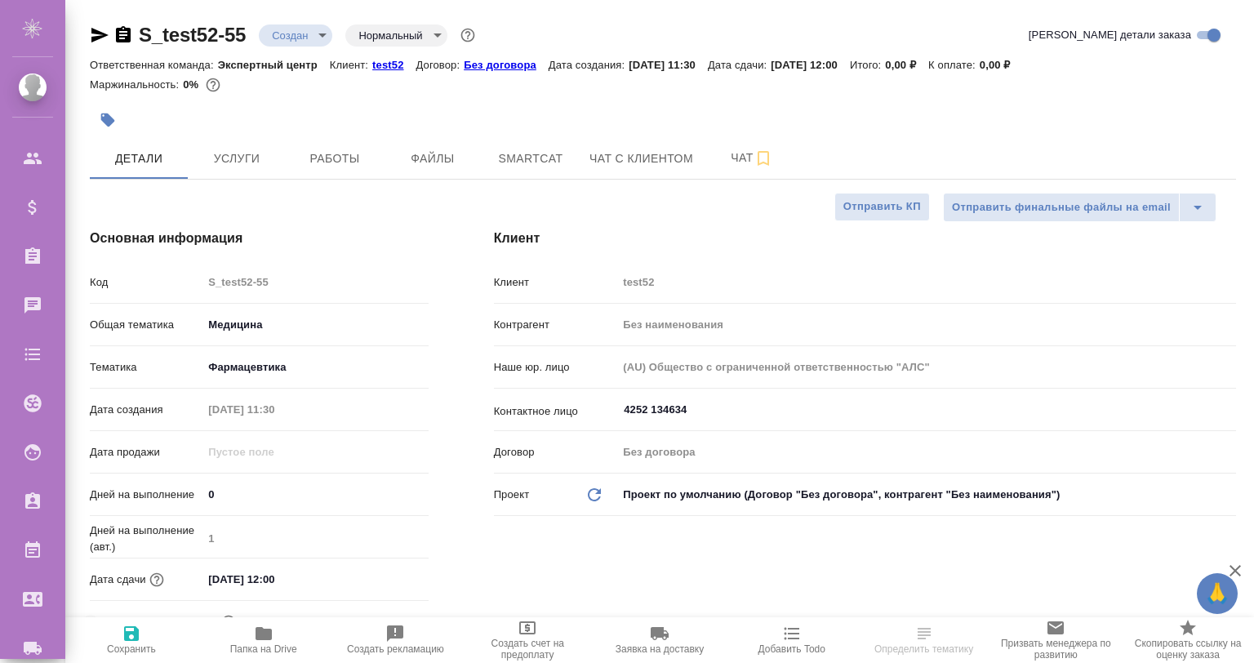
type textarea "x"
type input "[PERSON_NAME]"
type textarea "x"
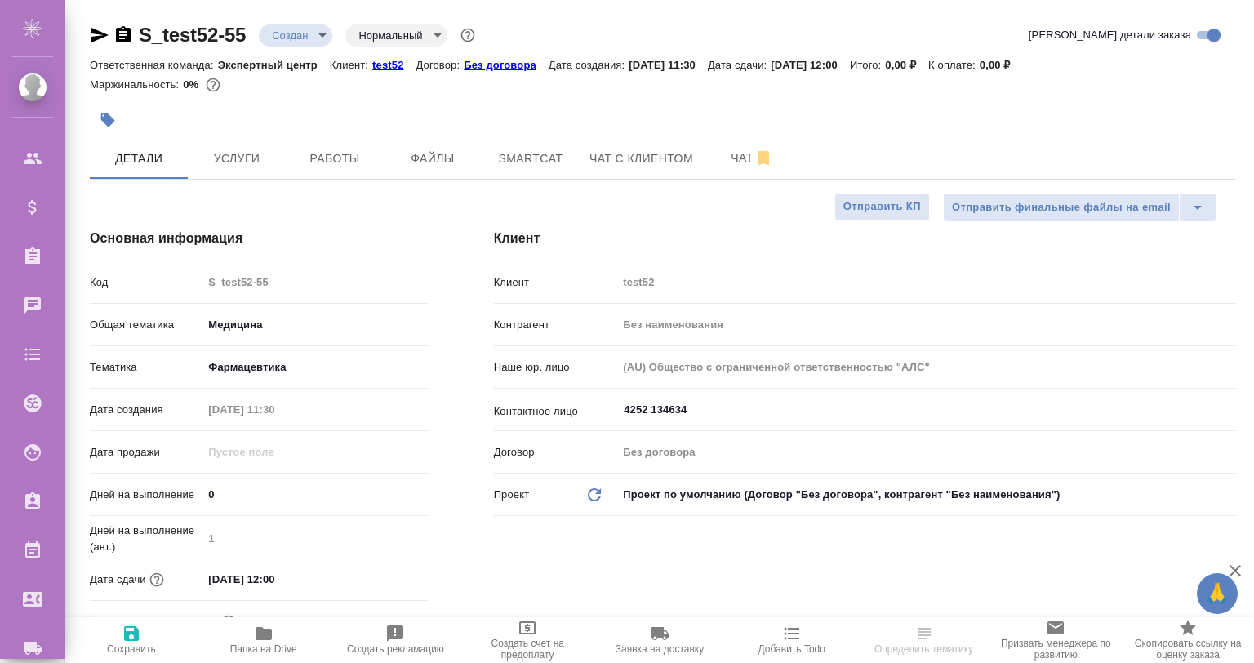
click at [376, 59] on p "test52" at bounding box center [393, 65] width 43 height 12
type textarea "x"
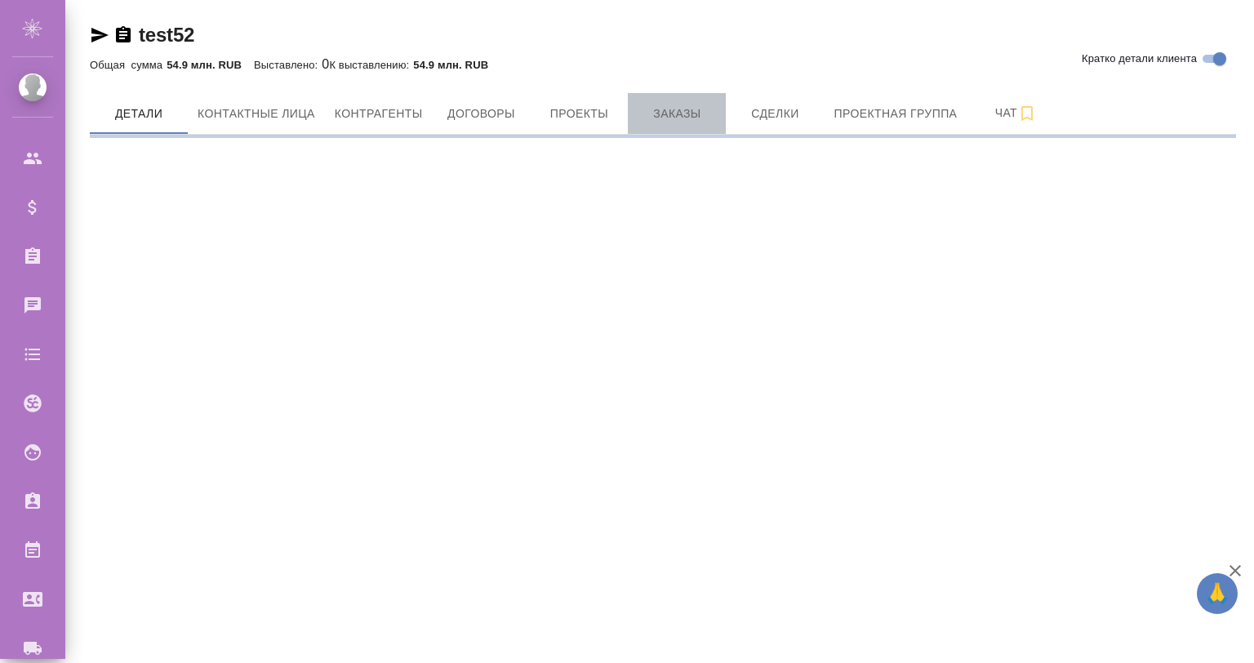
click at [677, 122] on span "Заказы" at bounding box center [677, 114] width 78 height 20
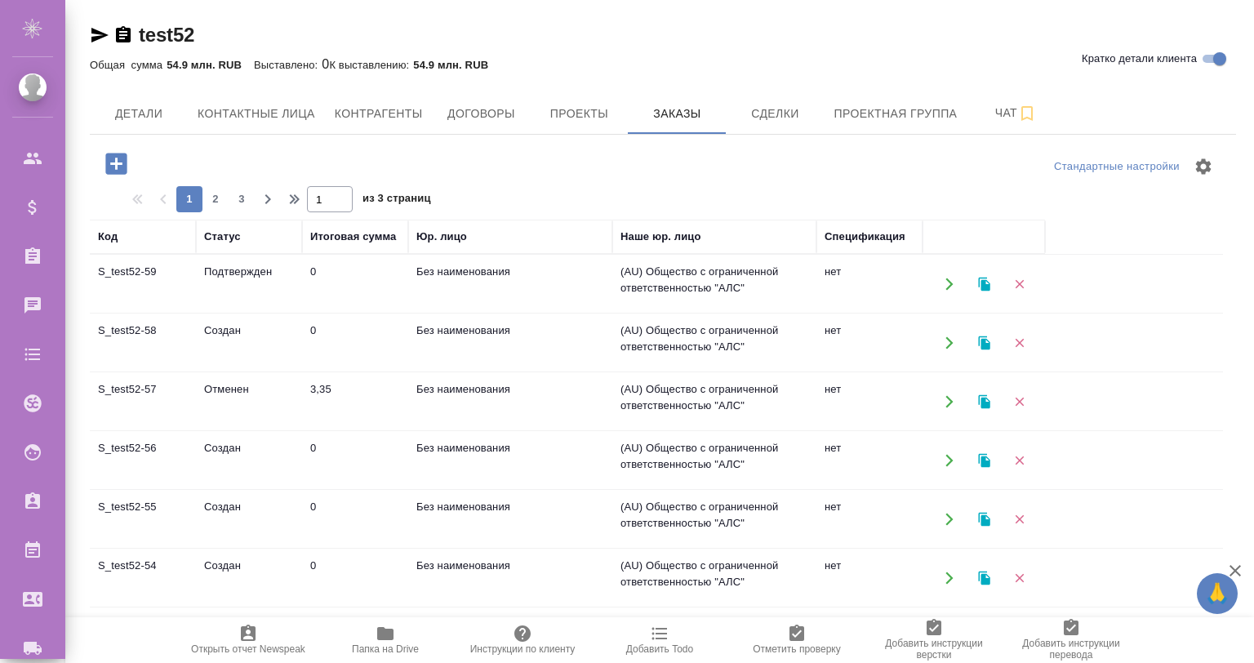
click at [171, 279] on td "S_test52-59" at bounding box center [143, 284] width 106 height 57
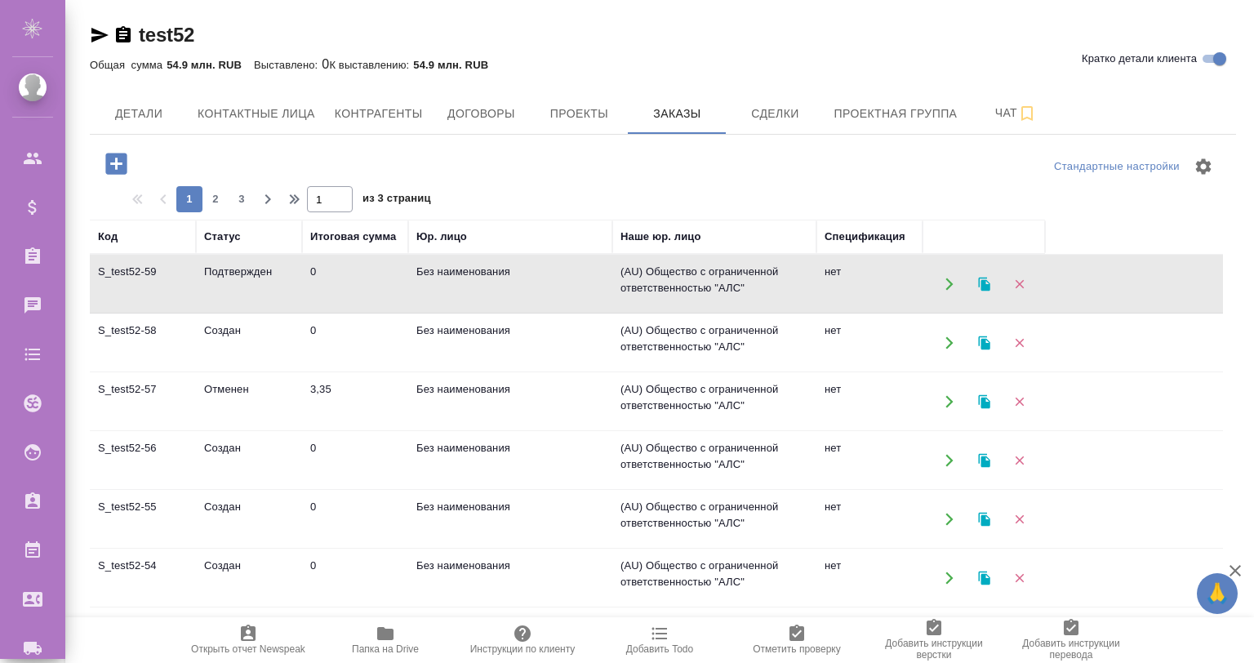
click at [171, 279] on td "S_test52-59" at bounding box center [143, 284] width 106 height 57
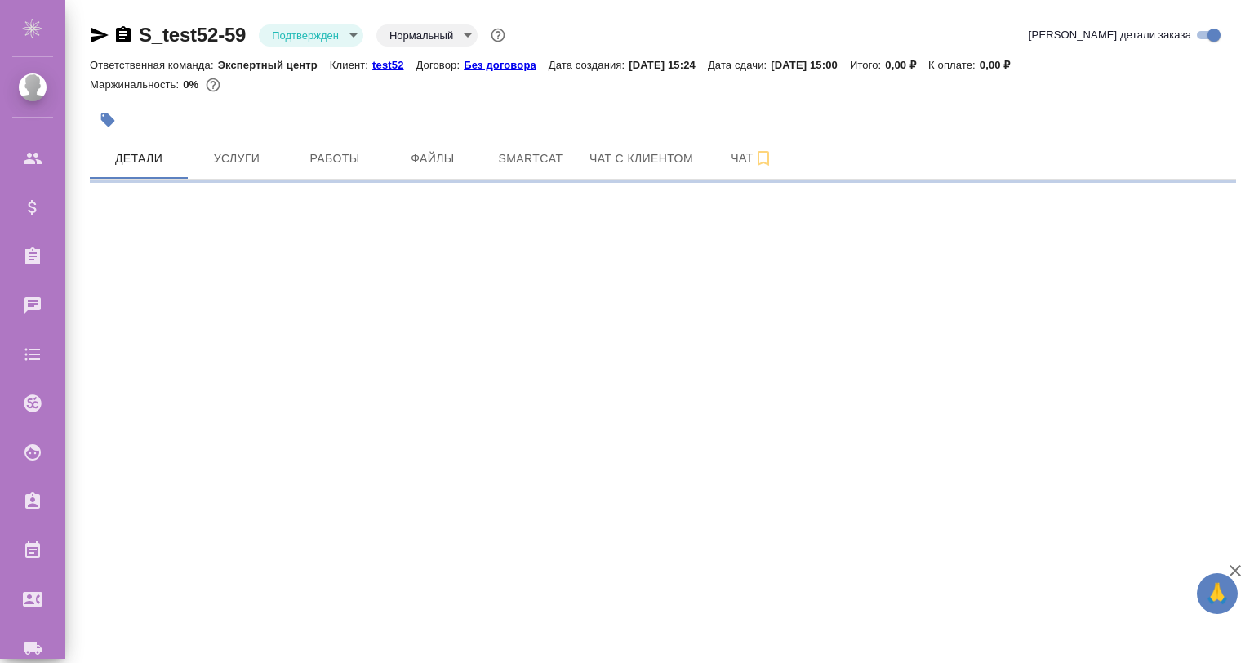
click at [532, 151] on span "Smartcat" at bounding box center [531, 159] width 78 height 20
select select "RU"
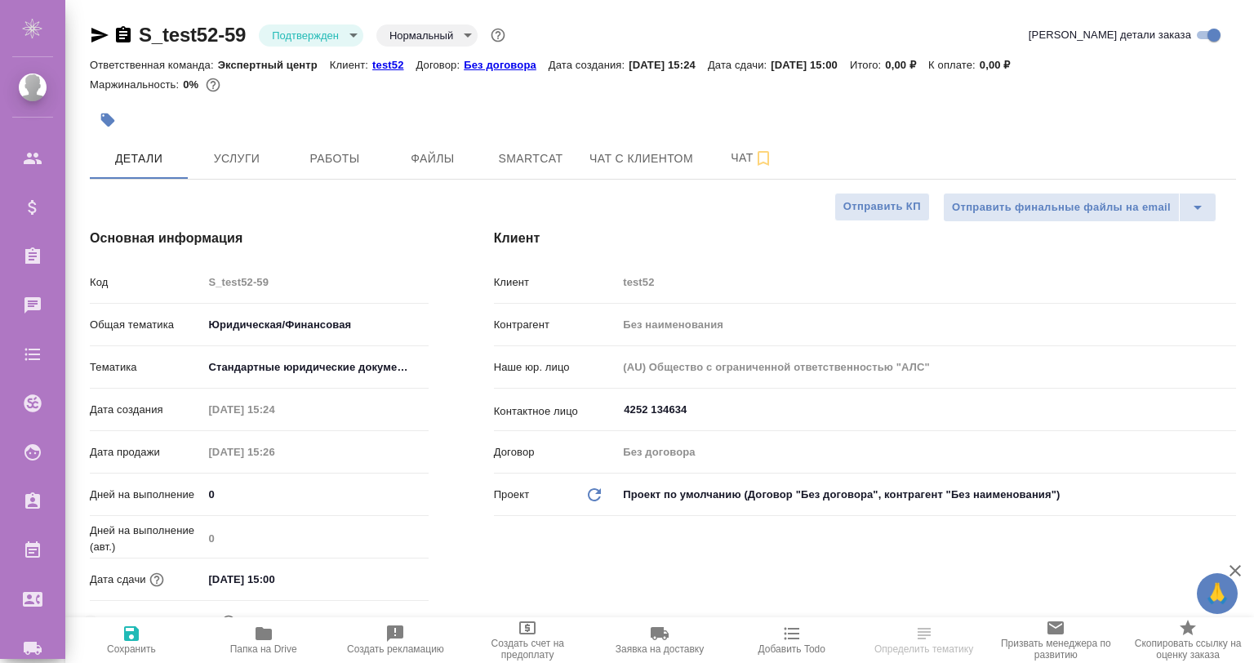
type textarea "x"
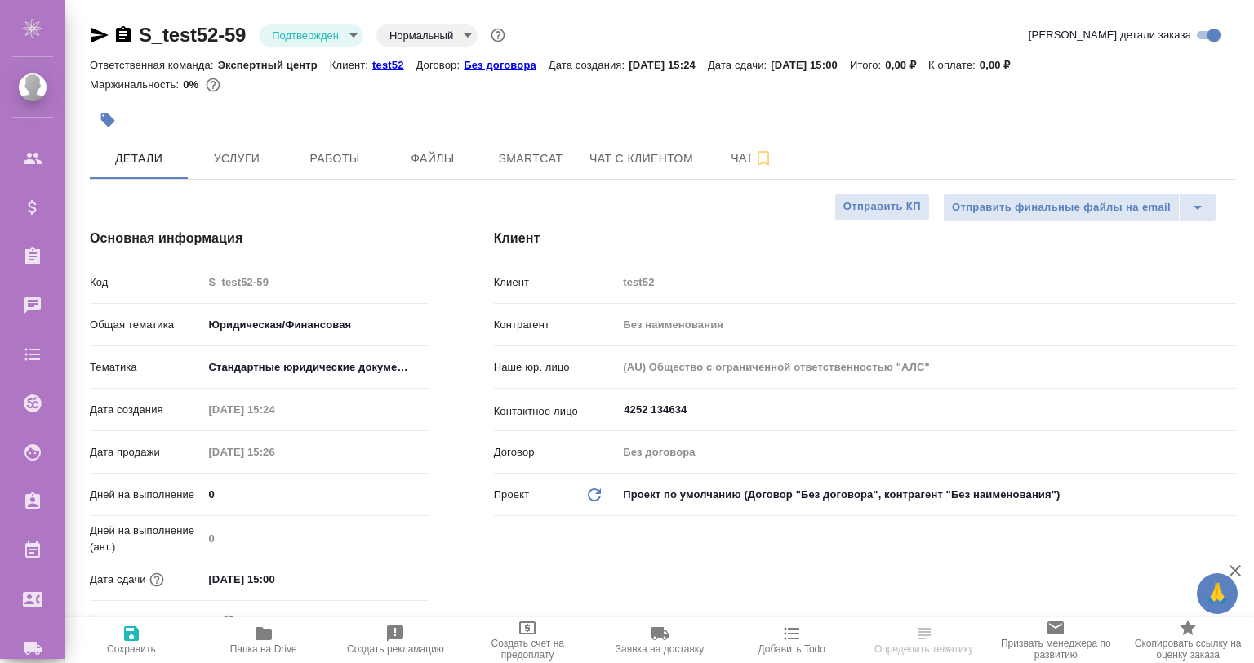
type textarea "x"
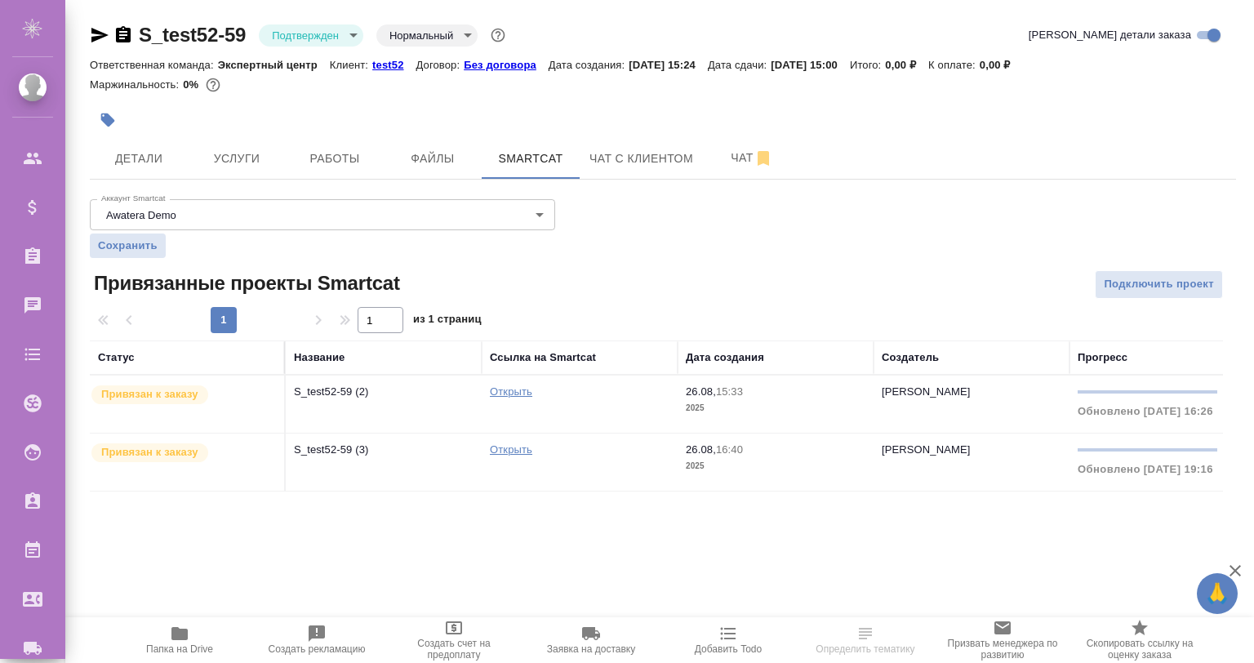
click at [372, 400] on p "S_test52-59 (3)" at bounding box center [384, 392] width 180 height 16
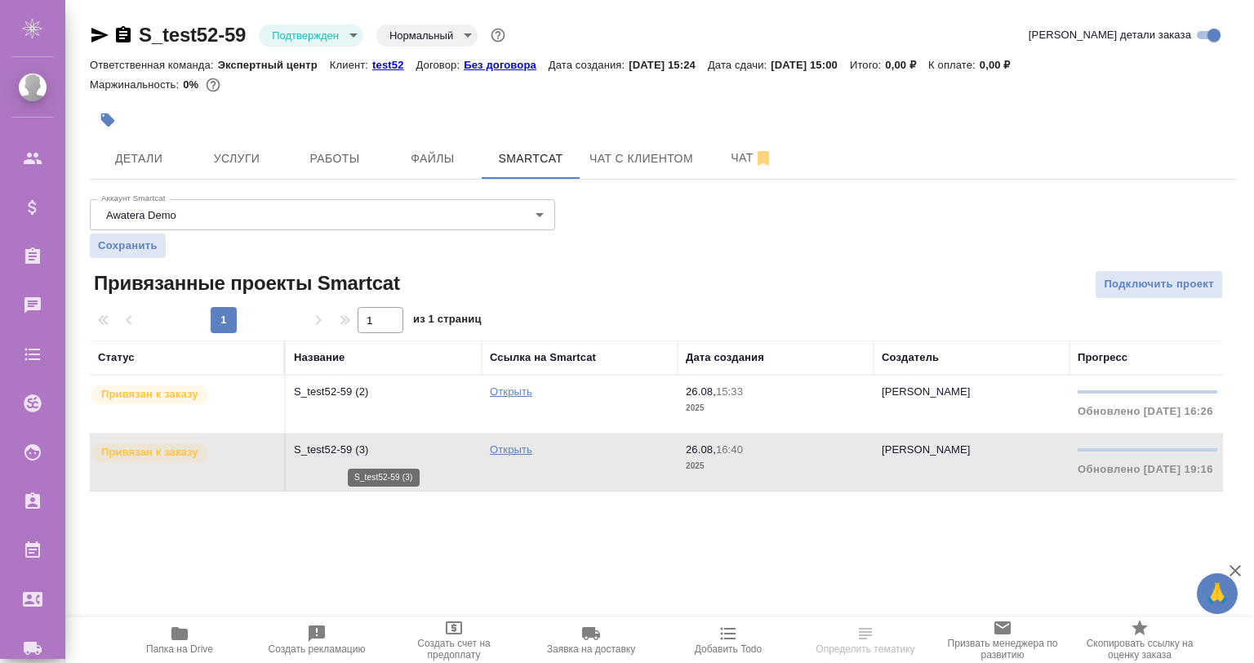
click at [372, 456] on p "S_test52-59 (3)" at bounding box center [384, 450] width 180 height 16
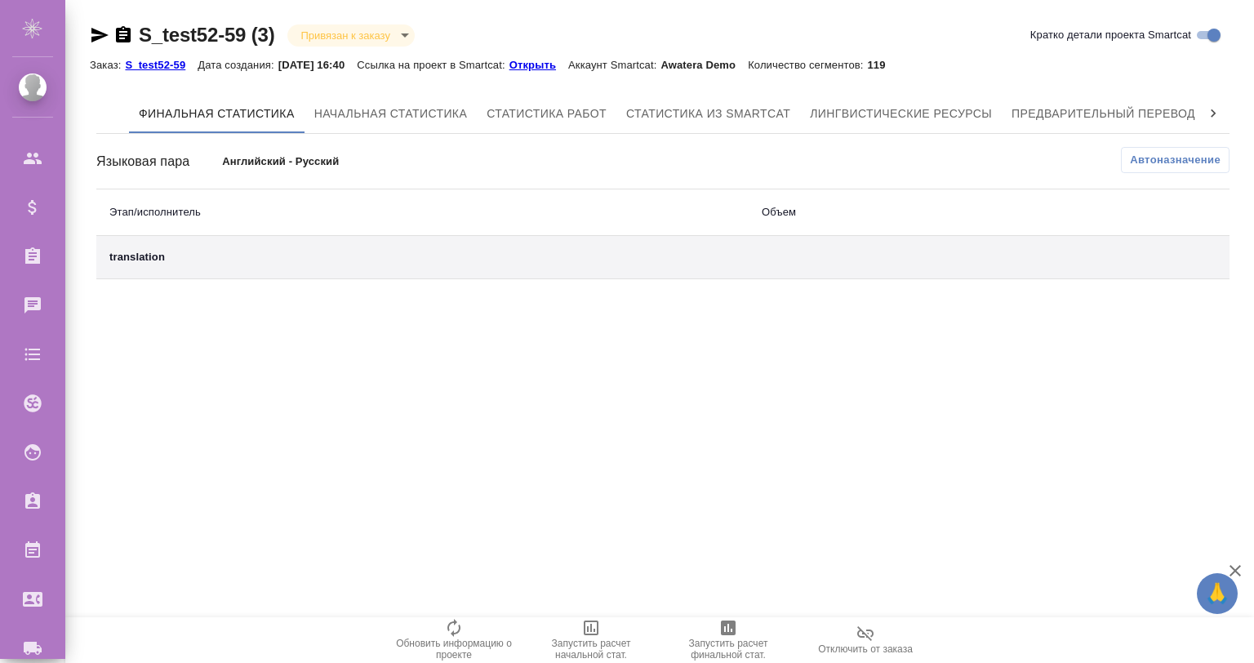
click at [1212, 103] on div at bounding box center [1213, 113] width 33 height 39
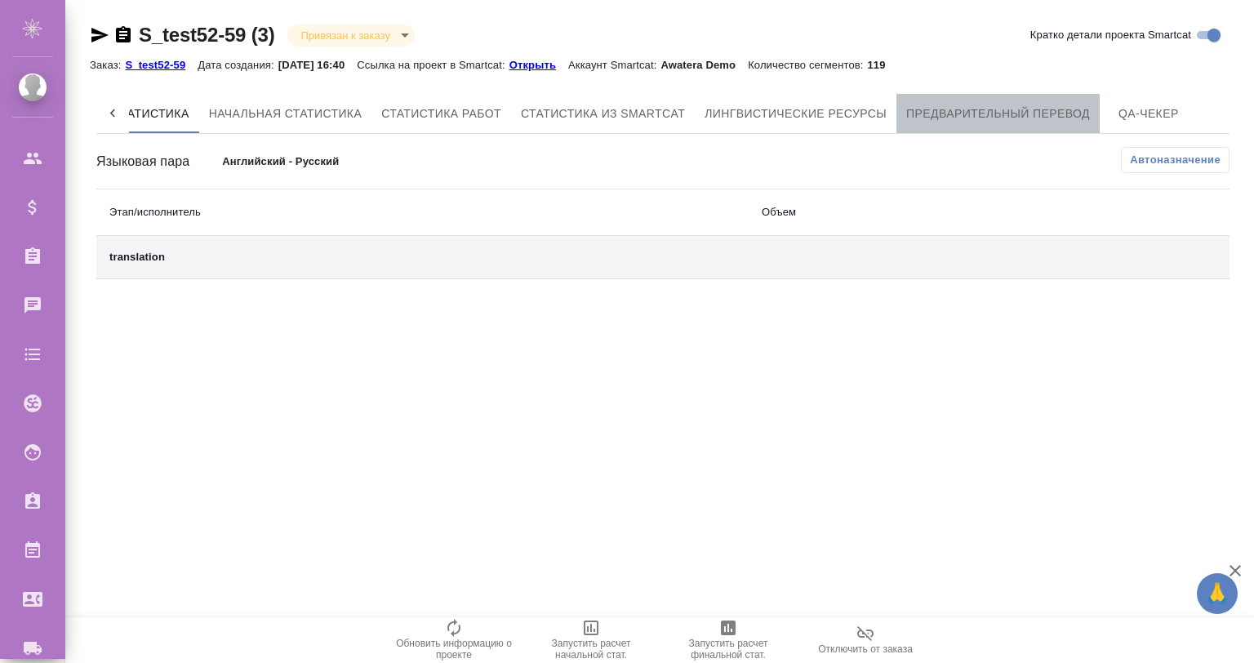
click at [1036, 110] on span "Предварительный перевод" at bounding box center [999, 114] width 184 height 20
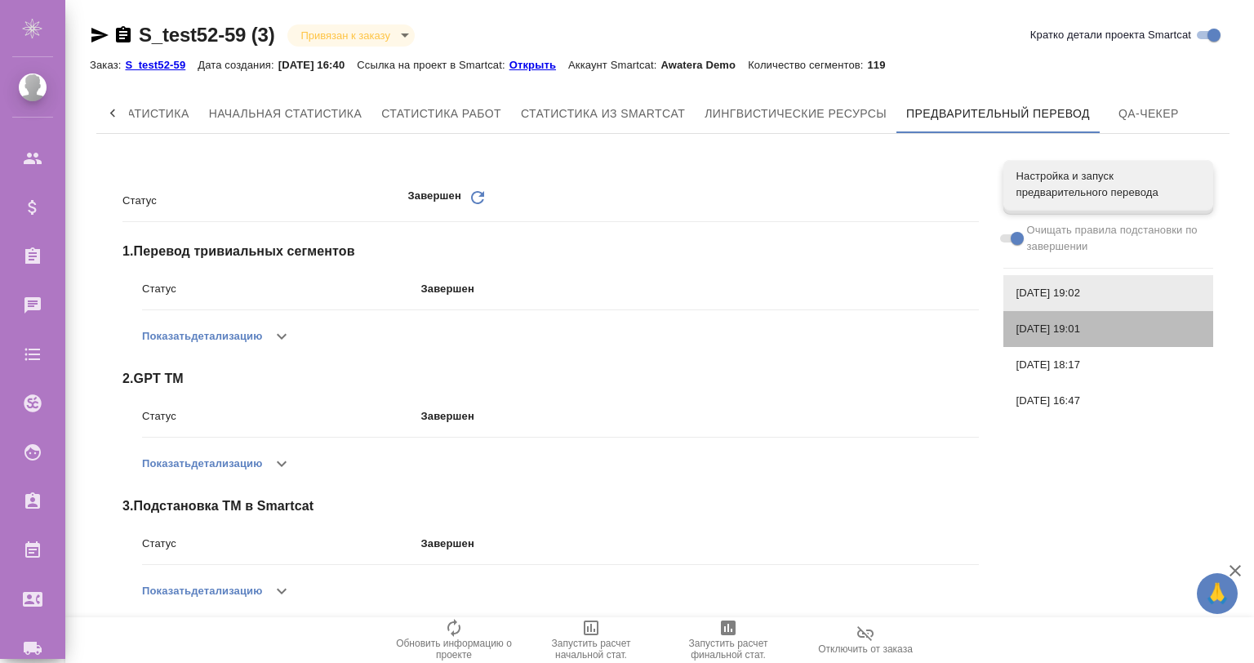
drag, startPoint x: 1046, startPoint y: 319, endPoint x: 1059, endPoint y: 343, distance: 27.8
click at [1048, 320] on div "26.08.2025, 19:01" at bounding box center [1109, 329] width 210 height 36
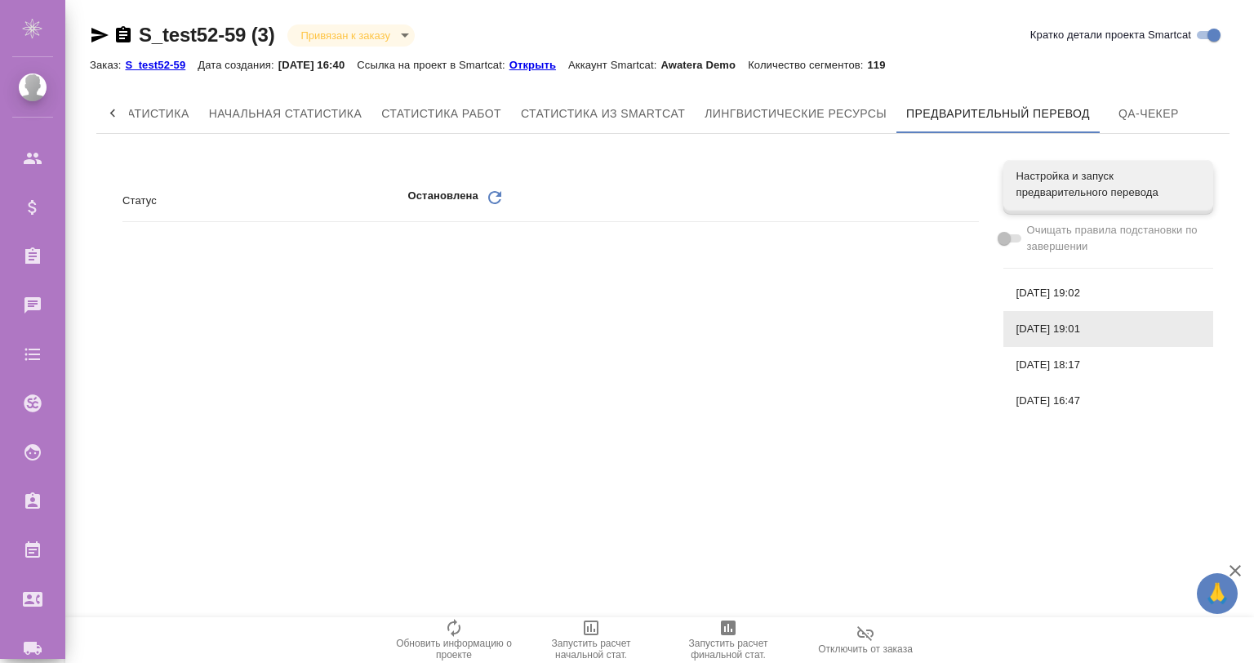
click at [1054, 371] on span "26.08.2025, 18:17" at bounding box center [1109, 365] width 184 height 16
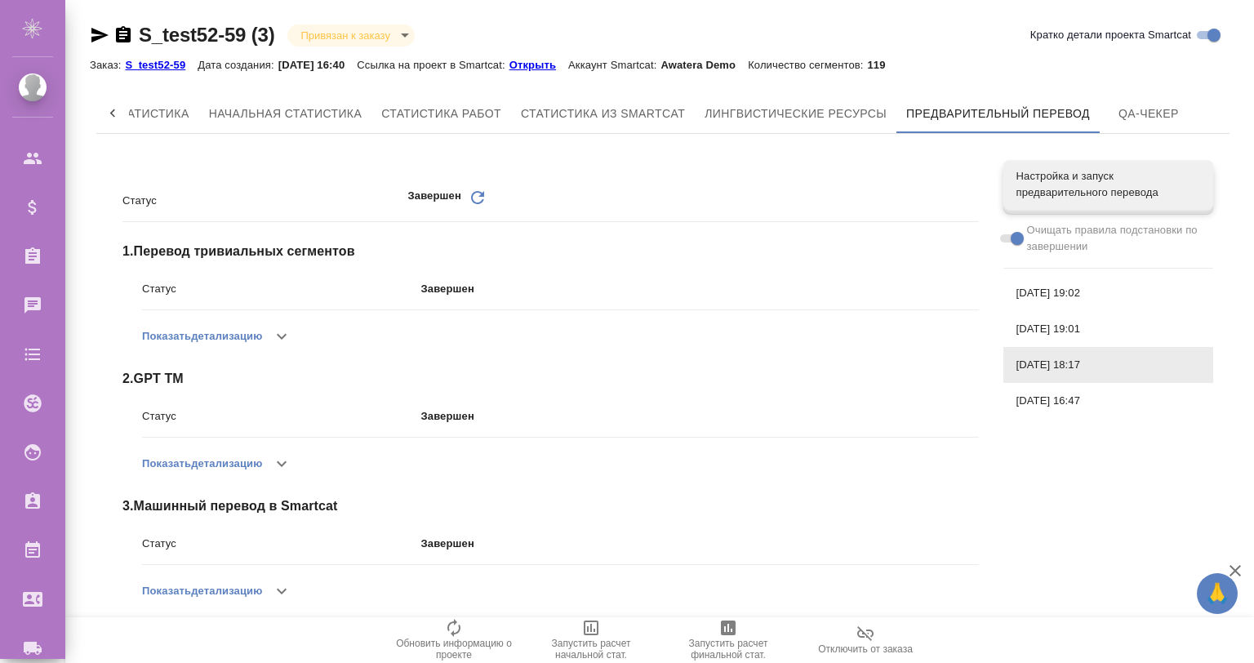
click at [1054, 392] on div "26.08.2025, 16:47" at bounding box center [1109, 401] width 210 height 36
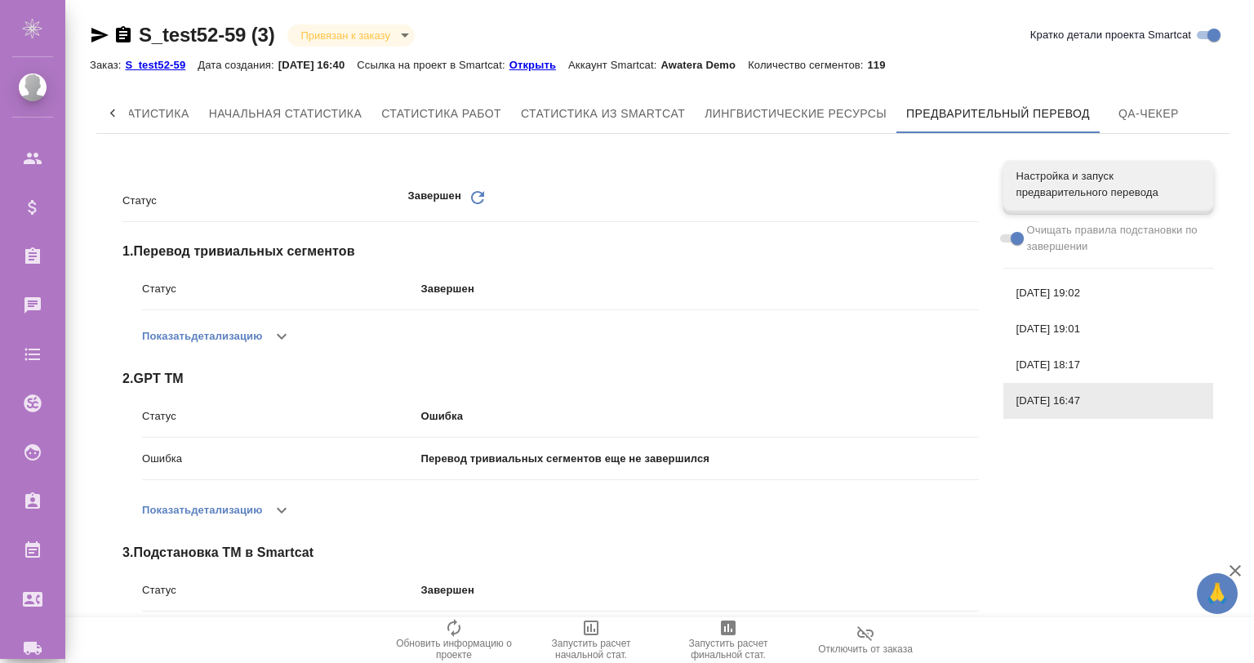
click at [1050, 358] on span "26.08.2025, 18:17" at bounding box center [1109, 365] width 184 height 16
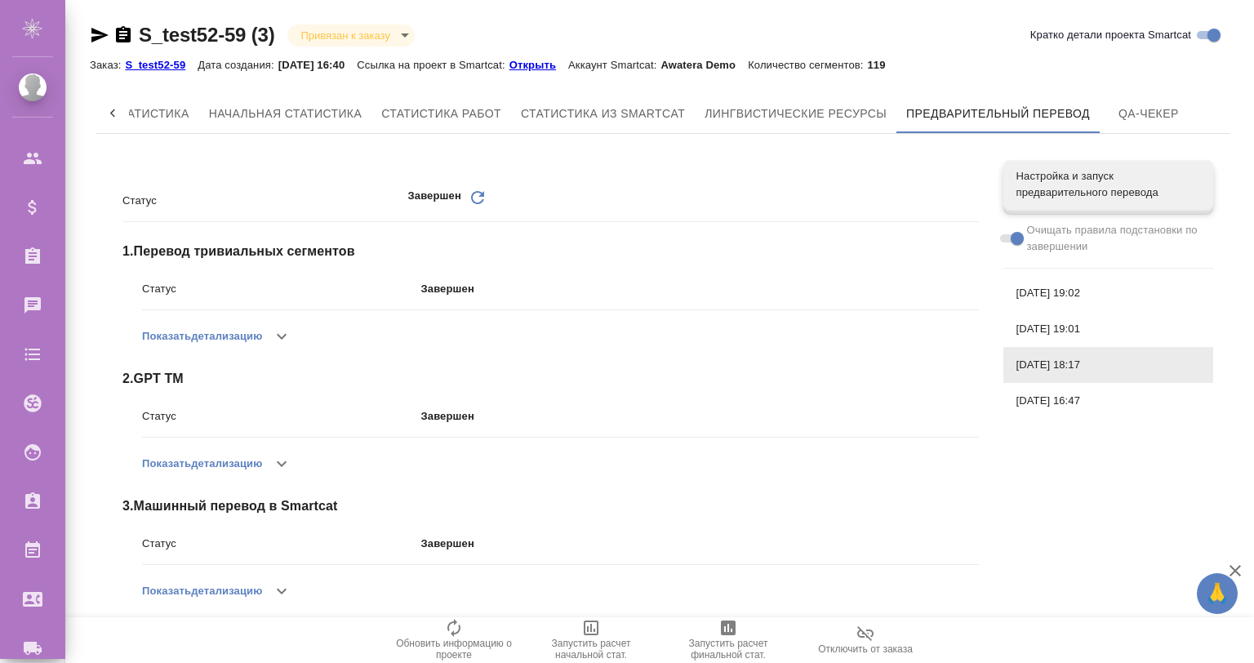
click at [1055, 333] on span "26.08.2025, 19:01" at bounding box center [1109, 329] width 184 height 16
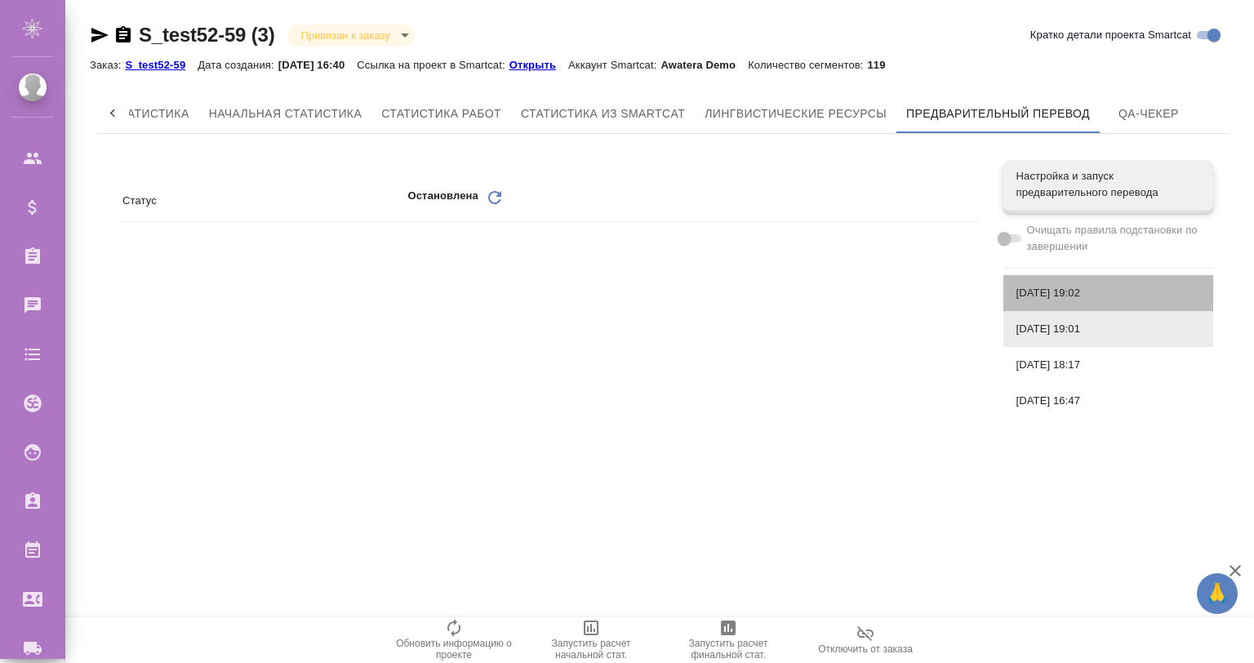
click at [1058, 305] on div "26.08.2025, 19:02" at bounding box center [1109, 293] width 210 height 36
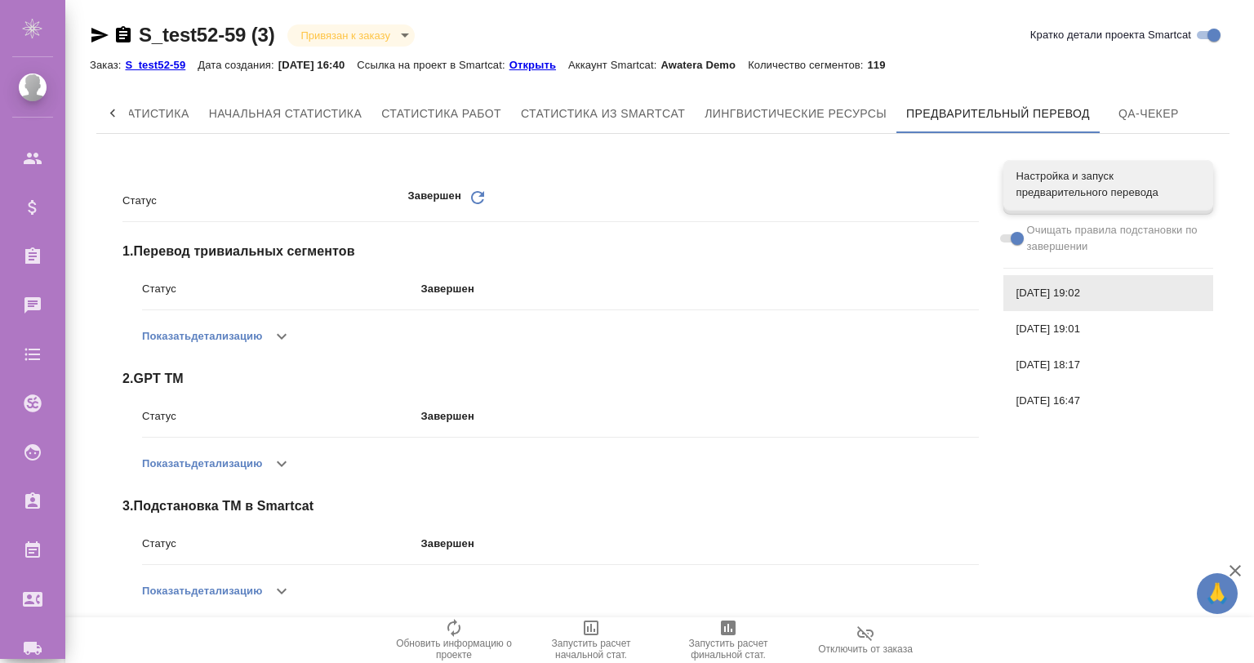
click at [1053, 326] on span "26.08.2025, 19:01" at bounding box center [1109, 329] width 184 height 16
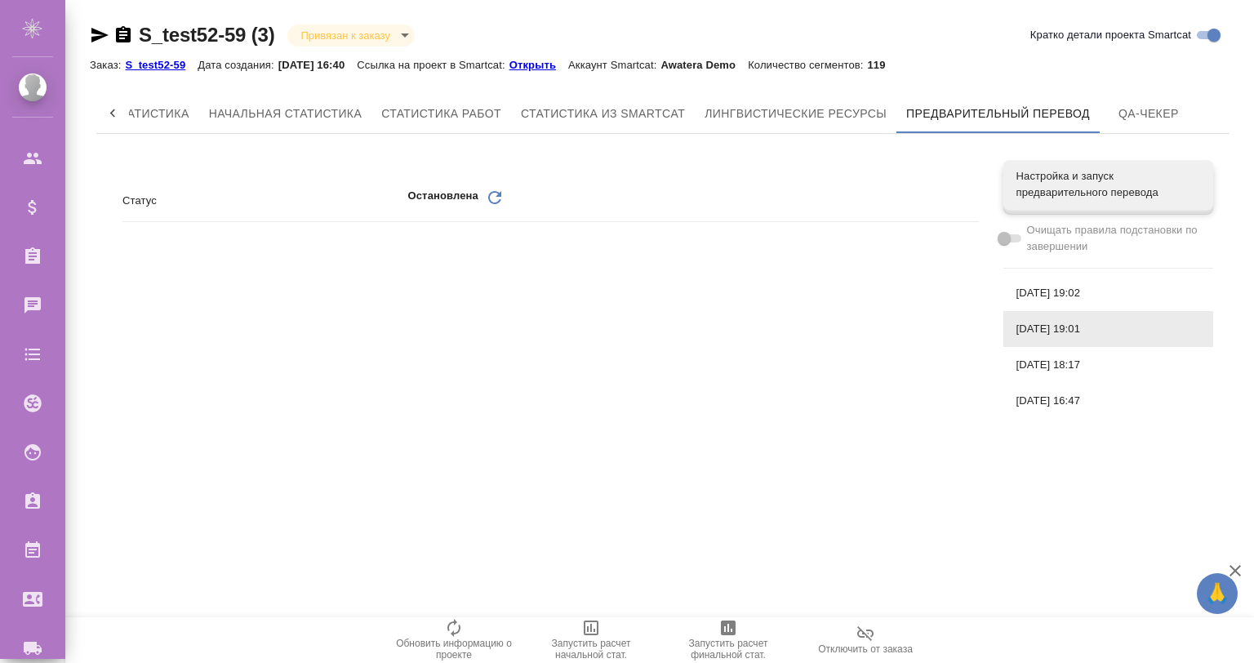
click at [1056, 304] on div "26.08.2025, 19:02" at bounding box center [1109, 293] width 210 height 36
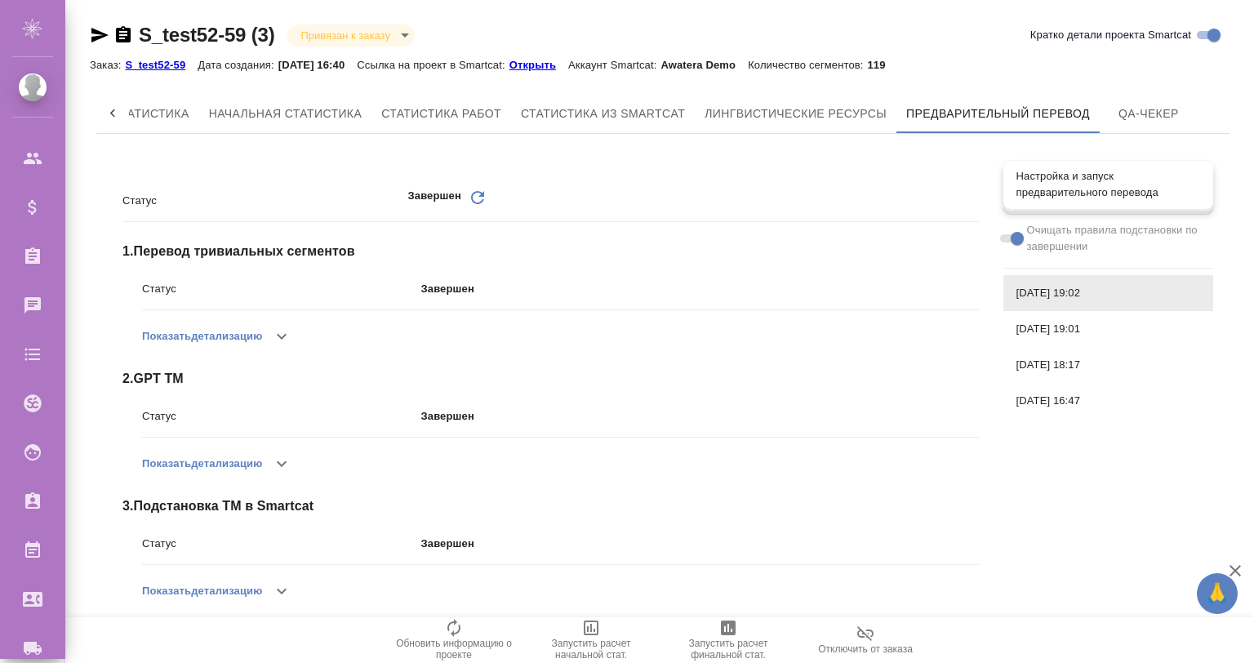
click at [1060, 172] on span "Настройка и запуск предварительного перевода" at bounding box center [1109, 184] width 184 height 33
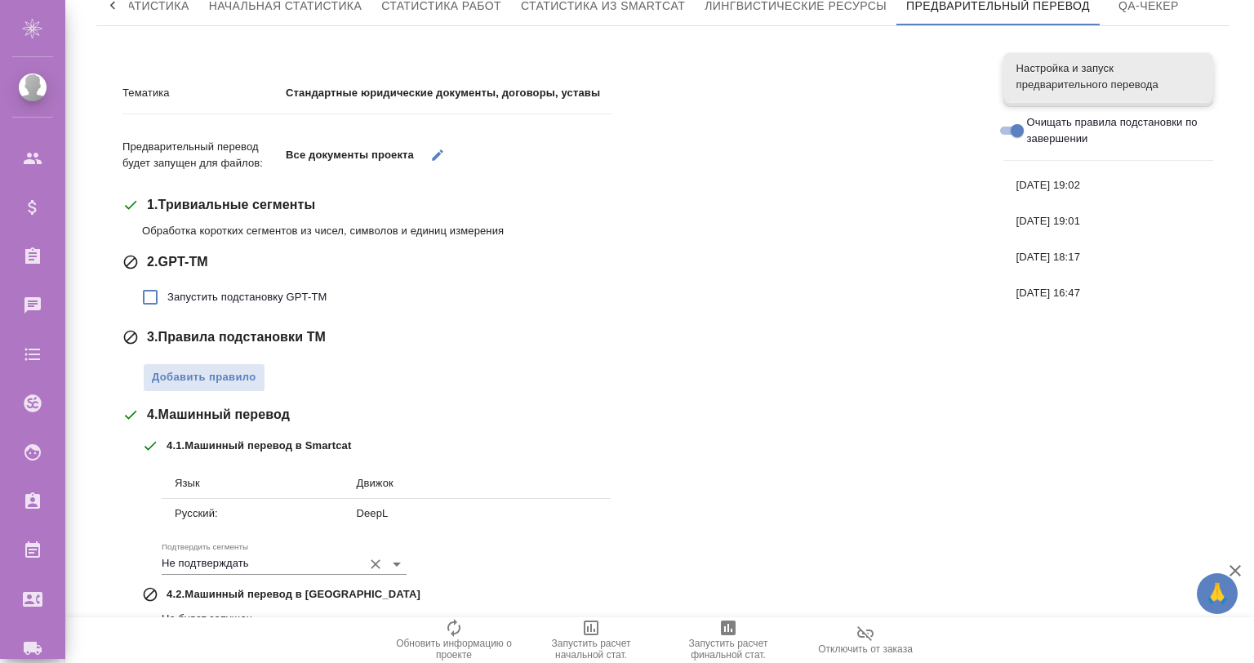
scroll to position [216, 0]
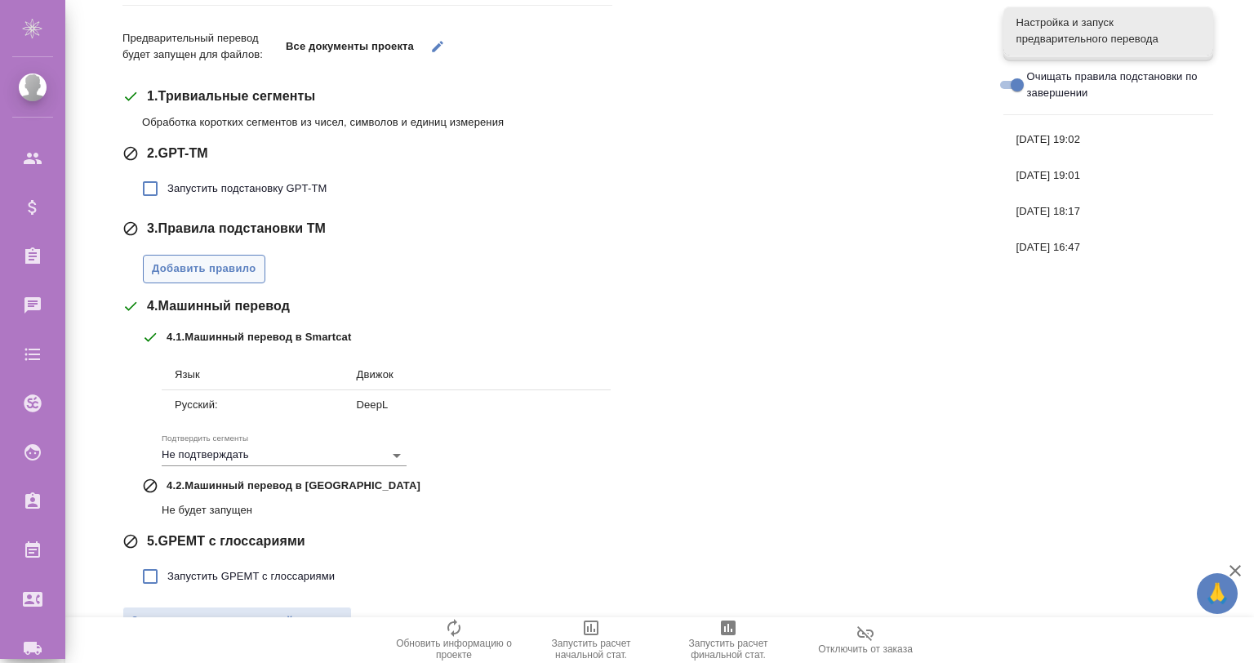
click at [212, 271] on span "Добавить правило" at bounding box center [204, 269] width 105 height 19
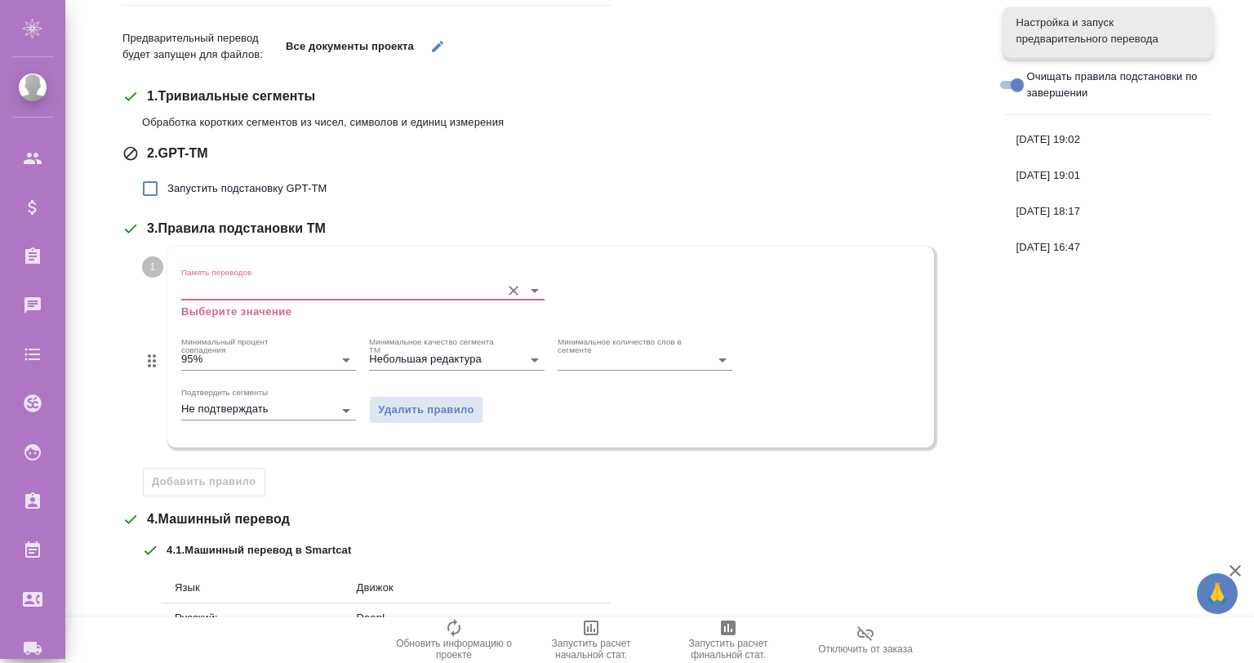
drag, startPoint x: 235, startPoint y: 305, endPoint x: 239, endPoint y: 291, distance: 15.3
click at [235, 305] on p "Выберите значение" at bounding box center [362, 312] width 363 height 16
click at [243, 293] on input "Память переводов" at bounding box center [336, 290] width 311 height 20
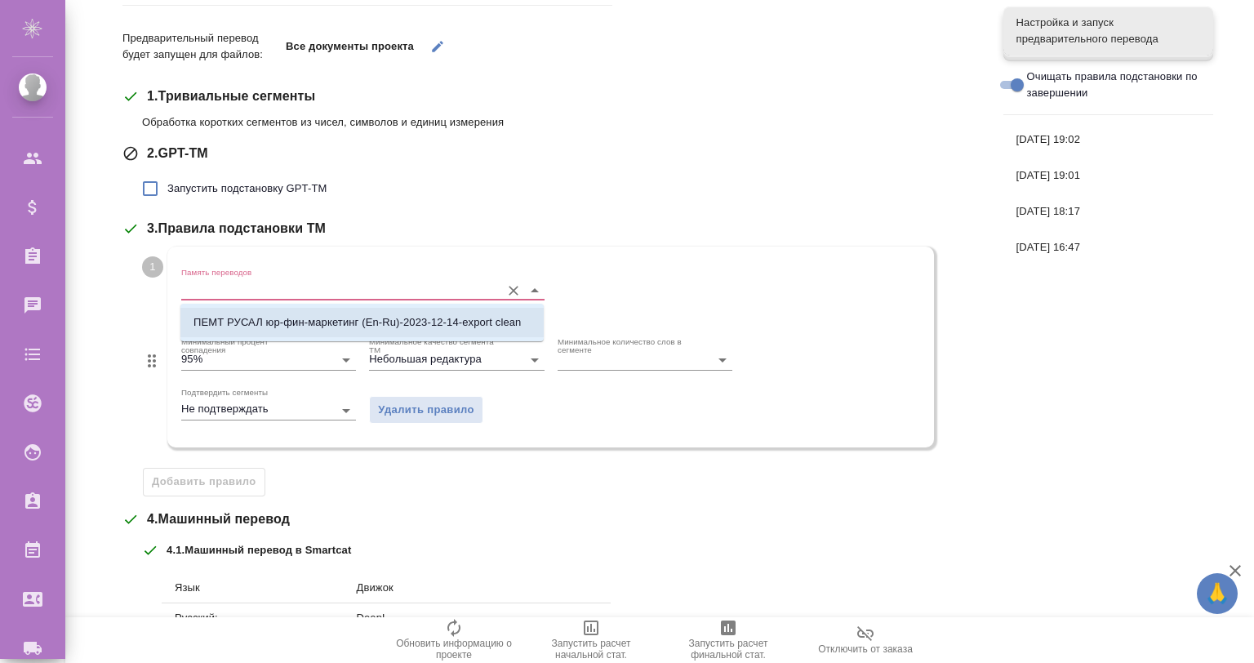
click at [261, 333] on li "ПЕМТ РУСАЛ юр-фин-маркетинг (En-Ru)-2023-12-14-export clean" at bounding box center [361, 322] width 363 height 29
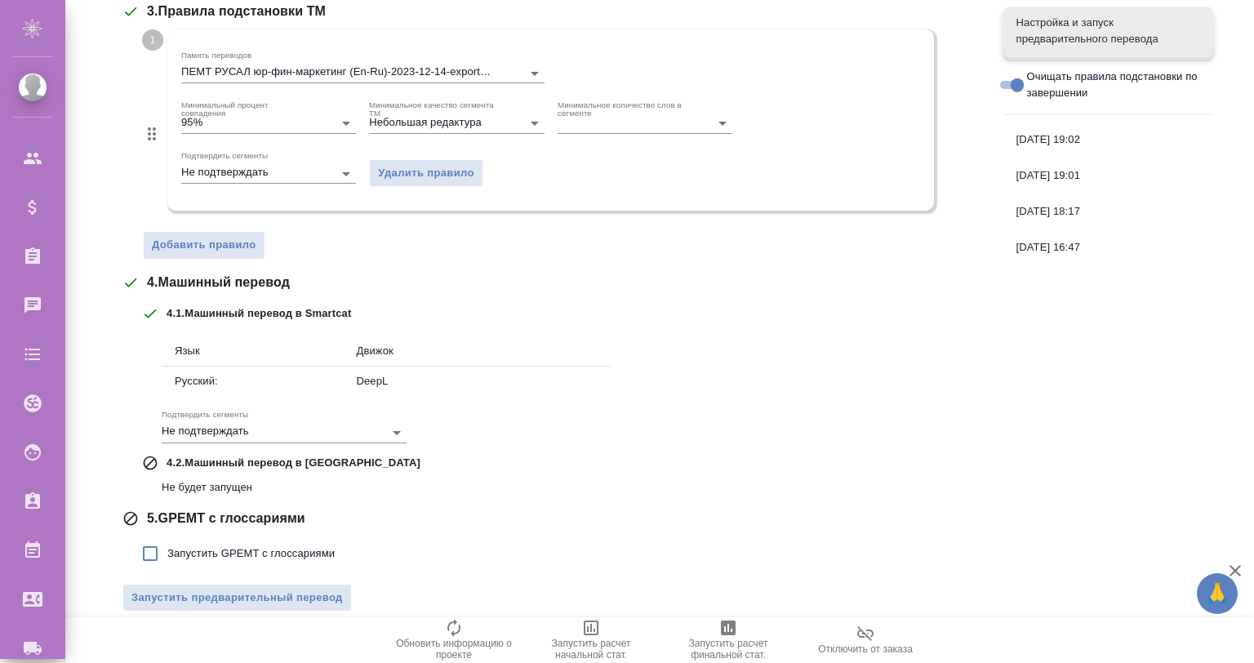
scroll to position [448, 0]
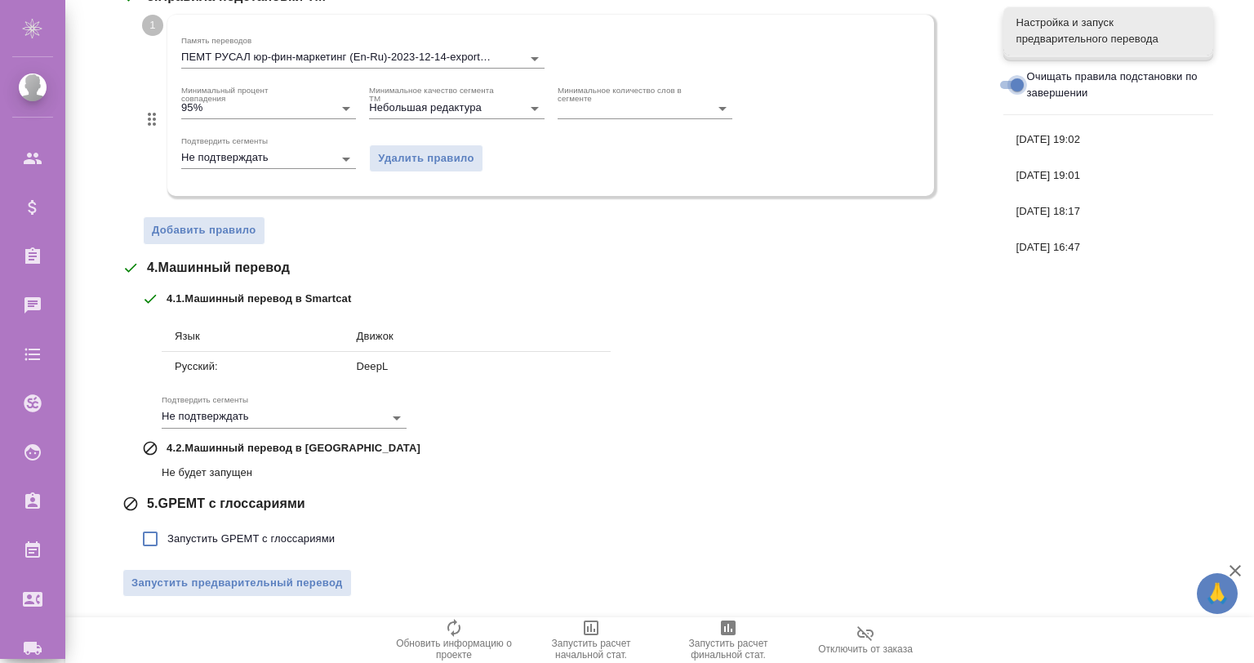
click at [1009, 79] on input "Очищать правила подстановки по завершении" at bounding box center [1017, 85] width 59 height 20
checkbox input "false"
click at [306, 574] on span "Запустить предварительный перевод" at bounding box center [237, 583] width 212 height 19
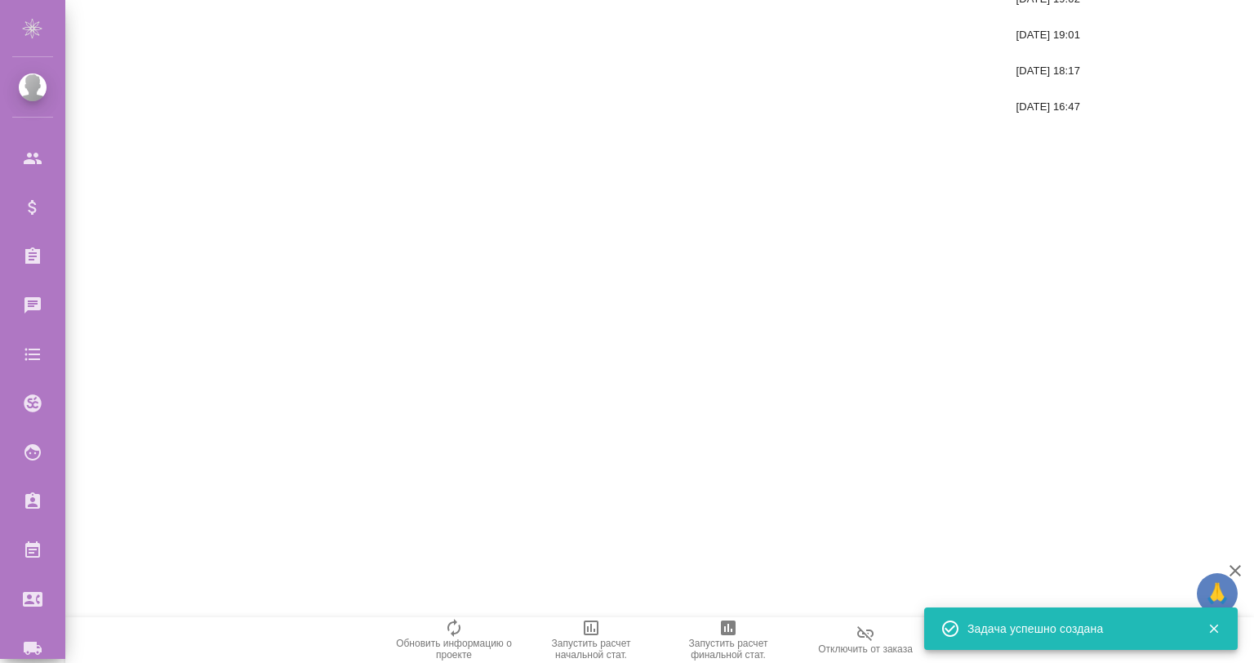
scroll to position [0, 0]
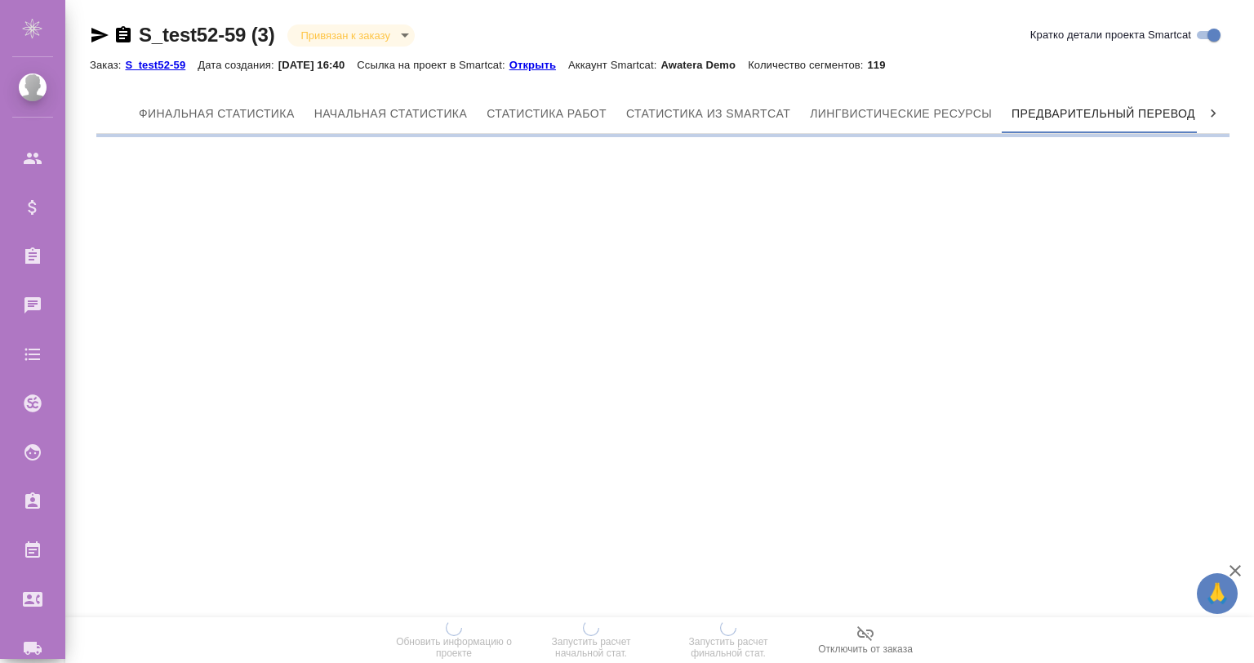
scroll to position [0, 7]
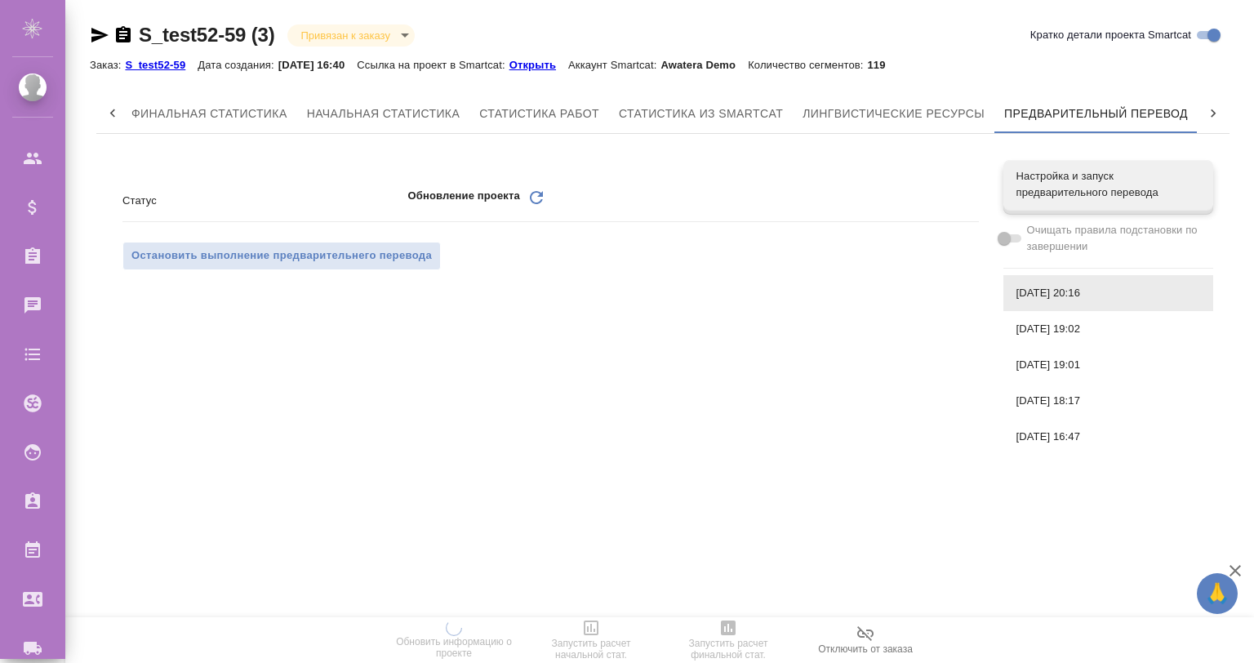
click at [535, 202] on icon "Обновить" at bounding box center [537, 198] width 20 height 20
click at [532, 193] on icon at bounding box center [536, 197] width 13 height 13
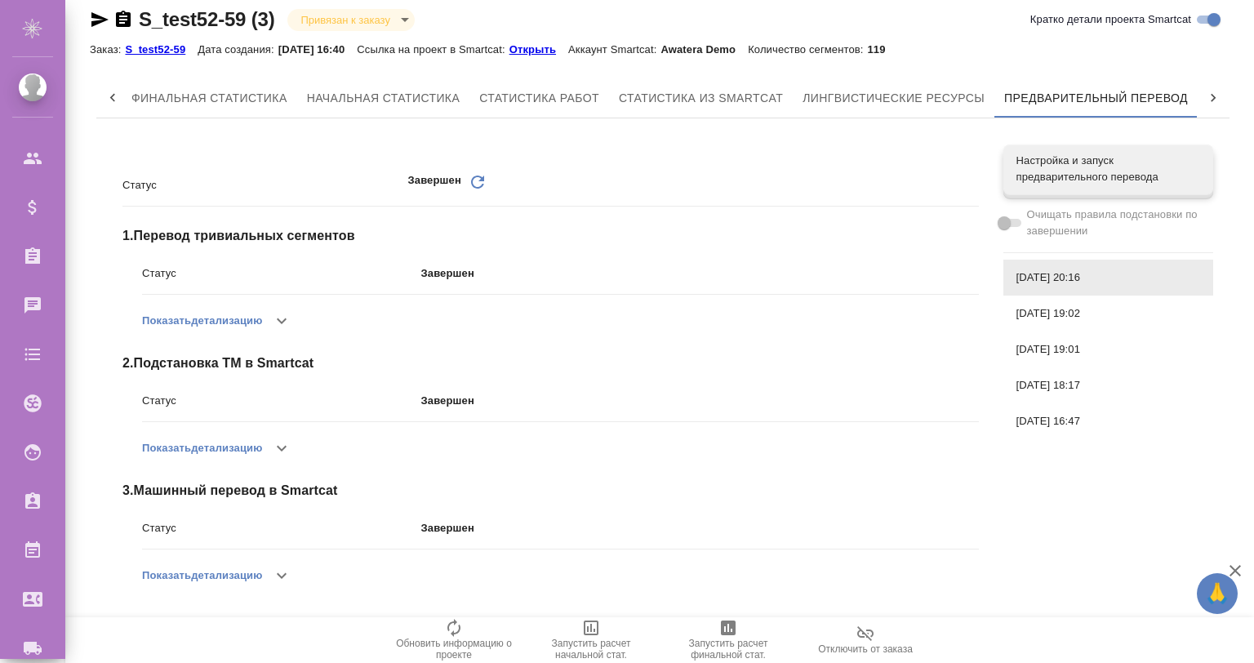
scroll to position [16, 0]
click at [545, 51] on p "Открыть" at bounding box center [539, 49] width 59 height 12
click at [1045, 308] on span "26.08.2025, 19:02" at bounding box center [1109, 313] width 184 height 16
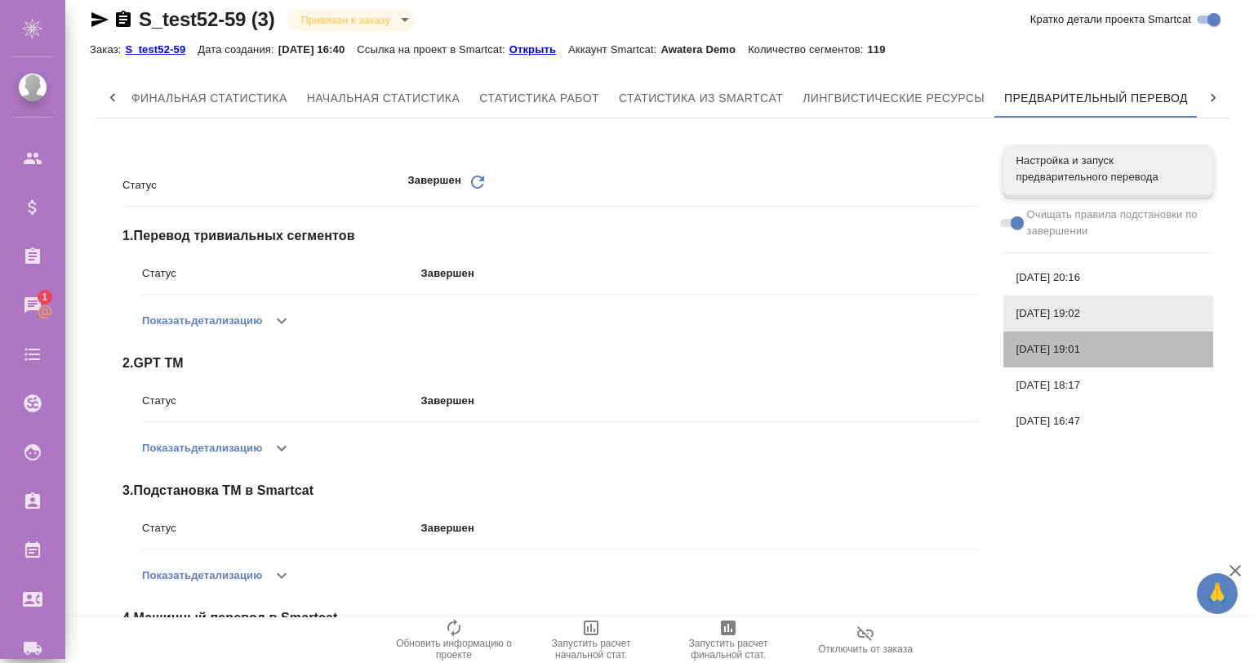
drag, startPoint x: 1076, startPoint y: 350, endPoint x: 1085, endPoint y: 373, distance: 24.6
click at [1078, 356] on span "[DATE] 19:01" at bounding box center [1109, 349] width 184 height 16
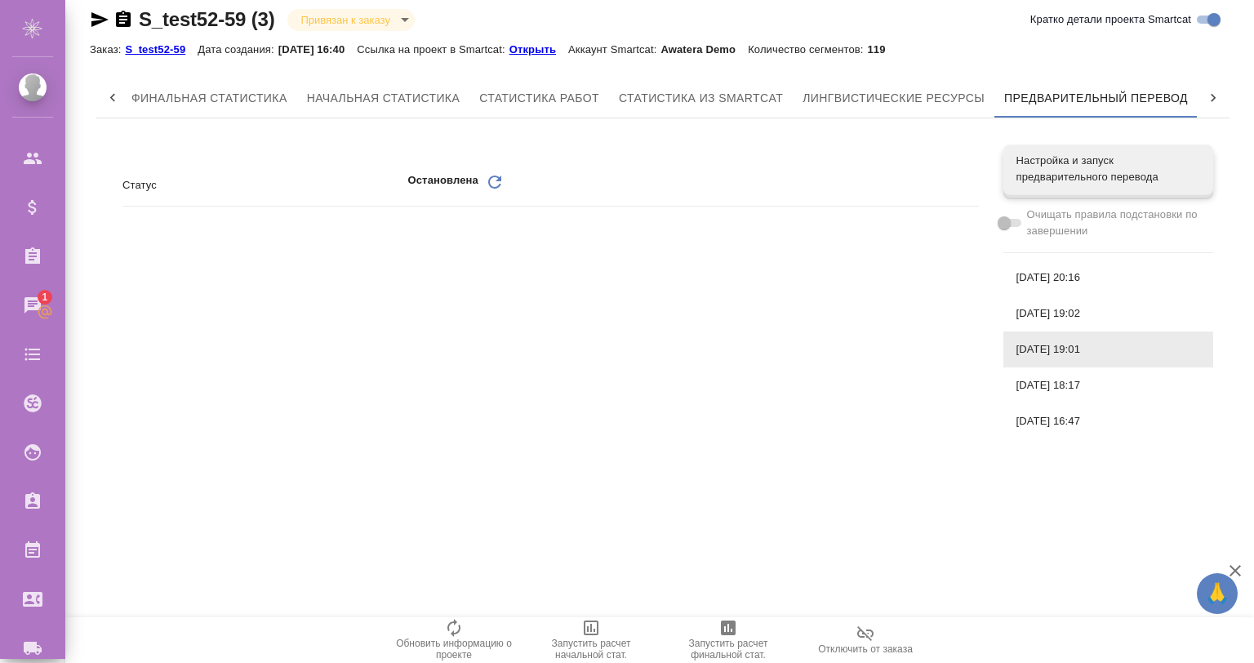
drag, startPoint x: 1085, startPoint y: 376, endPoint x: 1090, endPoint y: 393, distance: 18.1
click at [1085, 377] on div "[DATE] 18:17" at bounding box center [1109, 386] width 210 height 36
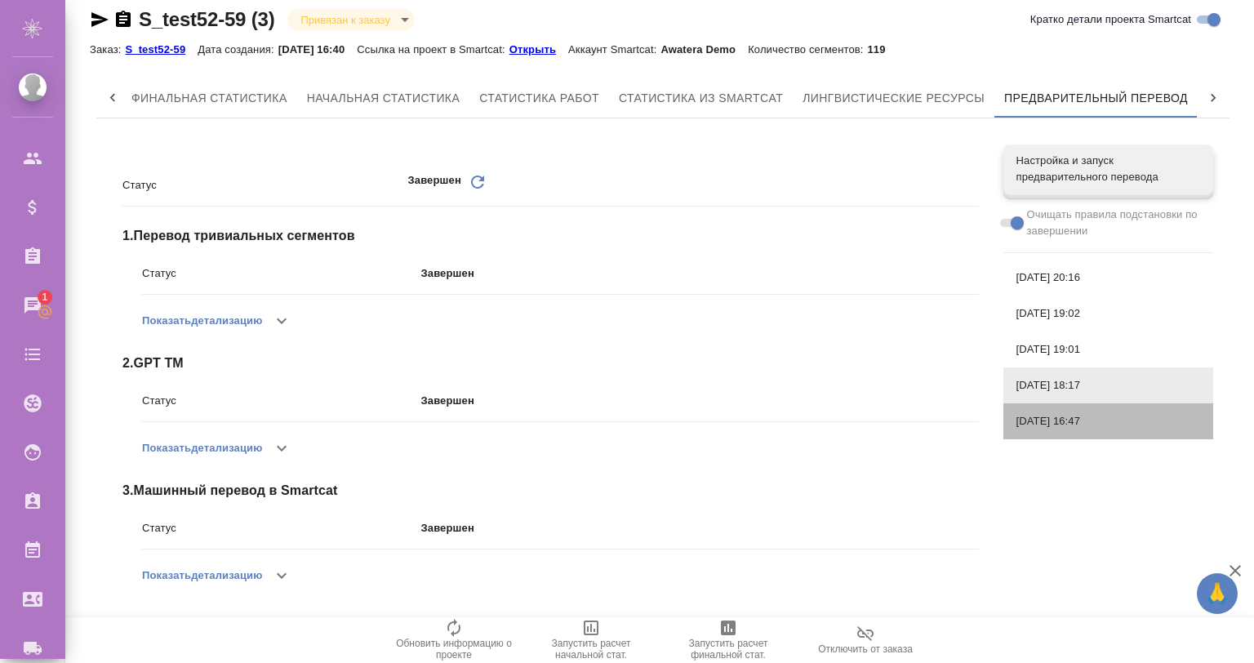
click at [1091, 415] on span "[DATE] 16:47" at bounding box center [1109, 421] width 184 height 16
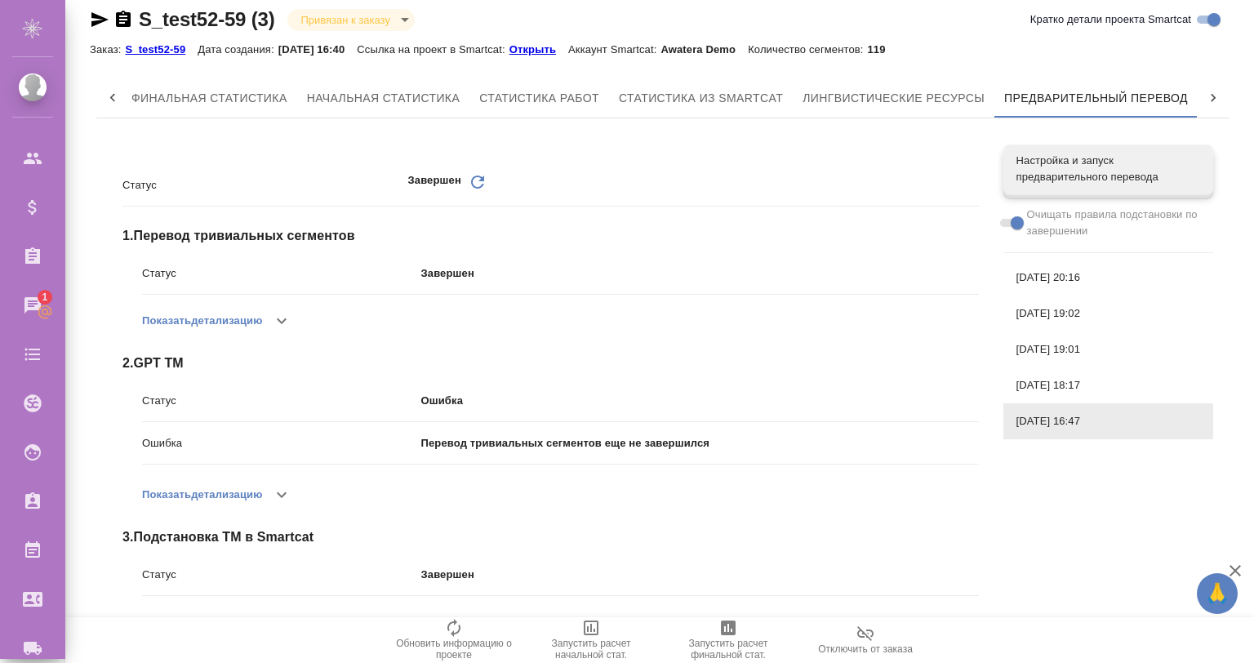
click at [1091, 266] on div "[DATE] 20:16" at bounding box center [1109, 278] width 210 height 36
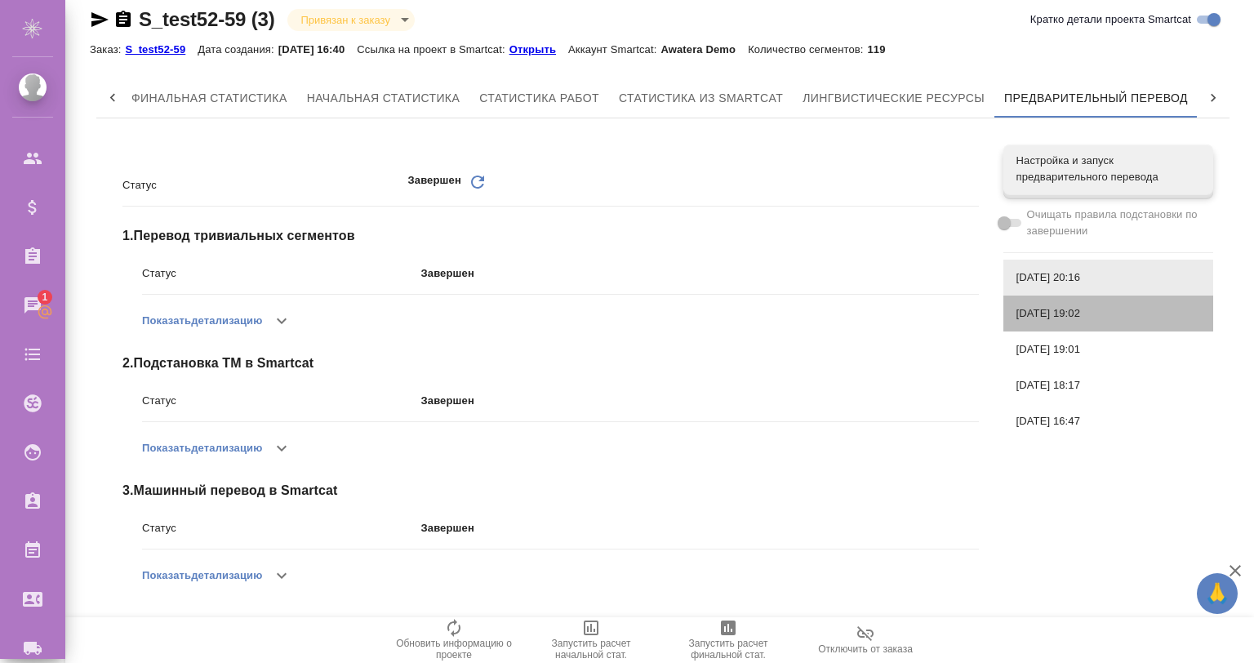
click at [1090, 325] on div "26.08.2025, 19:02" at bounding box center [1109, 314] width 210 height 36
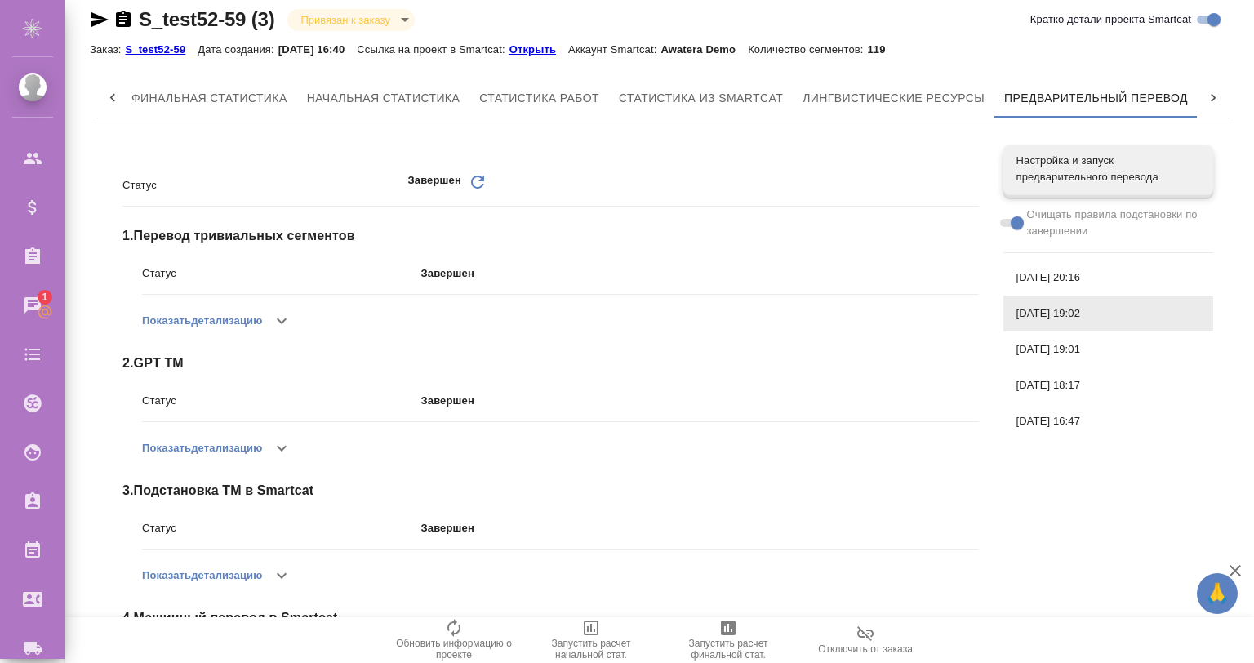
drag, startPoint x: 1092, startPoint y: 340, endPoint x: 1101, endPoint y: 372, distance: 33.9
click at [1092, 341] on div "26.08.2025, 19:01" at bounding box center [1109, 350] width 210 height 36
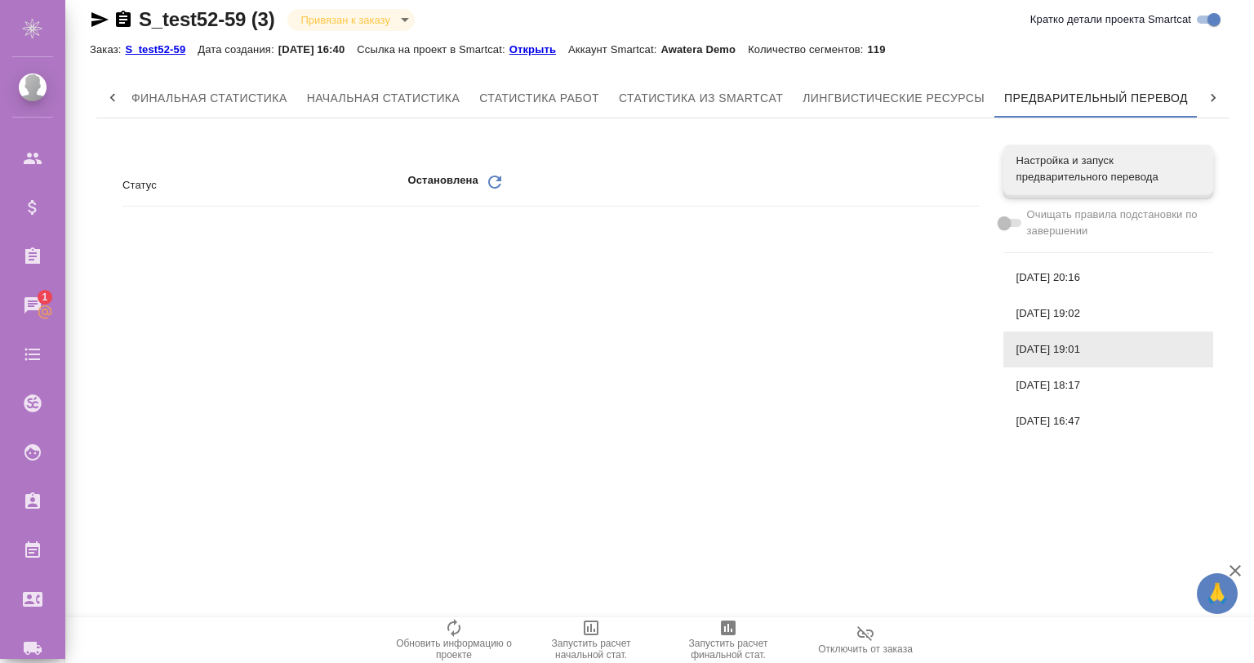
drag, startPoint x: 1101, startPoint y: 372, endPoint x: 1101, endPoint y: 400, distance: 27.8
click at [1101, 382] on div "26.08.2025, 18:17" at bounding box center [1109, 386] width 210 height 36
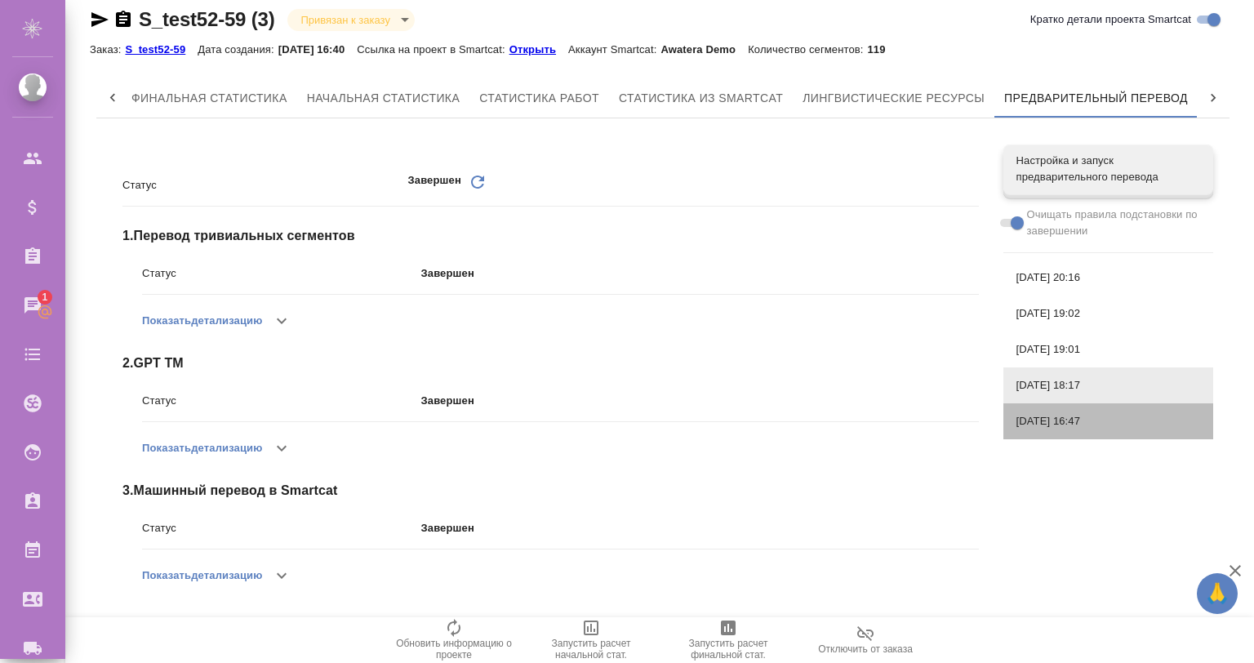
click at [1088, 415] on span "26.08.2025, 16:47" at bounding box center [1109, 421] width 184 height 16
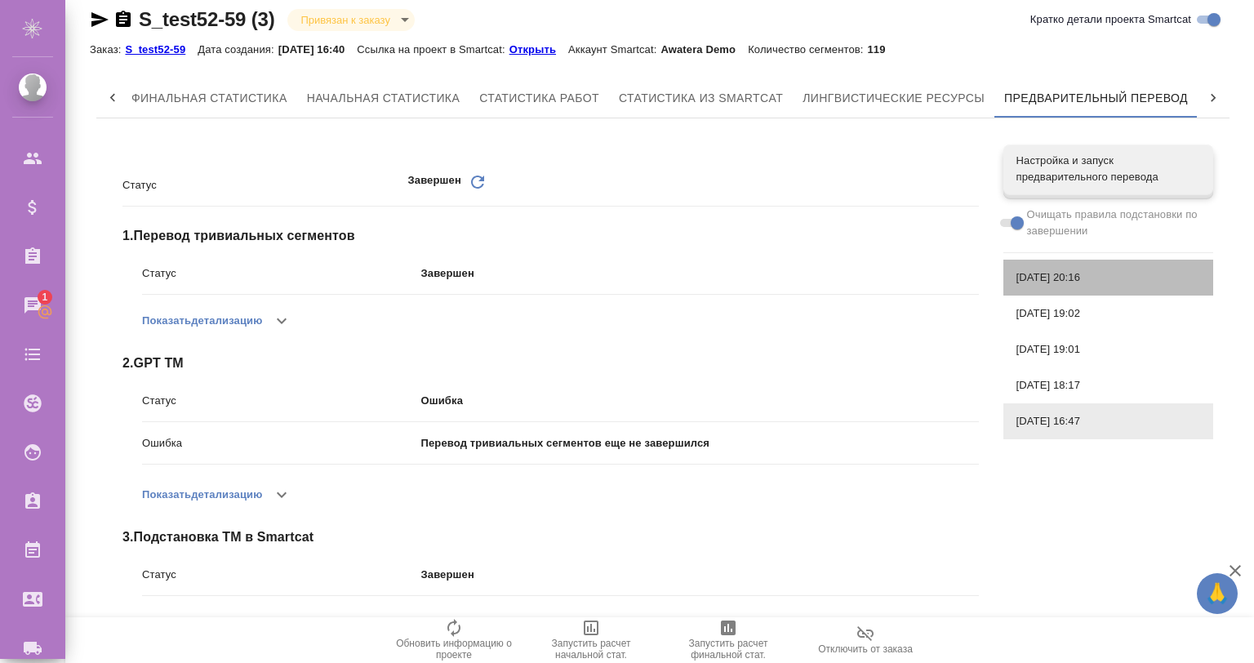
click at [1079, 281] on span "26.08.2025, 20:16" at bounding box center [1109, 278] width 184 height 16
checkbox input "false"
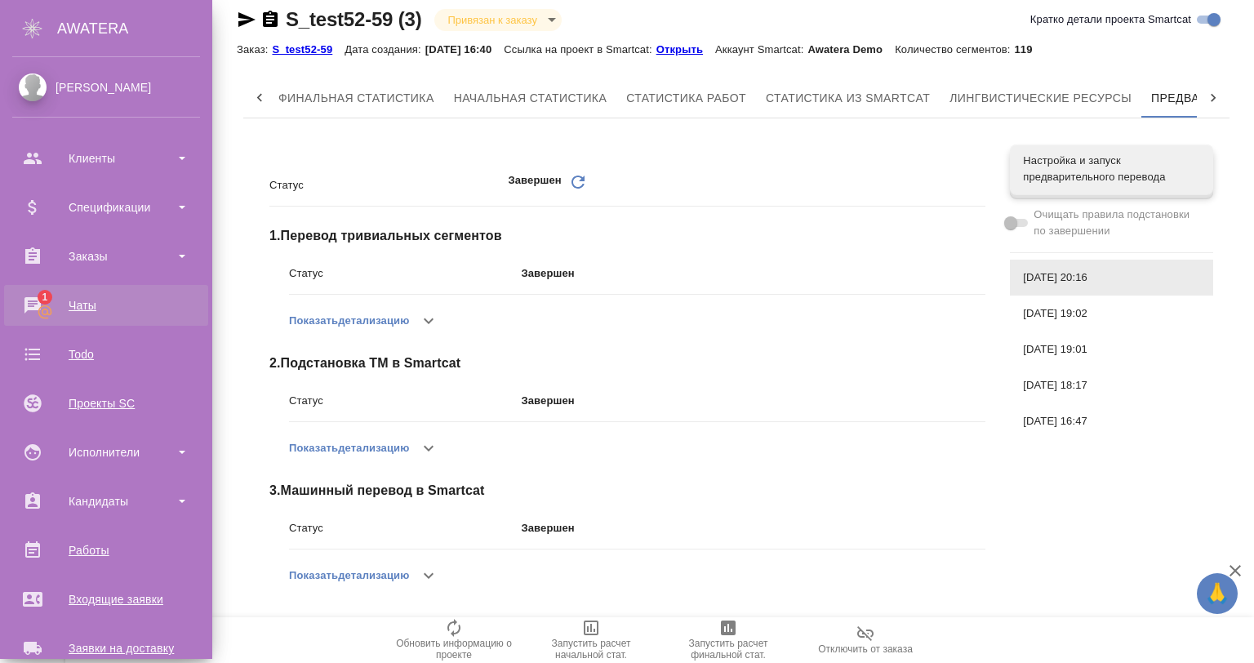
click at [25, 299] on div "Чаты" at bounding box center [106, 305] width 188 height 25
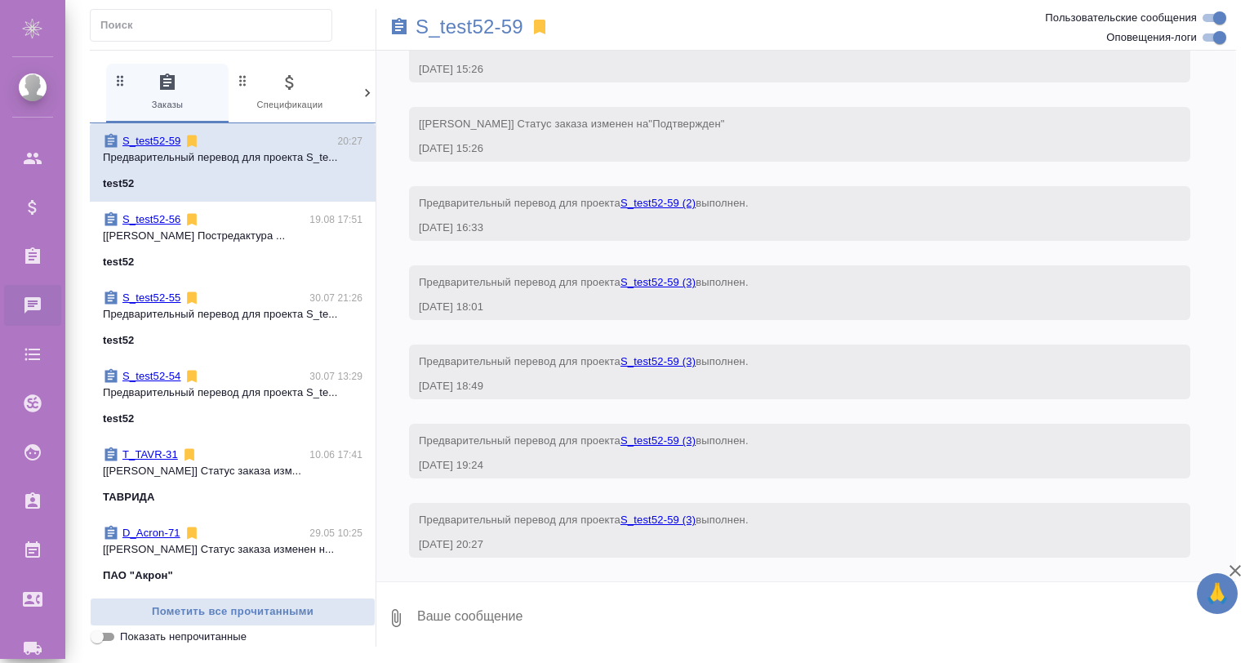
scroll to position [173, 0]
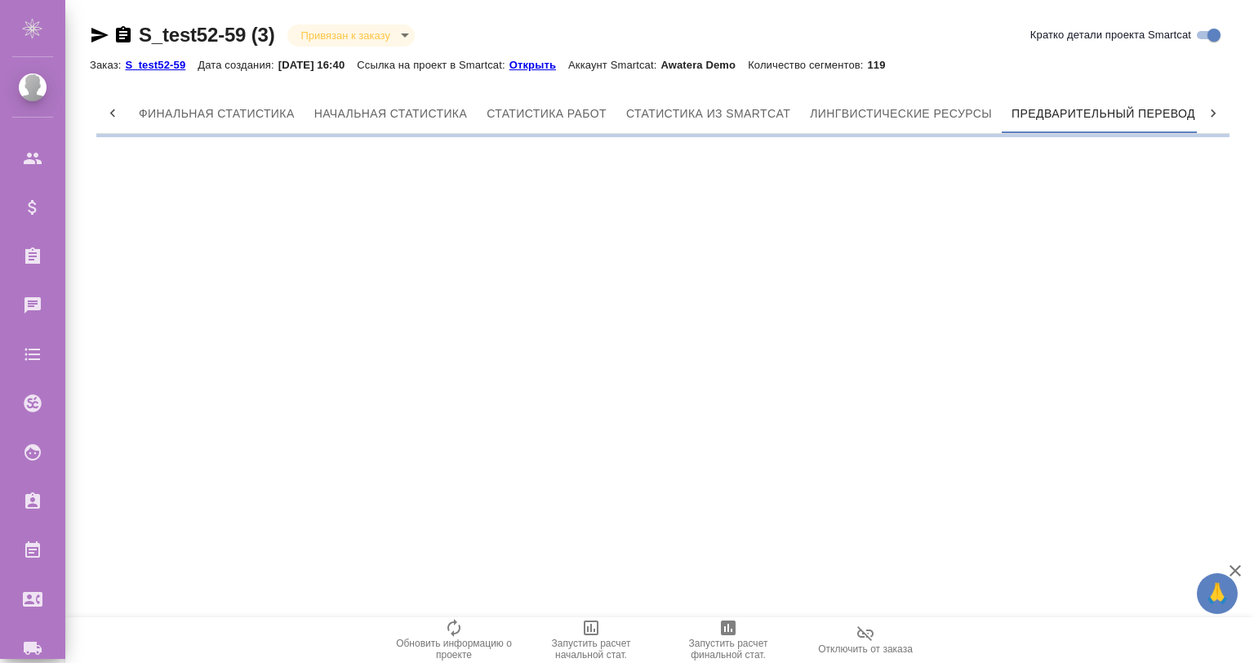
scroll to position [0, 7]
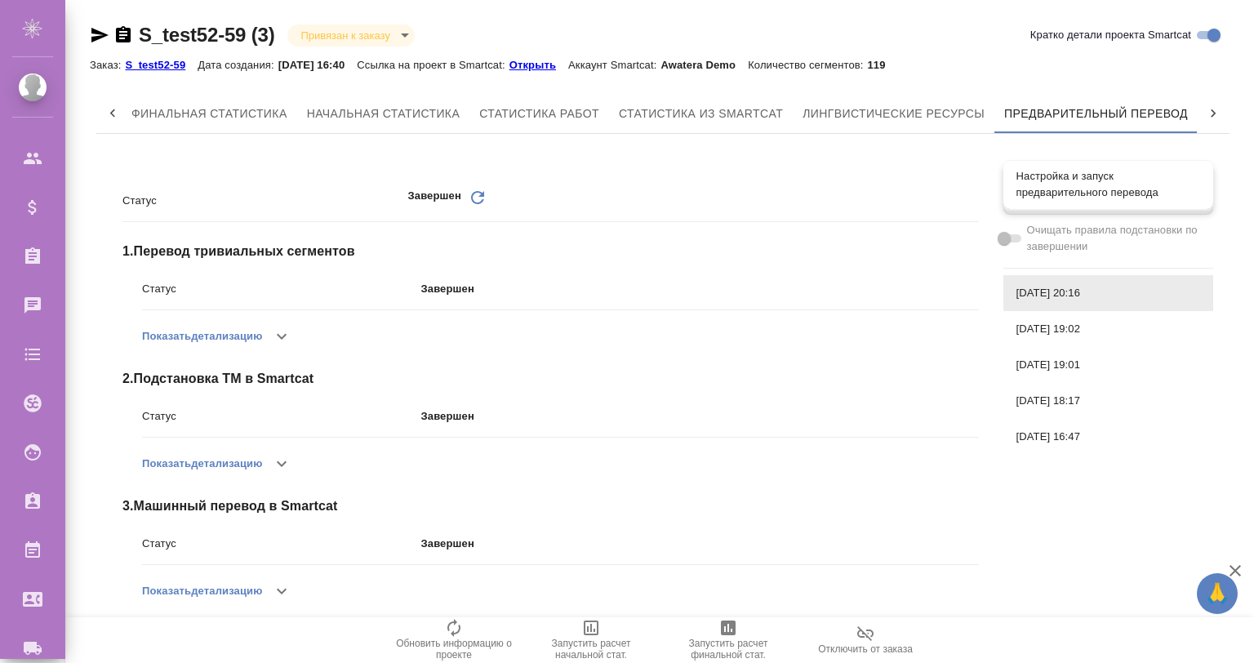
click at [1058, 180] on span "Настройка и запуск предварительного перевода" at bounding box center [1109, 184] width 184 height 33
checkbox input "true"
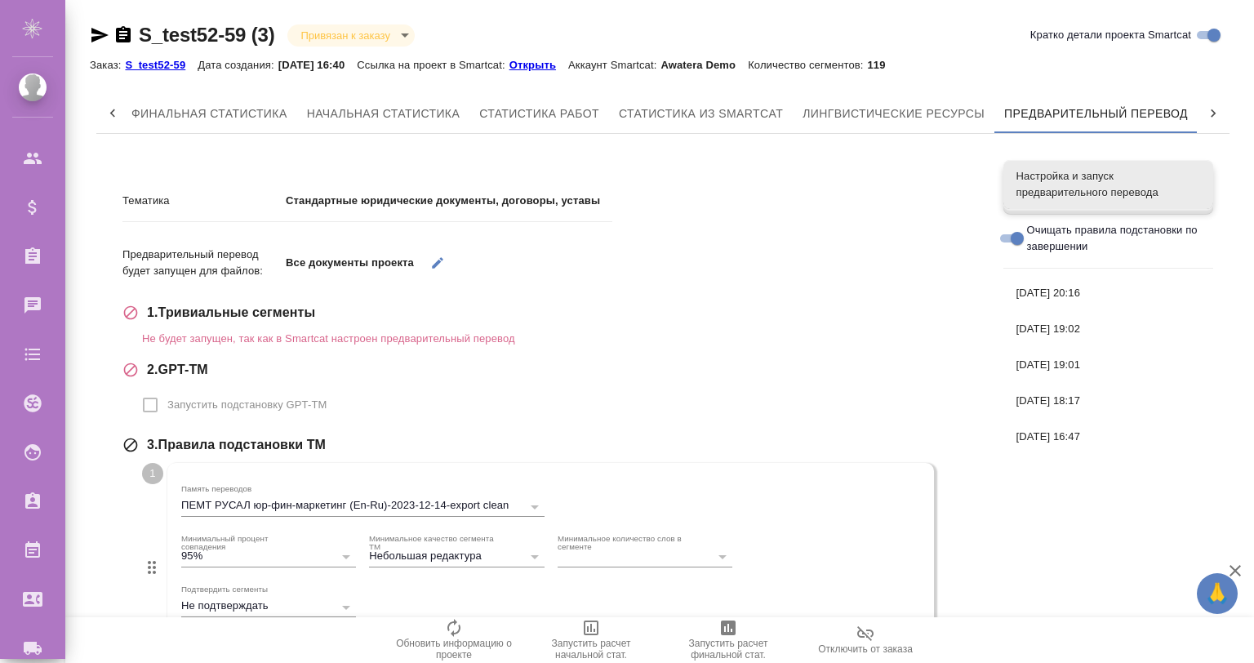
scroll to position [0, 0]
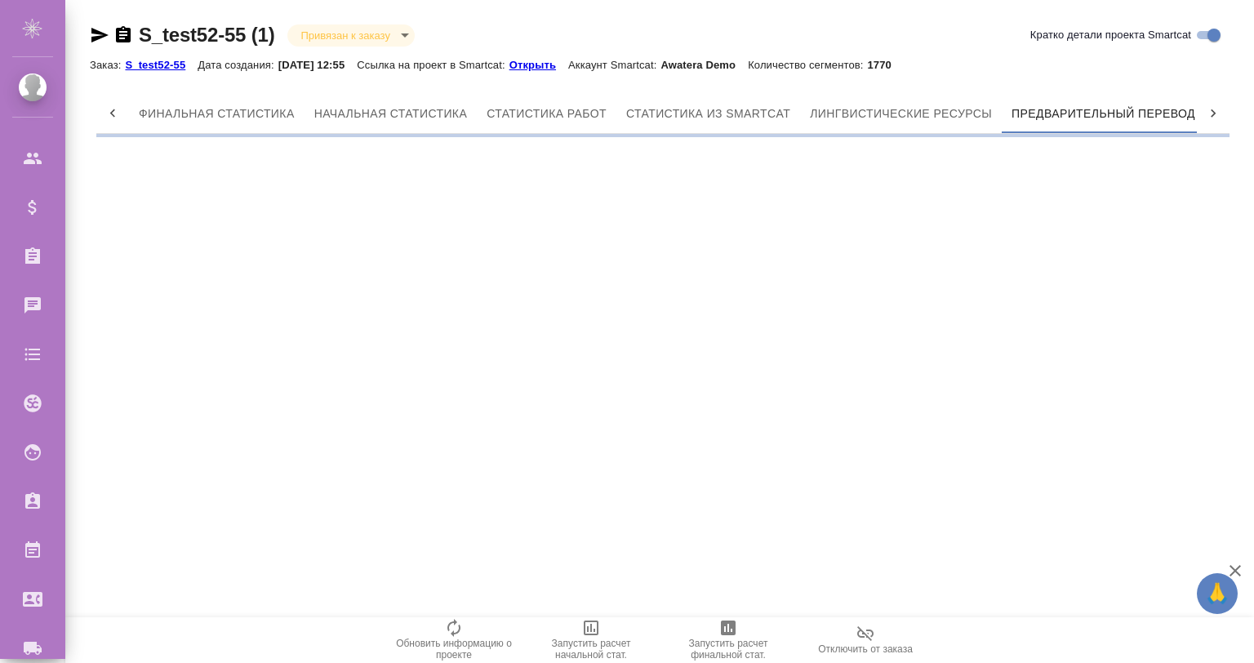
scroll to position [0, 7]
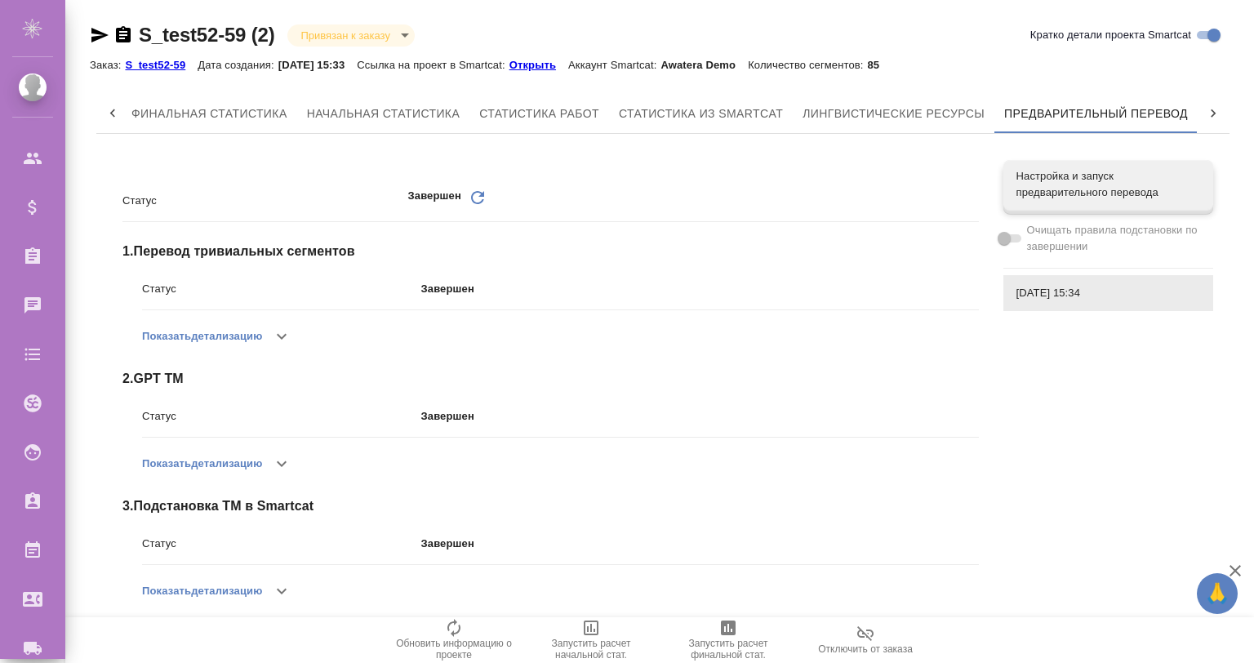
click at [1045, 294] on span "26.08.2025, 15:34" at bounding box center [1109, 293] width 184 height 16
click at [163, 59] on p "S_test52-59" at bounding box center [161, 65] width 73 height 12
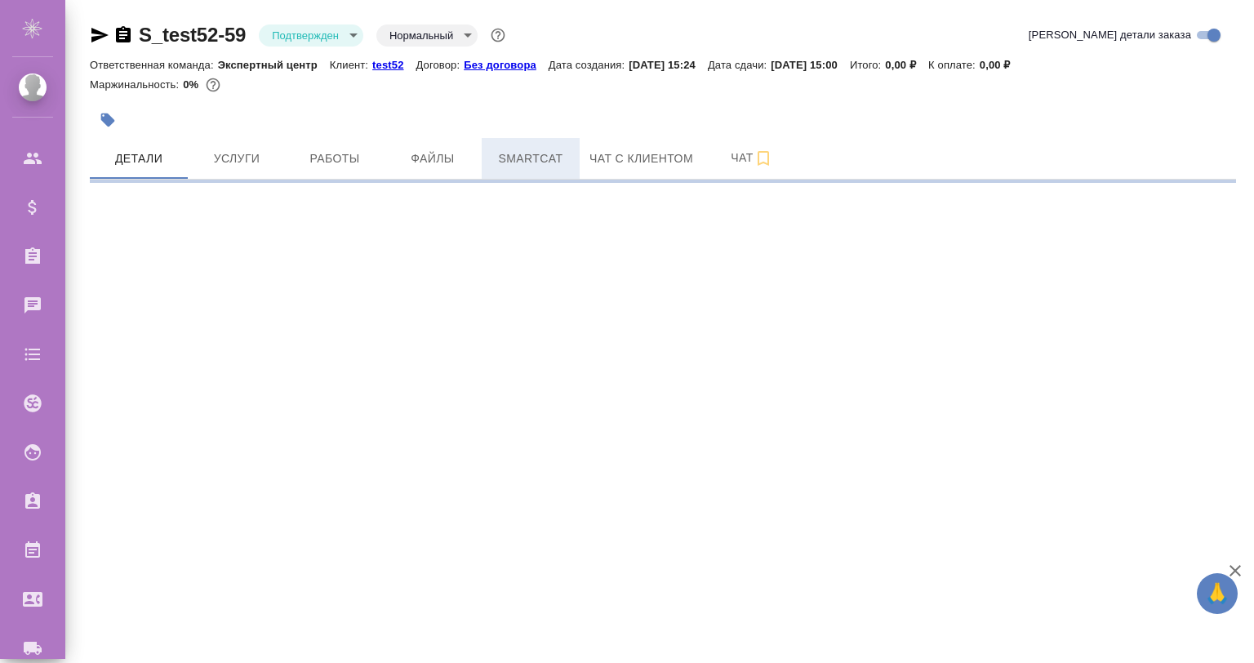
click at [510, 151] on span "Smartcat" at bounding box center [531, 159] width 78 height 20
select select "RU"
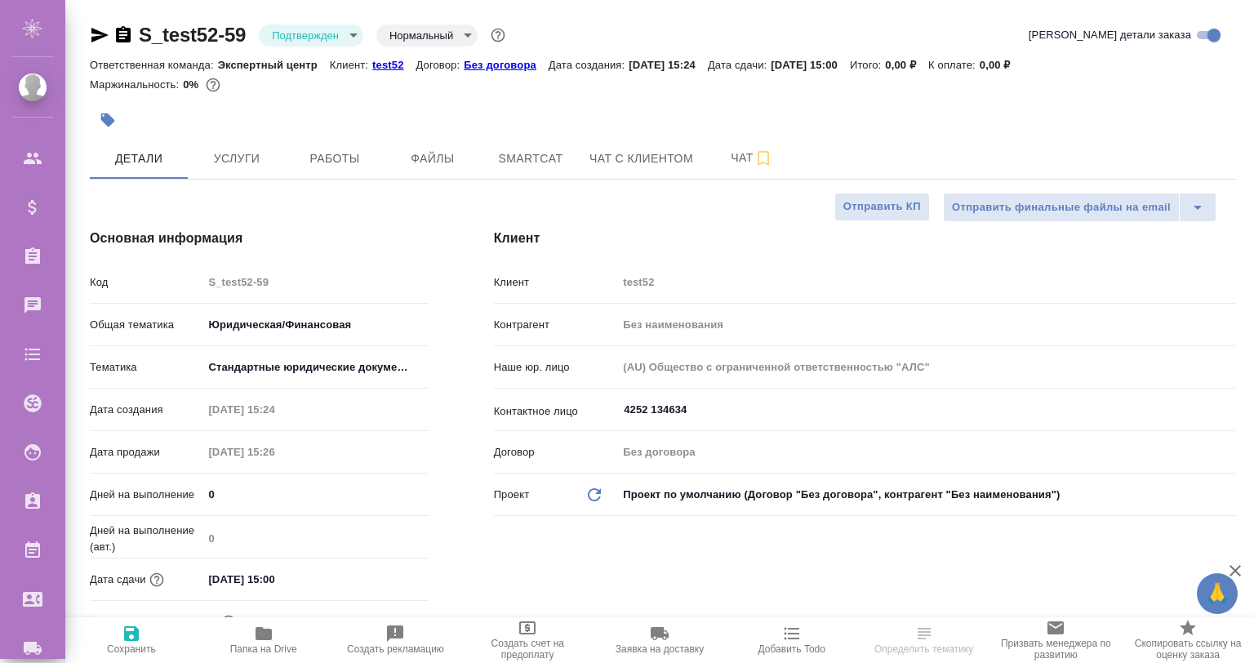
type textarea "x"
type input "Гвоздиков Андрей"
type textarea "x"
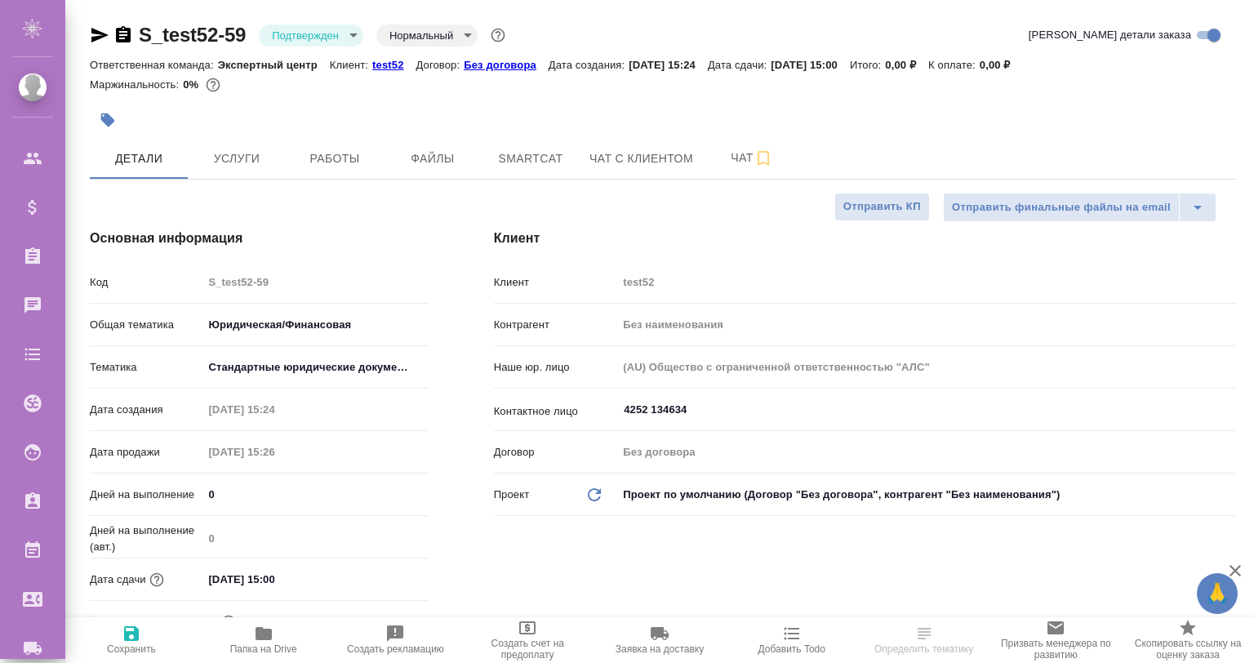
type textarea "x"
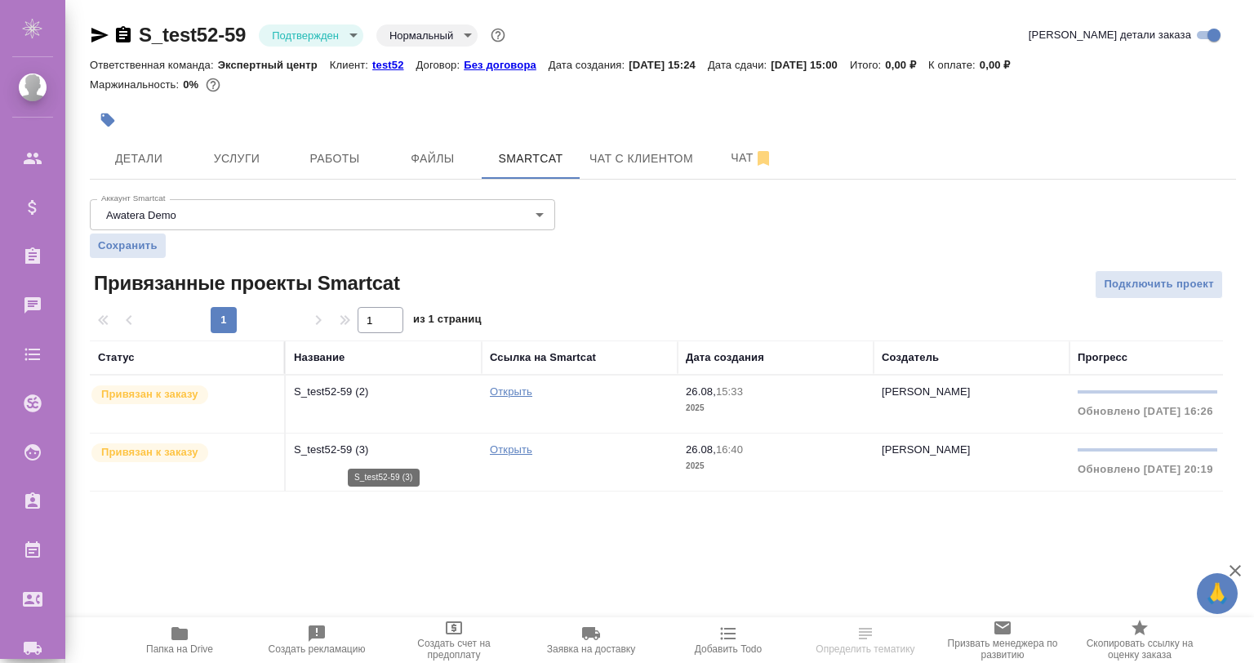
click at [382, 457] on p "S_test52-59 (3)" at bounding box center [384, 450] width 180 height 16
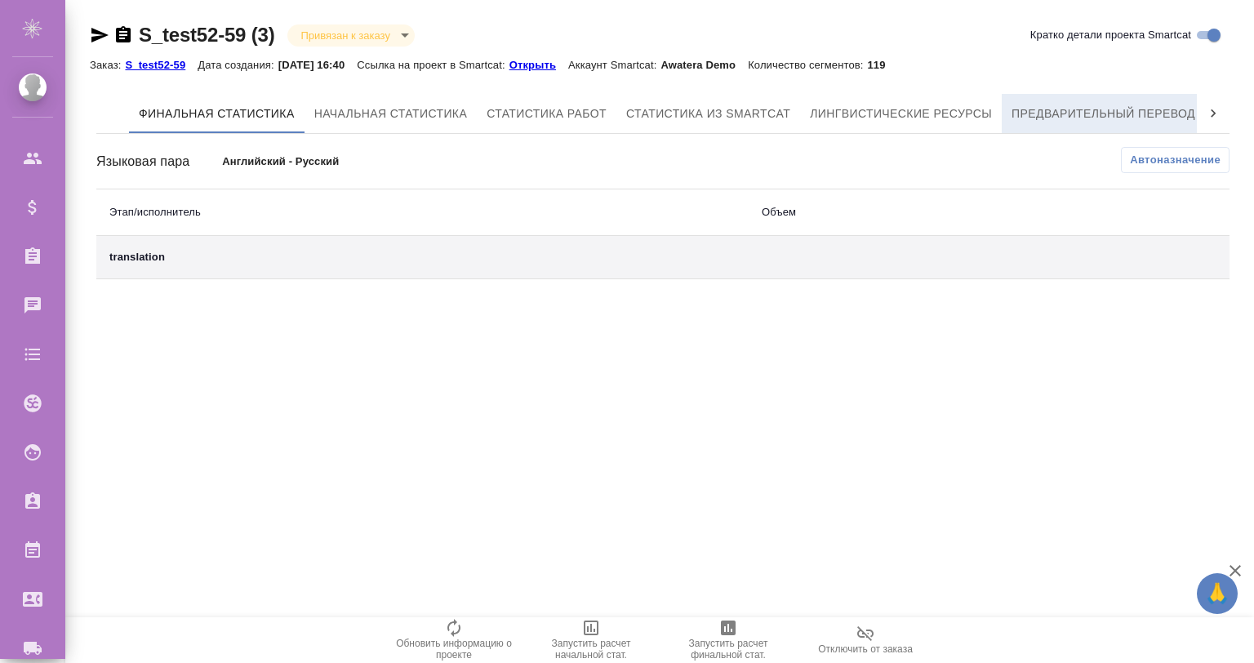
click at [1129, 105] on span "Предварительный перевод" at bounding box center [1104, 114] width 184 height 20
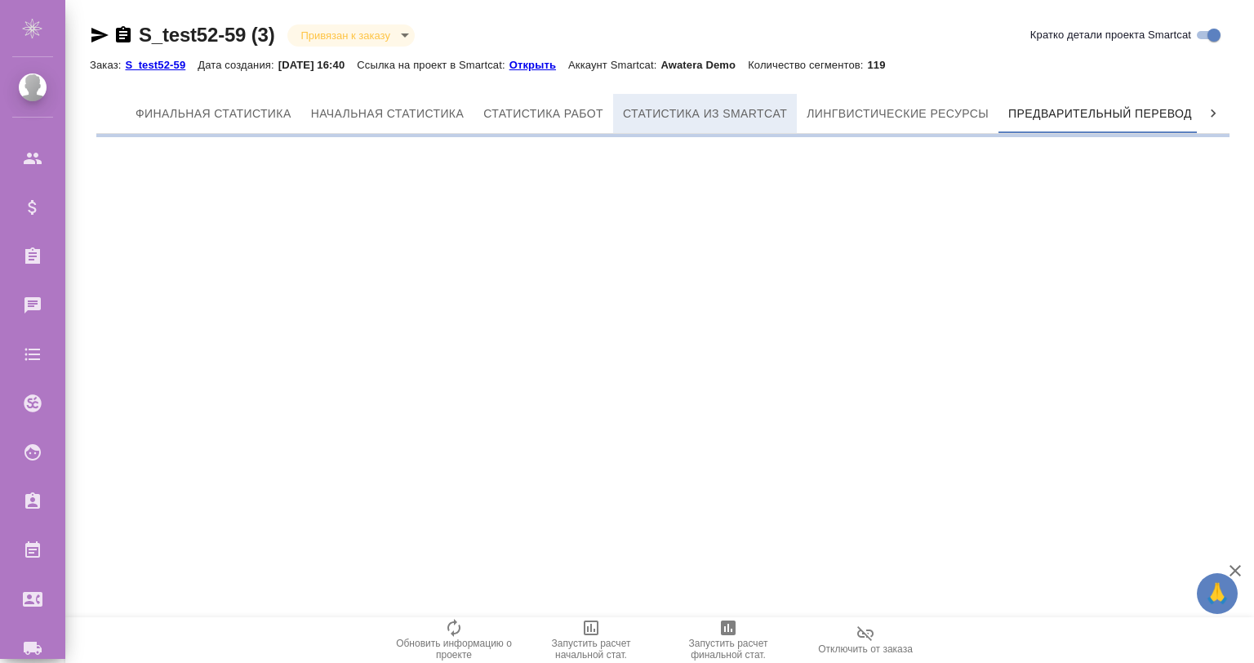
scroll to position [0, 7]
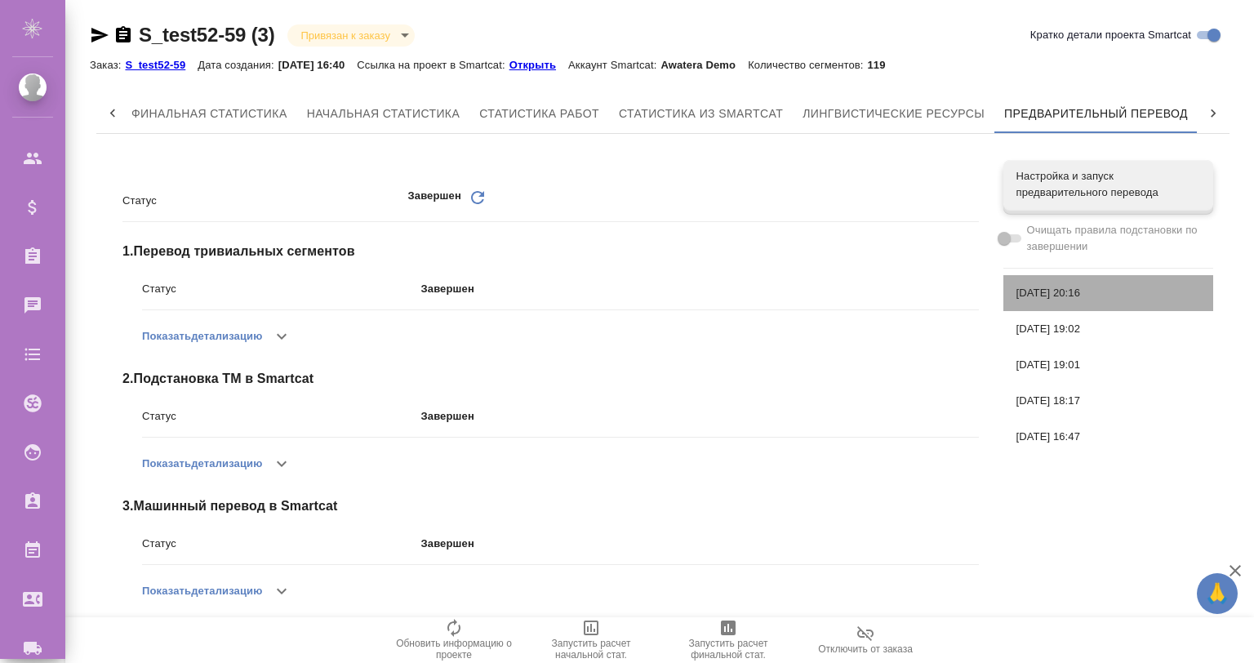
click at [1111, 290] on span "[DATE] 20:16" at bounding box center [1109, 293] width 184 height 16
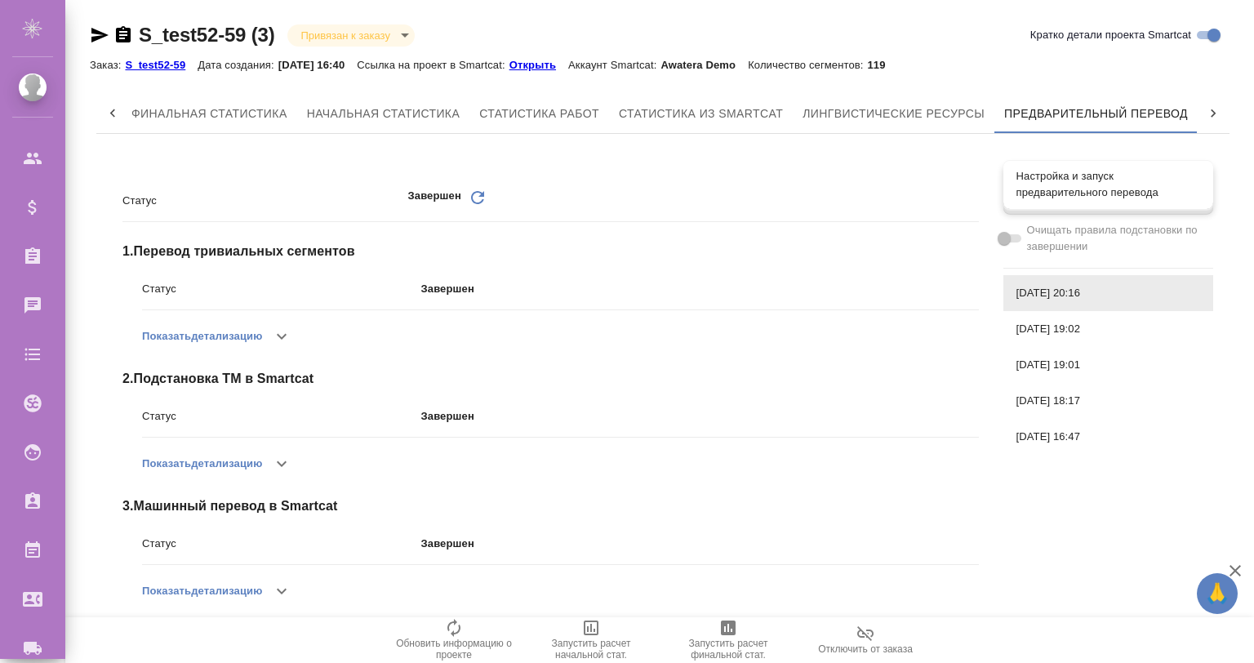
click at [1040, 206] on div "Настройка и запуск предварительного перевода" at bounding box center [1109, 184] width 210 height 49
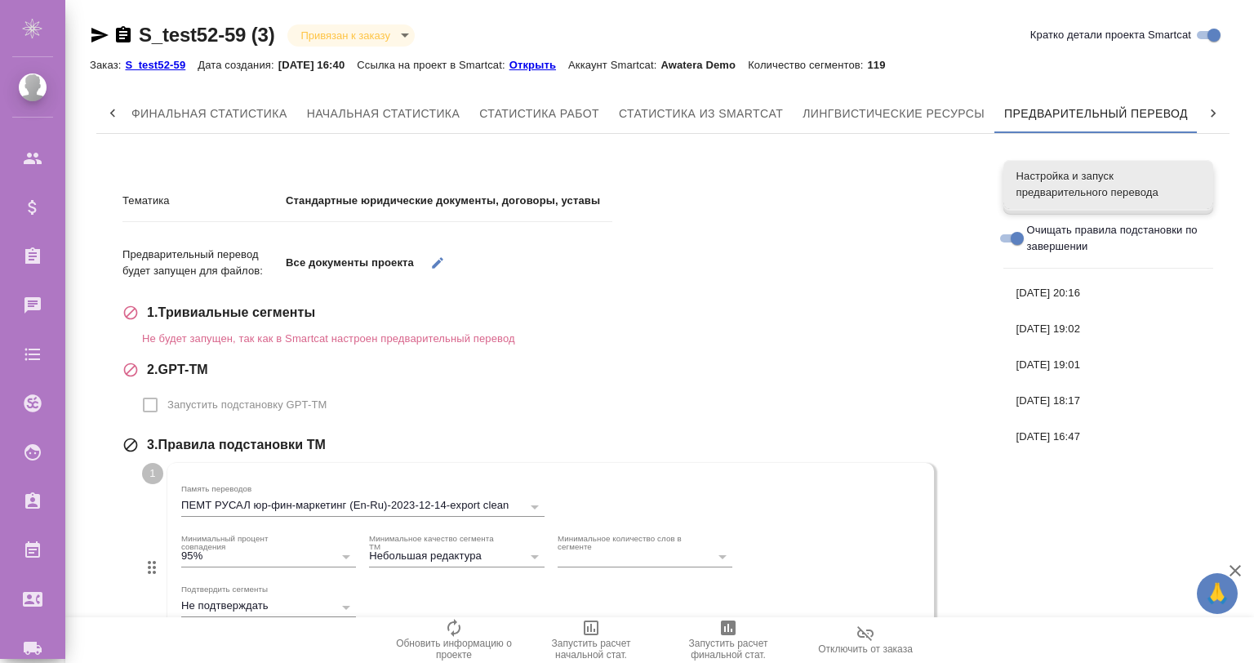
click at [1075, 303] on div "26.08.2025, 20:16" at bounding box center [1109, 293] width 210 height 36
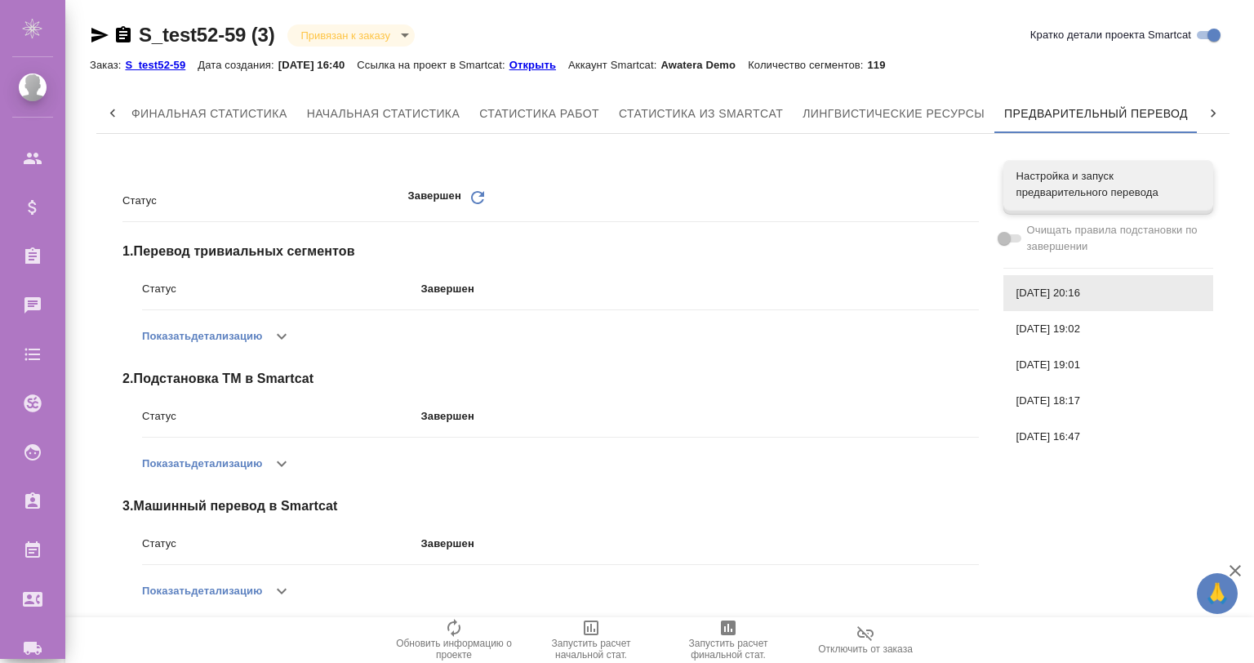
click at [1051, 404] on span "26.08.2025, 18:17" at bounding box center [1109, 401] width 184 height 16
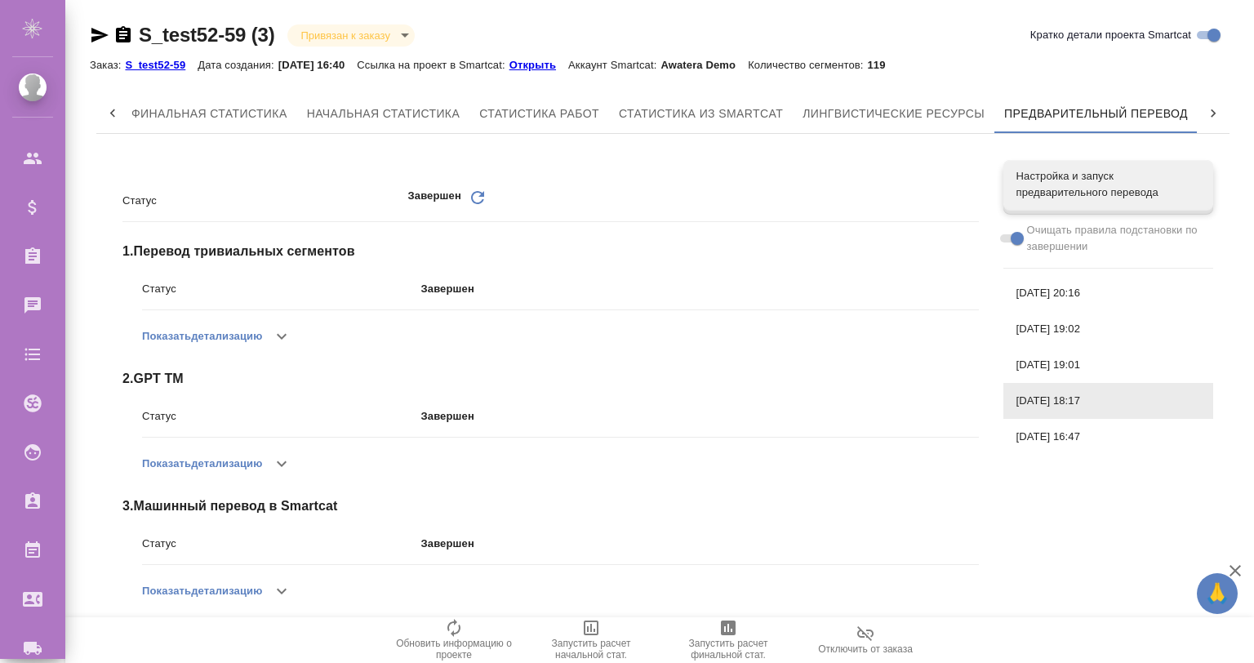
click at [1049, 424] on div "26.08.2025, 16:47" at bounding box center [1109, 437] width 210 height 36
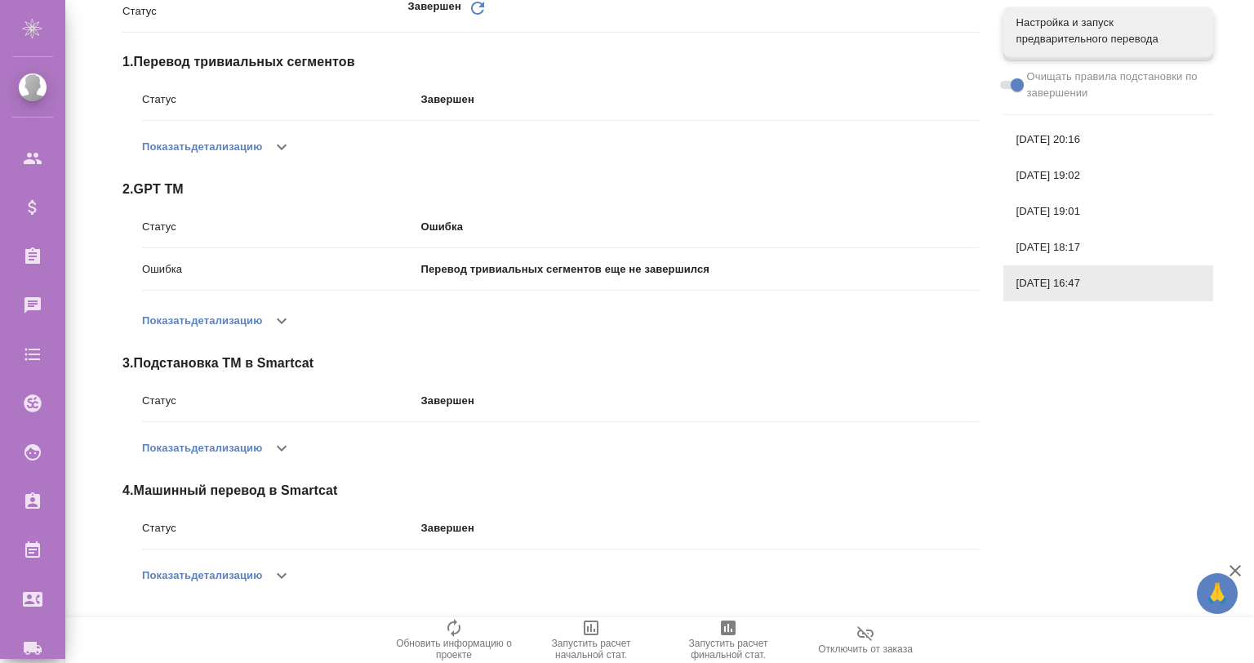
scroll to position [81, 0]
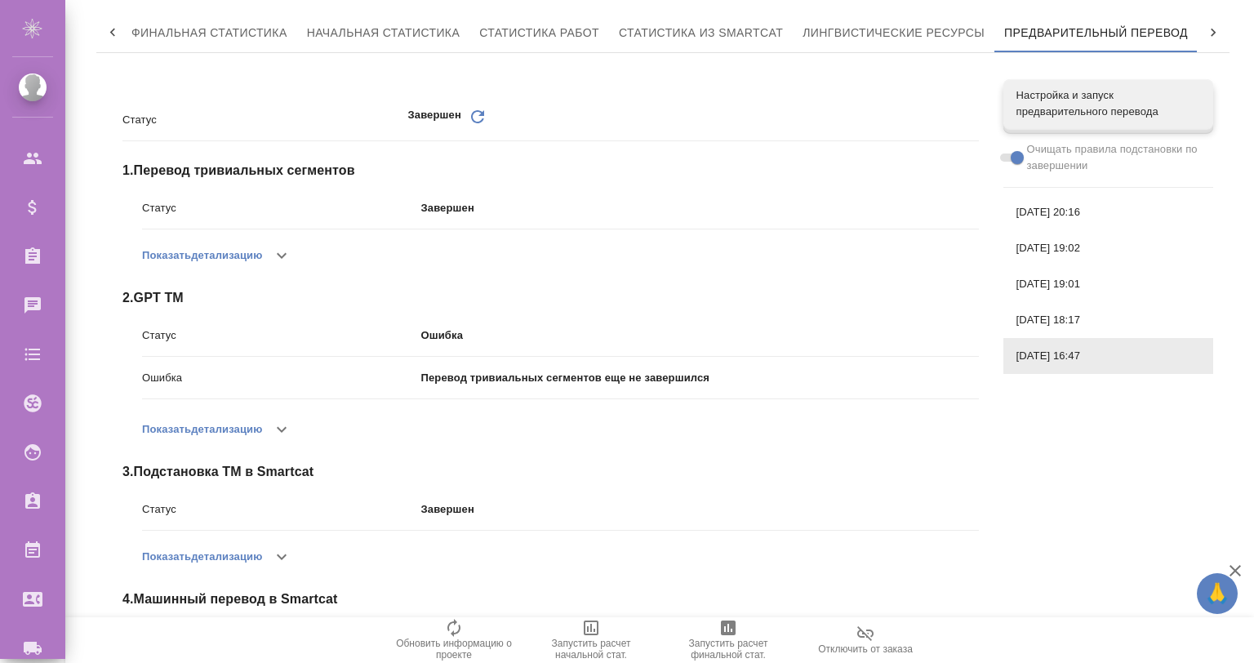
click at [1104, 330] on div "26.08.2025, 18:17" at bounding box center [1109, 320] width 210 height 36
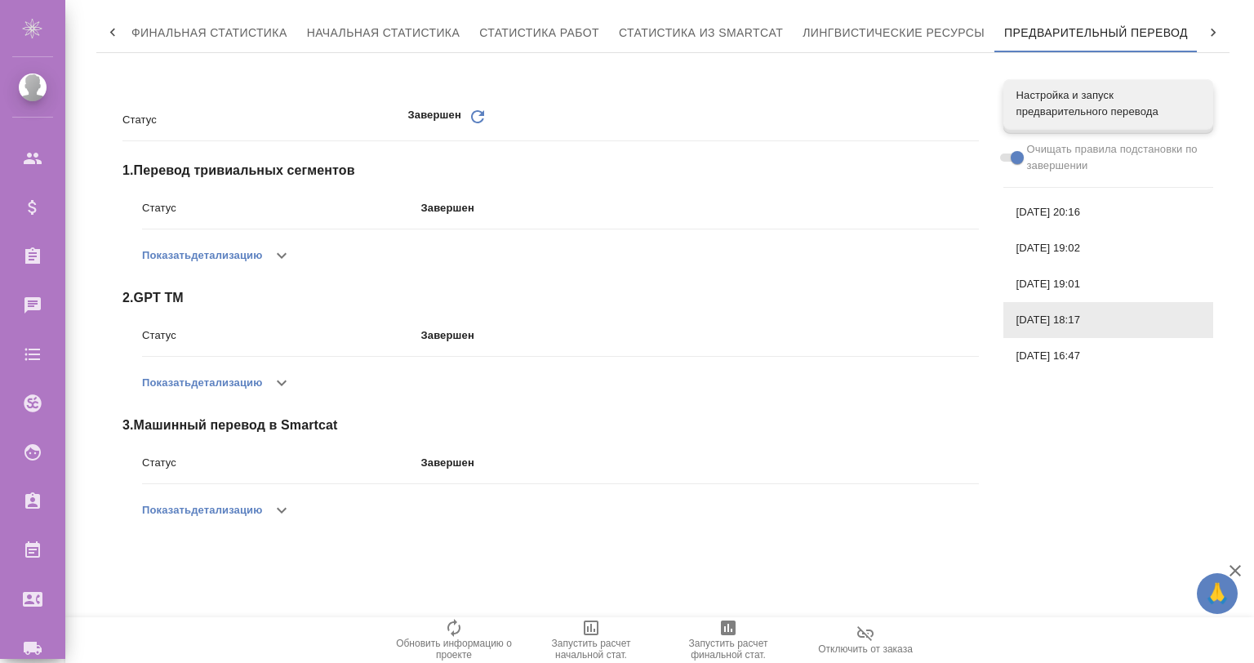
click at [1045, 287] on span "26.08.2025, 19:01" at bounding box center [1109, 284] width 184 height 16
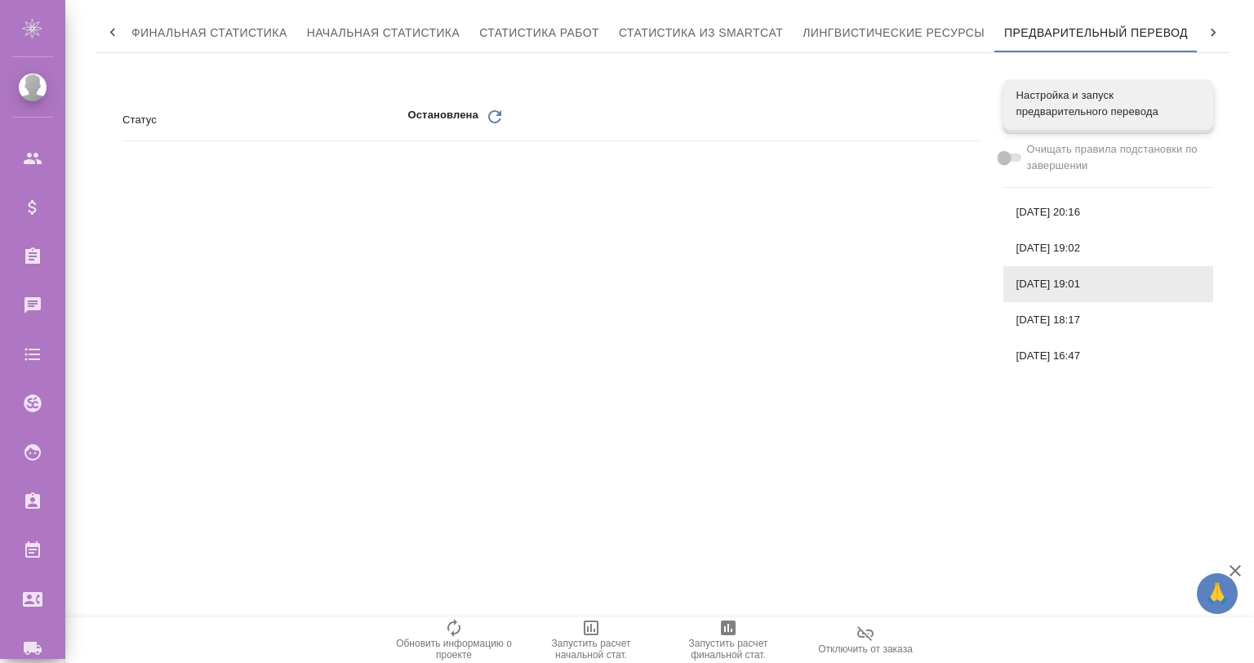
click at [1036, 242] on span "26.08.2025, 19:02" at bounding box center [1109, 248] width 184 height 16
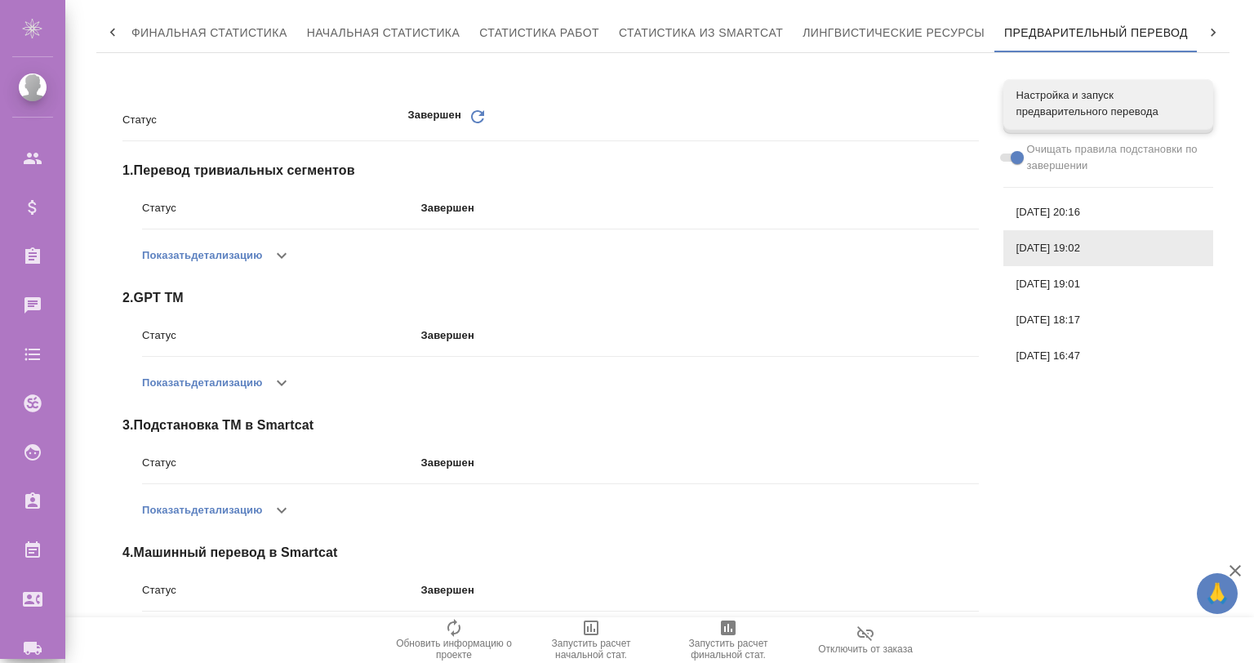
scroll to position [143, 0]
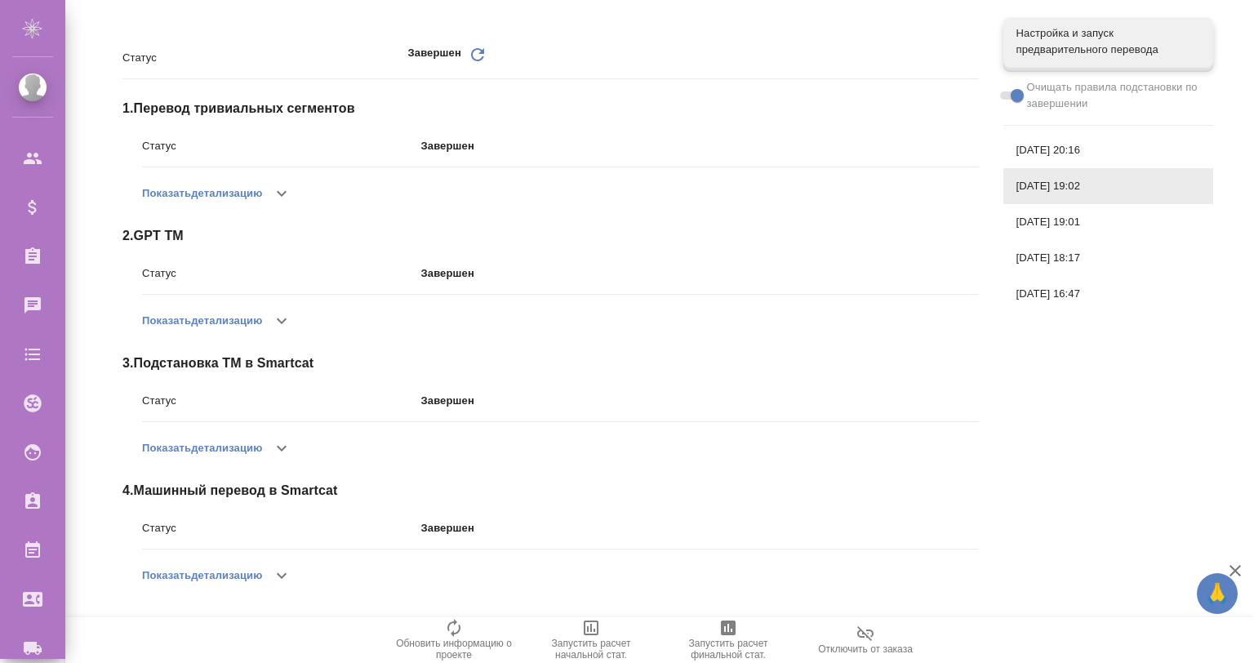
click at [262, 440] on button "Показать детализацию" at bounding box center [202, 448] width 120 height 39
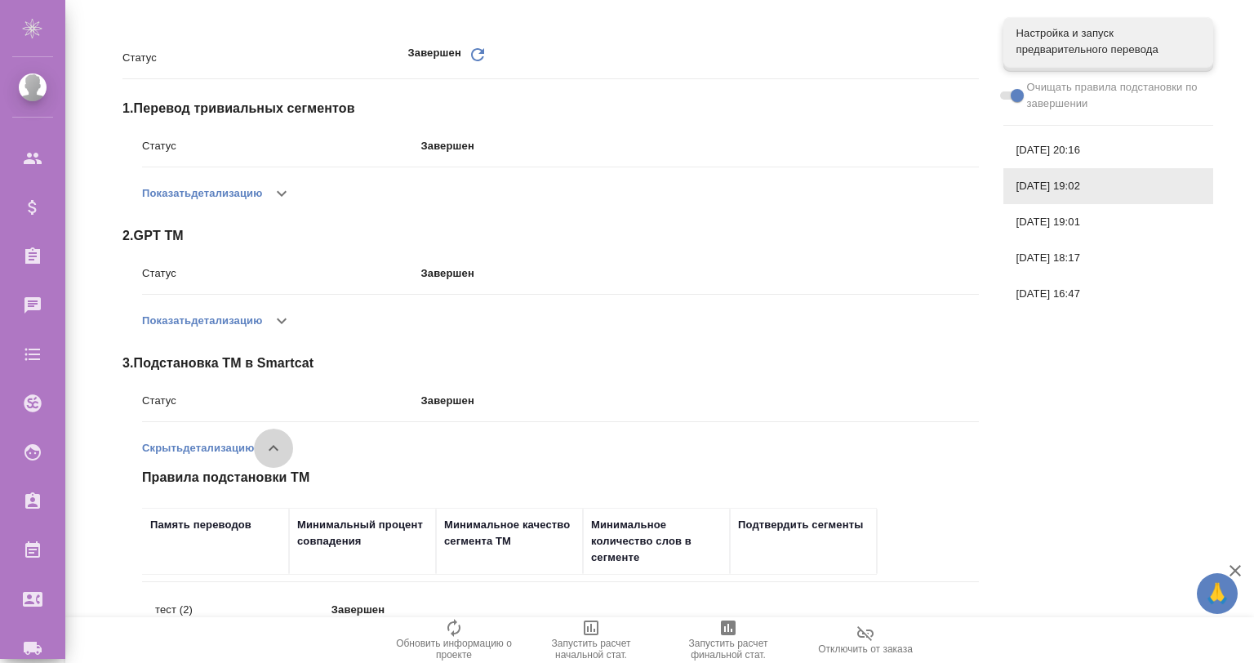
click at [283, 443] on icon "button" at bounding box center [274, 449] width 20 height 20
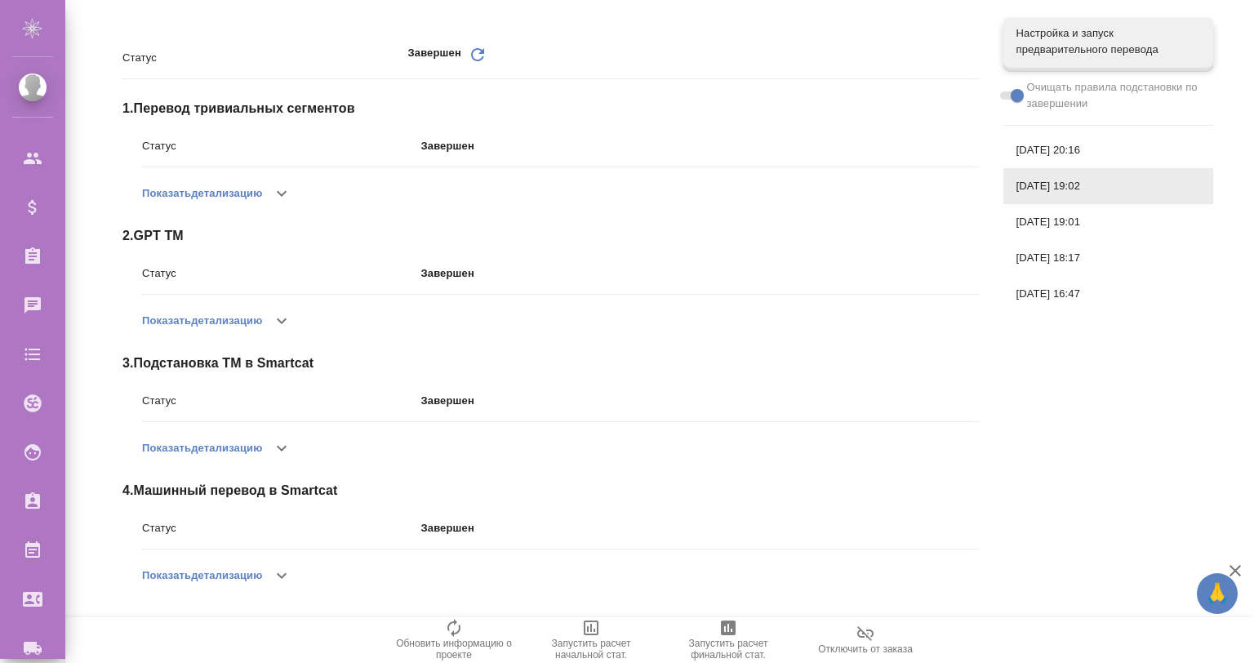
click at [283, 443] on icon "button" at bounding box center [282, 449] width 20 height 20
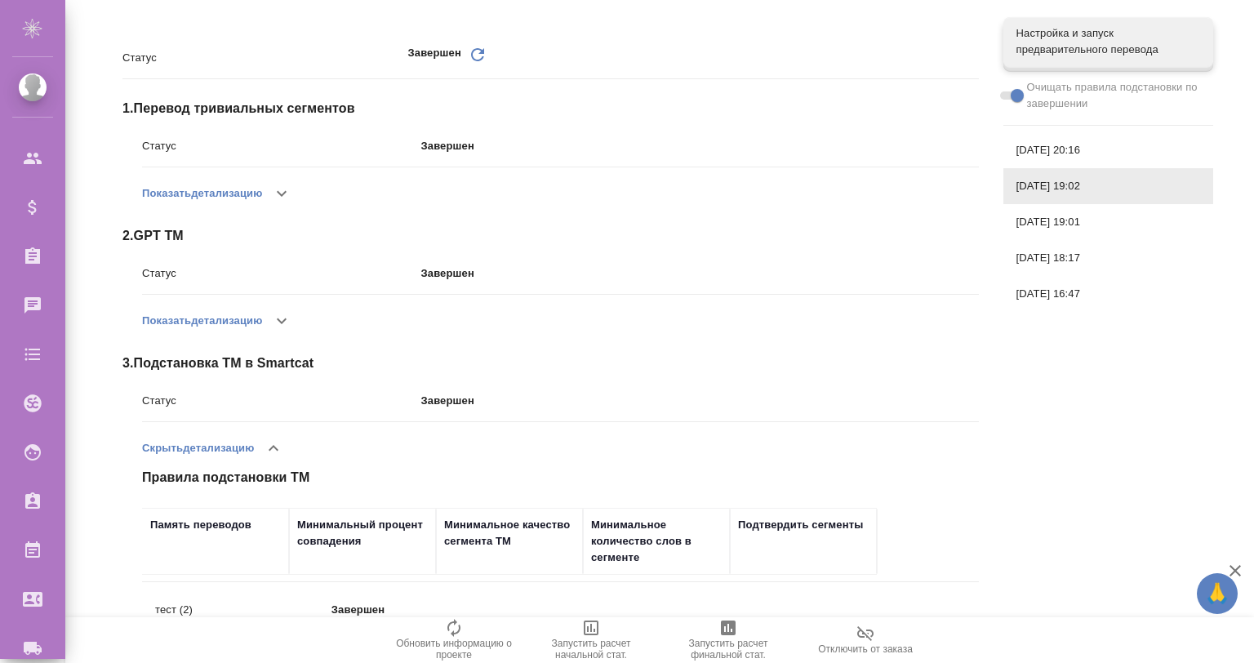
scroll to position [305, 0]
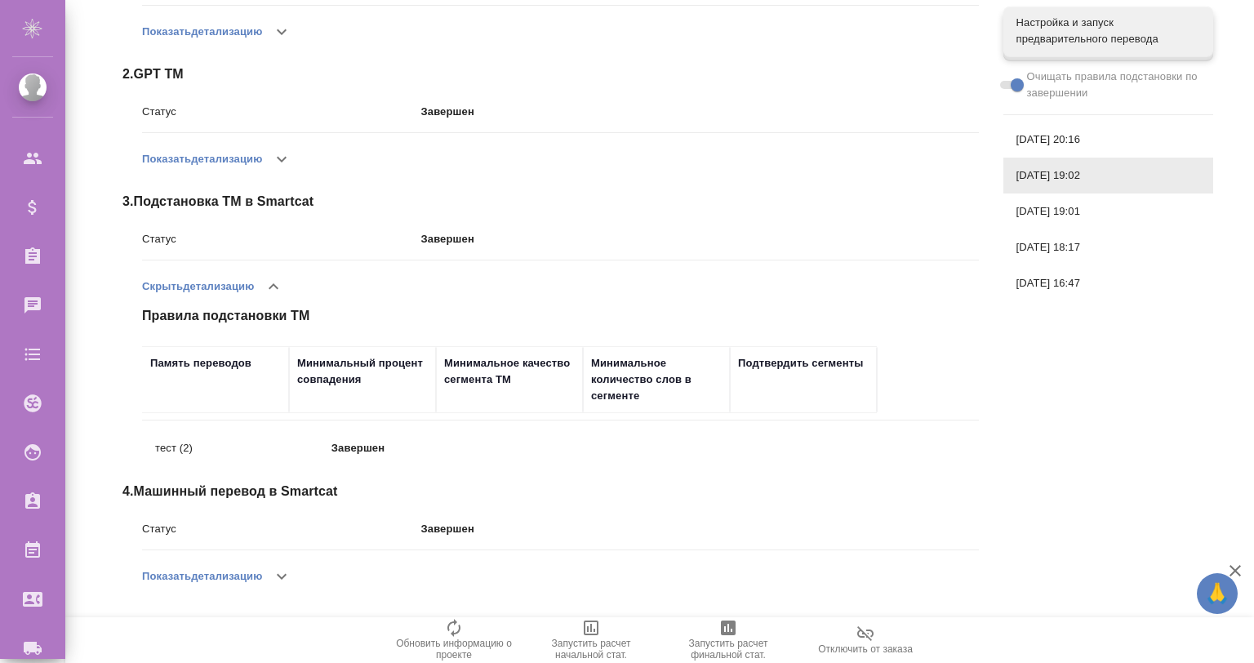
click at [287, 568] on icon "button" at bounding box center [282, 577] width 20 height 20
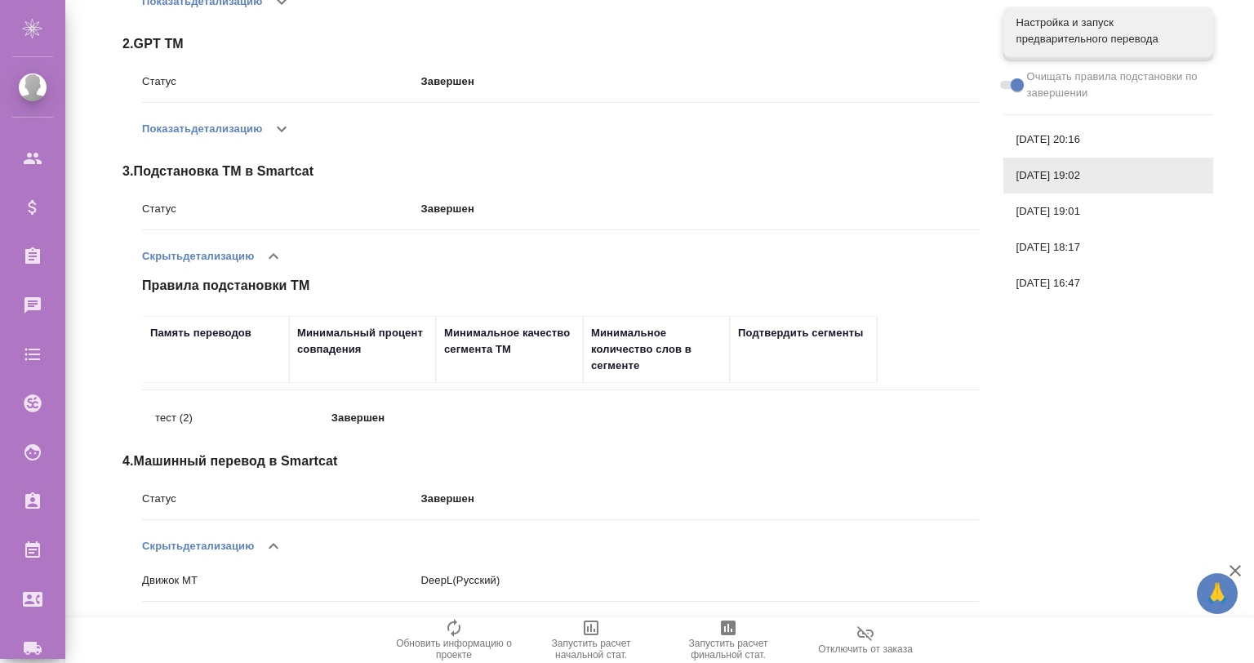
scroll to position [389, 0]
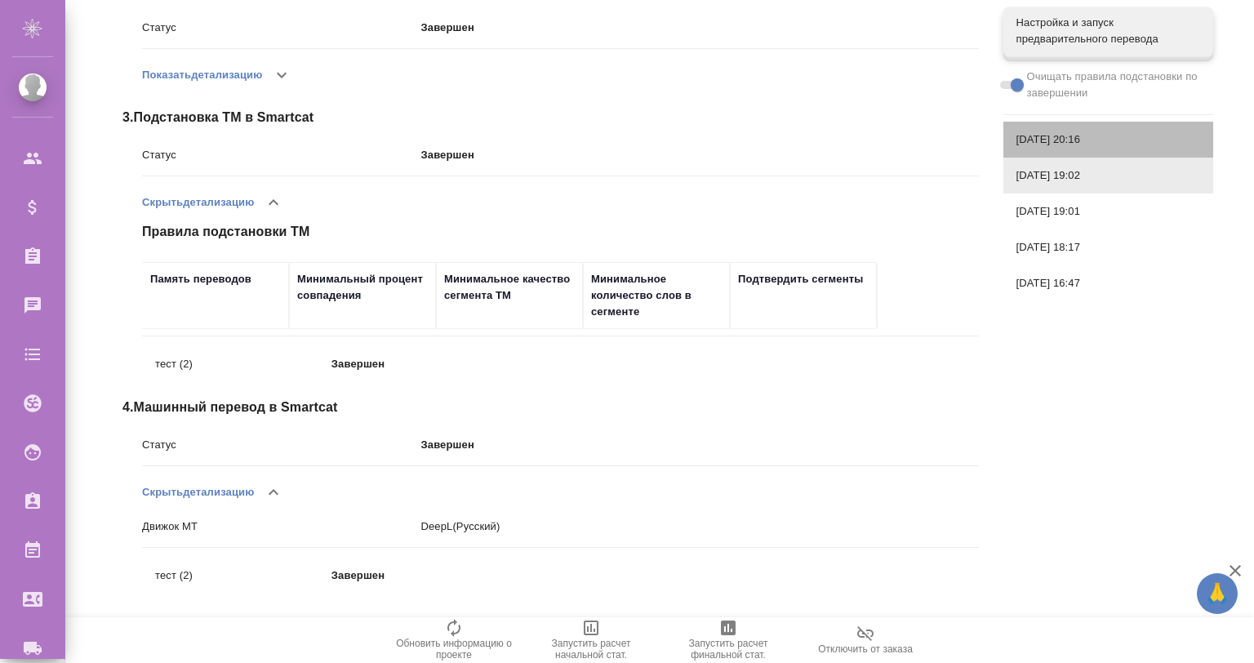
click at [1076, 133] on span "26.08.2025, 20:16" at bounding box center [1109, 139] width 184 height 16
checkbox input "false"
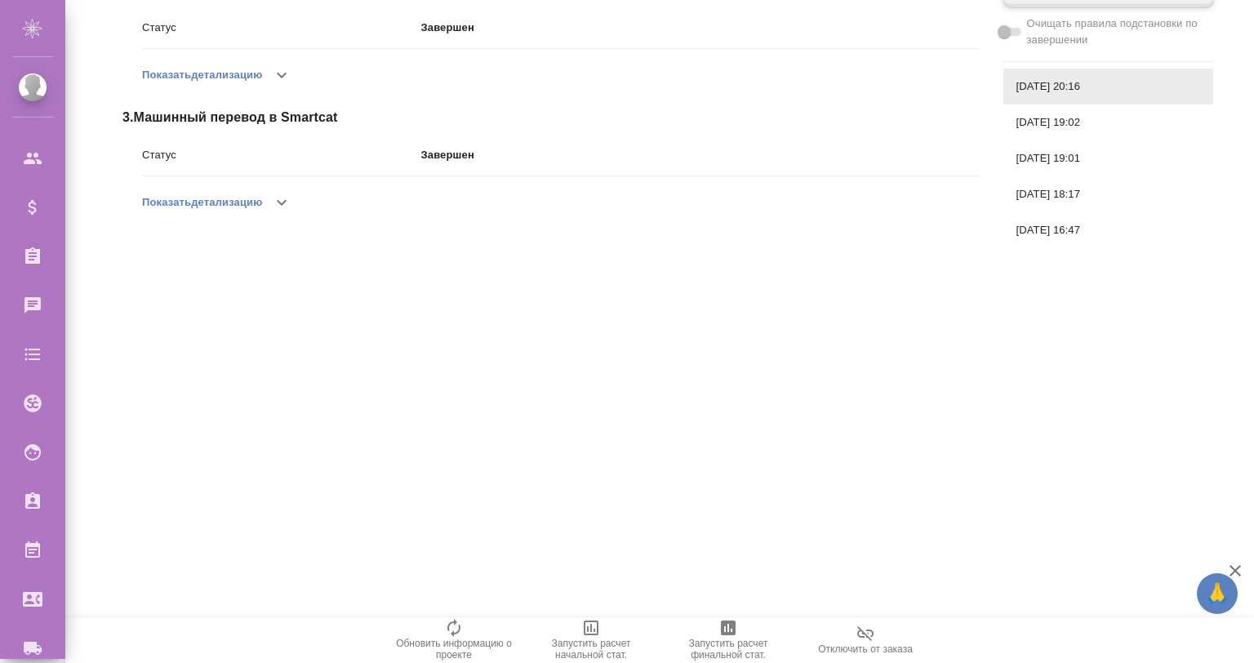
click at [1088, 147] on div "26.08.2025, 19:01" at bounding box center [1109, 158] width 210 height 36
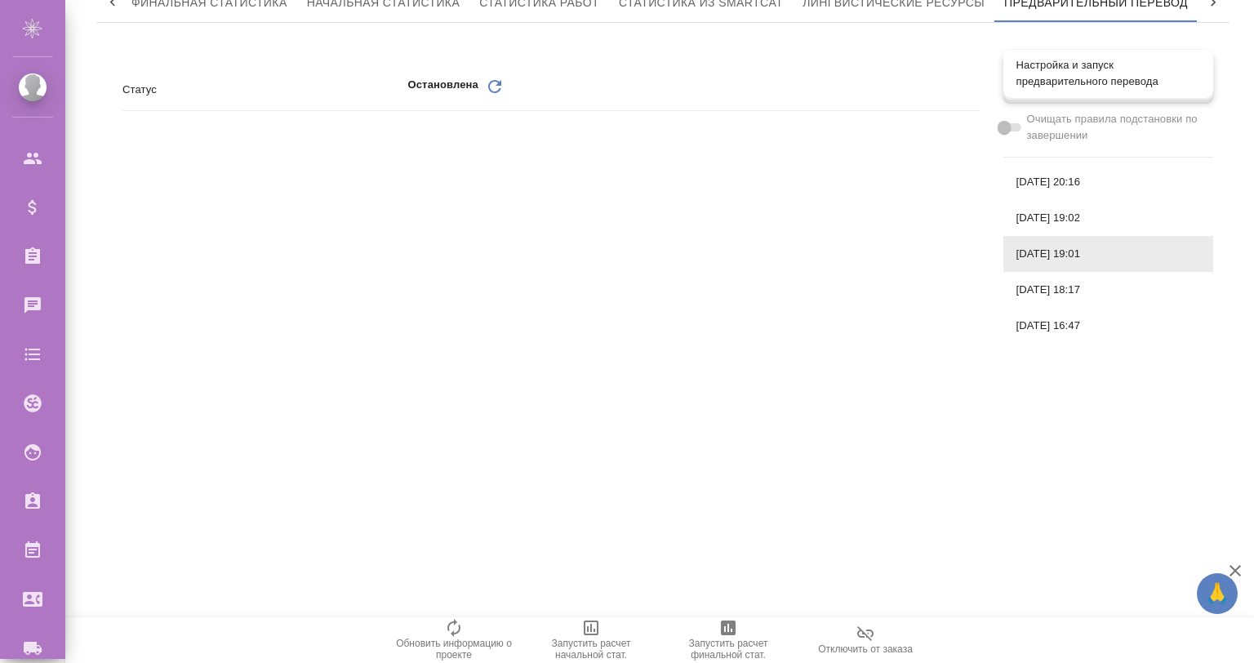
scroll to position [0, 0]
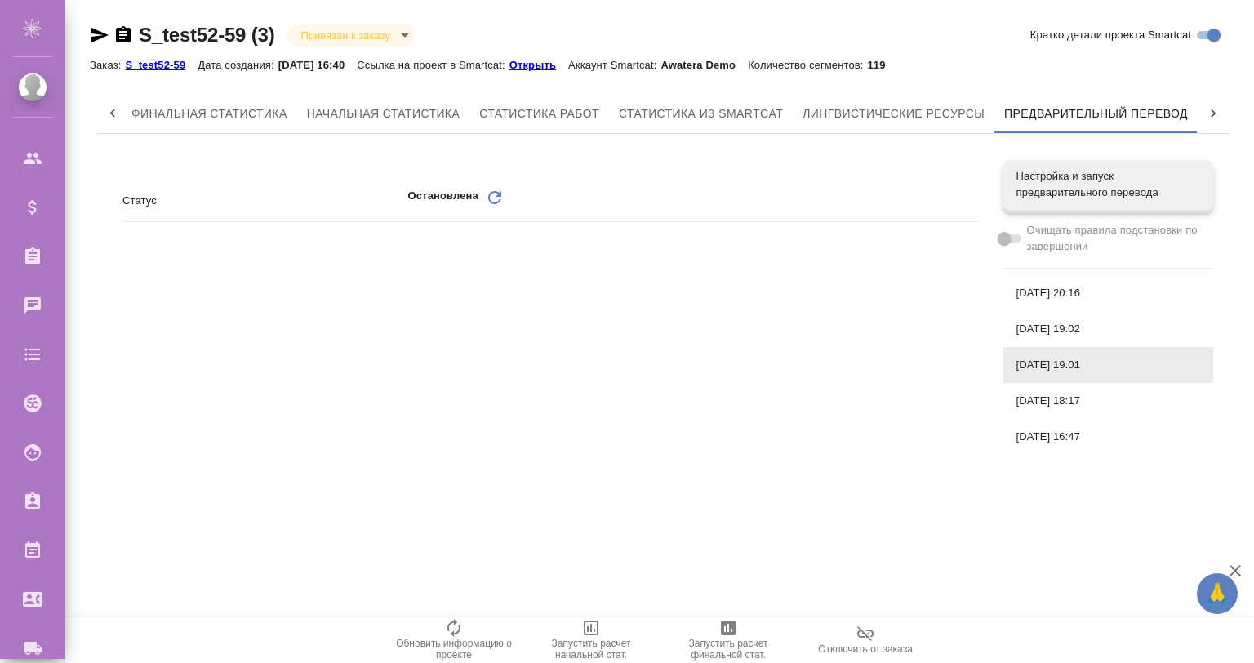
click at [157, 59] on p "S_test52-59" at bounding box center [161, 65] width 73 height 12
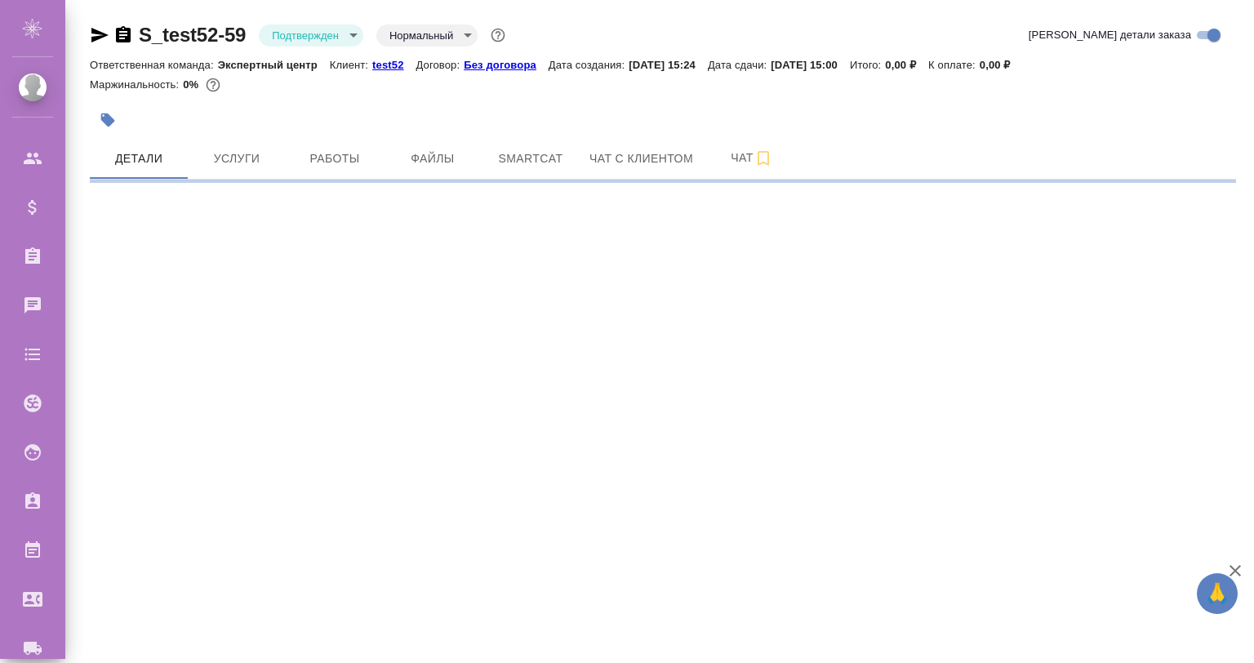
select select "RU"
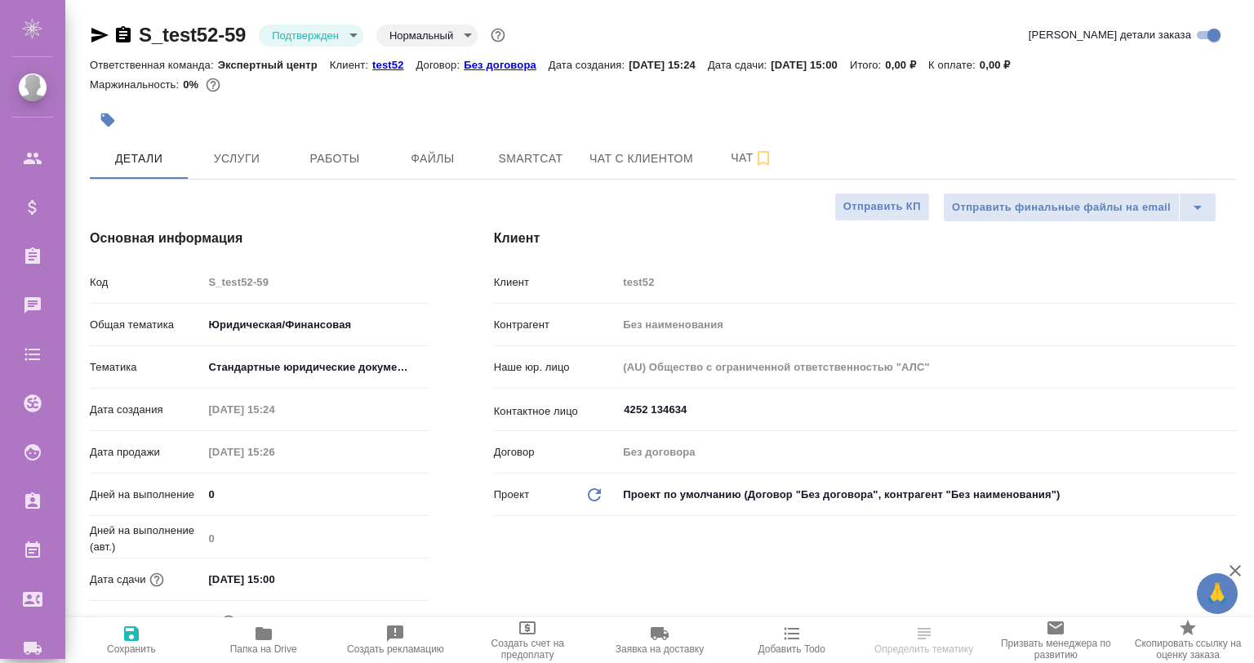
type textarea "x"
click at [541, 147] on button "Smartcat" at bounding box center [531, 158] width 98 height 41
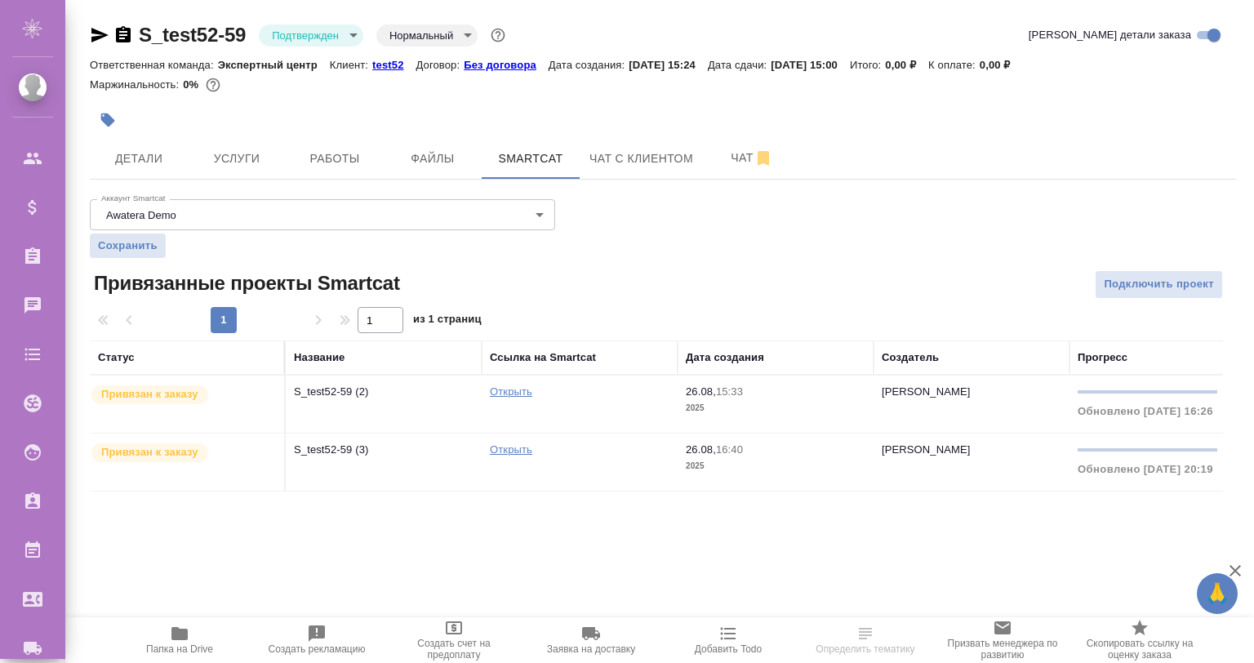
click at [353, 392] on p "S_test52-59 (2)" at bounding box center [384, 392] width 180 height 16
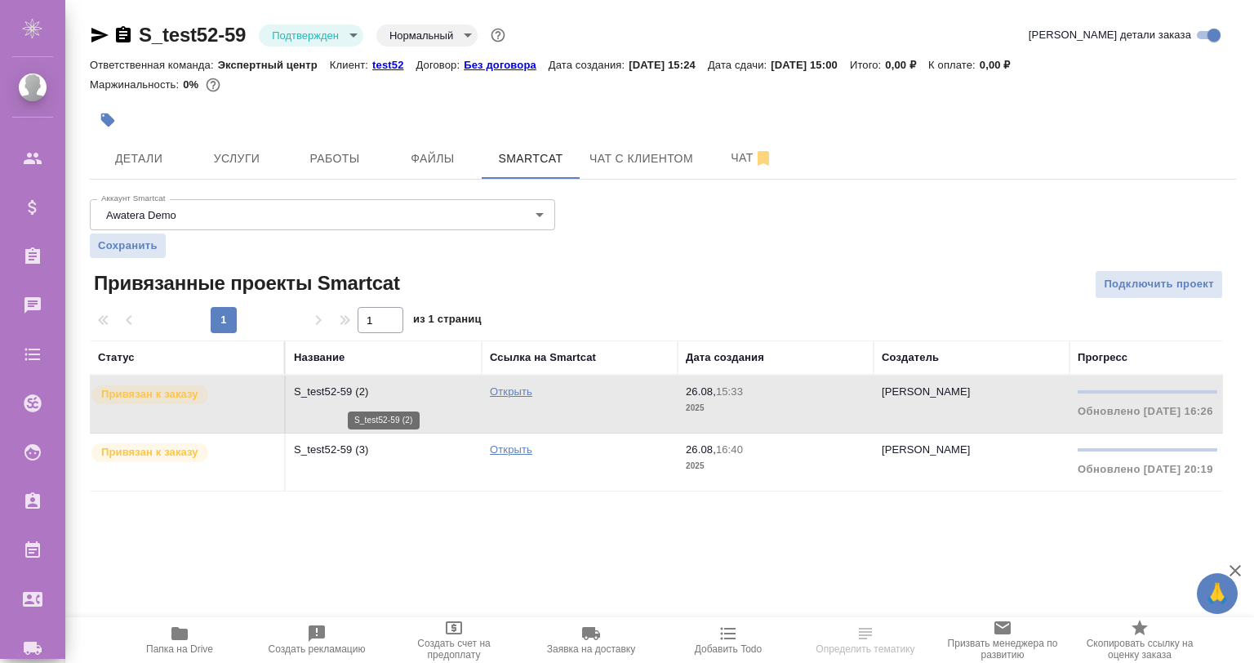
click at [353, 392] on p "S_test52-59 (2)" at bounding box center [384, 392] width 180 height 16
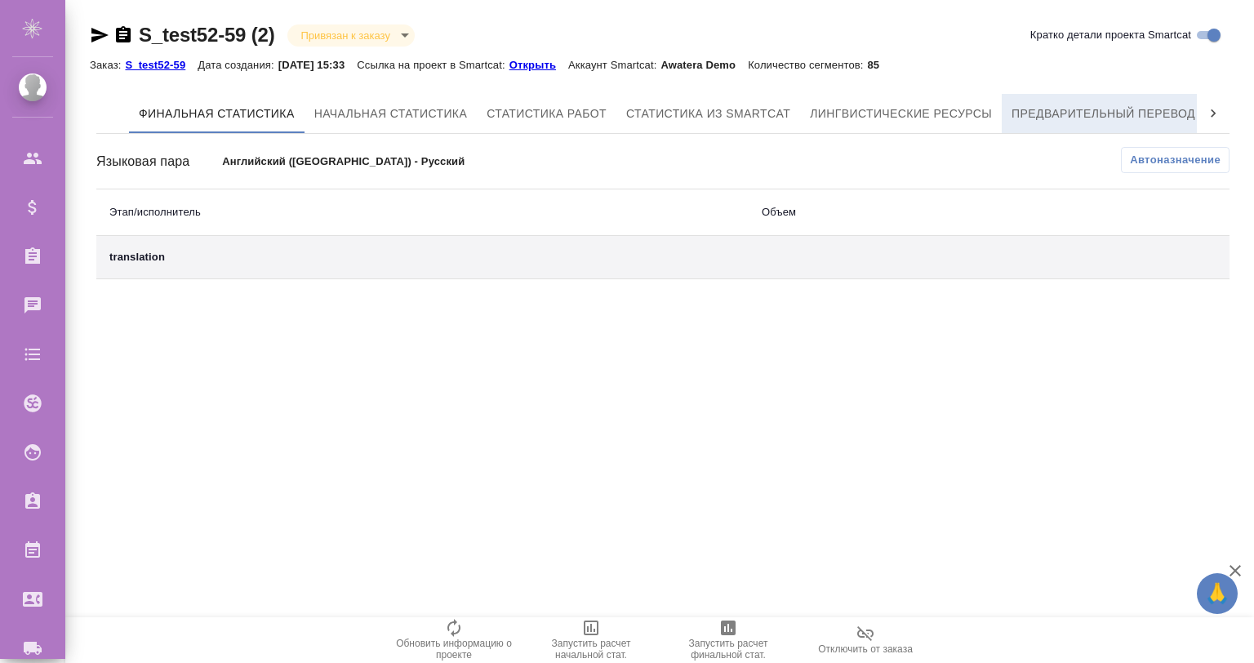
click at [1129, 109] on span "Предварительный перевод" at bounding box center [1104, 114] width 184 height 20
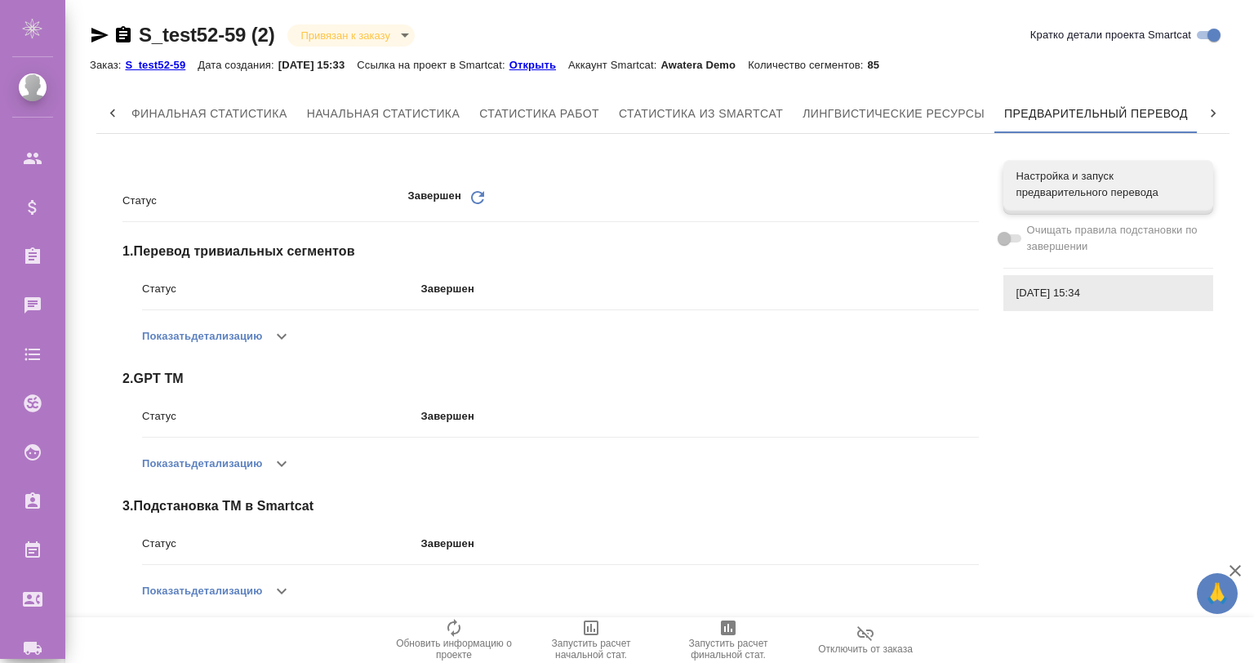
scroll to position [108, 0]
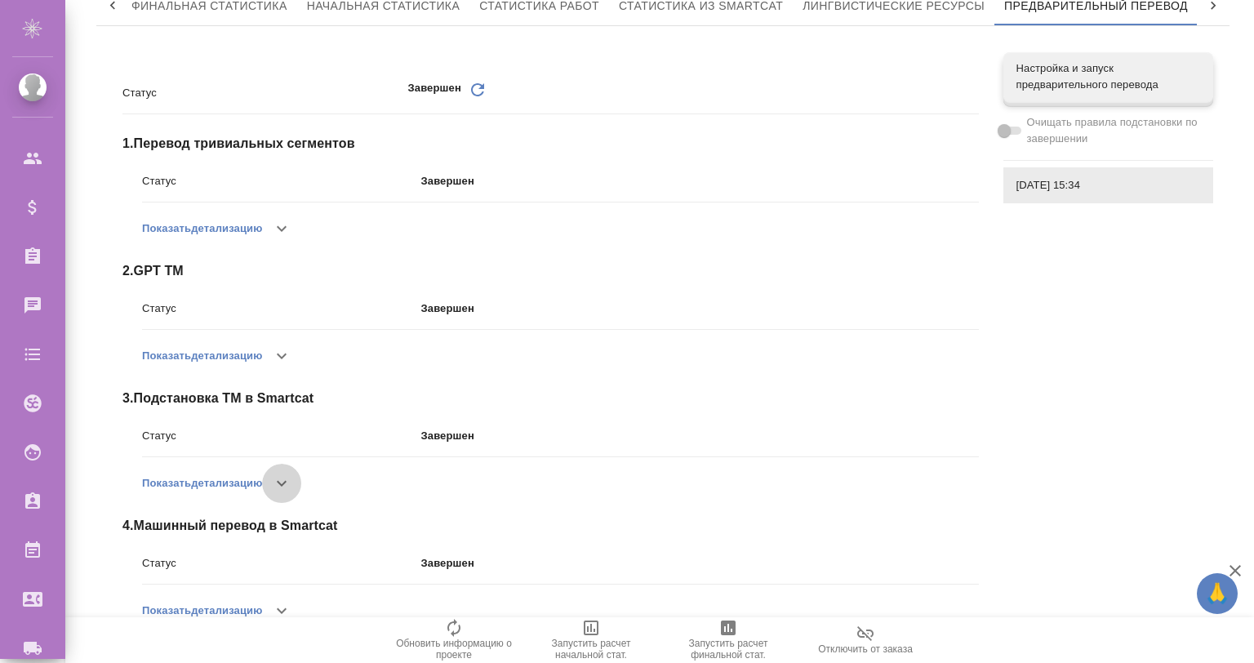
click at [291, 483] on icon "button" at bounding box center [282, 484] width 20 height 20
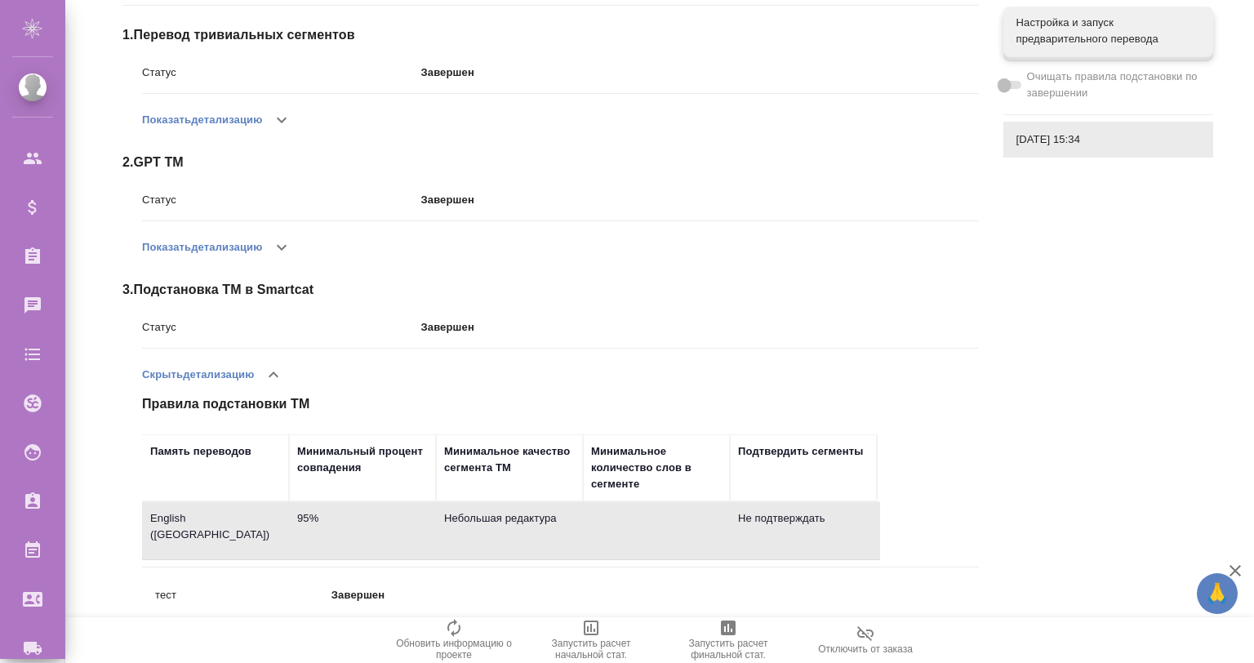
scroll to position [491, 0]
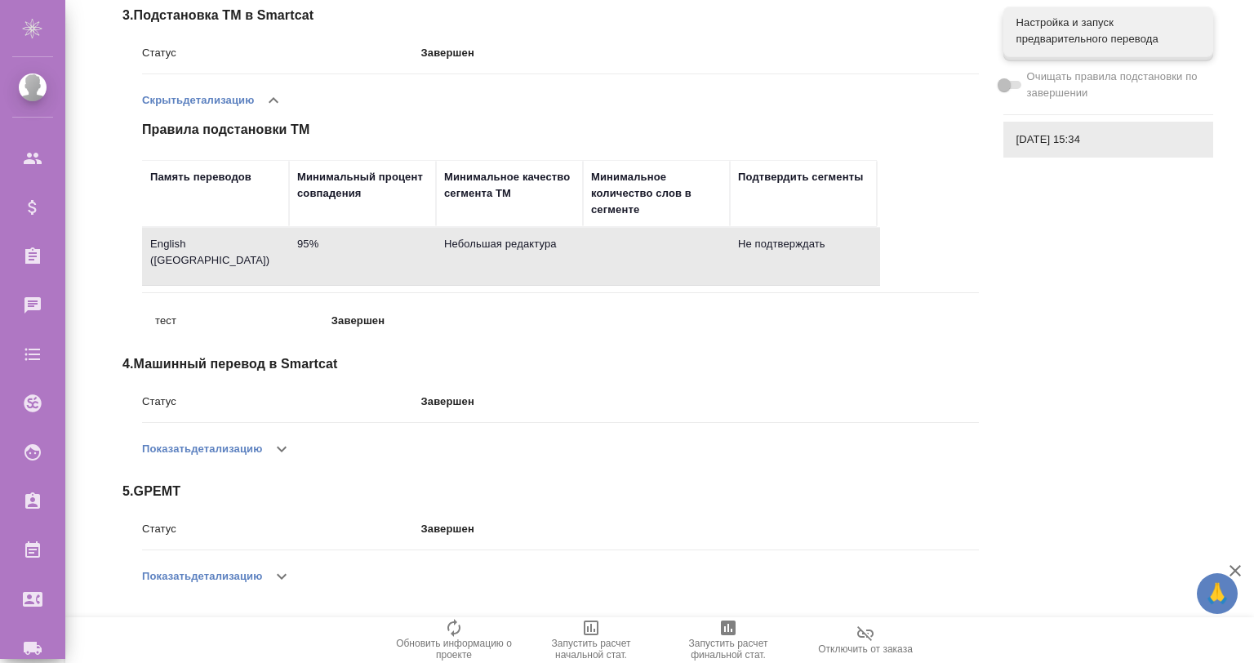
click at [261, 457] on button "Показать детализацию" at bounding box center [202, 449] width 120 height 39
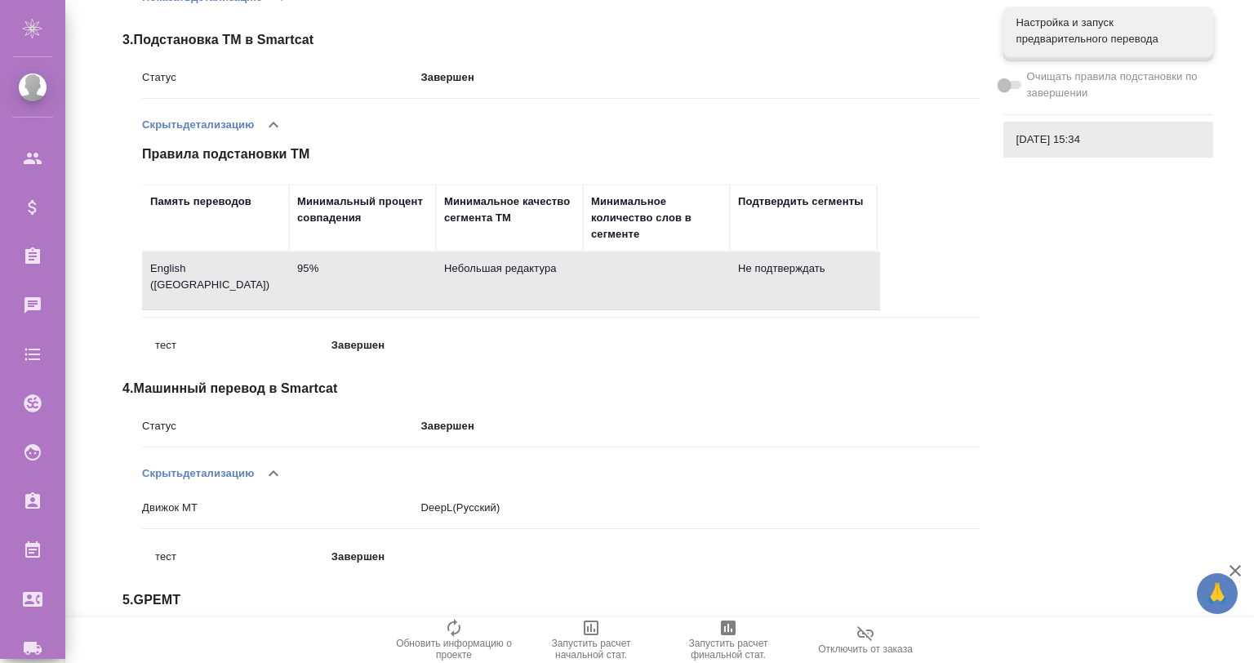
scroll to position [575, 0]
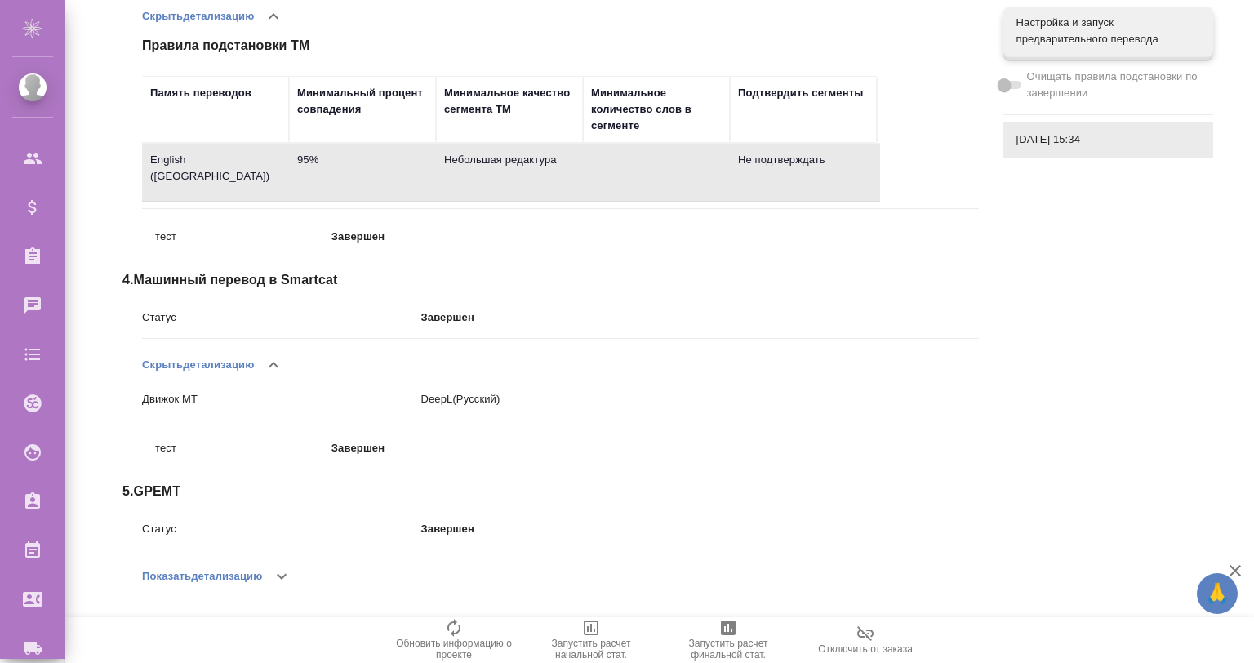
drag, startPoint x: 1254, startPoint y: 287, endPoint x: 1254, endPoint y: 271, distance: 15.5
drag, startPoint x: 1251, startPoint y: 301, endPoint x: 1254, endPoint y: 361, distance: 60.5
click at [284, 568] on icon "button" at bounding box center [282, 577] width 20 height 20
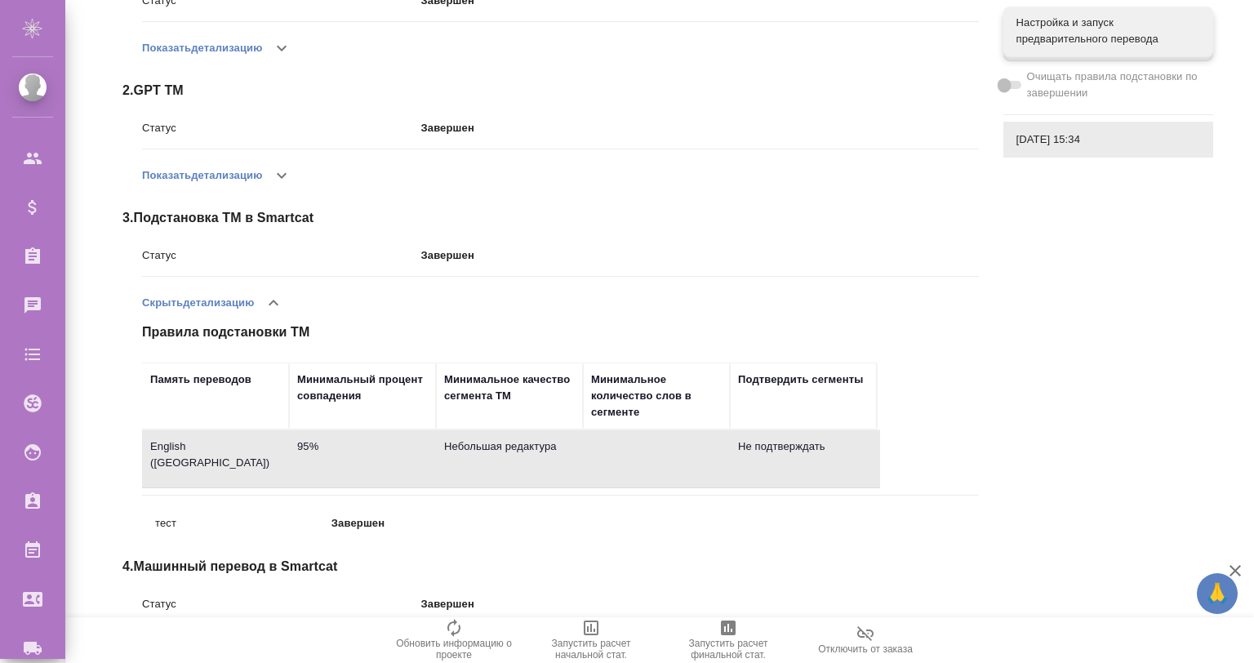
scroll to position [234, 0]
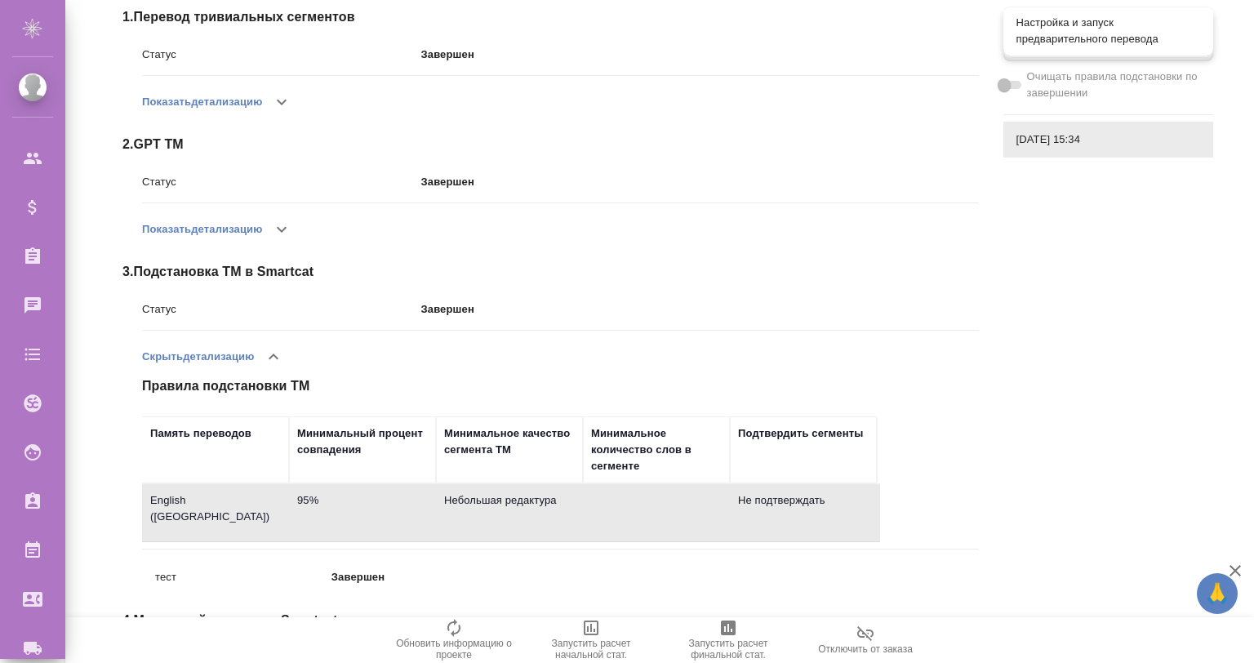
click at [1054, 36] on span "Настройка и запуск предварительного перевода" at bounding box center [1109, 31] width 184 height 33
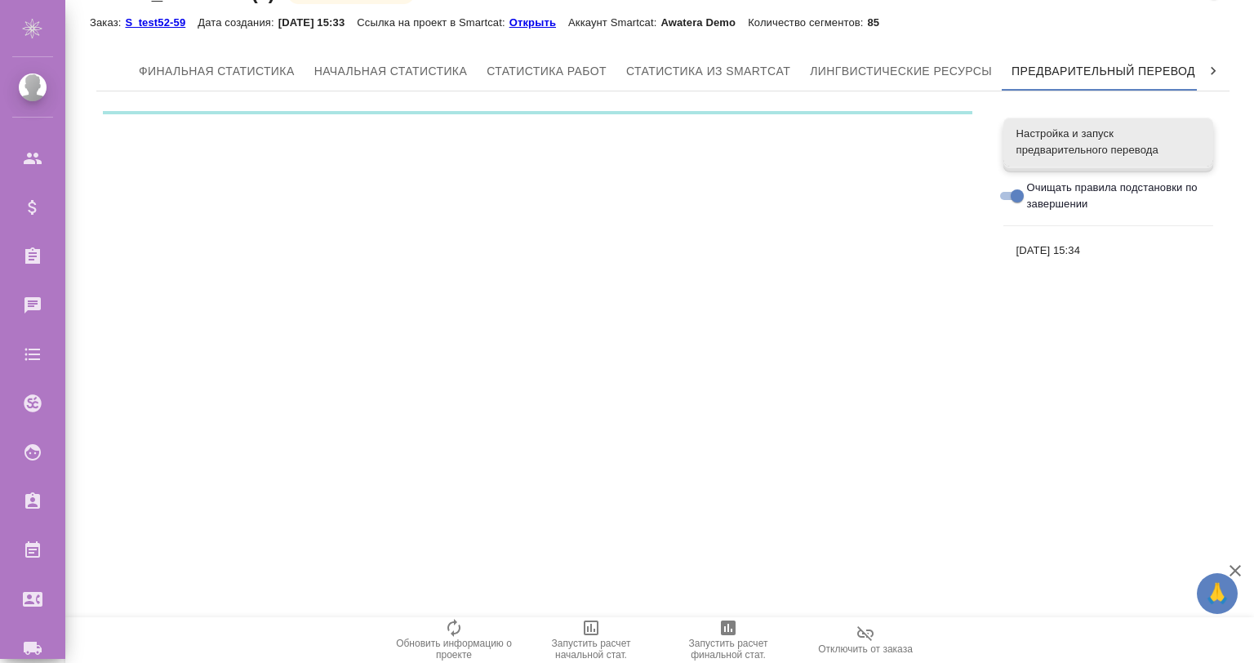
scroll to position [0, 0]
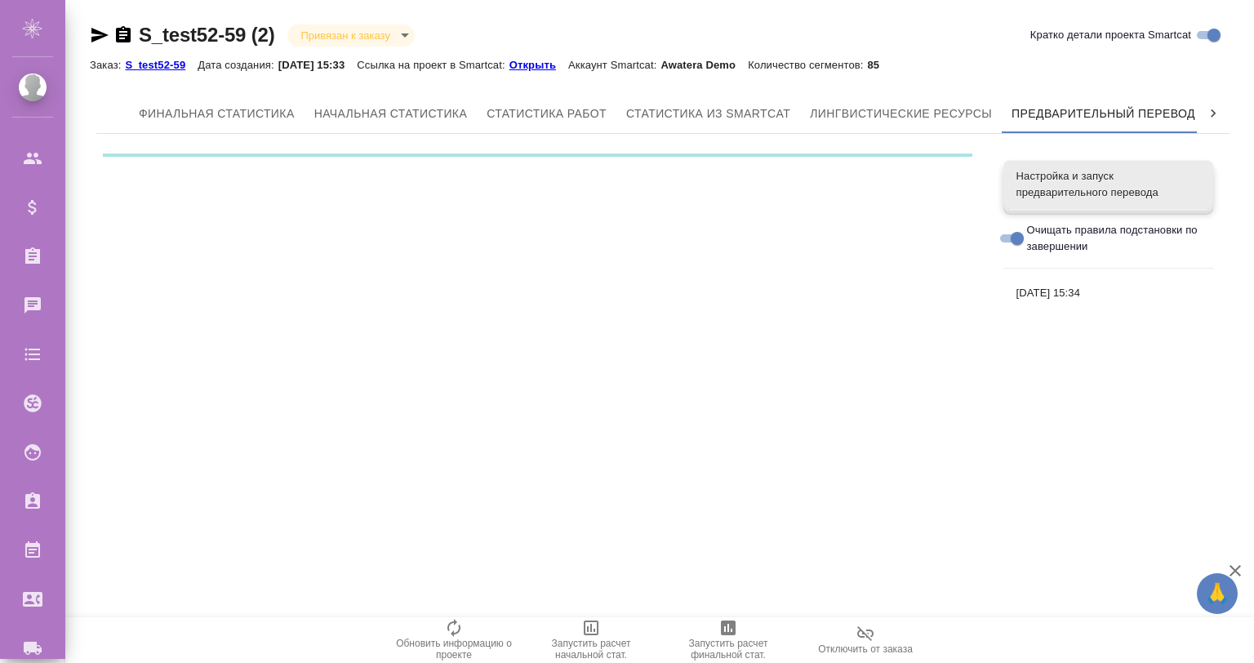
click at [1062, 189] on span "Настройка и запуск предварительного перевода" at bounding box center [1109, 184] width 184 height 33
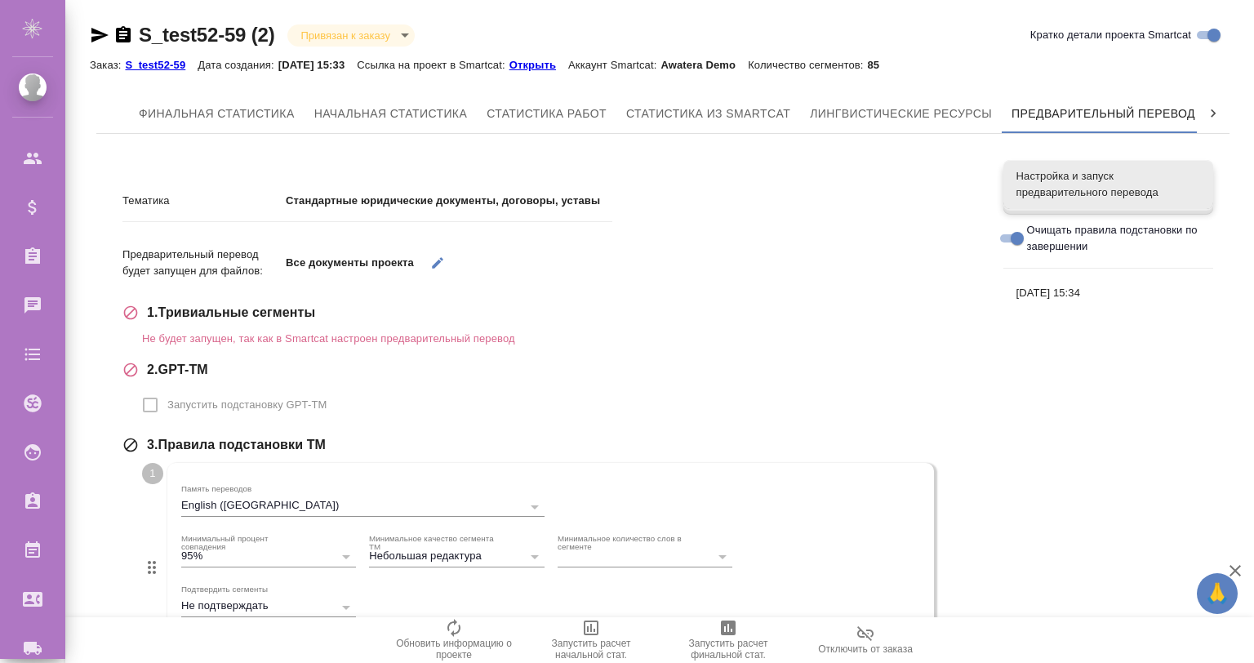
click at [1062, 189] on span "Настройка и запуск предварительного перевода" at bounding box center [1109, 184] width 184 height 33
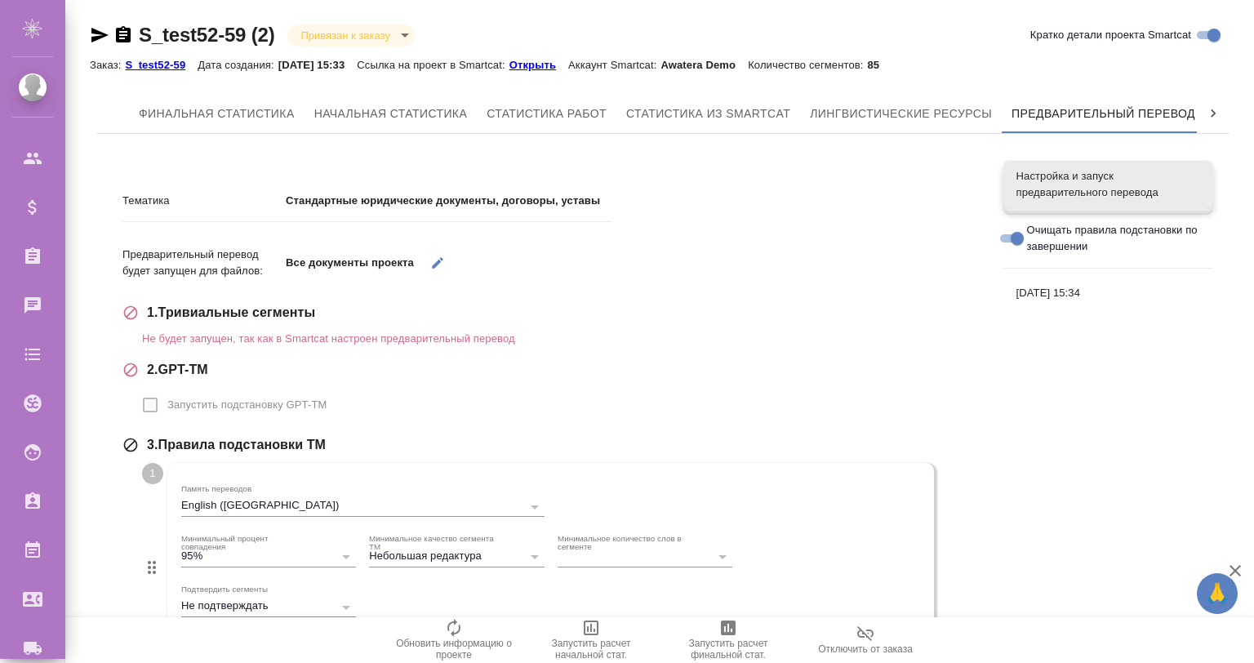
click at [1062, 189] on span "Настройка и запуск предварительного перевода" at bounding box center [1109, 184] width 184 height 33
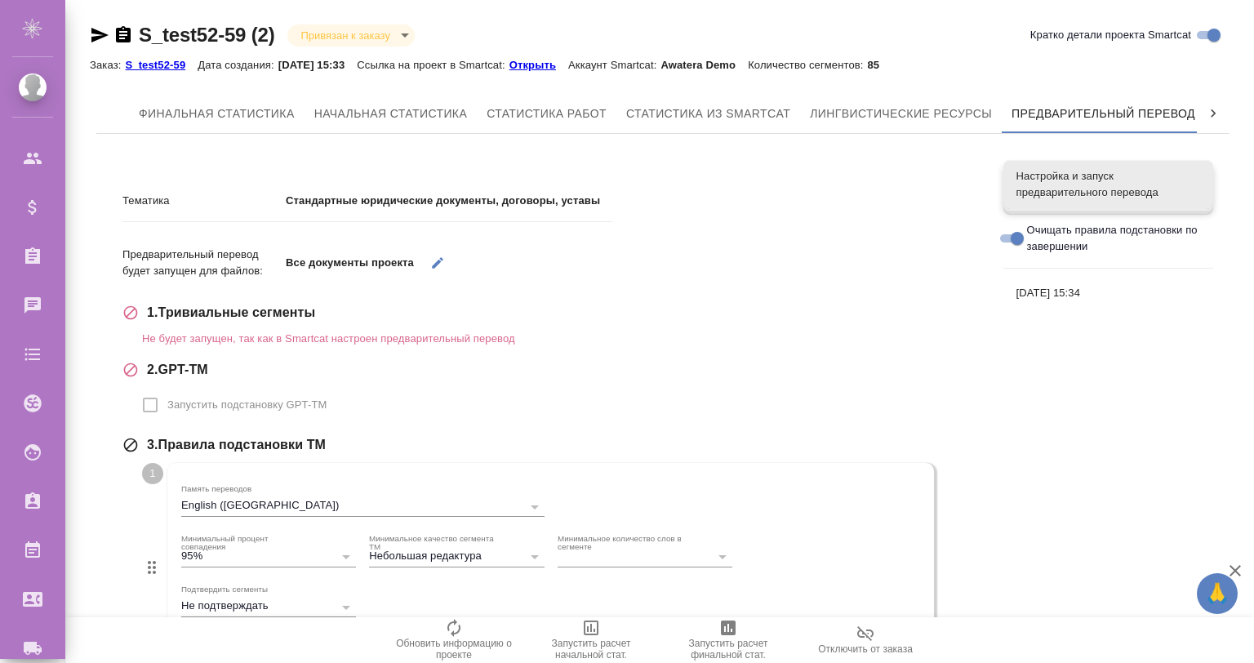
click at [1062, 189] on span "Настройка и запуск предварительного перевода" at bounding box center [1109, 184] width 184 height 33
click at [1048, 198] on span "Настройка и запуск предварительного перевода" at bounding box center [1109, 184] width 184 height 33
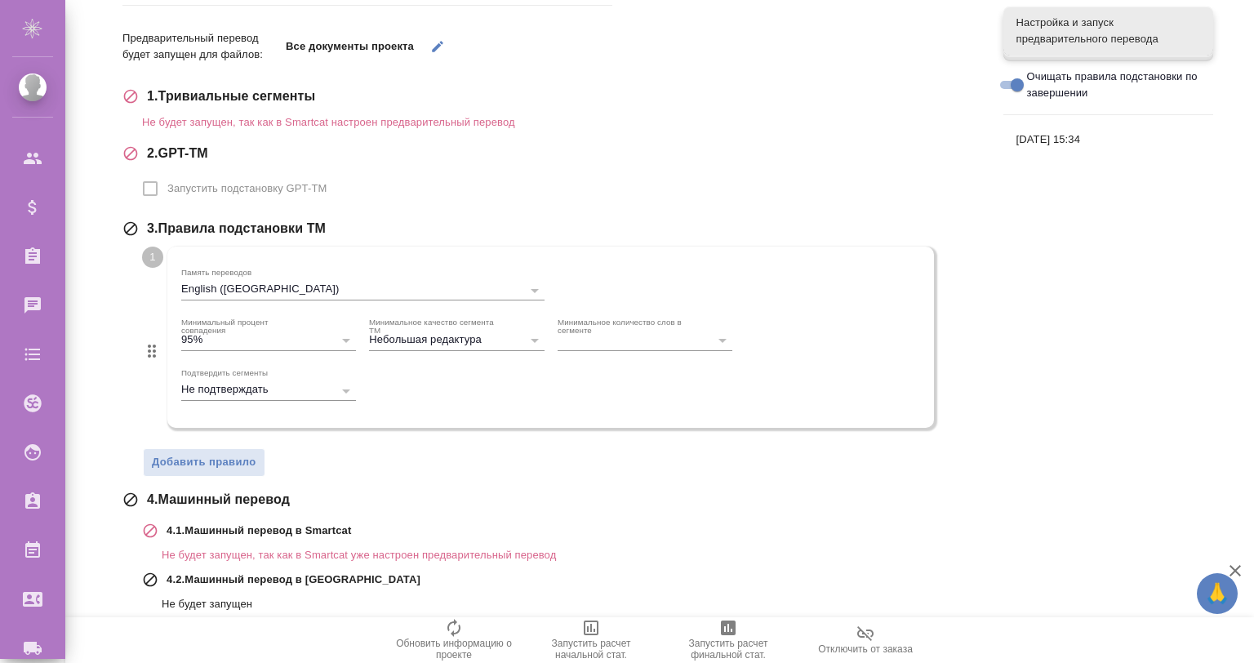
scroll to position [350, 0]
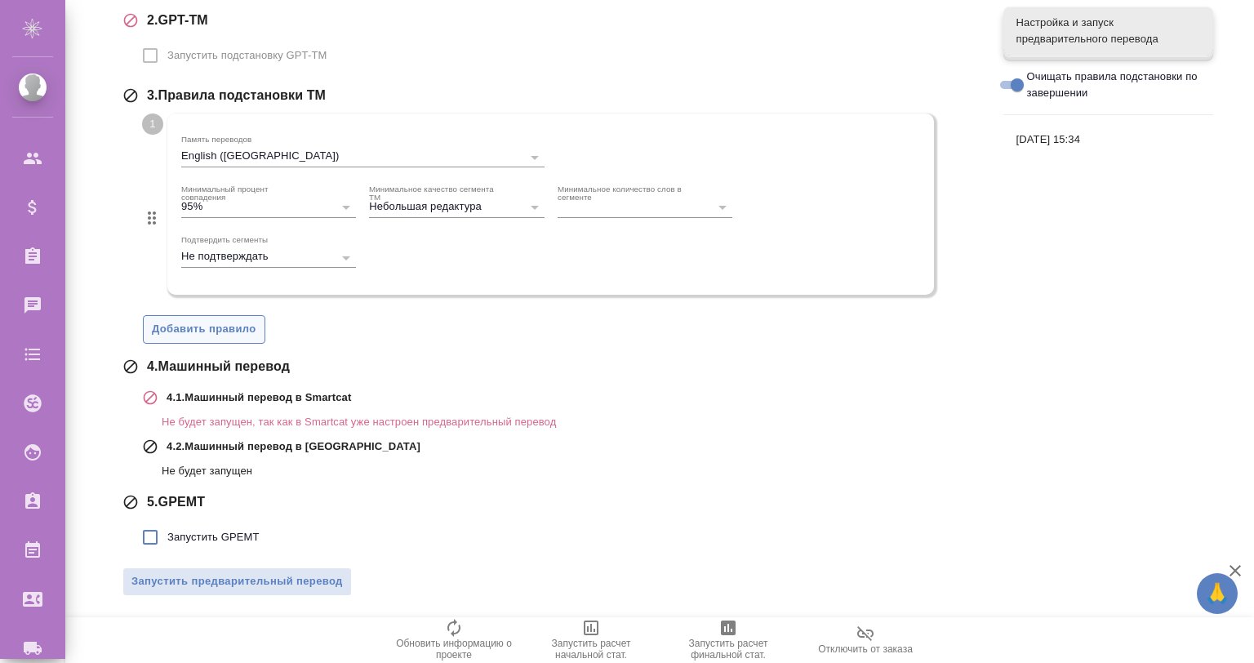
click at [215, 329] on span "Добавить правило" at bounding box center [204, 329] width 105 height 19
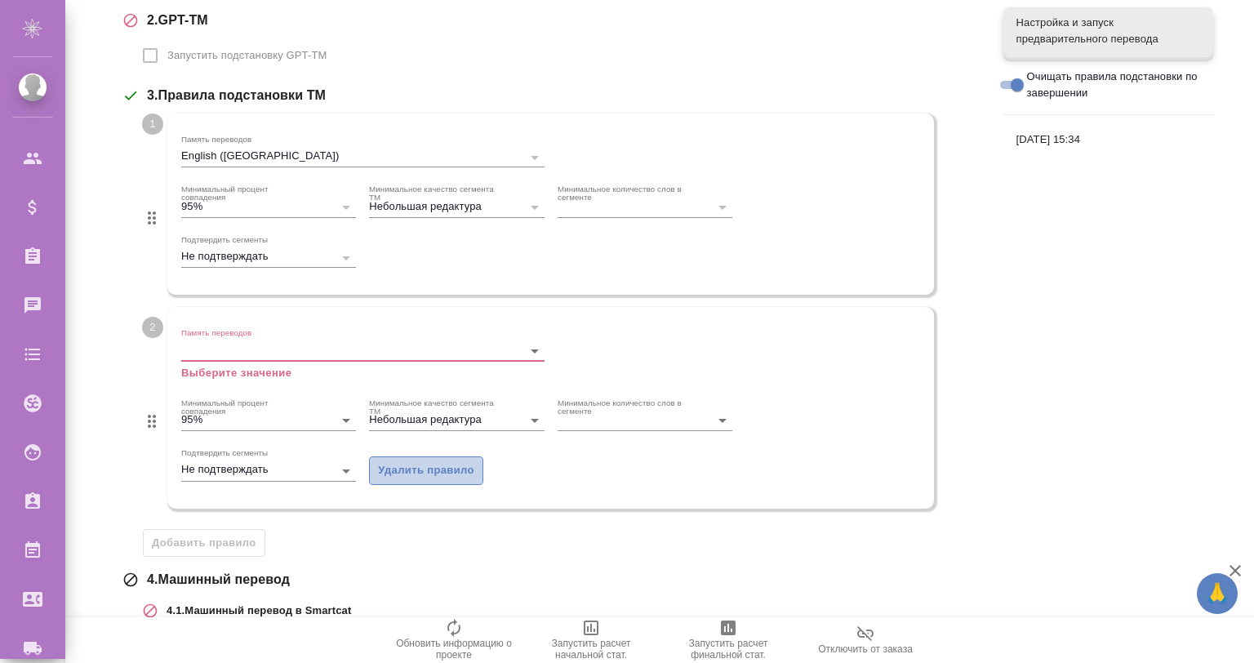
click at [462, 472] on span "Удалить правило" at bounding box center [426, 470] width 96 height 19
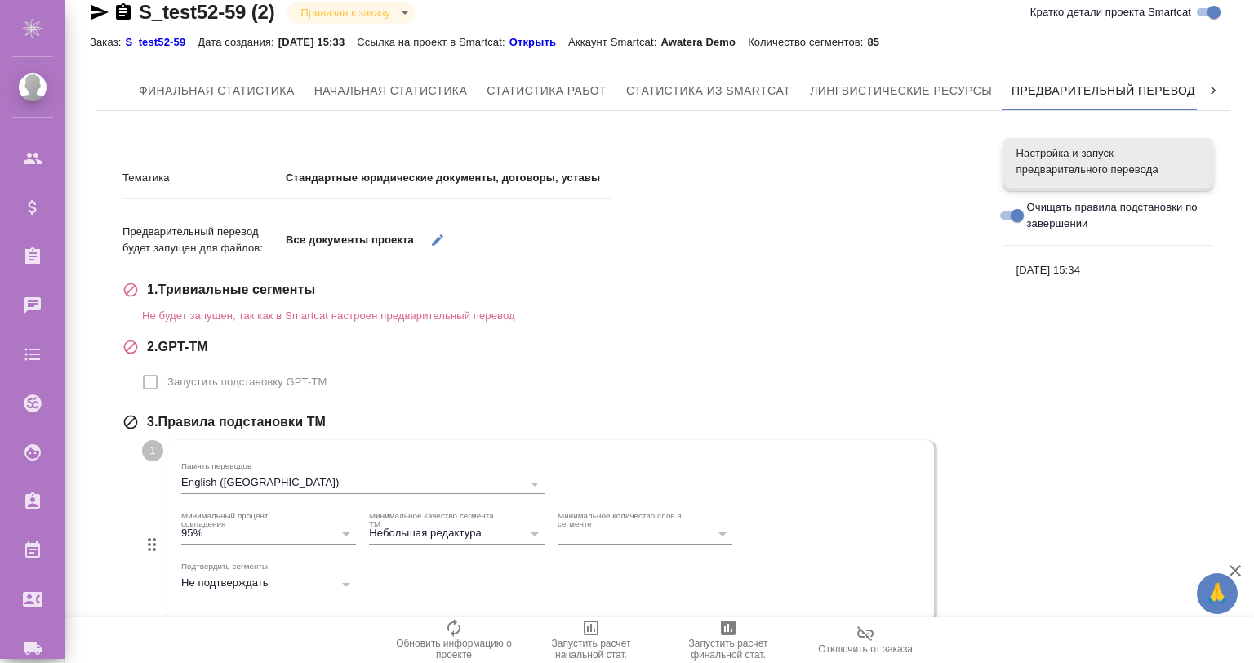
scroll to position [0, 0]
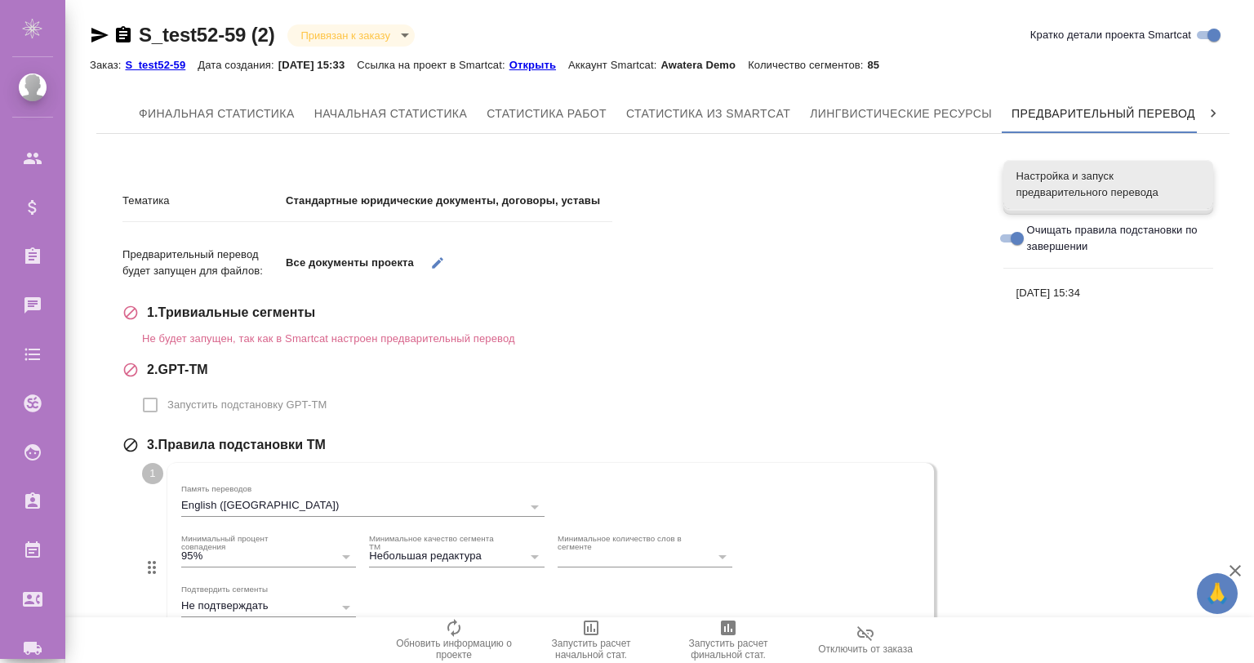
click at [1116, 195] on span "Настройка и запуск предварительного перевода" at bounding box center [1109, 184] width 184 height 33
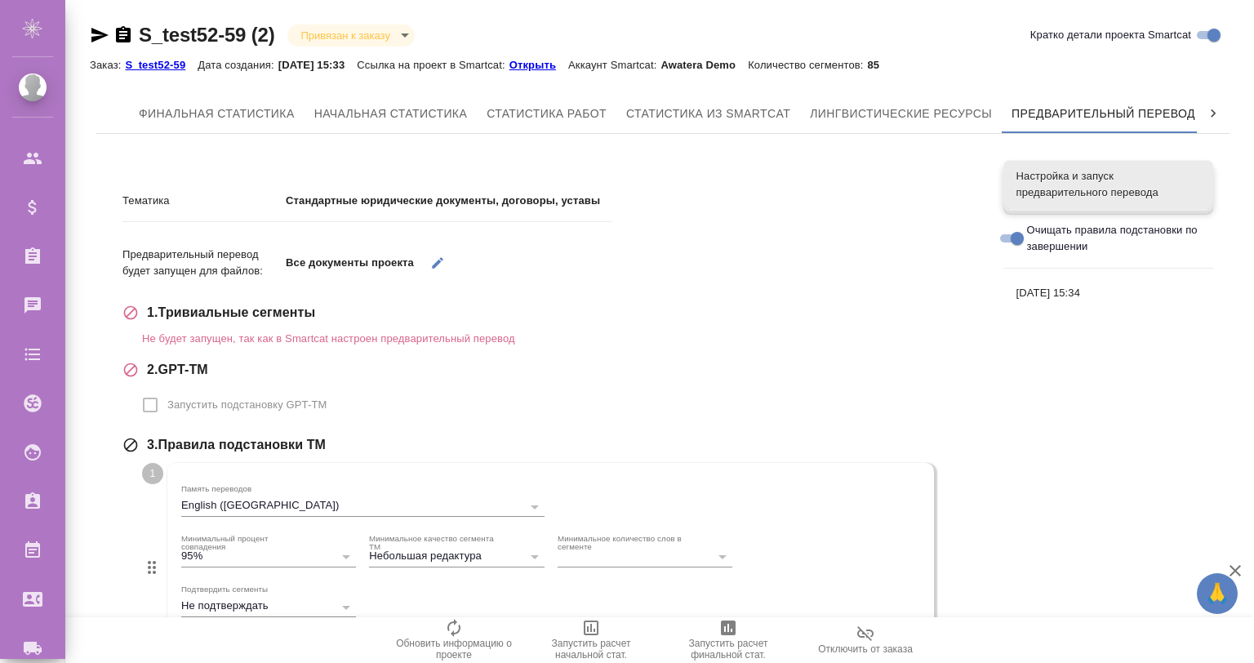
click at [1116, 195] on span "Настройка и запуск предварительного перевода" at bounding box center [1109, 184] width 184 height 33
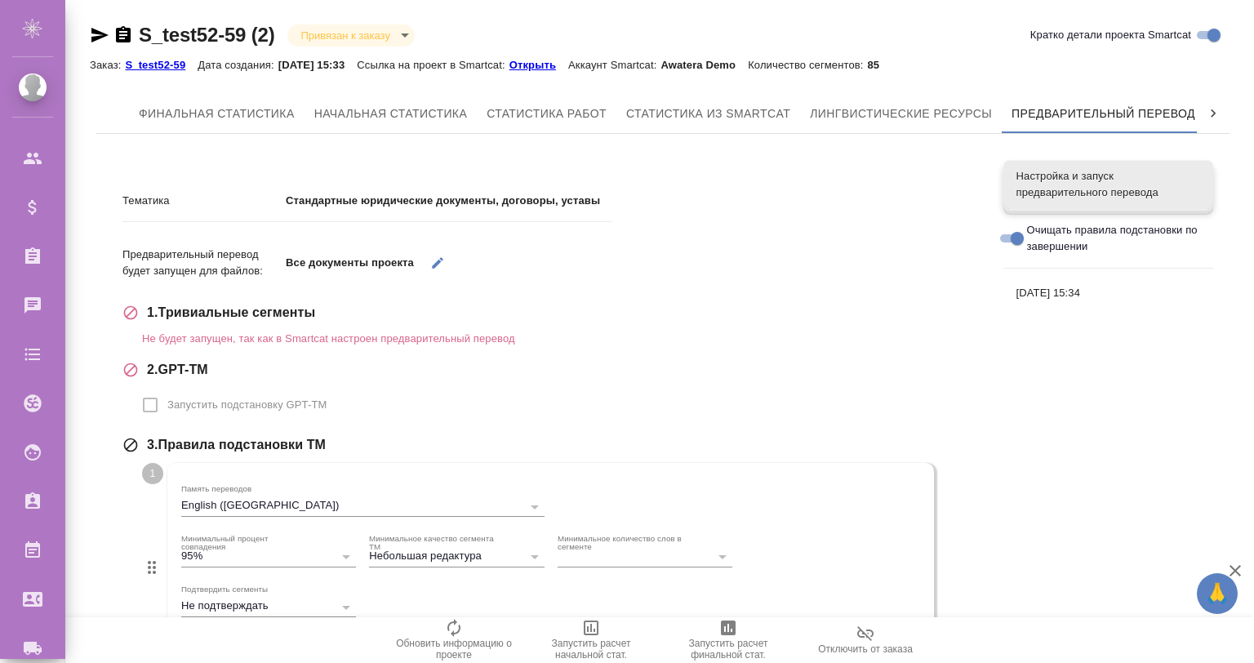
click at [1116, 195] on span "Настройка и запуск предварительного перевода" at bounding box center [1109, 184] width 184 height 33
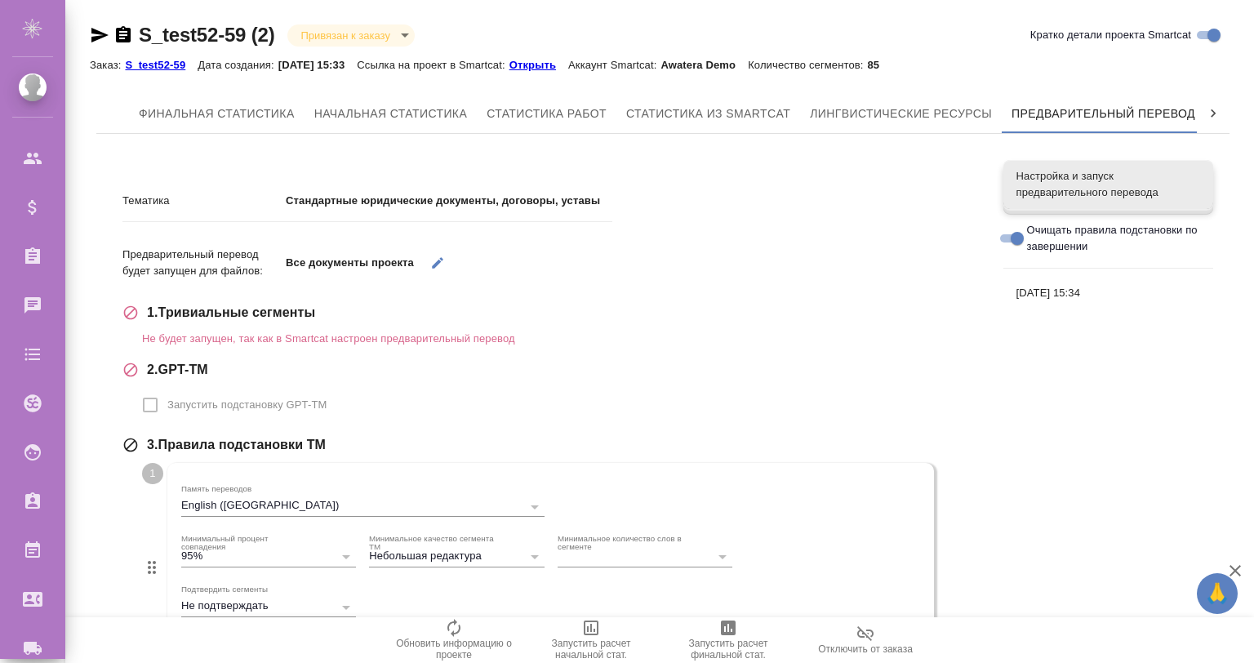
click at [1116, 195] on span "Настройка и запуск предварительного перевода" at bounding box center [1109, 184] width 184 height 33
click at [1037, 235] on span "Очищать правила подстановки по завершении" at bounding box center [1114, 238] width 174 height 33
click at [1037, 235] on input "Очищать правила подстановки по завершении" at bounding box center [1017, 239] width 59 height 20
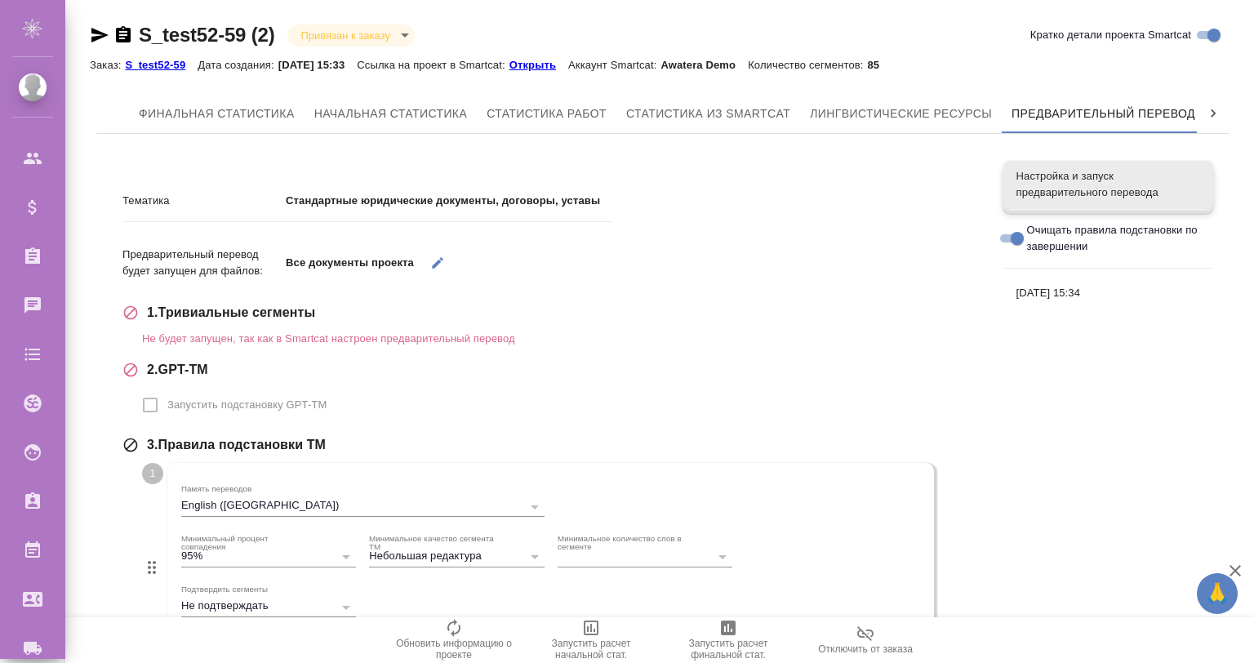
checkbox input "false"
click at [1053, 458] on div "Тематика Стандартные юридические документы, договоры, уставы Предварительный пе…" at bounding box center [663, 566] width 1134 height 838
